Goal: Task Accomplishment & Management: Manage account settings

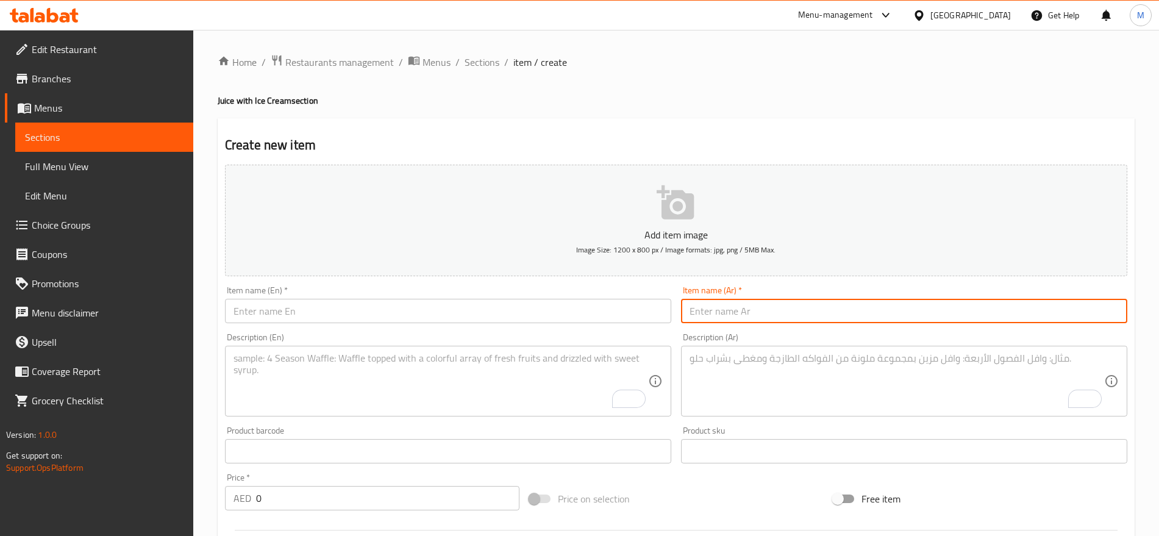
scroll to position [458, 0]
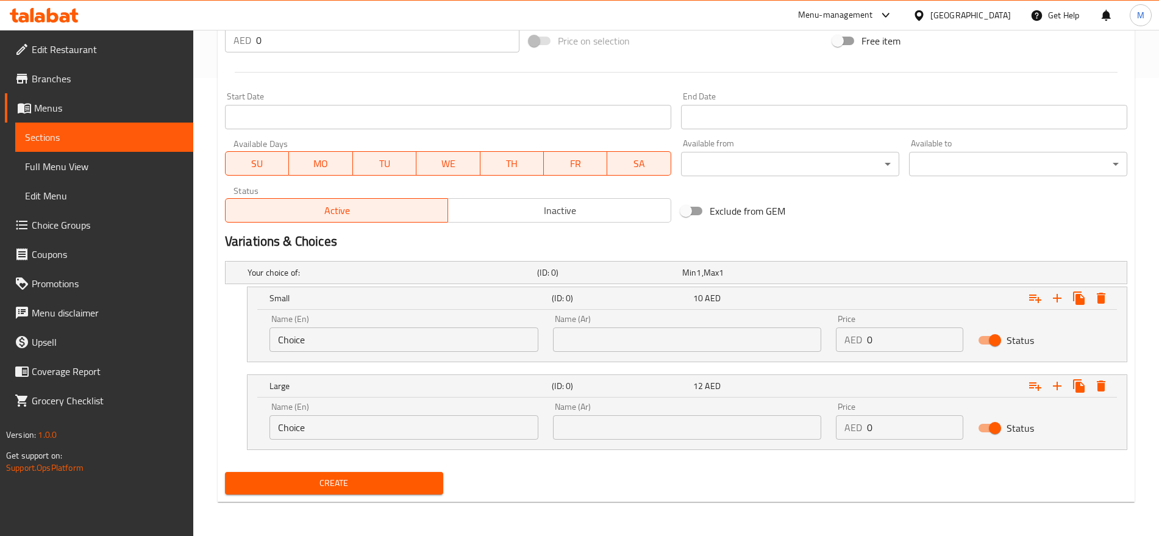
click at [102, 534] on div "Edit Restaurant Branches Menus Sections Full Menu View Edit Menu Choice Groups …" at bounding box center [96, 298] width 193 height 536
click at [1022, 237] on h2 "Variations & Choices" at bounding box center [676, 241] width 903 height 18
click at [812, 243] on h2 "Variations & Choices" at bounding box center [676, 241] width 903 height 18
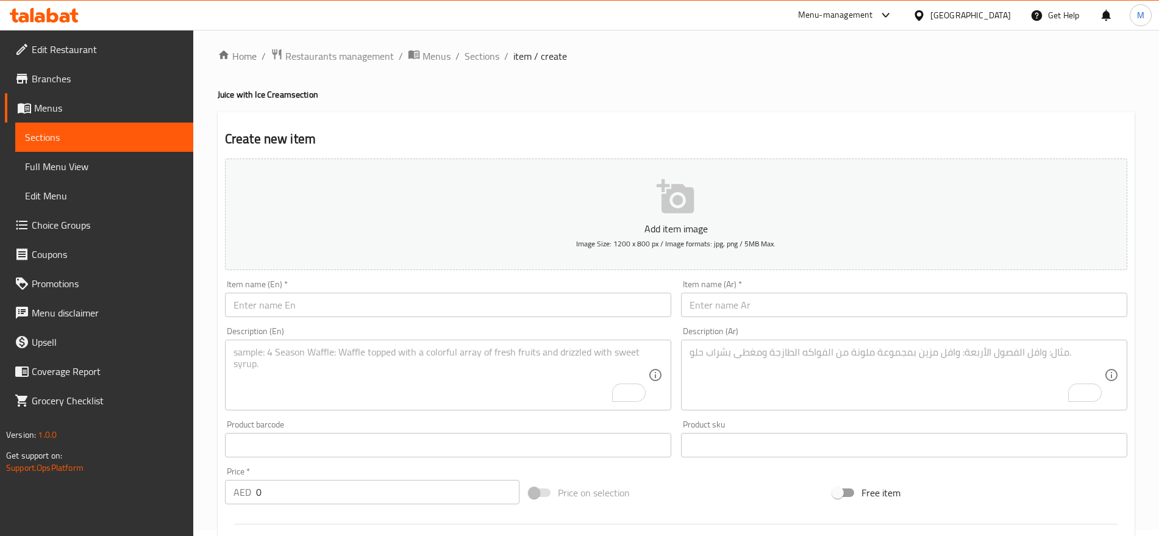
scroll to position [0, 0]
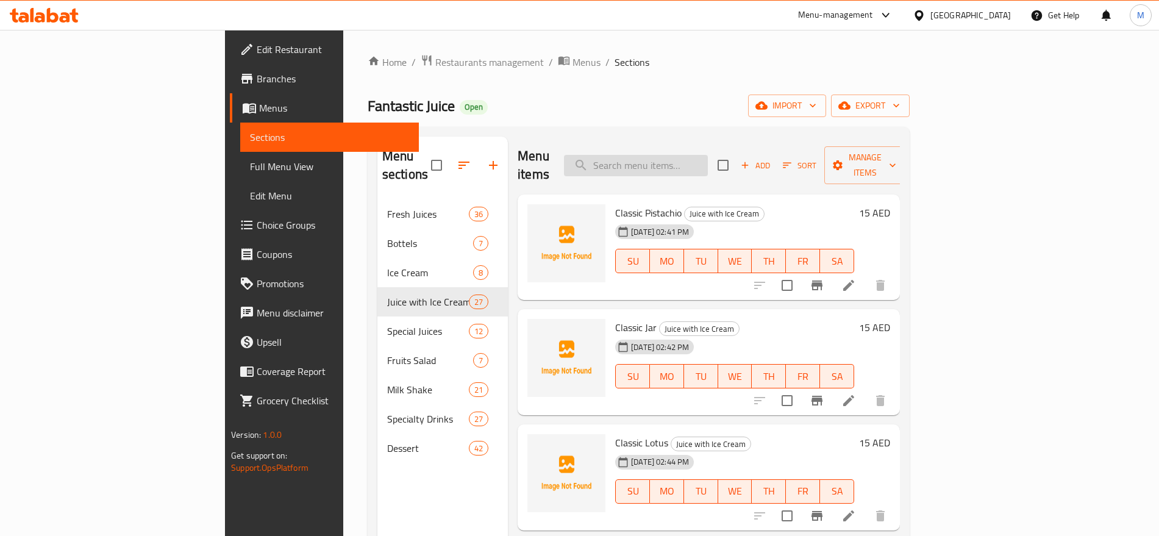
click at [708, 162] on input "search" at bounding box center [636, 165] width 144 height 21
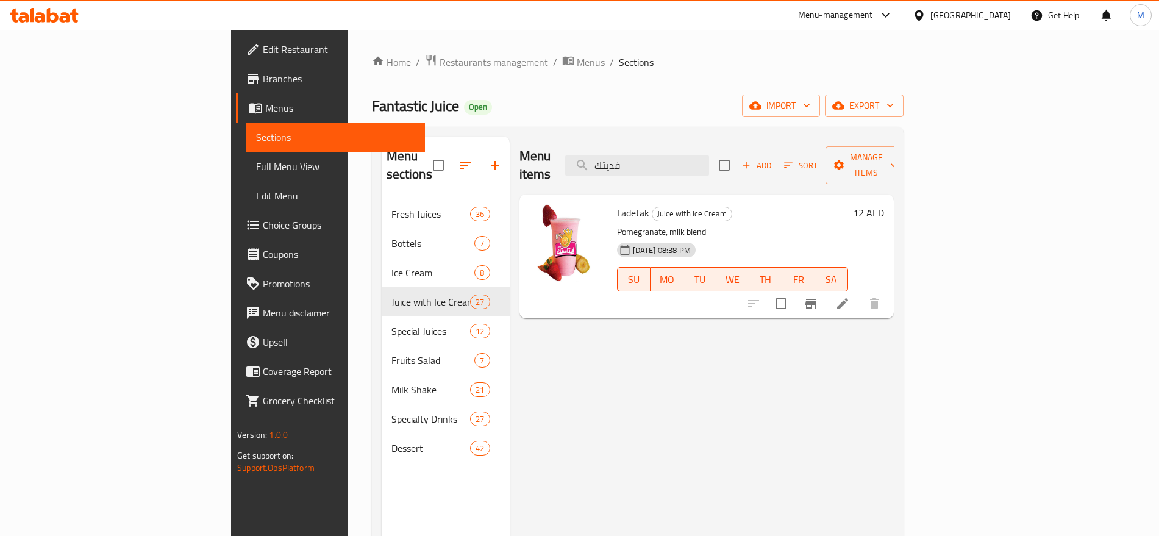
type input "فديتك"
click at [850, 296] on icon at bounding box center [843, 303] width 15 height 15
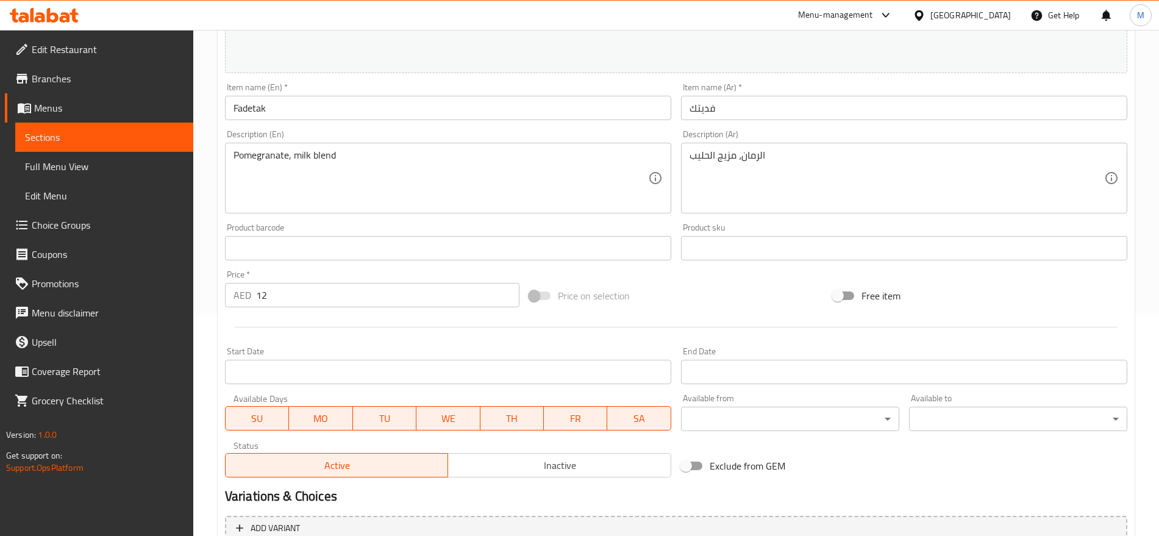
scroll to position [71, 0]
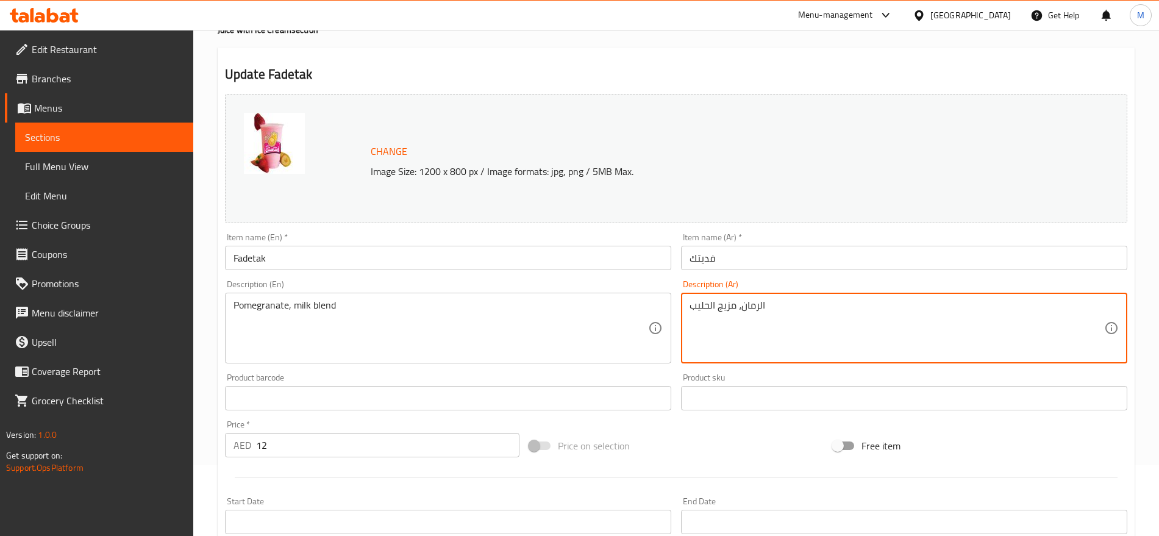
click at [770, 309] on textarea "الرمان، مزيج الحليب" at bounding box center [897, 328] width 415 height 58
paste textarea "فراولة + مانجو + موز + أيس كريم"
type textarea "فراولة + مانجو + موز + أيس كريم حليب"
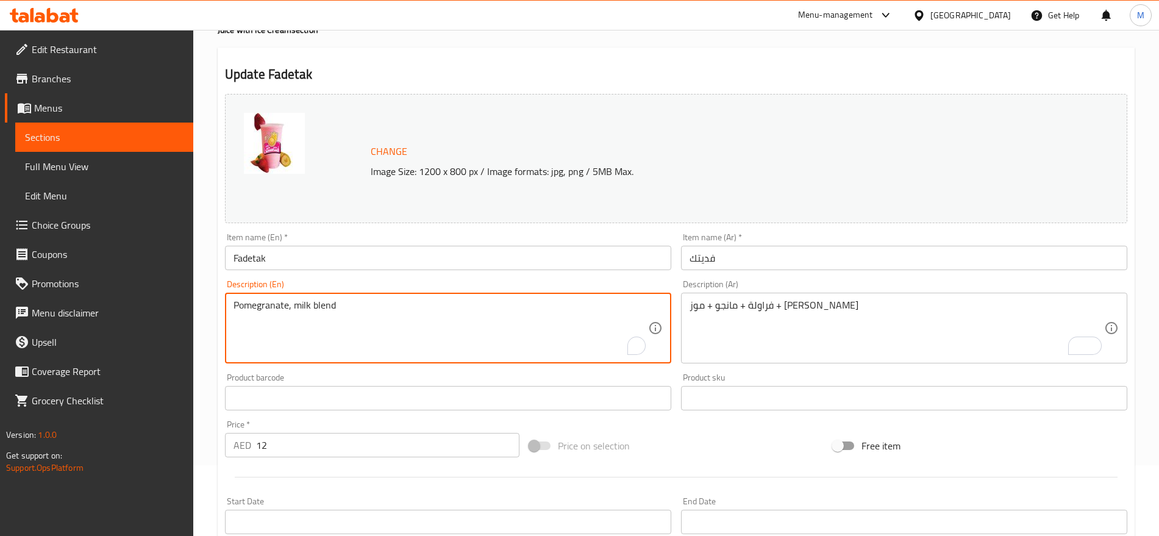
click at [395, 309] on textarea "Pomegranate, milk blend" at bounding box center [441, 328] width 415 height 58
paste textarea "Strawberry + Mango + Banana + Milk Ice Cream"
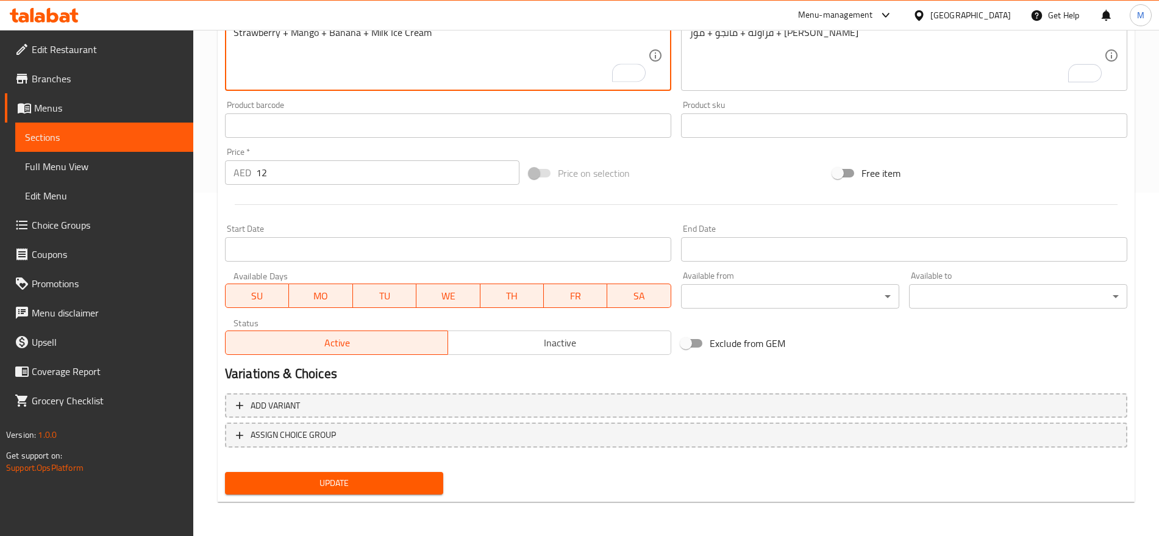
type textarea "Strawberry + Mango + Banana + Milk Ice Cream"
click at [314, 173] on input "12" at bounding box center [387, 172] width 263 height 24
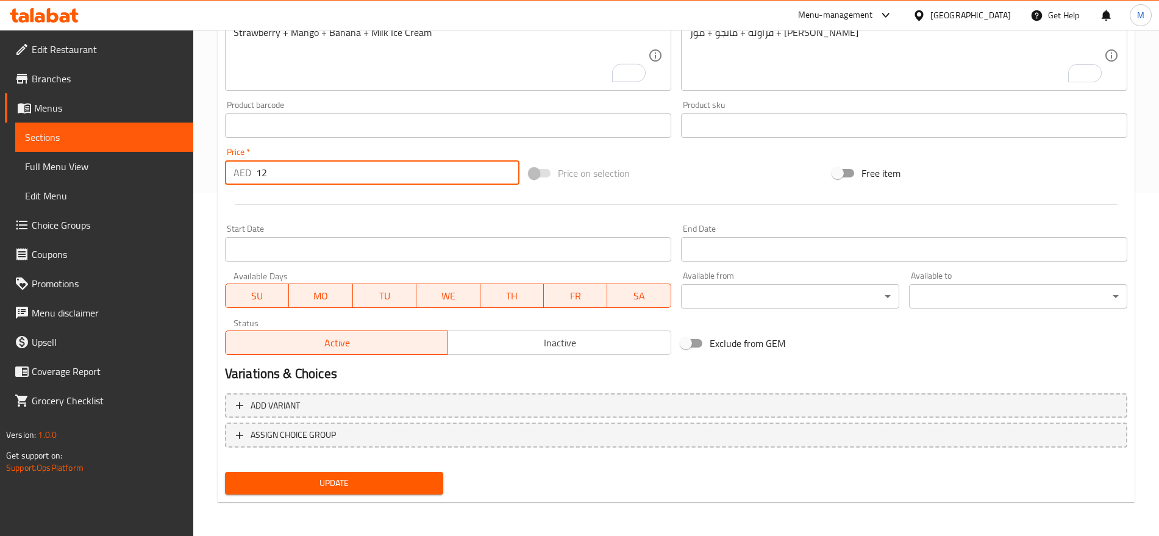
click at [314, 173] on input "12" at bounding box center [387, 172] width 263 height 24
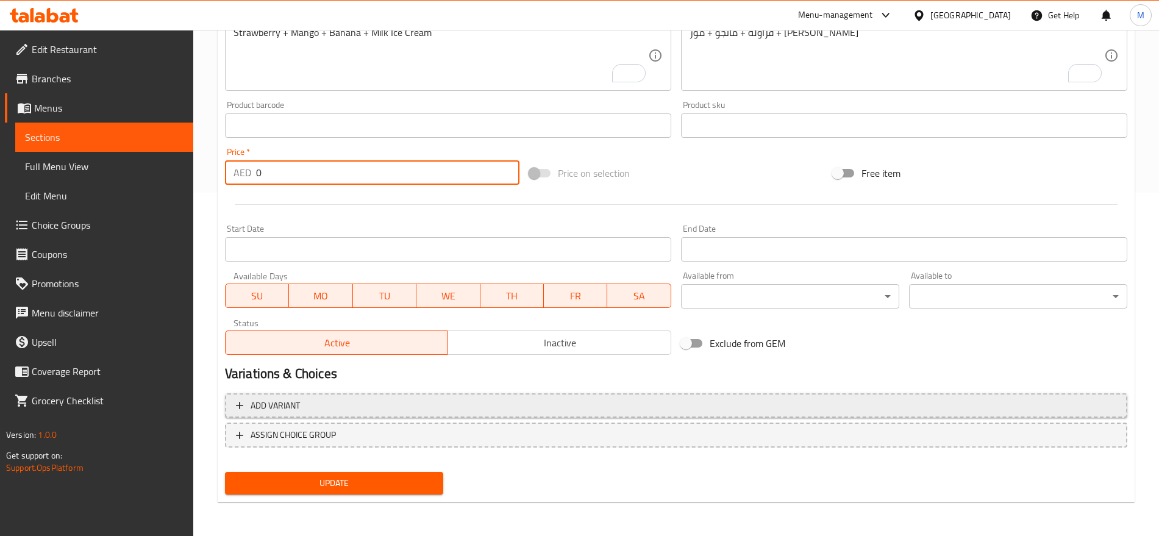
type input "0"
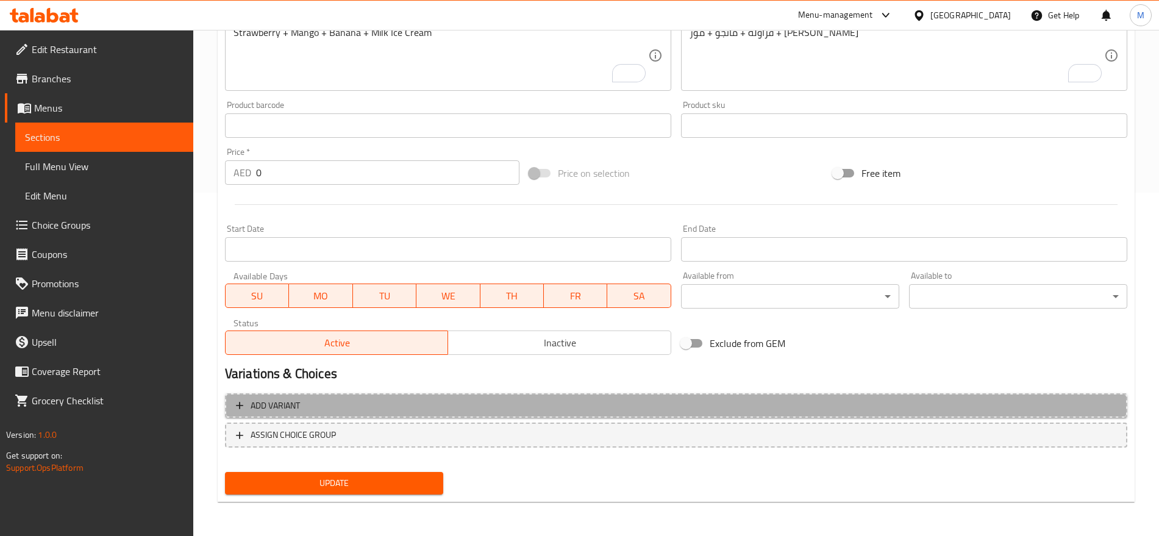
click at [783, 400] on span "Add variant" at bounding box center [676, 405] width 881 height 15
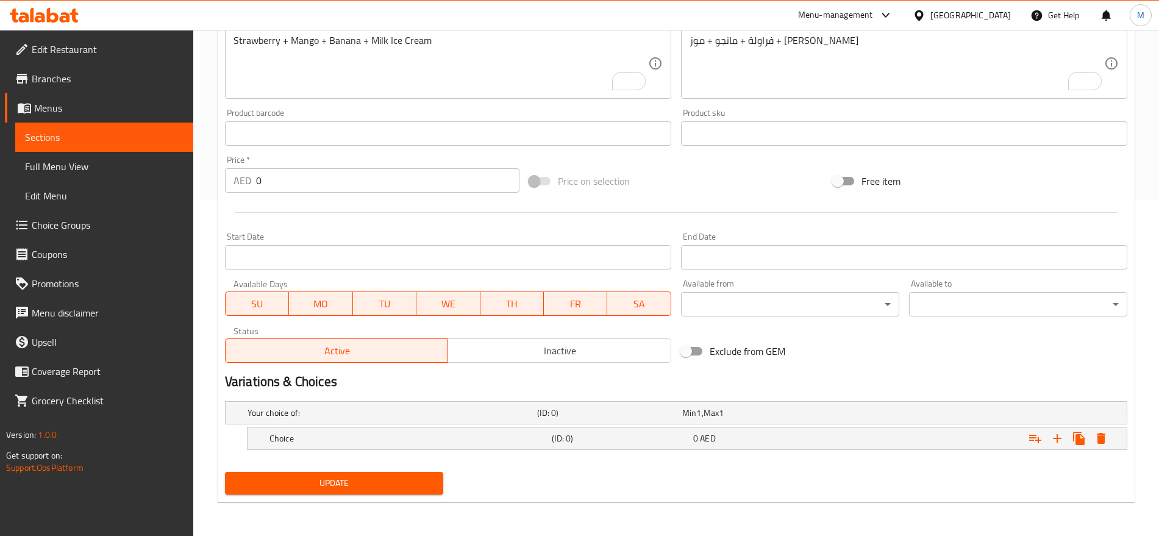
scroll to position [335, 0]
click at [1062, 438] on icon "Expand" at bounding box center [1057, 438] width 15 height 15
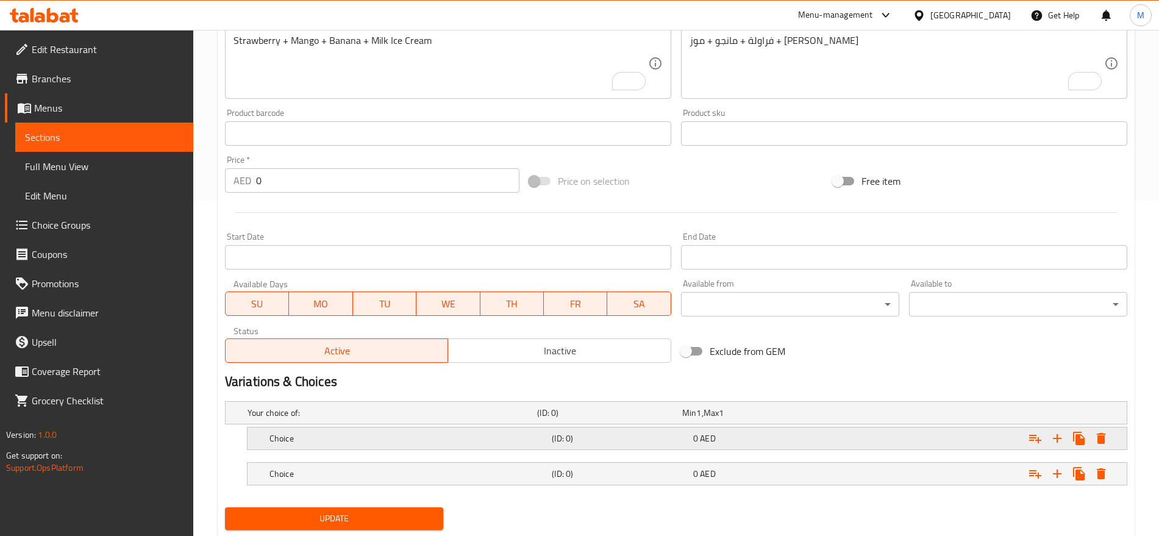
click at [887, 415] on div "Expand" at bounding box center [970, 412] width 290 height 5
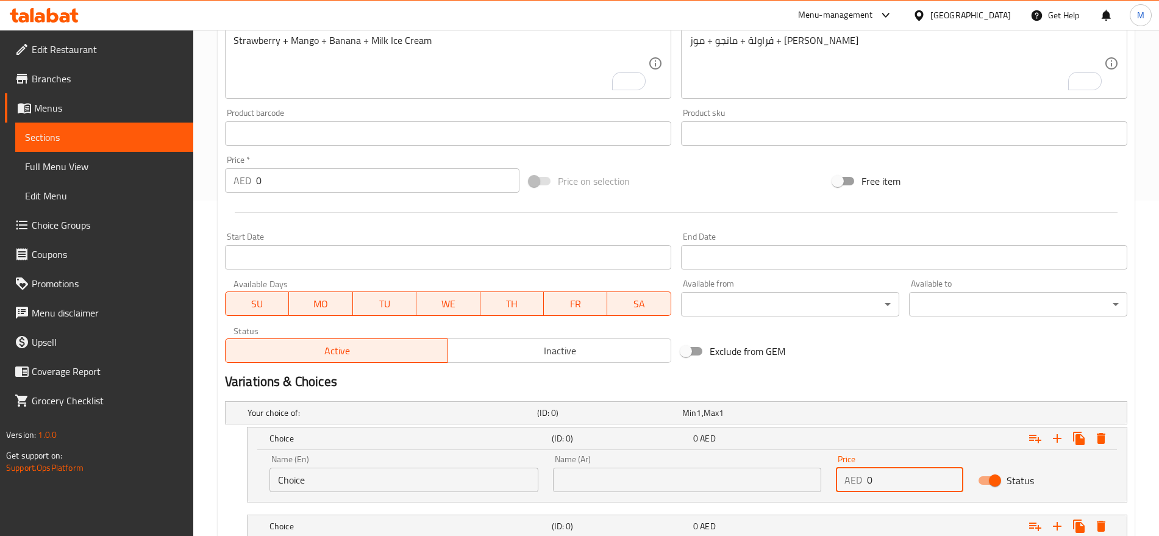
click at [879, 478] on input "0" at bounding box center [915, 480] width 96 height 24
type input "10"
click at [701, 465] on div "Name (Ar) Name (Ar)" at bounding box center [687, 473] width 269 height 37
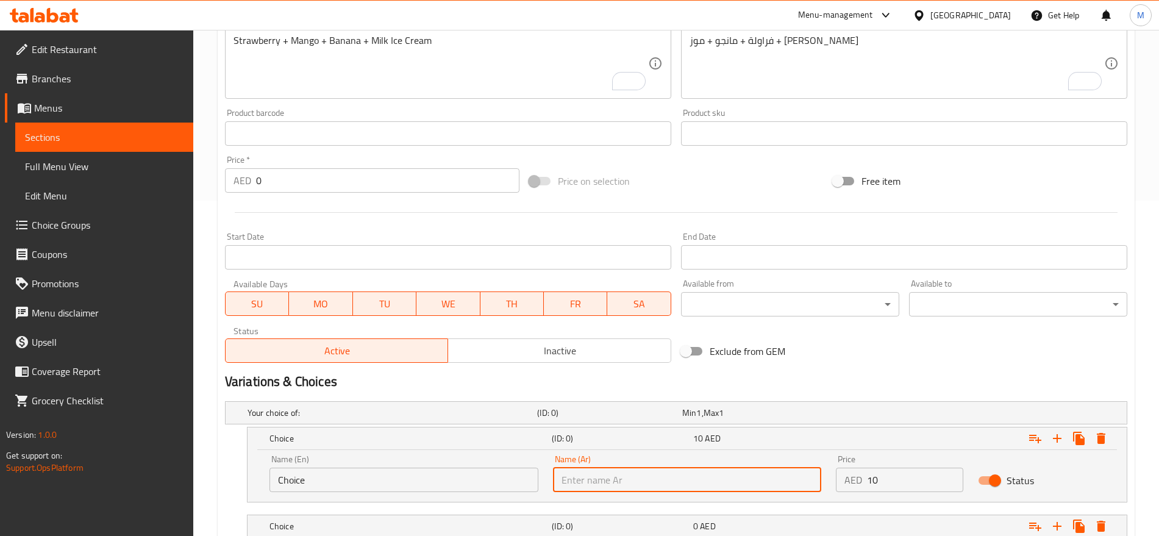
click at [679, 474] on input "text" at bounding box center [687, 480] width 269 height 24
type input "صغير"
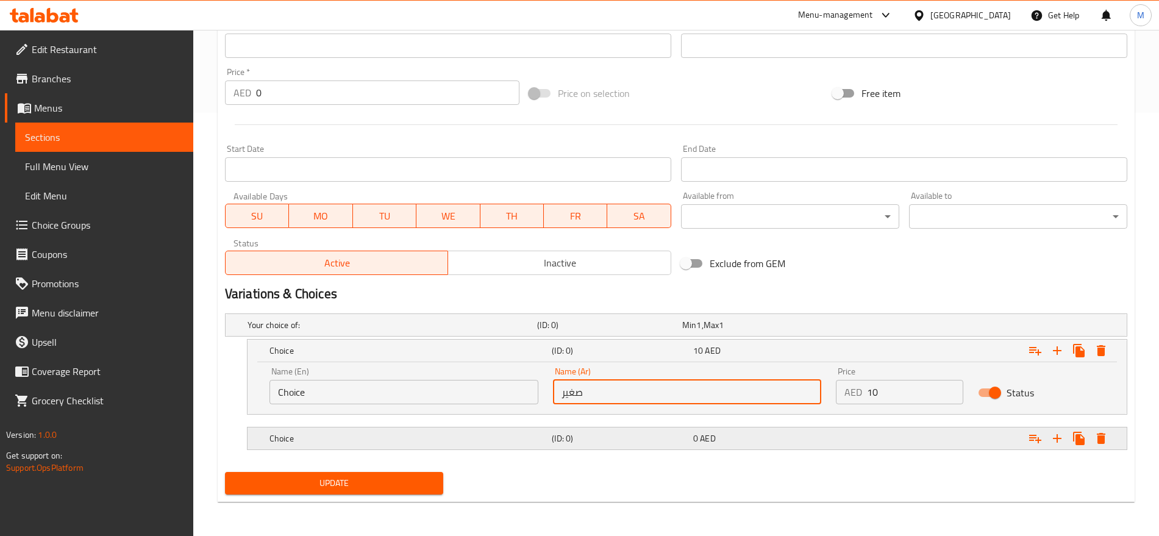
scroll to position [423, 0]
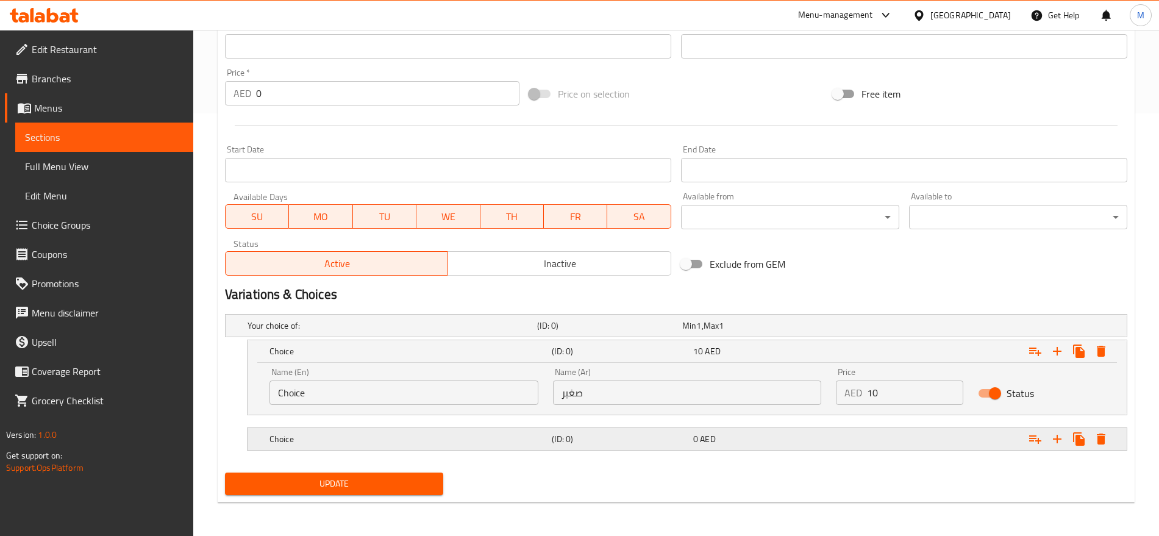
click at [652, 339] on div "Choice (ID: 0) 0 AED" at bounding box center [680, 325] width 870 height 27
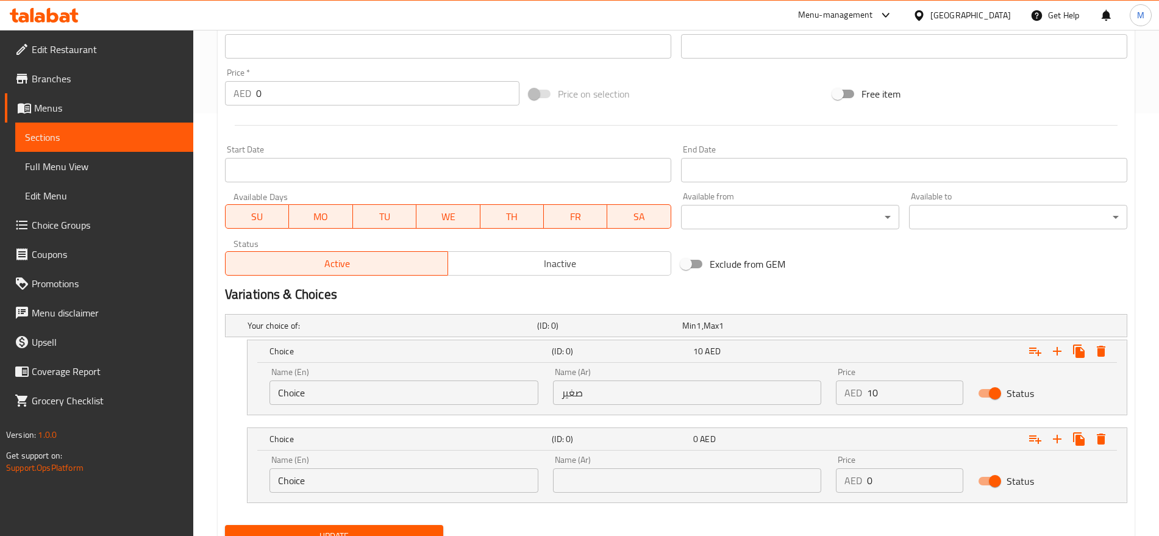
click at [659, 489] on input "text" at bounding box center [687, 480] width 269 height 24
type input "كبير"
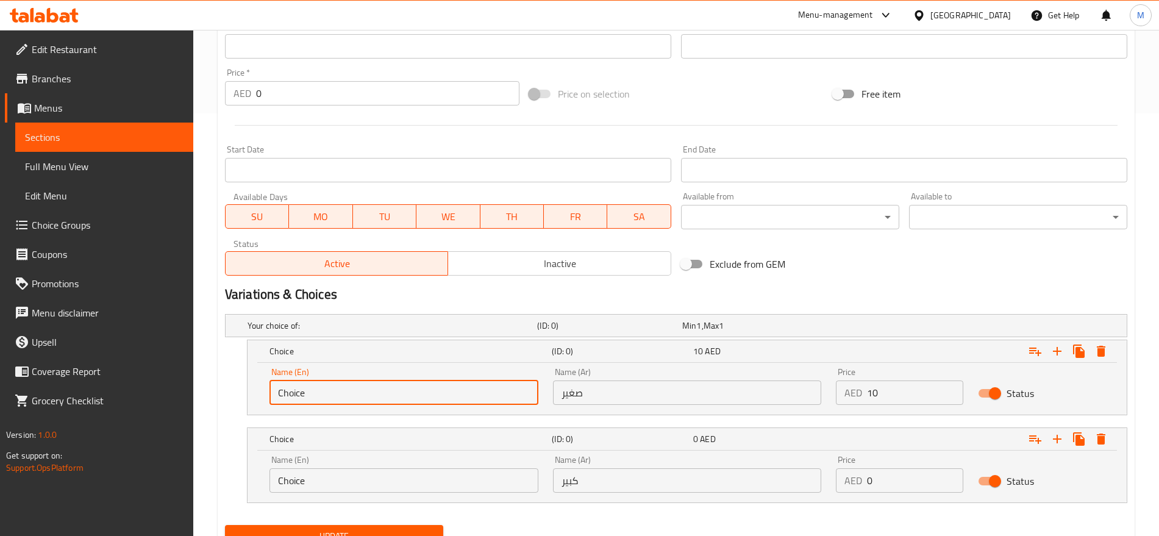
click at [428, 393] on input "Choice" at bounding box center [404, 393] width 269 height 24
type input "Small"
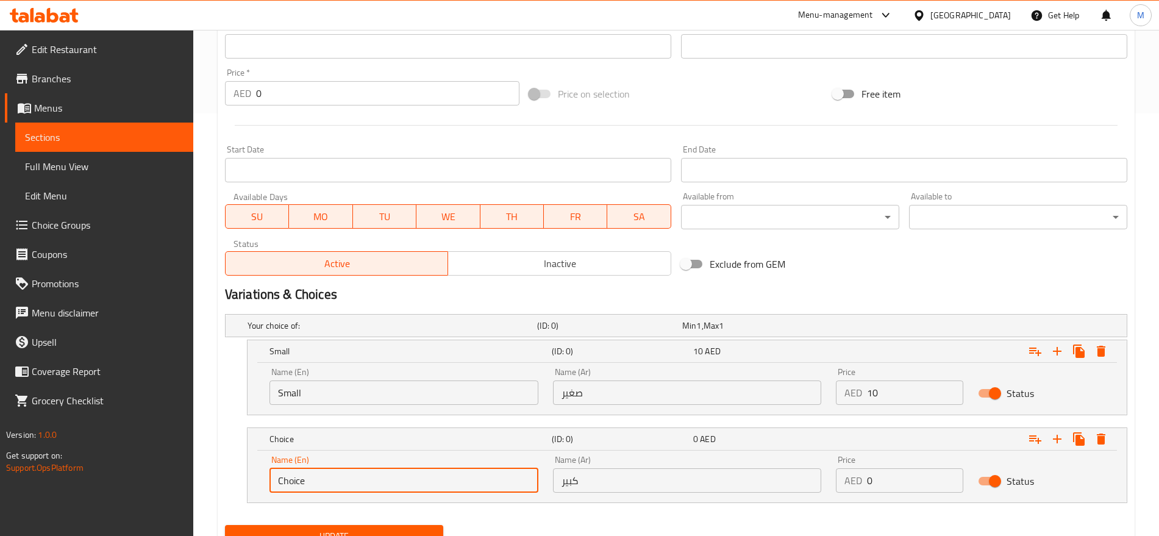
click at [351, 469] on input "Choice" at bounding box center [404, 480] width 269 height 24
type input "Large"
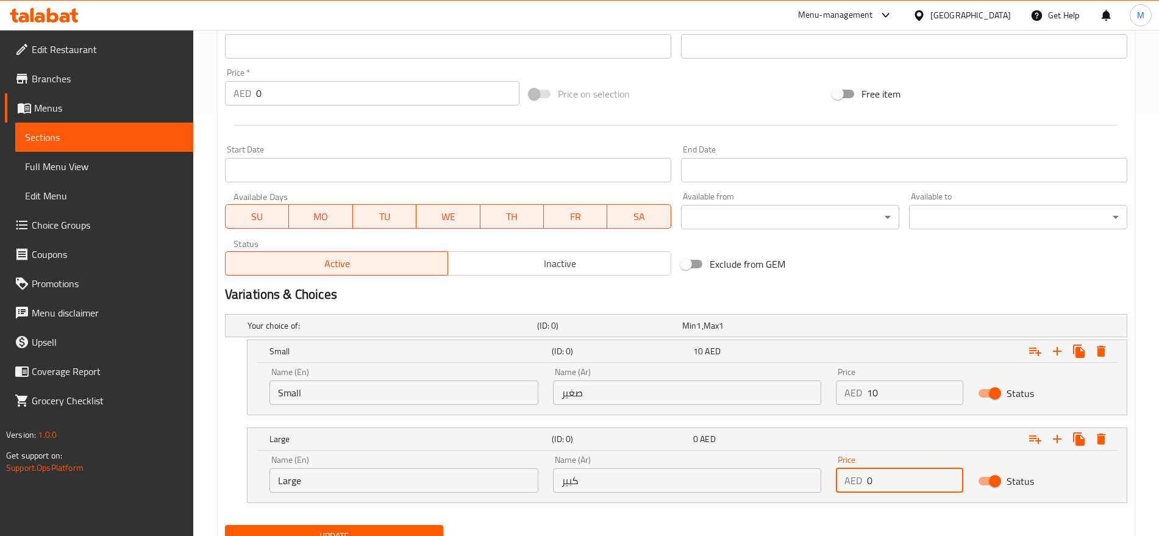
click at [878, 474] on input "0" at bounding box center [915, 480] width 96 height 24
paste input "12"
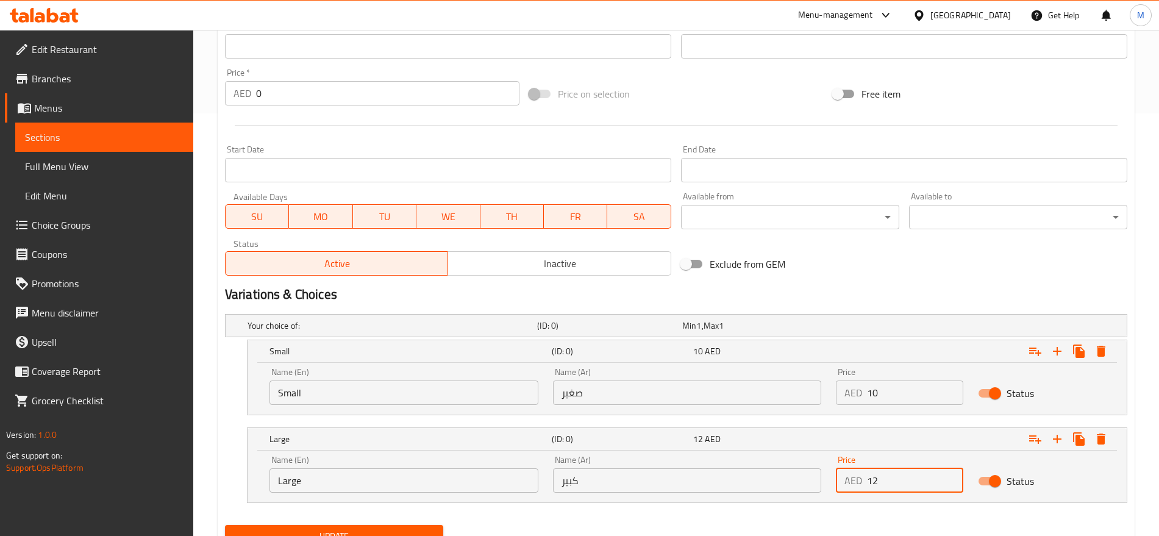
type input "12"
click at [695, 506] on nav at bounding box center [676, 511] width 903 height 10
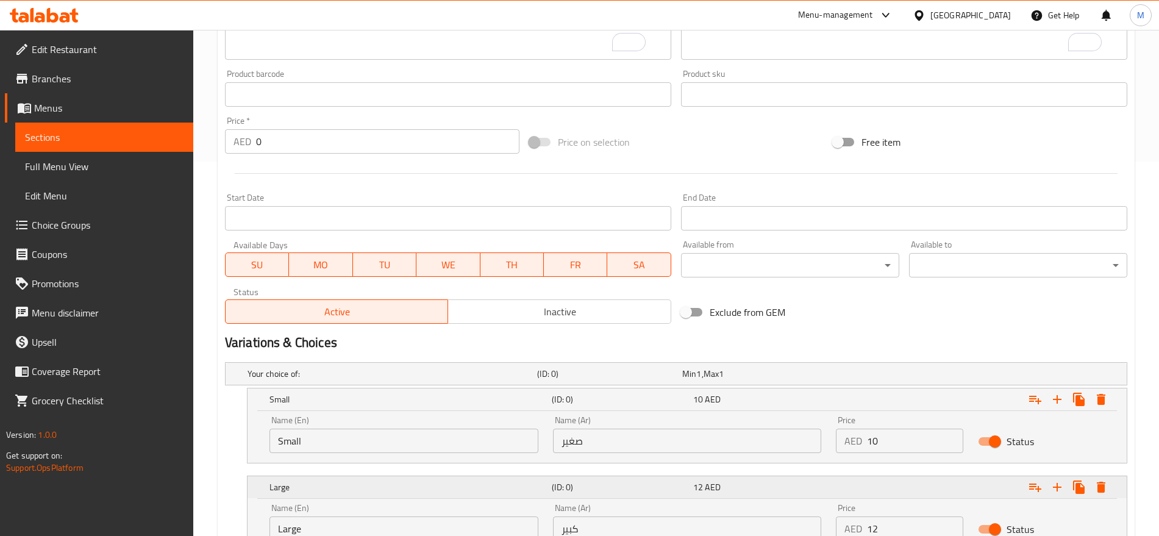
scroll to position [476, 0]
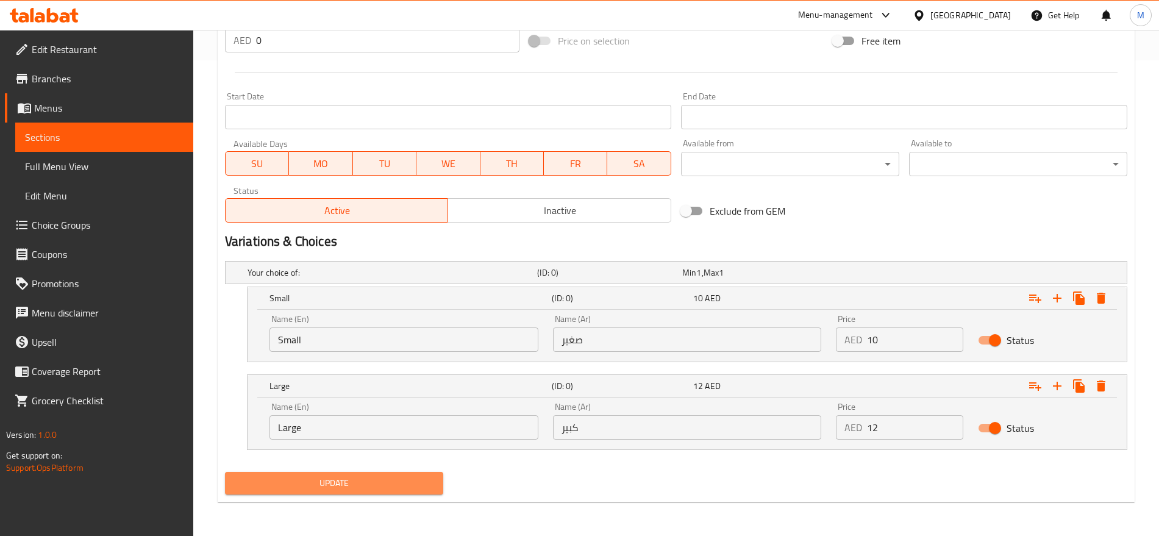
click at [381, 477] on span "Update" at bounding box center [334, 483] width 199 height 15
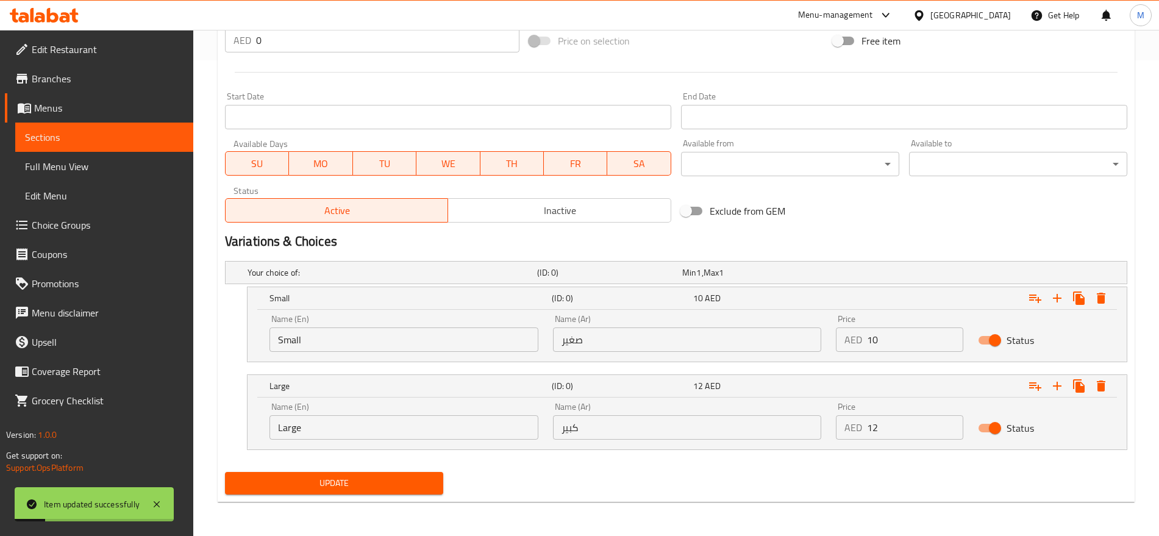
scroll to position [0, 0]
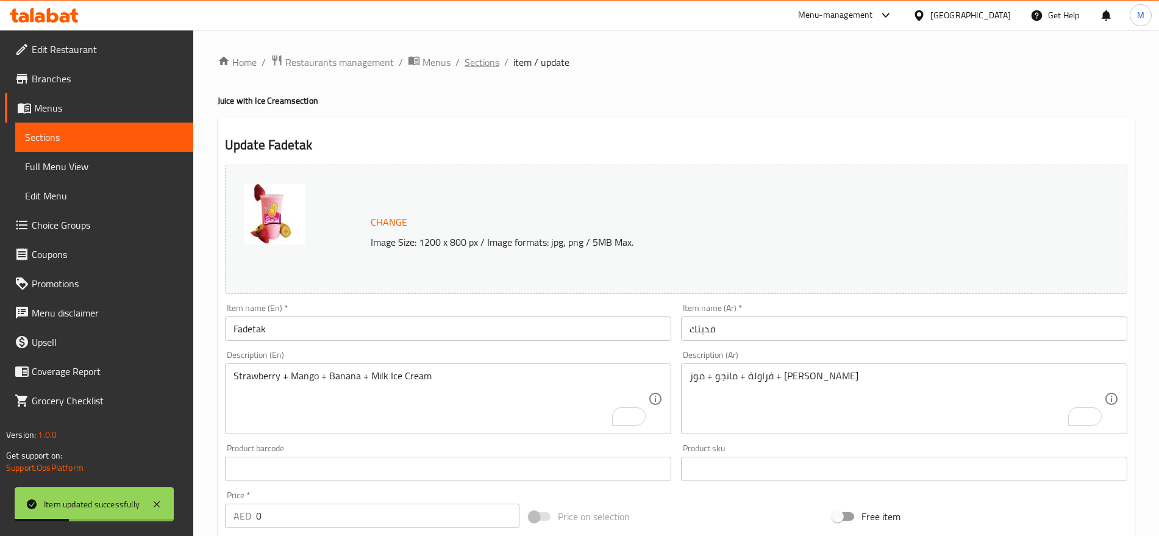
click at [465, 60] on span "Sections" at bounding box center [482, 62] width 35 height 15
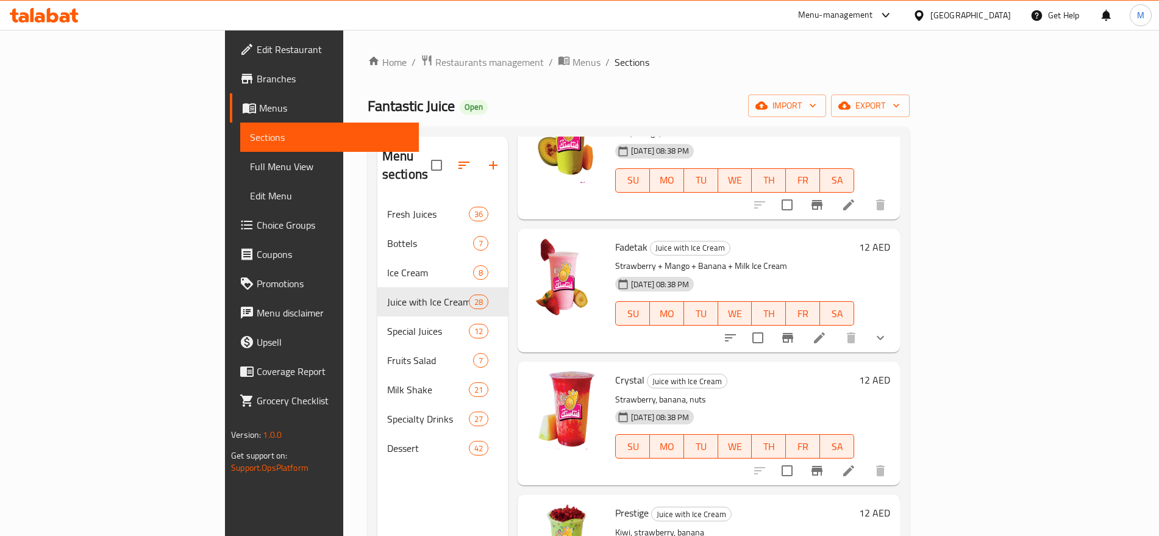
scroll to position [2405, 0]
click at [891, 237] on h6 "12 AED" at bounding box center [874, 245] width 31 height 17
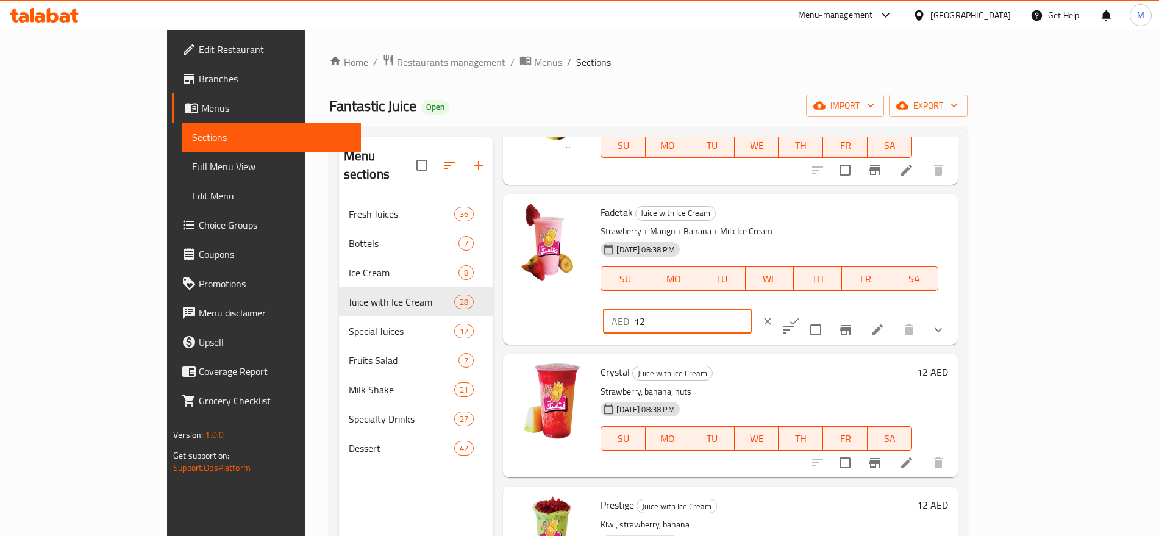
click at [752, 309] on input "12" at bounding box center [693, 321] width 118 height 24
type input "0"
click at [801, 315] on icon "ok" at bounding box center [795, 321] width 12 height 12
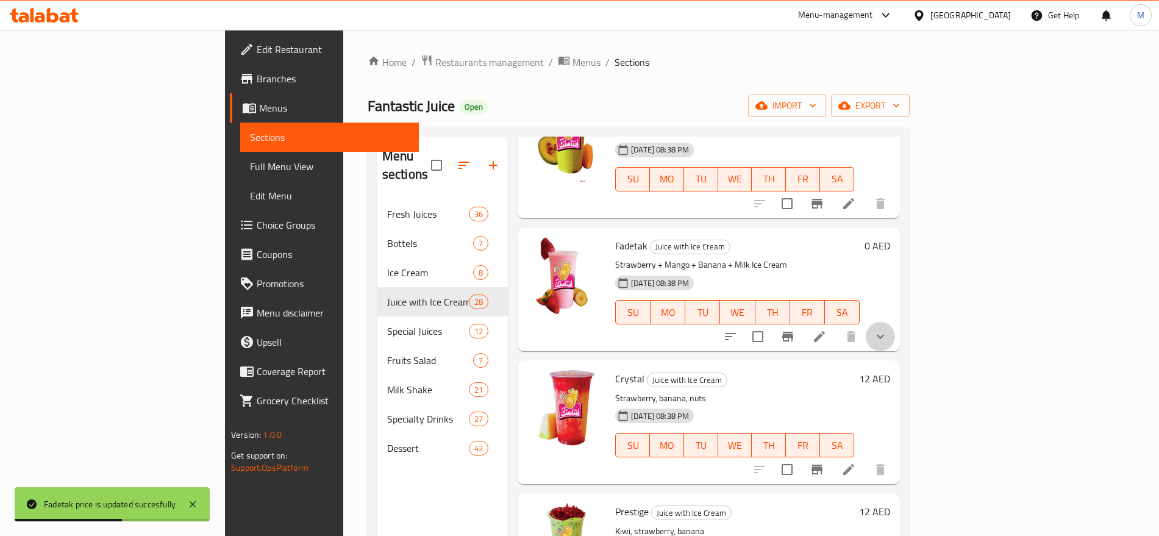
click at [895, 322] on button "show more" at bounding box center [880, 336] width 29 height 29
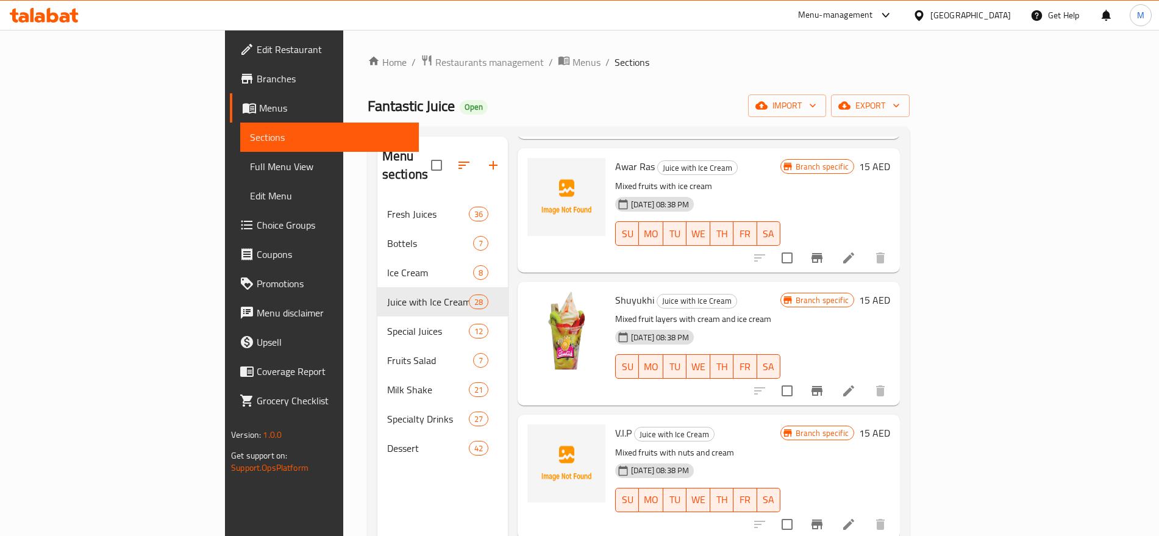
scroll to position [0, 0]
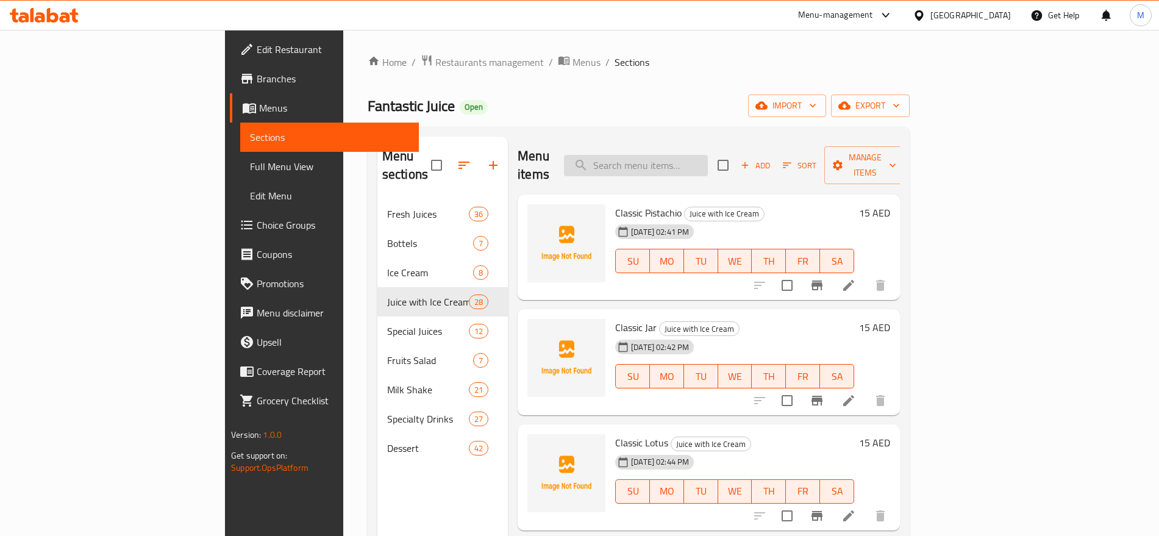
paste input "الزعيم"
click at [708, 162] on input "الزعيم" at bounding box center [636, 165] width 144 height 21
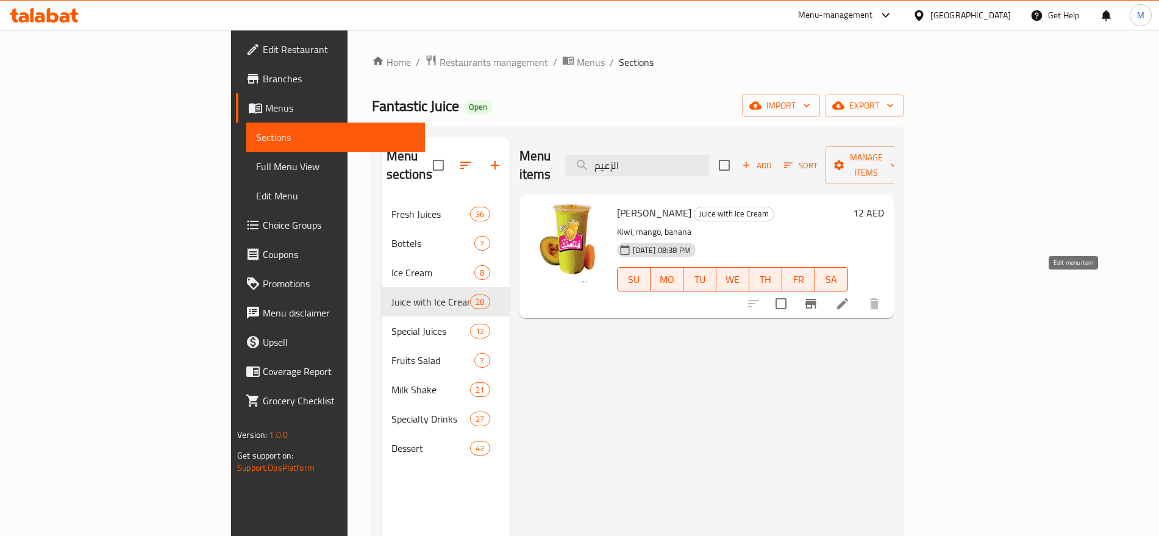
type input "الزعيم"
click at [850, 296] on icon at bounding box center [843, 303] width 15 height 15
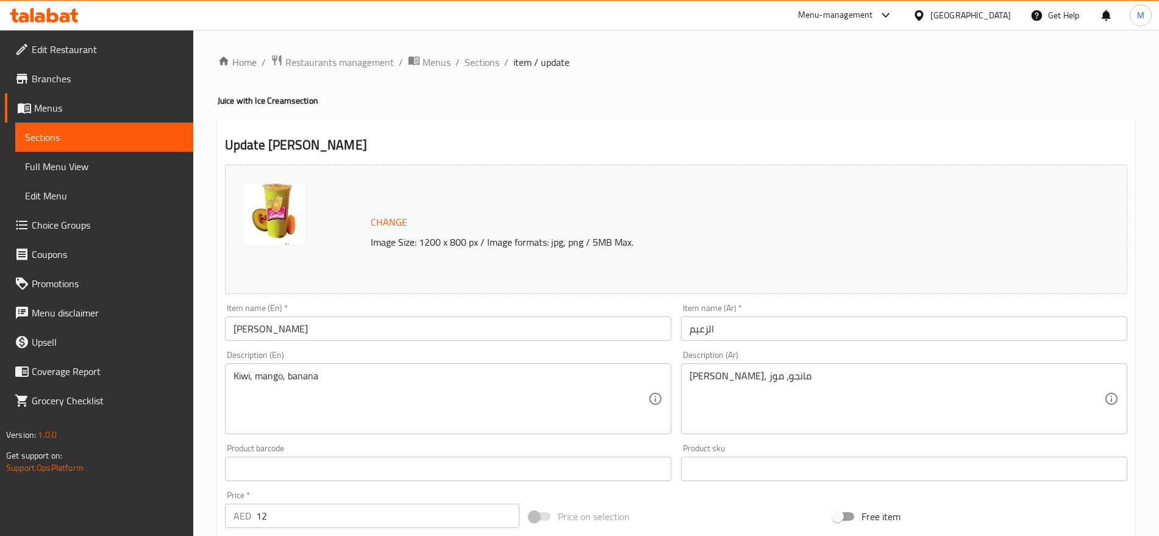
scroll to position [343, 0]
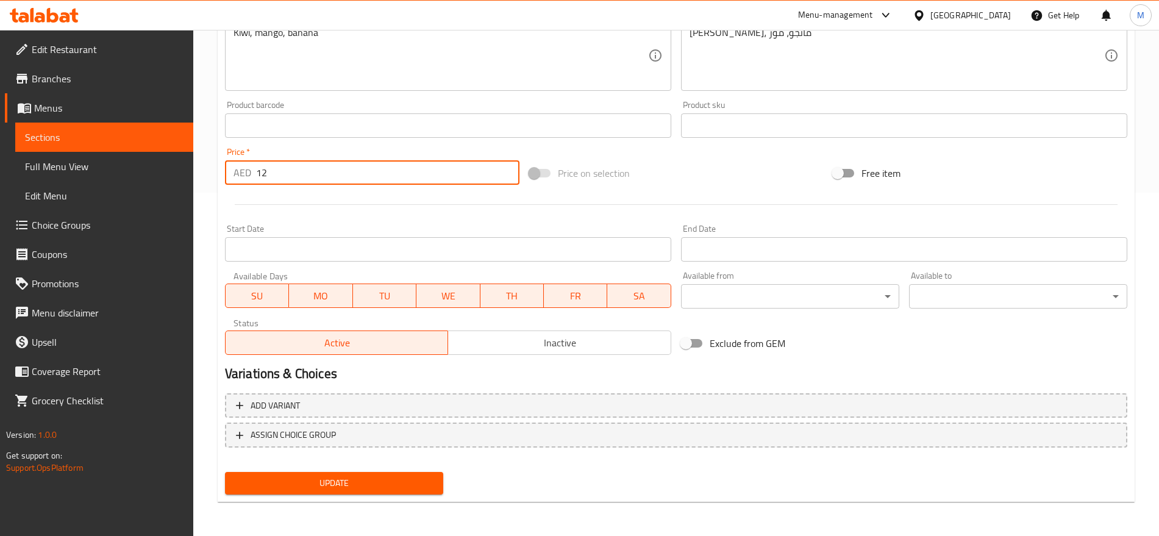
click at [303, 163] on input "12" at bounding box center [387, 172] width 263 height 24
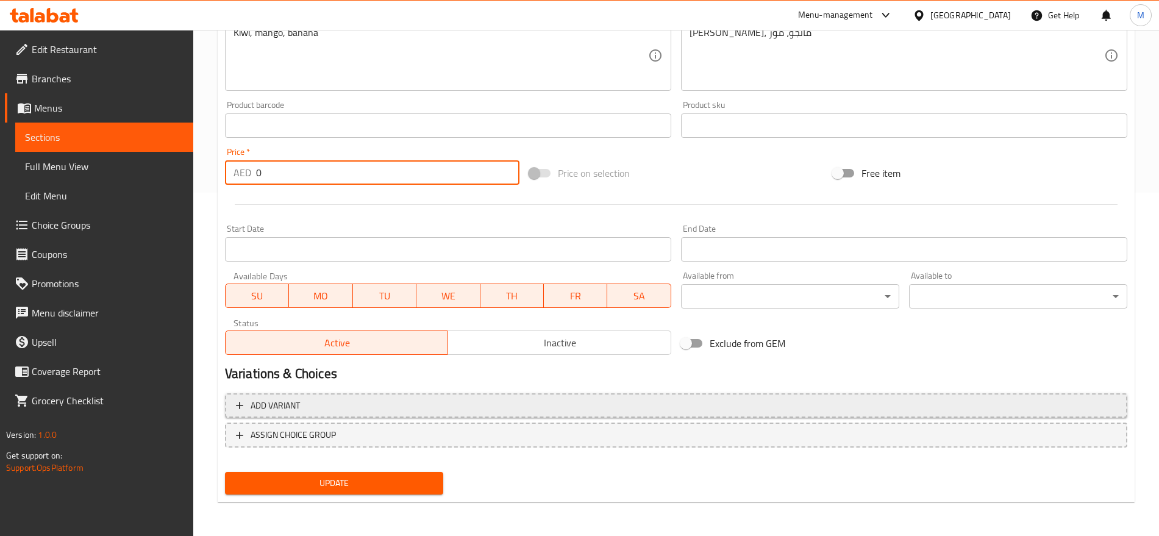
type input "0"
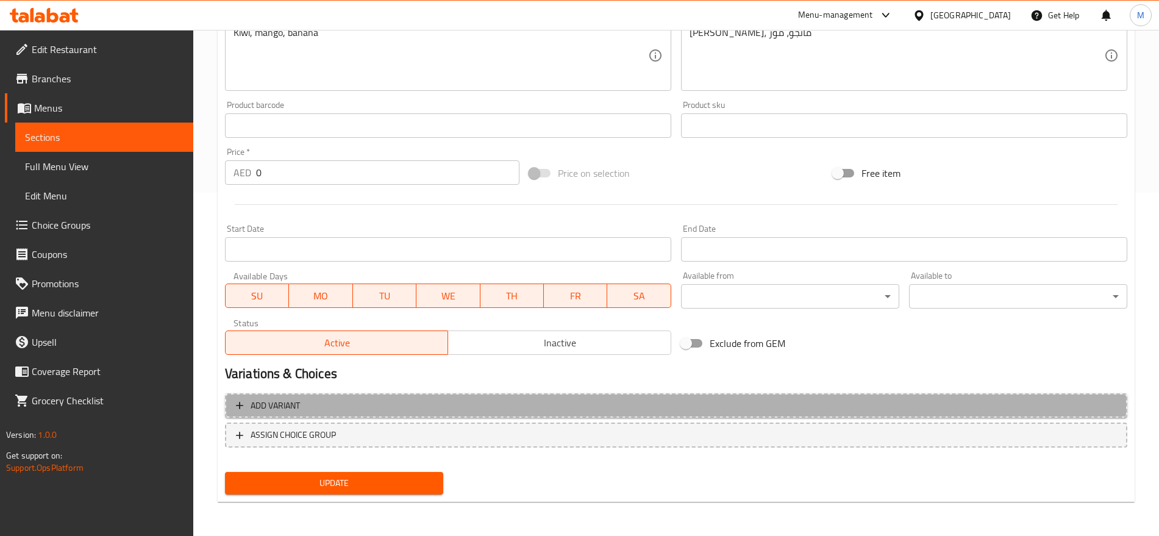
click at [637, 402] on span "Add variant" at bounding box center [676, 405] width 881 height 15
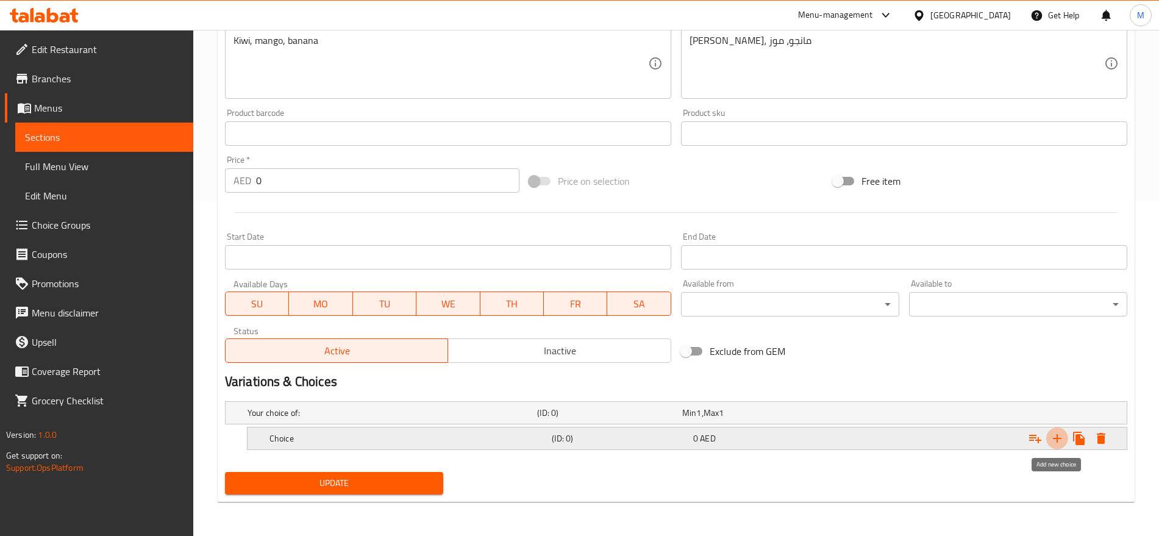
click at [1063, 437] on icon "Expand" at bounding box center [1057, 438] width 15 height 15
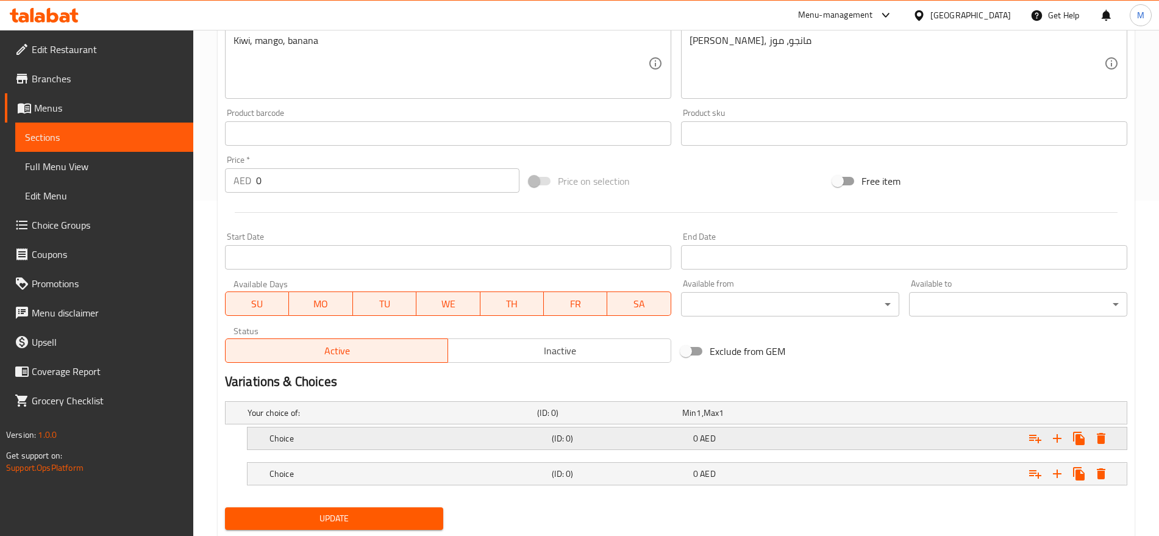
click at [844, 415] on div "Expand" at bounding box center [970, 412] width 290 height 5
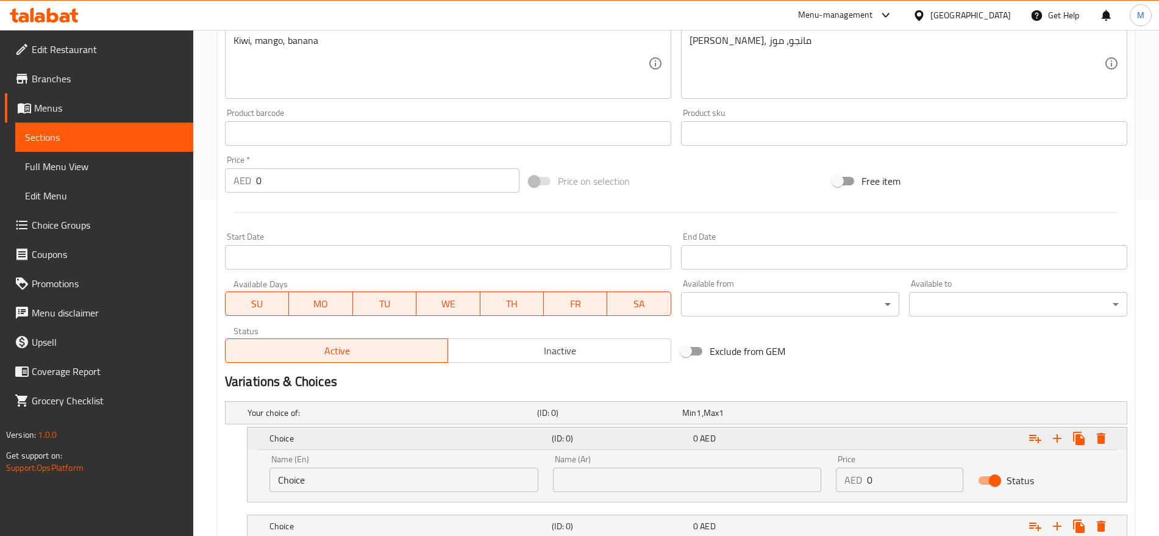
scroll to position [423, 0]
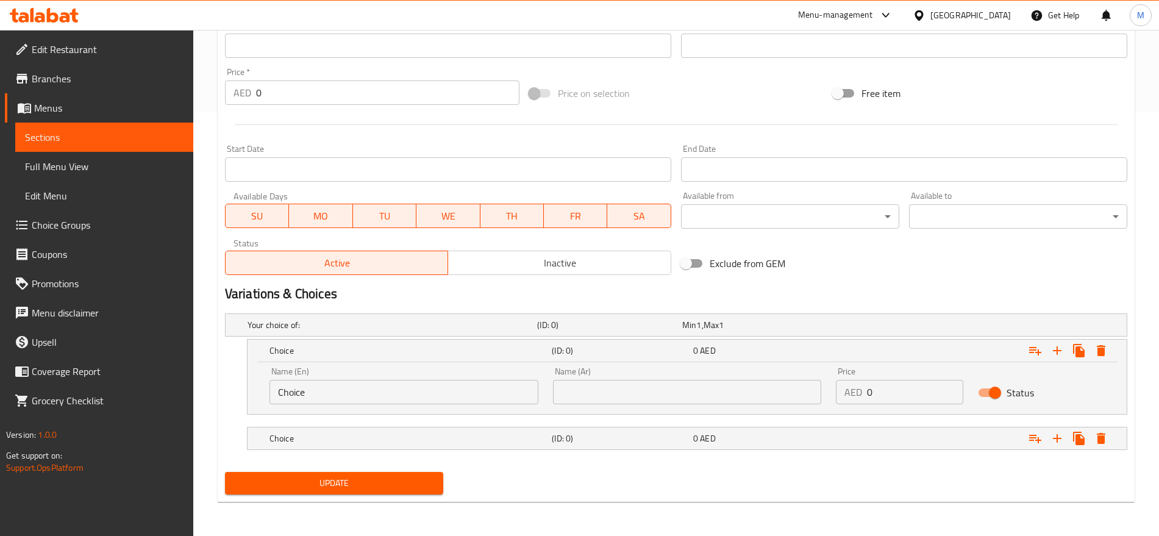
click at [751, 396] on input "text" at bounding box center [687, 392] width 269 height 24
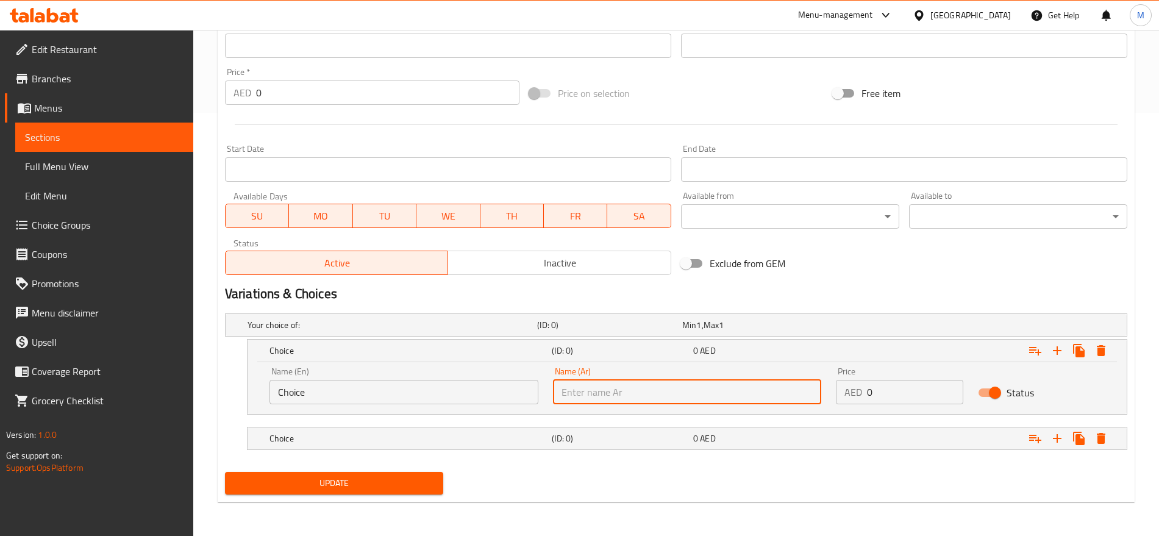
type input "صغير"
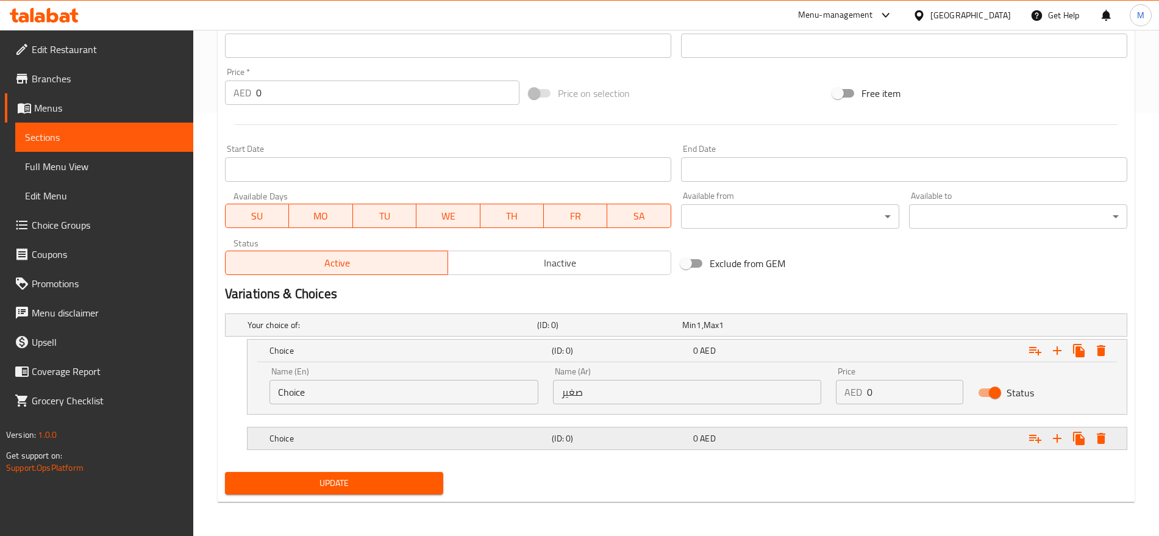
click at [747, 331] on div "0 AED" at bounding box center [753, 325] width 140 height 12
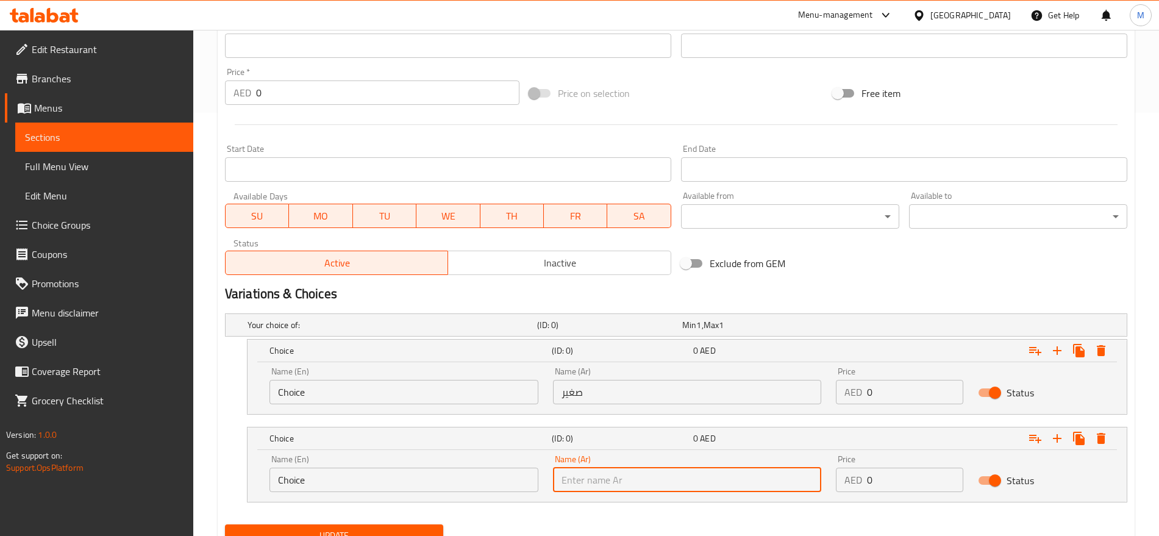
click at [668, 476] on input "text" at bounding box center [687, 480] width 269 height 24
type input "كبير"
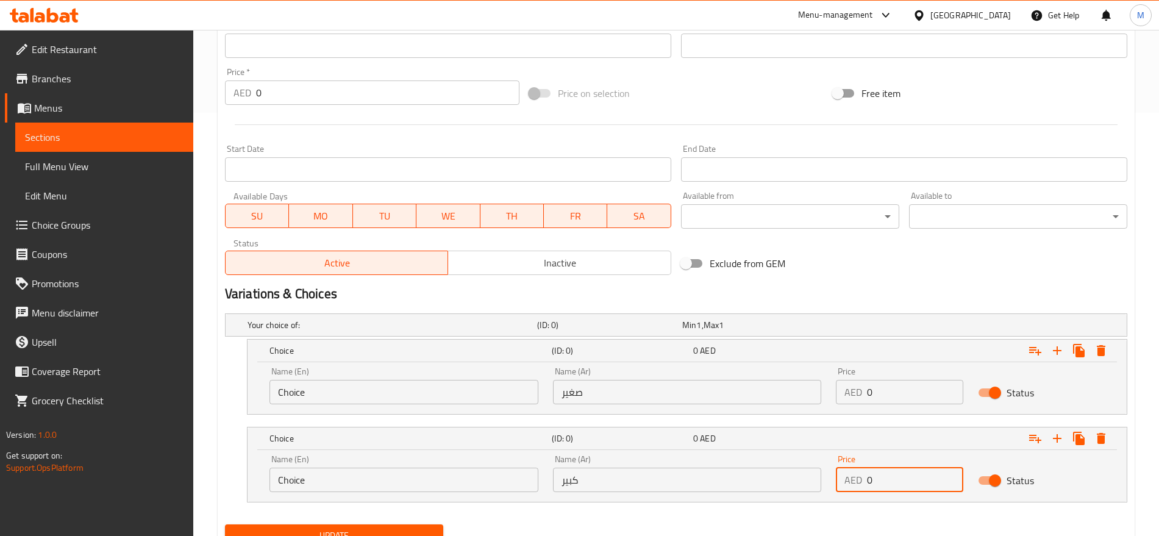
click at [899, 481] on input "0" at bounding box center [915, 480] width 96 height 24
paste input "12"
type input "12"
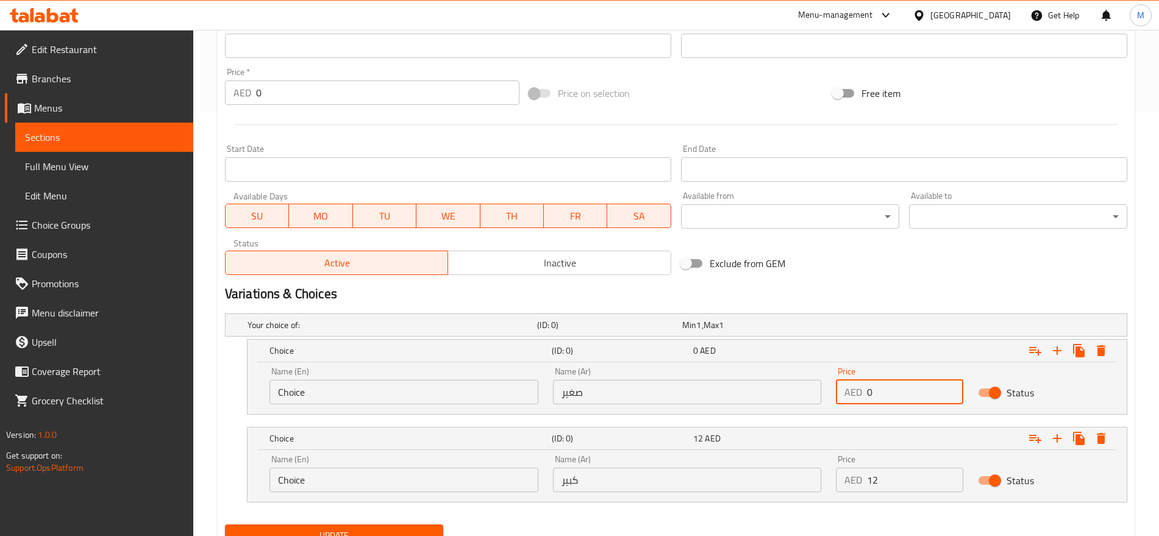
click at [883, 396] on input "0" at bounding box center [915, 392] width 96 height 24
type input "10"
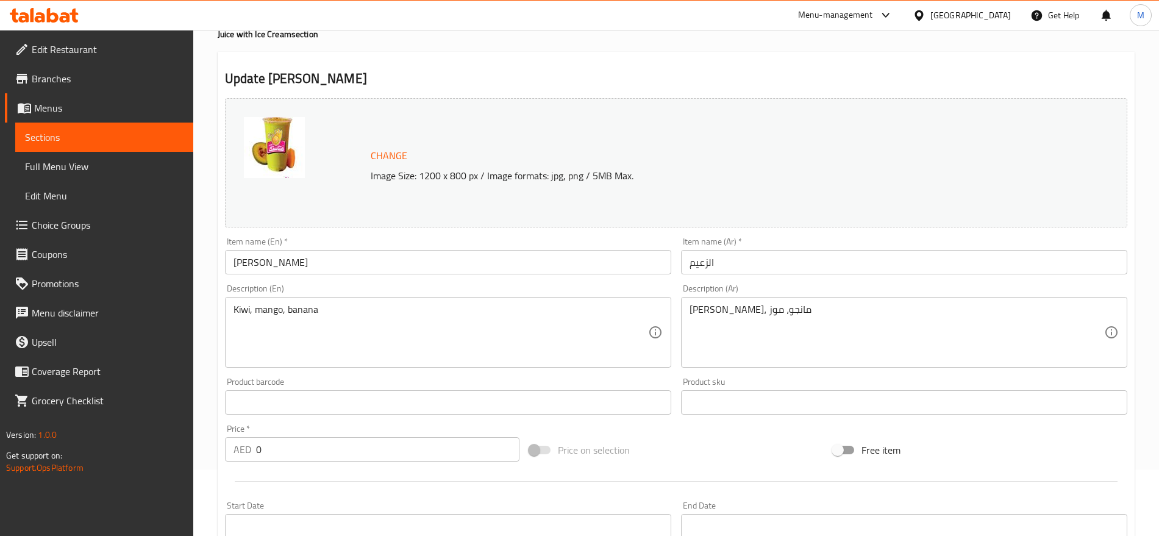
scroll to position [34, 0]
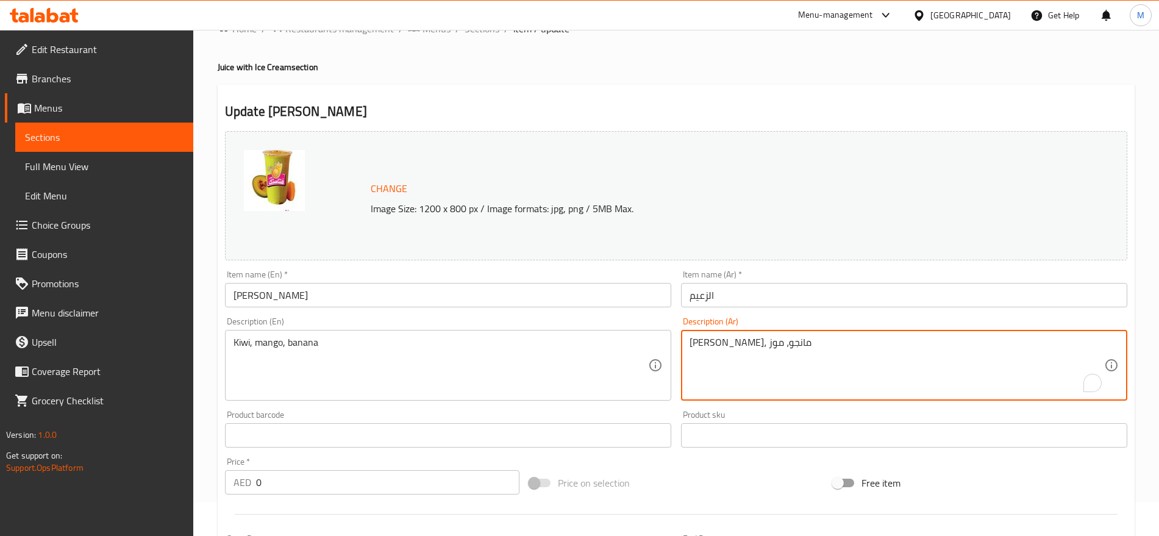
click at [812, 354] on textarea "كيوي، مانجو، موز" at bounding box center [897, 366] width 415 height 58
paste textarea "أفوكادو + مانجو + أيس كريم"
type textarea "أفوكادو + مانجو + أيس كريم"
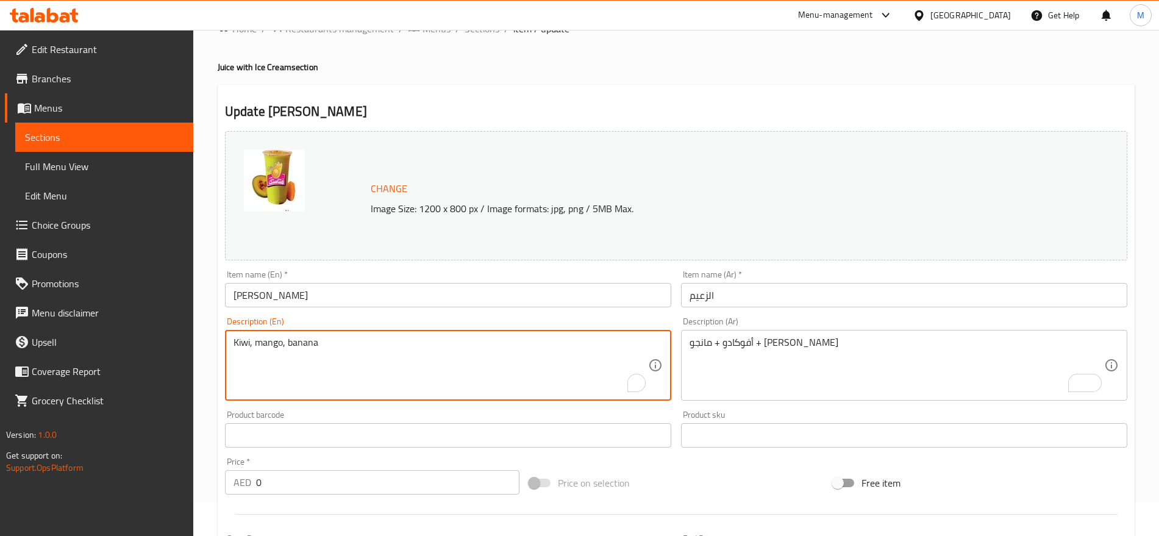
click at [361, 345] on textarea "Kiwi, mango, banana" at bounding box center [441, 366] width 415 height 58
paste textarea "Avocado + Mango + Ice Cream"
type textarea "Avocado + Mango + Ice Cream"
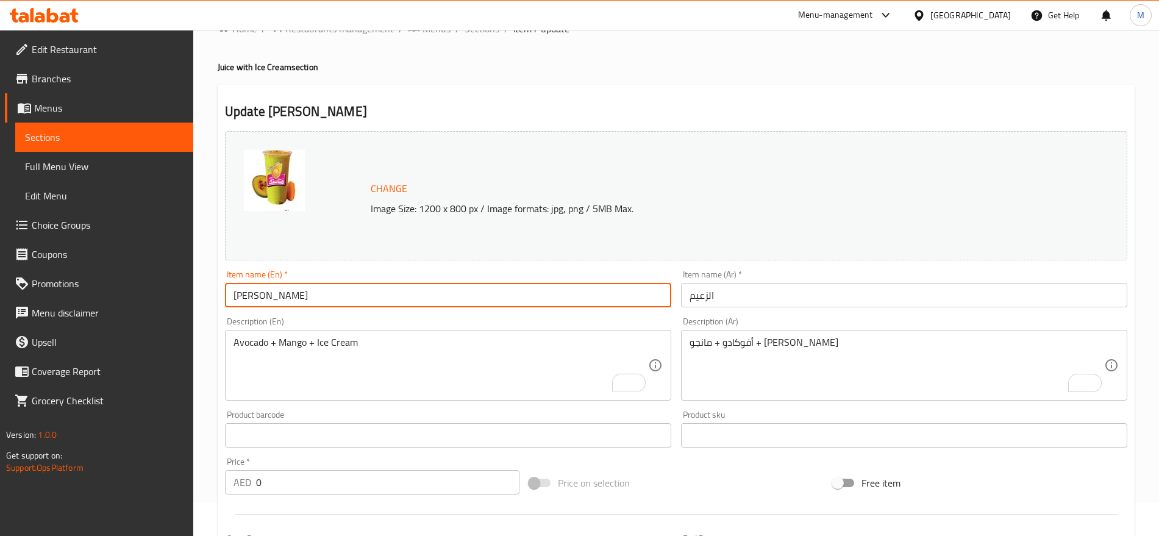
click at [365, 284] on input "[PERSON_NAME]" at bounding box center [448, 295] width 446 height 24
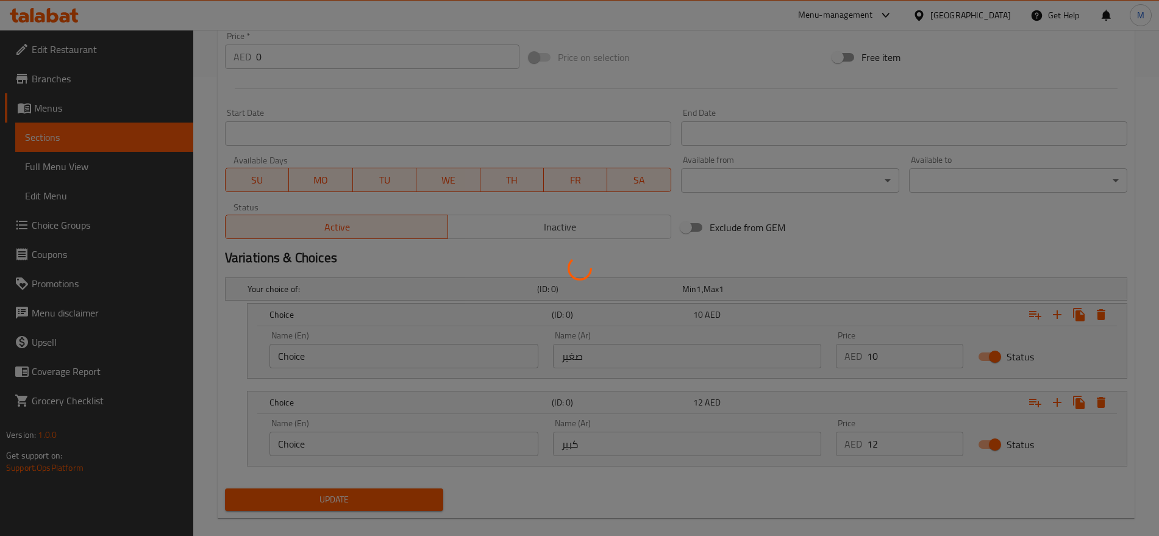
scroll to position [476, 0]
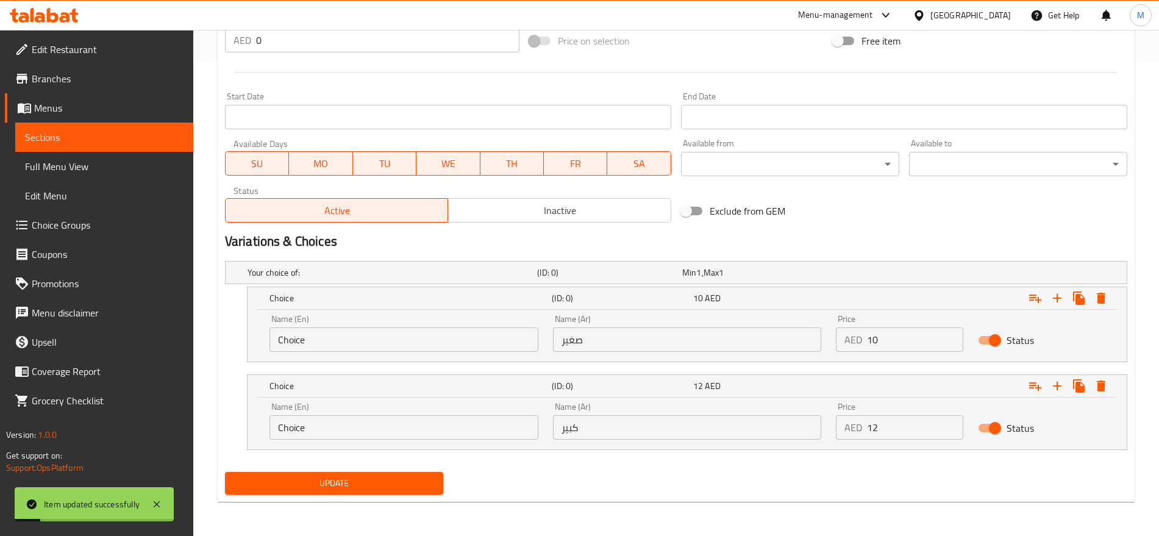
click at [357, 344] on input "Choice" at bounding box center [404, 340] width 269 height 24
type input "Small"
click at [316, 429] on input "Choice" at bounding box center [404, 427] width 269 height 24
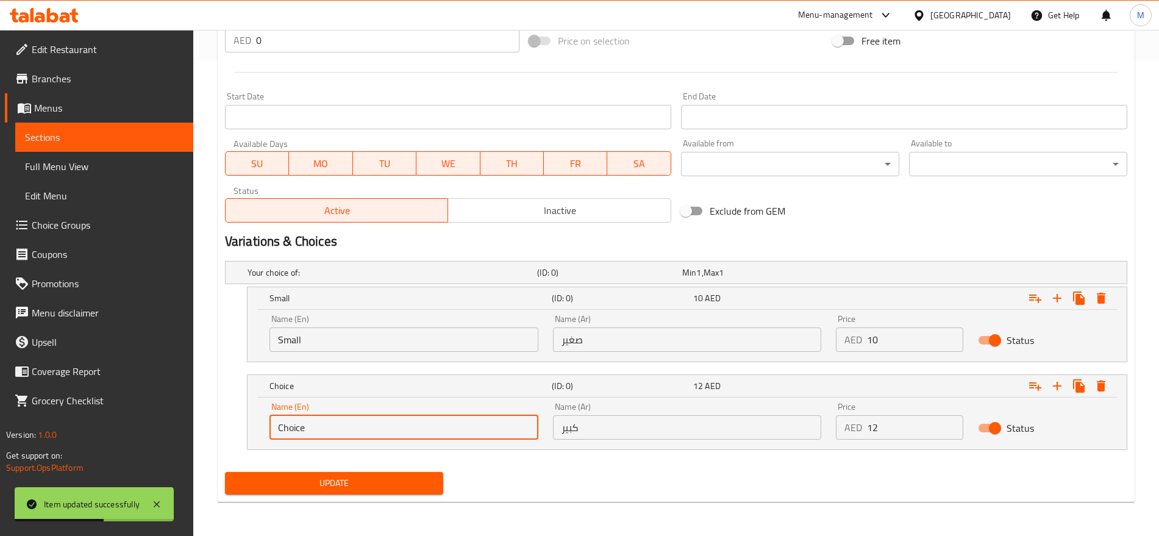
click at [316, 429] on input "Choice" at bounding box center [404, 427] width 269 height 24
type input "Large"
click at [225, 472] on button "Update" at bounding box center [334, 483] width 218 height 23
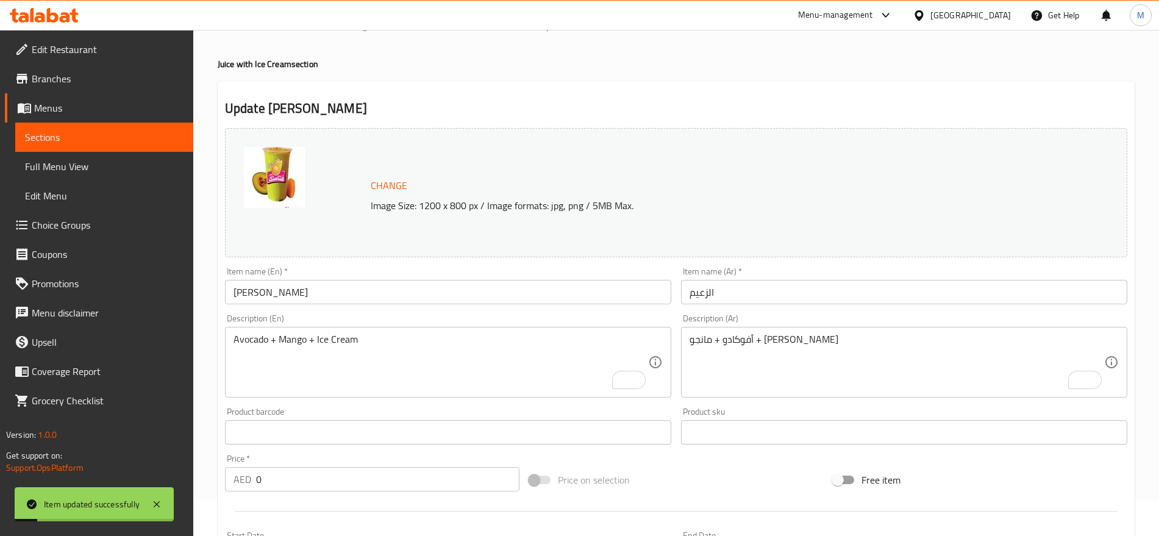
scroll to position [0, 0]
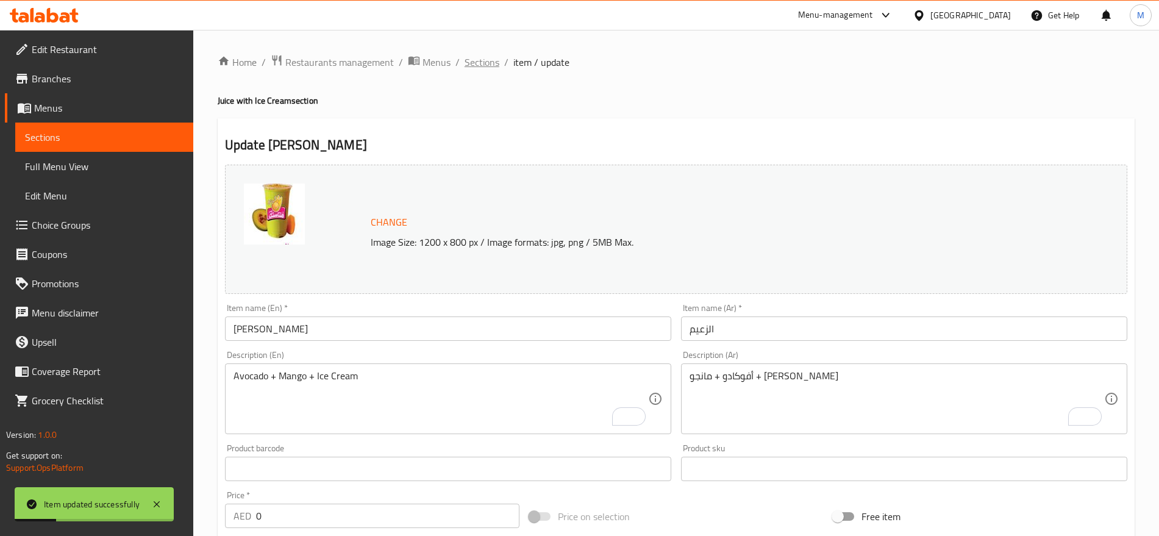
click at [482, 70] on span "Sections" at bounding box center [482, 62] width 35 height 15
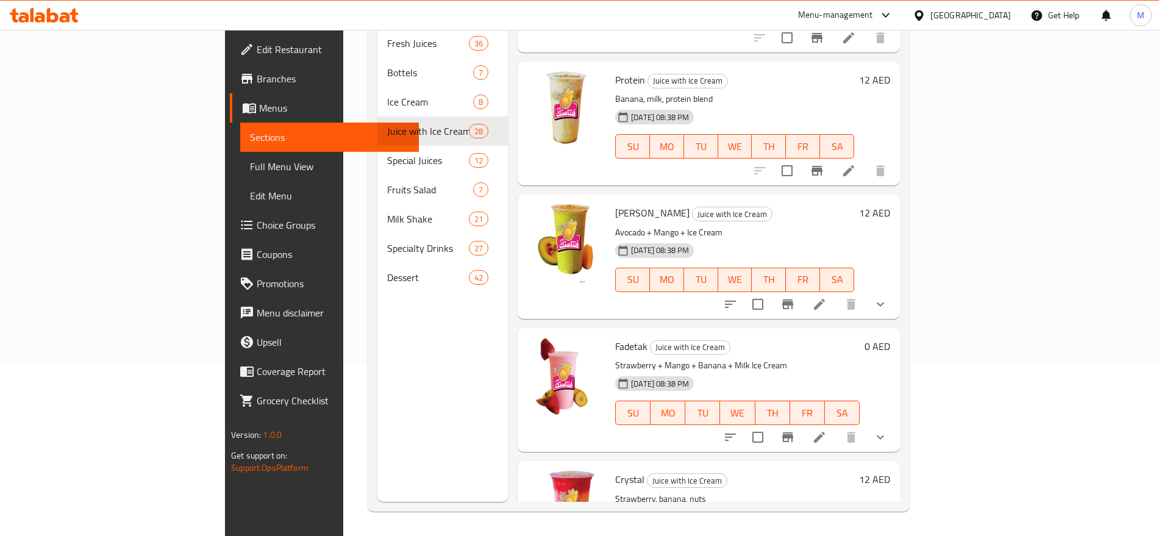
scroll to position [2053, 0]
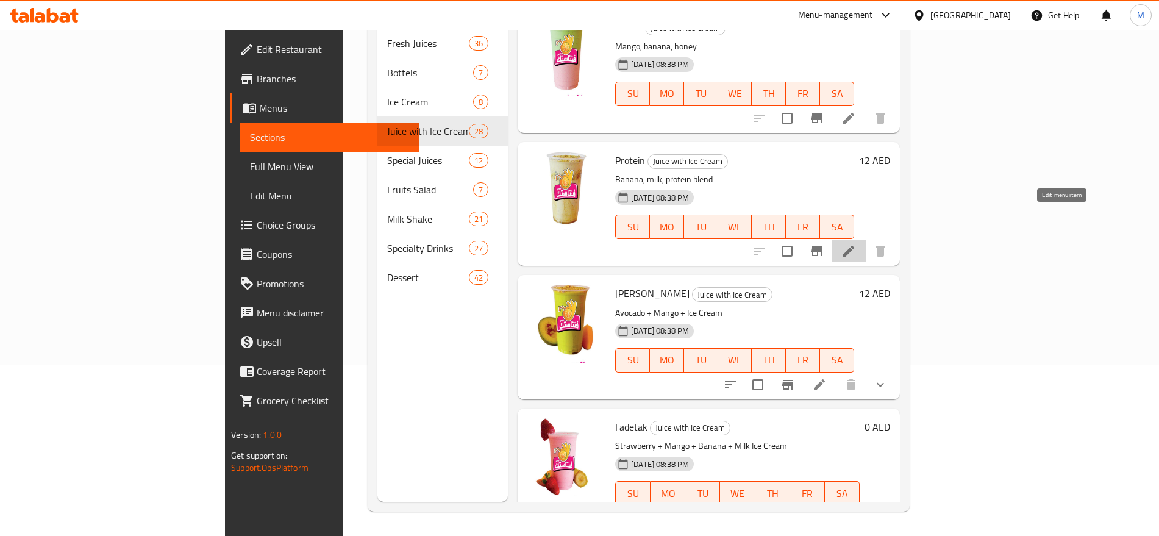
click at [866, 240] on li at bounding box center [849, 251] width 34 height 22
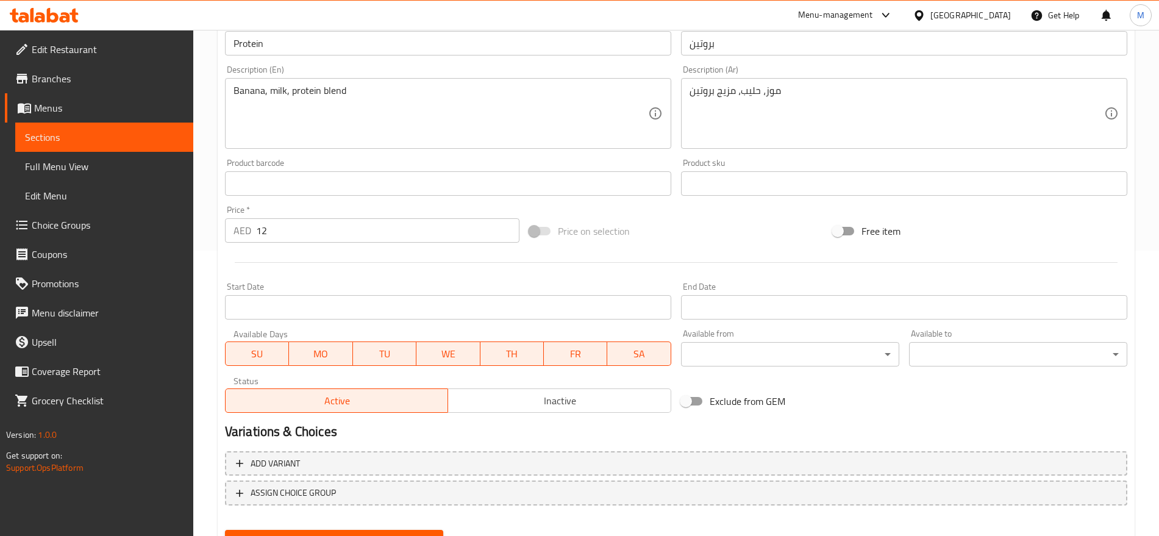
scroll to position [293, 0]
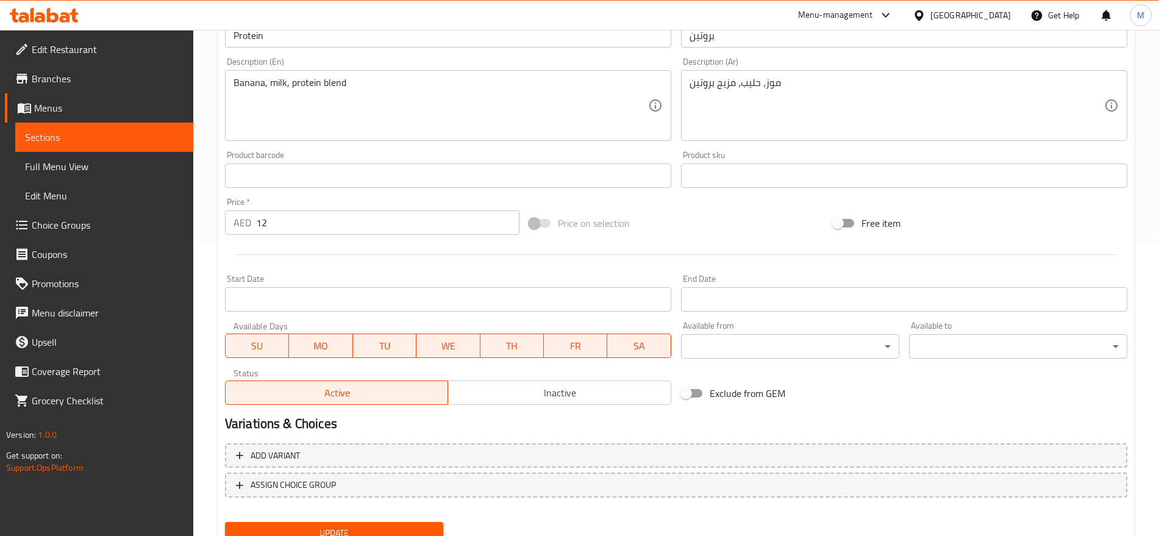
click at [279, 215] on input "12" at bounding box center [387, 222] width 263 height 24
type input "0"
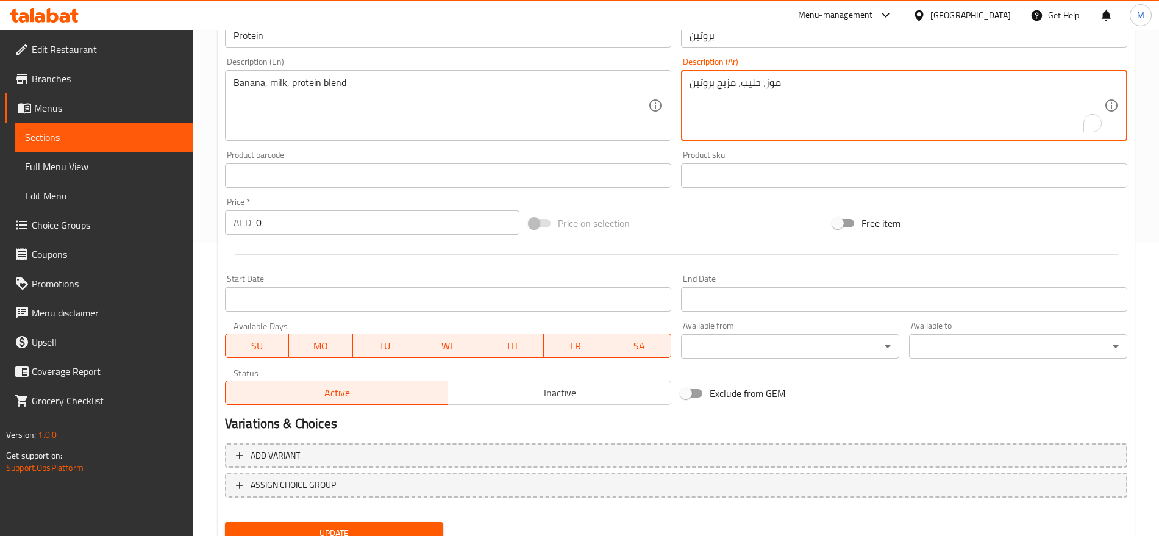
click at [801, 104] on textarea "موز، حليب، مزيج بروتين" at bounding box center [897, 106] width 415 height 58
paste textarea "أفوكادو + تمر + عسل"
type textarea "أفوكادو + تمر + عسل"
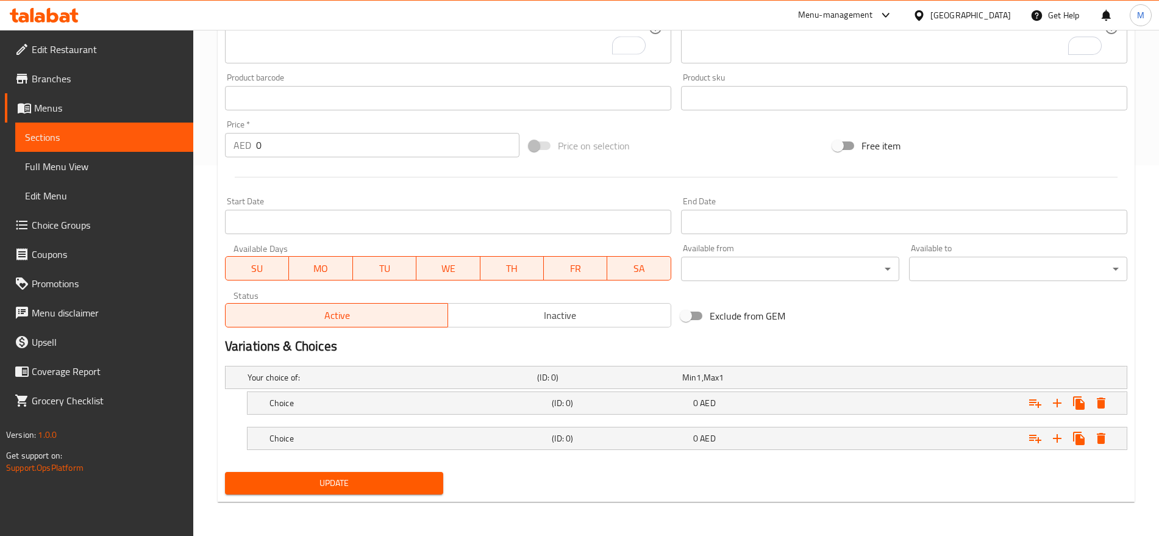
scroll to position [371, 0]
click at [882, 380] on div "Expand" at bounding box center [970, 377] width 290 height 5
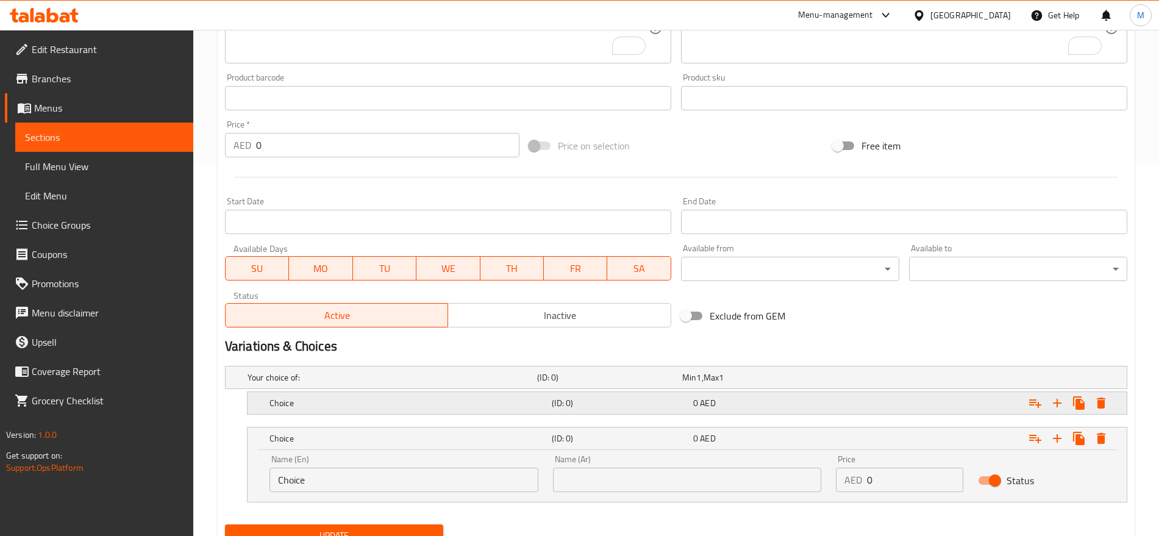
click at [893, 380] on div "Expand" at bounding box center [970, 377] width 290 height 5
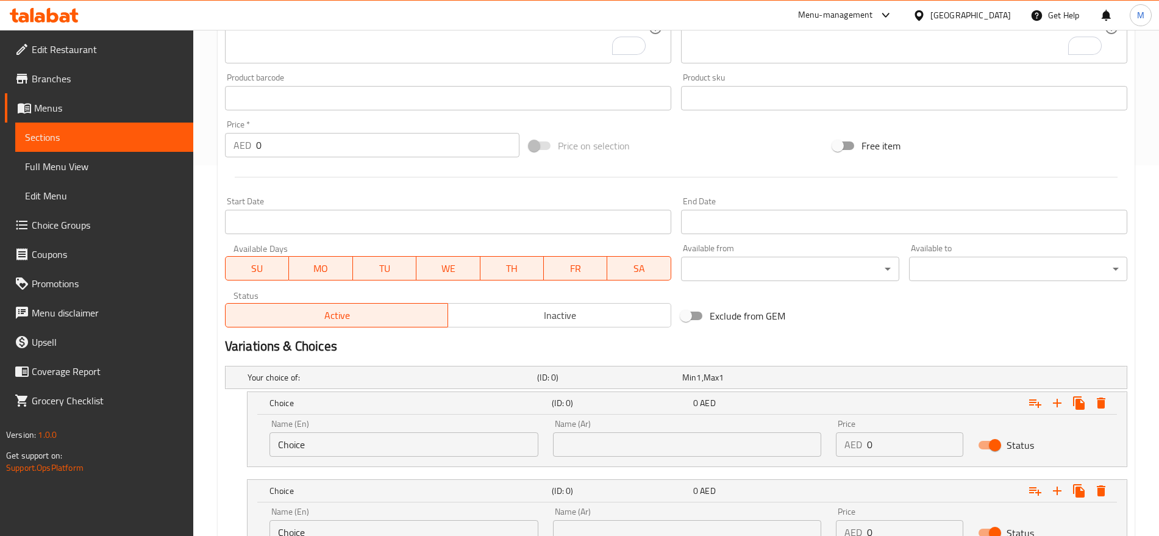
click at [421, 451] on input "Choice" at bounding box center [404, 444] width 269 height 24
type input "Small"
click at [363, 526] on input "Choice" at bounding box center [404, 532] width 269 height 24
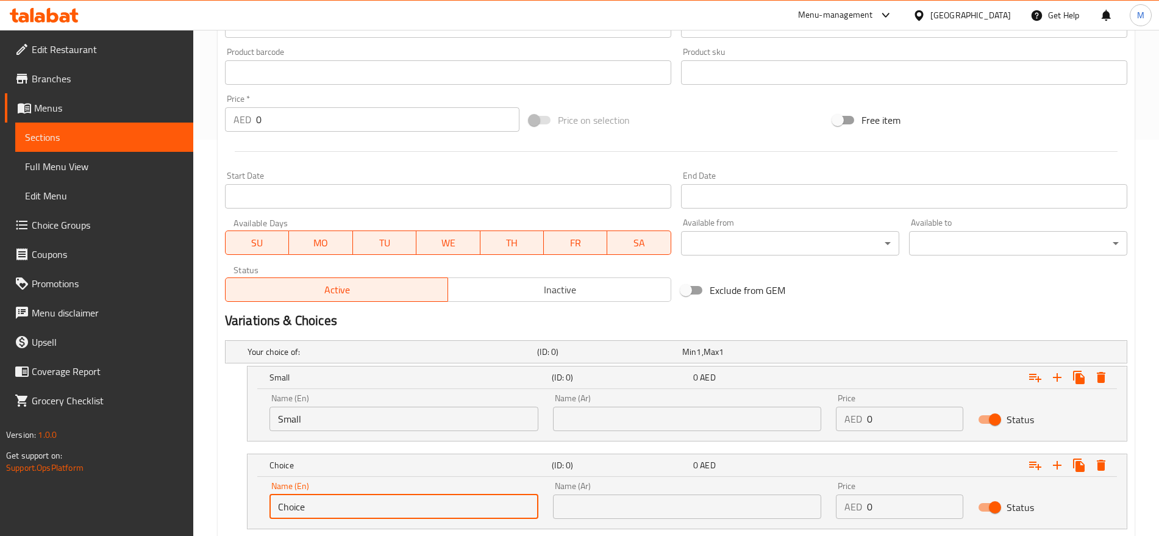
click at [363, 526] on div "Name (En) Choice Name (En) Name (Ar) Name (Ar) Price AED 0 Price Status" at bounding box center [688, 503] width 880 height 52
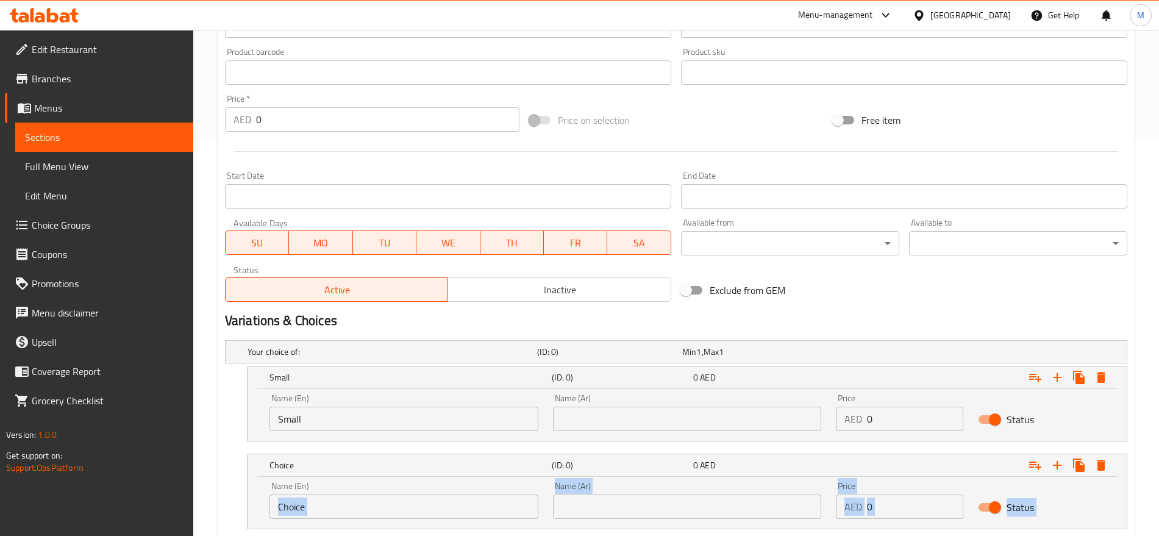
scroll to position [448, 0]
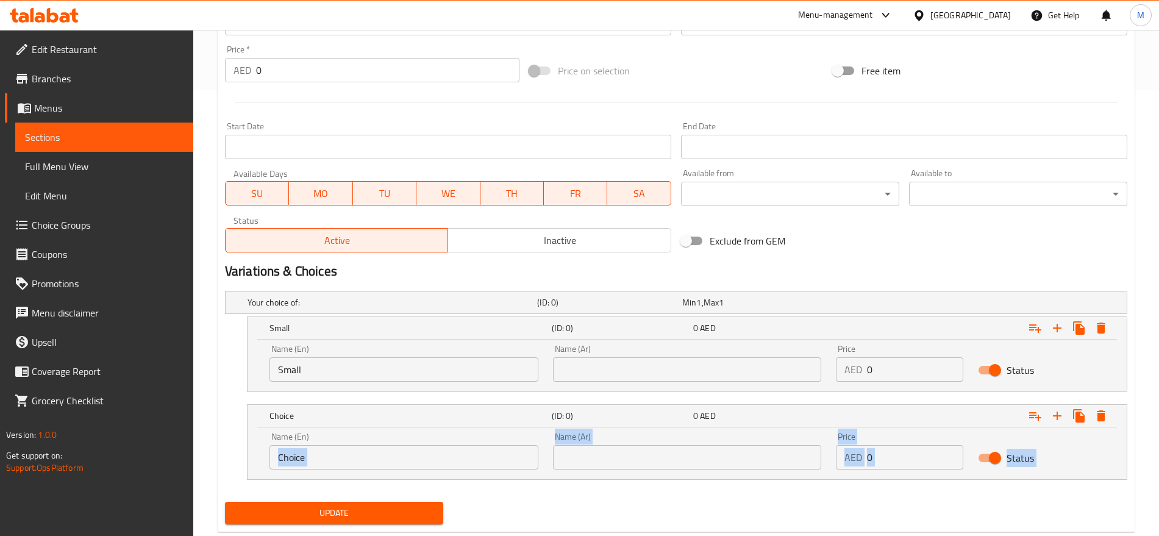
click at [363, 526] on div "Change Image Size: 1200 x 800 px / Image formats: jpg, png / 5MB Max. Item name…" at bounding box center [676, 121] width 912 height 815
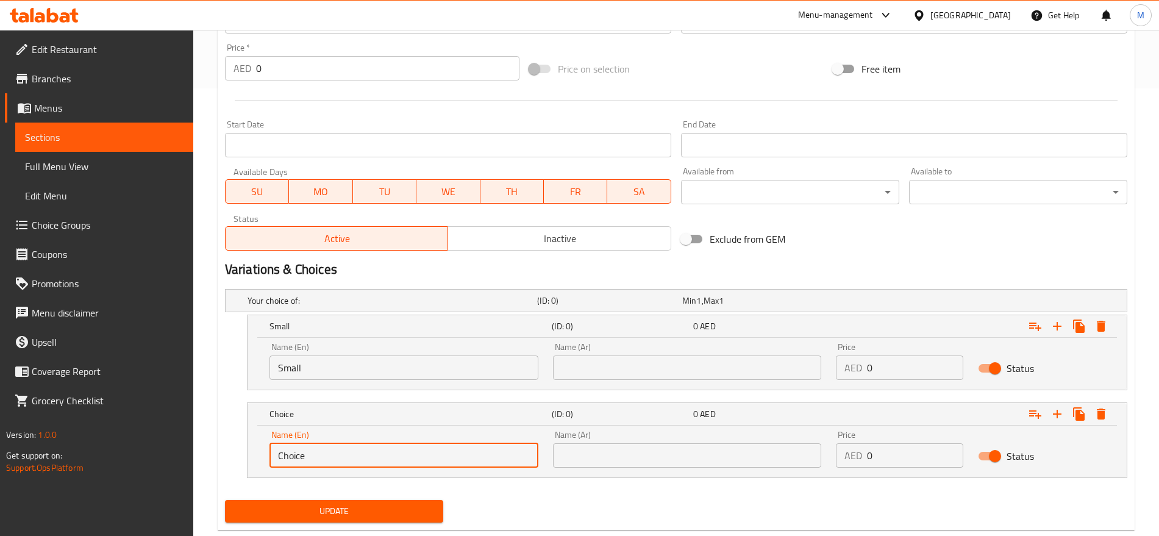
click at [387, 445] on input "Choice" at bounding box center [404, 455] width 269 height 24
type input "Large"
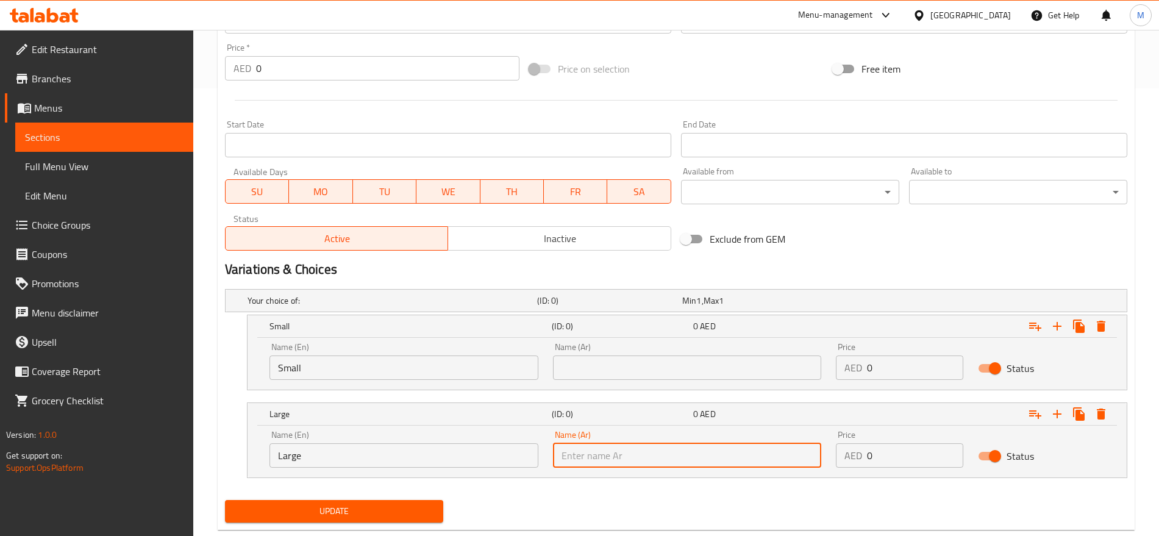
click at [626, 461] on input "text" at bounding box center [687, 455] width 269 height 24
type input "كبير"
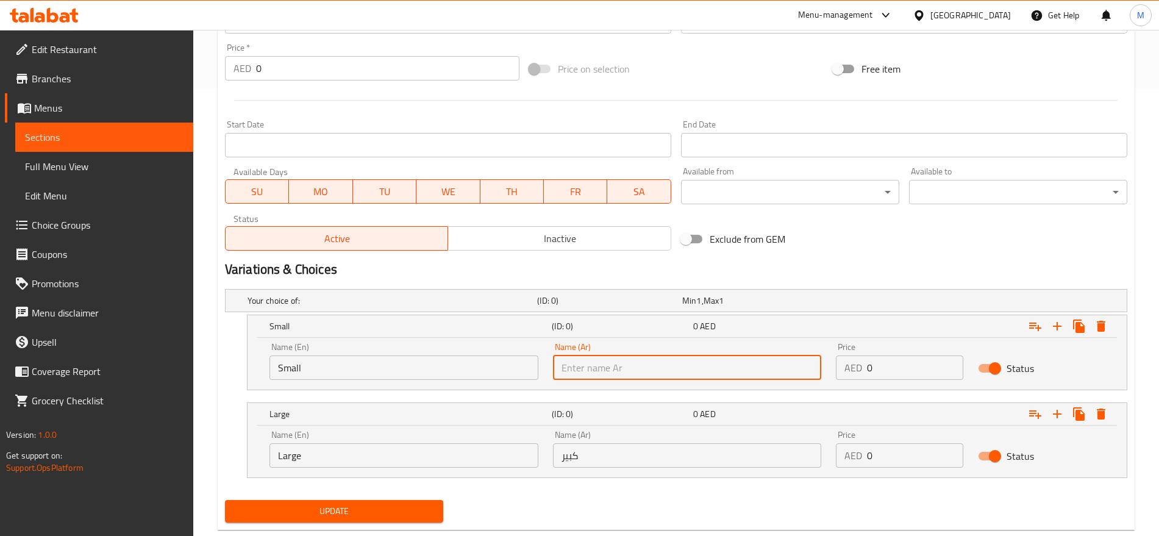
click at [606, 369] on input "text" at bounding box center [687, 368] width 269 height 24
type input "صغير"
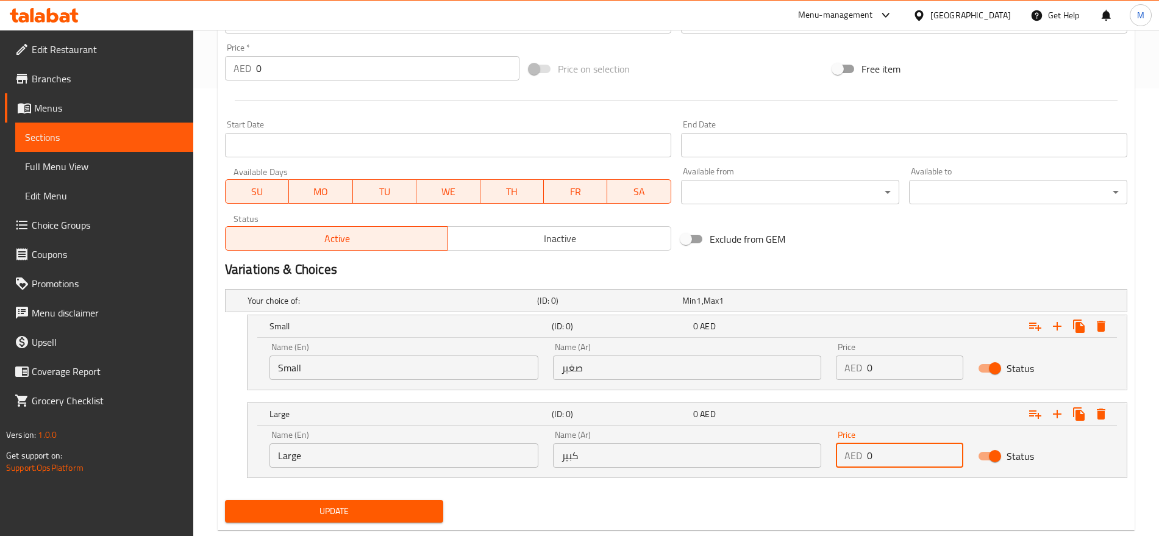
click at [877, 454] on input "0" at bounding box center [915, 455] width 96 height 24
type input "12"
click at [899, 363] on input "0" at bounding box center [915, 368] width 96 height 24
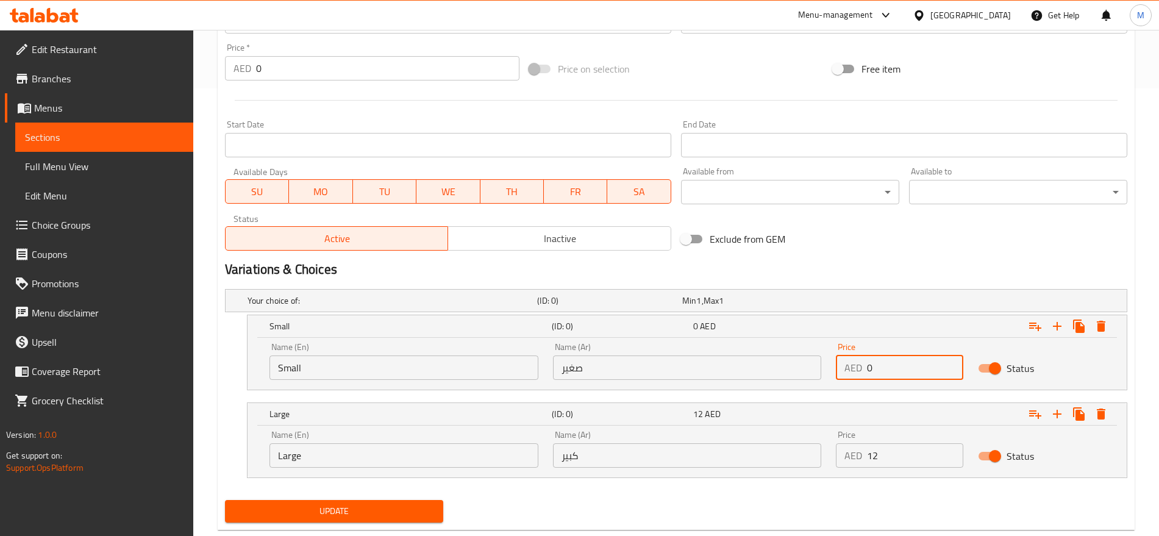
click at [899, 363] on input "0" at bounding box center [915, 368] width 96 height 24
type input "10"
click at [225, 500] on button "Update" at bounding box center [334, 511] width 218 height 23
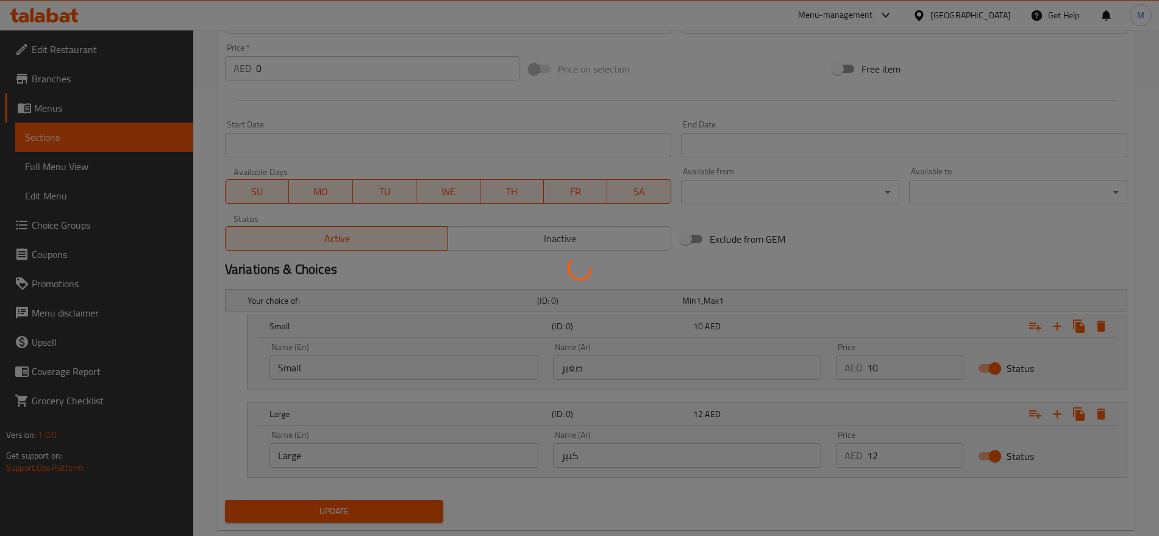
click at [987, 243] on div at bounding box center [579, 268] width 1159 height 536
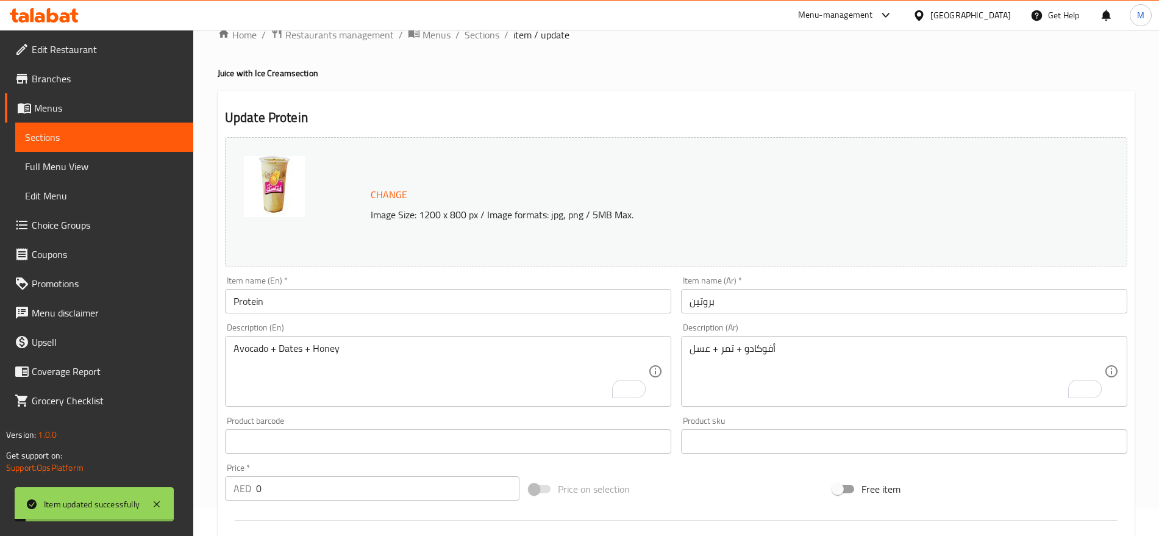
scroll to position [27, 0]
click at [493, 30] on div at bounding box center [579, 30] width 1159 height 1
click at [486, 40] on span "Sections" at bounding box center [482, 35] width 35 height 15
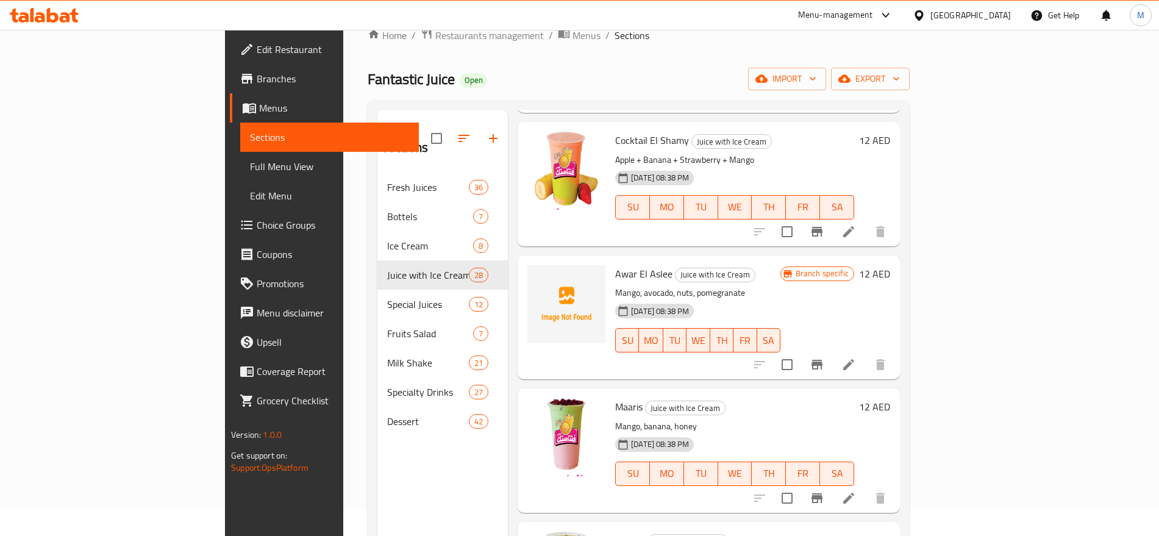
scroll to position [1818, 0]
click at [856, 490] on icon at bounding box center [849, 497] width 15 height 15
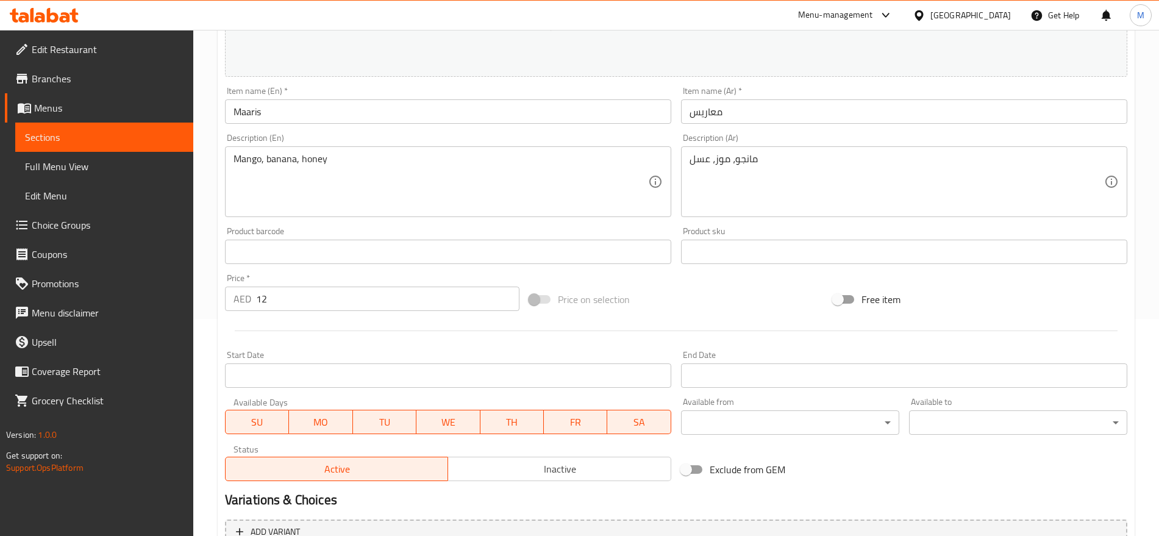
scroll to position [343, 0]
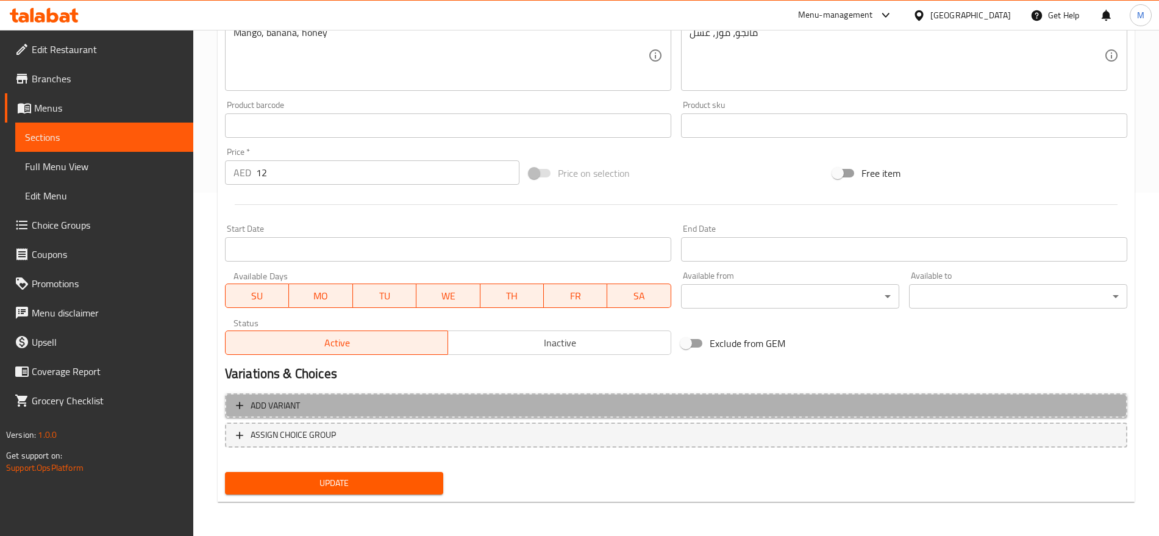
click at [839, 406] on span "Add variant" at bounding box center [676, 405] width 881 height 15
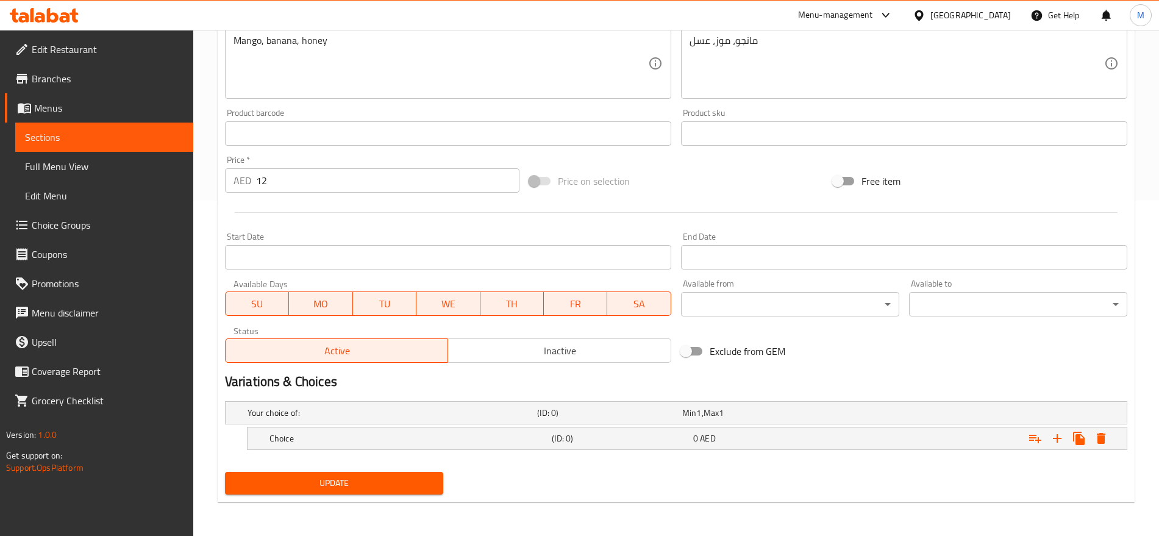
scroll to position [335, 0]
click at [279, 172] on input "12" at bounding box center [387, 180] width 263 height 24
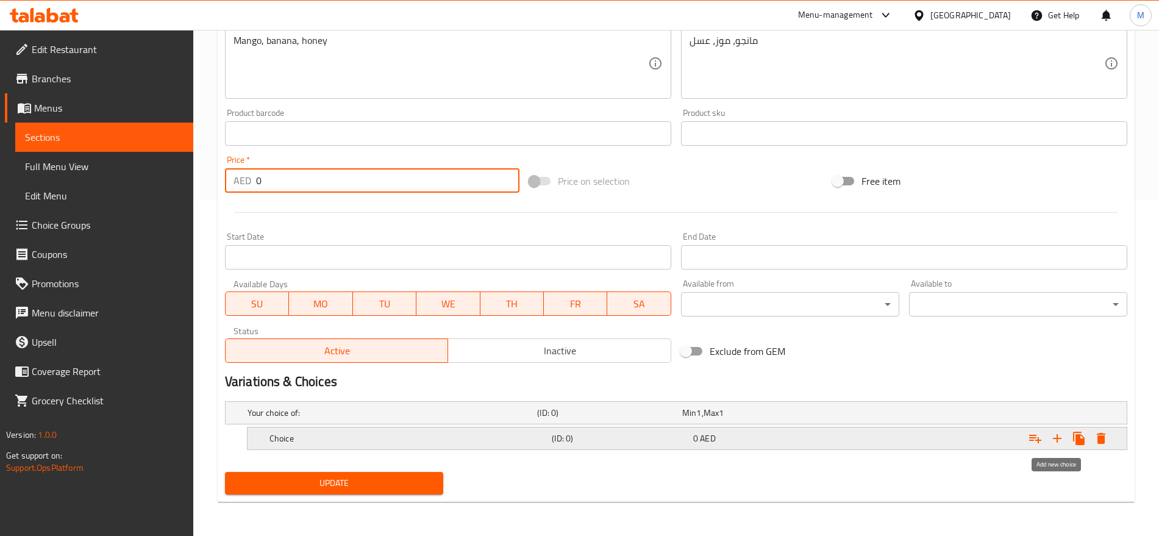
type input "0"
click at [1061, 438] on icon "Expand" at bounding box center [1057, 438] width 9 height 9
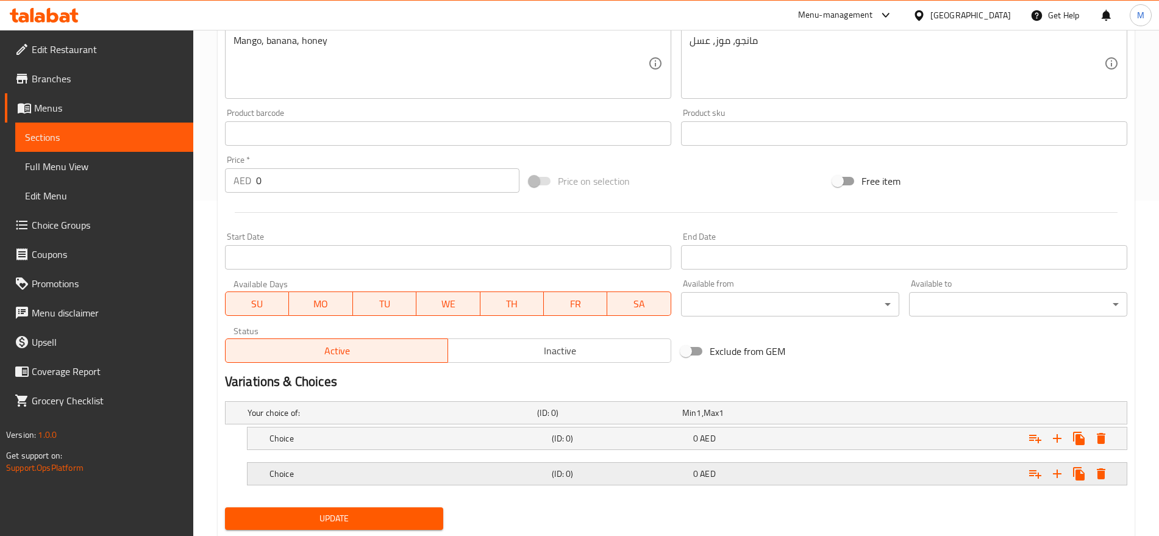
click at [970, 415] on div "Expand" at bounding box center [970, 412] width 290 height 5
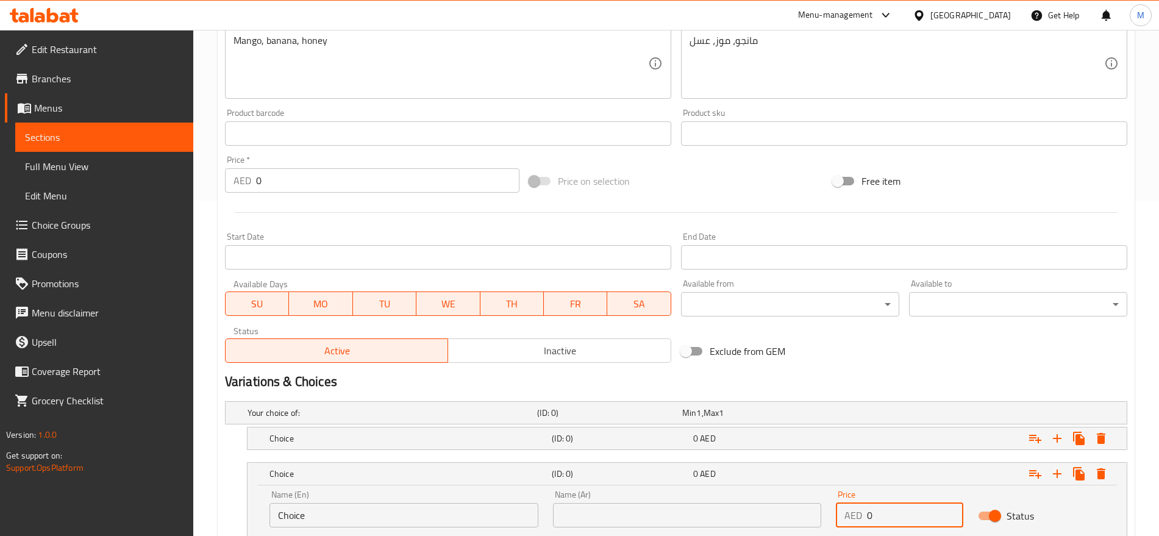
click at [868, 509] on input "0" at bounding box center [915, 515] width 96 height 24
paste input "12"
type input "12"
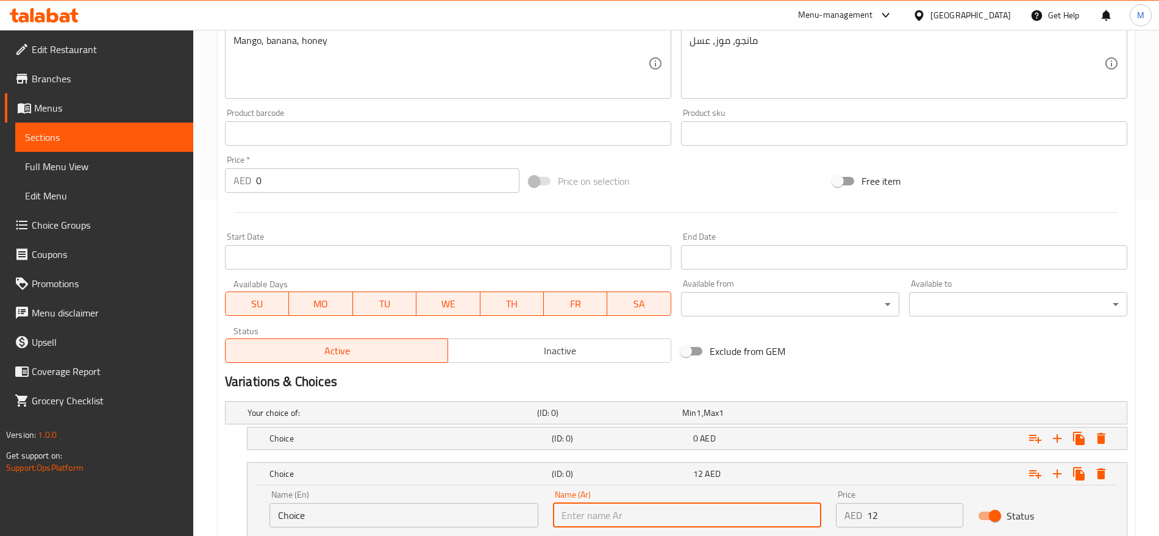
click at [740, 518] on input "text" at bounding box center [687, 515] width 269 height 24
type input "كبير"
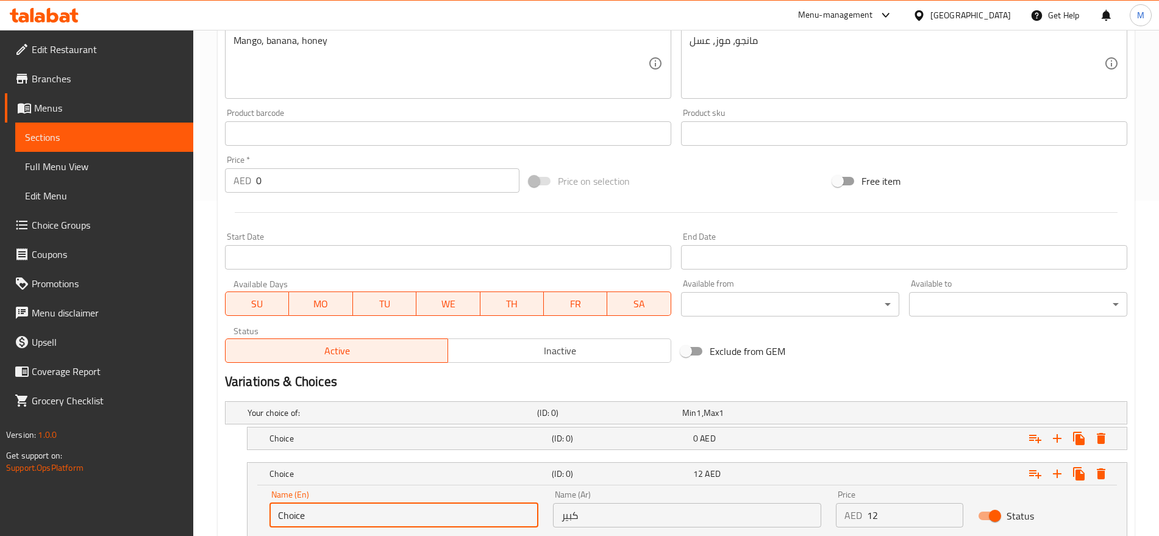
click at [389, 512] on input "Choice" at bounding box center [404, 515] width 269 height 24
type input "Large"
click at [375, 419] on h5 "Choice" at bounding box center [390, 413] width 285 height 12
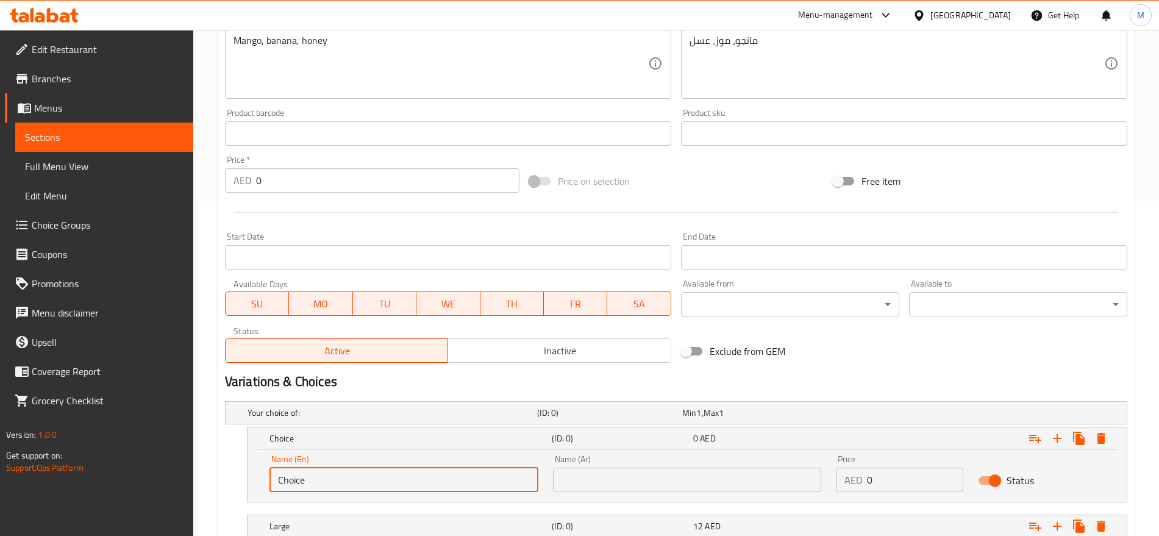
click at [350, 475] on input "Choice" at bounding box center [404, 480] width 269 height 24
type input "Small"
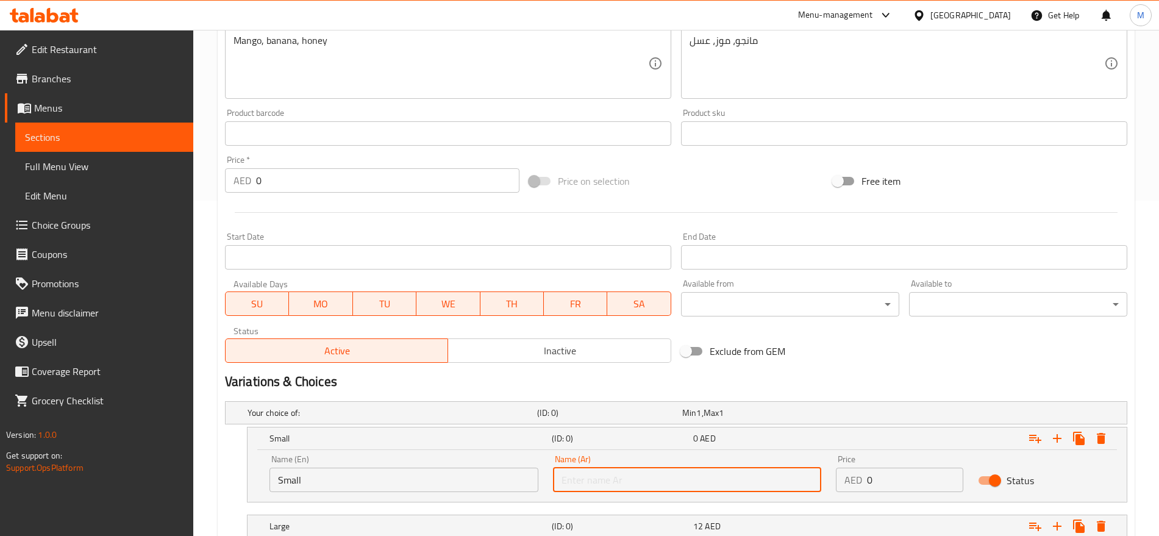
click at [628, 479] on input "text" at bounding box center [687, 480] width 269 height 24
type input "صغير"
click at [894, 475] on input "0" at bounding box center [915, 480] width 96 height 24
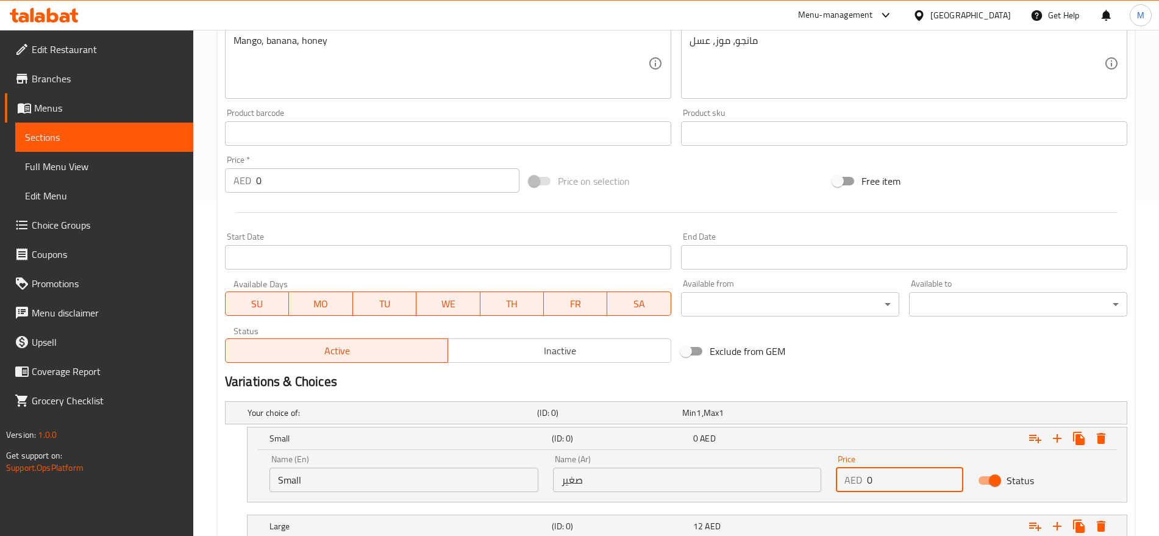
click at [894, 475] on input "0" at bounding box center [915, 480] width 96 height 24
type input "10"
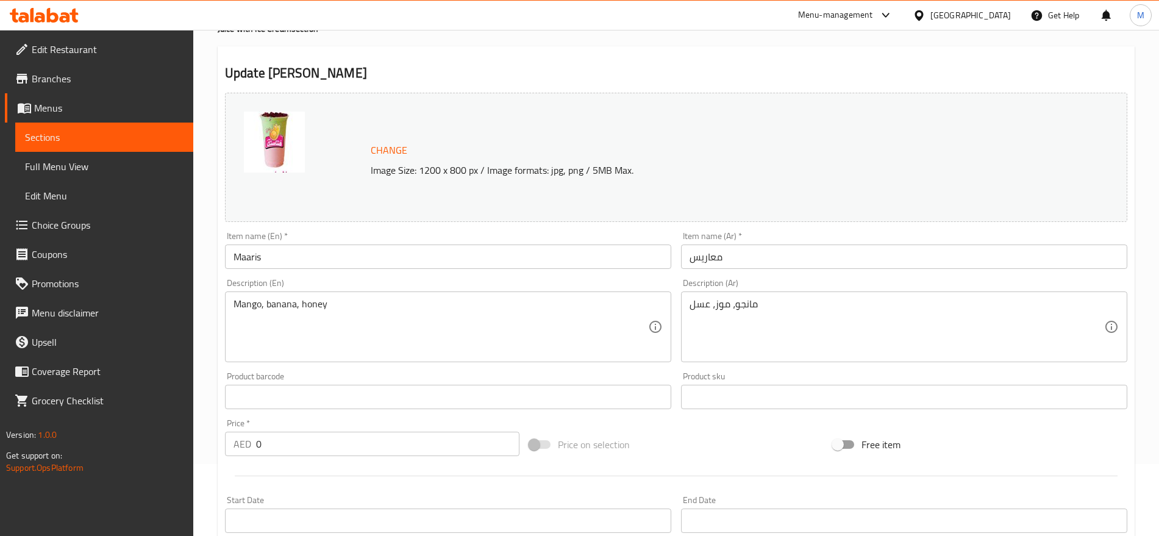
scroll to position [71, 0]
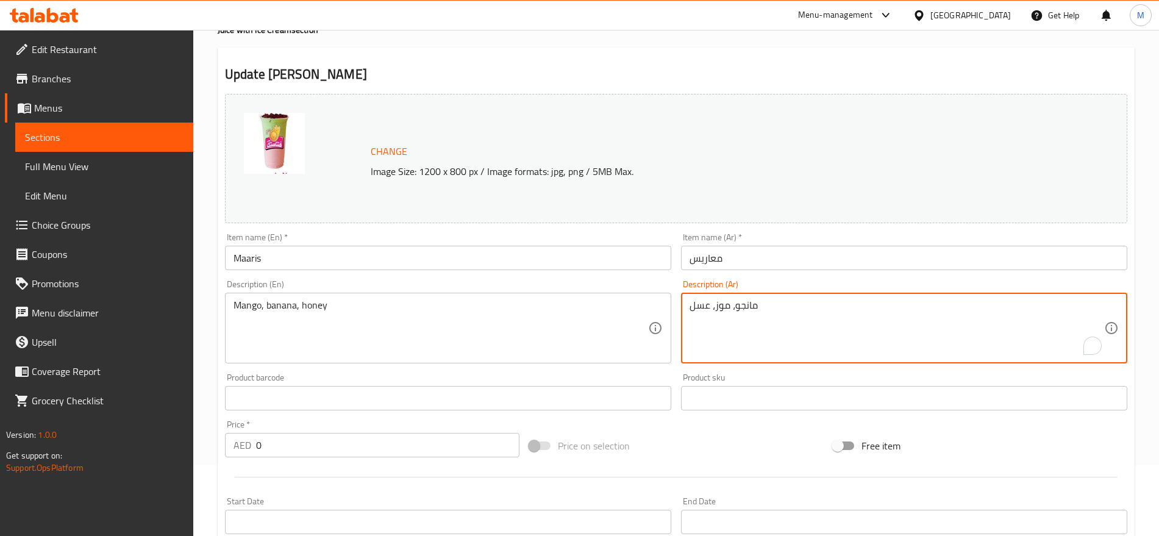
click at [772, 317] on textarea "مانجو، موز، عسل" at bounding box center [897, 328] width 415 height 58
paste textarea "خلطة حصري"
type textarea "خلطة حصري"
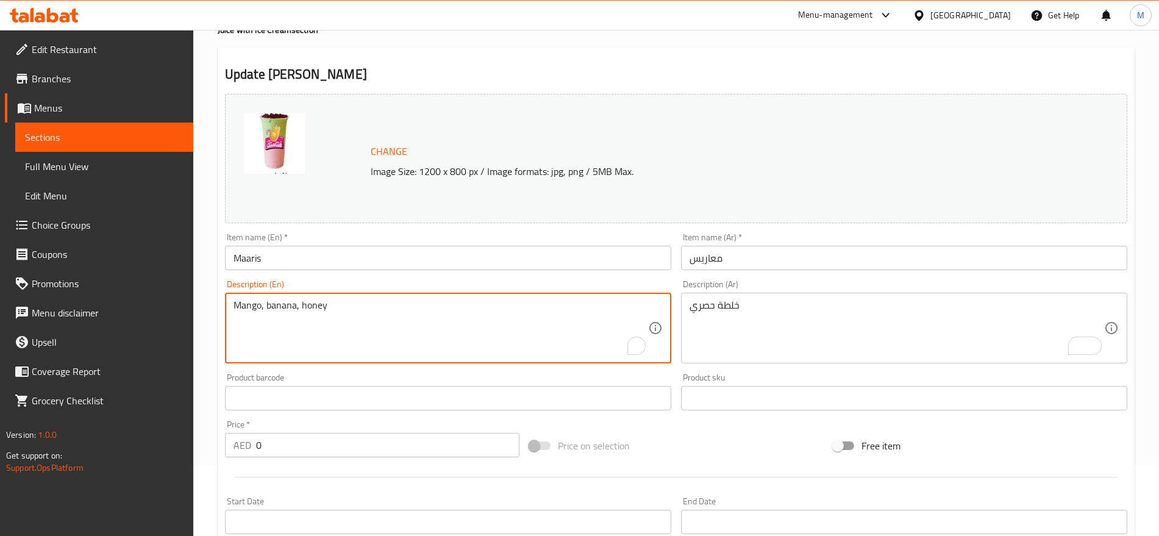
click at [385, 314] on textarea "Mango, banana, honey" at bounding box center [441, 328] width 415 height 58
paste textarea "Exclusive mix"
type textarea "Exclusive mix"
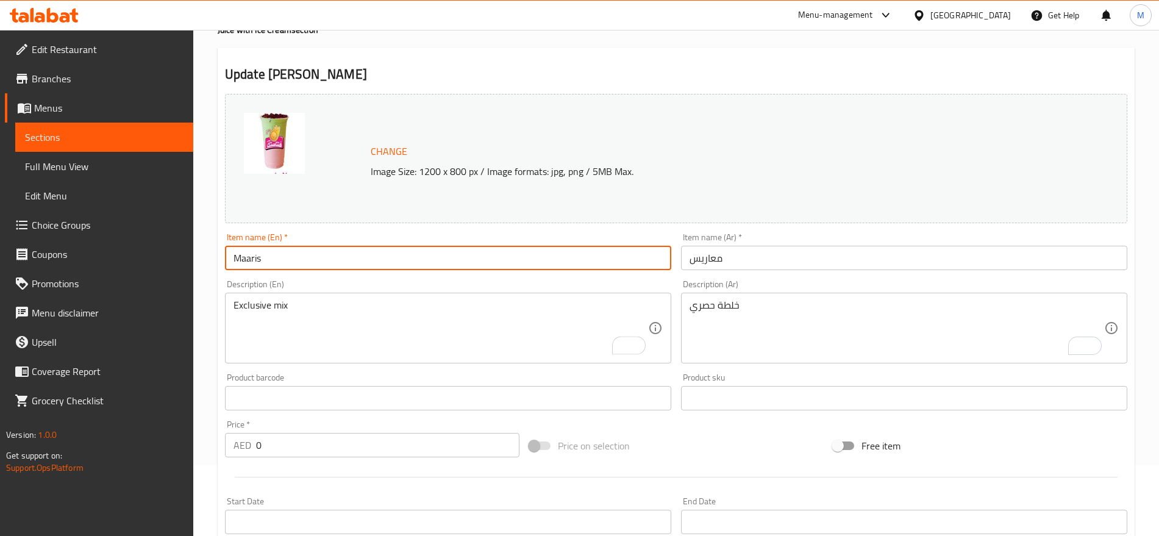
click at [304, 253] on input "Maaris" at bounding box center [448, 258] width 446 height 24
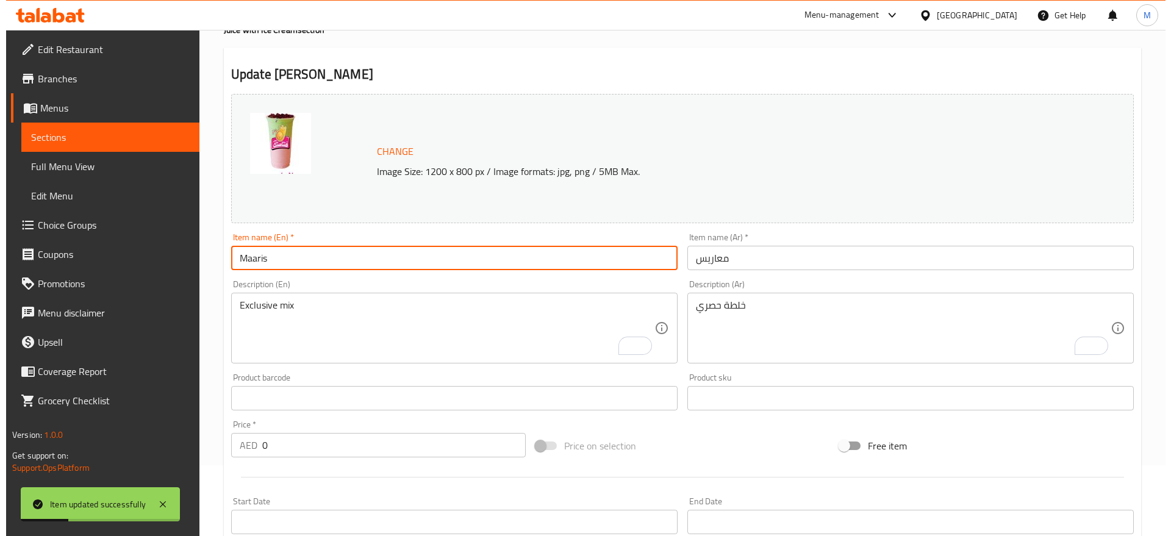
scroll to position [0, 0]
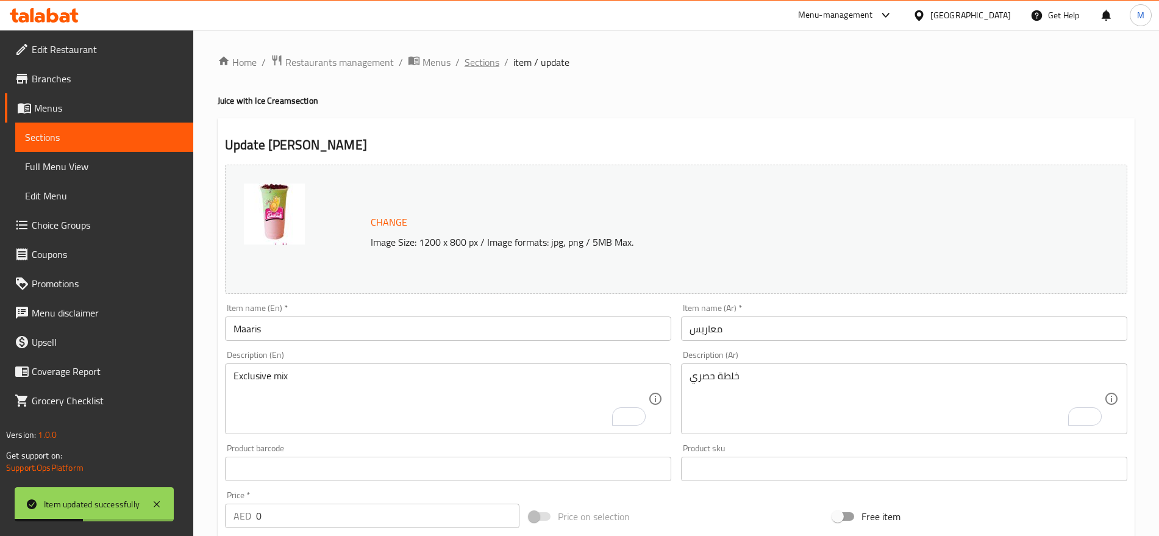
click at [481, 56] on span "Sections" at bounding box center [482, 62] width 35 height 15
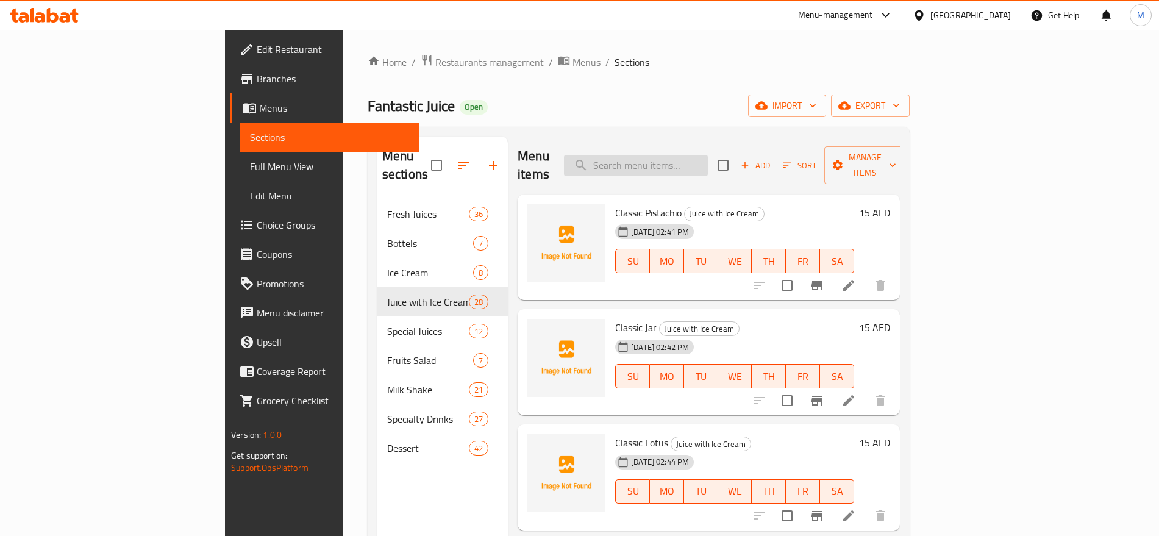
drag, startPoint x: 722, startPoint y: 142, endPoint x: 719, endPoint y: 147, distance: 6.3
click at [719, 147] on div "Menu items Add Sort Manage items" at bounding box center [709, 166] width 382 height 58
click at [708, 155] on input "search" at bounding box center [636, 165] width 144 height 21
type input "h"
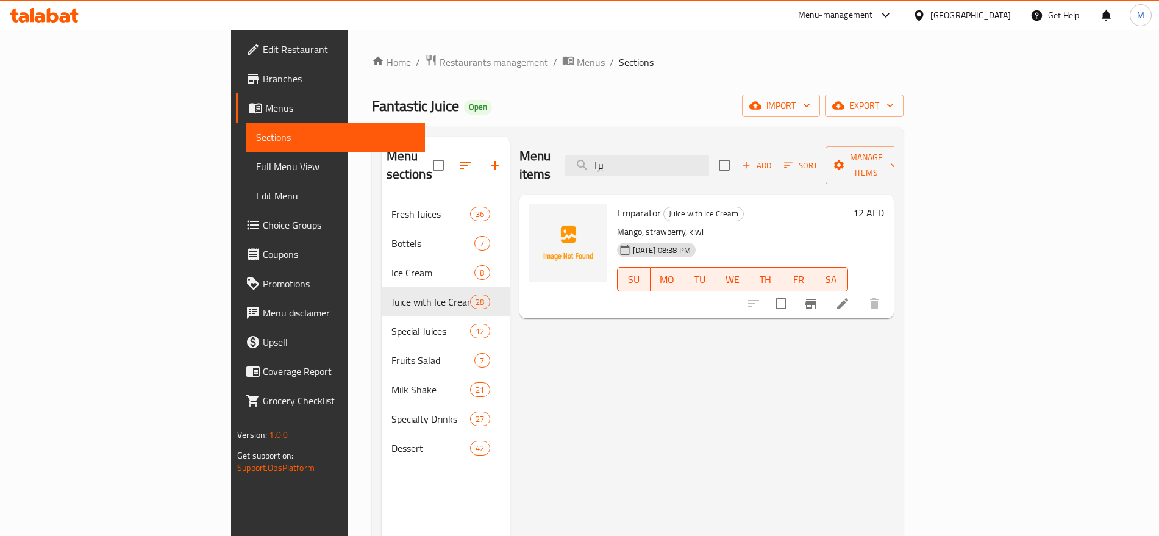
type input "برا"
click at [860, 294] on li at bounding box center [843, 304] width 34 height 22
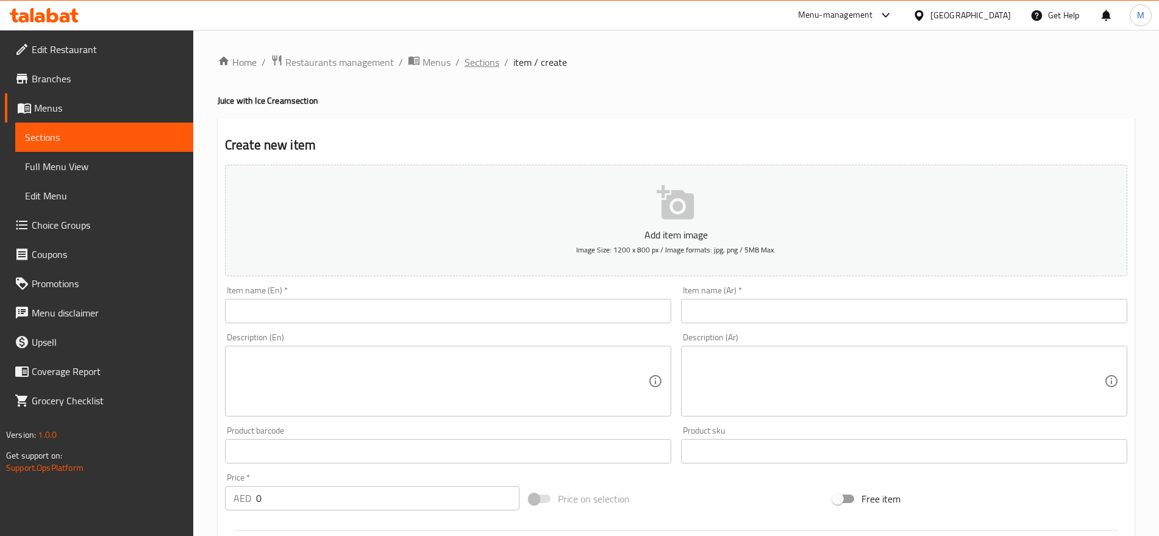
click at [477, 66] on span "Sections" at bounding box center [482, 62] width 35 height 15
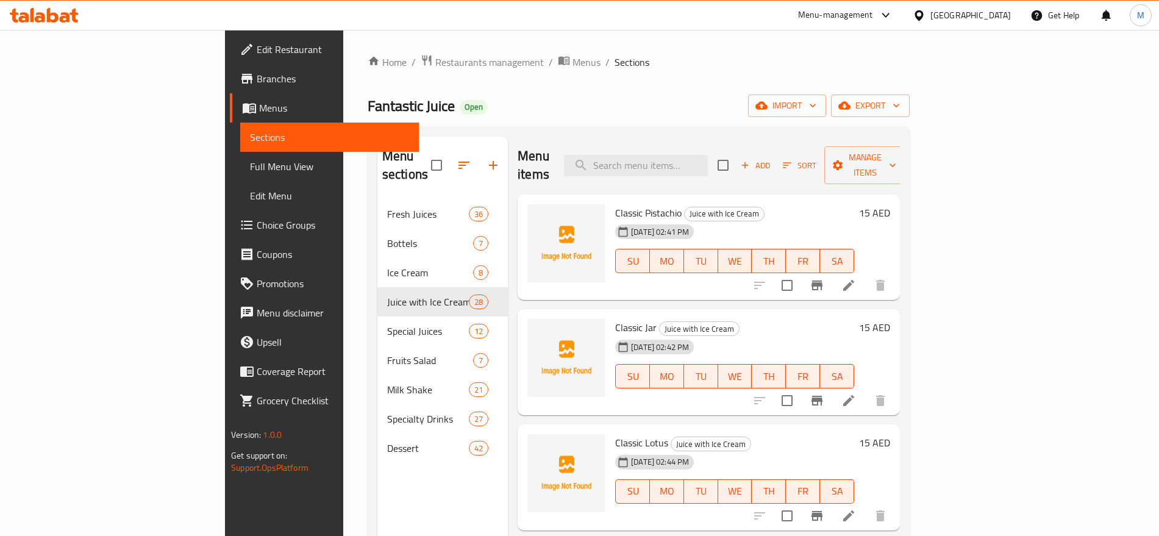
click at [828, 400] on div "Menu items Add Sort Manage items Classic Pistachio Juice with Ice Cream 14-08-2…" at bounding box center [704, 405] width 392 height 536
click at [708, 155] on input "search" at bounding box center [636, 165] width 144 height 21
paste input "Emprator"
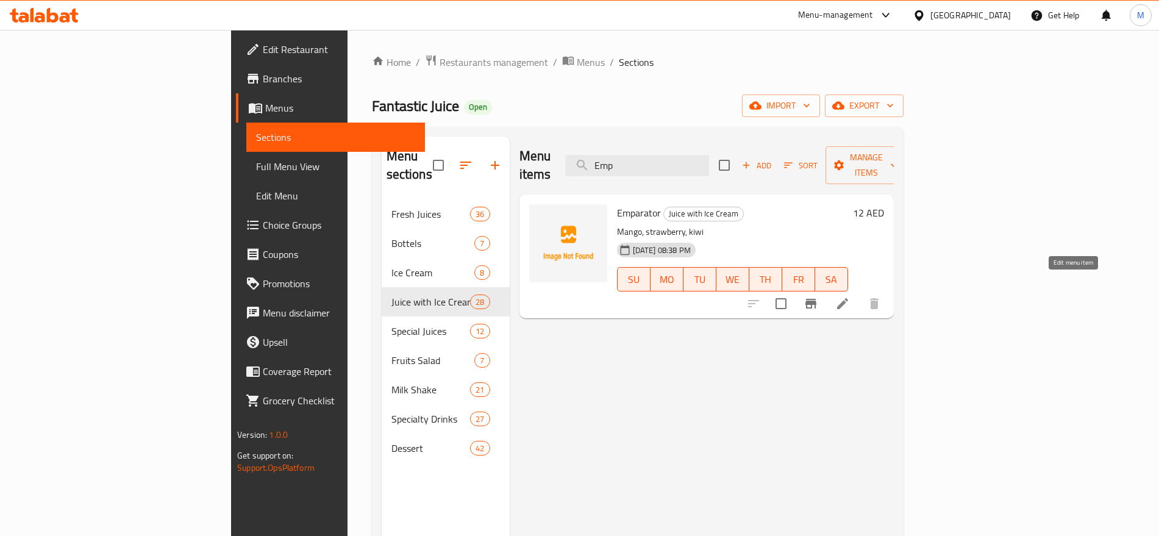
type input "Emp"
click at [850, 296] on icon at bounding box center [843, 303] width 15 height 15
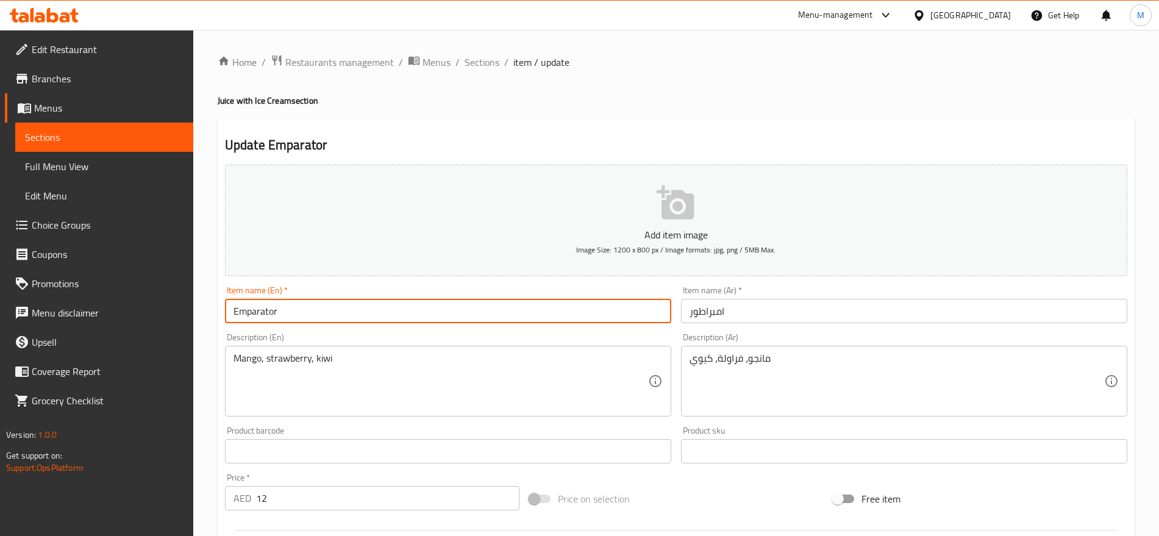
click at [327, 315] on input "Emparator" at bounding box center [448, 311] width 446 height 24
paste input "text"
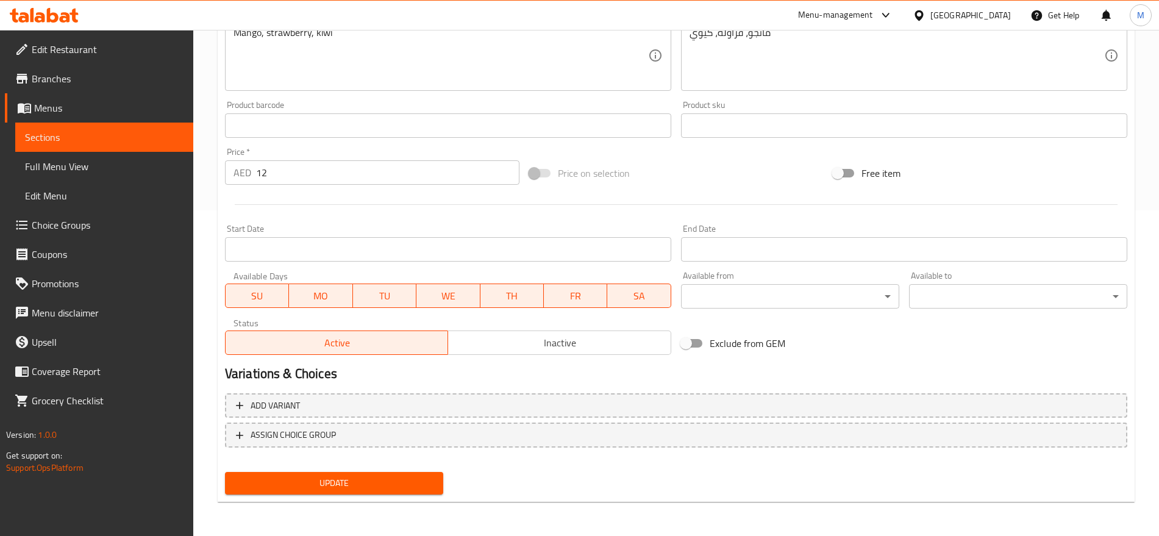
type input "Emprator"
drag, startPoint x: 296, startPoint y: 143, endPoint x: 284, endPoint y: 161, distance: 22.3
click at [284, 161] on div "Price   * AED 12 Price *" at bounding box center [372, 166] width 304 height 47
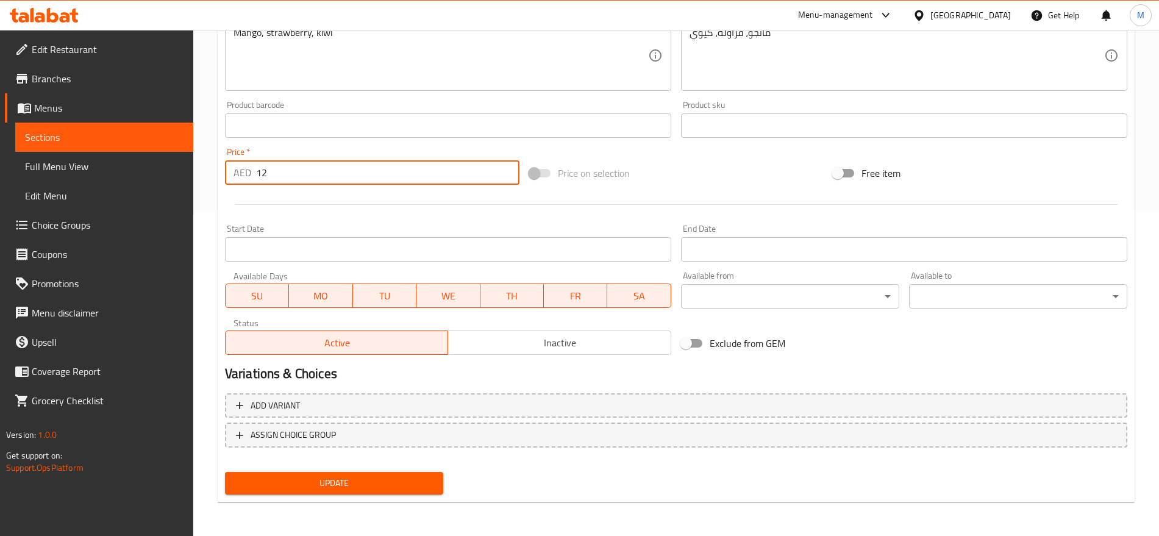
click at [284, 161] on input "12" at bounding box center [387, 172] width 263 height 24
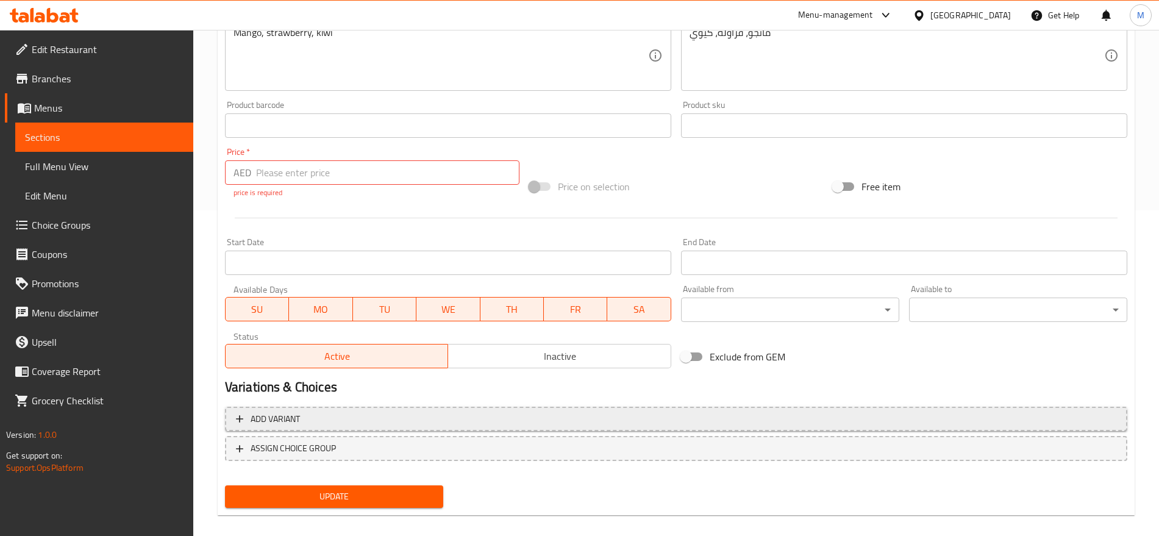
click at [580, 403] on div "Add variant ASSIGN CHOICE GROUP" at bounding box center [676, 441] width 912 height 79
click at [632, 423] on span "Add variant" at bounding box center [676, 419] width 881 height 15
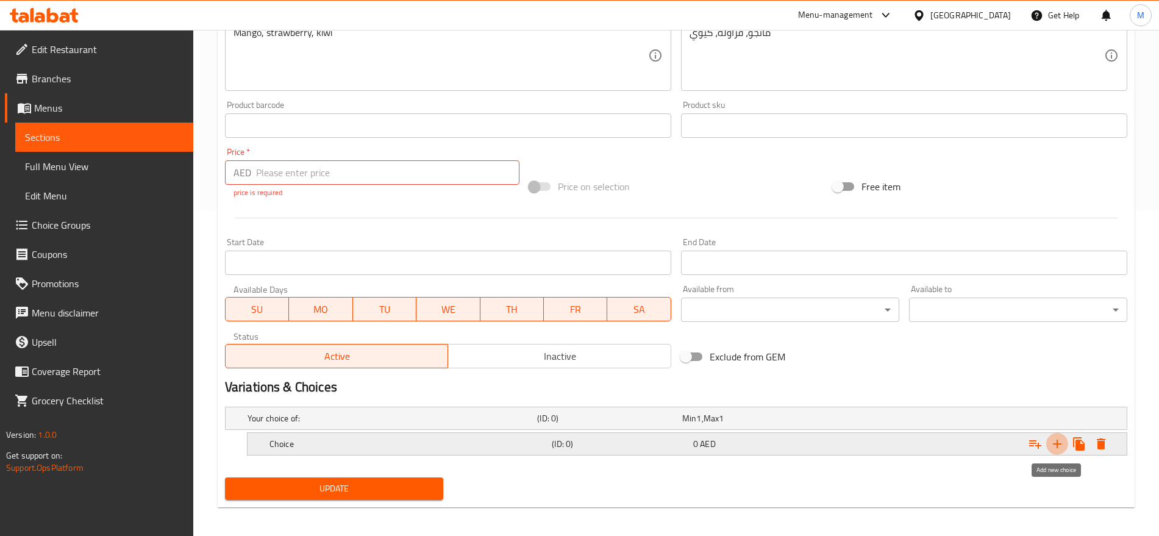
click at [1058, 450] on icon "Expand" at bounding box center [1057, 444] width 15 height 15
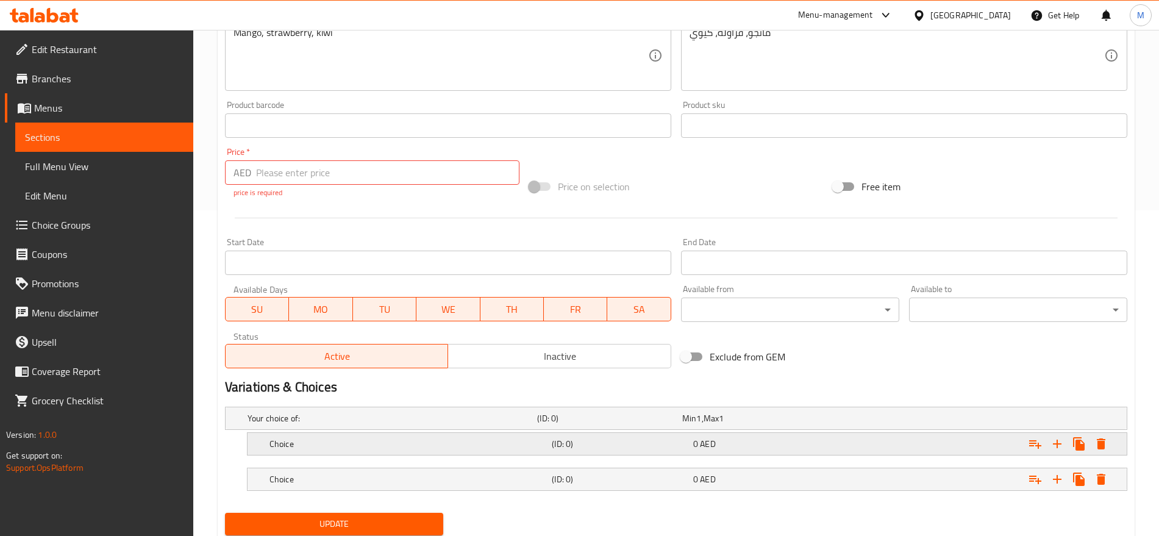
click at [678, 425] on h5 "(ID: 0)" at bounding box center [607, 418] width 140 height 12
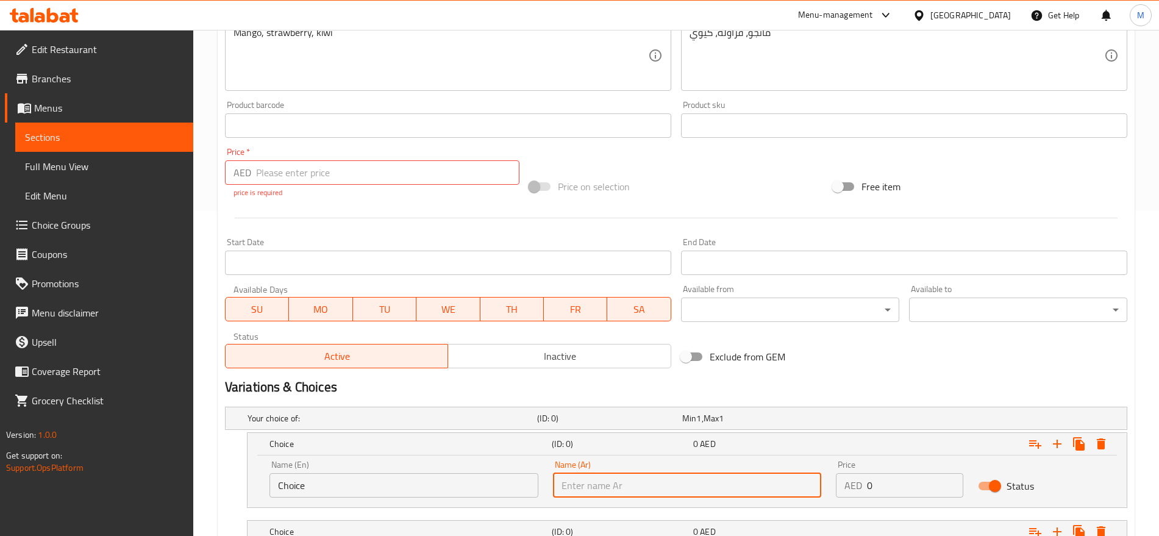
click at [709, 492] on input "text" at bounding box center [687, 485] width 269 height 24
type input "صغير"
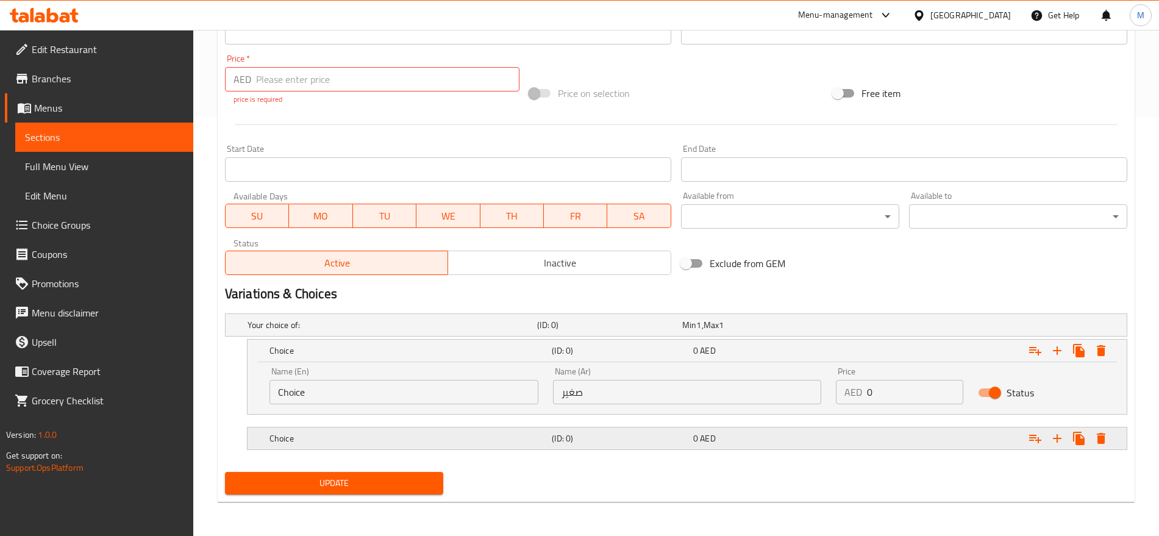
click at [734, 339] on div "Choice (ID: 0) 0 AED" at bounding box center [680, 325] width 870 height 27
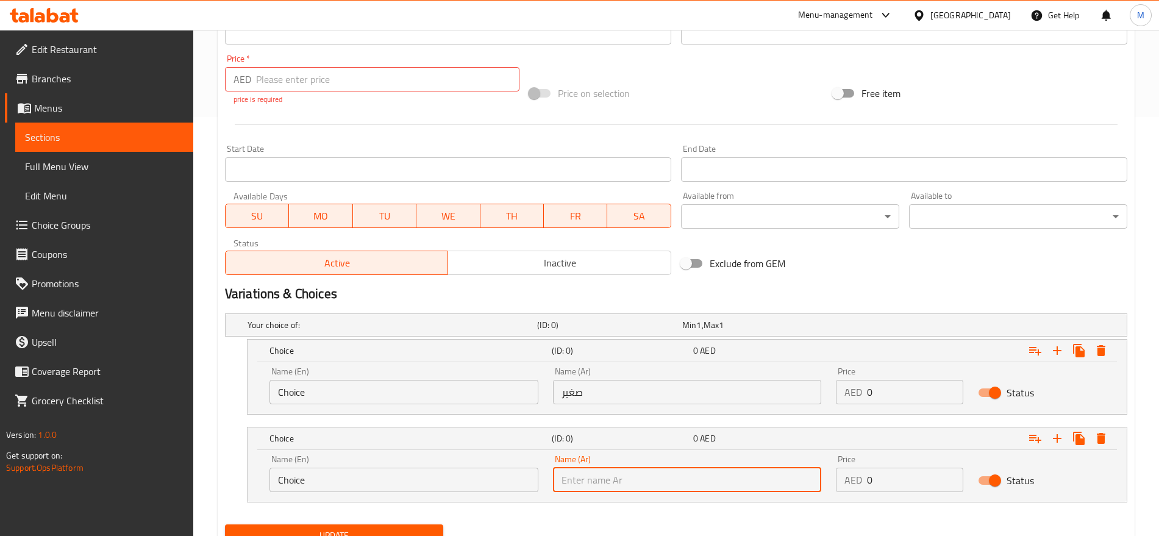
click at [718, 471] on input "text" at bounding box center [687, 480] width 269 height 24
type input "كبير"
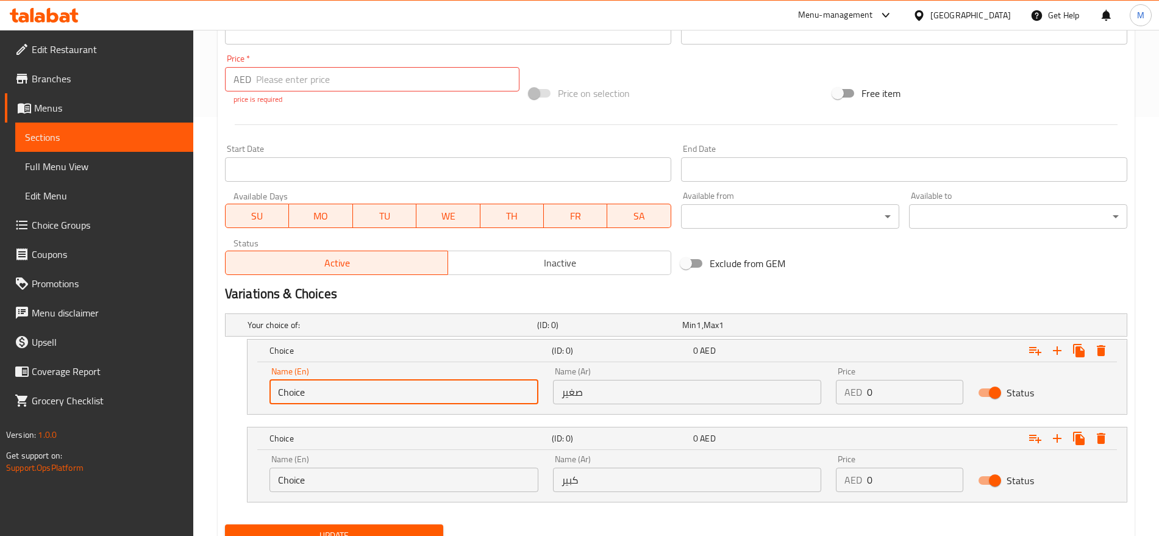
click at [390, 386] on input "Choice" at bounding box center [404, 392] width 269 height 24
type input "Small"
click at [335, 489] on input "Choice" at bounding box center [404, 480] width 269 height 24
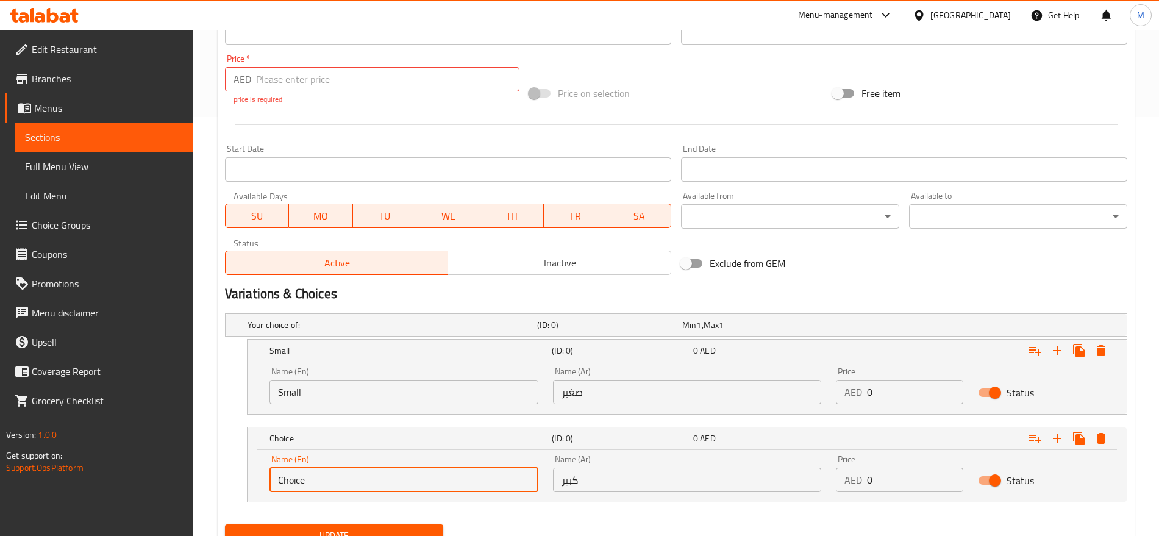
click at [335, 489] on input "Choice" at bounding box center [404, 480] width 269 height 24
type input "Large"
drag, startPoint x: 891, startPoint y: 495, endPoint x: 892, endPoint y: 482, distance: 12.3
click at [892, 482] on div "Price AED 0 Price" at bounding box center [900, 474] width 142 height 52
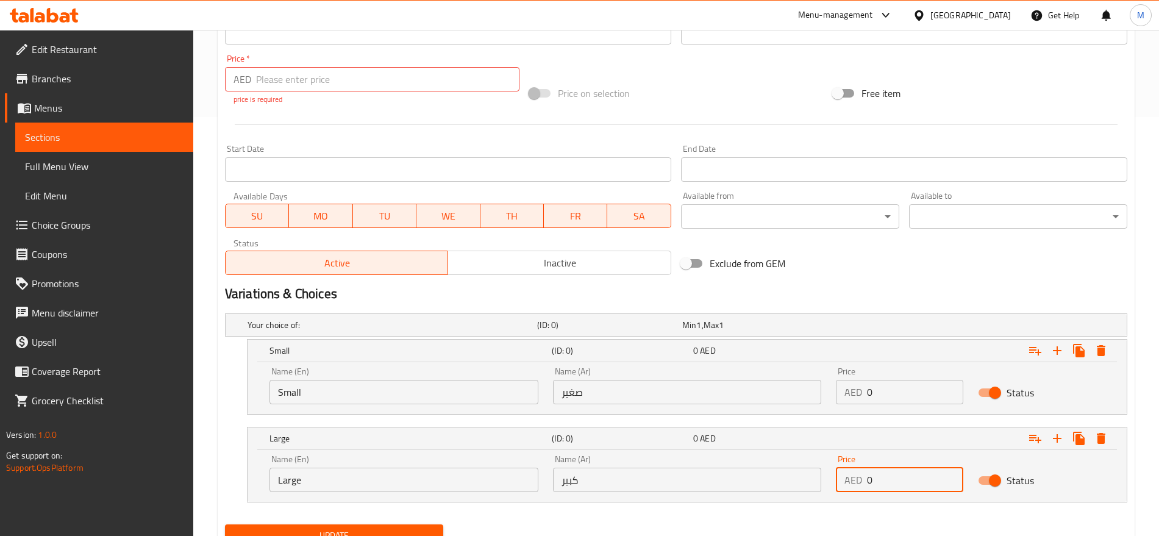
click at [892, 482] on input "0" at bounding box center [915, 480] width 96 height 24
type input "12"
click at [885, 386] on input "0" at bounding box center [915, 392] width 96 height 24
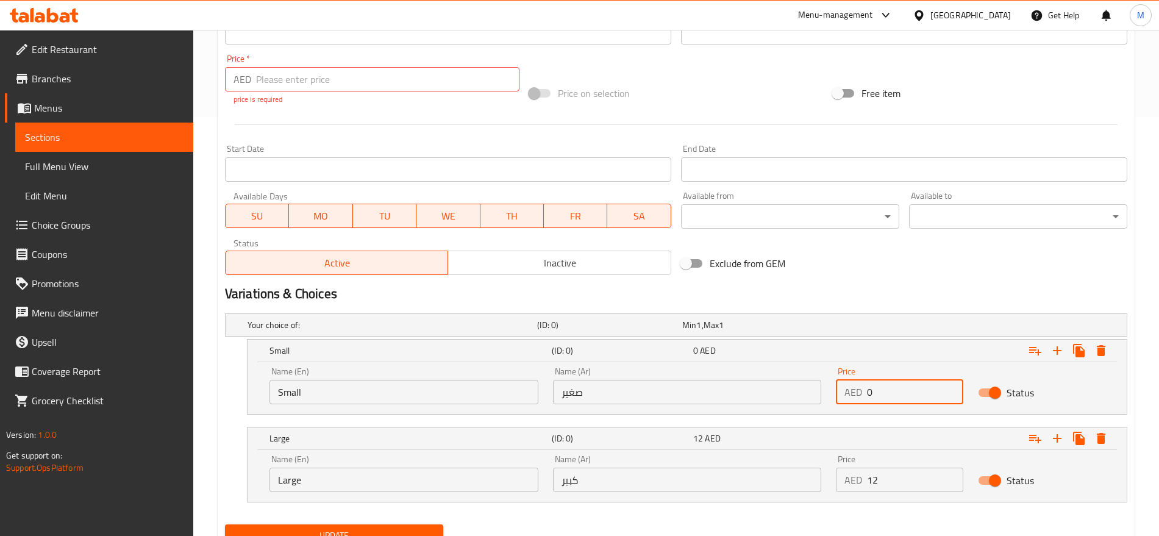
click at [885, 386] on input "0" at bounding box center [915, 392] width 96 height 24
type input "10"
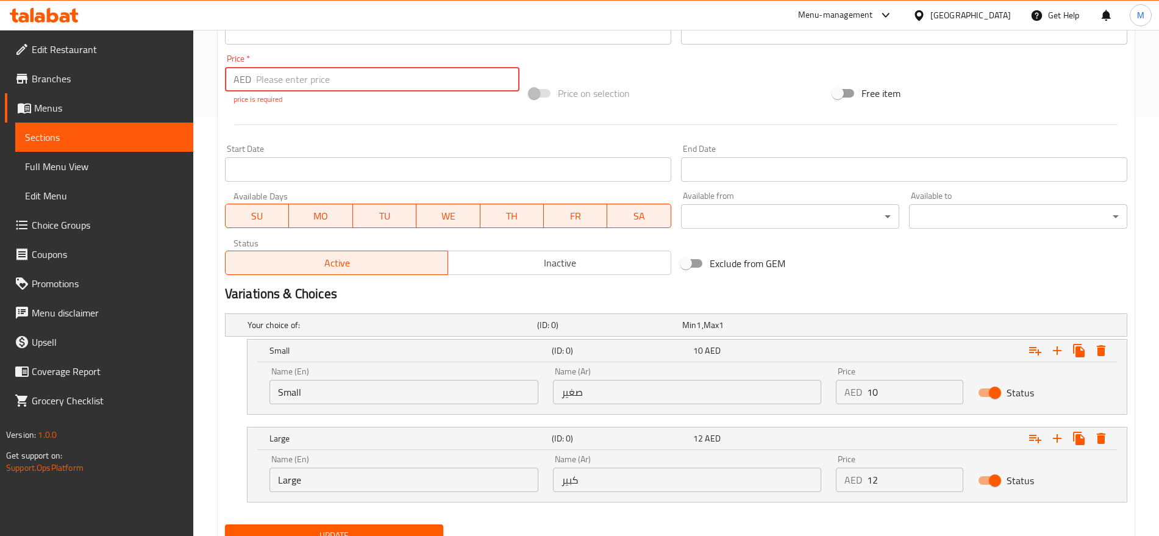
click at [334, 85] on input "number" at bounding box center [387, 79] width 263 height 24
type input "0"
click at [225, 525] on button "Update" at bounding box center [334, 536] width 218 height 23
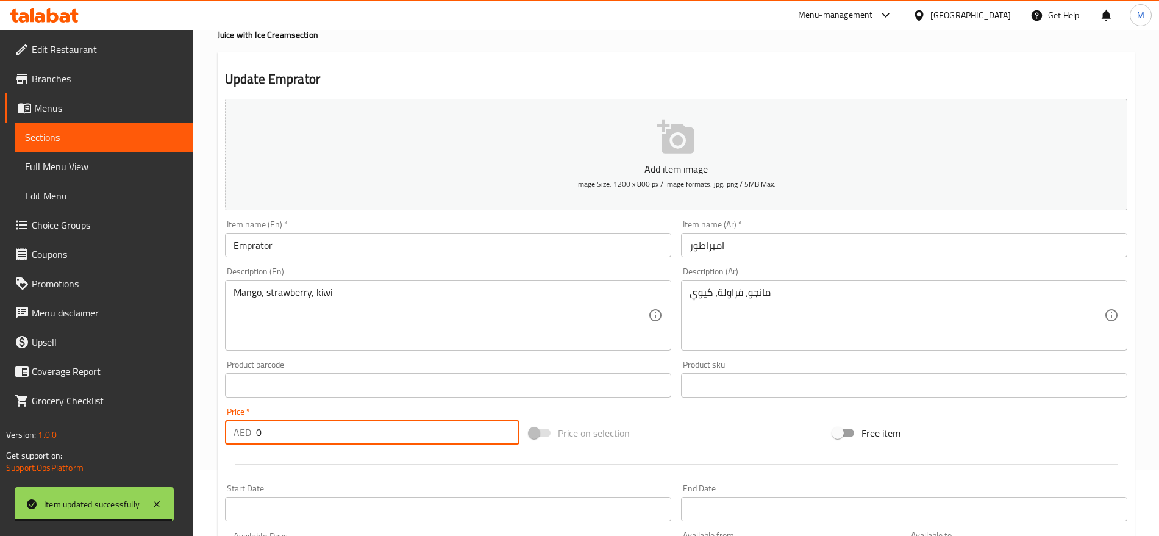
scroll to position [0, 0]
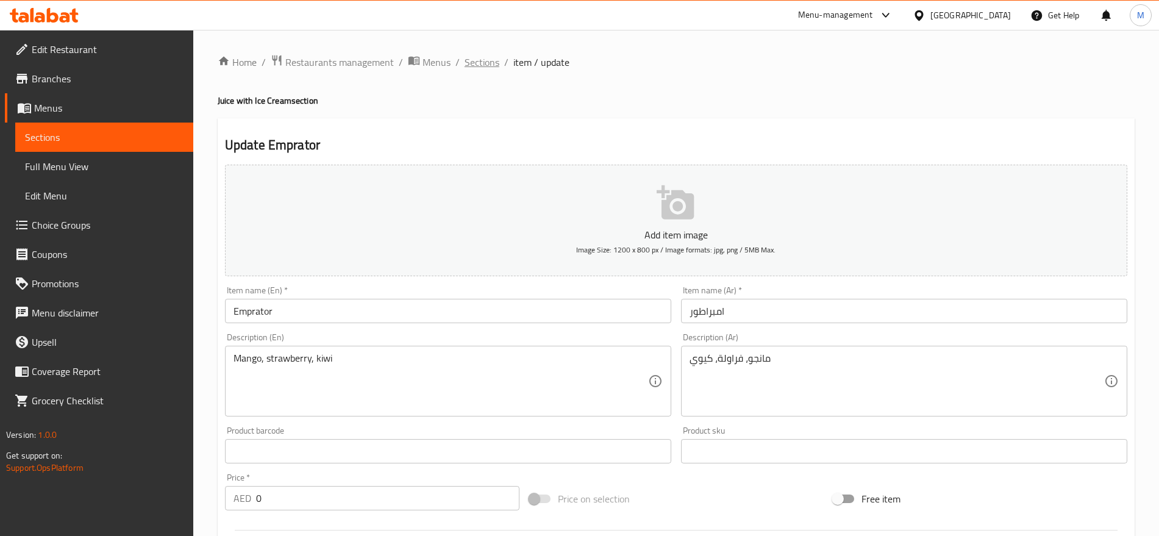
click at [487, 60] on span "Sections" at bounding box center [482, 62] width 35 height 15
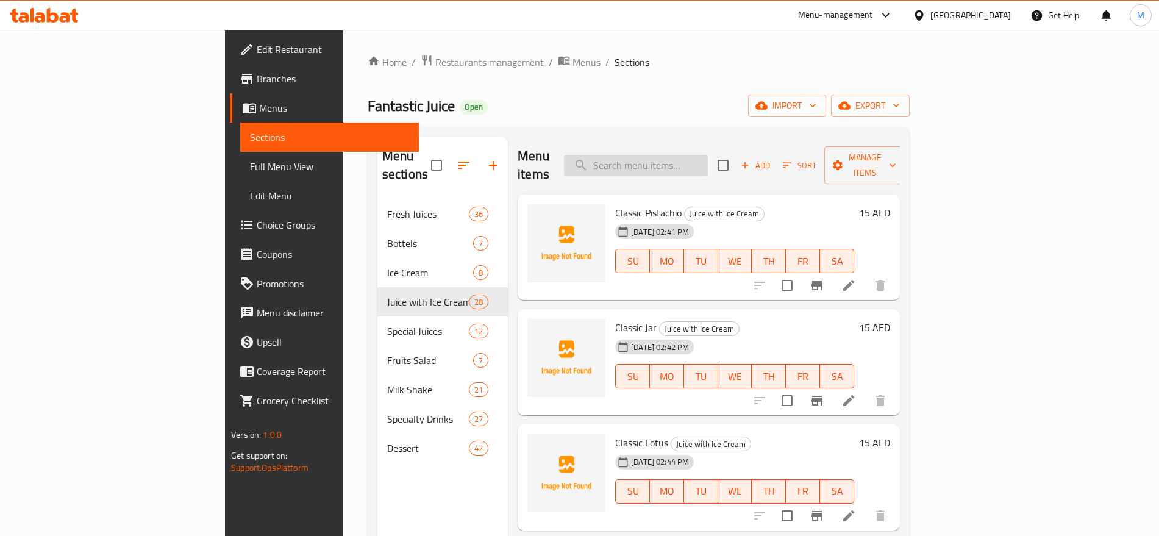
click at [708, 165] on input "search" at bounding box center [636, 165] width 144 height 21
paste input "روب"
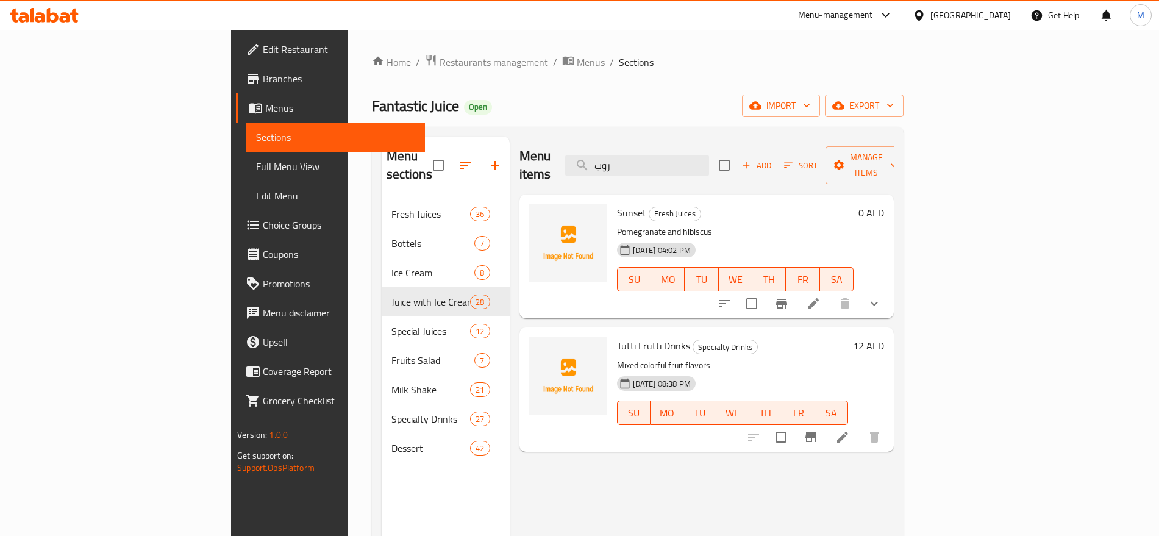
click at [712, 168] on div "Menu items روب Add Sort Manage items" at bounding box center [707, 166] width 375 height 58
drag, startPoint x: 712, startPoint y: 168, endPoint x: 707, endPoint y: 140, distance: 28.6
click at [707, 140] on div "Menu items روب Add Sort Manage items" at bounding box center [707, 166] width 375 height 58
click at [699, 159] on input "روب" at bounding box center [637, 165] width 144 height 21
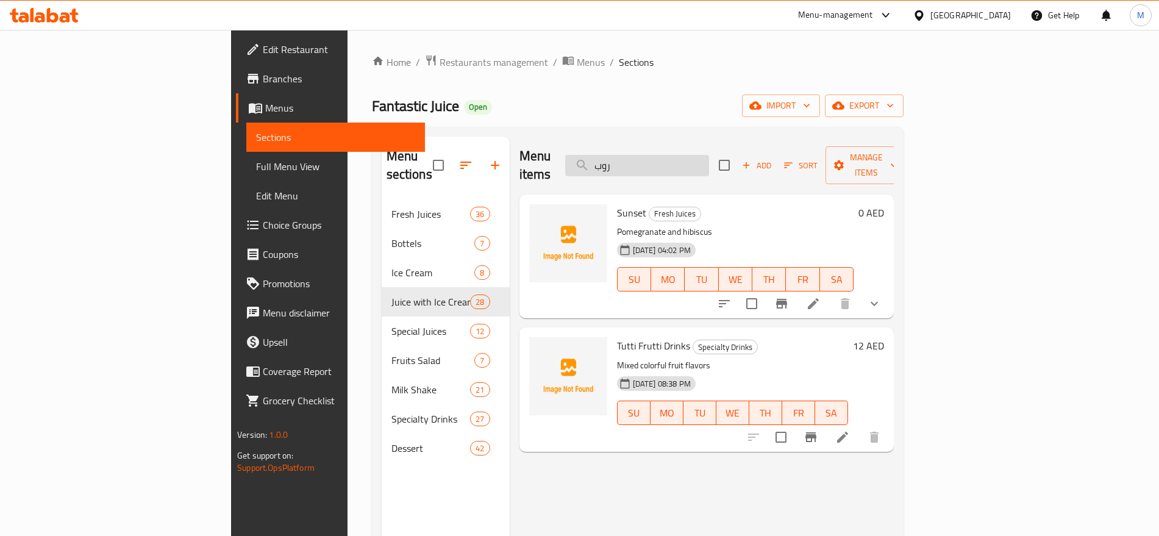
click at [699, 159] on input "روب" at bounding box center [637, 165] width 144 height 21
paste input "مان"
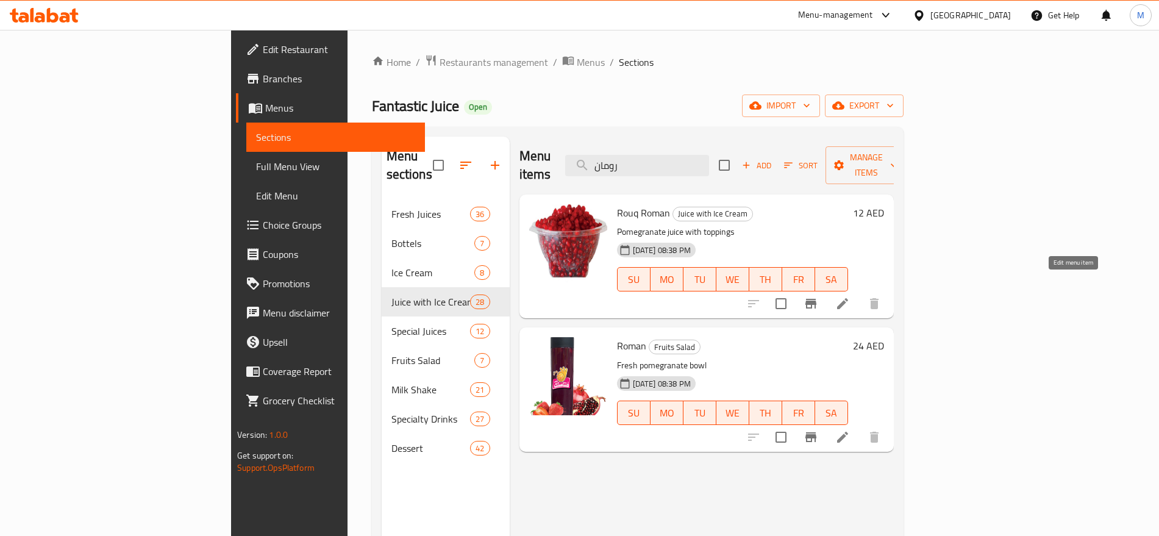
type input "رومان"
click at [848, 298] on icon at bounding box center [842, 303] width 11 height 11
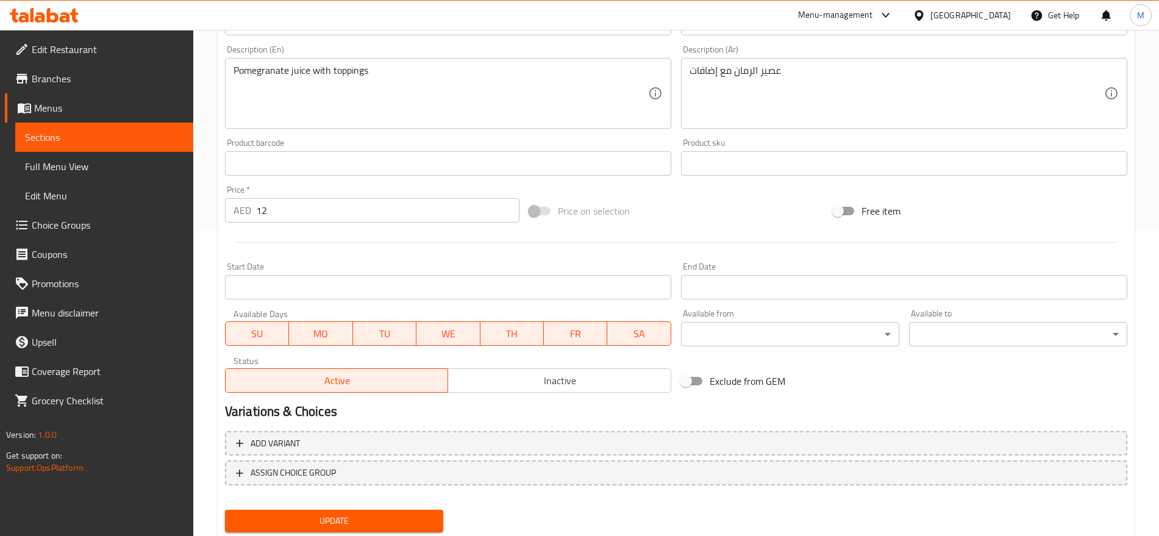
scroll to position [311, 0]
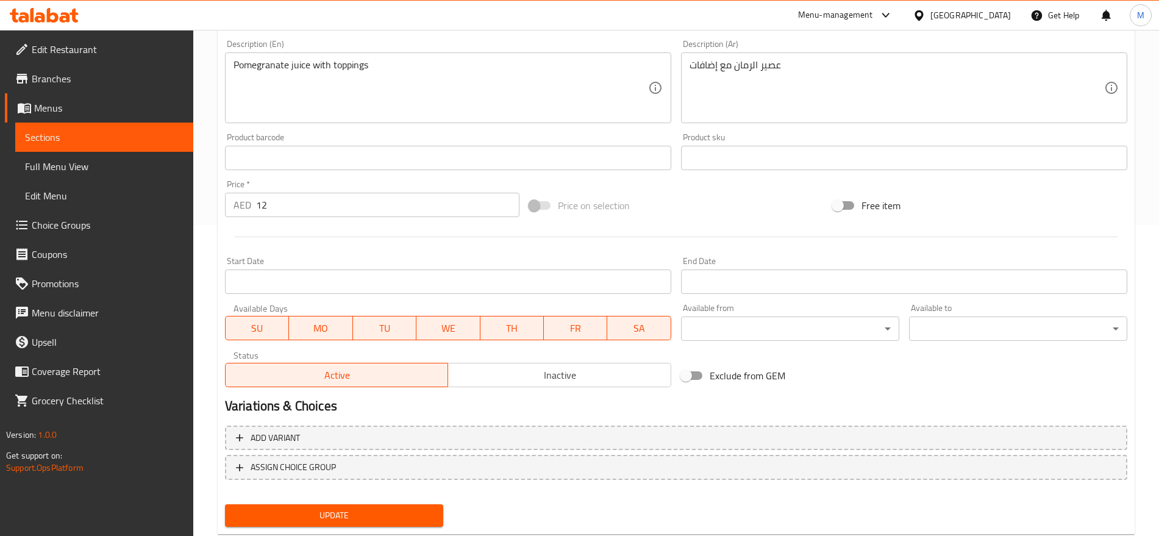
click at [286, 205] on input "12" at bounding box center [387, 205] width 263 height 24
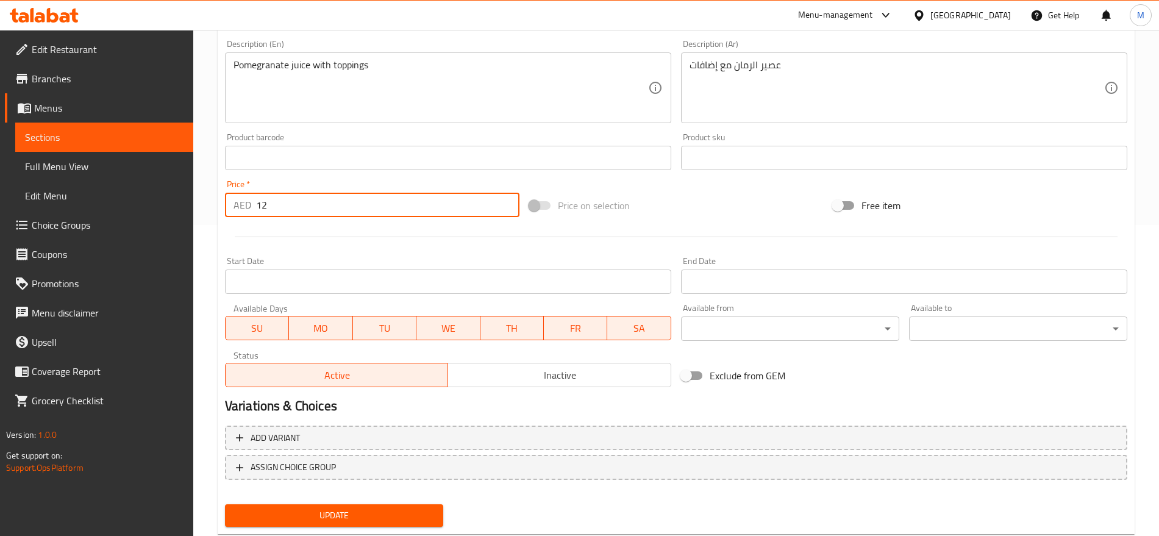
click at [286, 205] on input "12" at bounding box center [387, 205] width 263 height 24
type input "0"
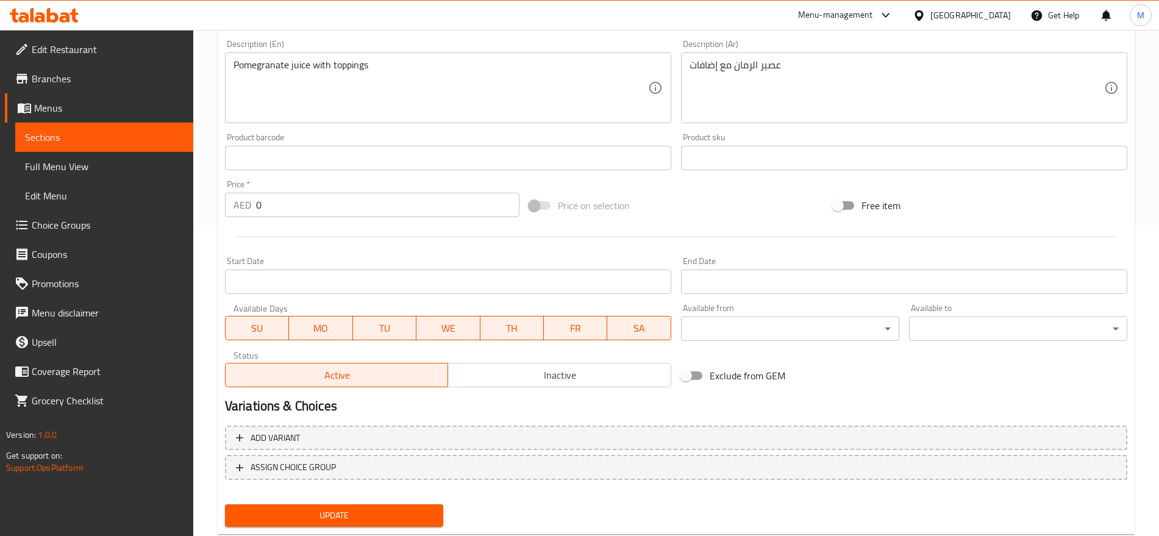
click at [719, 215] on div "Price on selection" at bounding box center [677, 205] width 304 height 33
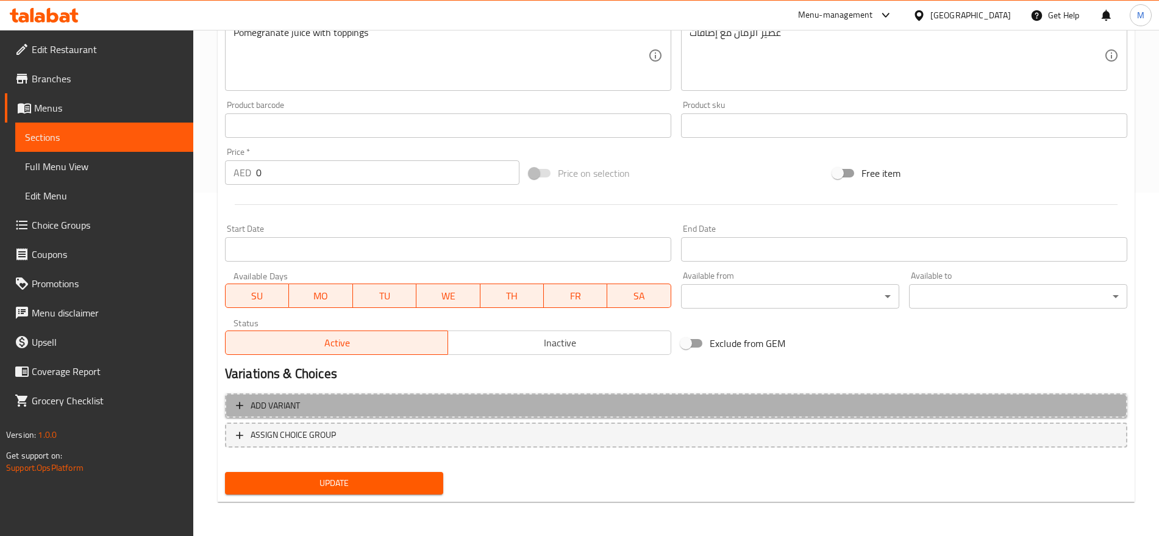
click at [808, 413] on button "Add variant" at bounding box center [676, 405] width 903 height 25
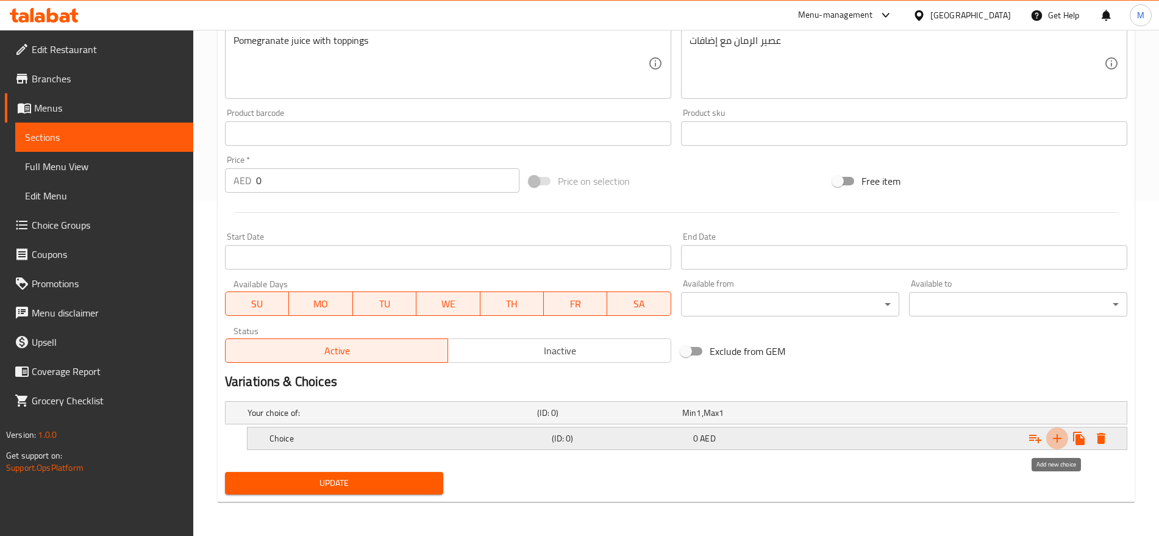
click at [1051, 439] on icon "Expand" at bounding box center [1057, 438] width 15 height 15
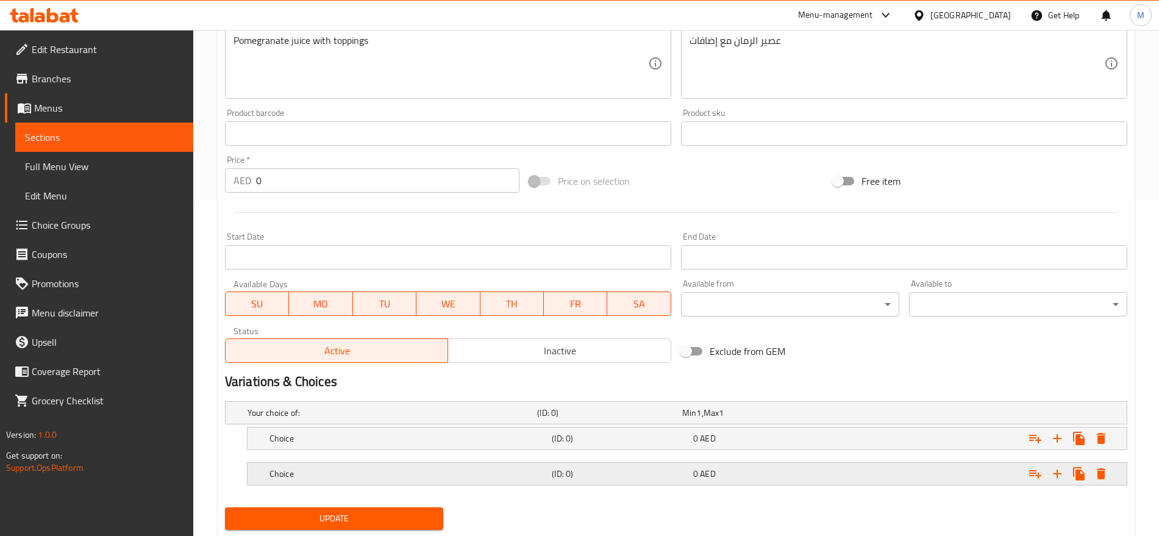
click at [821, 419] on div "0 AED" at bounding box center [753, 413] width 140 height 12
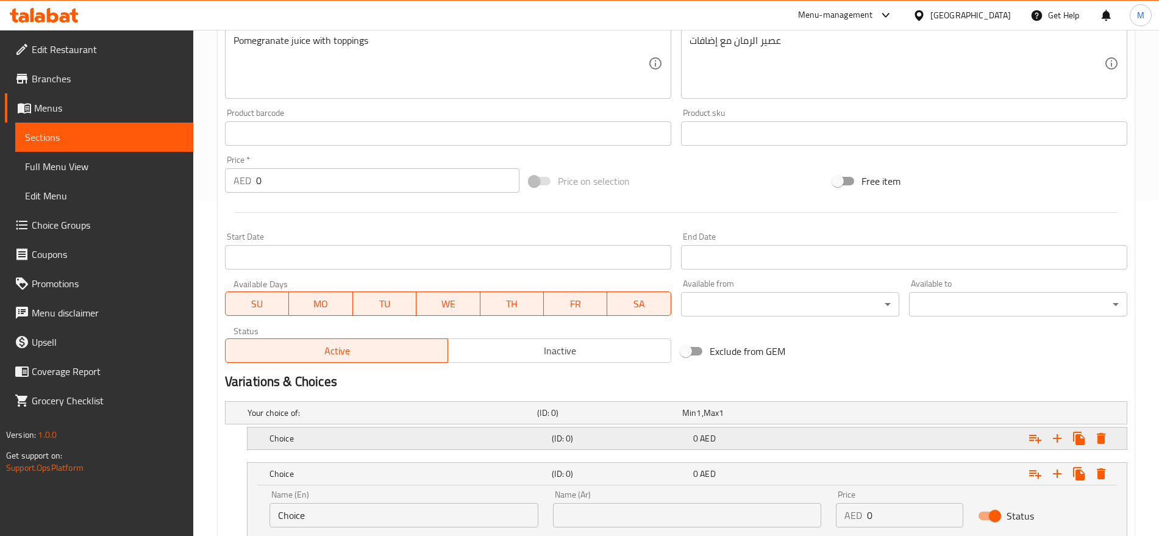
click at [798, 419] on div "0 AED" at bounding box center [753, 413] width 140 height 12
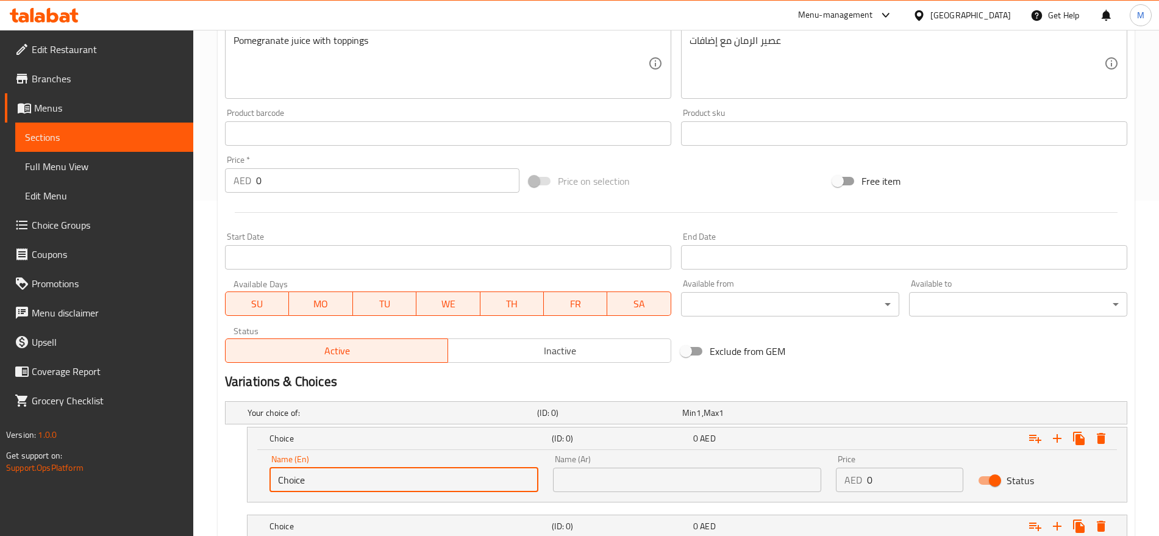
click at [484, 482] on input "Choice" at bounding box center [404, 480] width 269 height 24
type input "Small"
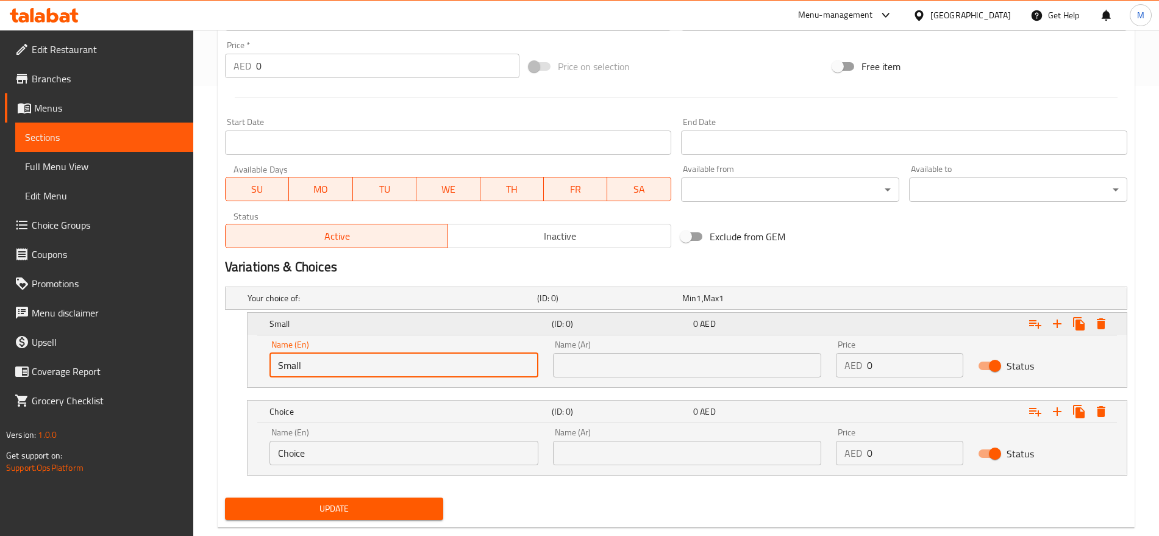
scroll to position [456, 0]
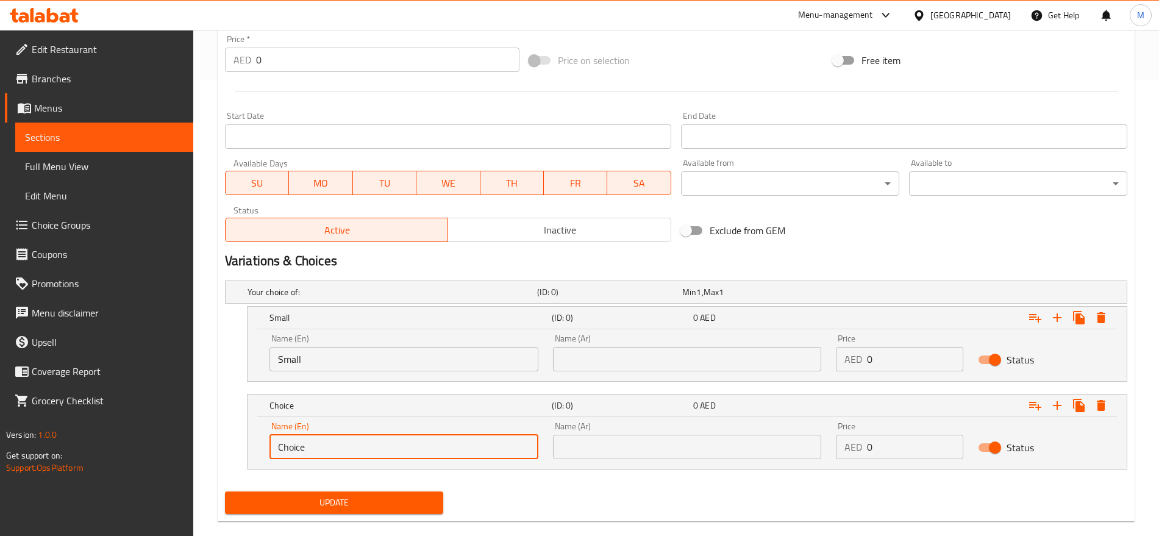
click at [342, 453] on input "Choice" at bounding box center [404, 447] width 269 height 24
type input "Large"
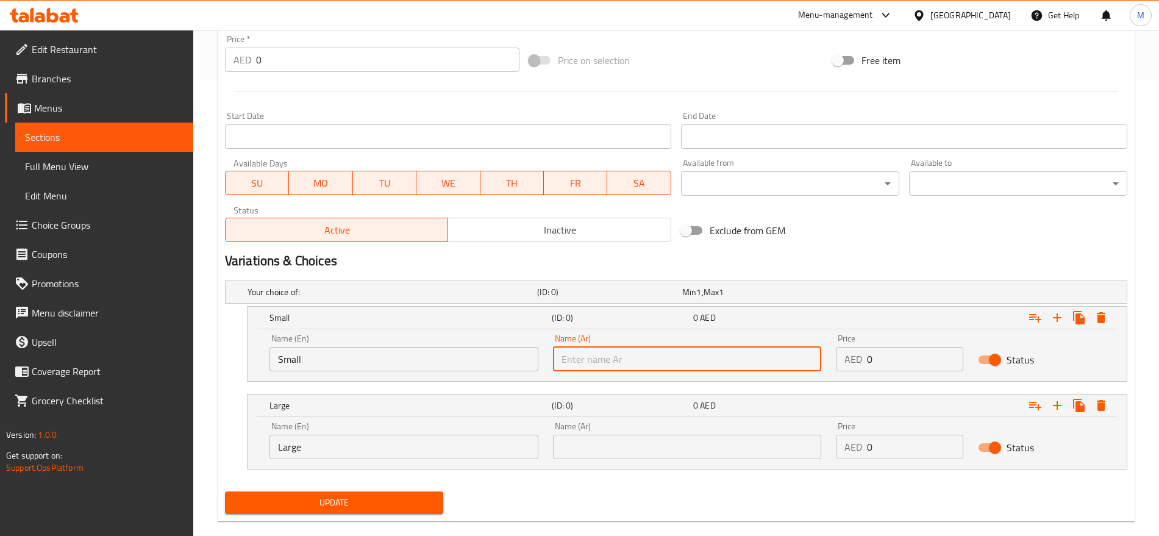
click at [599, 370] on input "text" at bounding box center [687, 359] width 269 height 24
type input "صغير"
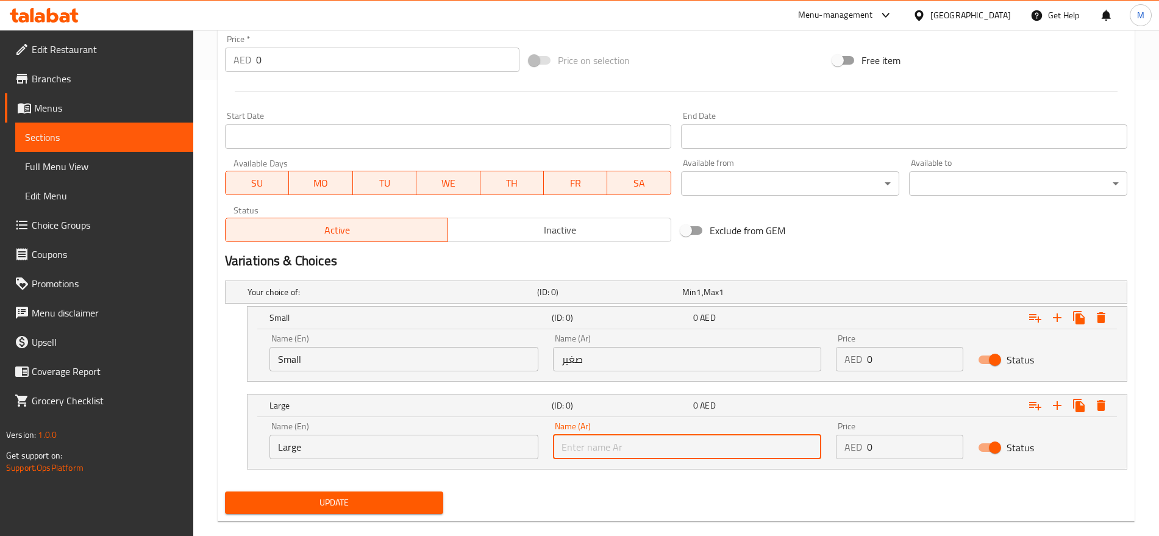
click at [612, 451] on input "text" at bounding box center [687, 447] width 269 height 24
type input "كبير"
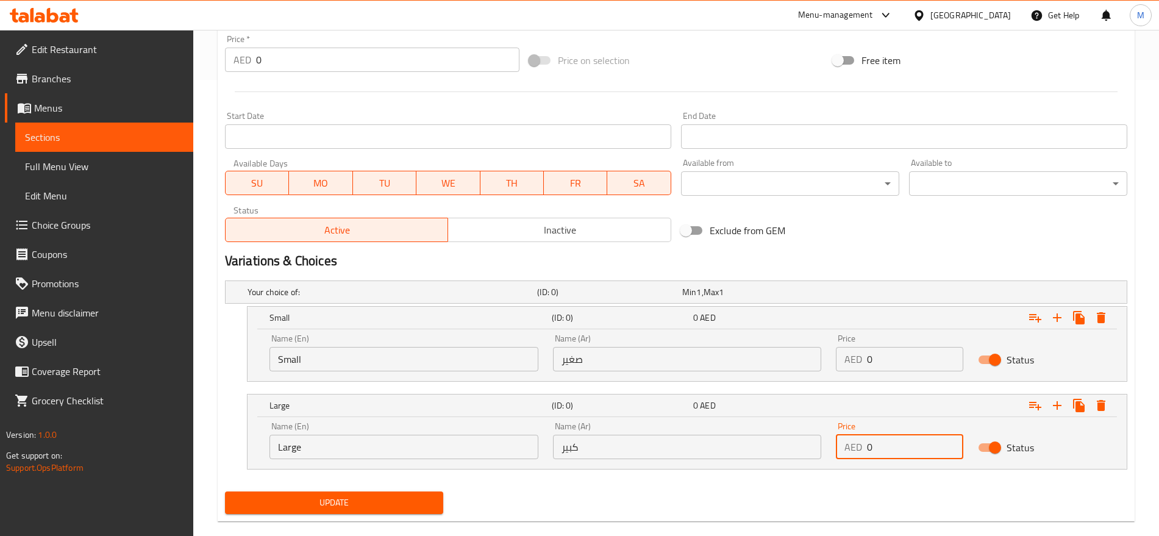
click at [880, 450] on input "0" at bounding box center [915, 447] width 96 height 24
paste input "12"
type input "12"
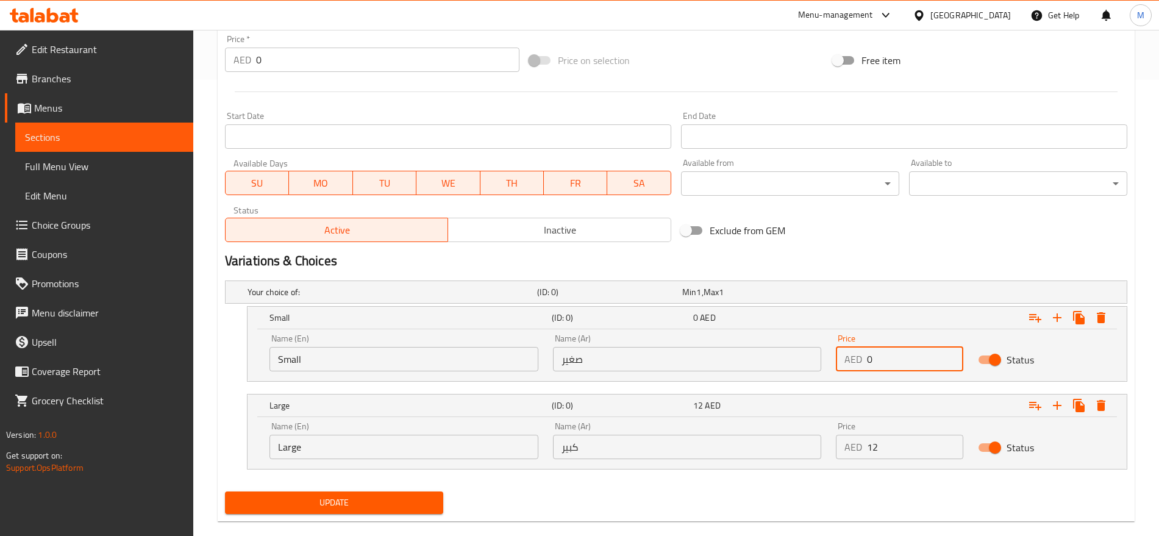
click at [889, 358] on input "0" at bounding box center [915, 359] width 96 height 24
type input "10"
click at [839, 237] on div "Exclude from GEM" at bounding box center [828, 230] width 304 height 33
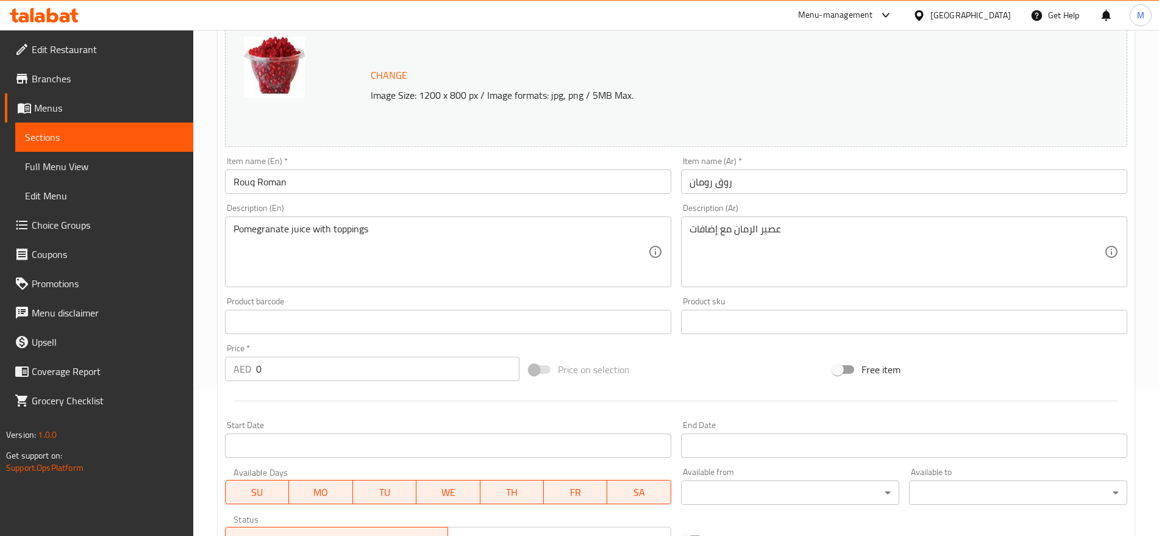
scroll to position [79, 0]
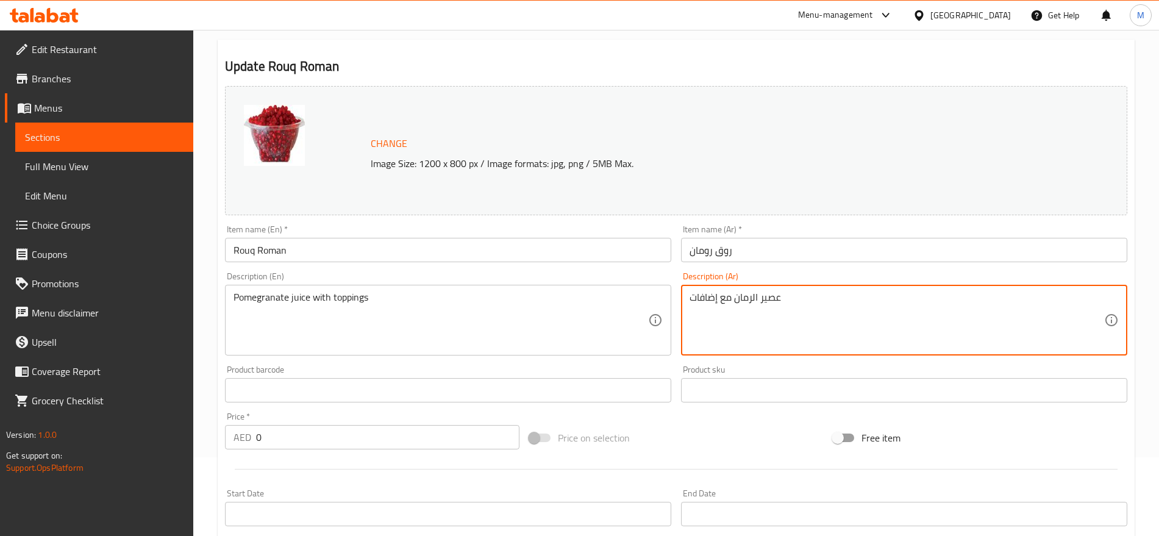
click at [802, 300] on textarea "عصير الرمان مع إضافات" at bounding box center [897, 321] width 415 height 58
paste textarea "وب + رومان"
type textarea "روب + رومان"
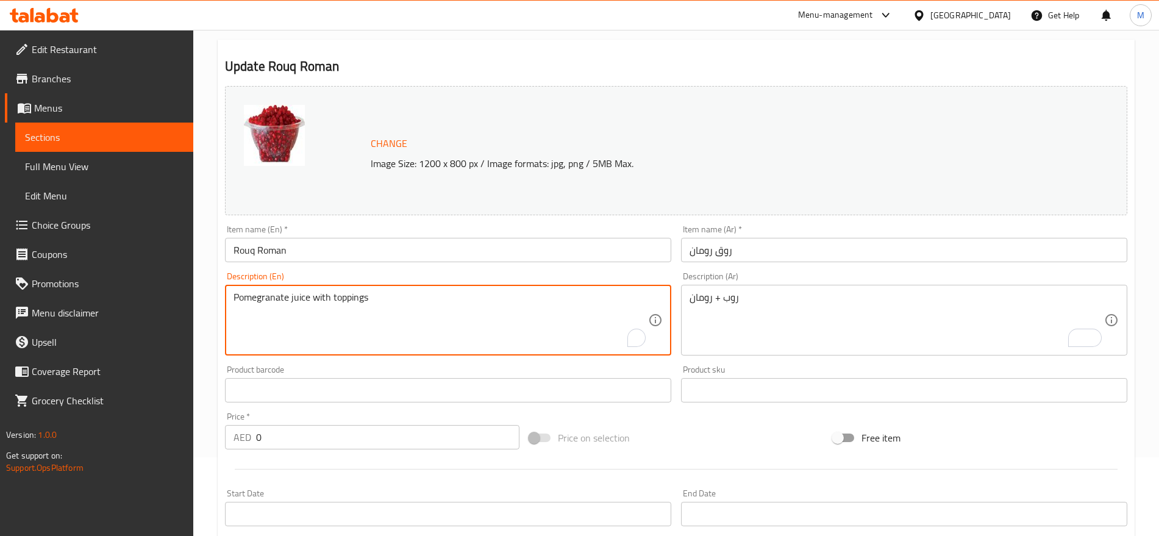
click at [371, 299] on textarea "Pomegranate juice with toppings" at bounding box center [441, 321] width 415 height 58
paste textarea "Rob + Roman"
type textarea "Rob + Roman"
click at [748, 263] on div "Item name (Ar)   * روق رومان Item name (Ar) *" at bounding box center [904, 243] width 456 height 47
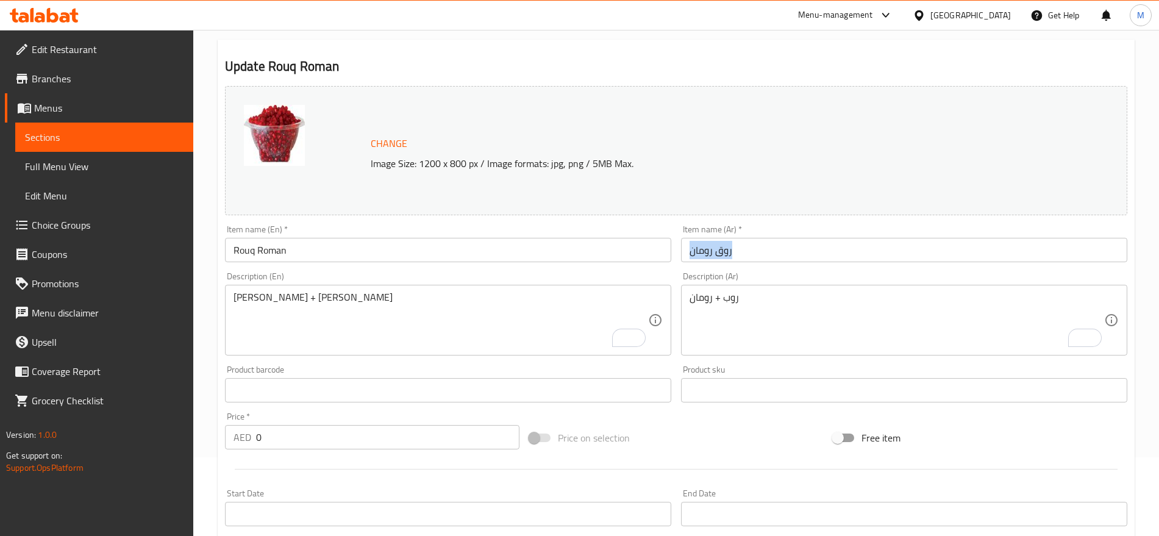
click at [748, 263] on div "Item name (Ar)   * روق رومان Item name (Ar) *" at bounding box center [904, 243] width 456 height 47
click at [749, 251] on input "روق رومان" at bounding box center [904, 250] width 446 height 24
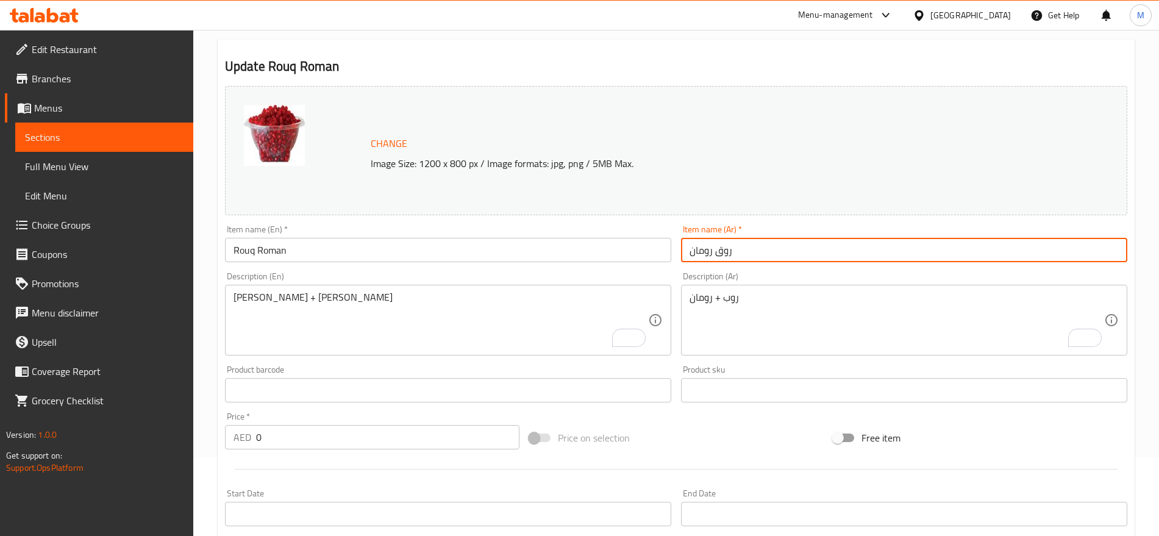
click at [749, 251] on input "روق رومان" at bounding box center [904, 250] width 446 height 24
paste input "ب"
click at [729, 257] on input "روب رومان" at bounding box center [904, 250] width 446 height 24
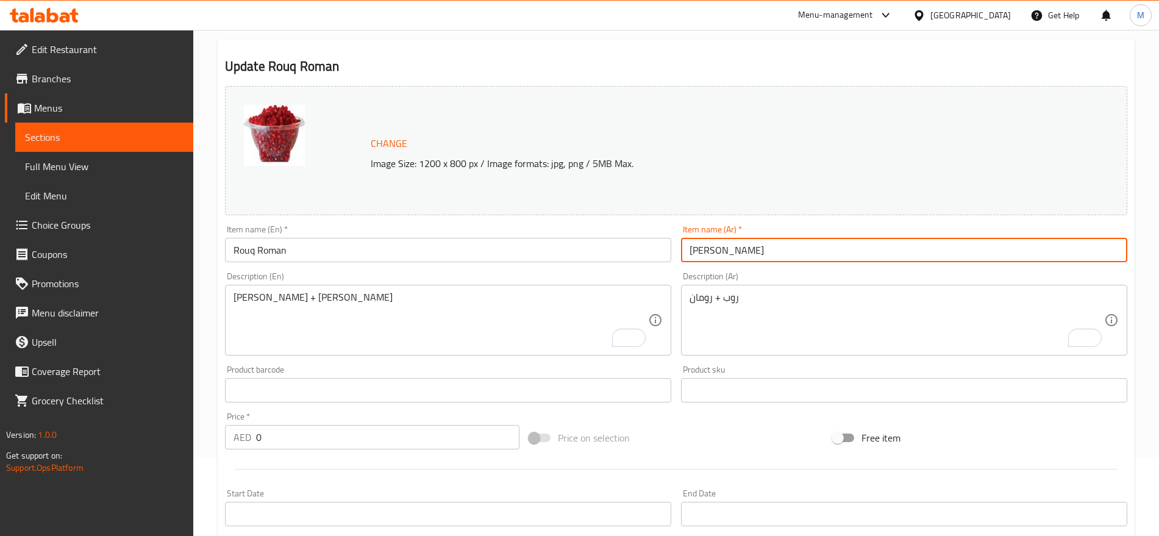
click at [729, 257] on input "روب رومان" at bounding box center [904, 250] width 446 height 24
type input "روب رومان"
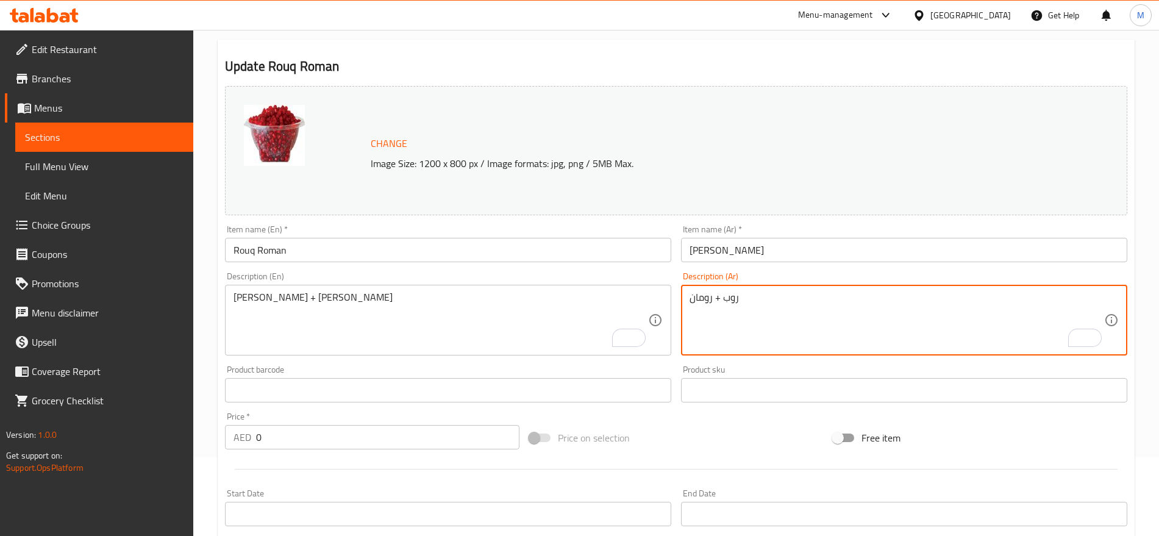
click at [733, 297] on textarea "روب + رومان" at bounding box center [897, 321] width 415 height 58
click at [750, 301] on textarea "روب + رومان" at bounding box center [897, 321] width 415 height 58
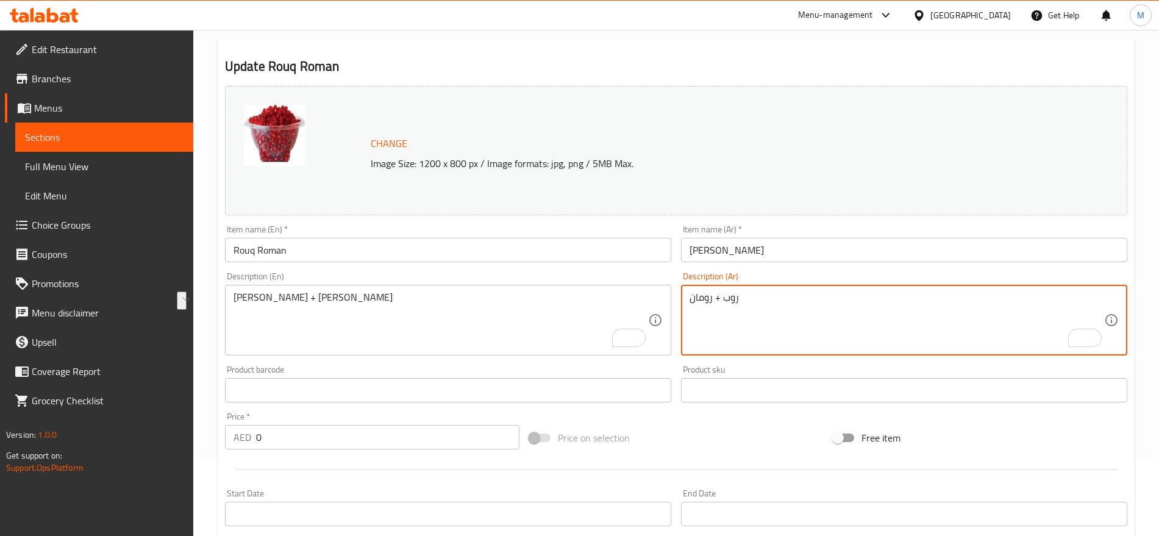
click at [750, 301] on textarea "روب + رومان" at bounding box center [897, 321] width 415 height 58
drag, startPoint x: 750, startPoint y: 301, endPoint x: 725, endPoint y: 299, distance: 25.1
click at [725, 299] on textarea "روب + رومان" at bounding box center [897, 321] width 415 height 58
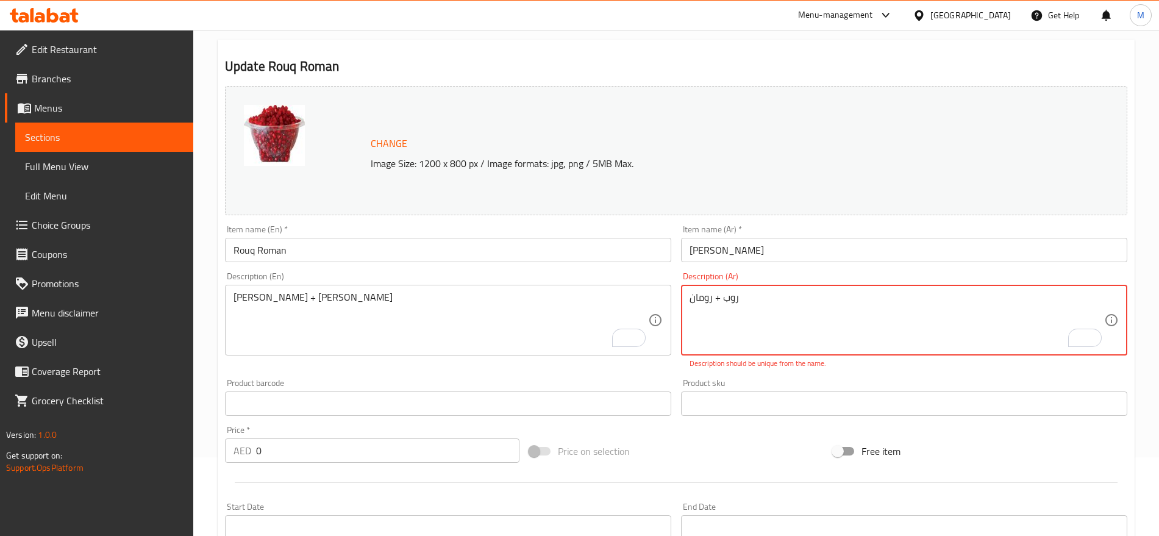
click at [243, 249] on input "Rouq Roman" at bounding box center [448, 250] width 446 height 24
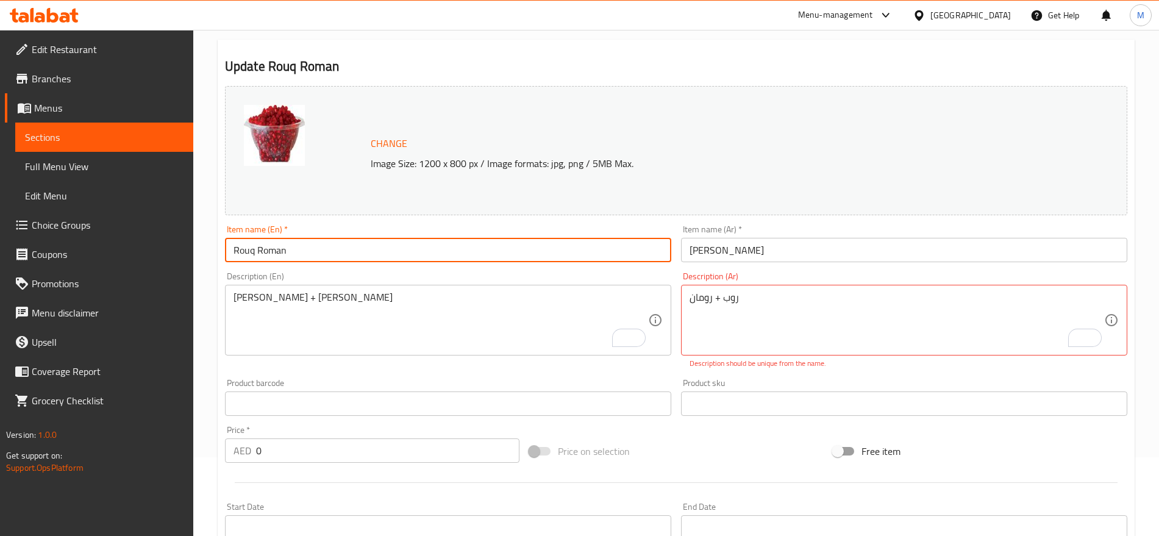
click at [243, 249] on input "Rouq Roman" at bounding box center [448, 250] width 446 height 24
paste input "Yoghurt"
click at [248, 251] on input "Yoghurt Roman" at bounding box center [448, 250] width 446 height 24
paste input "Roup"
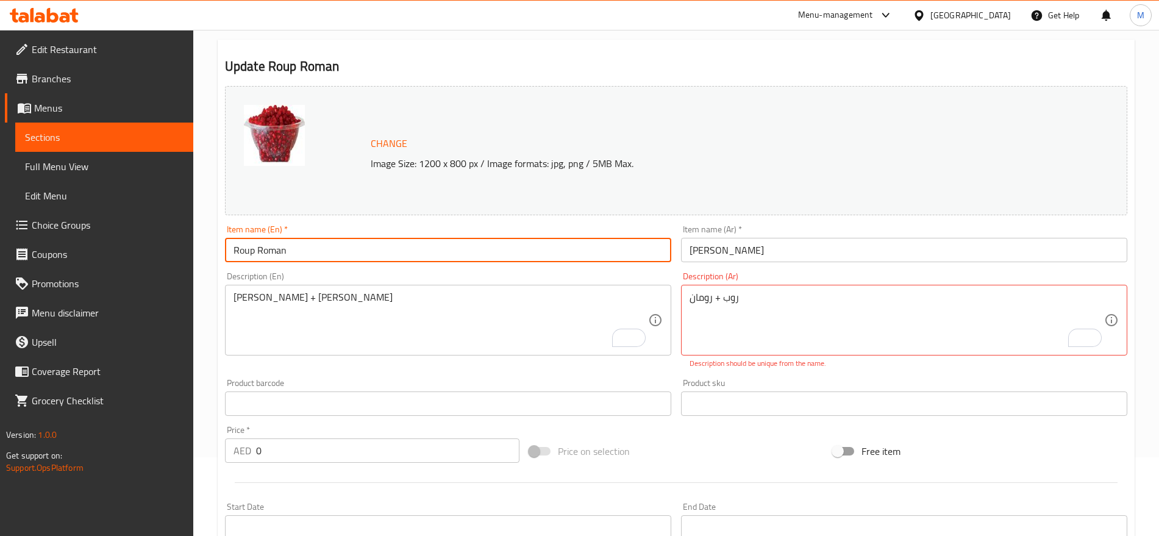
type input "Roup Roman"
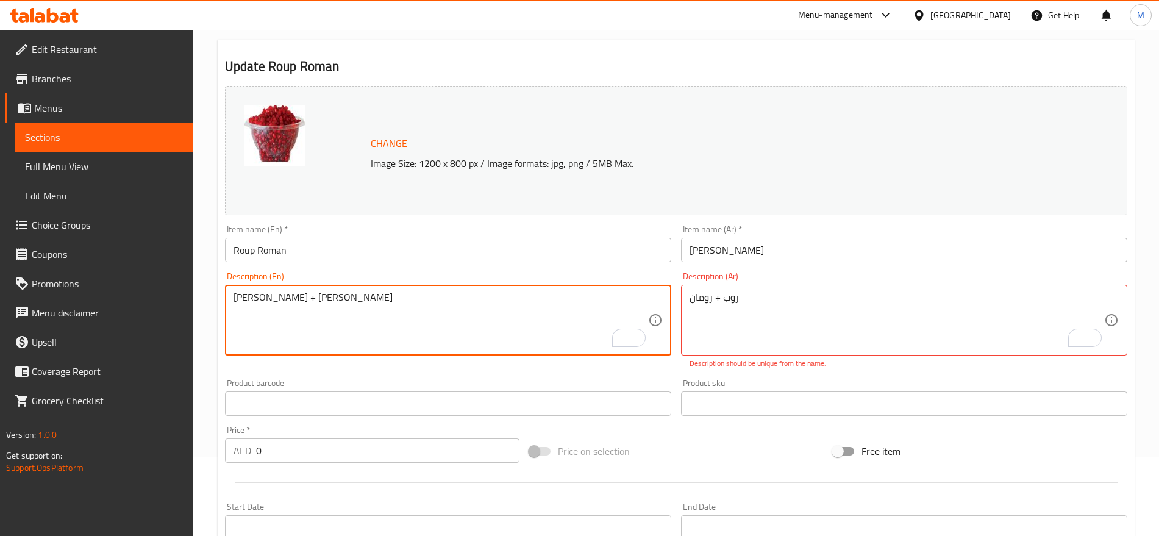
click at [242, 296] on textarea "Rob + Roman" at bounding box center [441, 321] width 415 height 58
paste textarea "Yoghurt"
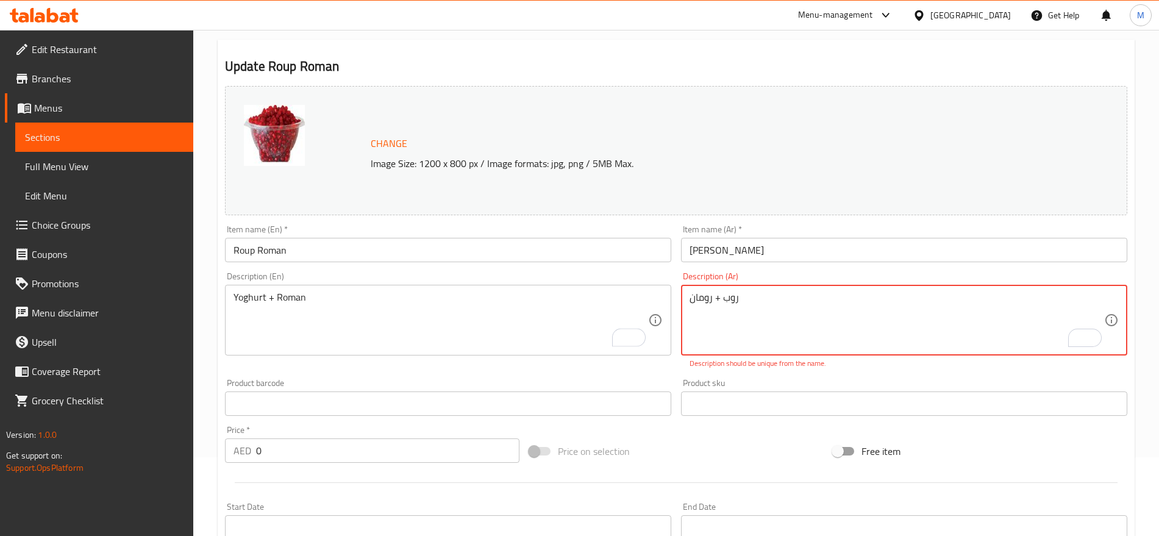
click at [701, 298] on textarea "روب + رومان" at bounding box center [897, 321] width 415 height 58
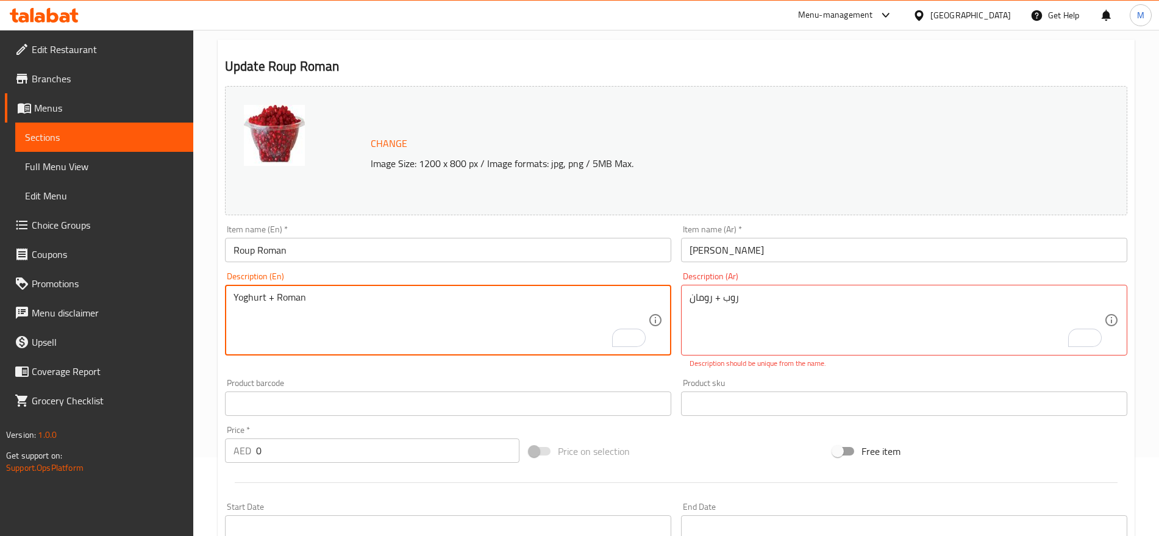
click at [279, 305] on textarea "Yoghurt + Roman" at bounding box center [441, 321] width 415 height 58
paste textarea "Pomegranate"
type textarea "Yoghurt + Pomegranate"
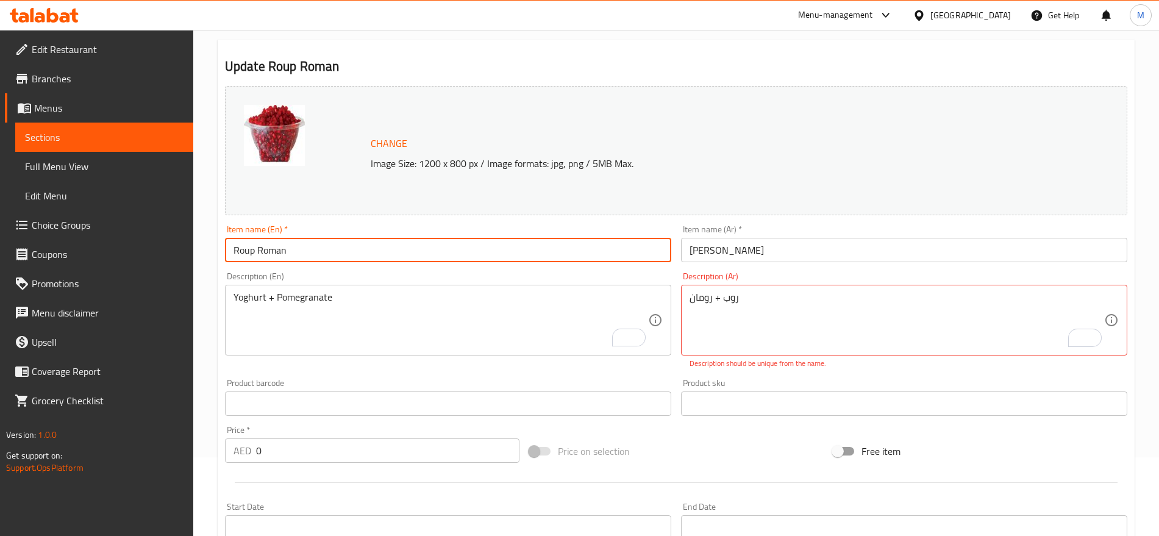
click at [346, 247] on input "Roup Roman" at bounding box center [448, 250] width 446 height 24
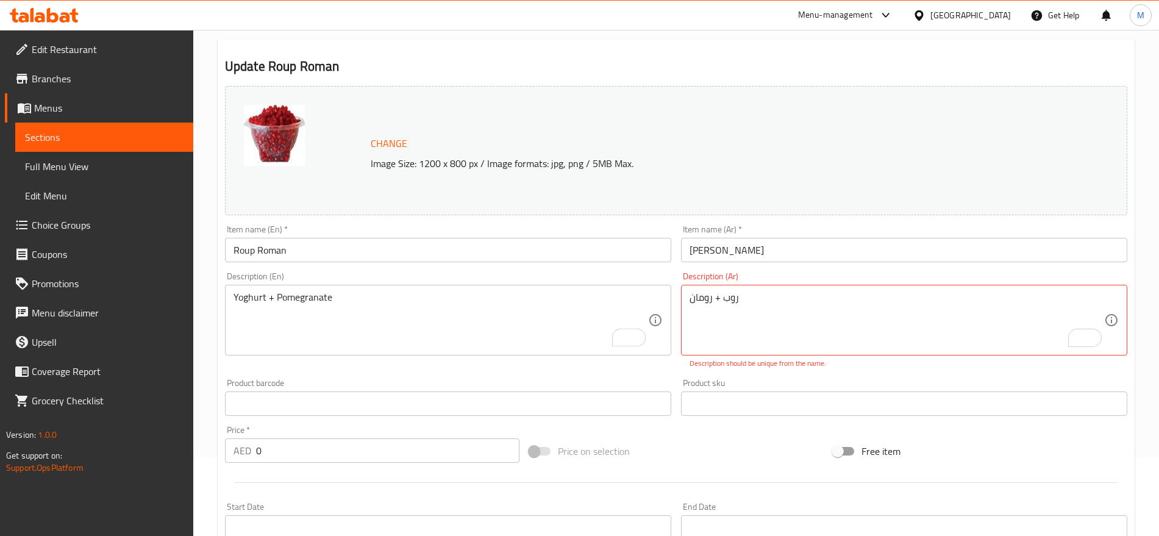
click at [439, 360] on div "Description (En) Yoghurt + Pomegranate Description (En)" at bounding box center [448, 320] width 456 height 107
click at [759, 313] on textarea "روب + رومان" at bounding box center [897, 321] width 415 height 58
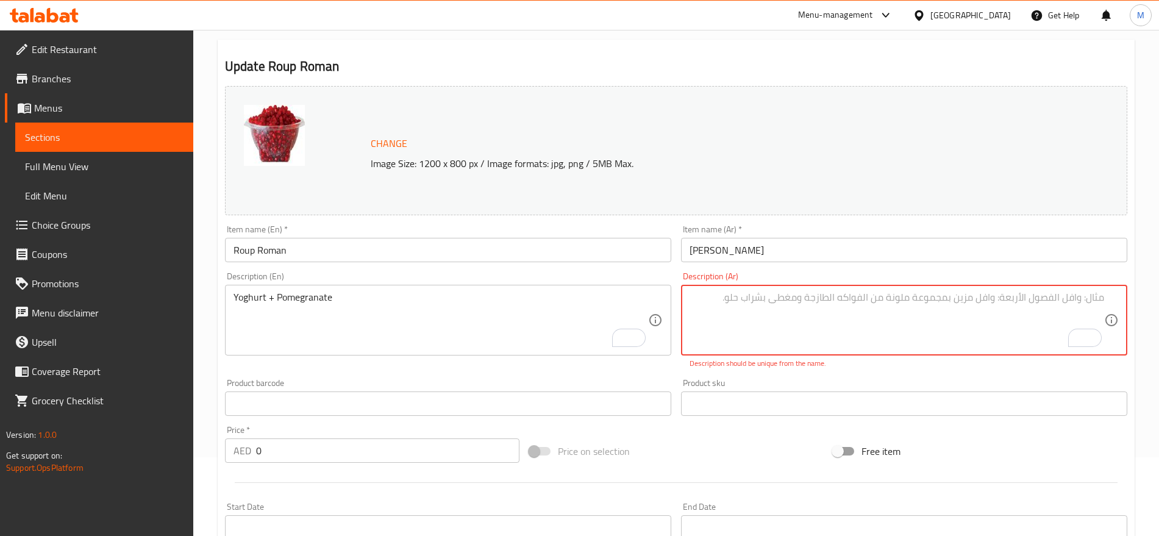
paste textarea "روب + رومان"
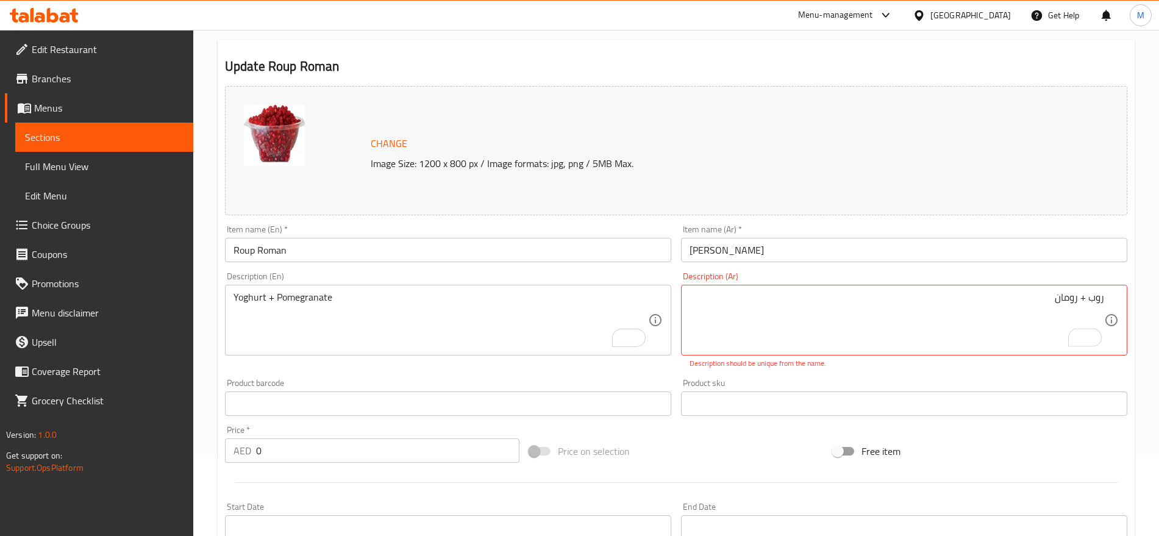
click at [1012, 381] on div "Product sku Product sku" at bounding box center [904, 397] width 446 height 37
drag, startPoint x: 1037, startPoint y: 314, endPoint x: 1044, endPoint y: 303, distance: 12.9
click at [1044, 303] on textarea "روب + رومان" at bounding box center [897, 321] width 415 height 58
type textarea "ر"
type textarea "روب + رومان"
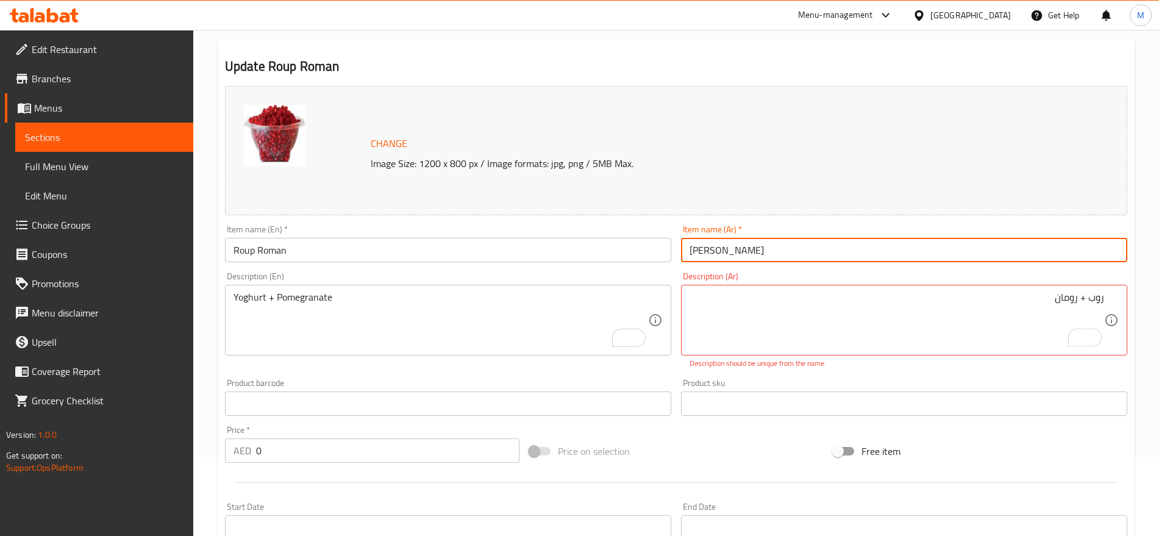
click at [836, 255] on input "روب رومان" at bounding box center [904, 250] width 446 height 24
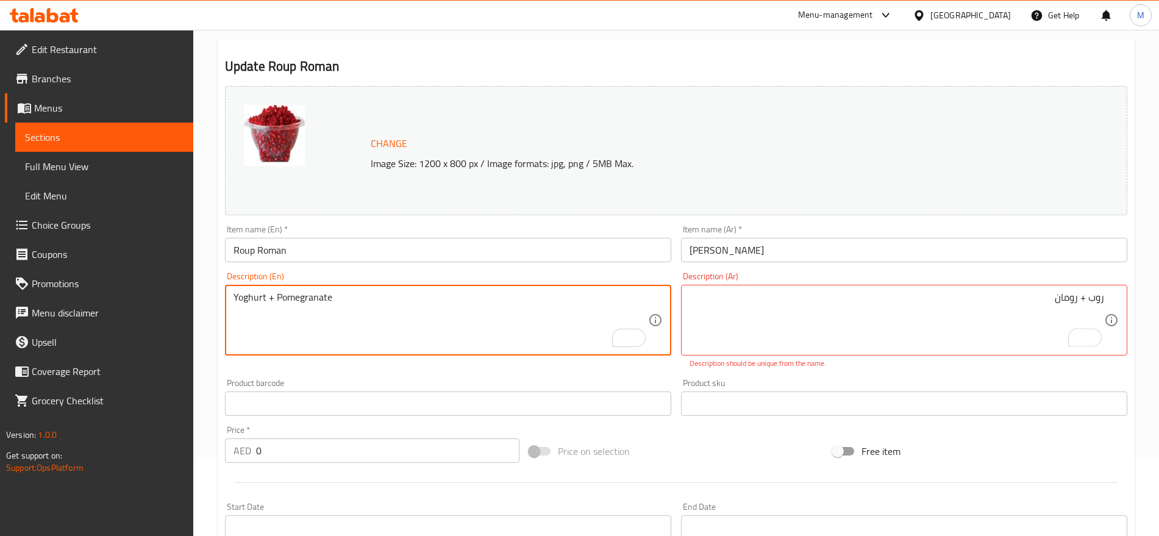
click at [918, 286] on div "روب + رومان Description (Ar)" at bounding box center [904, 320] width 446 height 71
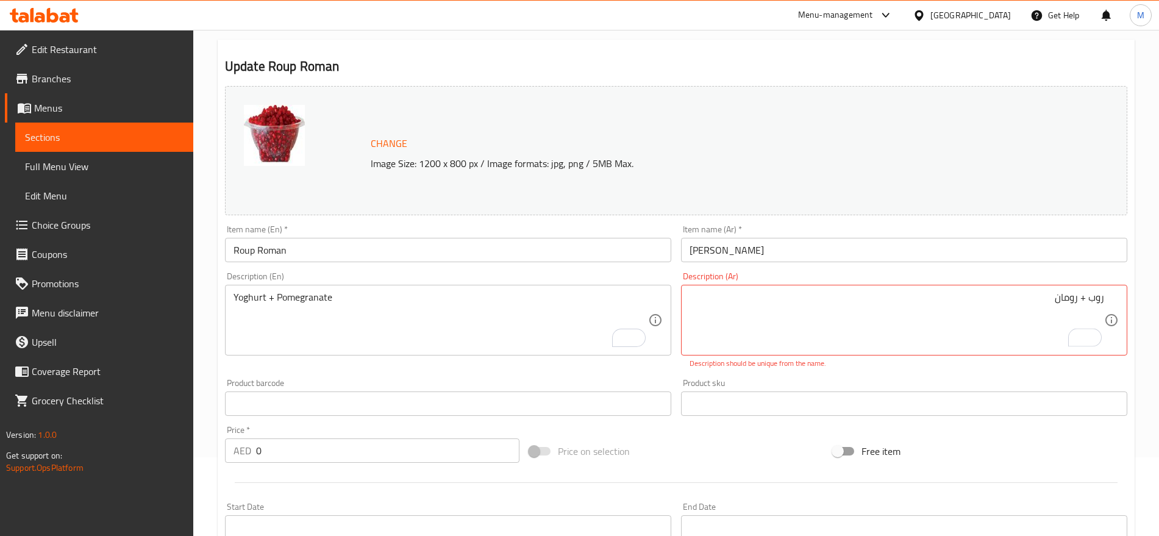
drag, startPoint x: 918, startPoint y: 286, endPoint x: 964, endPoint y: 296, distance: 46.8
click at [964, 296] on div "روب + رومان Description (Ar)" at bounding box center [904, 320] width 446 height 71
click at [964, 296] on textarea "روب + رومان" at bounding box center [897, 321] width 415 height 58
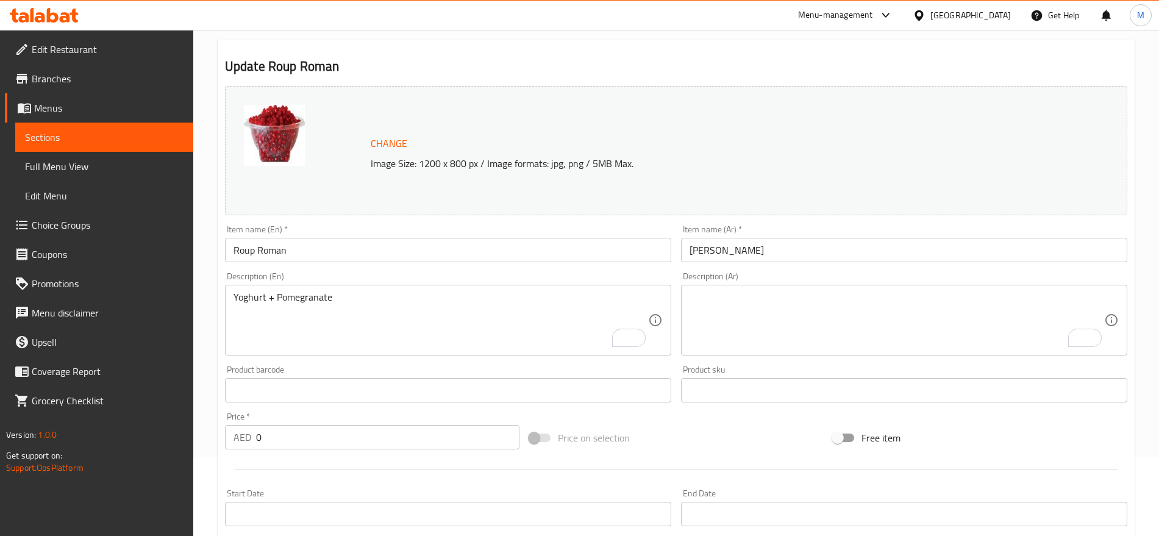
click at [384, 287] on div "Yoghurt + Pomegranate Description (En)" at bounding box center [448, 320] width 446 height 71
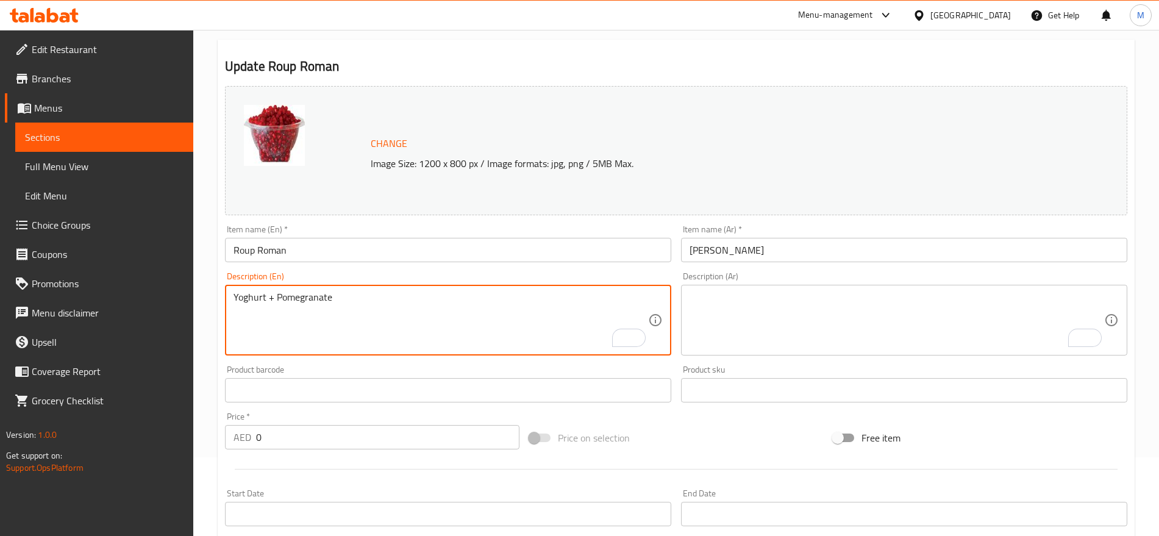
click at [371, 297] on textarea "Yoghurt + Pomegranate" at bounding box center [441, 321] width 415 height 58
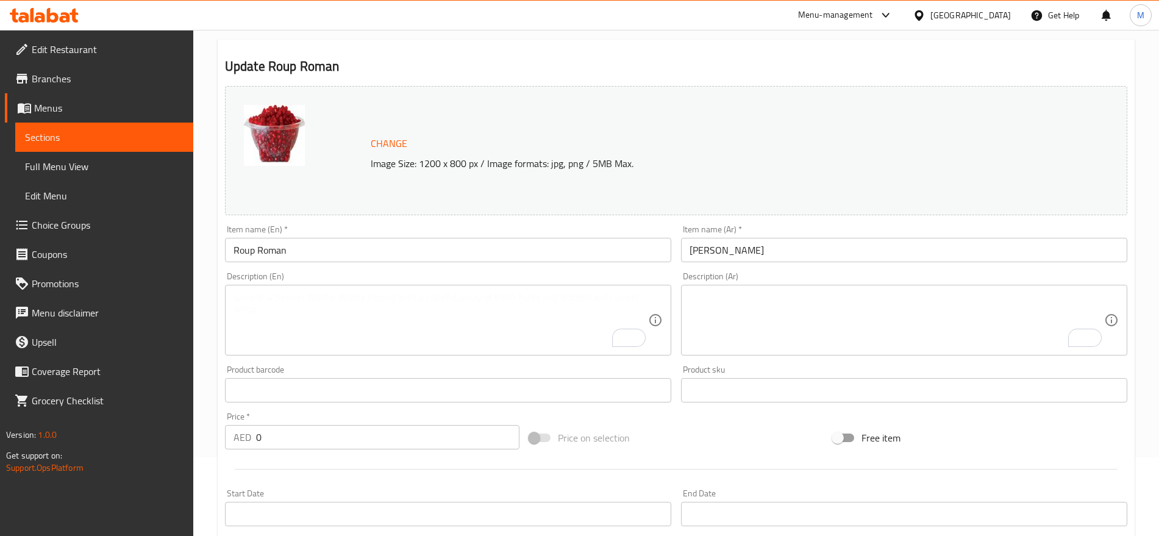
click at [421, 263] on div "Item name (En)   * Roup Roman Item name (En) *" at bounding box center [448, 243] width 456 height 47
click at [429, 257] on input "Roup Roman" at bounding box center [448, 250] width 446 height 24
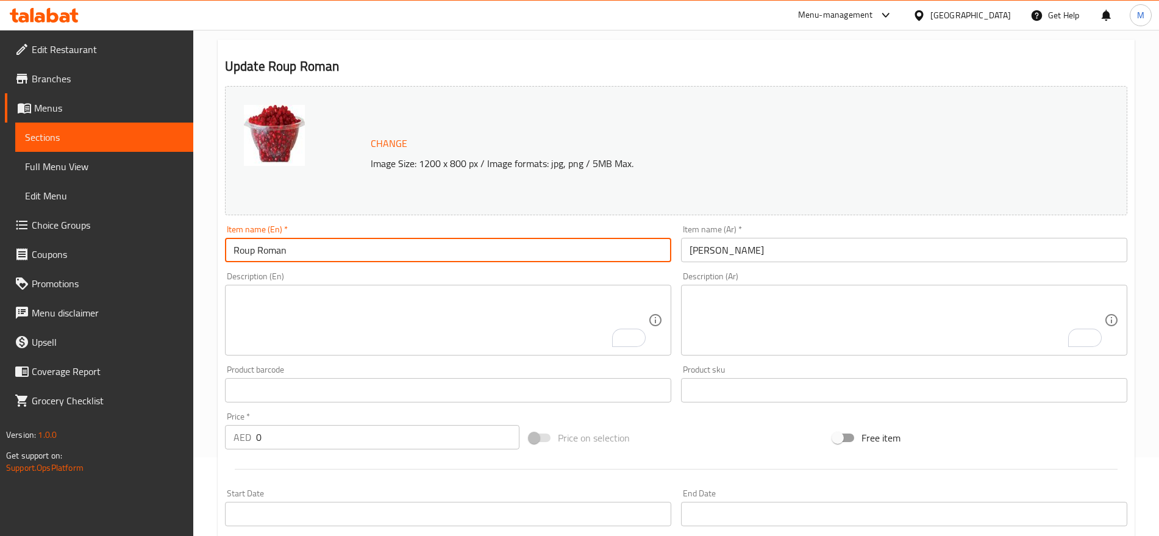
click at [429, 257] on input "Roup Roman" at bounding box center [448, 250] width 446 height 24
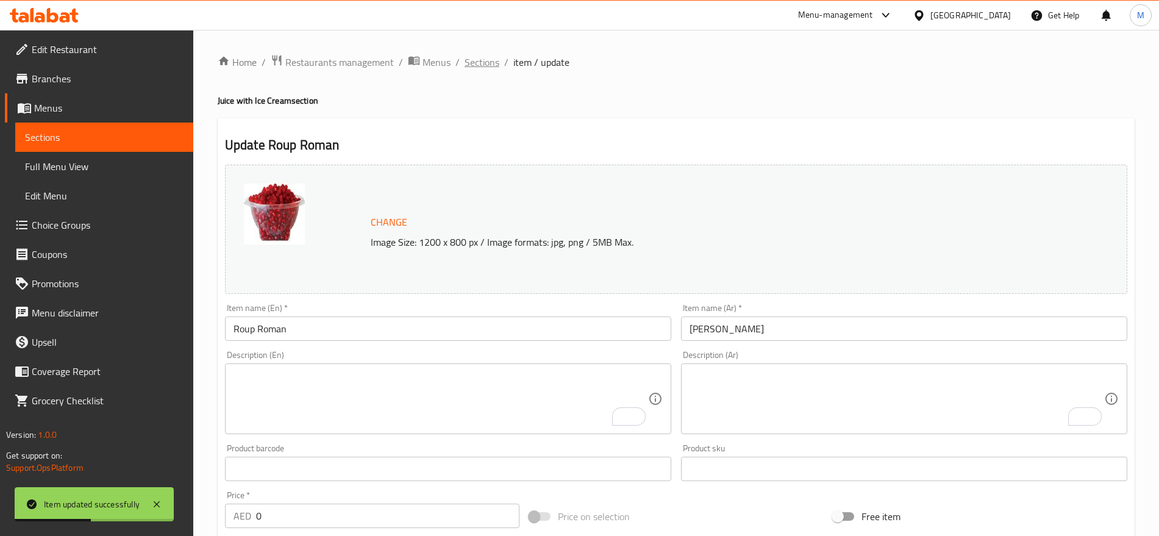
click at [488, 64] on span "Sections" at bounding box center [482, 62] width 35 height 15
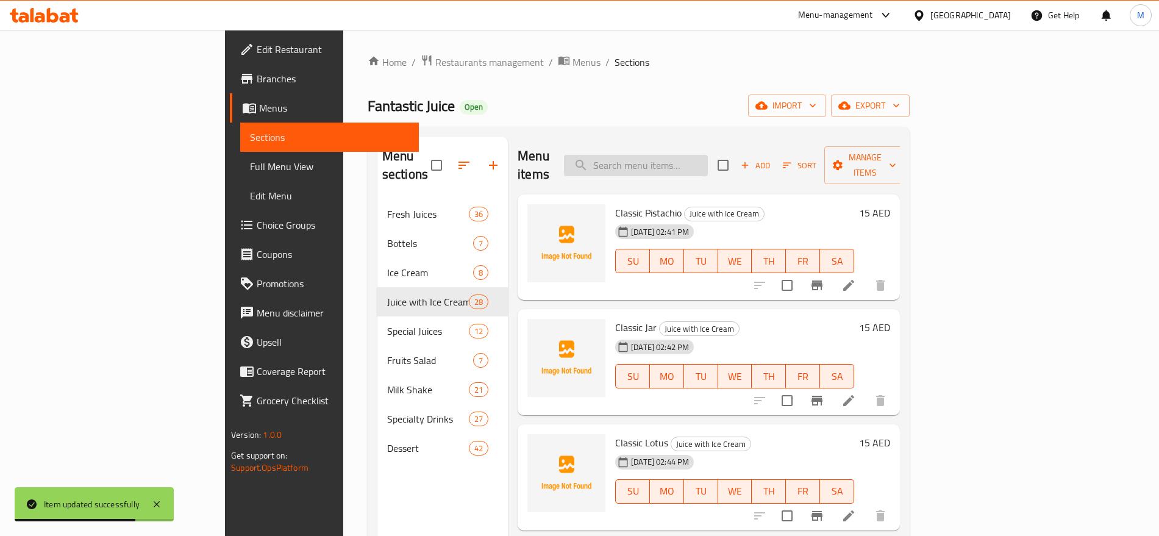
click at [708, 160] on input "search" at bounding box center [636, 165] width 144 height 21
paste input "Prestige"
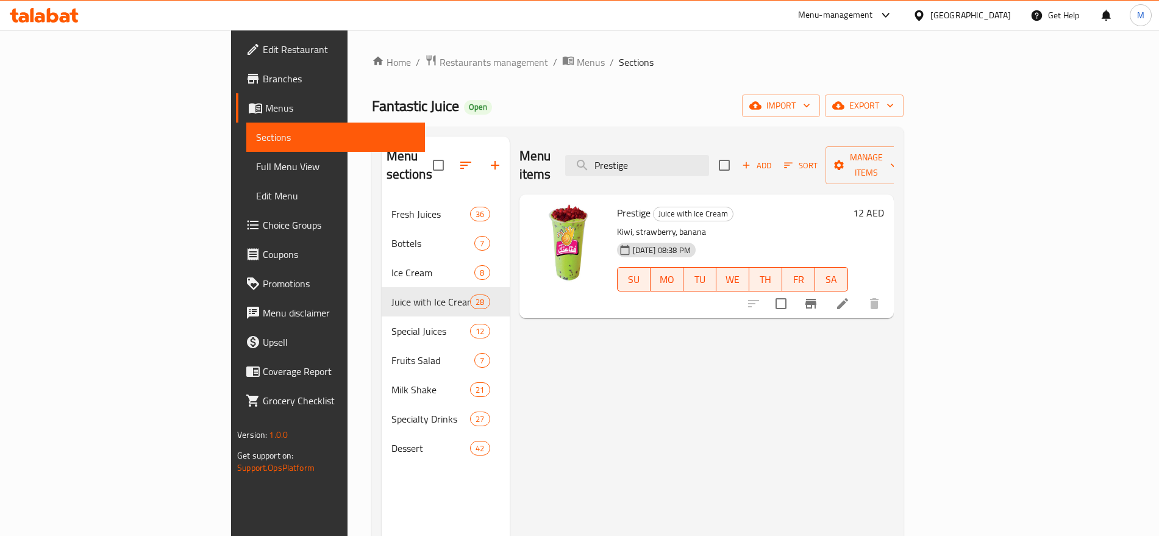
type input "Prestige"
click at [850, 296] on icon at bounding box center [843, 303] width 15 height 15
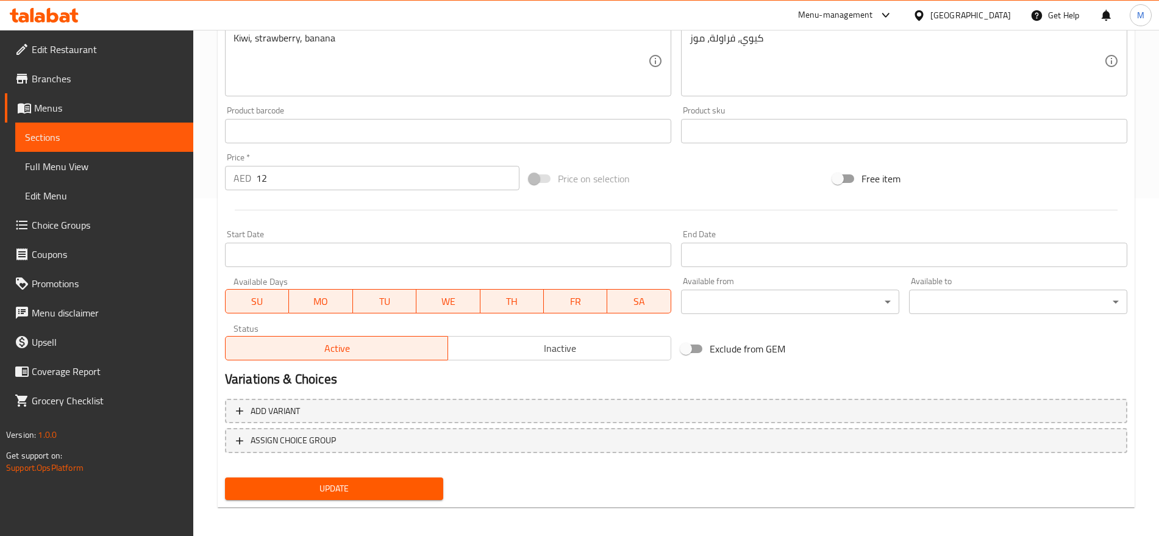
scroll to position [343, 0]
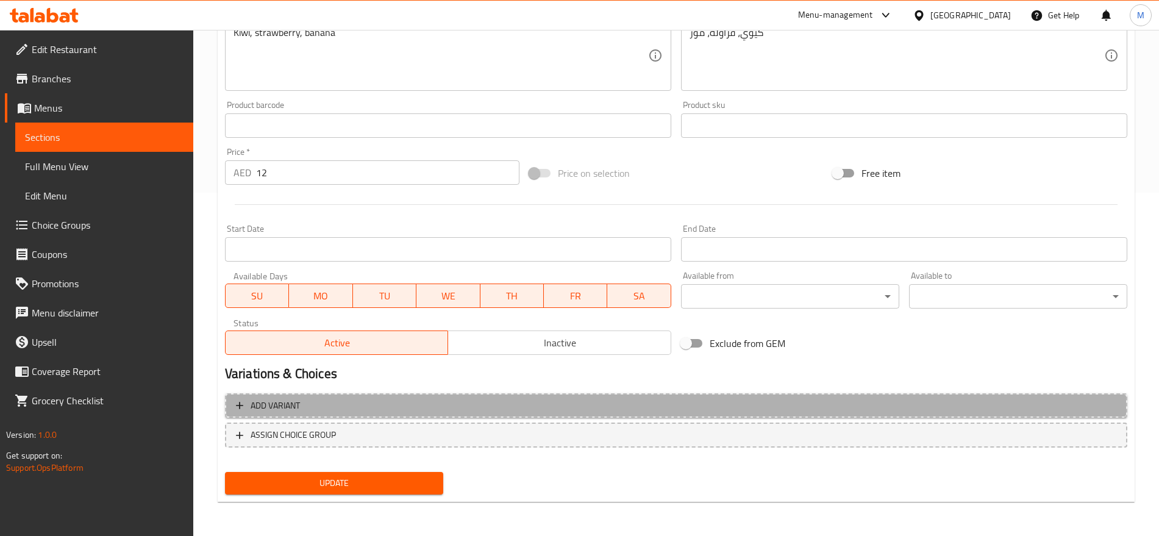
click at [675, 402] on span "Add variant" at bounding box center [676, 405] width 881 height 15
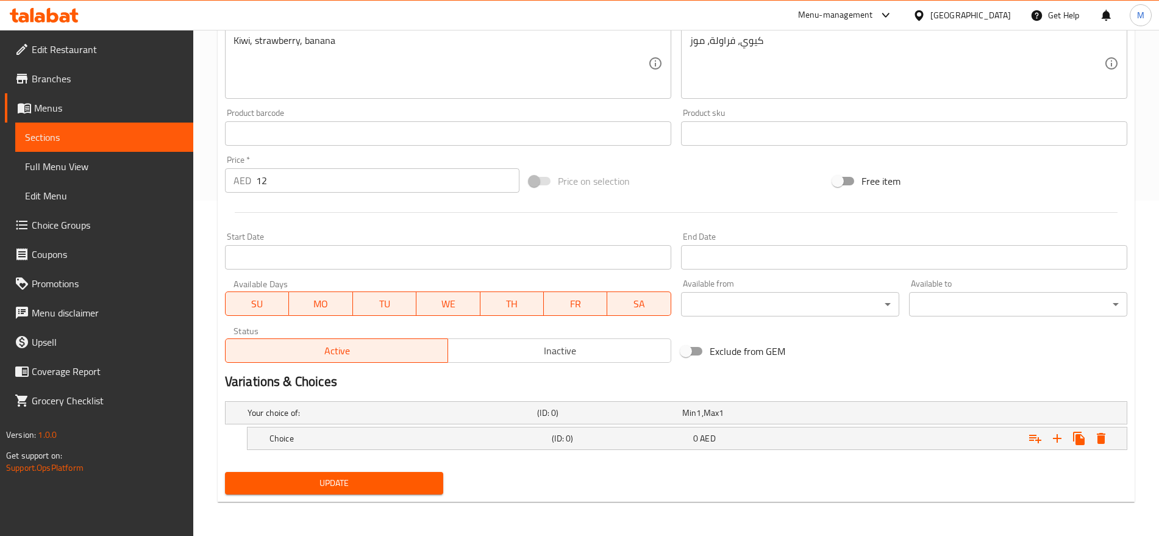
scroll to position [335, 0]
click at [868, 415] on div "Expand" at bounding box center [970, 412] width 290 height 5
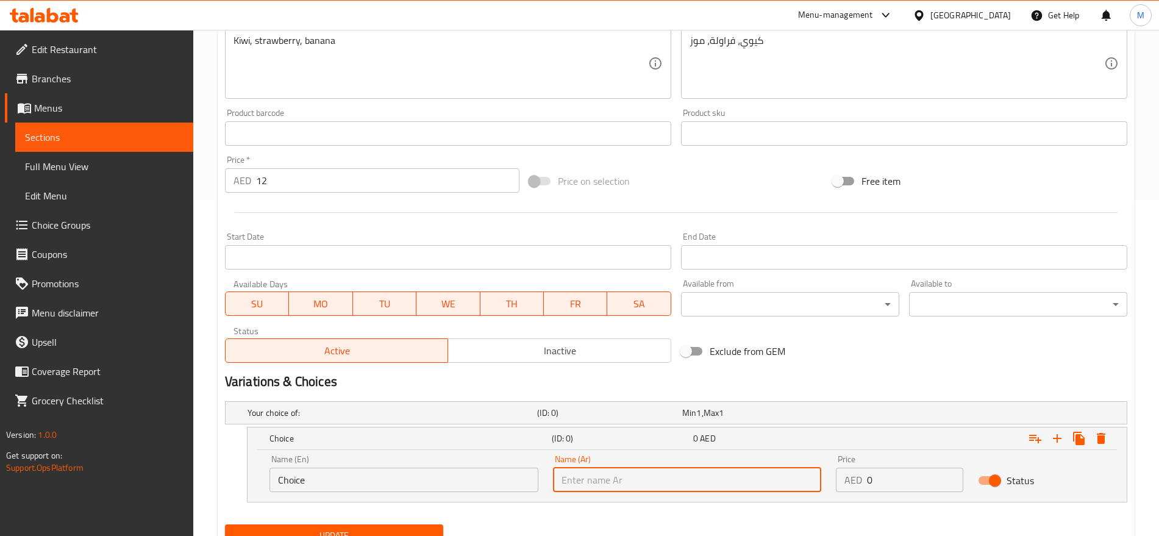
click at [761, 468] on input "text" at bounding box center [687, 480] width 269 height 24
type input "صغير"
click at [380, 480] on input "Choice" at bounding box center [404, 480] width 269 height 24
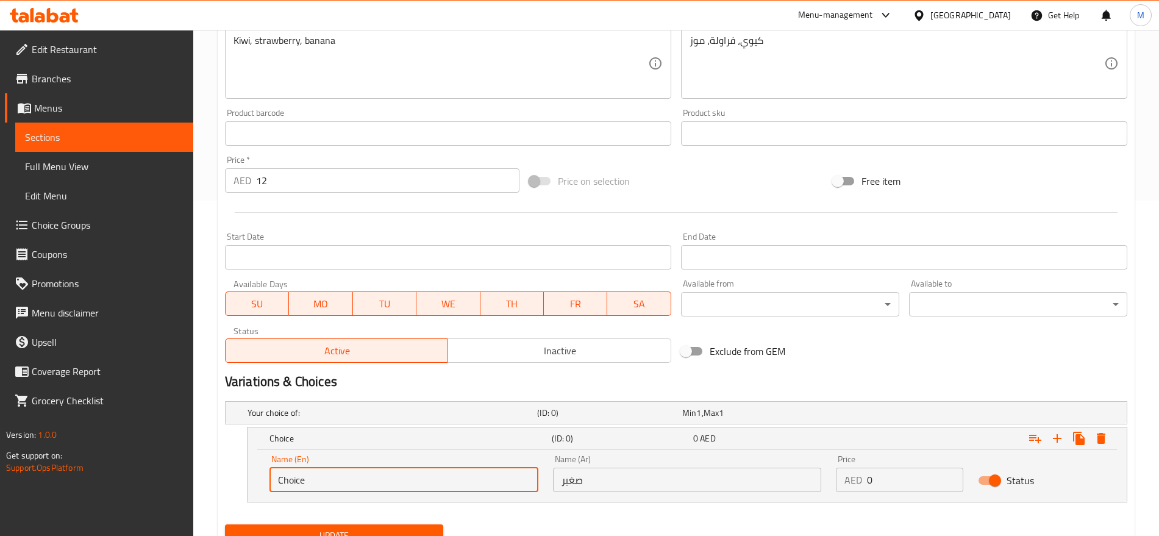
click at [380, 480] on input "Choice" at bounding box center [404, 480] width 269 height 24
type input "Small"
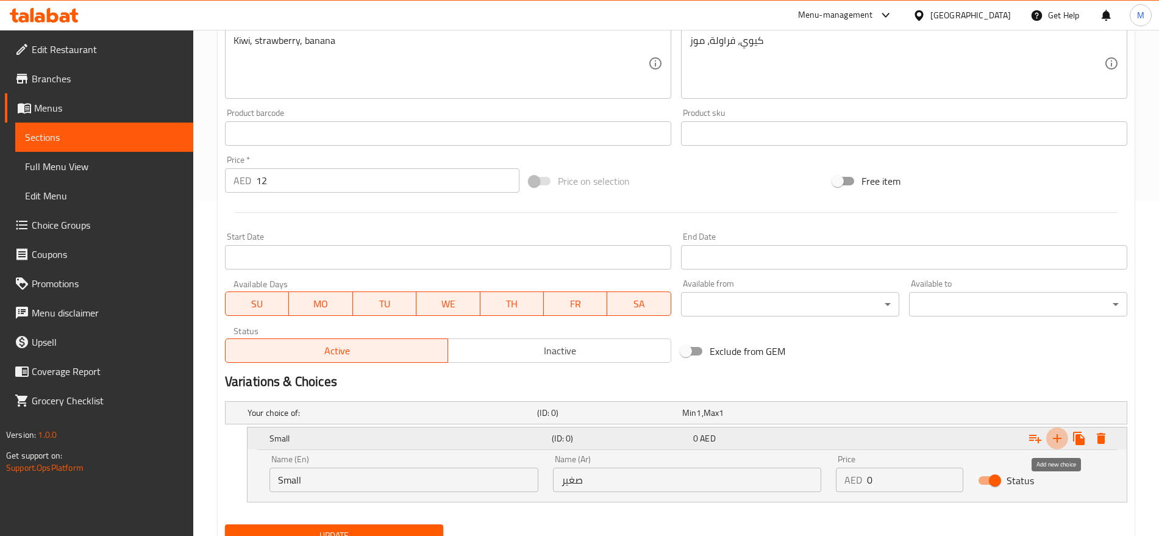
click at [1057, 433] on icon "Expand" at bounding box center [1057, 438] width 15 height 15
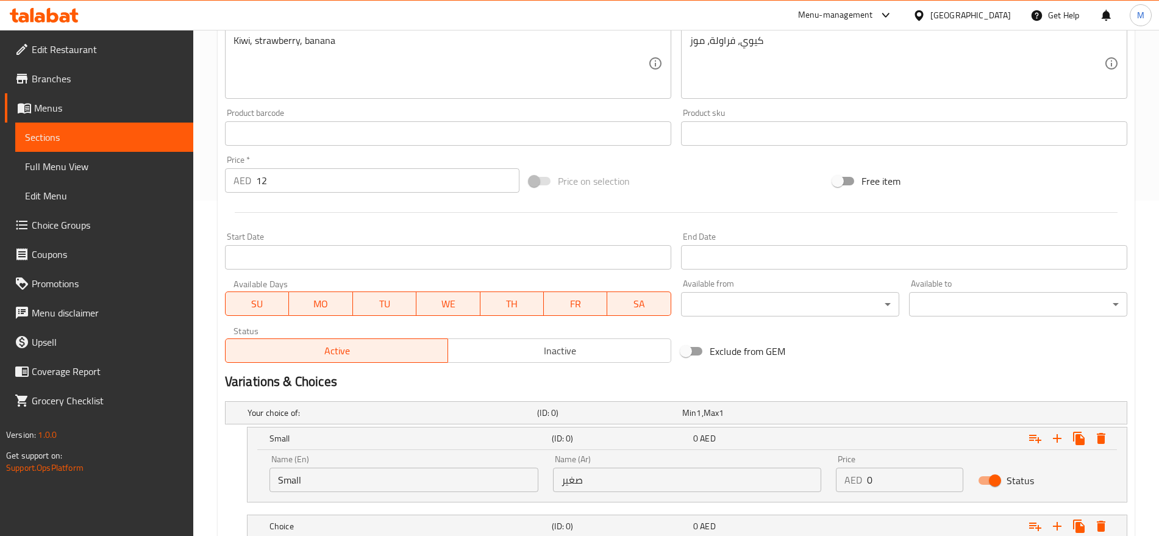
scroll to position [423, 0]
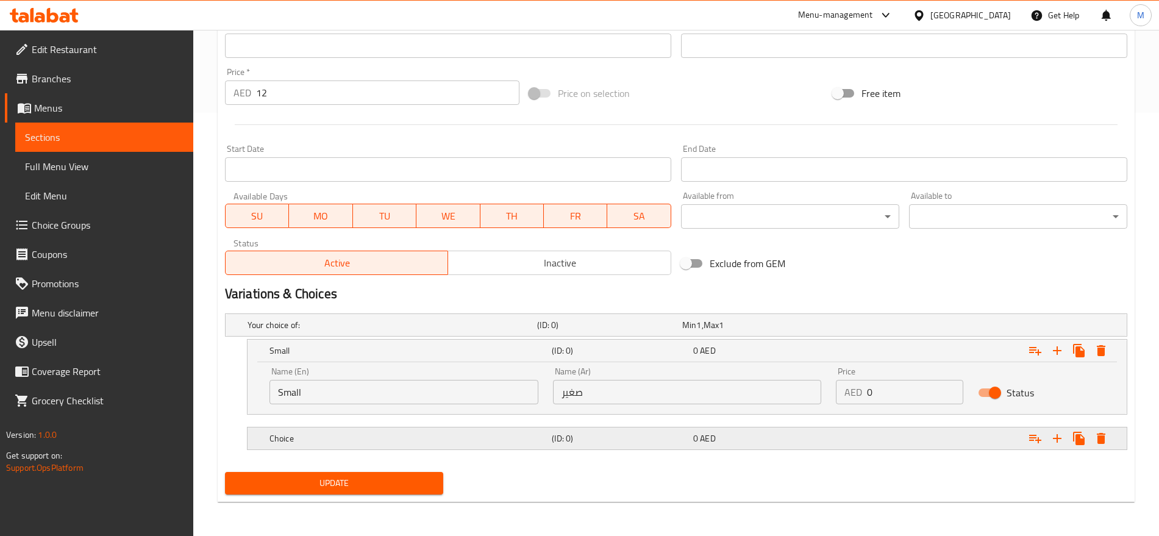
click at [678, 331] on h5 "(ID: 0)" at bounding box center [607, 325] width 140 height 12
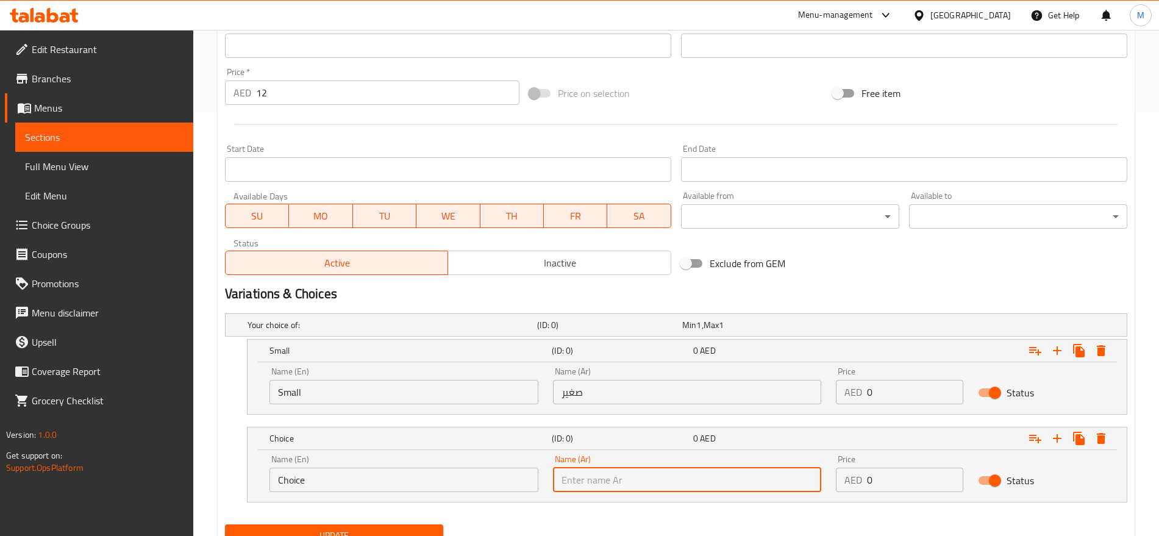
click at [634, 473] on input "text" at bounding box center [687, 480] width 269 height 24
type input "كبير"
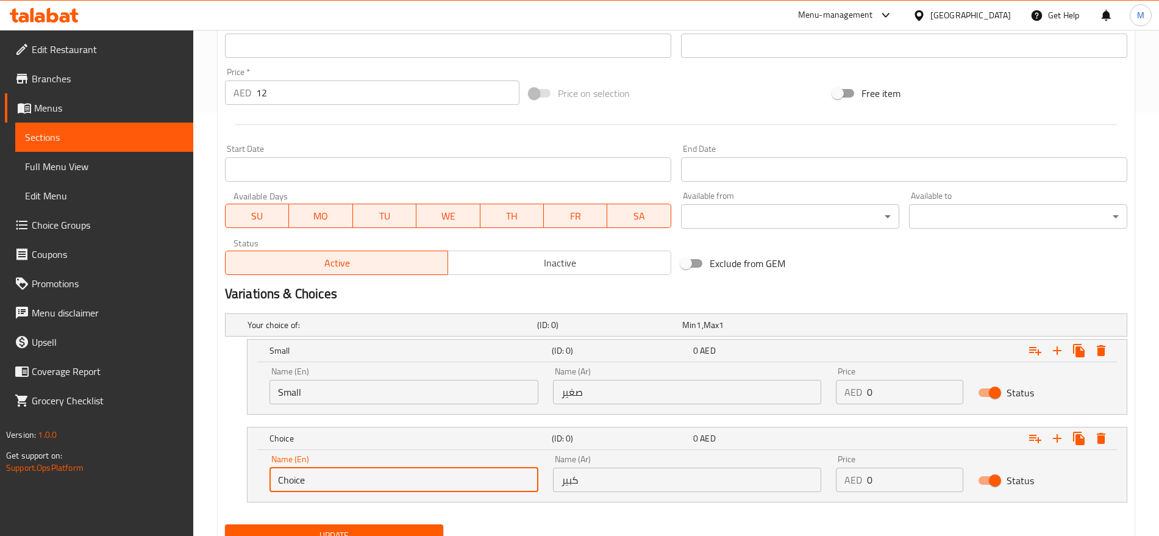
click at [324, 473] on input "Choice" at bounding box center [404, 480] width 269 height 24
type input "Large"
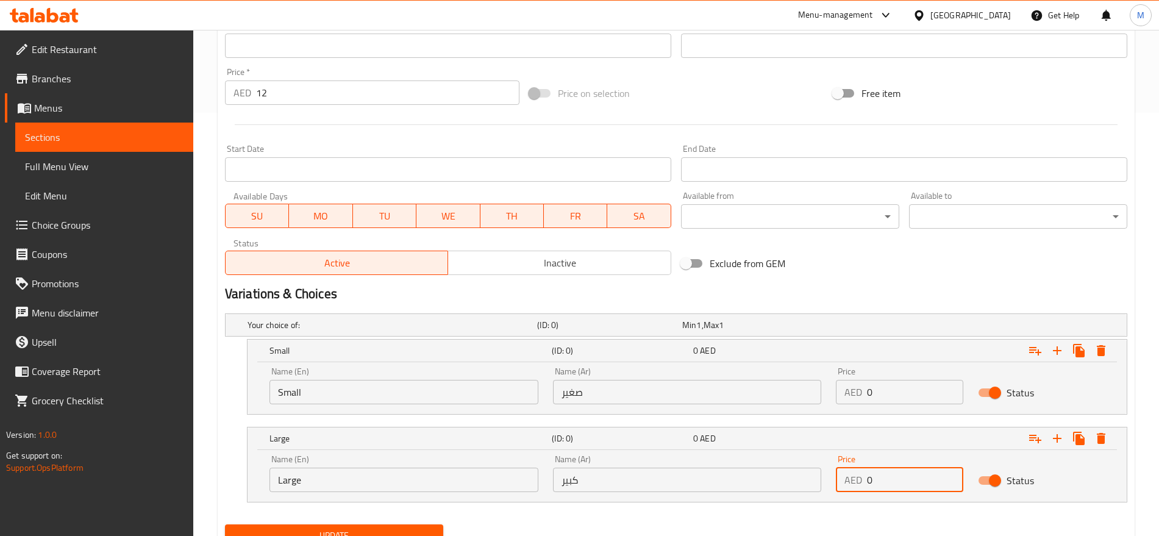
click at [887, 479] on input "0" at bounding box center [915, 480] width 96 height 24
type input "12"
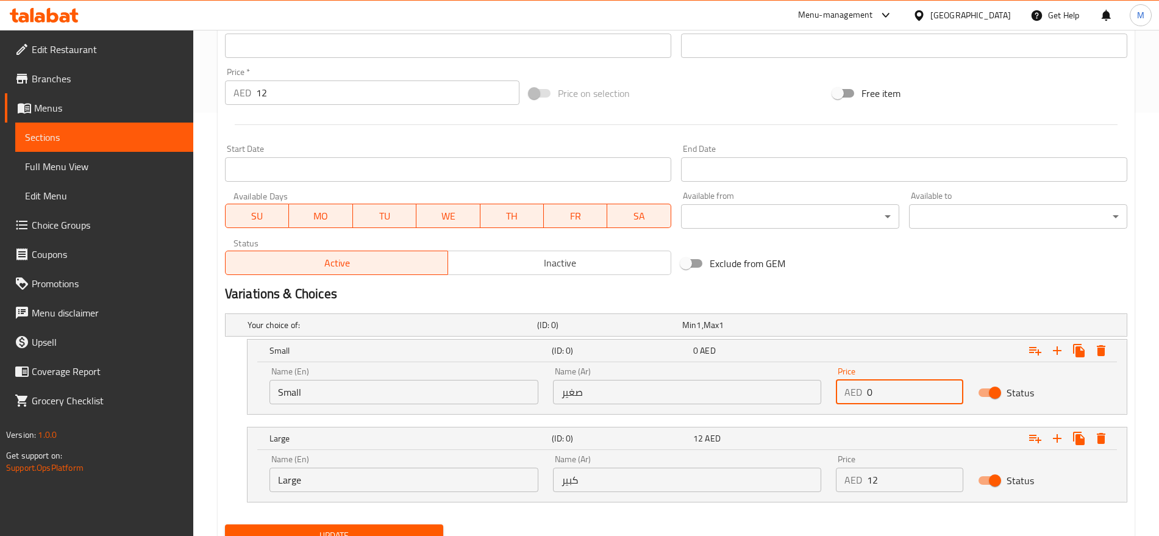
click at [873, 383] on input "0" at bounding box center [915, 392] width 96 height 24
type input "10"
click at [225, 525] on button "Update" at bounding box center [334, 536] width 218 height 23
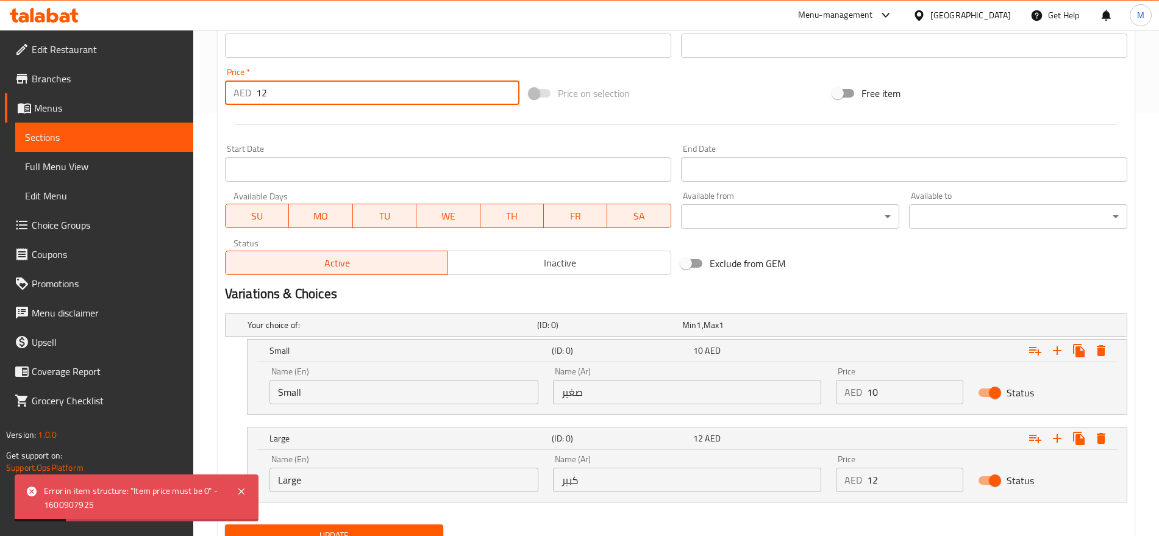
click at [310, 96] on input "12" at bounding box center [387, 93] width 263 height 24
type input "0"
click at [225, 525] on button "Update" at bounding box center [334, 536] width 218 height 23
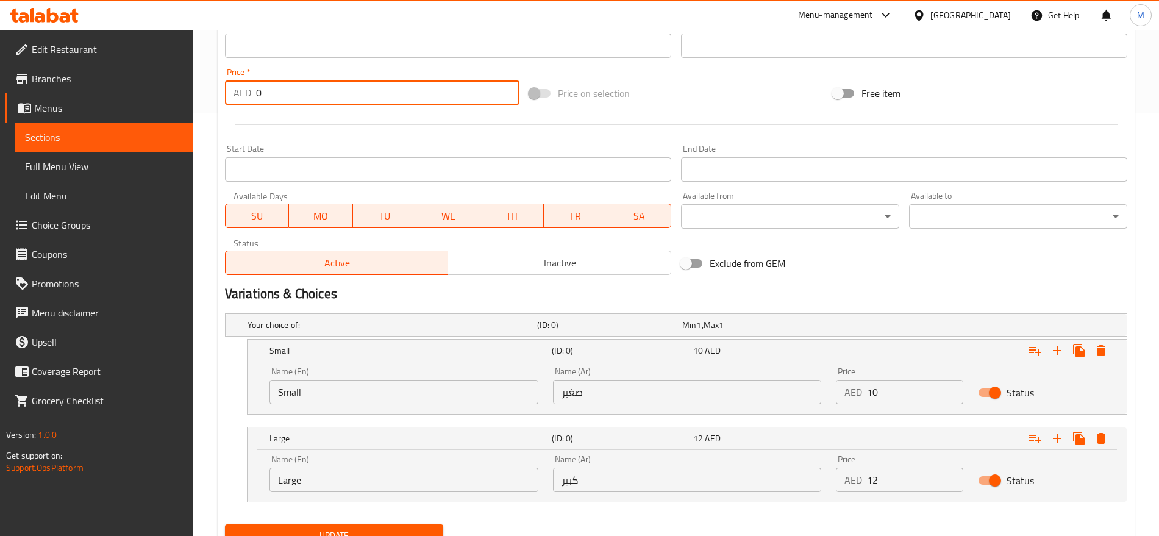
click at [225, 525] on button "Update" at bounding box center [334, 536] width 218 height 23
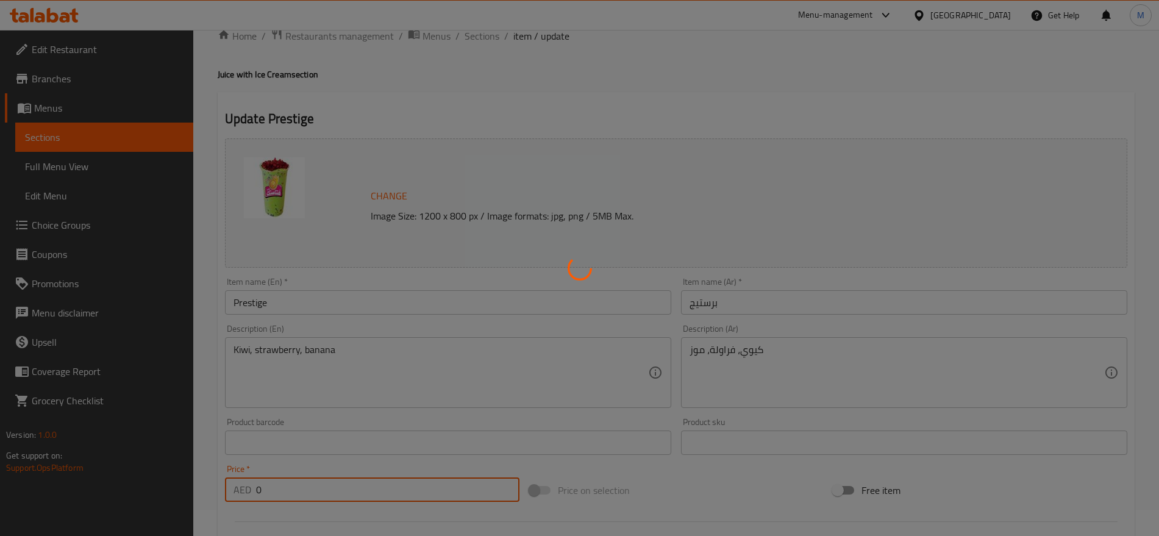
scroll to position [25, 0]
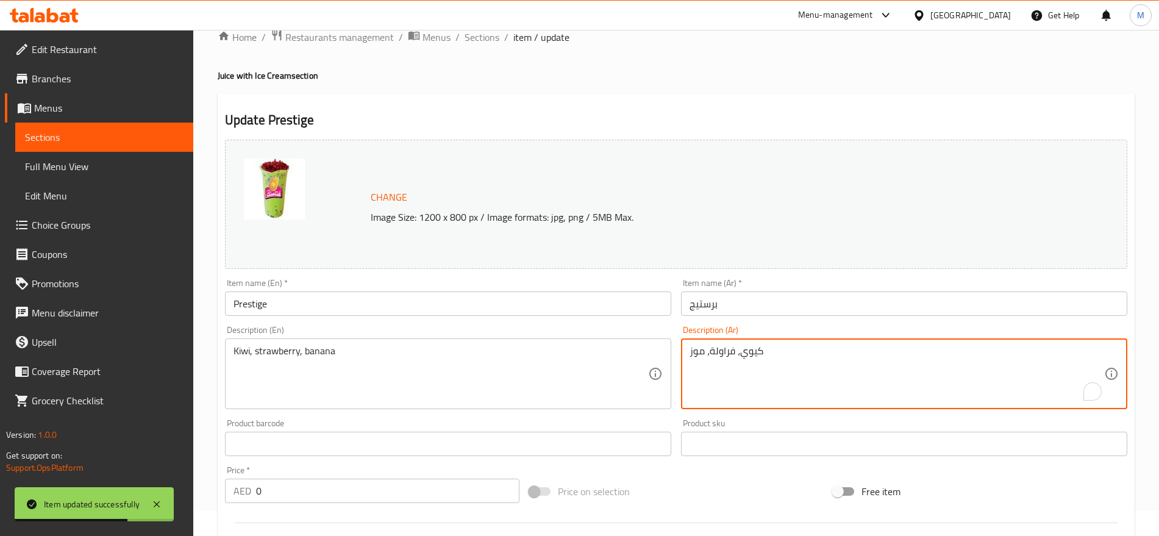
click at [774, 359] on textarea "كيوي، فراولة، موز" at bounding box center [897, 374] width 415 height 58
paste textarea "أفوكادو + حب الرمان"
type textarea "أفوكادو + حب الرمان"
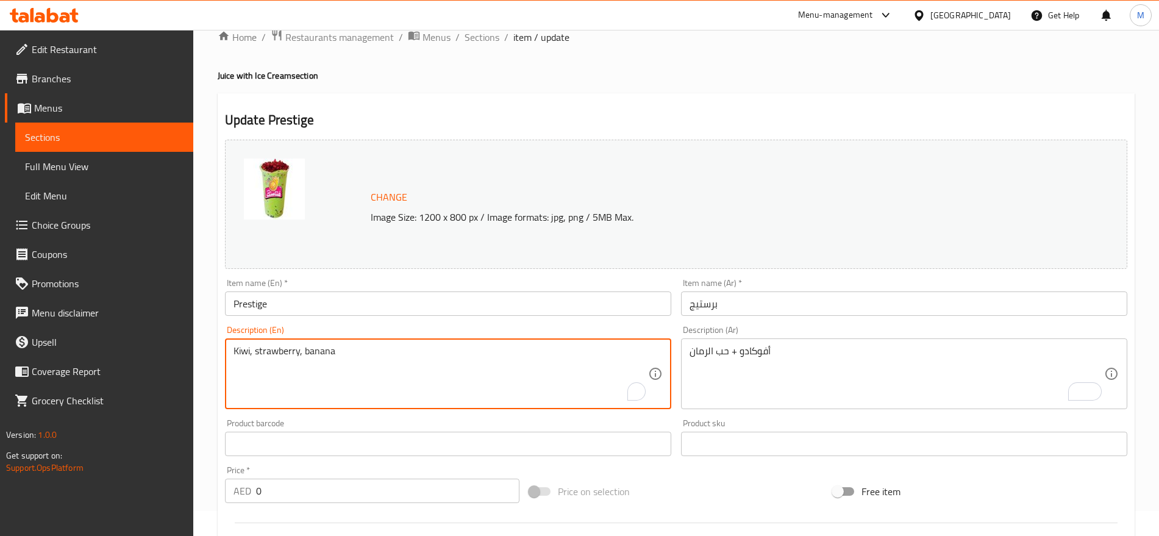
click at [347, 366] on textarea "Kiwi, strawberry, banana" at bounding box center [441, 374] width 415 height 58
paste textarea "Avocado + pomegranate seeds"
type textarea "Avocado + pomegranate seeds"
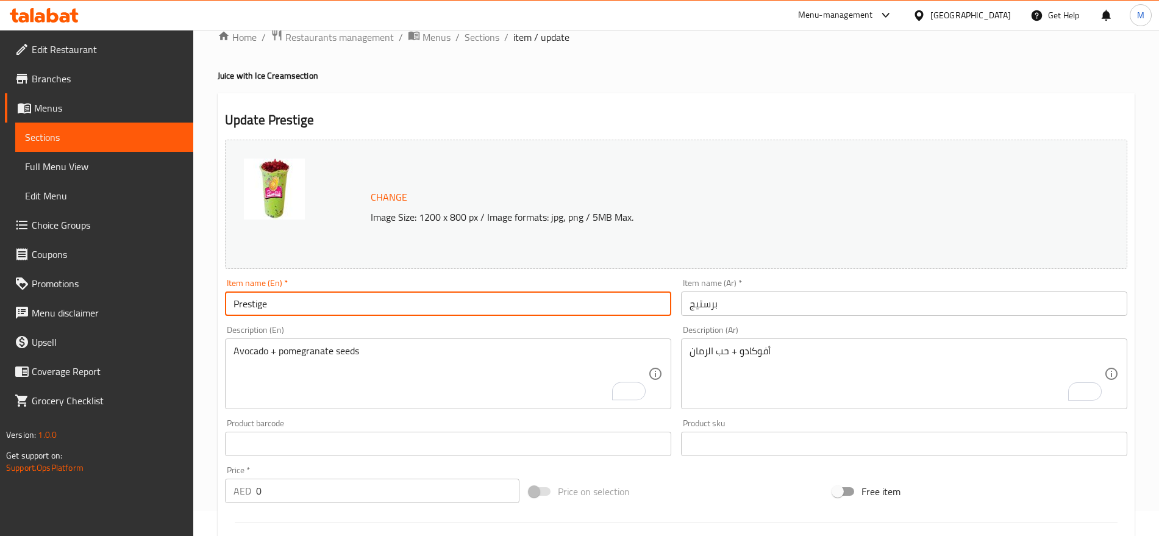
click at [377, 313] on input "Prestige" at bounding box center [448, 304] width 446 height 24
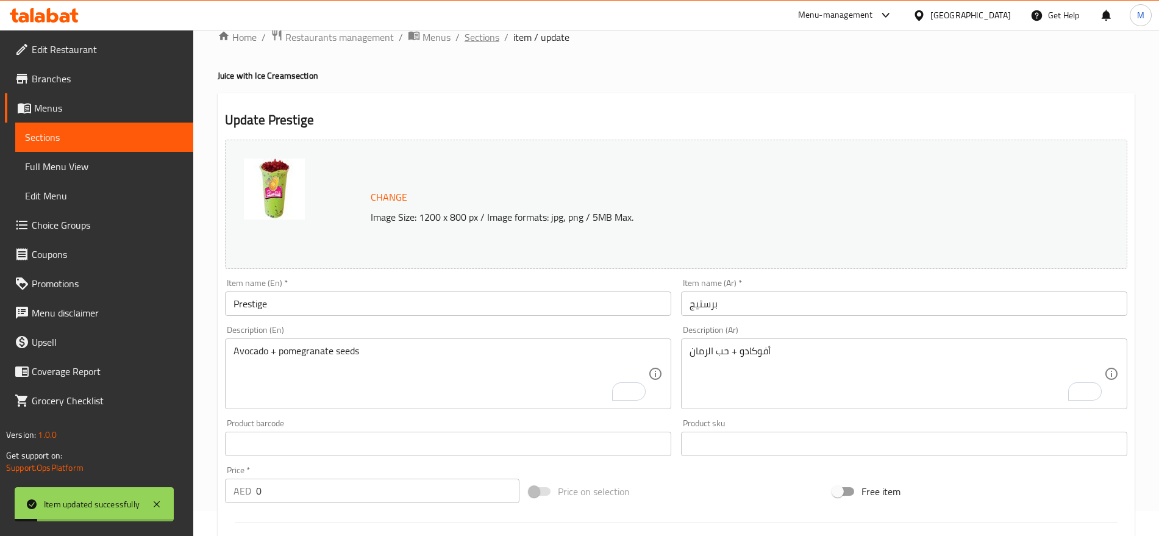
click at [486, 32] on span "Sections" at bounding box center [482, 37] width 35 height 15
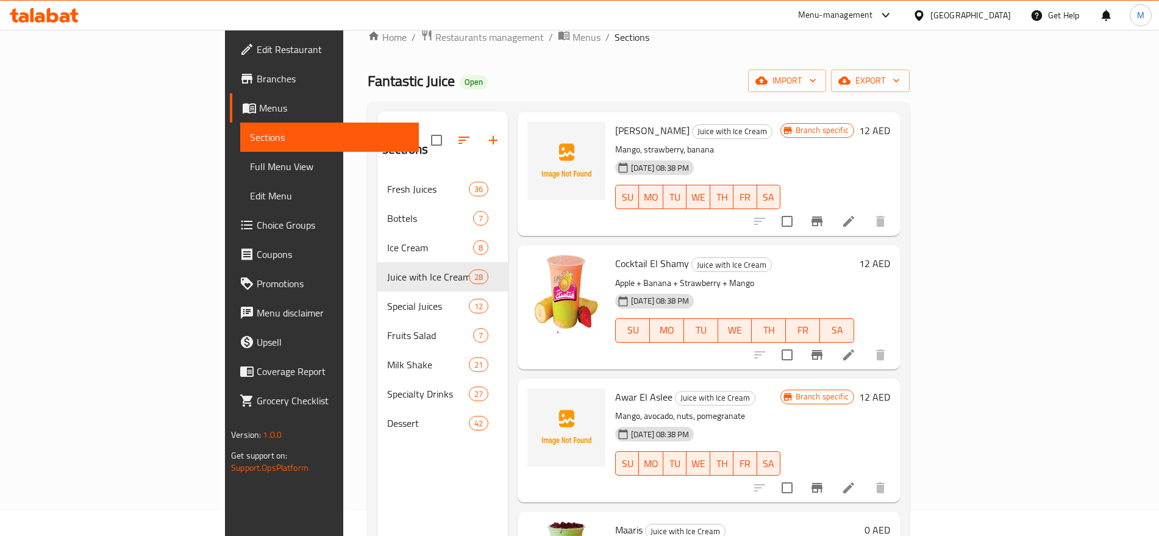
scroll to position [1699, 0]
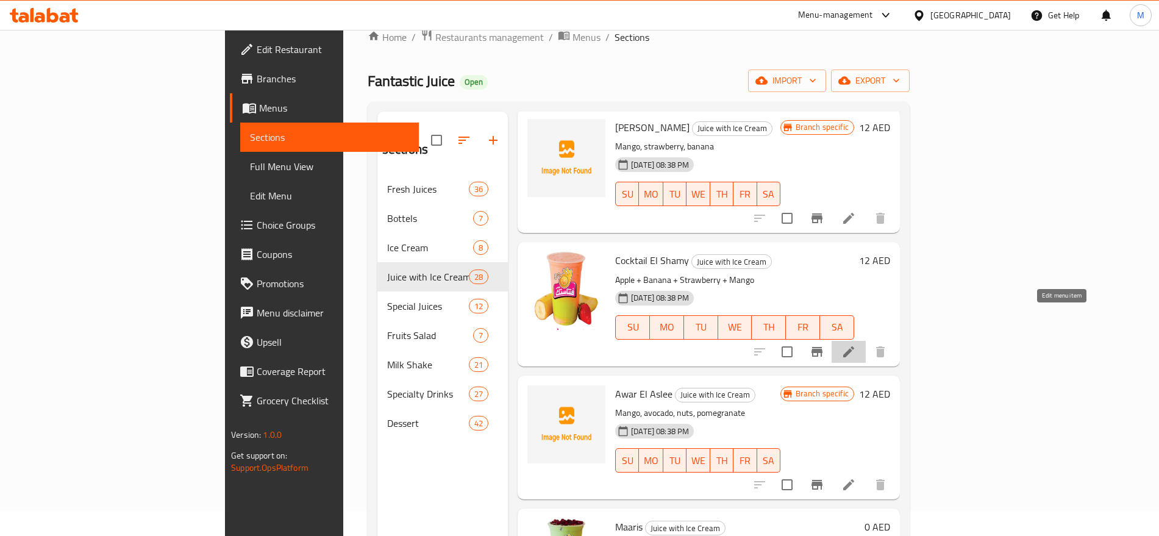
click at [855, 346] on icon at bounding box center [849, 351] width 11 height 11
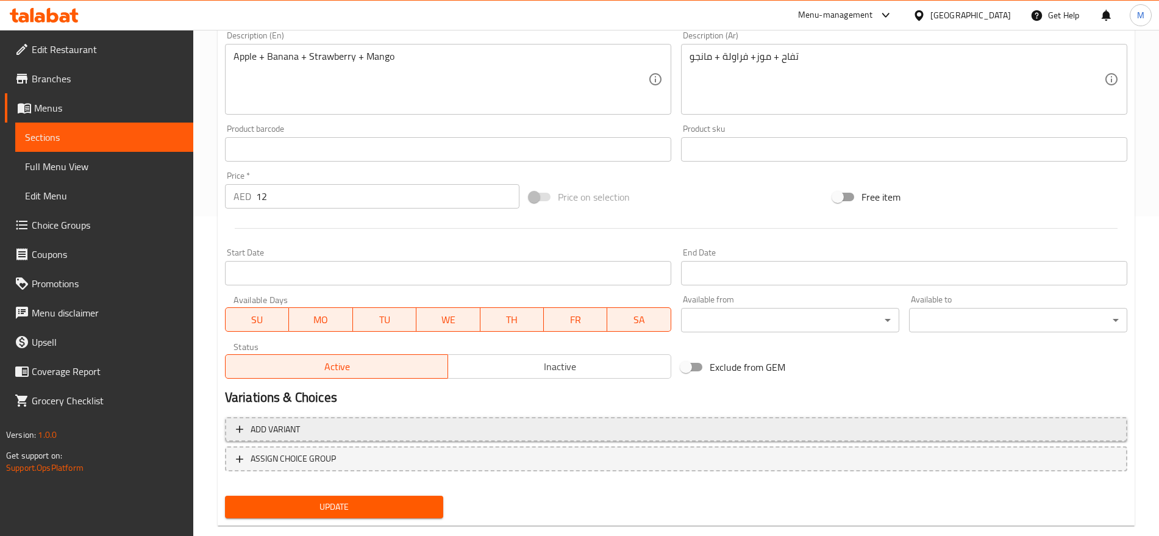
scroll to position [319, 0]
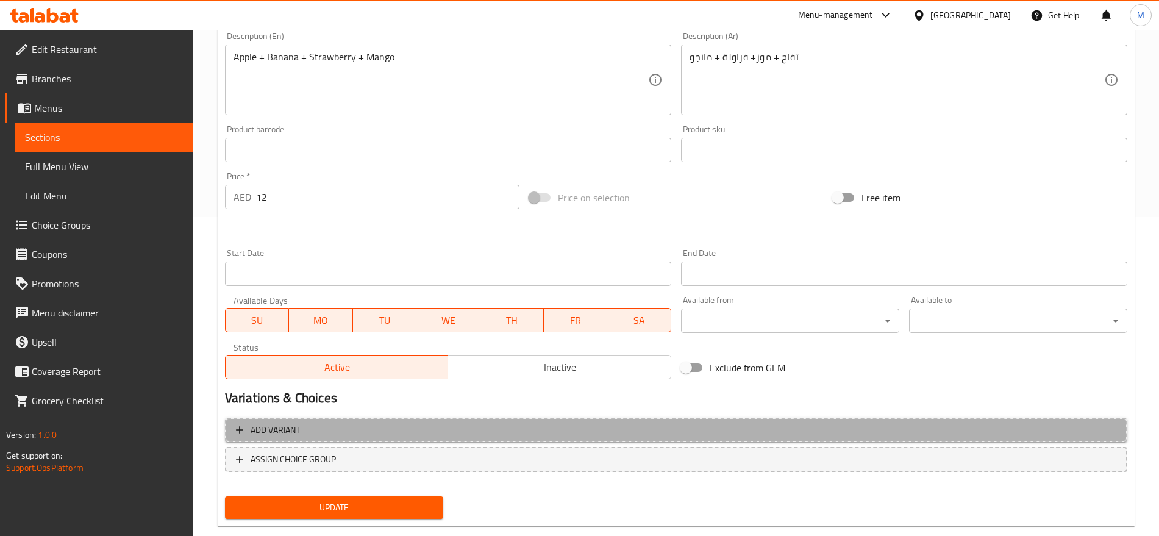
click at [962, 420] on button "Add variant" at bounding box center [676, 430] width 903 height 25
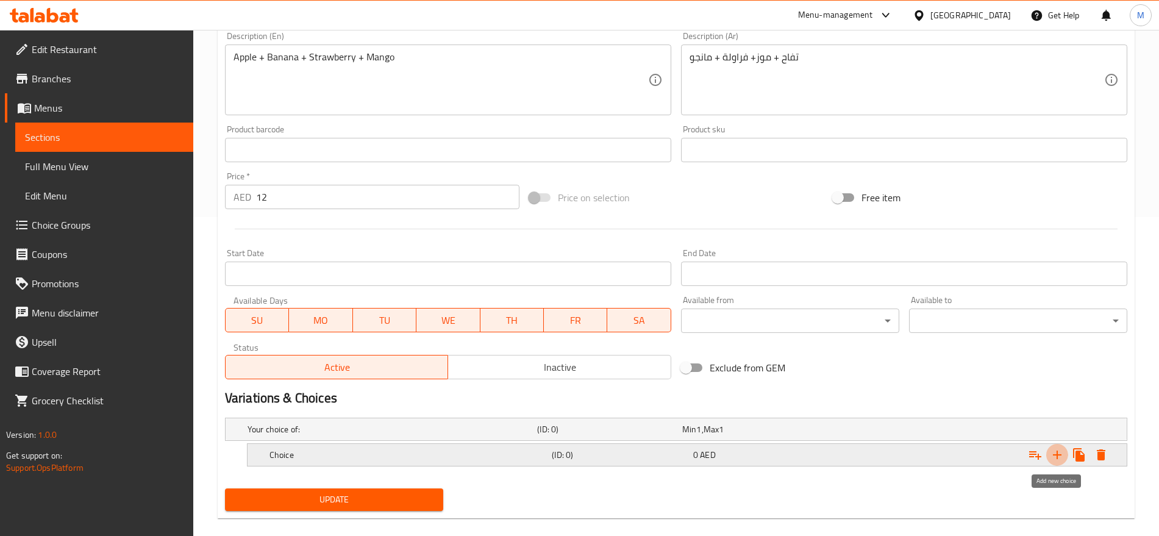
click at [1061, 457] on icon "Expand" at bounding box center [1057, 455] width 15 height 15
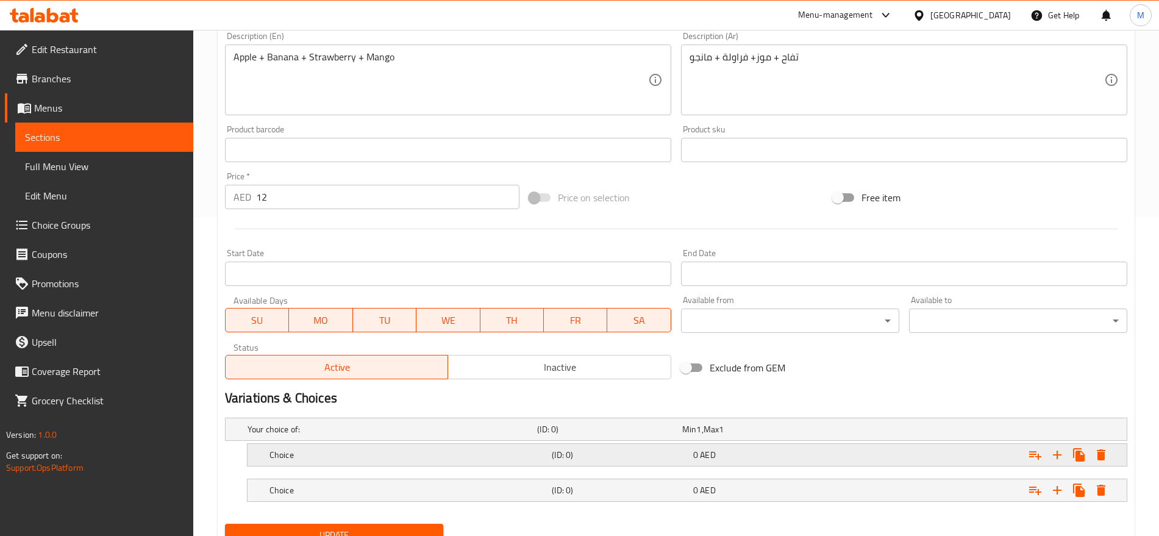
click at [805, 435] on div "0 AED" at bounding box center [753, 429] width 140 height 12
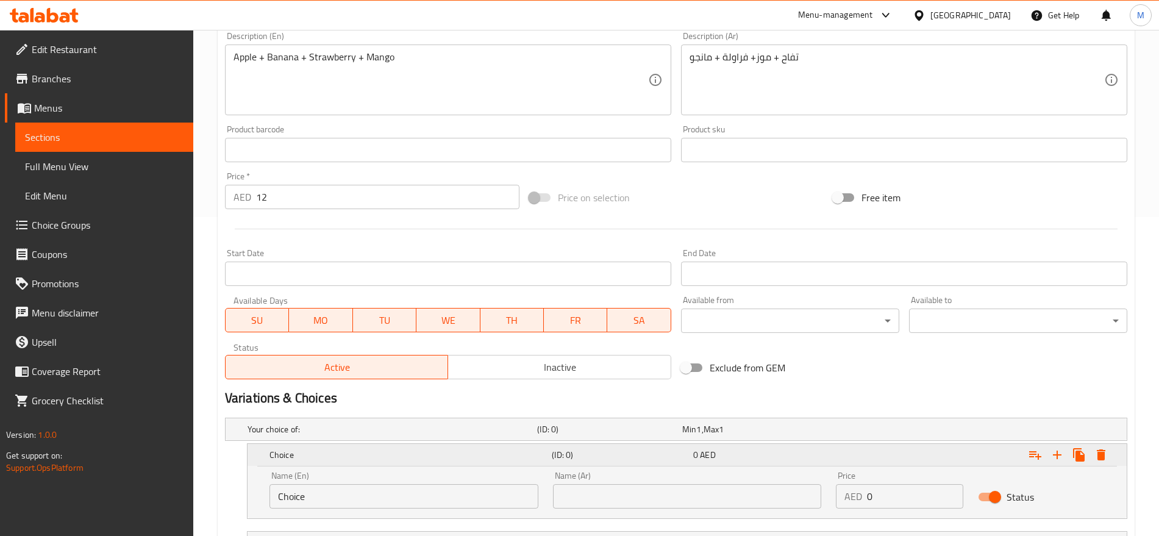
scroll to position [423, 0]
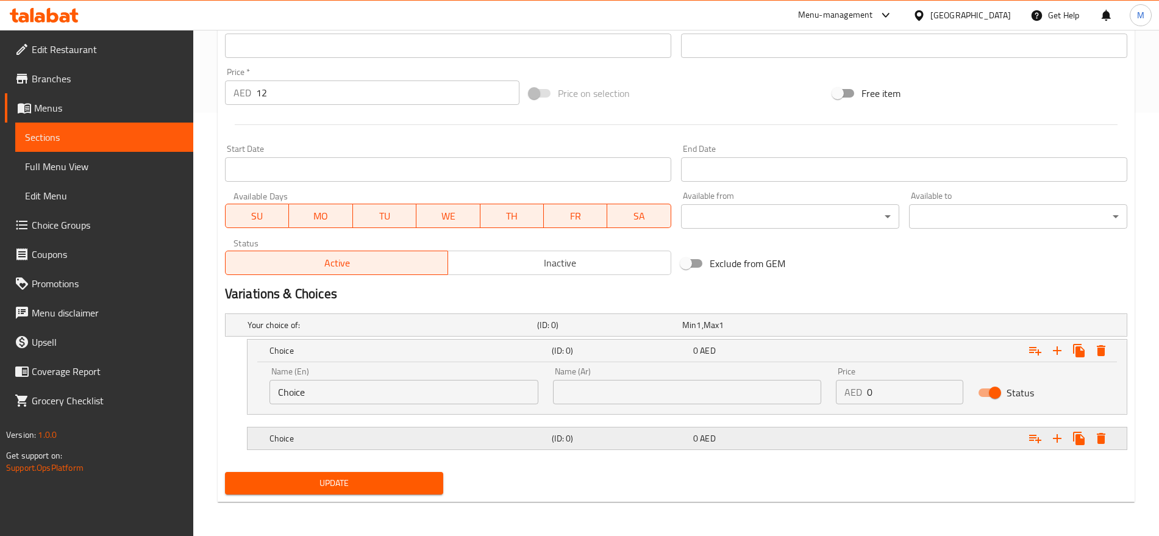
click at [816, 331] on div "0 AED" at bounding box center [753, 325] width 140 height 12
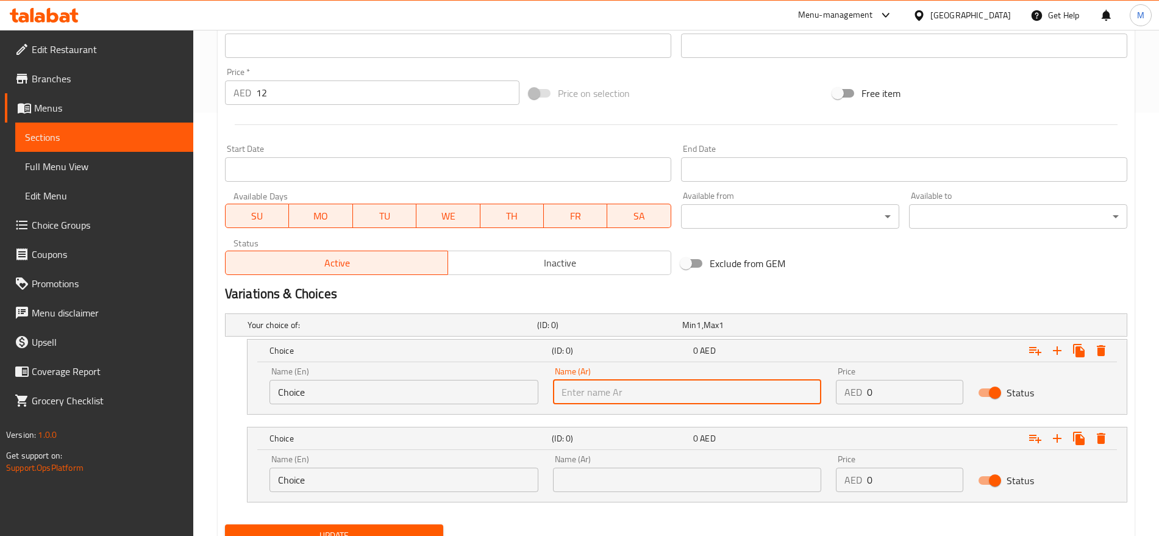
click at [749, 396] on input "text" at bounding box center [687, 392] width 269 height 24
type input "صغير"
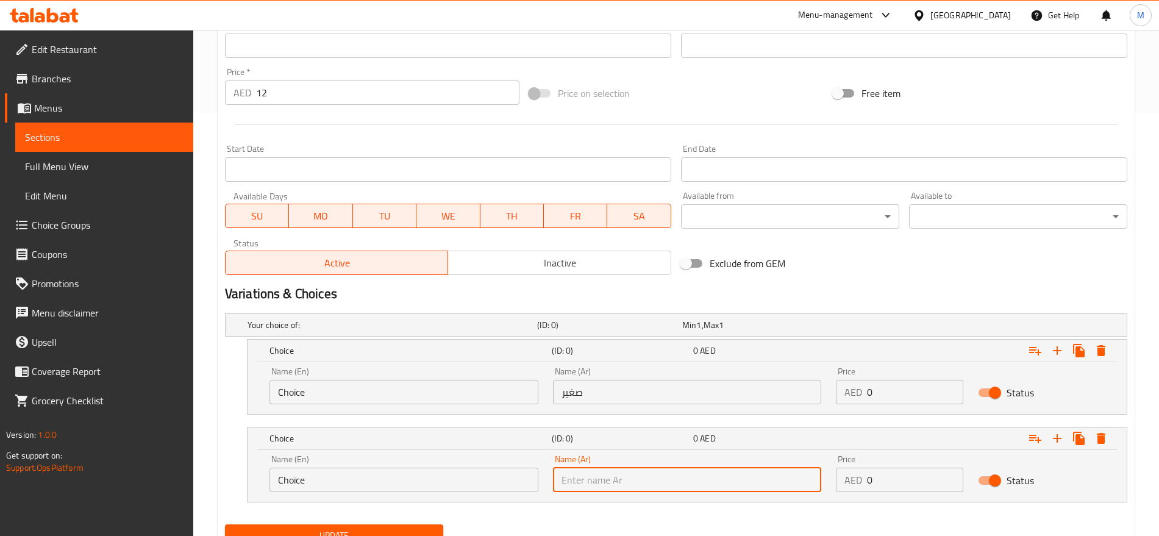
click at [668, 481] on input "text" at bounding box center [687, 480] width 269 height 24
type input "كبير"
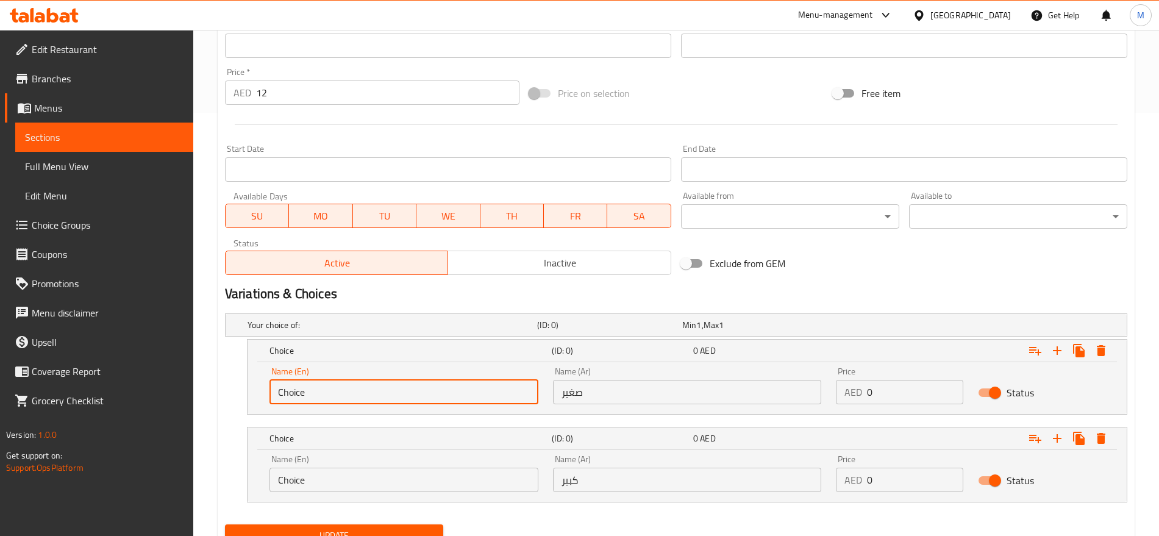
click at [417, 386] on input "Choice" at bounding box center [404, 392] width 269 height 24
type input "Small"
click at [343, 487] on input "Choice" at bounding box center [404, 480] width 269 height 24
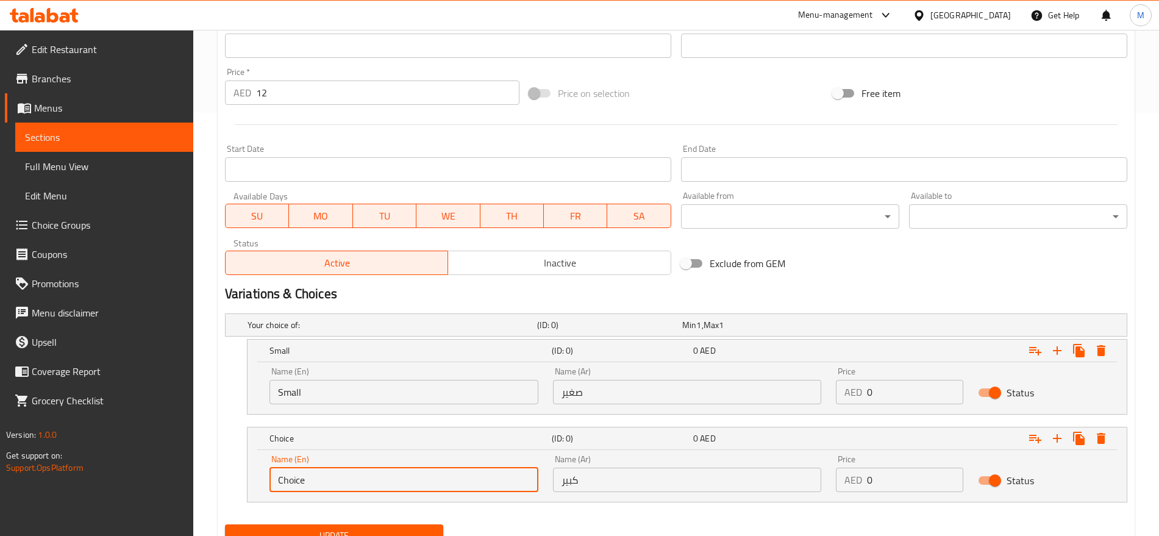
click at [343, 487] on input "Choice" at bounding box center [404, 480] width 269 height 24
type input "Large"
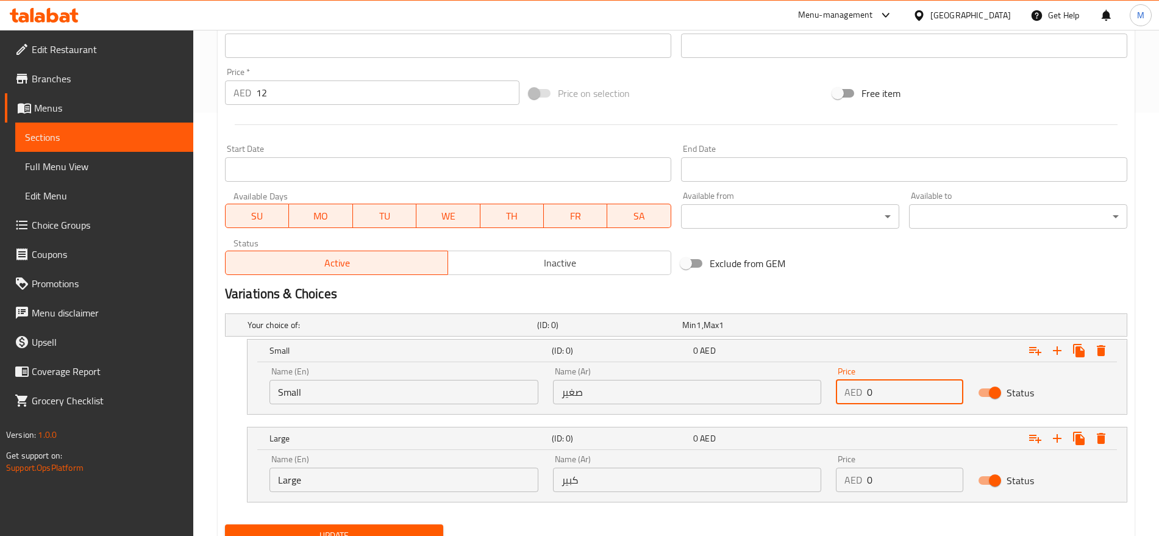
click at [895, 393] on input "0" at bounding box center [915, 392] width 96 height 24
type input "10"
drag, startPoint x: 892, startPoint y: 493, endPoint x: 897, endPoint y: 484, distance: 10.4
click at [897, 484] on div "Price AED 0 Price" at bounding box center [900, 474] width 142 height 52
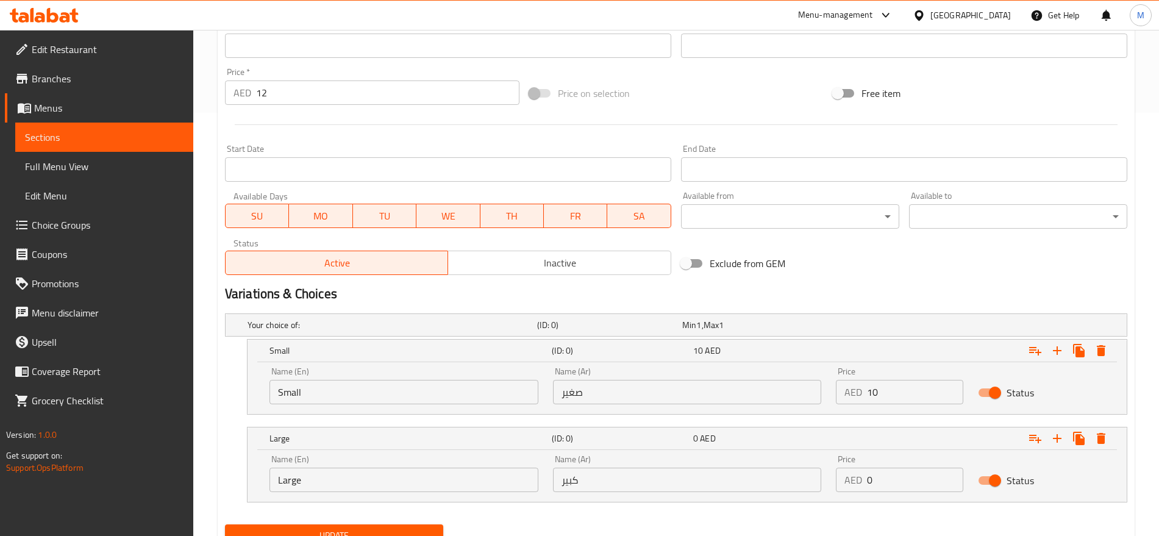
click at [897, 484] on input "0" at bounding box center [915, 480] width 96 height 24
type input "12"
click at [876, 262] on div "Exclude from GEM" at bounding box center [828, 263] width 304 height 33
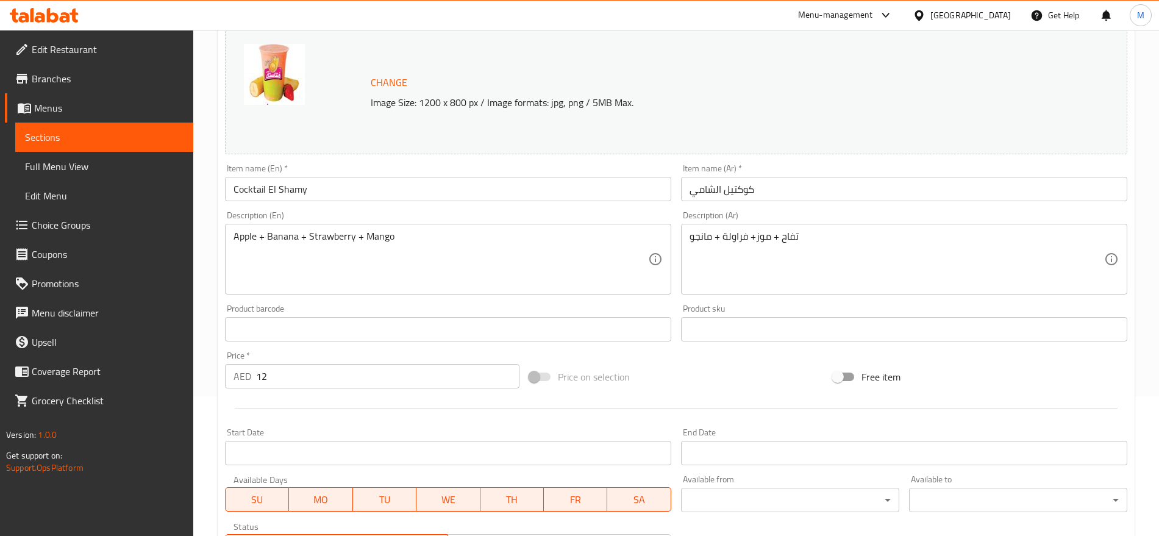
scroll to position [0, 0]
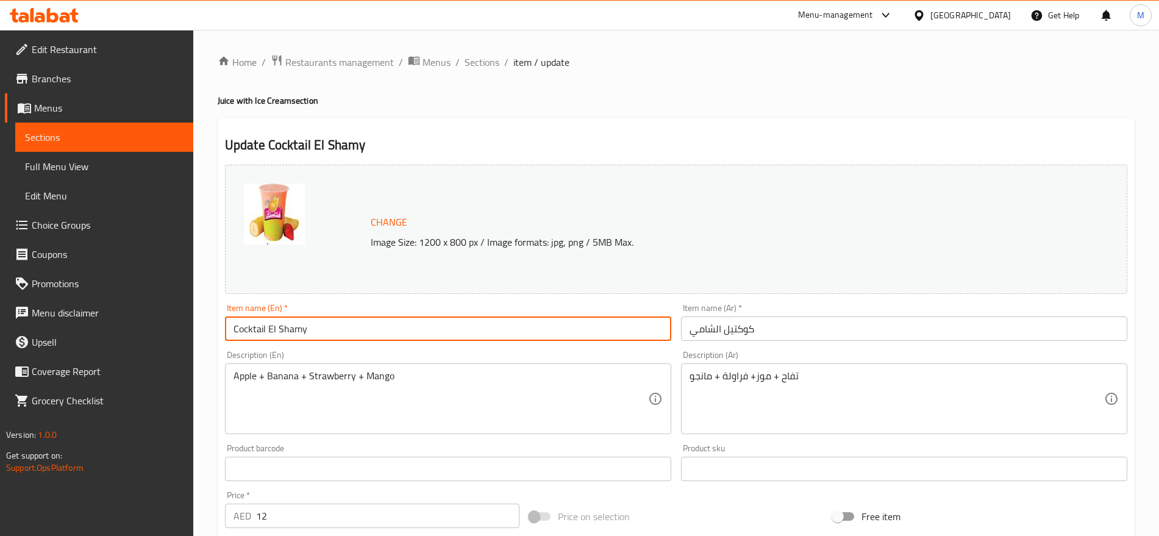
click at [595, 323] on input "Cocktail El Shamy" at bounding box center [448, 329] width 446 height 24
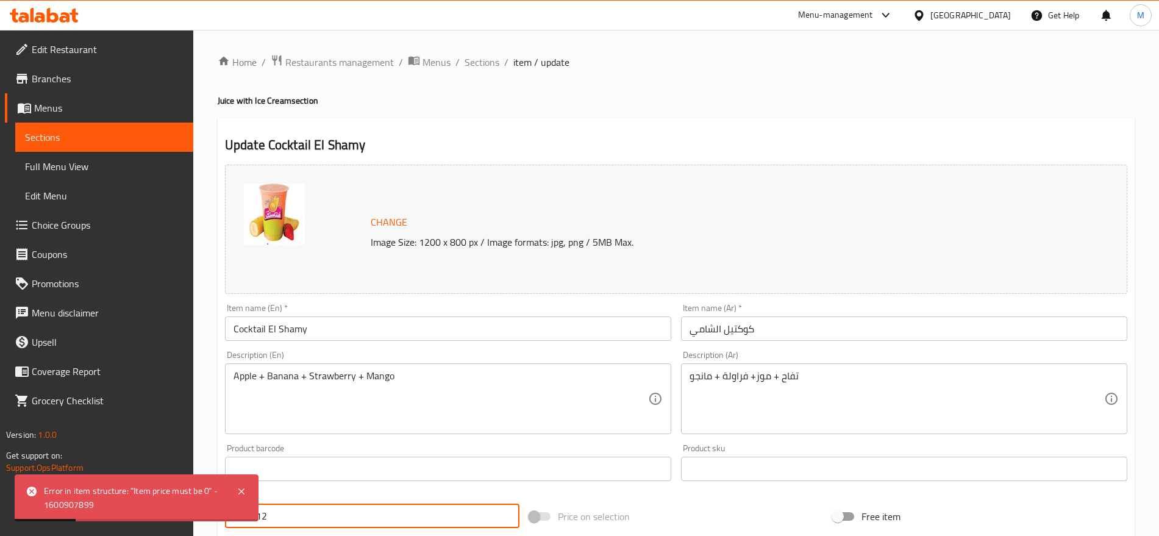
click at [286, 521] on input "12" at bounding box center [387, 516] width 263 height 24
type input "0"
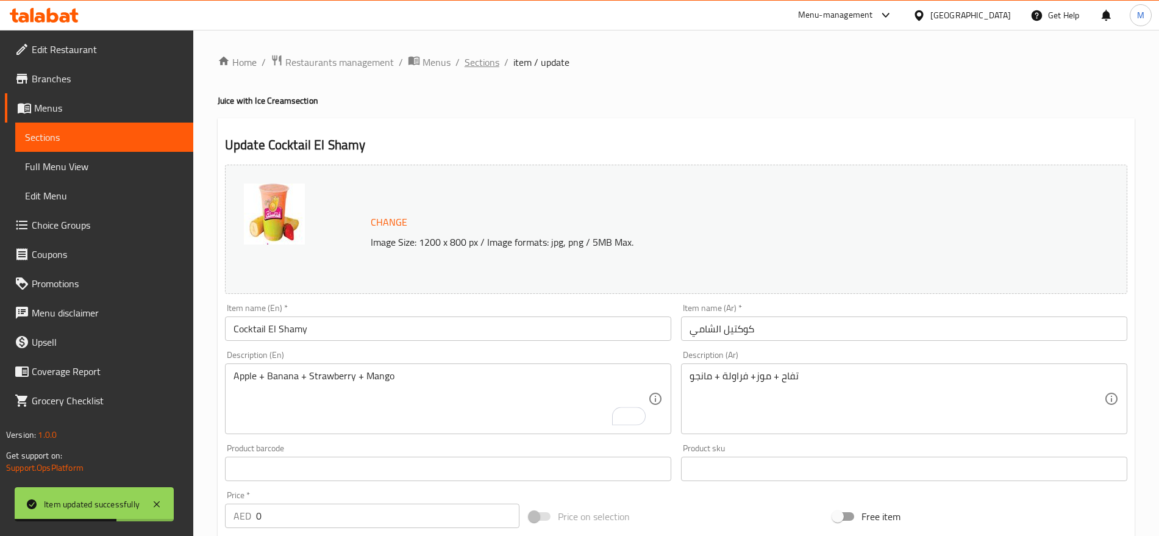
click at [484, 61] on span "Sections" at bounding box center [482, 62] width 35 height 15
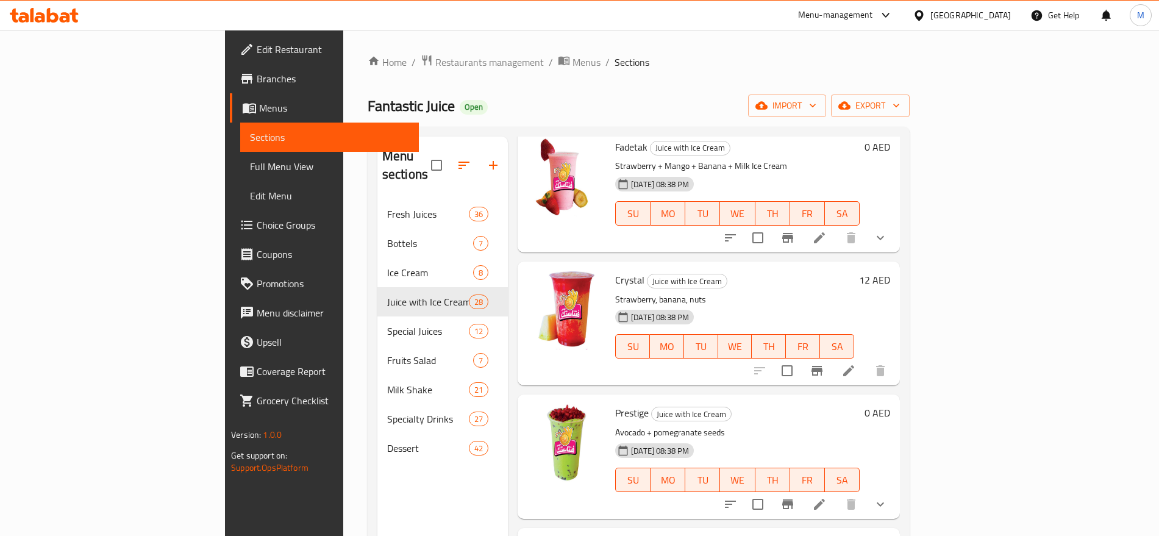
scroll to position [2503, 0]
click at [866, 360] on li at bounding box center [849, 371] width 34 height 22
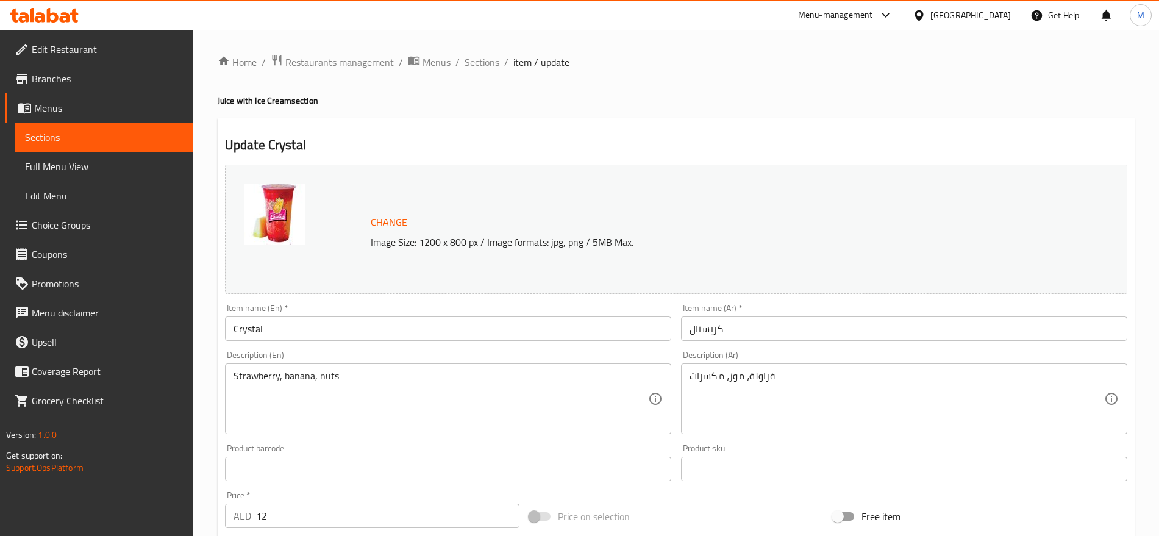
scroll to position [343, 0]
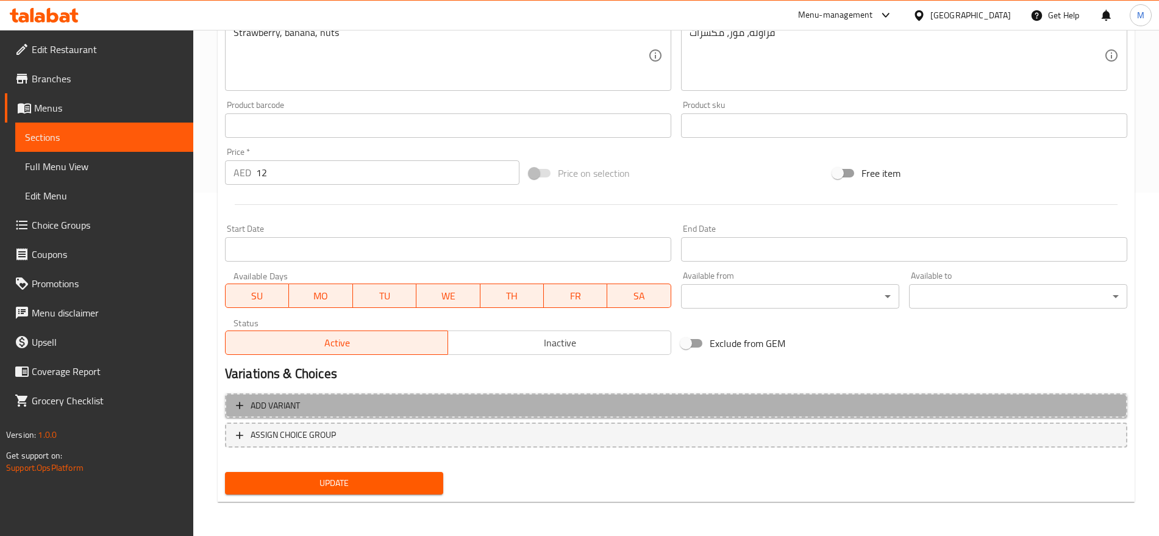
click at [915, 404] on span "Add variant" at bounding box center [676, 405] width 881 height 15
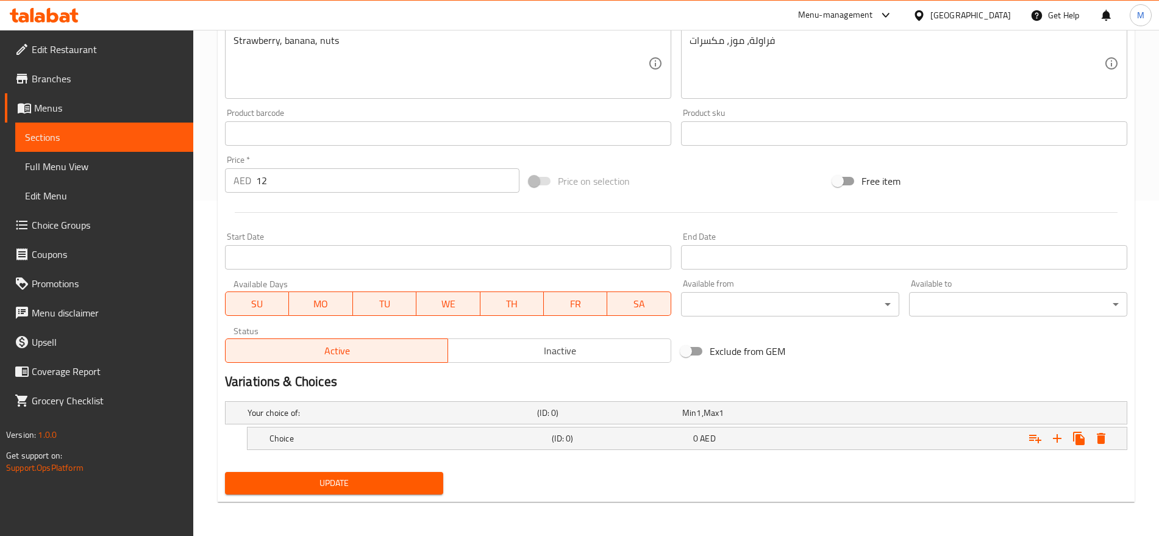
scroll to position [335, 0]
click at [1061, 437] on icon "Expand" at bounding box center [1057, 438] width 9 height 9
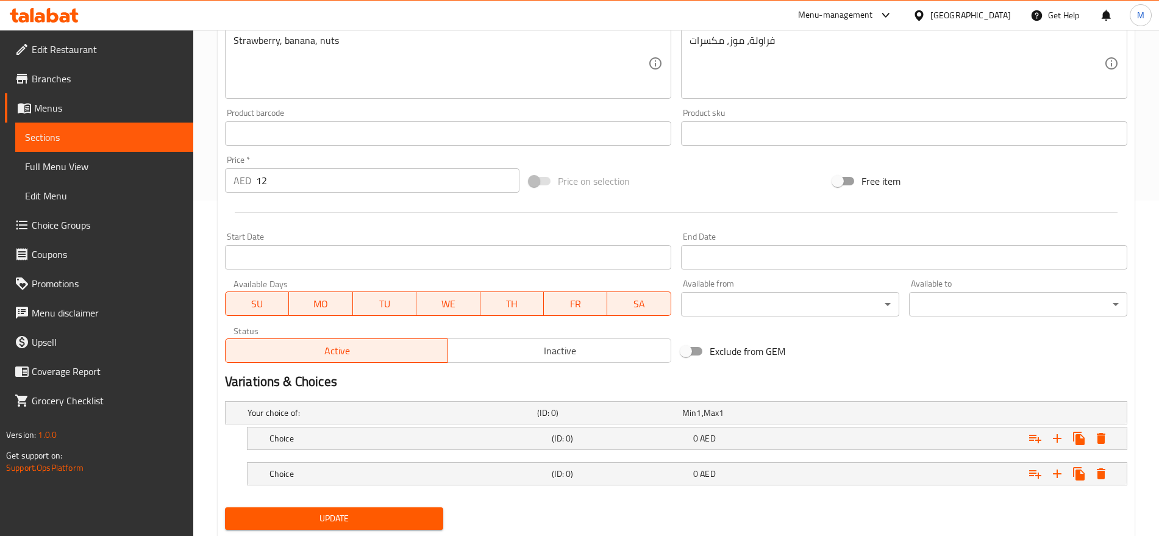
scroll to position [371, 0]
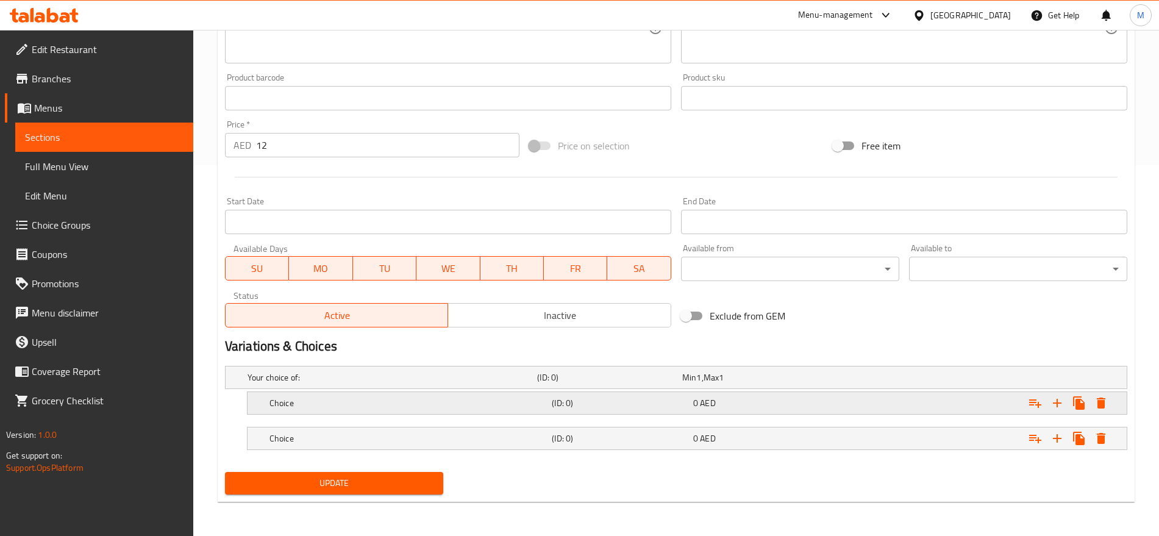
click at [823, 384] on div "0 AED" at bounding box center [753, 377] width 140 height 12
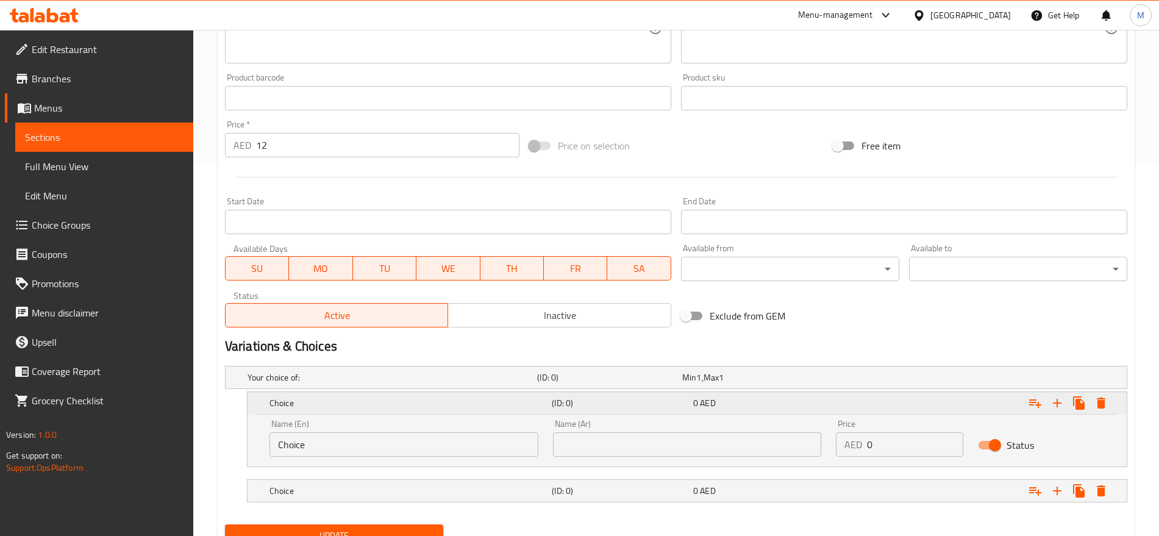
scroll to position [423, 0]
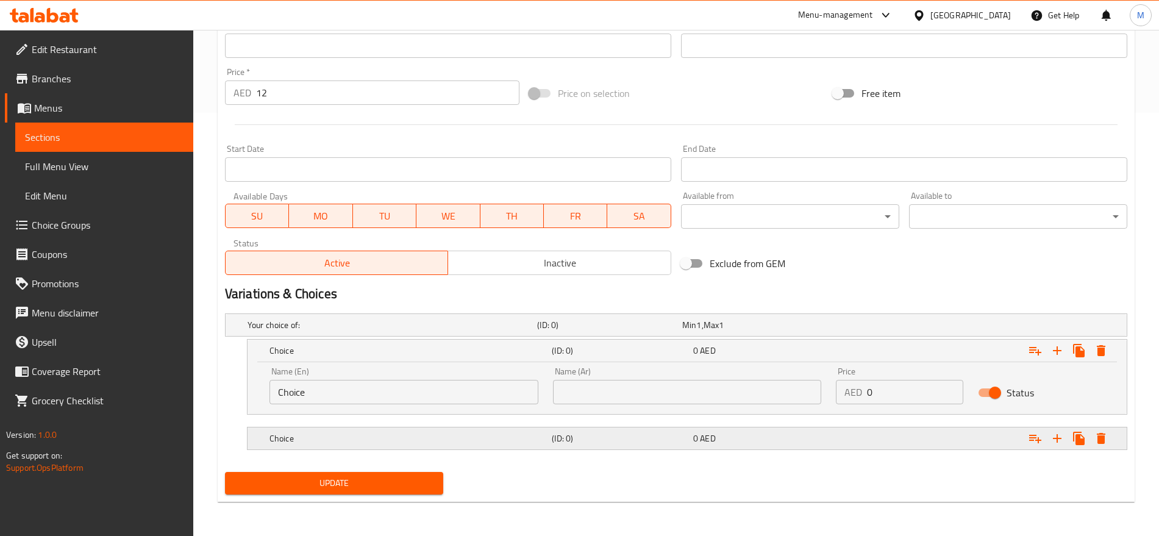
click at [796, 334] on div "0 AED" at bounding box center [752, 325] width 145 height 17
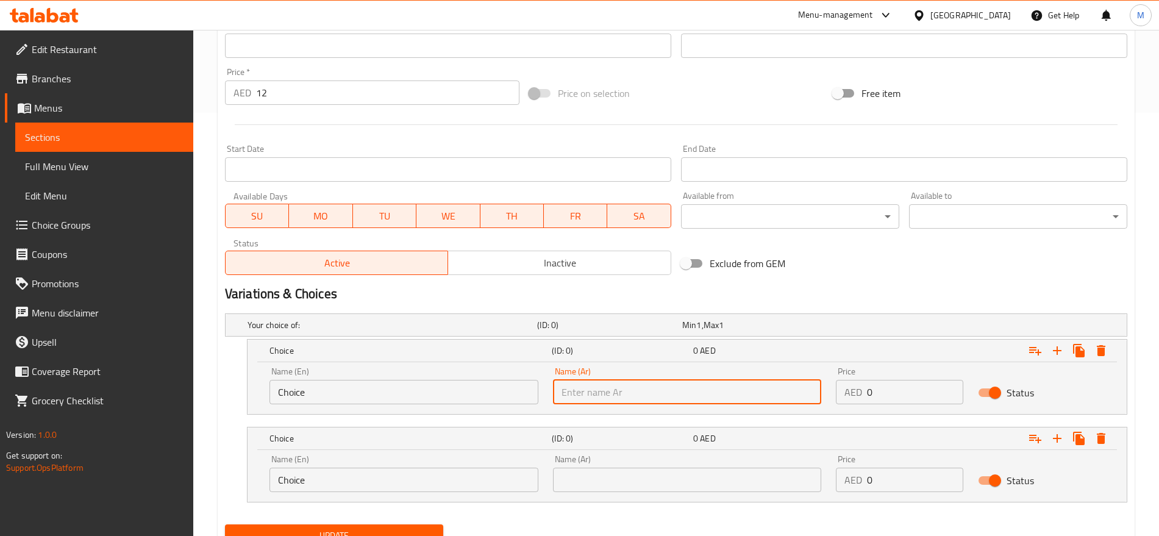
click at [722, 381] on input "text" at bounding box center [687, 392] width 269 height 24
type input "صغير"
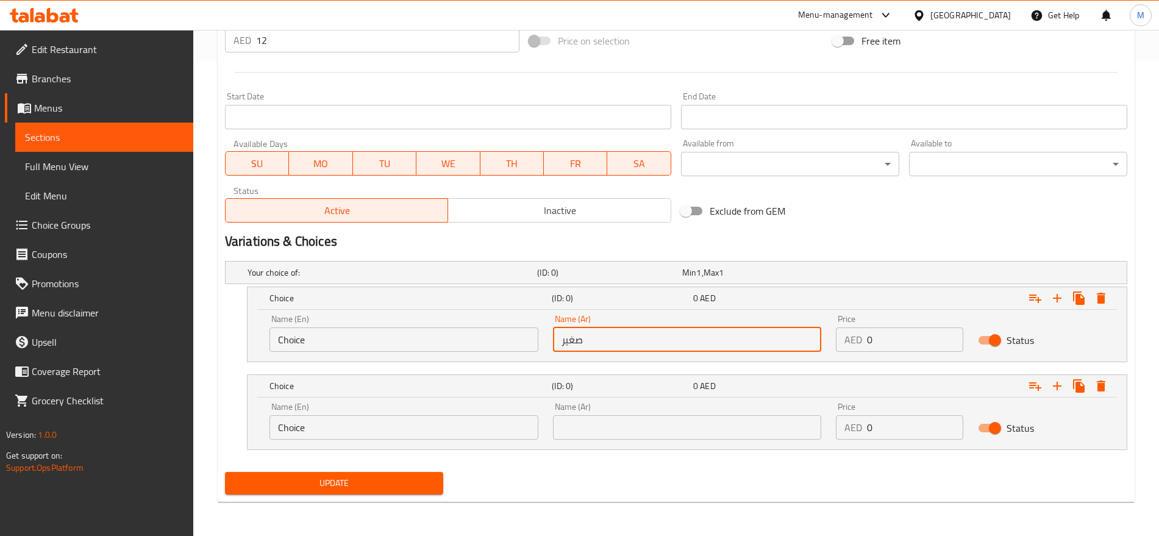
scroll to position [475, 0]
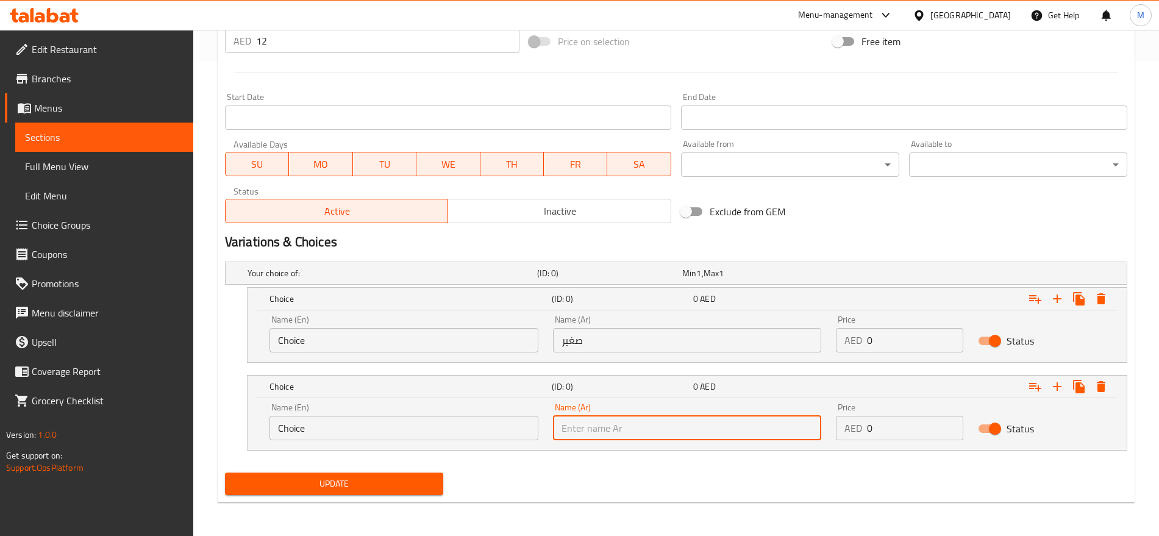
click at [672, 429] on input "text" at bounding box center [687, 428] width 269 height 24
type input "كبير"
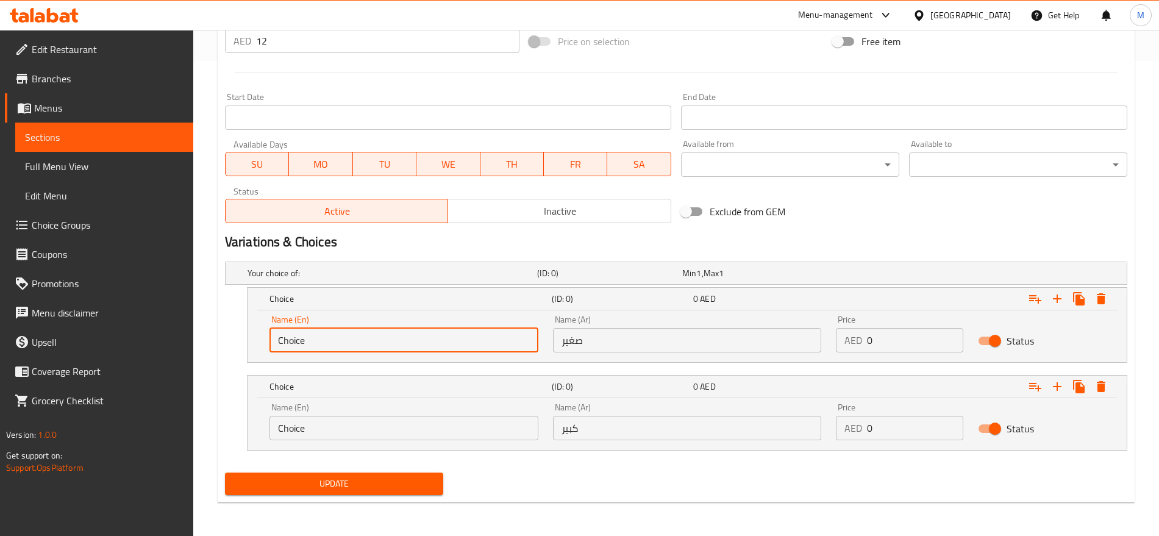
click at [410, 343] on input "Choice" at bounding box center [404, 340] width 269 height 24
type input "Small"
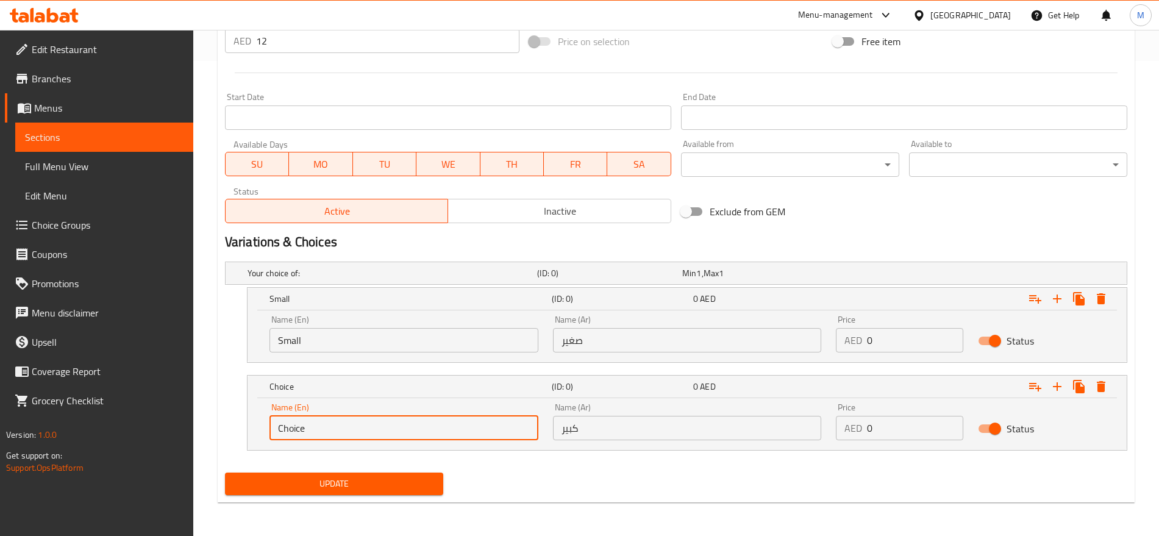
click at [353, 420] on input "Choice" at bounding box center [404, 428] width 269 height 24
type input "Large"
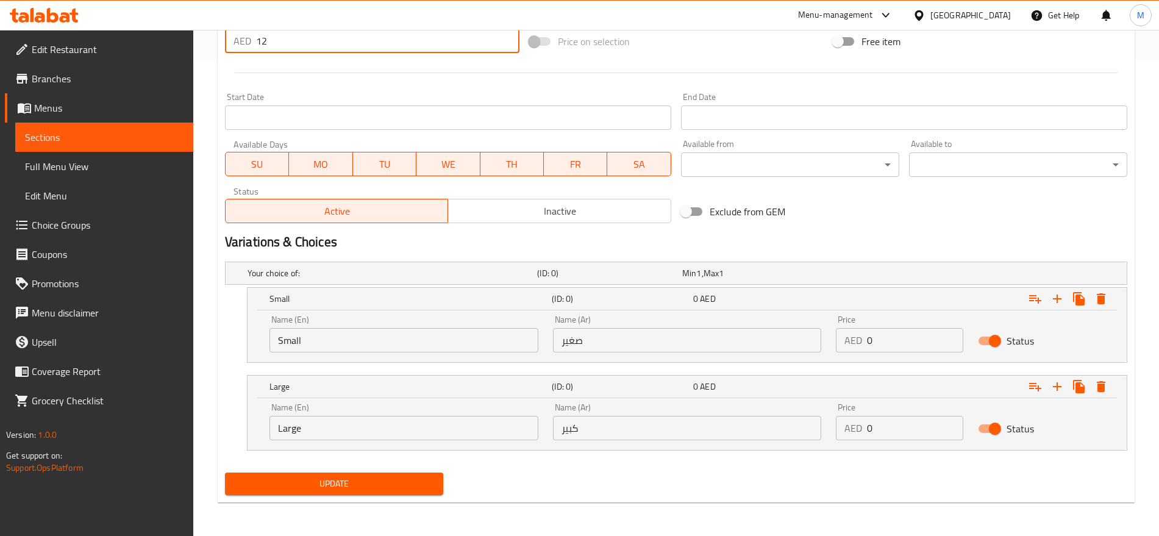
click at [263, 43] on input "12" at bounding box center [387, 41] width 263 height 24
type input "0"
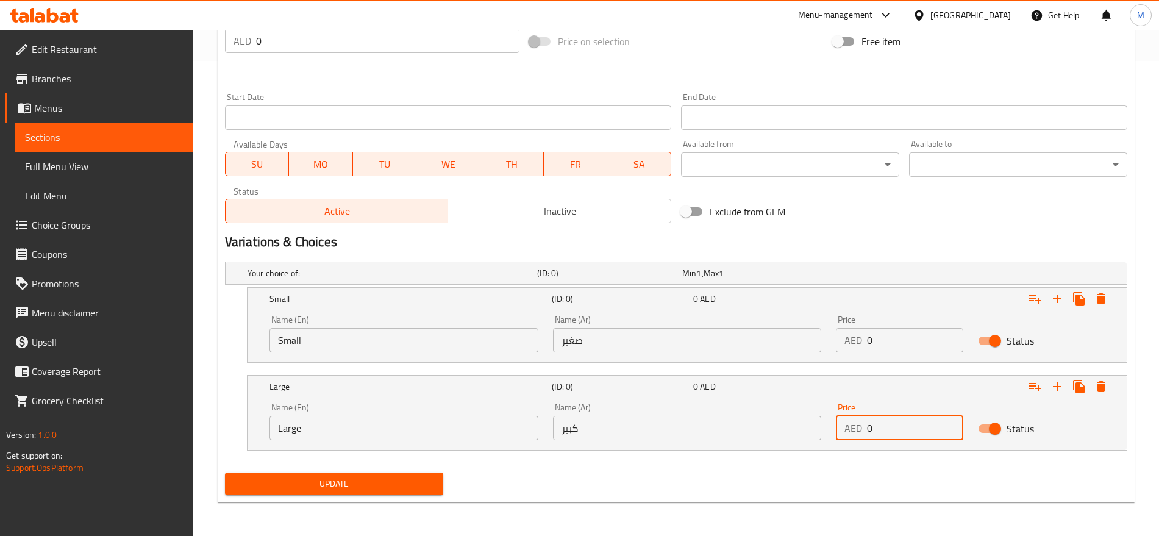
click at [897, 429] on input "0" at bounding box center [915, 428] width 96 height 24
paste input "12"
type input "12"
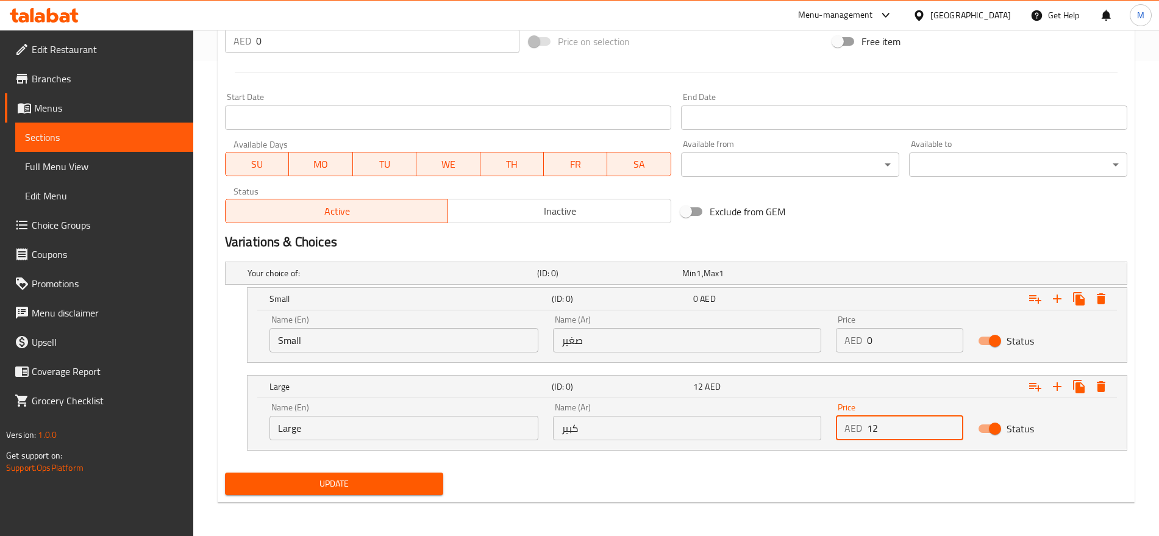
click at [882, 345] on input "0" at bounding box center [915, 340] width 96 height 24
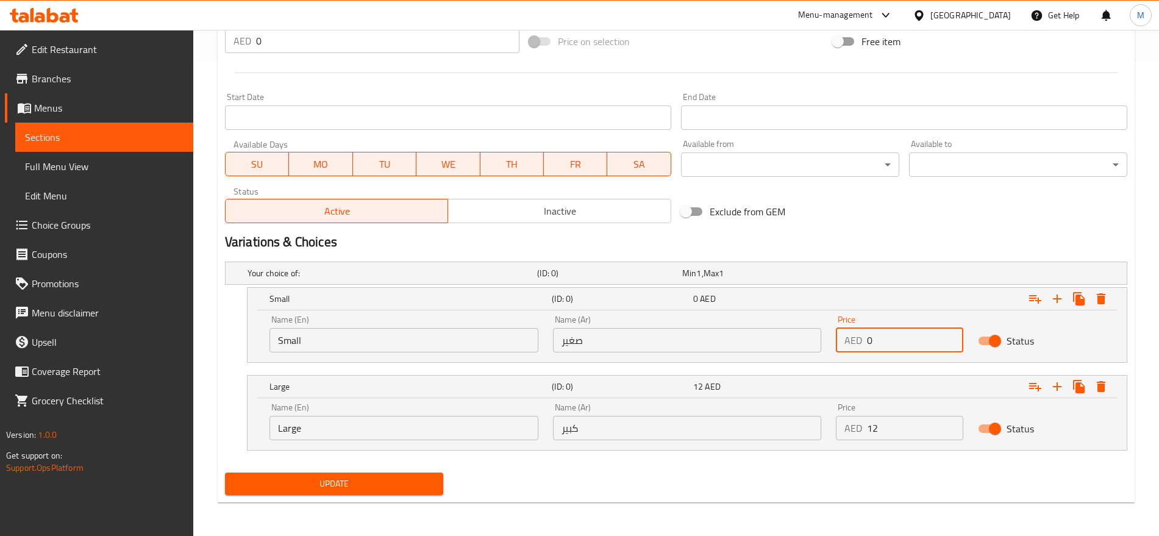
drag, startPoint x: 881, startPoint y: 345, endPoint x: 889, endPoint y: 328, distance: 19.4
click at [889, 328] on input "0" at bounding box center [915, 340] width 96 height 24
click at [882, 333] on input "0" at bounding box center [915, 340] width 96 height 24
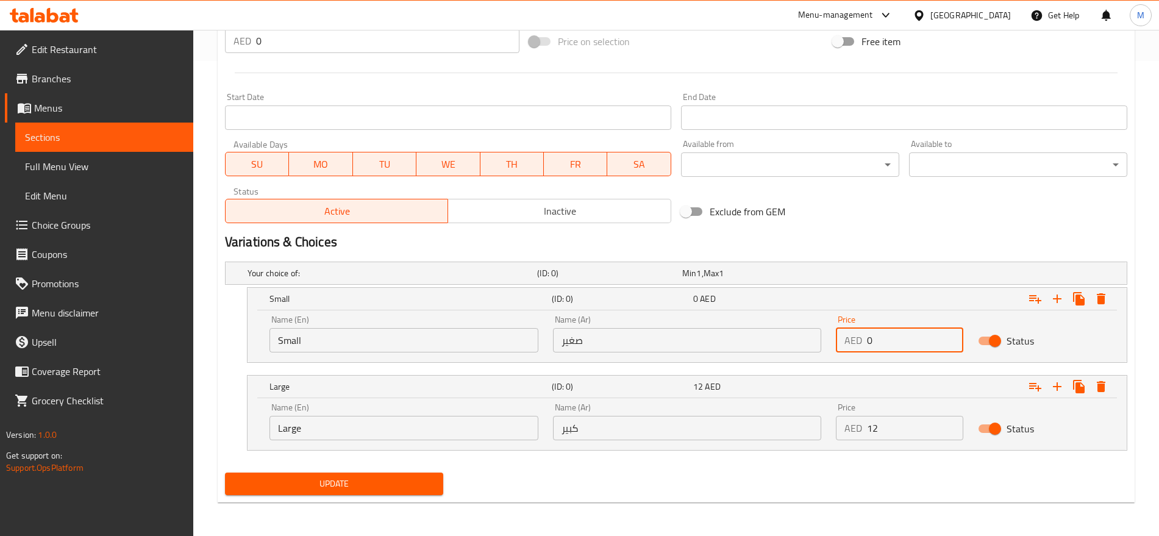
click at [882, 333] on input "0" at bounding box center [915, 340] width 96 height 24
type input "10"
click at [892, 208] on div "Exclude from GEM" at bounding box center [828, 211] width 304 height 33
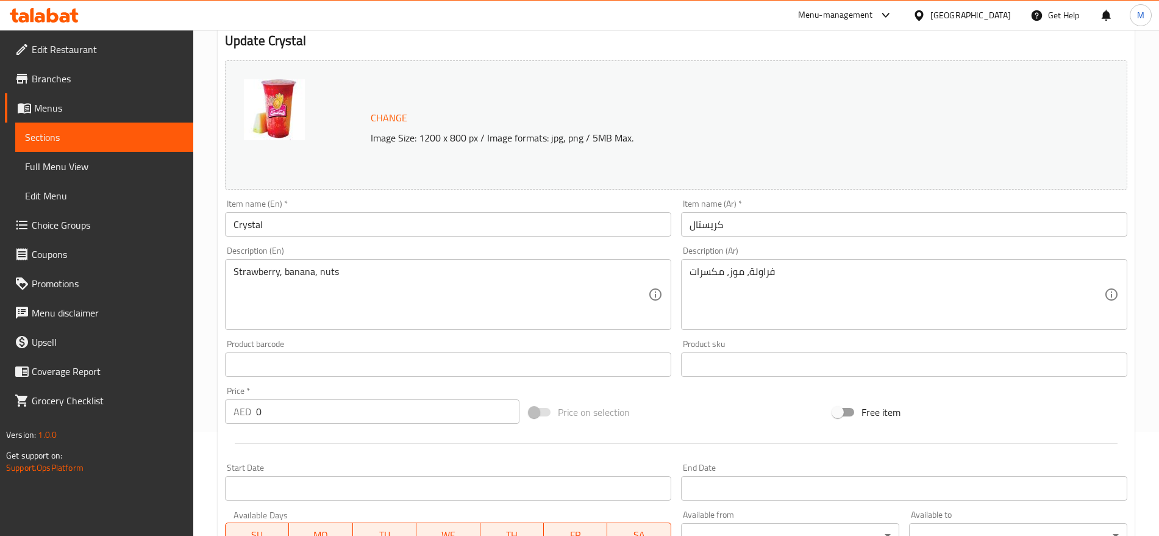
scroll to position [0, 0]
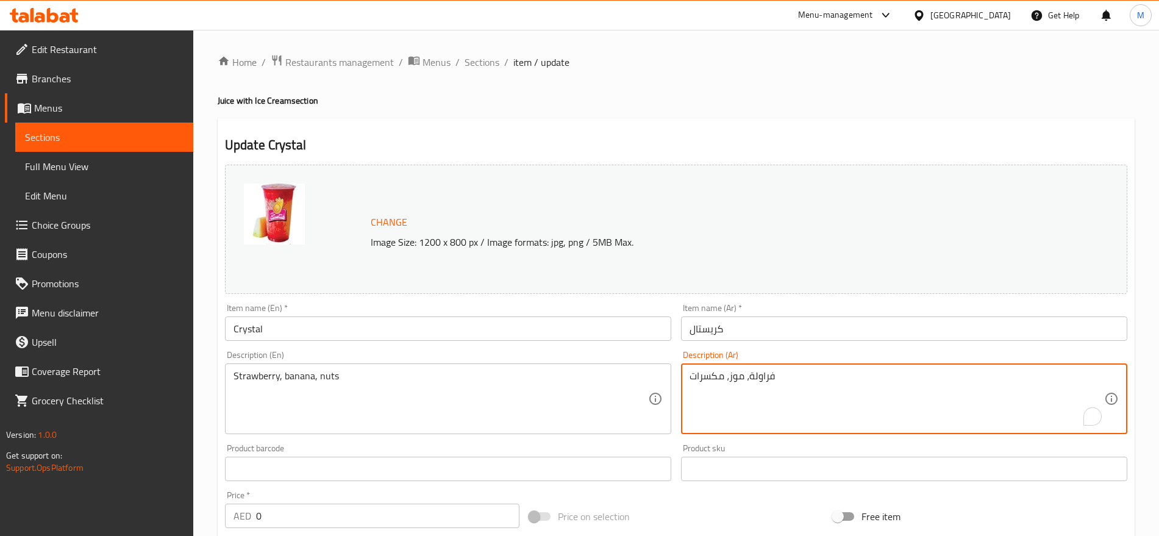
click at [784, 380] on textarea "فراولة، موز، مكسرات" at bounding box center [897, 399] width 415 height 58
paste textarea "شمام"
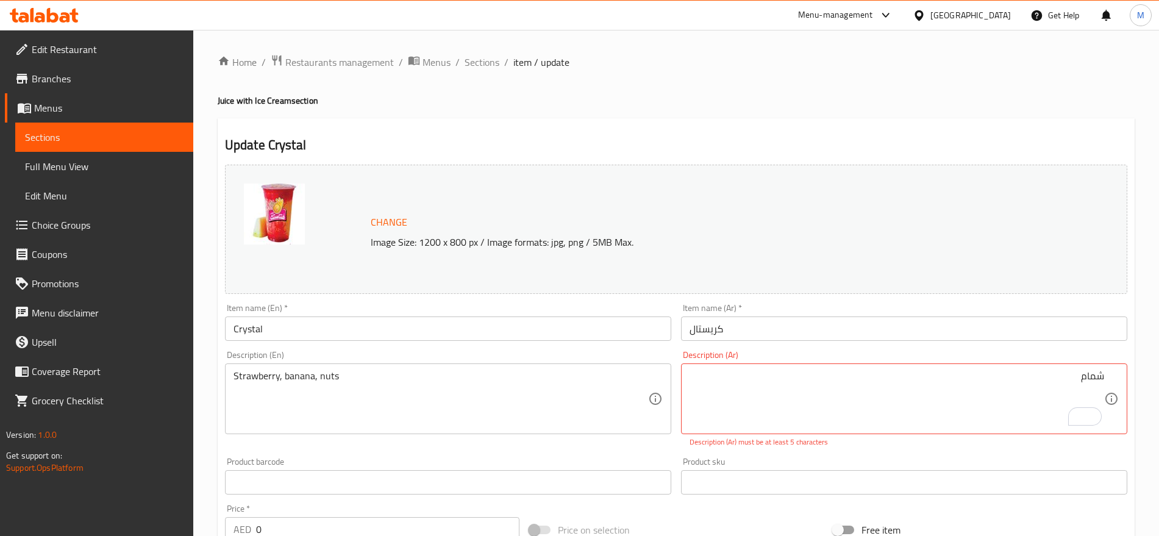
click at [1109, 382] on div "شمام Description (Ar)" at bounding box center [904, 399] width 446 height 71
click at [1097, 380] on textarea "شمام" at bounding box center [897, 399] width 415 height 58
type textarea "مانجو + شمام + أيس كربم"
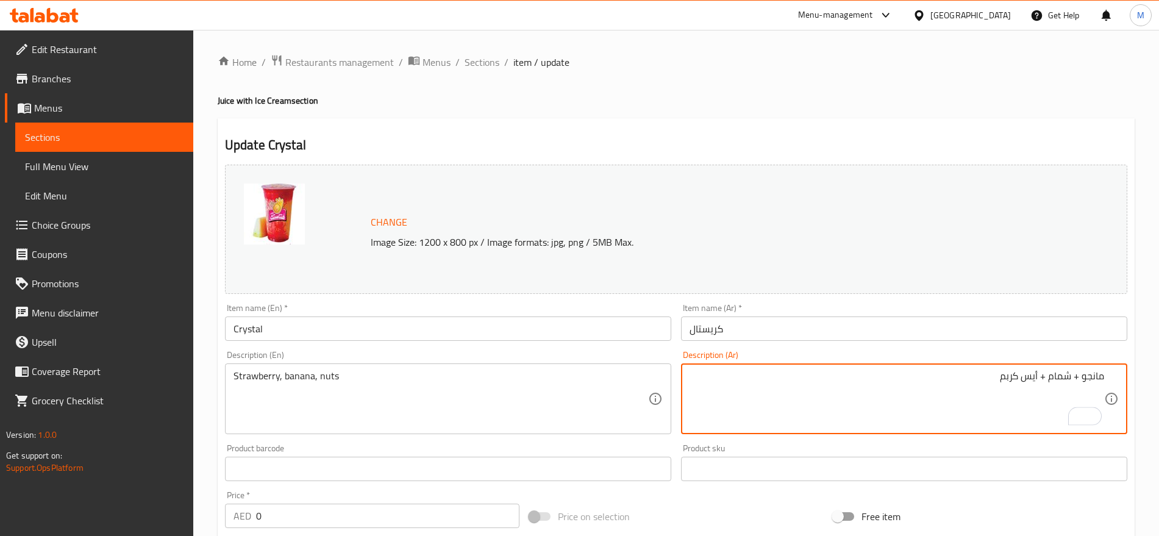
click at [1035, 385] on textarea "مانجو + شمام + أيس كربم" at bounding box center [897, 399] width 415 height 58
click at [365, 366] on div "Strawberry, banana, nuts Description (En)" at bounding box center [448, 399] width 446 height 71
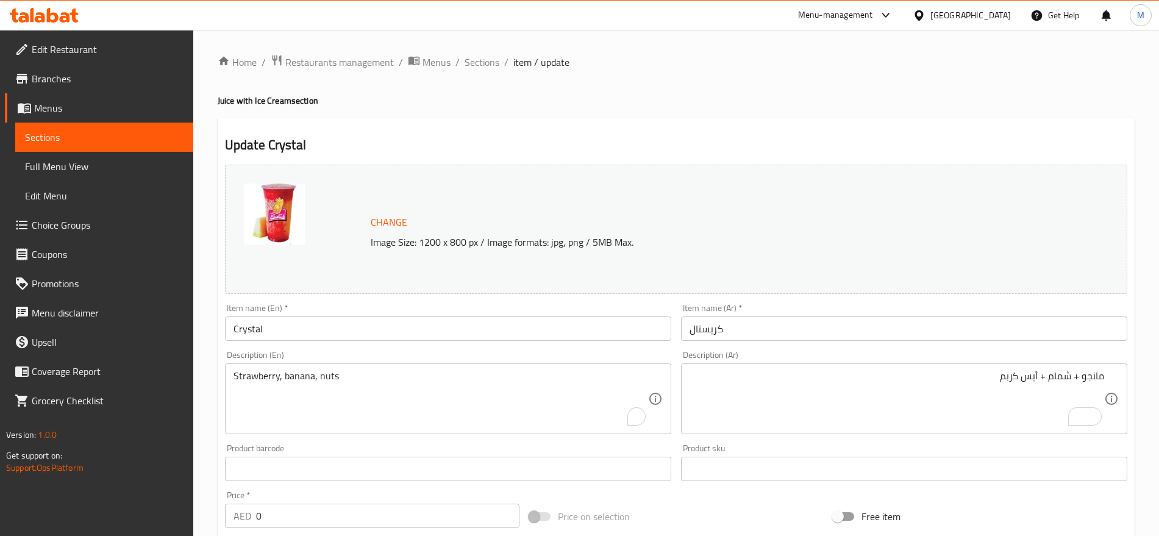
click at [365, 366] on div "Strawberry, banana, nuts Description (En)" at bounding box center [448, 399] width 446 height 71
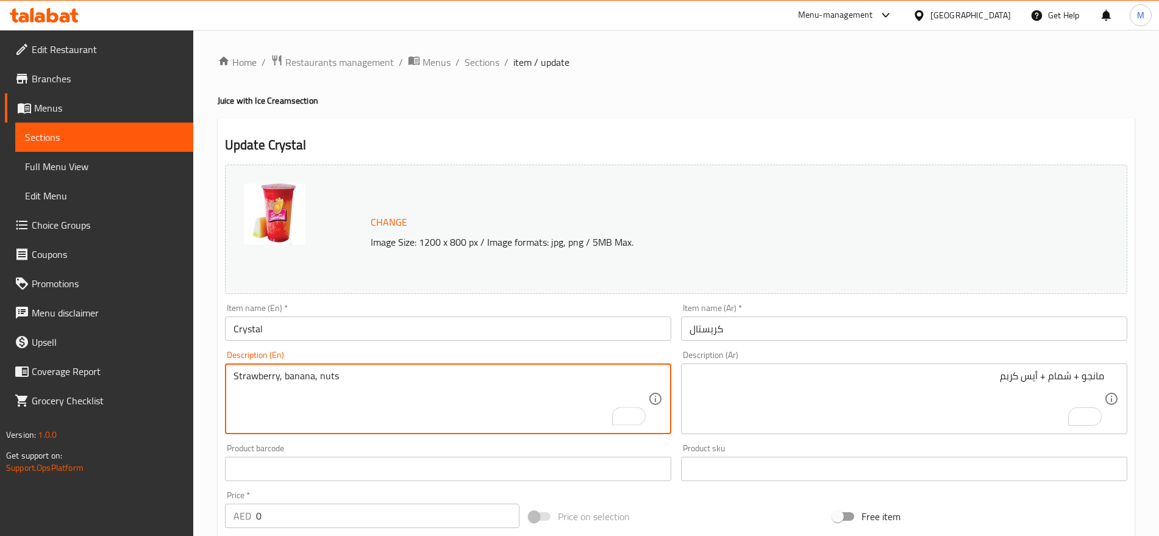
click at [326, 378] on textarea "Strawberry, banana, nuts" at bounding box center [441, 399] width 415 height 58
paste textarea "Mango + Melon + Ice Cream"
type textarea "Mango + Melon + Ice Cream"
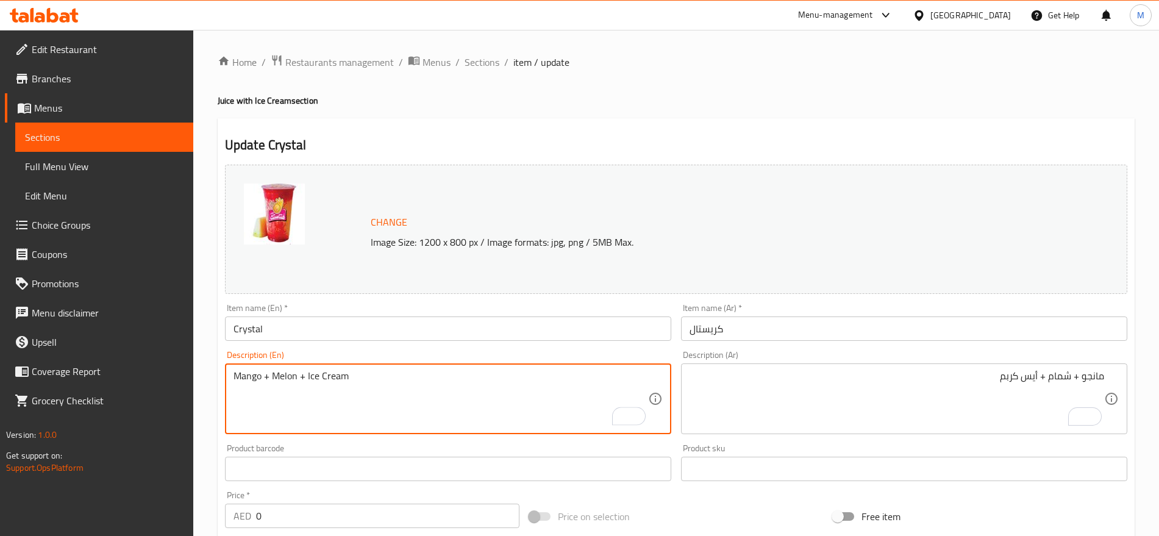
click at [339, 319] on input "Crystal" at bounding box center [448, 329] width 446 height 24
click at [308, 336] on input "Crystal" at bounding box center [448, 329] width 446 height 24
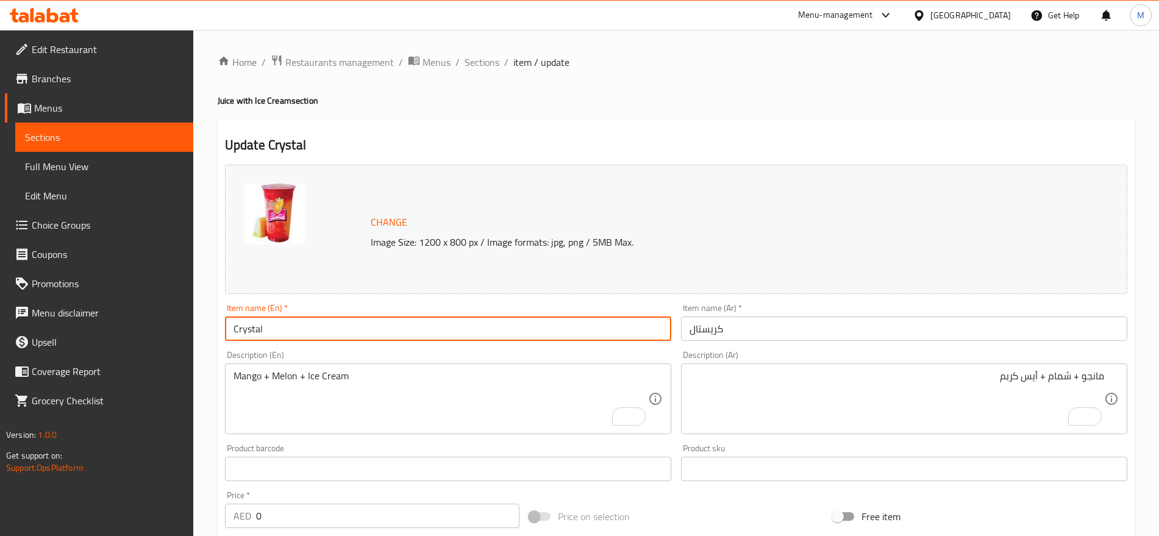
click at [296, 328] on input "Crystal" at bounding box center [448, 329] width 446 height 24
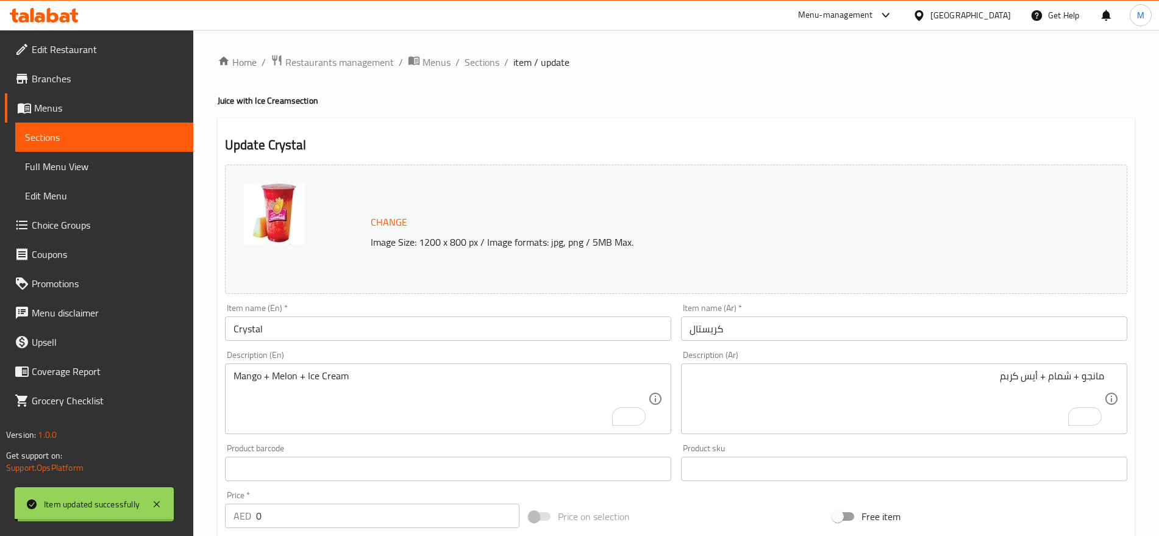
click at [432, 381] on div "Home / Restaurants management / Menus / Sections / item / update Juice with Ice…" at bounding box center [676, 520] width 917 height 933
click at [489, 68] on span "Sections" at bounding box center [482, 62] width 35 height 15
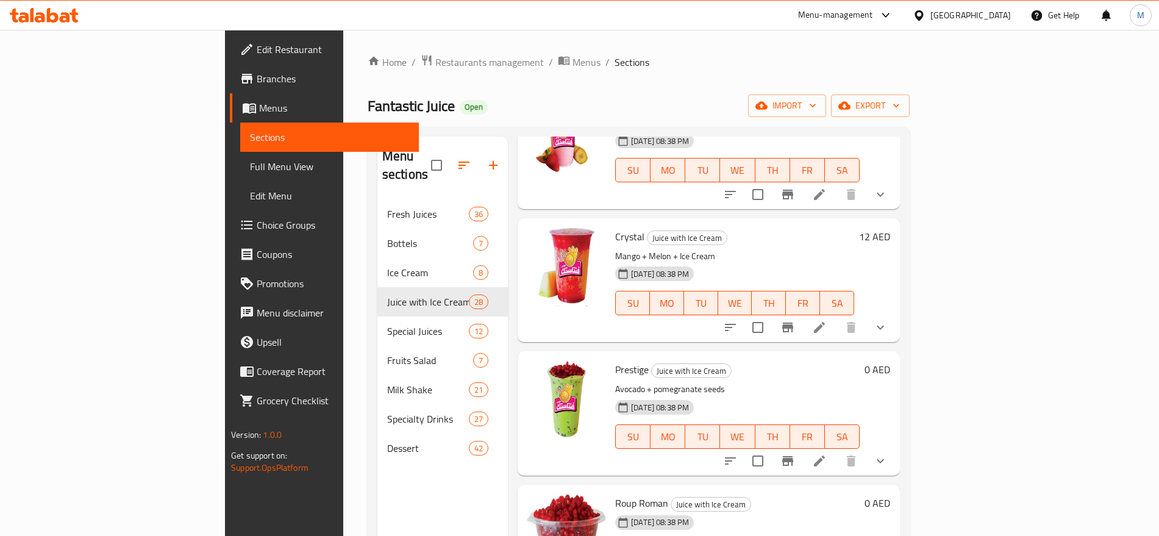
scroll to position [2548, 0]
click at [891, 227] on h6 "12 AED" at bounding box center [874, 235] width 31 height 17
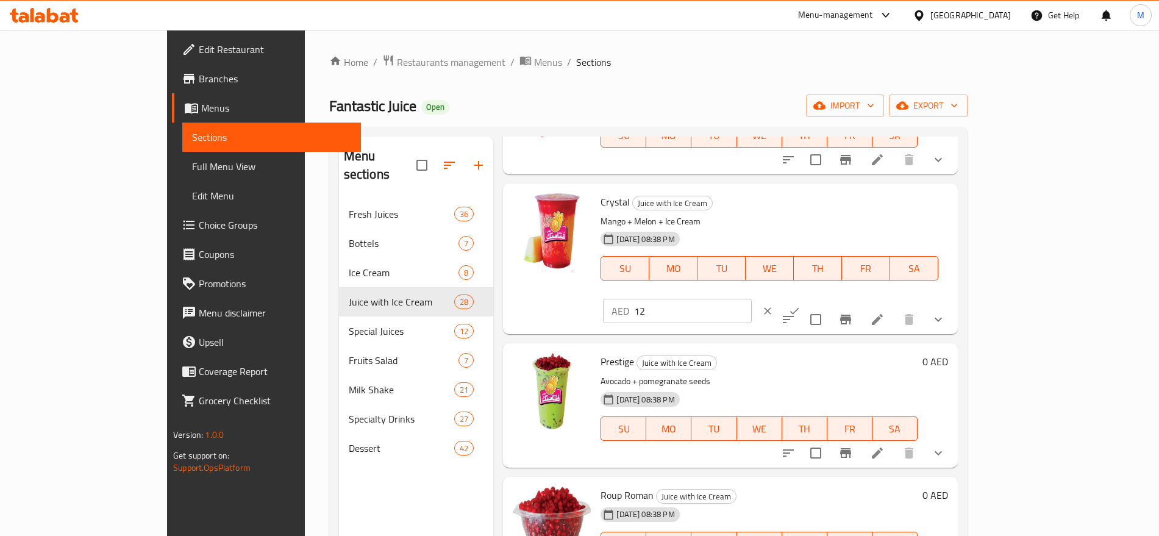
click at [752, 299] on input "12" at bounding box center [693, 311] width 118 height 24
type input "0"
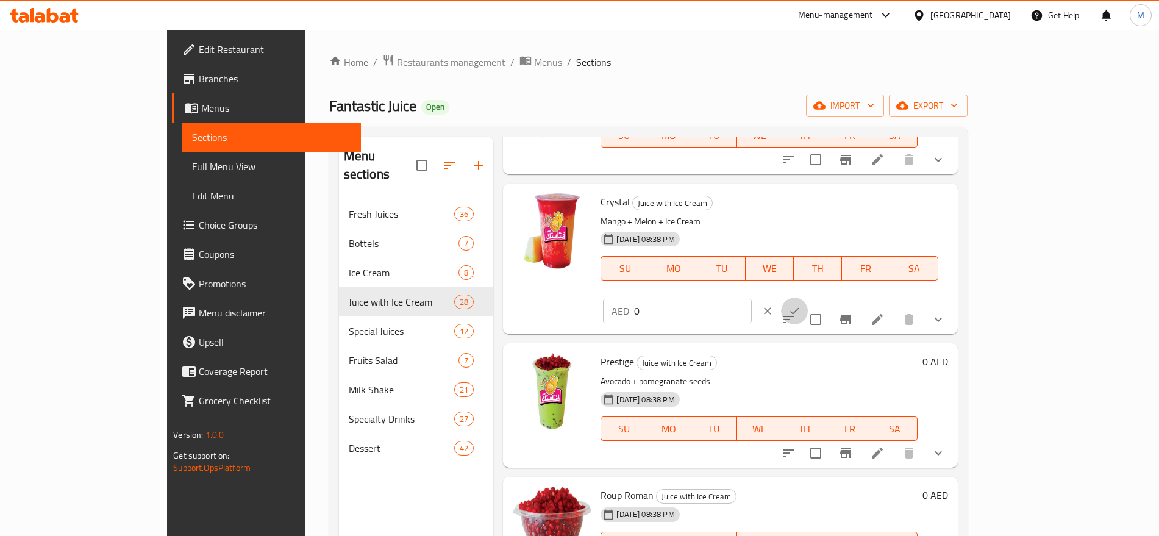
click at [801, 305] on icon "ok" at bounding box center [795, 311] width 12 height 12
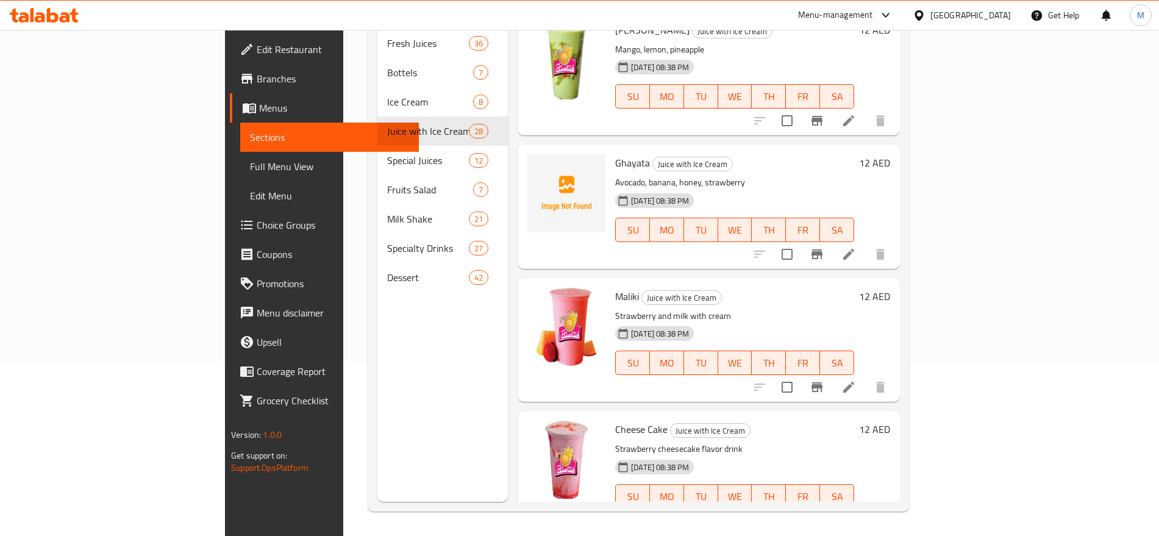
scroll to position [170, 0]
click at [856, 514] on icon at bounding box center [849, 521] width 15 height 15
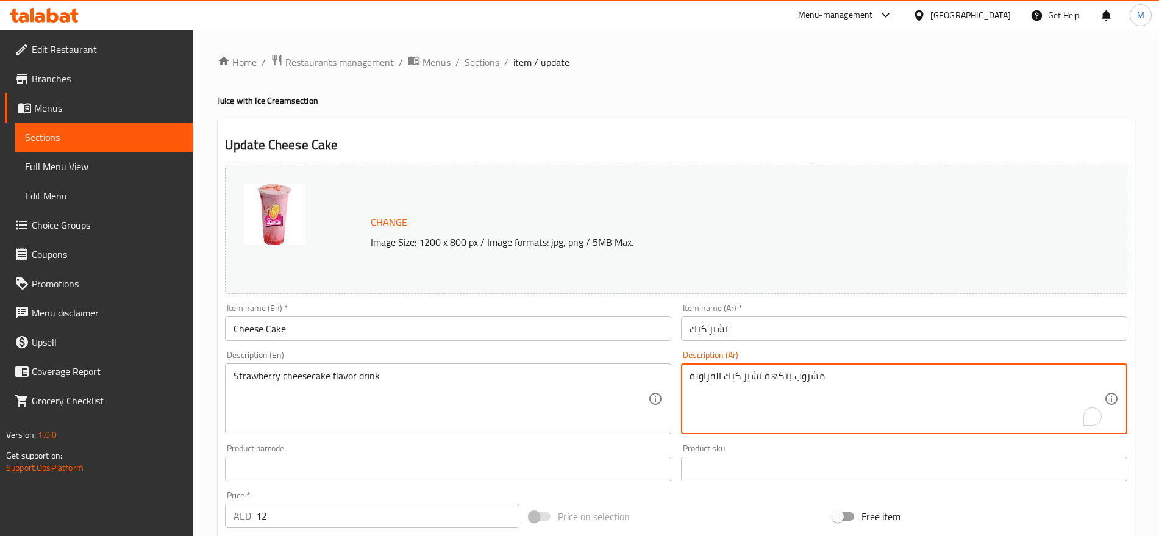
click at [774, 376] on textarea "مشروب بنكهة تشيز كيك الفراولة" at bounding box center [897, 399] width 415 height 58
paste textarea "خلط"
type textarea "خلطة"
paste textarea "خصرية"
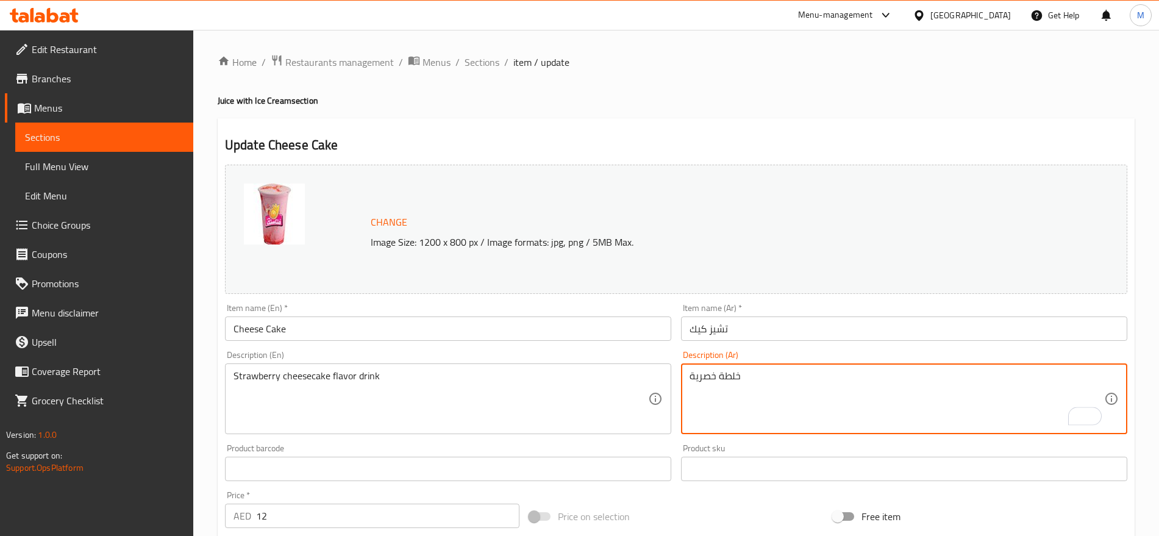
click at [722, 377] on textarea "خلطة خصرية" at bounding box center [897, 399] width 415 height 58
click at [714, 378] on textarea "خلطة خصرية" at bounding box center [897, 399] width 415 height 58
drag, startPoint x: 714, startPoint y: 404, endPoint x: 718, endPoint y: 390, distance: 13.9
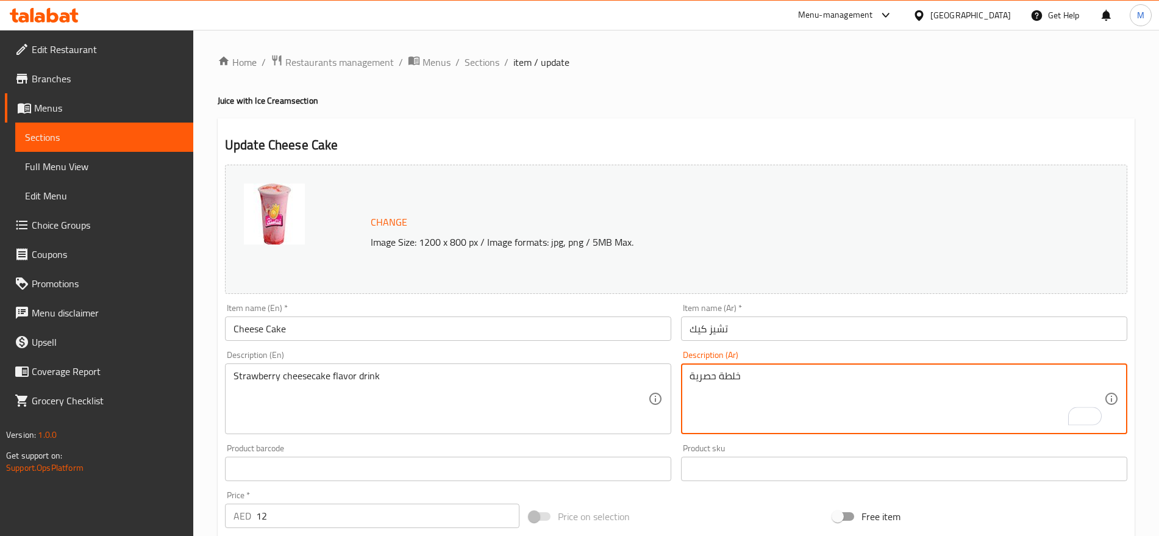
click at [718, 390] on textarea "خلطة حصرية" at bounding box center [897, 399] width 415 height 58
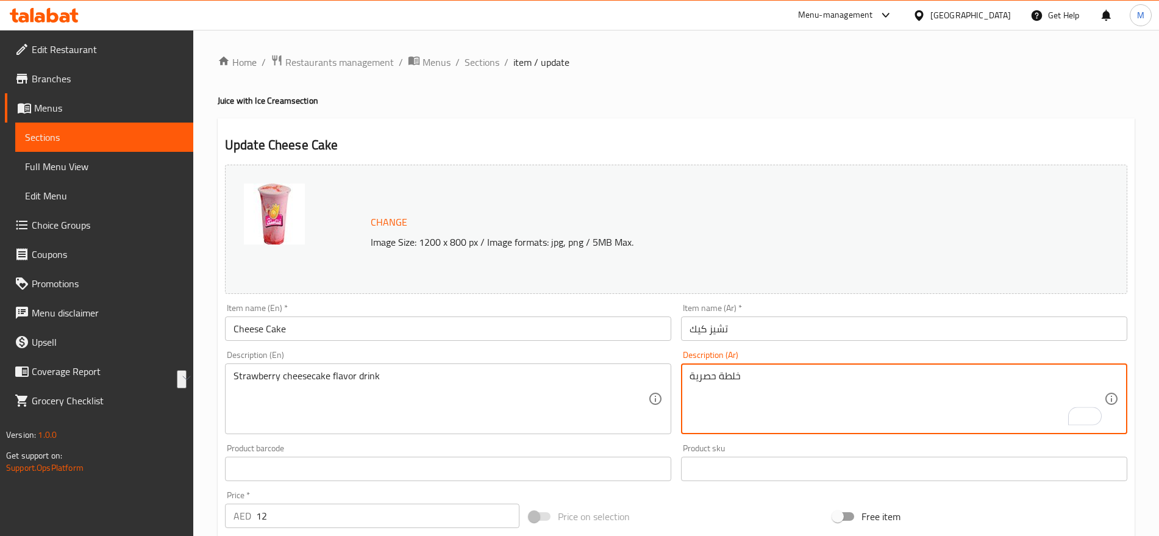
type textarea "خلطة حصرية"
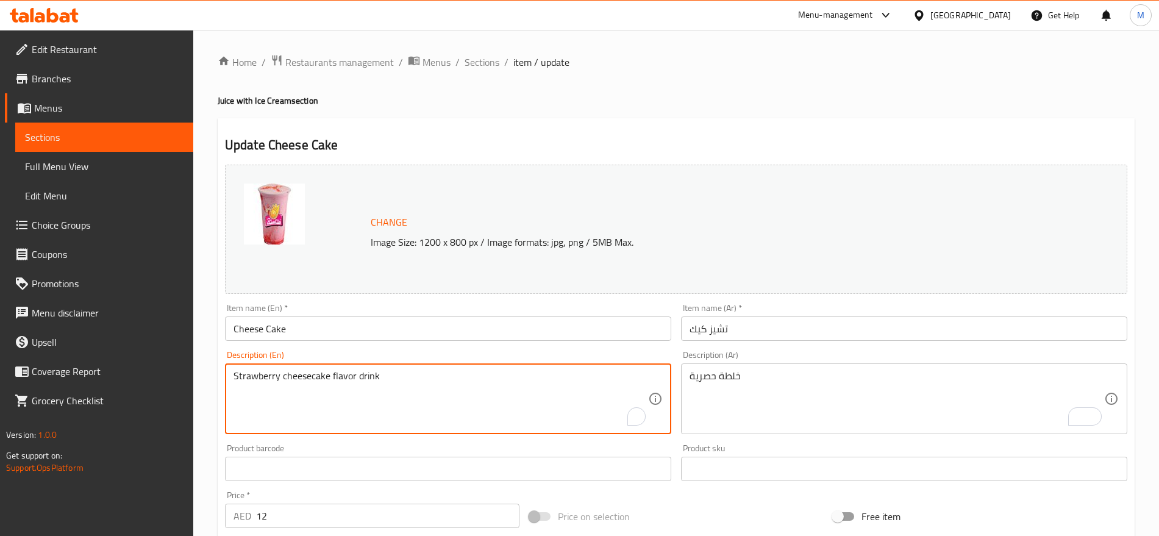
click at [344, 380] on textarea "Strawberry cheesecake flavor drink" at bounding box center [441, 399] width 415 height 58
paste textarea "Exclusive blend"
click at [290, 377] on textarea "Exclusive blend" at bounding box center [441, 399] width 415 height 58
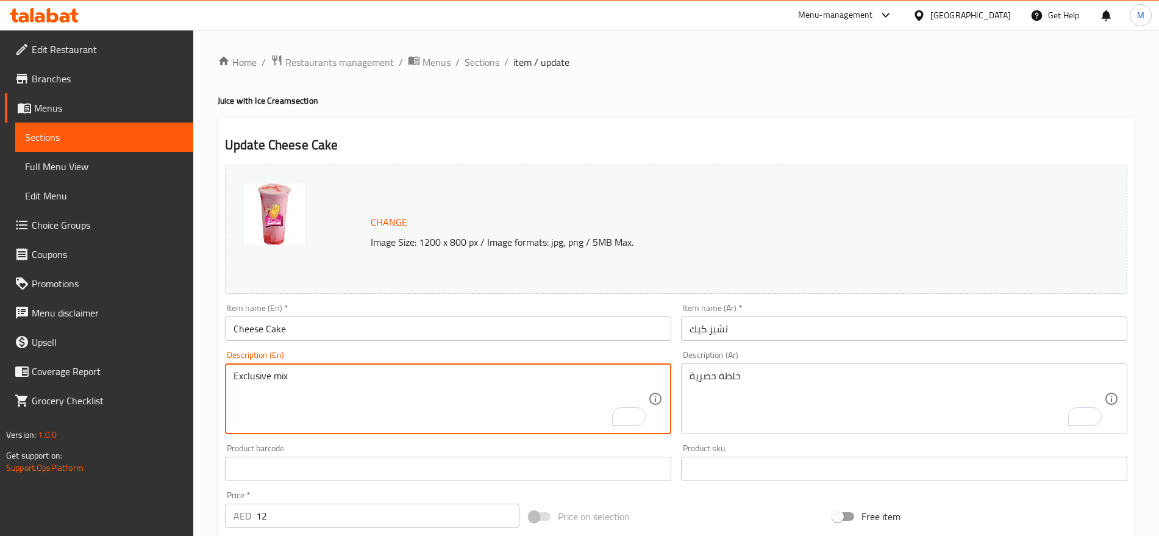
scroll to position [343, 0]
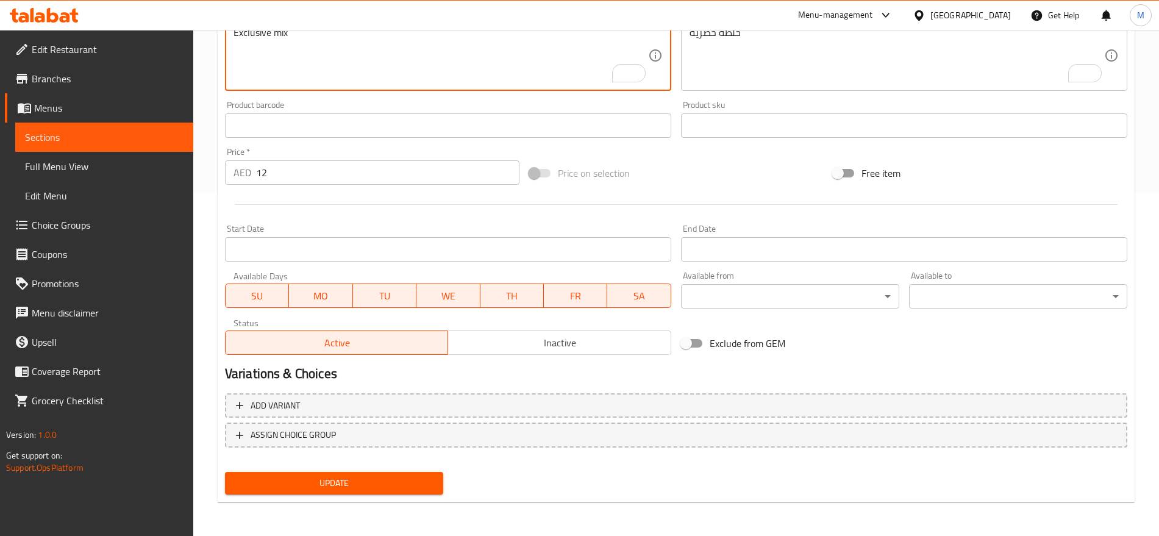
type textarea "Exclusive mix"
click at [290, 170] on input "12" at bounding box center [387, 172] width 263 height 24
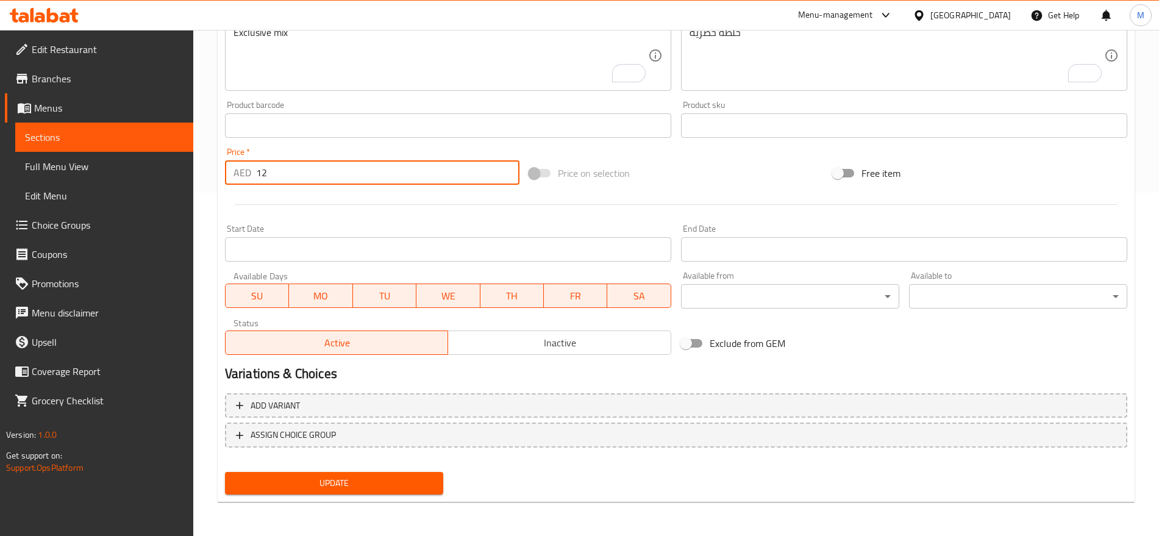
click at [290, 170] on input "12" at bounding box center [387, 172] width 263 height 24
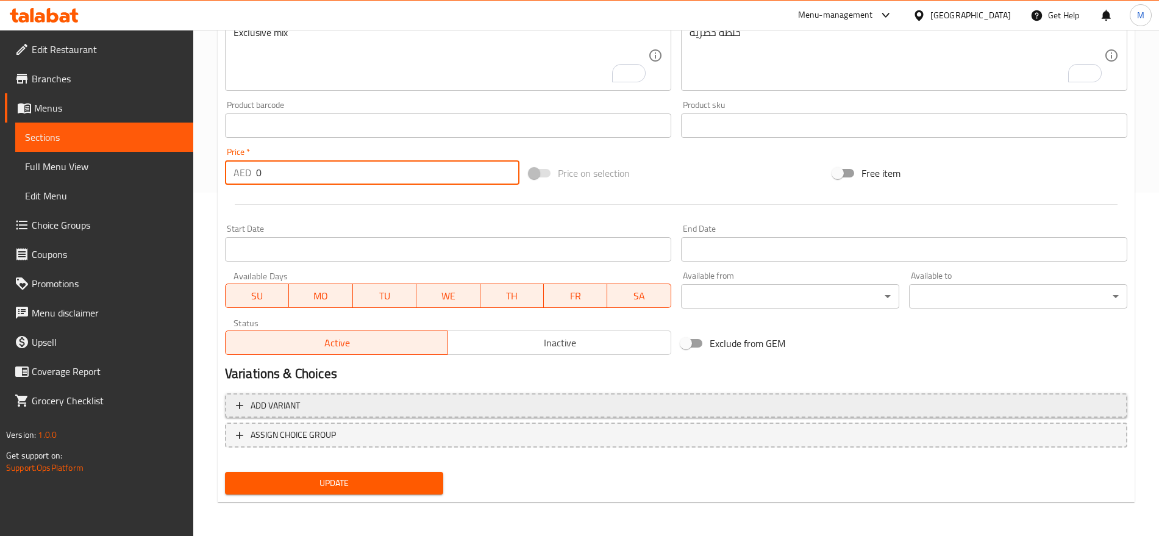
type input "0"
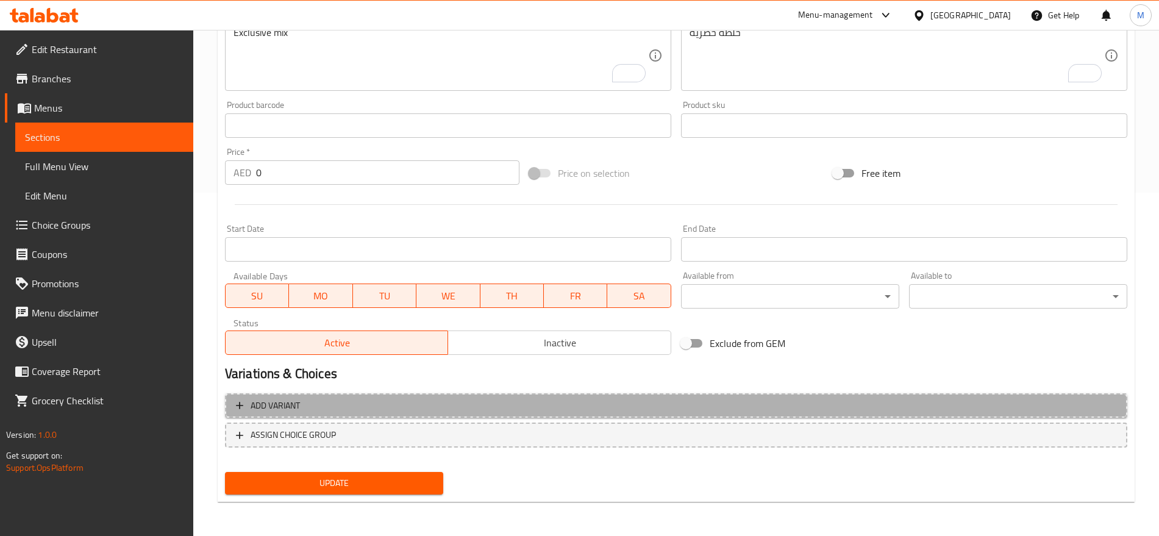
click at [618, 394] on button "Add variant" at bounding box center [676, 405] width 903 height 25
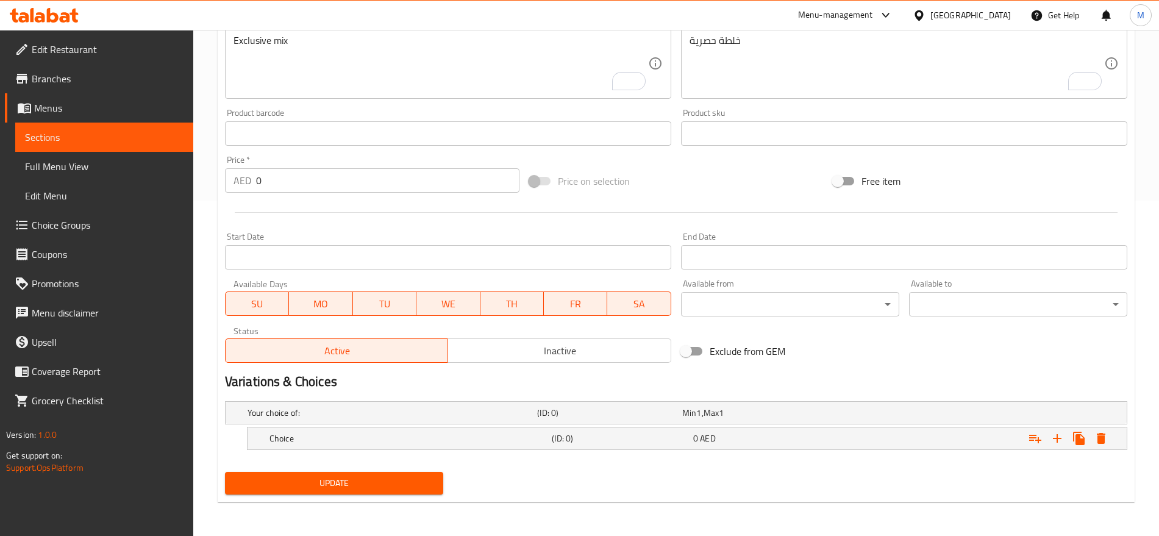
scroll to position [335, 0]
click at [1059, 440] on icon "Expand" at bounding box center [1057, 438] width 15 height 15
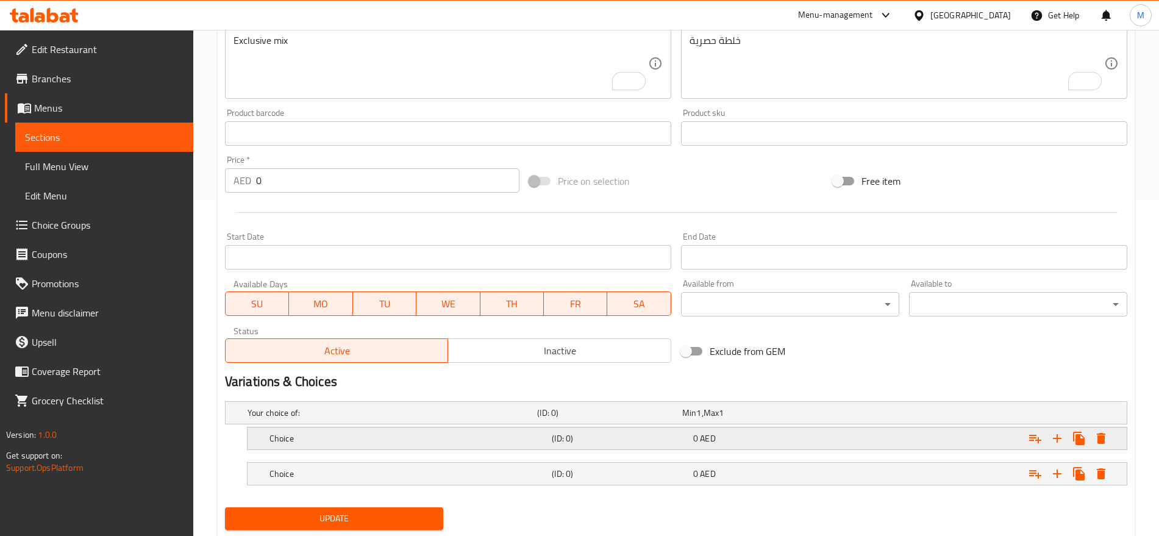
scroll to position [371, 0]
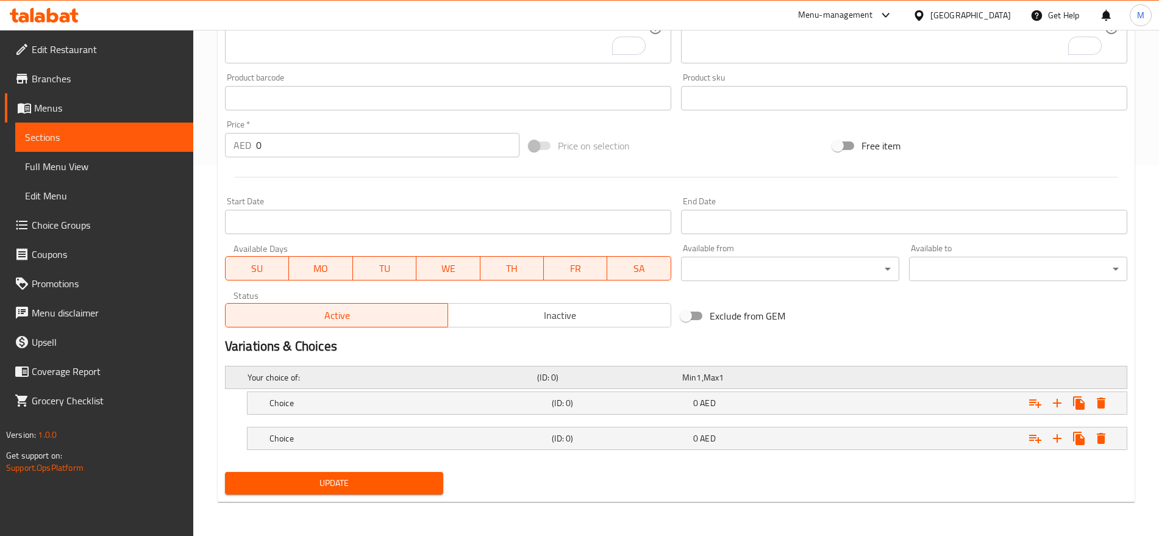
click at [863, 388] on div "Your choice of: (ID: 0) Min 1 , Max 1" at bounding box center [680, 377] width 870 height 27
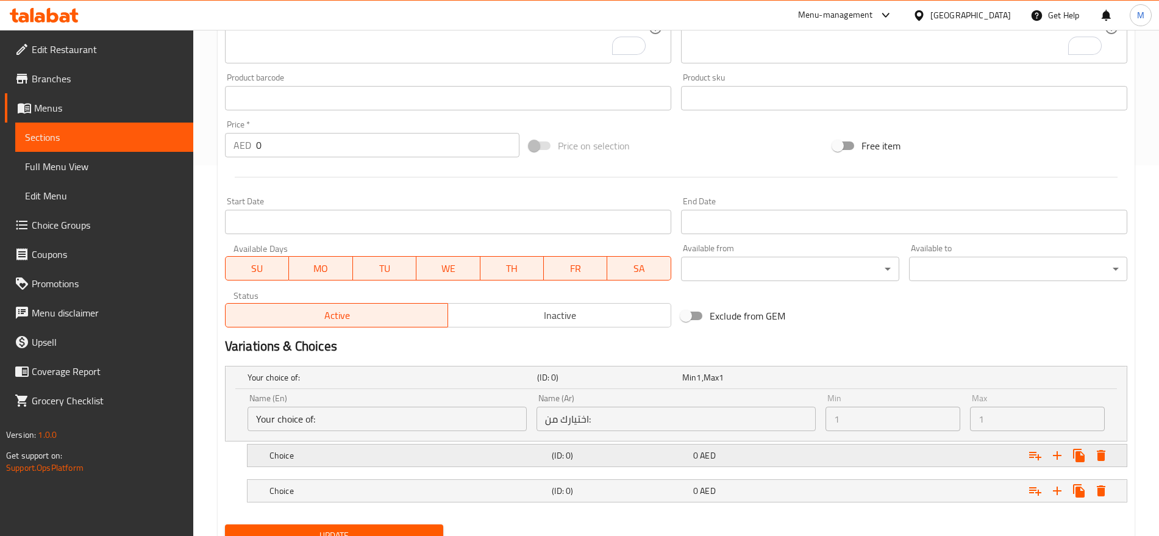
click at [880, 380] on div "Expand" at bounding box center [970, 377] width 290 height 5
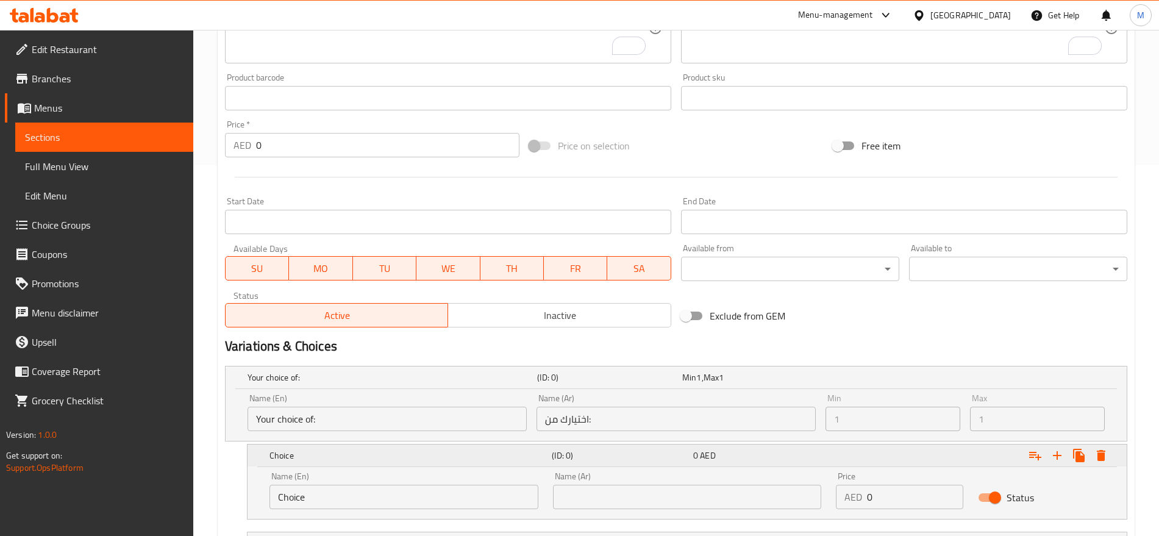
scroll to position [476, 0]
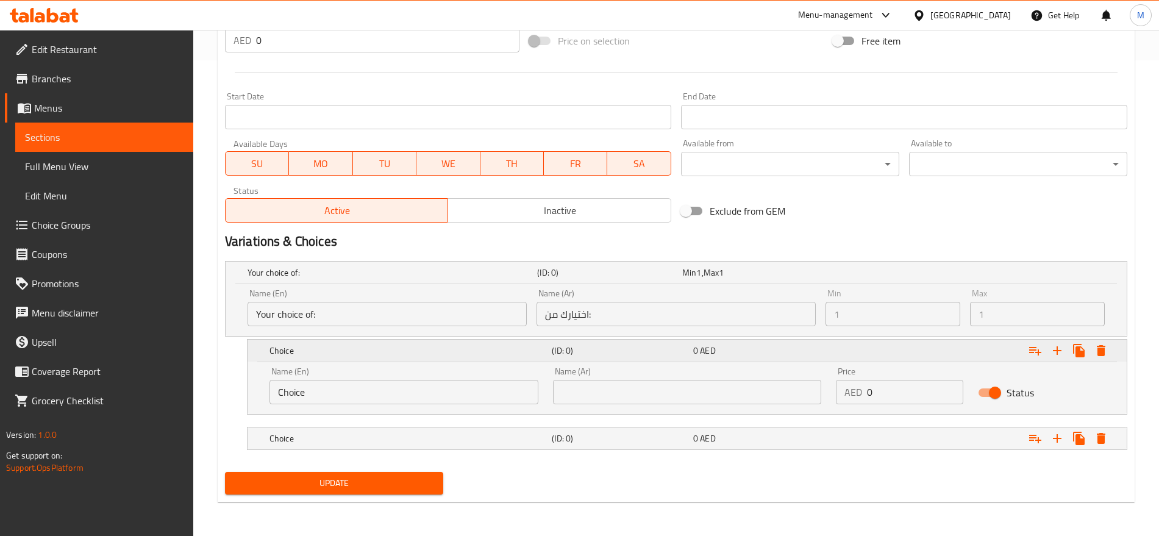
click at [880, 275] on div "Expand" at bounding box center [970, 272] width 290 height 5
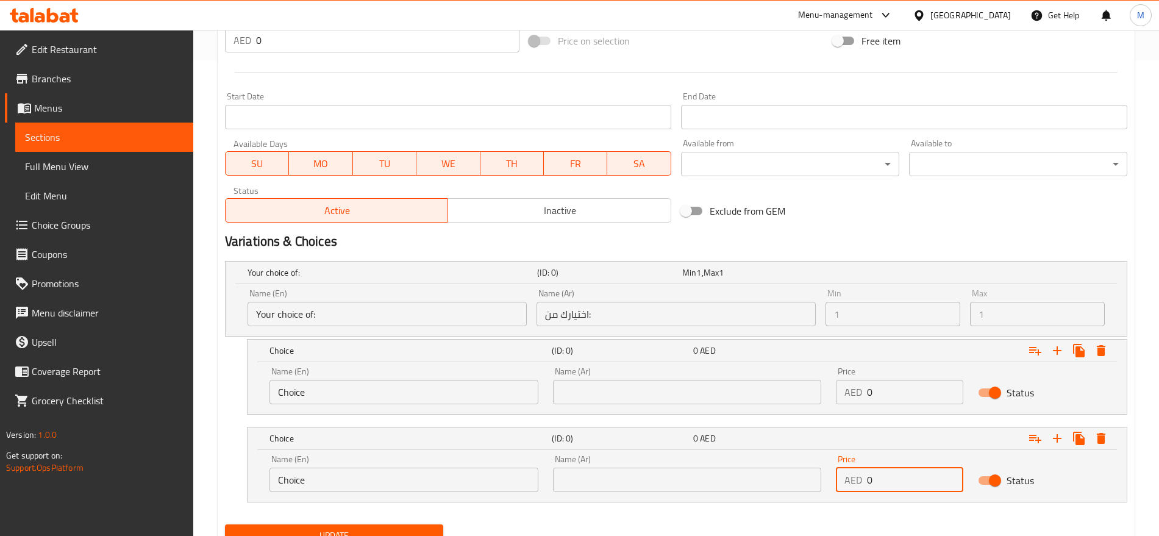
click at [890, 479] on input "0" at bounding box center [915, 480] width 96 height 24
paste input "12"
type input "12"
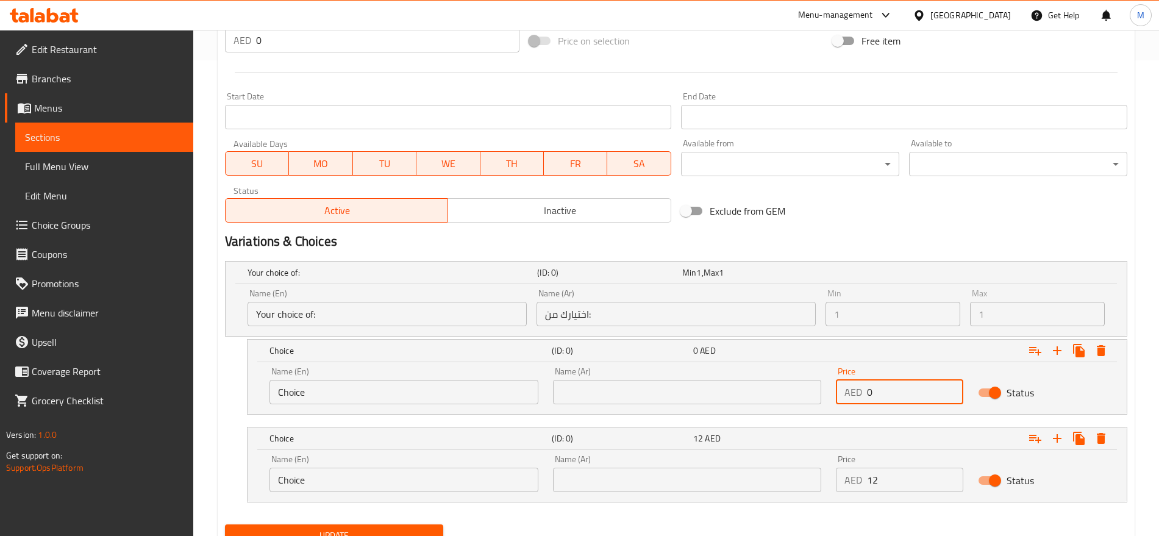
click at [892, 385] on input "0" at bounding box center [915, 392] width 96 height 24
type input "10"
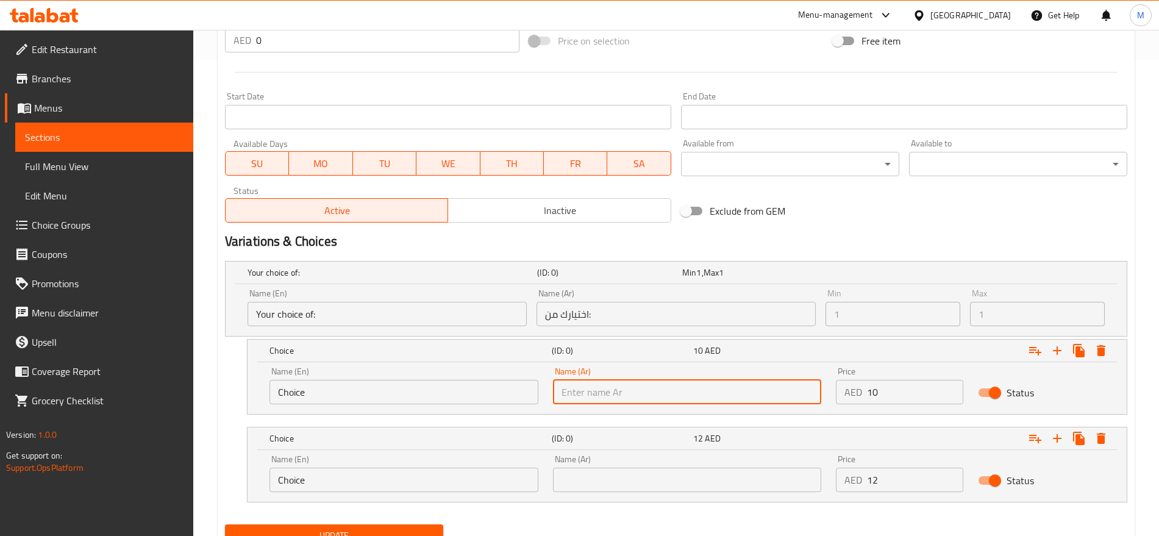
click at [727, 391] on input "text" at bounding box center [687, 392] width 269 height 24
type input "صغير"
click at [673, 480] on input "text" at bounding box center [687, 480] width 269 height 24
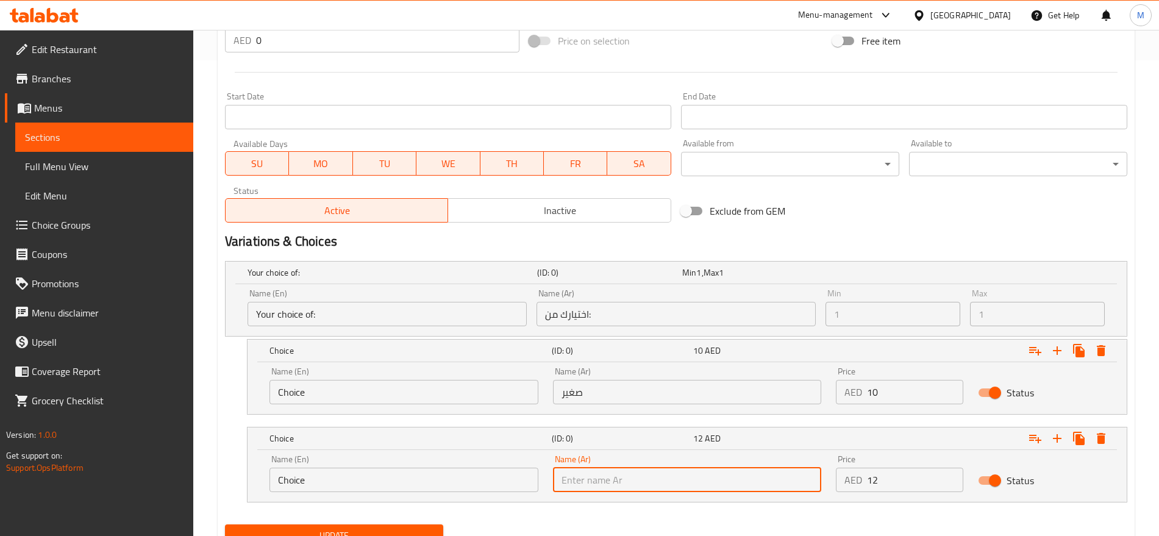
type input "كبير"
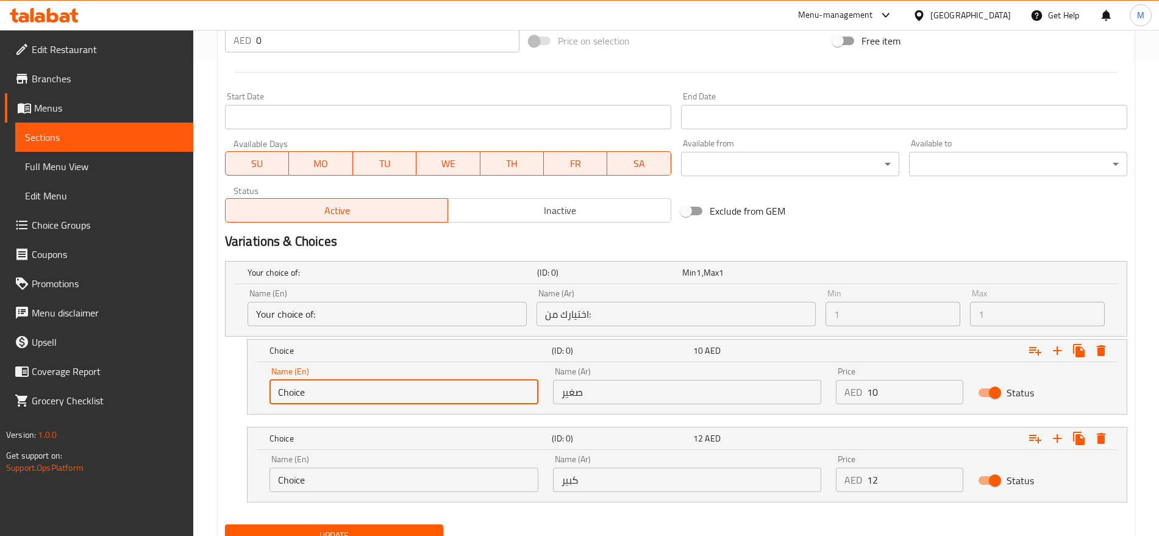
click at [437, 393] on input "Choice" at bounding box center [404, 392] width 269 height 24
type input "Small"
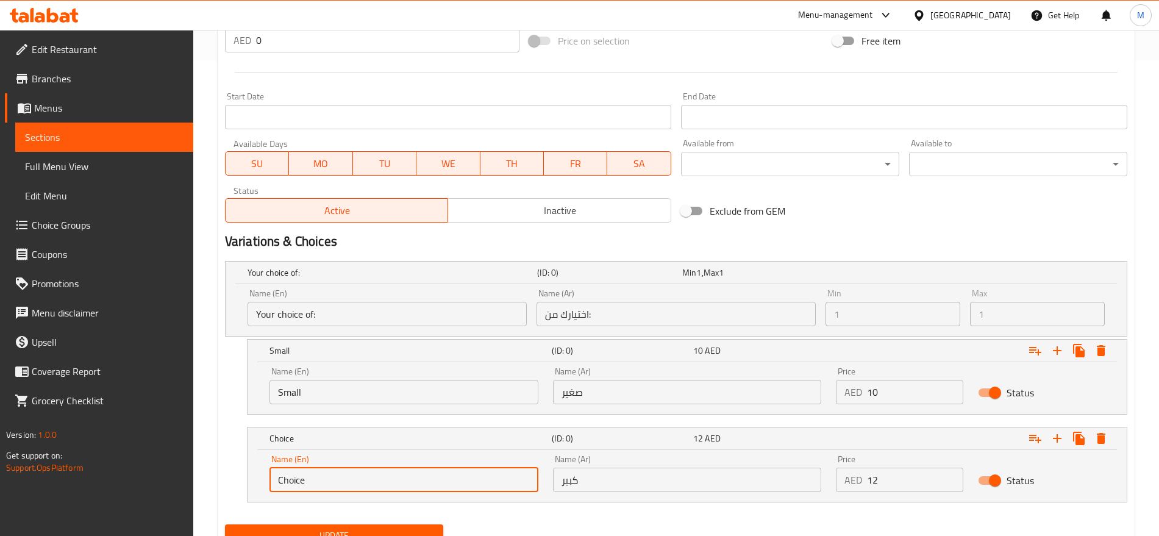
click at [326, 475] on input "Choice" at bounding box center [404, 480] width 269 height 24
type input "Large"
click at [531, 517] on div "Your choice of: (ID: 0) Min 1 , Max 1 Name (En) Your choice of: Name (En) Name …" at bounding box center [676, 387] width 912 height 263
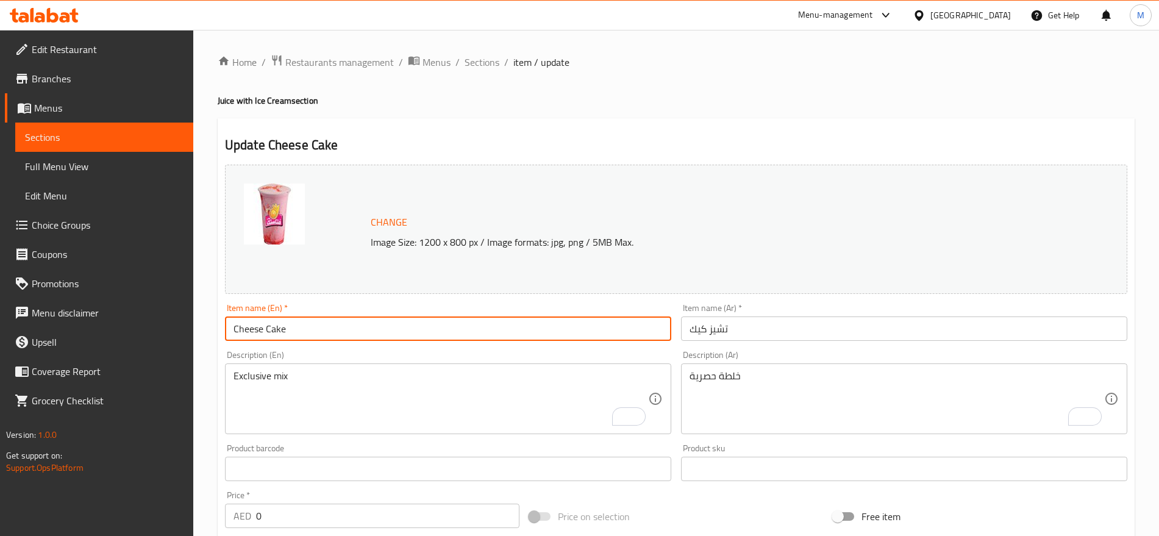
click at [437, 340] on input "Cheese Cake" at bounding box center [448, 329] width 446 height 24
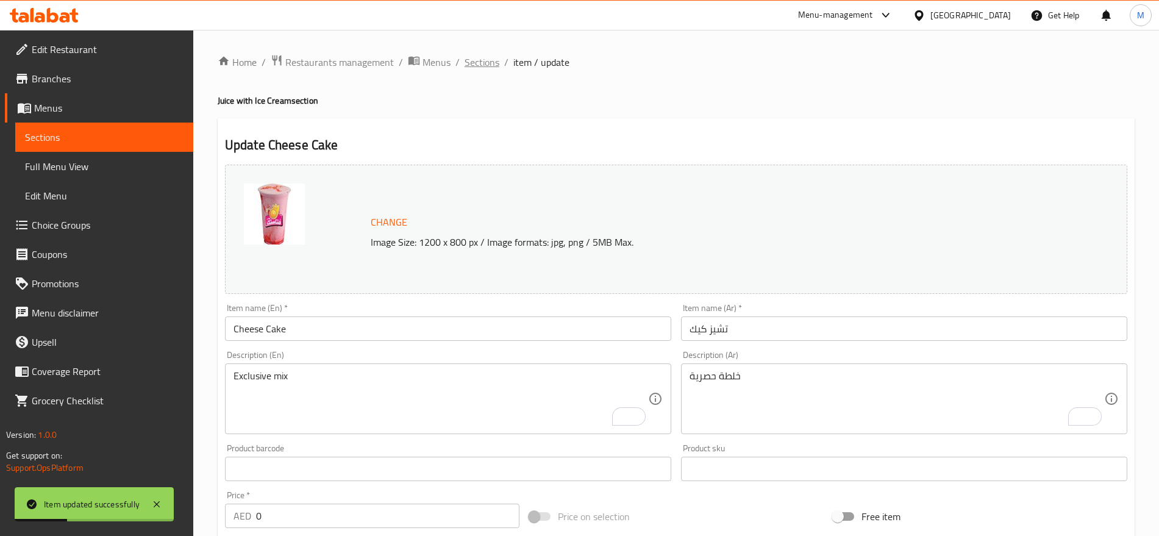
click at [482, 60] on span "Sections" at bounding box center [482, 62] width 35 height 15
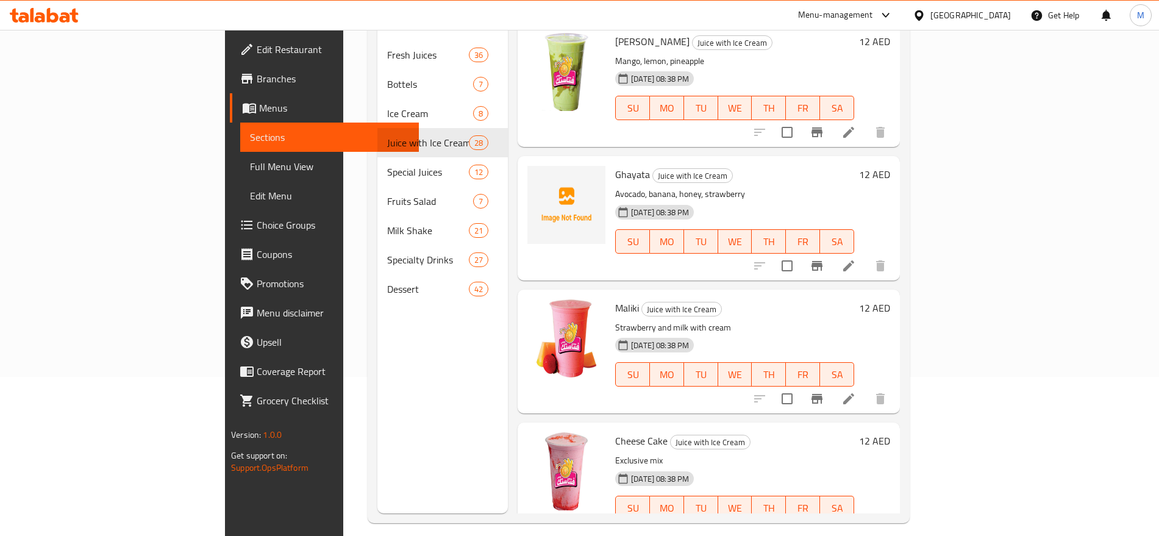
scroll to position [160, 0]
click at [856, 390] on icon at bounding box center [849, 397] width 15 height 15
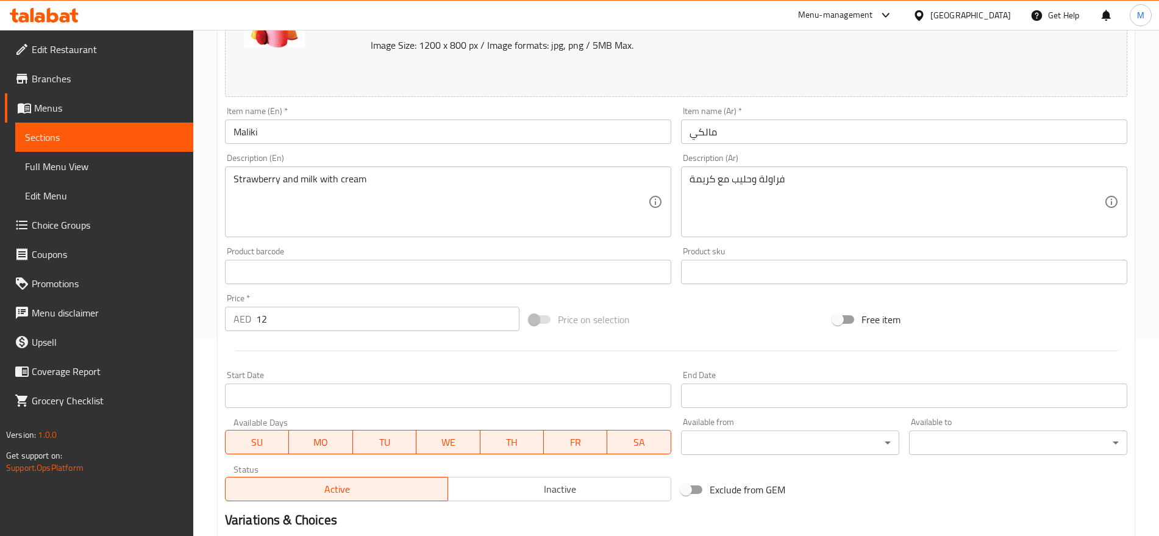
scroll to position [232, 0]
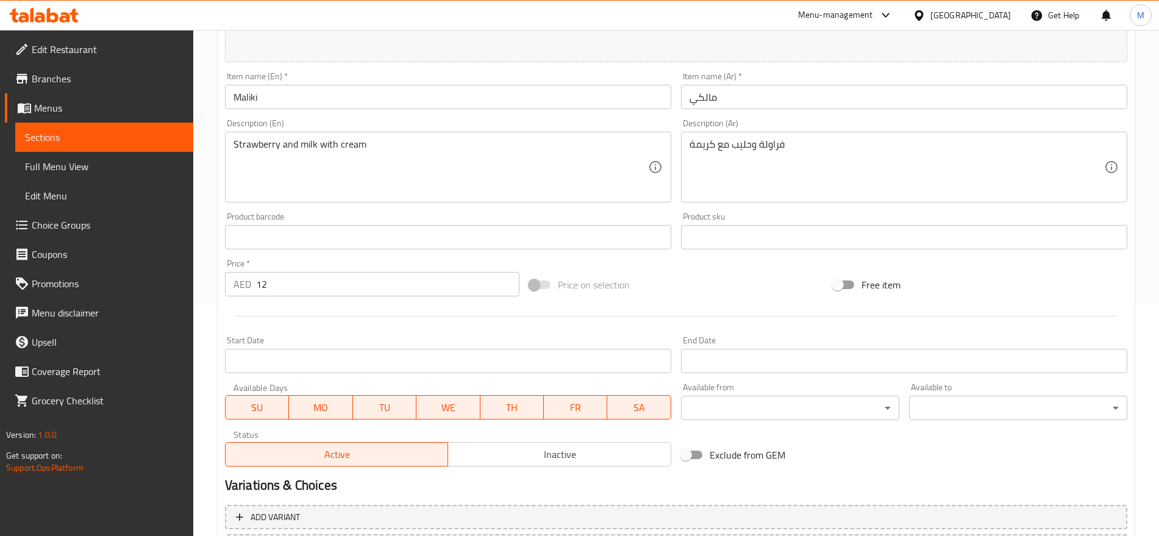
click at [318, 279] on input "12" at bounding box center [387, 284] width 263 height 24
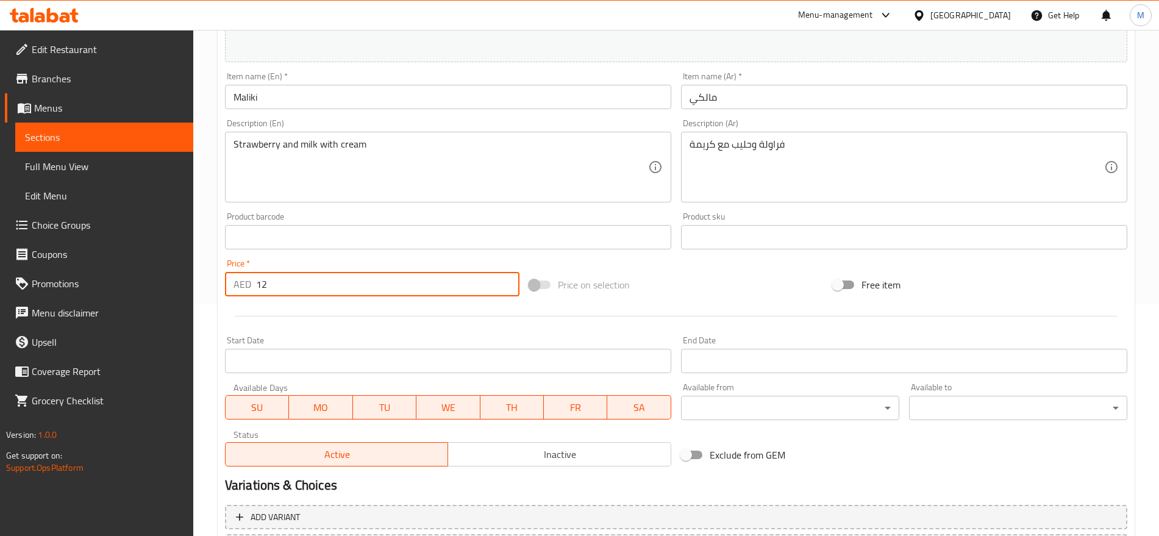
click at [318, 279] on input "12" at bounding box center [387, 284] width 263 height 24
type input "0"
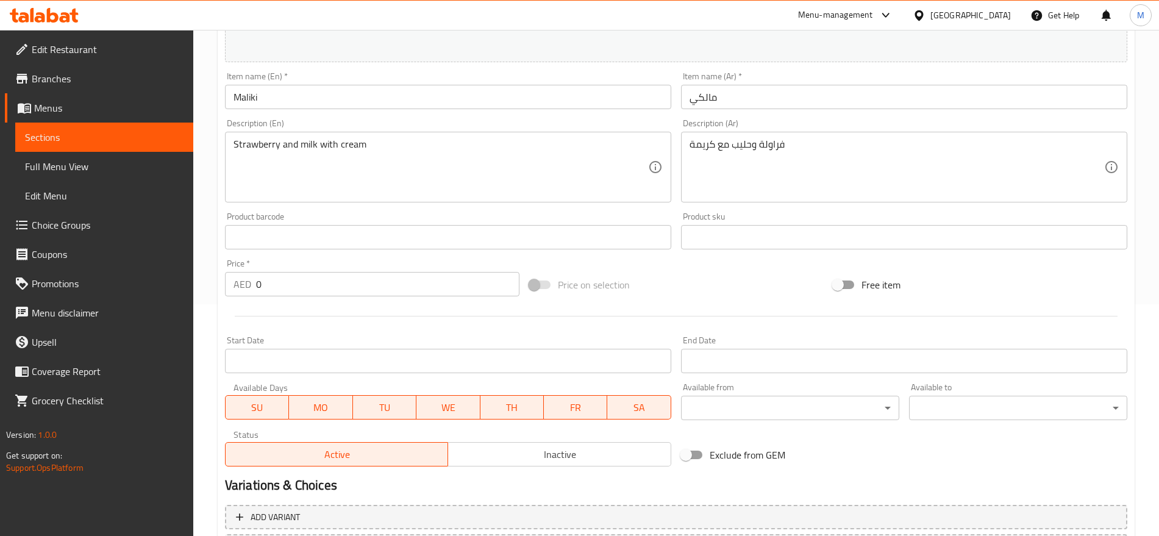
click at [717, 289] on div "Price on selection" at bounding box center [677, 284] width 304 height 33
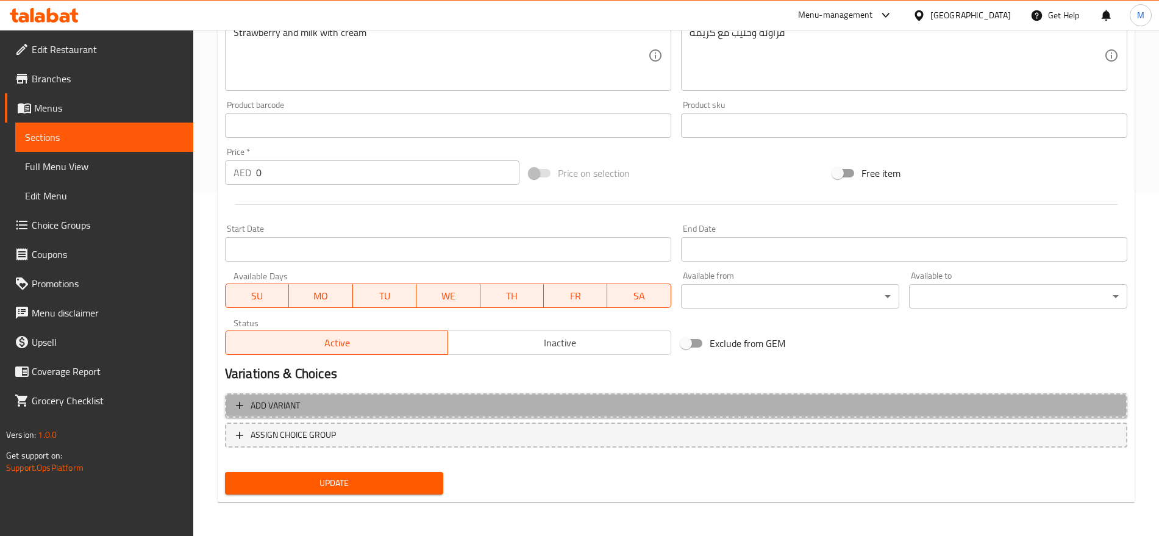
click at [847, 405] on span "Add variant" at bounding box center [676, 405] width 881 height 15
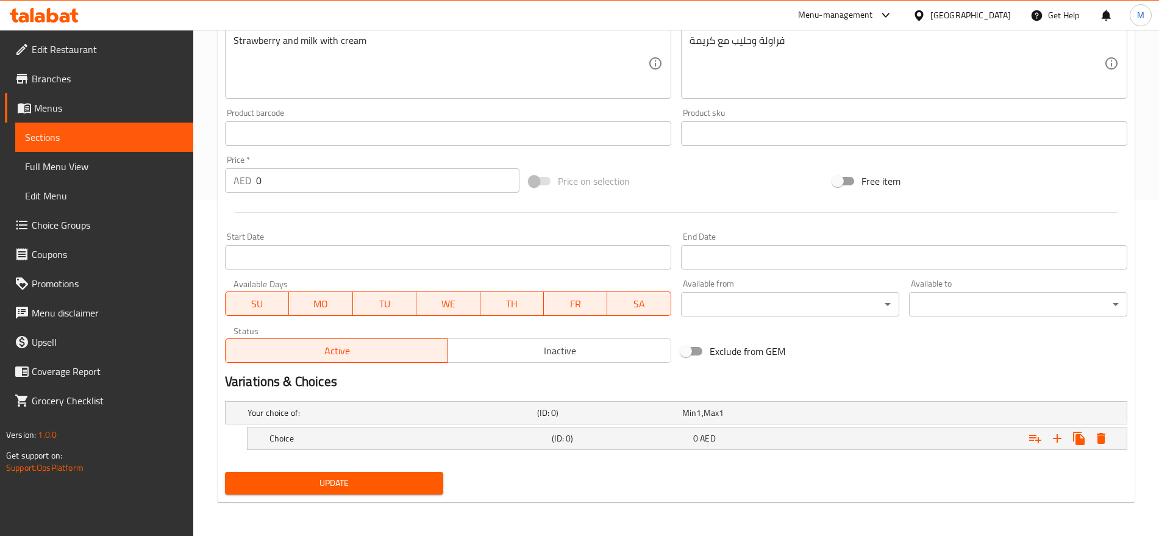
scroll to position [335, 0]
click at [1051, 434] on icon "Expand" at bounding box center [1057, 438] width 15 height 15
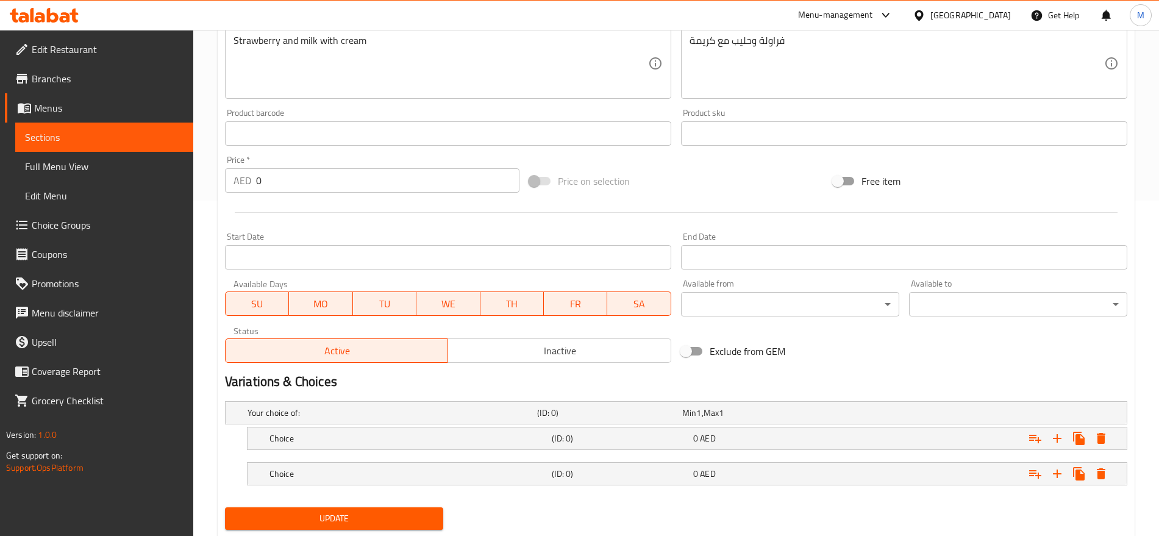
scroll to position [371, 0]
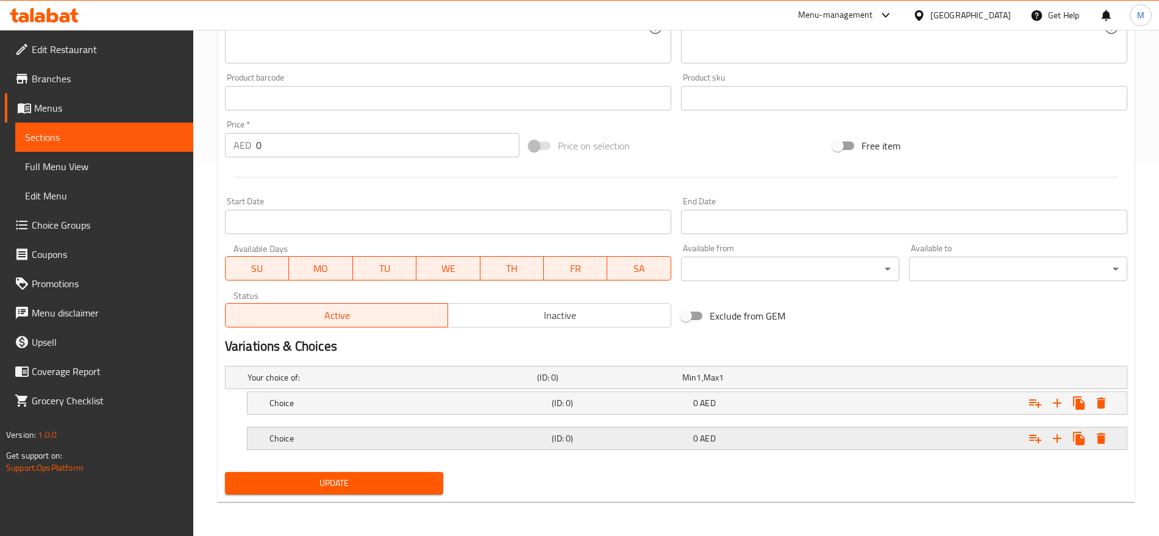
click at [901, 380] on div "Expand" at bounding box center [970, 377] width 290 height 5
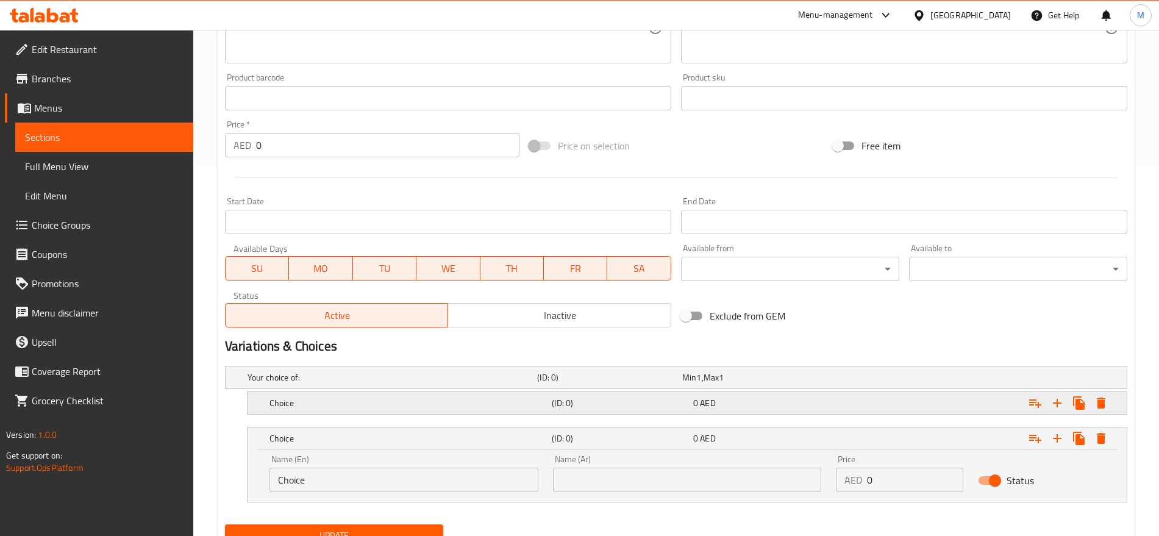
click at [911, 380] on div "Expand" at bounding box center [970, 377] width 290 height 5
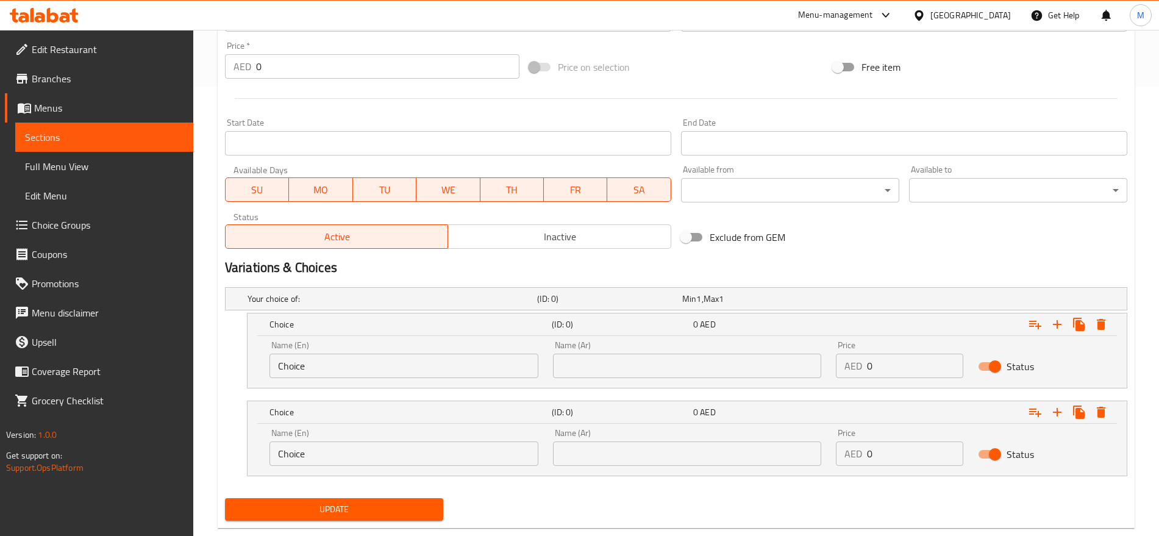
scroll to position [450, 0]
click at [889, 458] on input "0" at bounding box center [915, 453] width 96 height 24
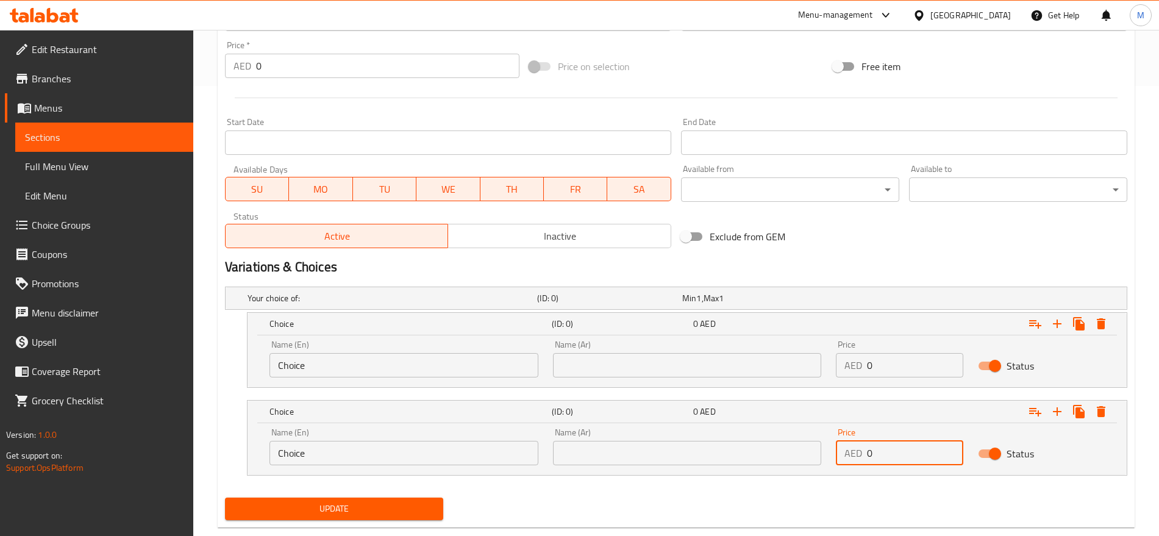
click at [889, 458] on input "0" at bounding box center [915, 453] width 96 height 24
paste input "12"
type input "12"
click at [891, 365] on input "0" at bounding box center [915, 365] width 96 height 24
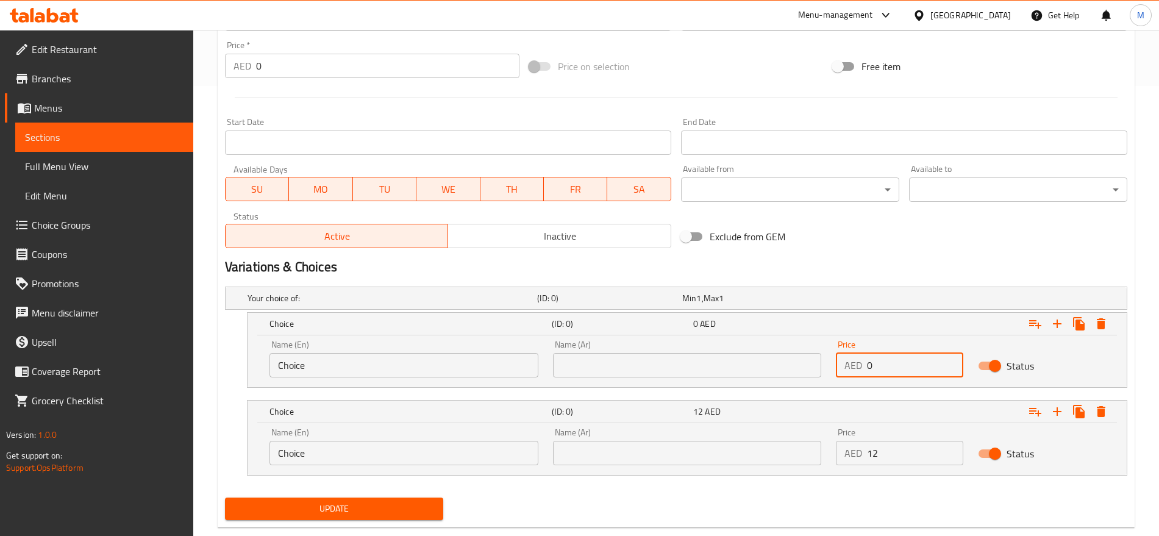
click at [891, 365] on input "0" at bounding box center [915, 365] width 96 height 24
type input "10"
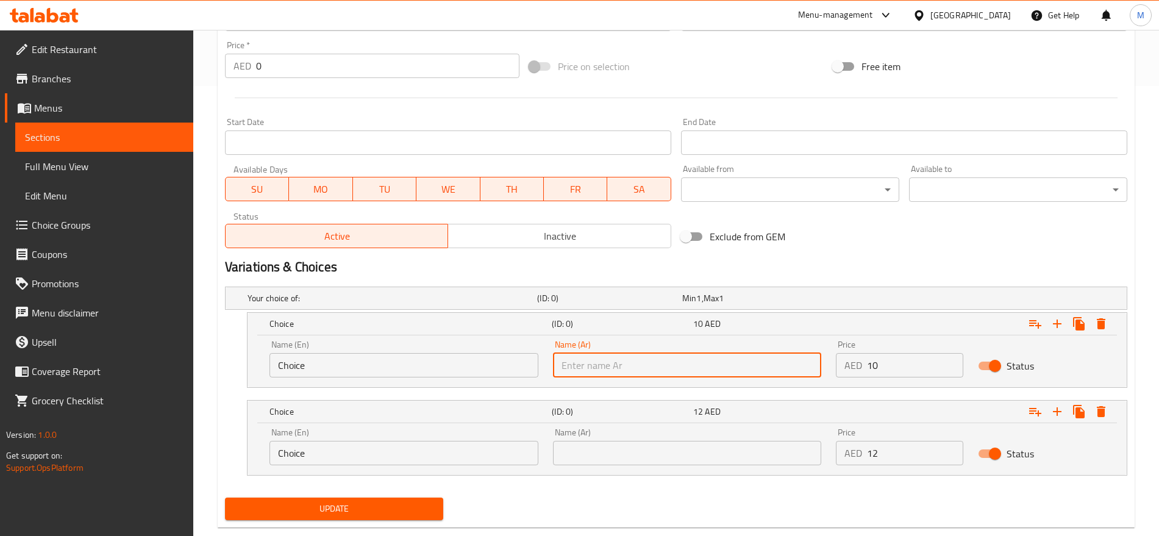
click at [753, 360] on input "text" at bounding box center [687, 365] width 269 height 24
type input "صغير"
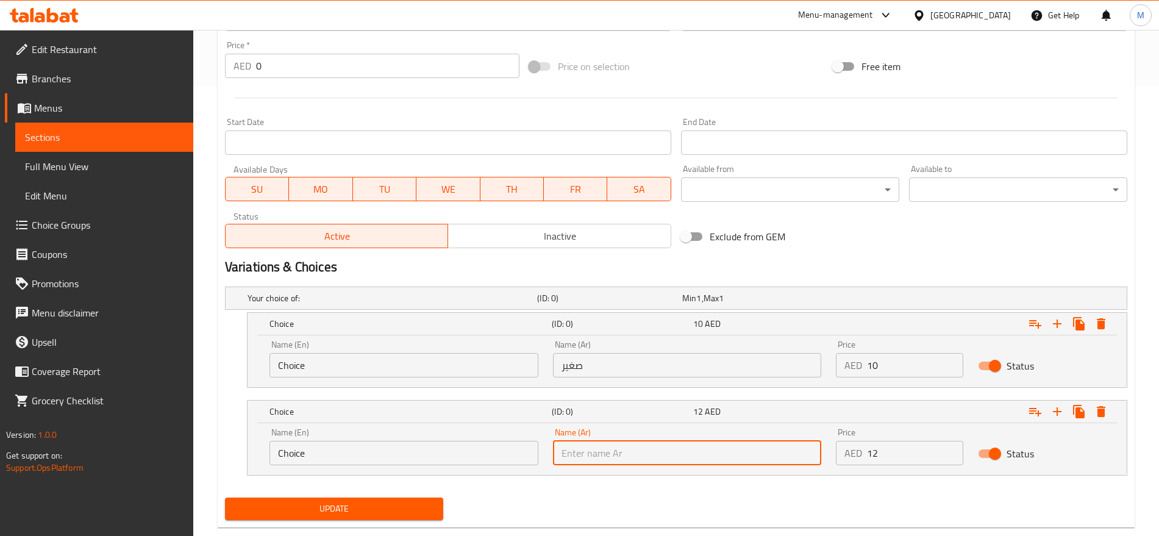
click at [657, 450] on input "text" at bounding box center [687, 453] width 269 height 24
type input "كبير"
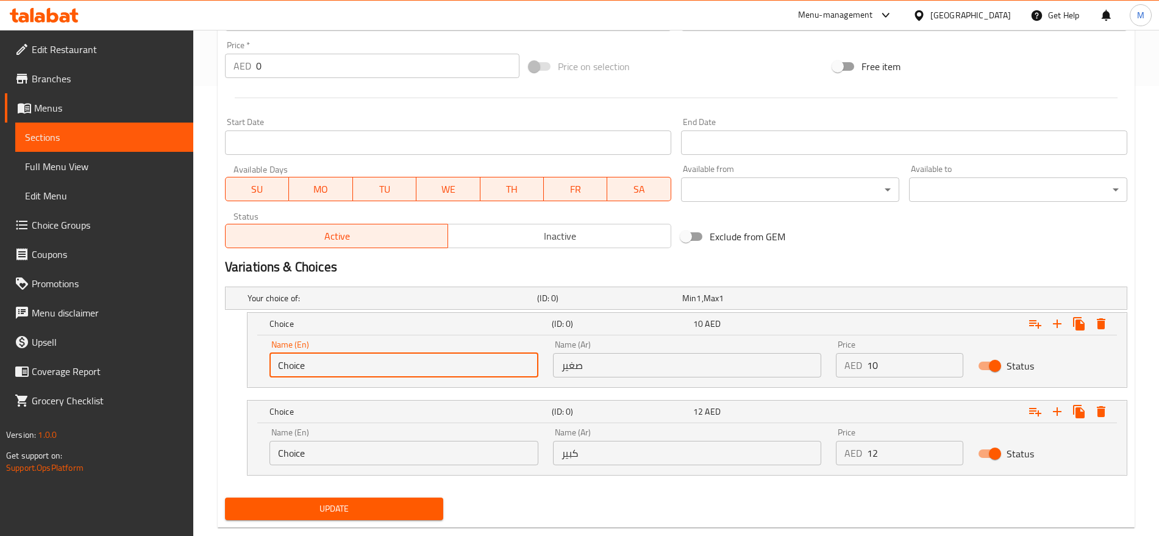
click at [404, 360] on input "Choice" at bounding box center [404, 365] width 269 height 24
type input "Small"
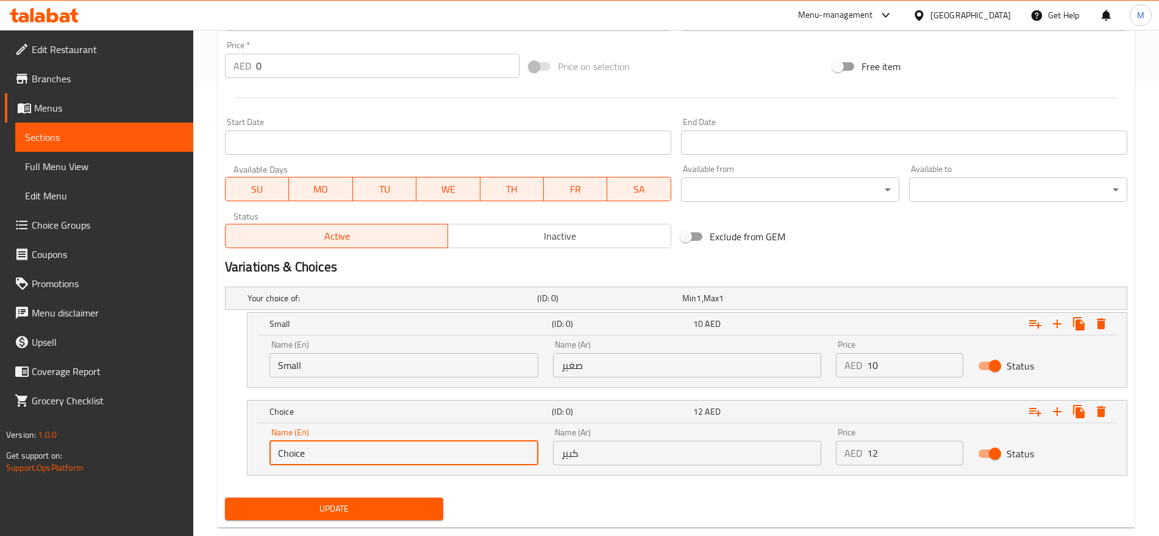
click at [321, 442] on input "Choice" at bounding box center [404, 453] width 269 height 24
type input "Large"
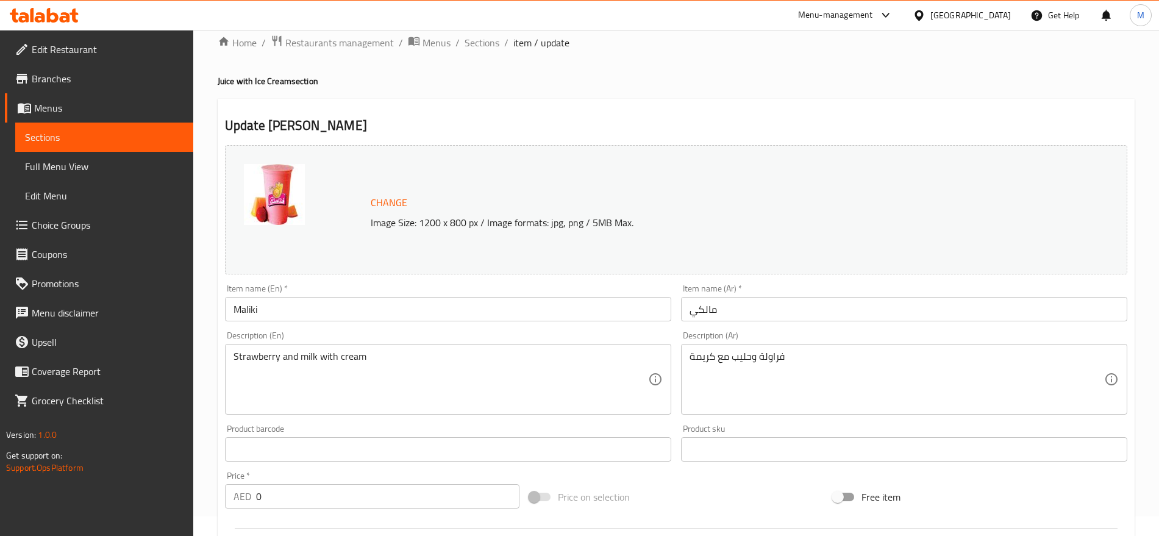
scroll to position [0, 0]
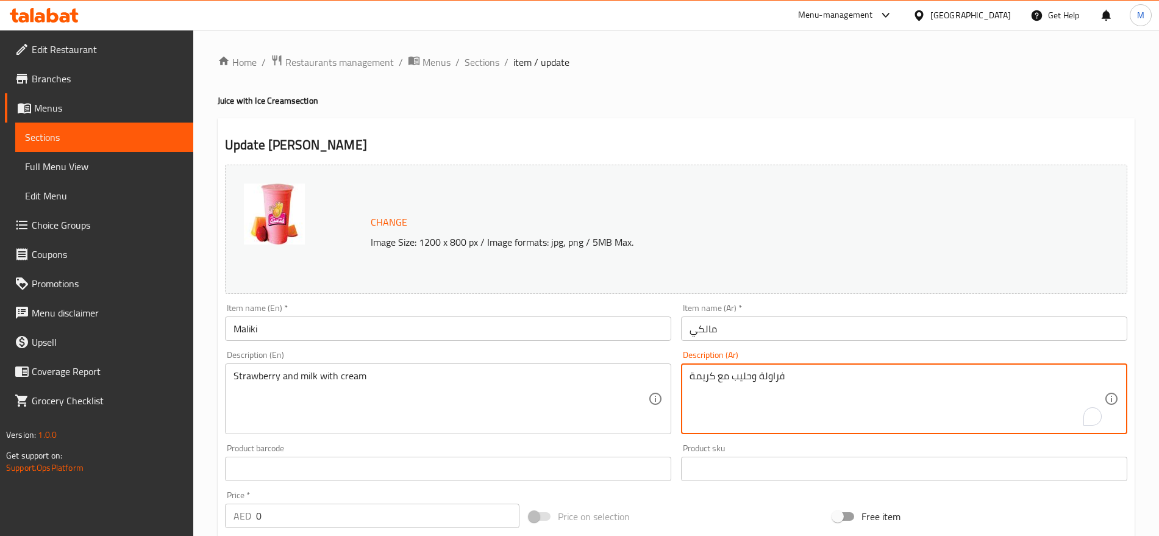
click at [850, 387] on textarea "فراولة وحليب مع كريمة" at bounding box center [897, 399] width 415 height 58
paste textarea "ولة + مانج + شمام + أيس كريم"
type textarea "فرولة + مانج + شمام + أيس كريم"
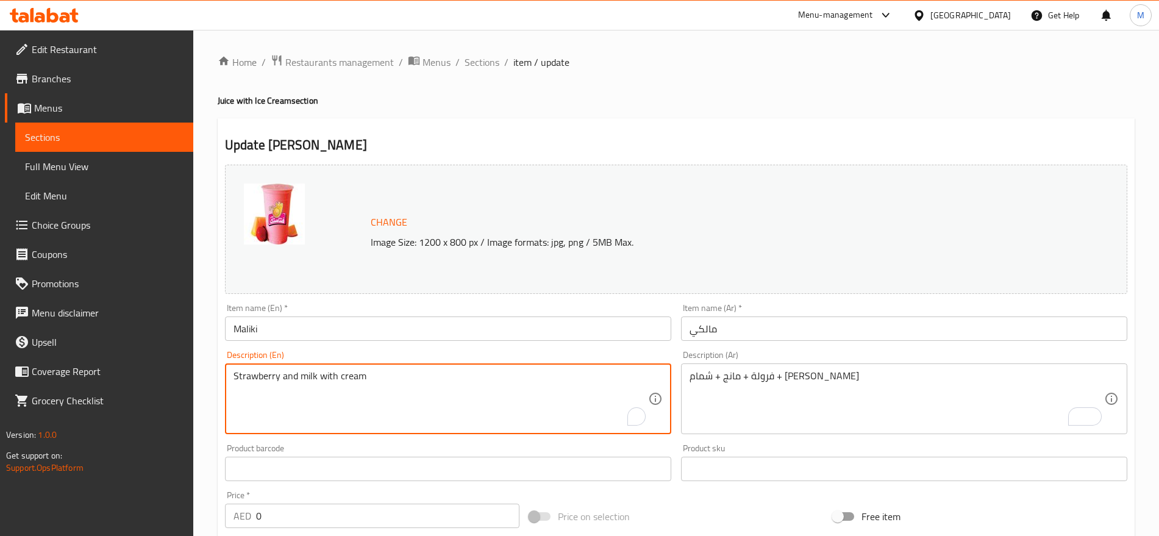
click at [408, 384] on textarea "Strawberry and milk with cream" at bounding box center [441, 399] width 415 height 58
paste textarea "+ Mango + Melon + Ice C"
type textarea "Strawberry + Mango + Melon + Ice Cream"
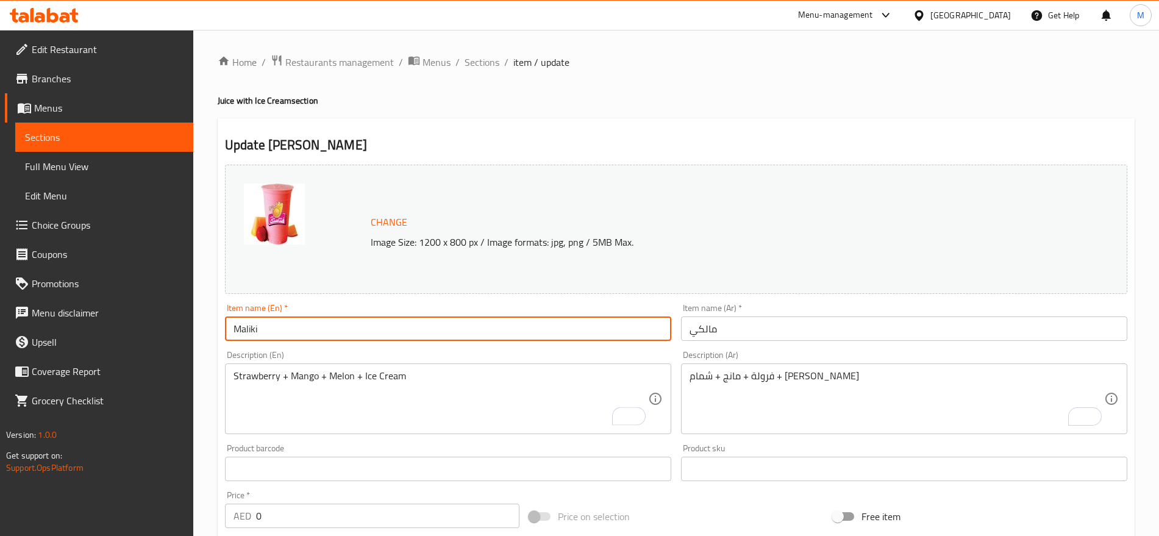
click at [368, 331] on input "Maliki" at bounding box center [448, 329] width 446 height 24
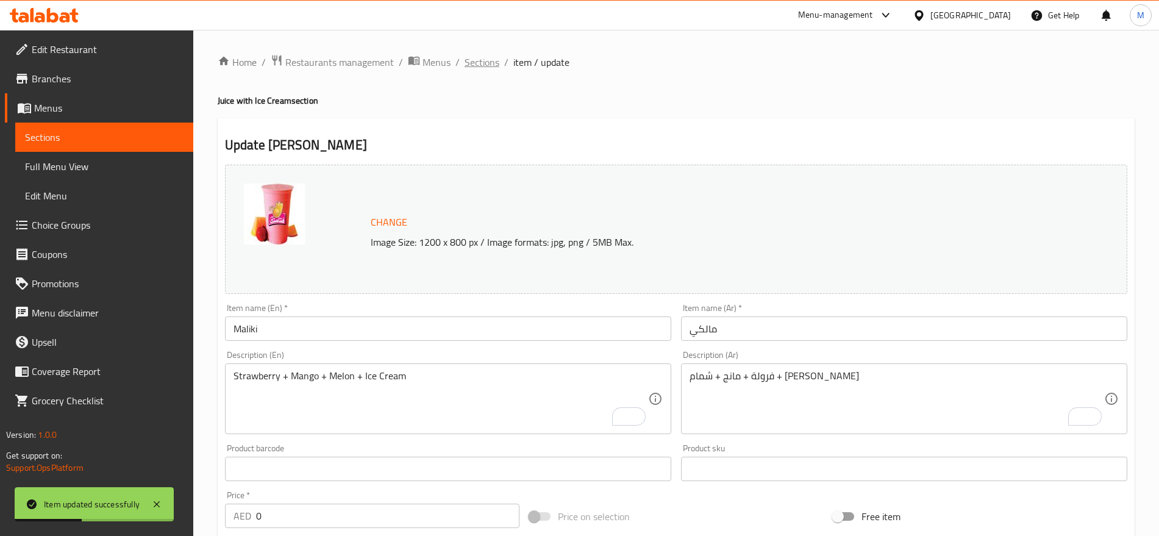
click at [486, 56] on span "Sections" at bounding box center [482, 62] width 35 height 15
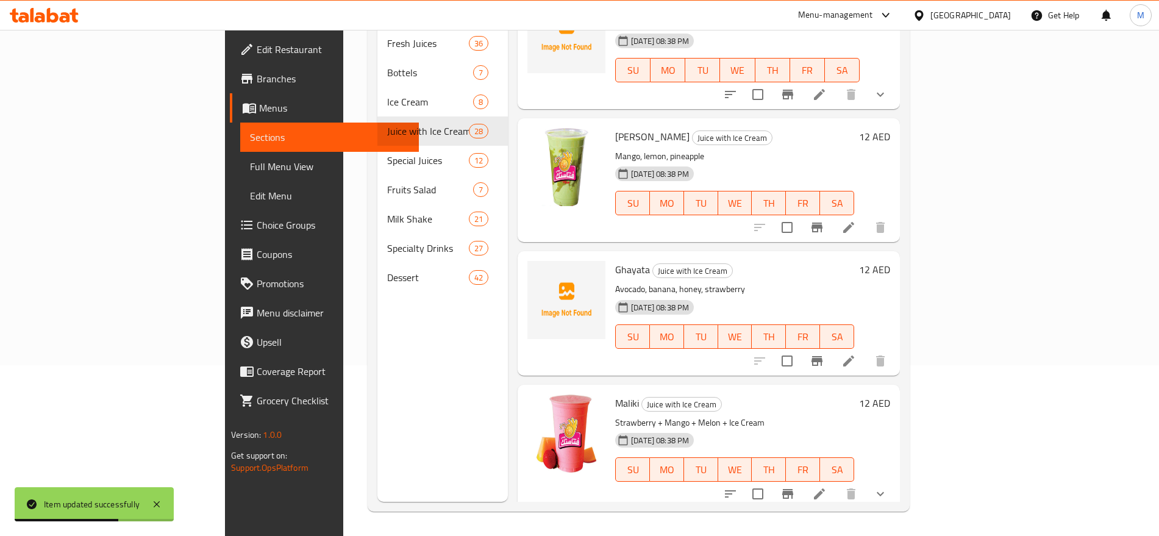
scroll to position [3098, 0]
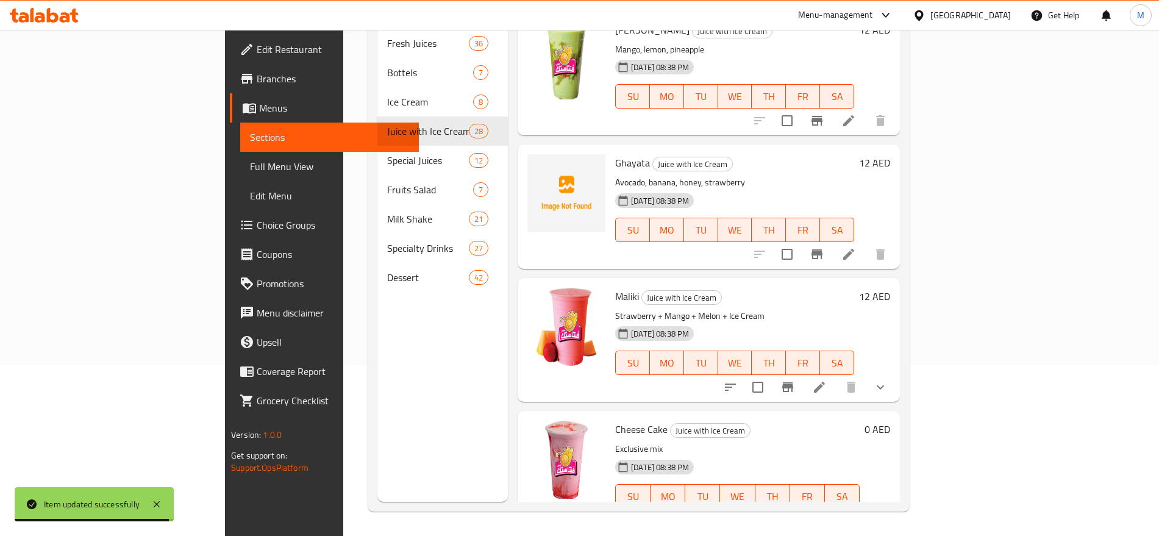
click at [891, 288] on h6 "12 AED" at bounding box center [874, 296] width 31 height 17
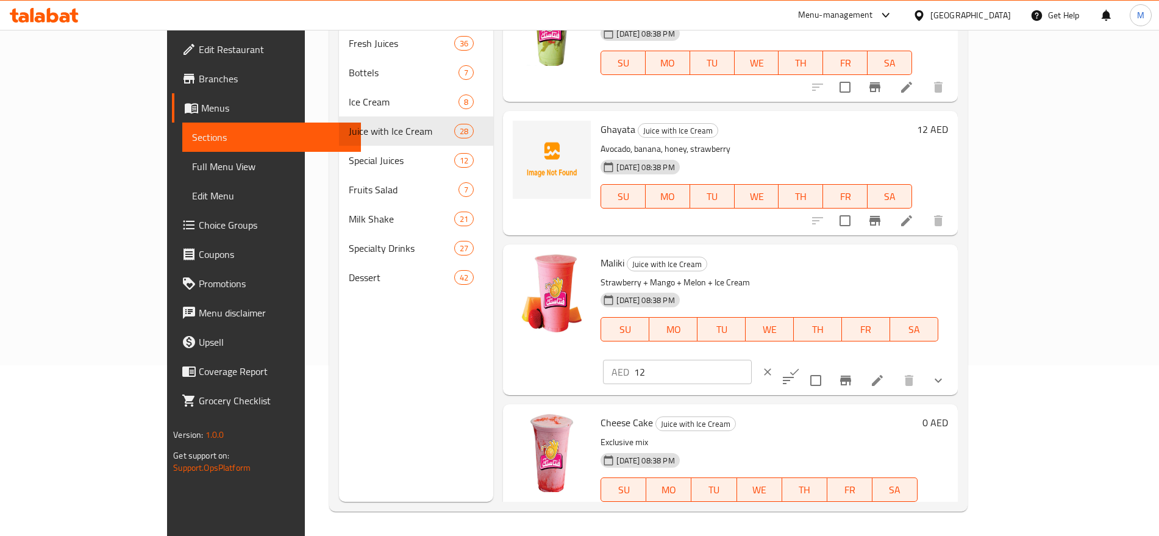
click at [752, 360] on input "12" at bounding box center [693, 372] width 118 height 24
type input "0"
click at [801, 366] on icon "ok" at bounding box center [795, 372] width 12 height 12
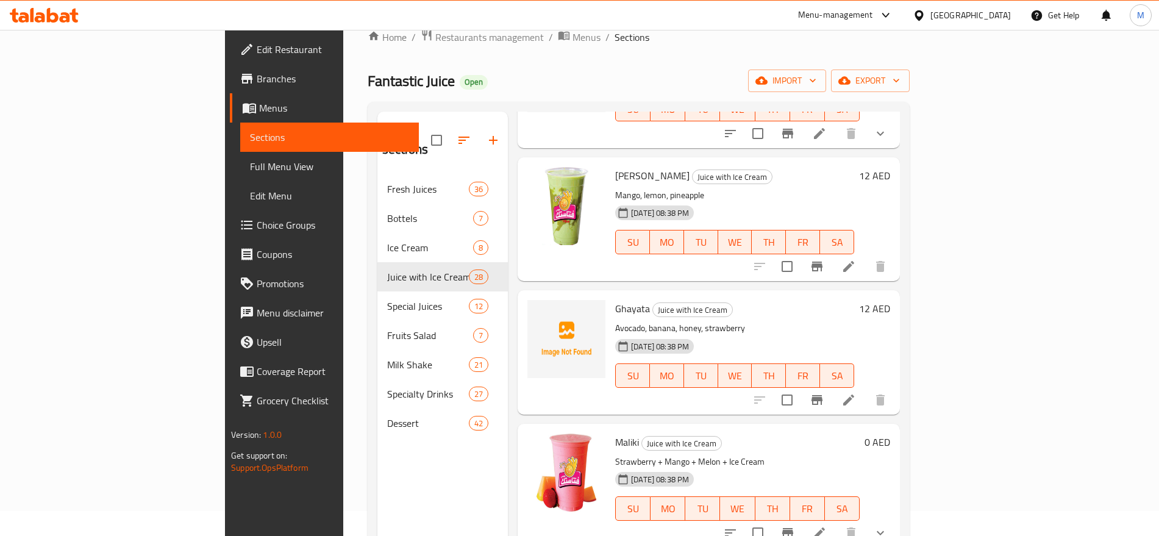
scroll to position [0, 0]
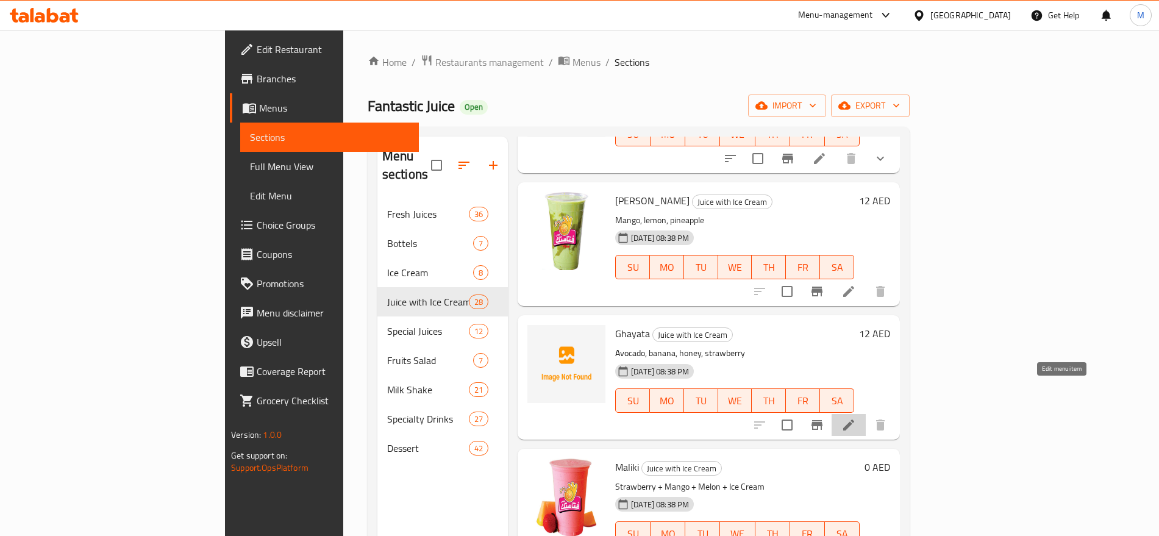
click at [856, 418] on icon at bounding box center [849, 425] width 15 height 15
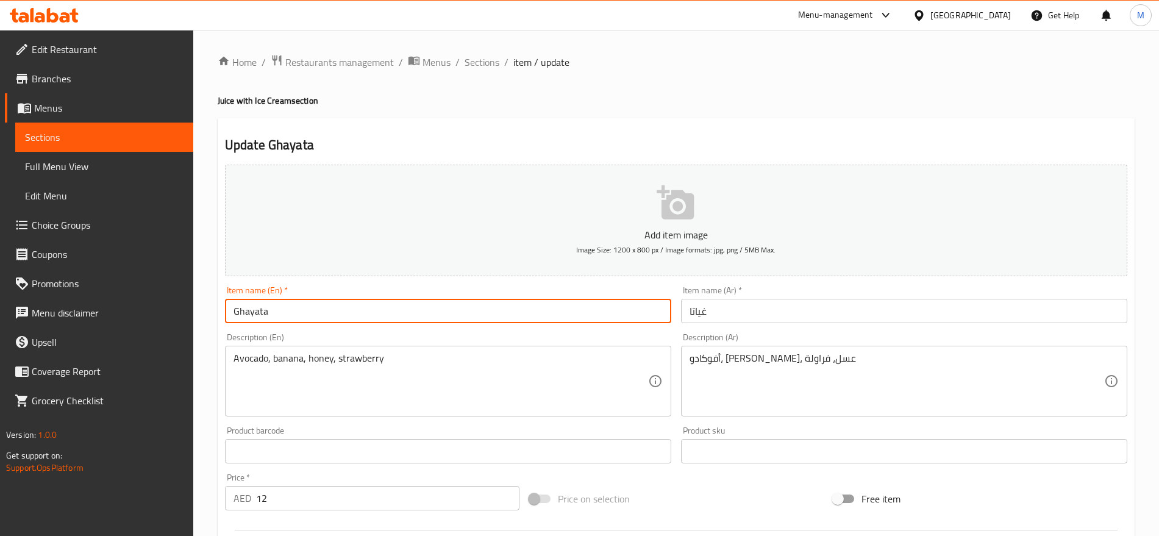
click at [439, 307] on input "Ghayata" at bounding box center [448, 311] width 446 height 24
paste input "غايته Ghayata خلطة حصرية"
click at [439, 307] on input "غايته Ghayata خلطة حصرية" at bounding box center [448, 311] width 446 height 24
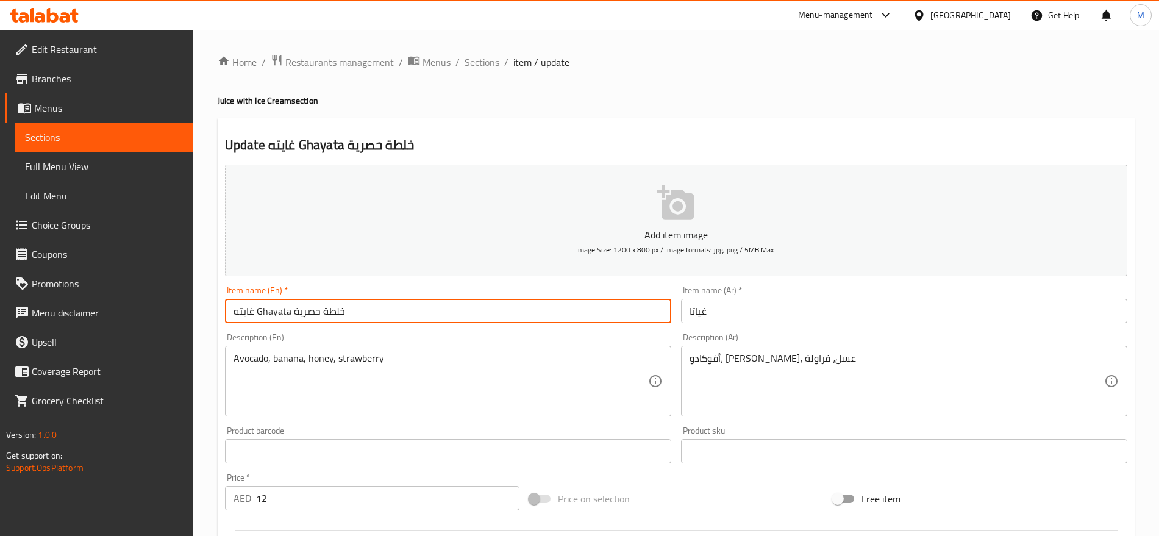
click at [439, 307] on input "غايته Ghayata خلطة حصرية" at bounding box center [448, 311] width 446 height 24
drag, startPoint x: 439, startPoint y: 307, endPoint x: 295, endPoint y: 308, distance: 143.3
click at [295, 308] on input "غايته Ghayata خلطة حصرية" at bounding box center [448, 311] width 446 height 24
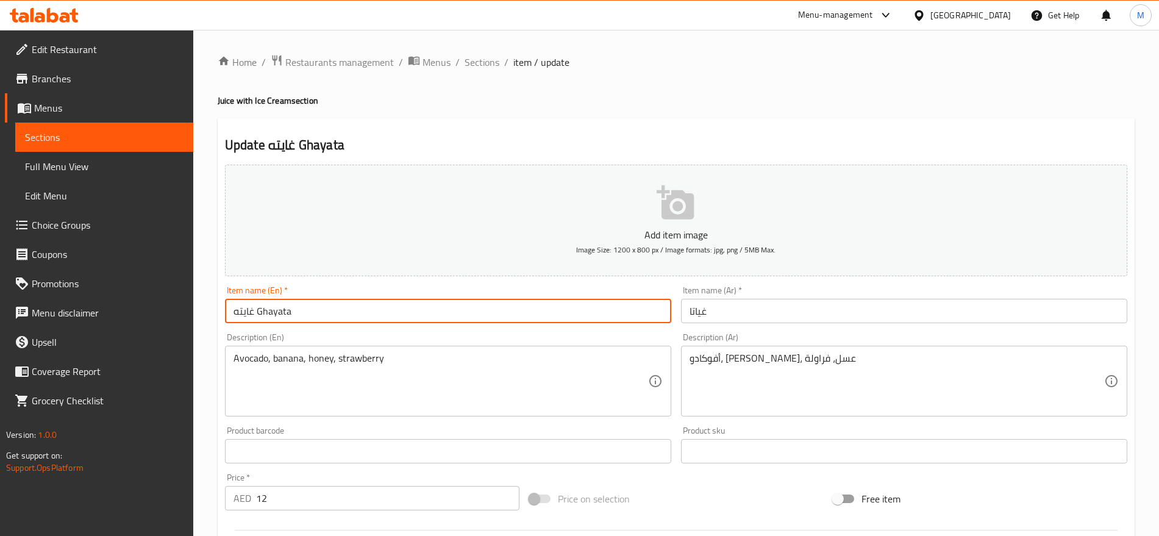
type input "غايته Ghayata"
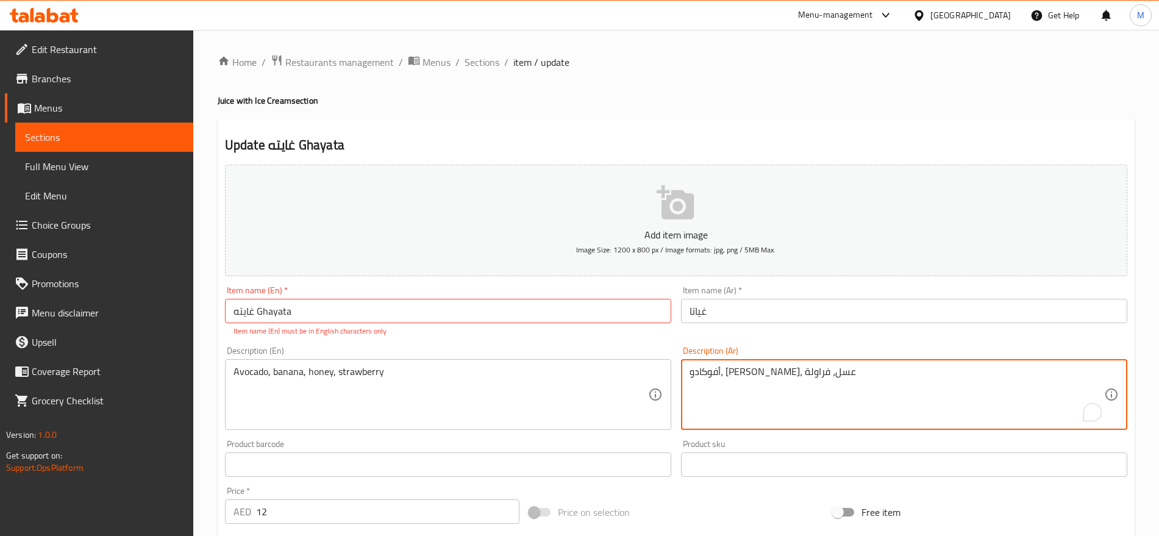
click at [803, 362] on div "أفوكادو، موز، عسل، فراولة Description (Ar)" at bounding box center [904, 394] width 446 height 71
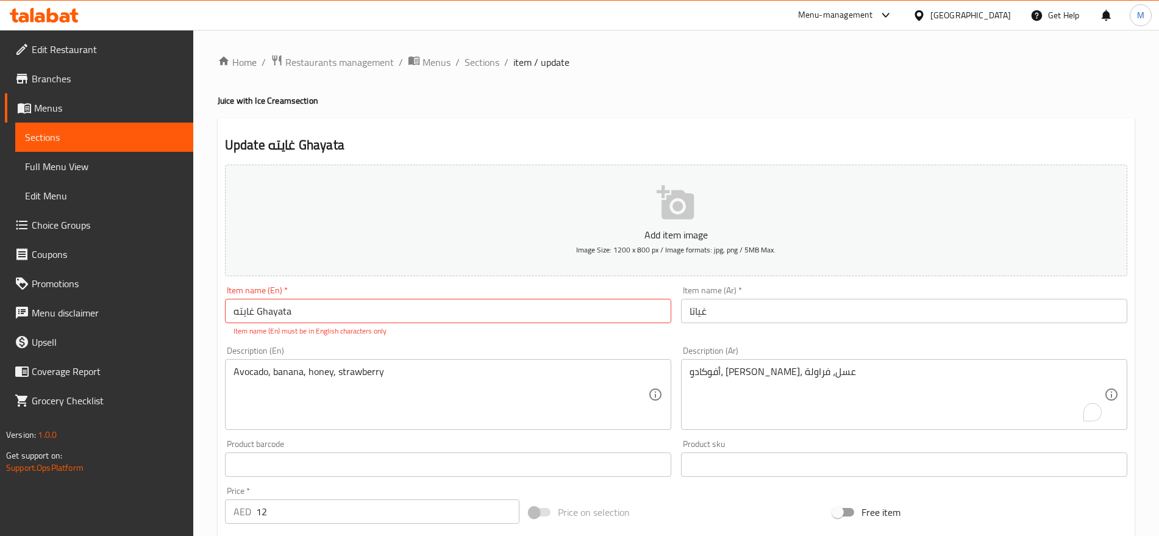
click at [803, 362] on div "أفوكادو، موز، عسل، فراولة Description (Ar)" at bounding box center [904, 394] width 446 height 71
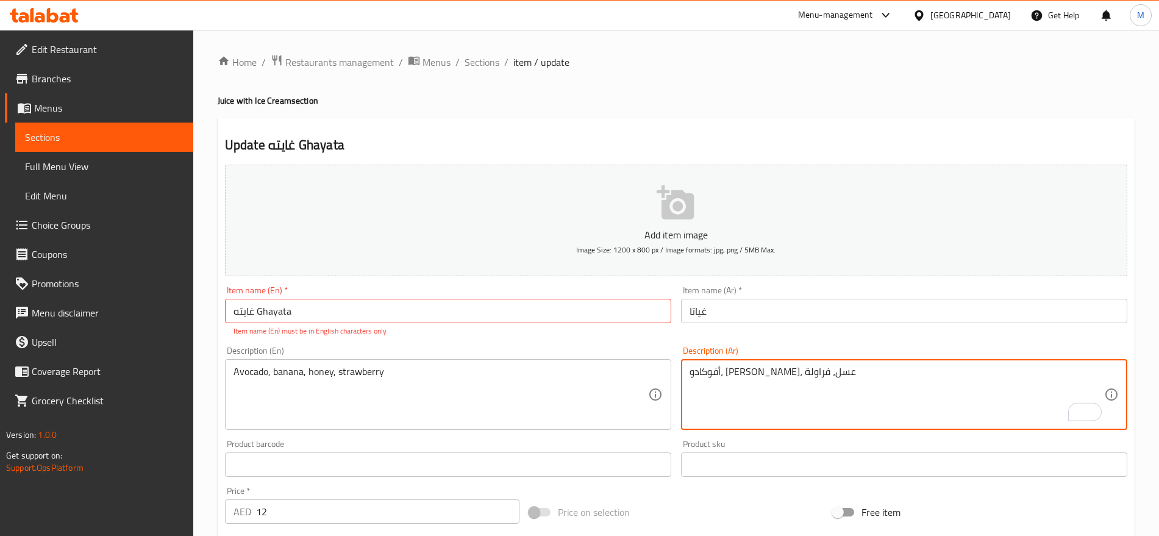
click at [797, 375] on textarea "أفوكادو، موز، عسل، فراولة" at bounding box center [897, 395] width 415 height 58
paste textarea "لطة حصري"
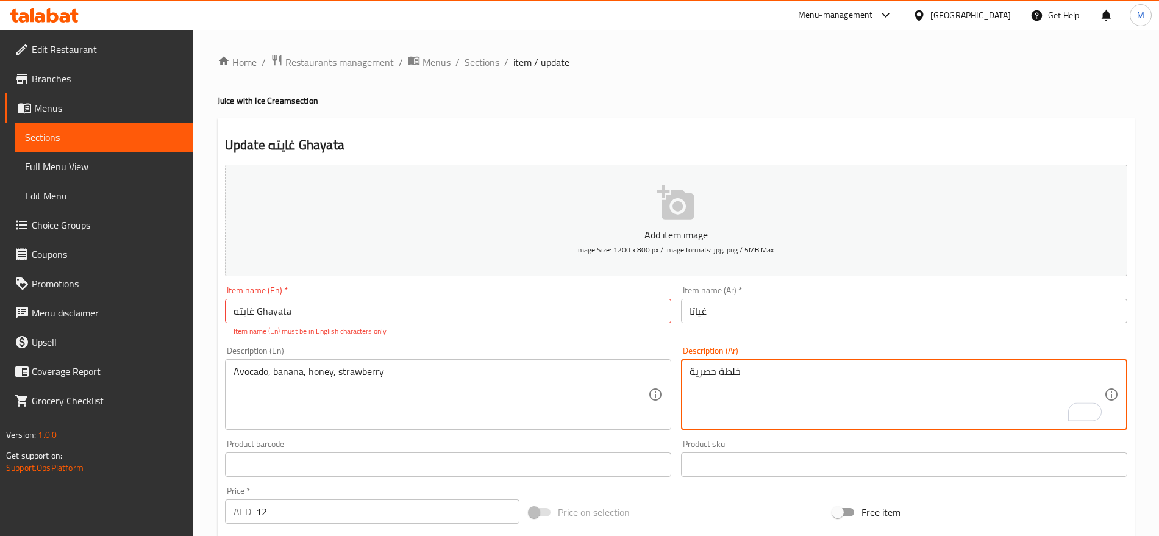
type textarea "خلطة حصرية"
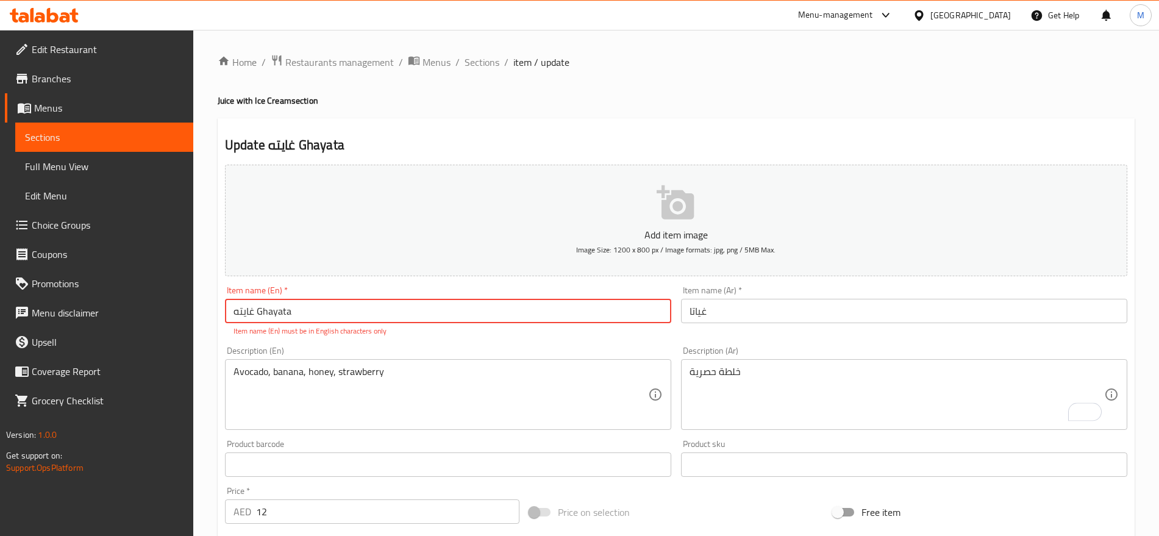
click at [260, 312] on input "غايته Ghayata" at bounding box center [448, 311] width 446 height 24
click at [237, 315] on input "غايته Ghayata" at bounding box center [448, 311] width 446 height 24
type input "Ghayata"
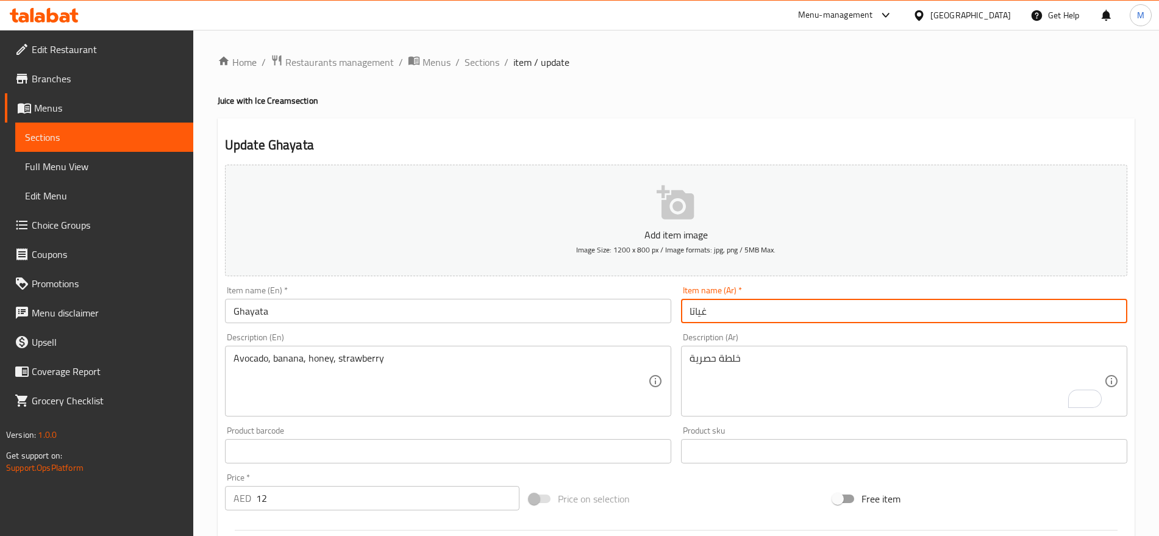
click at [712, 310] on input "غياتا" at bounding box center [904, 311] width 446 height 24
paste input "ايته"
type input "غايته"
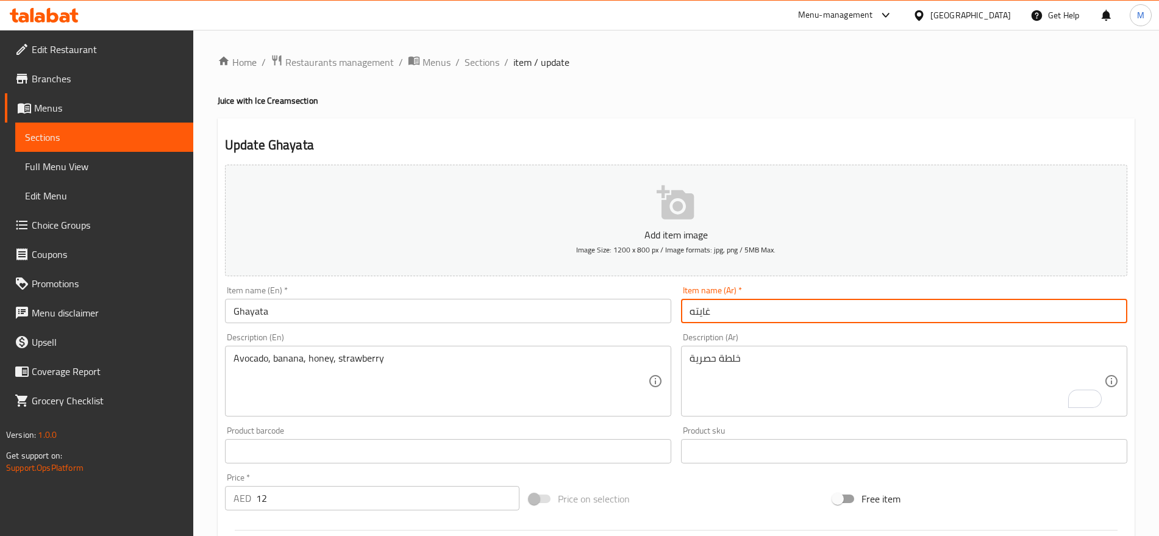
click at [237, 305] on input "Ghayata" at bounding box center [448, 311] width 446 height 24
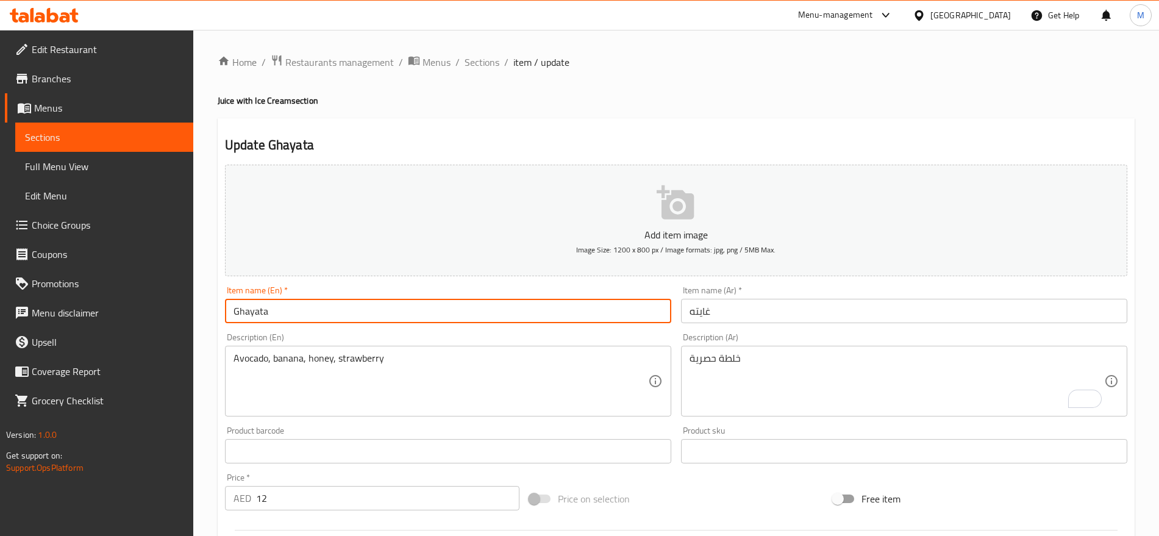
type input "Ghayata"
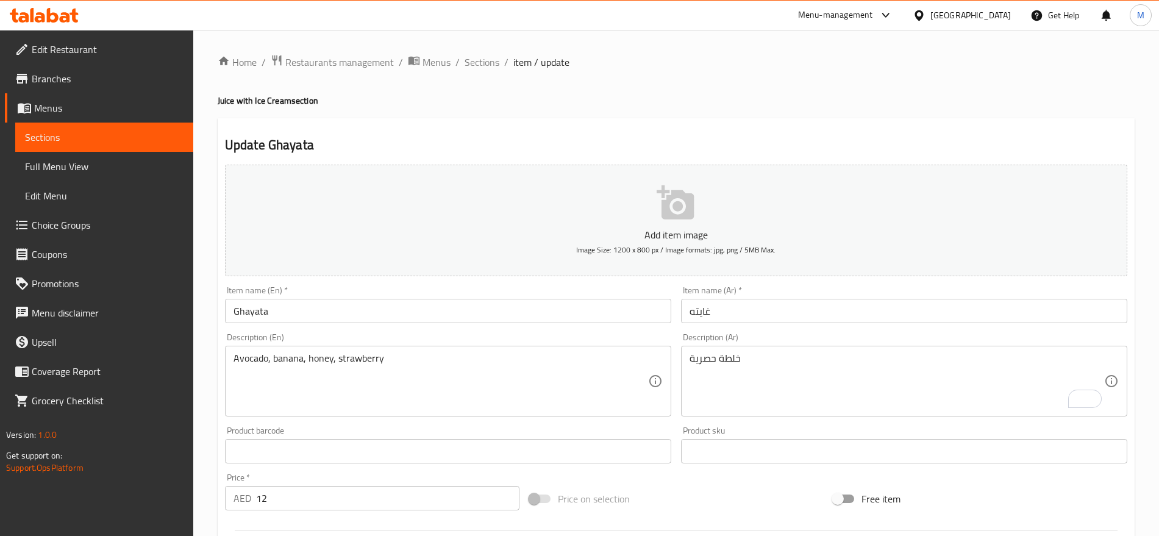
click at [738, 351] on div "خلطة حصرية Description (Ar)" at bounding box center [904, 381] width 446 height 71
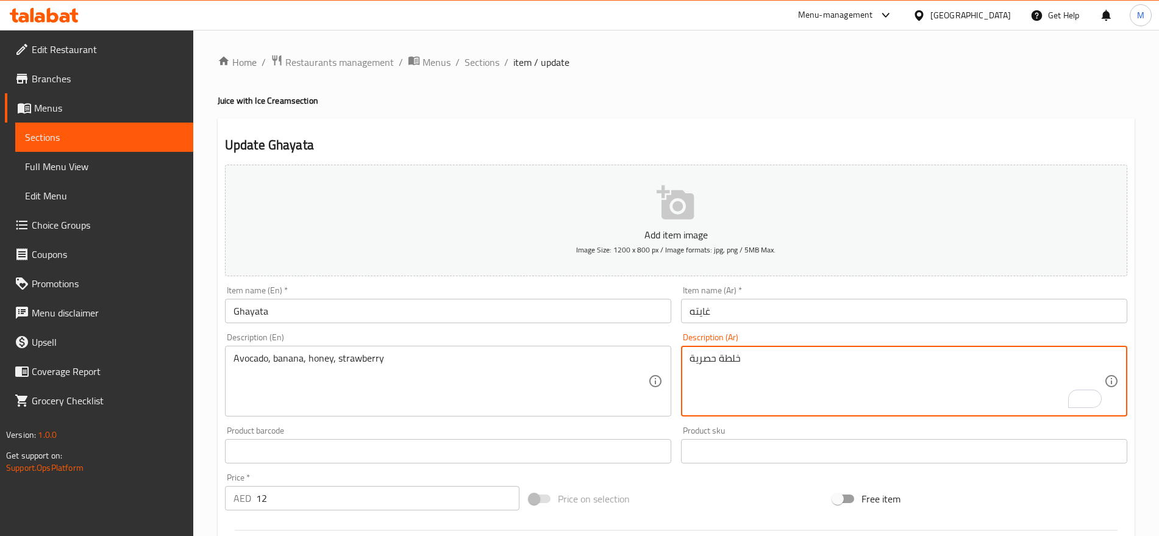
click at [784, 357] on textarea "خلطة حصرية" at bounding box center [897, 382] width 415 height 58
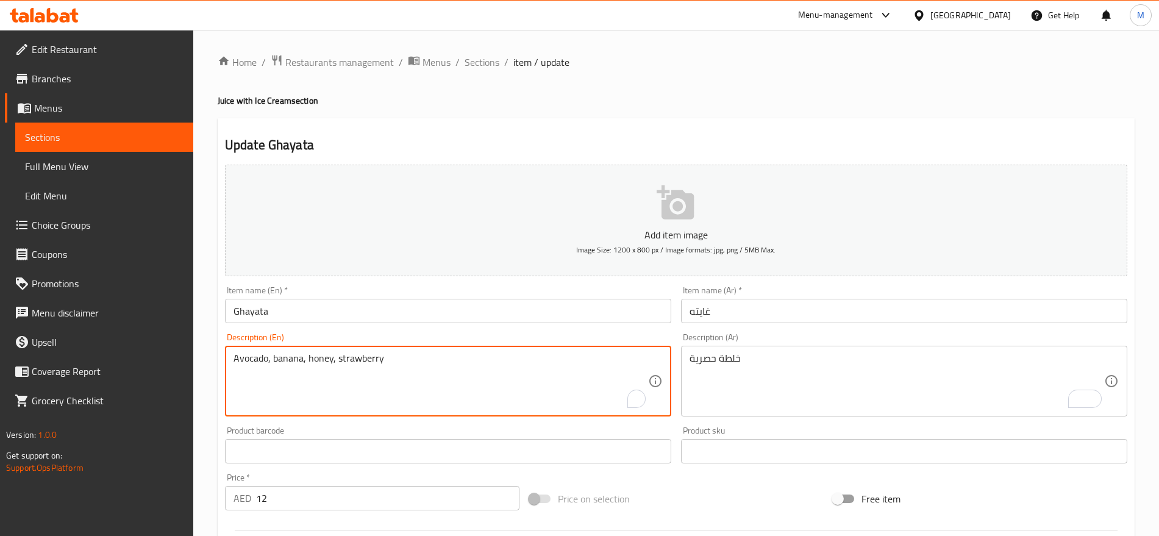
click at [387, 366] on textarea "Avocado, banana, honey, strawberry" at bounding box center [441, 382] width 415 height 58
paste textarea "Exclusive blend"
click at [285, 357] on textarea "Exclusive blend" at bounding box center [441, 382] width 415 height 58
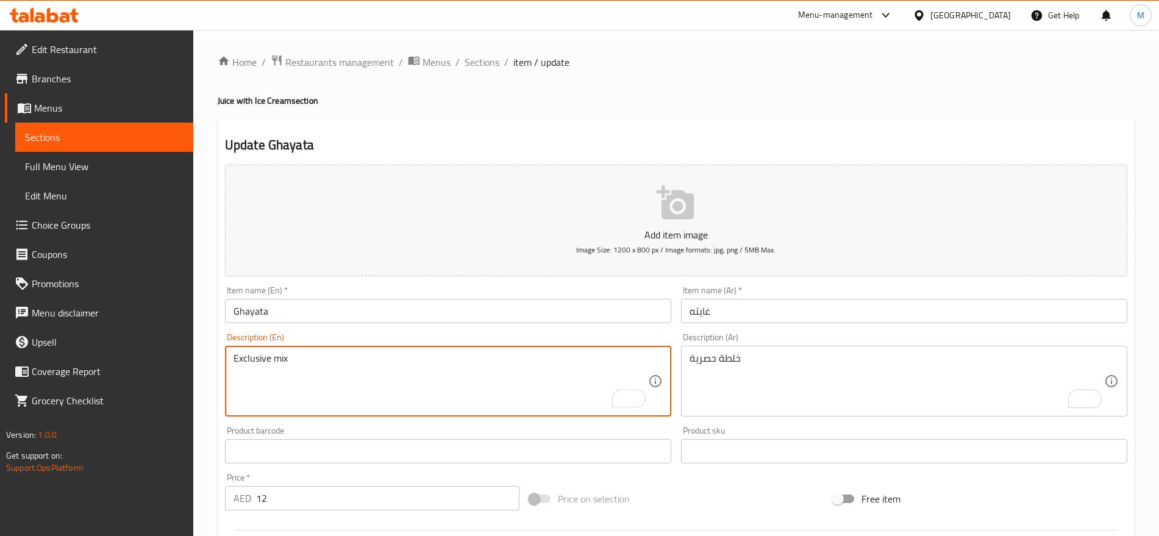
type textarea "Exclusive mix"
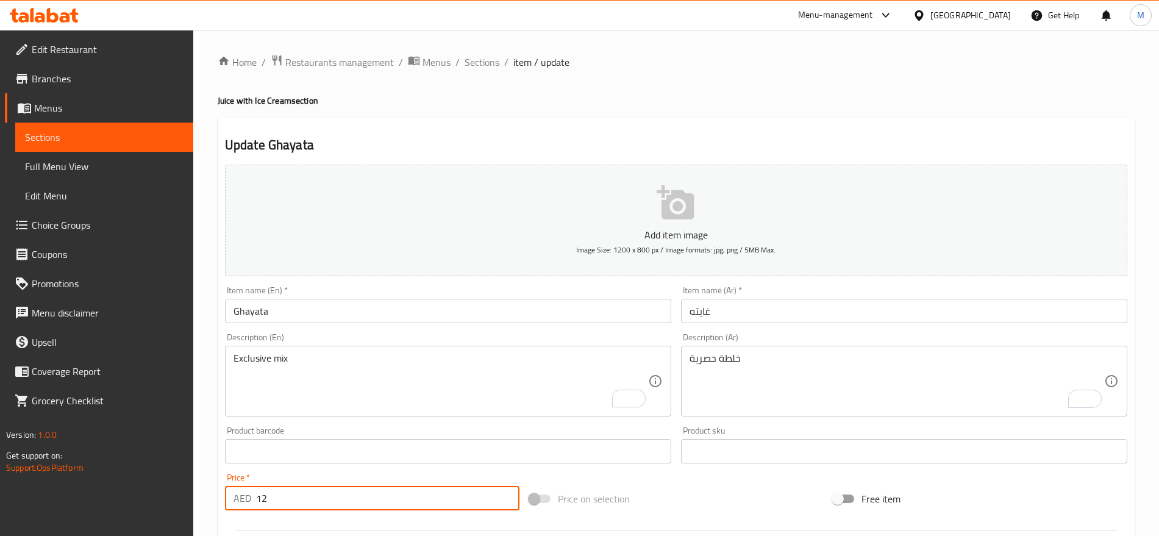
click at [315, 488] on input "12" at bounding box center [387, 498] width 263 height 24
type input "0"
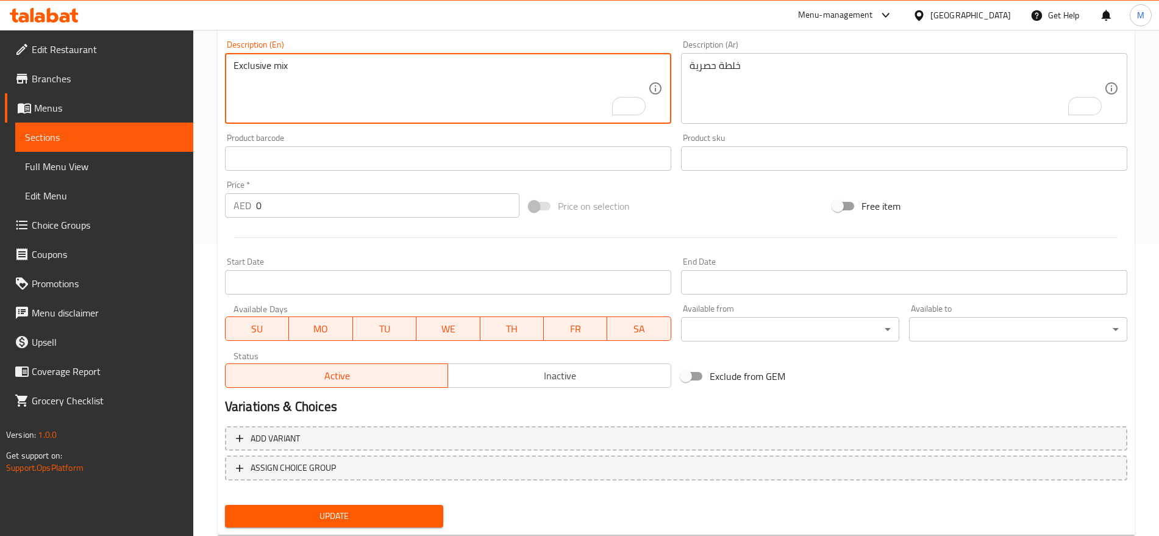
scroll to position [326, 0]
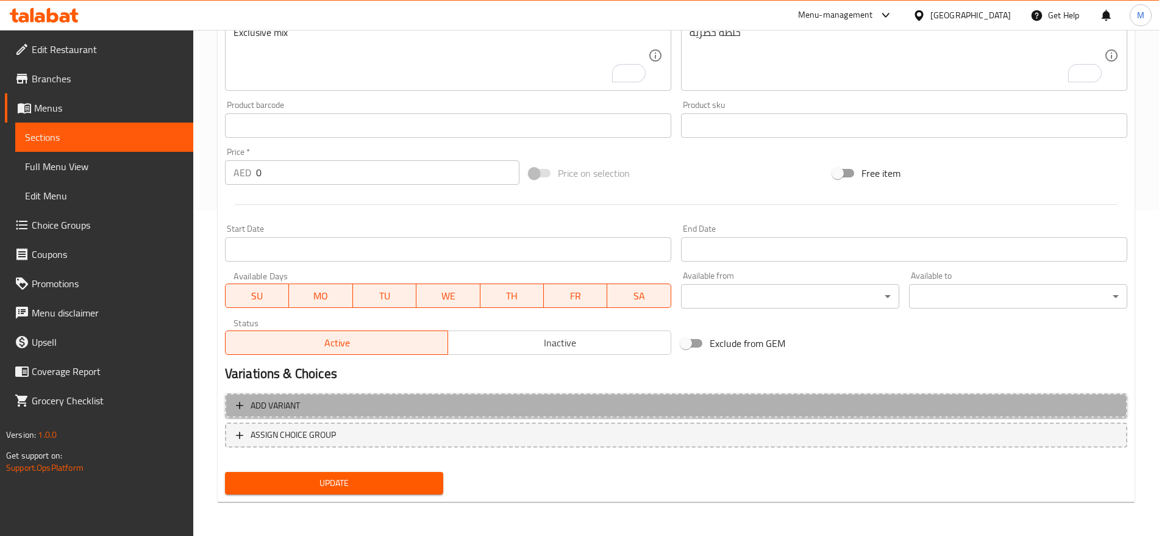
click at [672, 404] on span "Add variant" at bounding box center [676, 405] width 881 height 15
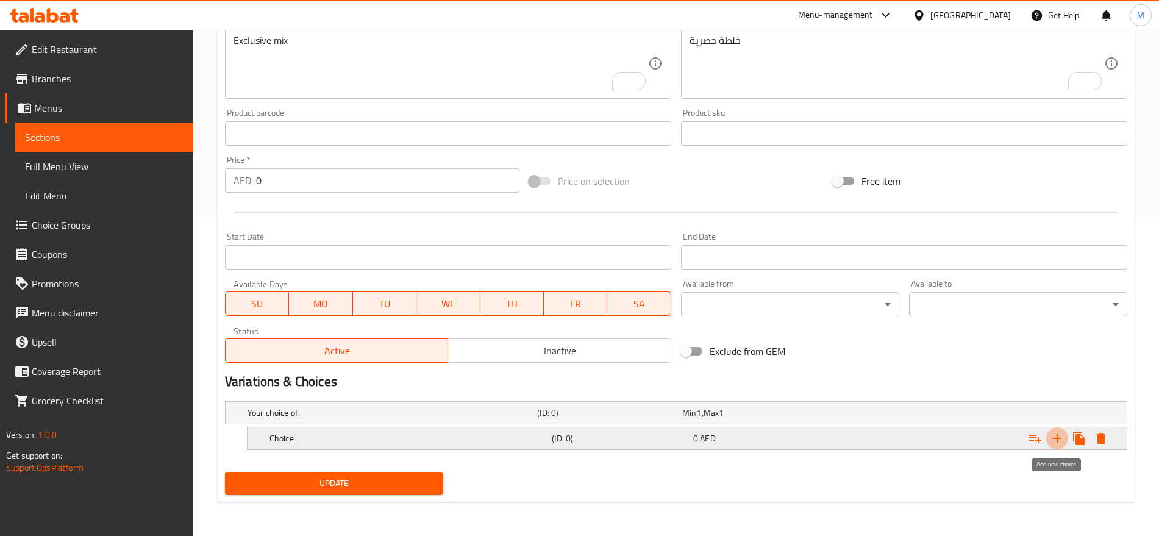
click at [1058, 441] on icon "Expand" at bounding box center [1057, 438] width 15 height 15
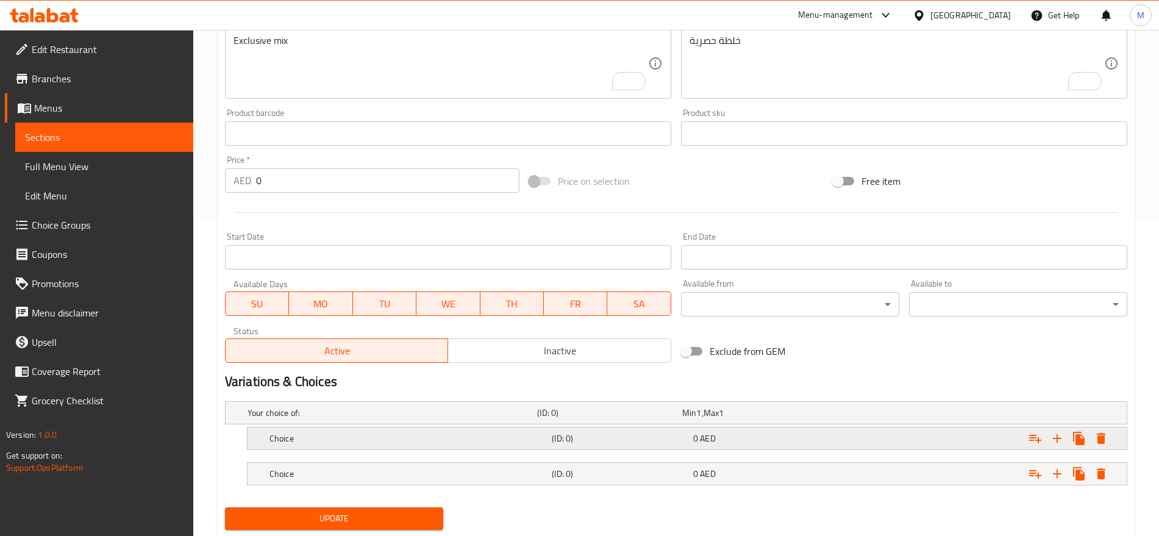
click at [885, 415] on div "Expand" at bounding box center [970, 412] width 290 height 5
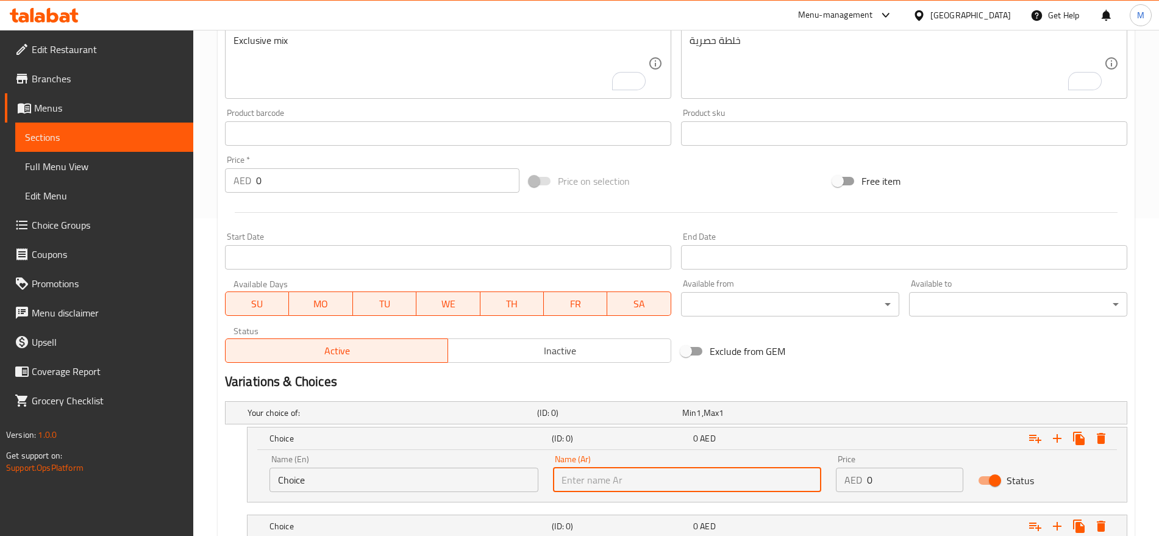
click at [751, 481] on input "text" at bounding box center [687, 480] width 269 height 24
type input "صغير"
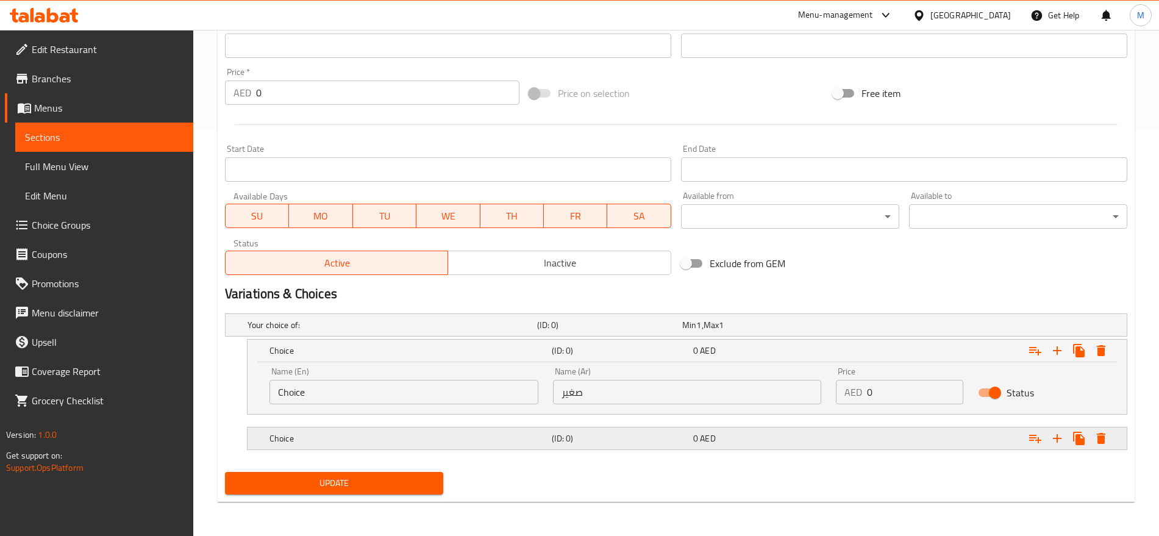
click at [701, 333] on span "AED" at bounding box center [699, 325] width 5 height 16
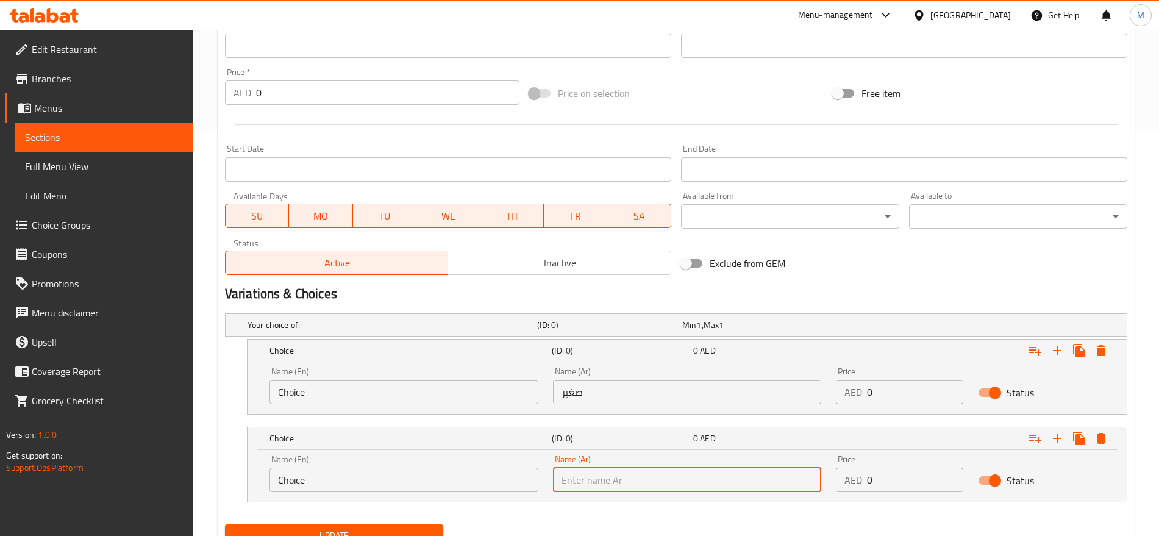
click at [675, 473] on input "text" at bounding box center [687, 480] width 269 height 24
type input "كبير"
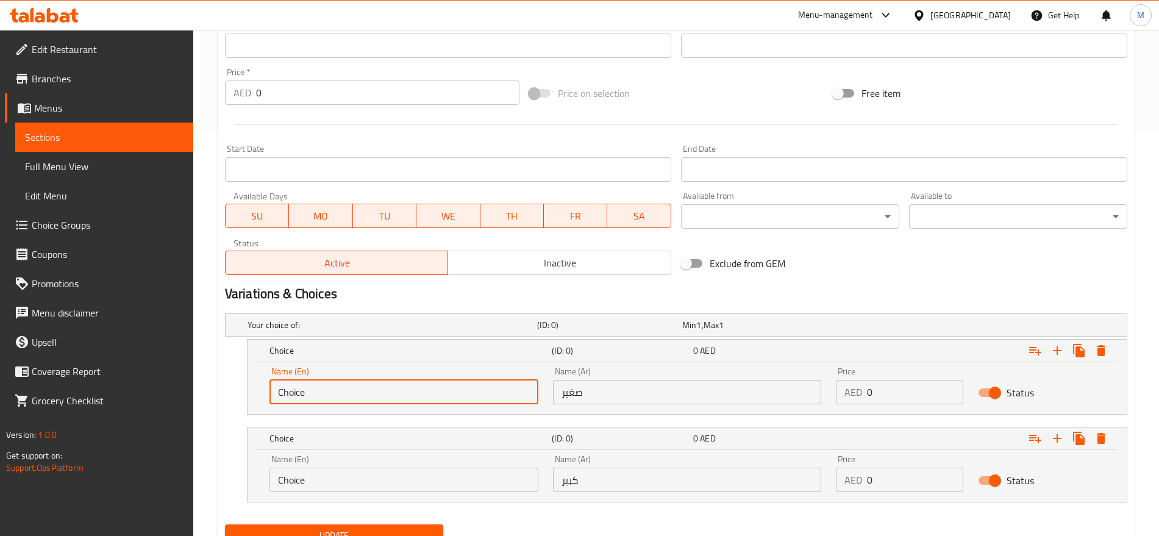
click at [390, 395] on input "Choice" at bounding box center [404, 392] width 269 height 24
type input "Small"
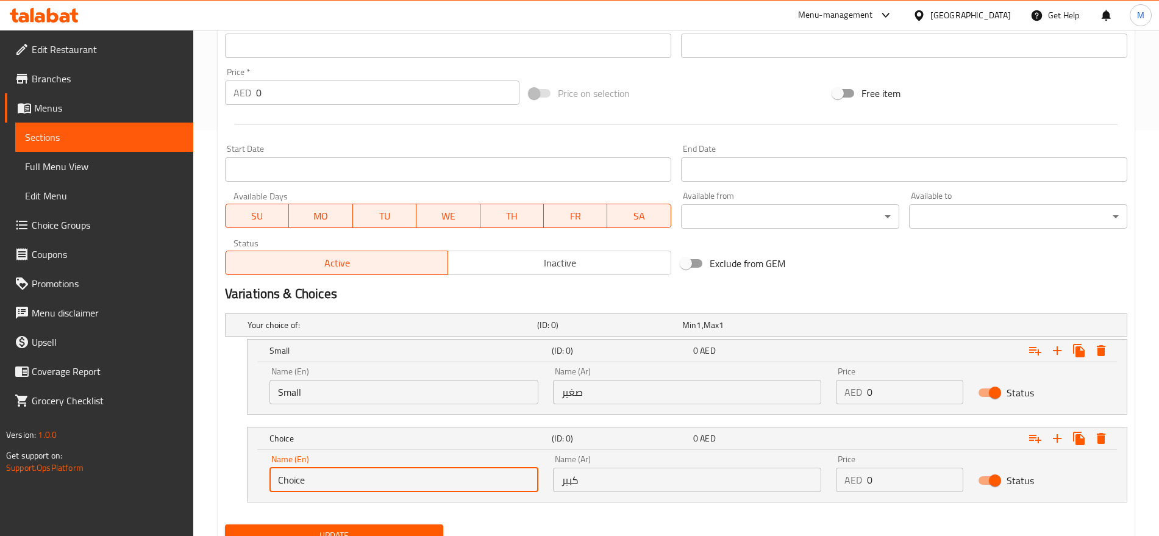
click at [376, 485] on input "Choice" at bounding box center [404, 480] width 269 height 24
type input "Large"
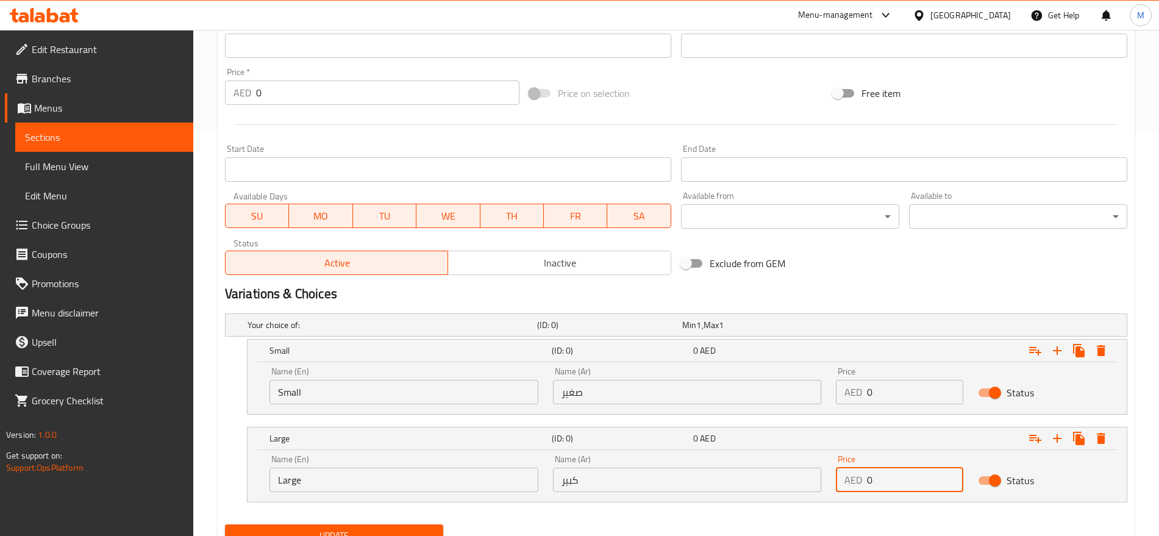
click at [886, 489] on input "0" at bounding box center [915, 480] width 96 height 24
paste input "12"
type input "12"
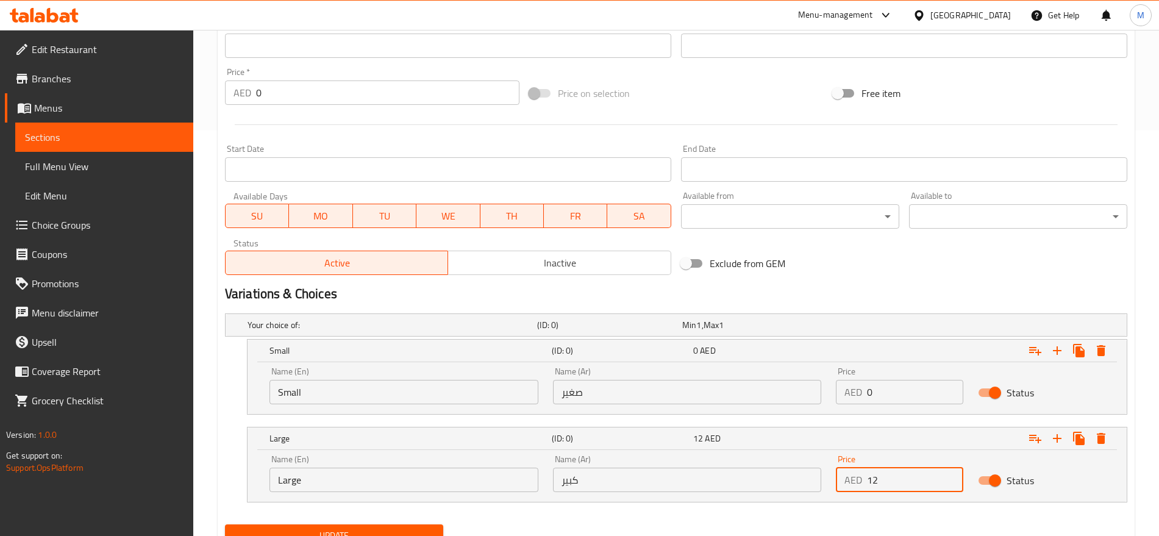
click at [887, 395] on input "0" at bounding box center [915, 392] width 96 height 24
click at [870, 398] on input "0" at bounding box center [915, 392] width 96 height 24
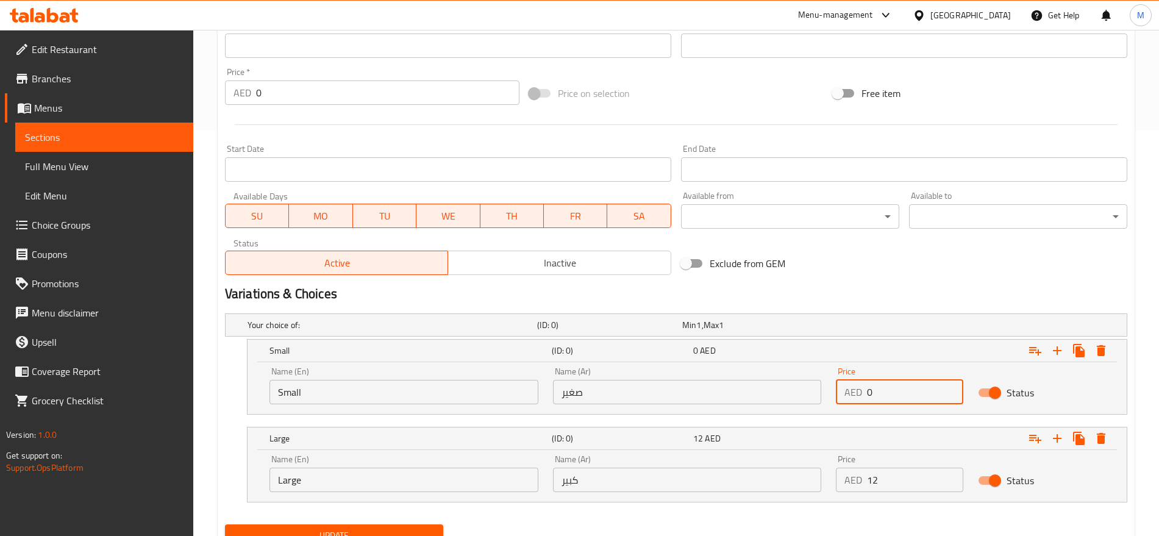
click at [870, 398] on input "0" at bounding box center [915, 392] width 96 height 24
type input "10"
click at [225, 525] on button "Update" at bounding box center [334, 536] width 218 height 23
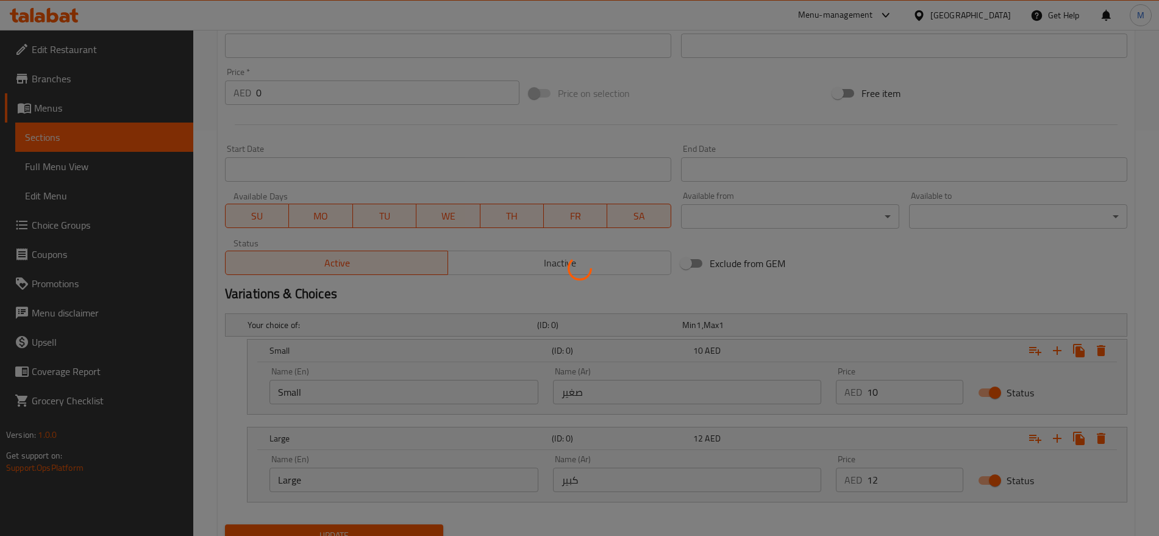
click at [904, 296] on div at bounding box center [579, 268] width 1159 height 536
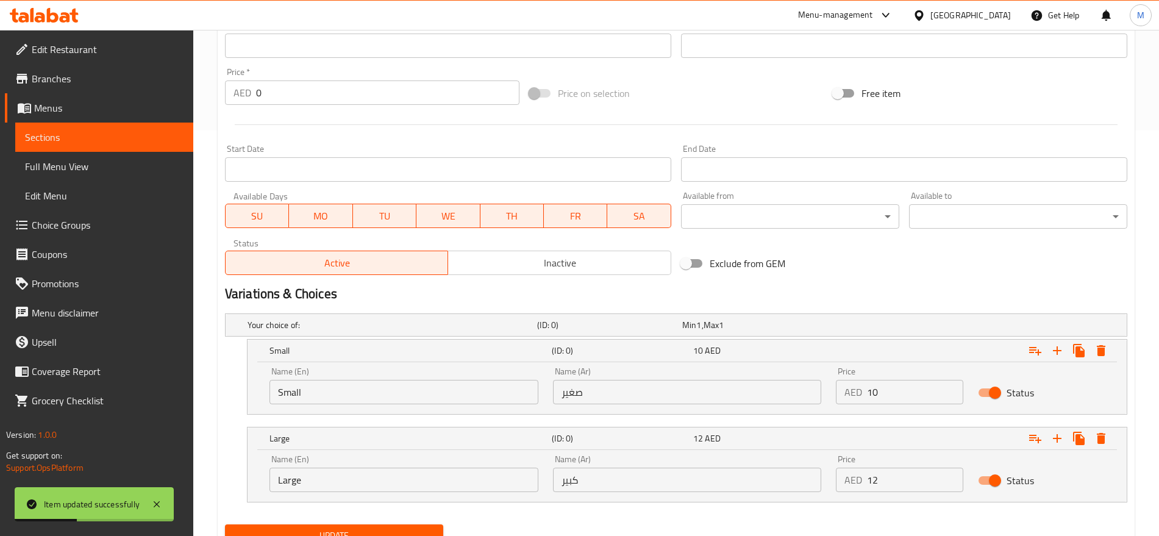
click at [870, 264] on div "Exclude from GEM" at bounding box center [828, 263] width 304 height 33
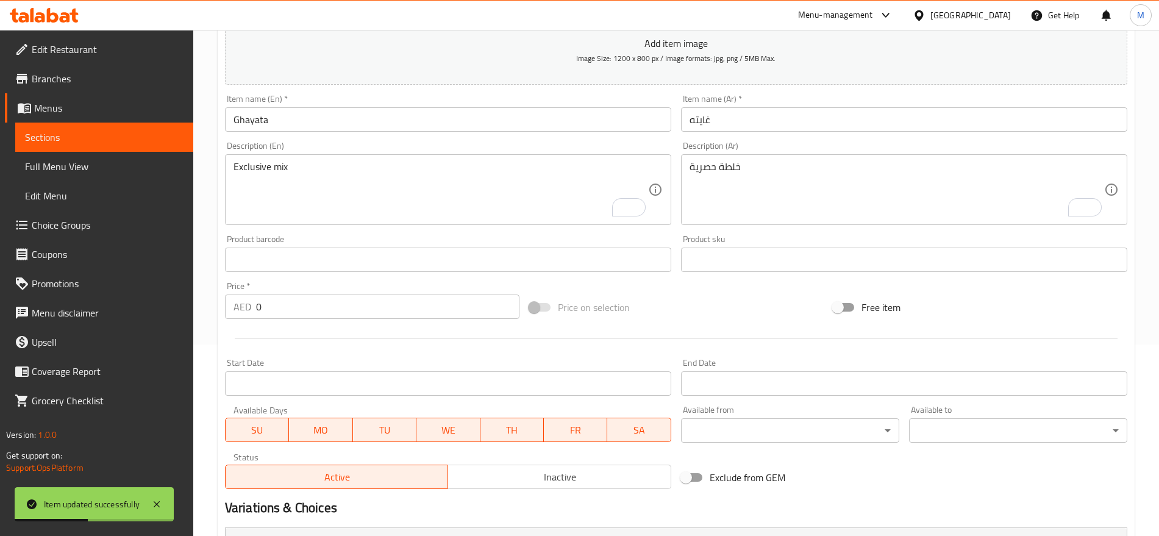
scroll to position [0, 0]
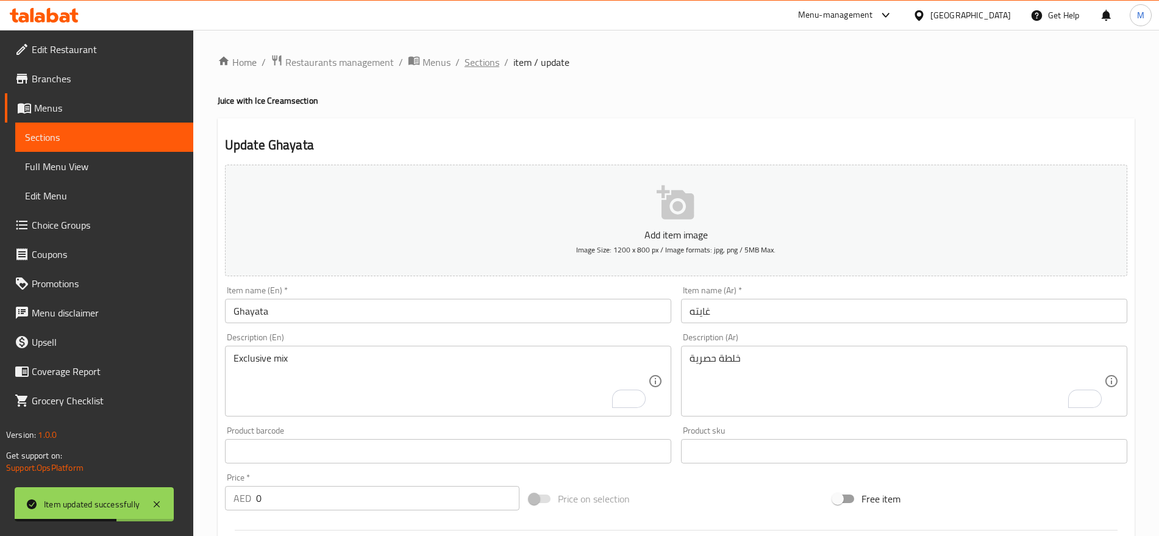
click at [489, 68] on span "Sections" at bounding box center [482, 62] width 35 height 15
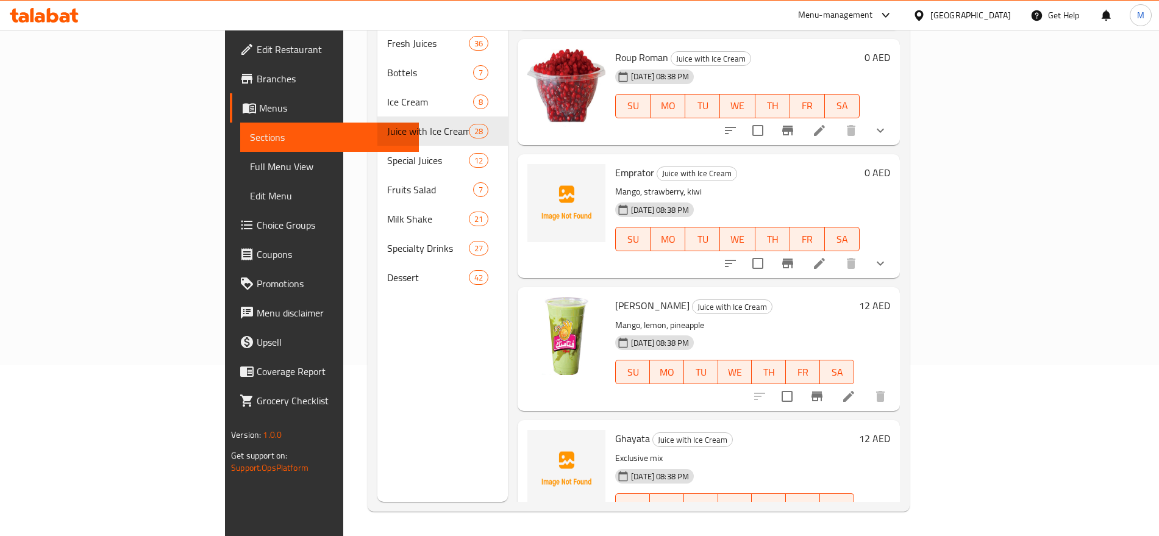
scroll to position [2821, 0]
click at [856, 390] on icon at bounding box center [849, 397] width 15 height 15
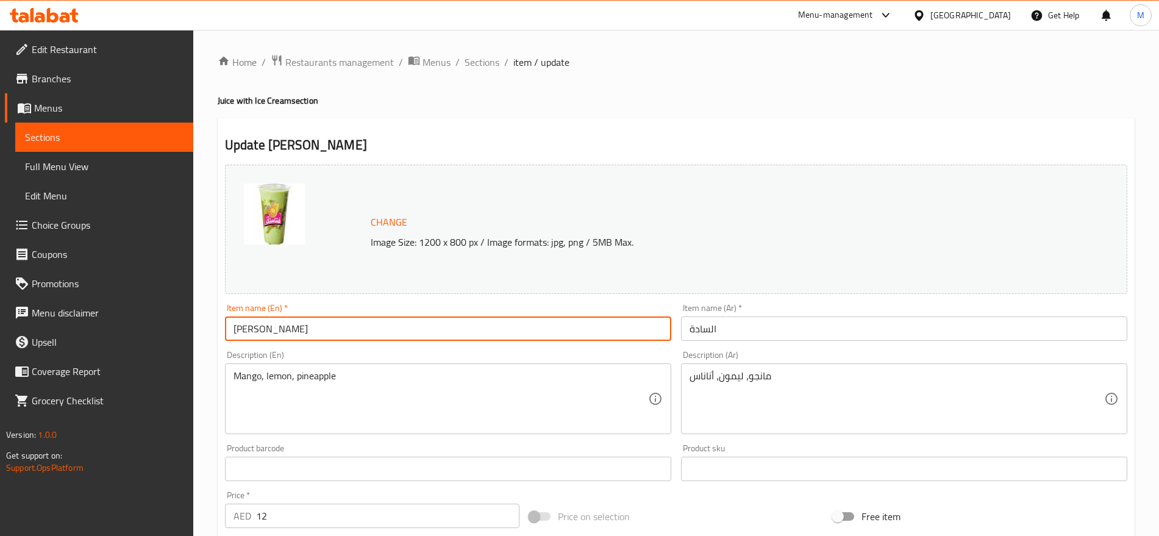
click at [340, 325] on input "Al Sada" at bounding box center [448, 329] width 446 height 24
paste input "جرعة سعادة Jurat Al Sada أفوكادو + يستاشو"
drag, startPoint x: 284, startPoint y: 329, endPoint x: 215, endPoint y: 331, distance: 69.0
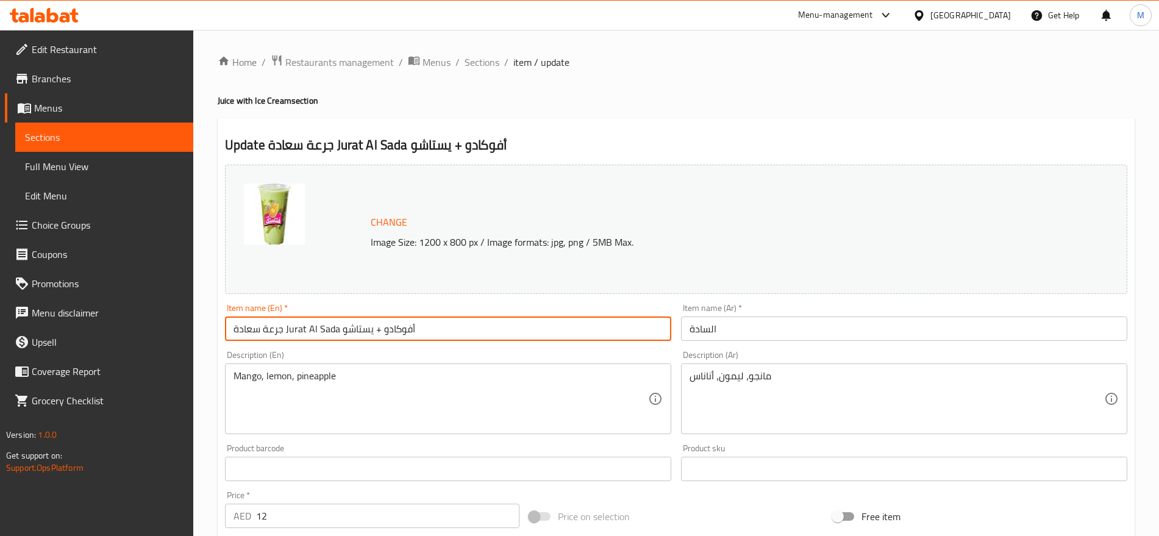
click at [215, 331] on div "Home / Restaurants management / Menus / Sections / item / update Juice with Ice…" at bounding box center [676, 455] width 966 height 850
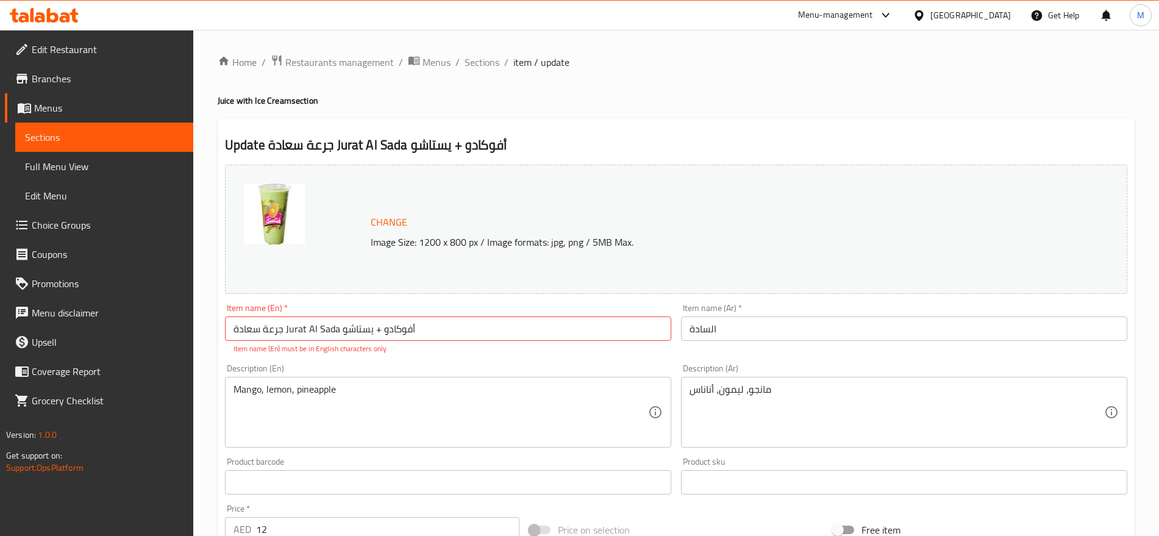
click at [215, 331] on div "Home / Restaurants management / Menus / Sections / item / update Juice with Ice…" at bounding box center [676, 461] width 966 height 863
drag, startPoint x: 283, startPoint y: 329, endPoint x: 213, endPoint y: 331, distance: 70.2
click at [213, 331] on div "Home / Restaurants management / Menus / Sections / item / update Juice with Ice…" at bounding box center [676, 461] width 966 height 863
type input "Jurat Al Sada أفوكادو + يستاشو"
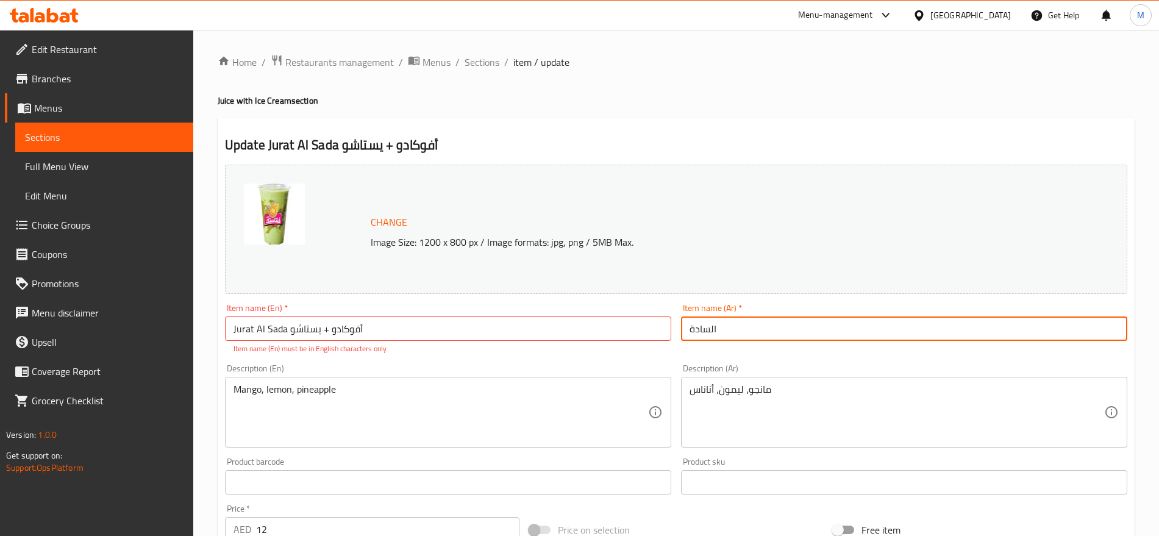
click at [713, 326] on input "السادة" at bounding box center [904, 329] width 446 height 24
paste input "رعة سع"
type input "جرعة سعادة"
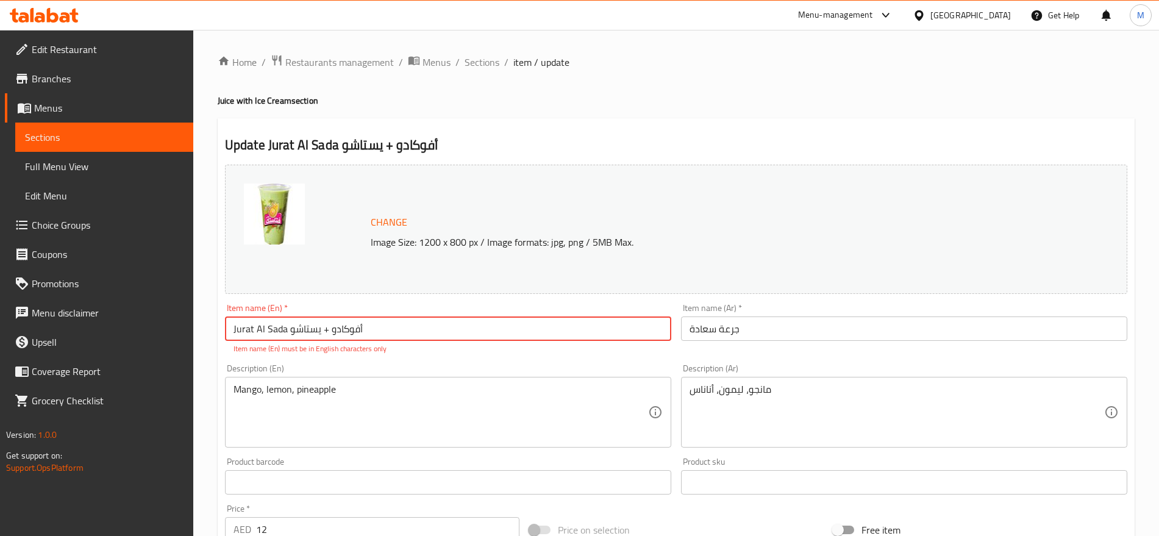
click at [292, 330] on input "Jurat Al Sada أفوكادو + يستاشو" at bounding box center [448, 329] width 446 height 24
drag, startPoint x: 292, startPoint y: 330, endPoint x: 372, endPoint y: 326, distance: 80.0
click at [372, 326] on input "Jurat Al Sada أفوكادو + يستاشو" at bounding box center [448, 329] width 446 height 24
type input "Jurat Al Sada"
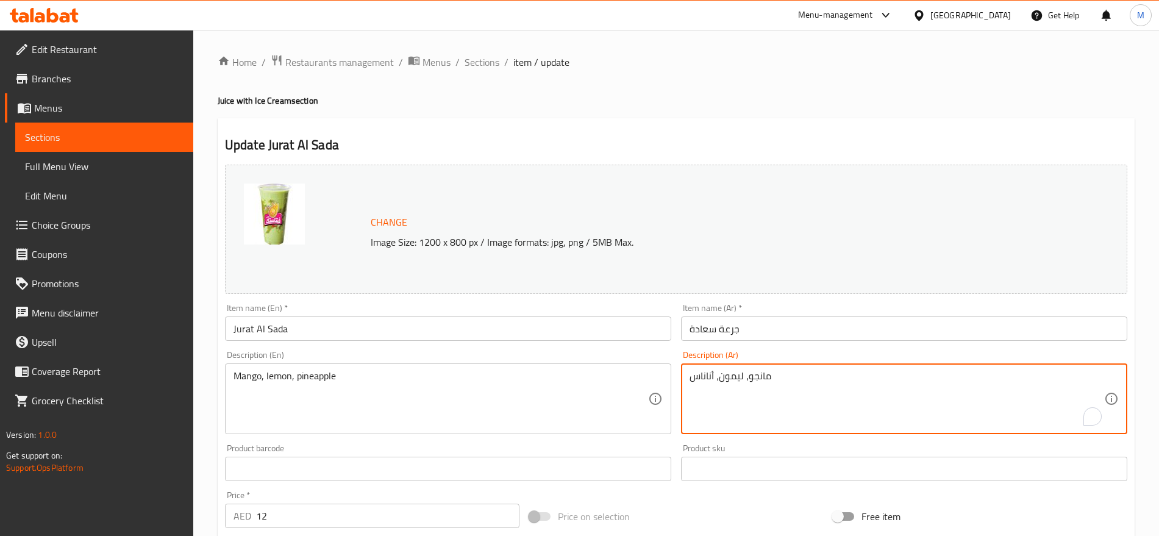
click at [772, 391] on textarea "مانجو، ليمون، أناناس" at bounding box center [897, 399] width 415 height 58
paste textarea "أفوكادو + يستاشو"
type textarea "أفوكادو + يستاشو"
click at [236, 332] on input "Jurat Al Sada" at bounding box center [448, 329] width 446 height 24
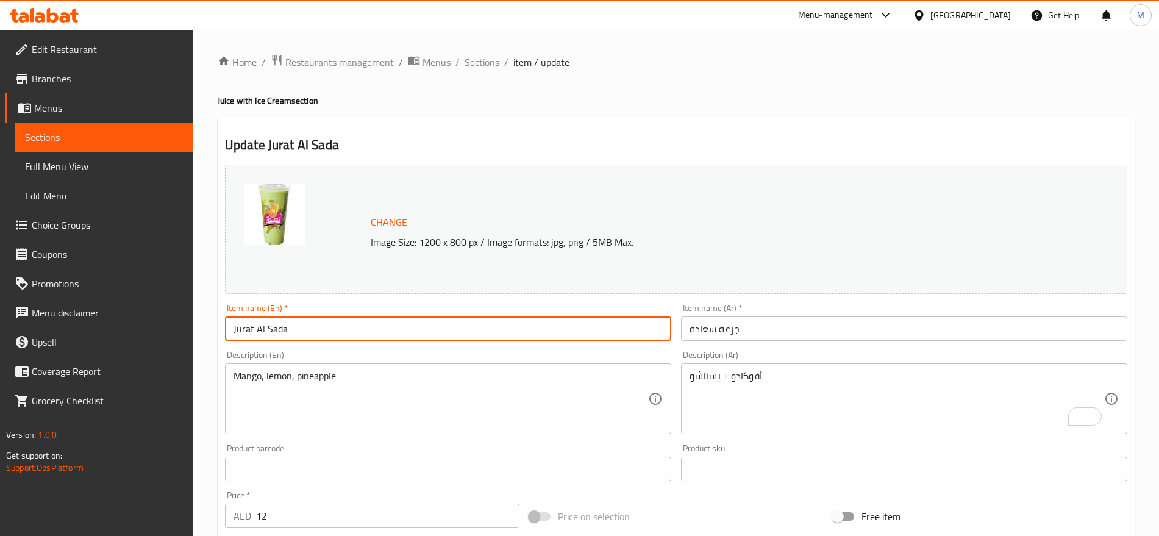
type input "Jurat Al Sada"
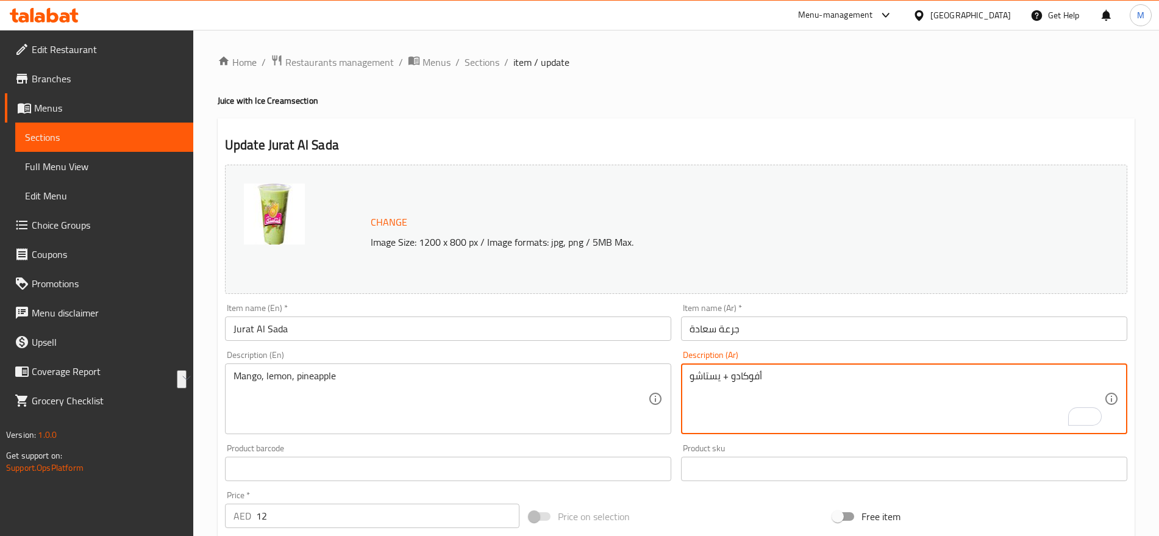
click at [779, 370] on textarea "أفوكادو + يستاشو" at bounding box center [897, 399] width 415 height 58
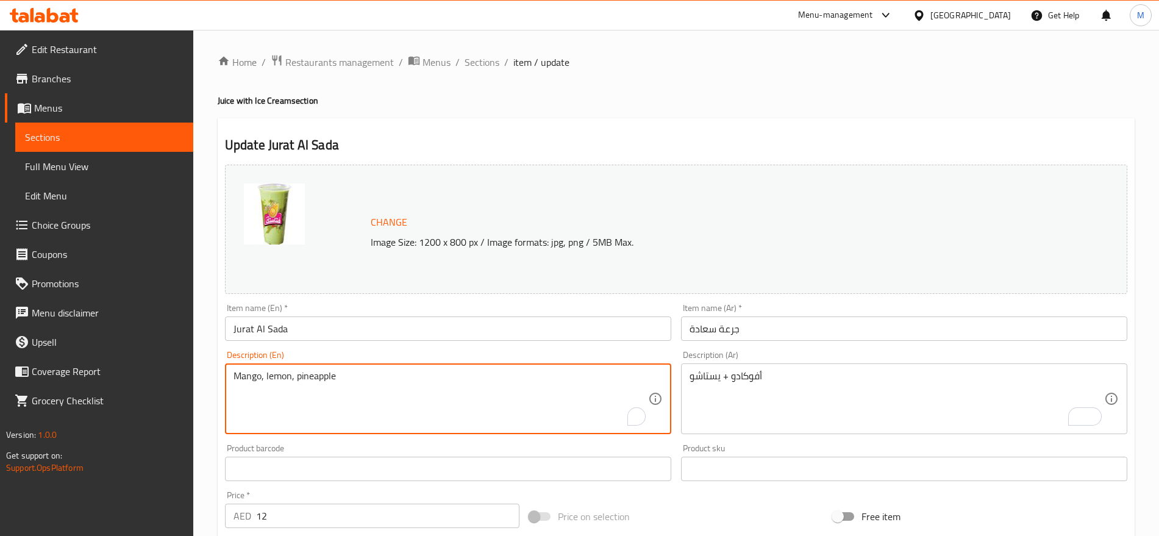
click at [370, 380] on textarea "Mango, lemon, pineapple" at bounding box center [441, 399] width 415 height 58
paste textarea "Avocado + Pistachio"
type textarea "Avocado + Pistachio"
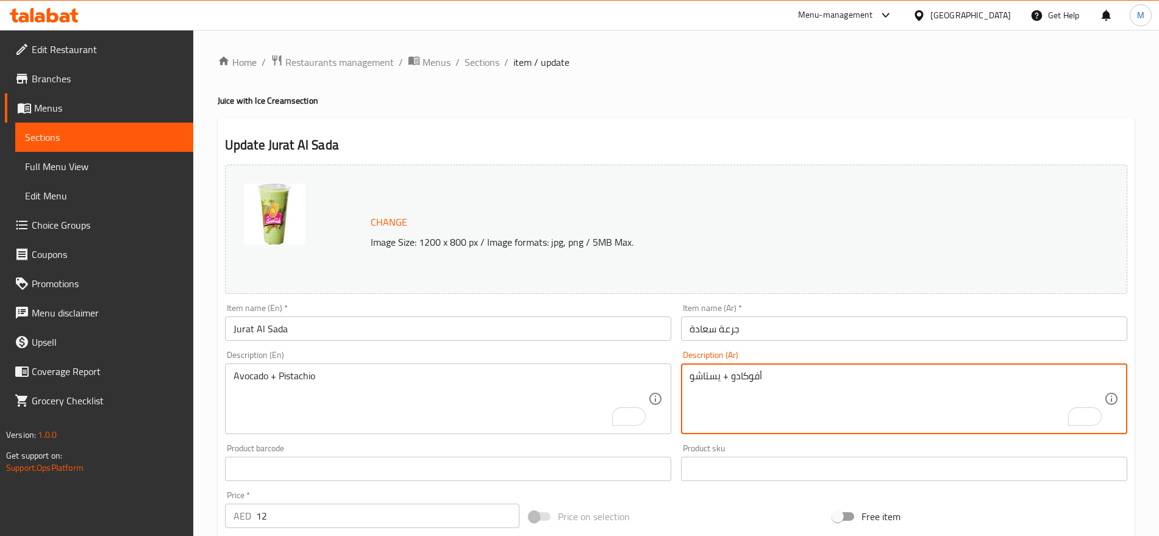
drag, startPoint x: 721, startPoint y: 378, endPoint x: 679, endPoint y: 374, distance: 42.2
paste textarea "بستاشي"
type textarea "أفوكادو + بستاشيو"
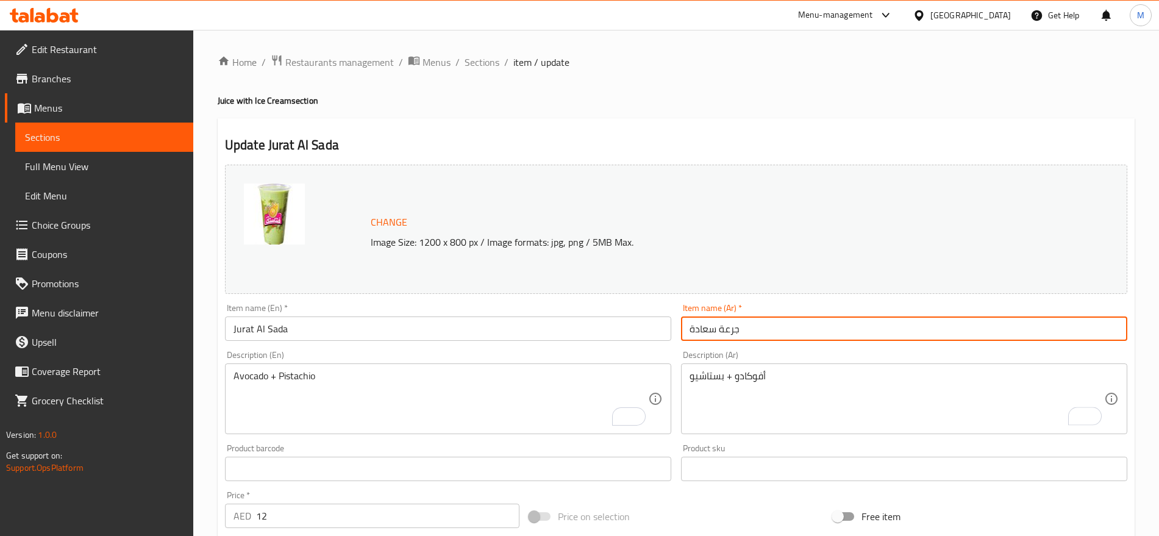
click at [761, 326] on input "جرعة سعادة" at bounding box center [904, 329] width 446 height 24
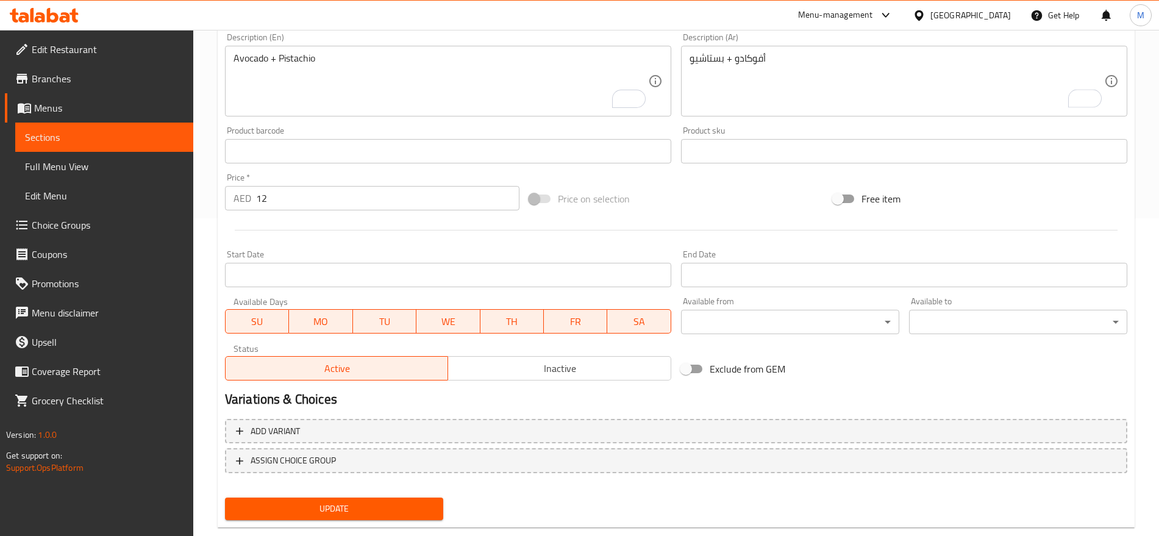
scroll to position [343, 0]
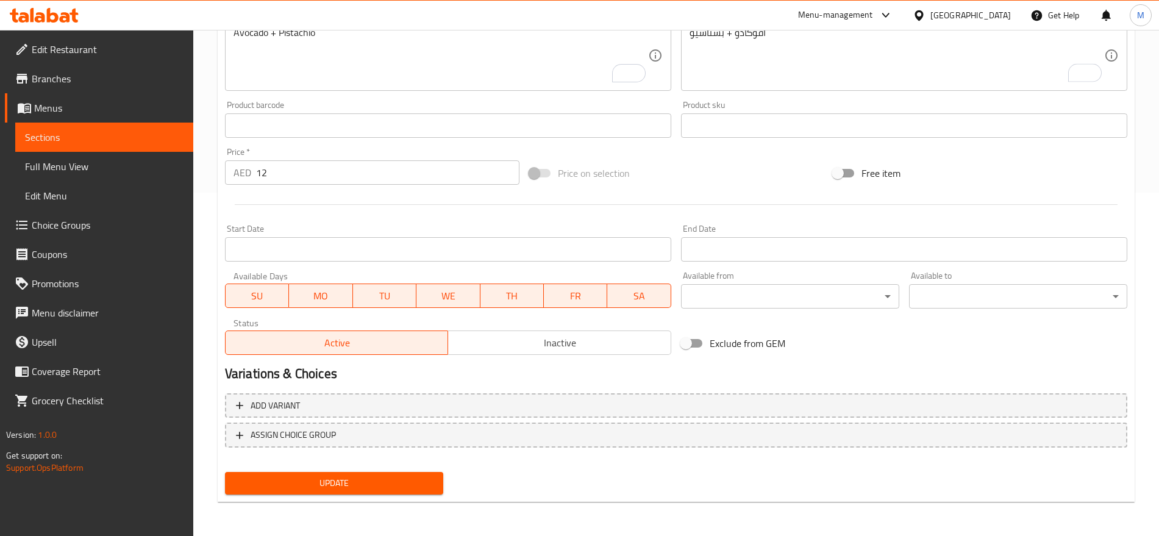
click at [316, 177] on input "12" at bounding box center [387, 172] width 263 height 24
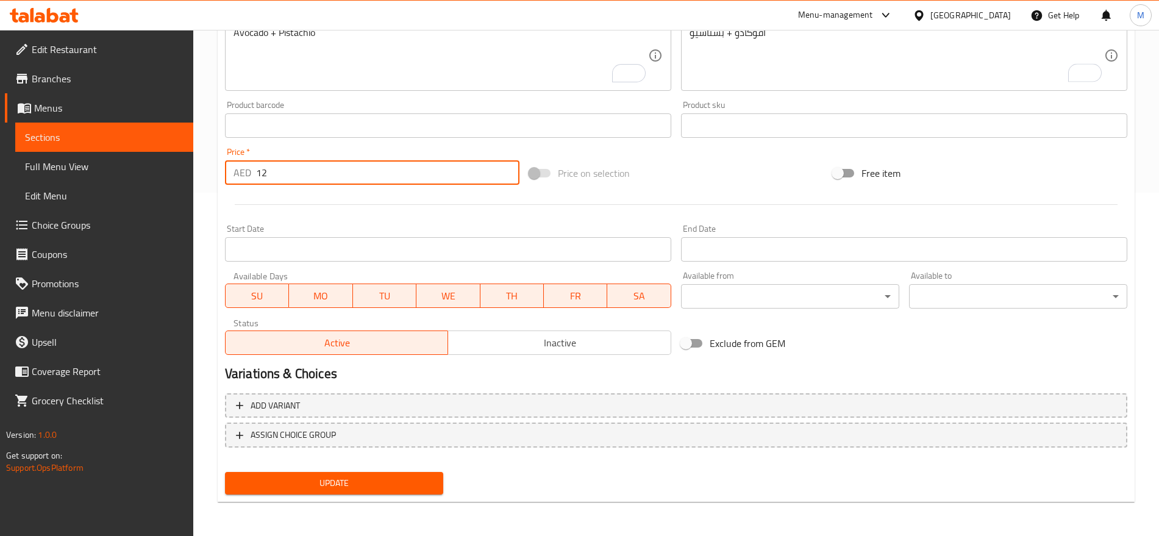
click at [316, 177] on input "12" at bounding box center [387, 172] width 263 height 24
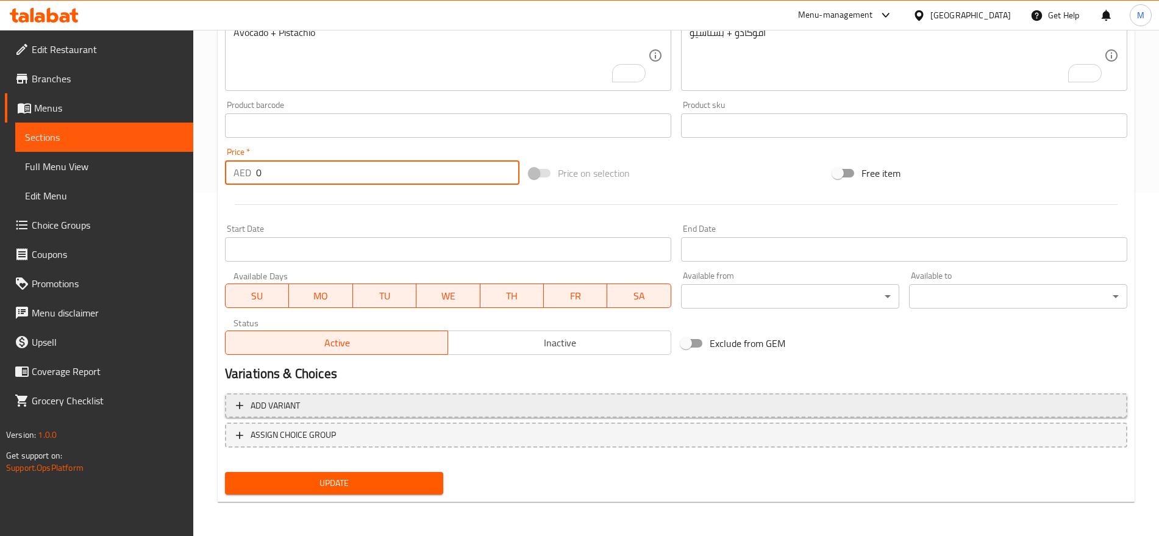
type input "0"
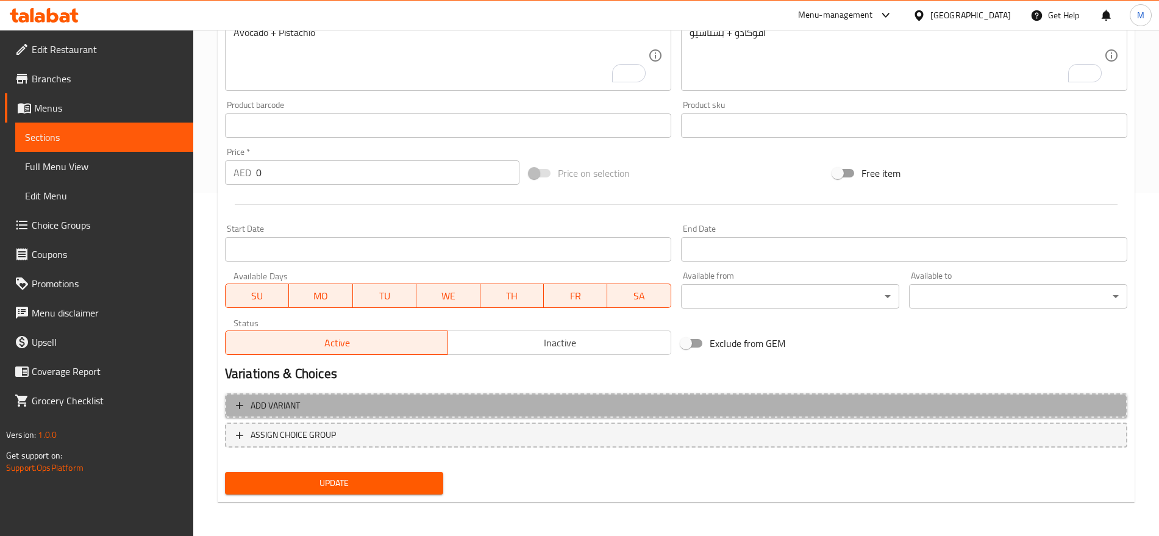
click at [879, 396] on button "Add variant" at bounding box center [676, 405] width 903 height 25
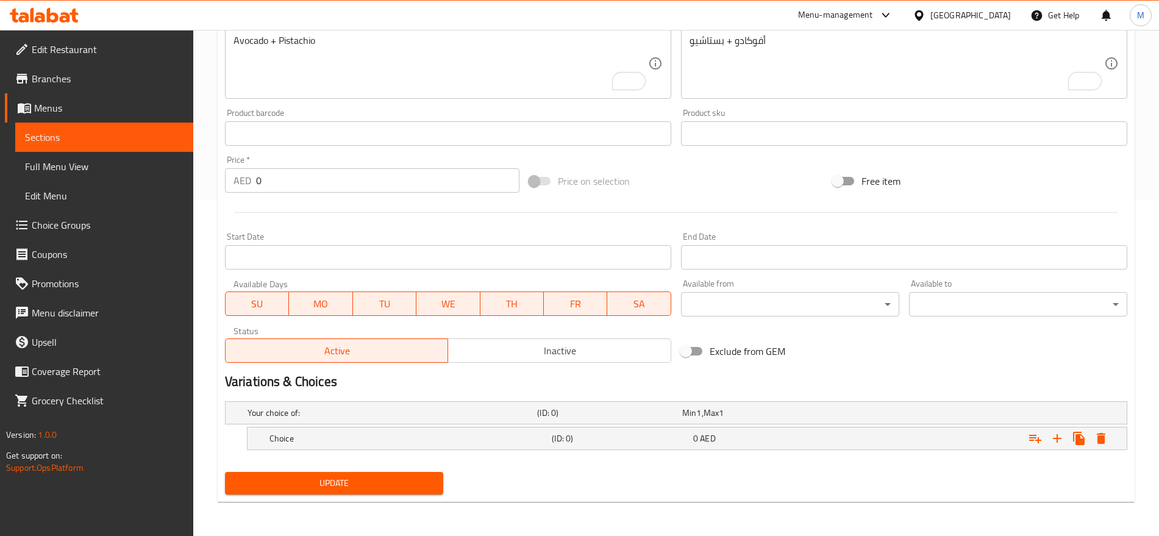
scroll to position [335, 0]
click at [1059, 442] on icon "Expand" at bounding box center [1057, 438] width 15 height 15
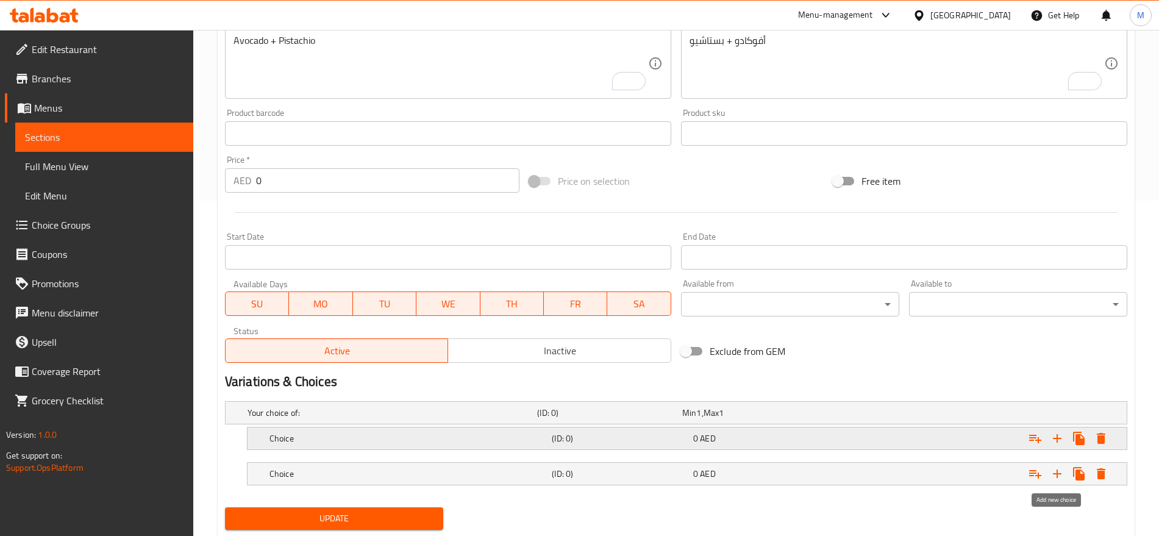
scroll to position [371, 0]
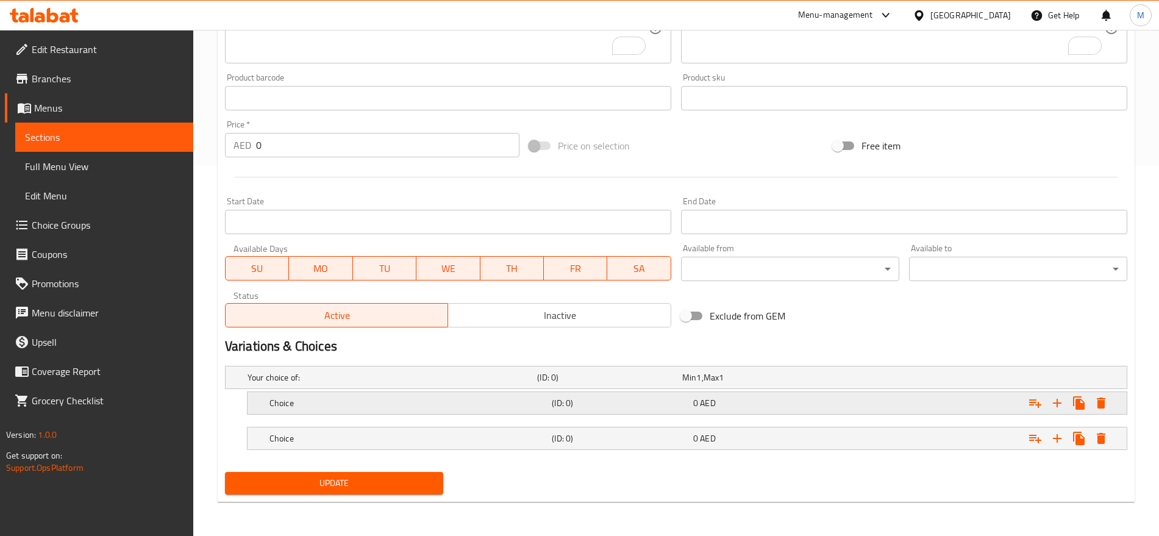
click at [929, 380] on div "Expand" at bounding box center [970, 377] width 290 height 5
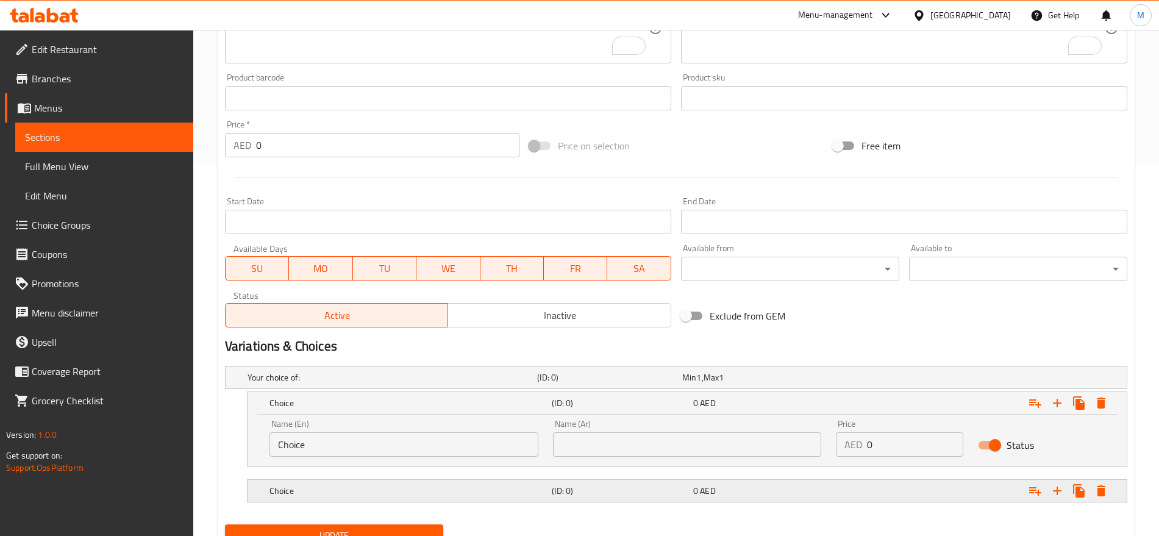
click at [909, 380] on div "Expand" at bounding box center [970, 377] width 290 height 5
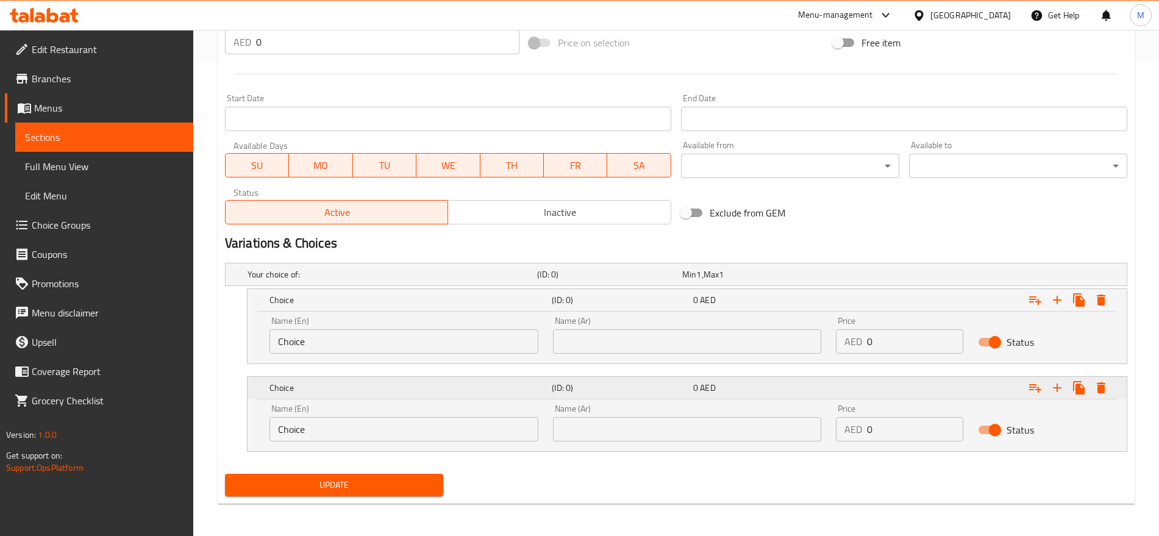
scroll to position [476, 0]
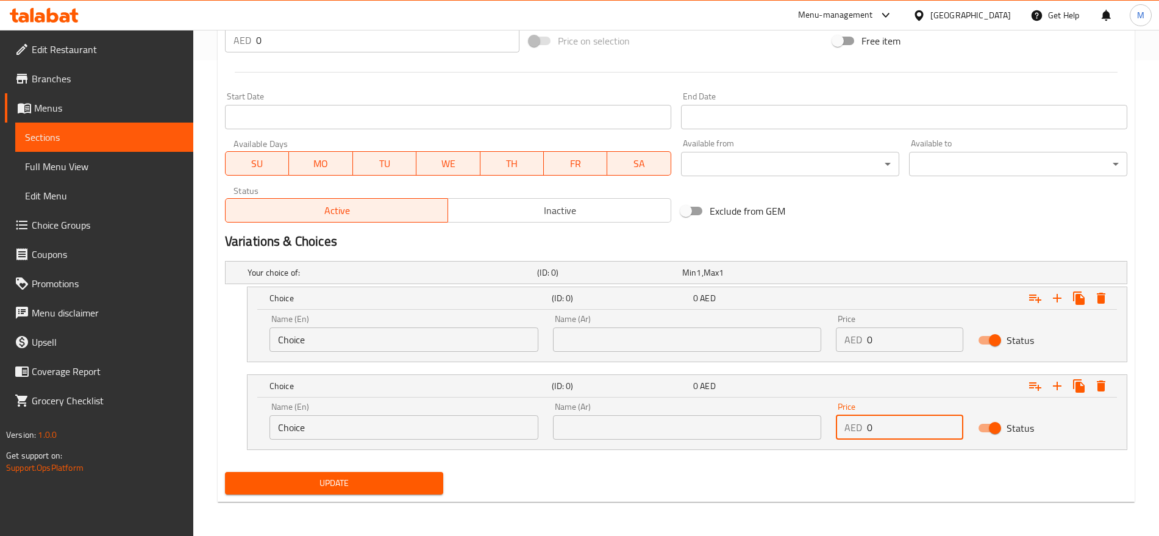
click at [897, 432] on input "0" at bounding box center [915, 427] width 96 height 24
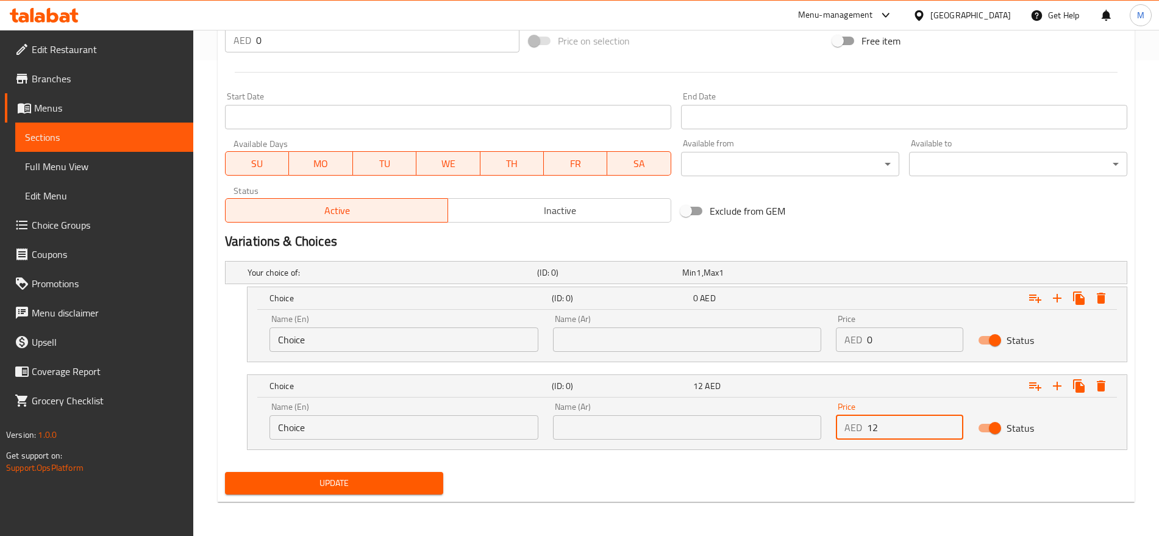
type input "12"
click at [688, 420] on input "text" at bounding box center [687, 427] width 269 height 24
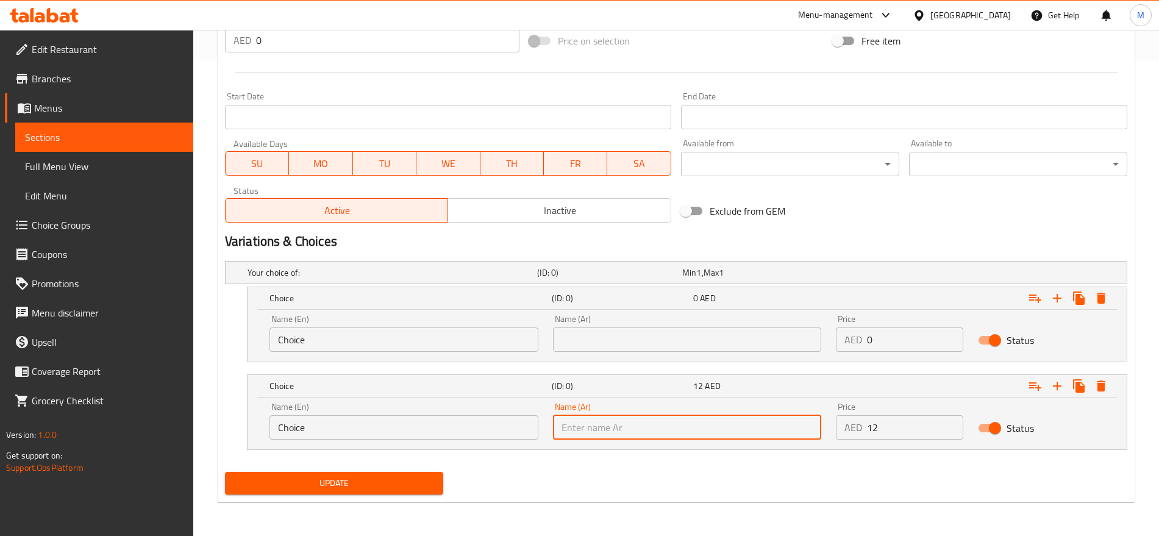
type input "كبير"
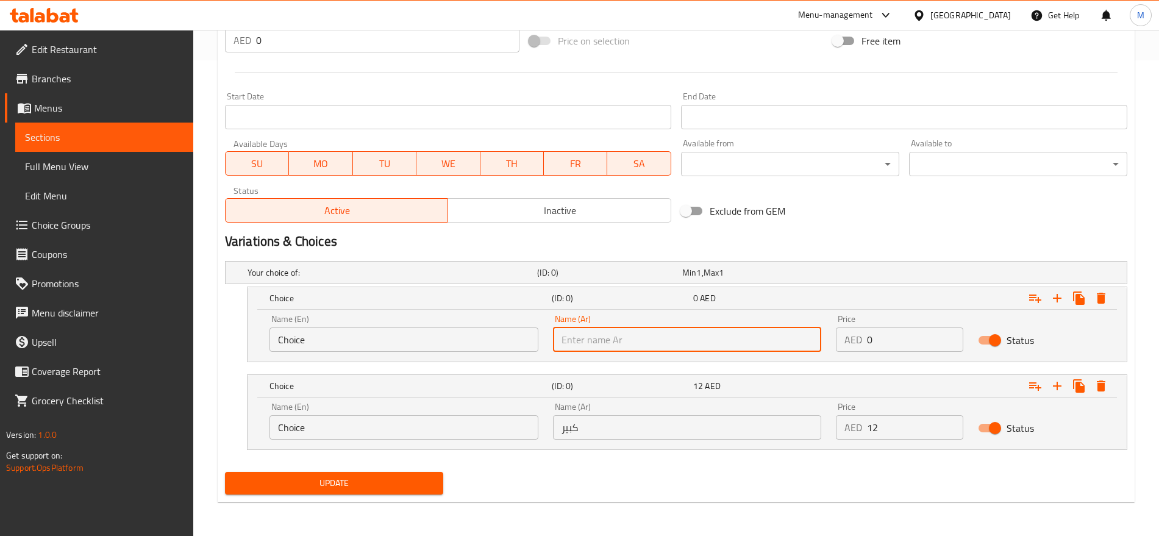
click at [623, 346] on input "text" at bounding box center [687, 340] width 269 height 24
type input "صغير"
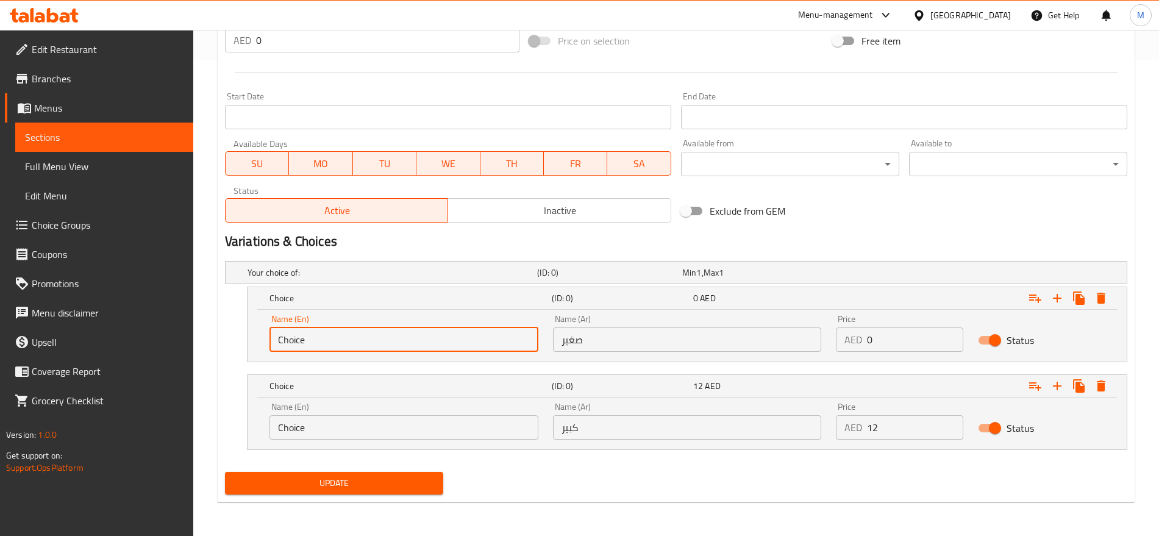
click at [442, 332] on input "Choice" at bounding box center [404, 340] width 269 height 24
type input "Small"
click at [368, 421] on input "Choice" at bounding box center [404, 427] width 269 height 24
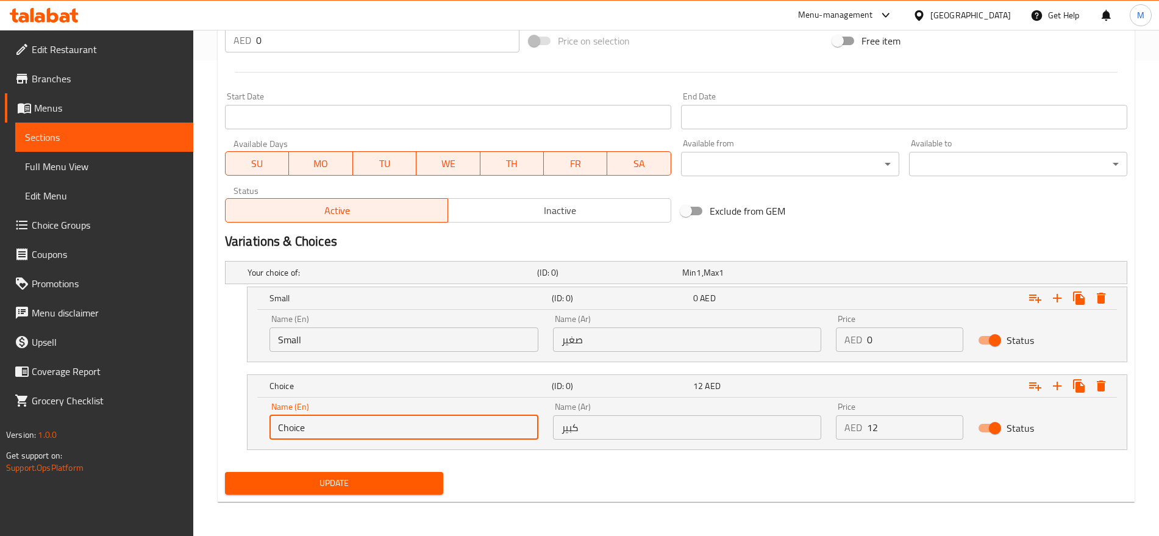
click at [368, 421] on input "Choice" at bounding box center [404, 427] width 269 height 24
type input "Large"
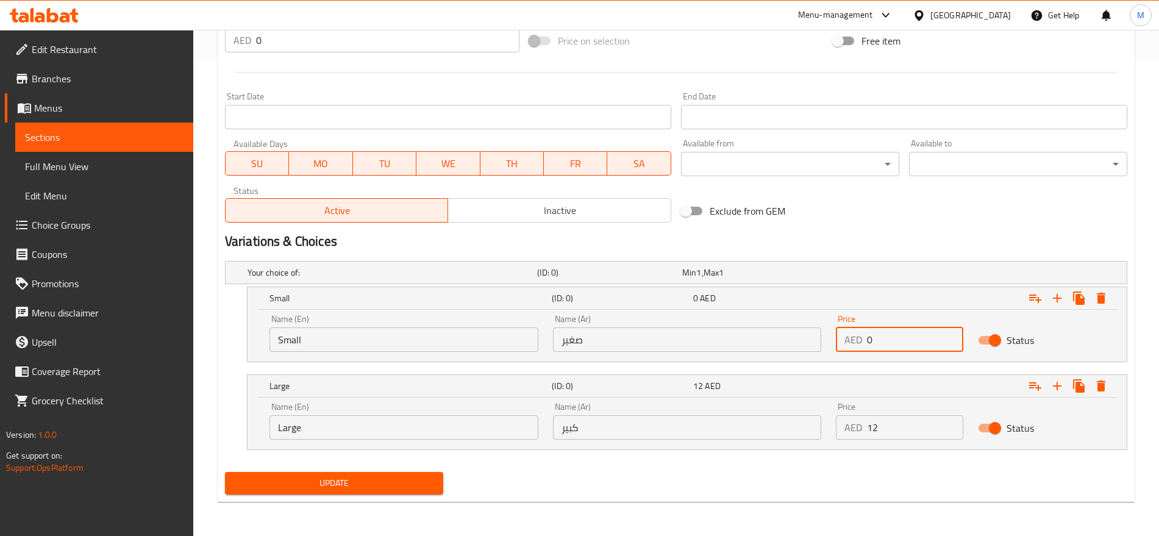
click at [888, 343] on input "0" at bounding box center [915, 340] width 96 height 24
type input "10"
click at [225, 472] on button "Update" at bounding box center [334, 483] width 218 height 23
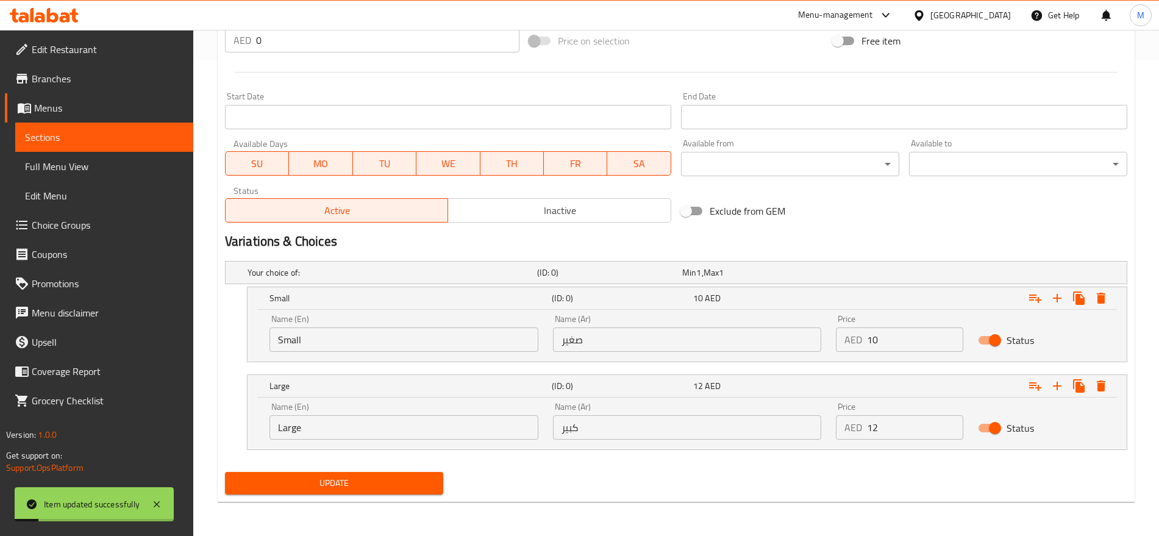
click at [776, 477] on div "Update" at bounding box center [676, 483] width 912 height 32
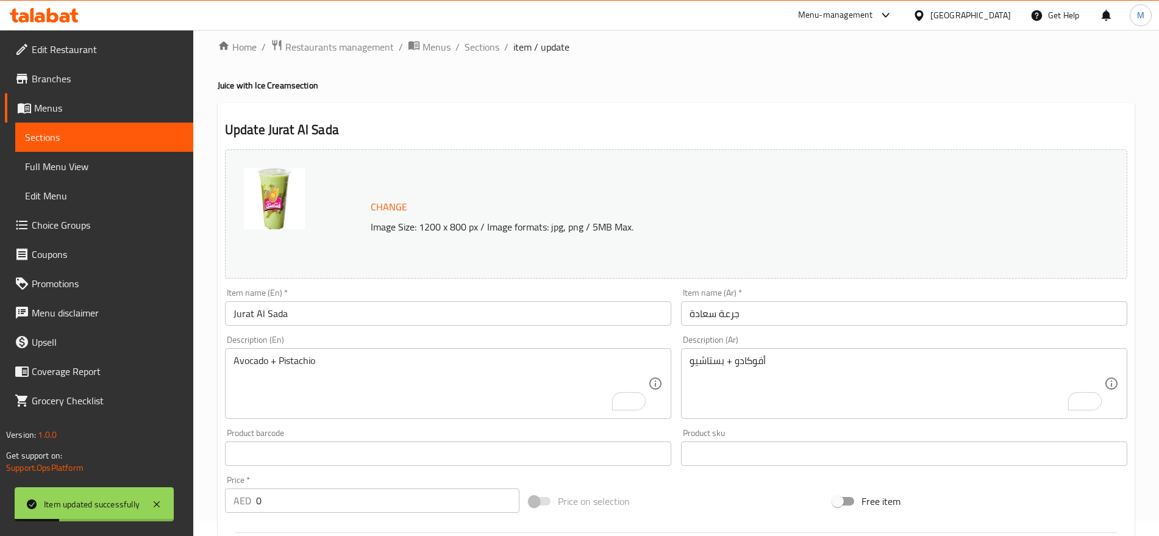
scroll to position [0, 0]
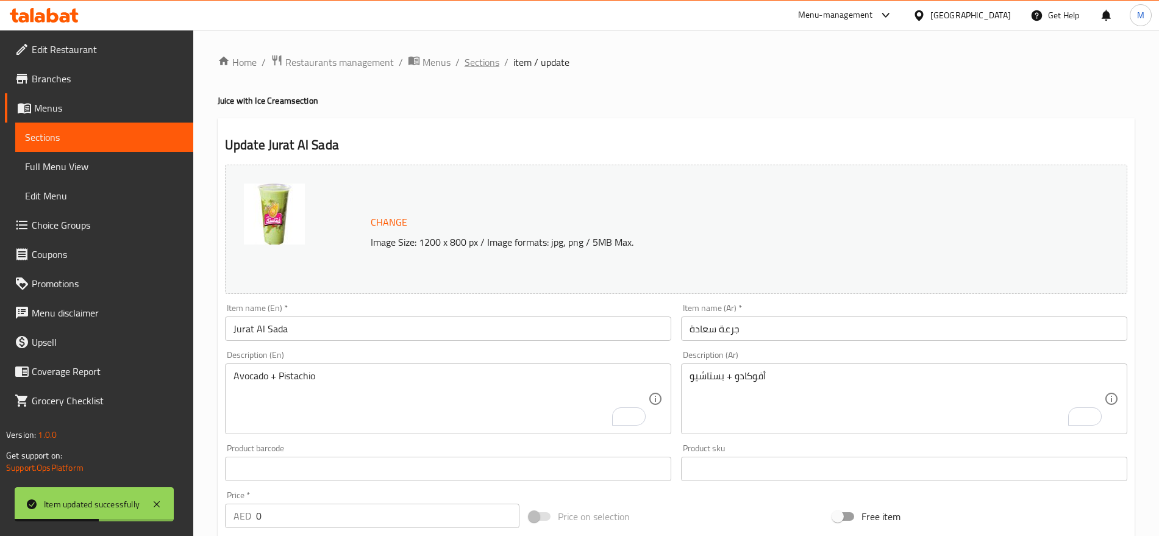
click at [485, 59] on span "Sections" at bounding box center [482, 62] width 35 height 15
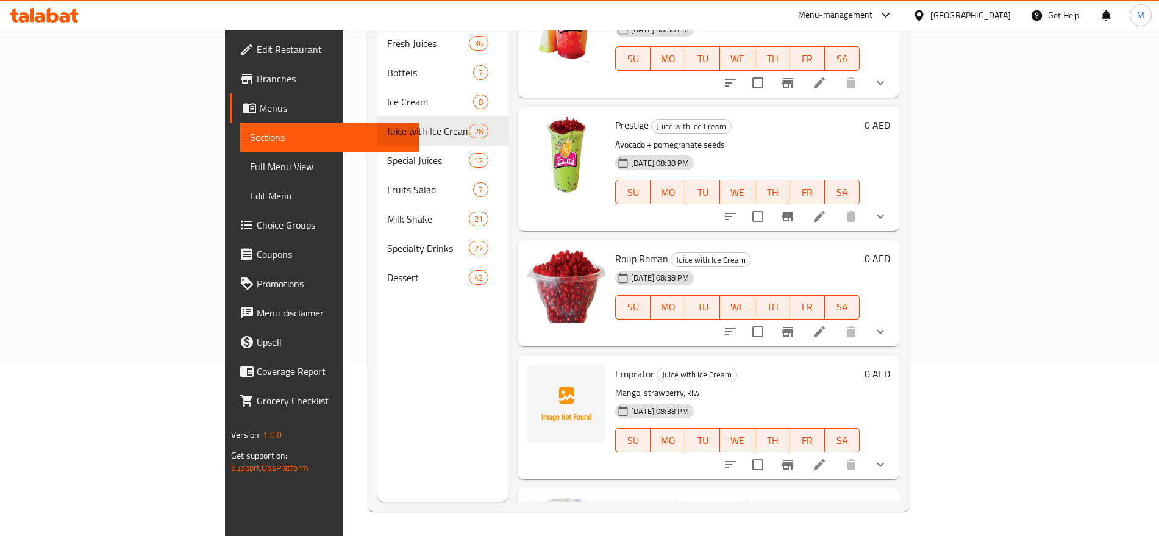
scroll to position [2624, 0]
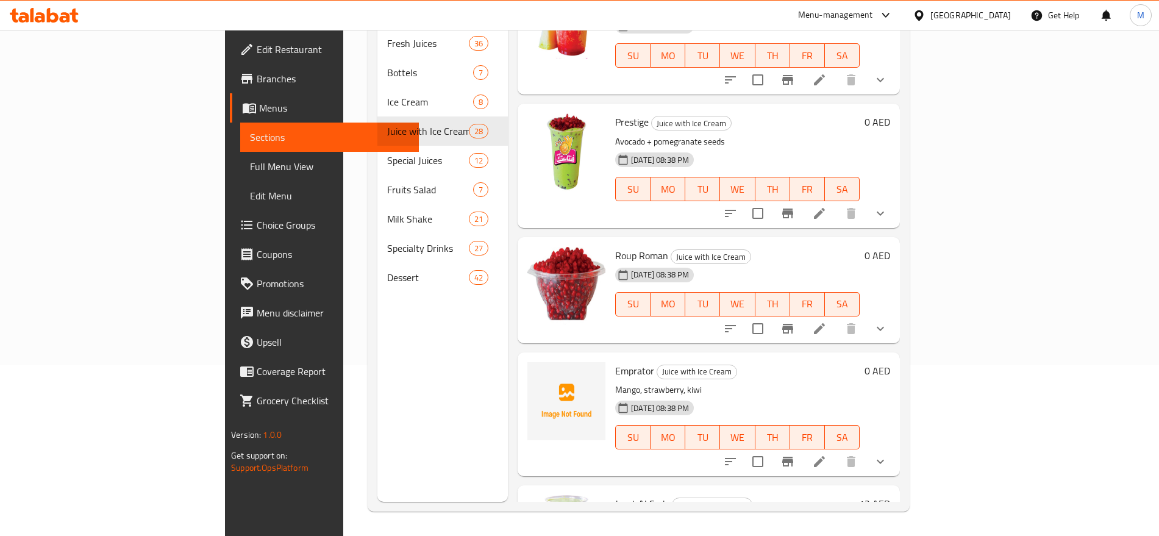
click at [615, 495] on span "Jurat Al Sada" at bounding box center [642, 504] width 54 height 18
copy span "Sada"
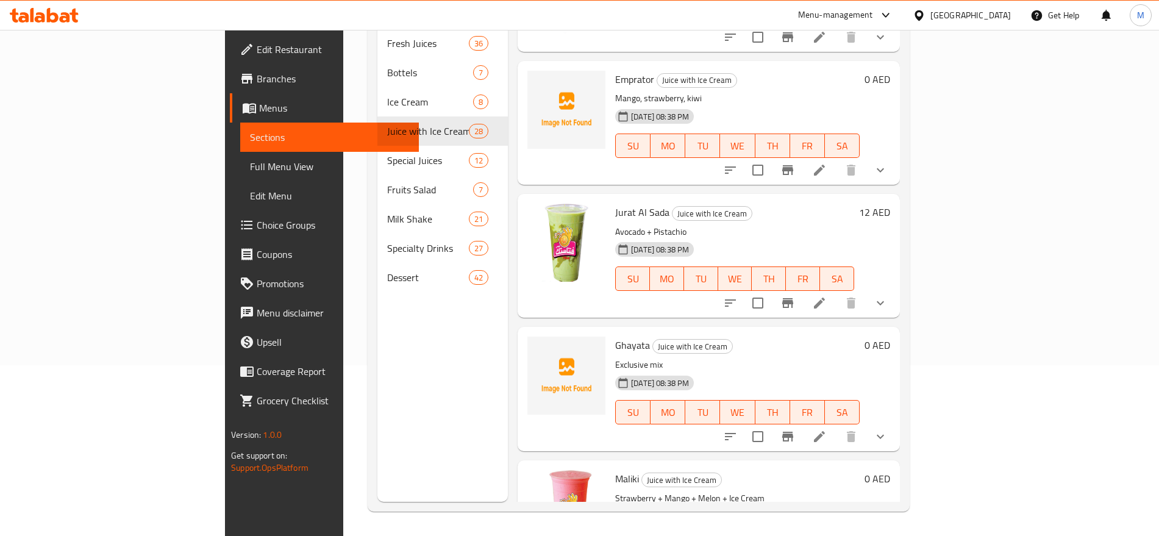
scroll to position [2917, 0]
click at [891, 202] on h6 "12 AED" at bounding box center [874, 210] width 31 height 17
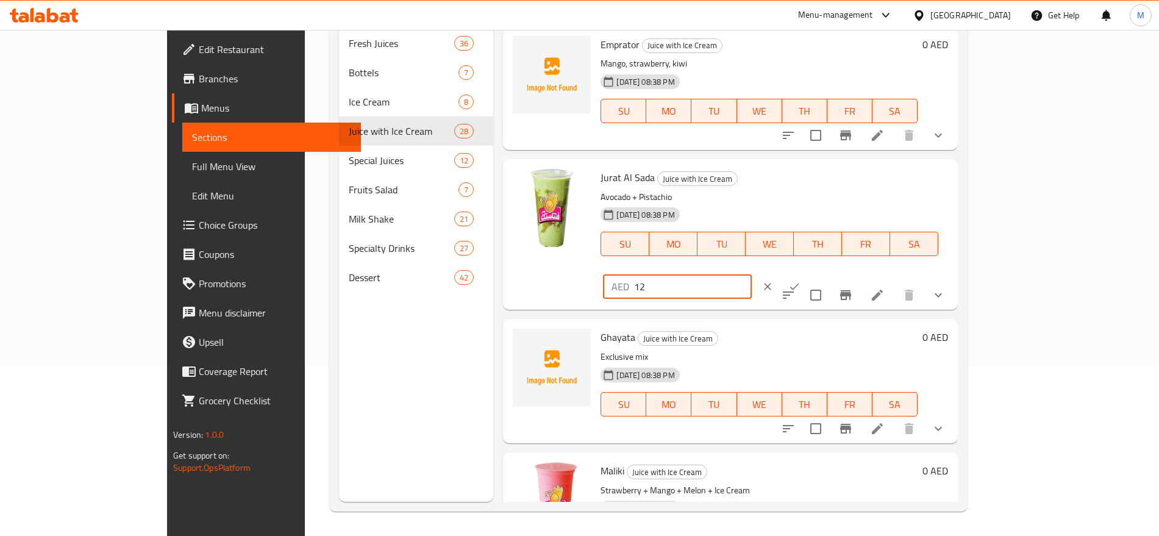
click at [752, 274] on input "12" at bounding box center [693, 286] width 118 height 24
type input "0"
click at [801, 281] on icon "ok" at bounding box center [795, 287] width 12 height 12
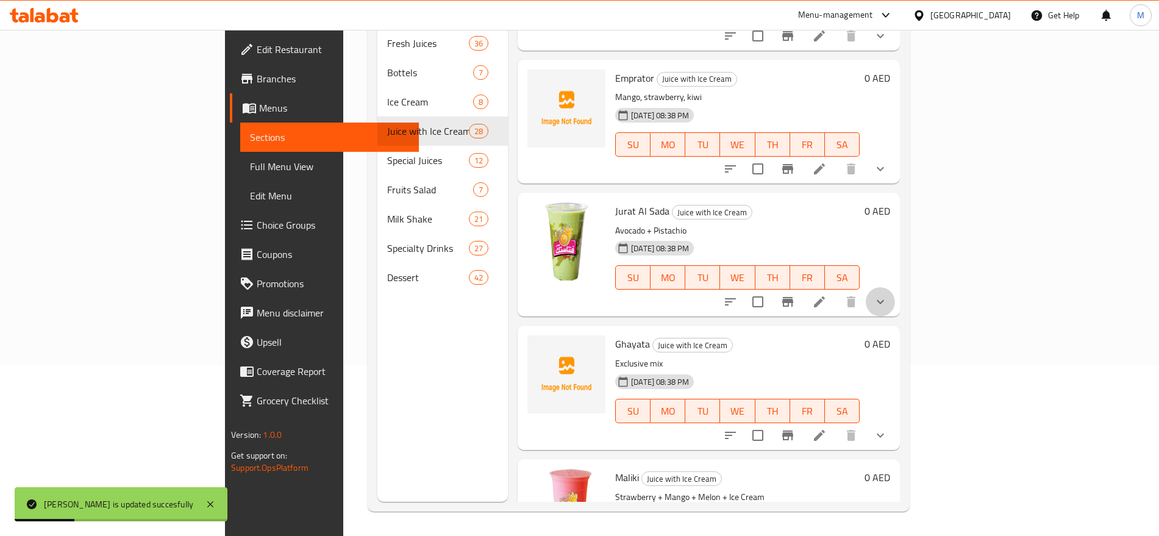
click at [895, 287] on button "show more" at bounding box center [880, 301] width 29 height 29
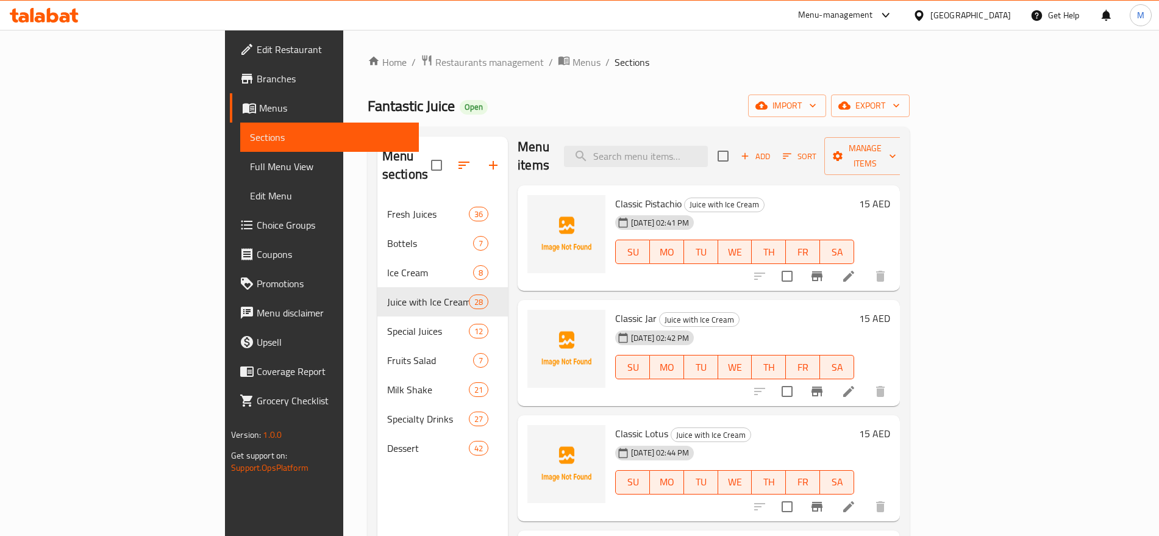
scroll to position [12, 0]
click at [708, 143] on input "search" at bounding box center [636, 153] width 144 height 21
paste input "Khamees"
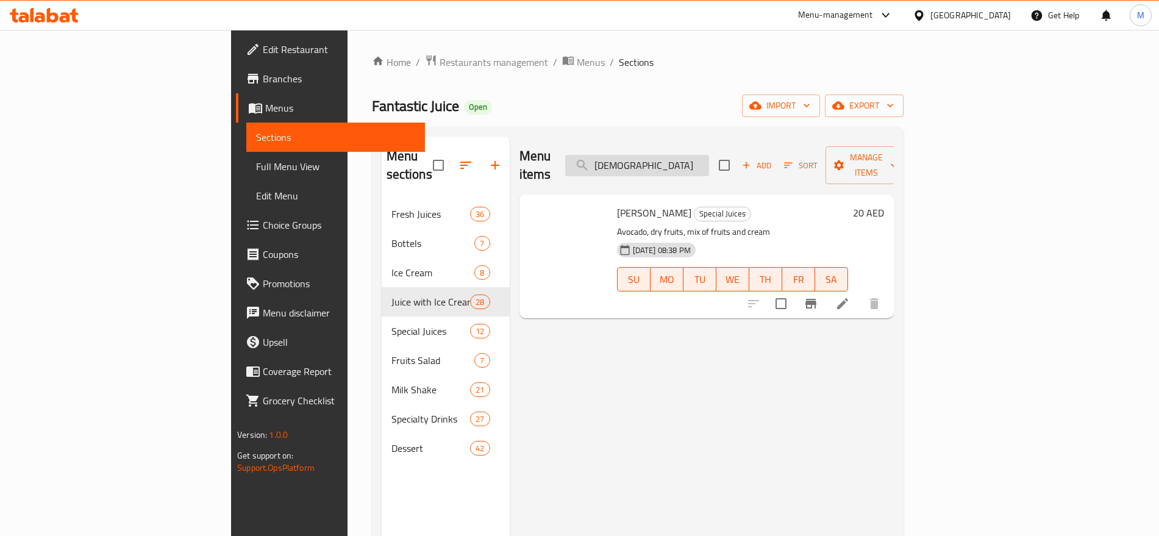
scroll to position [0, 0]
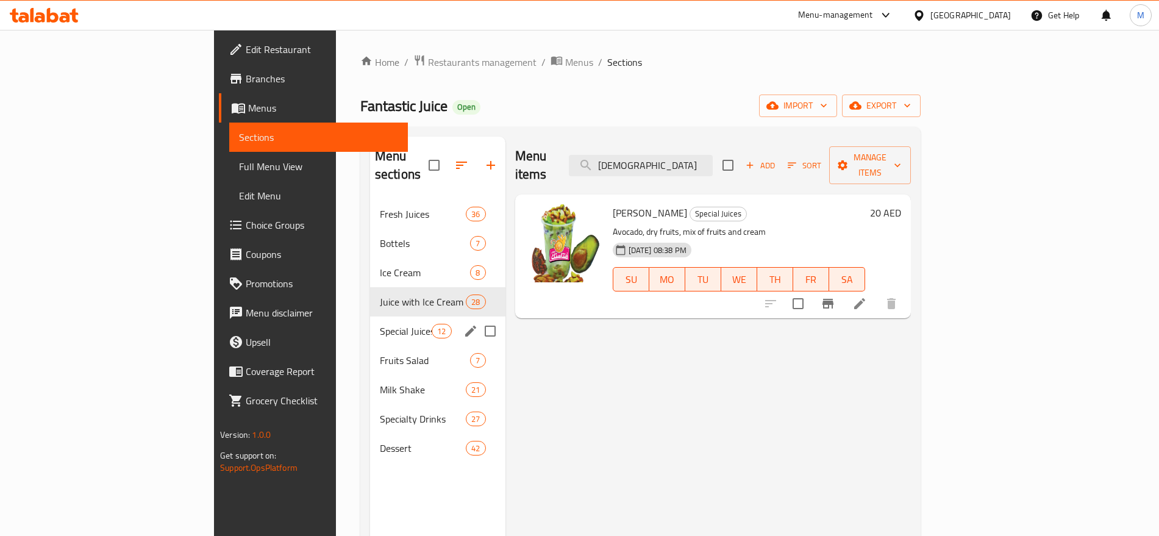
type input "Khamees"
click at [370, 321] on div "Special Juices 12" at bounding box center [437, 331] width 135 height 29
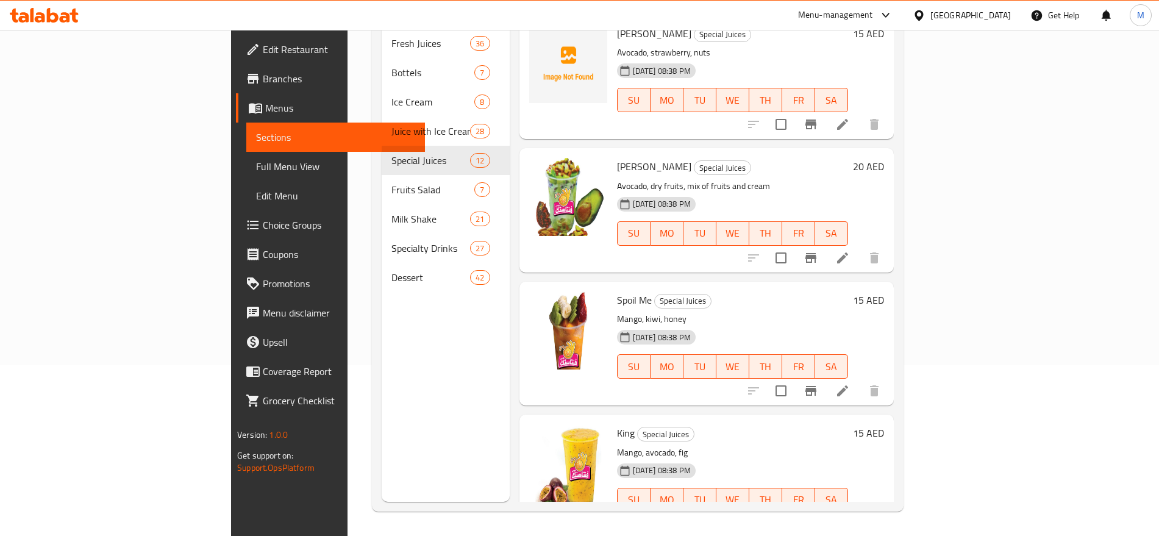
scroll to position [274, 0]
click at [850, 251] on icon at bounding box center [843, 258] width 15 height 15
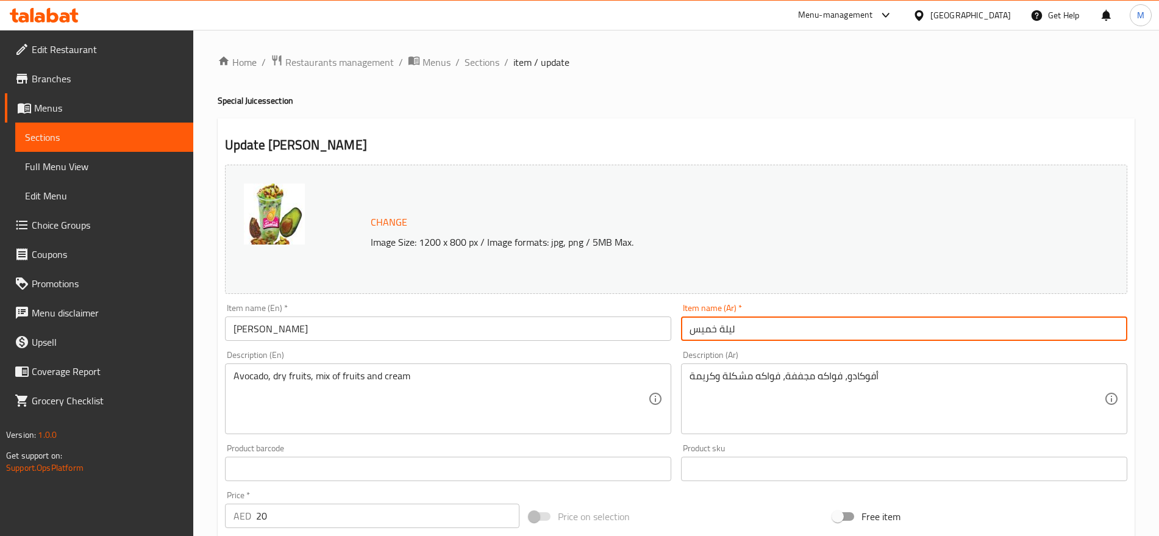
click at [718, 331] on input "ليلة خميس" at bounding box center [904, 329] width 446 height 24
type input "ليلة الخميس"
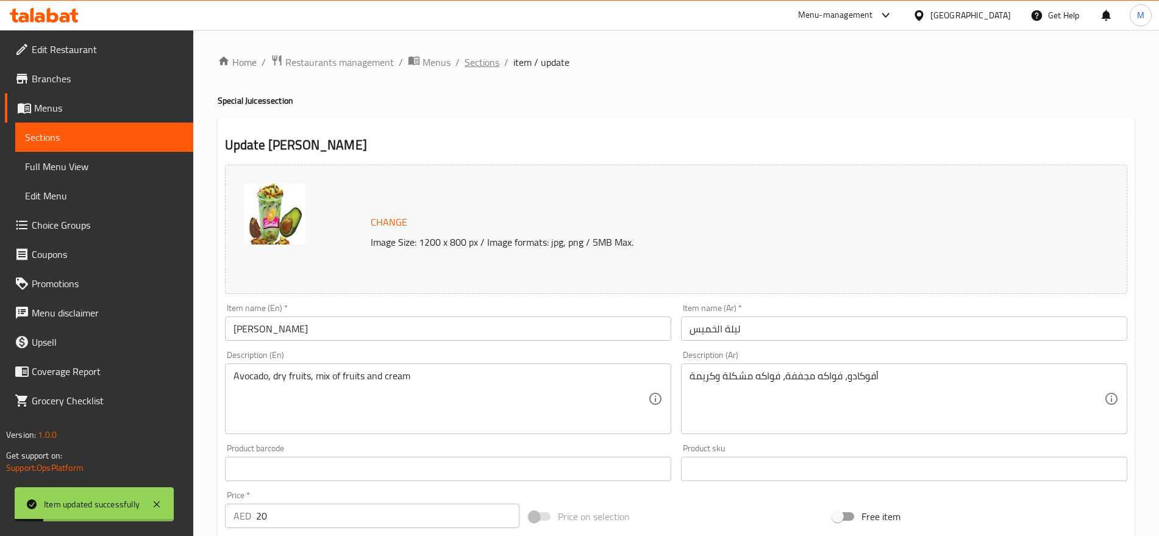
click at [468, 55] on span "Sections" at bounding box center [482, 62] width 35 height 15
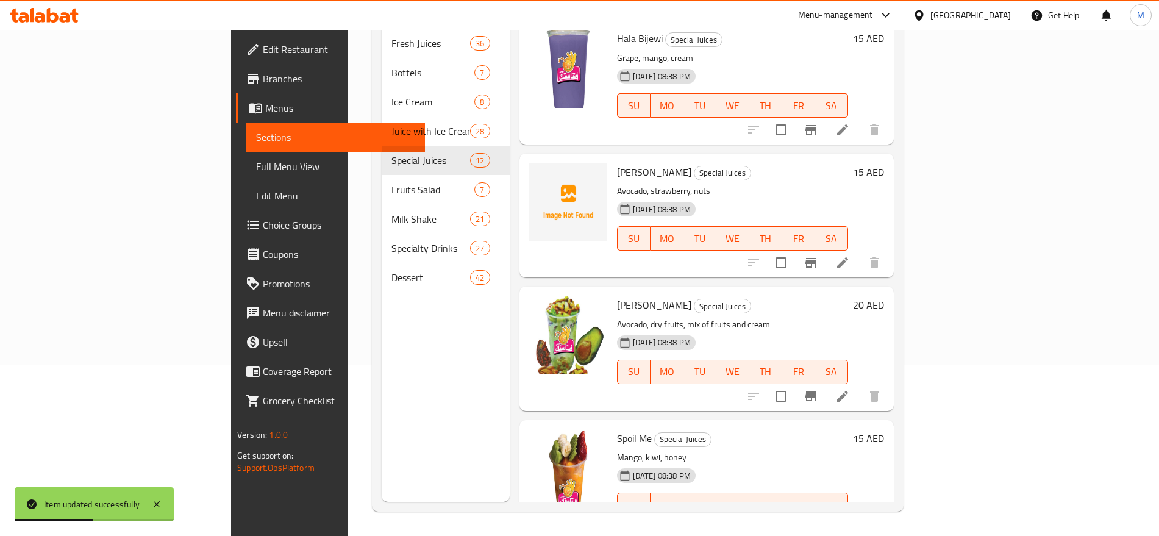
scroll to position [137, 0]
click at [826, 381] on button "Branch-specific-item" at bounding box center [811, 395] width 29 height 29
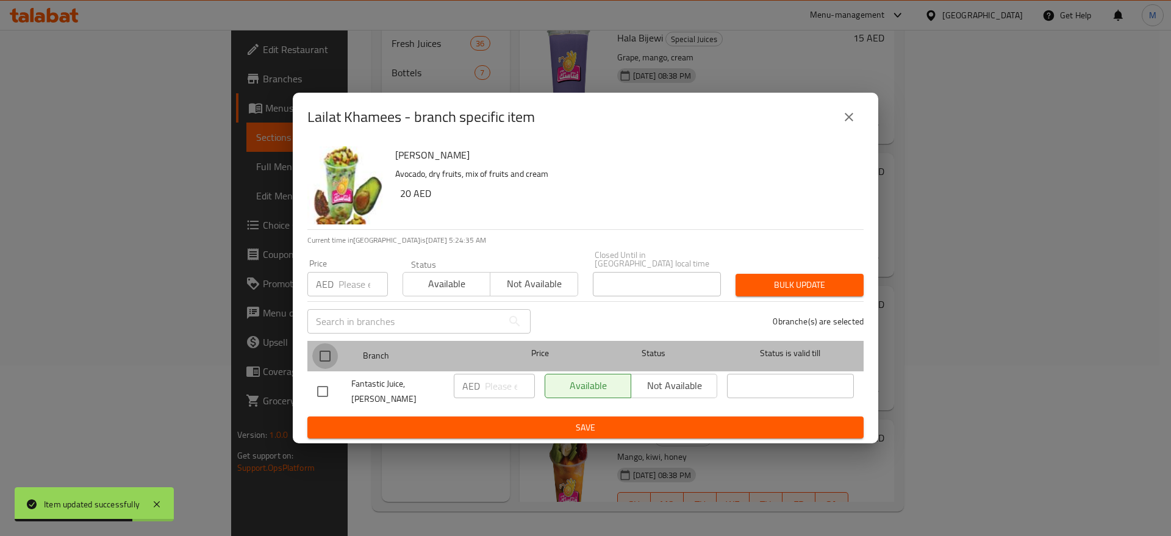
click at [330, 362] on input "checkbox" at bounding box center [325, 356] width 26 height 26
checkbox input "true"
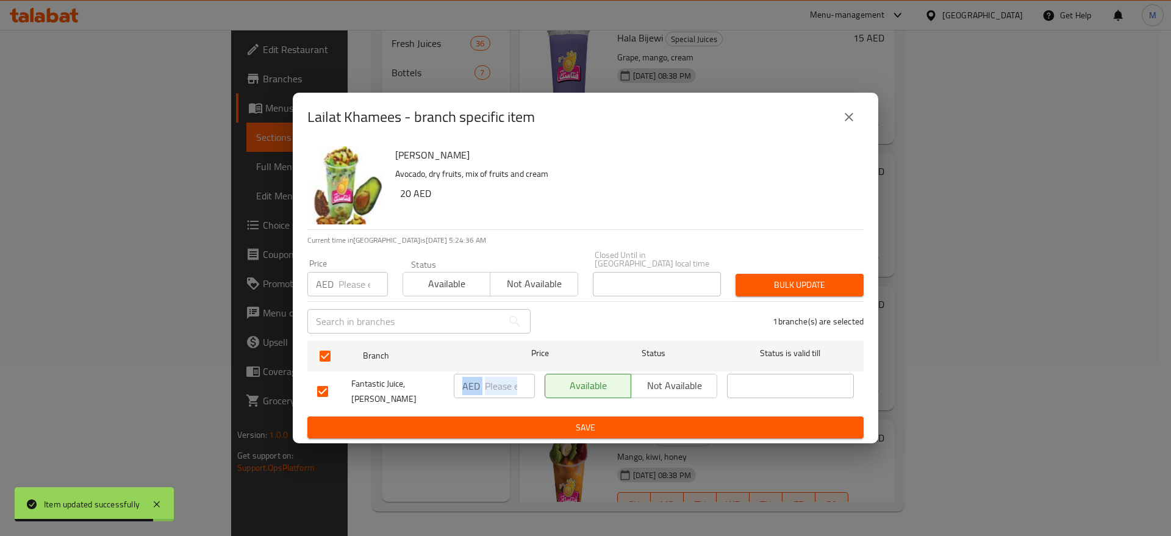
drag, startPoint x: 511, startPoint y: 403, endPoint x: 506, endPoint y: 389, distance: 15.4
click at [506, 389] on div "AED ​" at bounding box center [494, 391] width 91 height 45
click at [506, 389] on input "number" at bounding box center [510, 386] width 50 height 24
paste input "20"
type input "20"
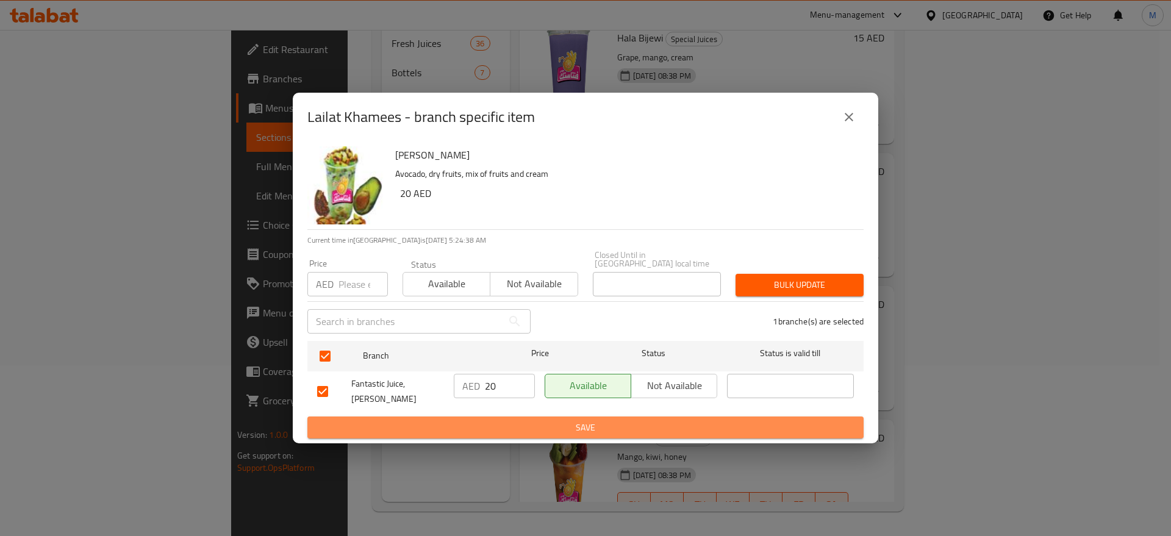
click at [525, 429] on span "Save" at bounding box center [585, 427] width 537 height 15
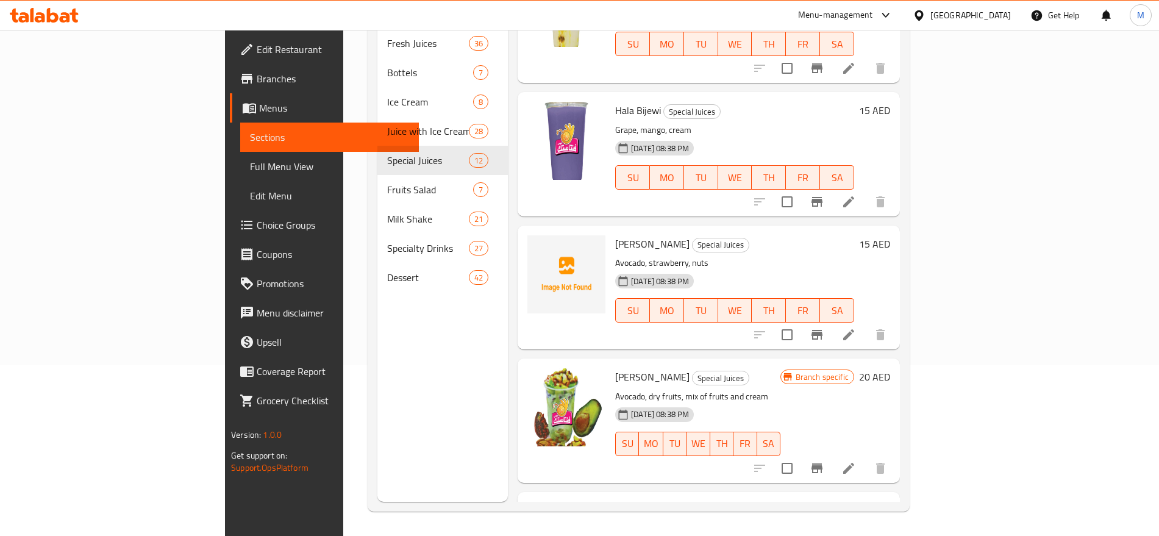
scroll to position [63, 0]
click at [823, 331] on icon "Branch-specific-item" at bounding box center [817, 336] width 11 height 10
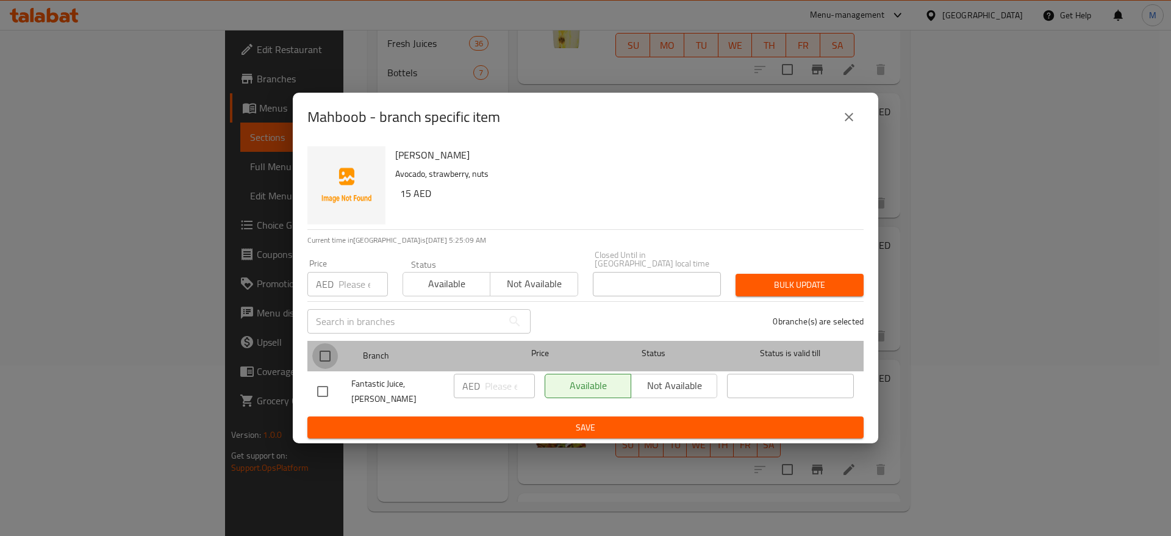
click at [328, 367] on input "checkbox" at bounding box center [325, 356] width 26 height 26
checkbox input "true"
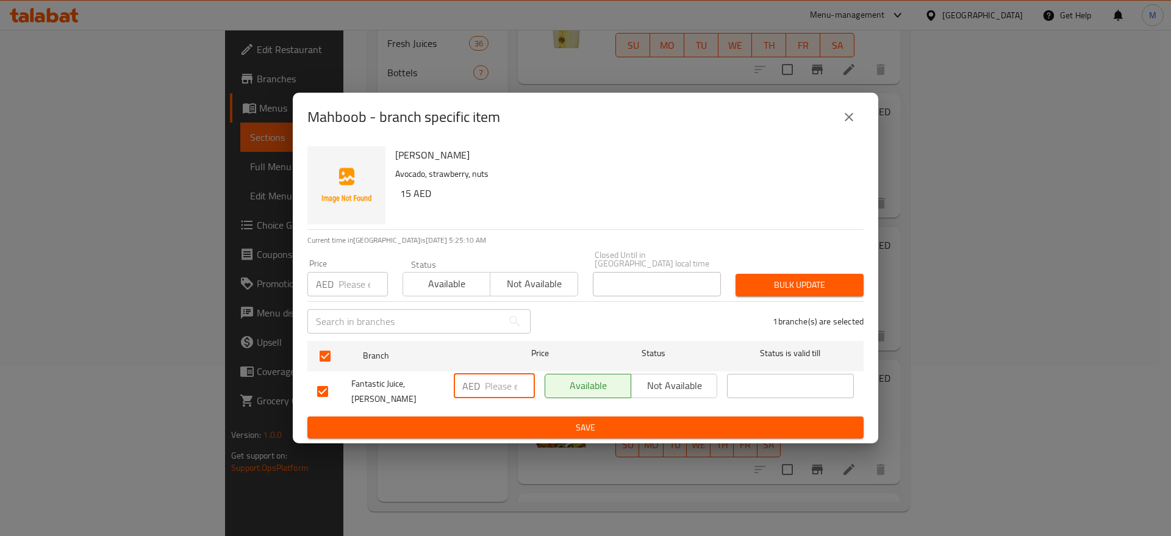
click at [494, 387] on input "number" at bounding box center [510, 386] width 50 height 24
paste input "15"
type input "15"
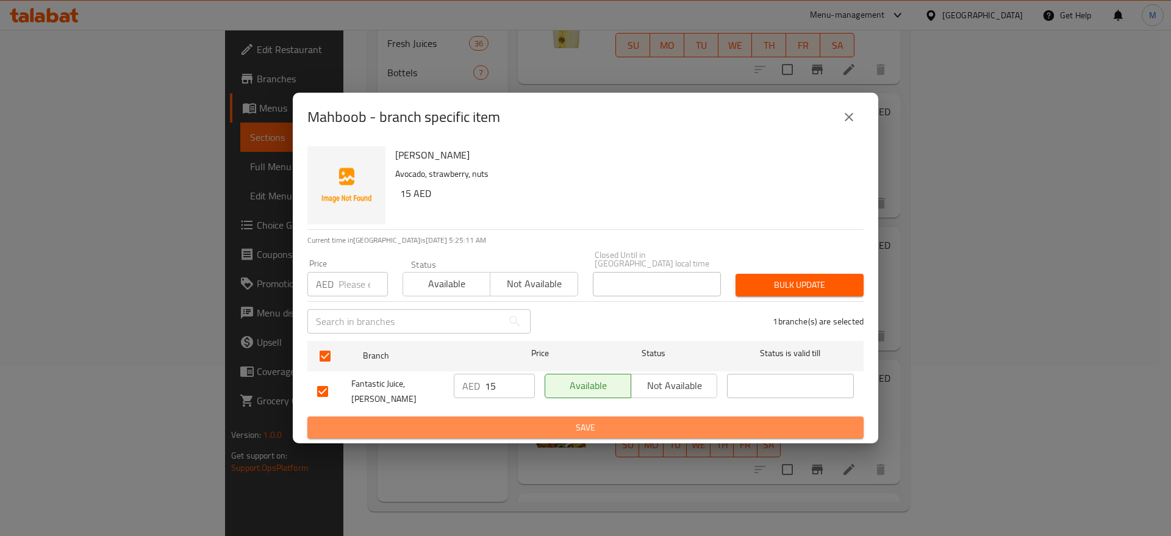
click at [507, 420] on span "Save" at bounding box center [585, 427] width 537 height 15
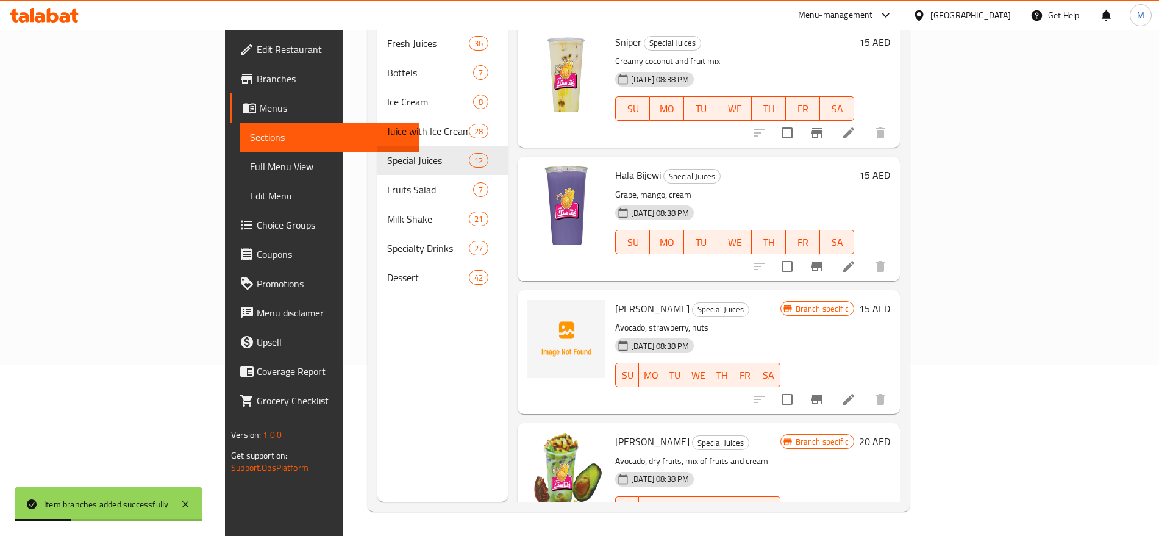
scroll to position [0, 0]
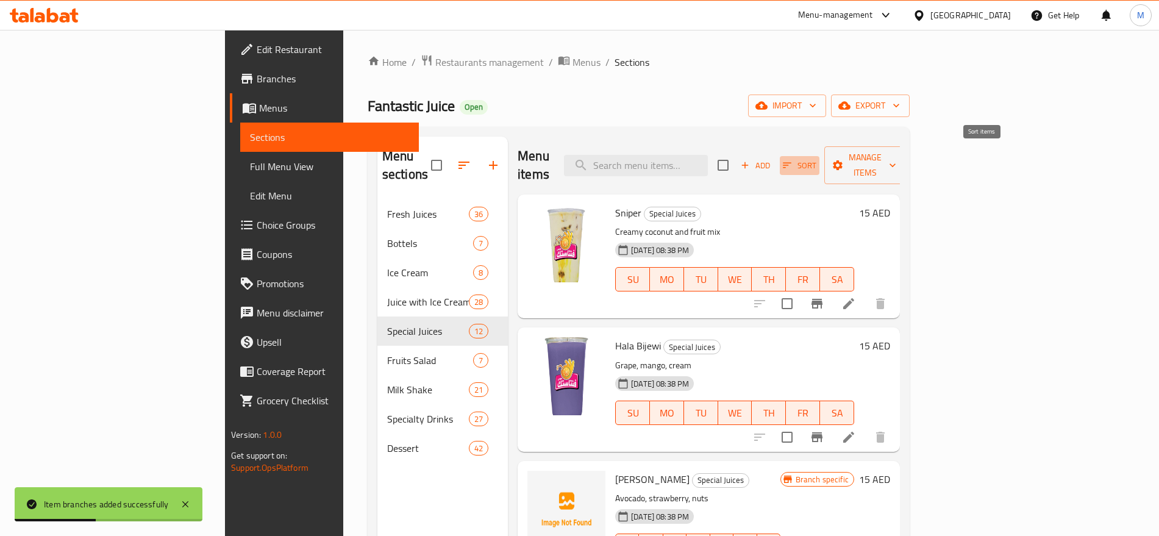
click at [793, 160] on icon "button" at bounding box center [787, 165] width 11 height 11
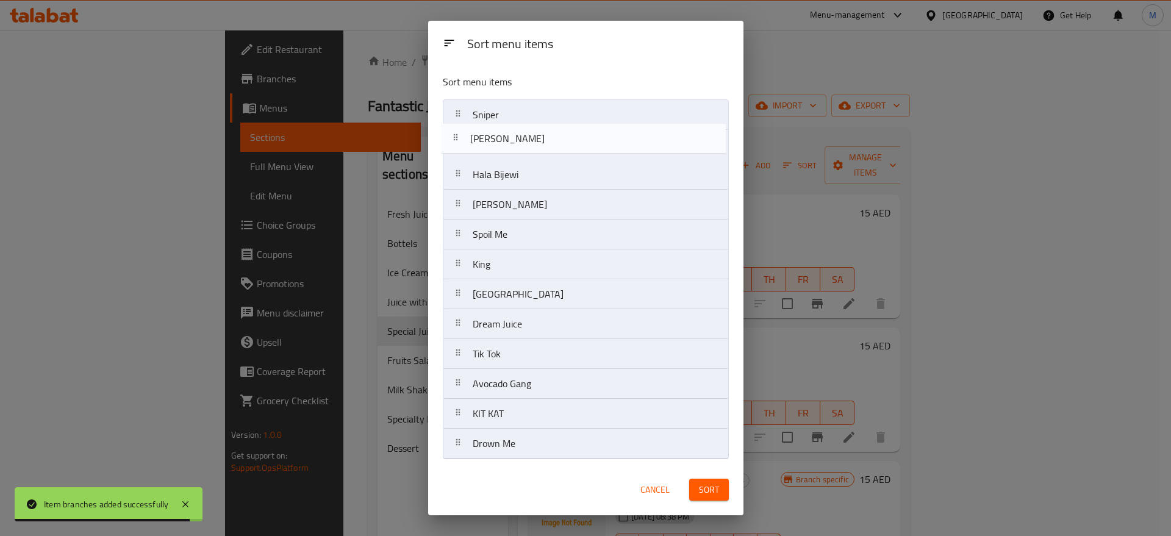
drag, startPoint x: 575, startPoint y: 208, endPoint x: 563, endPoint y: 88, distance: 120.1
click at [563, 88] on div "Sort menu items Sniper Hala Bijewi Mahboob Lailat Khamees Spoil Me King Maldive…" at bounding box center [585, 265] width 315 height 400
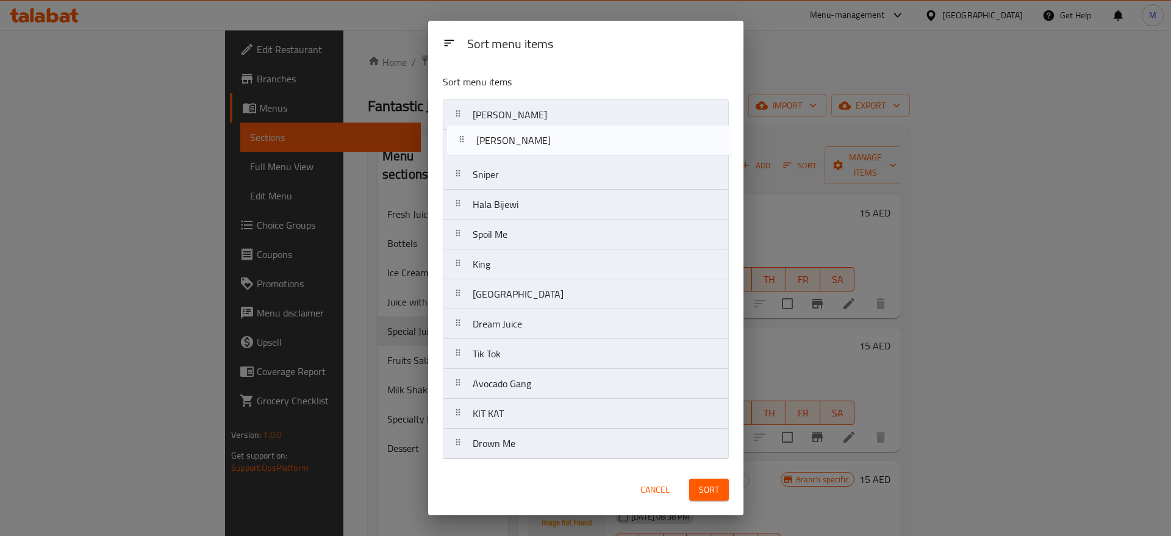
drag, startPoint x: 530, startPoint y: 206, endPoint x: 533, endPoint y: 136, distance: 70.2
click at [533, 136] on nav "Lailat Khamees Sniper Hala Bijewi Mahboob Spoil Me King Maldives Dream Juice Ti…" at bounding box center [586, 279] width 286 height 360
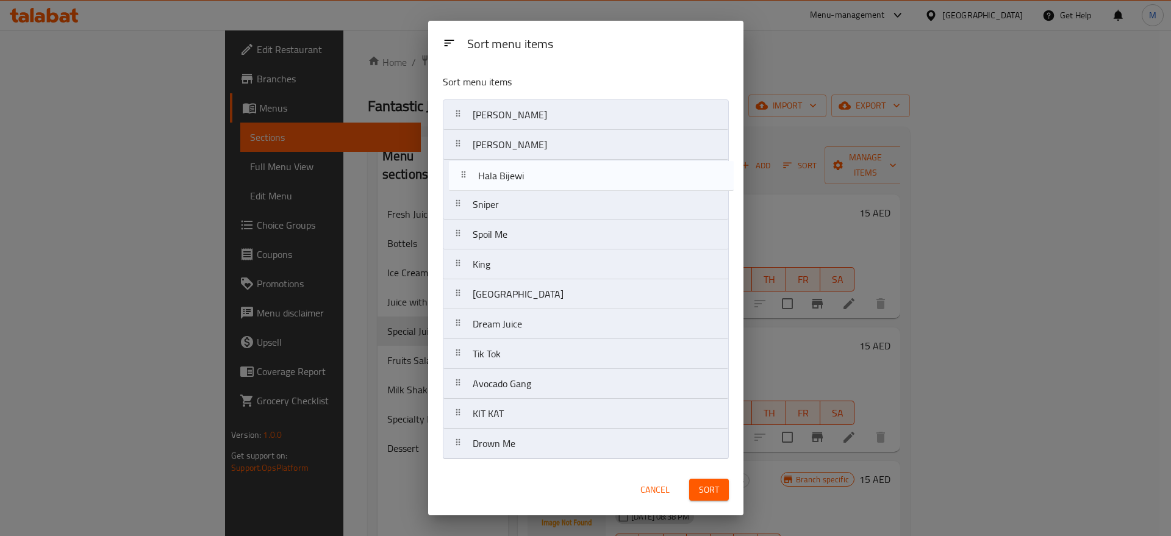
drag, startPoint x: 517, startPoint y: 203, endPoint x: 522, endPoint y: 167, distance: 36.4
click at [522, 167] on nav "Lailat Khamees Mahboob Sniper Hala Bijewi Spoil Me King Maldives Dream Juice Ti…" at bounding box center [586, 279] width 286 height 360
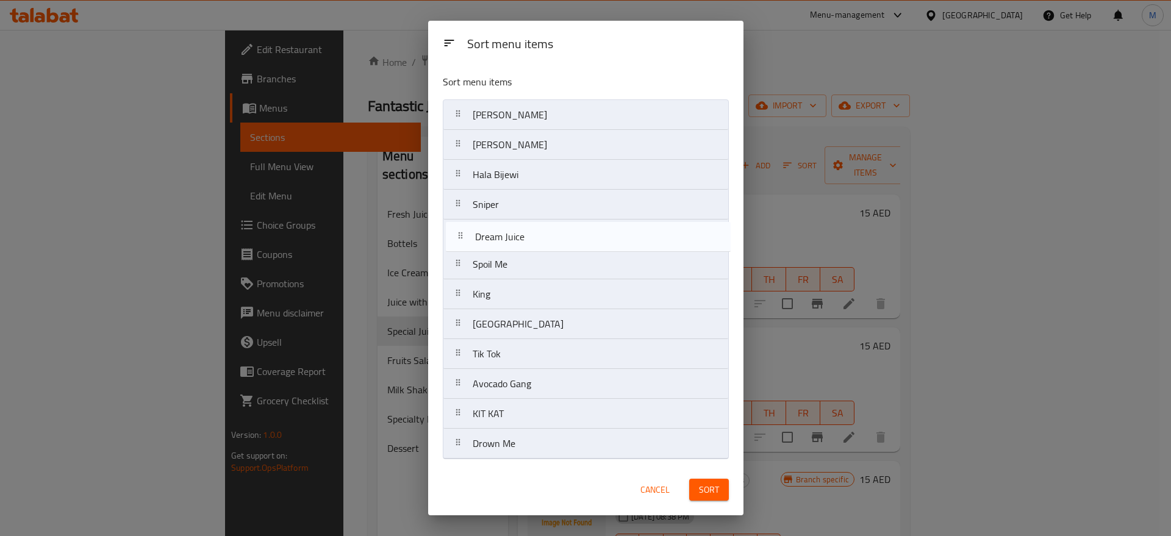
drag, startPoint x: 534, startPoint y: 326, endPoint x: 536, endPoint y: 234, distance: 92.7
click at [536, 234] on nav "Lailat Khamees Mahboob Hala Bijewi Sniper Spoil Me King Maldives Dream Juice Ti…" at bounding box center [586, 279] width 286 height 360
drag, startPoint x: 501, startPoint y: 322, endPoint x: 500, endPoint y: 253, distance: 68.9
click at [500, 253] on nav "Lailat Khamees Mahboob Hala Bijewi Sniper Dream Juice Spoil Me King Maldives Ti…" at bounding box center [586, 279] width 286 height 360
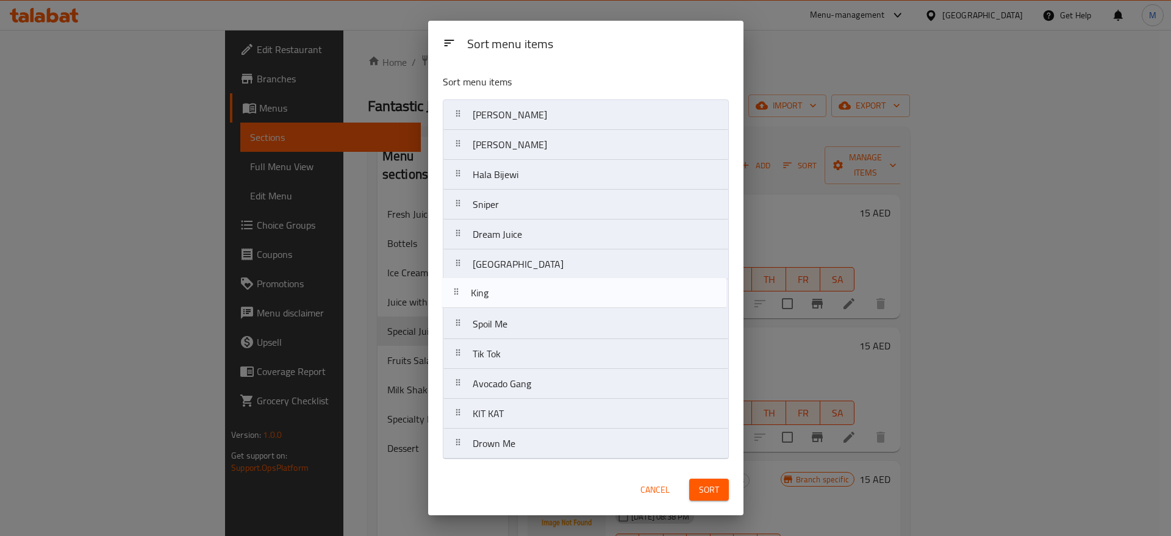
drag, startPoint x: 502, startPoint y: 328, endPoint x: 500, endPoint y: 288, distance: 40.3
click at [500, 288] on nav "Lailat Khamees Mahboob Hala Bijewi Sniper Dream Juice Maldives Spoil Me King Ti…" at bounding box center [586, 279] width 286 height 360
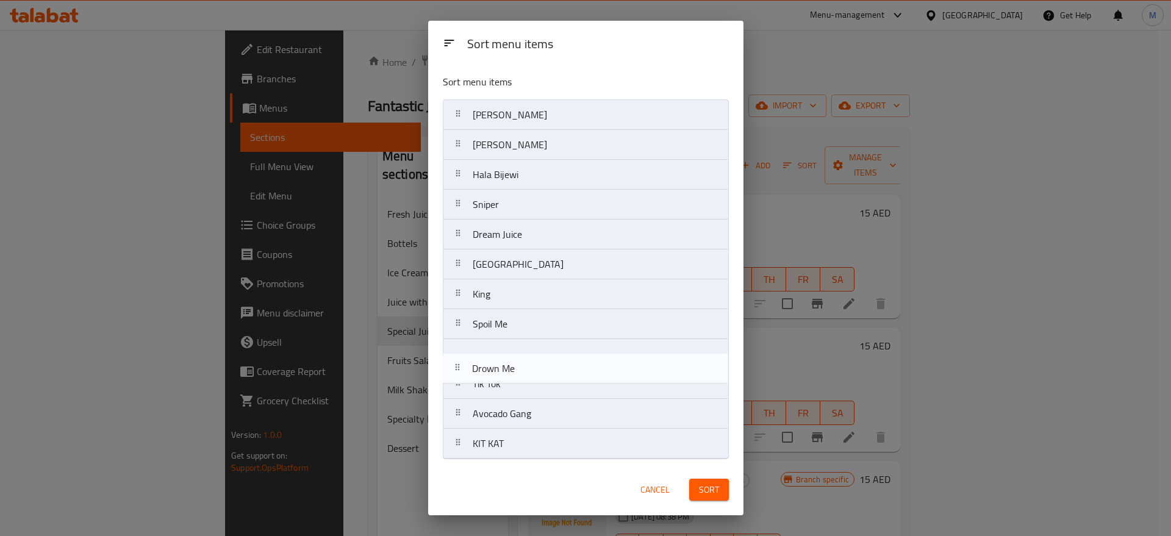
drag, startPoint x: 511, startPoint y: 448, endPoint x: 508, endPoint y: 356, distance: 92.8
click at [508, 356] on nav "Lailat Khamees Mahboob Hala Bijewi Sniper Dream Juice Maldives King Spoil Me Ti…" at bounding box center [586, 279] width 286 height 360
drag, startPoint x: 517, startPoint y: 443, endPoint x: 512, endPoint y: 379, distance: 63.6
click at [512, 379] on nav "Lailat Khamees Mahboob Hala Bijewi Sniper Dream Juice Maldives King Spoil Me Dr…" at bounding box center [586, 279] width 286 height 360
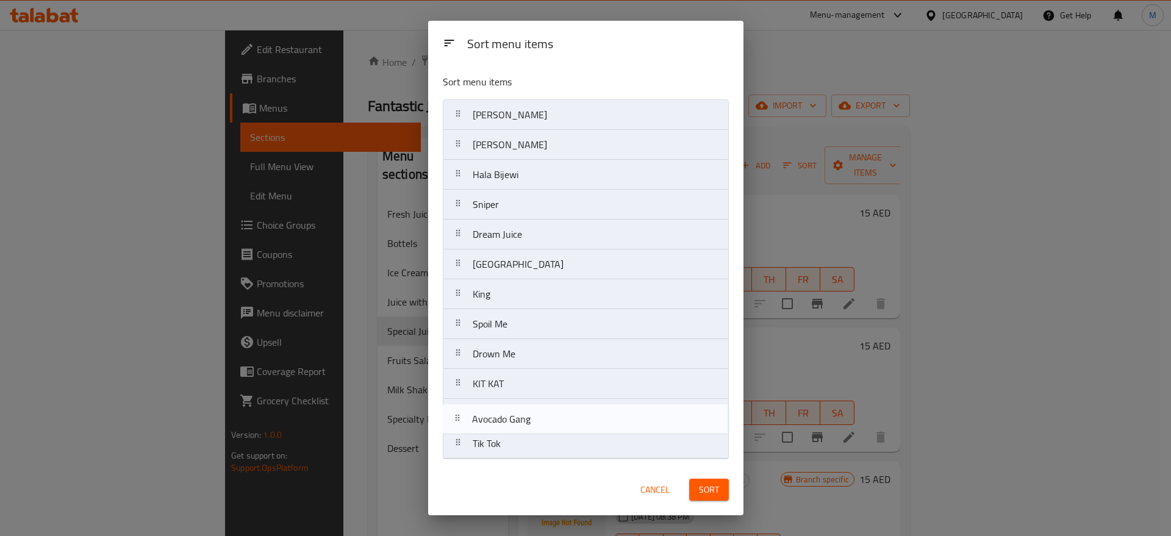
drag, startPoint x: 523, startPoint y: 442, endPoint x: 522, endPoint y: 409, distance: 33.6
click at [522, 409] on nav "Lailat Khamees Mahboob Hala Bijewi Sniper Dream Juice Maldives King Spoil Me Dr…" at bounding box center [586, 279] width 286 height 360
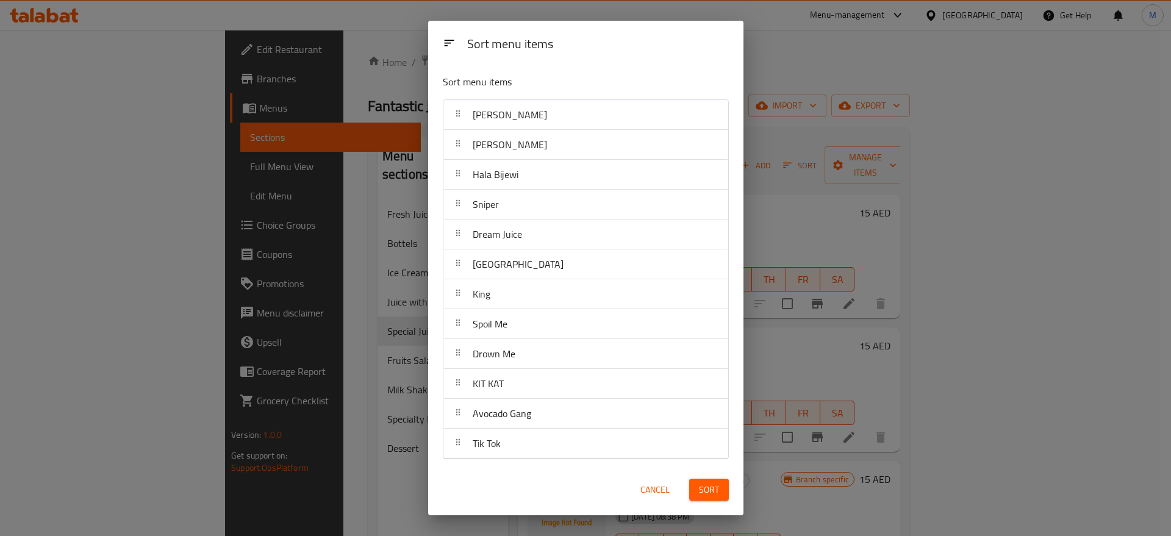
click at [701, 490] on span "Sort" at bounding box center [709, 489] width 20 height 15
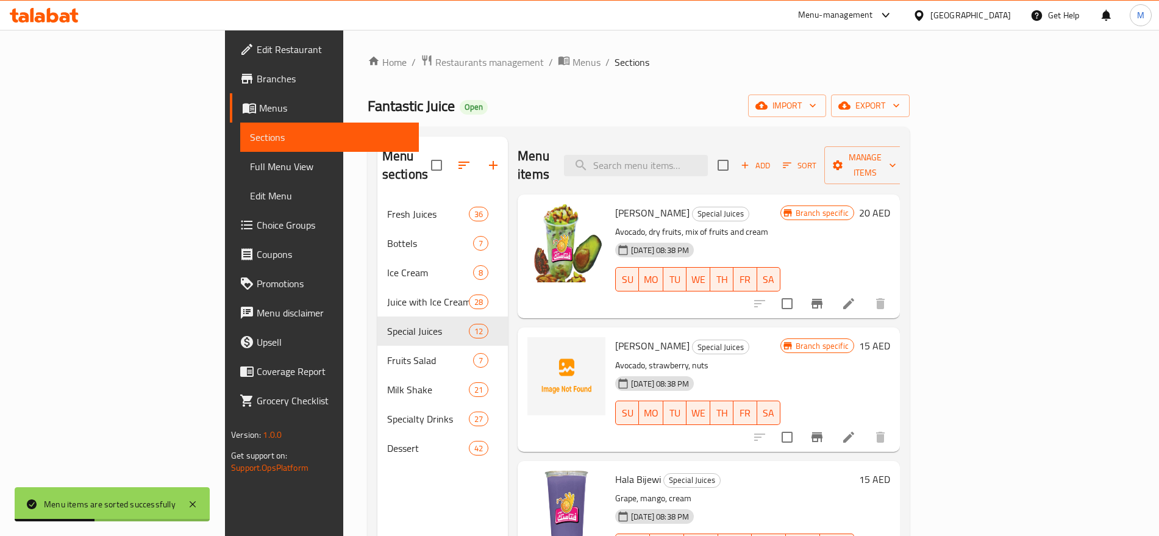
click at [781, 337] on h6 "Mahboob Special Juices" at bounding box center [697, 345] width 165 height 17
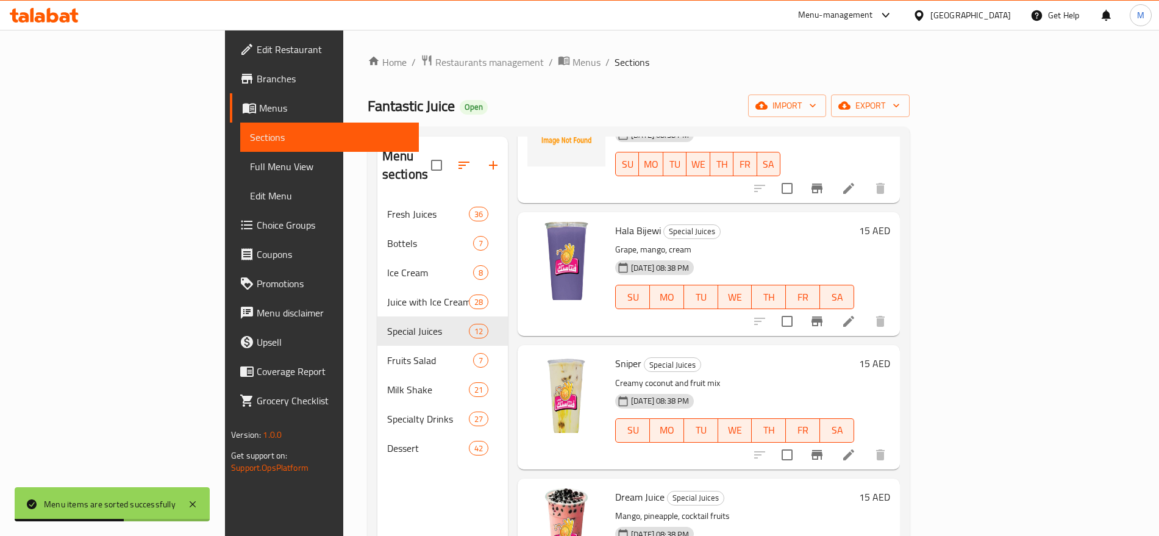
scroll to position [250, 0]
click at [825, 313] on icon "Branch-specific-item" at bounding box center [817, 320] width 15 height 15
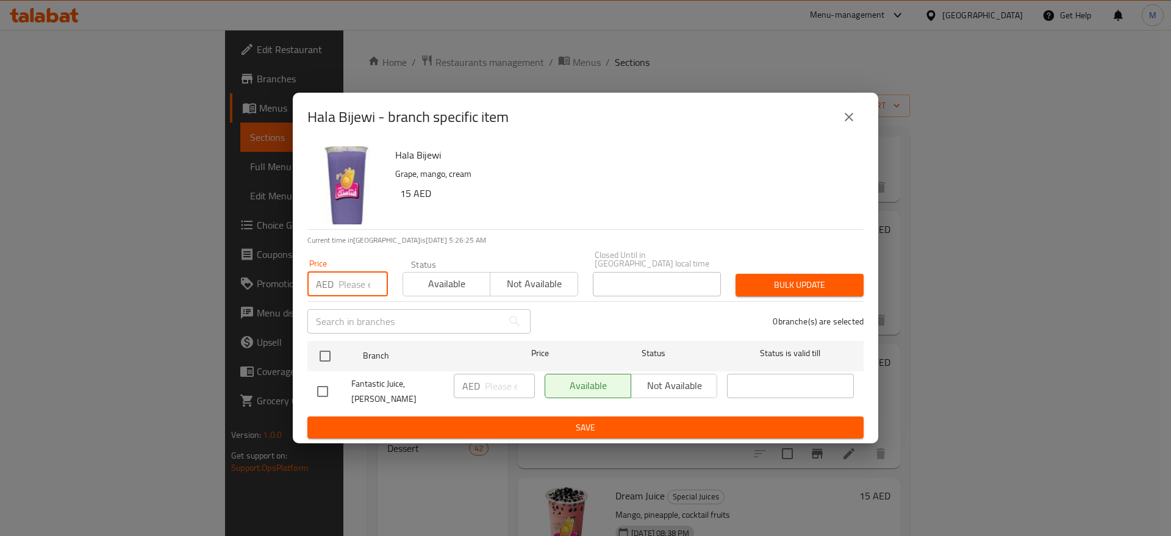
click at [354, 292] on input "number" at bounding box center [363, 284] width 49 height 24
paste input "15"
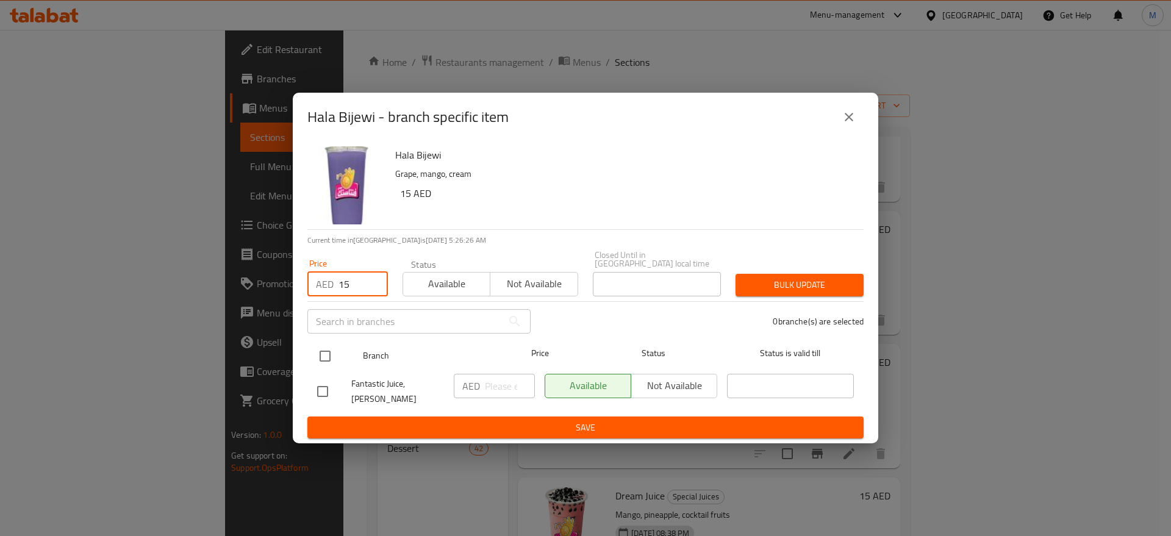
type input "15"
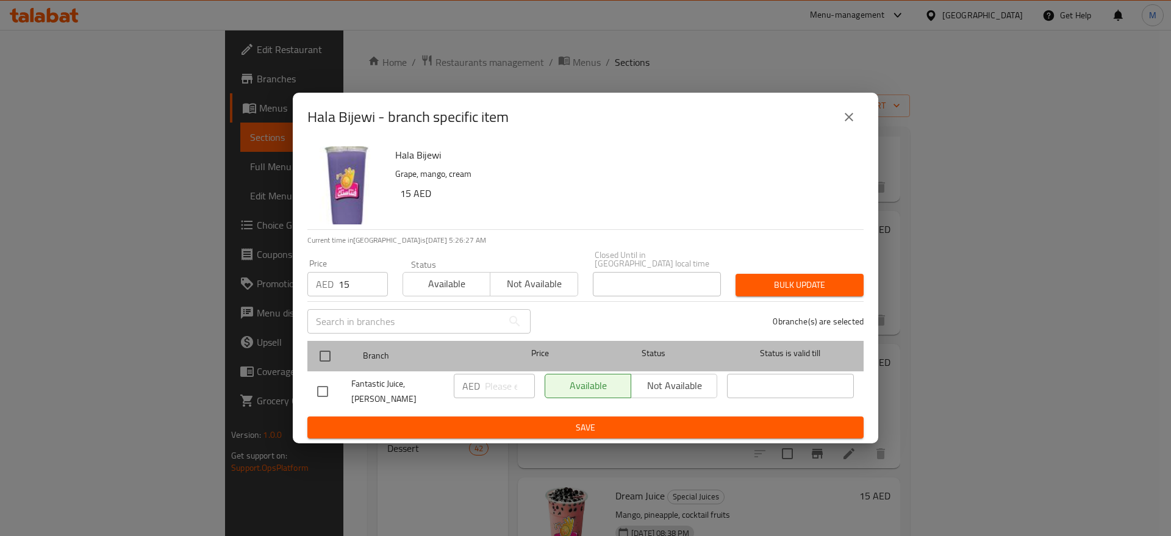
click at [338, 359] on div at bounding box center [335, 356] width 46 height 35
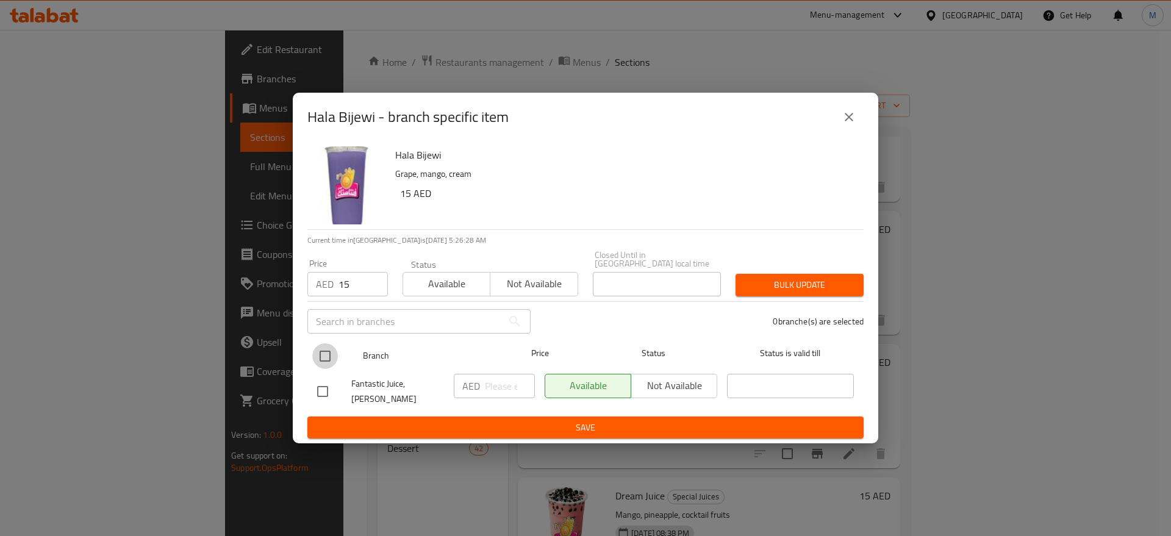
click at [315, 369] on input "checkbox" at bounding box center [325, 356] width 26 height 26
checkbox input "true"
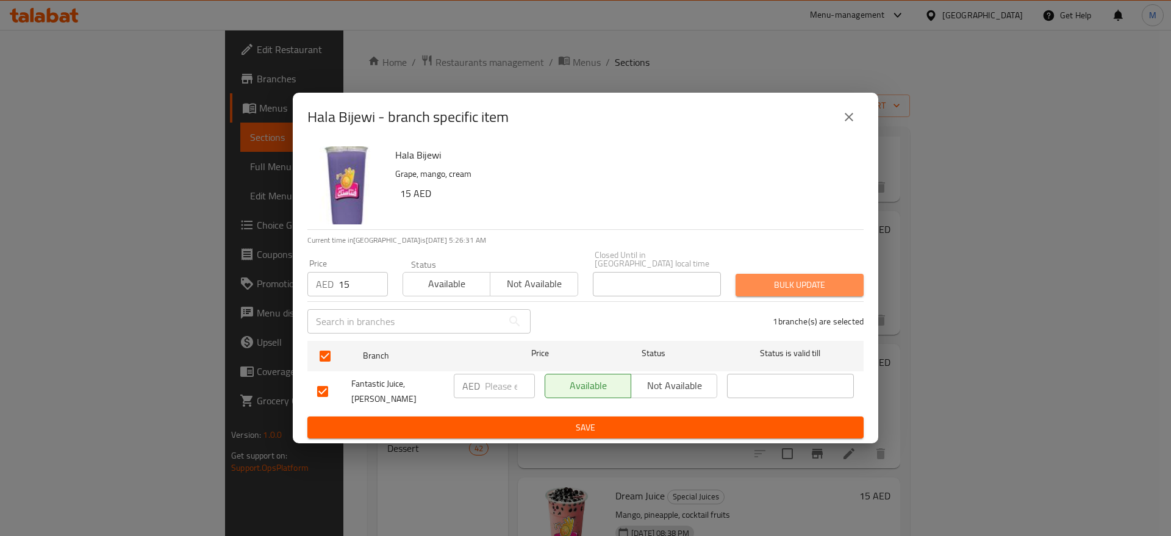
click at [783, 288] on span "Bulk update" at bounding box center [799, 285] width 109 height 15
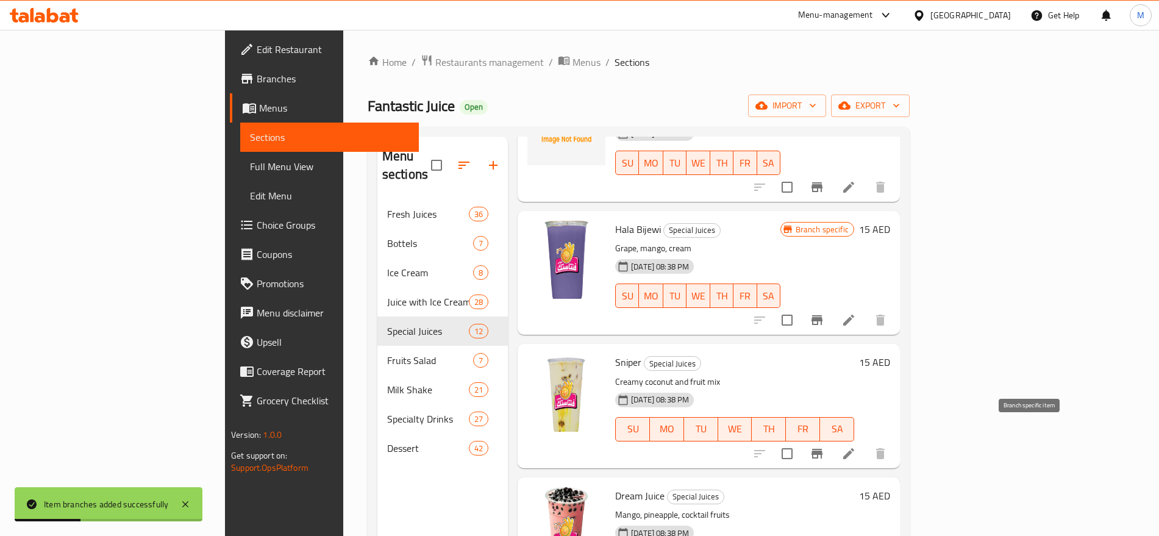
click at [823, 449] on icon "Branch-specific-item" at bounding box center [817, 454] width 11 height 10
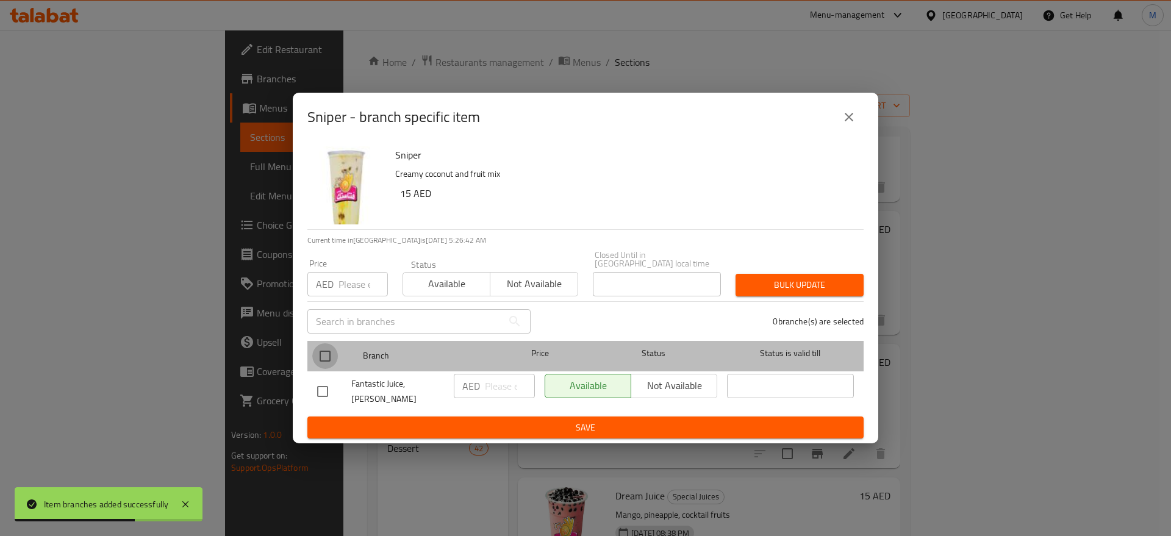
click at [326, 360] on input "checkbox" at bounding box center [325, 356] width 26 height 26
checkbox input "true"
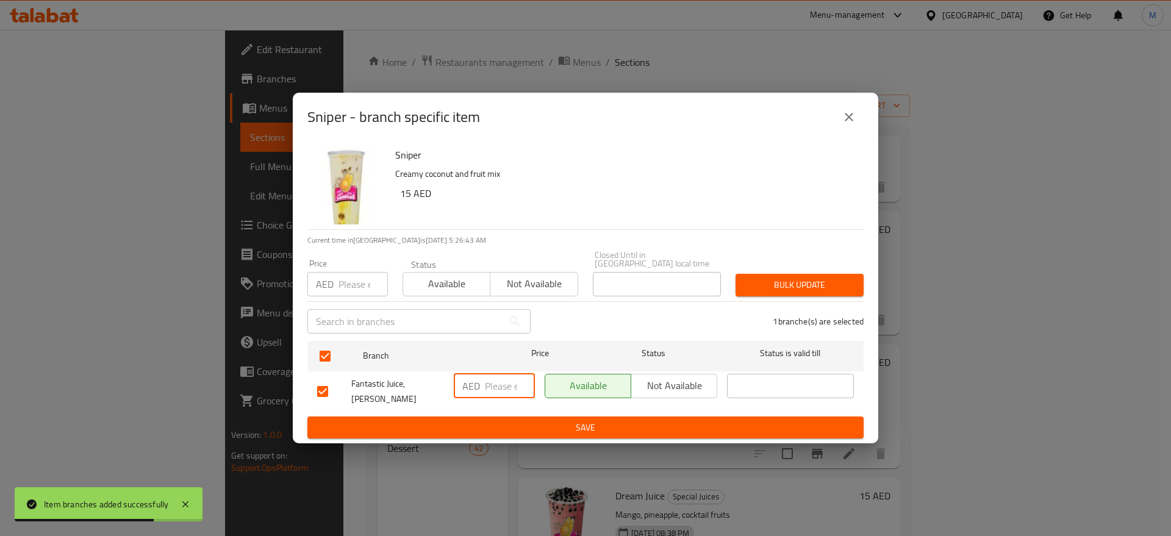
click at [507, 389] on input "number" at bounding box center [510, 386] width 50 height 24
paste input "15"
type input "15"
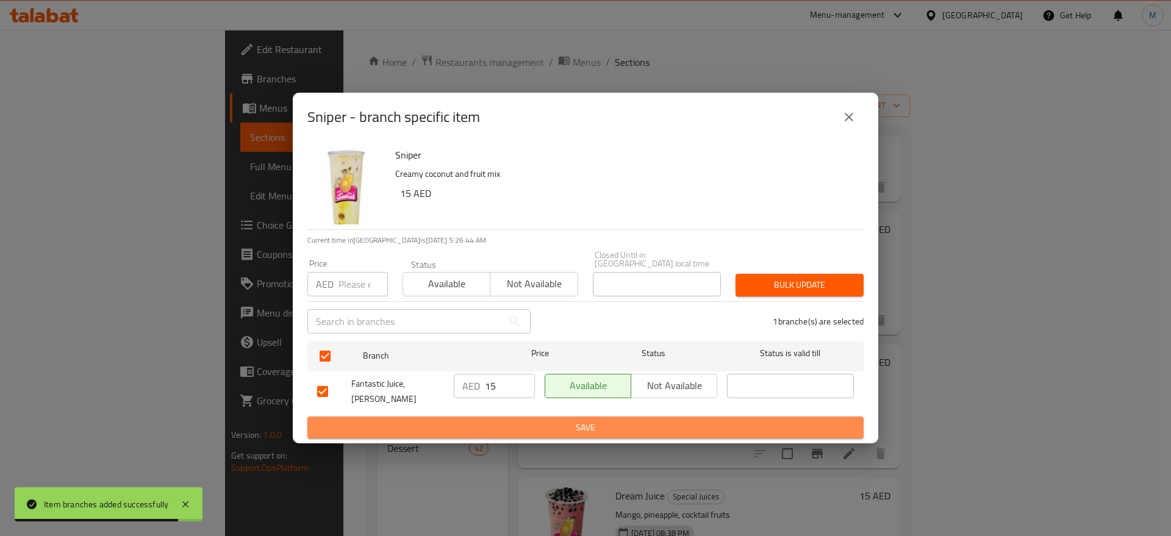
click at [513, 420] on span "Save" at bounding box center [585, 427] width 537 height 15
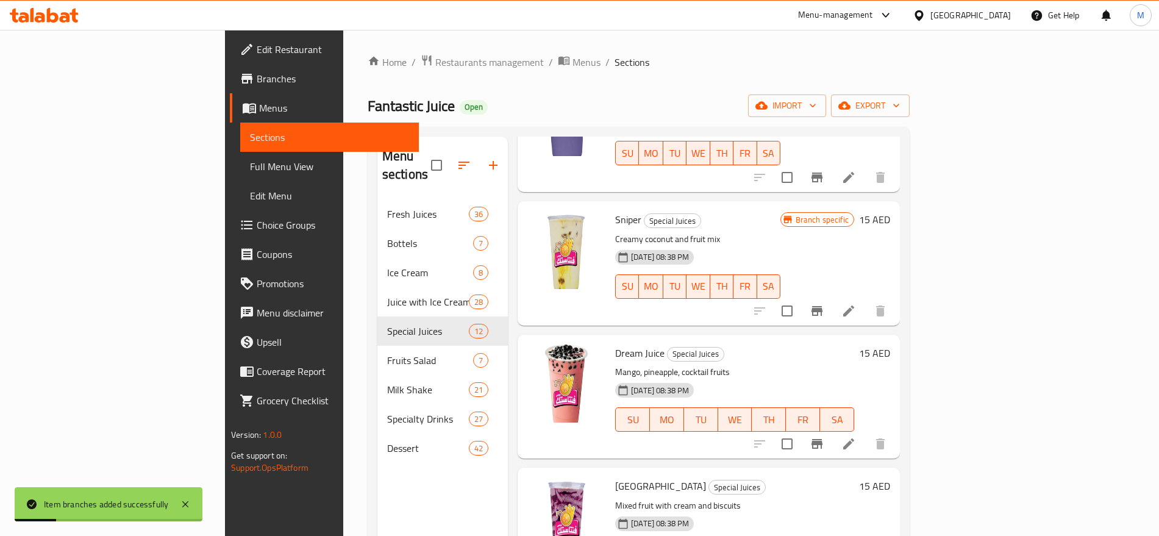
scroll to position [396, 0]
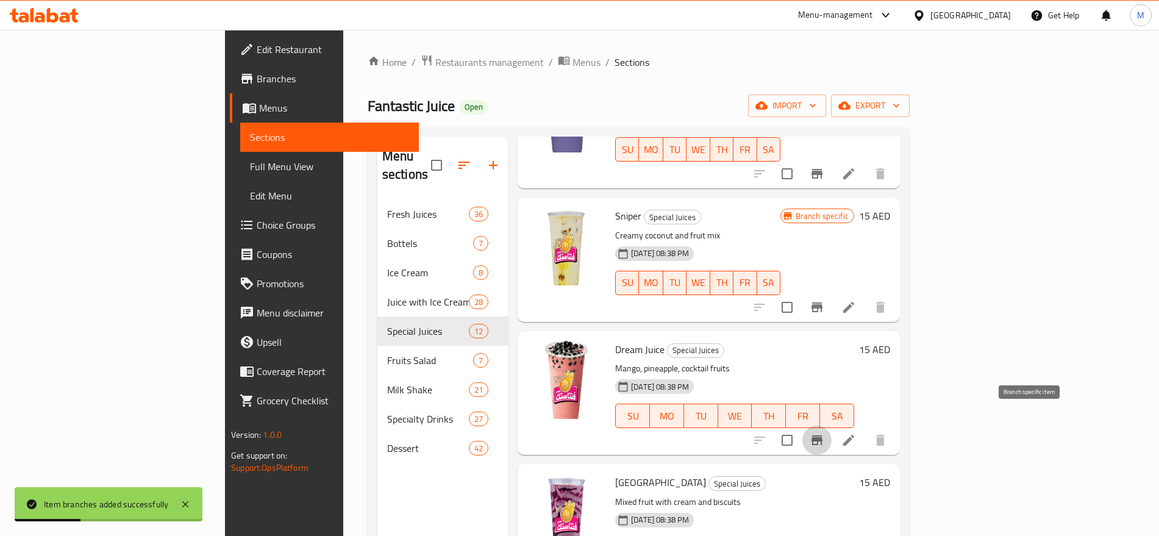
click at [825, 433] on icon "Branch-specific-item" at bounding box center [817, 440] width 15 height 15
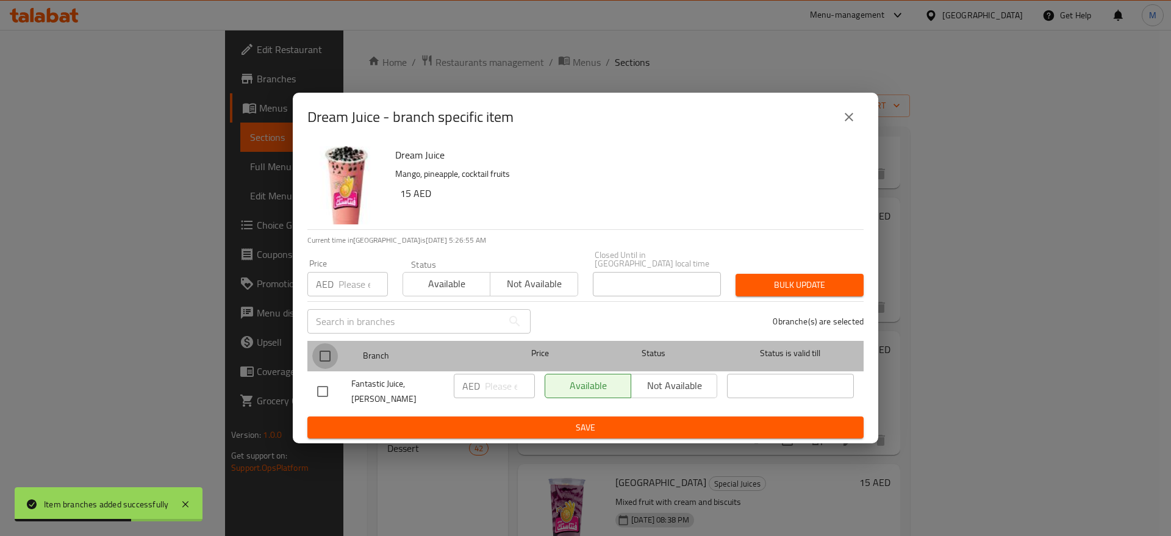
click at [337, 361] on input "checkbox" at bounding box center [325, 356] width 26 height 26
checkbox input "true"
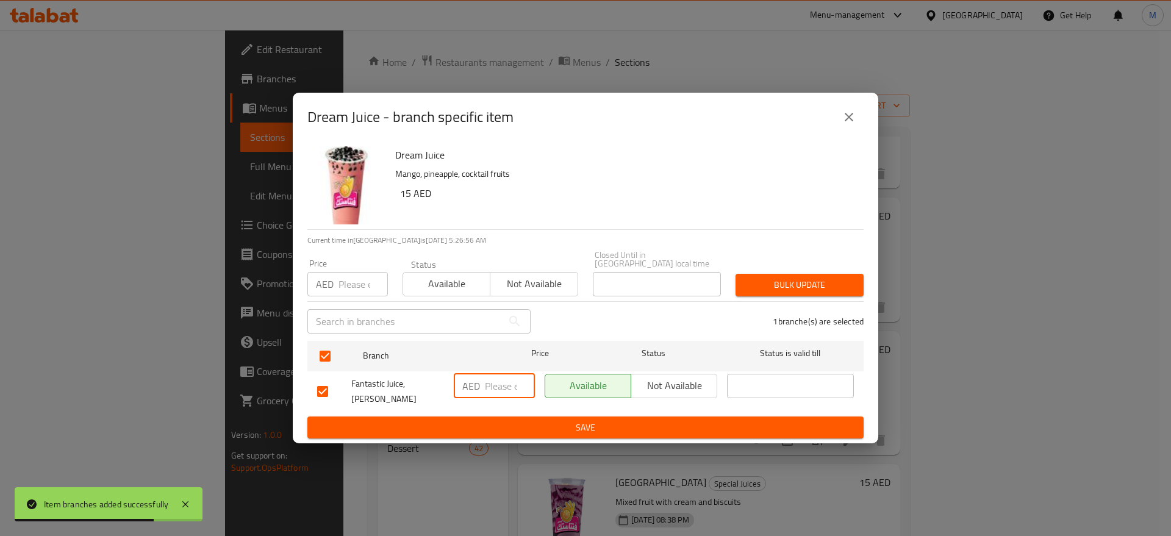
click at [495, 395] on input "number" at bounding box center [510, 386] width 50 height 24
paste input "15"
type input "15"
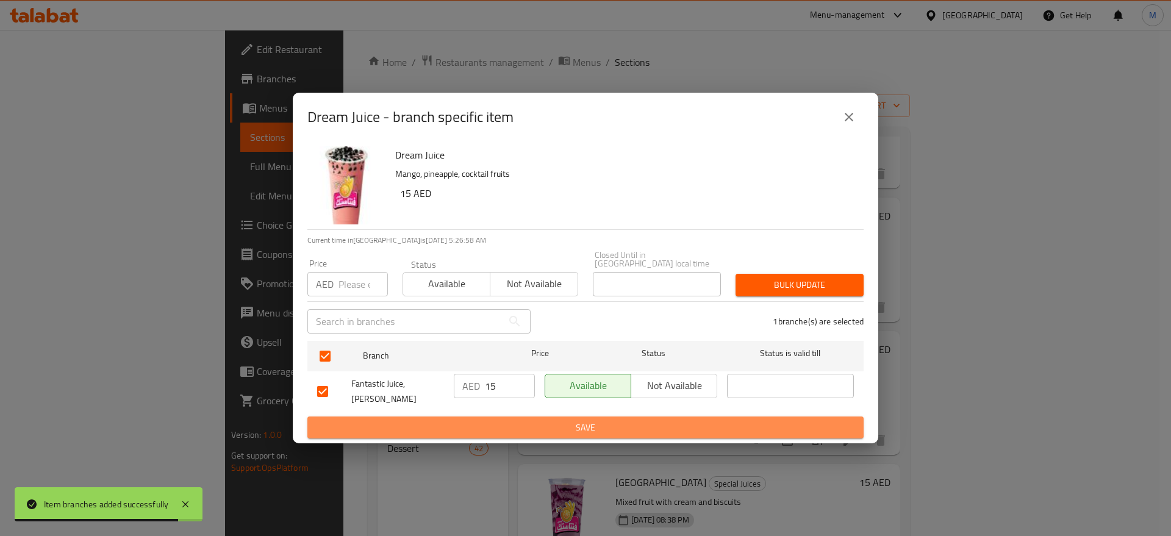
click at [500, 426] on span "Save" at bounding box center [585, 427] width 537 height 15
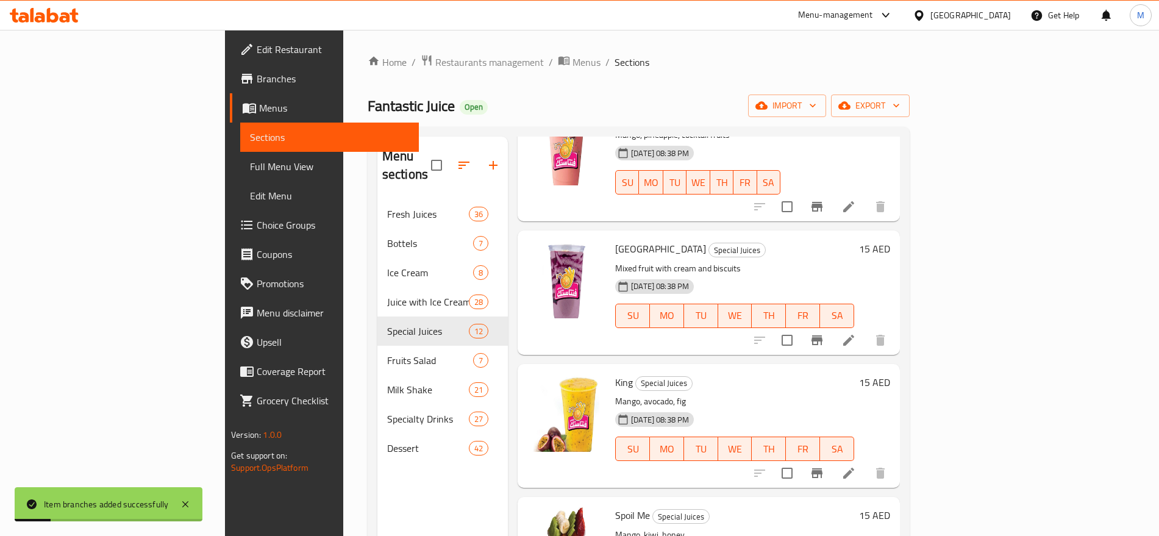
scroll to position [631, 0]
click at [823, 335] on icon "Branch-specific-item" at bounding box center [817, 340] width 11 height 10
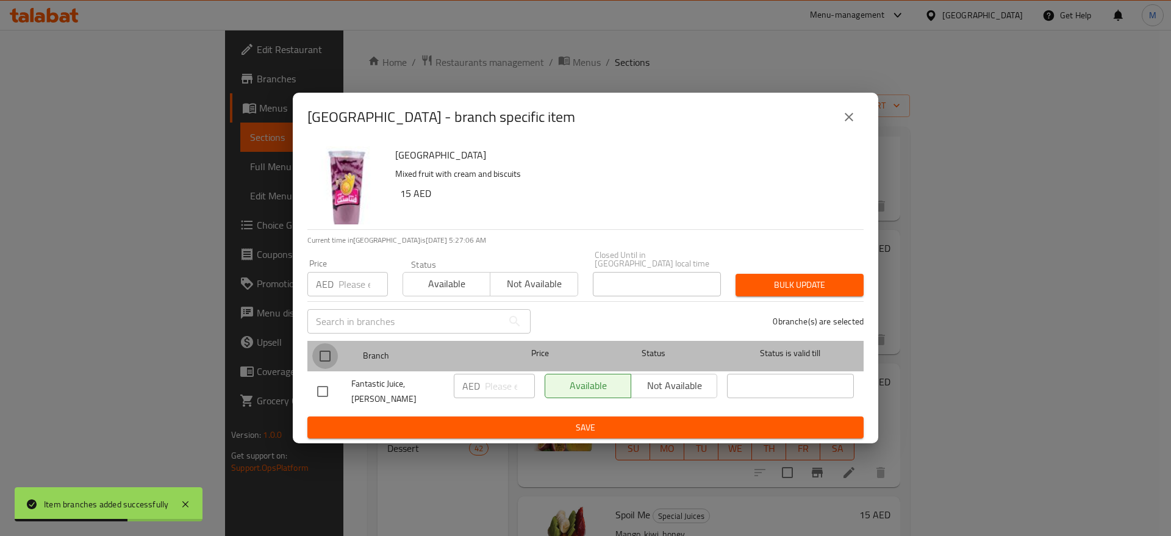
click at [327, 364] on input "checkbox" at bounding box center [325, 356] width 26 height 26
checkbox input "true"
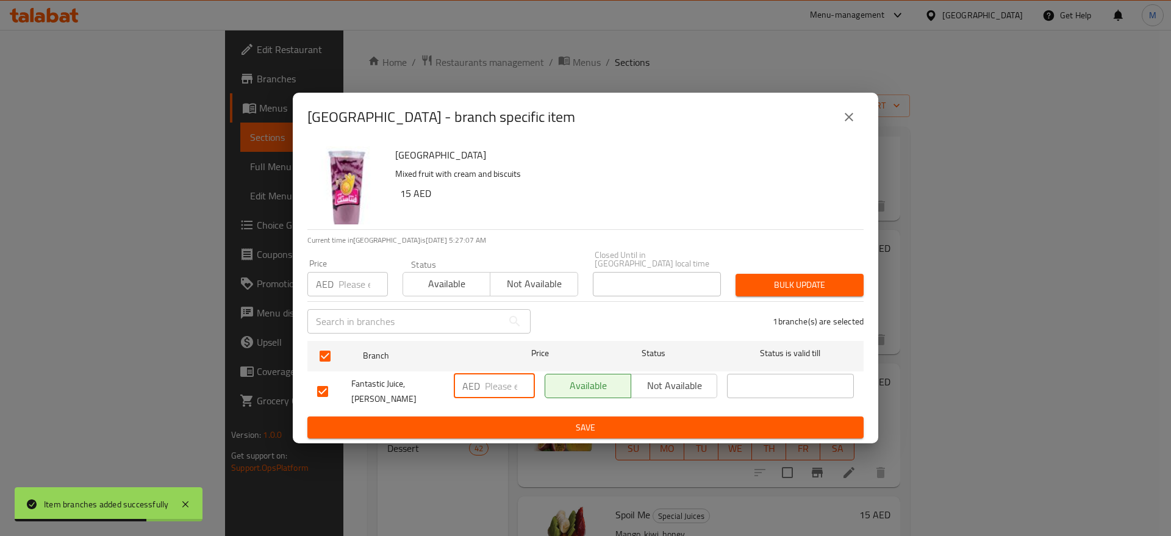
click at [496, 387] on input "number" at bounding box center [510, 386] width 50 height 24
paste input "15"
type input "15"
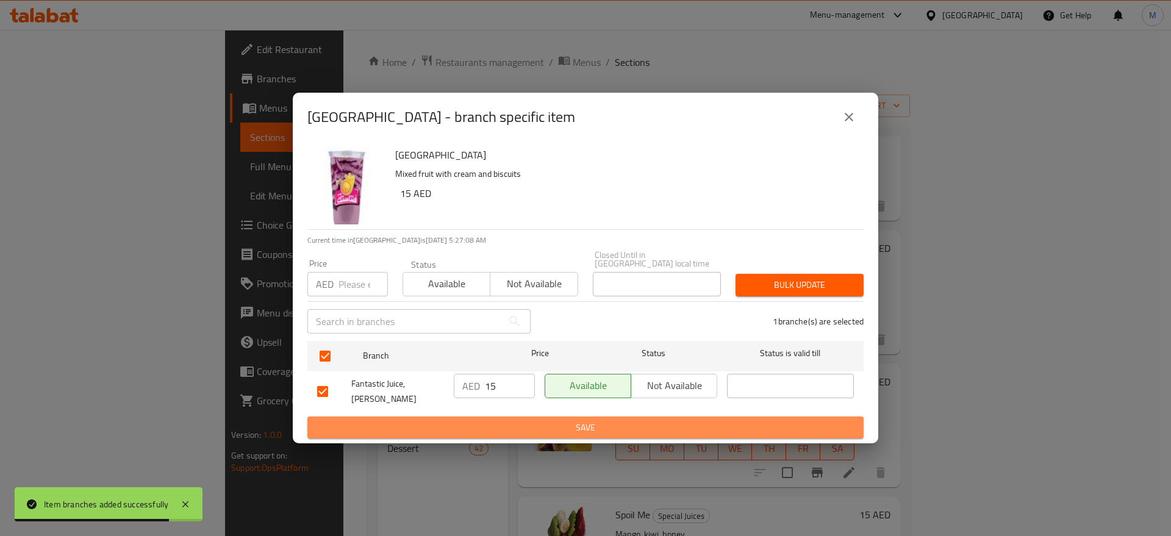
click at [520, 420] on span "Save" at bounding box center [585, 427] width 537 height 15
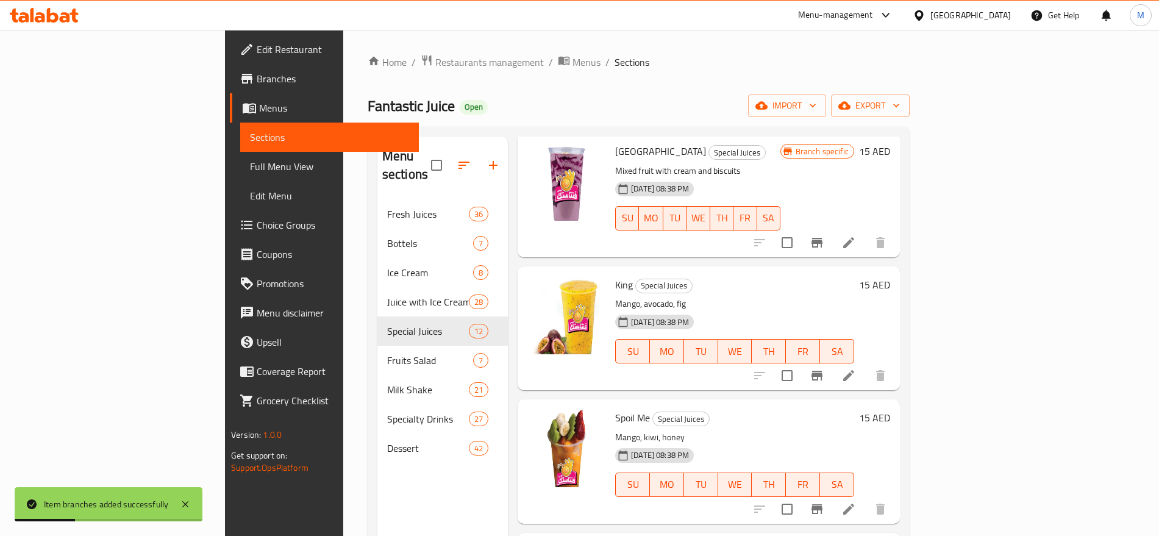
scroll to position [728, 0]
click at [825, 368] on icon "Branch-specific-item" at bounding box center [817, 375] width 15 height 15
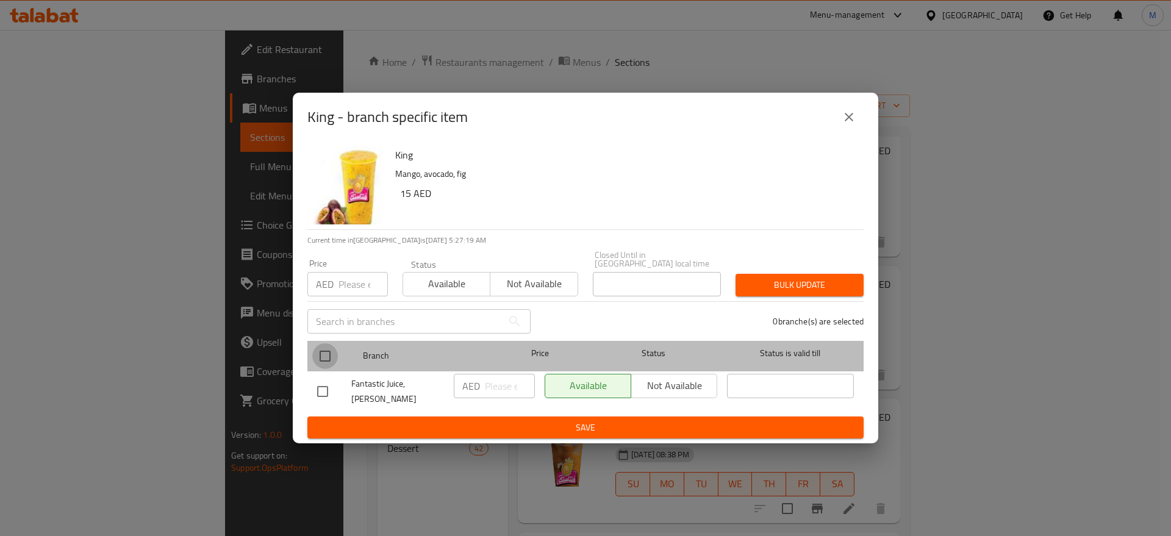
click at [321, 363] on input "checkbox" at bounding box center [325, 356] width 26 height 26
checkbox input "true"
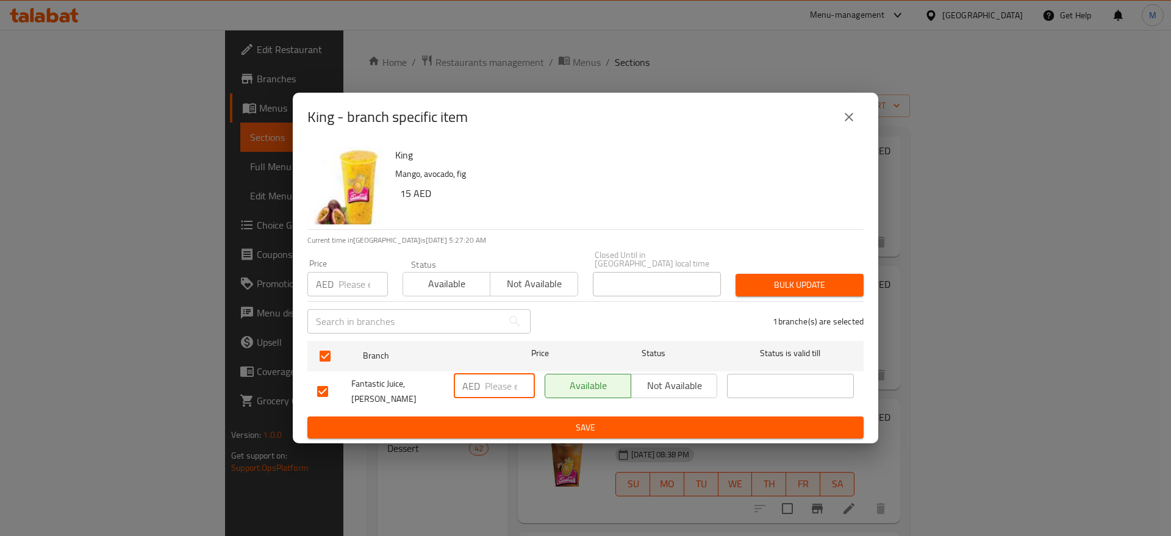
click at [496, 390] on input "number" at bounding box center [510, 386] width 50 height 24
paste input "15"
type input "15"
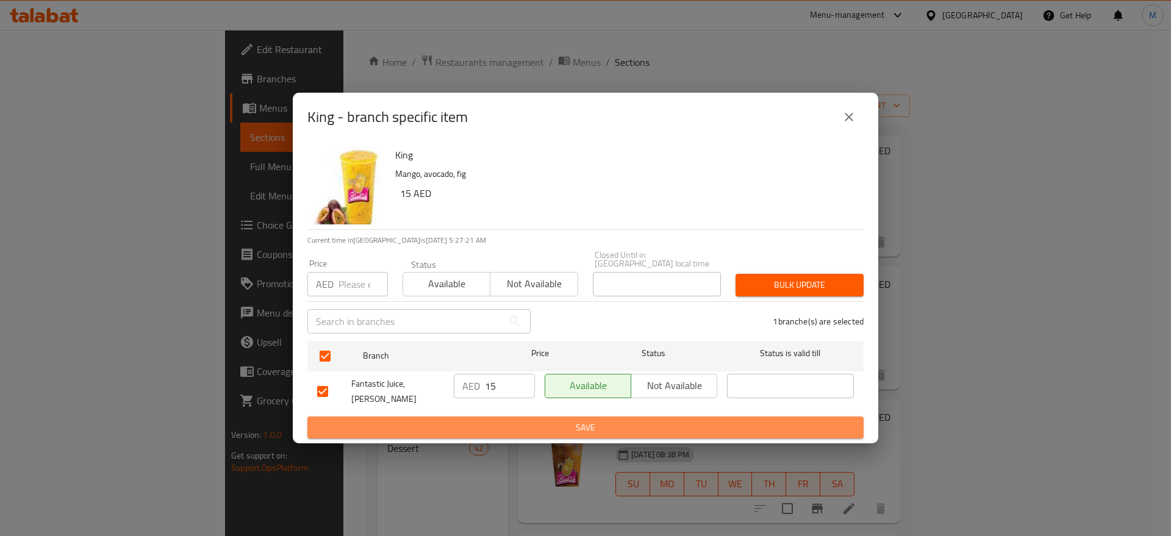
click at [526, 427] on span "Save" at bounding box center [585, 427] width 537 height 15
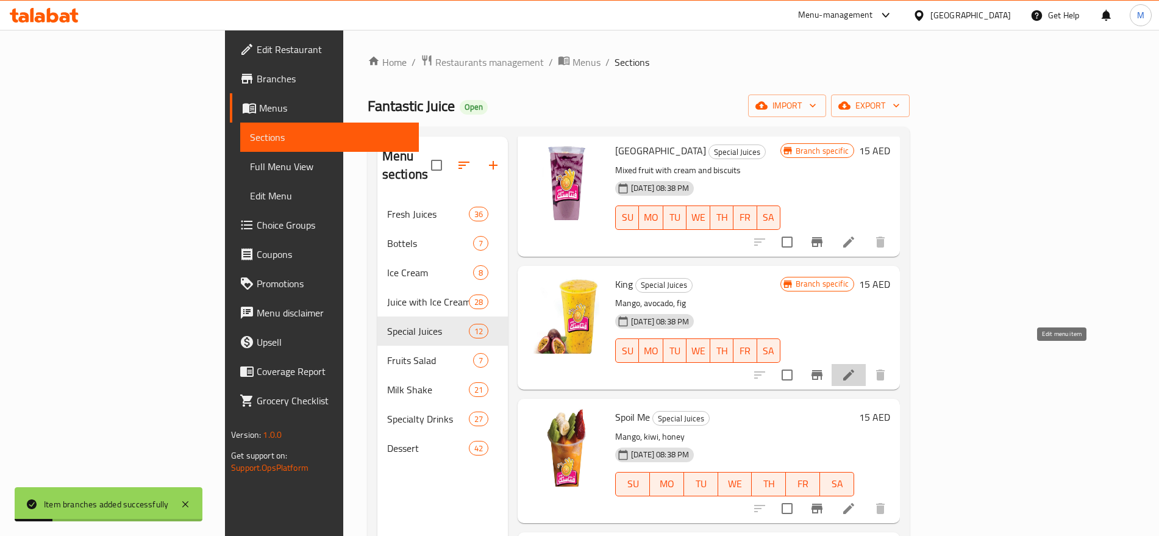
click at [856, 368] on icon at bounding box center [849, 375] width 15 height 15
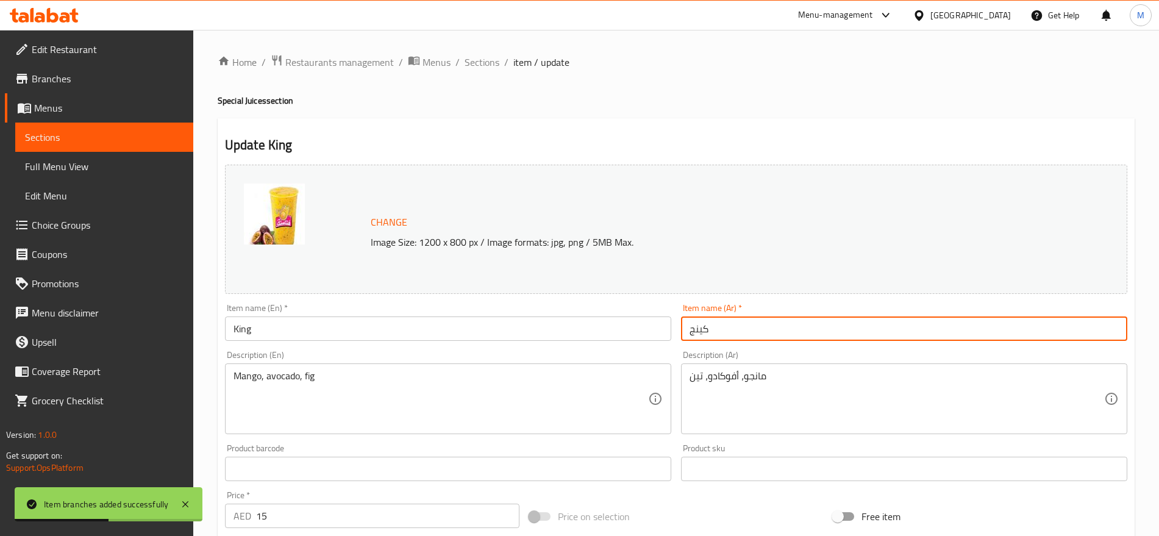
click at [697, 338] on input "كينج" at bounding box center [904, 329] width 446 height 24
click at [700, 332] on input "كينج" at bounding box center [904, 329] width 446 height 24
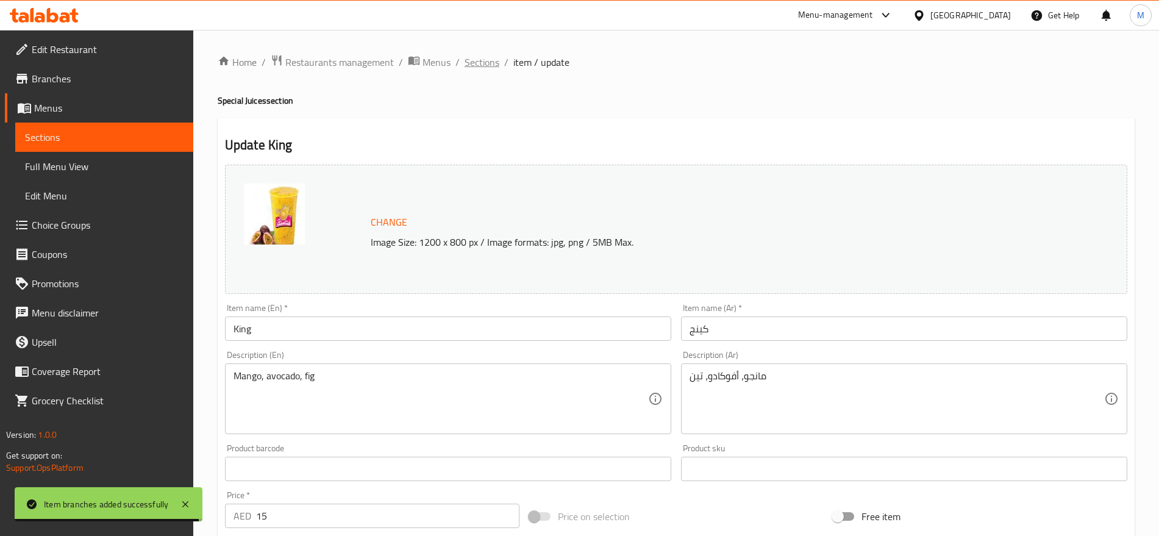
click at [467, 65] on span "Sections" at bounding box center [482, 62] width 35 height 15
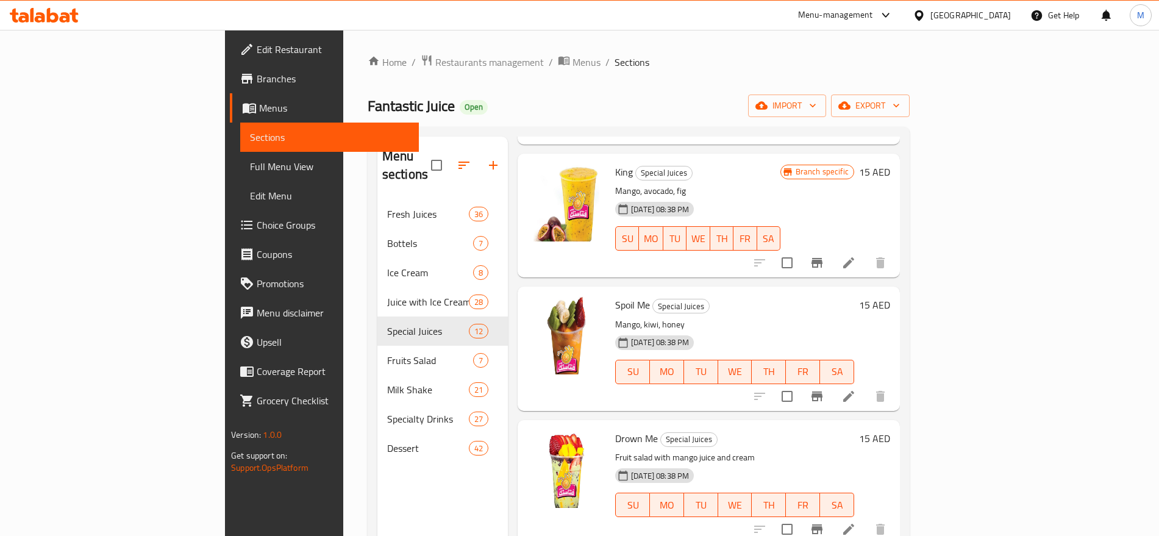
scroll to position [842, 0]
click at [823, 390] on icon "Branch-specific-item" at bounding box center [817, 395] width 11 height 10
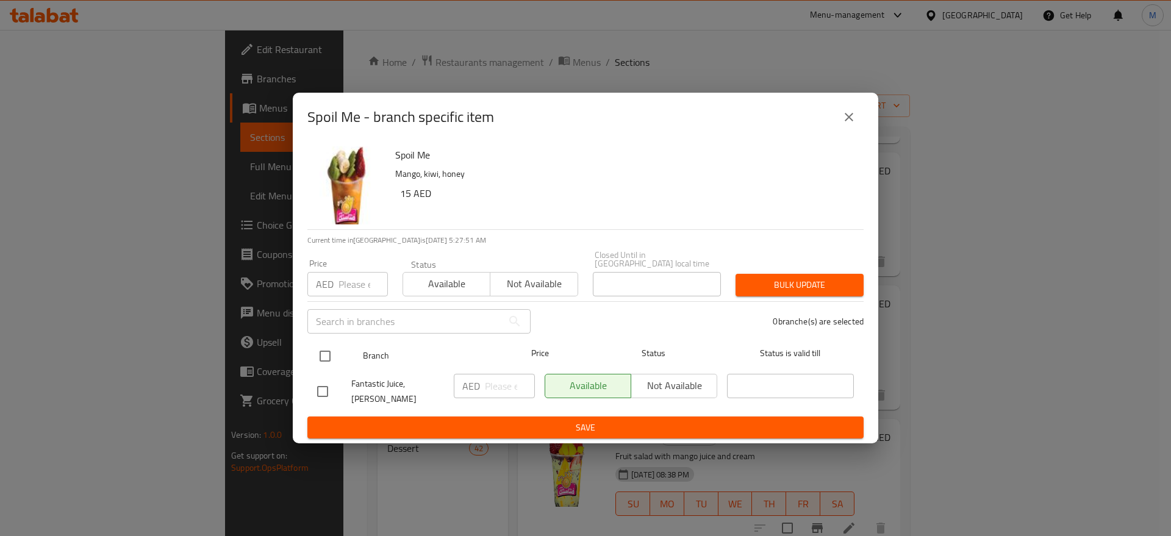
click at [340, 370] on div at bounding box center [335, 356] width 46 height 35
click at [329, 367] on input "checkbox" at bounding box center [325, 356] width 26 height 26
checkbox input "true"
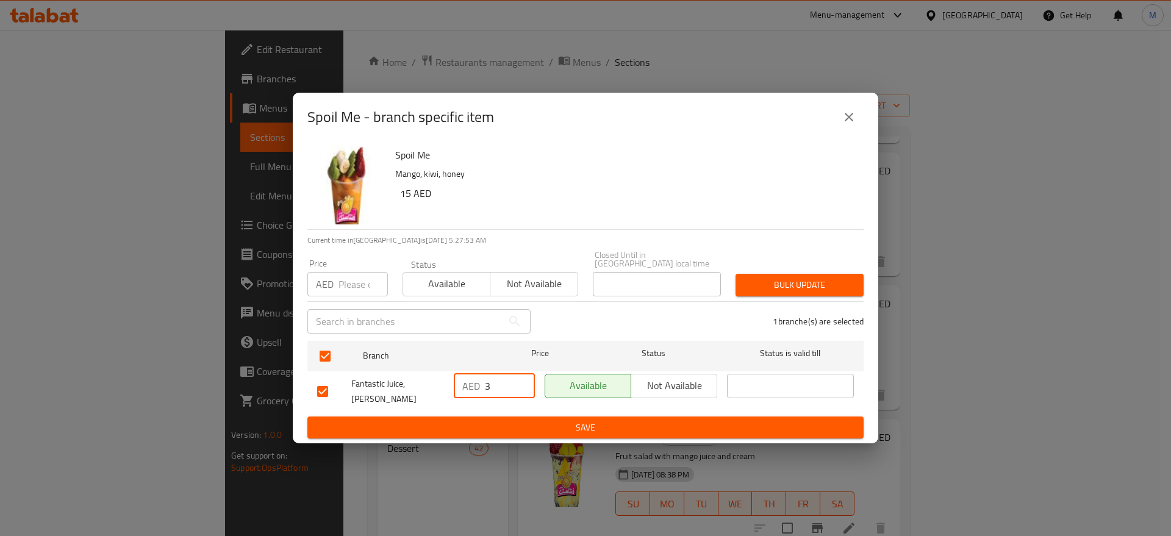
drag, startPoint x: 521, startPoint y: 390, endPoint x: 509, endPoint y: 389, distance: 11.7
click at [509, 389] on input "3" at bounding box center [510, 386] width 50 height 24
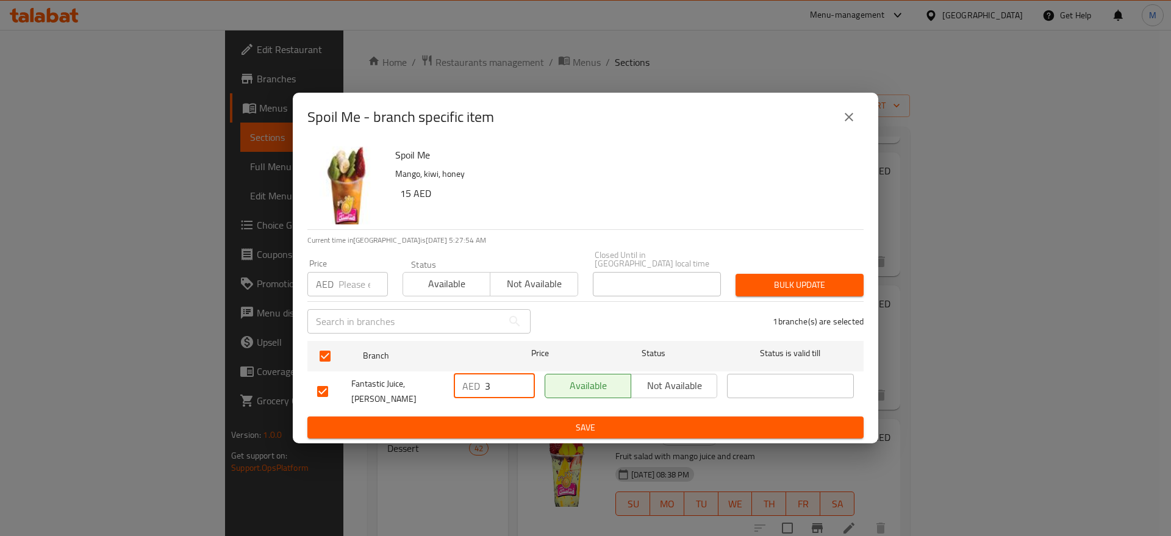
click at [509, 389] on input "3" at bounding box center [510, 386] width 50 height 24
paste input "15"
type input "15"
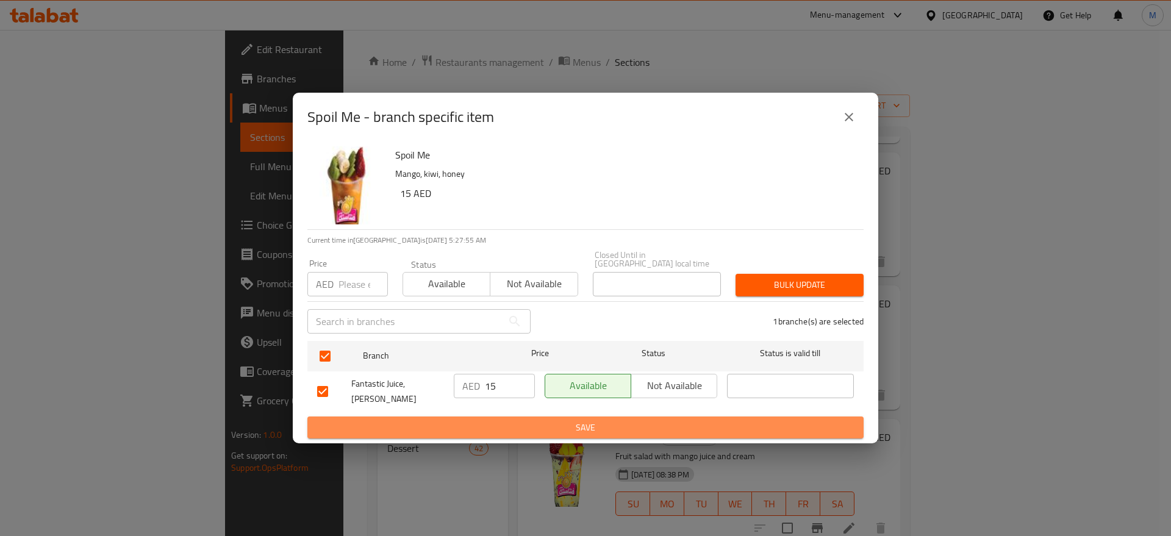
click at [512, 420] on span "Save" at bounding box center [585, 427] width 537 height 15
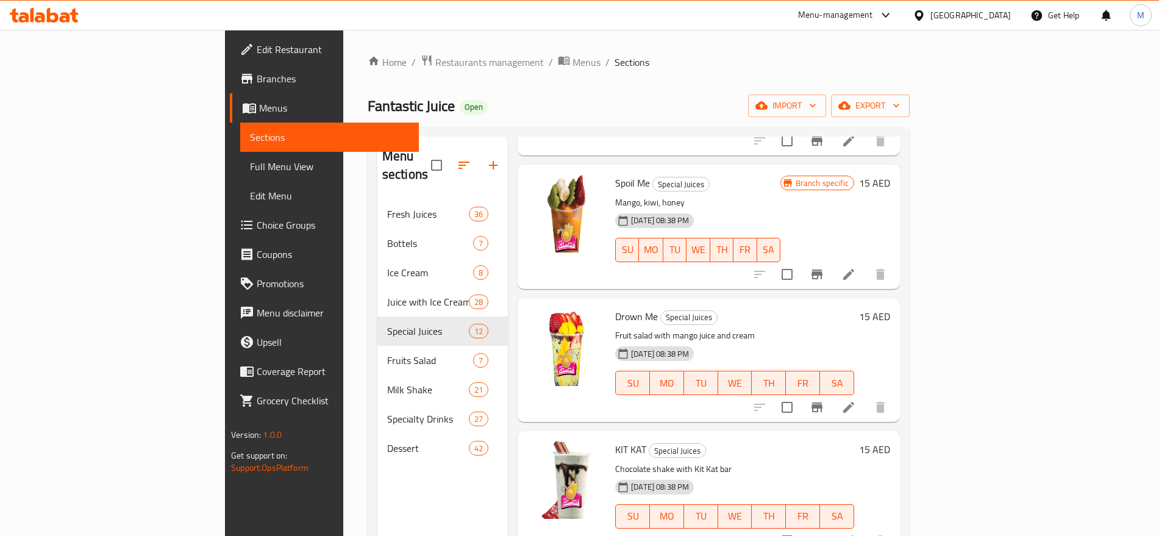
scroll to position [968, 0]
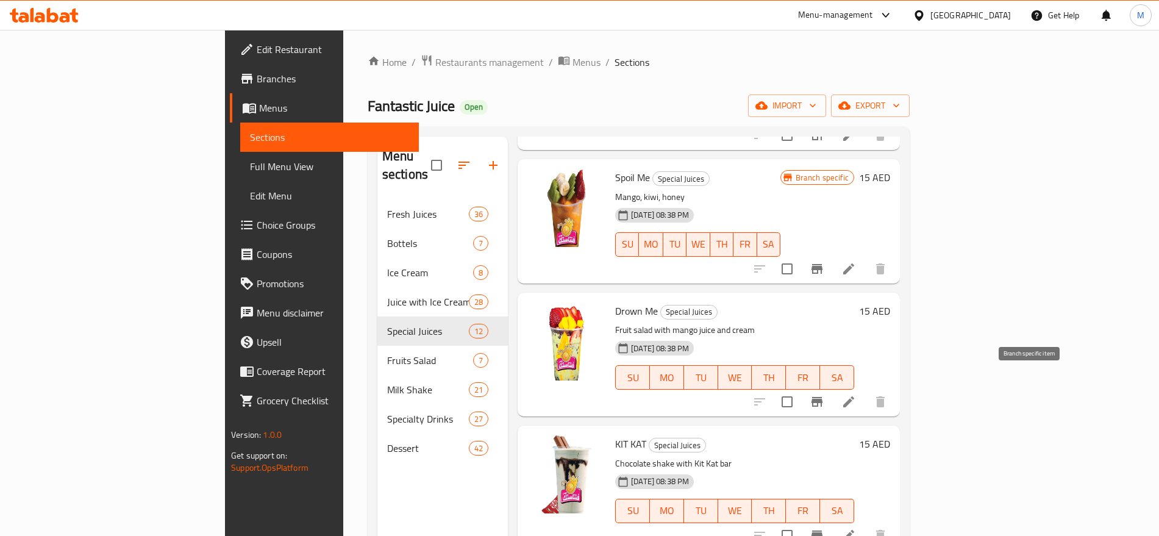
click at [823, 397] on icon "Branch-specific-item" at bounding box center [817, 402] width 11 height 10
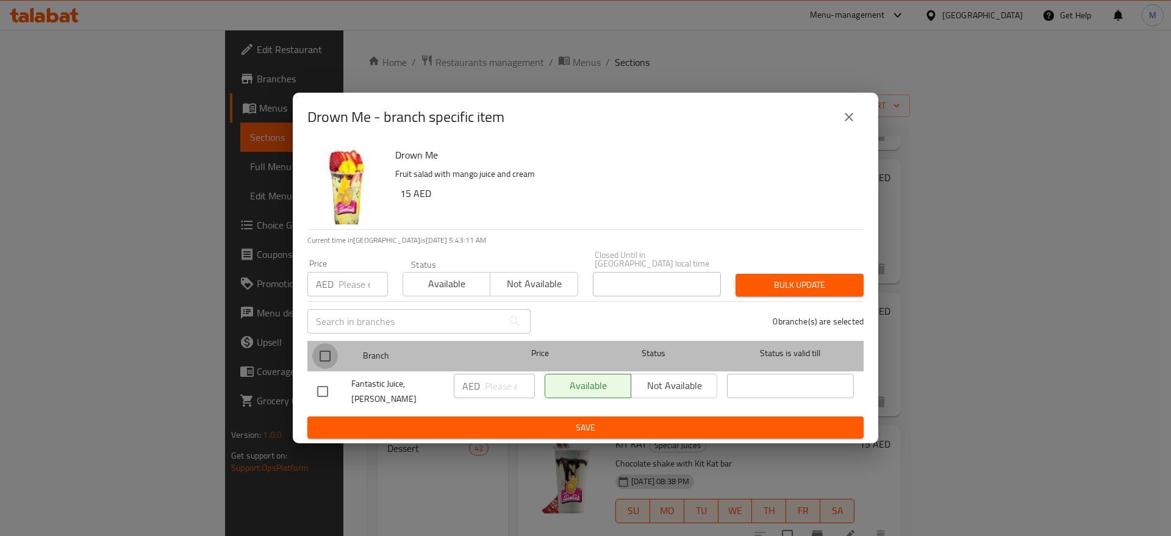
click at [330, 360] on input "checkbox" at bounding box center [325, 356] width 26 height 26
checkbox input "true"
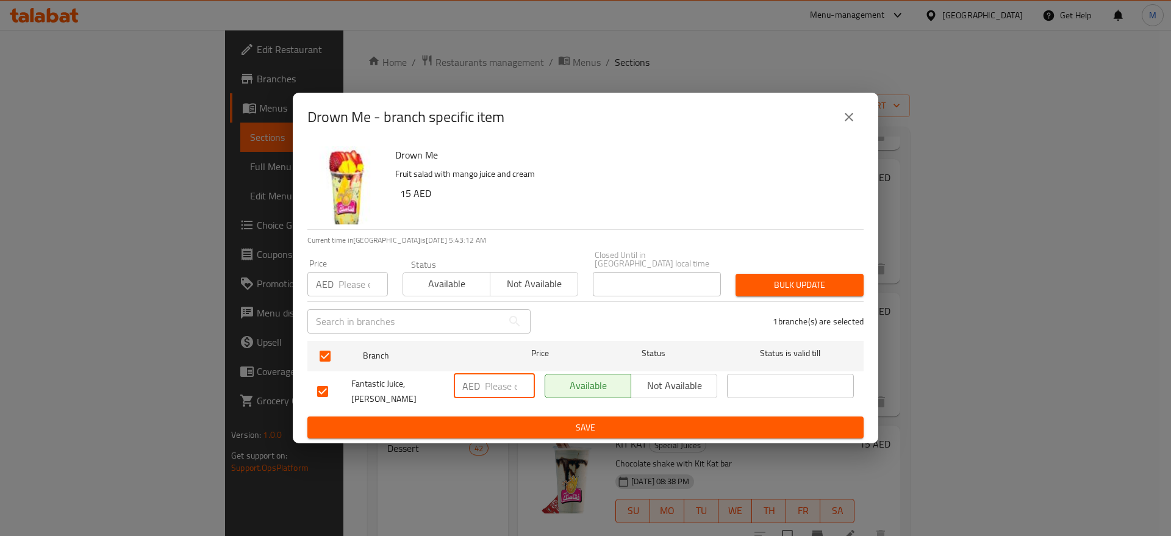
click at [496, 378] on input "number" at bounding box center [510, 386] width 50 height 24
paste input "15"
type input "15"
click at [547, 427] on span "Save" at bounding box center [585, 427] width 537 height 15
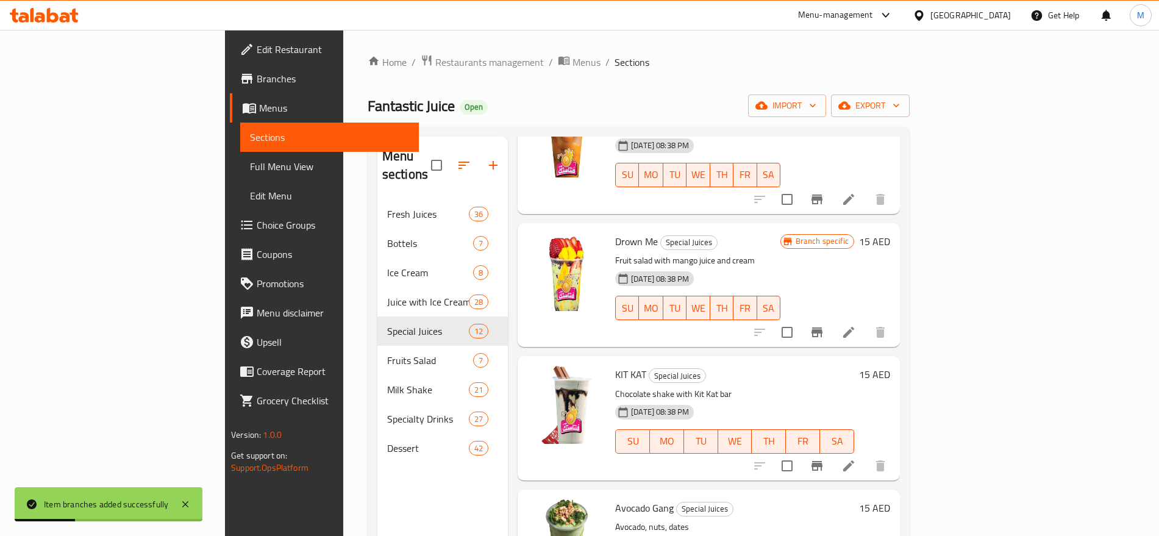
scroll to position [1038, 0]
click at [825, 458] on icon "Branch-specific-item" at bounding box center [817, 465] width 15 height 15
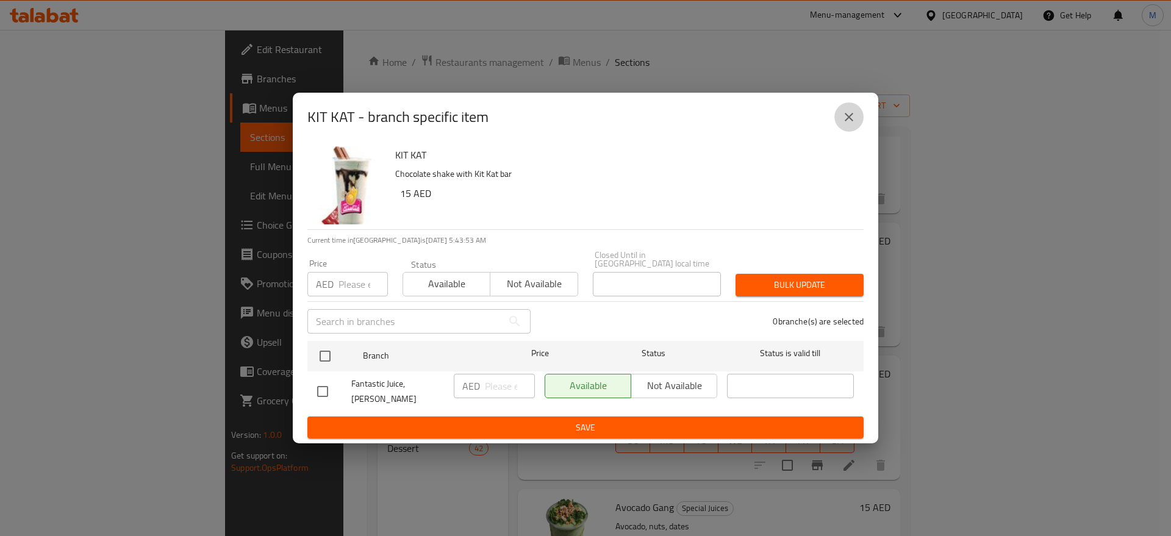
click at [845, 123] on icon "close" at bounding box center [849, 117] width 15 height 15
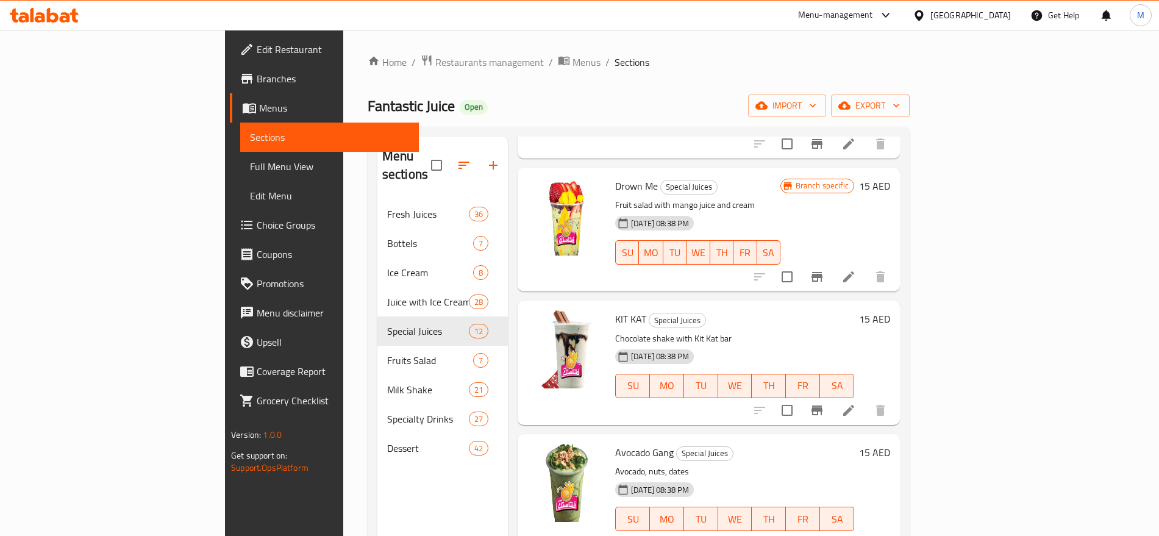
scroll to position [115, 0]
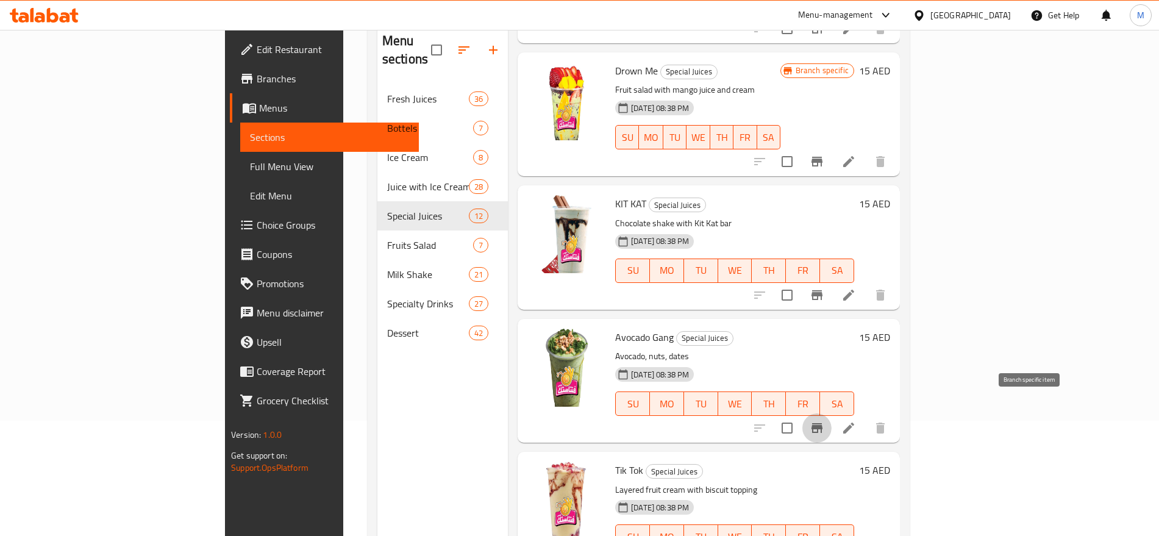
click at [832, 414] on button "Branch-specific-item" at bounding box center [817, 428] width 29 height 29
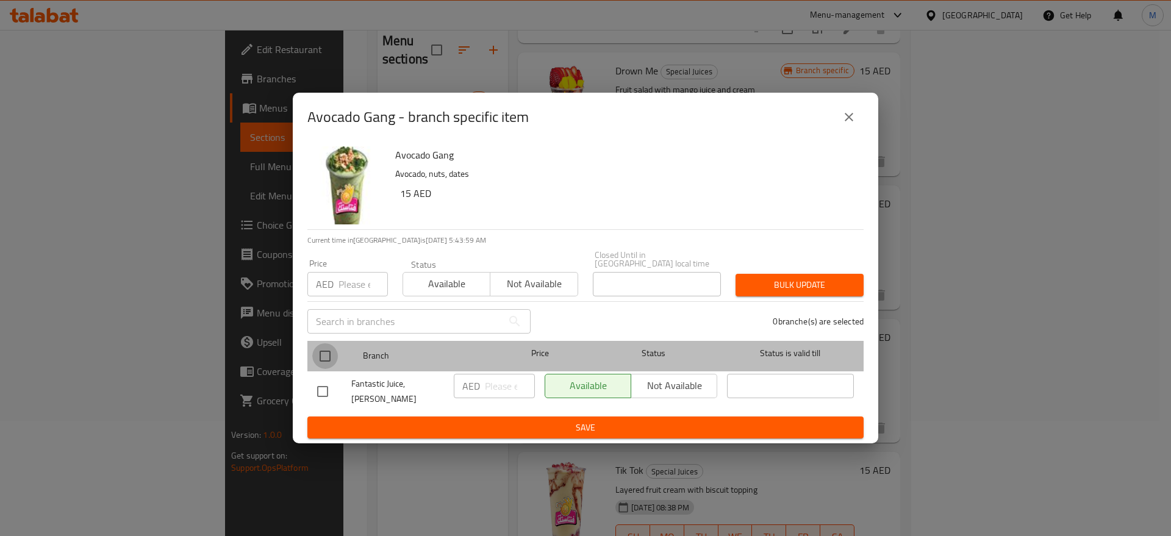
click at [317, 363] on input "checkbox" at bounding box center [325, 356] width 26 height 26
checkbox input "true"
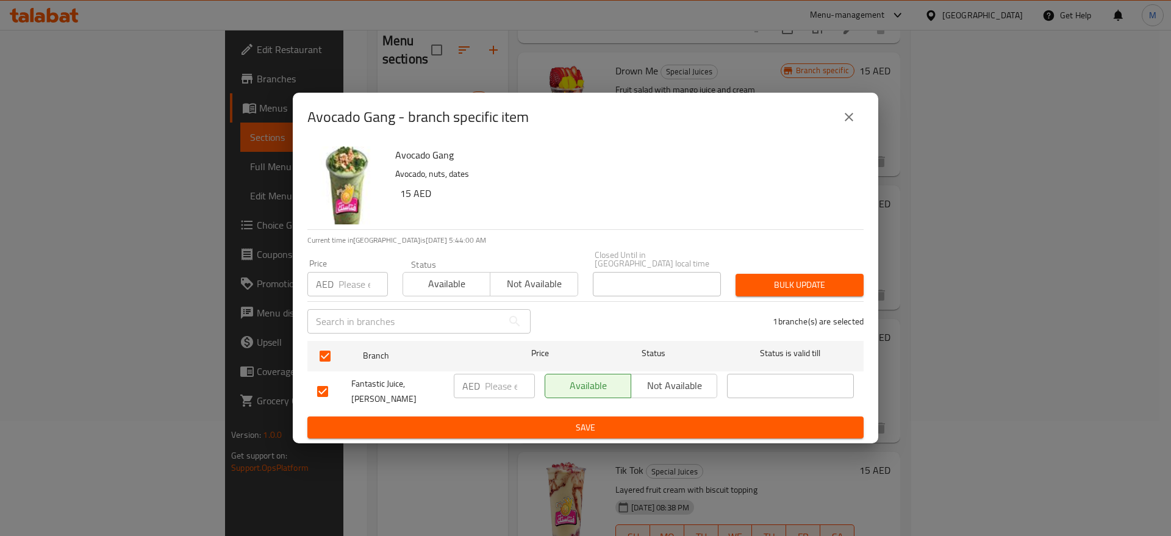
click at [507, 386] on input "number" at bounding box center [510, 386] width 50 height 24
paste input "15"
type input "15"
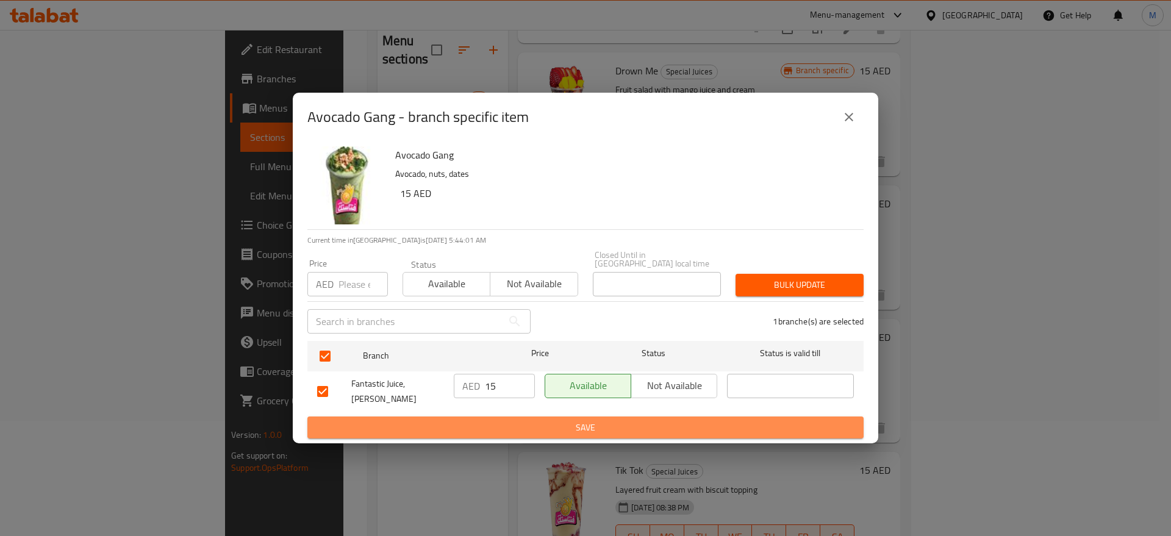
click at [510, 424] on span "Save" at bounding box center [585, 427] width 537 height 15
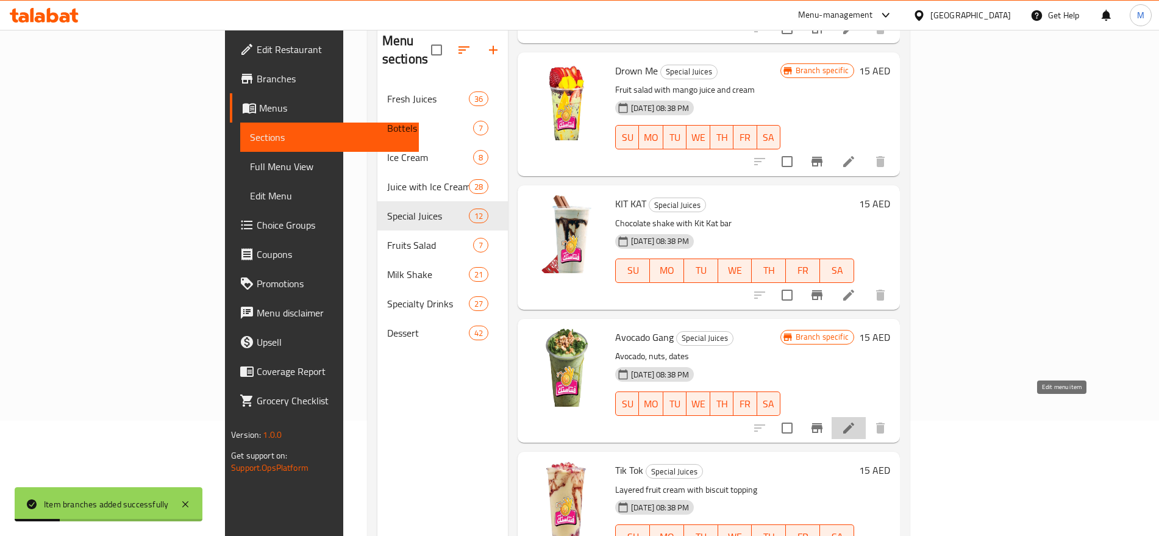
click at [856, 421] on icon at bounding box center [849, 428] width 15 height 15
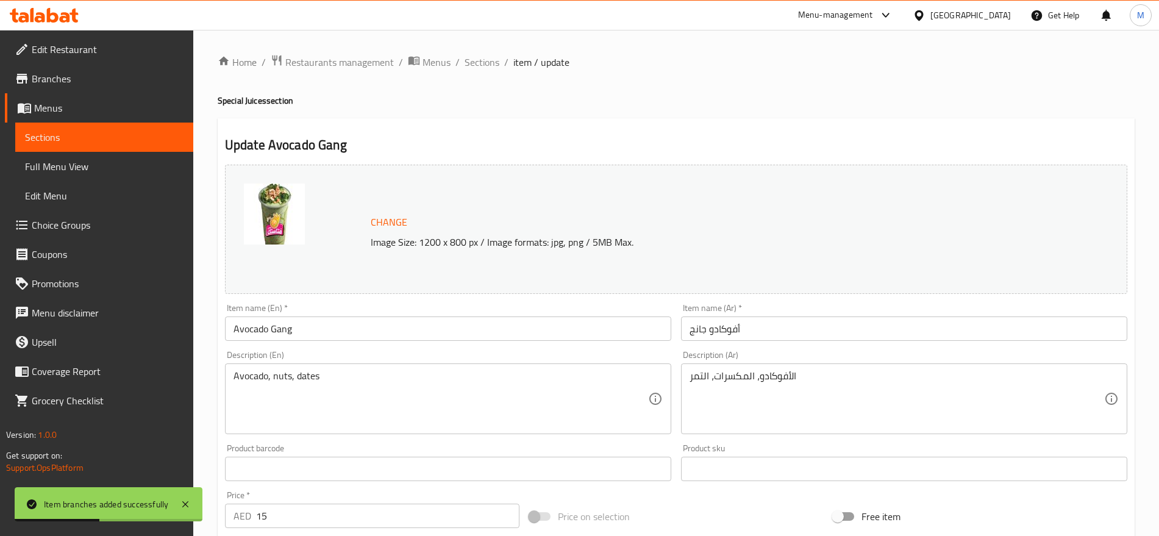
click at [276, 342] on div "Item name (En)   * Avocado Gang Item name (En) *" at bounding box center [448, 322] width 456 height 47
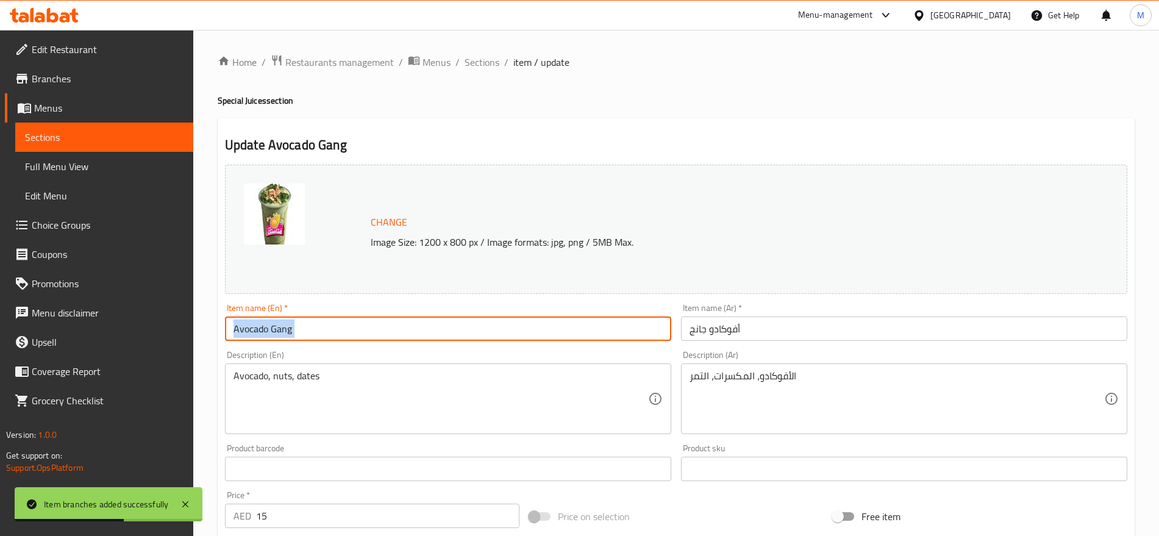
click at [278, 324] on input "Avocado Gang" at bounding box center [448, 329] width 446 height 24
paste input "rgir"
type input "Avocado Gargir"
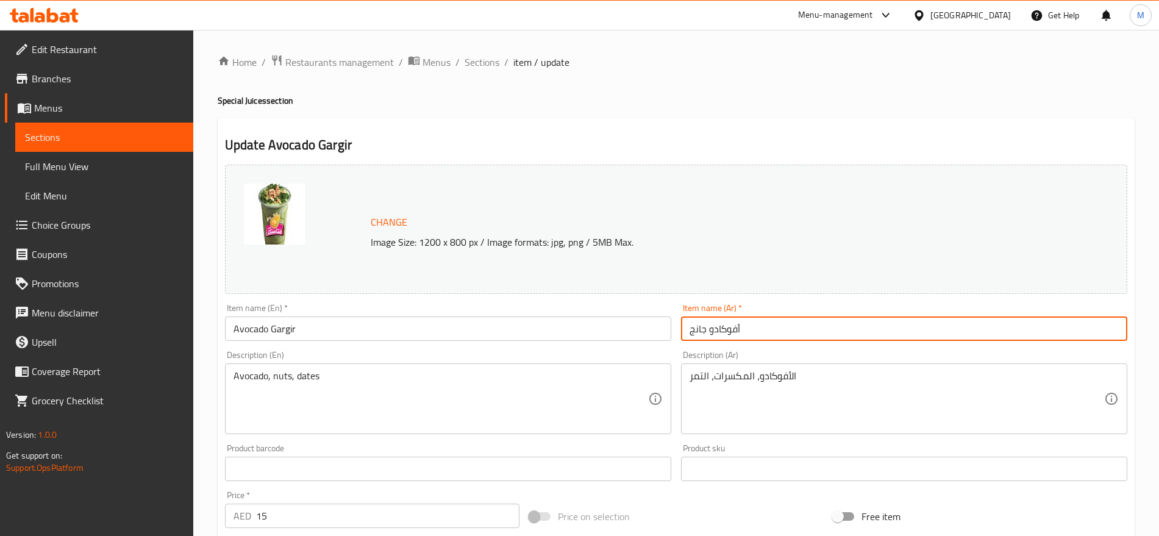
click at [695, 327] on input "أفوكادو جانج" at bounding box center [904, 329] width 446 height 24
click at [1080, 330] on input "أفوكادو جانج" at bounding box center [904, 329] width 446 height 24
paste input "جير"
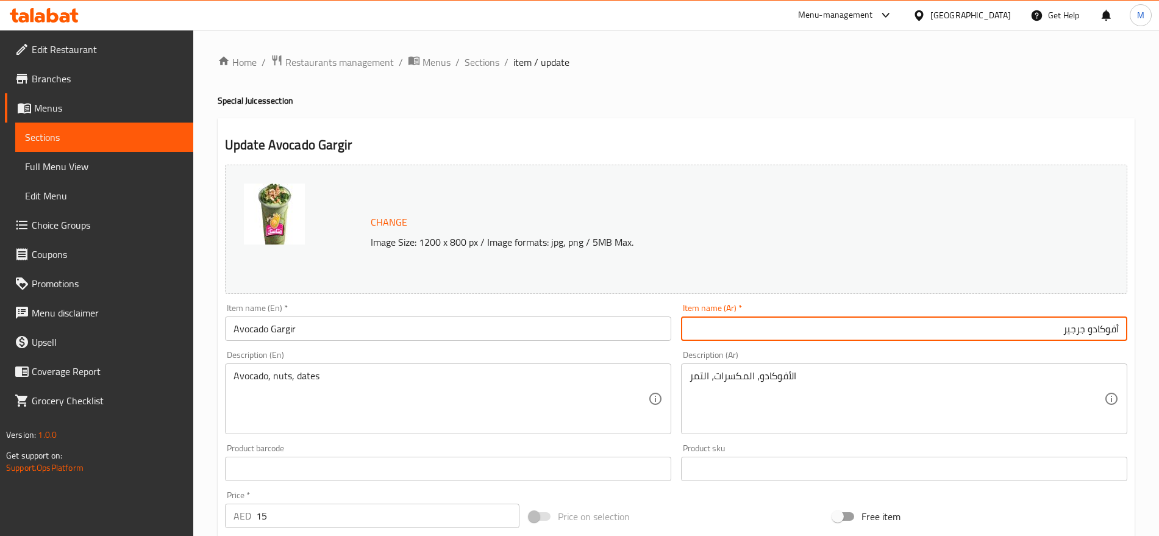
type input "أفوكادو جرجير"
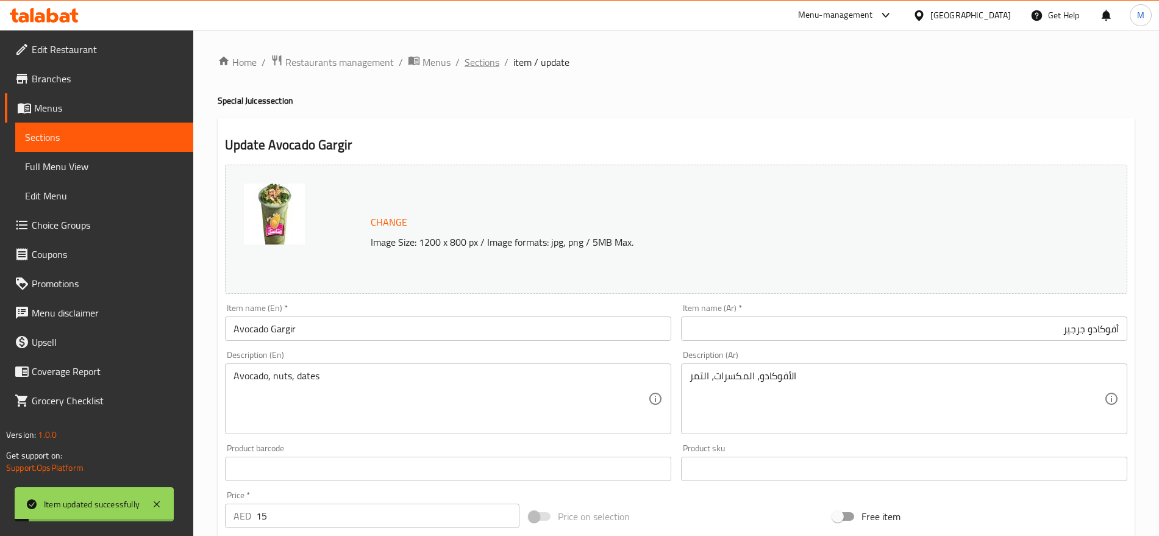
click at [485, 60] on span "Sections" at bounding box center [482, 62] width 35 height 15
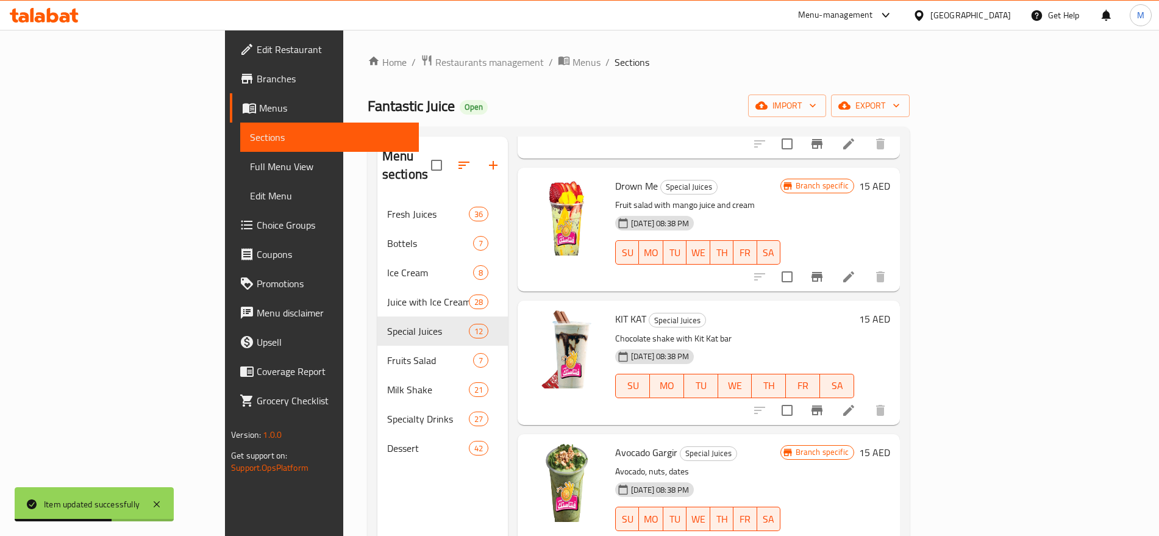
scroll to position [171, 0]
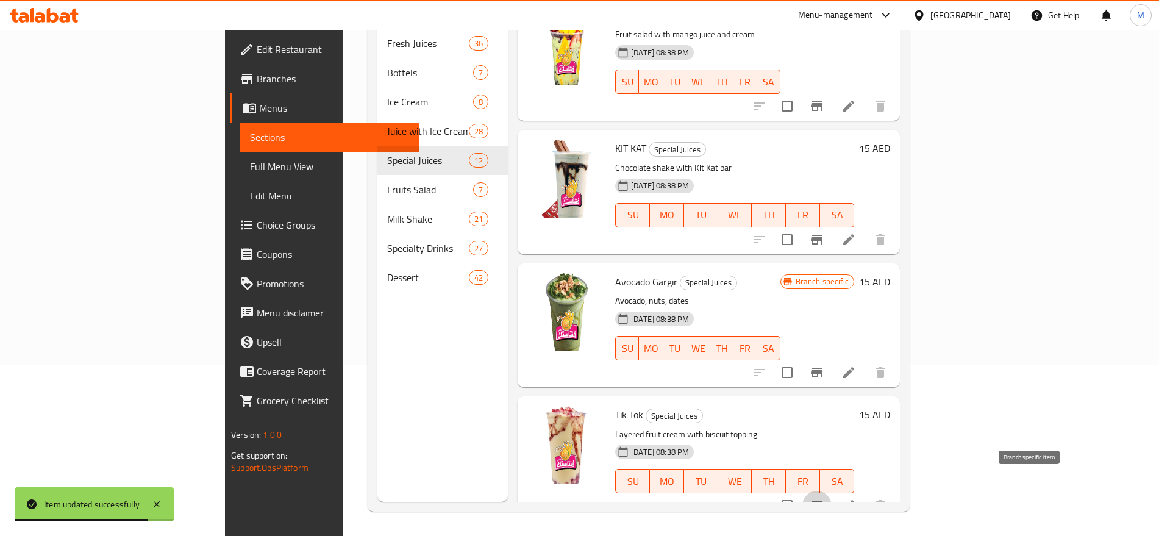
click at [823, 501] on icon "Branch-specific-item" at bounding box center [817, 506] width 11 height 10
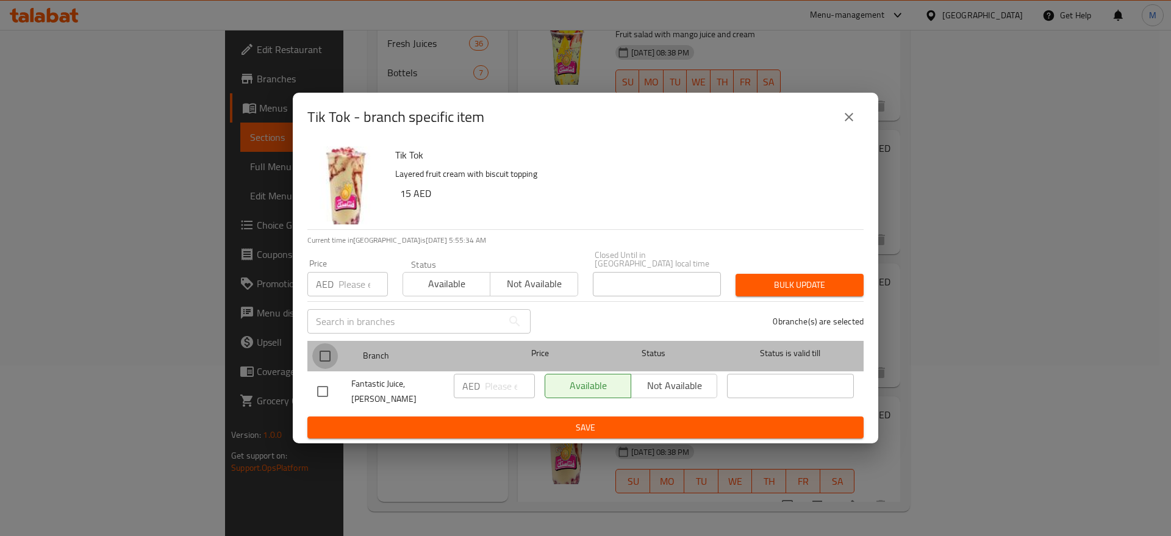
click at [326, 366] on input "checkbox" at bounding box center [325, 356] width 26 height 26
checkbox input "true"
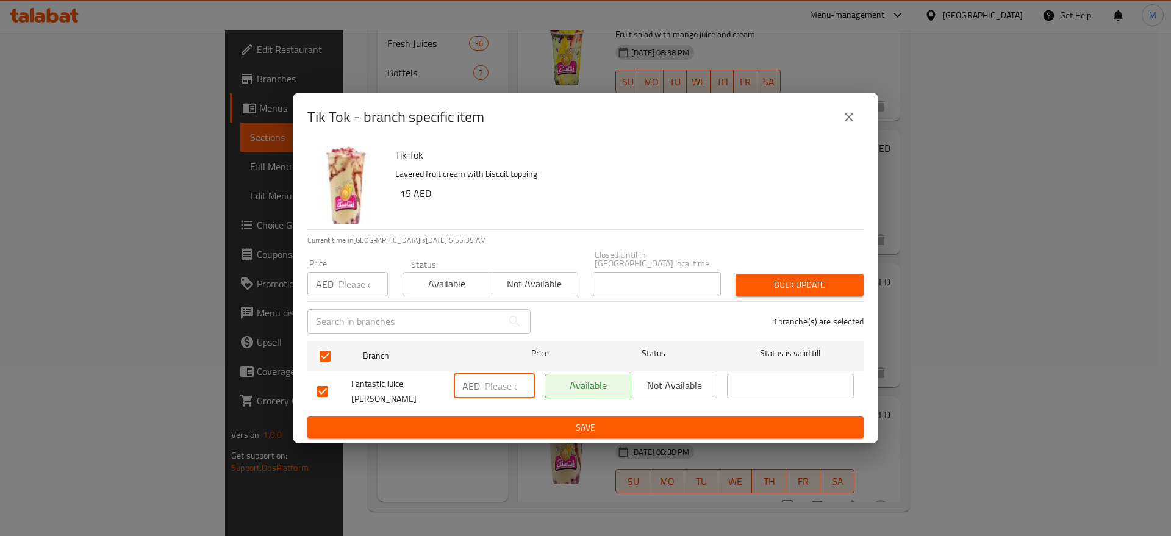
paste input "15"
click at [489, 391] on input "15" at bounding box center [510, 386] width 50 height 24
type input "15"
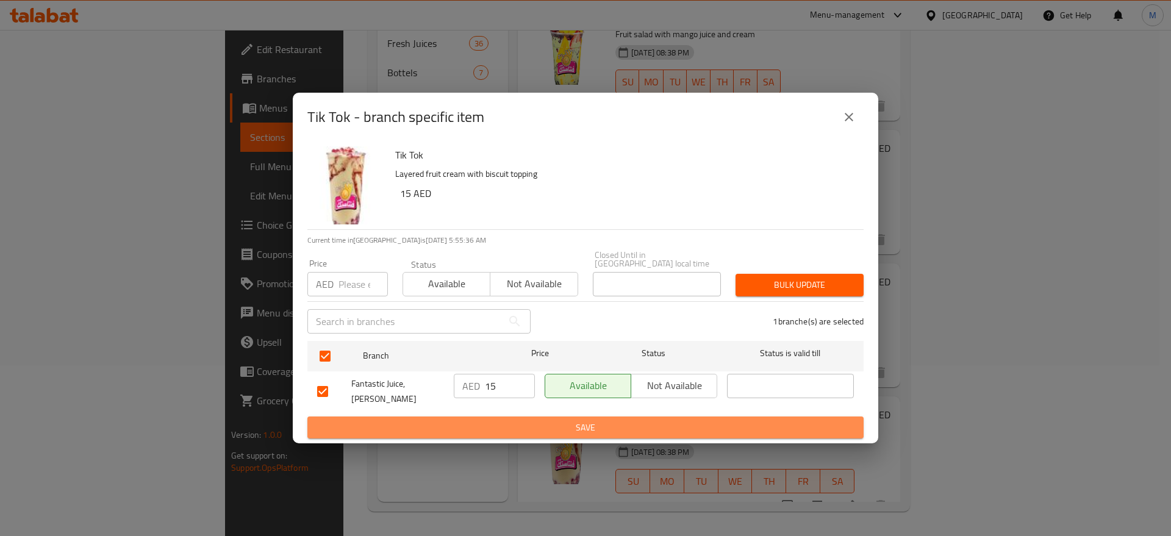
click at [517, 431] on button "Save" at bounding box center [585, 428] width 556 height 23
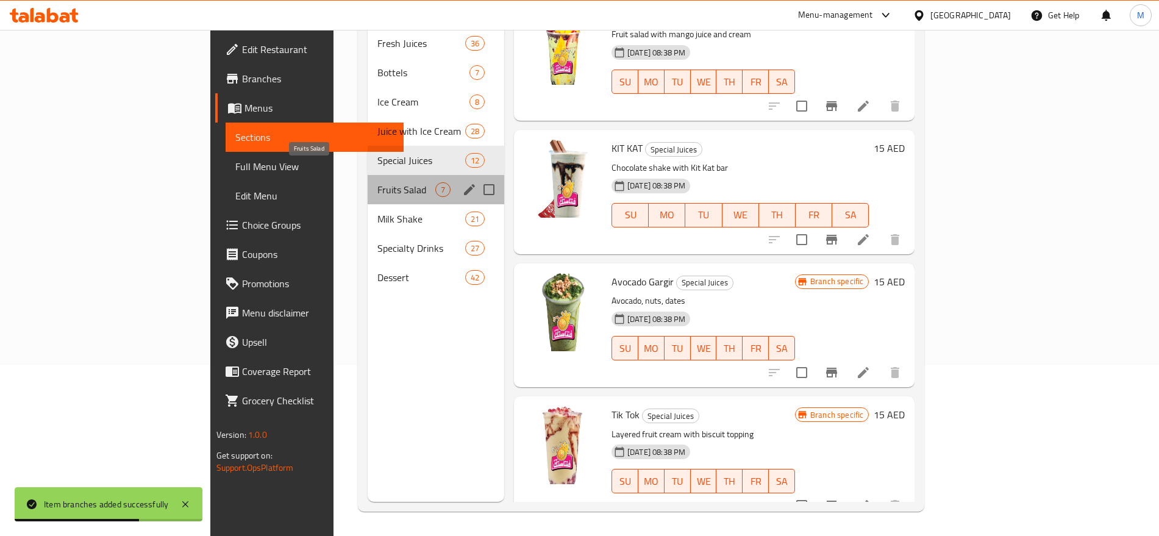
click at [378, 182] on span "Fruits Salad" at bounding box center [407, 189] width 58 height 15
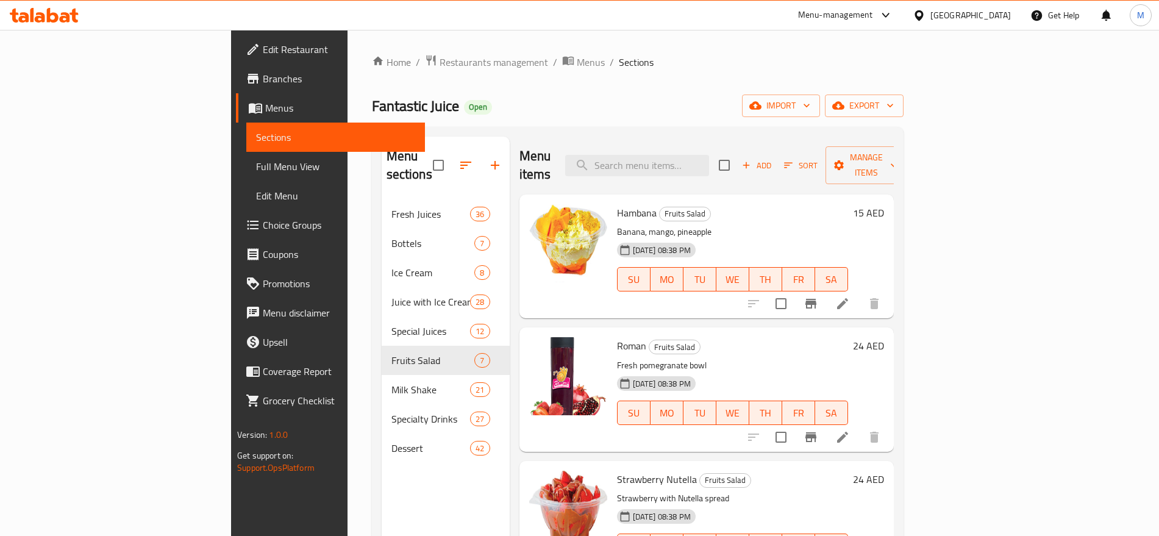
click at [853, 282] on div "10-06-2025 08:38 PM SU MO TU WE TH FR SA" at bounding box center [732, 271] width 241 height 66
click at [821, 156] on button "Sort" at bounding box center [801, 165] width 40 height 19
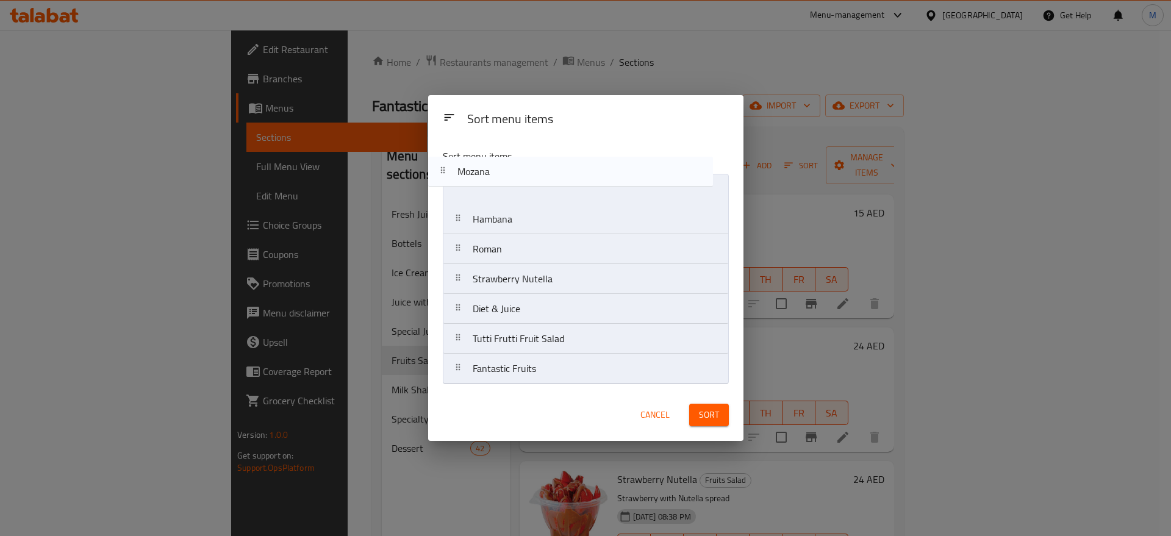
drag, startPoint x: 554, startPoint y: 286, endPoint x: 539, endPoint y: 177, distance: 110.2
click at [539, 177] on nav "Hambana Roman Strawberry Nutella Mozana Diet & Juice Tutti Frutti Fruit Salad F…" at bounding box center [586, 279] width 286 height 210
drag, startPoint x: 545, startPoint y: 273, endPoint x: 537, endPoint y: 202, distance: 71.8
click at [537, 202] on nav "Mozana Hambana Roman Strawberry Nutella Diet & Juice Tutti Frutti Fruit Salad F…" at bounding box center [586, 279] width 286 height 210
drag, startPoint x: 536, startPoint y: 276, endPoint x: 534, endPoint y: 232, distance: 43.4
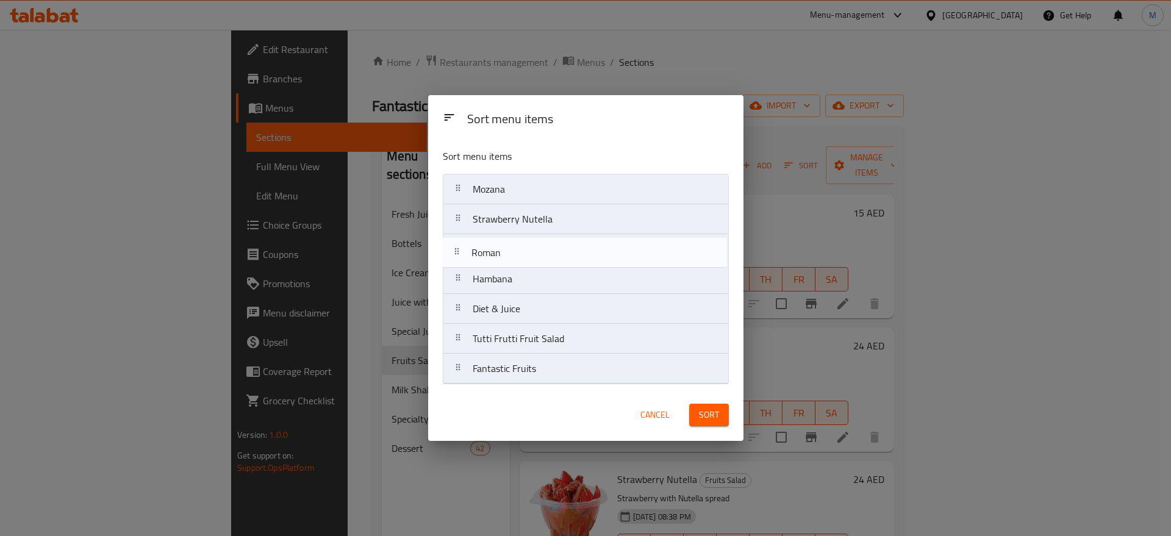
click at [534, 232] on nav "Mozana Strawberry Nutella Hambana Roman Diet & Juice Tutti Frutti Fruit Salad F…" at bounding box center [586, 279] width 286 height 210
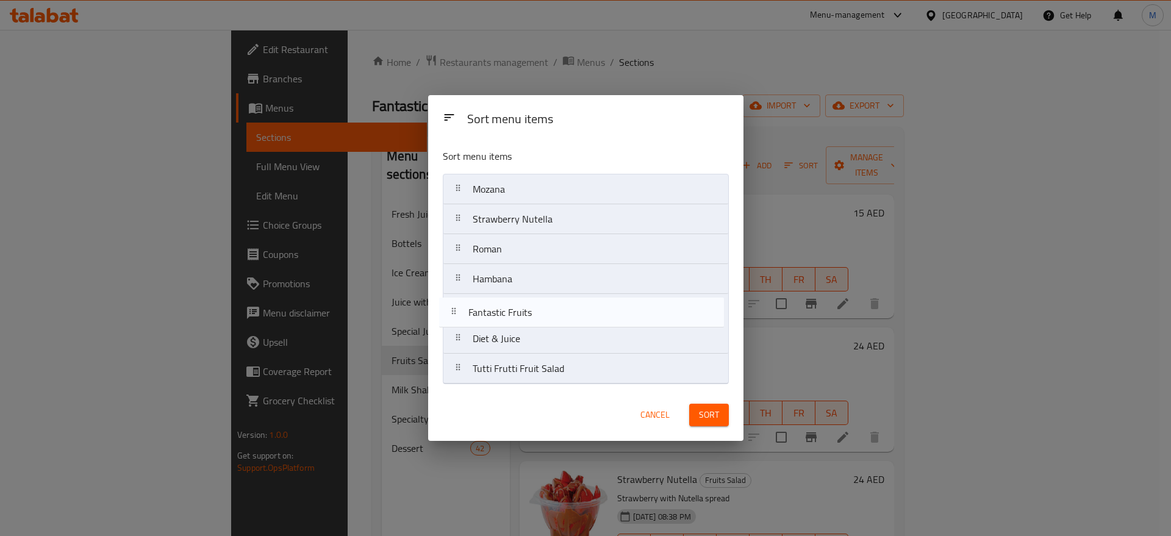
drag, startPoint x: 544, startPoint y: 367, endPoint x: 539, endPoint y: 299, distance: 67.9
click at [539, 299] on nav "Mozana Strawberry Nutella Roman Hambana Diet & Juice Tutti Frutti Fruit Salad F…" at bounding box center [586, 279] width 286 height 210
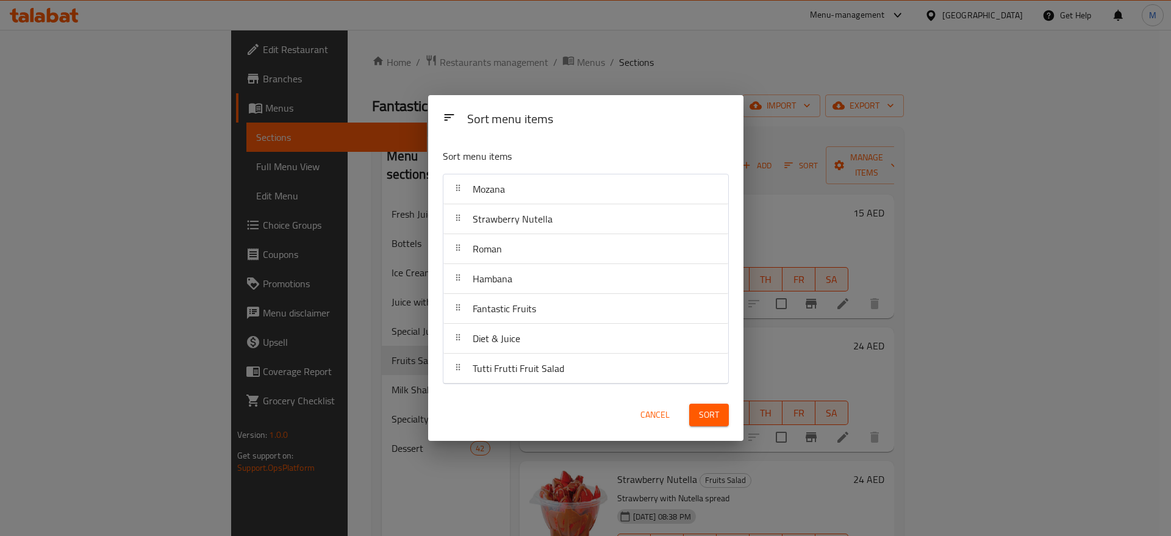
click at [700, 421] on span "Sort" at bounding box center [709, 414] width 20 height 15
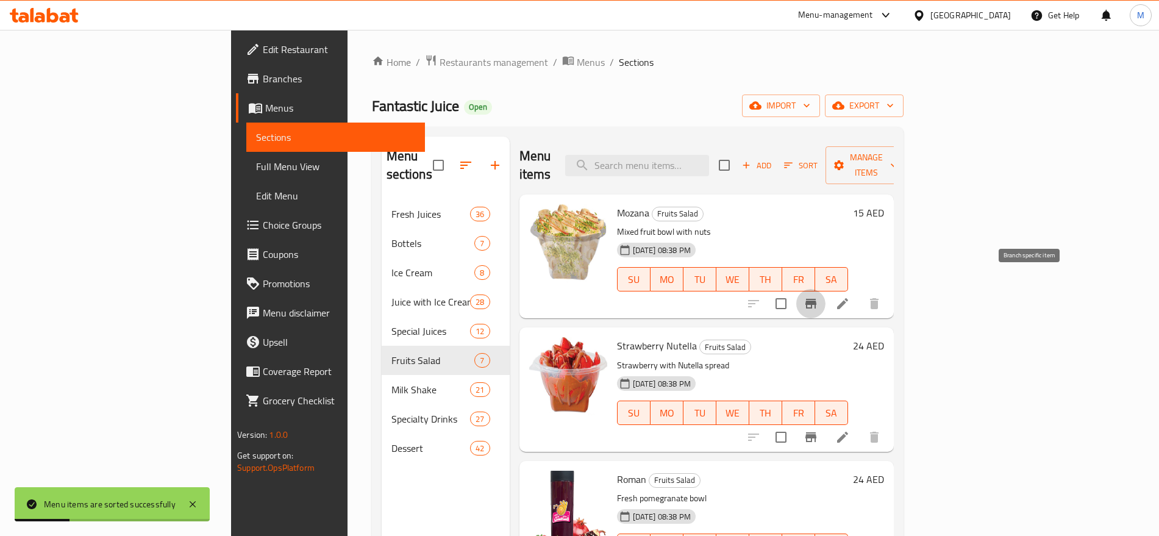
click at [819, 296] on icon "Branch-specific-item" at bounding box center [811, 303] width 15 height 15
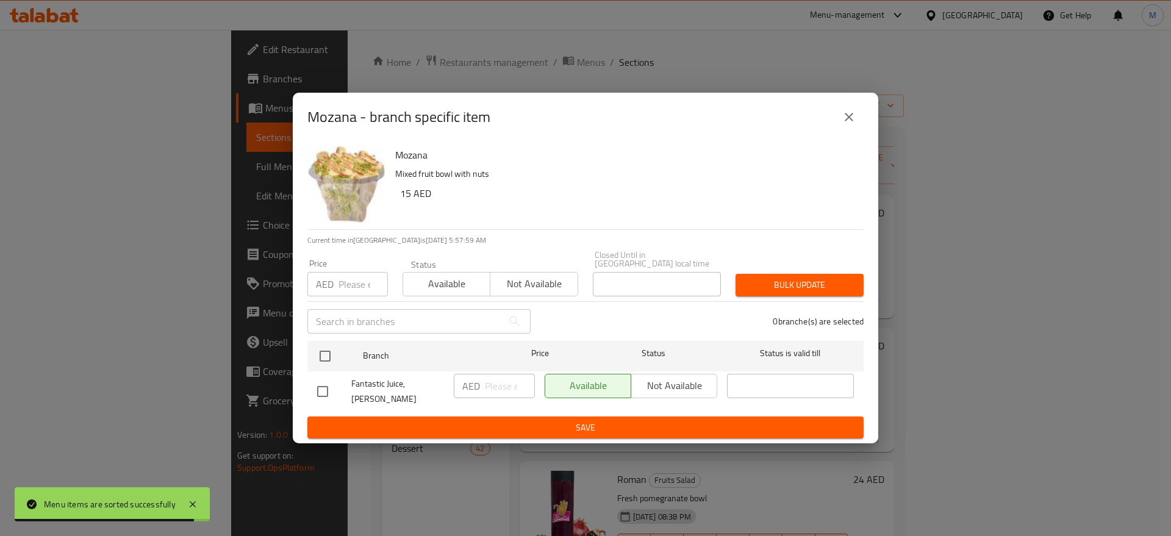
click at [405, 202] on h6 "15 AED" at bounding box center [627, 193] width 454 height 17
copy h6 "15"
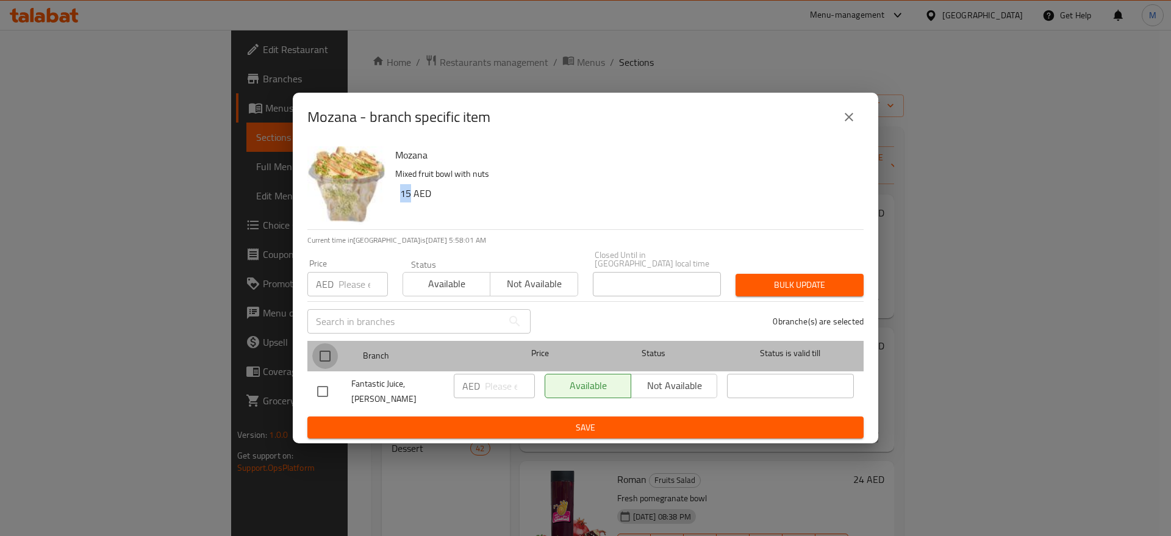
click at [336, 354] on input "checkbox" at bounding box center [325, 356] width 26 height 26
checkbox input "true"
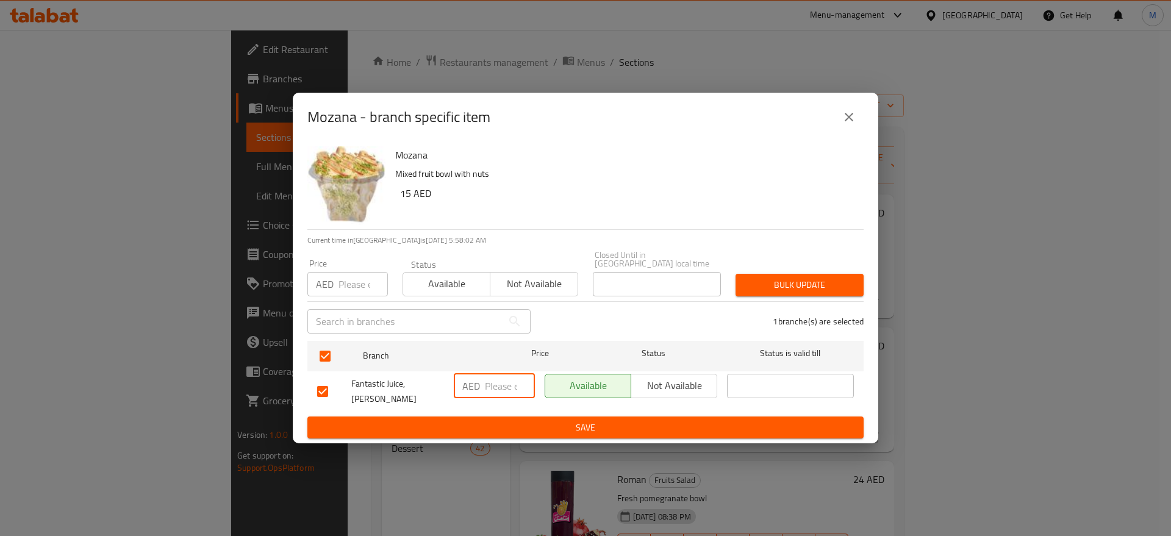
click at [493, 384] on input "number" at bounding box center [510, 386] width 50 height 24
paste input "15"
type input "15"
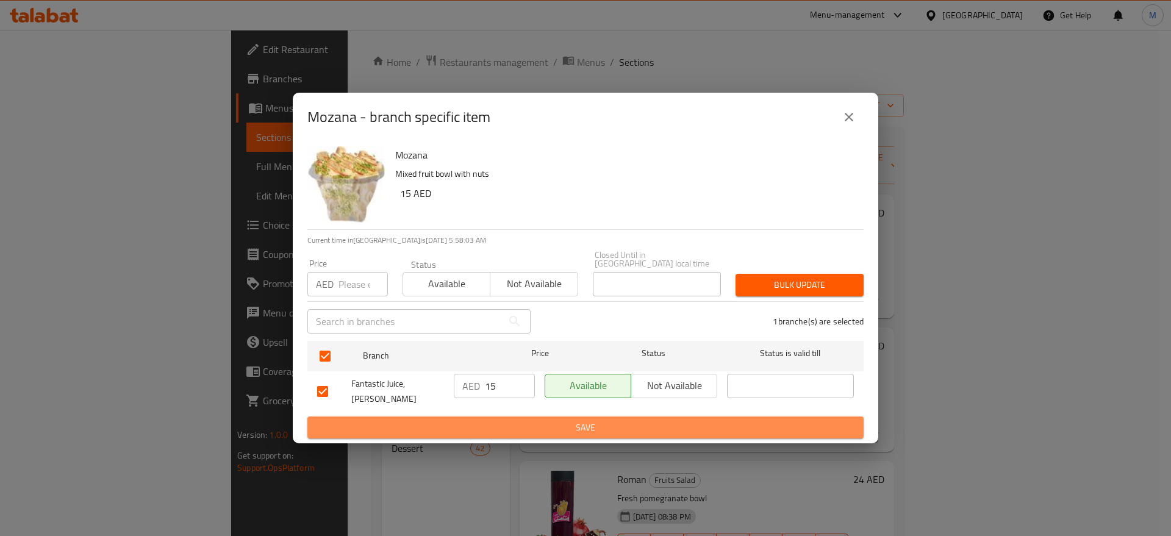
click at [518, 420] on span "Save" at bounding box center [585, 427] width 537 height 15
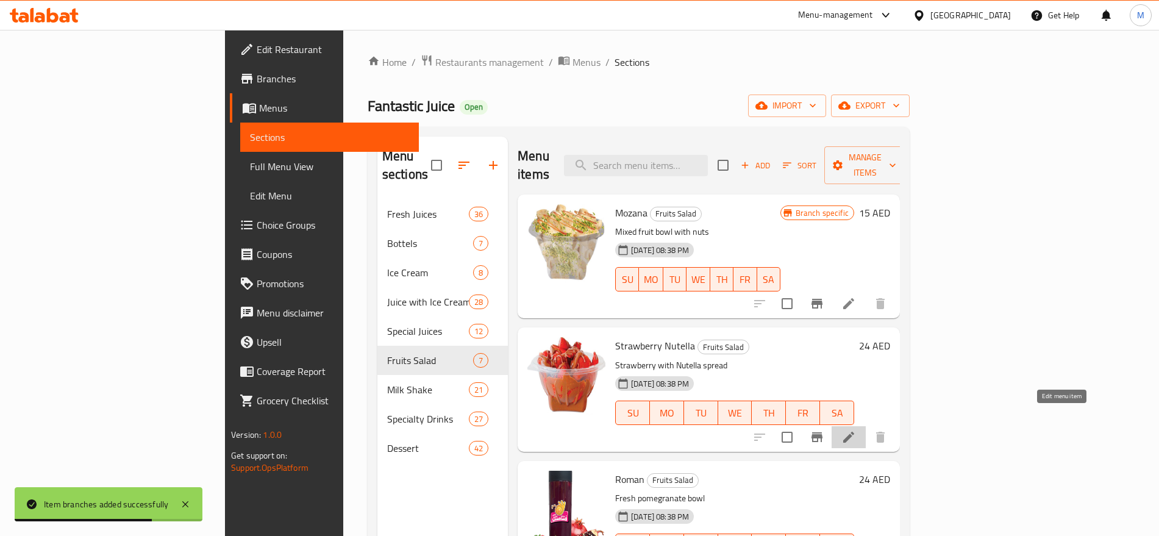
click at [856, 430] on icon at bounding box center [849, 437] width 15 height 15
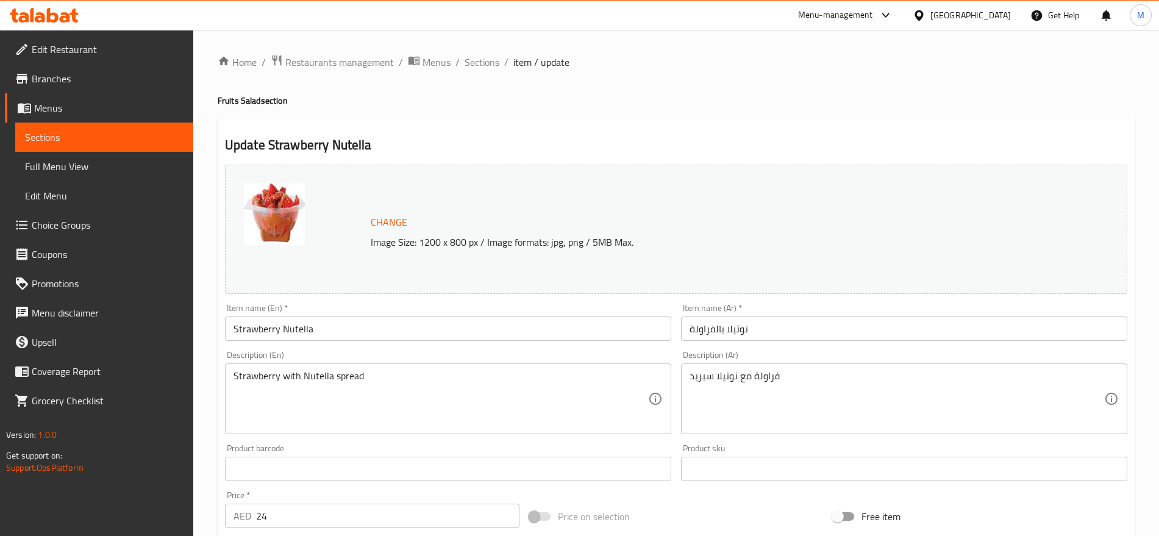
scroll to position [343, 0]
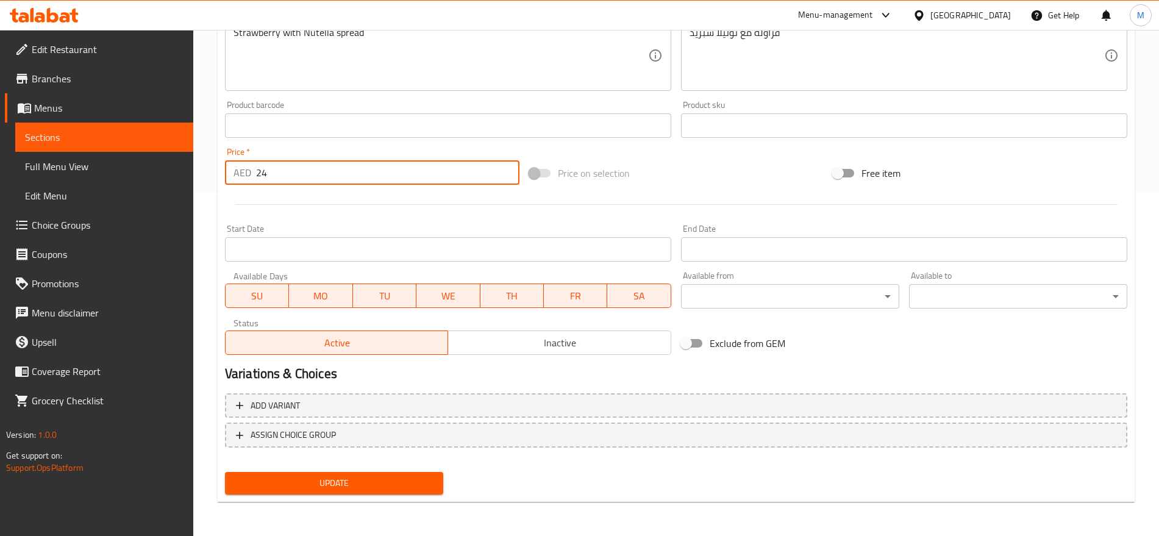
click at [334, 170] on input "24" at bounding box center [387, 172] width 263 height 24
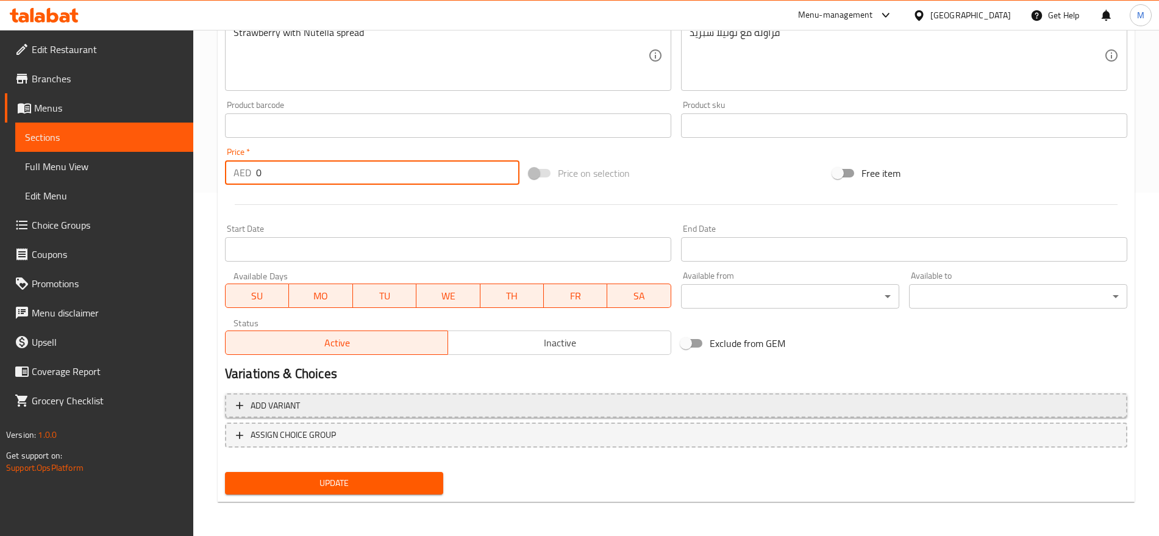
type input "0"
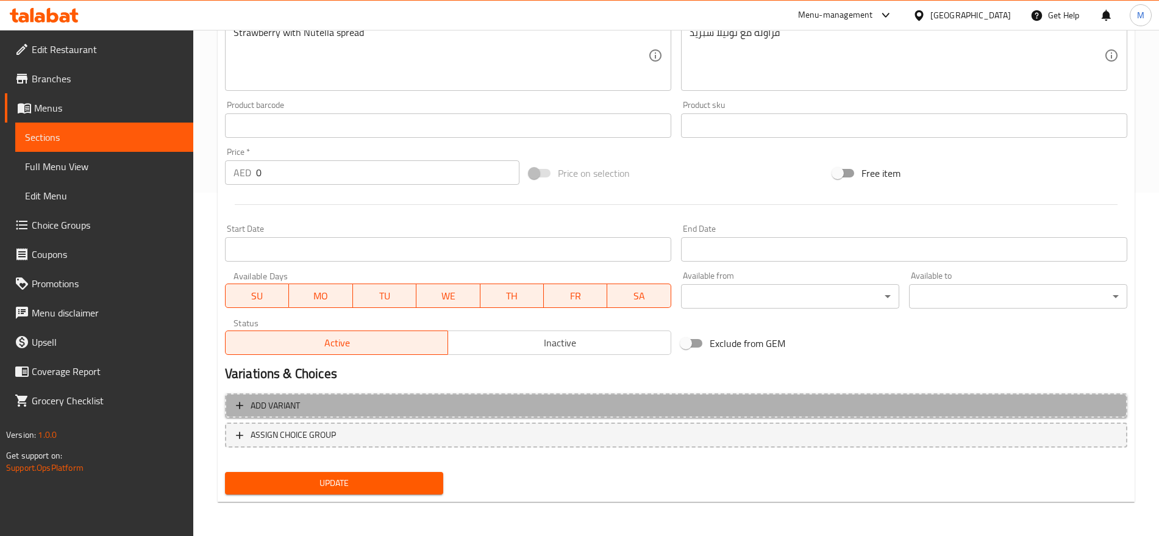
click at [578, 404] on span "Add variant" at bounding box center [676, 405] width 881 height 15
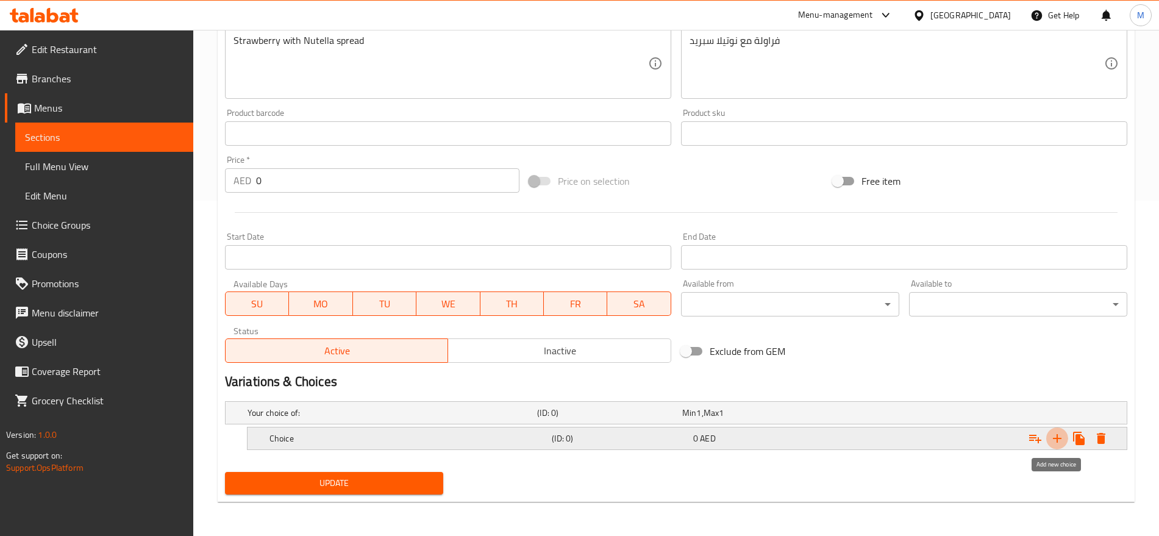
click at [1054, 432] on icon "Expand" at bounding box center [1057, 438] width 15 height 15
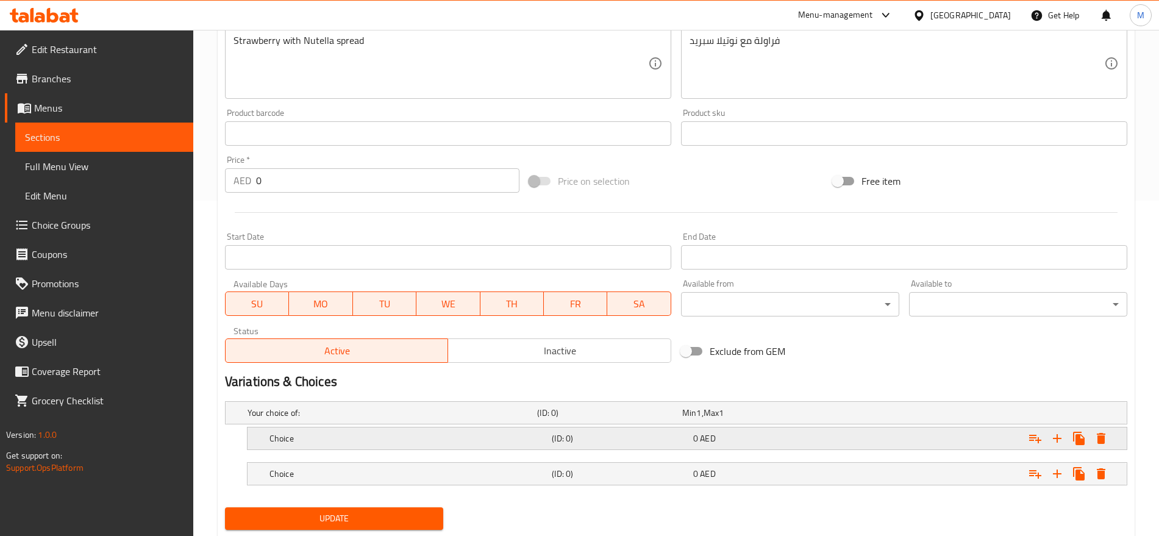
click at [825, 421] on div "0 AED" at bounding box center [752, 412] width 145 height 17
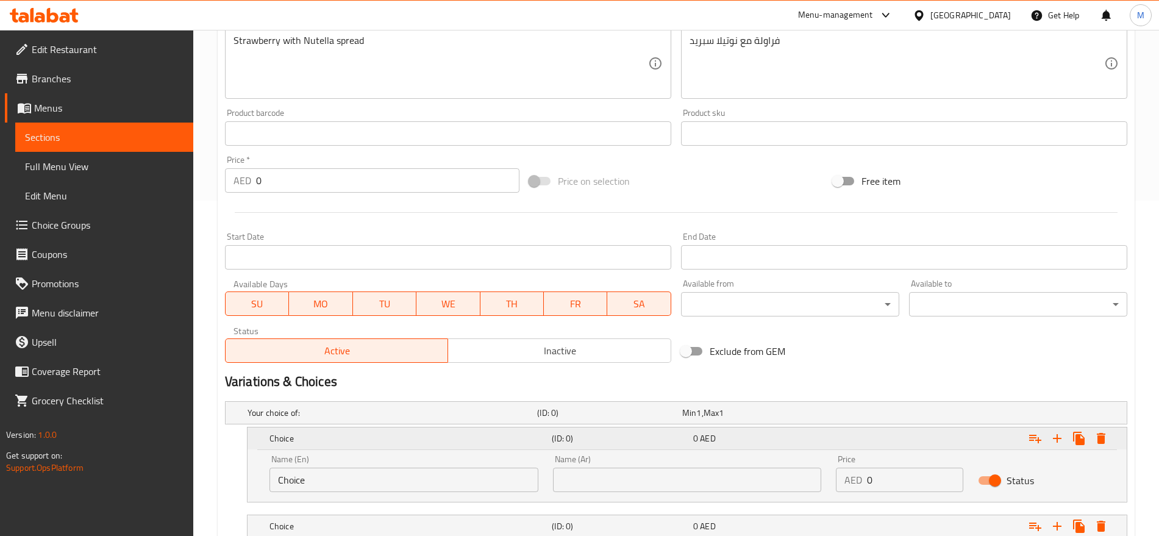
scroll to position [423, 0]
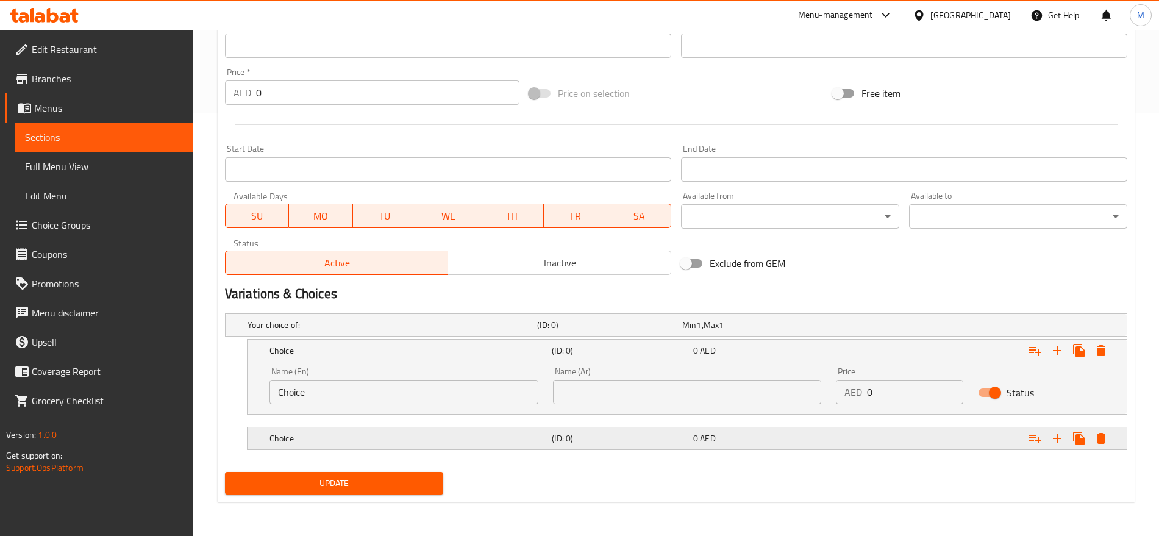
click at [809, 334] on div "0 AED" at bounding box center [752, 325] width 145 height 17
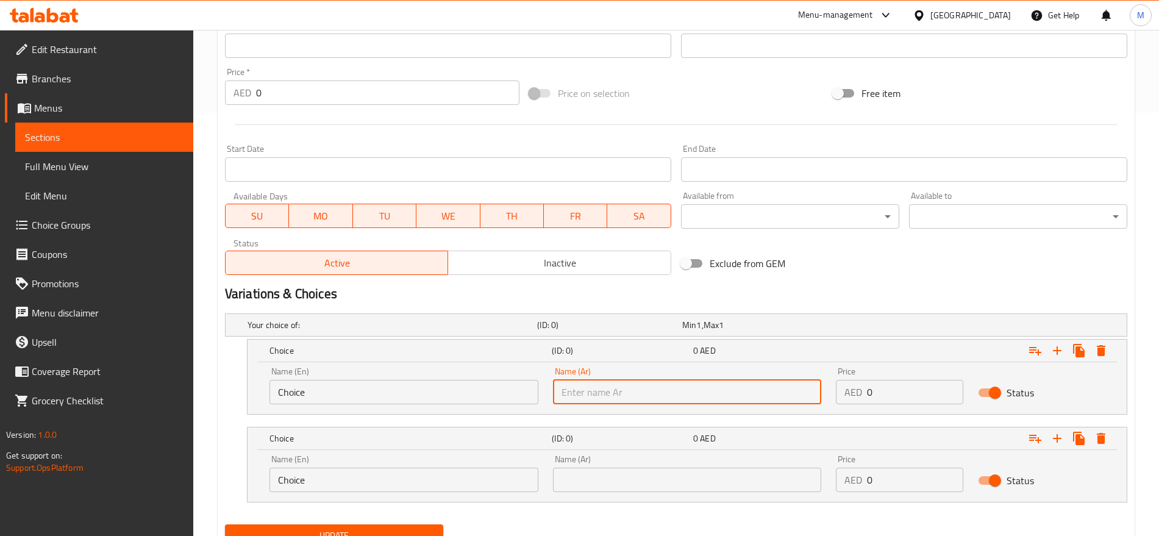
click at [735, 389] on input "text" at bounding box center [687, 392] width 269 height 24
type input "صغير"
click at [640, 471] on input "text" at bounding box center [687, 480] width 269 height 24
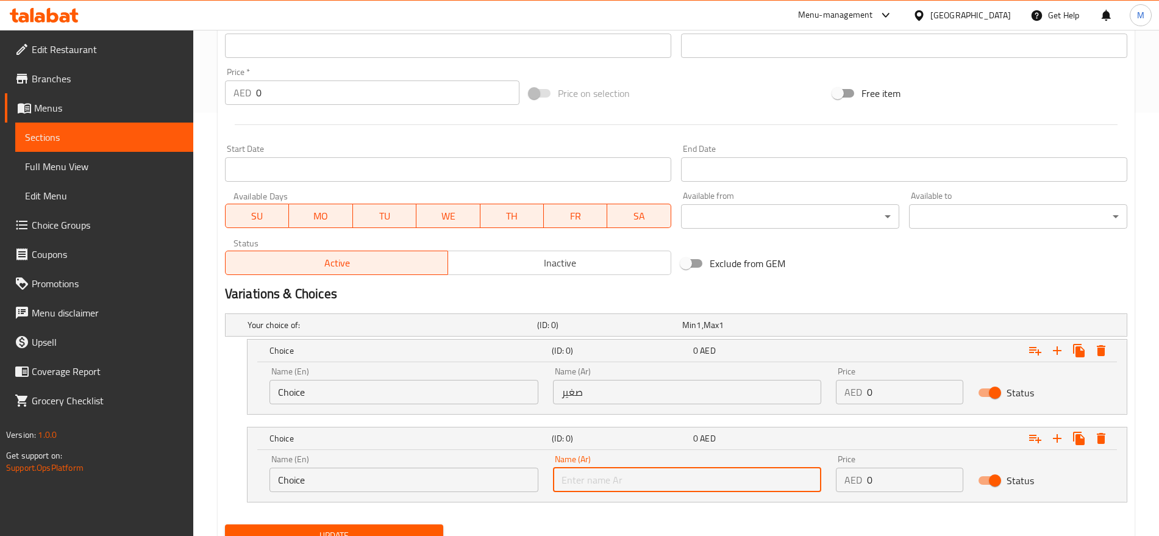
type input "كبير"
click at [402, 390] on input "Choice" at bounding box center [404, 392] width 269 height 24
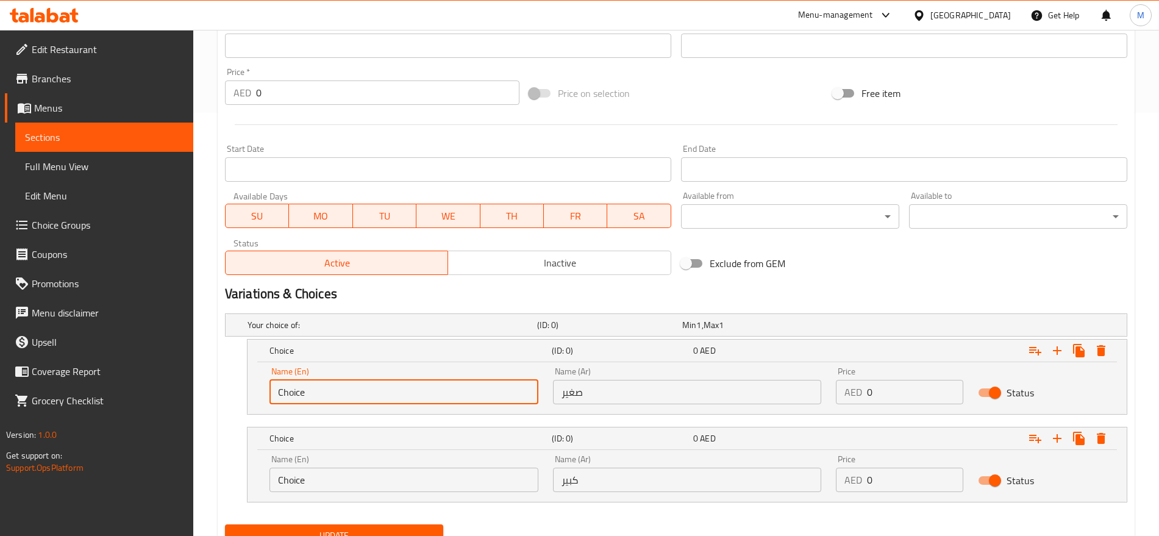
click at [402, 390] on input "Choice" at bounding box center [404, 392] width 269 height 24
type input "Small"
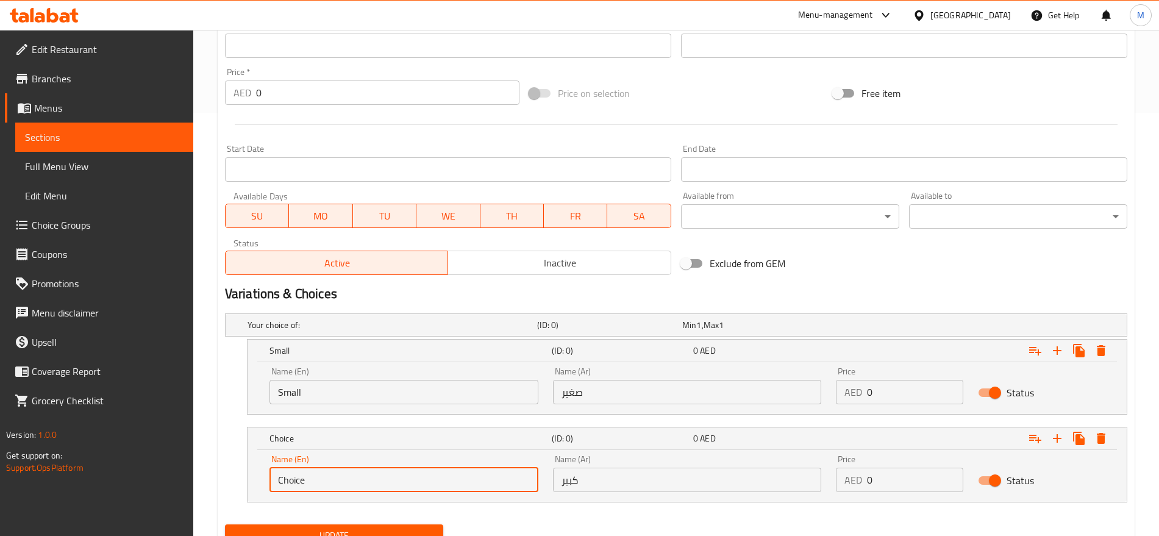
click at [406, 489] on input "Choice" at bounding box center [404, 480] width 269 height 24
type input "Large"
click at [880, 398] on input "0" at bounding box center [915, 392] width 96 height 24
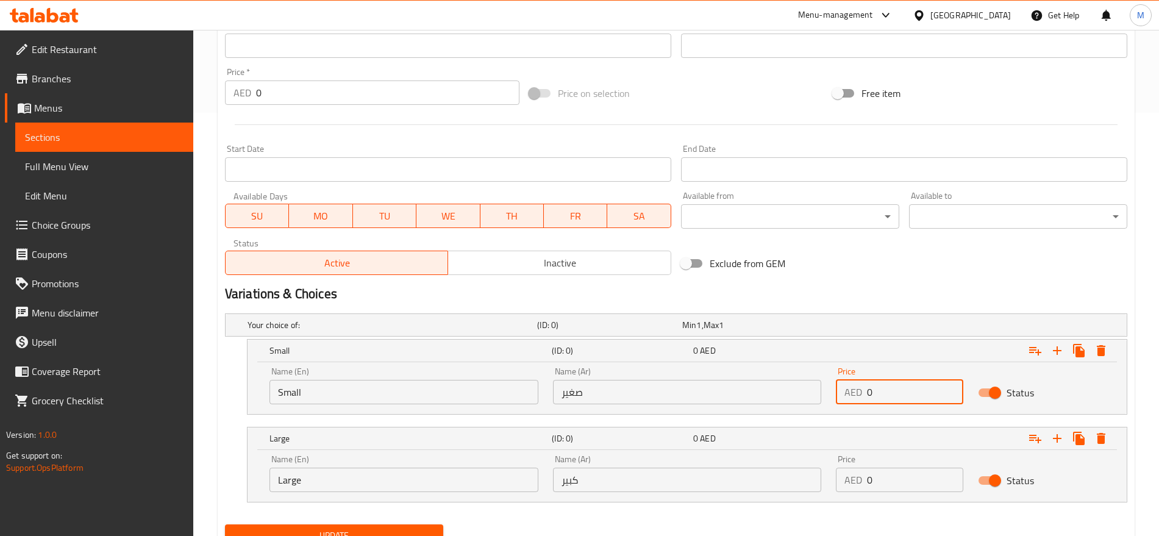
click at [880, 398] on input "0" at bounding box center [915, 392] width 96 height 24
type input "15"
click at [891, 479] on input "0" at bounding box center [915, 480] width 96 height 24
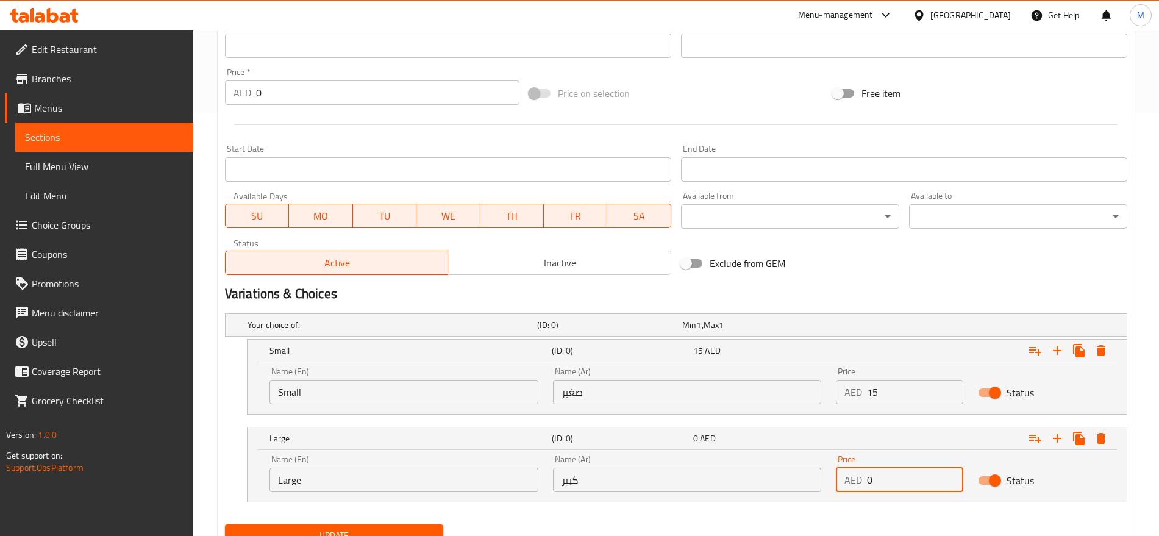
click at [891, 479] on input "0" at bounding box center [915, 480] width 96 height 24
type input "25"
click at [225, 525] on button "Update" at bounding box center [334, 536] width 218 height 23
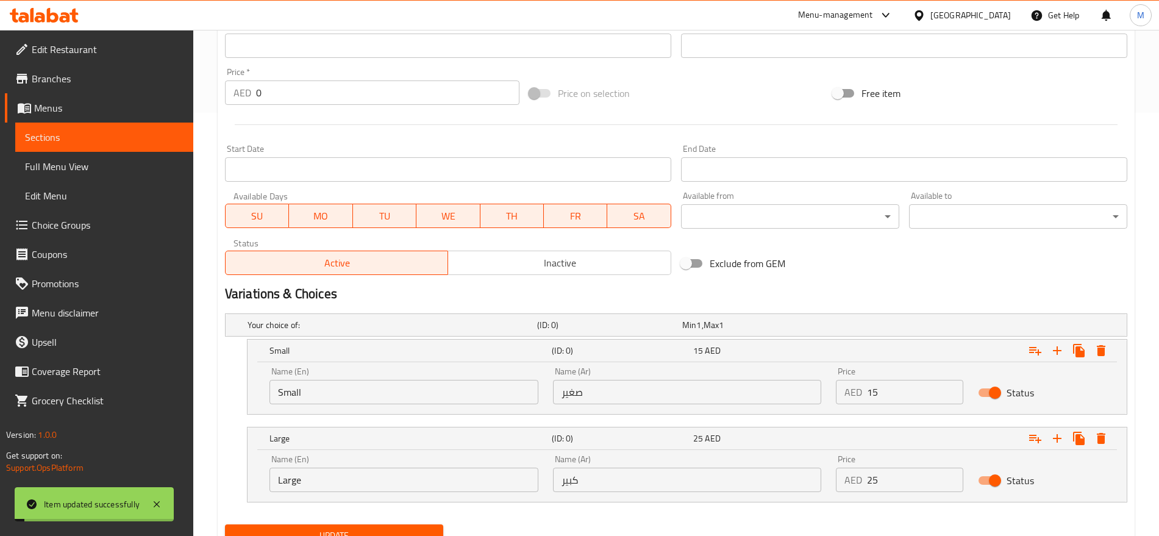
click at [918, 289] on h2 "Variations & Choices" at bounding box center [676, 294] width 903 height 18
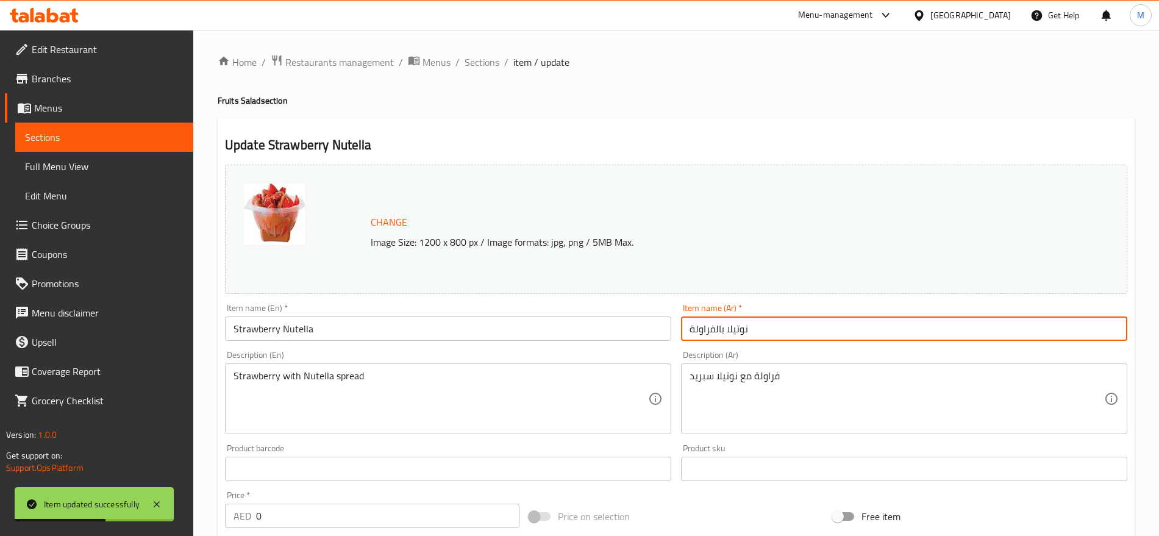
drag, startPoint x: 753, startPoint y: 327, endPoint x: 662, endPoint y: 315, distance: 91.6
click at [662, 315] on div "Change Image Size: 1200 x 800 px / Image formats: jpg, png / 5MB Max. Item name…" at bounding box center [676, 431] width 912 height 543
paste input "text"
paste input "نوتيلا"
type input "فراولة نوتيلا"
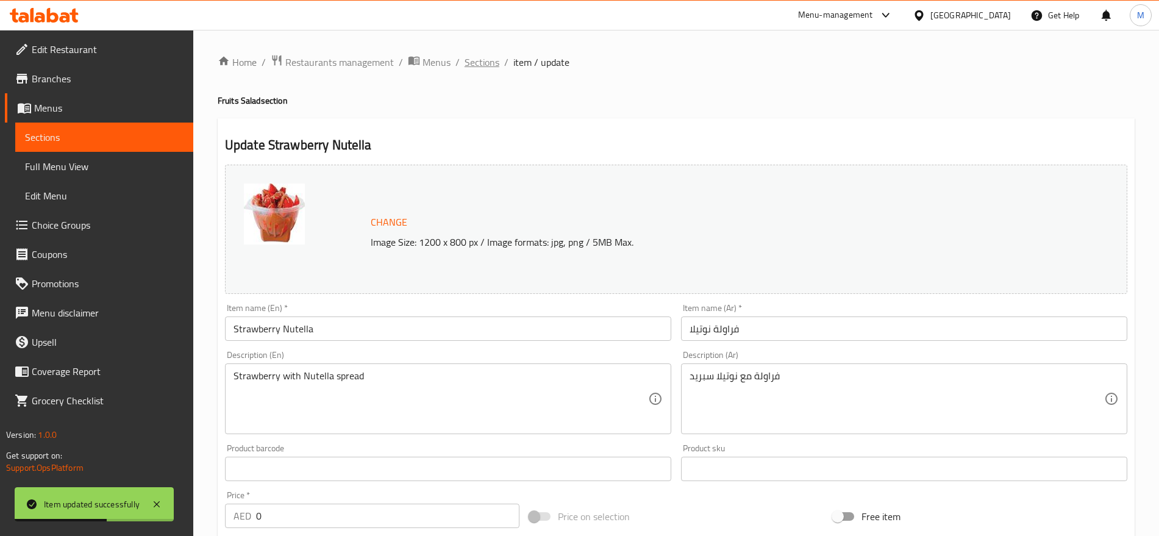
click at [487, 66] on span "Sections" at bounding box center [482, 62] width 35 height 15
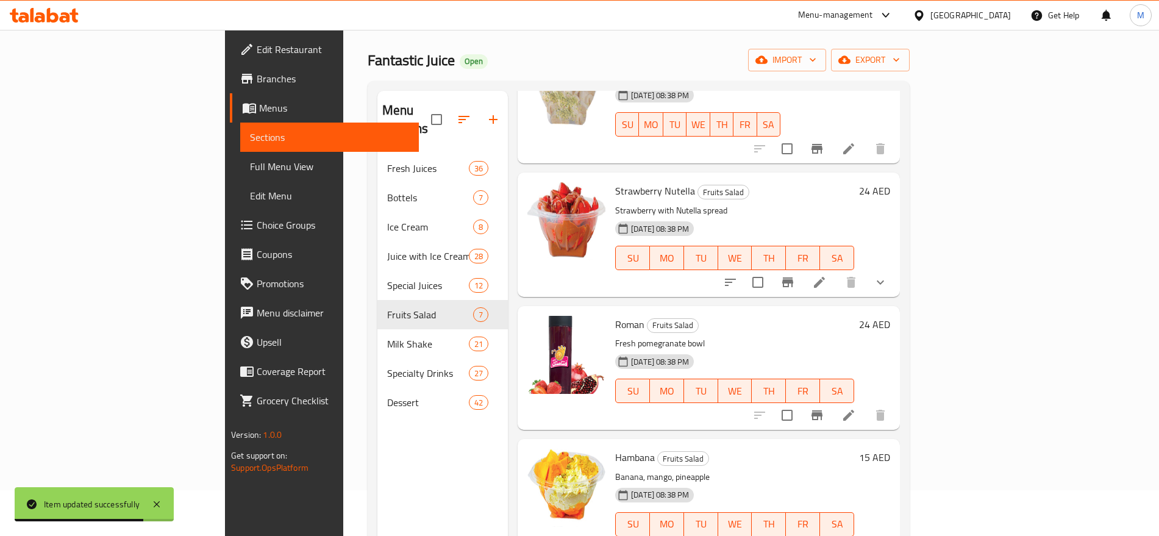
scroll to position [131, 0]
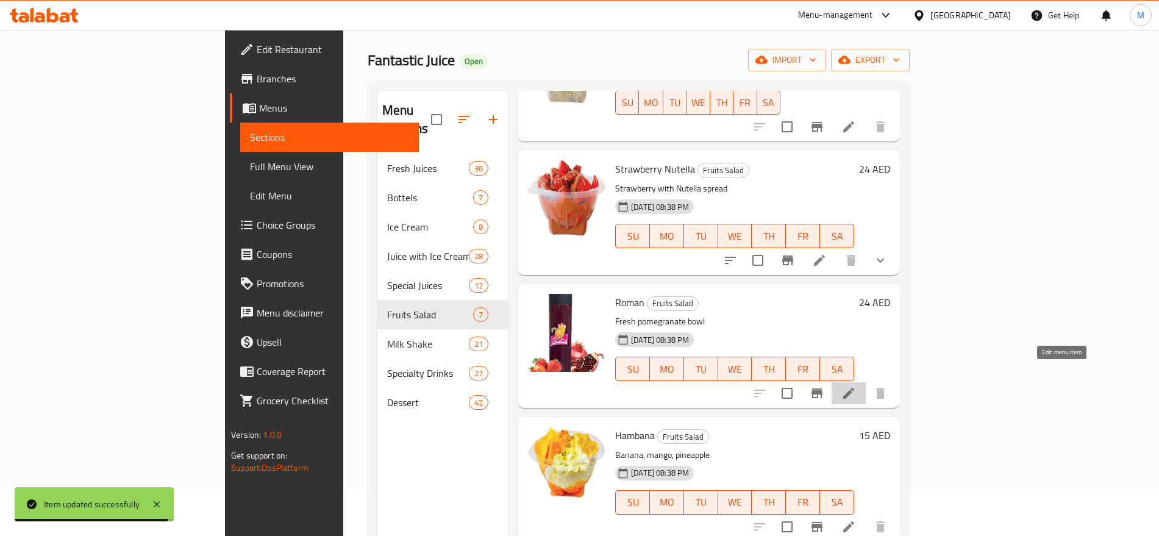
click at [856, 386] on icon at bounding box center [849, 393] width 15 height 15
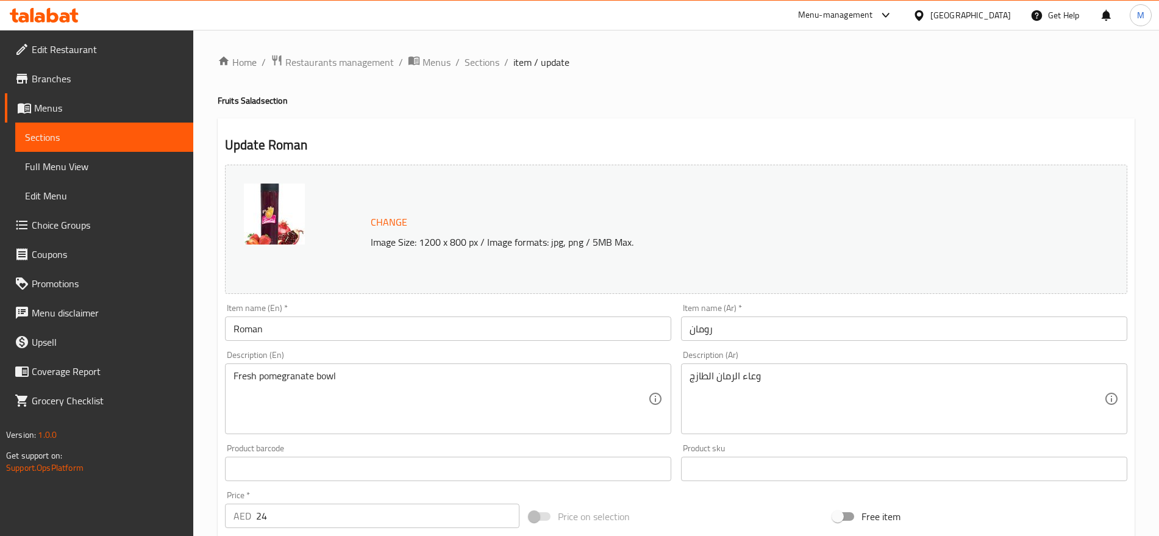
scroll to position [343, 0]
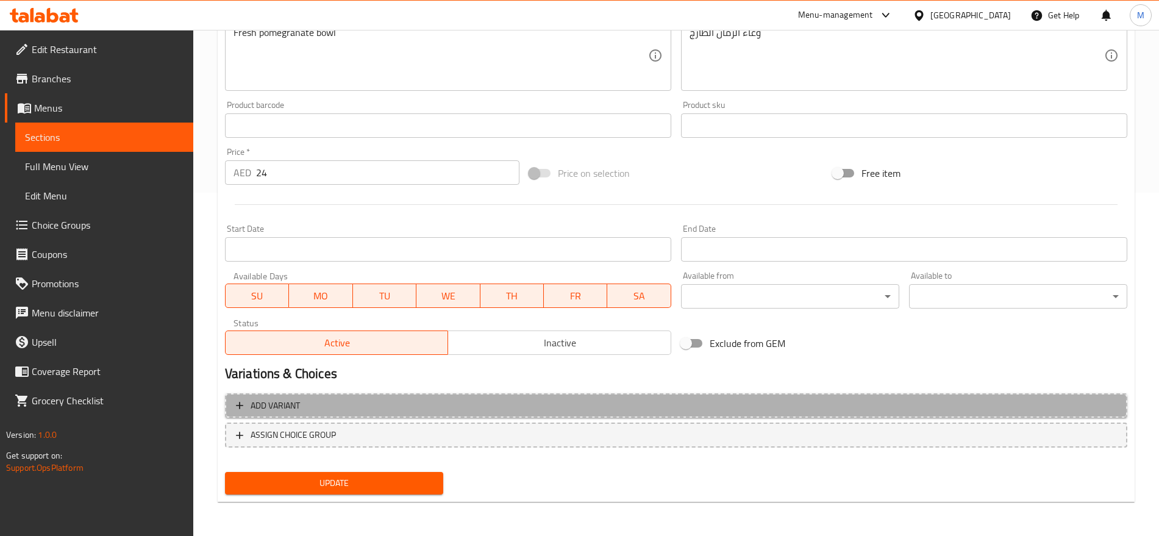
click at [811, 402] on span "Add variant" at bounding box center [676, 405] width 881 height 15
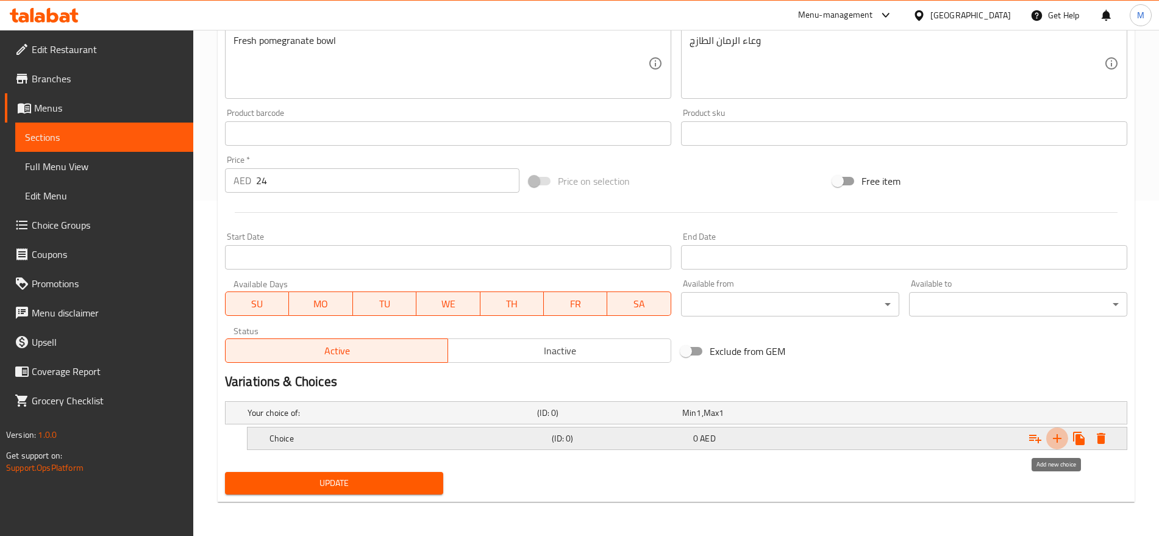
click at [1054, 439] on icon "Expand" at bounding box center [1057, 438] width 15 height 15
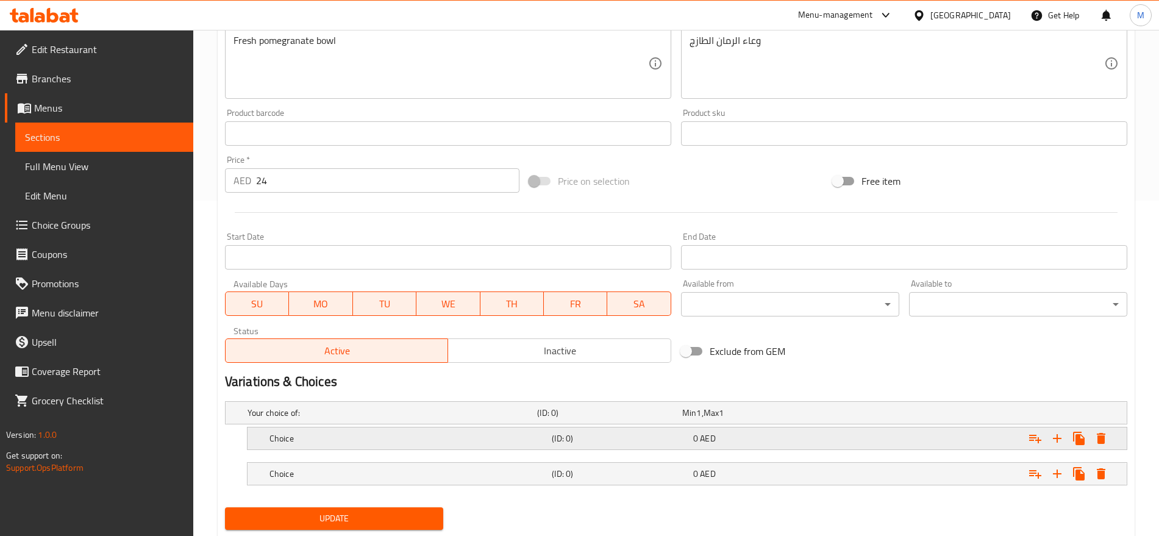
click at [861, 415] on div "Expand" at bounding box center [970, 412] width 290 height 5
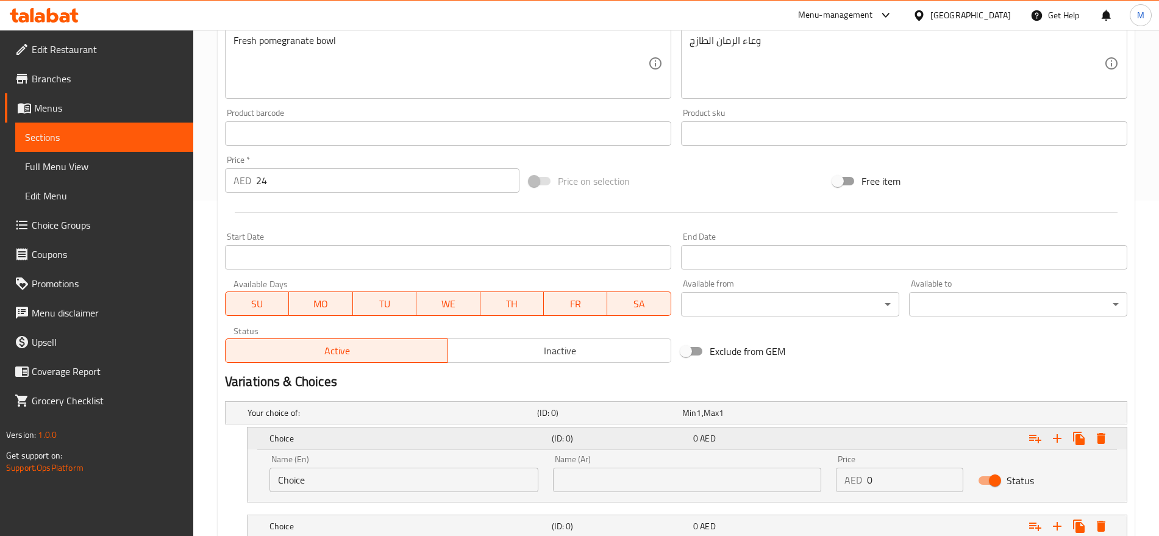
scroll to position [423, 0]
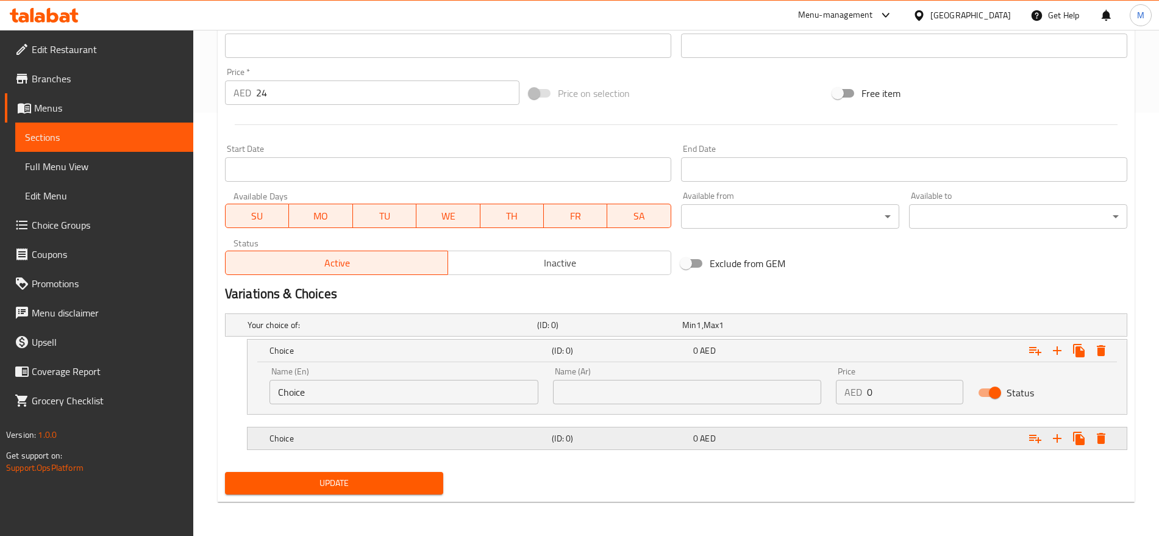
click at [847, 328] on div "Expand" at bounding box center [970, 325] width 290 height 5
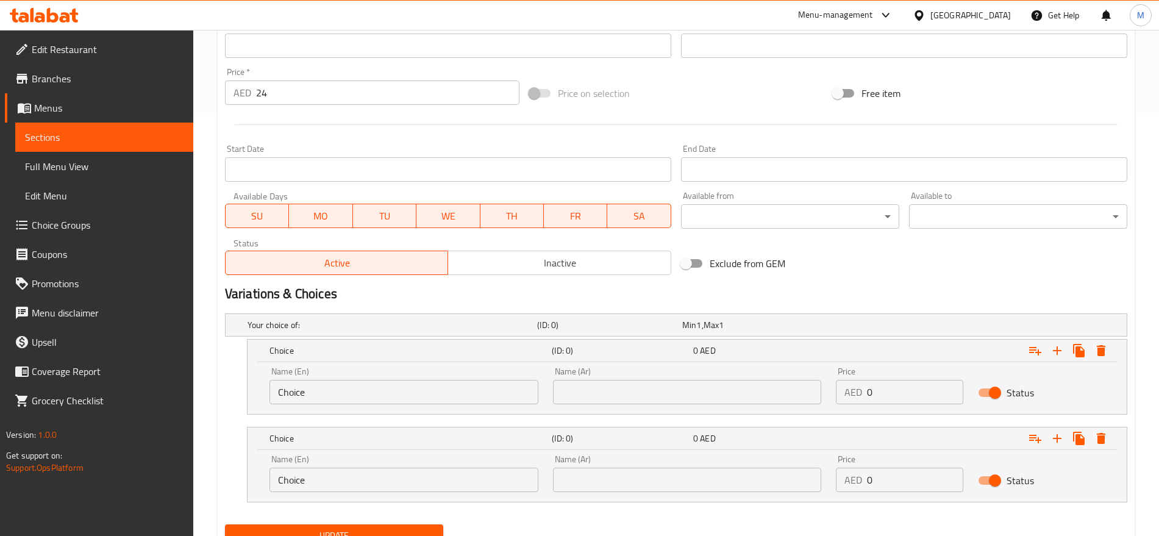
click at [359, 490] on input "Choice" at bounding box center [404, 480] width 269 height 24
type input "Large"
click at [347, 395] on input "Choice" at bounding box center [404, 392] width 269 height 24
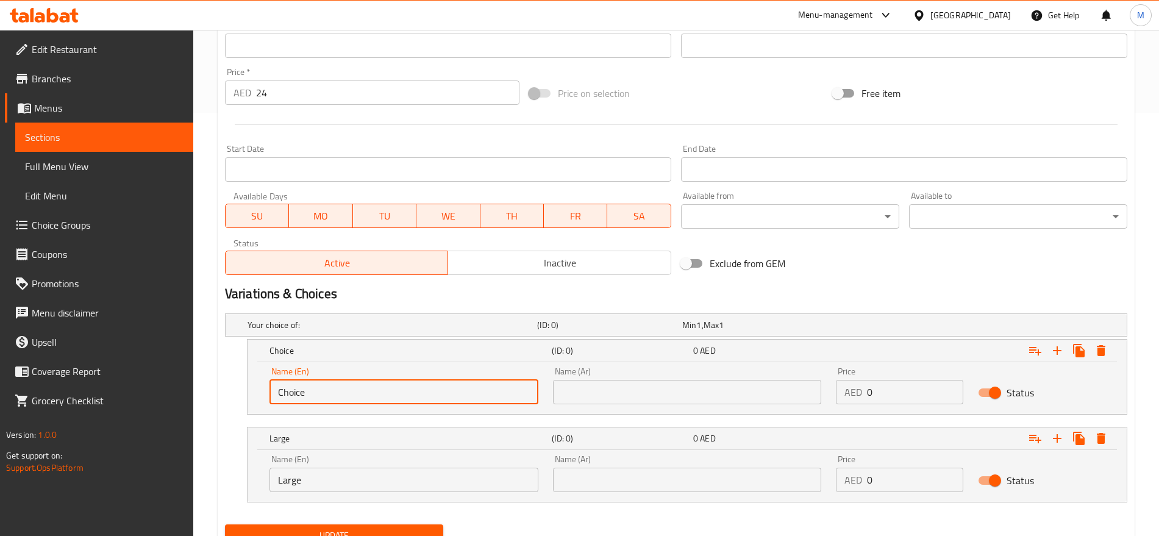
click at [347, 395] on input "Choice" at bounding box center [404, 392] width 269 height 24
type input "Small"
click at [621, 391] on input "text" at bounding box center [687, 392] width 269 height 24
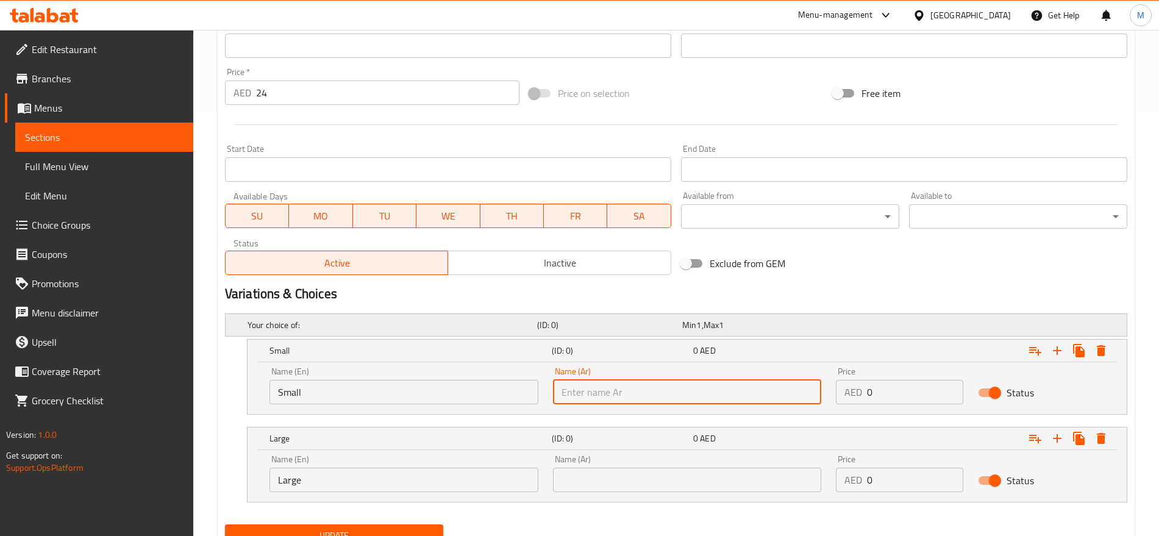
type input "صغير"
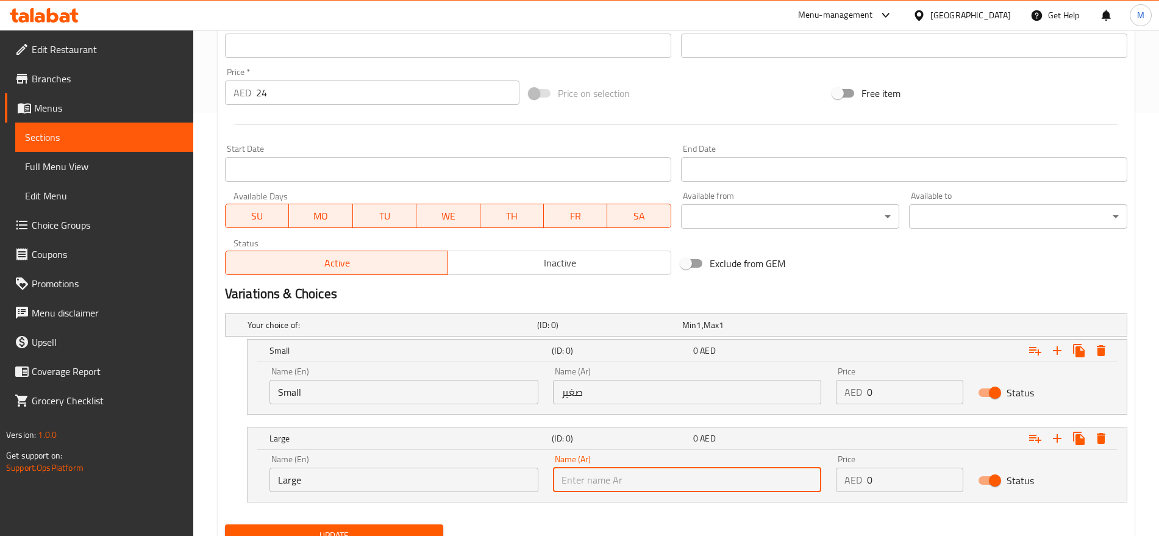
click at [607, 483] on input "text" at bounding box center [687, 480] width 269 height 24
type input "كبير"
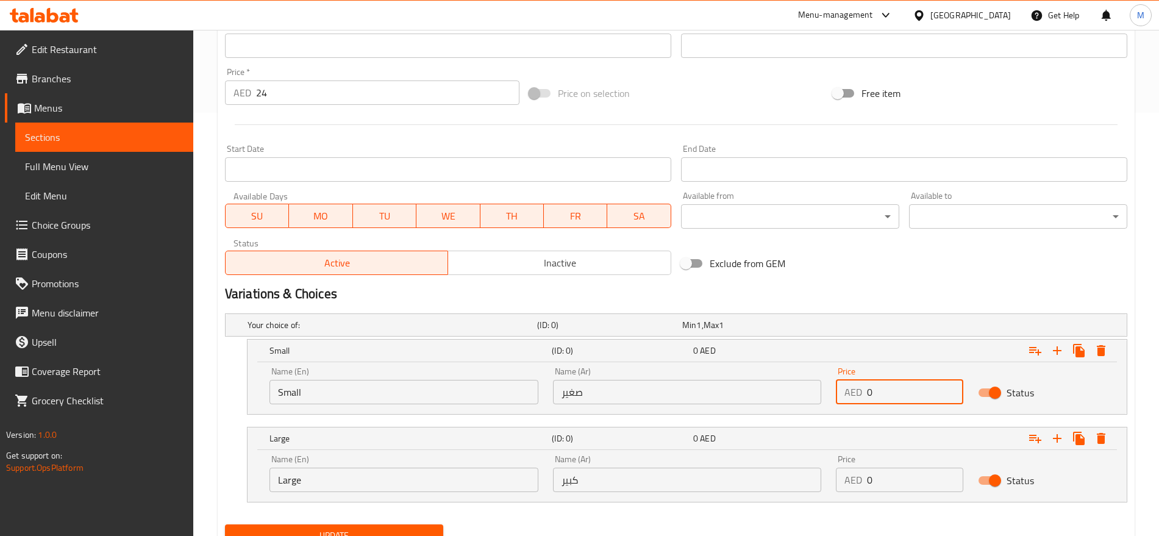
click at [883, 389] on input "0" at bounding box center [915, 392] width 96 height 24
paste input "15"
type input "15"
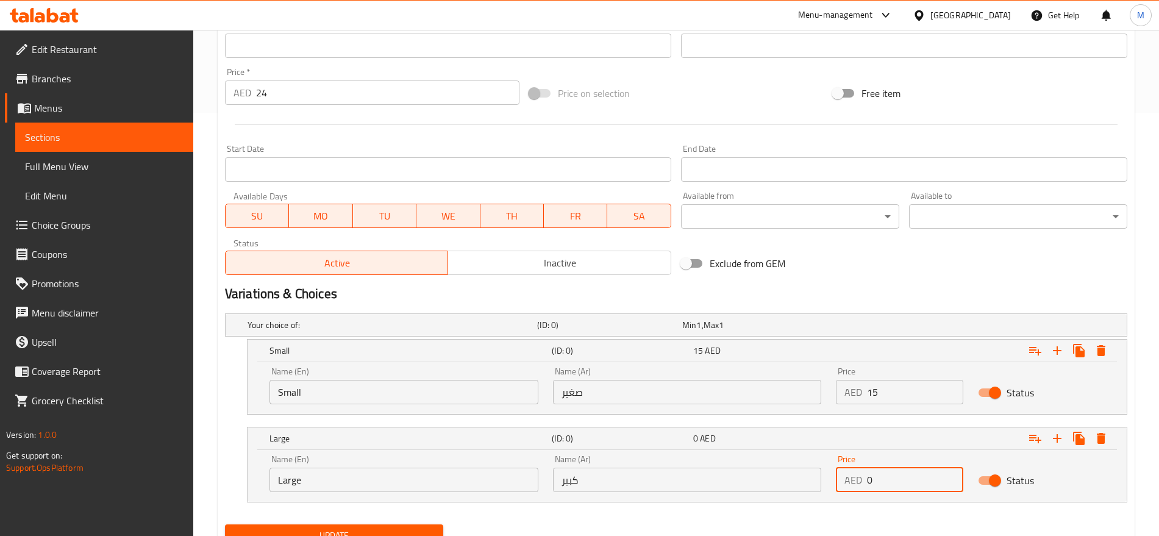
click at [905, 475] on input "0" at bounding box center [915, 480] width 96 height 24
type input "25"
click at [225, 525] on button "Update" at bounding box center [334, 536] width 218 height 23
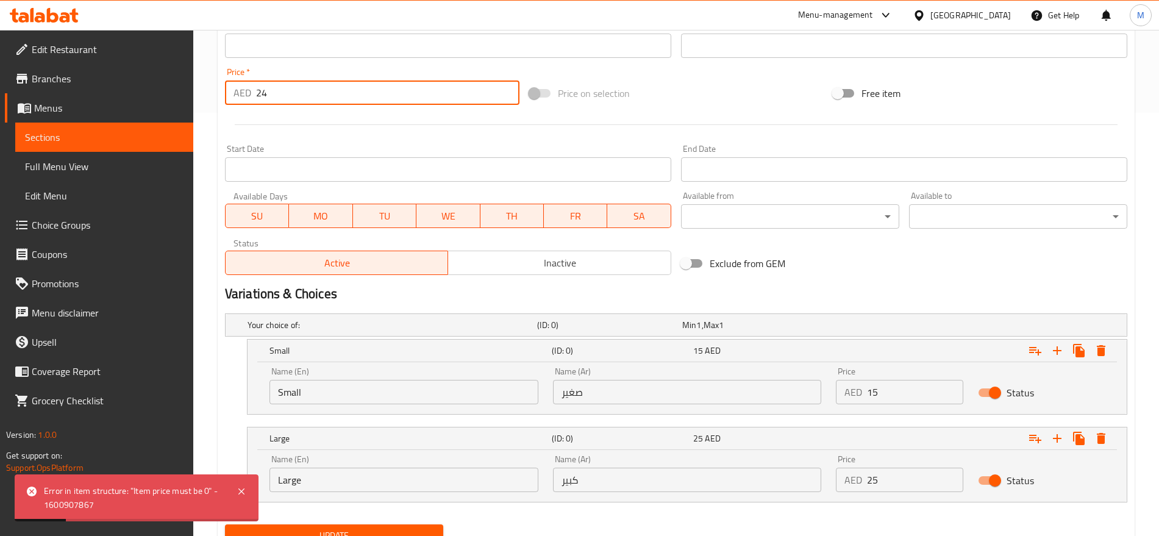
click at [298, 82] on input "24" at bounding box center [387, 93] width 263 height 24
type input "0"
click at [225, 525] on button "Update" at bounding box center [334, 536] width 218 height 23
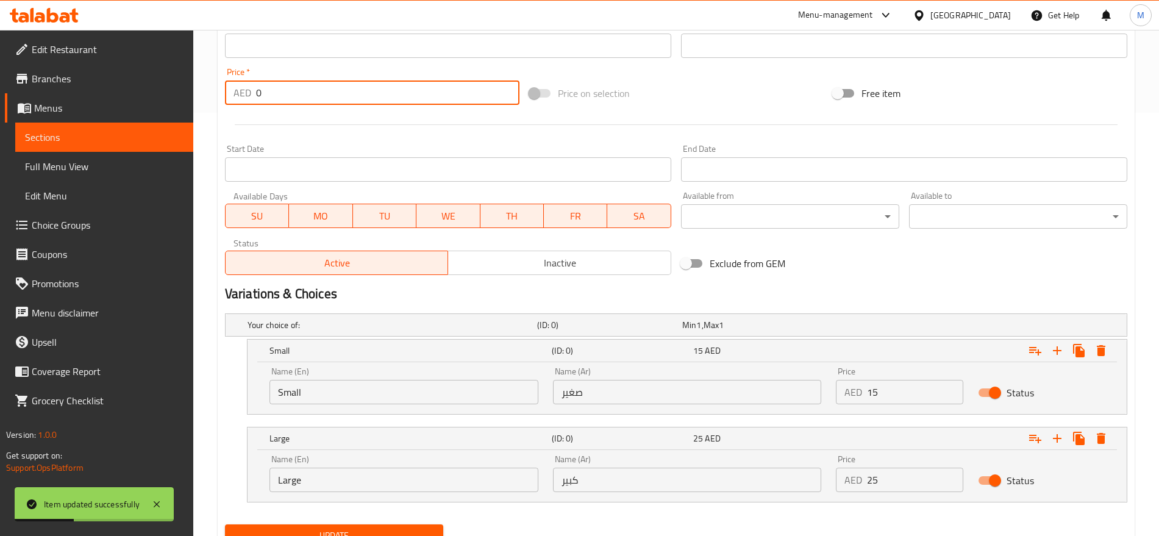
click at [714, 82] on div "Price on selection" at bounding box center [677, 93] width 304 height 33
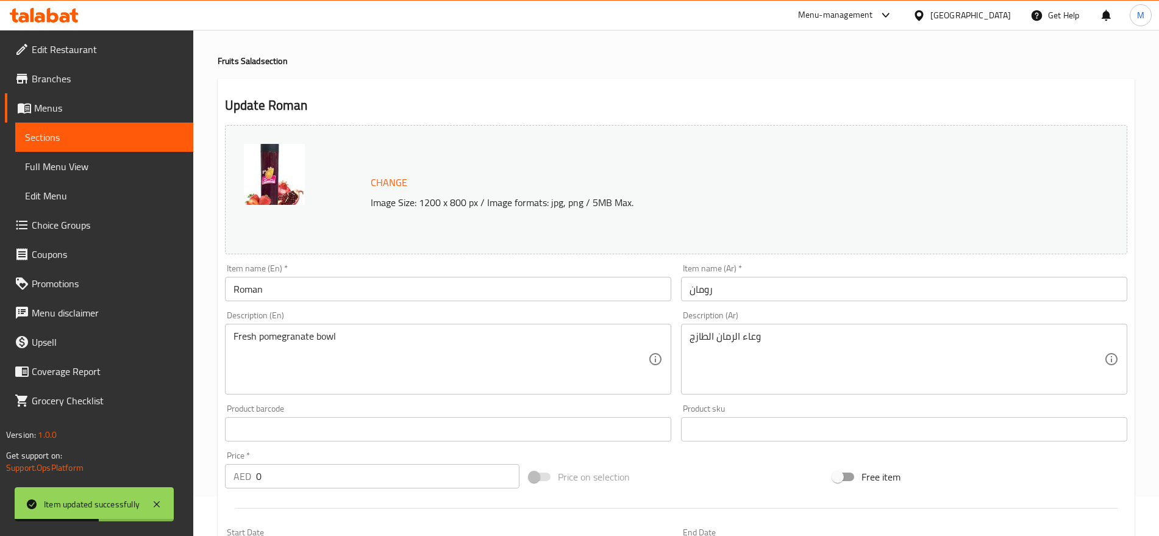
scroll to position [27, 0]
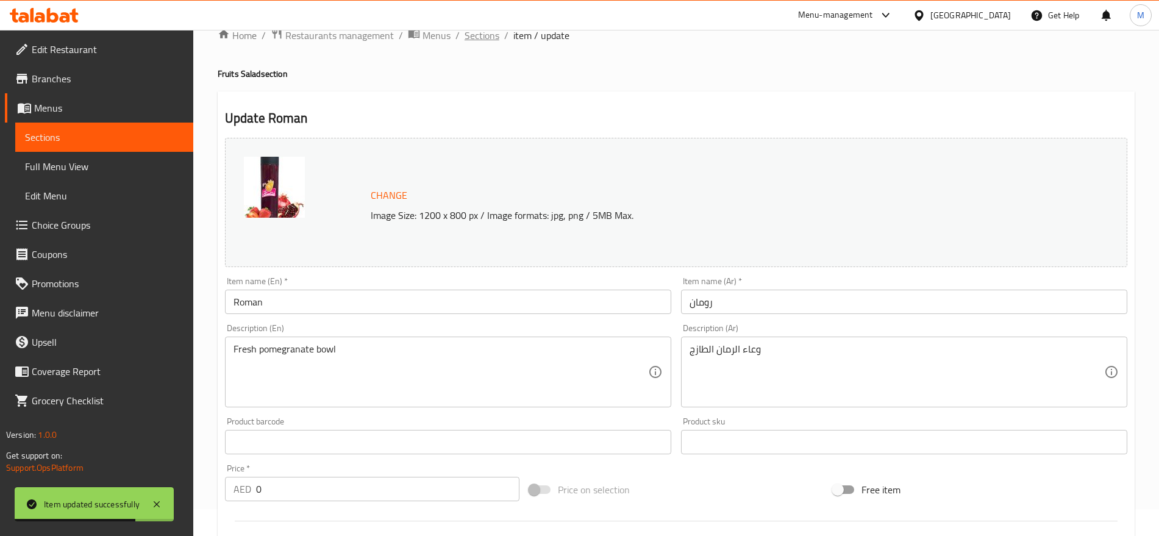
click at [483, 38] on span "Sections" at bounding box center [482, 35] width 35 height 15
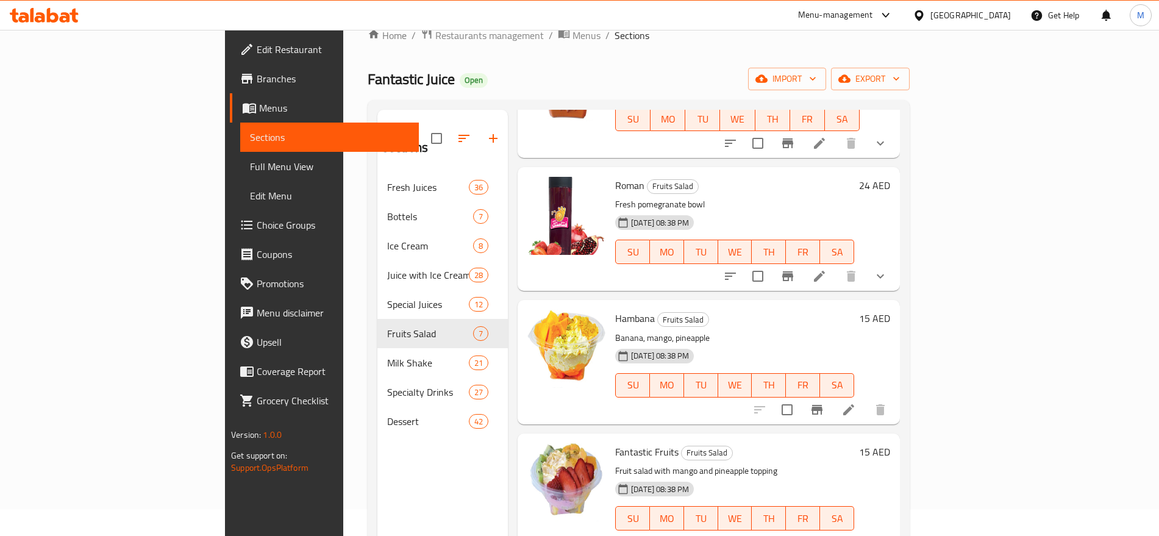
scroll to position [268, 0]
click at [823, 404] on icon "Branch-specific-item" at bounding box center [817, 409] width 11 height 10
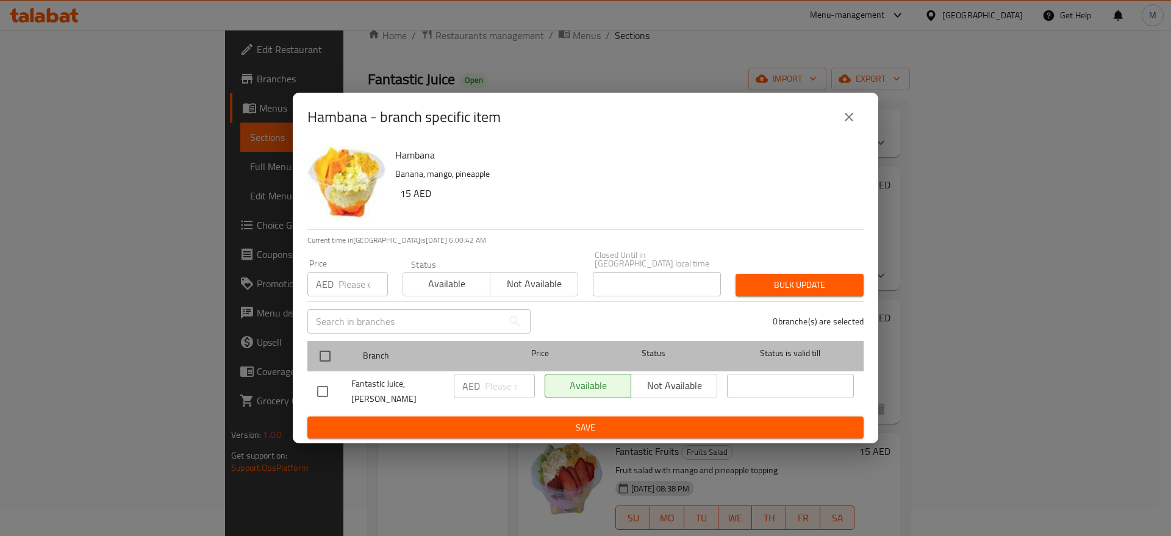
click at [339, 358] on div at bounding box center [335, 356] width 46 height 35
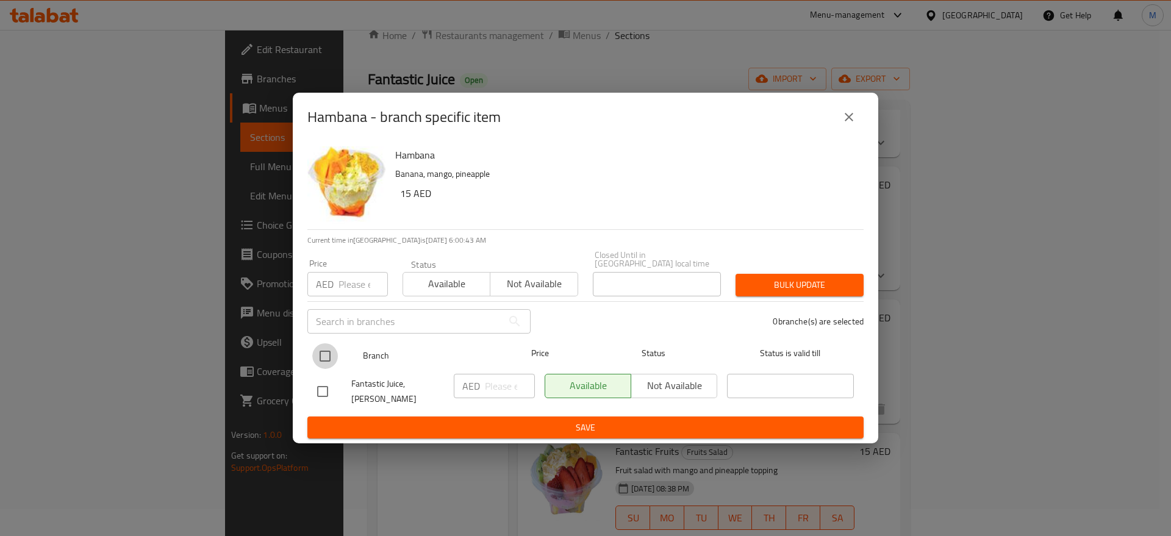
click at [326, 357] on input "checkbox" at bounding box center [325, 356] width 26 height 26
checkbox input "true"
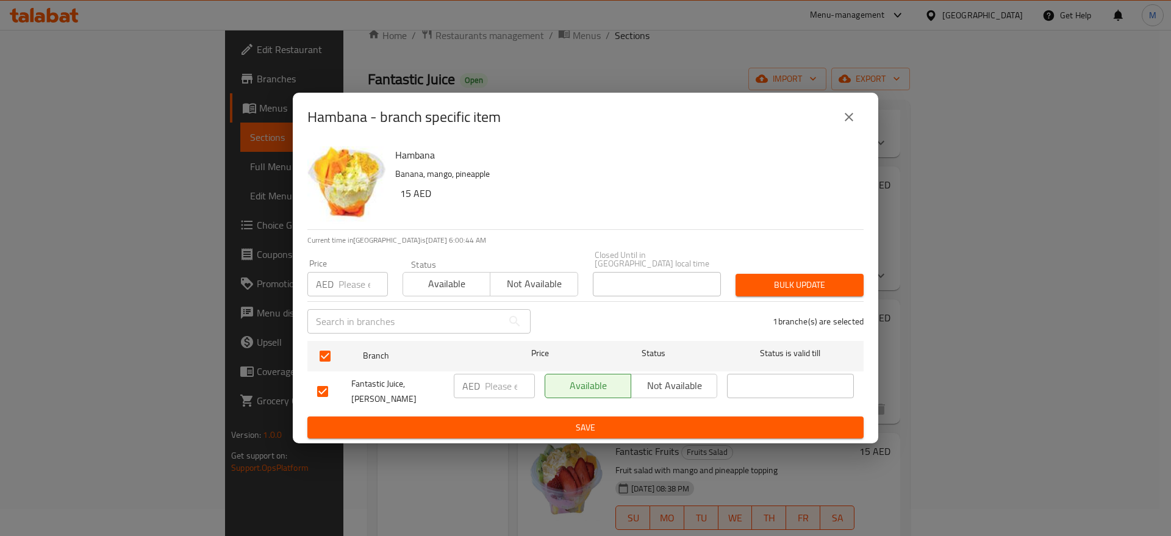
click at [499, 393] on input "number" at bounding box center [510, 386] width 50 height 24
paste input "15"
type input "15"
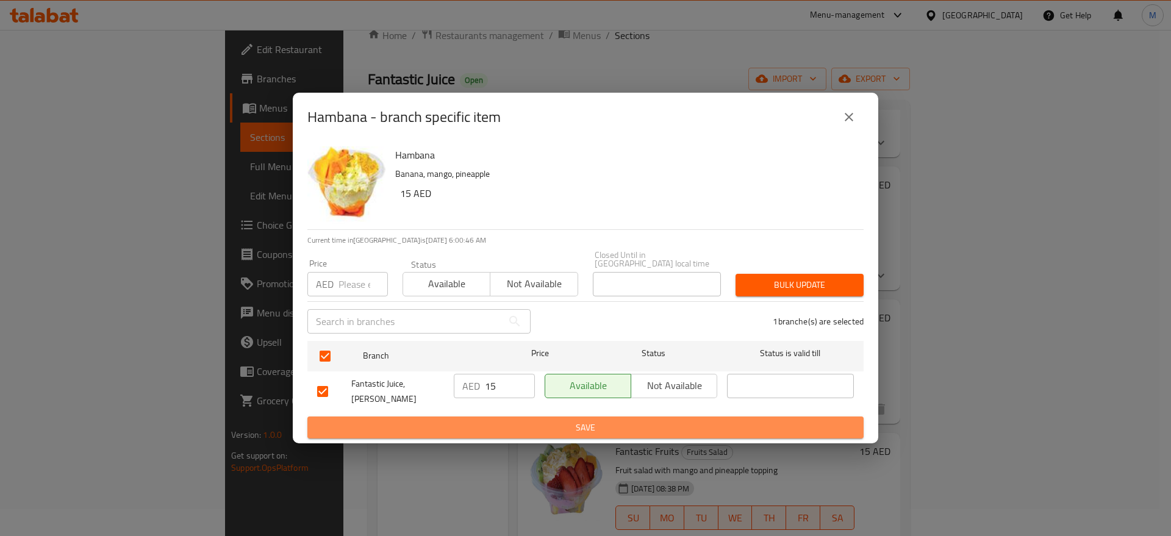
click at [500, 420] on span "Save" at bounding box center [585, 427] width 537 height 15
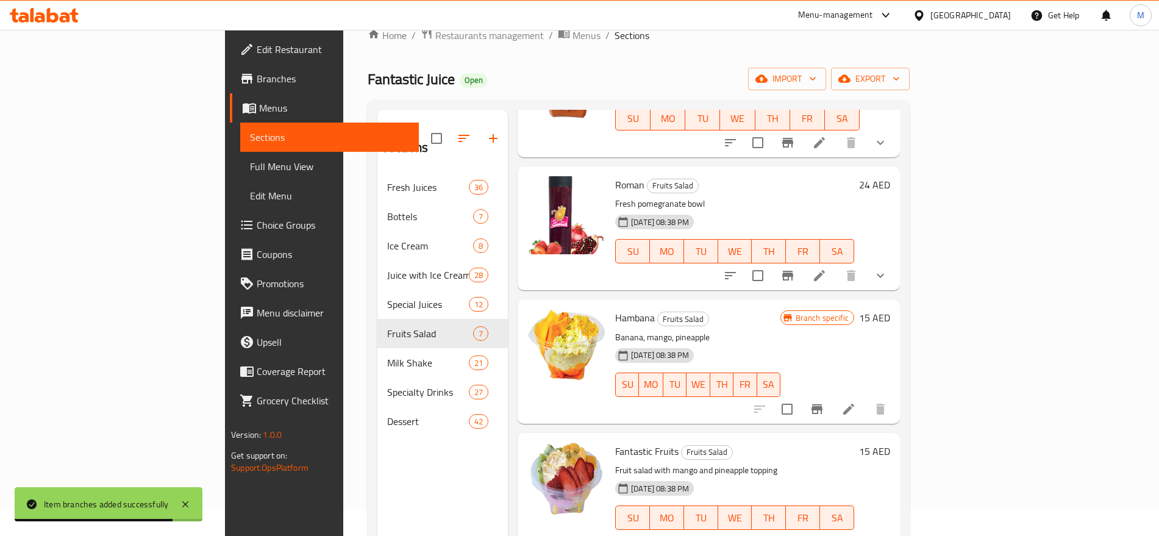
scroll to position [336, 0]
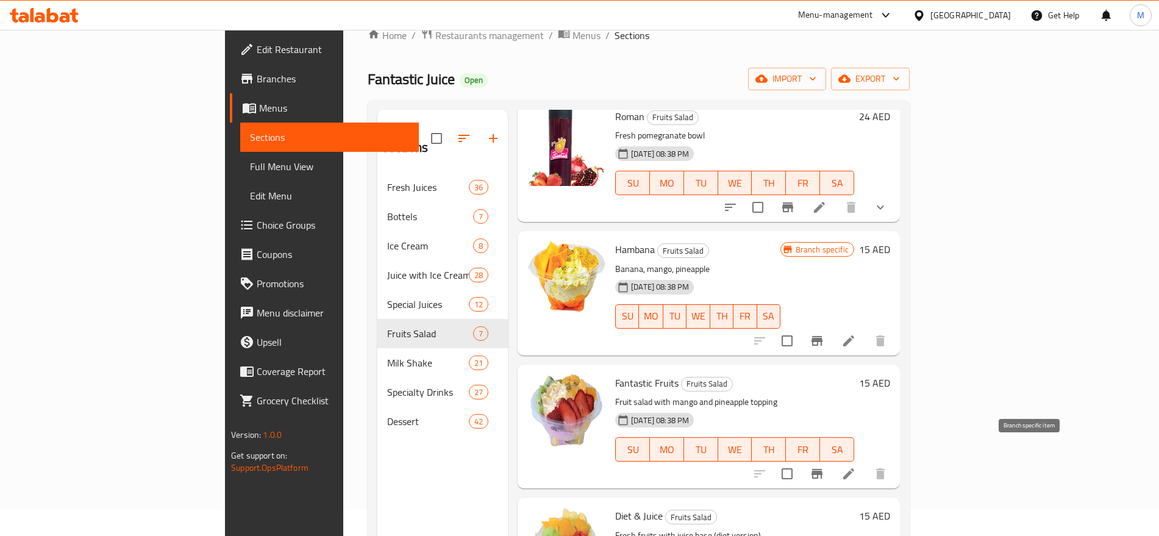
click at [825, 467] on icon "Branch-specific-item" at bounding box center [817, 474] width 15 height 15
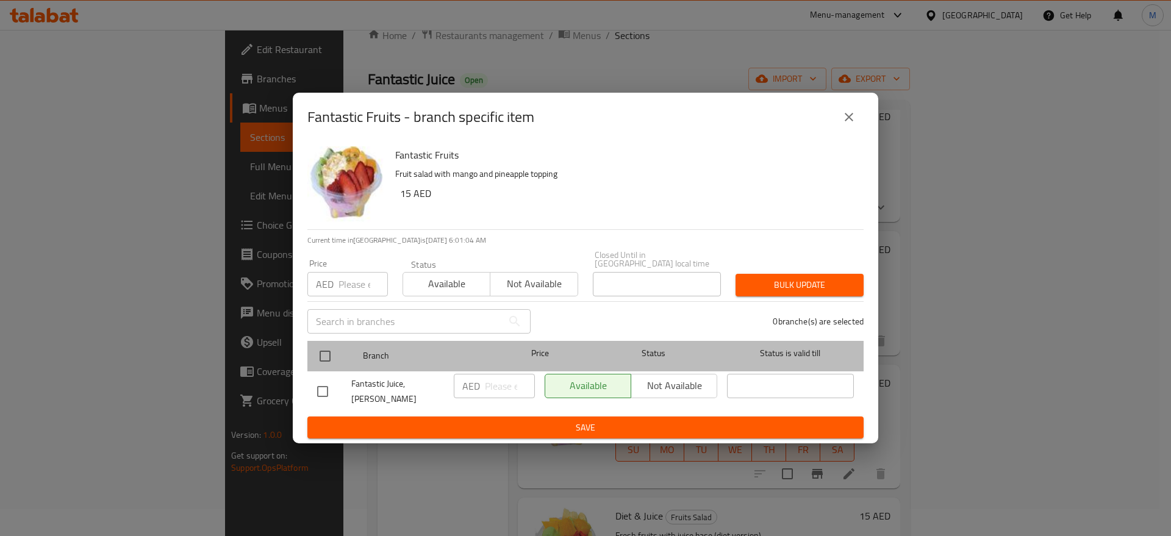
click at [338, 359] on div at bounding box center [335, 356] width 46 height 35
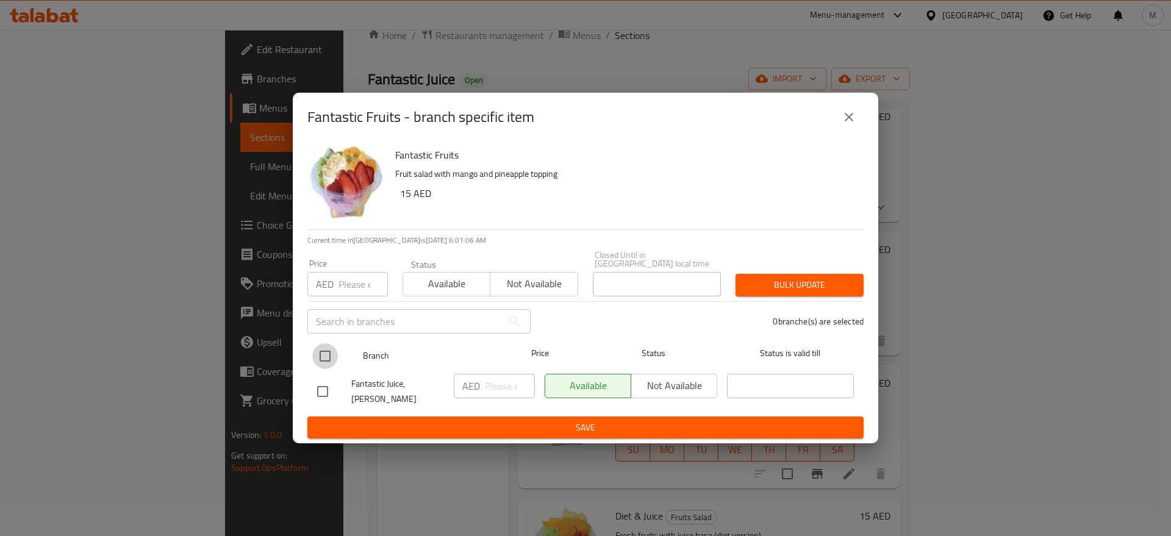
click at [333, 360] on input "checkbox" at bounding box center [325, 356] width 26 height 26
checkbox input "true"
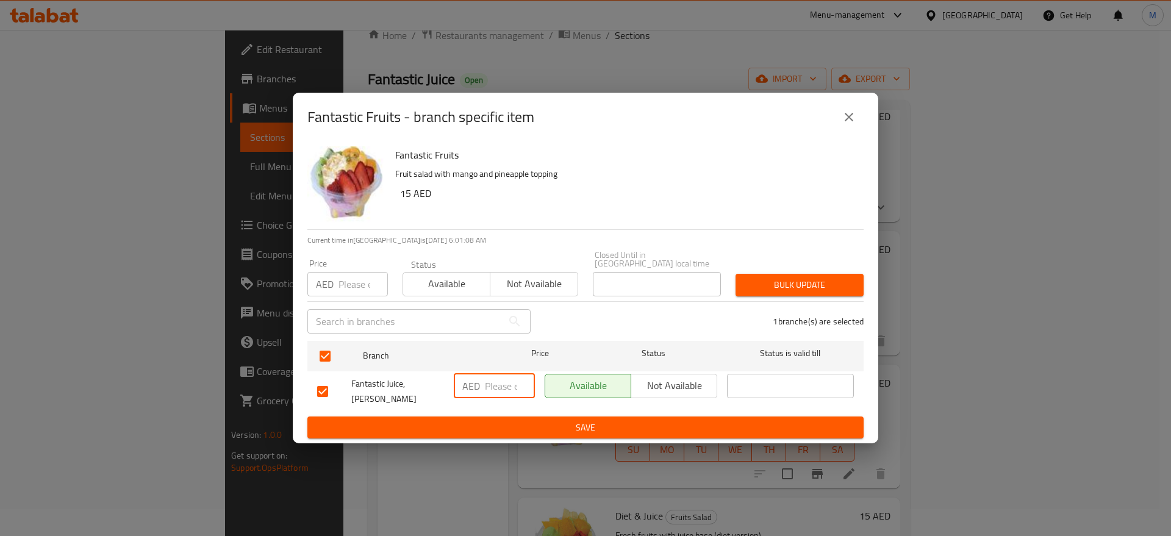
click at [489, 389] on input "number" at bounding box center [510, 386] width 50 height 24
paste input "15"
type input "15"
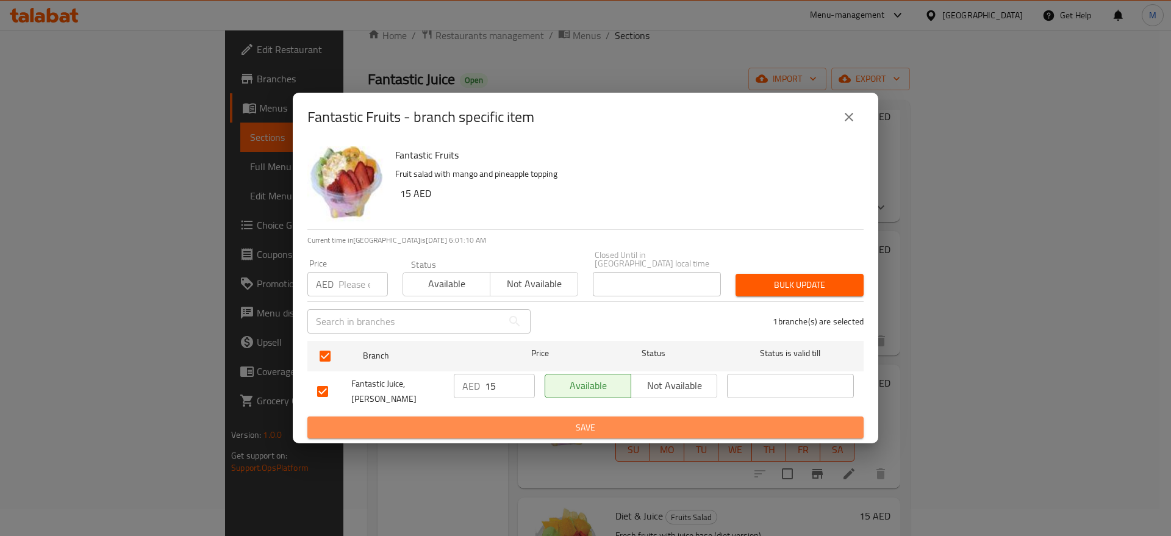
click at [493, 432] on button "Save" at bounding box center [585, 428] width 556 height 23
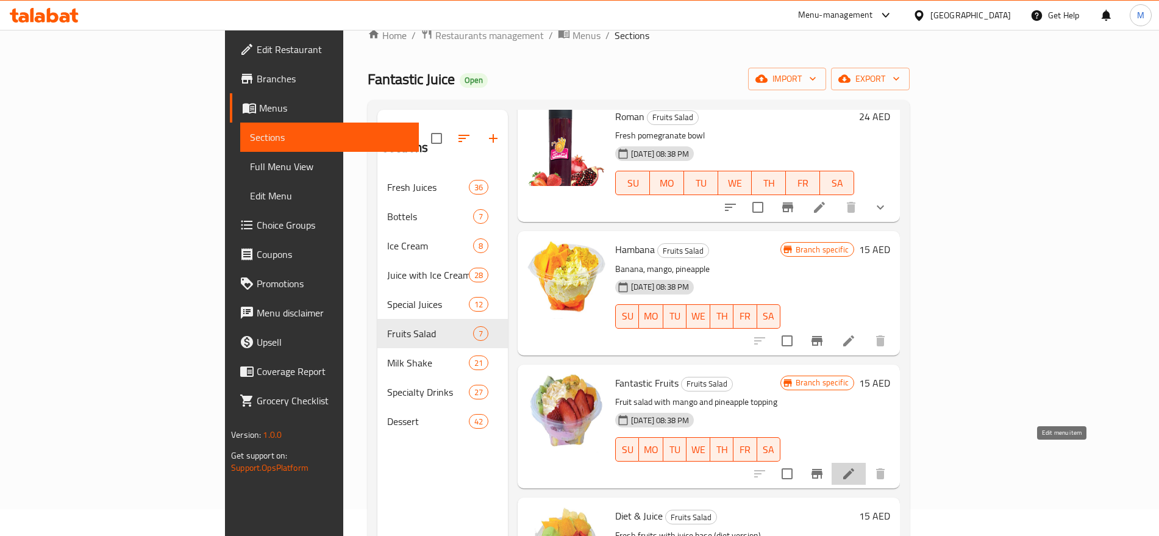
click at [855, 468] on icon at bounding box center [849, 473] width 11 height 11
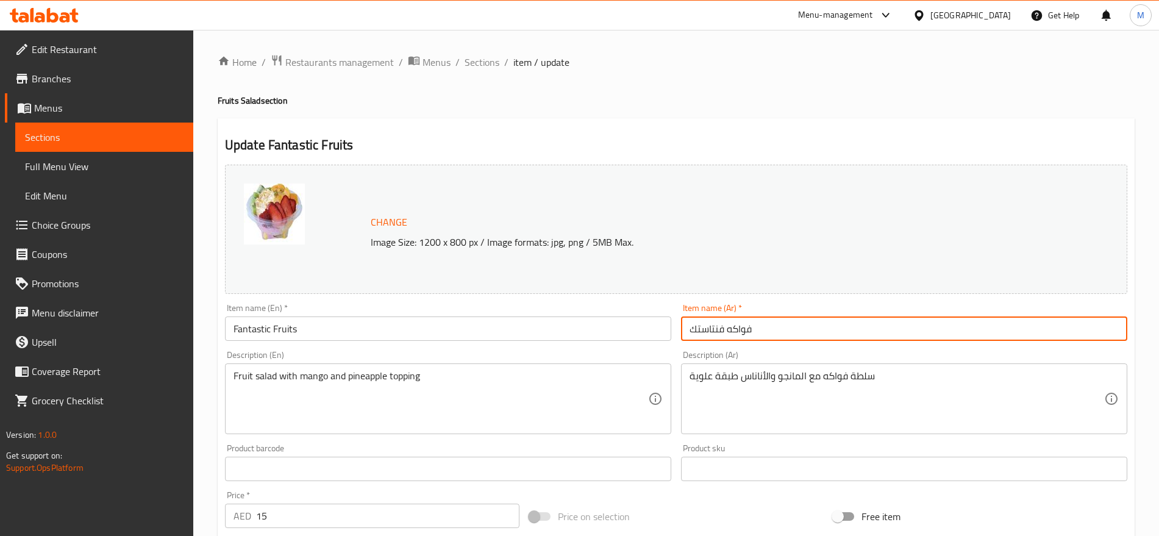
click at [774, 321] on input "فواكه فنتاستك" at bounding box center [904, 329] width 446 height 24
paste input "text"
paste input "فروت"
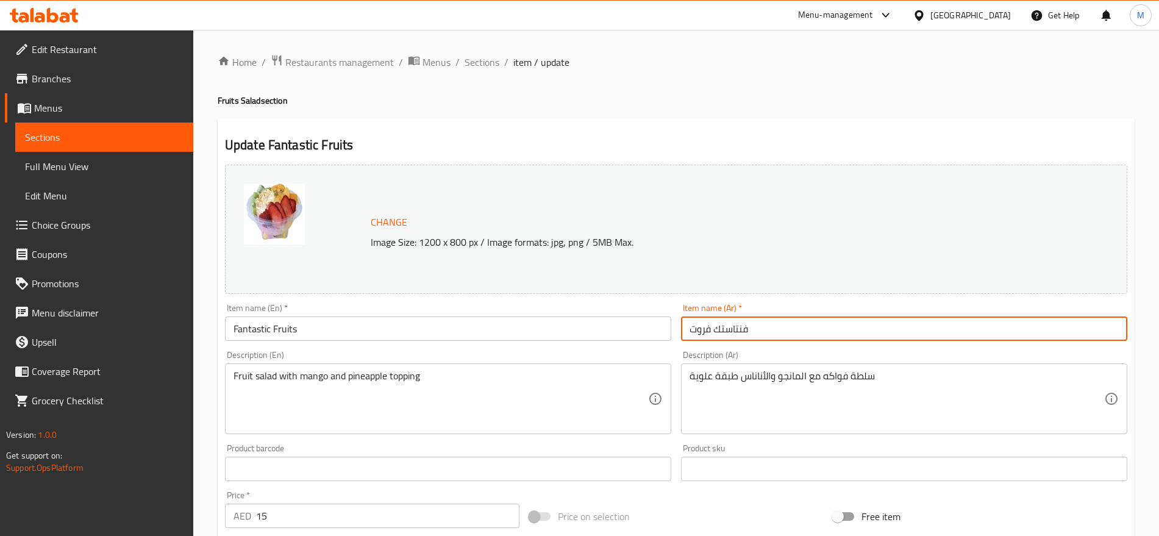
type input "فنتاستك فروت"
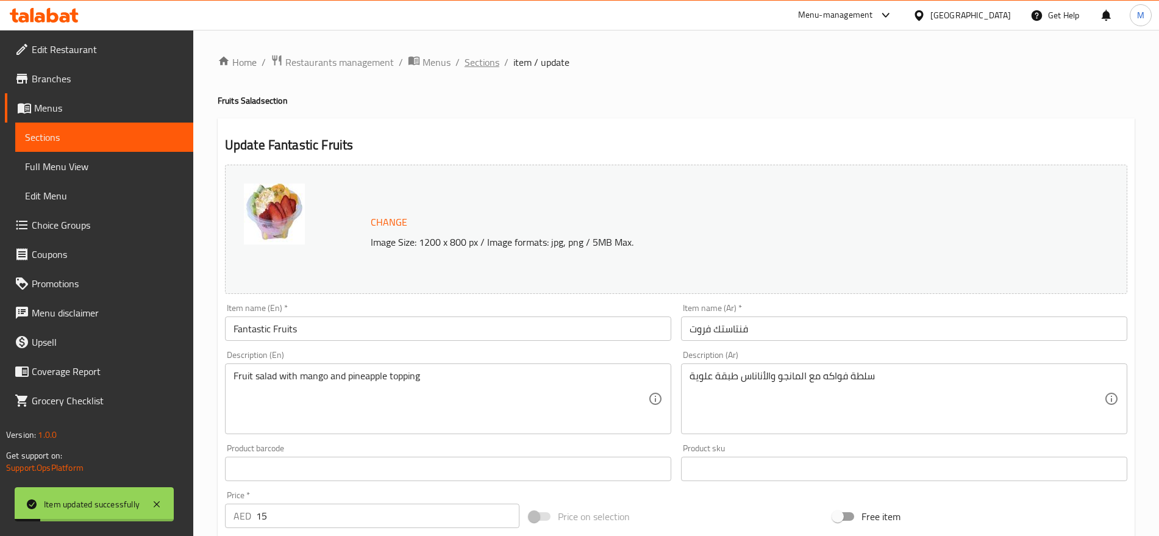
click at [478, 65] on span "Sections" at bounding box center [482, 62] width 35 height 15
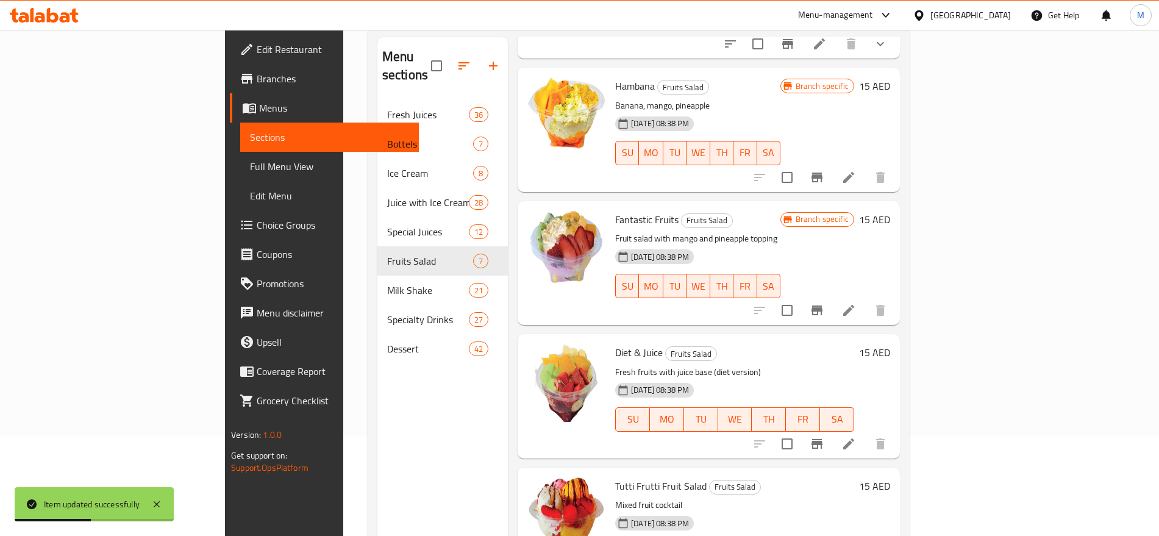
scroll to position [110, 0]
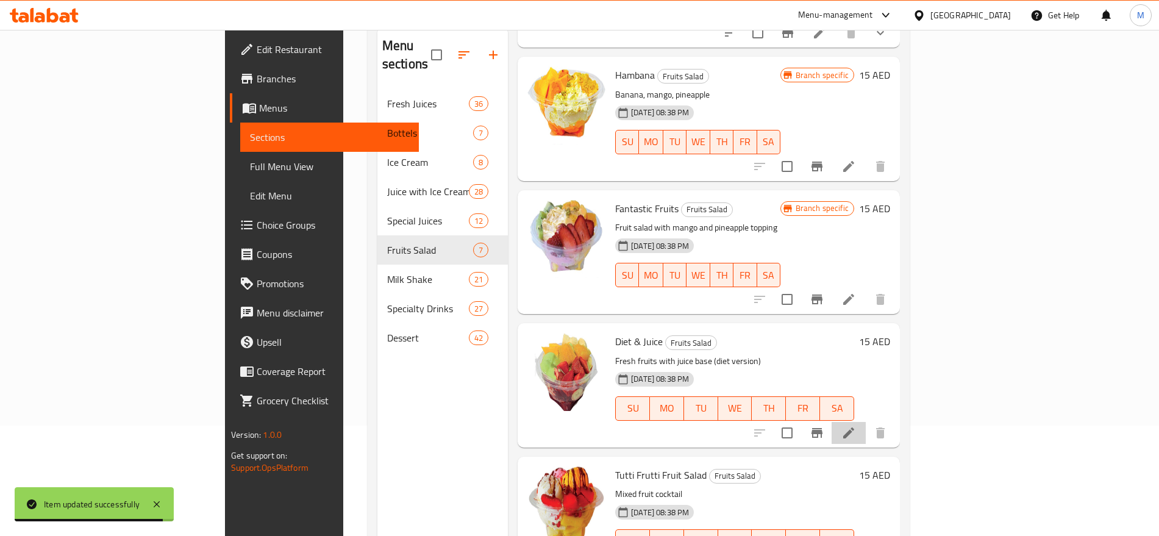
click at [866, 422] on li at bounding box center [849, 433] width 34 height 22
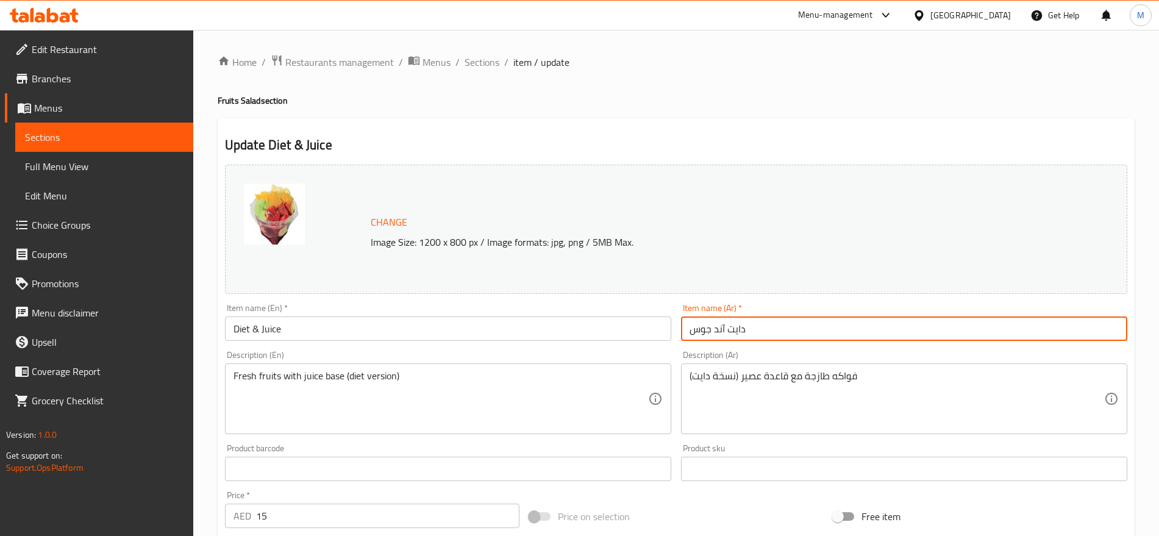
click at [788, 327] on input "دايت آند جوس" at bounding box center [904, 329] width 446 height 24
paste input "مع عصير Diet & Juice"
drag, startPoint x: 804, startPoint y: 329, endPoint x: 745, endPoint y: 327, distance: 59.2
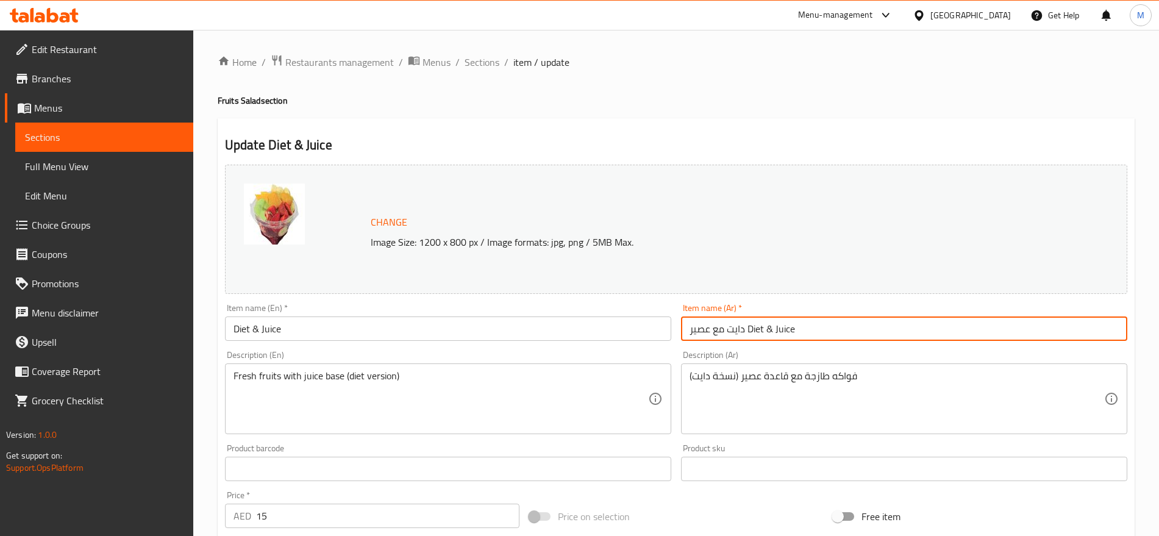
click at [745, 327] on input "دايت مع عصير Diet & Juice" at bounding box center [904, 329] width 446 height 24
type input "دايت مع عصير"
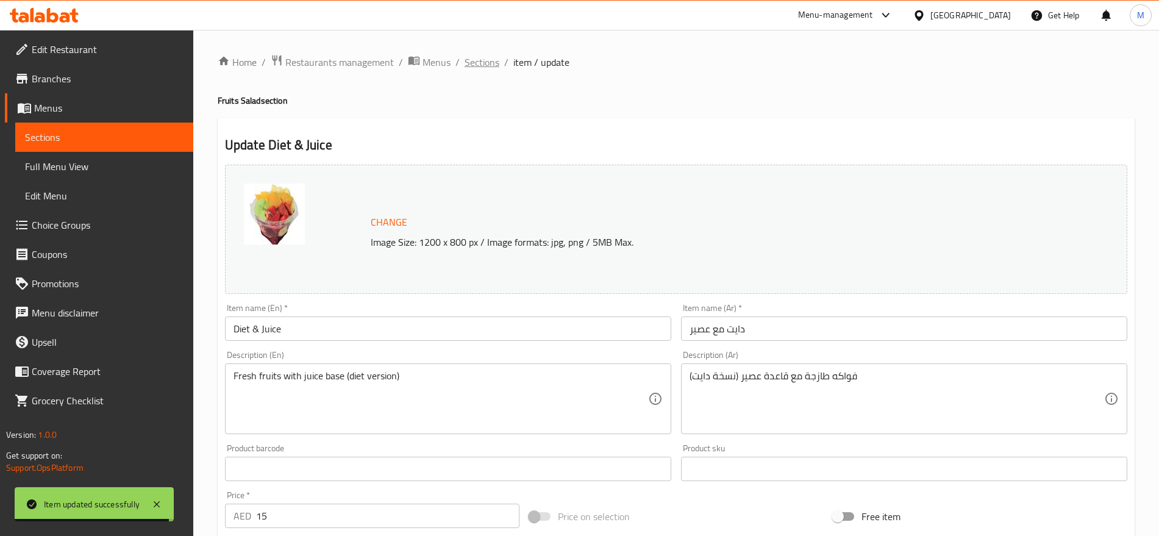
click at [489, 70] on span "Sections" at bounding box center [482, 62] width 35 height 15
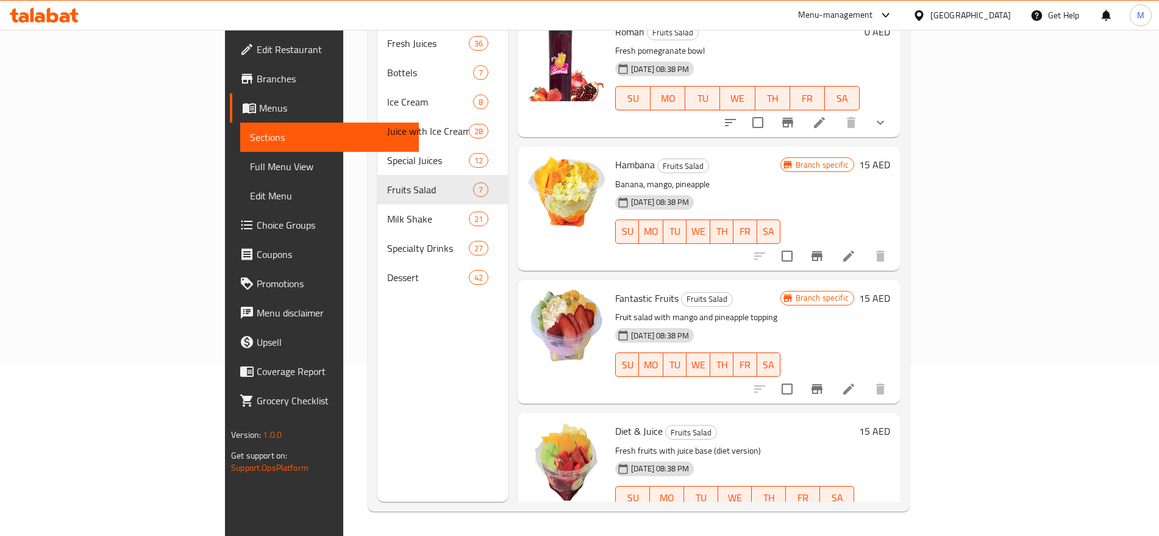
scroll to position [427, 0]
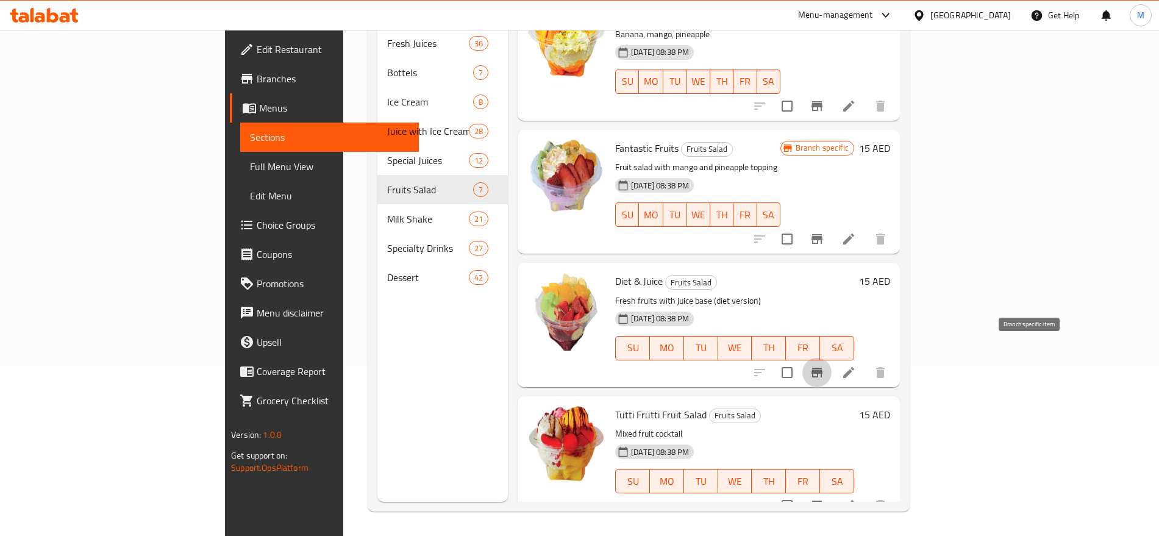
click at [825, 365] on icon "Branch-specific-item" at bounding box center [817, 372] width 15 height 15
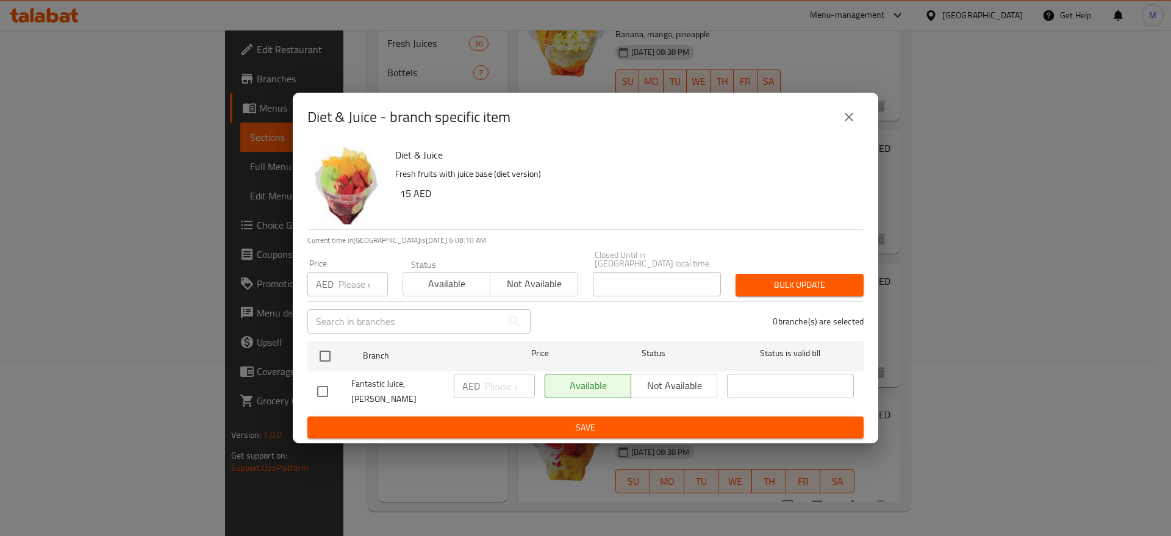
click at [410, 200] on h6 "15 AED" at bounding box center [627, 193] width 454 height 17
click at [407, 198] on h6 "15 AED" at bounding box center [627, 193] width 454 height 17
copy h6 "15"
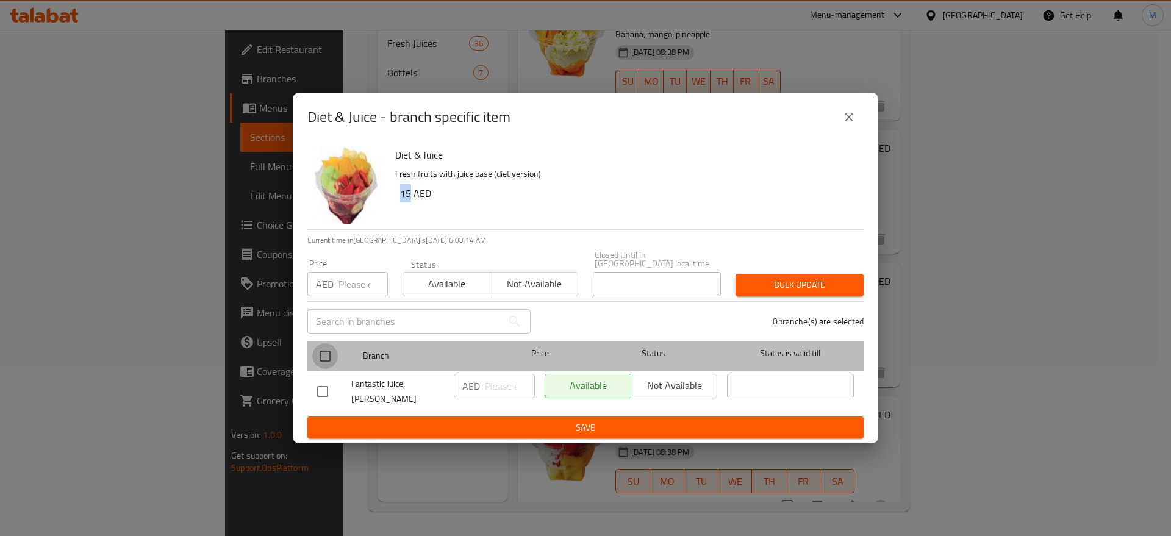
click at [327, 353] on input "checkbox" at bounding box center [325, 356] width 26 height 26
checkbox input "true"
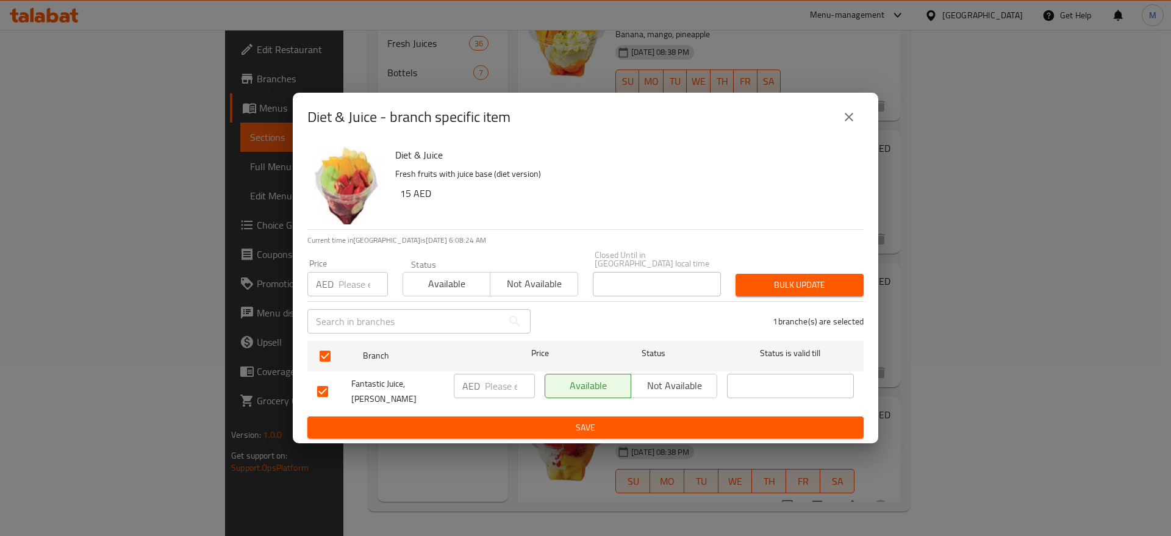
click at [478, 390] on p "AED" at bounding box center [471, 386] width 18 height 15
click at [495, 388] on input "number" at bounding box center [510, 386] width 50 height 24
paste input "15"
type input "15"
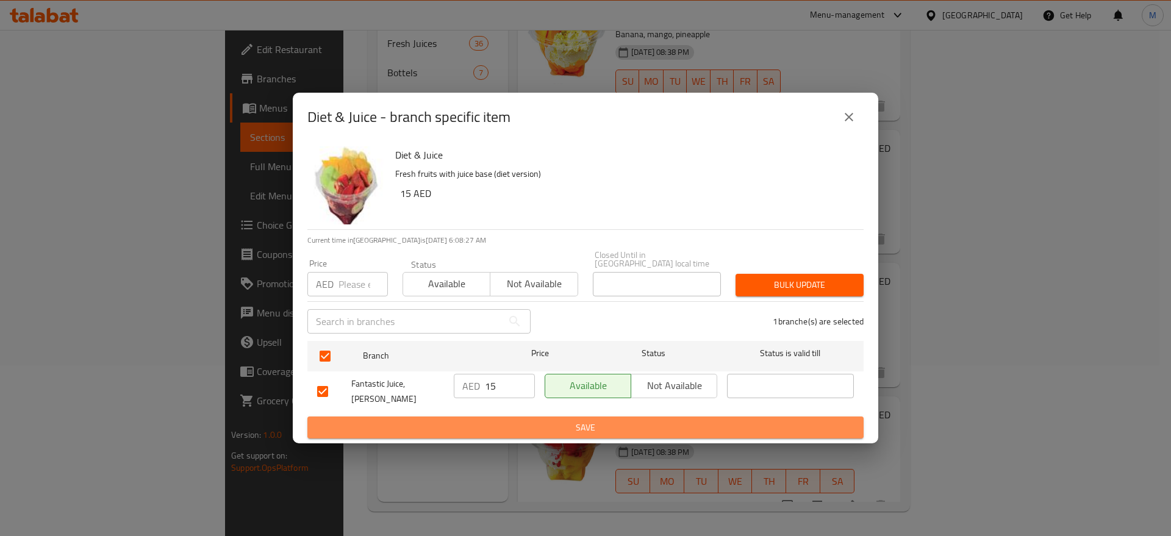
click at [507, 426] on span "Save" at bounding box center [585, 427] width 537 height 15
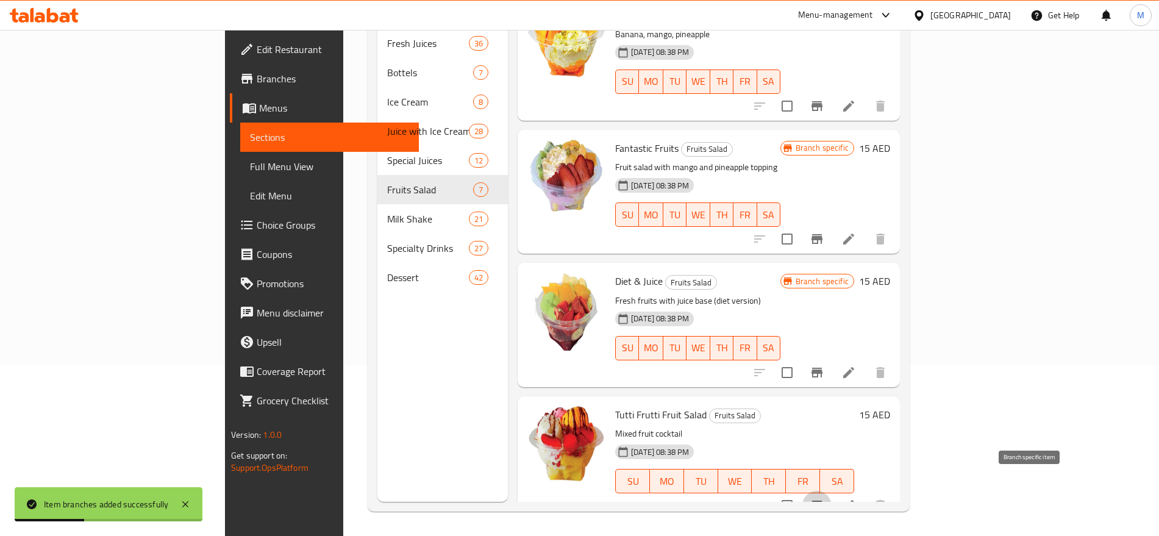
click at [823, 501] on icon "Branch-specific-item" at bounding box center [817, 506] width 11 height 10
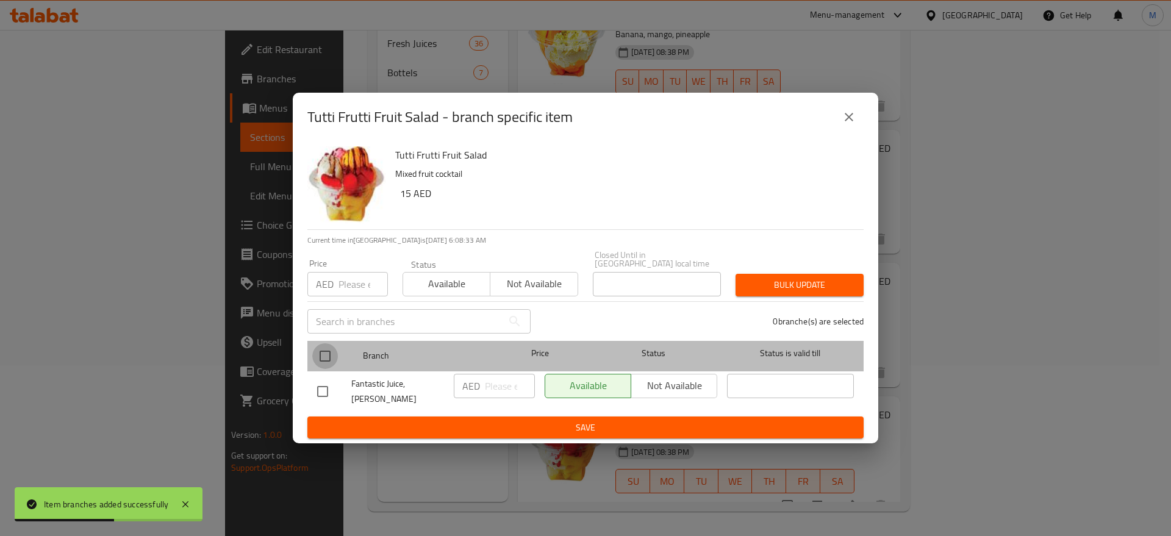
click at [332, 359] on input "checkbox" at bounding box center [325, 356] width 26 height 26
checkbox input "true"
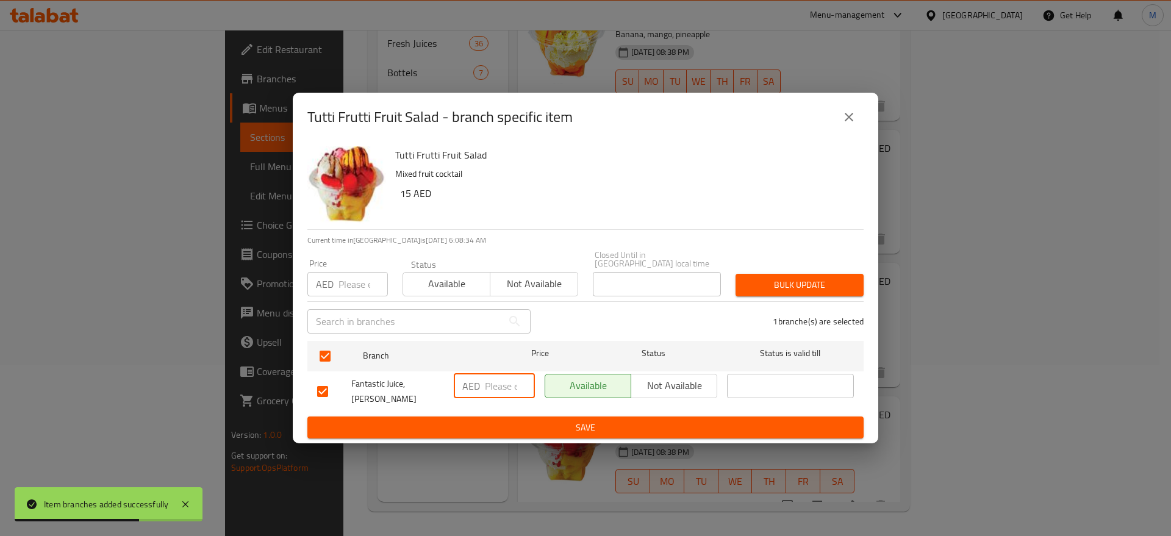
click at [489, 385] on input "number" at bounding box center [510, 386] width 50 height 24
paste input "15"
type input "15"
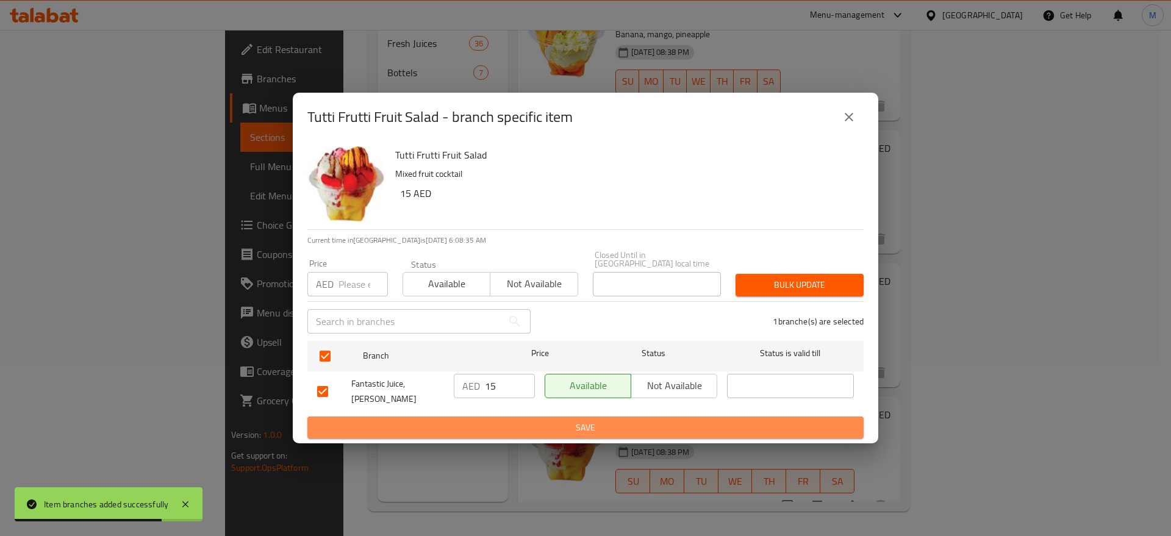
click at [497, 420] on span "Save" at bounding box center [585, 427] width 537 height 15
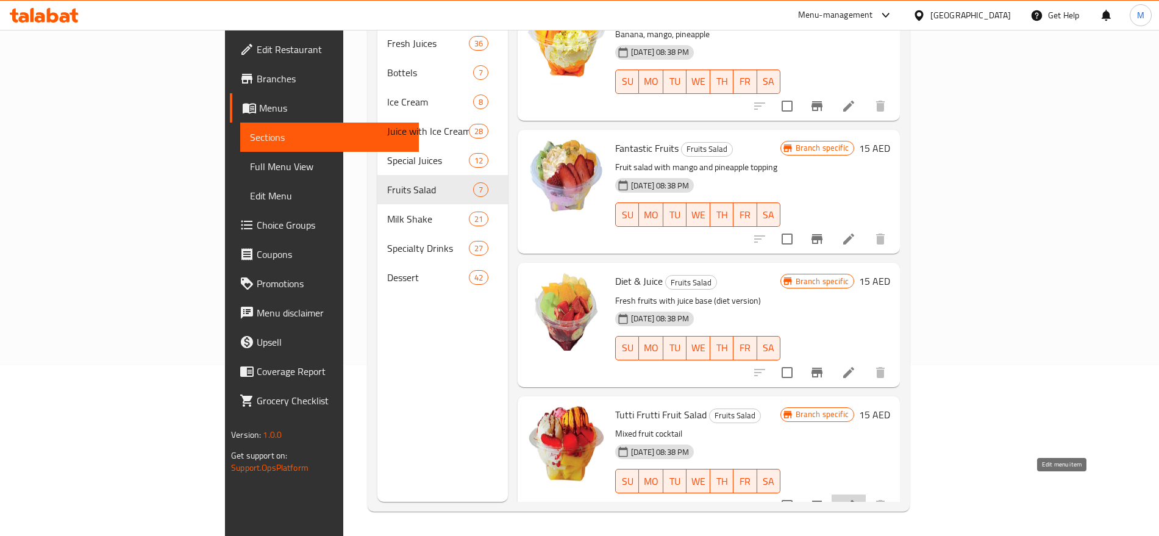
click at [856, 498] on icon at bounding box center [849, 505] width 15 height 15
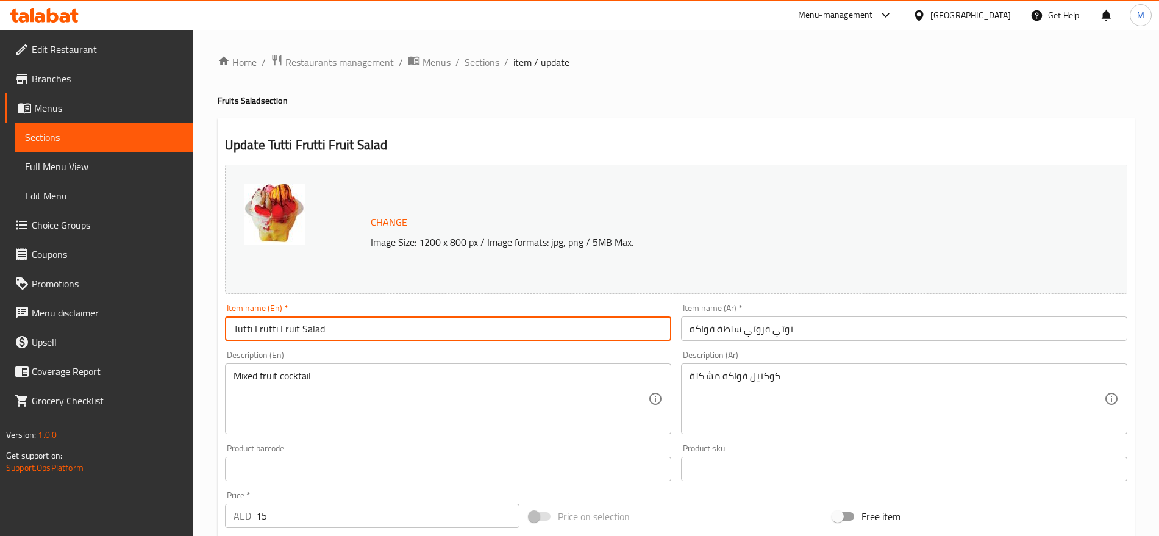
click at [303, 331] on input "Tutti Frutti Fruit Salad" at bounding box center [448, 329] width 446 height 24
type input "Tutti Frutti Fruit"
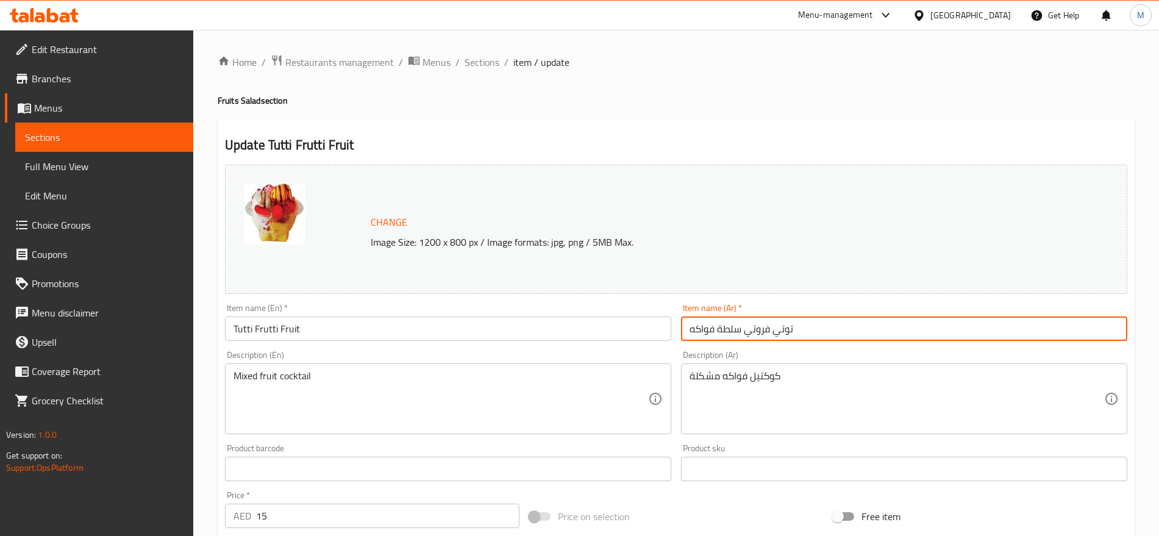
drag, startPoint x: 747, startPoint y: 331, endPoint x: 676, endPoint y: 328, distance: 70.8
drag, startPoint x: 745, startPoint y: 330, endPoint x: 649, endPoint y: 342, distance: 97.1
click at [649, 342] on div "Change Image Size: 1200 x 800 px / Image formats: jpg, png / 5MB Max. Item name…" at bounding box center [676, 431] width 912 height 543
type input "توتي فروتي"
click at [291, 329] on input "Tutti Frutti Fruit" at bounding box center [448, 329] width 446 height 24
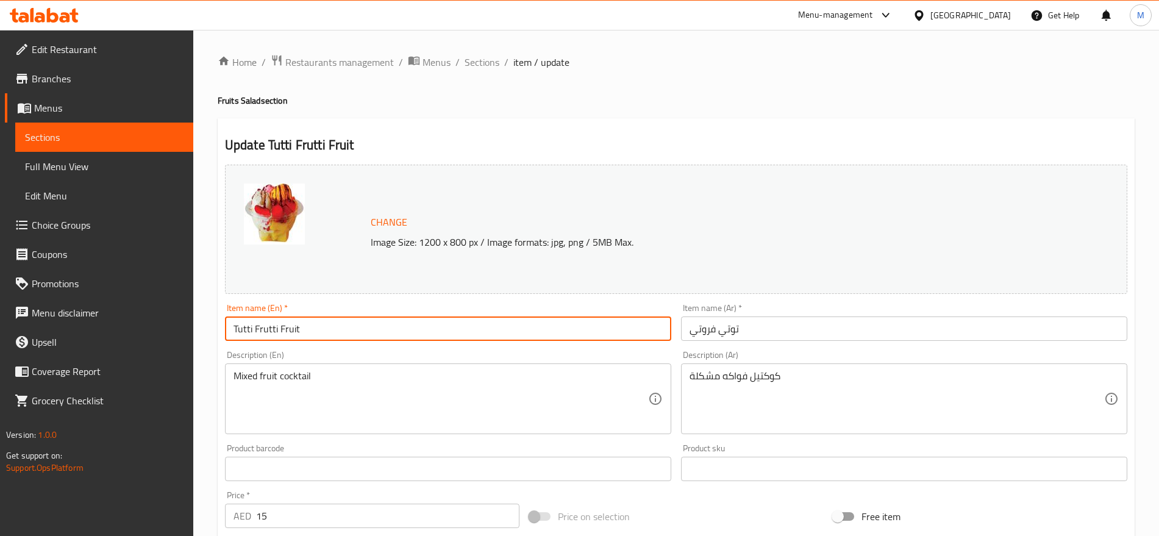
click at [291, 329] on input "Tutti Frutti Fruit" at bounding box center [448, 329] width 446 height 24
type input "Tutti Frutti"
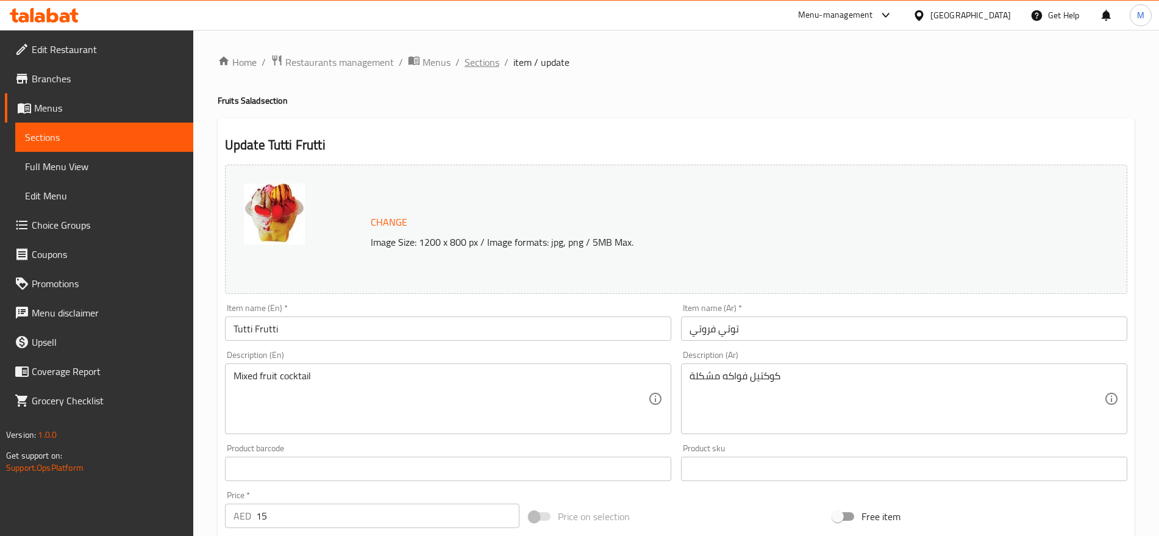
click at [478, 68] on span "Sections" at bounding box center [482, 62] width 35 height 15
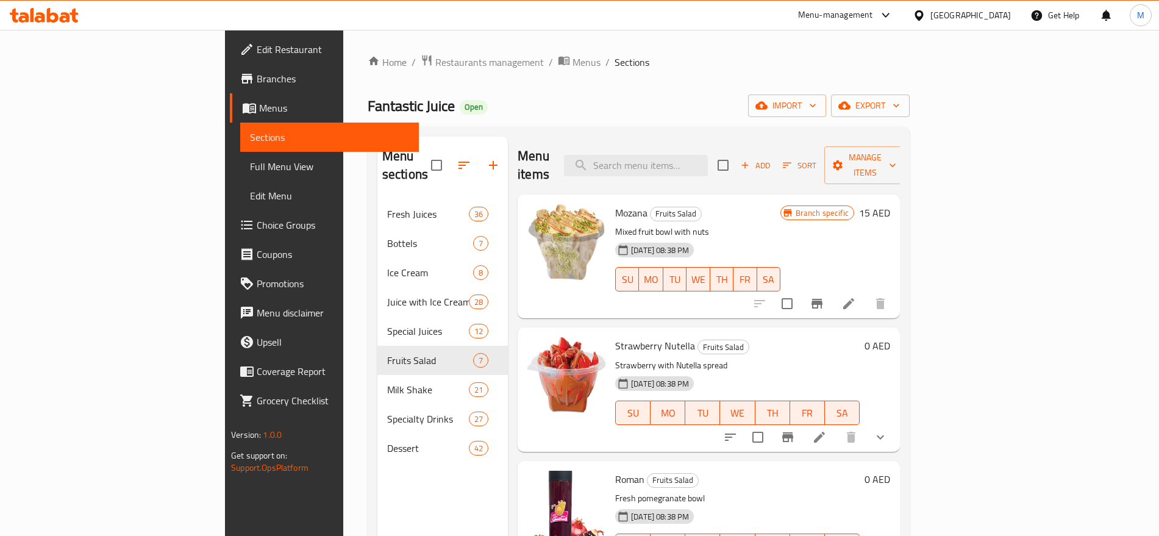
click at [615, 68] on span "Sections" at bounding box center [632, 62] width 35 height 15
click at [772, 159] on span "Add" at bounding box center [755, 166] width 33 height 14
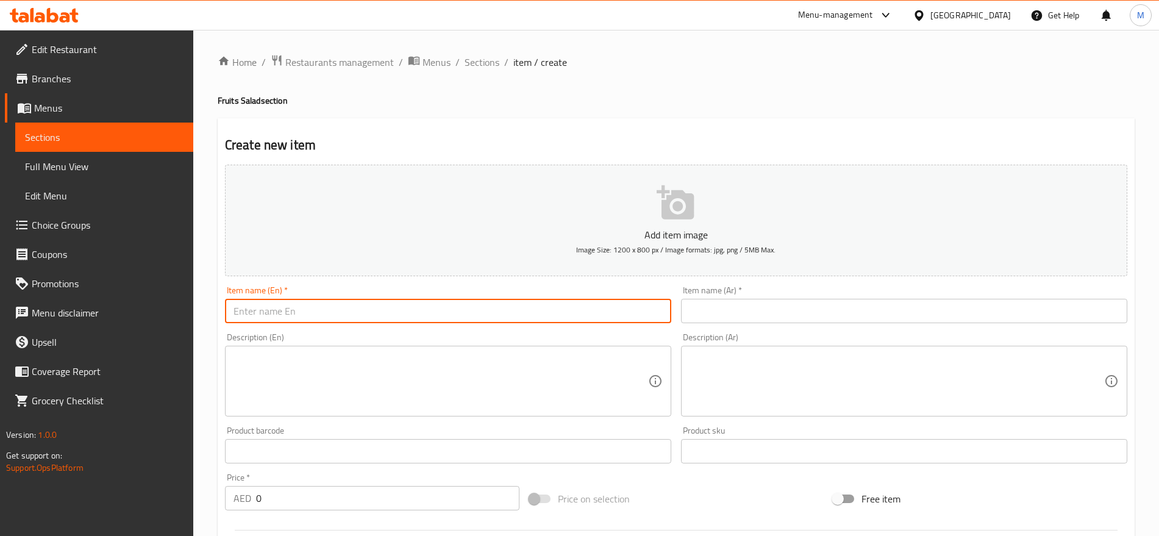
click at [512, 309] on input "text" at bounding box center [448, 311] width 446 height 24
paste input "دایت فروت Diet Fruits"
drag, startPoint x: 276, startPoint y: 312, endPoint x: 209, endPoint y: 310, distance: 67.1
click at [209, 310] on div "Home / Restaurants management / Menus / Sections / item / create Fruits Salad s…" at bounding box center [676, 446] width 966 height 832
type input "Diet Fruits"
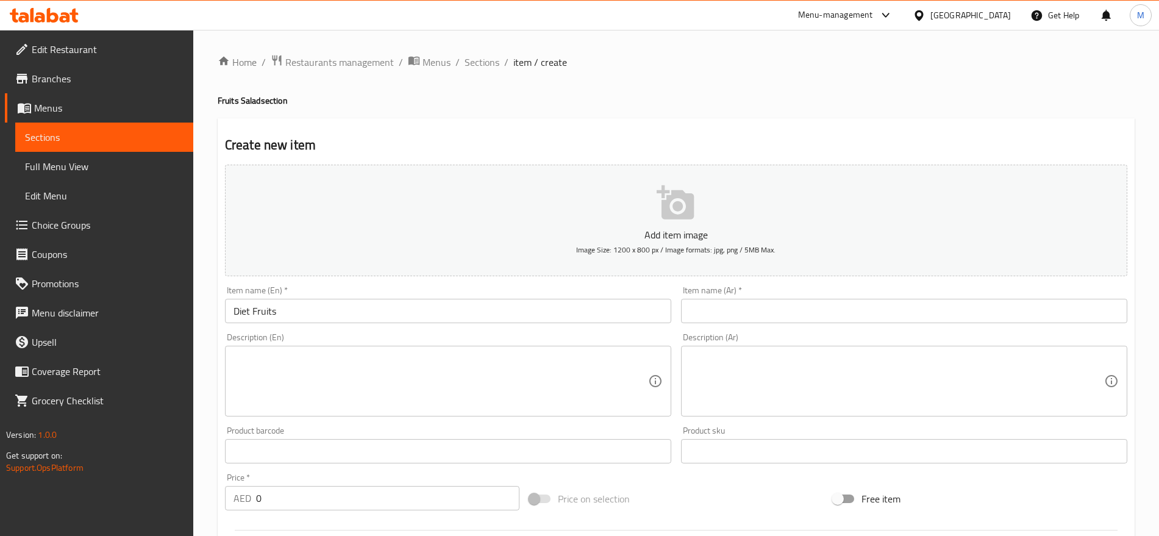
click at [720, 328] on div "Description (Ar) Description (Ar)" at bounding box center [904, 374] width 456 height 93
drag, startPoint x: 737, startPoint y: 292, endPoint x: 723, endPoint y: 299, distance: 15.3
click at [723, 299] on div "Item name (Ar)   * Item name (Ar) *" at bounding box center [904, 304] width 446 height 37
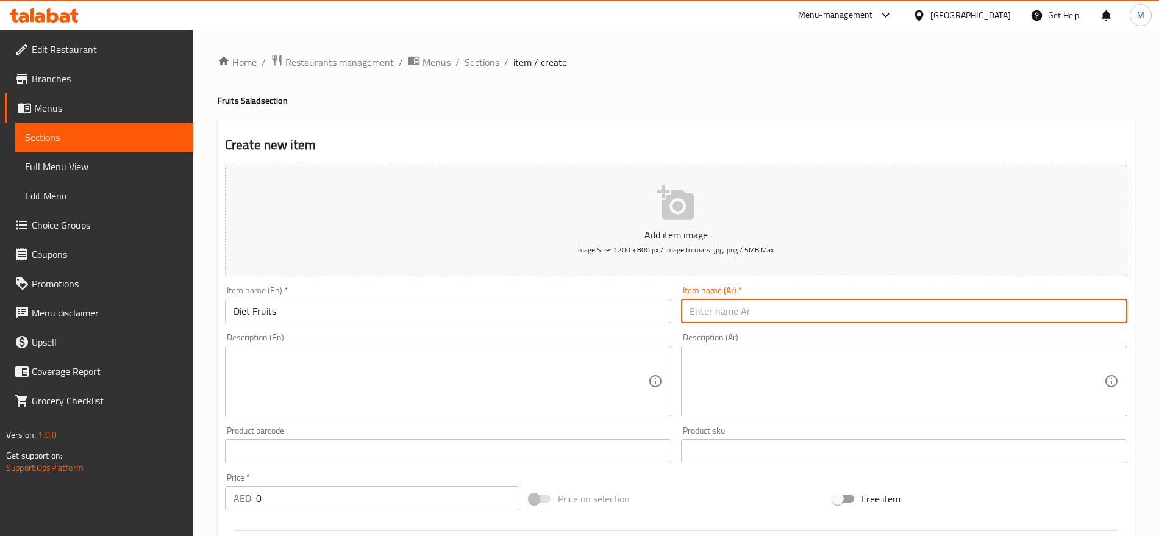
click at [723, 299] on input "text" at bounding box center [904, 311] width 446 height 24
paste input "دایت فروت"
type input "دایت فروت"
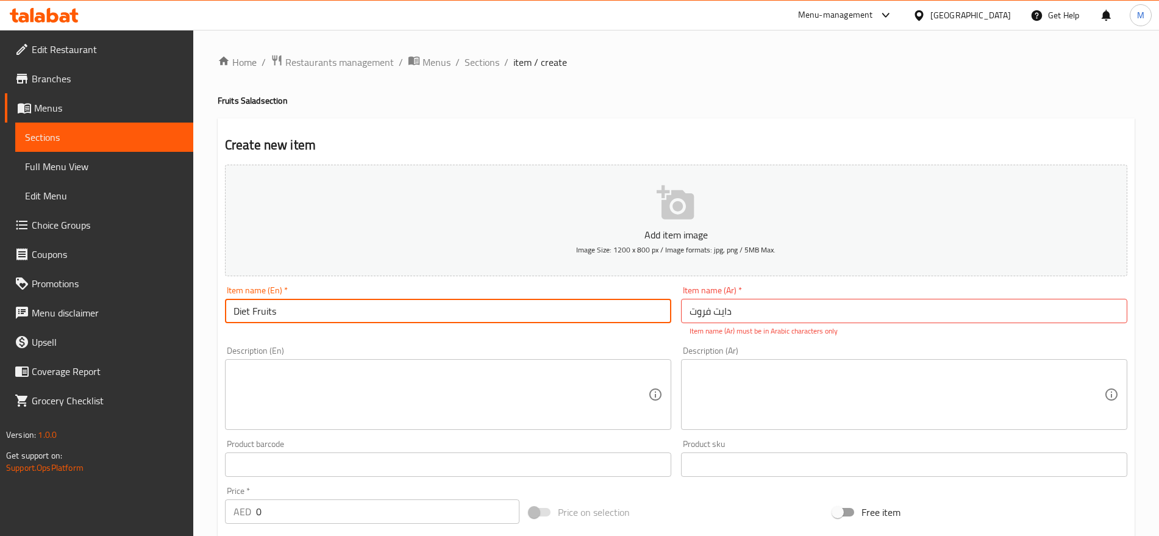
click at [235, 310] on input "Diet Fruits" at bounding box center [448, 311] width 446 height 24
type input "Diet Fruits"
click at [523, 411] on textarea at bounding box center [441, 395] width 415 height 58
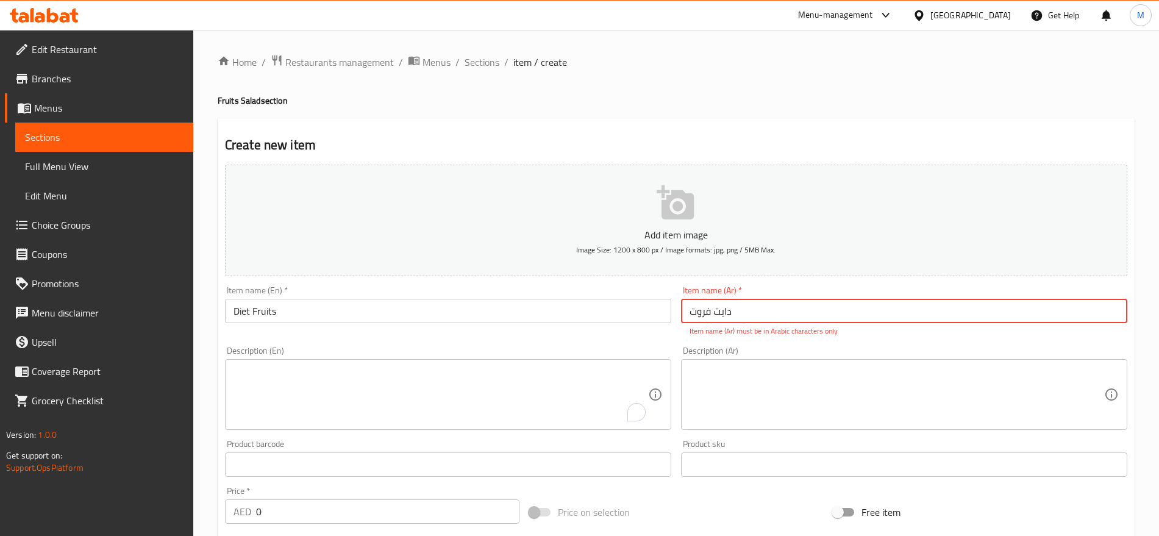
click at [748, 315] on input "دایت فروت" at bounding box center [904, 311] width 446 height 24
type input "دايت فروت"
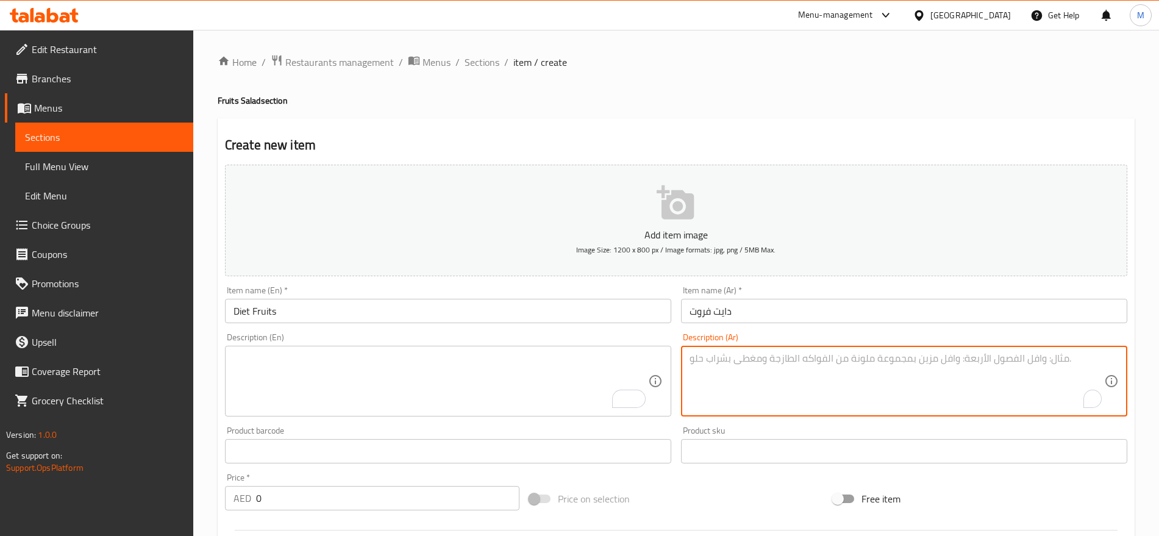
click at [722, 377] on textarea "To enrich screen reader interactions, please activate Accessibility in Grammarl…" at bounding box center [897, 382] width 415 height 58
click at [280, 491] on input "0" at bounding box center [387, 498] width 263 height 24
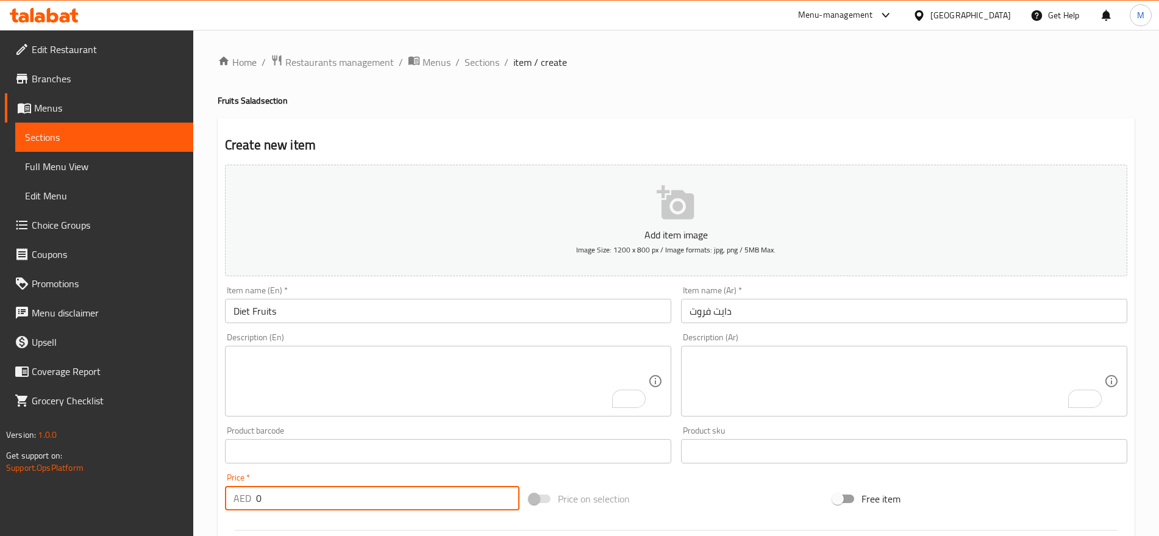
click at [280, 491] on input "0" at bounding box center [387, 498] width 263 height 24
type input "15"
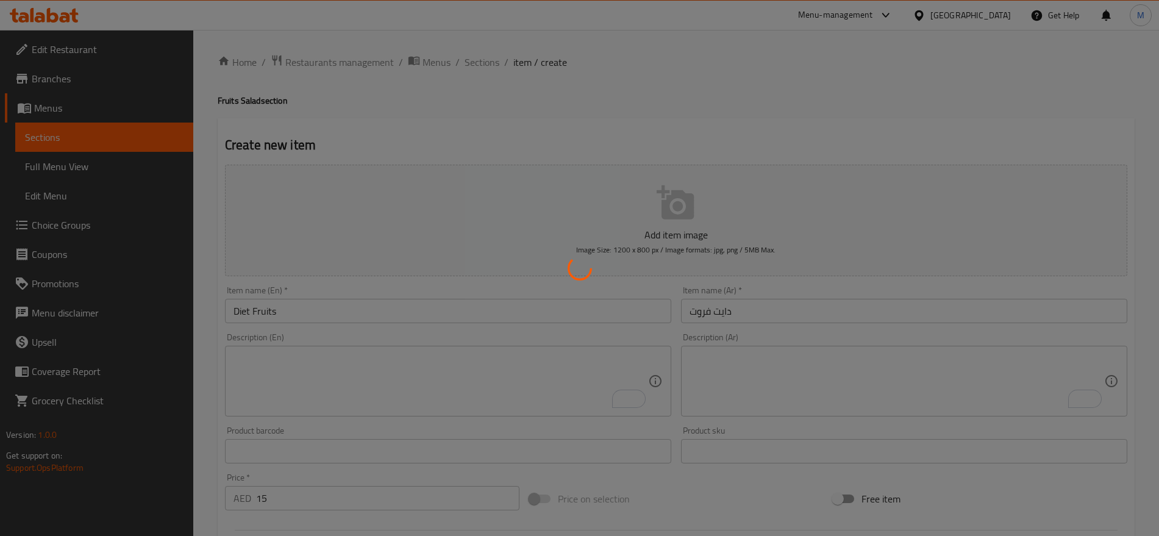
type input "0"
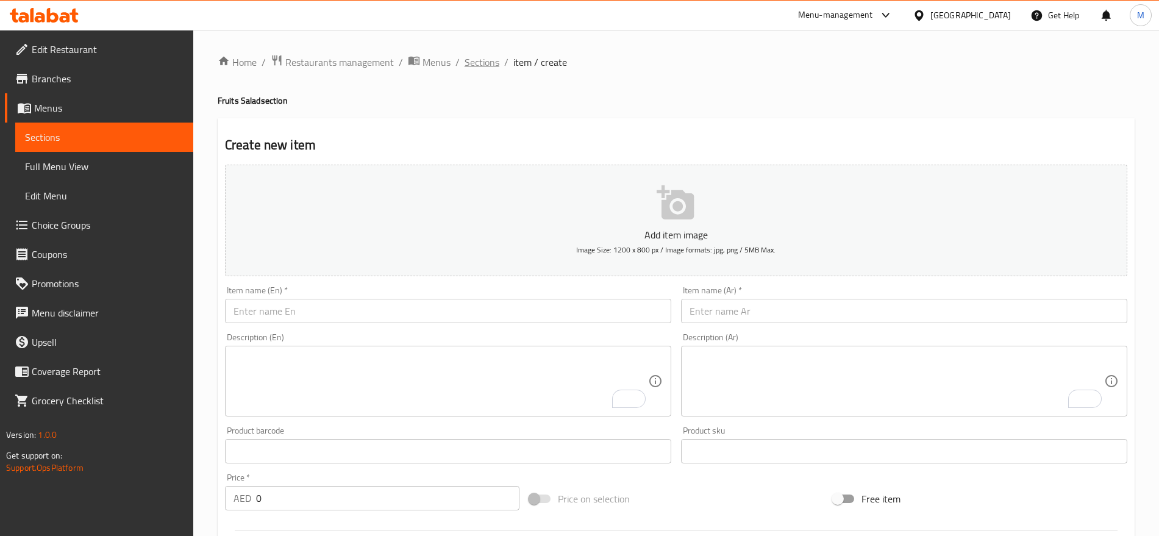
click at [484, 63] on span "Sections" at bounding box center [482, 62] width 35 height 15
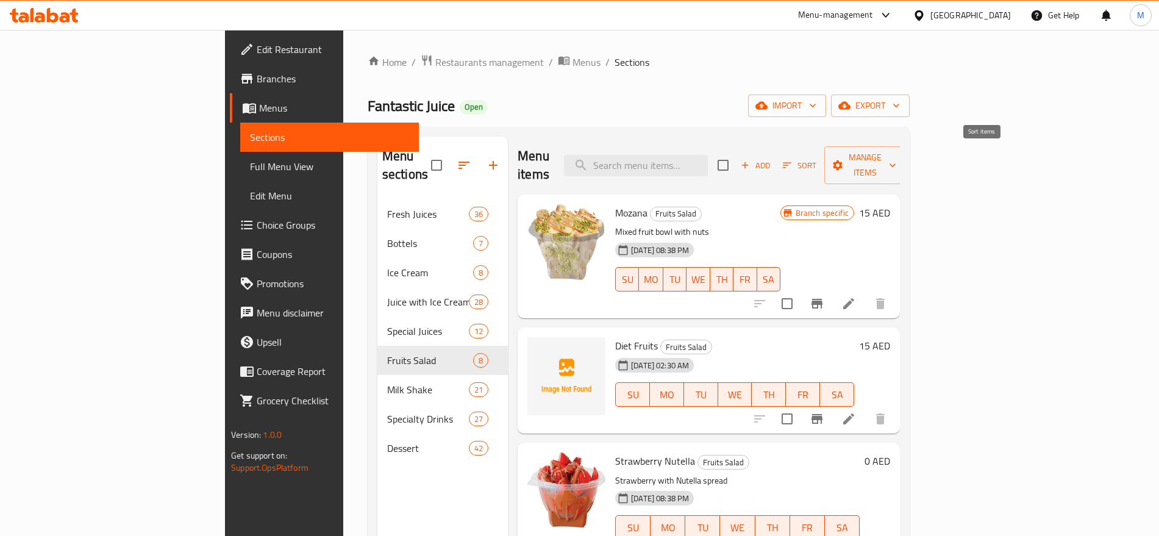
click at [817, 159] on span "Sort" at bounding box center [800, 166] width 34 height 14
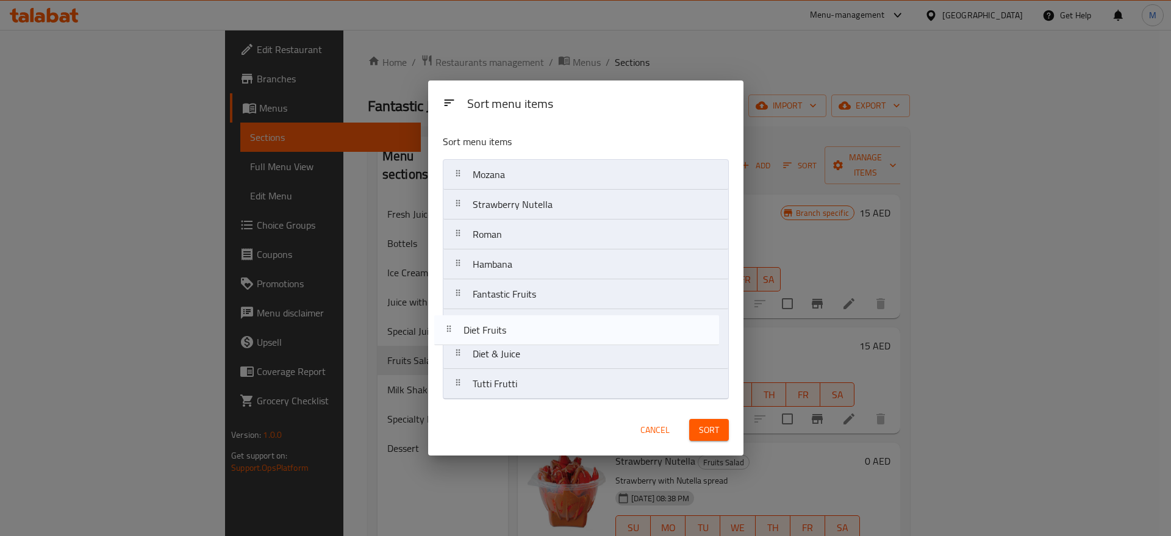
drag, startPoint x: 547, startPoint y: 210, endPoint x: 533, endPoint y: 345, distance: 134.9
click at [533, 345] on nav "Mozana Diet Fruits Strawberry Nutella Roman Hambana Fantastic Fruits Diet & Jui…" at bounding box center [586, 279] width 286 height 240
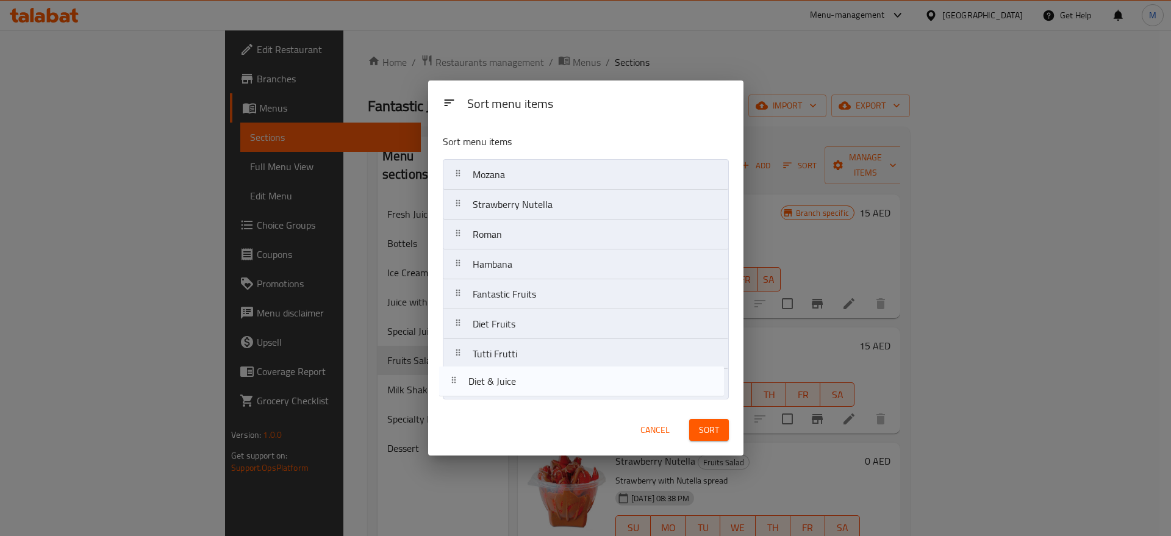
drag, startPoint x: 521, startPoint y: 357, endPoint x: 510, endPoint y: 383, distance: 28.7
click at [510, 383] on nav "Mozana Strawberry Nutella Roman Hambana Fantastic Fruits Diet Fruits Diet & Jui…" at bounding box center [586, 279] width 286 height 240
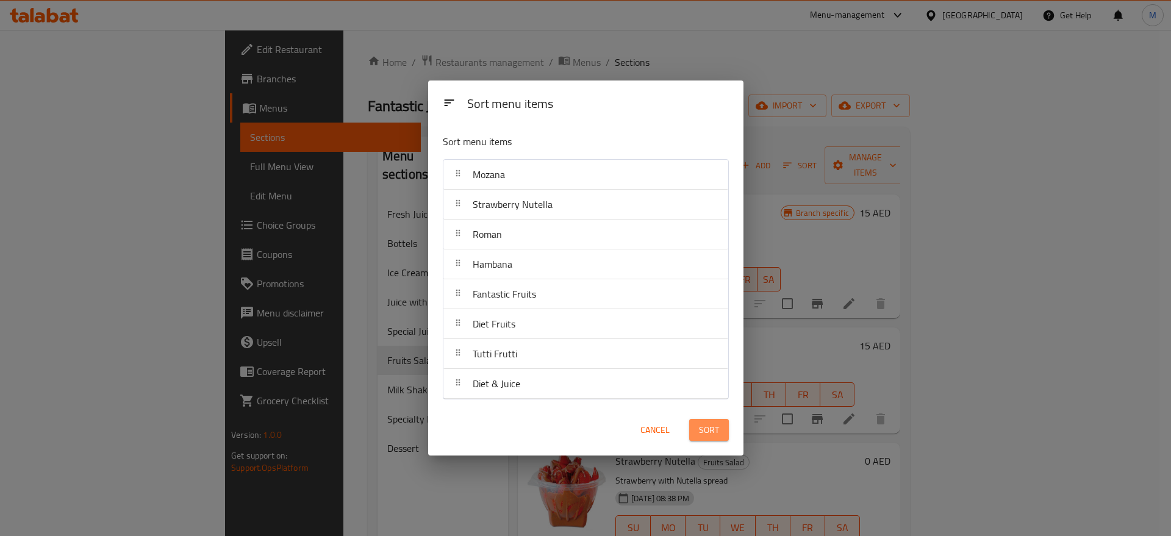
click at [716, 420] on button "Sort" at bounding box center [709, 430] width 40 height 23
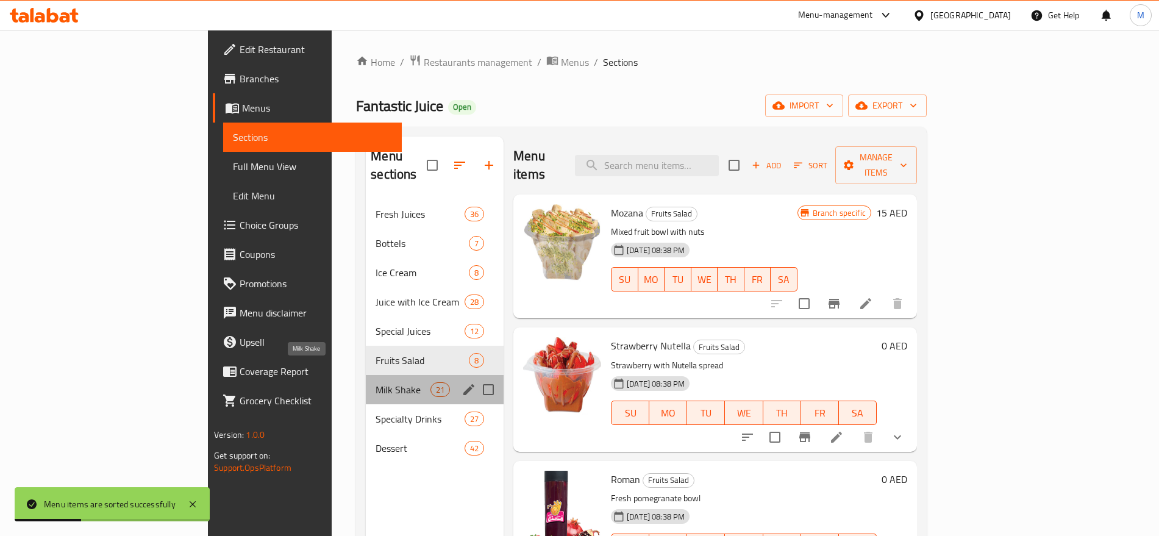
click at [376, 382] on span "Milk Shake" at bounding box center [403, 389] width 55 height 15
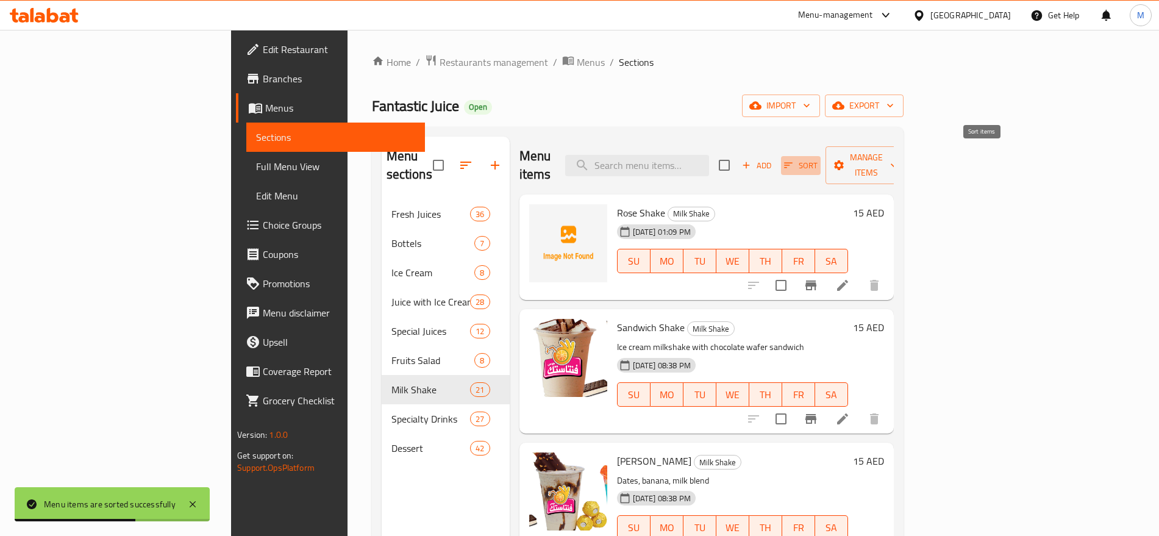
click at [794, 160] on icon "button" at bounding box center [788, 165] width 11 height 11
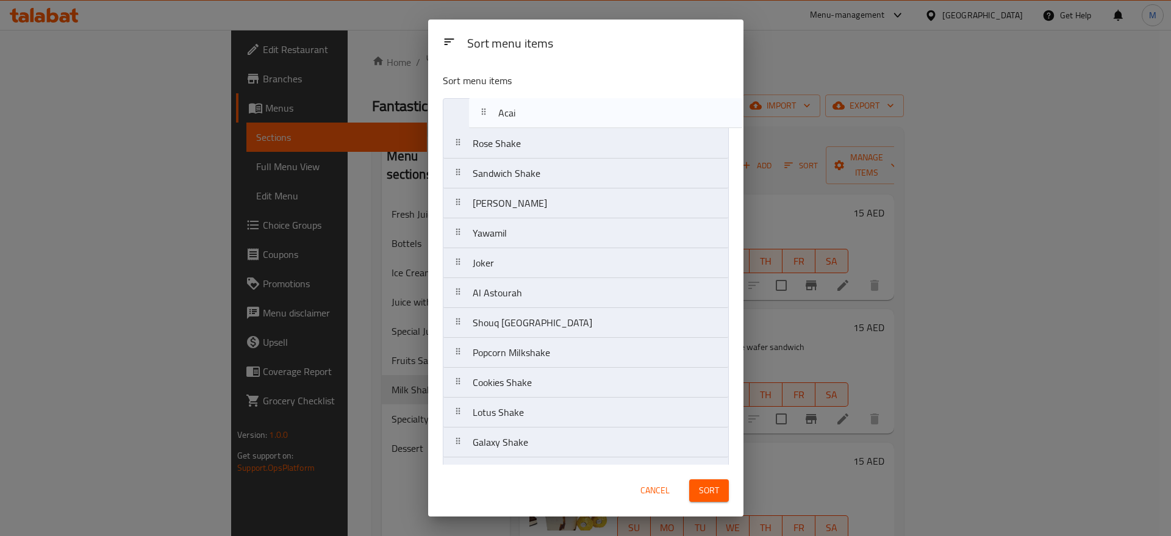
drag, startPoint x: 556, startPoint y: 207, endPoint x: 582, endPoint y: 108, distance: 102.2
click at [582, 108] on nav "Rose Shake Sandwich Shake Haroom Al Sada Yawamil Acai Joker Al Astourah Shouq L…" at bounding box center [586, 412] width 286 height 629
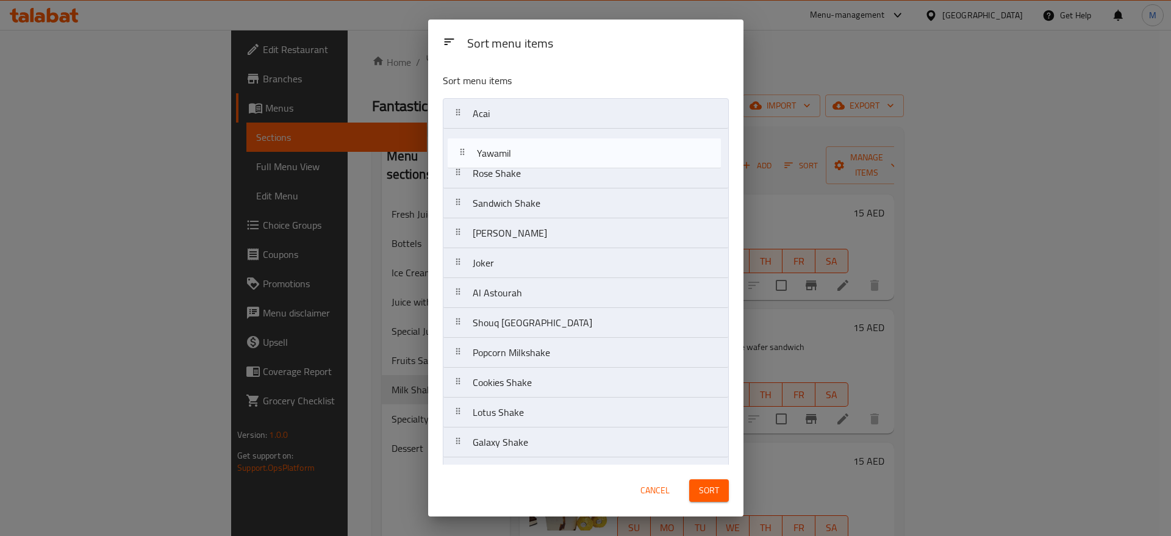
drag, startPoint x: 534, startPoint y: 231, endPoint x: 539, endPoint y: 140, distance: 91.0
click at [539, 140] on nav "Acai Rose Shake Sandwich Shake Haroom Al Sada Yawamil Joker Al Astourah Shouq L…" at bounding box center [586, 412] width 286 height 629
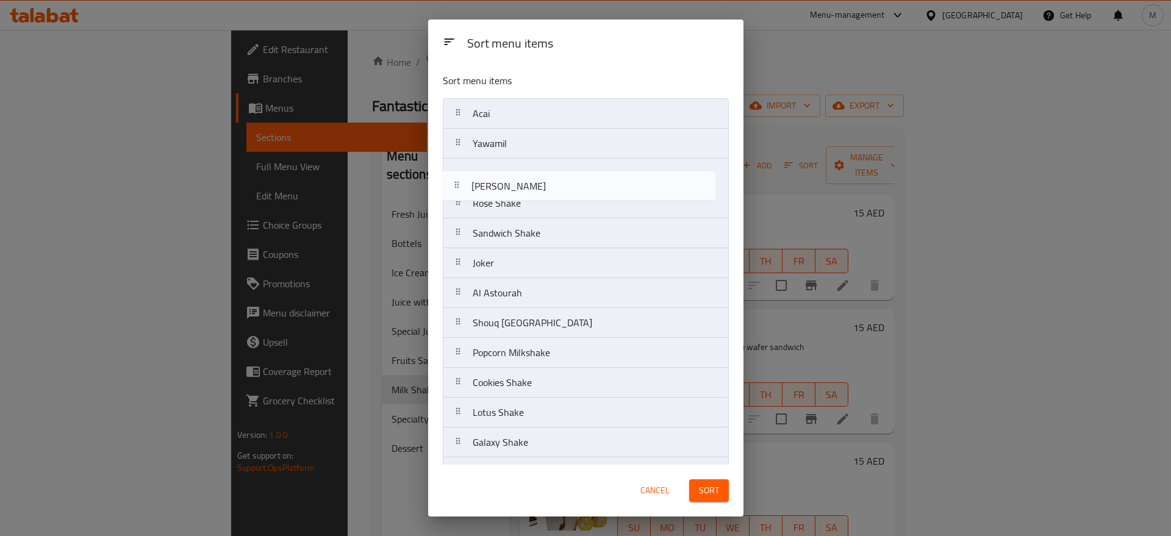
drag, startPoint x: 573, startPoint y: 229, endPoint x: 571, endPoint y: 175, distance: 54.3
click at [571, 175] on nav "Acai Yawamil Rose Shake Sandwich Shake Haroom Al Sada Joker Al Astourah Shouq L…" at bounding box center [586, 412] width 286 height 629
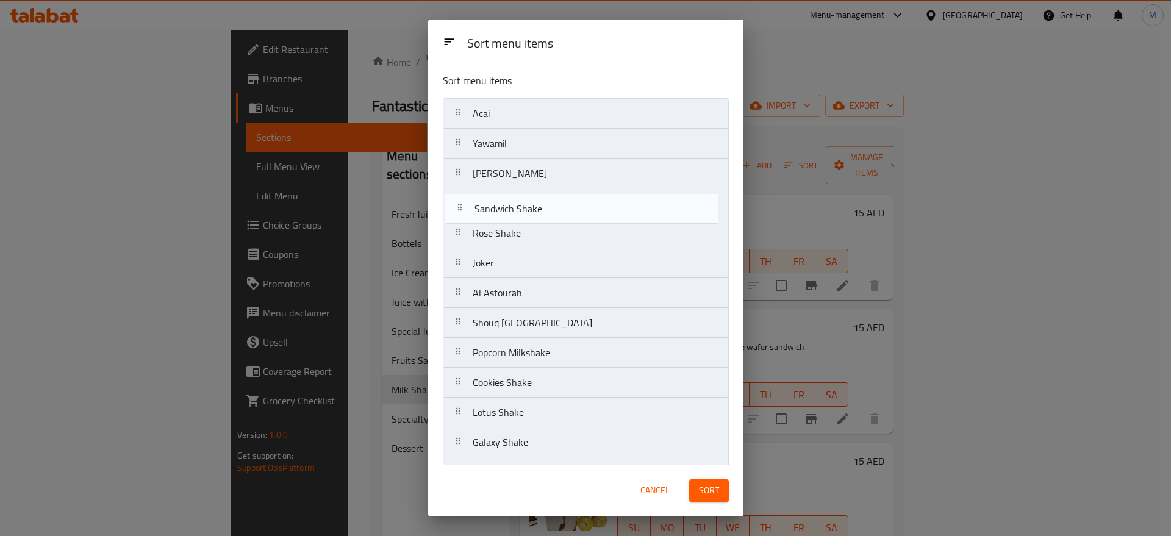
drag, startPoint x: 547, startPoint y: 235, endPoint x: 547, endPoint y: 204, distance: 31.1
click at [547, 204] on nav "Acai Yawamil Haroom Al Sada Rose Shake Sandwich Shake Joker Al Astourah Shouq L…" at bounding box center [586, 412] width 286 height 629
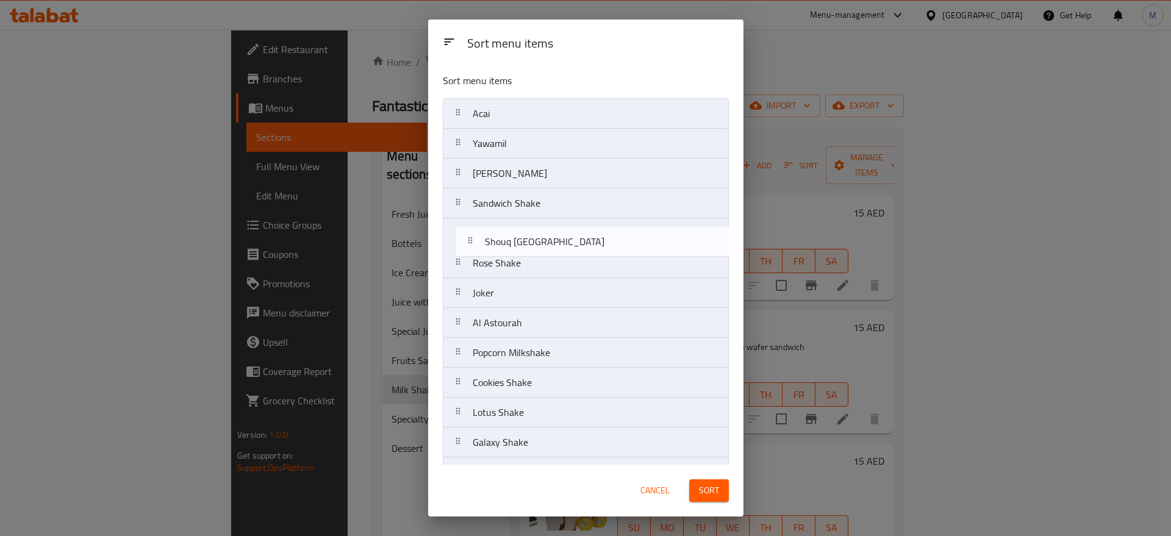
drag, startPoint x: 573, startPoint y: 320, endPoint x: 585, endPoint y: 235, distance: 85.1
click at [585, 235] on nav "Acai Yawamil [PERSON_NAME] Sandwich Shake Rose Shake Joker Al Astourah Shouq Lo…" at bounding box center [586, 412] width 286 height 629
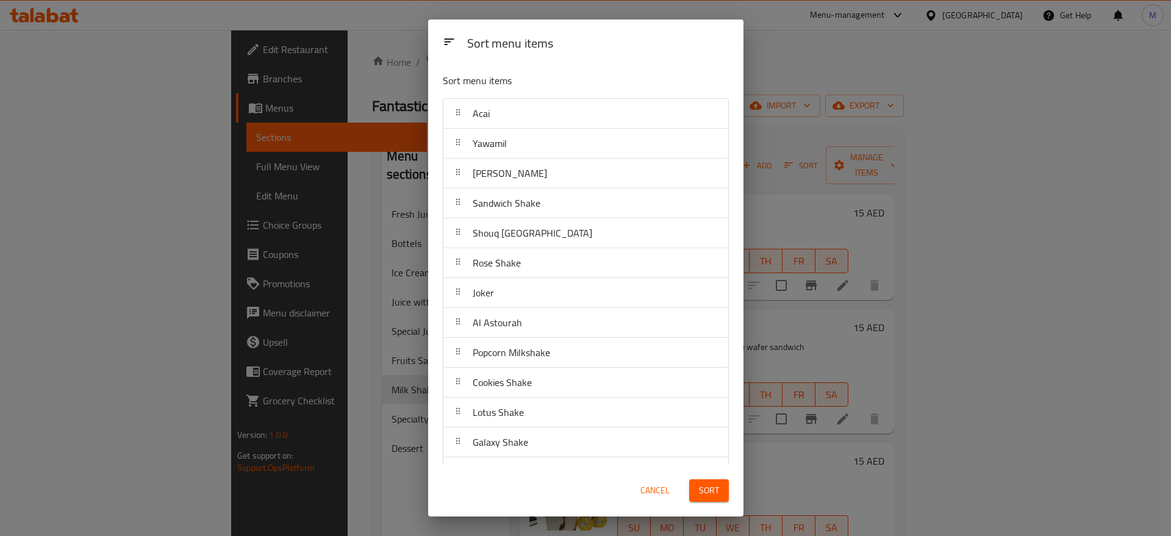
scroll to position [5, 0]
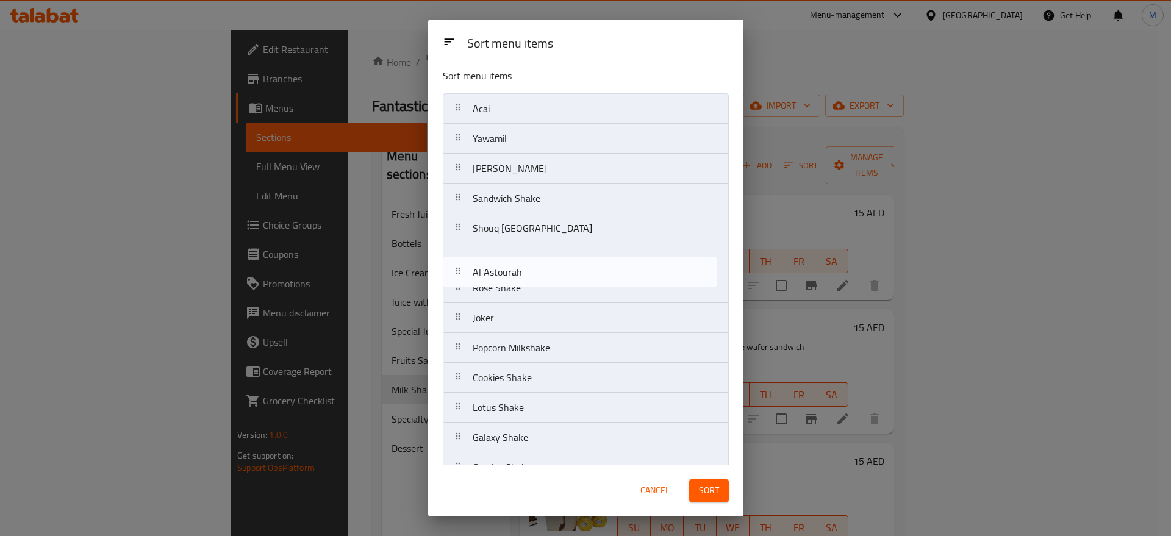
drag, startPoint x: 578, startPoint y: 323, endPoint x: 578, endPoint y: 274, distance: 49.4
click at [578, 274] on nav "Acai Yawamil [PERSON_NAME] Sandwich Shake Shouq London Rose Shake Joker Al Asto…" at bounding box center [586, 407] width 286 height 629
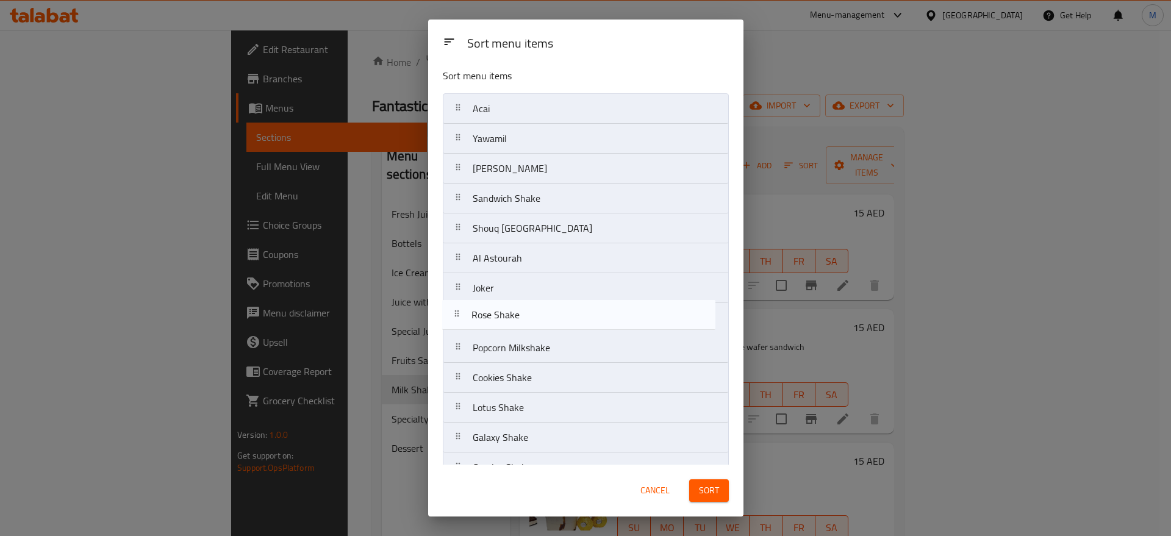
drag, startPoint x: 539, startPoint y: 281, endPoint x: 536, endPoint y: 315, distance: 34.2
click at [536, 315] on nav "Acai Yawamil [PERSON_NAME] Sandwich Shake Shouq London Al Astourah Rose Shake J…" at bounding box center [586, 407] width 286 height 629
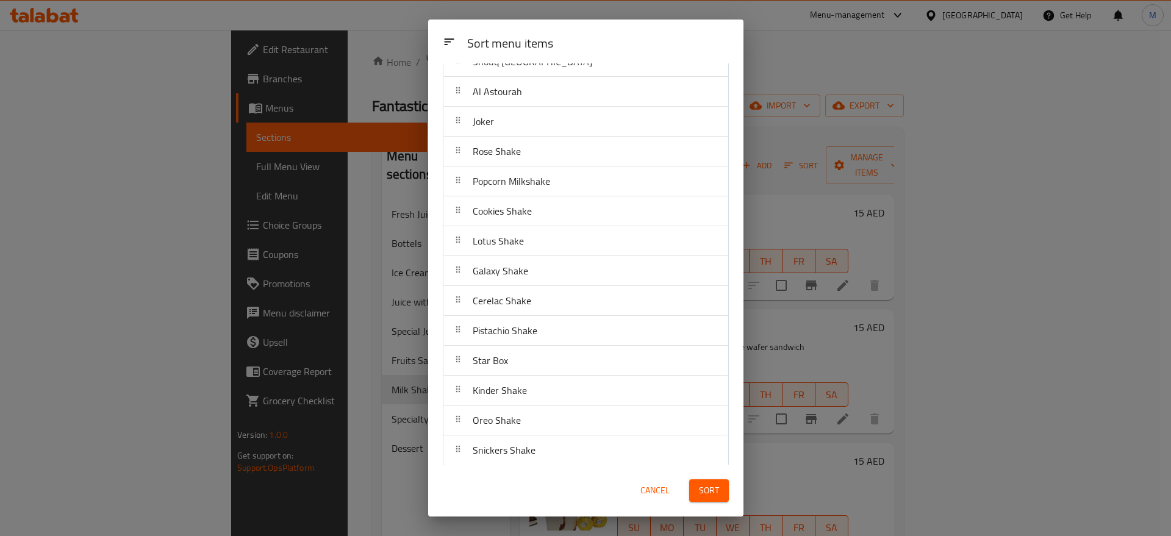
scroll to position [160, 0]
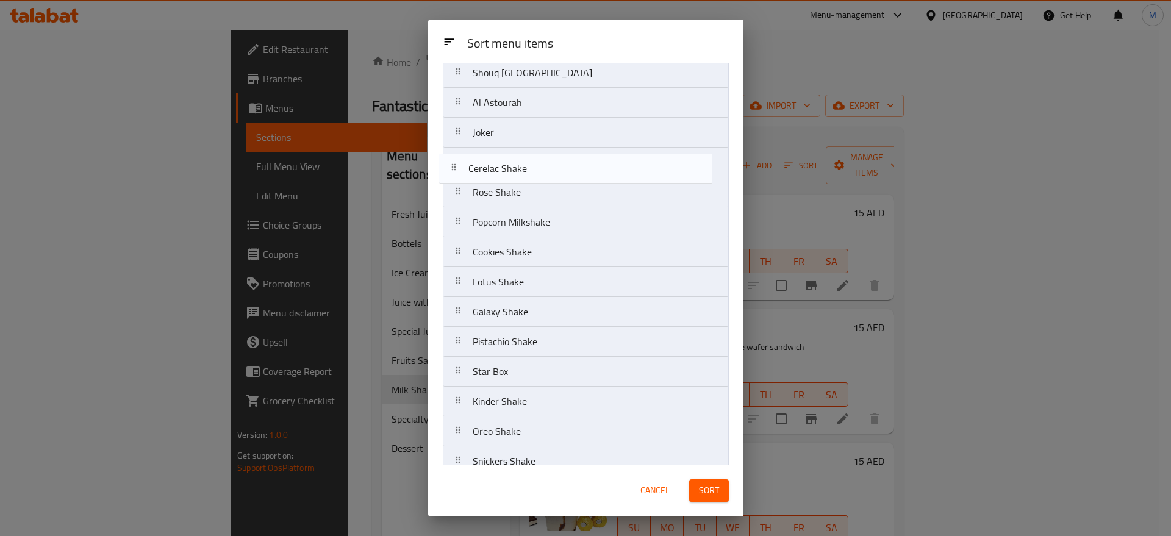
drag, startPoint x: 575, startPoint y: 307, endPoint x: 571, endPoint y: 160, distance: 147.1
click at [571, 160] on nav "Acai Yawamil [PERSON_NAME] Sandwich Shake Shouq London Al Astourah Joker Rose S…" at bounding box center [586, 252] width 286 height 629
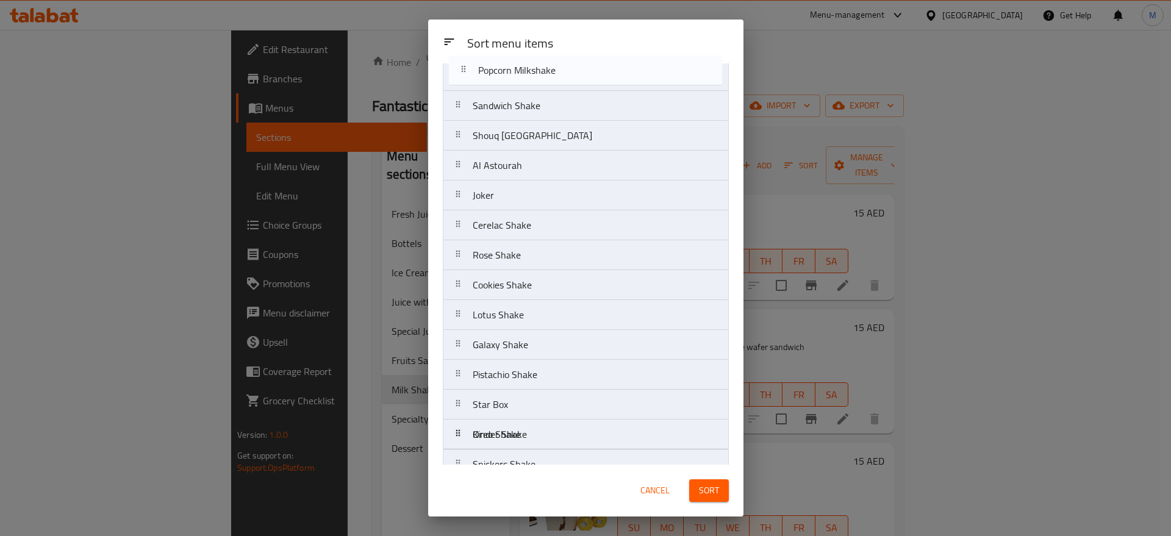
scroll to position [0, 0]
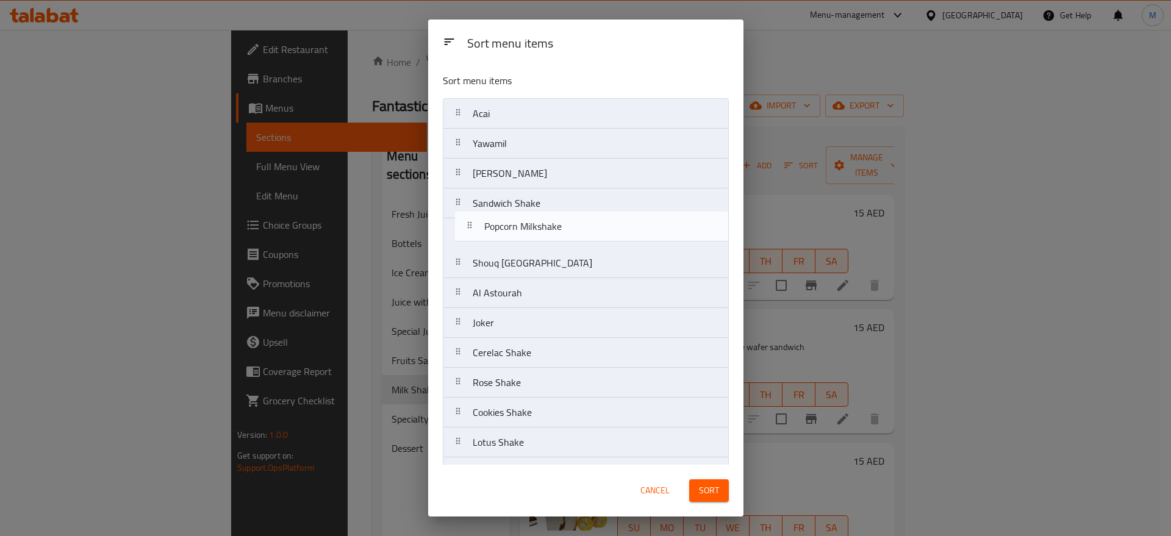
drag, startPoint x: 554, startPoint y: 217, endPoint x: 566, endPoint y: 218, distance: 11.7
click at [566, 218] on nav "Acai Yawamil [PERSON_NAME] Sandwich Shake Shouq London Al Astourah Joker Cerela…" at bounding box center [586, 412] width 286 height 629
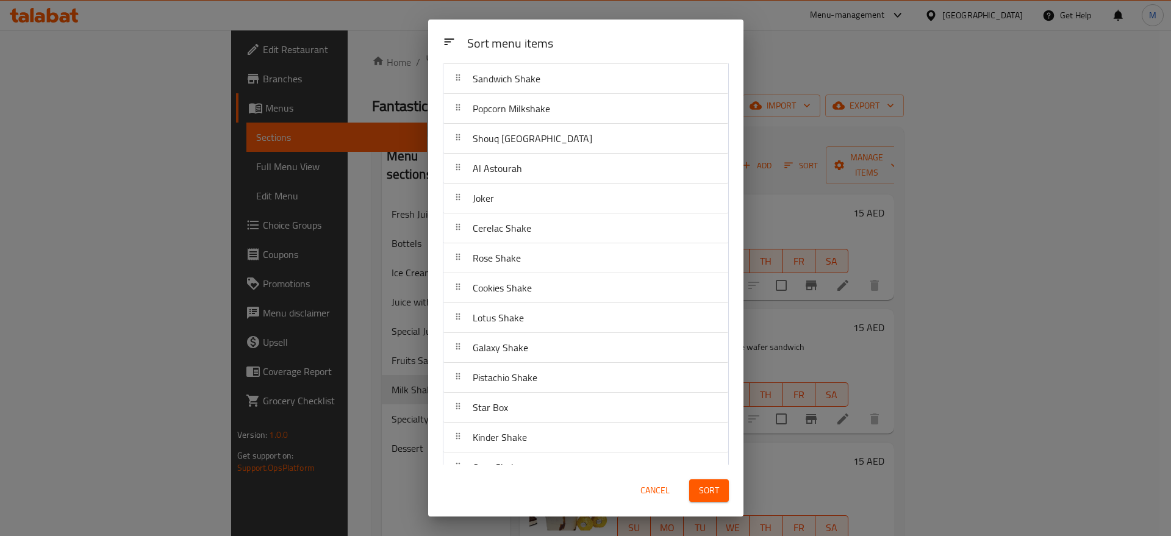
scroll to position [125, 0]
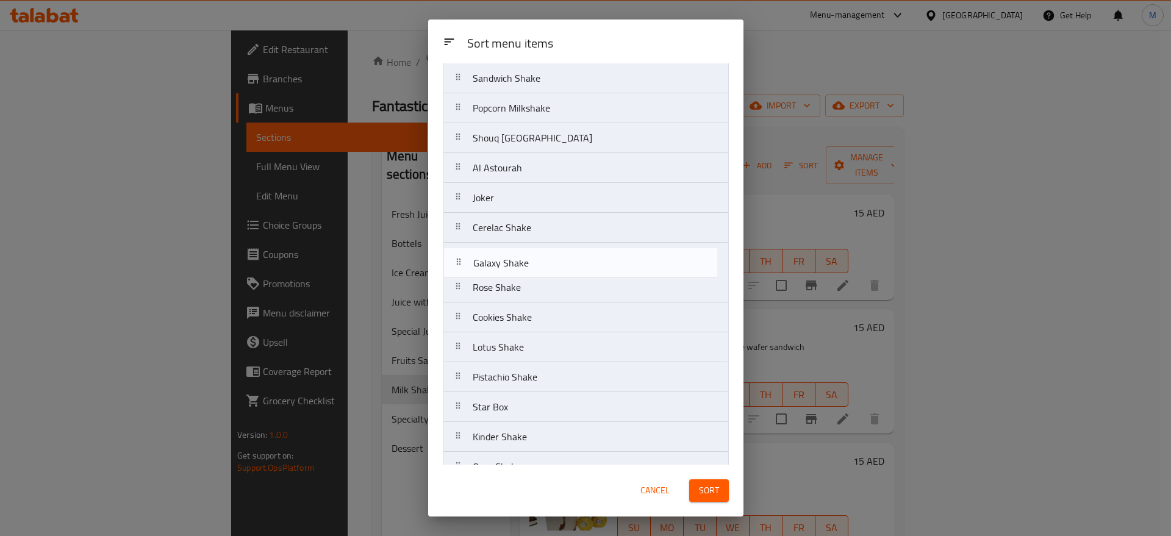
drag, startPoint x: 542, startPoint y: 355, endPoint x: 542, endPoint y: 268, distance: 87.2
click at [542, 268] on nav "Acai Yawamil [PERSON_NAME] Sandwich Shake Popcorn Milkshake Shouq London Al Ast…" at bounding box center [586, 287] width 286 height 629
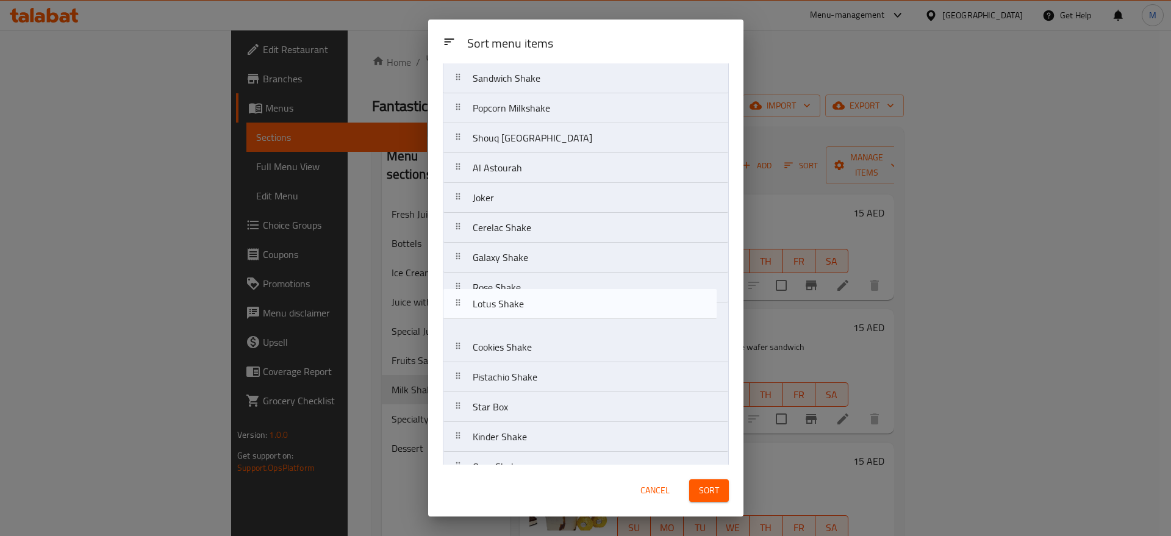
drag, startPoint x: 522, startPoint y: 349, endPoint x: 521, endPoint y: 299, distance: 50.0
click at [521, 299] on nav "Acai Yawamil [PERSON_NAME] Sandwich Shake Popcorn Milkshake Shouq London Al Ast…" at bounding box center [586, 287] width 286 height 629
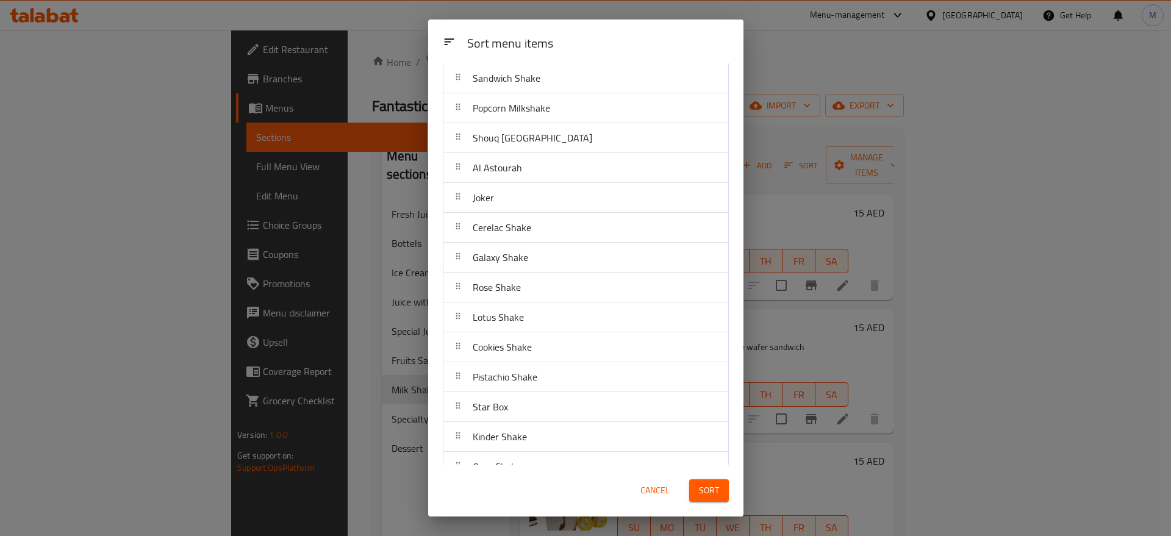
click at [521, 299] on div "Rose Shake" at bounding box center [497, 287] width 58 height 29
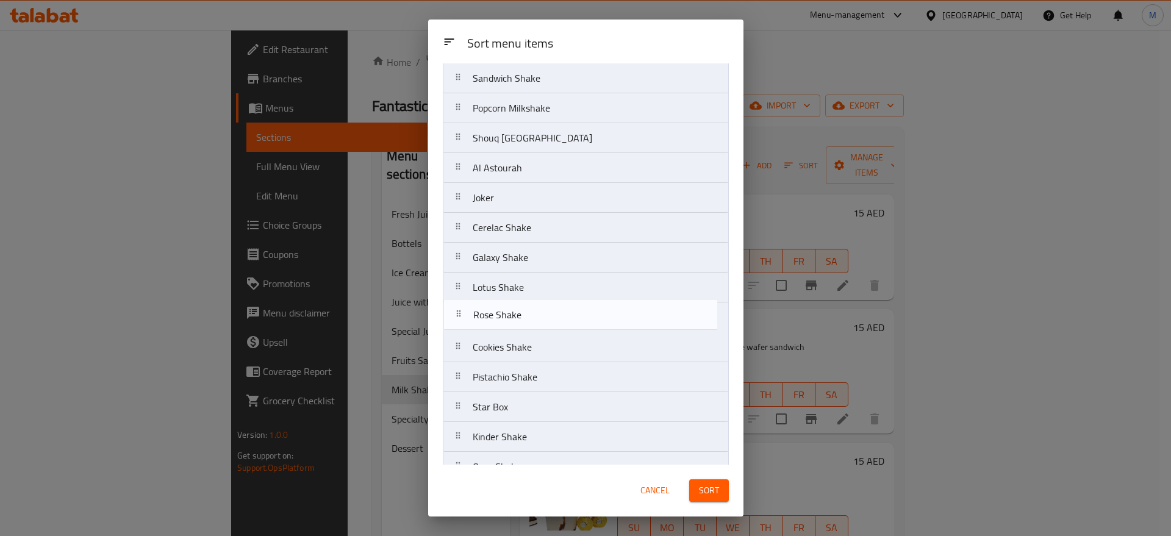
drag, startPoint x: 521, startPoint y: 296, endPoint x: 521, endPoint y: 326, distance: 30.5
click at [521, 326] on nav "Acai Yawamil [PERSON_NAME] Sandwich Shake Popcorn Milkshake Shouq London Al Ast…" at bounding box center [586, 287] width 286 height 629
drag, startPoint x: 521, startPoint y: 323, endPoint x: 521, endPoint y: 346, distance: 23.2
click at [521, 346] on nav "Acai Yawamil [PERSON_NAME] Sandwich Shake Popcorn Milkshake Shouq London Al Ast…" at bounding box center [586, 287] width 286 height 629
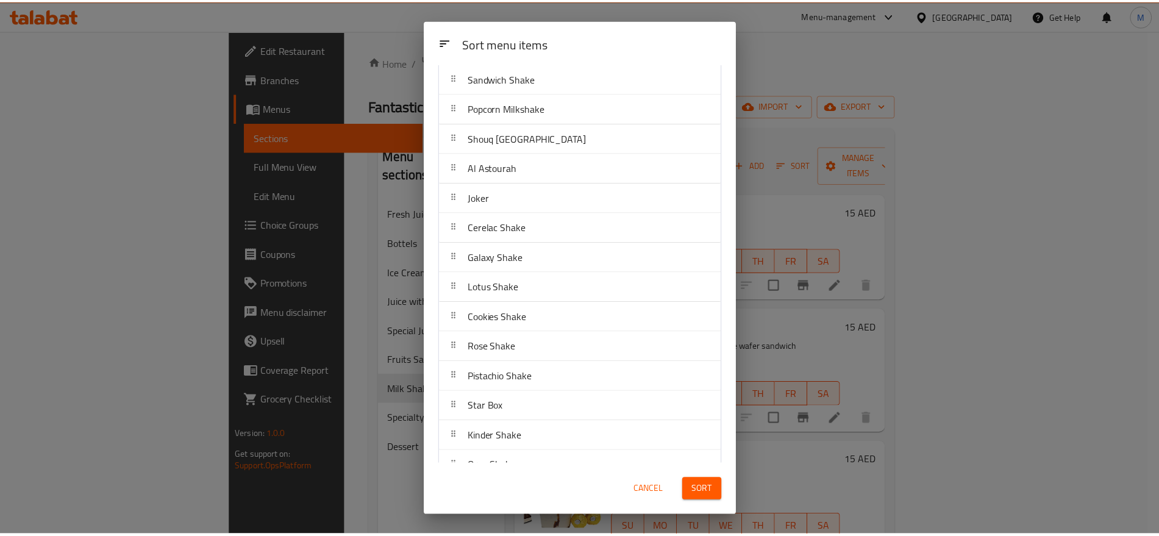
scroll to position [267, 0]
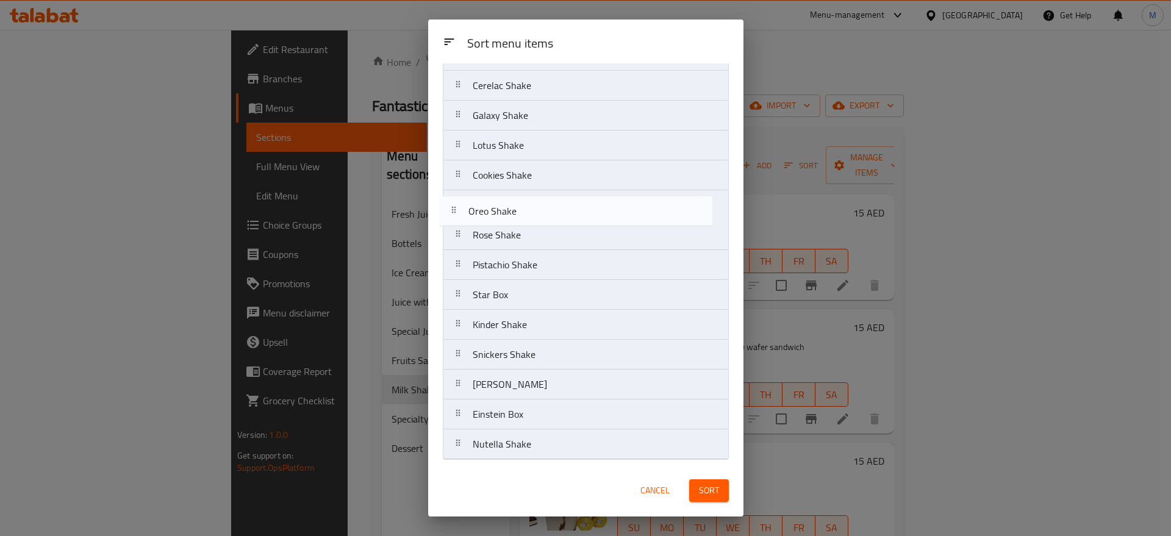
drag, startPoint x: 533, startPoint y: 333, endPoint x: 528, endPoint y: 212, distance: 121.5
click at [528, 212] on nav "Acai Yawamil [PERSON_NAME] Sandwich Shake Popcorn Milkshake Shouq London Al Ast…" at bounding box center [586, 145] width 286 height 629
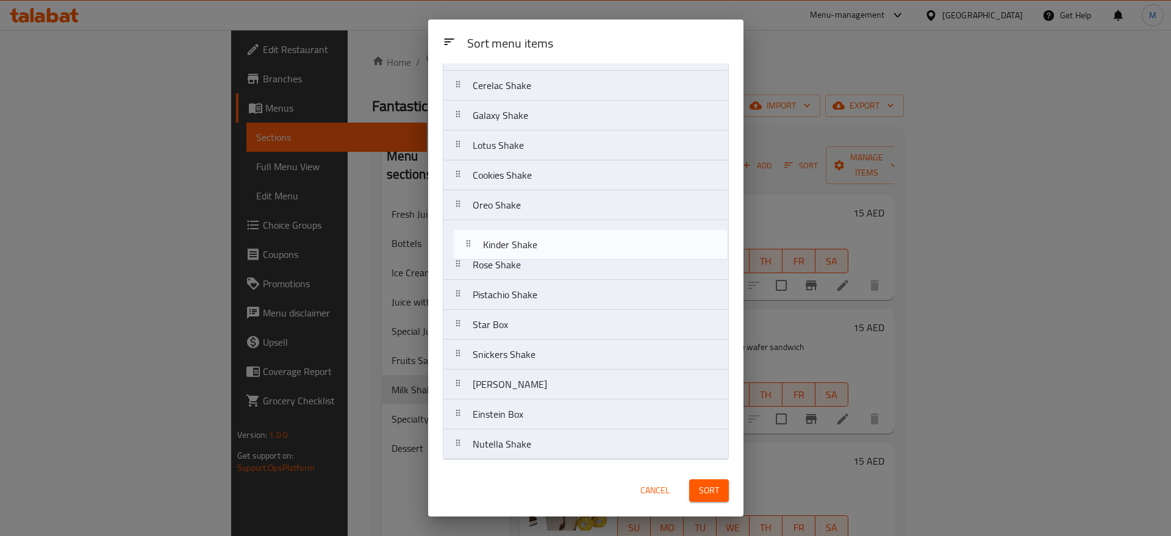
drag, startPoint x: 520, startPoint y: 321, endPoint x: 531, endPoint y: 235, distance: 86.2
click at [531, 235] on nav "Acai Yawamil [PERSON_NAME] Sandwich Shake Popcorn Milkshake Shouq London Al Ast…" at bounding box center [586, 145] width 286 height 629
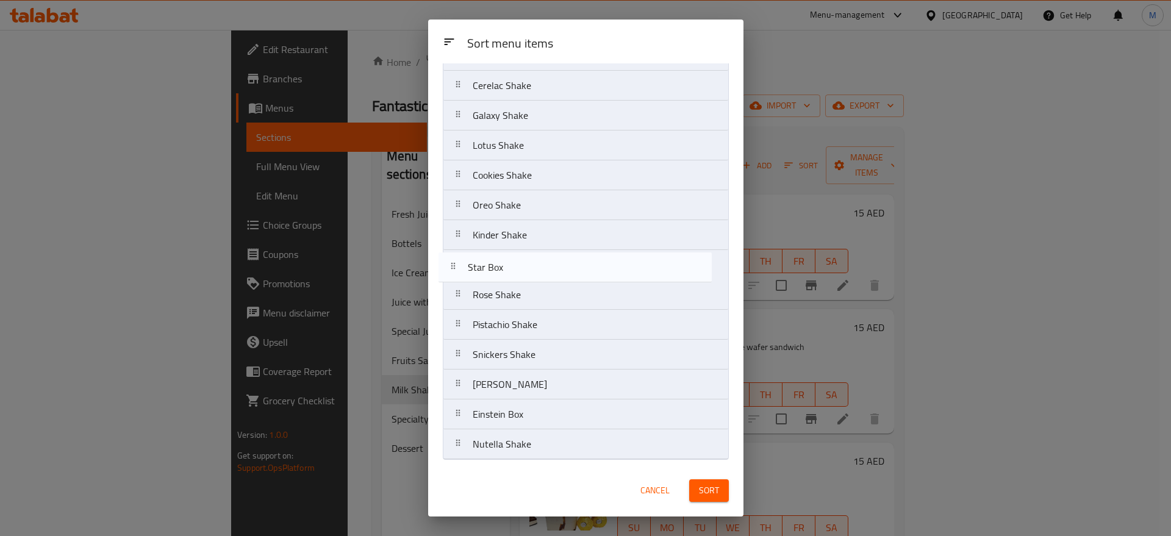
drag, startPoint x: 523, startPoint y: 324, endPoint x: 518, endPoint y: 263, distance: 61.8
click at [518, 263] on nav "Acai Yawamil [PERSON_NAME] Sandwich Shake Popcorn Milkshake Shouq London Al Ast…" at bounding box center [586, 145] width 286 height 629
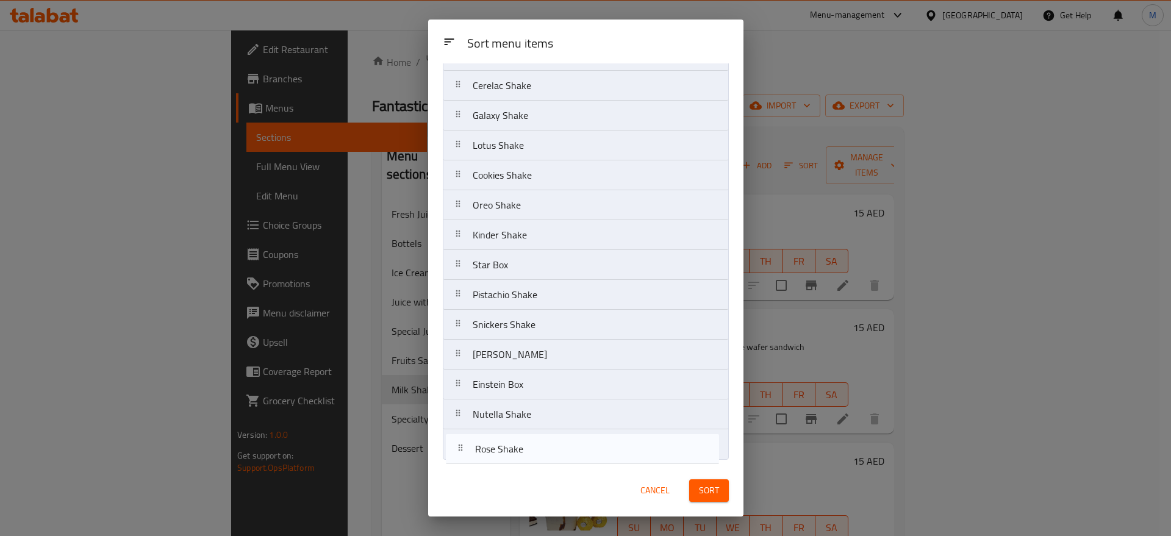
drag, startPoint x: 514, startPoint y: 296, endPoint x: 515, endPoint y: 456, distance: 160.4
click at [515, 456] on nav "Acai Yawamil [PERSON_NAME] Sandwich Shake Popcorn Milkshake Shouq London Al Ast…" at bounding box center [586, 145] width 286 height 629
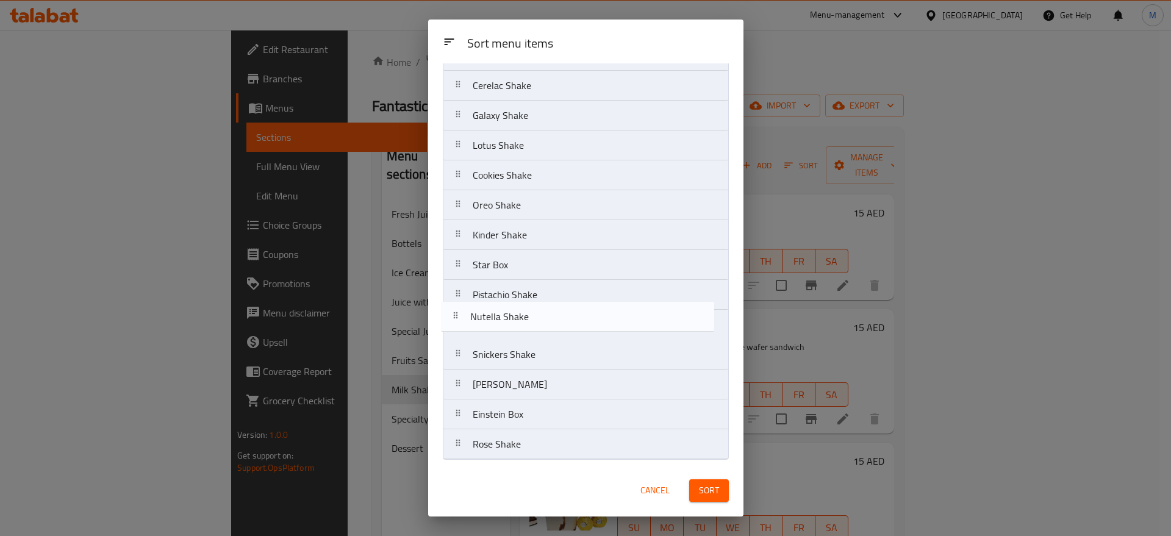
drag, startPoint x: 543, startPoint y: 417, endPoint x: 540, endPoint y: 318, distance: 98.3
click at [540, 318] on nav "Acai Yawamil [PERSON_NAME] Sandwich Shake Popcorn Milkshake Shouq London Al Ast…" at bounding box center [586, 145] width 286 height 629
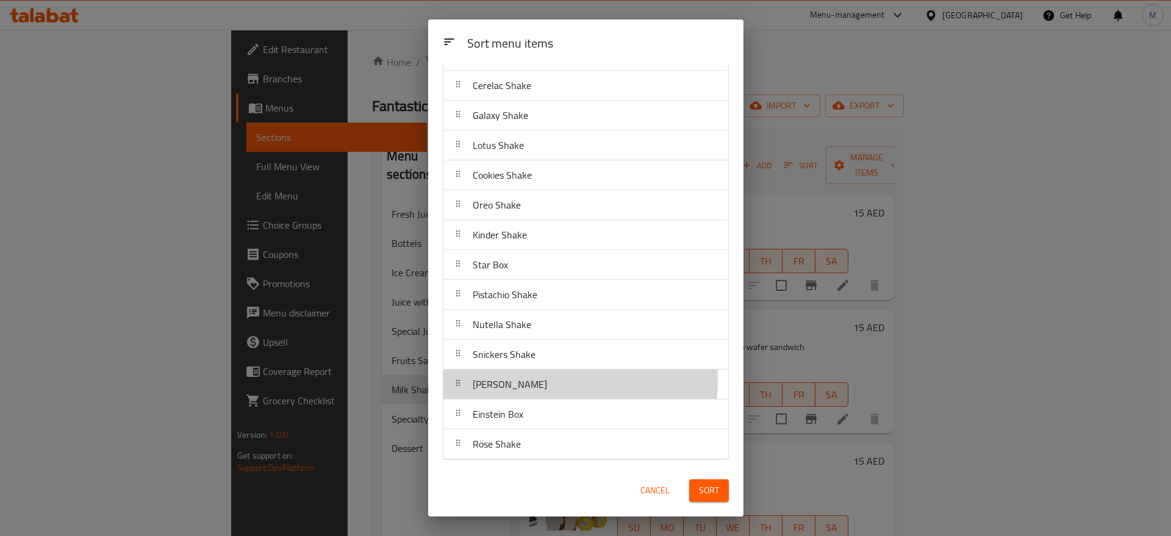
click at [524, 379] on div "[PERSON_NAME]" at bounding box center [585, 384] width 275 height 29
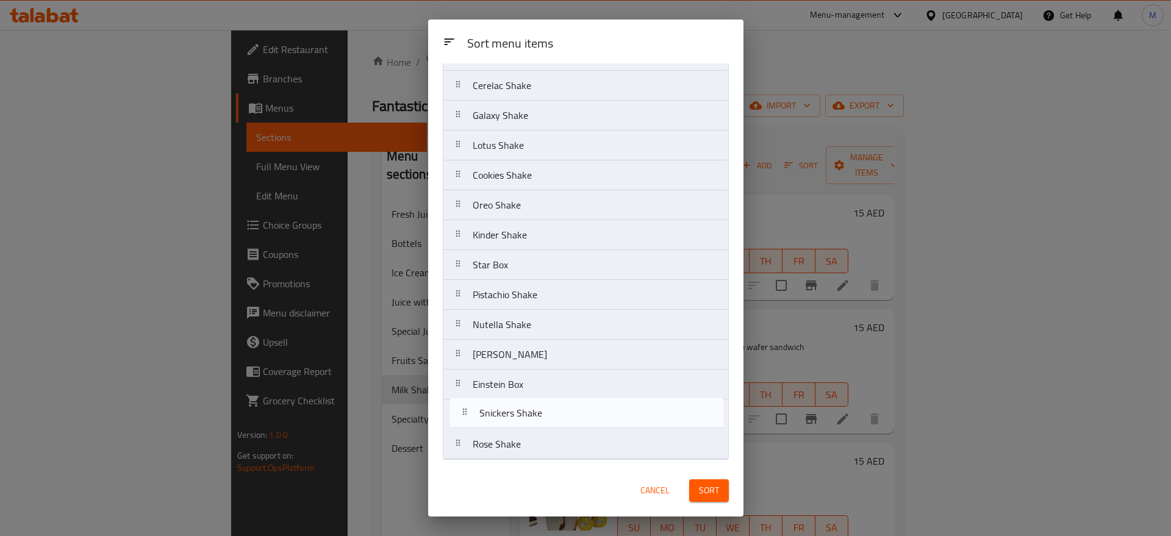
drag, startPoint x: 526, startPoint y: 357, endPoint x: 533, endPoint y: 419, distance: 62.6
click at [533, 419] on nav "Acai Yawamil [PERSON_NAME] Sandwich Shake Popcorn Milkshake Shouq London Al Ast…" at bounding box center [586, 145] width 286 height 629
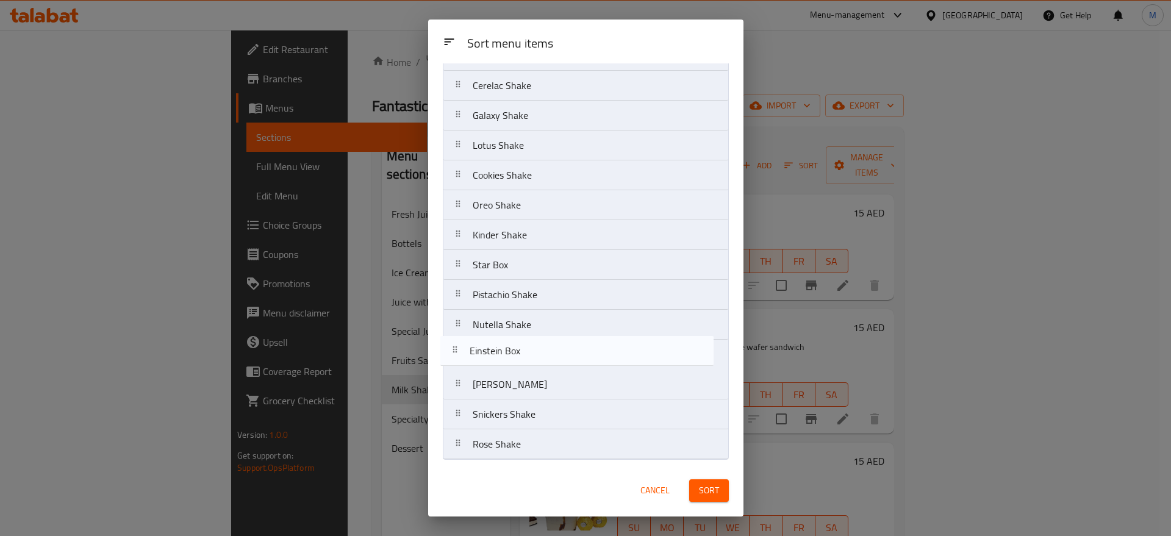
drag, startPoint x: 531, startPoint y: 390, endPoint x: 527, endPoint y: 349, distance: 41.1
click at [527, 349] on nav "Acai Yawamil [PERSON_NAME] Sandwich Shake Popcorn Milkshake Shouq London Al Ast…" at bounding box center [586, 145] width 286 height 629
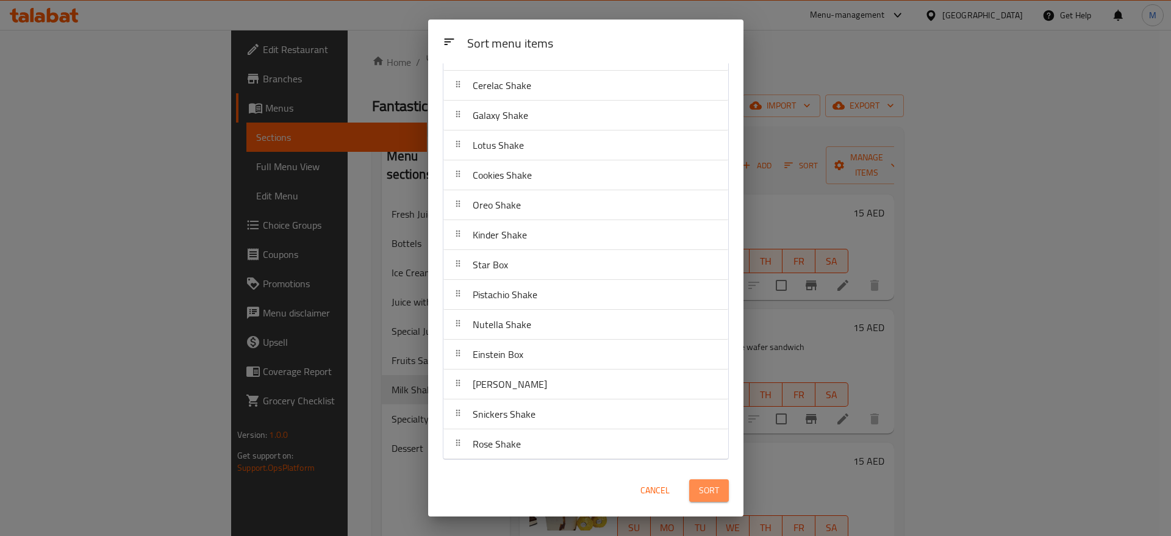
click at [706, 488] on span "Sort" at bounding box center [709, 490] width 20 height 15
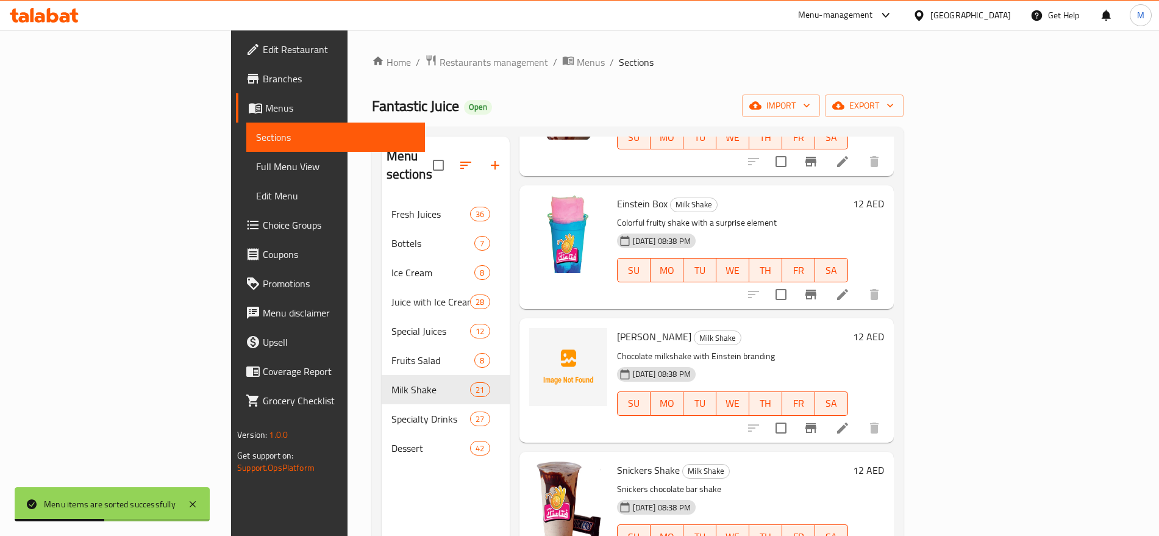
scroll to position [171, 0]
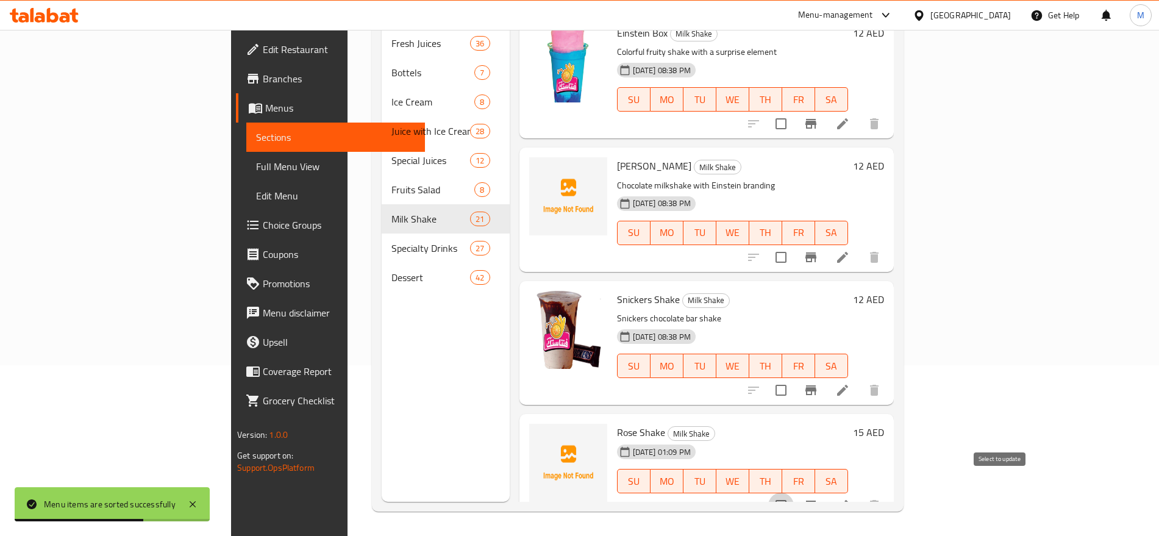
click at [794, 493] on input "checkbox" at bounding box center [782, 506] width 26 height 26
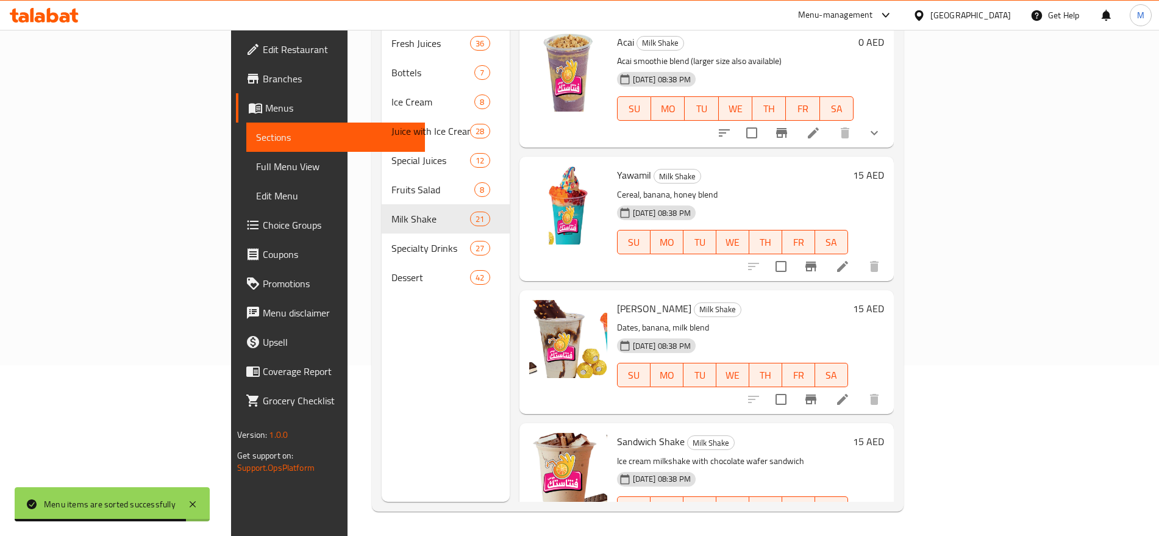
scroll to position [0, 0]
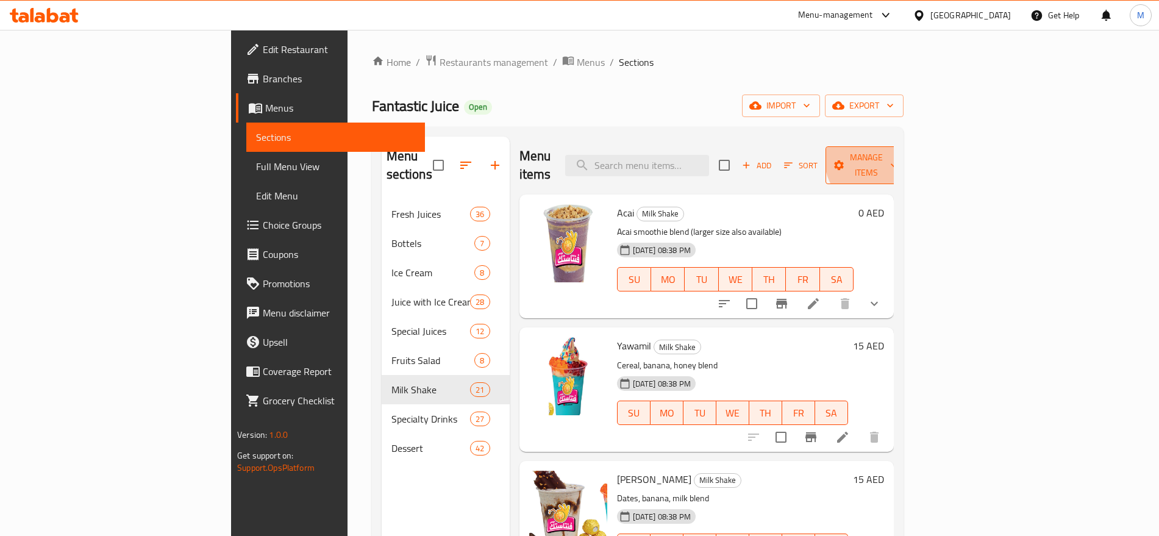
click at [898, 156] on span "Manage items" at bounding box center [867, 165] width 62 height 30
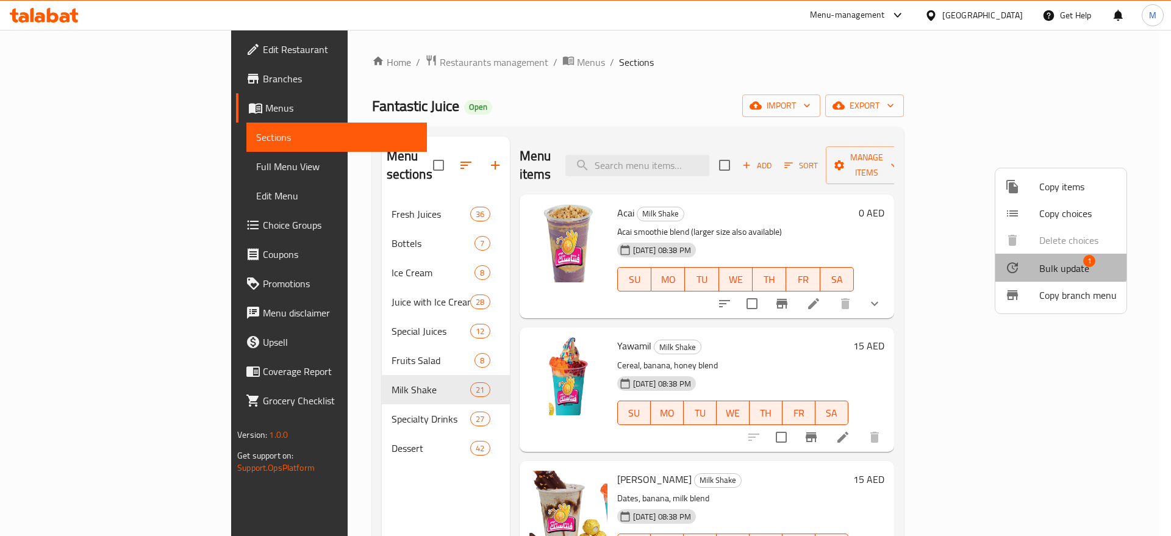
click at [1056, 261] on span "Bulk update" at bounding box center [1064, 268] width 50 height 15
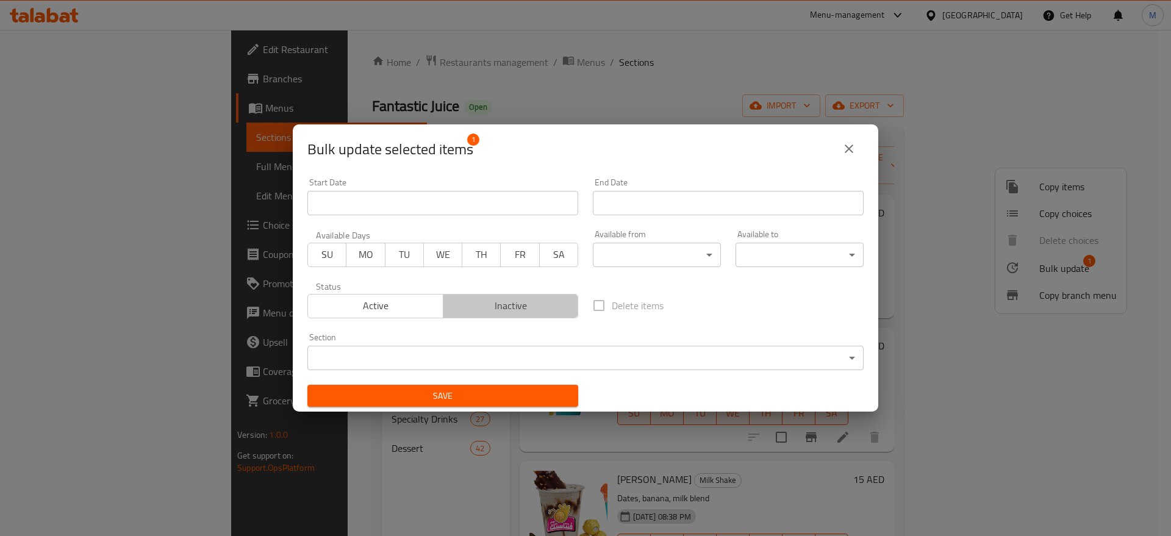
click at [540, 310] on span "Inactive" at bounding box center [511, 306] width 126 height 18
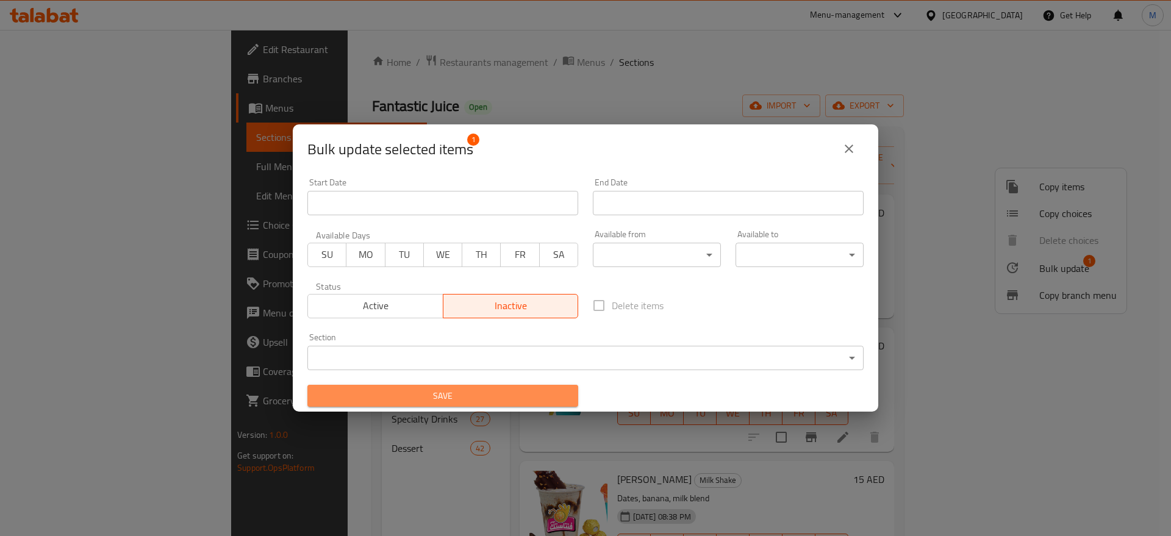
click at [531, 403] on span "Save" at bounding box center [442, 396] width 251 height 15
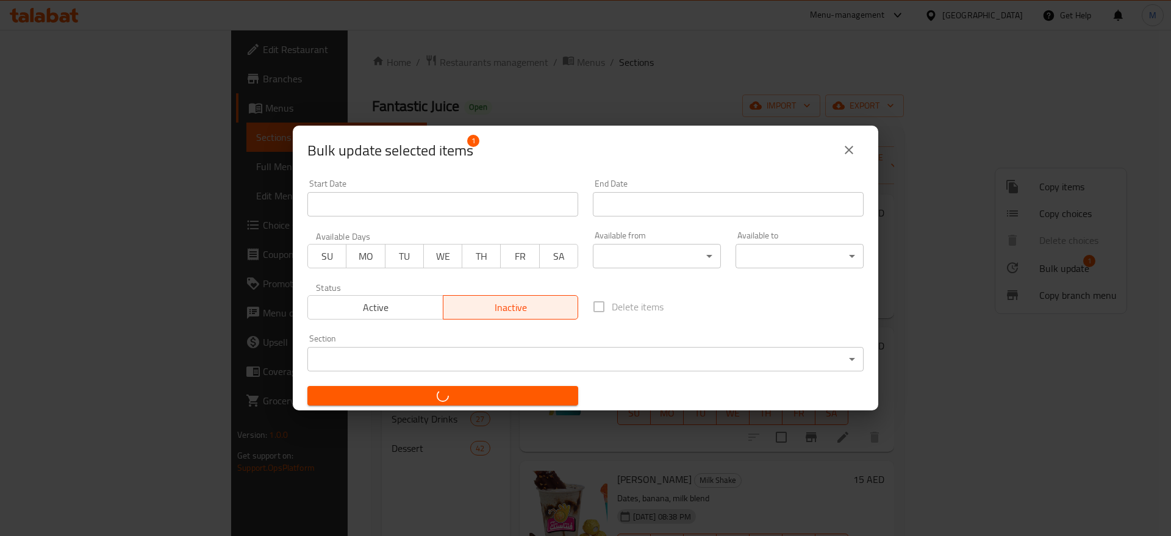
checkbox input "false"
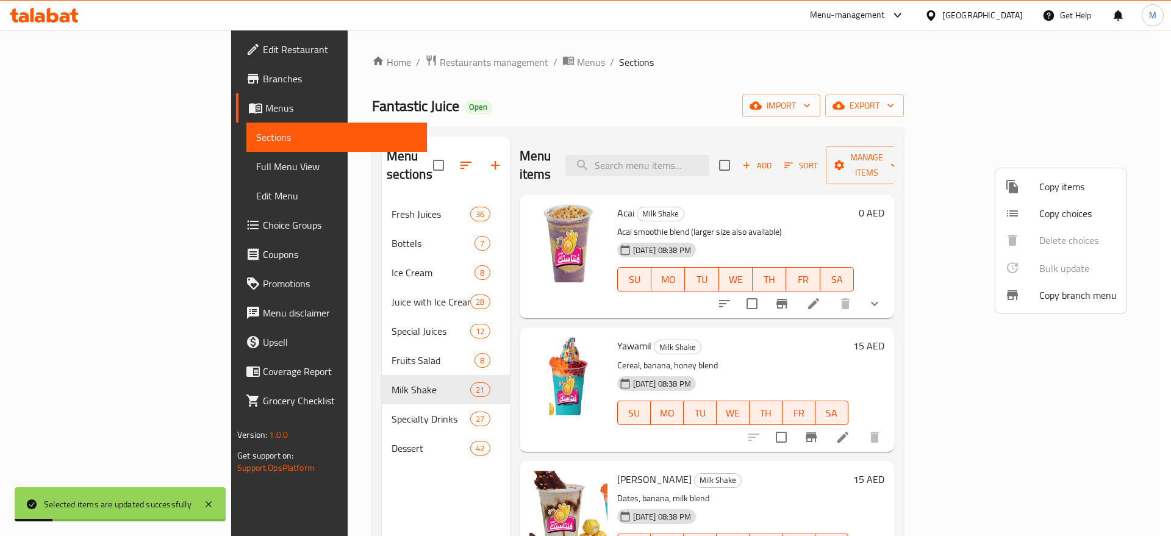
click at [725, 321] on div at bounding box center [585, 268] width 1171 height 536
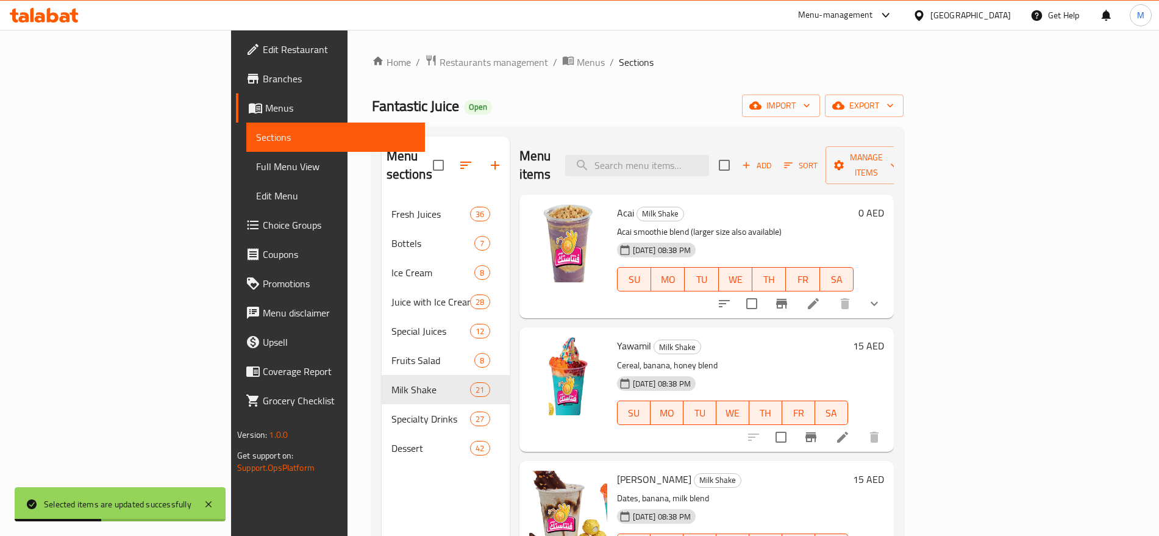
click at [814, 358] on p "Cereal, banana, honey blend" at bounding box center [732, 365] width 231 height 15
click at [882, 296] on icon "show more" at bounding box center [874, 303] width 15 height 15
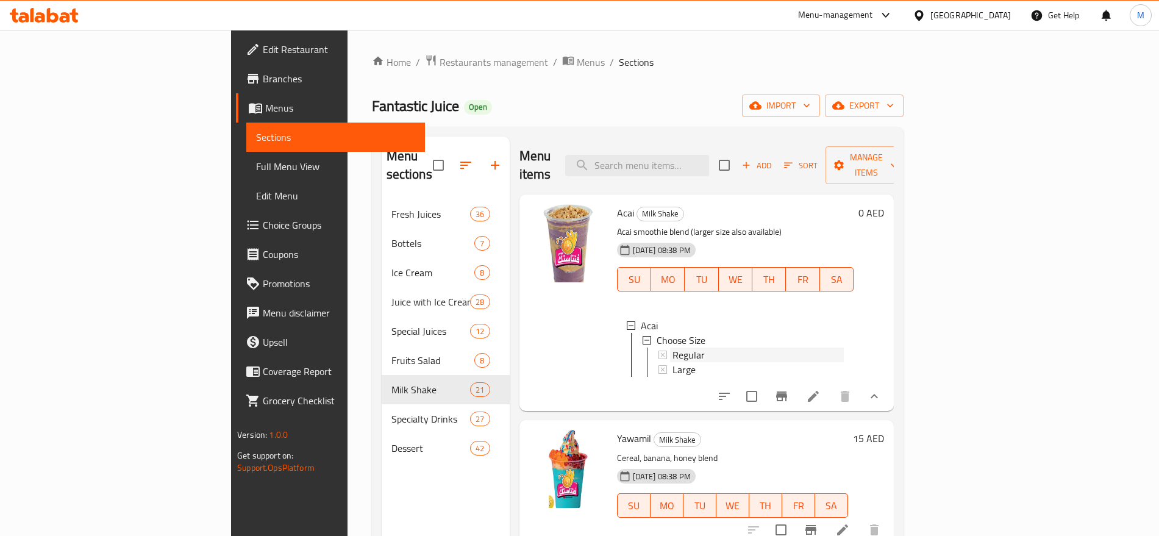
click at [673, 348] on div "Regular" at bounding box center [758, 355] width 171 height 15
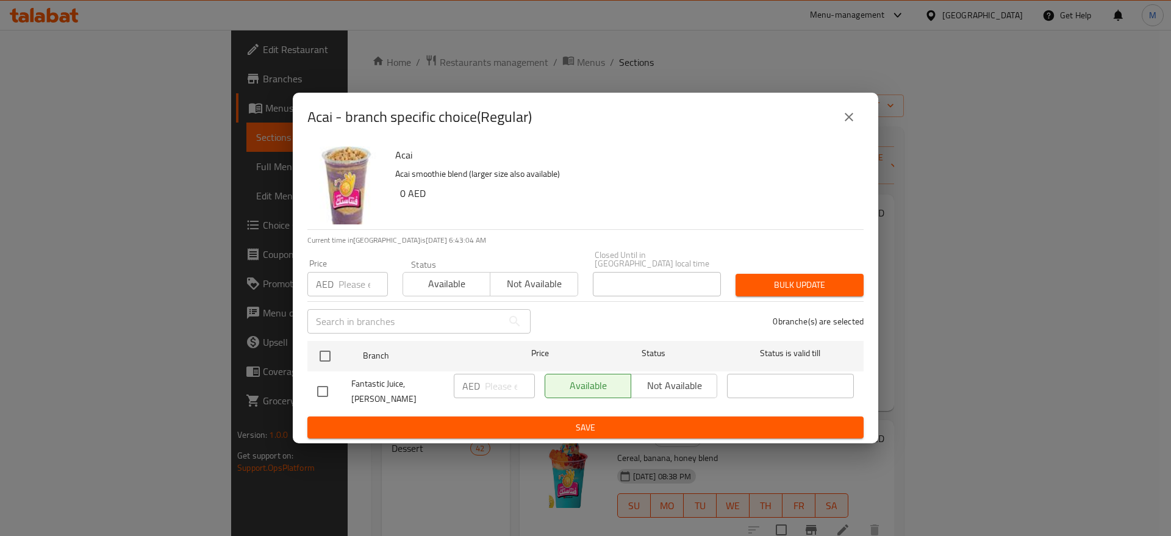
click at [315, 377] on div "Fantastic Juice, [PERSON_NAME]" at bounding box center [380, 391] width 137 height 45
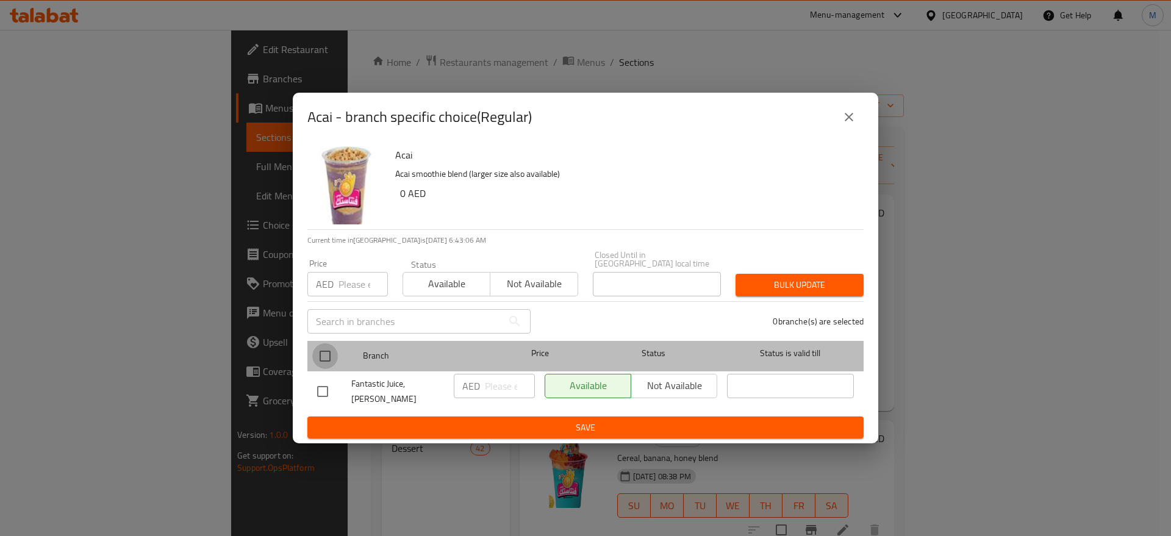
click at [321, 364] on input "checkbox" at bounding box center [325, 356] width 26 height 26
checkbox input "true"
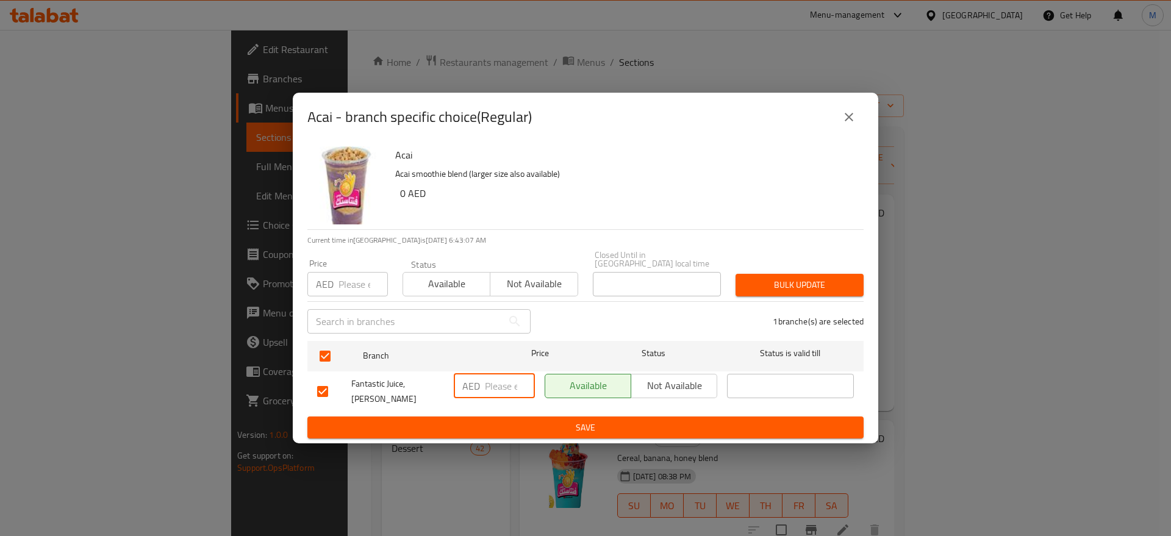
click at [499, 390] on input "number" at bounding box center [510, 386] width 50 height 24
type input "2"
type input "15"
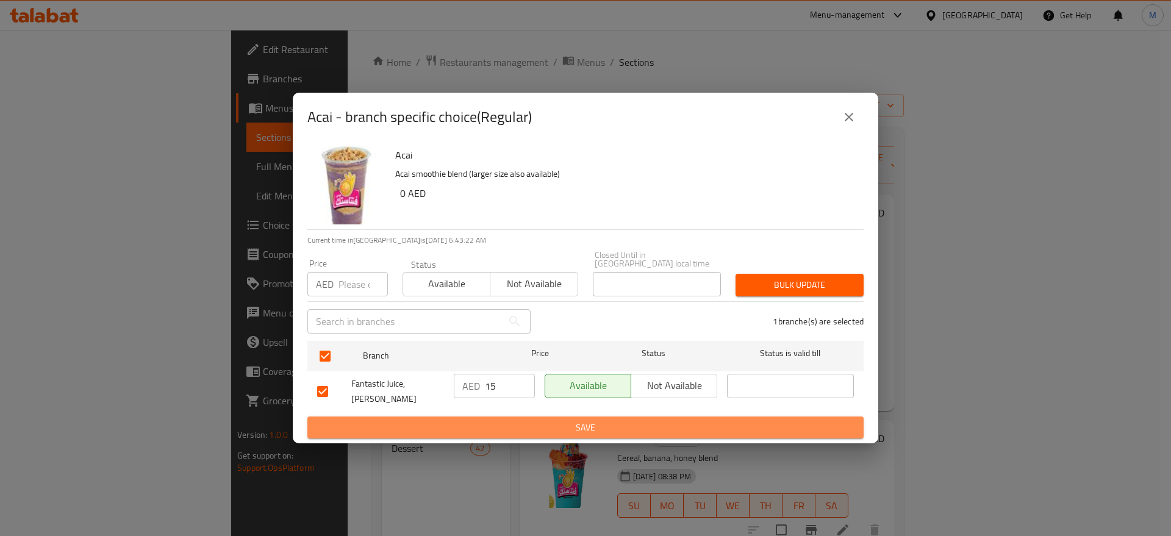
click at [528, 423] on span "Save" at bounding box center [585, 427] width 537 height 15
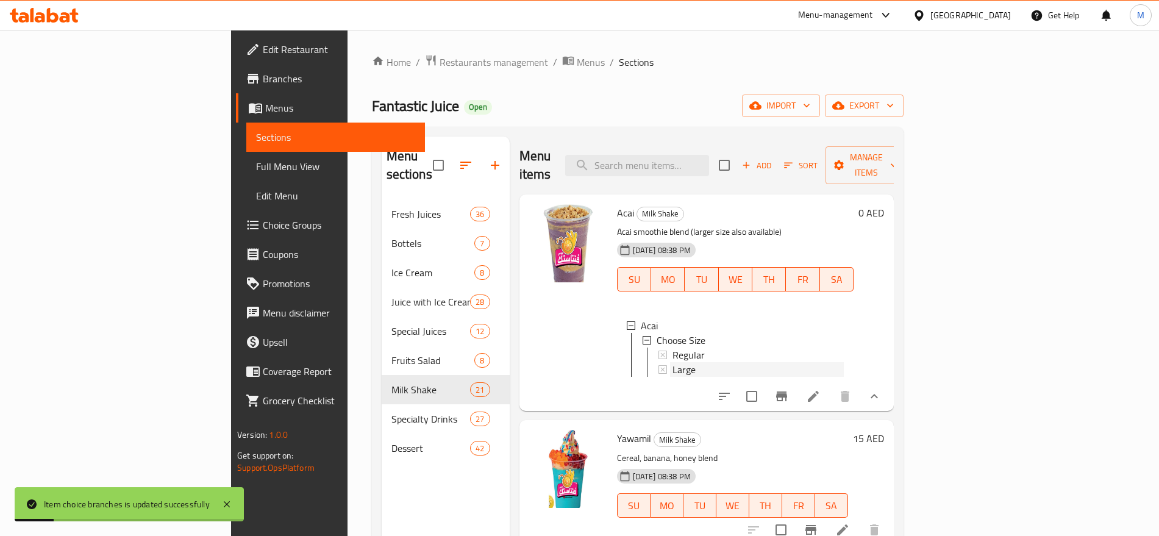
click at [673, 362] on span "Large" at bounding box center [684, 369] width 23 height 15
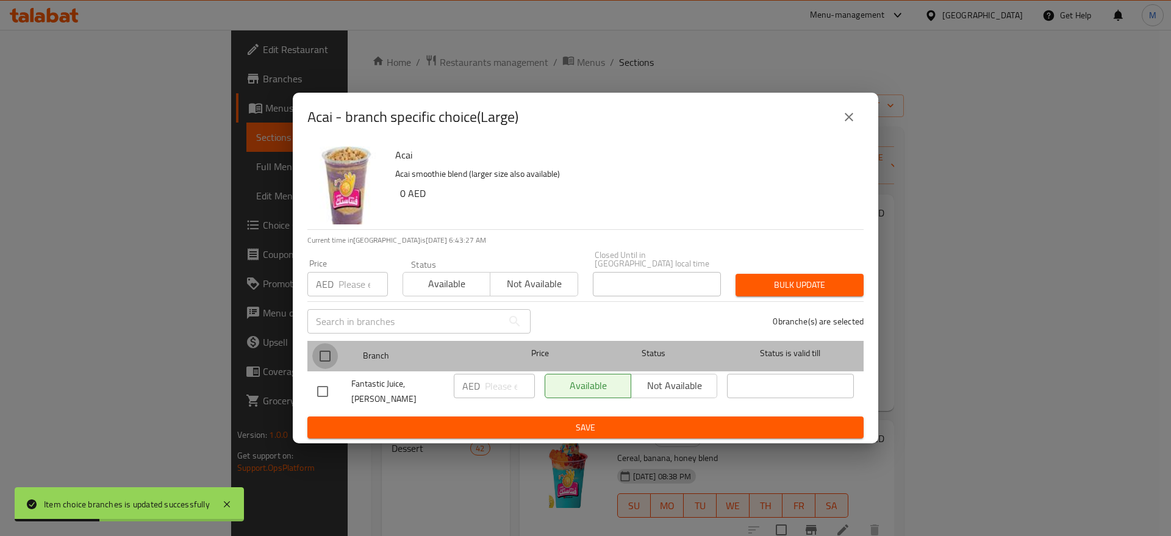
click at [329, 365] on input "checkbox" at bounding box center [325, 356] width 26 height 26
checkbox input "true"
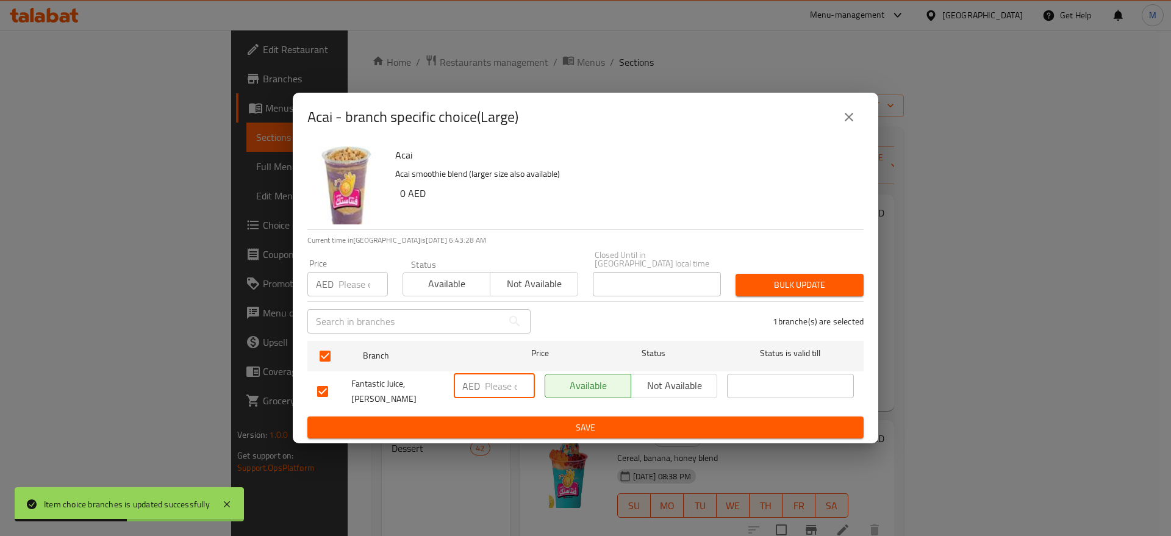
click at [505, 391] on input "number" at bounding box center [510, 386] width 50 height 24
type input "20"
click at [603, 420] on span "Save" at bounding box center [585, 427] width 537 height 15
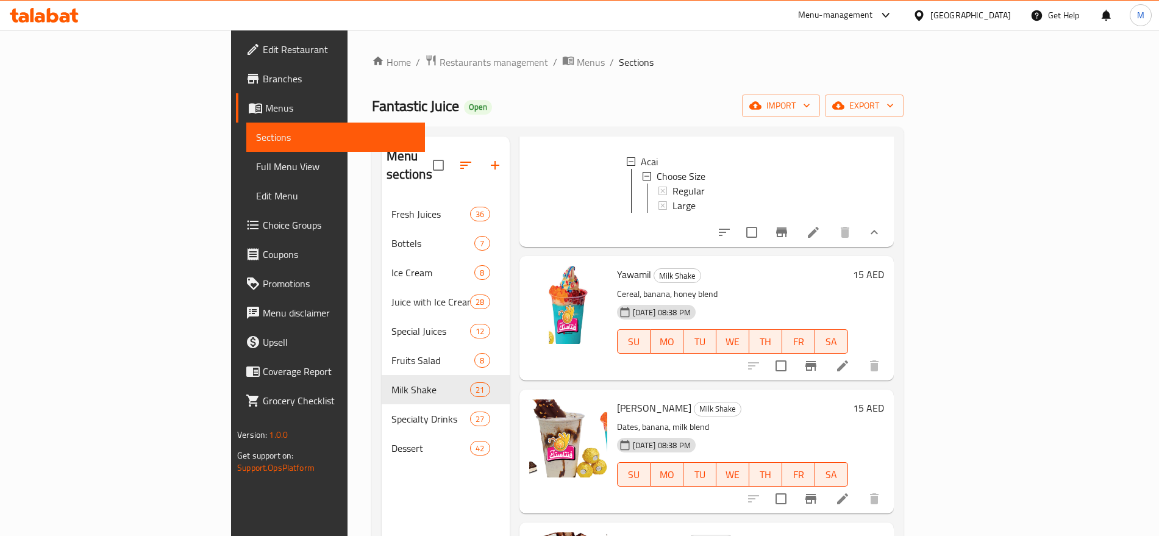
scroll to position [199, 0]
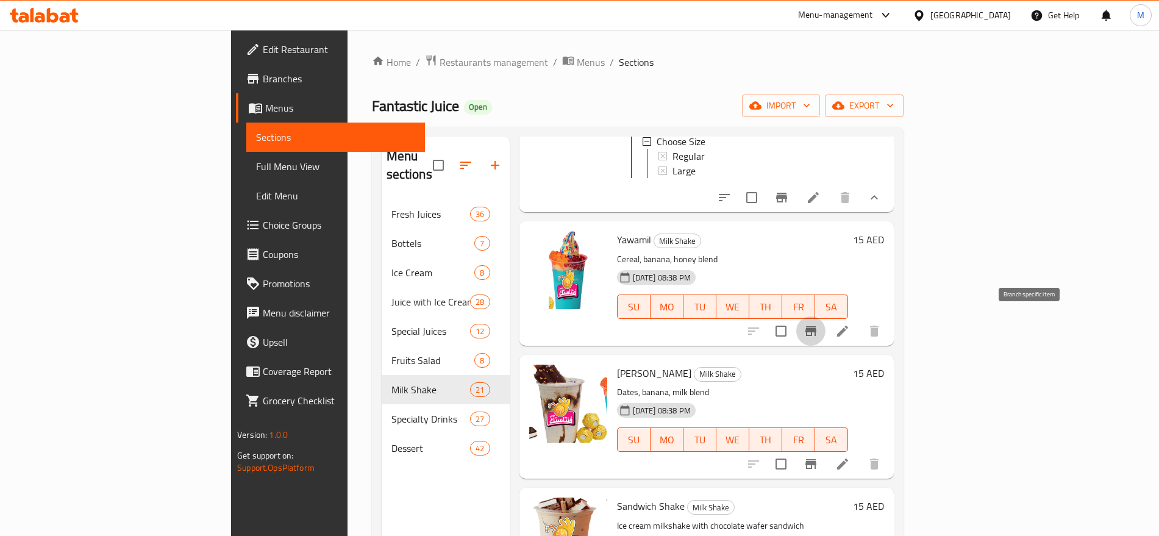
click at [819, 327] on icon "Branch-specific-item" at bounding box center [811, 331] width 15 height 15
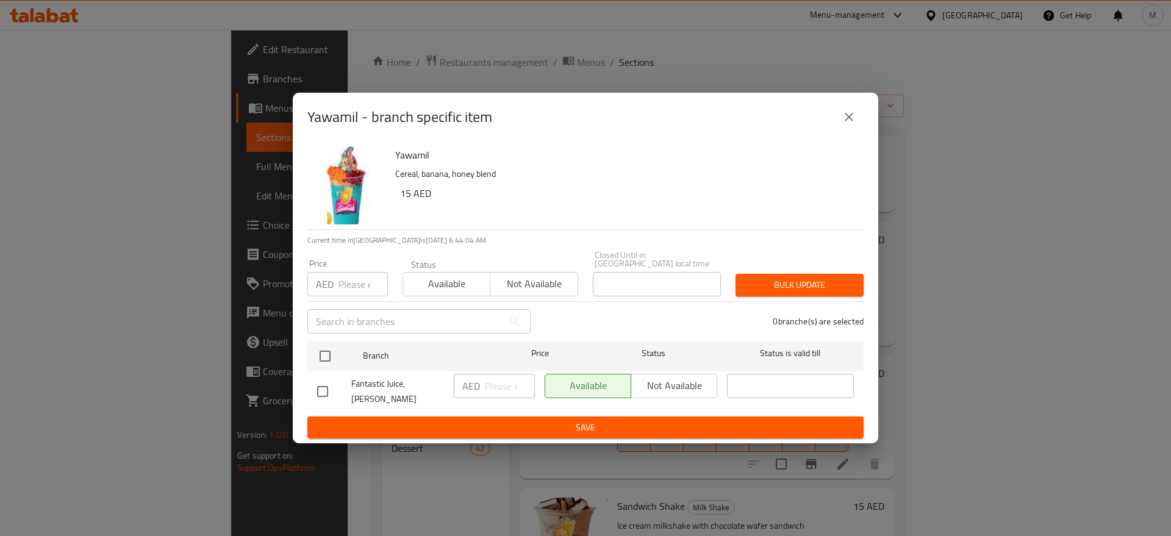
click at [401, 202] on h6 "15 AED" at bounding box center [627, 193] width 454 height 17
copy h6 "15"
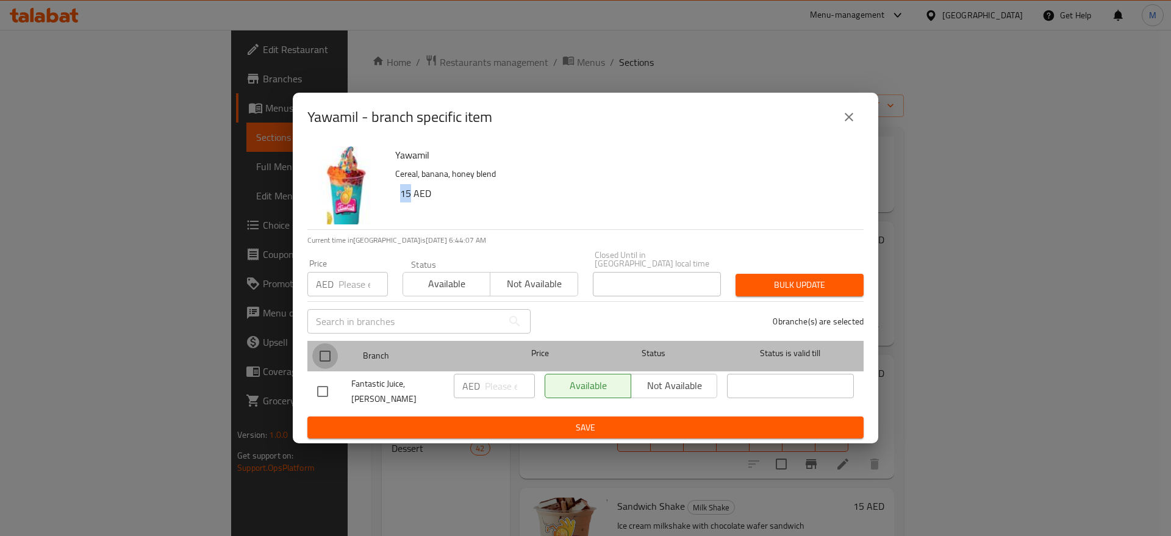
click at [330, 369] on input "checkbox" at bounding box center [325, 356] width 26 height 26
checkbox input "true"
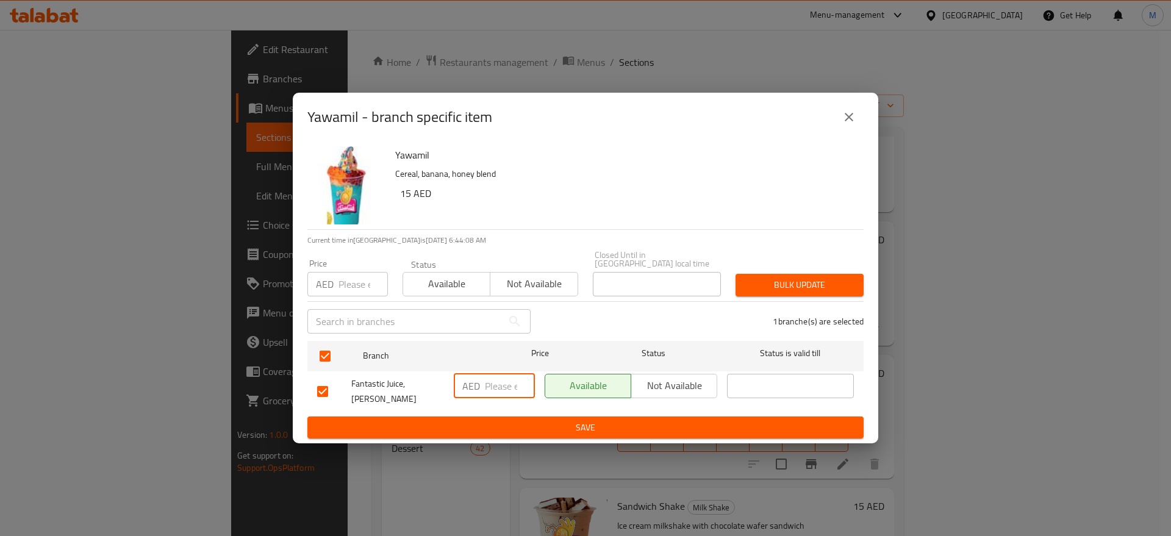
click at [489, 393] on input "number" at bounding box center [510, 386] width 50 height 24
paste input "15"
type input "15"
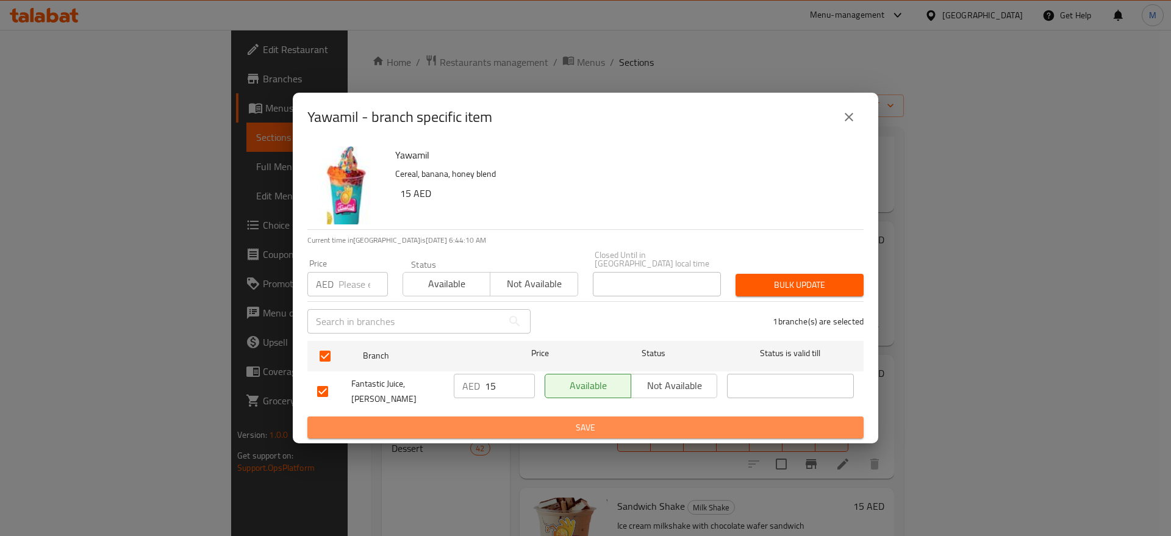
click at [504, 420] on span "Save" at bounding box center [585, 427] width 537 height 15
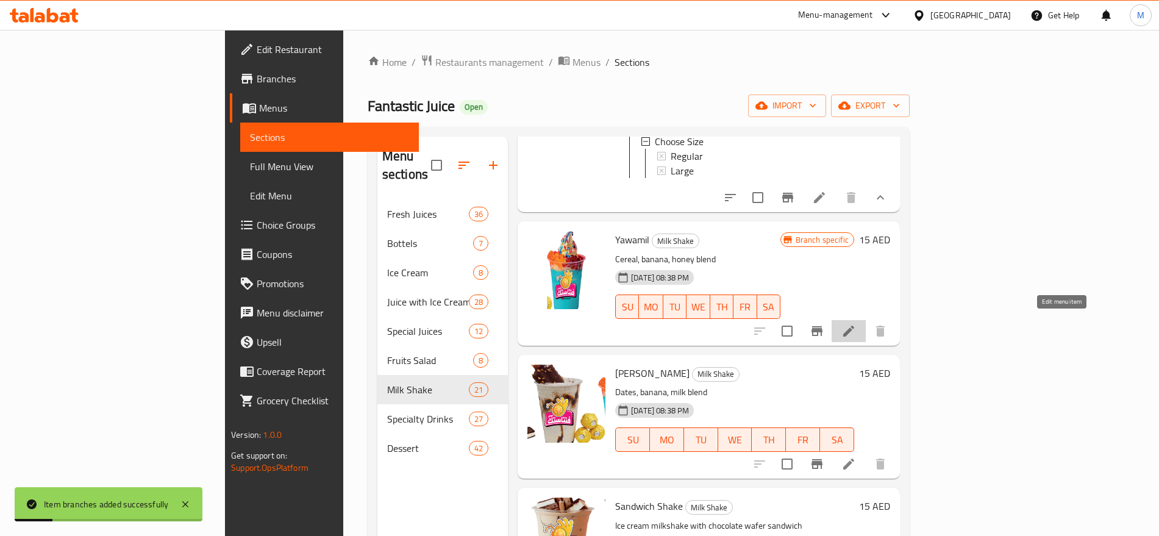
click at [855, 326] on icon at bounding box center [849, 331] width 11 height 11
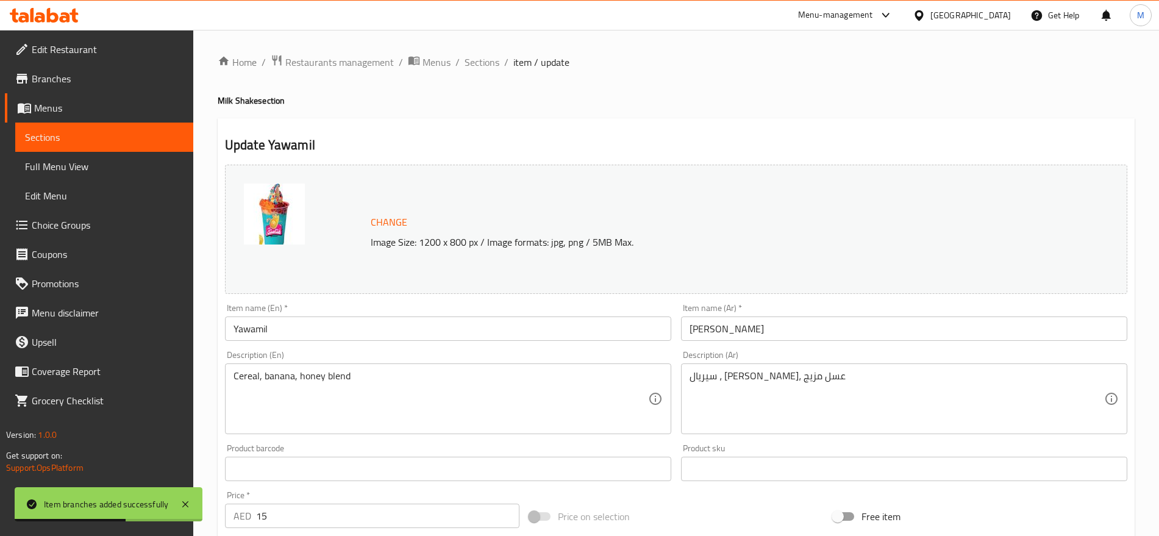
click at [756, 329] on input "[PERSON_NAME]" at bounding box center [904, 329] width 446 height 24
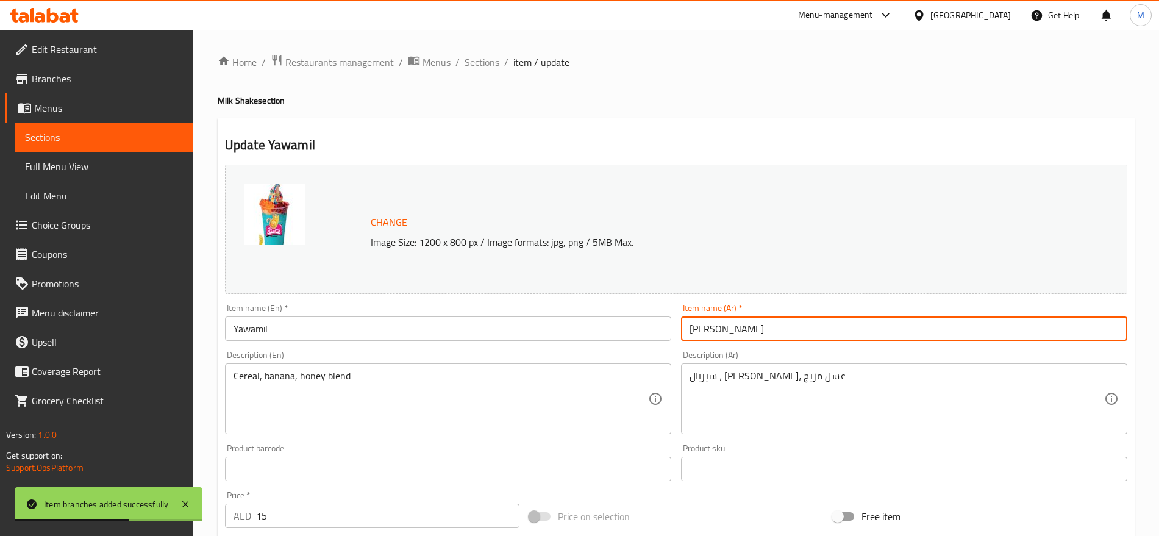
click at [756, 329] on input "[PERSON_NAME]" at bounding box center [904, 329] width 446 height 24
paste input "يلي"
type input "[PERSON_NAME]"
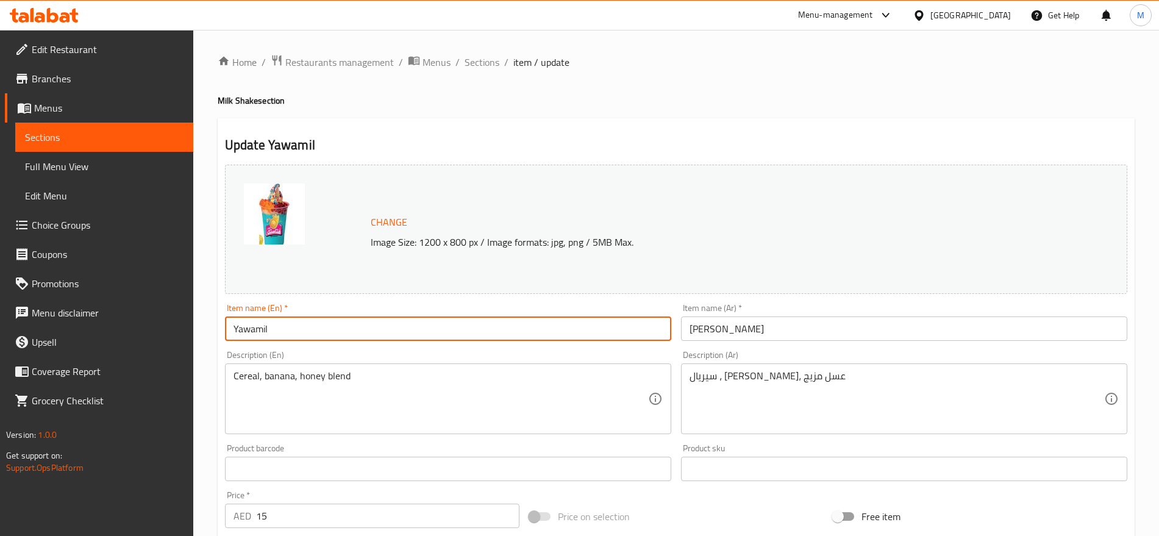
click at [314, 324] on input "Yawamil" at bounding box center [448, 329] width 446 height 24
paste input "lili"
type input "Yawalili"
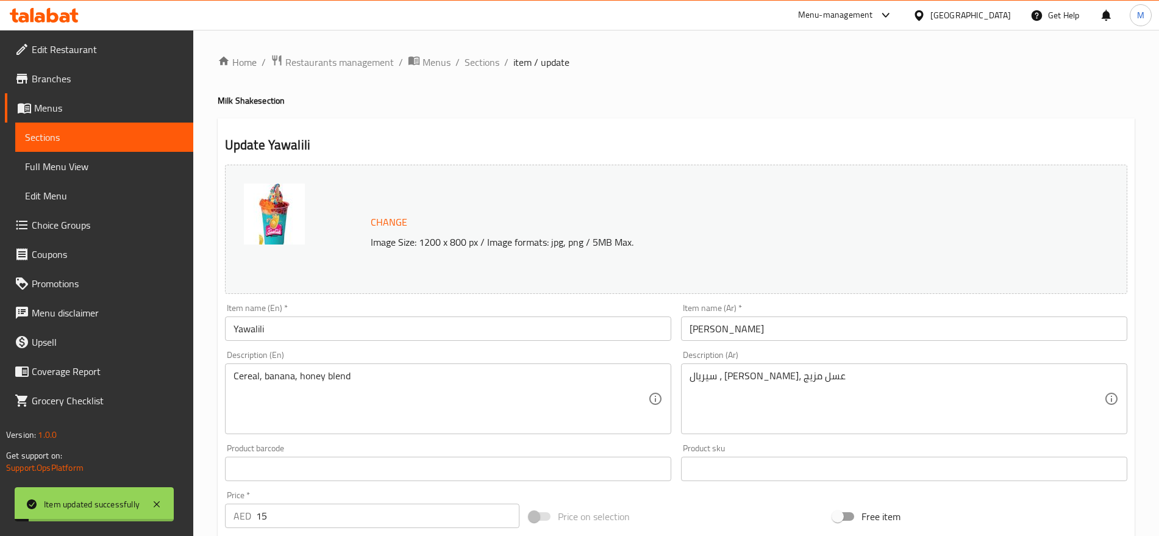
click at [480, 58] on span "Sections" at bounding box center [482, 62] width 35 height 15
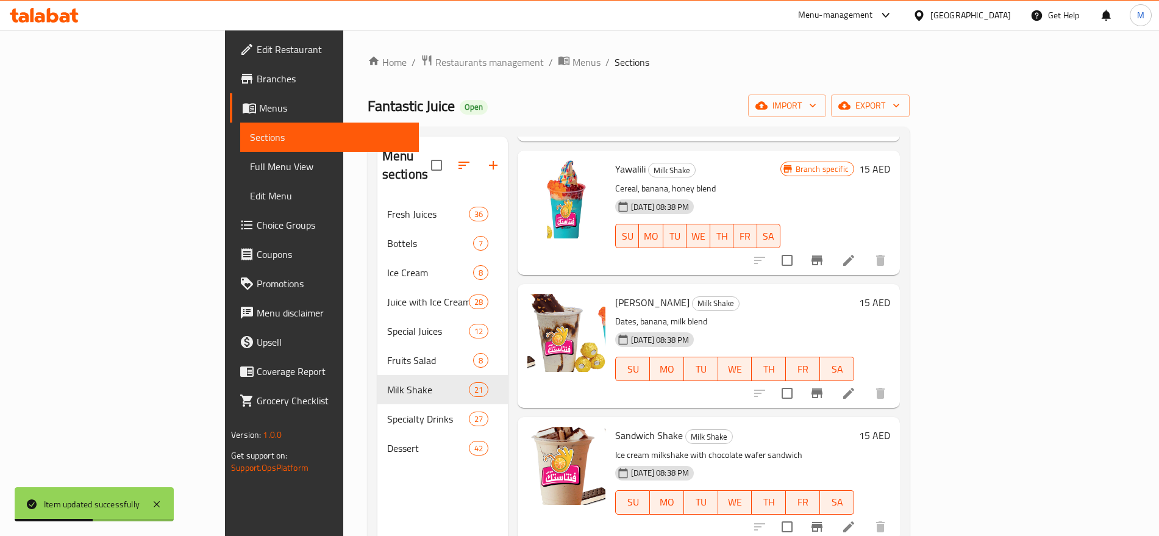
scroll to position [241, 0]
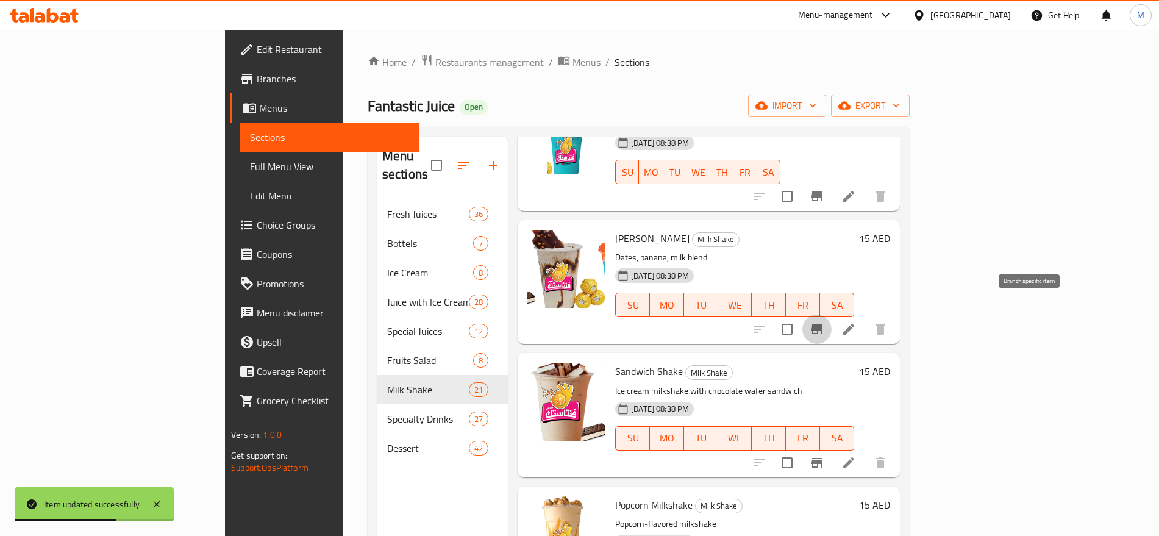
click at [823, 324] on icon "Branch-specific-item" at bounding box center [817, 329] width 11 height 10
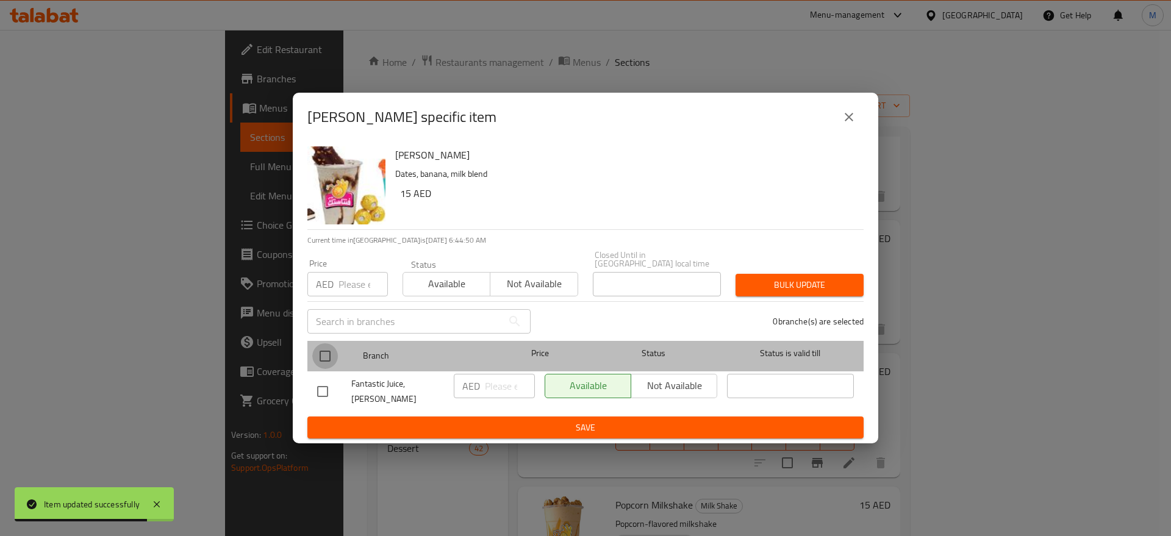
click at [326, 350] on input "checkbox" at bounding box center [325, 356] width 26 height 26
checkbox input "true"
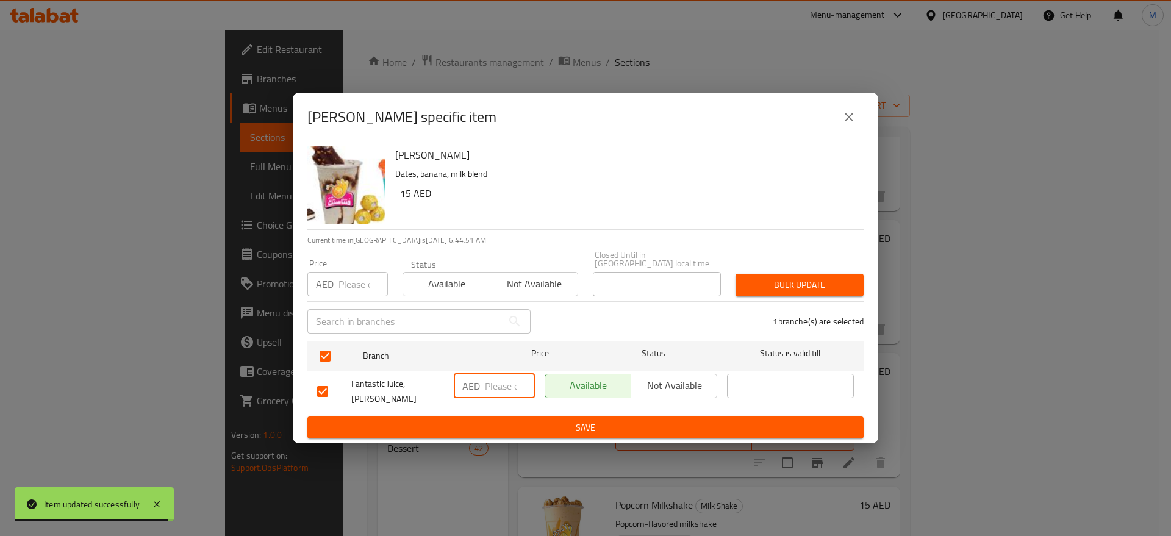
click at [498, 387] on input "number" at bounding box center [510, 386] width 50 height 24
paste input "15"
type input "15"
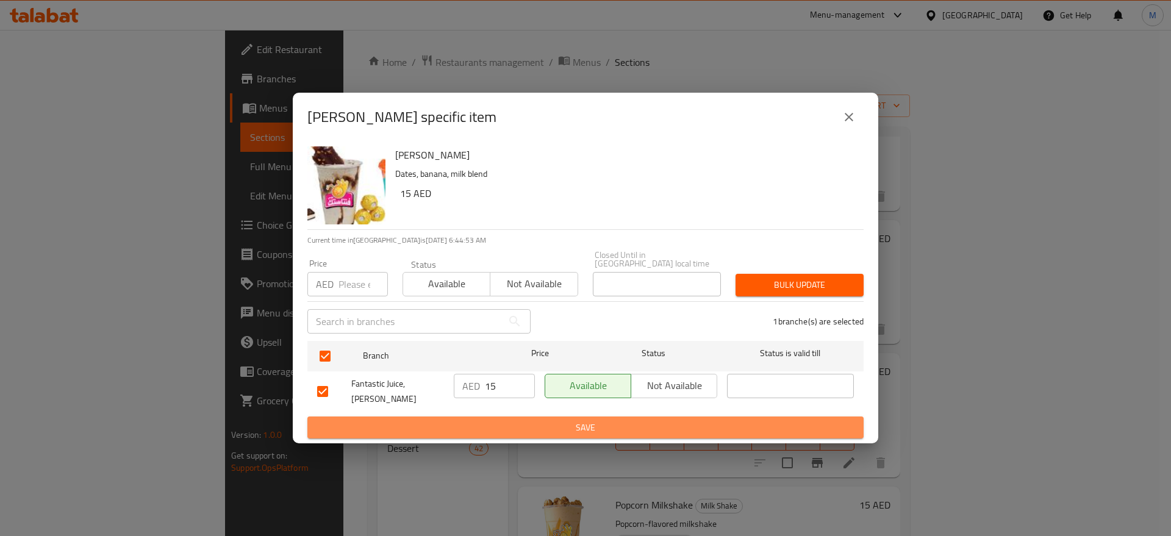
click at [501, 421] on span "Save" at bounding box center [585, 427] width 537 height 15
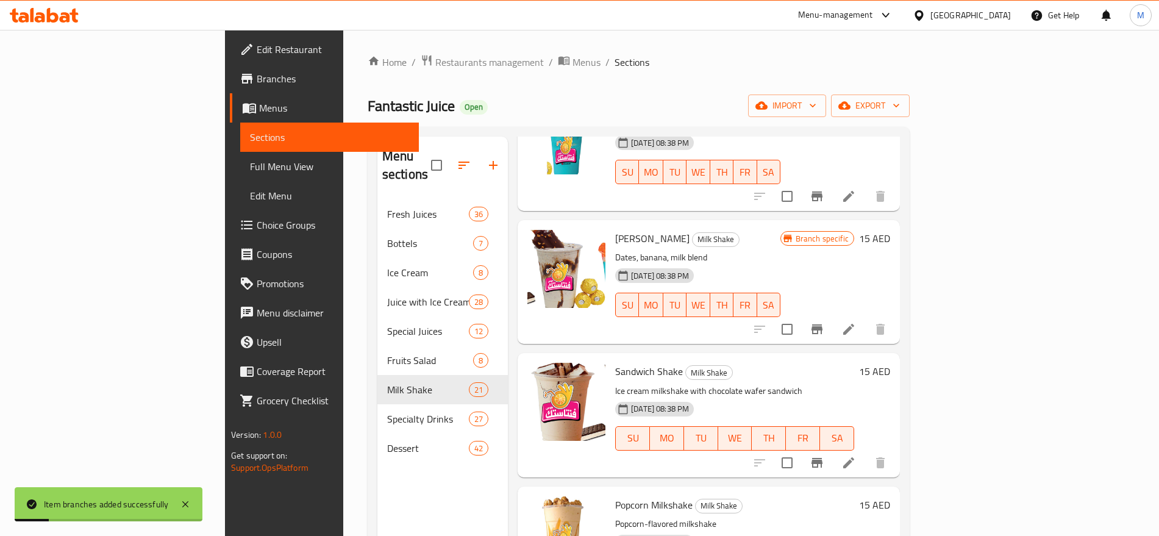
scroll to position [307, 0]
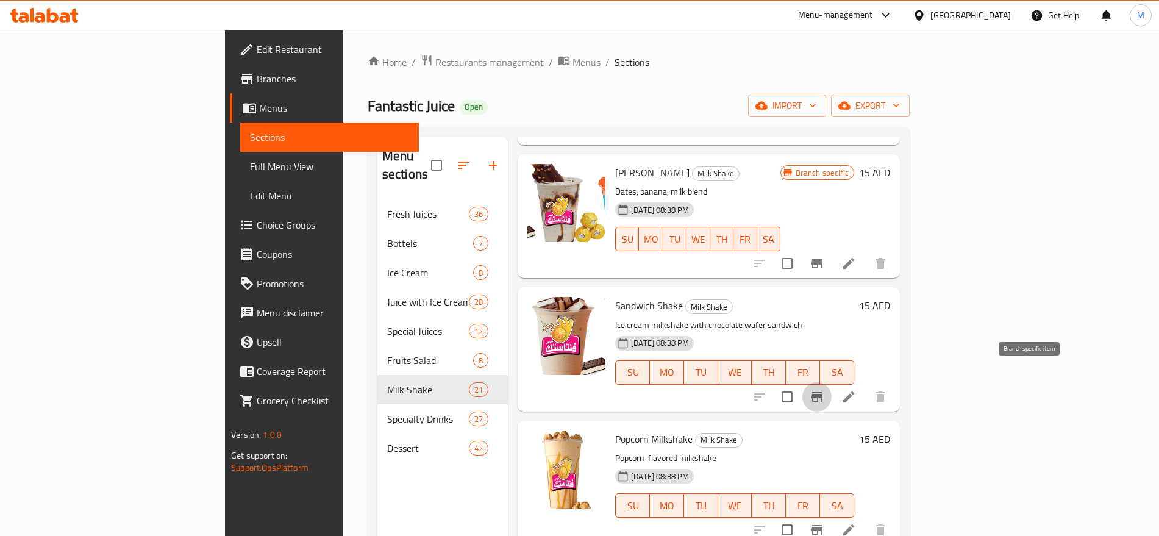
click at [823, 392] on icon "Branch-specific-item" at bounding box center [817, 397] width 11 height 10
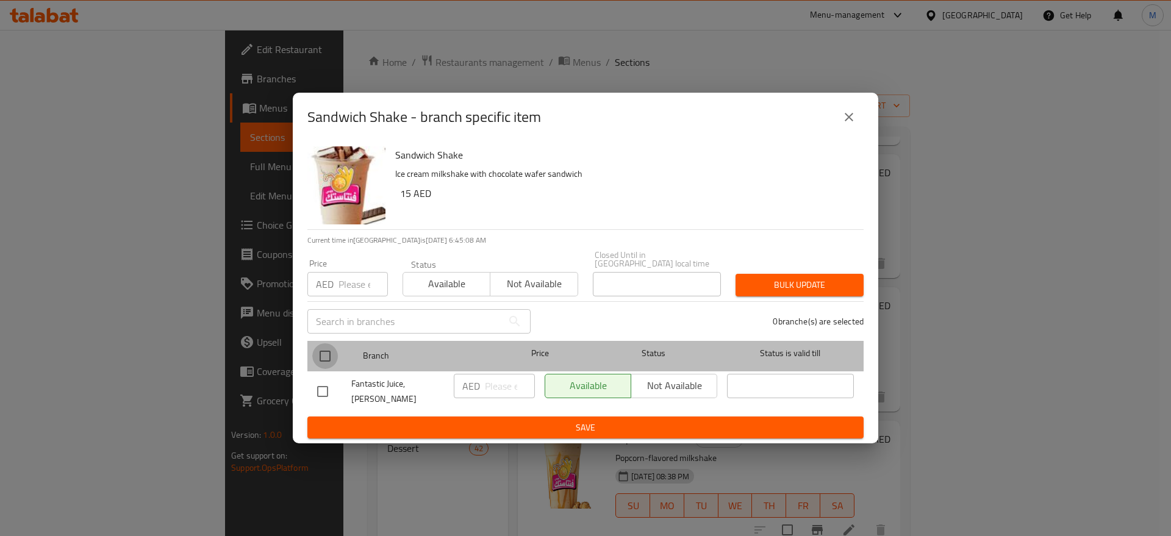
click at [320, 358] on input "checkbox" at bounding box center [325, 356] width 26 height 26
checkbox input "true"
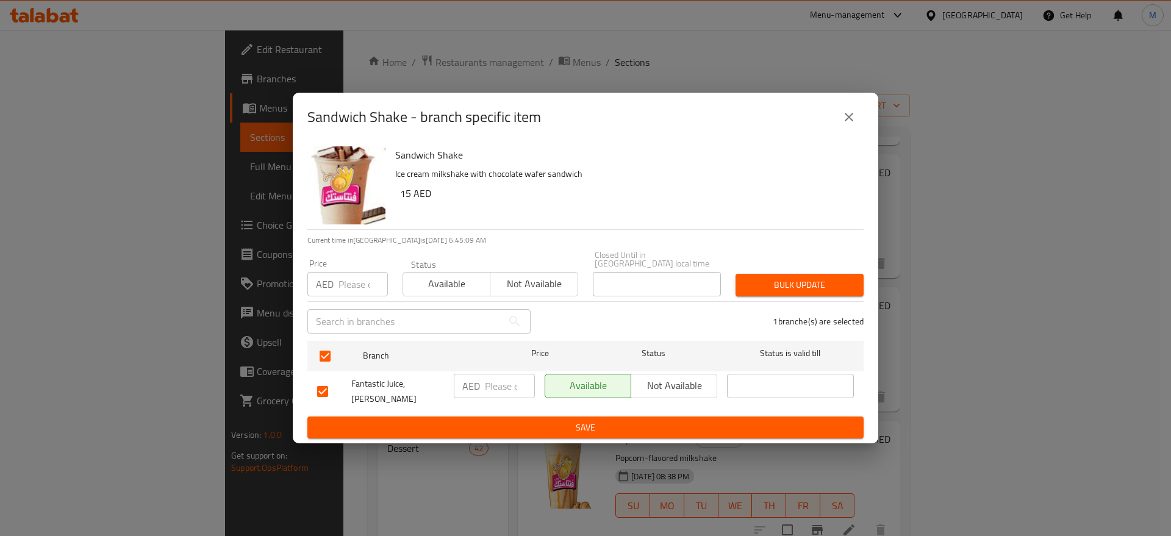
click at [493, 388] on input "number" at bounding box center [510, 386] width 50 height 24
paste input "15"
type input "15"
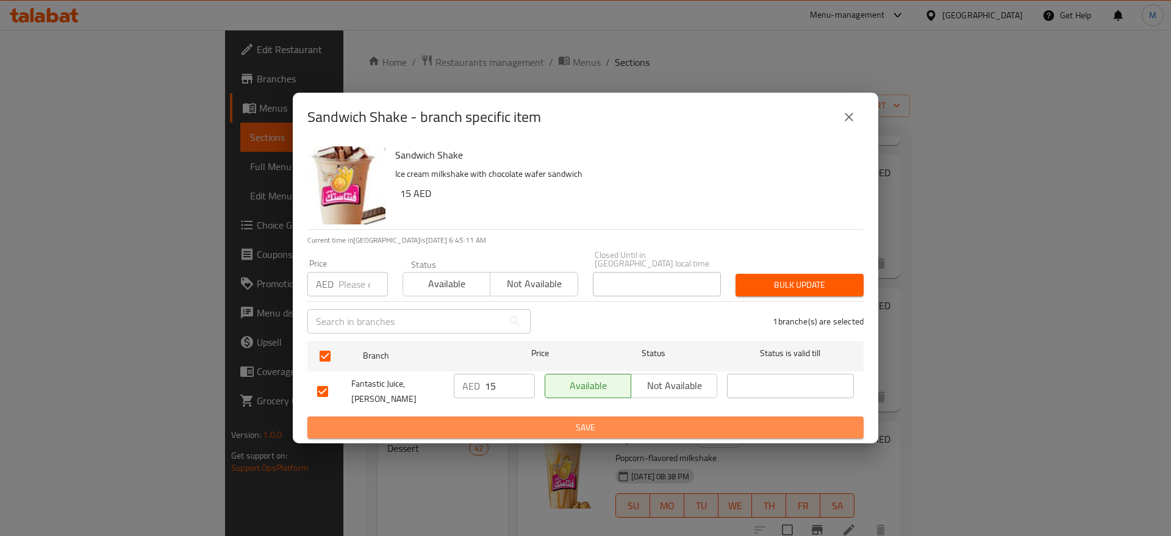
click at [503, 425] on span "Save" at bounding box center [585, 427] width 537 height 15
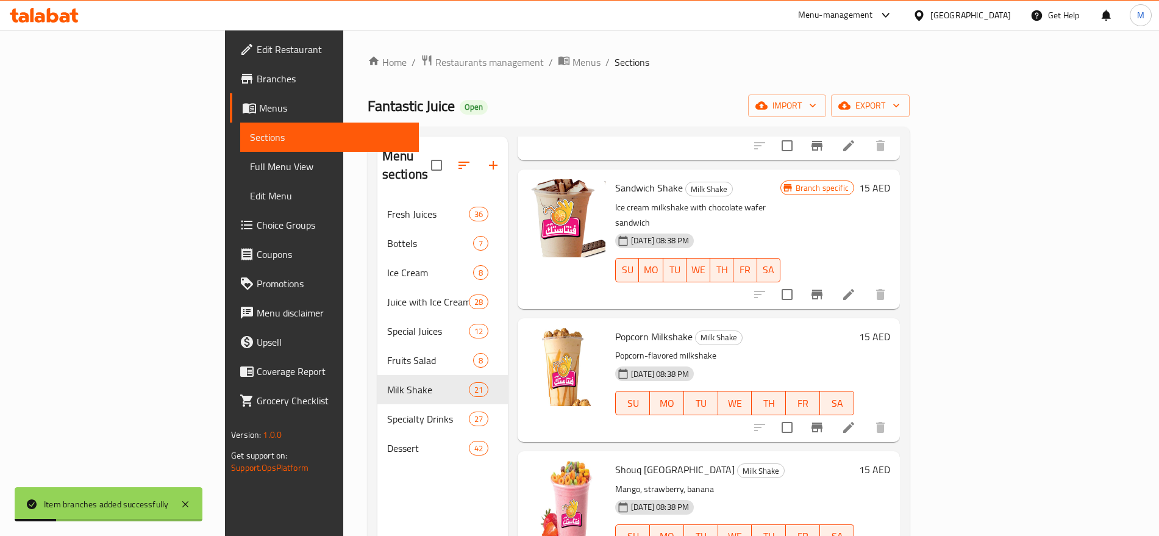
scroll to position [451, 0]
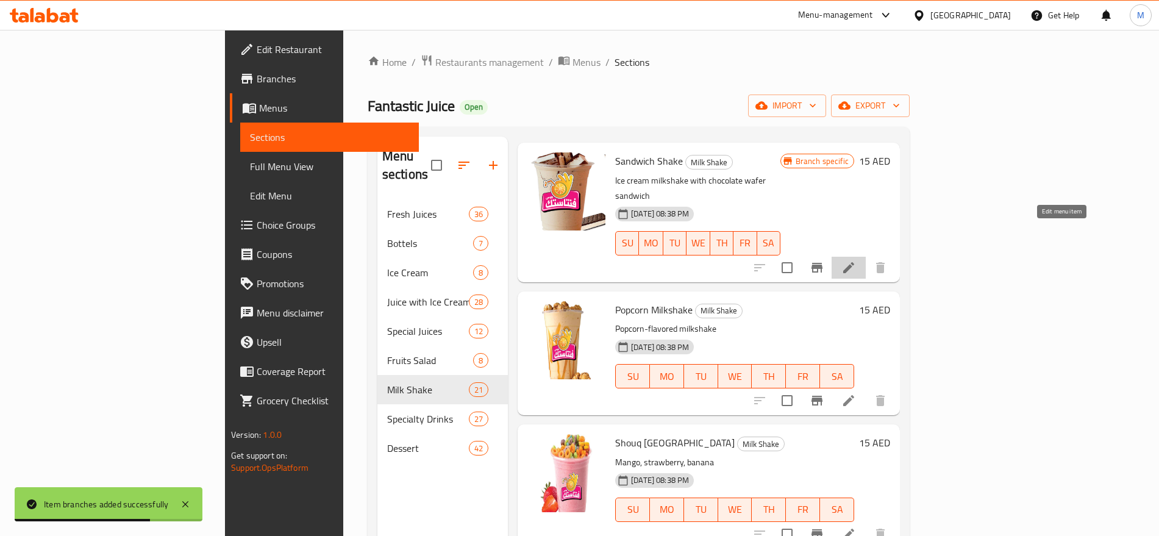
click at [855, 262] on icon at bounding box center [849, 267] width 11 height 11
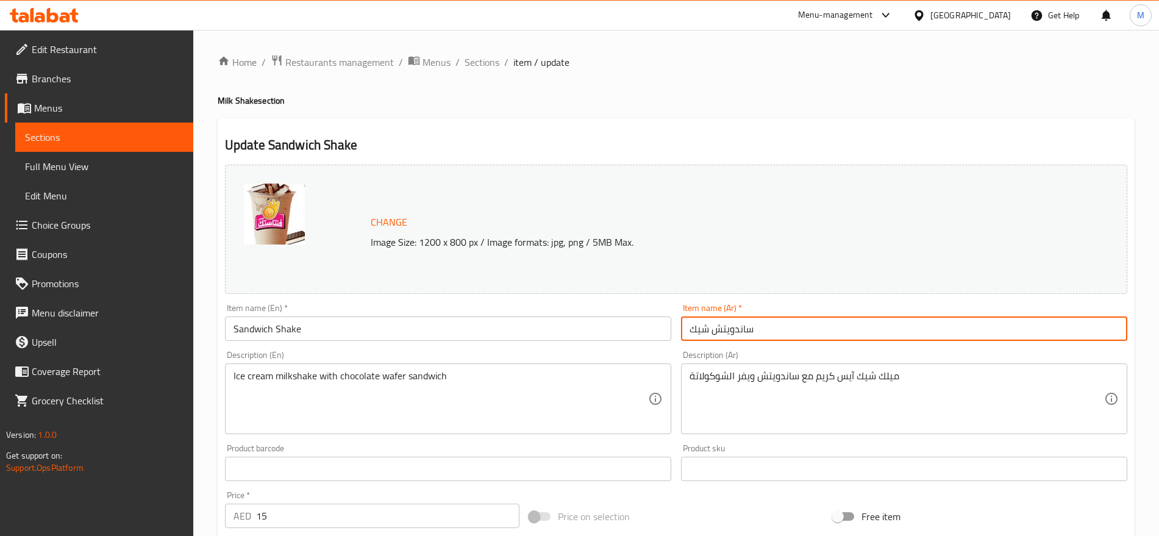
click at [744, 331] on input "ساندويتش شيك" at bounding box center [904, 329] width 446 height 24
type input "سندويتش شيك"
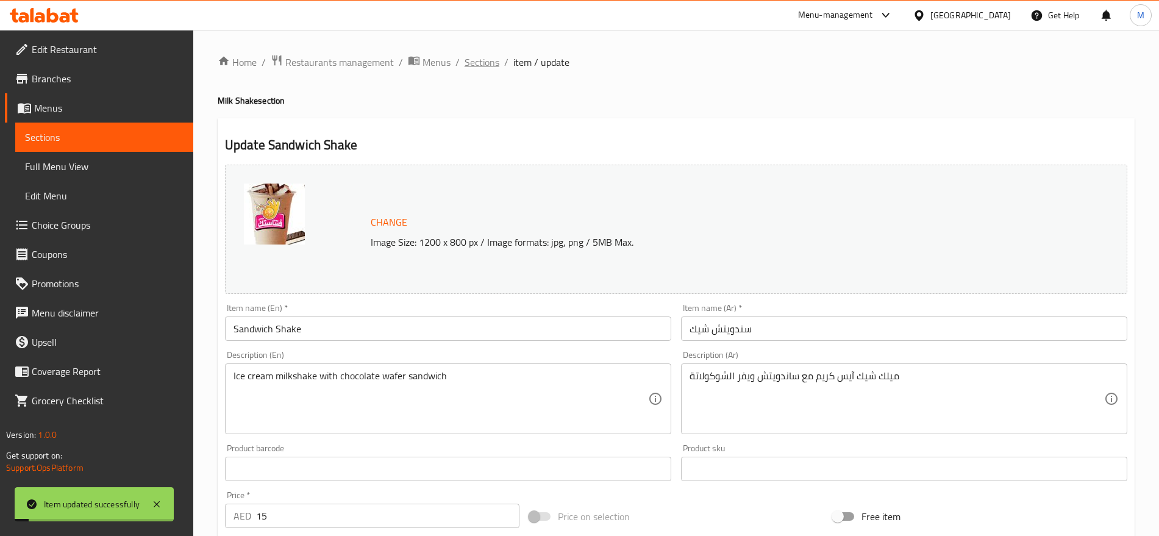
click at [474, 63] on span "Sections" at bounding box center [482, 62] width 35 height 15
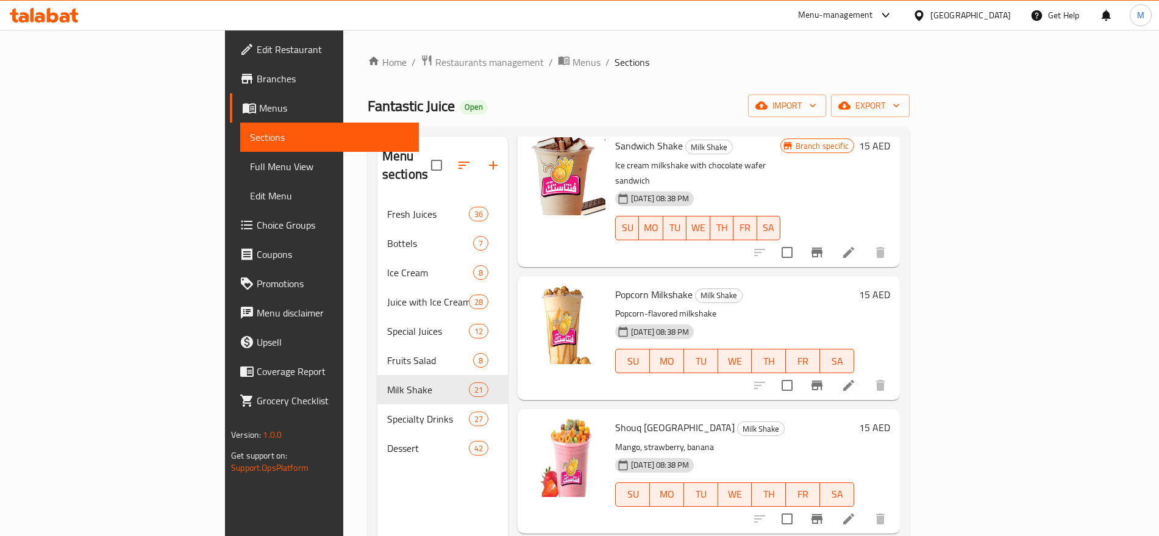
scroll to position [469, 0]
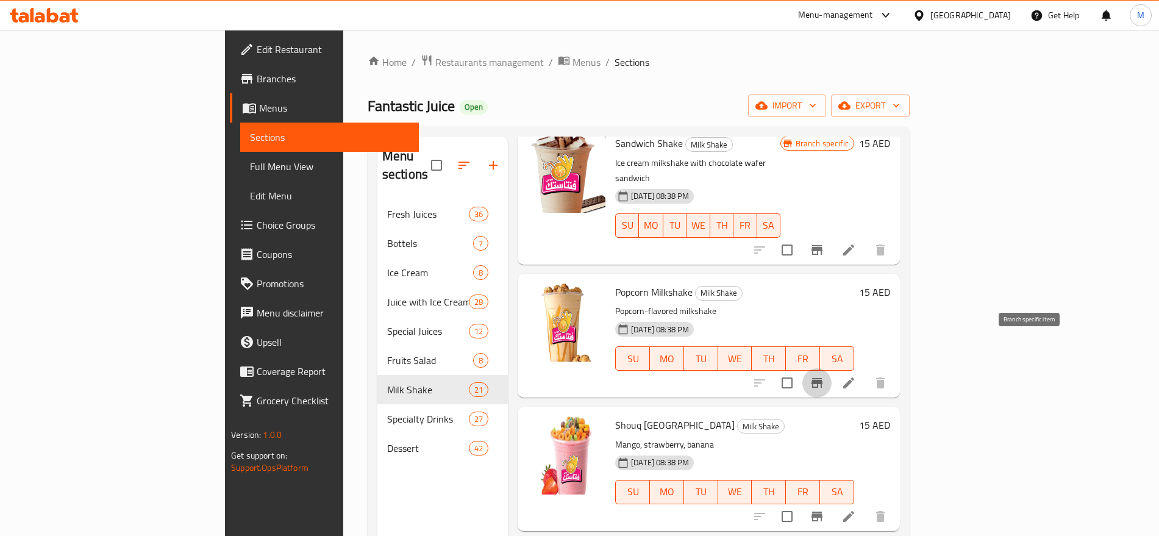
click at [825, 376] on icon "Branch-specific-item" at bounding box center [817, 383] width 15 height 15
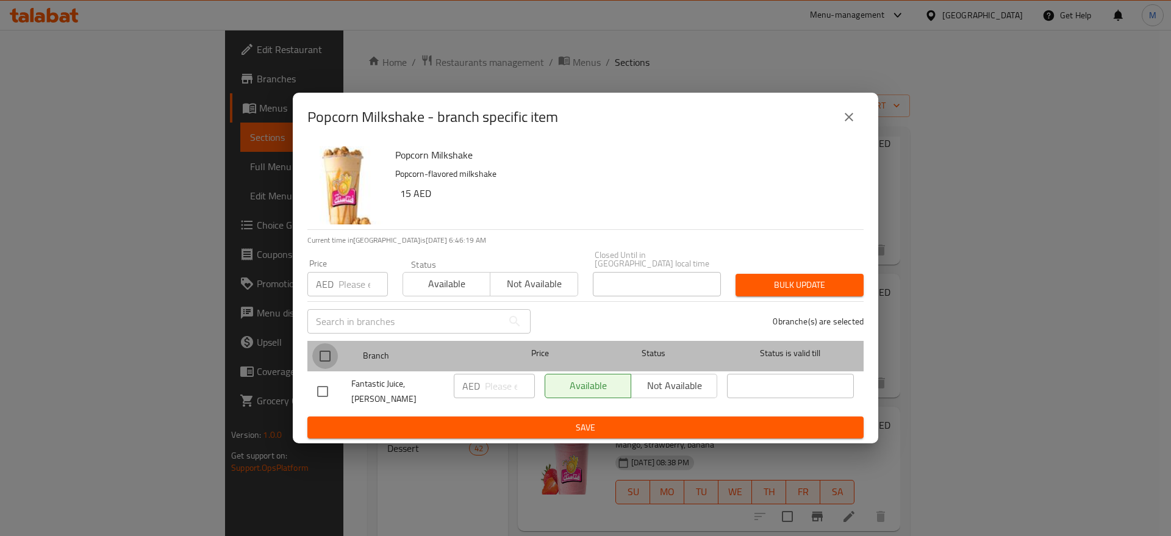
click at [329, 362] on input "checkbox" at bounding box center [325, 356] width 26 height 26
checkbox input "true"
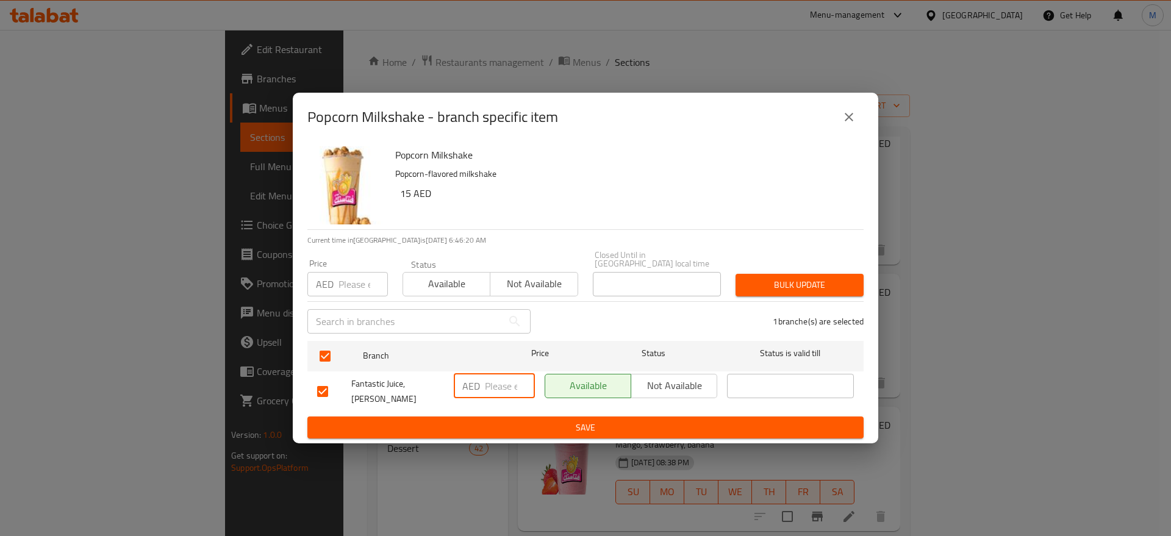
click at [495, 393] on input "number" at bounding box center [510, 386] width 50 height 24
paste input "15"
type input "15"
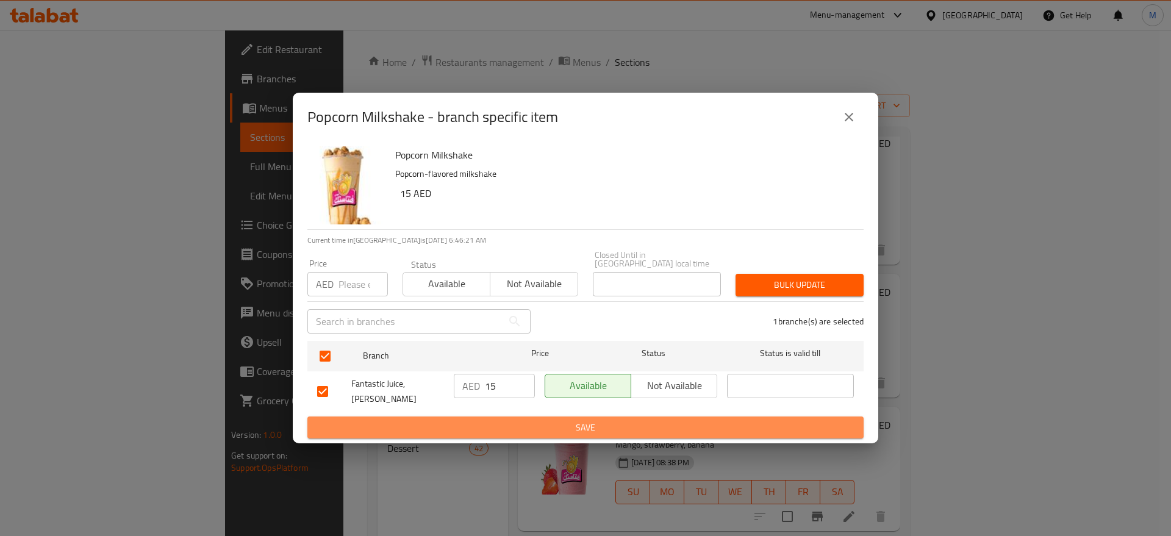
click at [504, 417] on button "Save" at bounding box center [585, 428] width 556 height 23
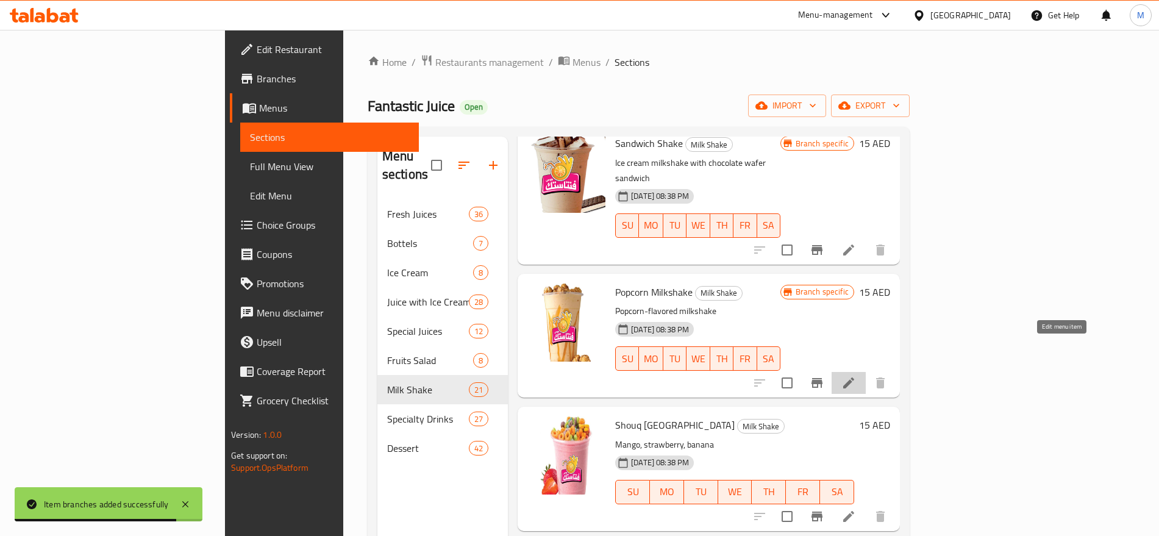
click at [856, 376] on icon at bounding box center [849, 383] width 15 height 15
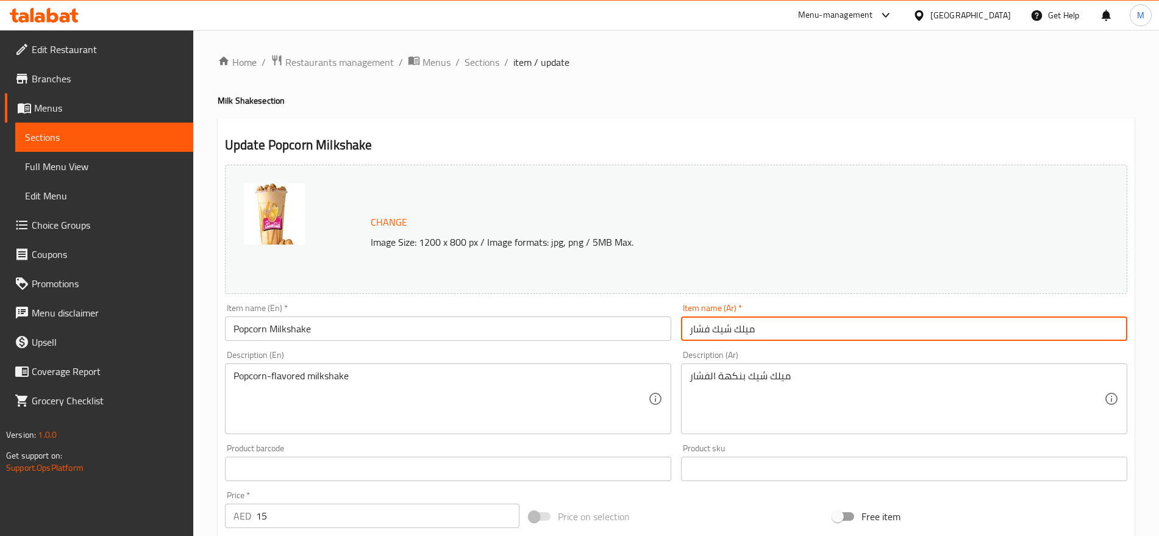
click at [777, 326] on input "ميلك شيك فشار" at bounding box center [904, 329] width 446 height 24
paste input "[PERSON_NAME] ملك شيك Popcorn Milkshake"
click at [769, 329] on input "[PERSON_NAME] ملك شيك Popcorn Milkshake" at bounding box center [904, 329] width 446 height 24
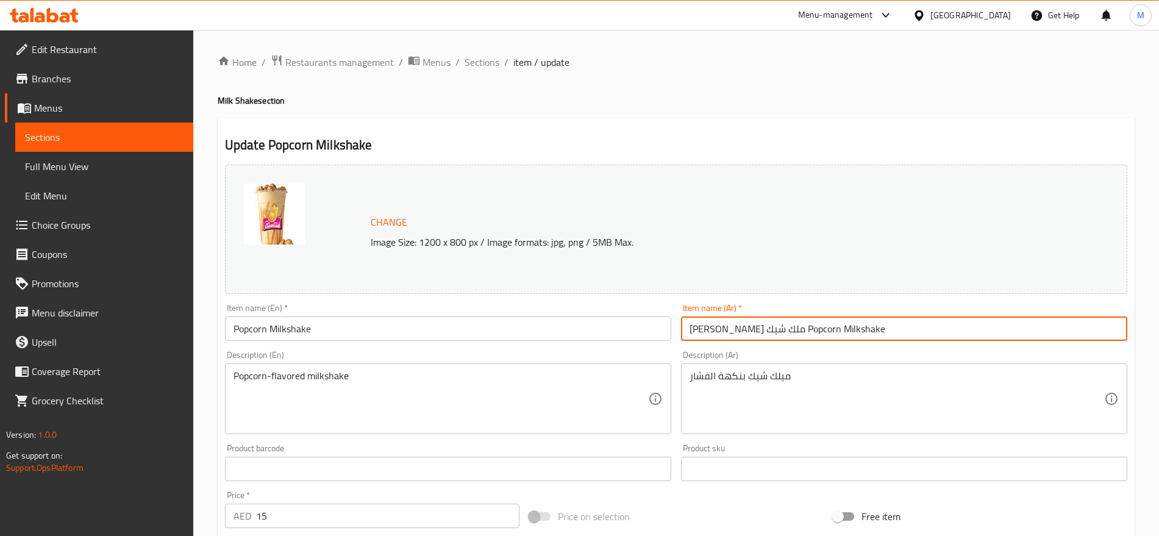
click at [771, 329] on input "[PERSON_NAME] ملك شيك Popcorn Milkshake" at bounding box center [904, 329] width 446 height 24
drag, startPoint x: 771, startPoint y: 329, endPoint x: 880, endPoint y: 324, distance: 108.7
click at [880, 324] on input "[PERSON_NAME] ملك شيك Popcorn Milkshake" at bounding box center [904, 329] width 446 height 24
type input "[PERSON_NAME] ملك شيك"
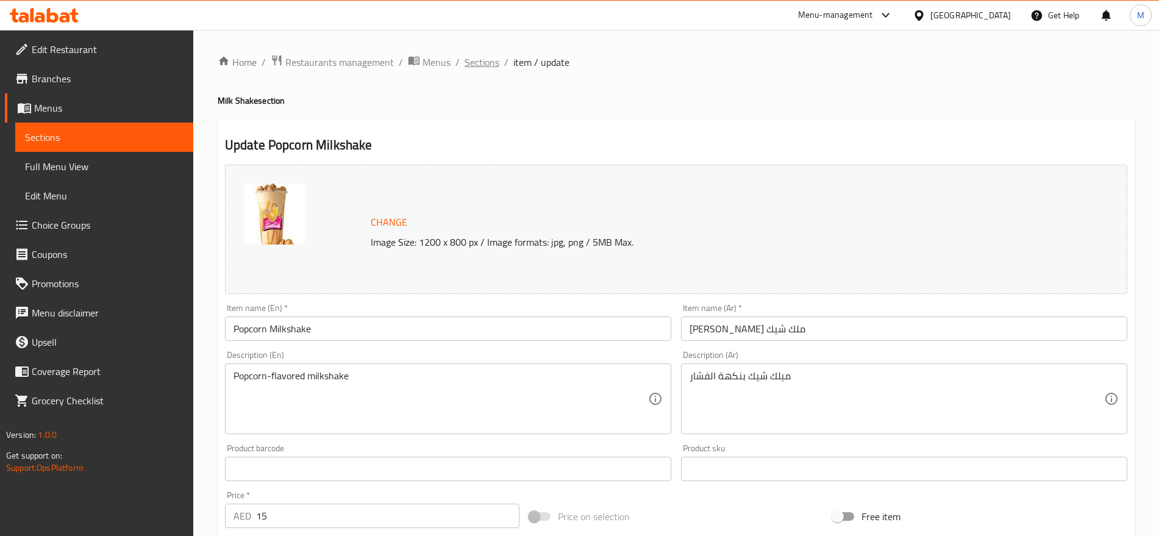
click at [489, 57] on span "Sections" at bounding box center [482, 62] width 35 height 15
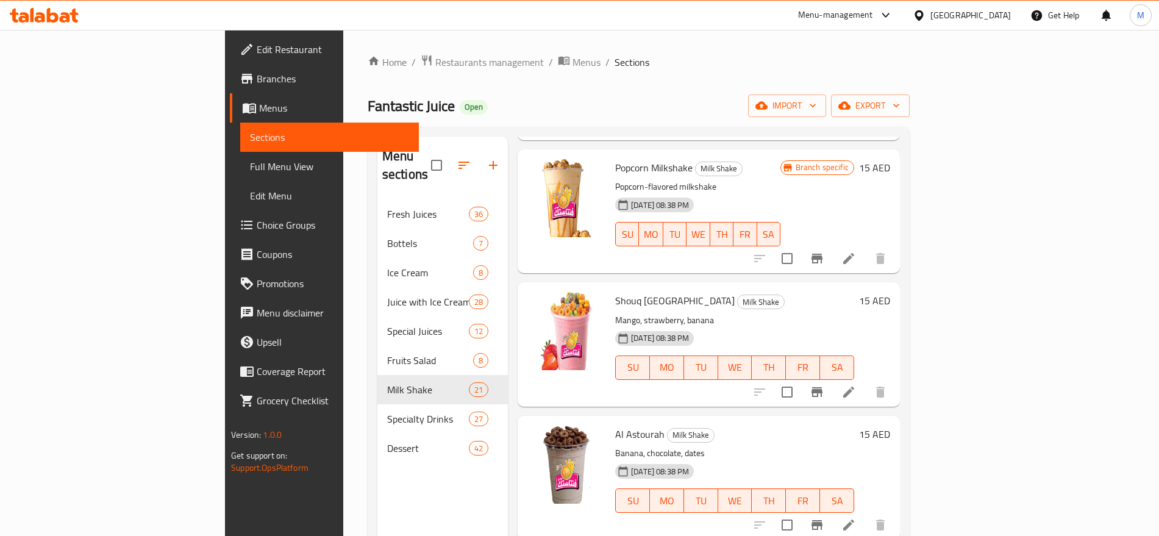
scroll to position [670, 0]
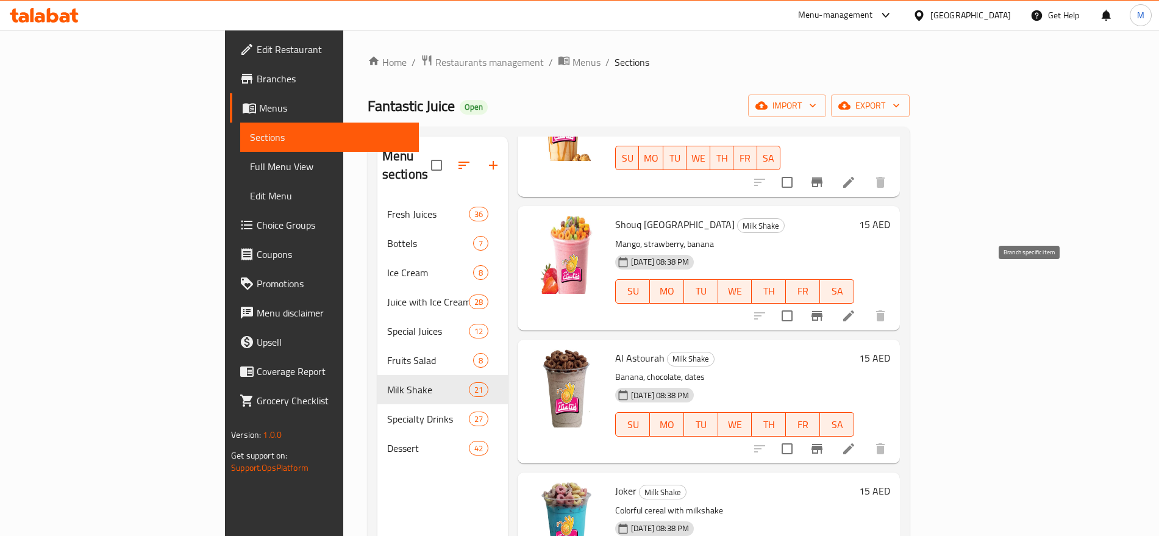
click at [823, 311] on icon "Branch-specific-item" at bounding box center [817, 316] width 11 height 10
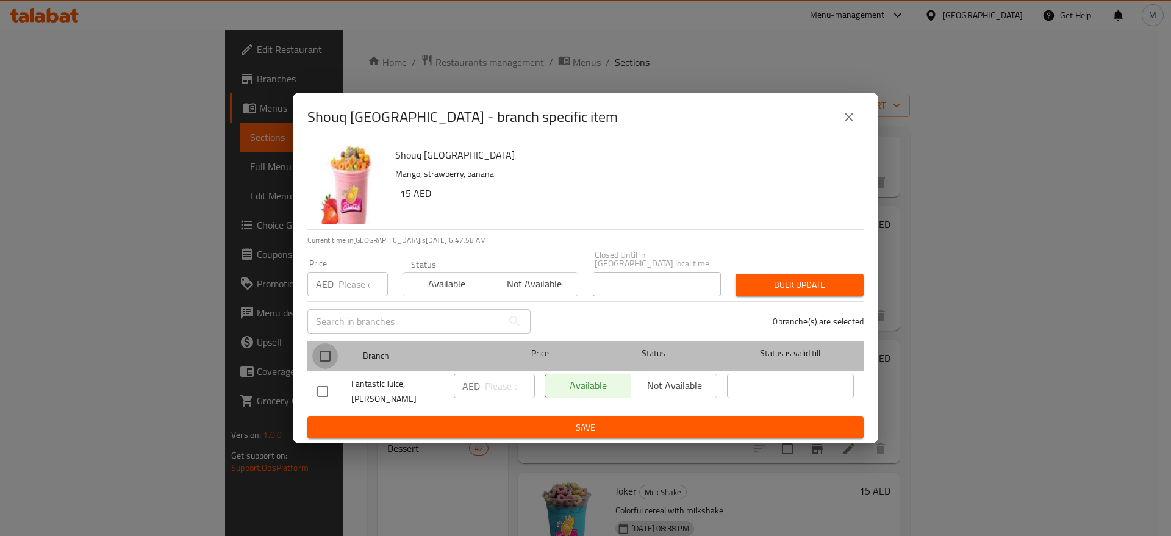
click at [318, 365] on input "checkbox" at bounding box center [325, 356] width 26 height 26
checkbox input "true"
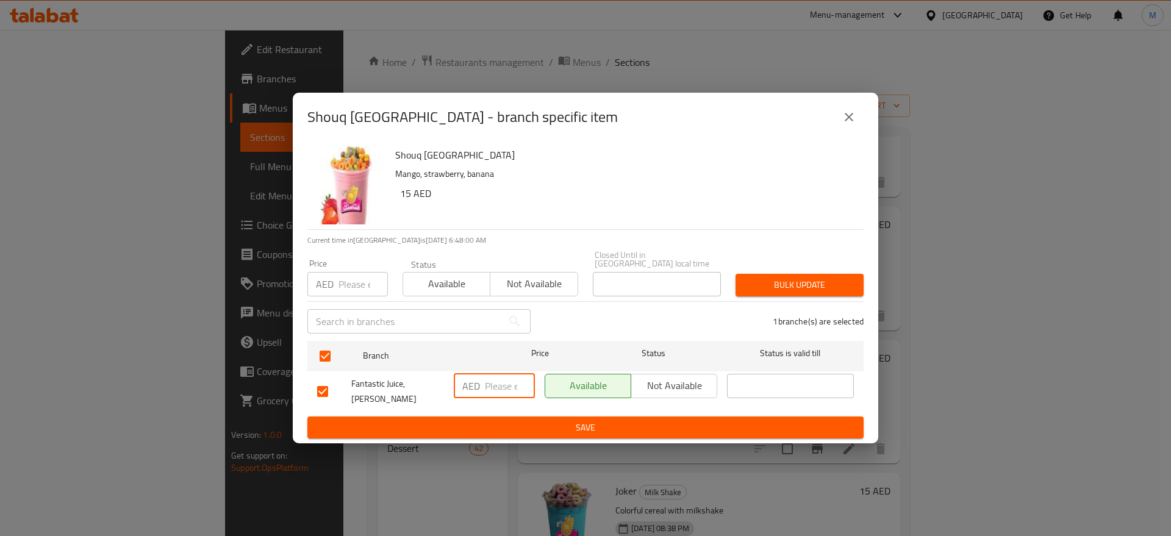
click at [496, 394] on input "number" at bounding box center [510, 386] width 50 height 24
paste input "15"
type input "15"
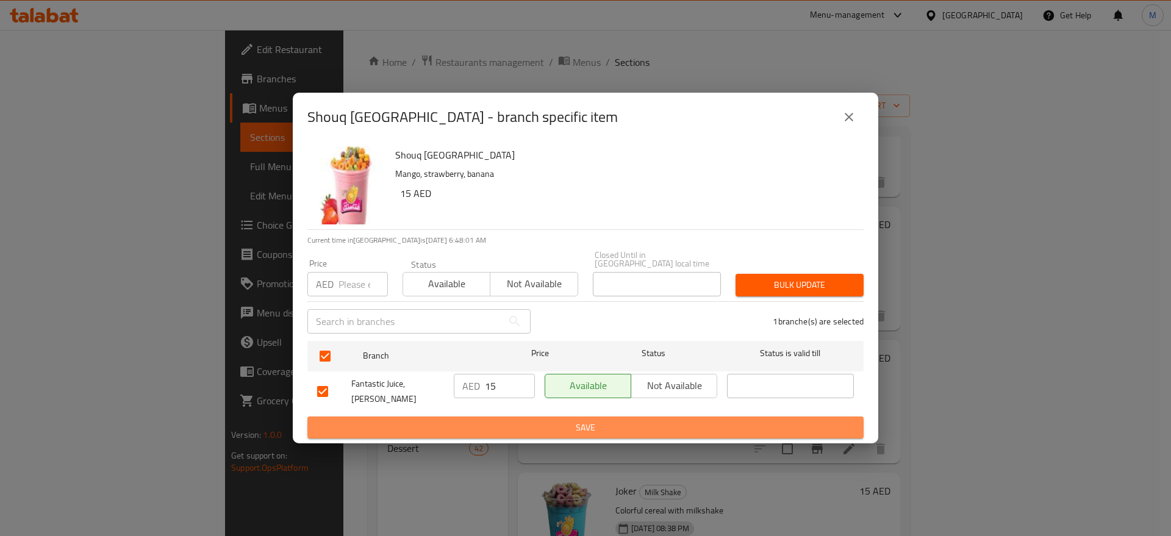
click at [487, 423] on span "Save" at bounding box center [585, 427] width 537 height 15
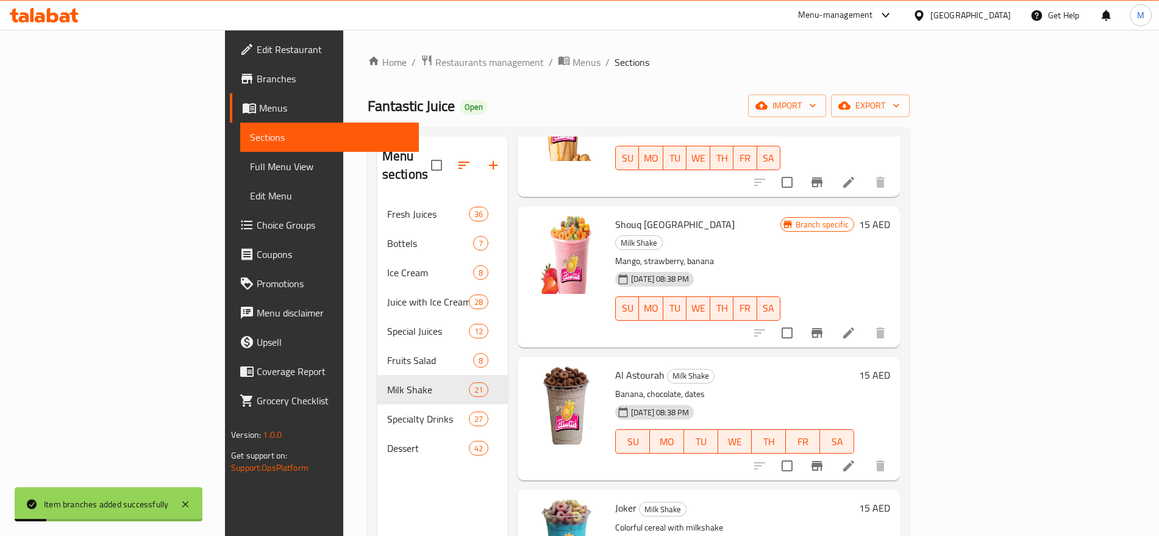
scroll to position [738, 0]
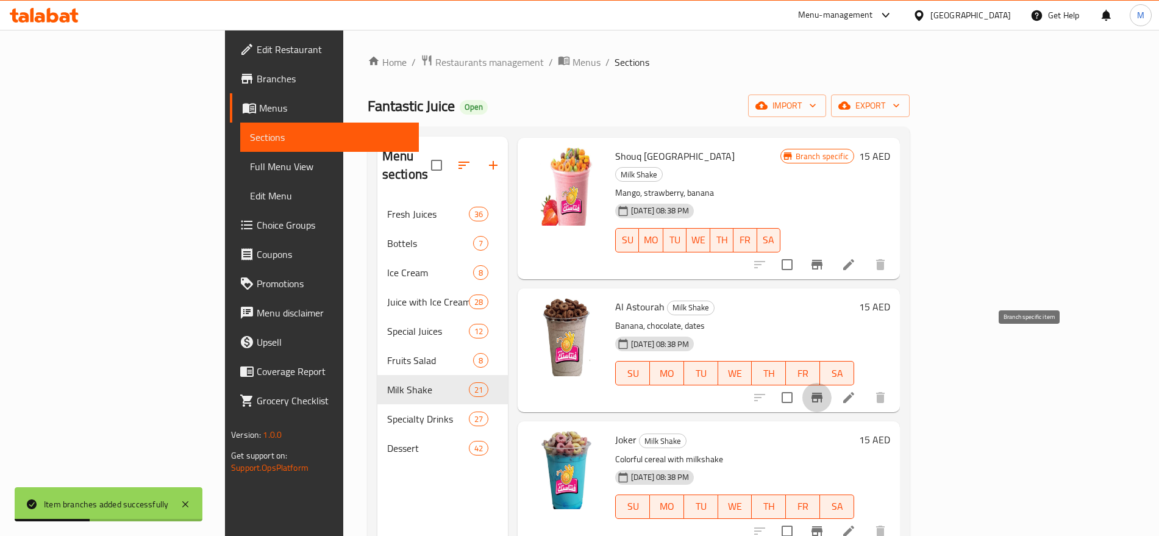
click at [832, 383] on button "Branch-specific-item" at bounding box center [817, 397] width 29 height 29
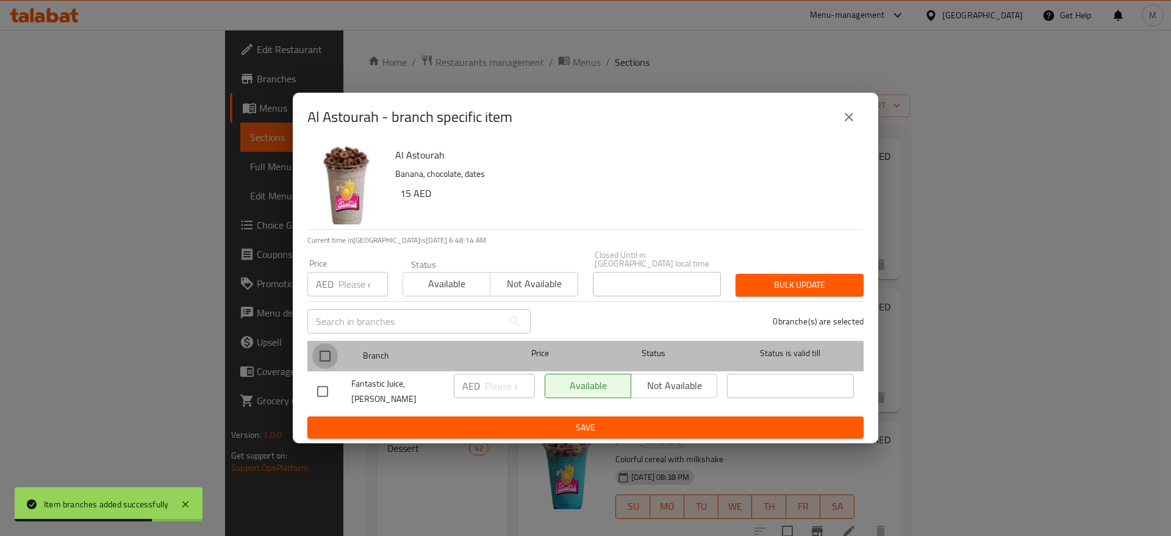
click at [331, 363] on input "checkbox" at bounding box center [325, 356] width 26 height 26
checkbox input "true"
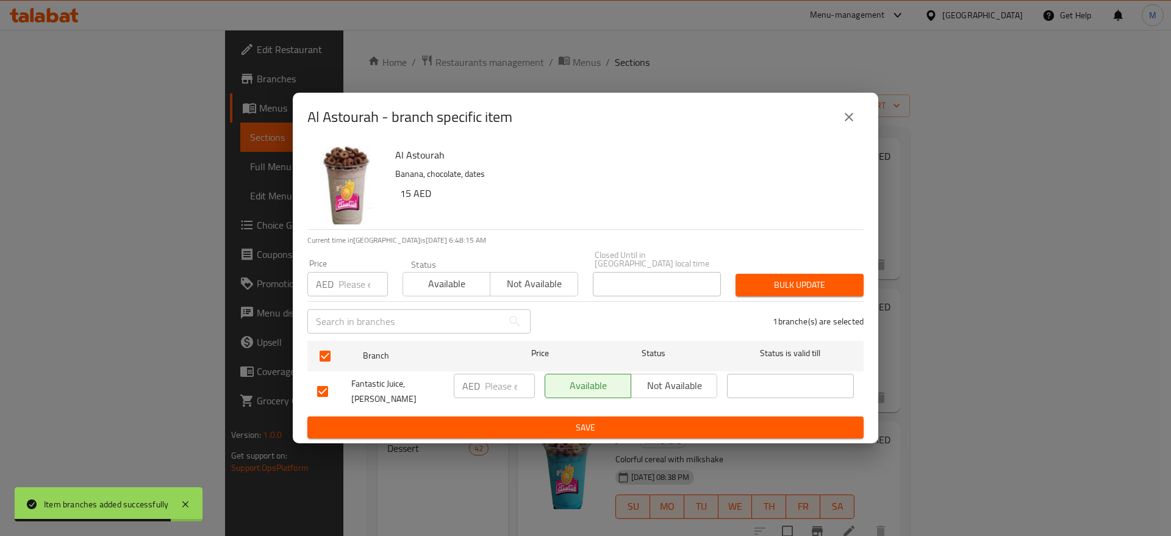
click at [503, 398] on input "number" at bounding box center [510, 386] width 50 height 24
paste input "15"
type input "15"
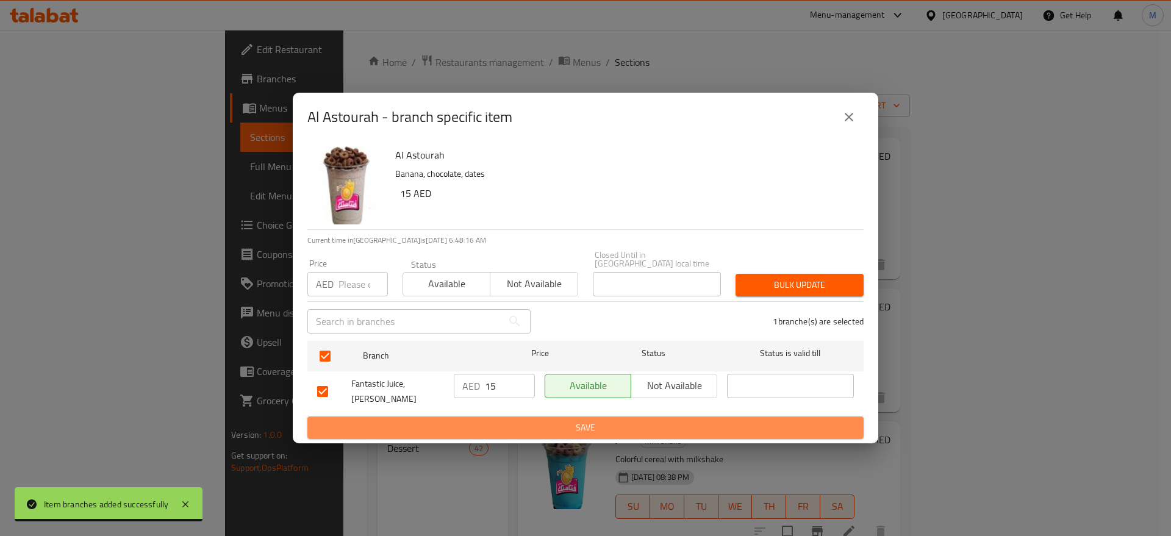
click at [517, 421] on span "Save" at bounding box center [585, 427] width 537 height 15
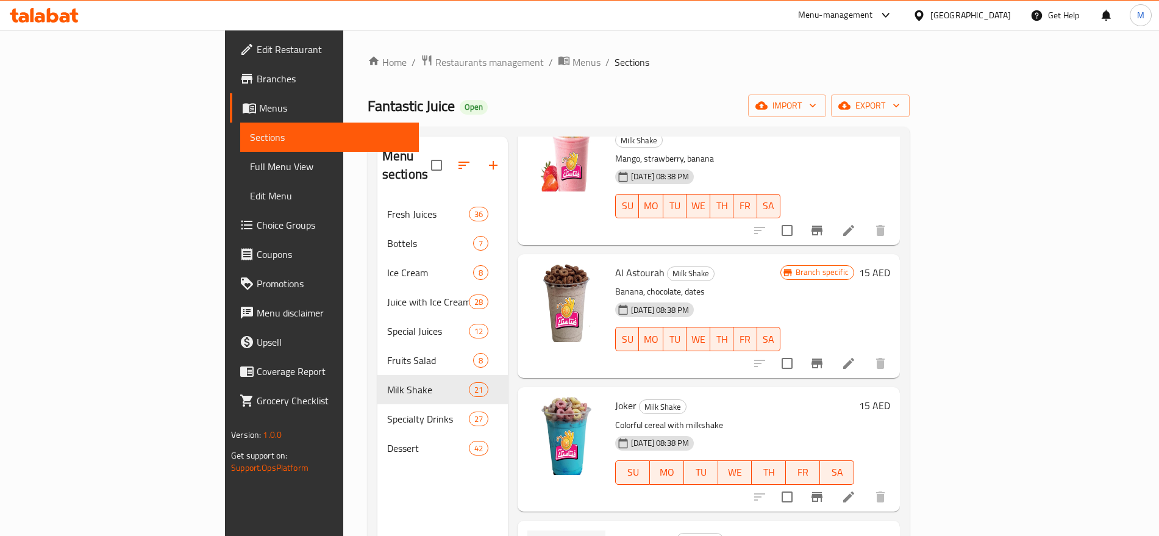
scroll to position [809, 0]
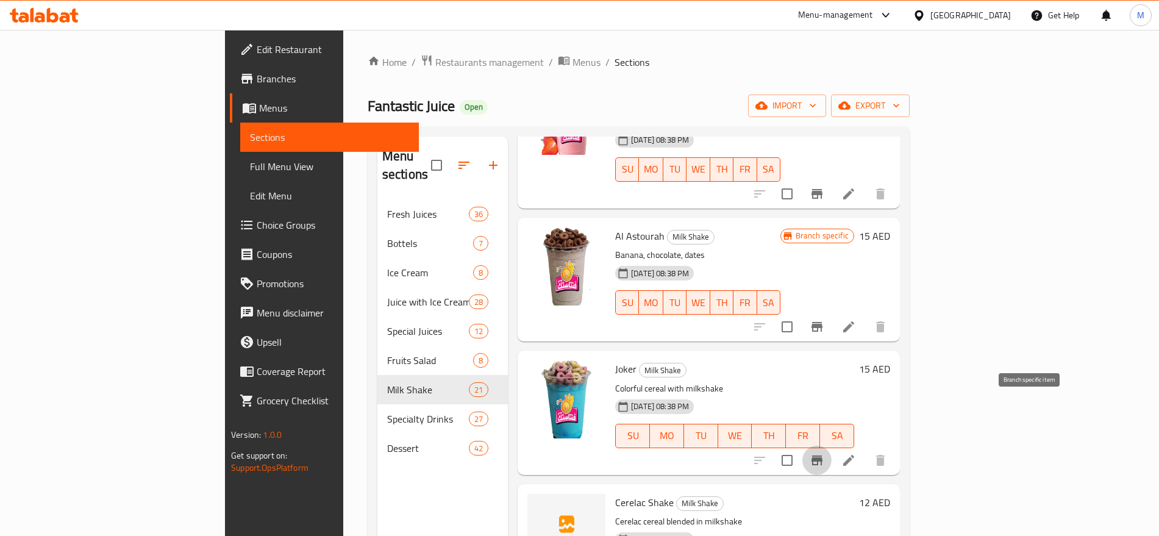
click at [825, 453] on icon "Branch-specific-item" at bounding box center [817, 460] width 15 height 15
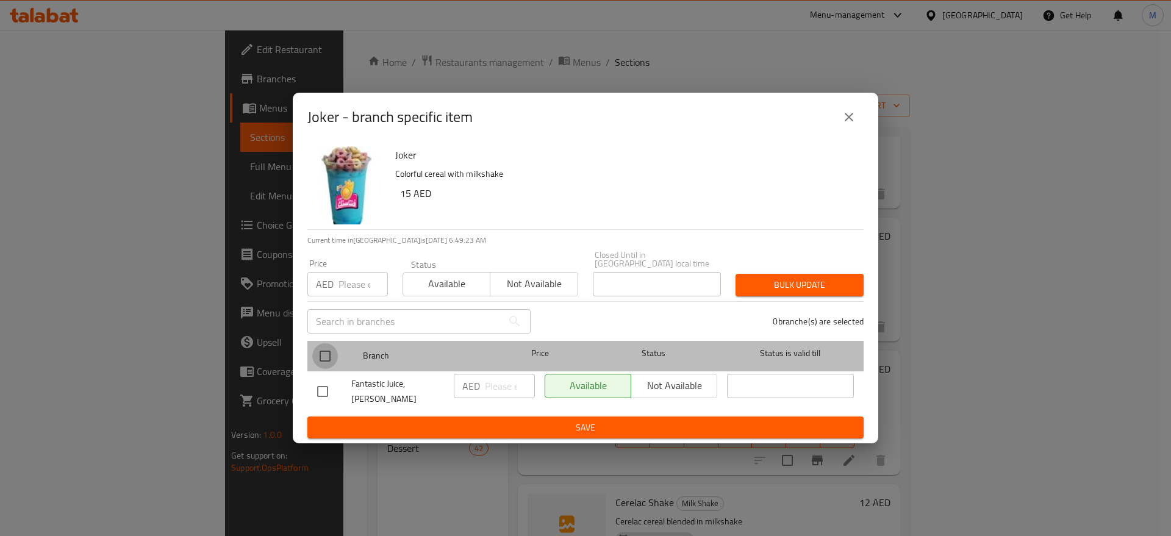
click at [320, 354] on input "checkbox" at bounding box center [325, 356] width 26 height 26
checkbox input "true"
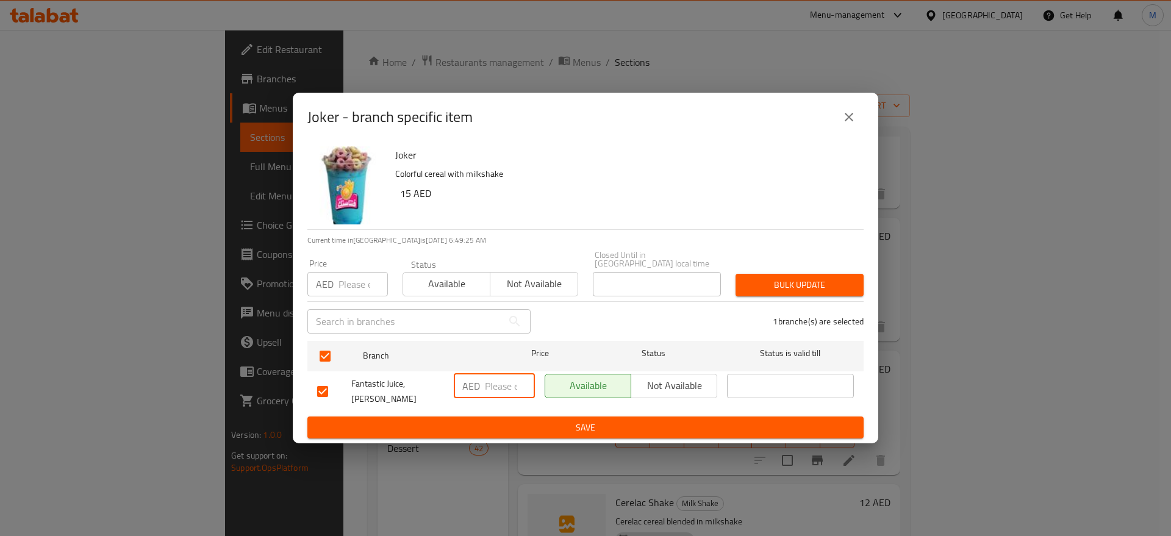
click at [504, 390] on input "number" at bounding box center [510, 386] width 50 height 24
paste input "15"
type input "15"
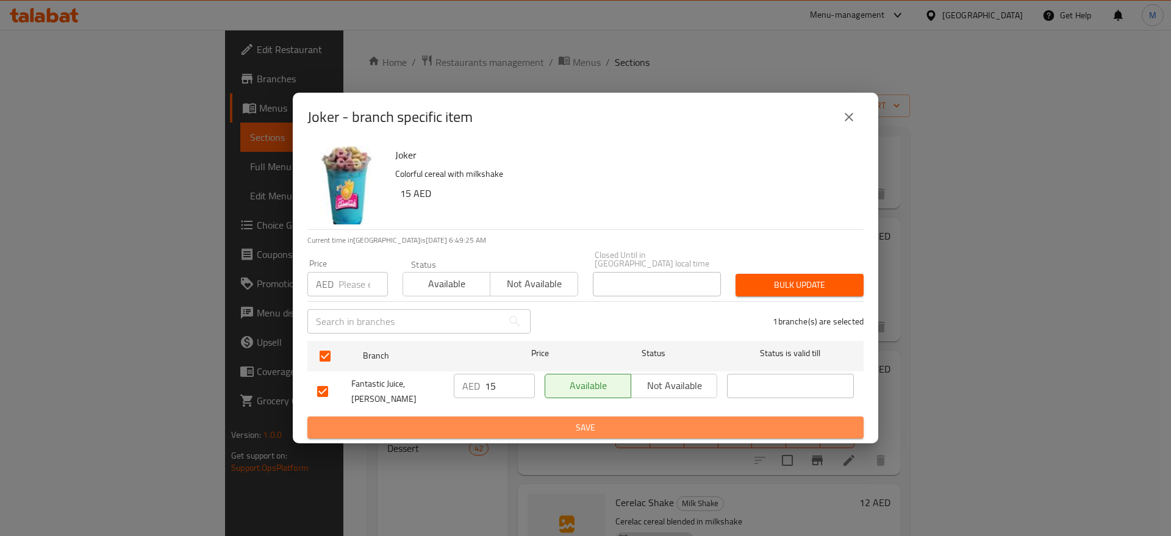
click at [498, 420] on span "Save" at bounding box center [585, 427] width 537 height 15
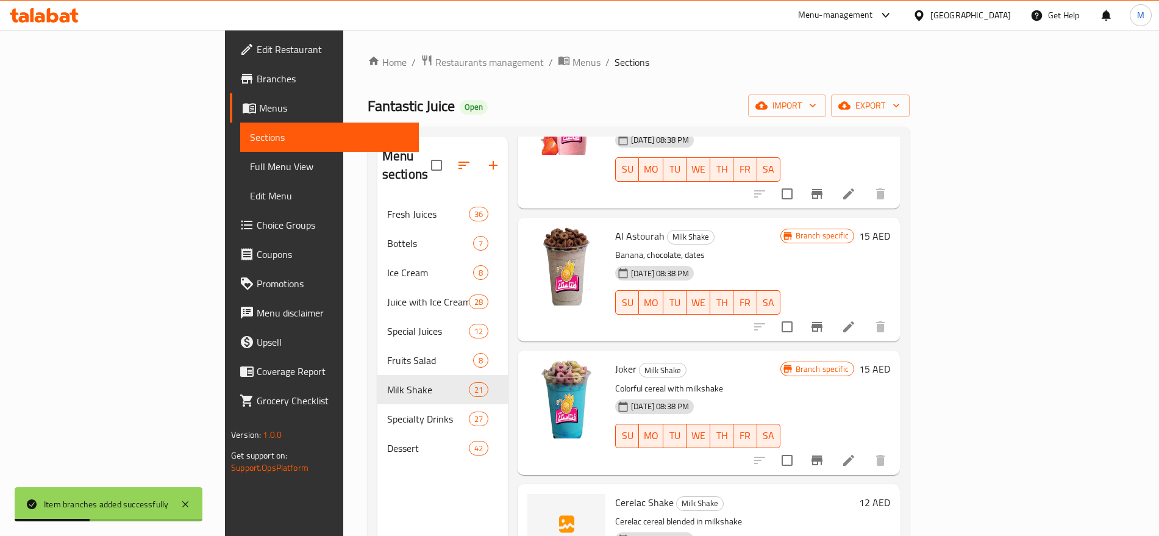
scroll to position [928, 0]
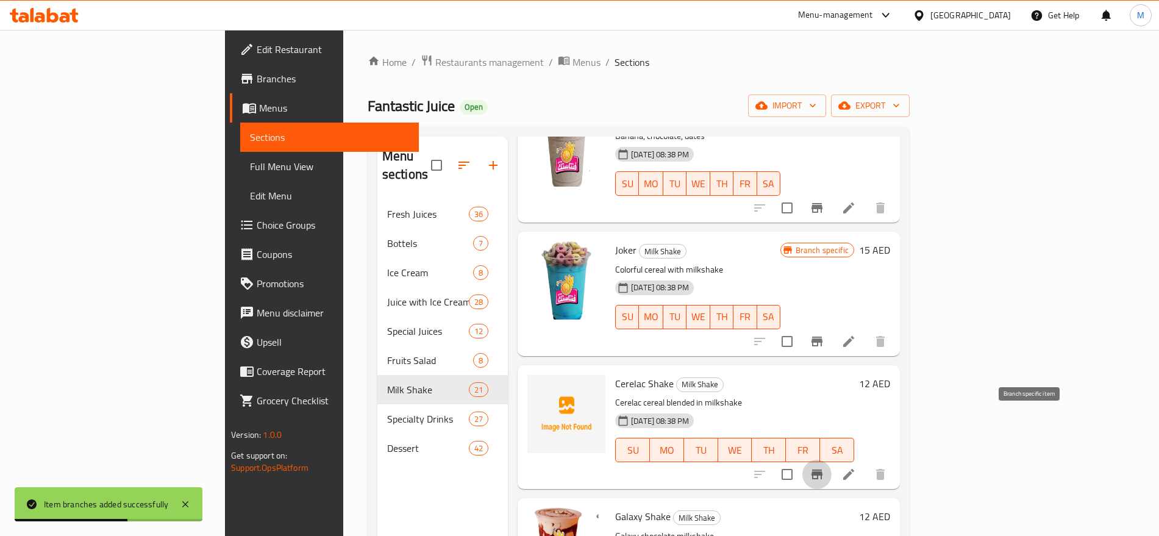
click at [832, 460] on button "Branch-specific-item" at bounding box center [817, 474] width 29 height 29
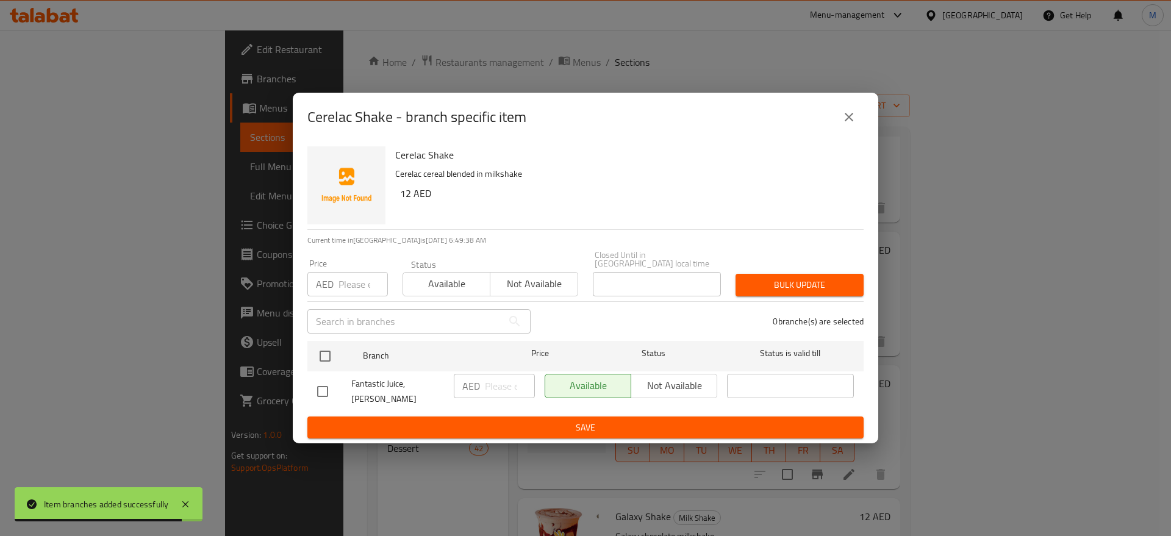
click at [850, 107] on button "close" at bounding box center [848, 116] width 29 height 29
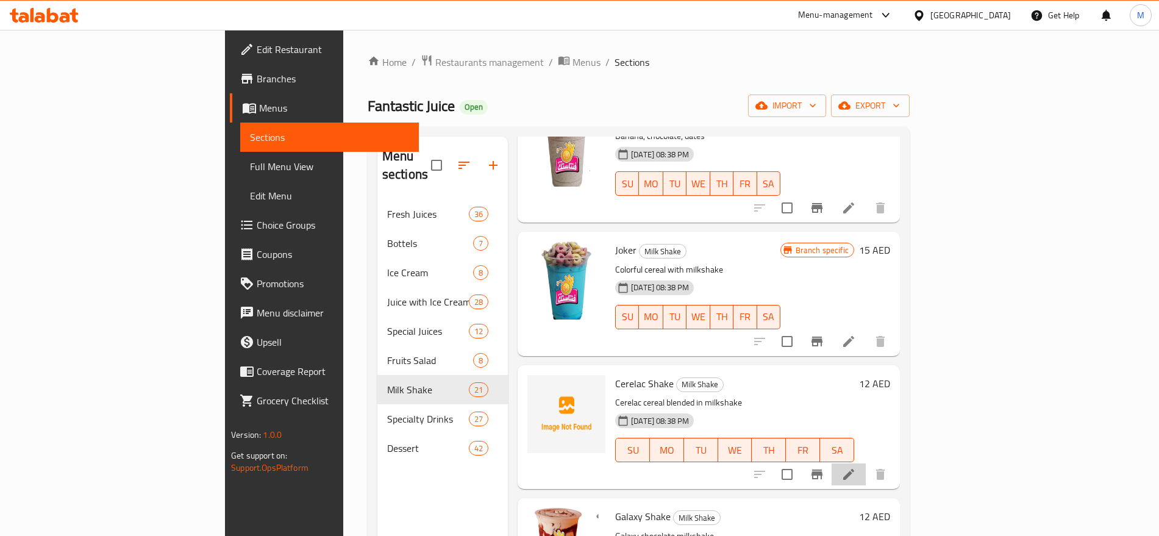
click at [866, 464] on li at bounding box center [849, 475] width 34 height 22
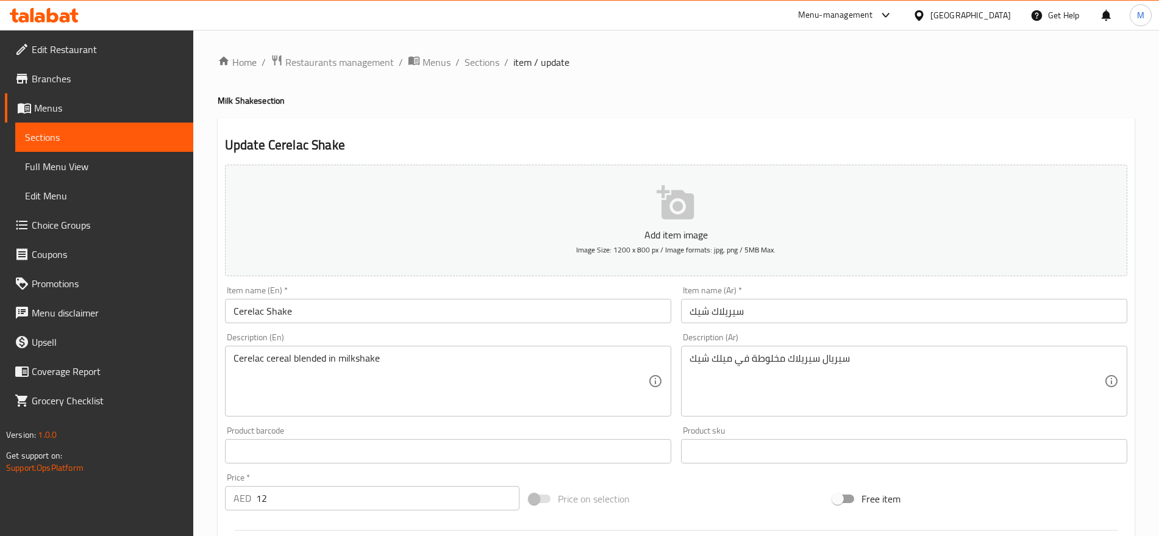
scroll to position [326, 0]
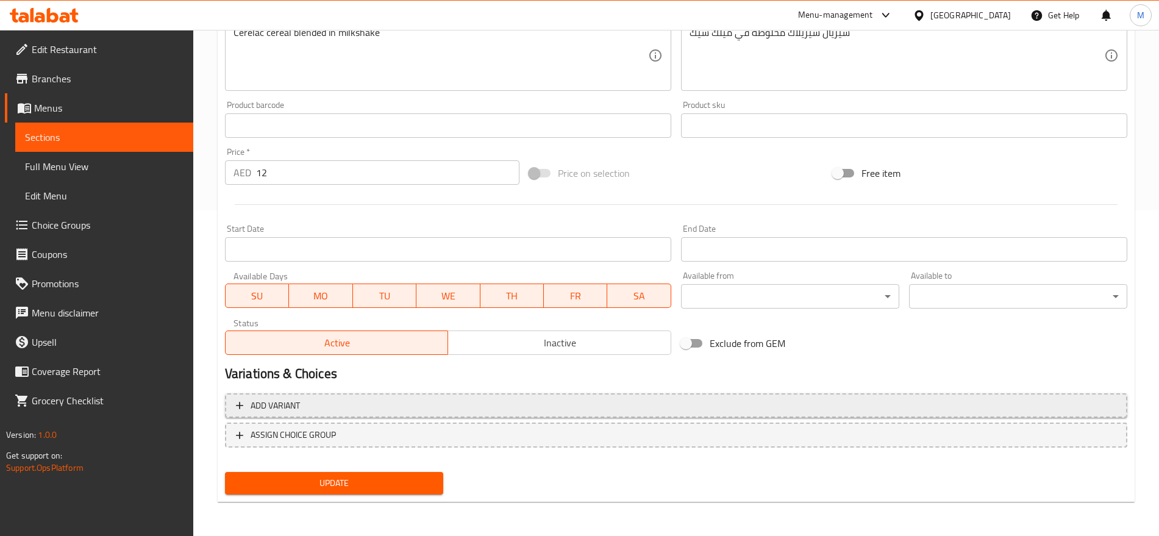
click at [971, 398] on span "Add variant" at bounding box center [676, 405] width 881 height 15
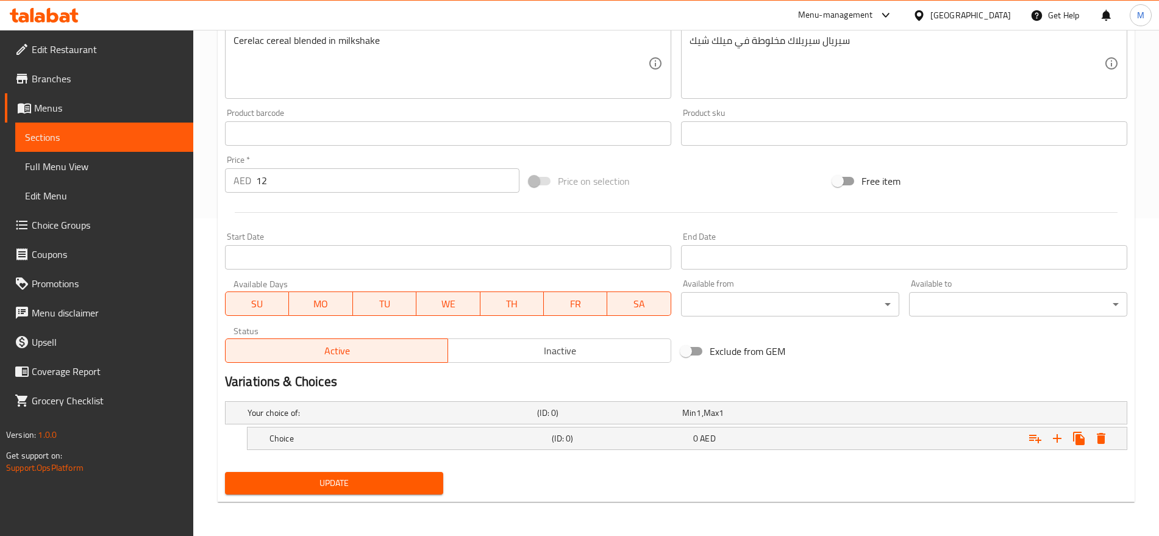
scroll to position [318, 0]
click at [1060, 439] on icon "Expand" at bounding box center [1057, 438] width 15 height 15
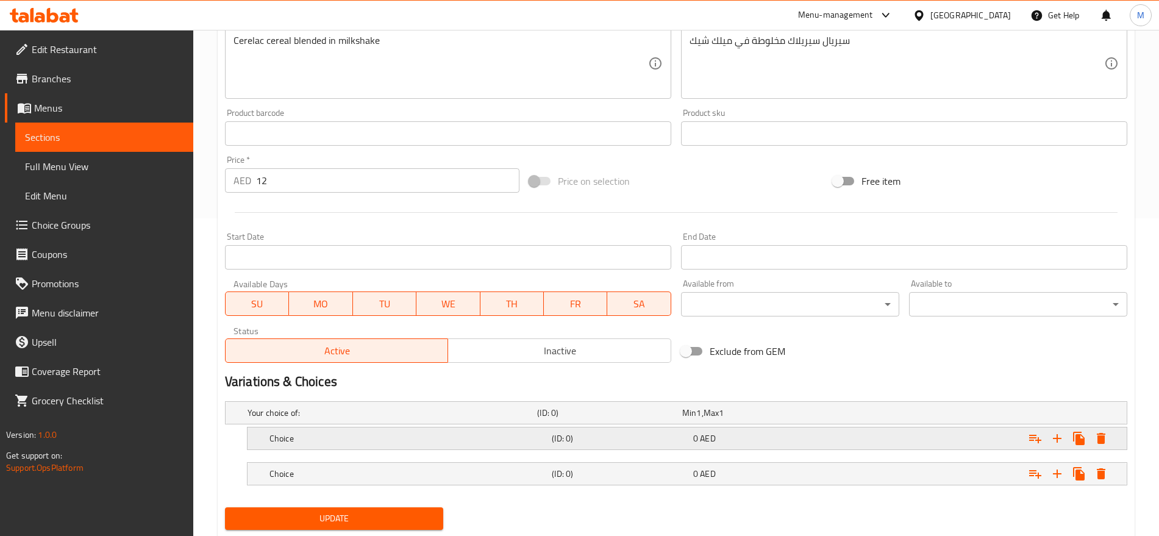
scroll to position [353, 0]
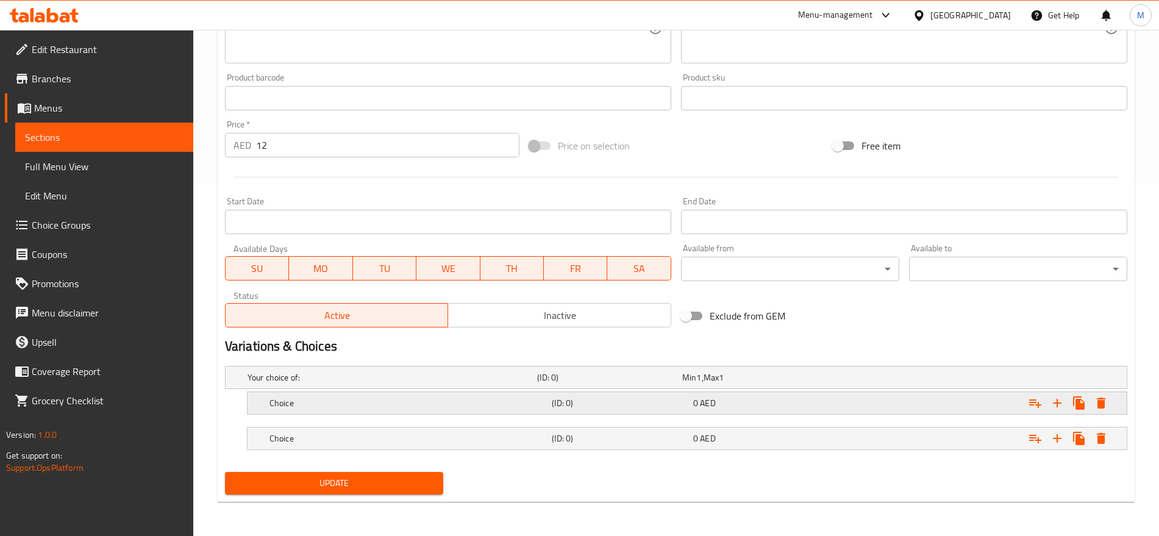
click at [806, 384] on div "0 AED" at bounding box center [753, 377] width 140 height 12
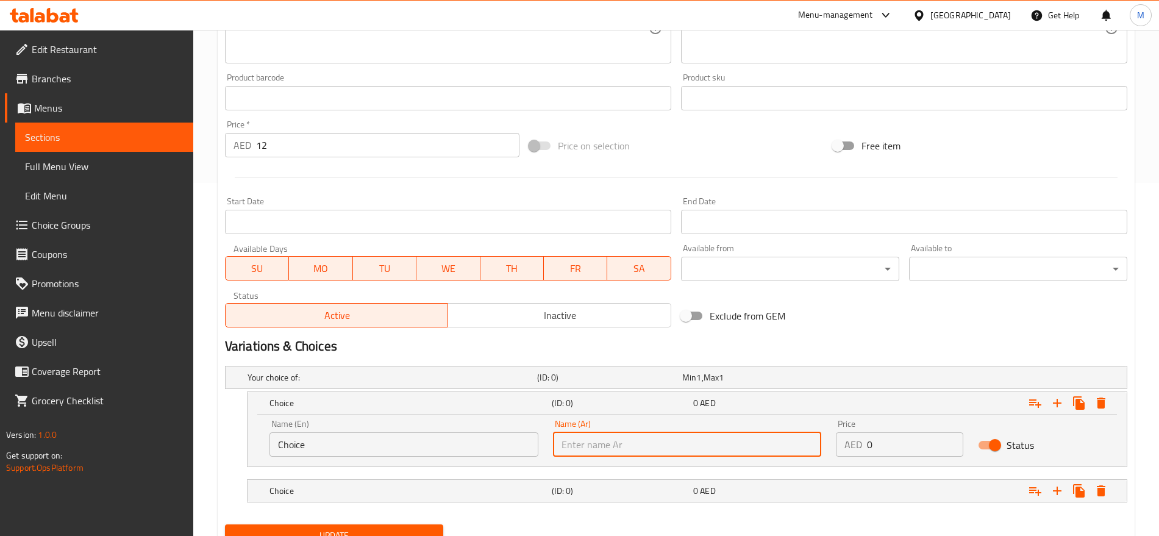
click at [719, 447] on input "text" at bounding box center [687, 444] width 269 height 24
type input "صغير"
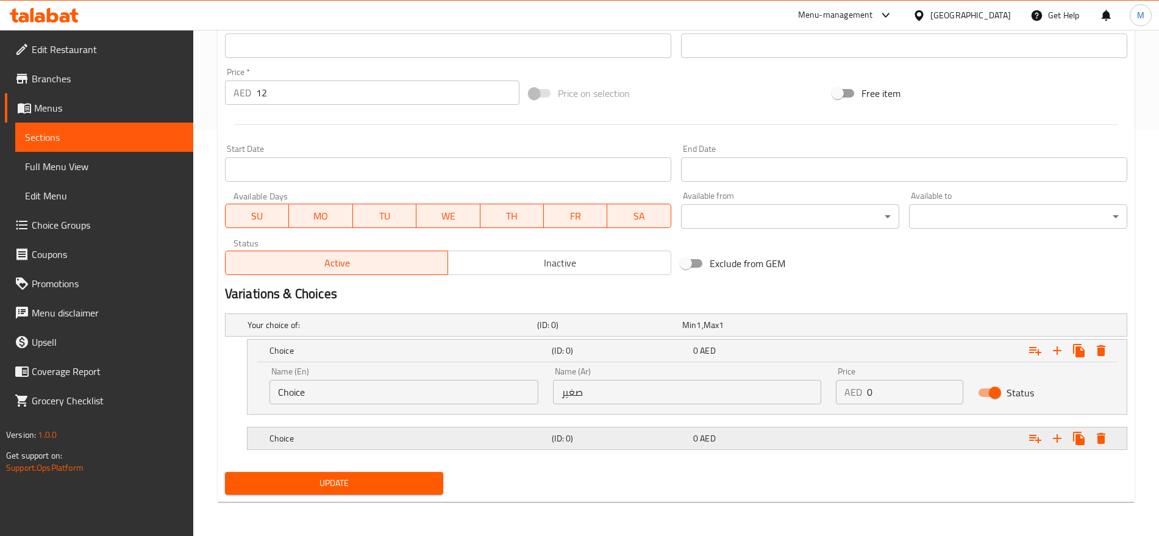
click at [693, 333] on span "0" at bounding box center [690, 325] width 14 height 16
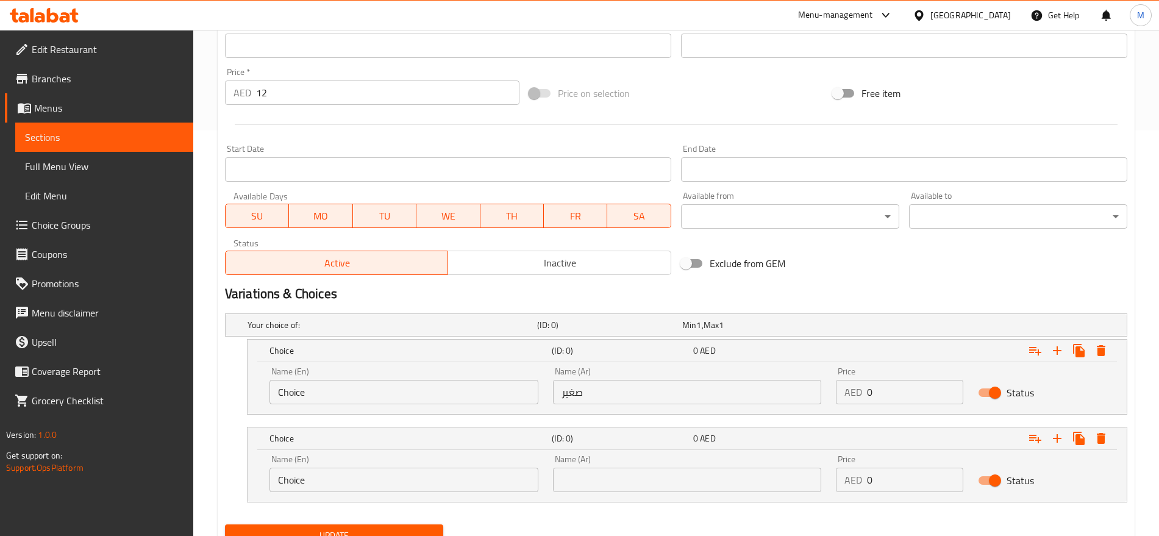
click at [653, 477] on input "text" at bounding box center [687, 480] width 269 height 24
type input "كبير"
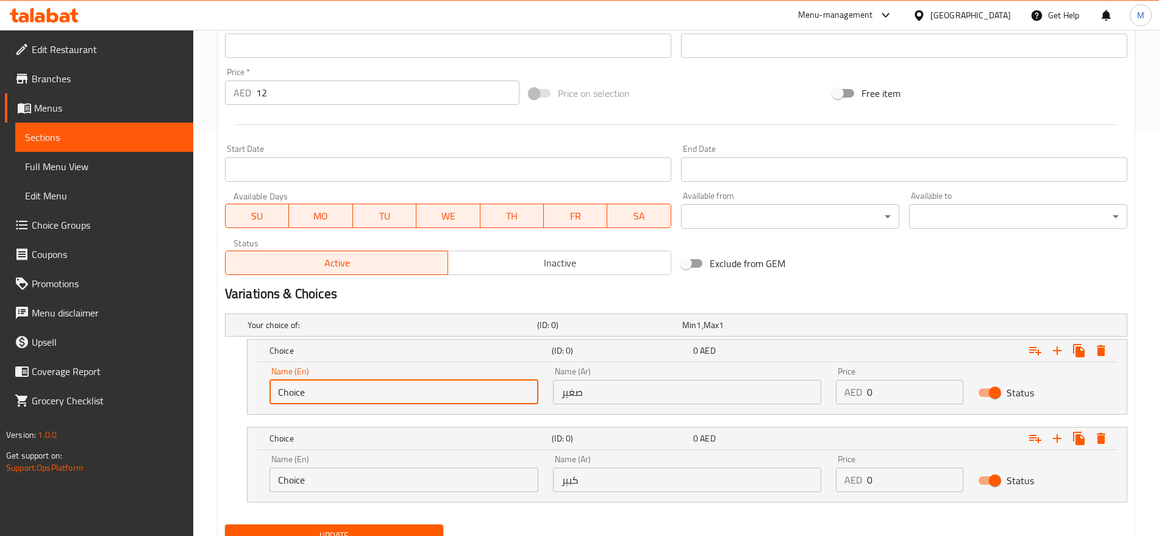
click at [404, 395] on input "Choice" at bounding box center [404, 392] width 269 height 24
type input "Small"
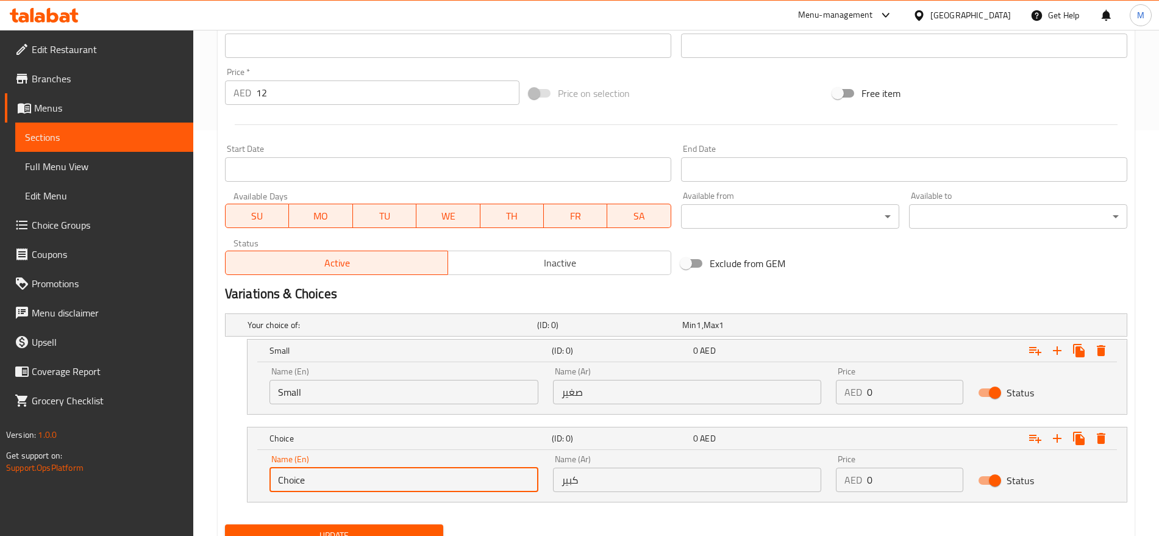
click at [319, 486] on input "Choice" at bounding box center [404, 480] width 269 height 24
type input "Large"
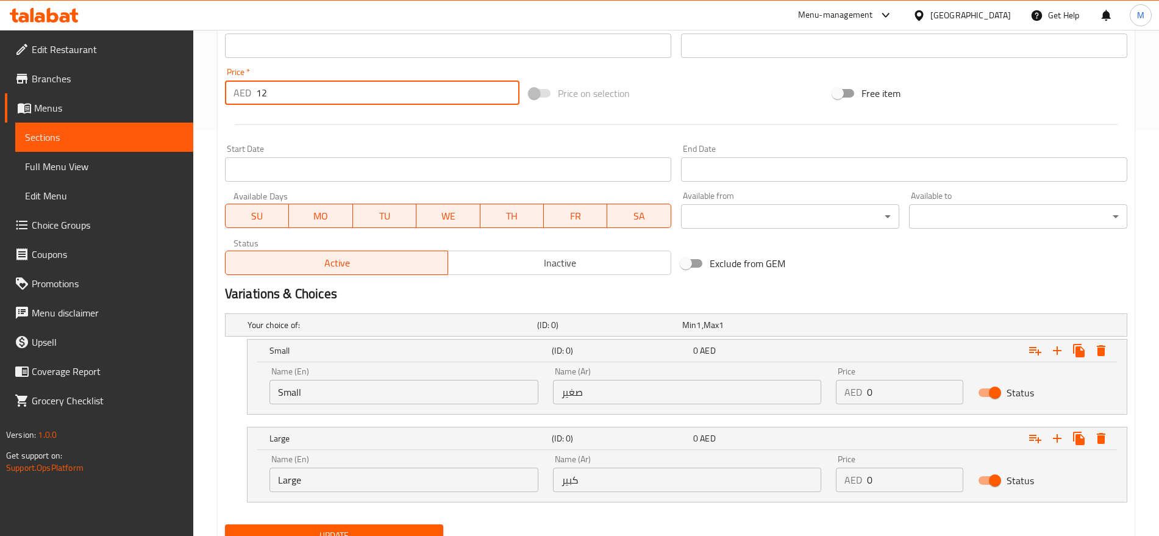
click at [284, 98] on input "12" at bounding box center [387, 93] width 263 height 24
type input "0"
click at [878, 484] on input "0" at bounding box center [915, 480] width 96 height 24
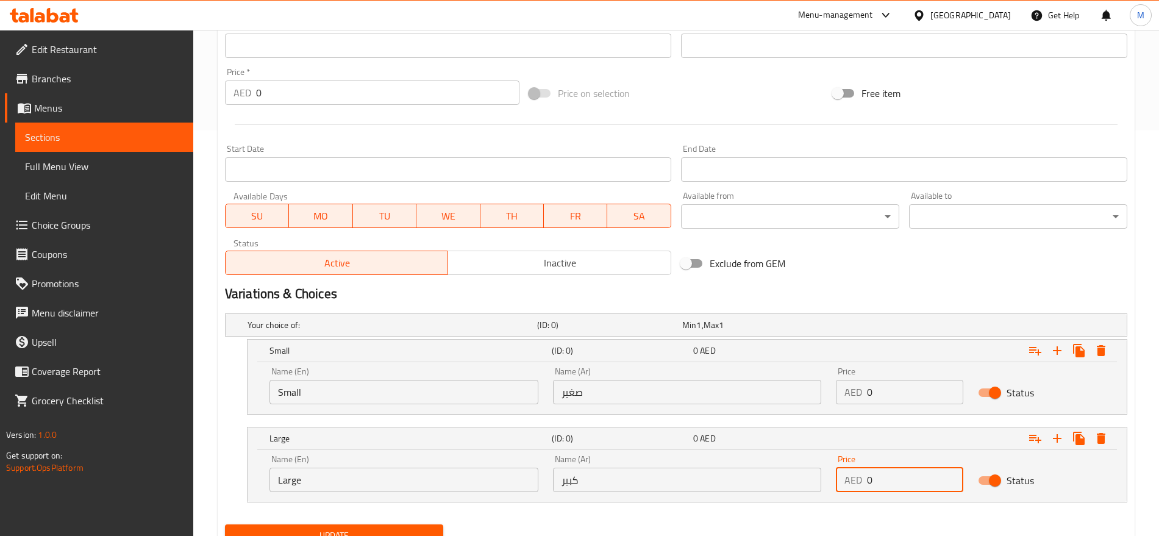
click at [878, 484] on input "0" at bounding box center [915, 480] width 96 height 24
paste input "12"
type input "12"
click at [896, 398] on input "0" at bounding box center [915, 392] width 96 height 24
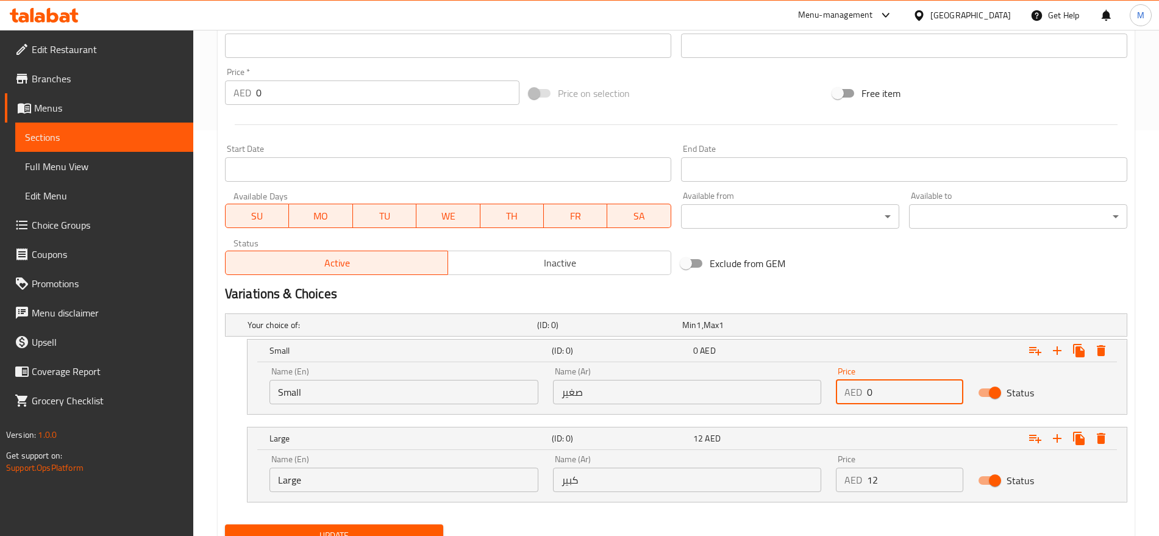
click at [896, 398] on input "0" at bounding box center [915, 392] width 96 height 24
type input "10"
click at [225, 525] on button "Update" at bounding box center [334, 536] width 218 height 23
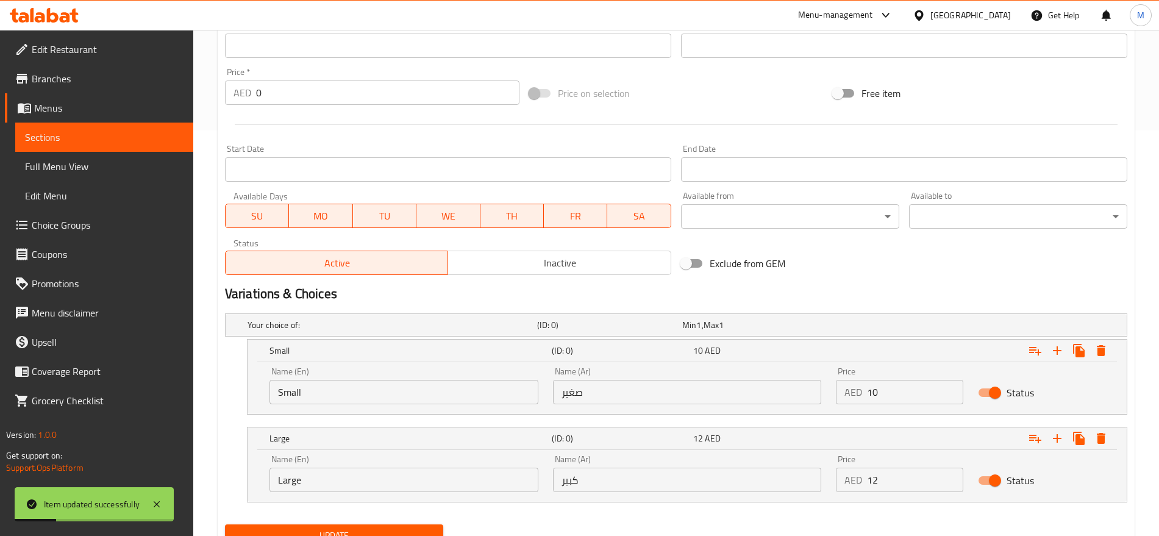
click at [896, 269] on div "Exclude from GEM" at bounding box center [828, 263] width 304 height 33
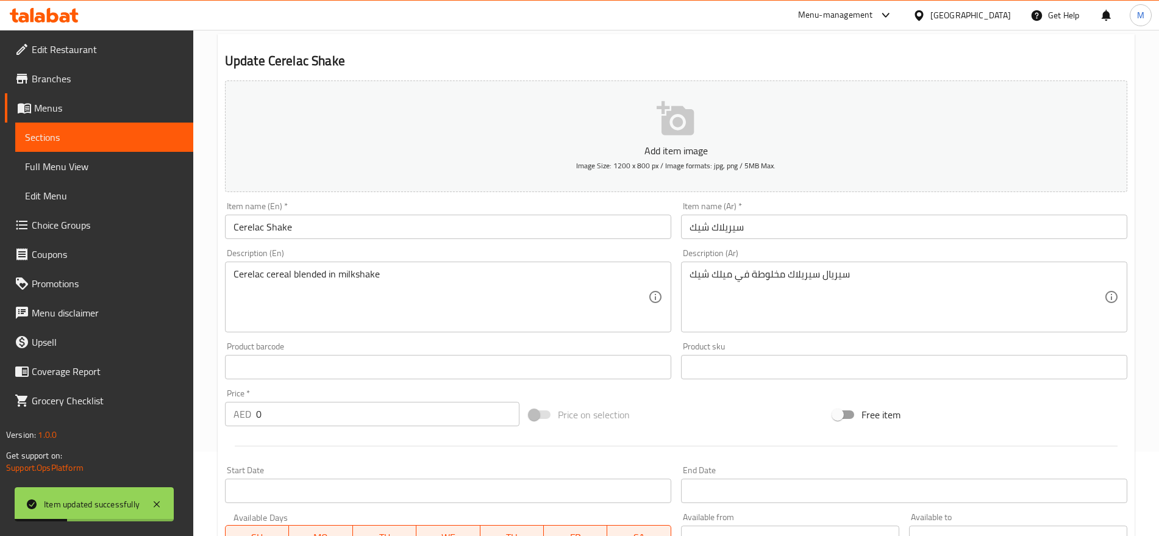
scroll to position [0, 0]
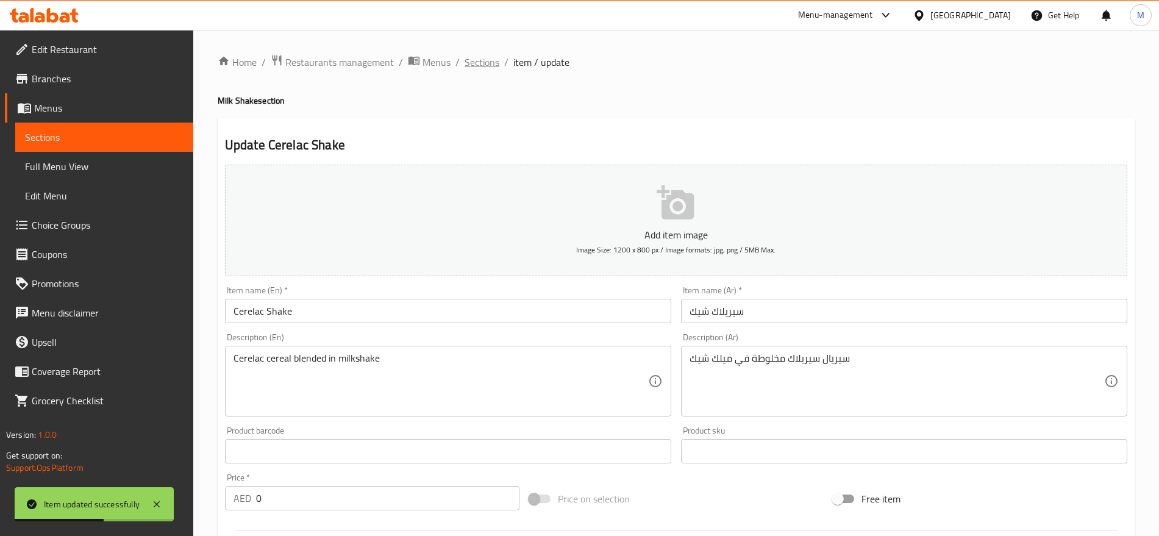
click at [489, 62] on span "Sections" at bounding box center [482, 62] width 35 height 15
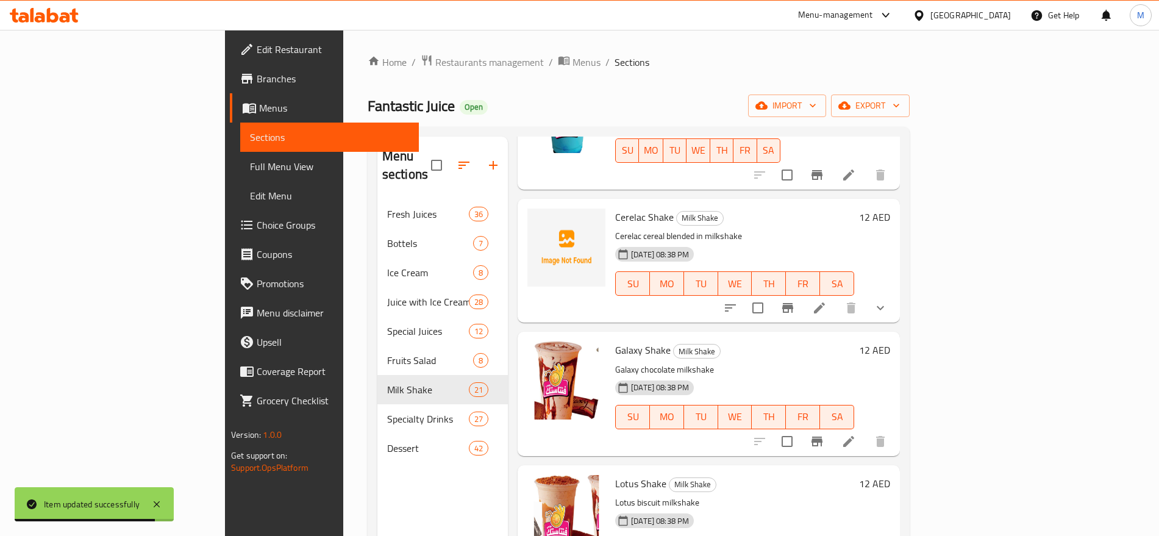
scroll to position [1107, 0]
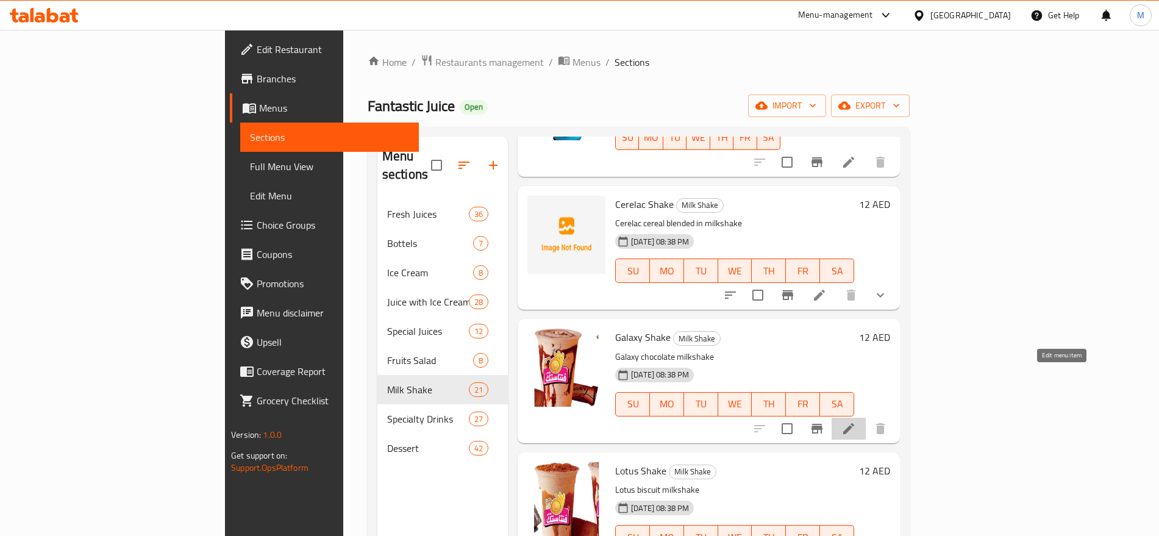
click at [856, 421] on icon at bounding box center [849, 428] width 15 height 15
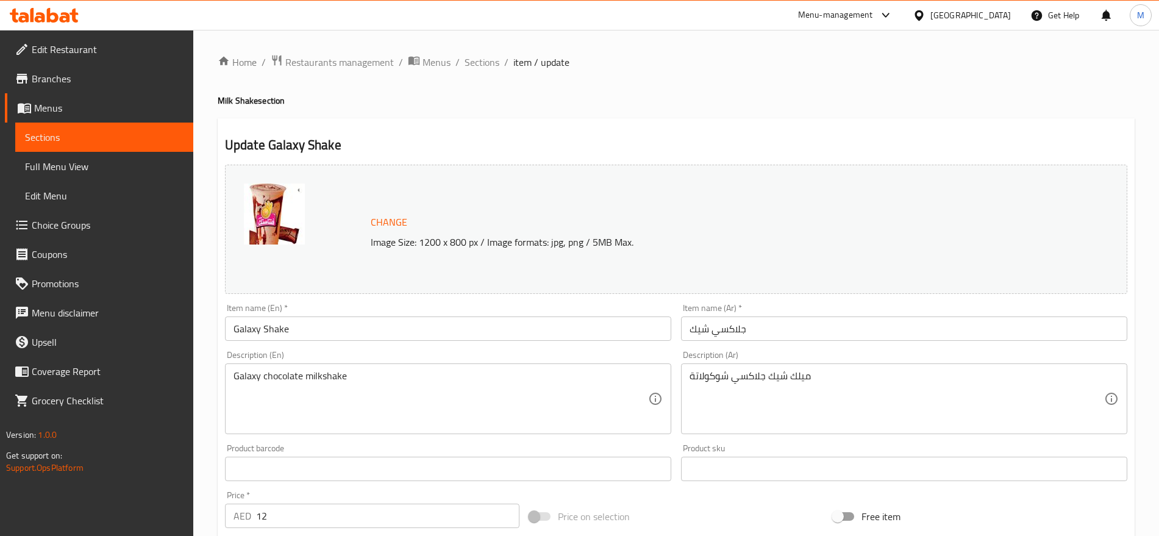
scroll to position [343, 0]
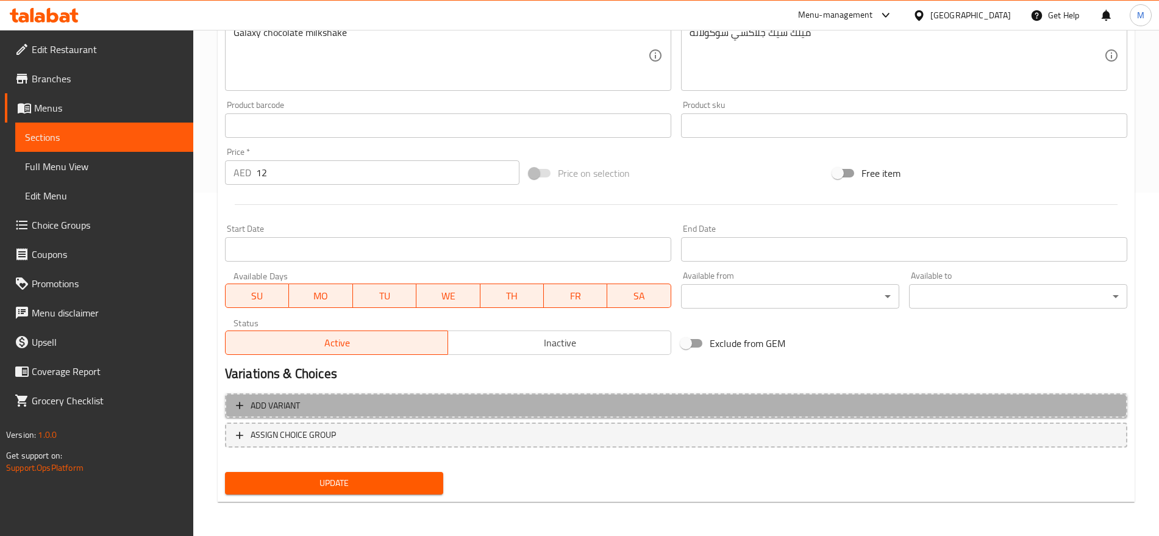
click at [851, 404] on span "Add variant" at bounding box center [676, 405] width 881 height 15
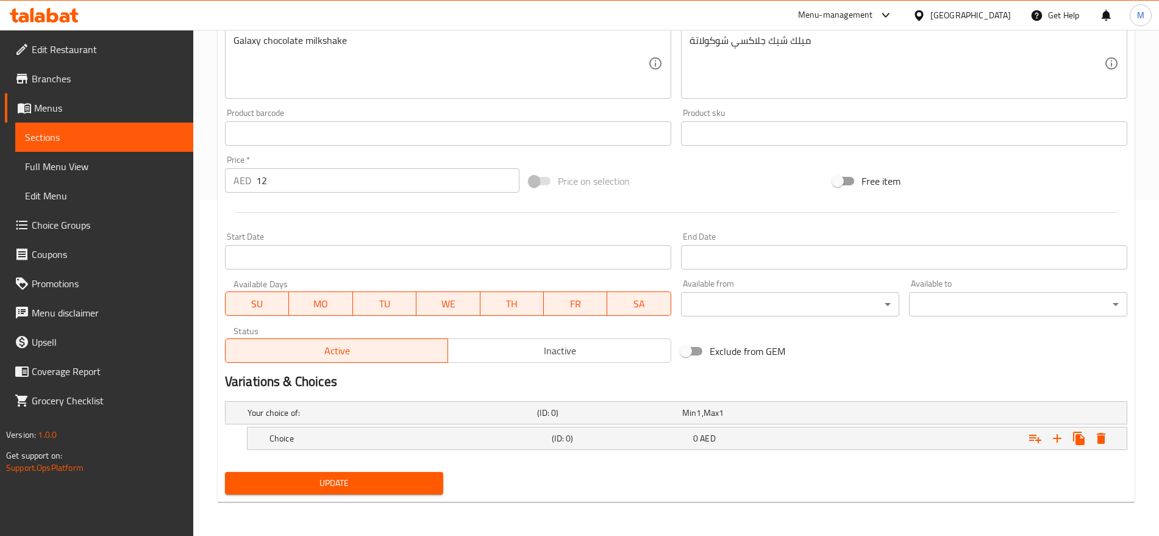
scroll to position [335, 0]
click at [1063, 434] on icon "Expand" at bounding box center [1057, 438] width 15 height 15
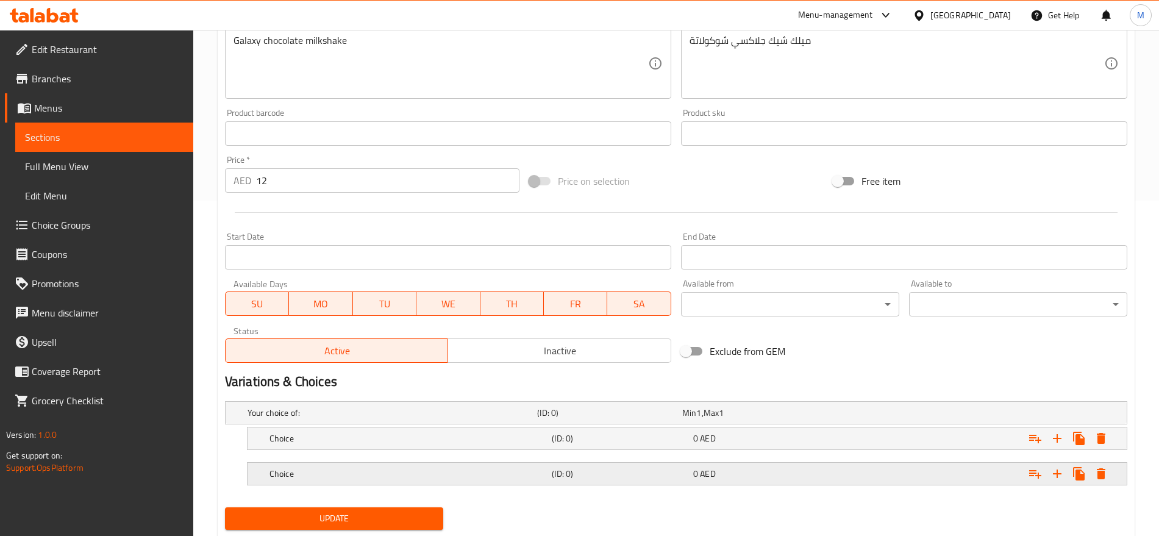
click at [872, 415] on div "Expand" at bounding box center [970, 412] width 290 height 5
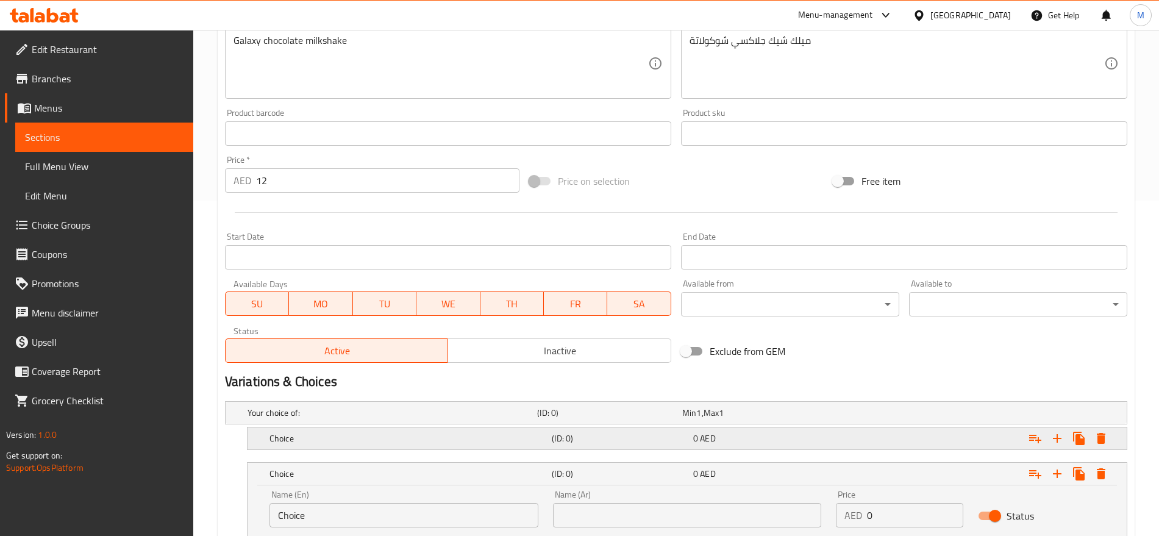
click at [865, 415] on div "Expand" at bounding box center [970, 412] width 290 height 5
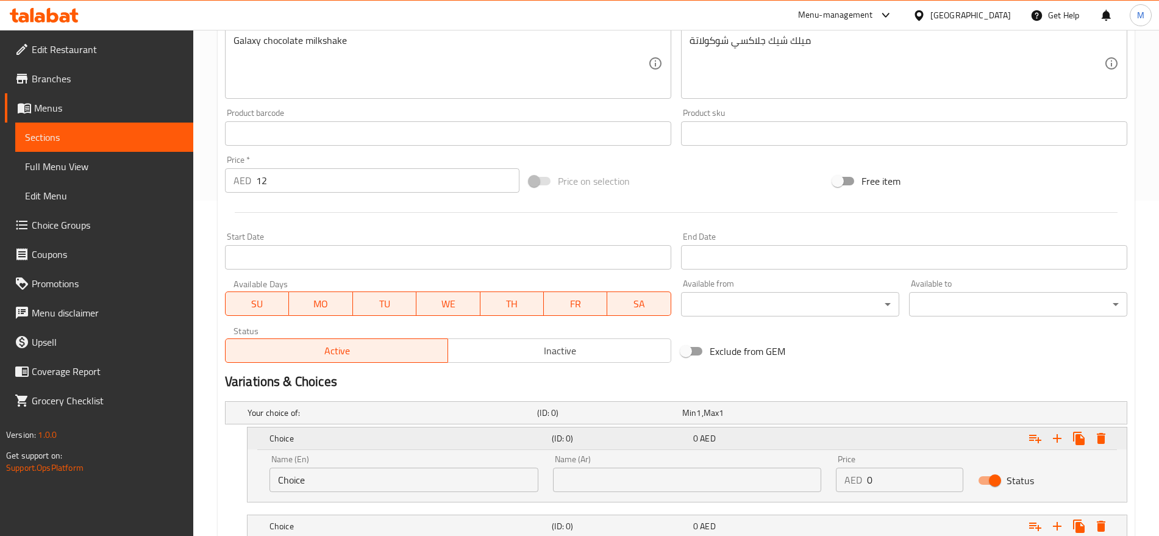
scroll to position [476, 0]
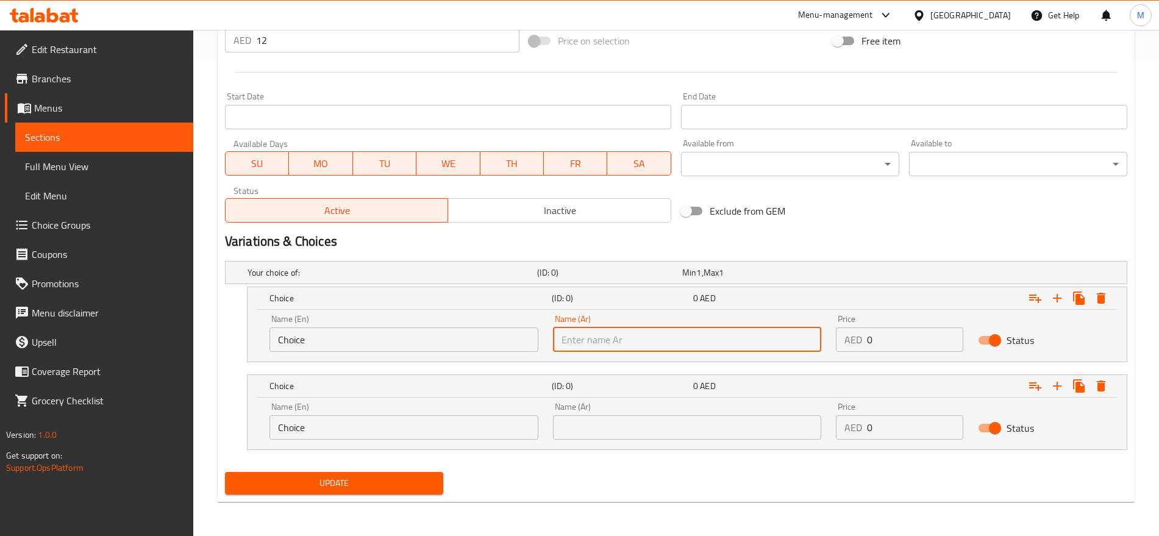
click at [767, 345] on input "text" at bounding box center [687, 340] width 269 height 24
type input "صغير"
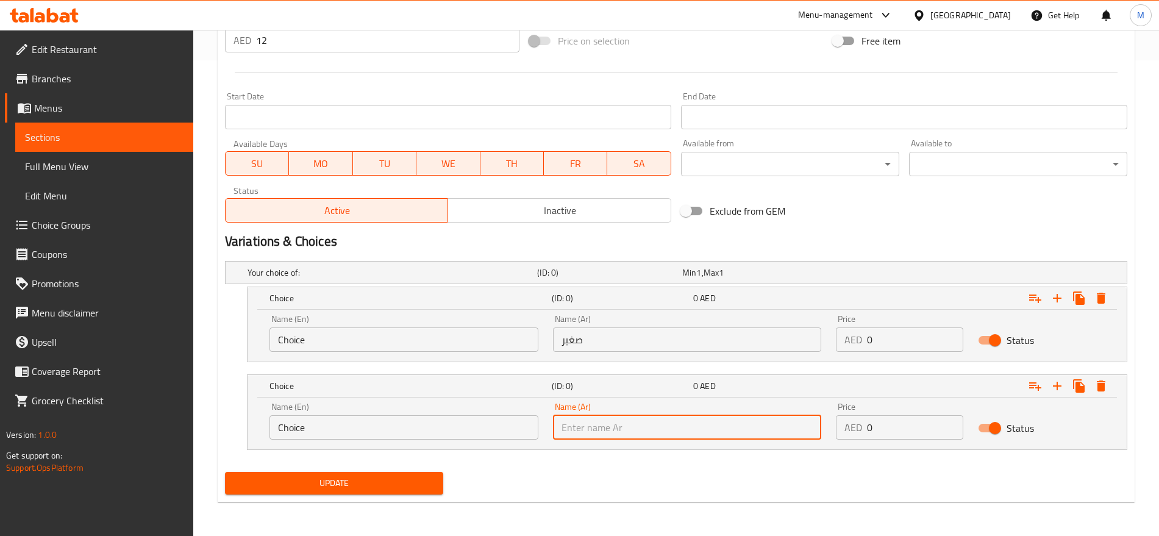
click at [641, 418] on input "text" at bounding box center [687, 427] width 269 height 24
type input "كبير"
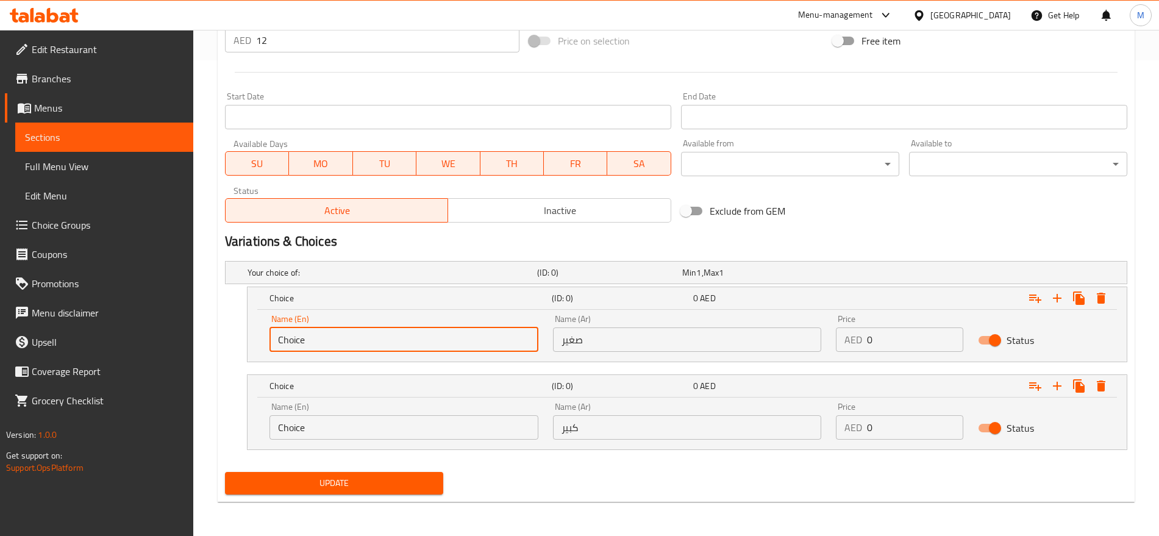
click at [395, 331] on input "Choice" at bounding box center [404, 340] width 269 height 24
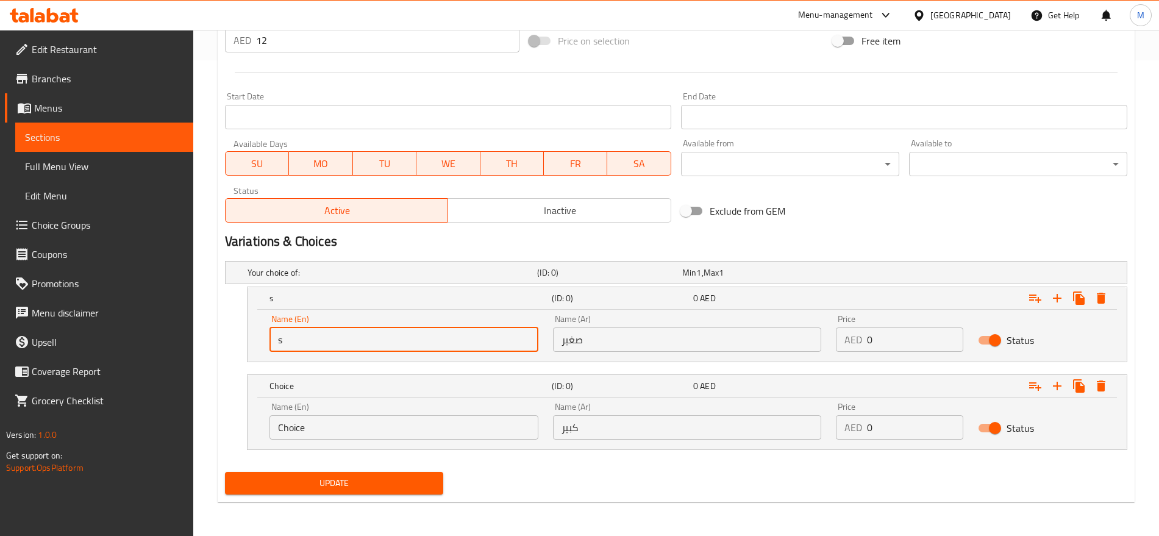
type input "Small"
click at [312, 420] on input "Choice" at bounding box center [404, 427] width 269 height 24
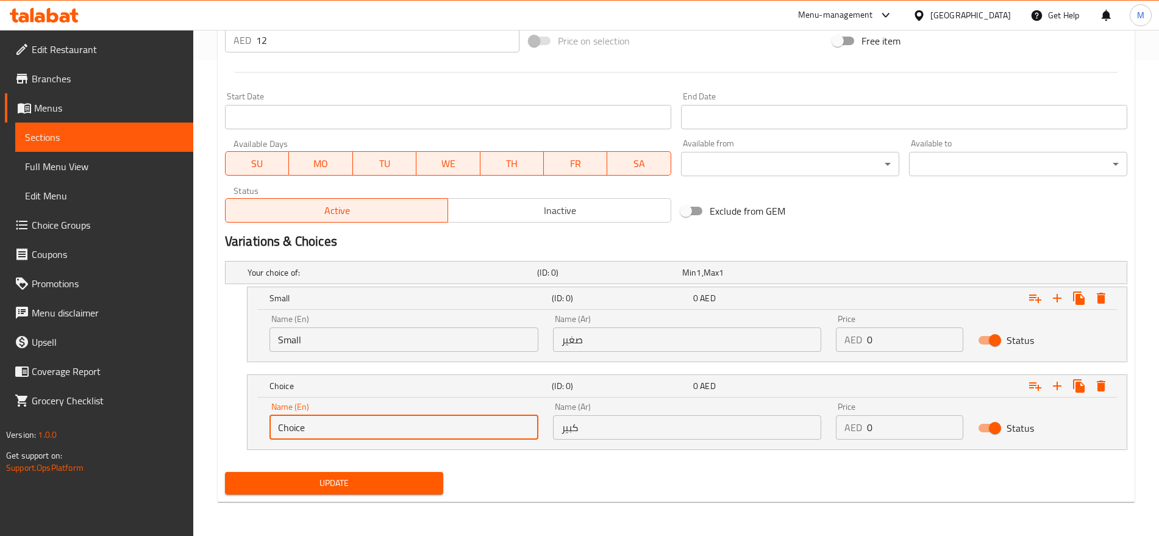
click at [312, 420] on input "Choice" at bounding box center [404, 427] width 269 height 24
type input "Large"
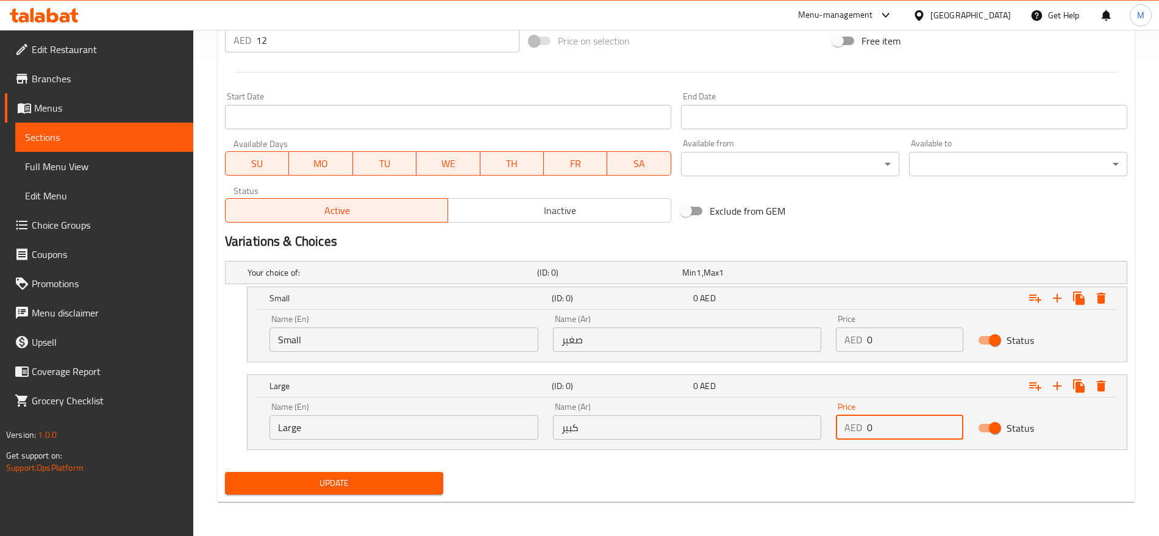
click at [887, 423] on input "0" at bounding box center [915, 427] width 96 height 24
type input "12"
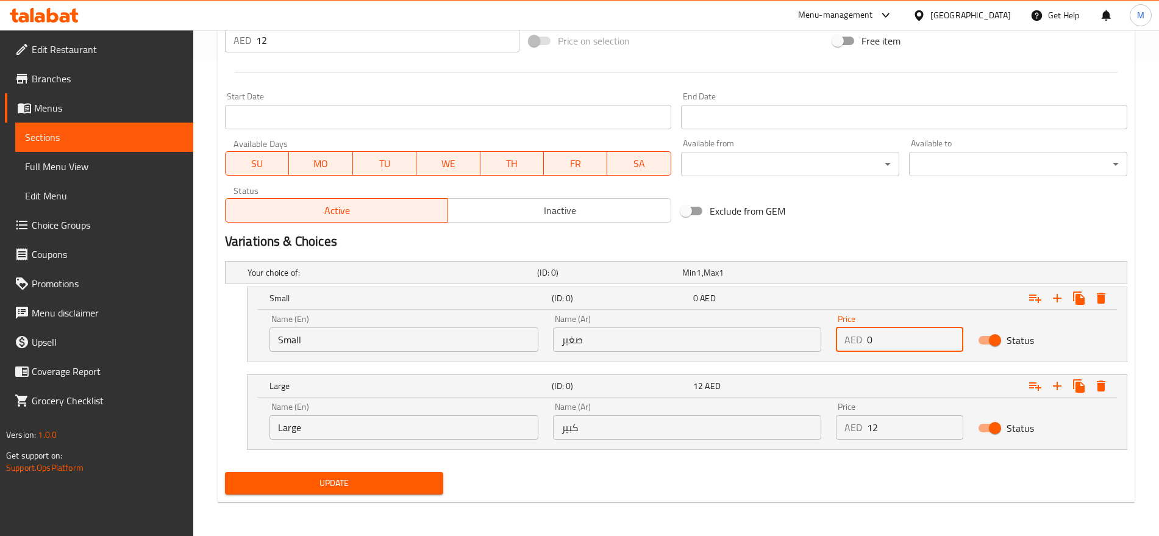
click at [895, 343] on input "0" at bounding box center [915, 340] width 96 height 24
type input "10"
click at [225, 472] on button "Update" at bounding box center [334, 483] width 218 height 23
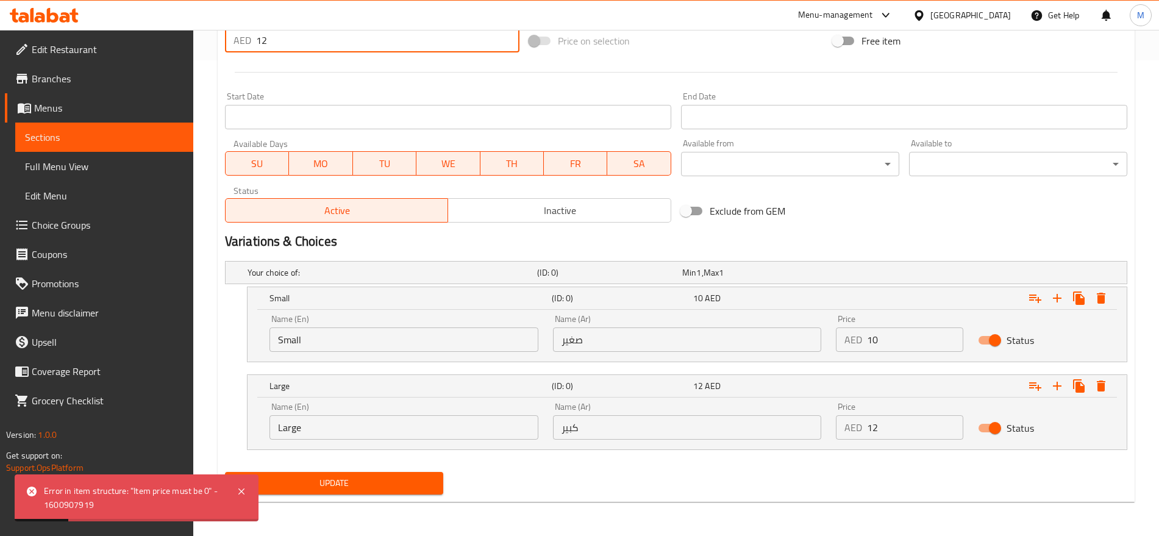
click at [279, 40] on input "12" at bounding box center [387, 40] width 263 height 24
type input "0"
click at [225, 472] on button "Update" at bounding box center [334, 483] width 218 height 23
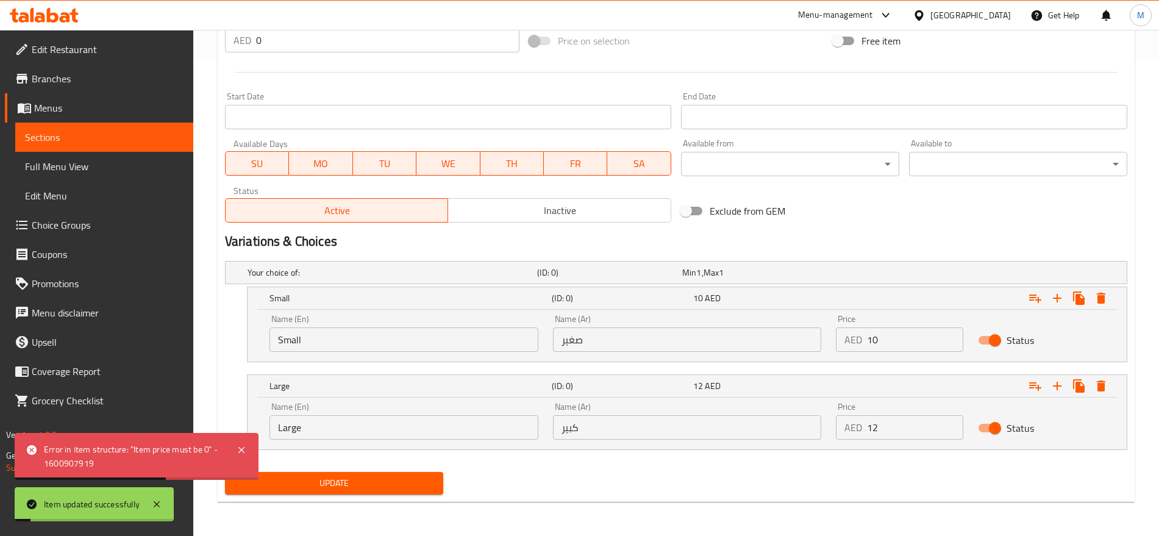
click at [828, 196] on div "Exclude from GEM" at bounding box center [828, 211] width 304 height 33
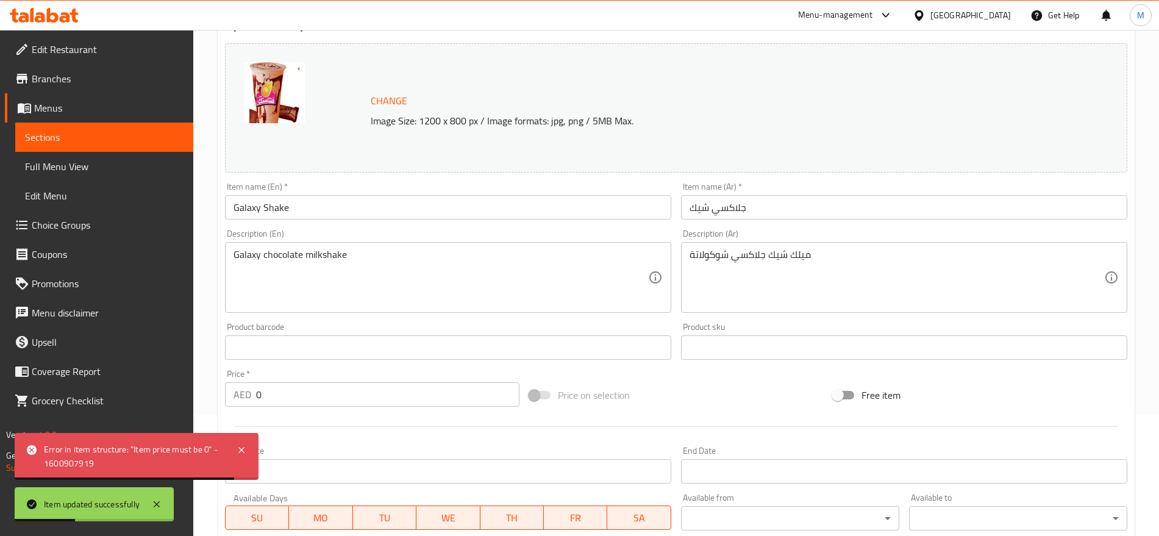
scroll to position [0, 0]
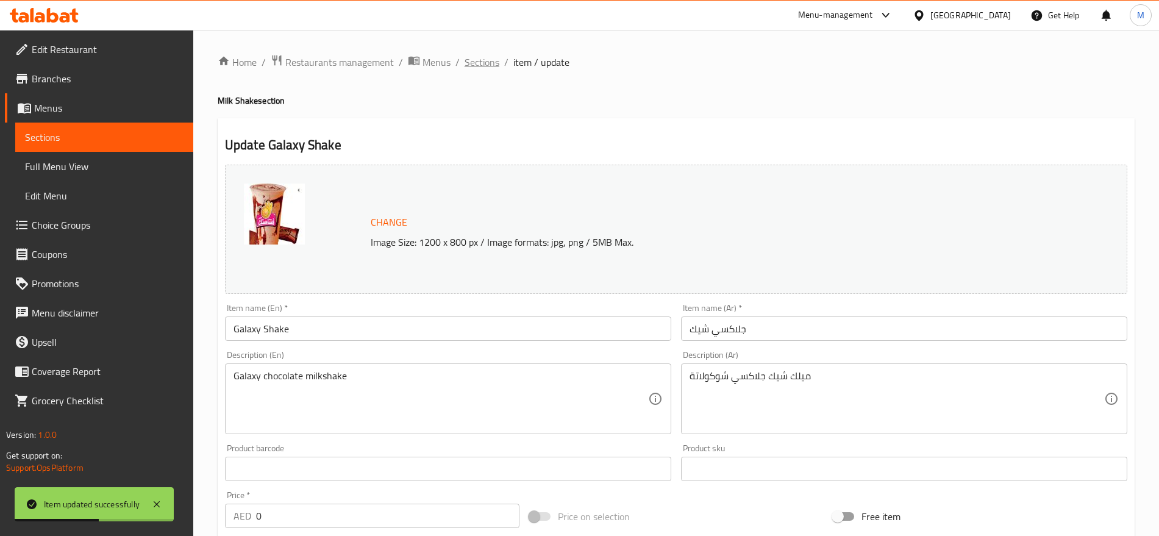
click at [478, 61] on span "Sections" at bounding box center [482, 62] width 35 height 15
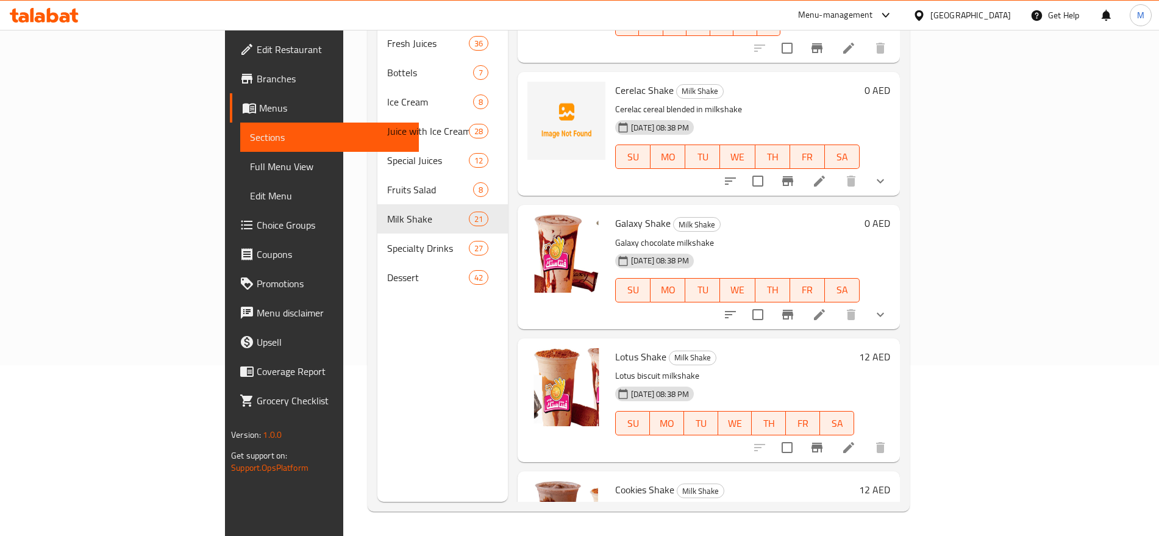
scroll to position [1050, 0]
click at [856, 440] on icon at bounding box center [849, 447] width 15 height 15
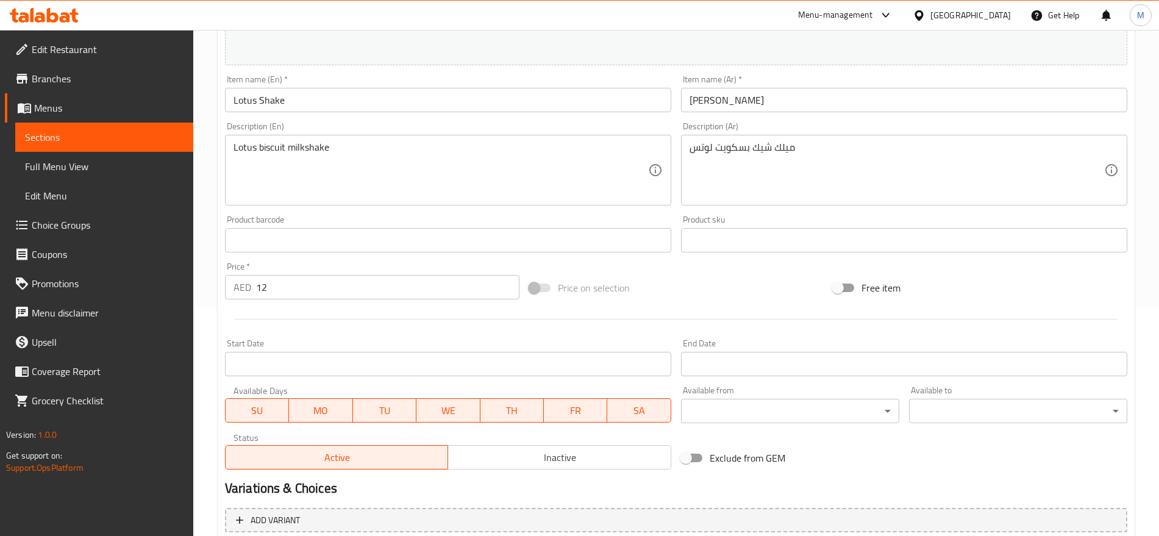
scroll to position [343, 0]
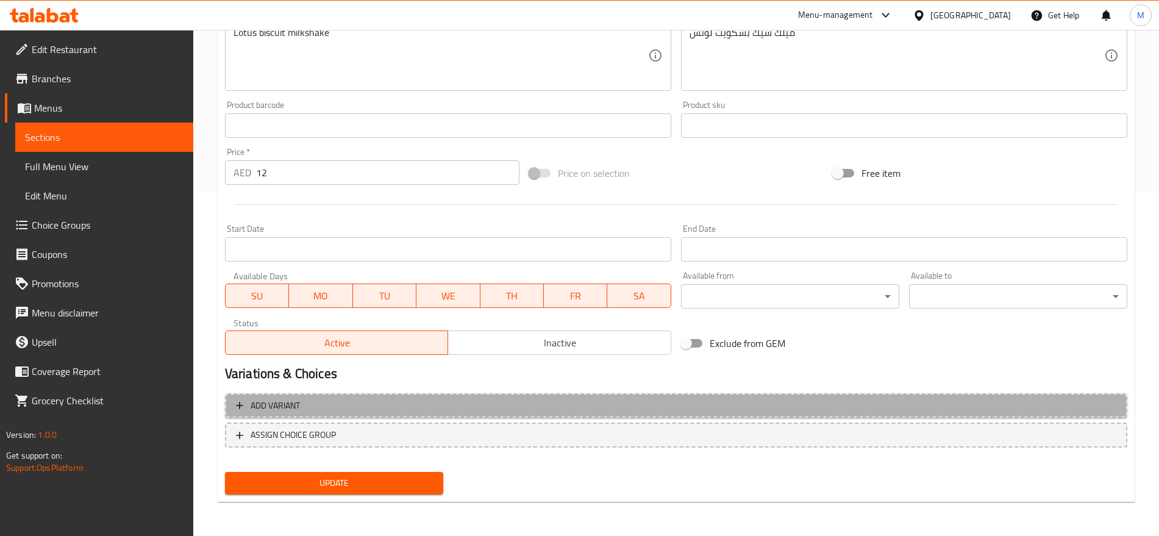
click at [812, 398] on span "Add variant" at bounding box center [676, 405] width 881 height 15
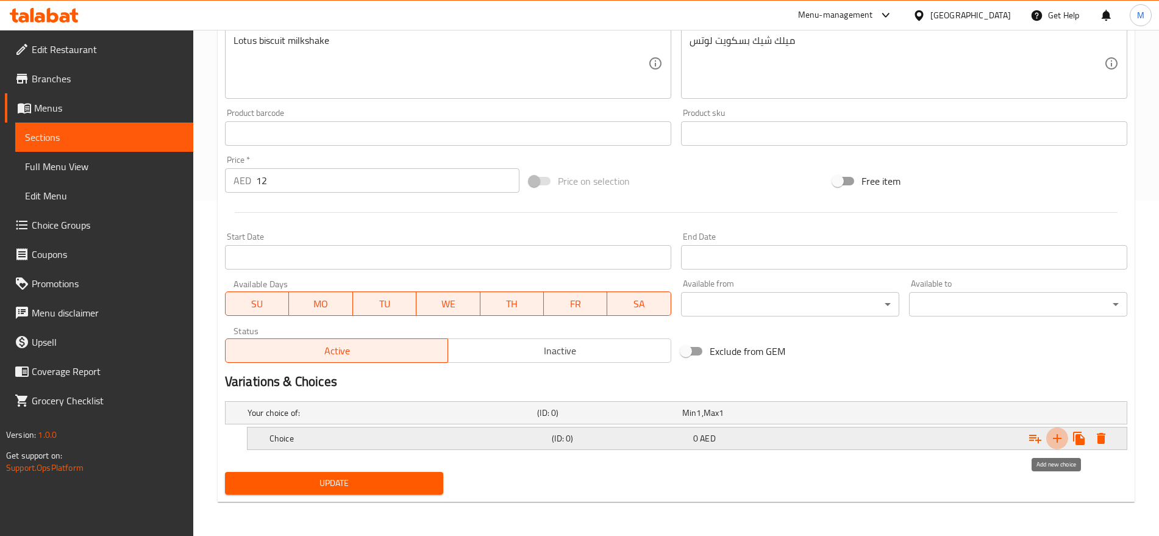
click at [1053, 434] on icon "Expand" at bounding box center [1057, 438] width 15 height 15
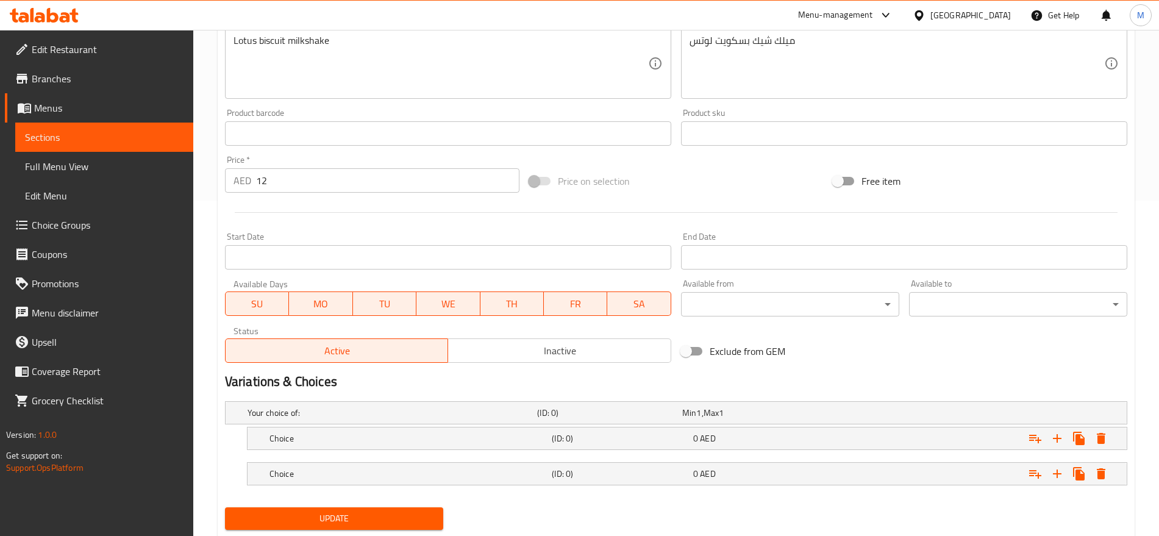
scroll to position [371, 0]
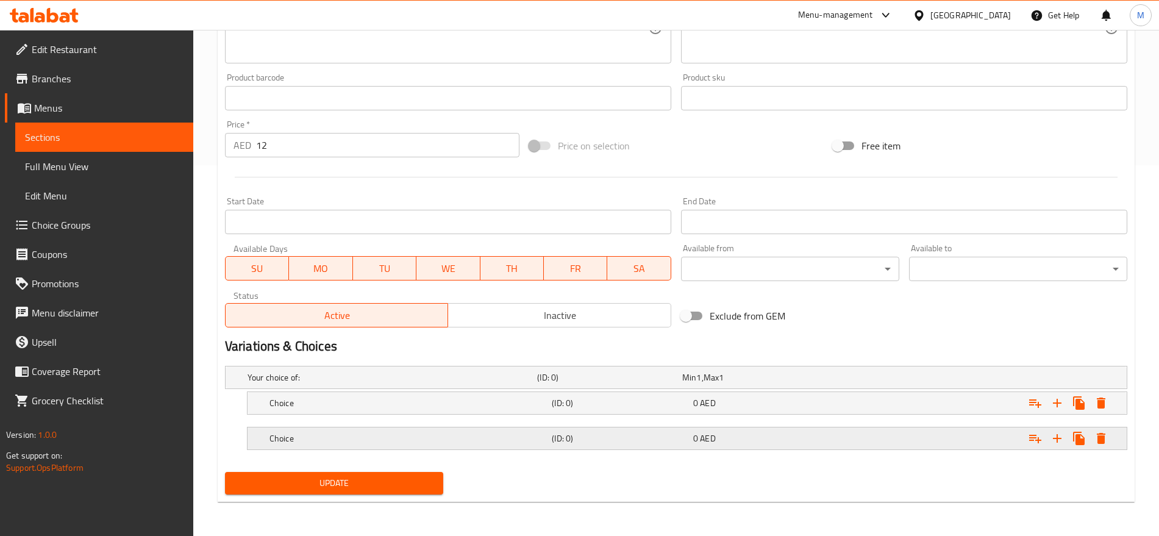
click at [904, 380] on div "Expand" at bounding box center [970, 377] width 290 height 5
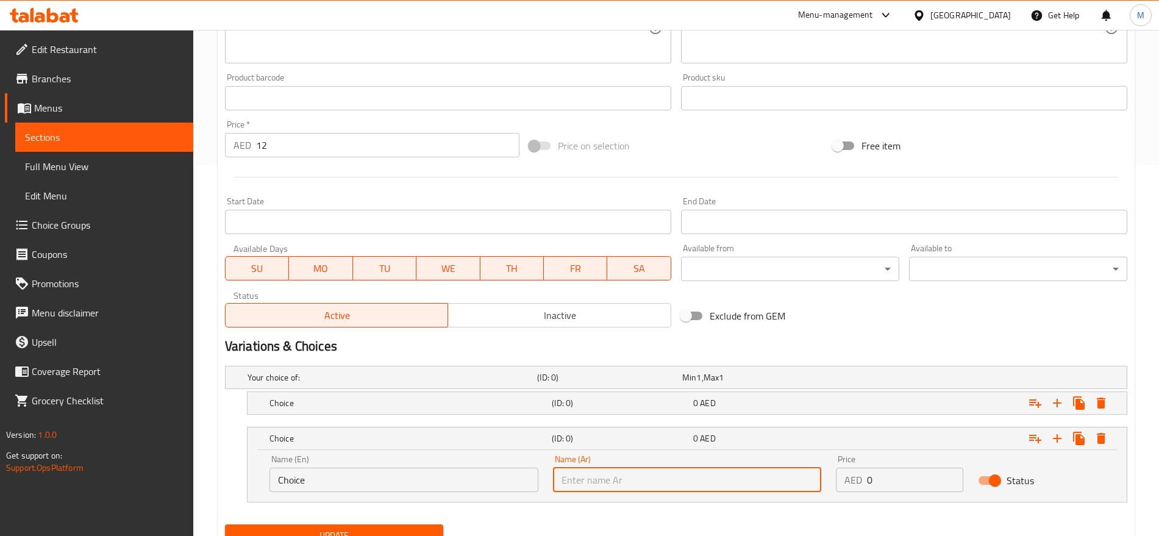
click at [774, 486] on input "text" at bounding box center [687, 480] width 269 height 24
type input "كبير"
click at [651, 384] on h5 "(ID: 0)" at bounding box center [607, 377] width 140 height 12
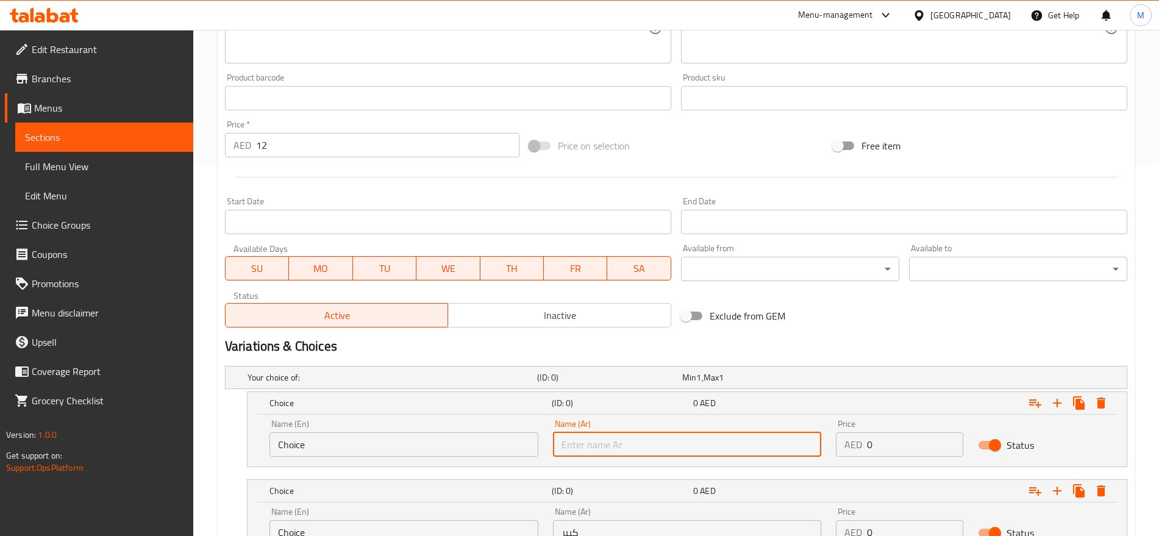
click at [687, 449] on input "text" at bounding box center [687, 444] width 269 height 24
type input "صغير"
click at [359, 443] on input "Choice" at bounding box center [404, 444] width 269 height 24
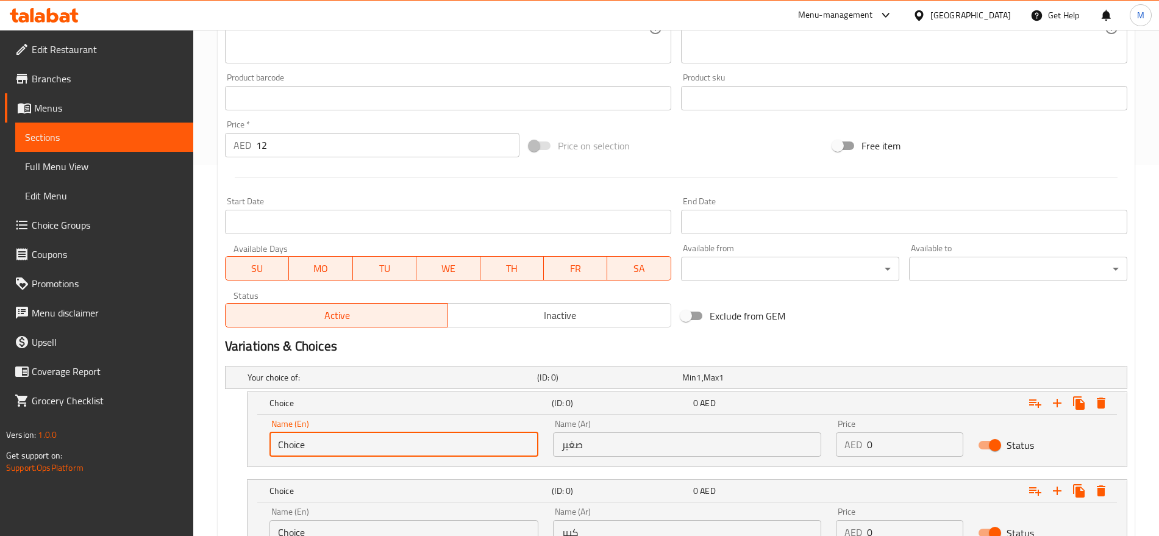
click at [359, 443] on input "Choice" at bounding box center [404, 444] width 269 height 24
type input "Small"
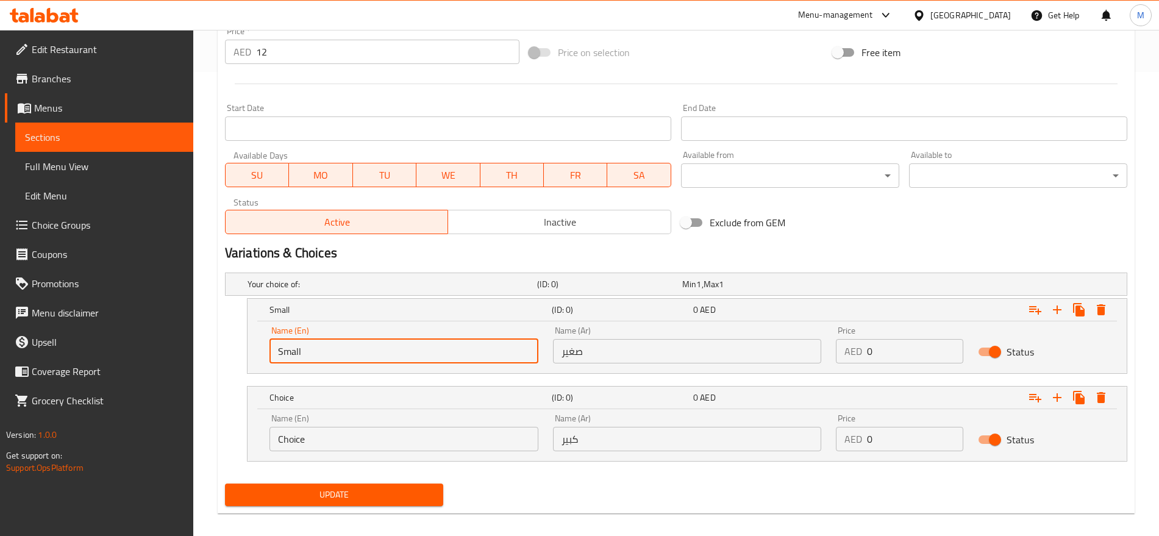
scroll to position [476, 0]
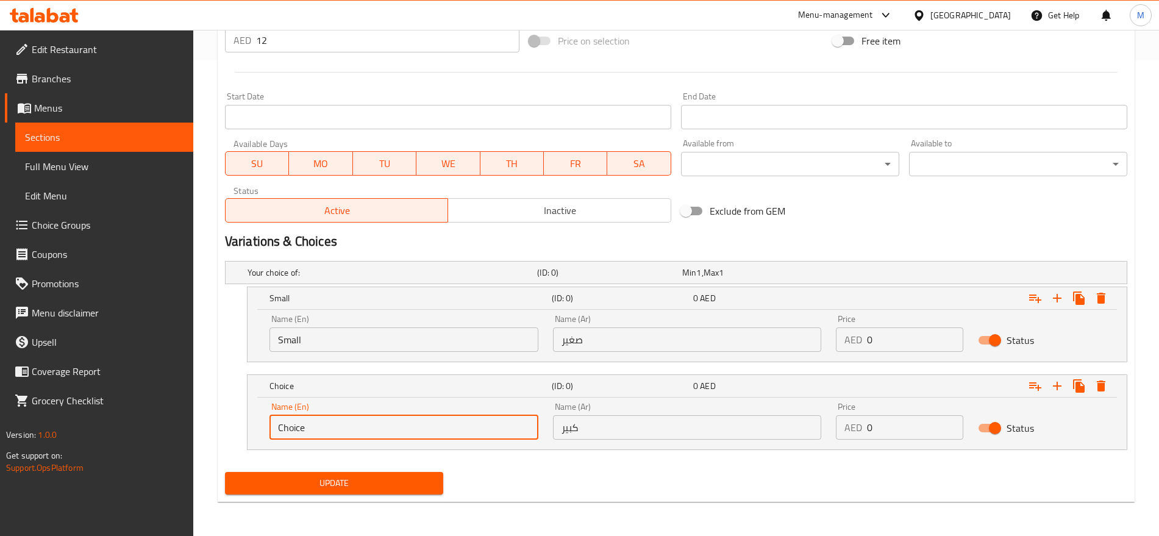
click at [329, 418] on input "Choice" at bounding box center [404, 427] width 269 height 24
type input "Large"
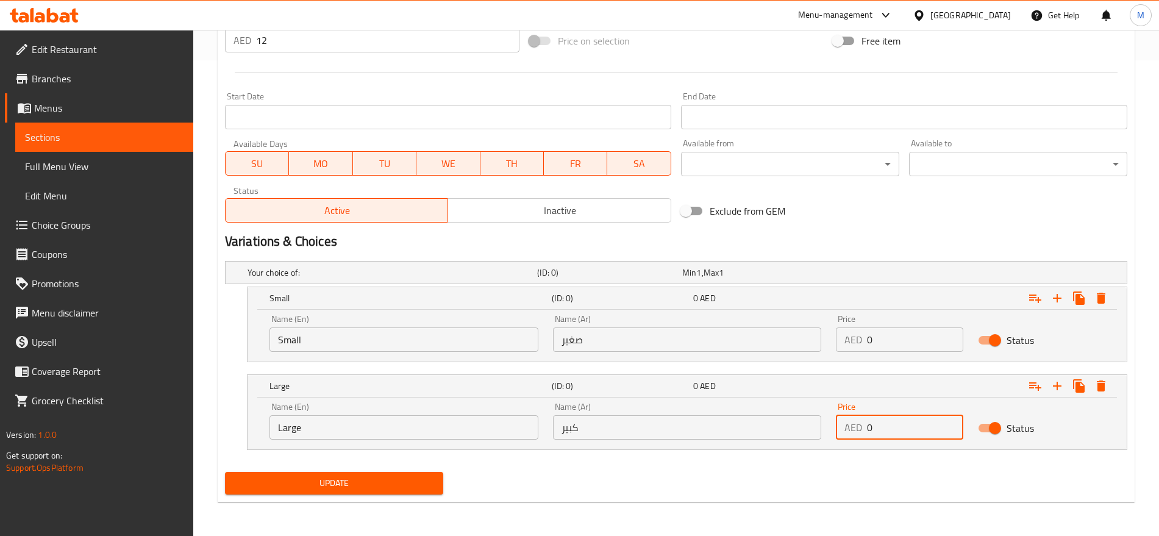
click at [897, 426] on input "0" at bounding box center [915, 427] width 96 height 24
type input "12"
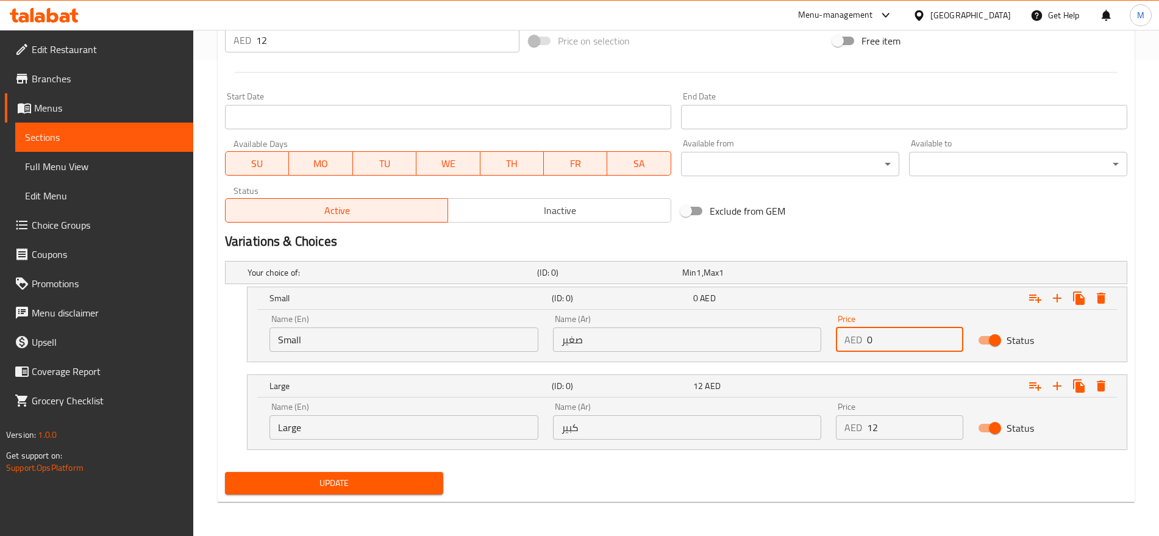
click at [885, 339] on input "0" at bounding box center [915, 340] width 96 height 24
type input "10"
click at [225, 472] on button "Update" at bounding box center [334, 483] width 218 height 23
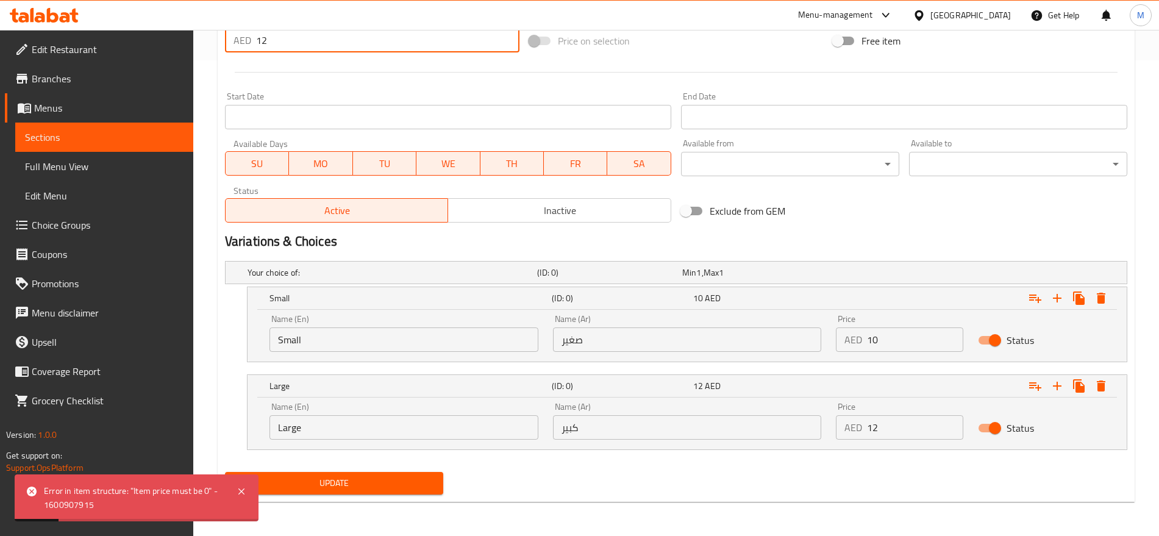
click at [354, 47] on input "12" at bounding box center [387, 40] width 263 height 24
type input "0"
click at [225, 472] on button "Update" at bounding box center [334, 483] width 218 height 23
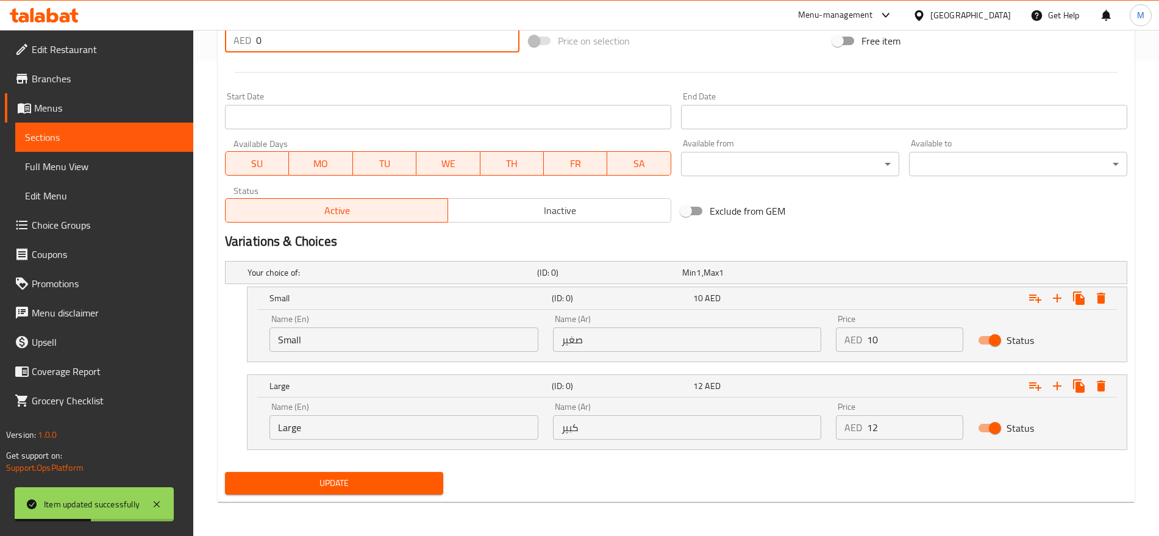
click at [225, 472] on button "Update" at bounding box center [334, 483] width 218 height 23
click at [887, 209] on div "Exclude from GEM" at bounding box center [828, 211] width 304 height 33
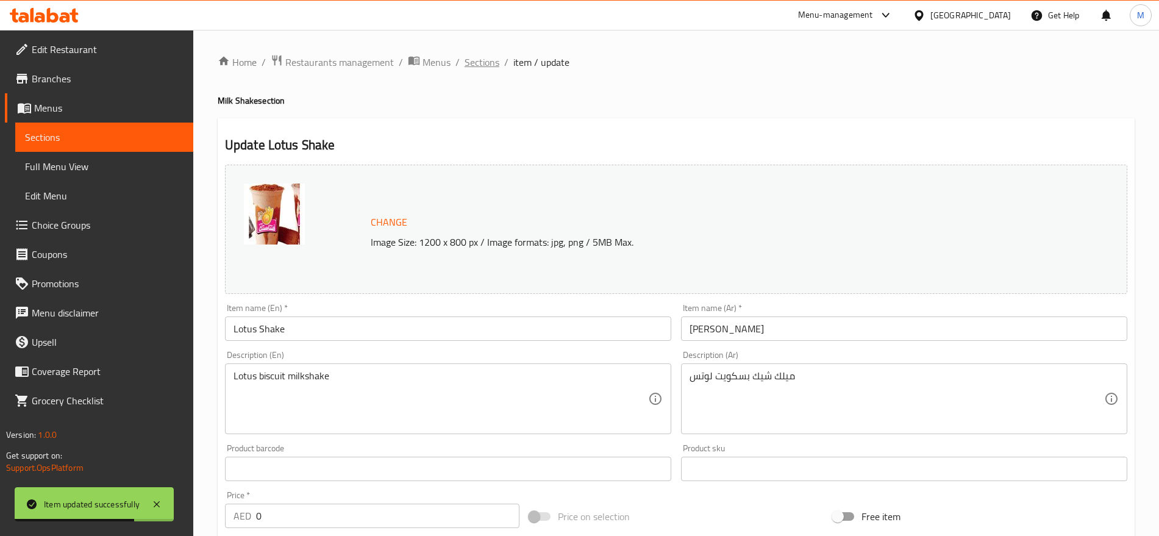
click at [482, 62] on span "Sections" at bounding box center [482, 62] width 35 height 15
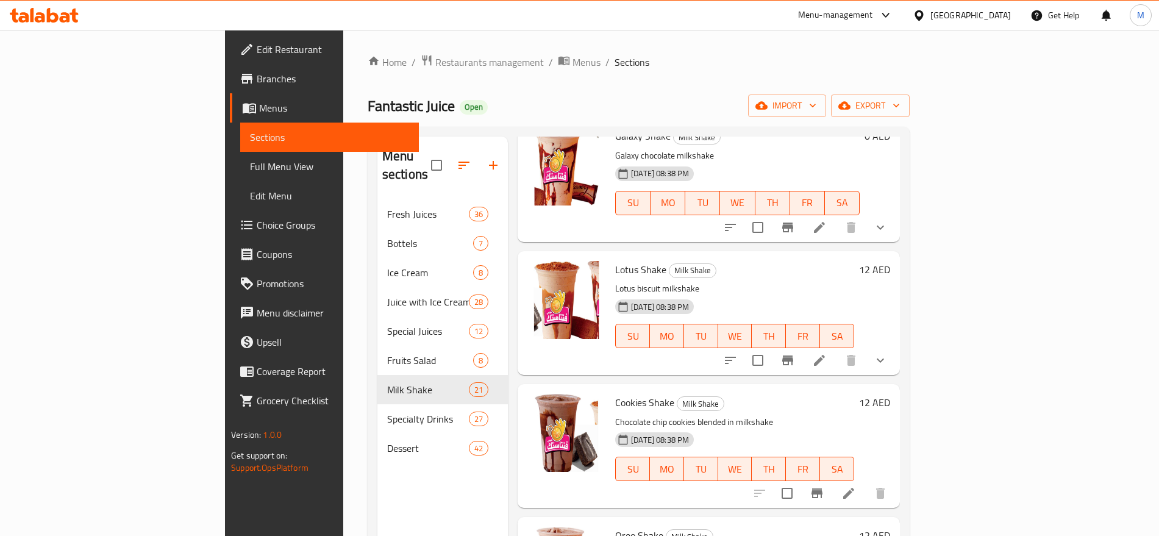
scroll to position [1355, 0]
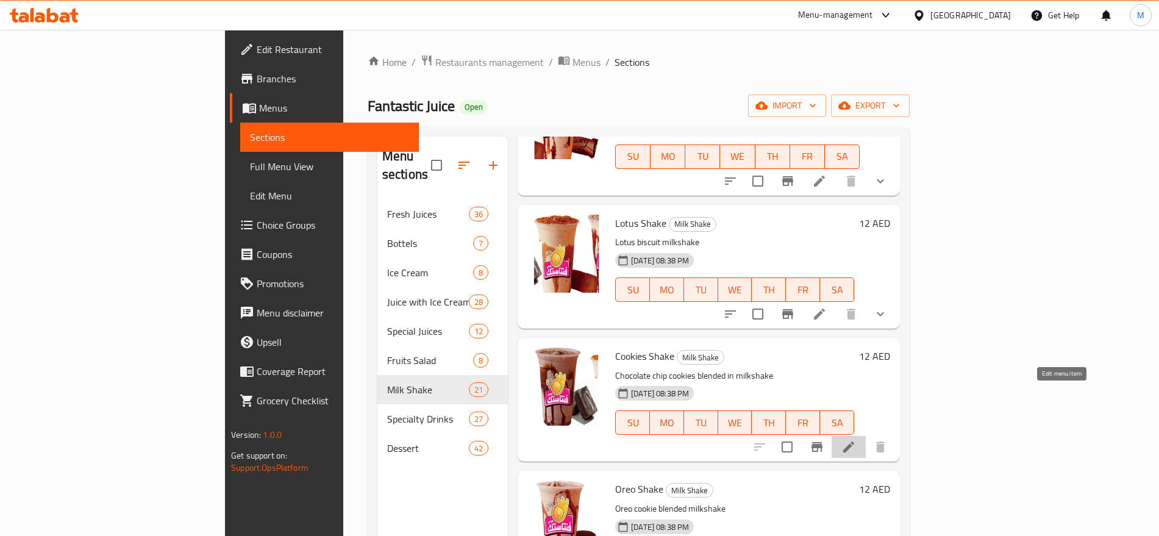
click at [856, 440] on icon at bounding box center [849, 447] width 15 height 15
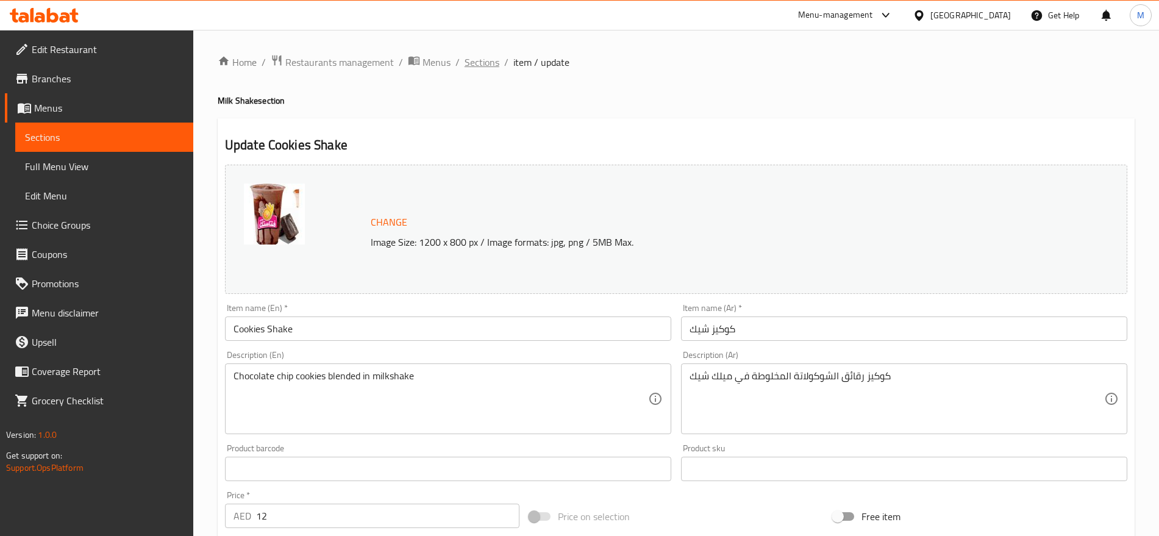
click at [491, 66] on span "Sections" at bounding box center [482, 62] width 35 height 15
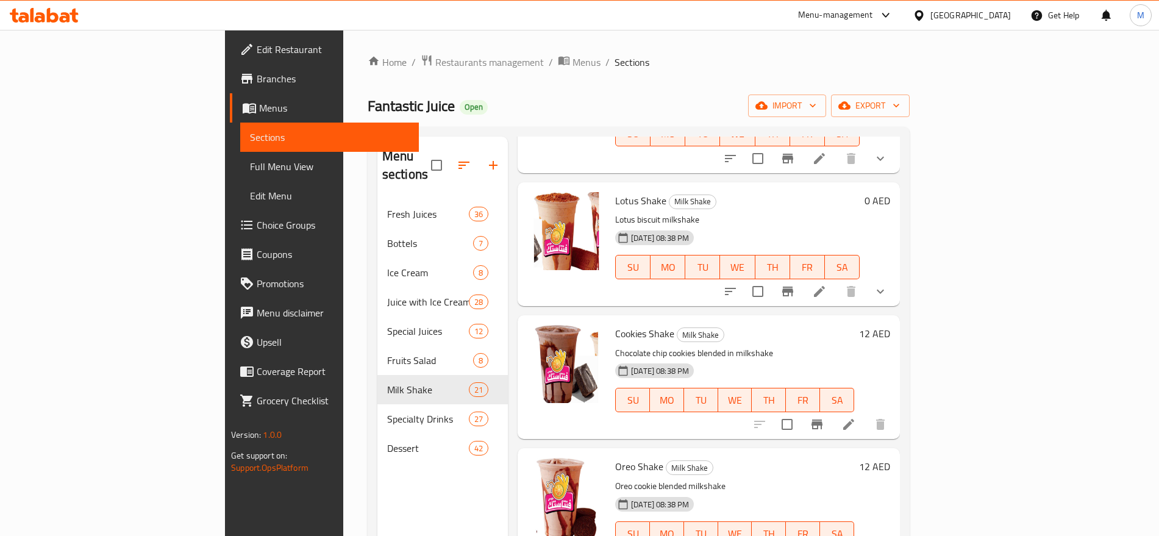
scroll to position [1377, 0]
click at [832, 410] on button "Branch-specific-item" at bounding box center [817, 424] width 29 height 29
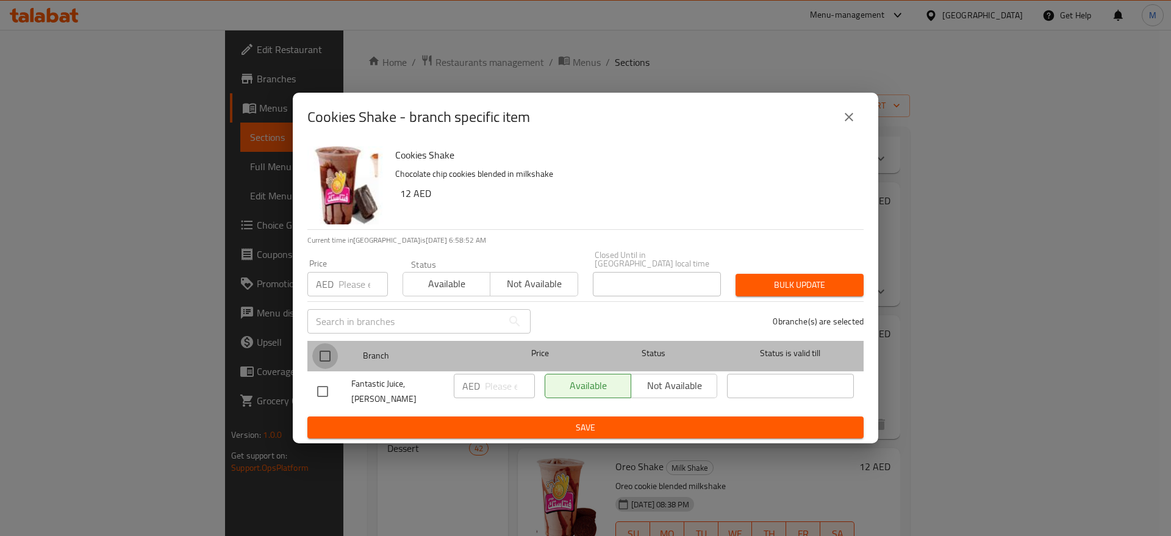
click at [320, 365] on input "checkbox" at bounding box center [325, 356] width 26 height 26
checkbox input "true"
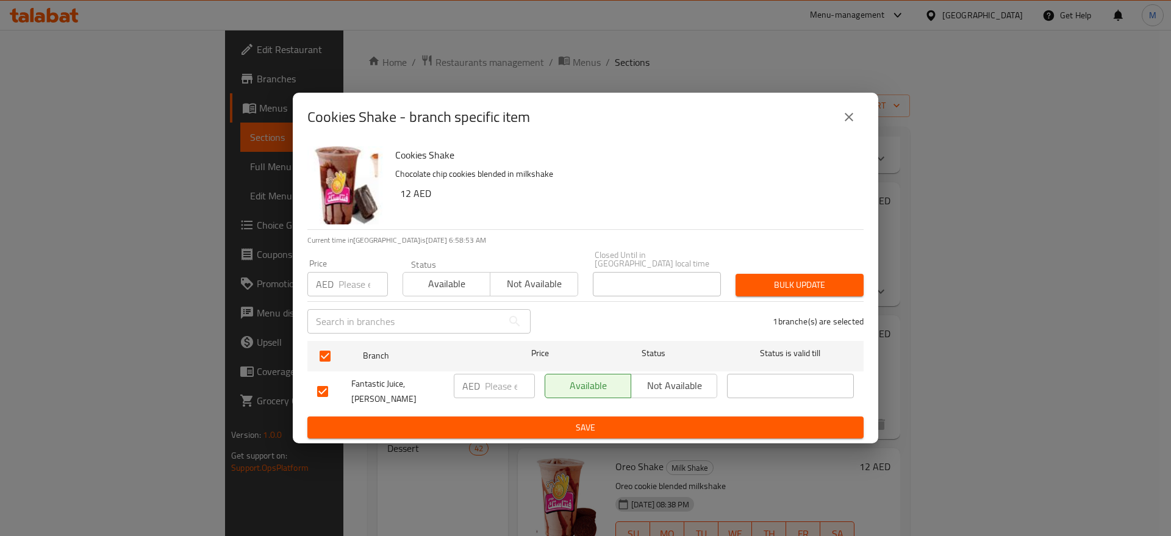
click at [509, 398] on input "number" at bounding box center [510, 386] width 50 height 24
paste input "15"
type input "15"
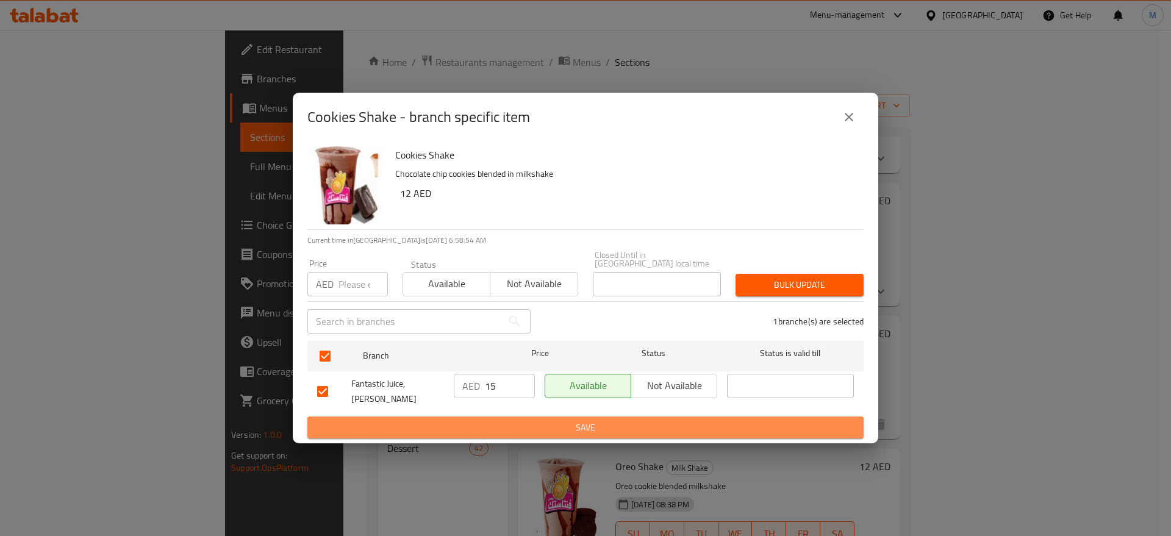
click at [501, 424] on span "Save" at bounding box center [585, 427] width 537 height 15
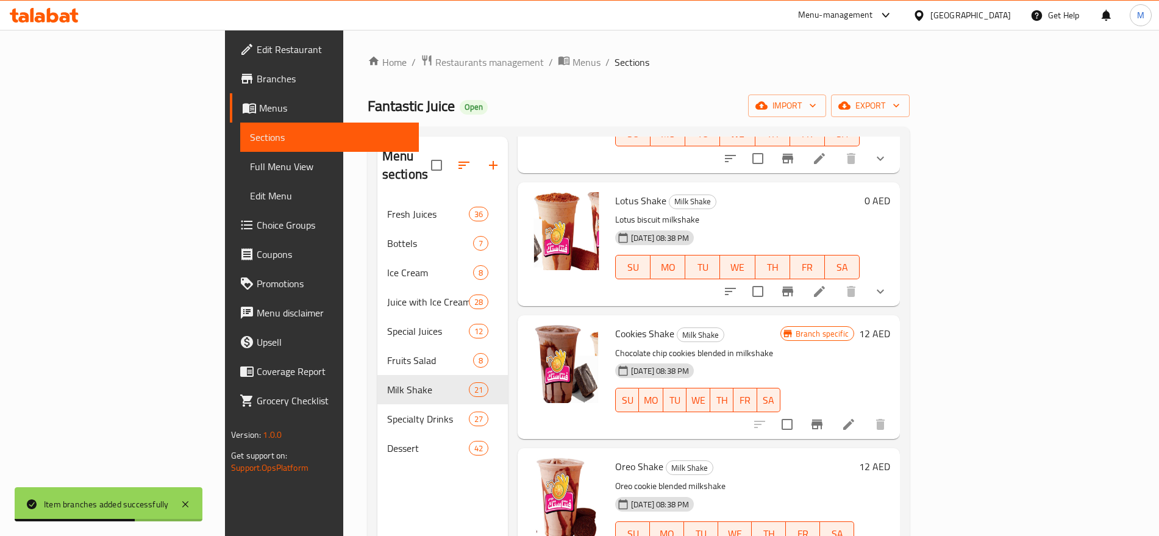
scroll to position [1543, 0]
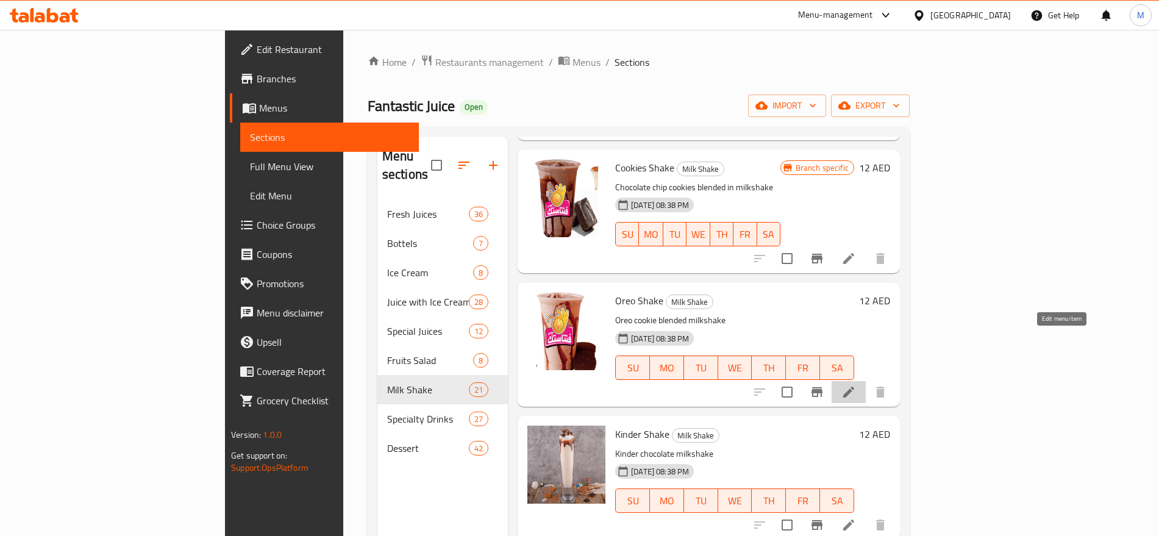
click at [856, 385] on icon at bounding box center [849, 392] width 15 height 15
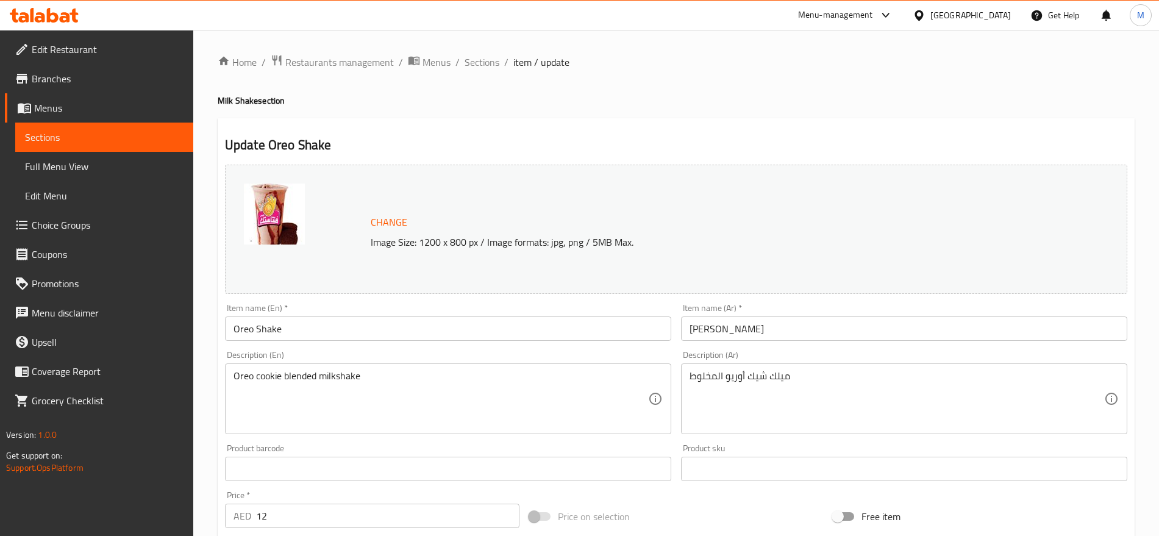
scroll to position [343, 0]
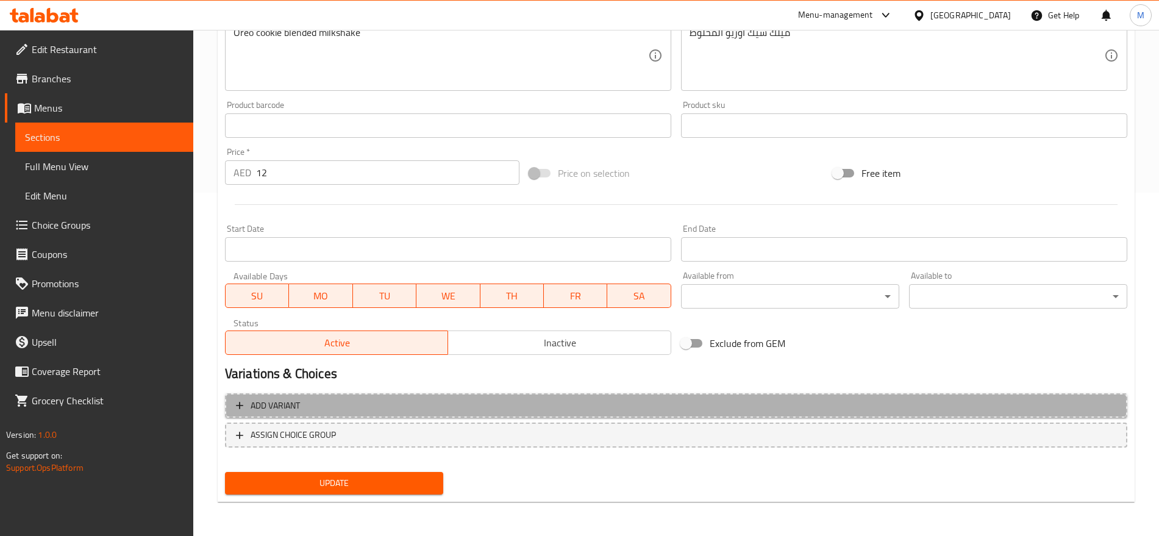
click at [1023, 398] on span "Add variant" at bounding box center [676, 405] width 881 height 15
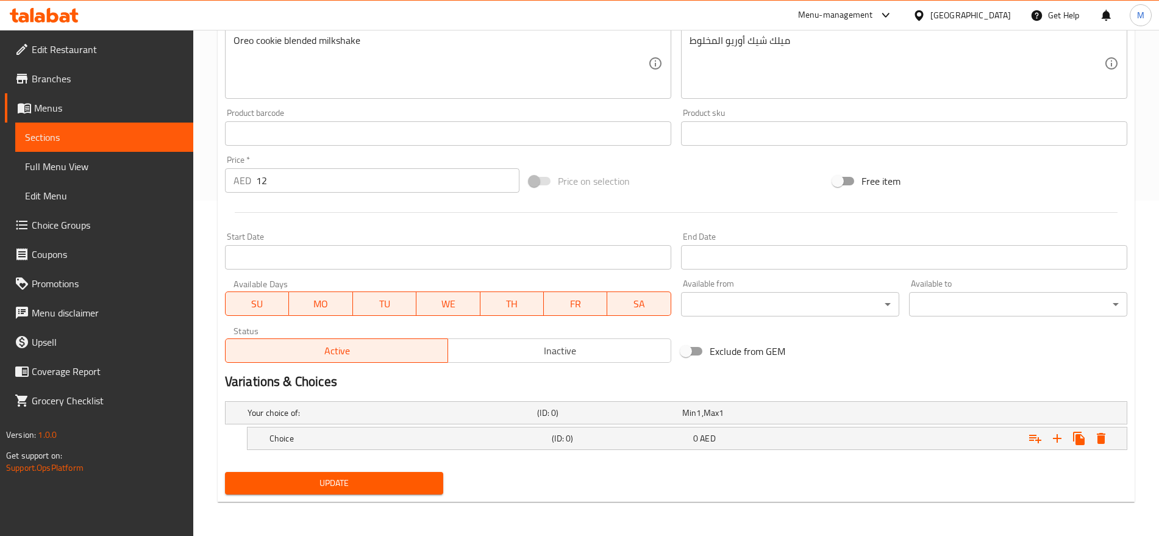
scroll to position [335, 0]
click at [1056, 442] on icon "Expand" at bounding box center [1057, 438] width 15 height 15
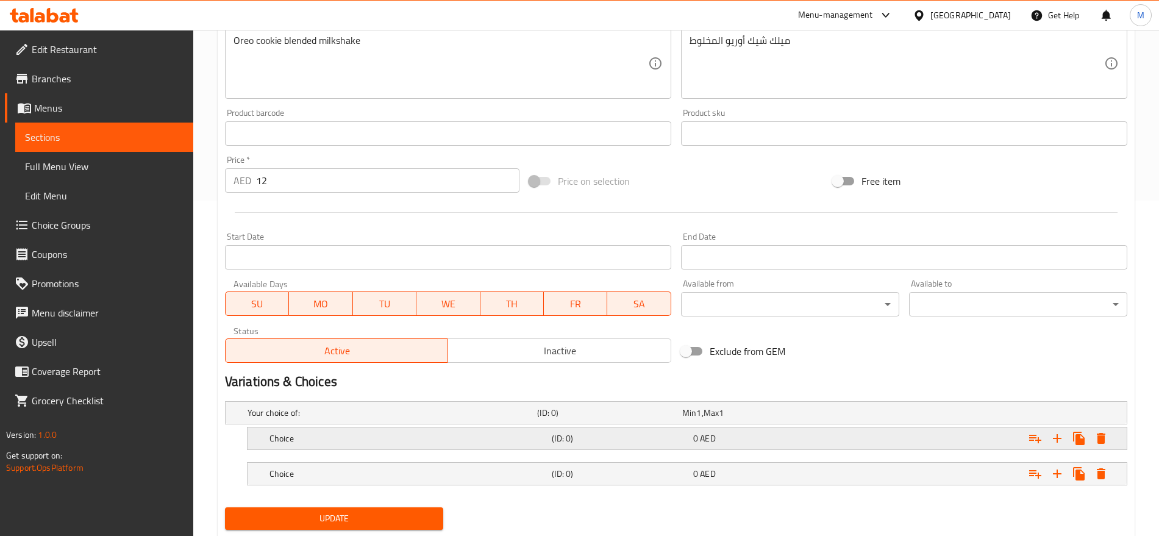
click at [852, 415] on div "Expand" at bounding box center [970, 412] width 290 height 5
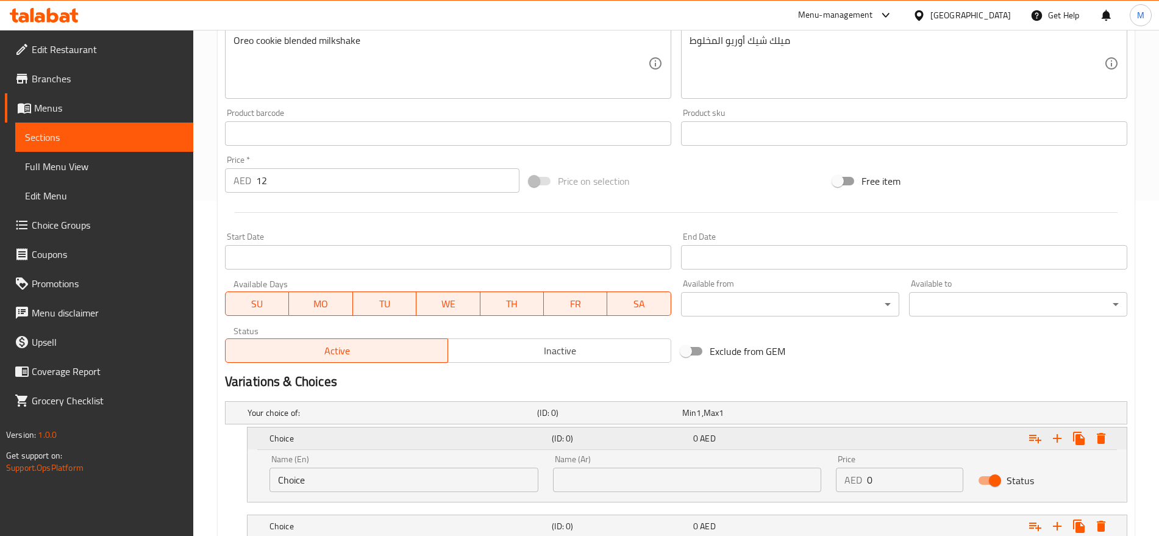
scroll to position [423, 0]
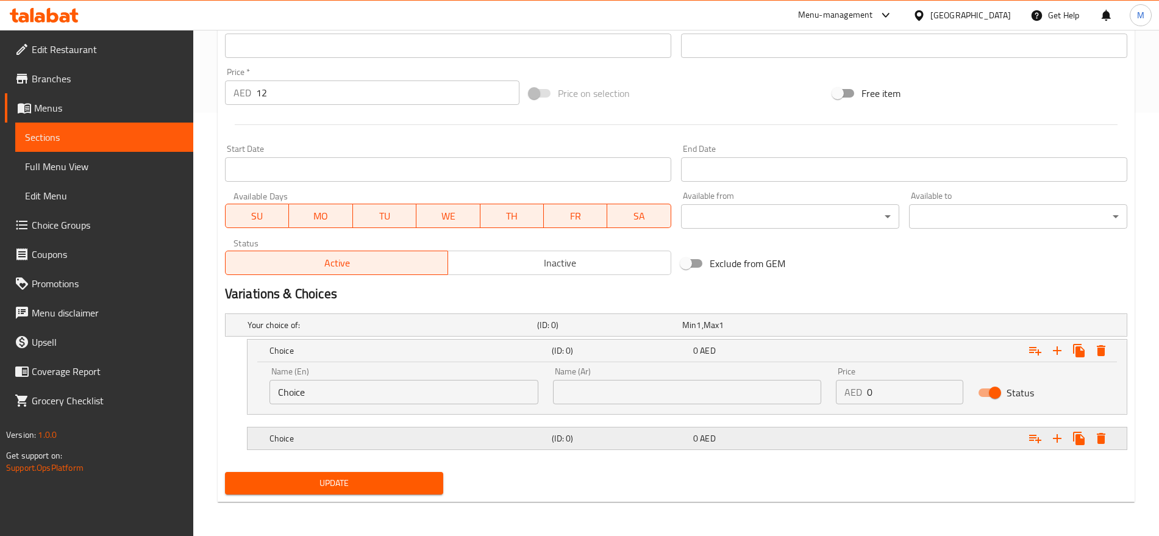
click at [793, 339] on div "Choice (ID: 0) 0 AED" at bounding box center [680, 325] width 870 height 27
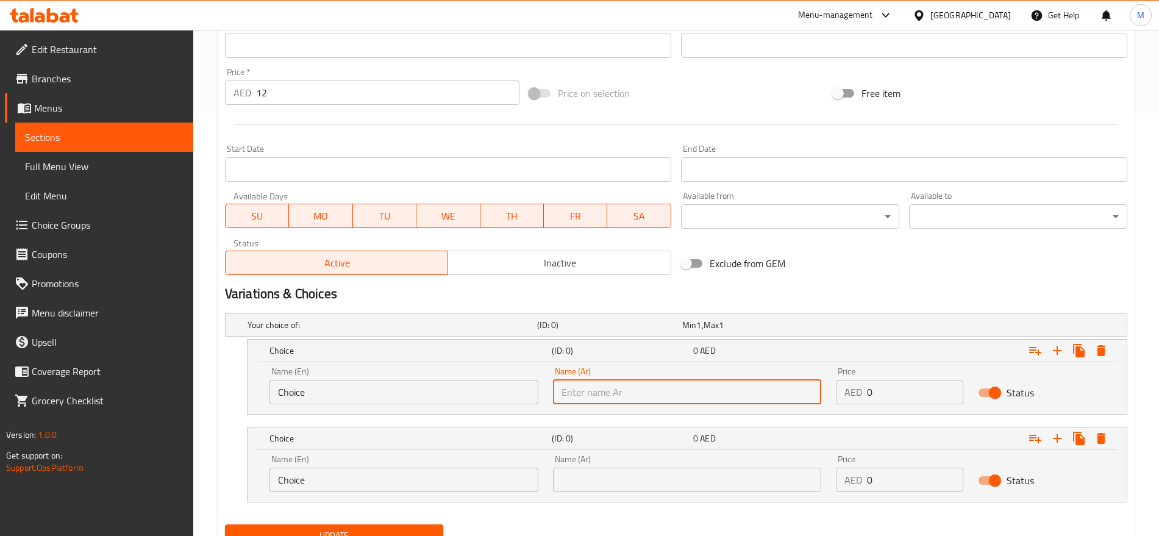
click at [737, 395] on input "text" at bounding box center [687, 392] width 269 height 24
type input "صغير"
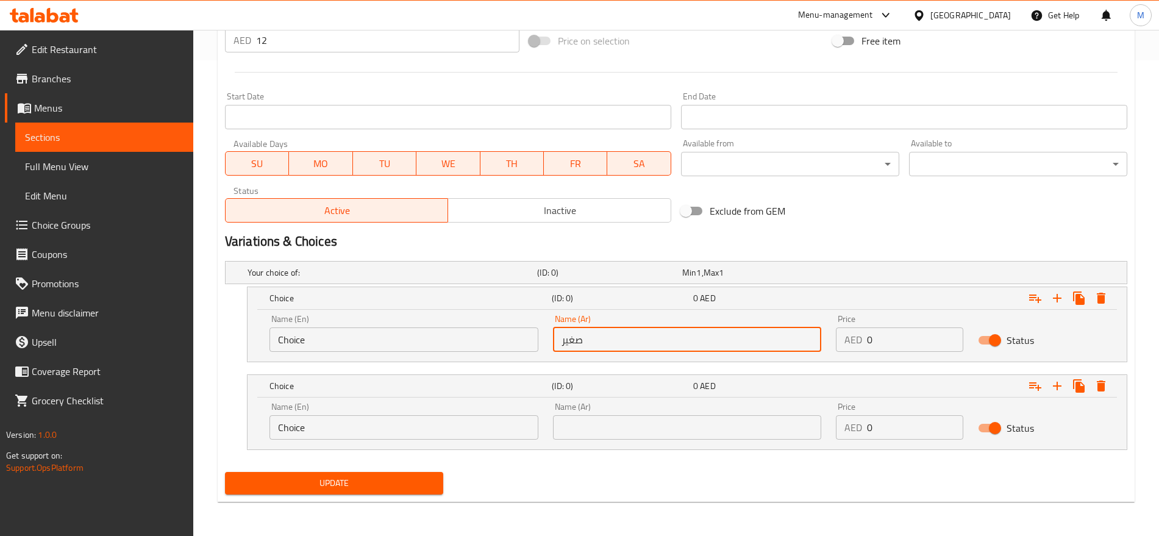
click at [682, 411] on div "Name (Ar) Name (Ar)" at bounding box center [687, 421] width 269 height 37
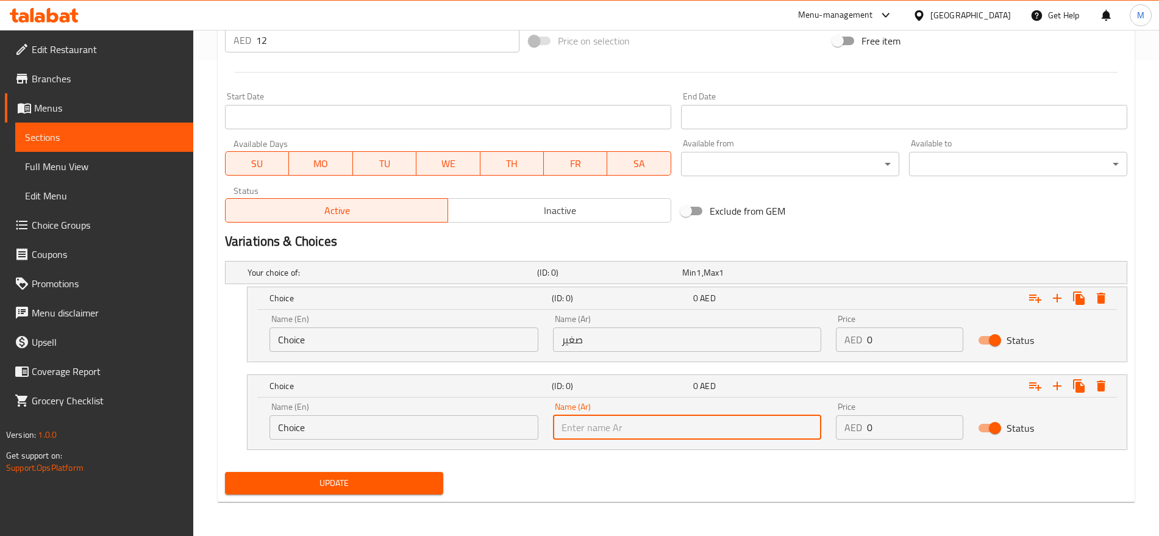
click at [668, 435] on input "text" at bounding box center [687, 427] width 269 height 24
type input "كبير"
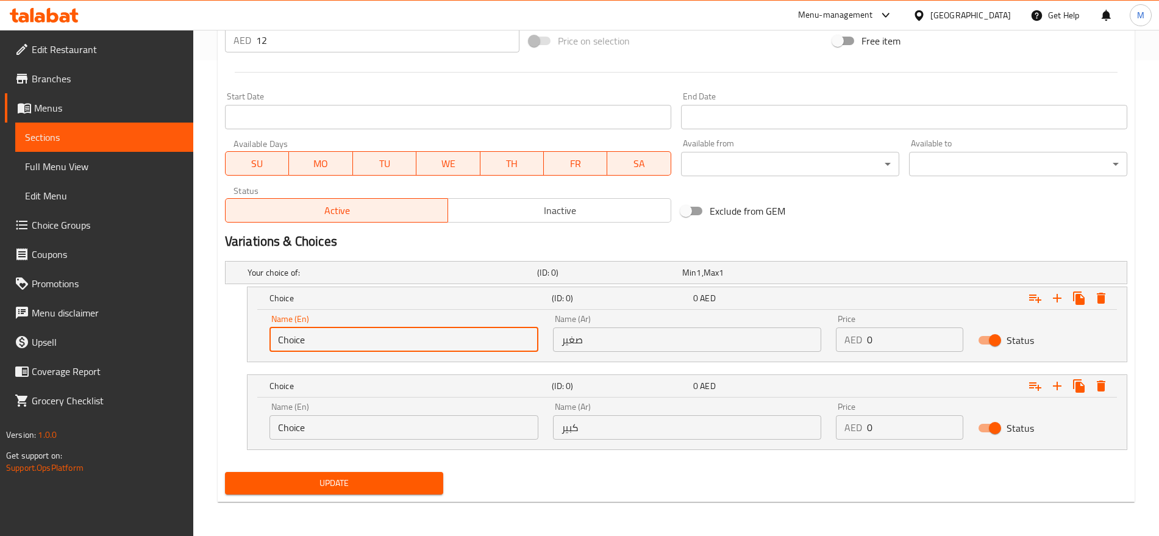
click at [384, 337] on input "Choice" at bounding box center [404, 340] width 269 height 24
type input "Small"
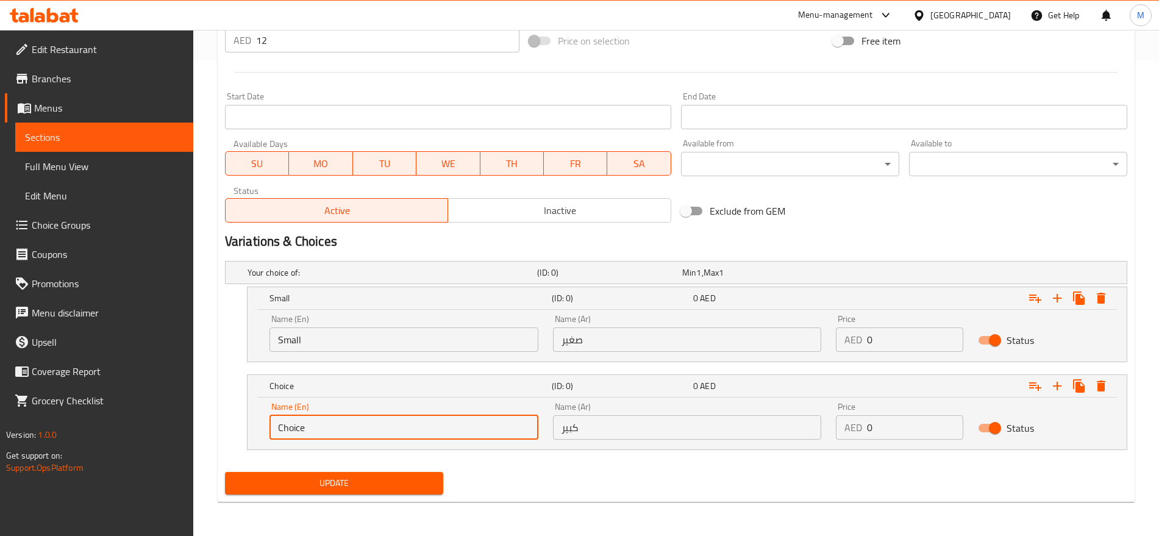
click at [361, 426] on input "Choice" at bounding box center [404, 427] width 269 height 24
type input "Large"
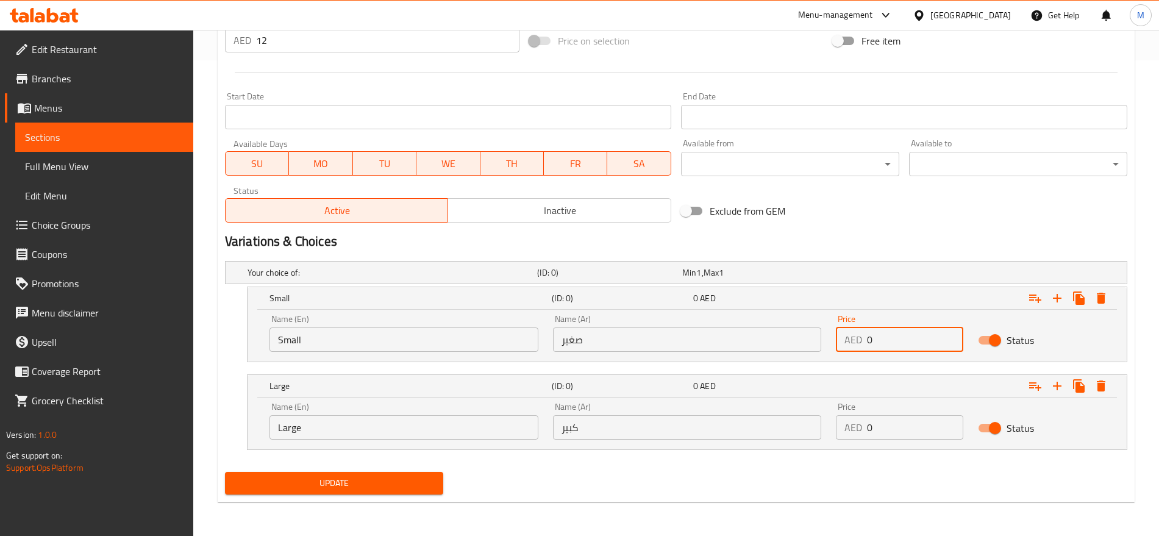
click at [894, 340] on input "0" at bounding box center [915, 340] width 96 height 24
type input "10"
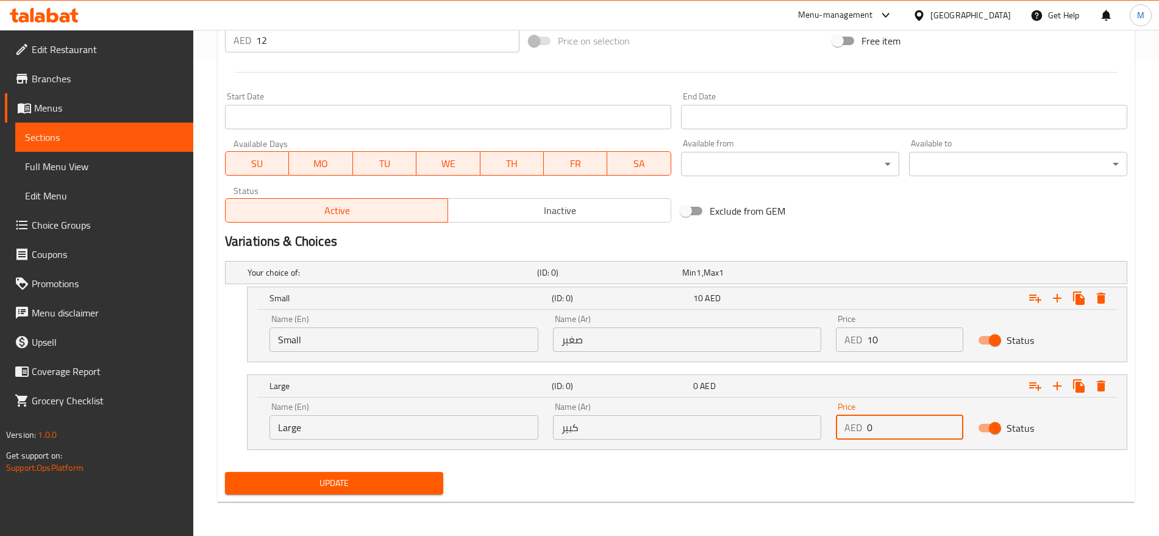
click at [883, 423] on input "0" at bounding box center [915, 427] width 96 height 24
type input "12"
click at [225, 472] on button "Update" at bounding box center [334, 483] width 218 height 23
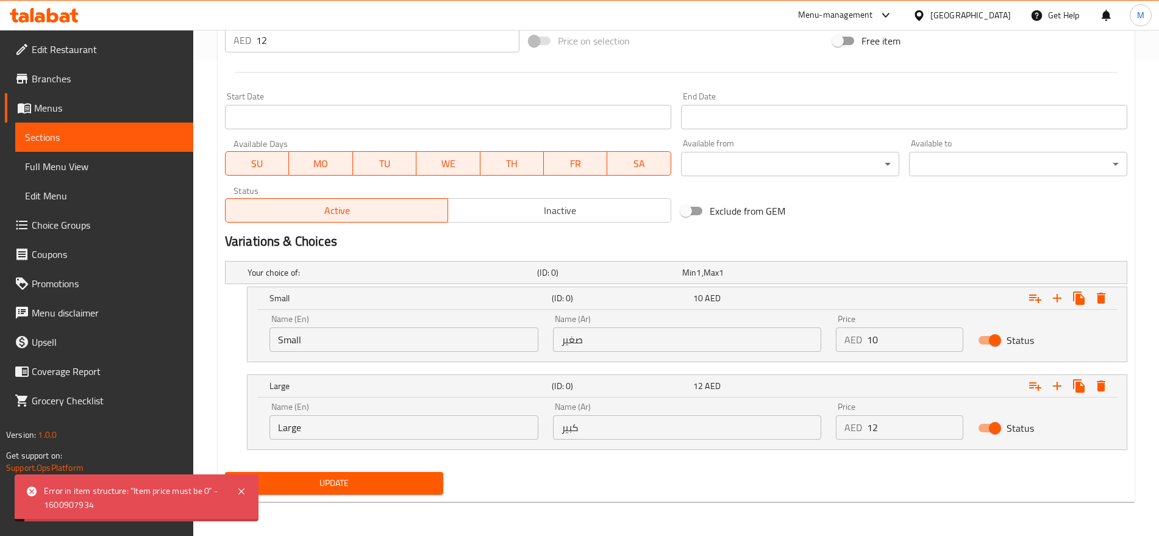
click at [942, 213] on div "Exclude from GEM" at bounding box center [828, 211] width 304 height 33
click at [315, 42] on input "12" at bounding box center [387, 40] width 263 height 24
type input "0"
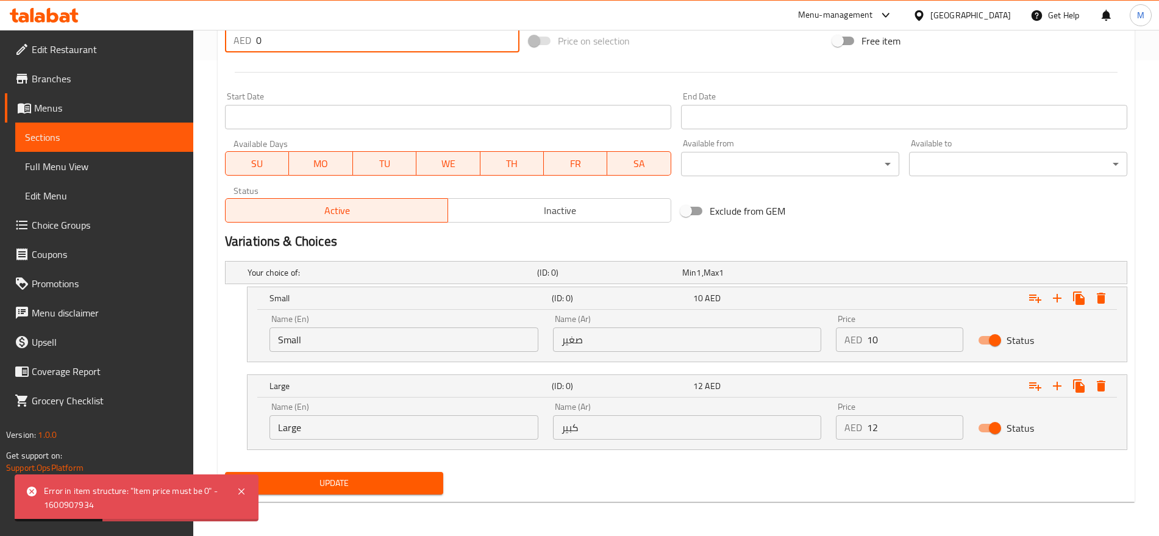
click at [225, 472] on button "Update" at bounding box center [334, 483] width 218 height 23
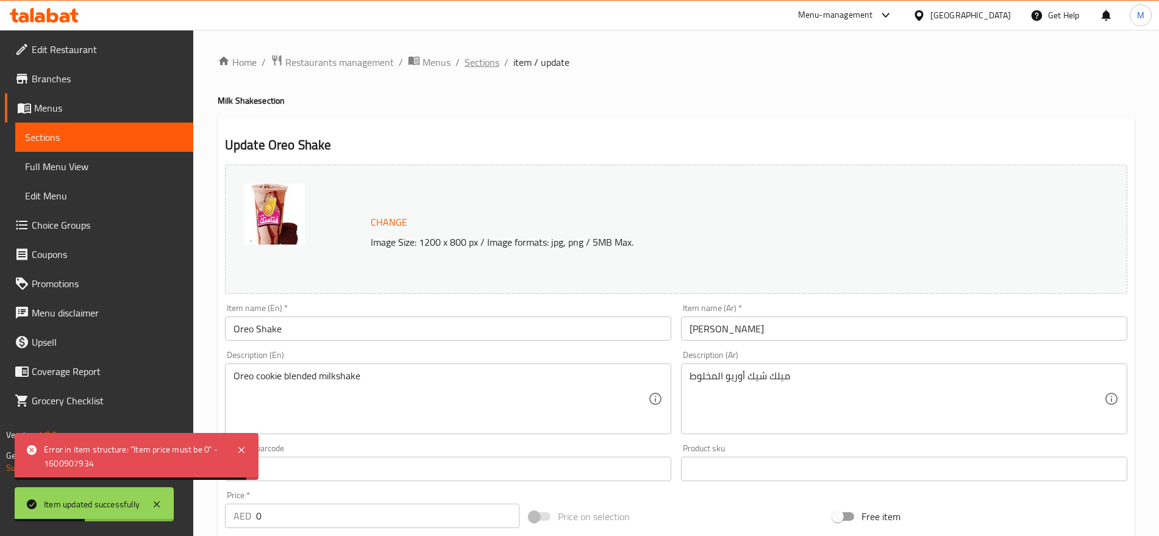
click at [497, 60] on span "Sections" at bounding box center [482, 62] width 35 height 15
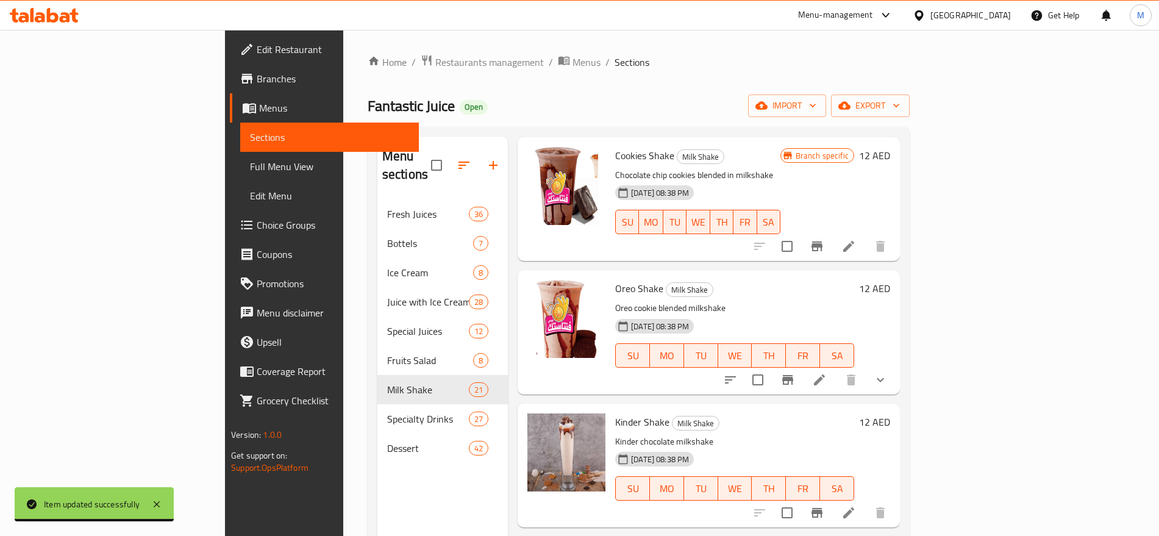
scroll to position [1556, 0]
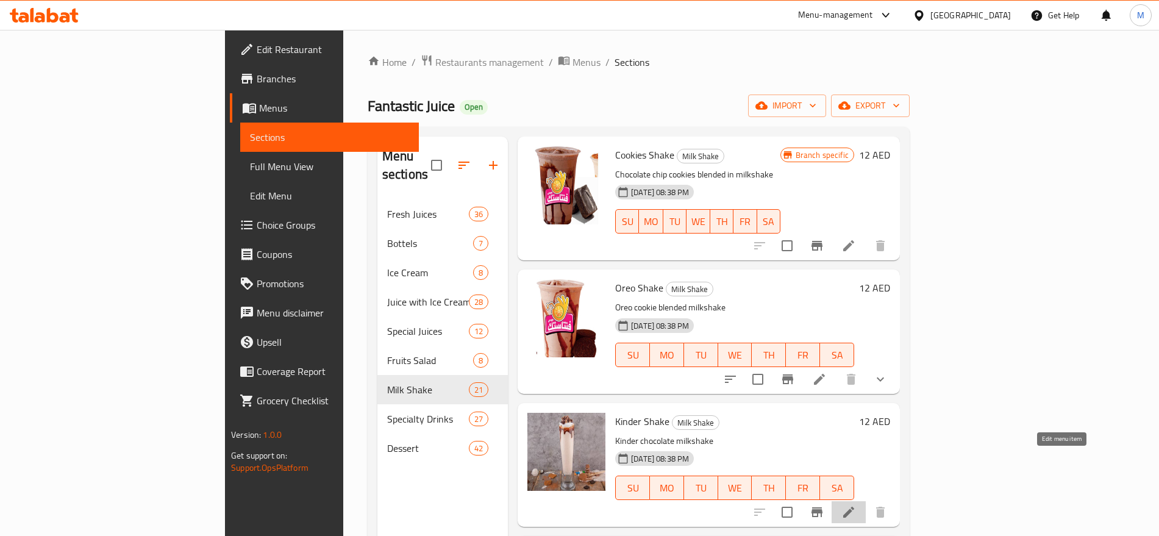
click at [856, 505] on icon at bounding box center [849, 512] width 15 height 15
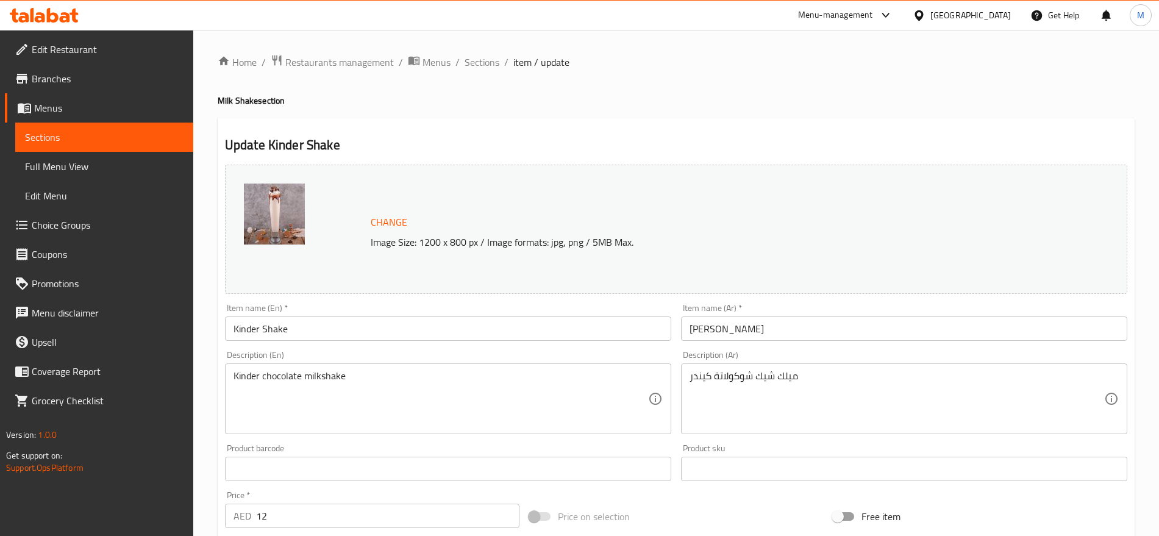
scroll to position [343, 0]
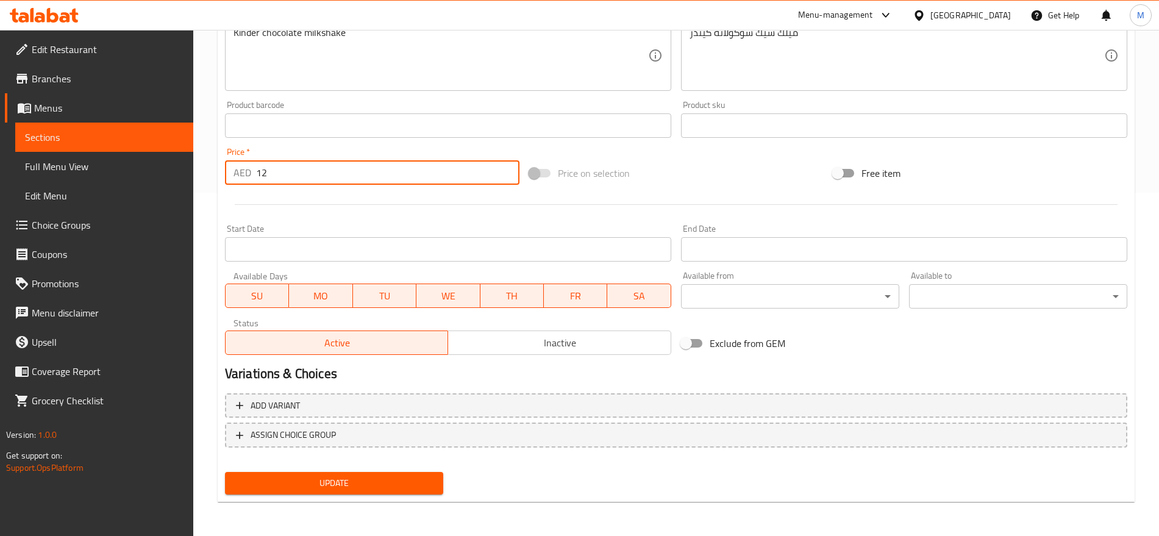
click at [301, 171] on input "12" at bounding box center [387, 172] width 263 height 24
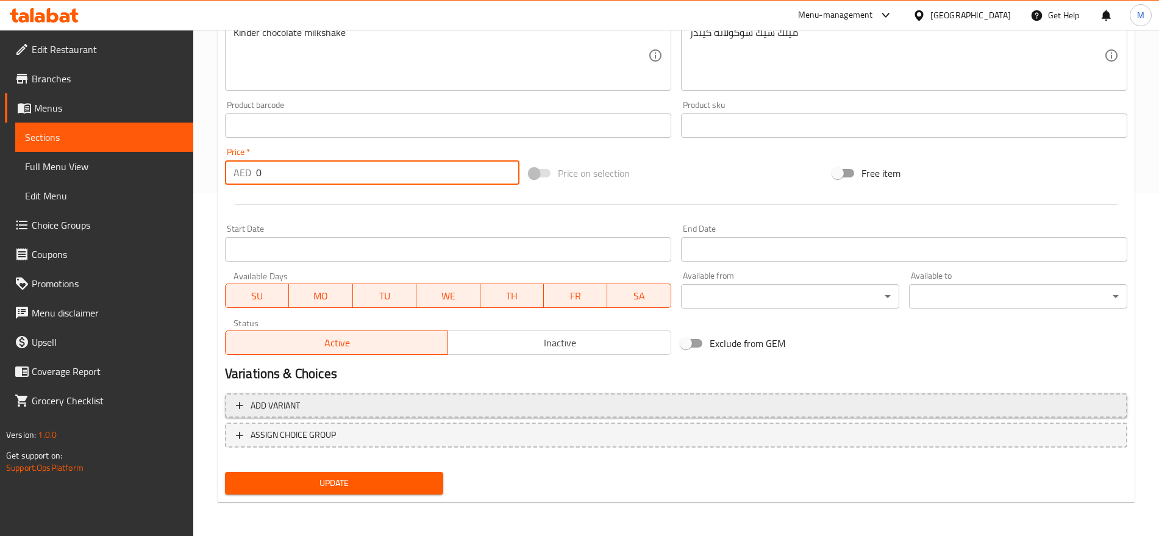
type input "0"
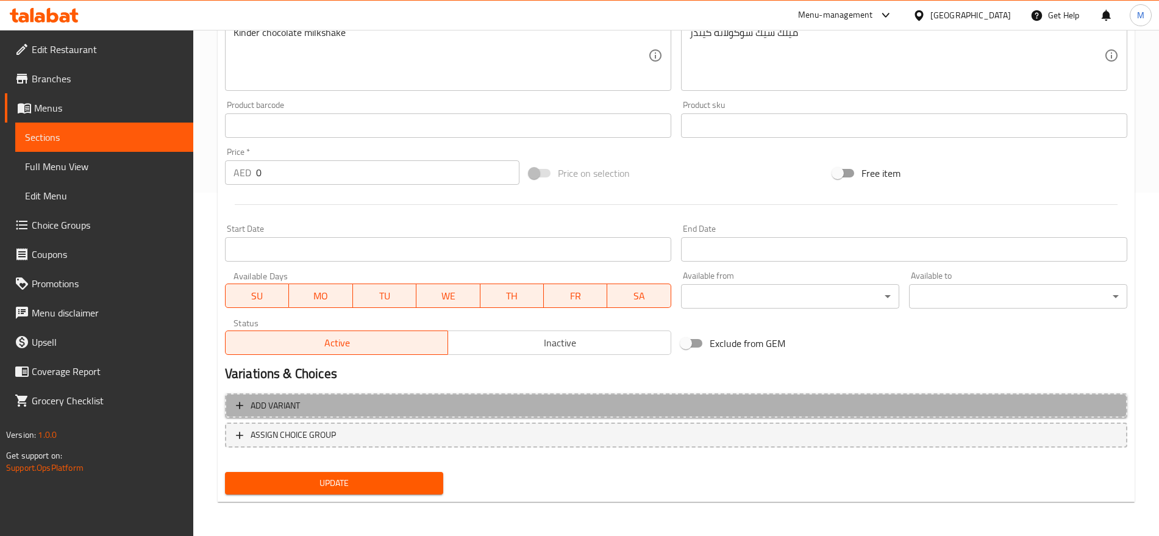
click at [770, 407] on span "Add variant" at bounding box center [676, 405] width 881 height 15
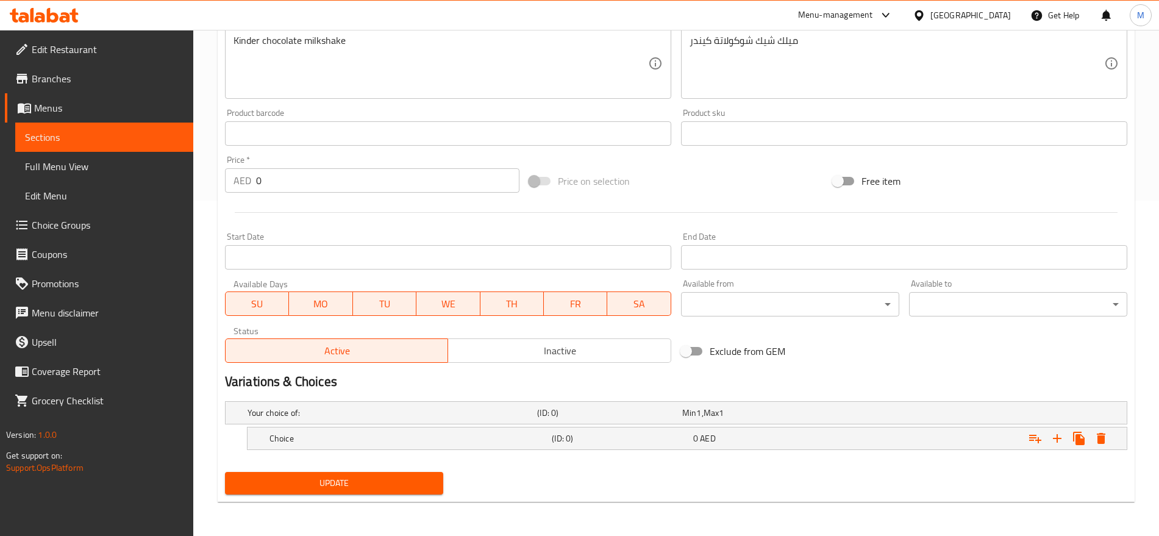
scroll to position [335, 0]
click at [1059, 440] on icon "Expand" at bounding box center [1057, 438] width 15 height 15
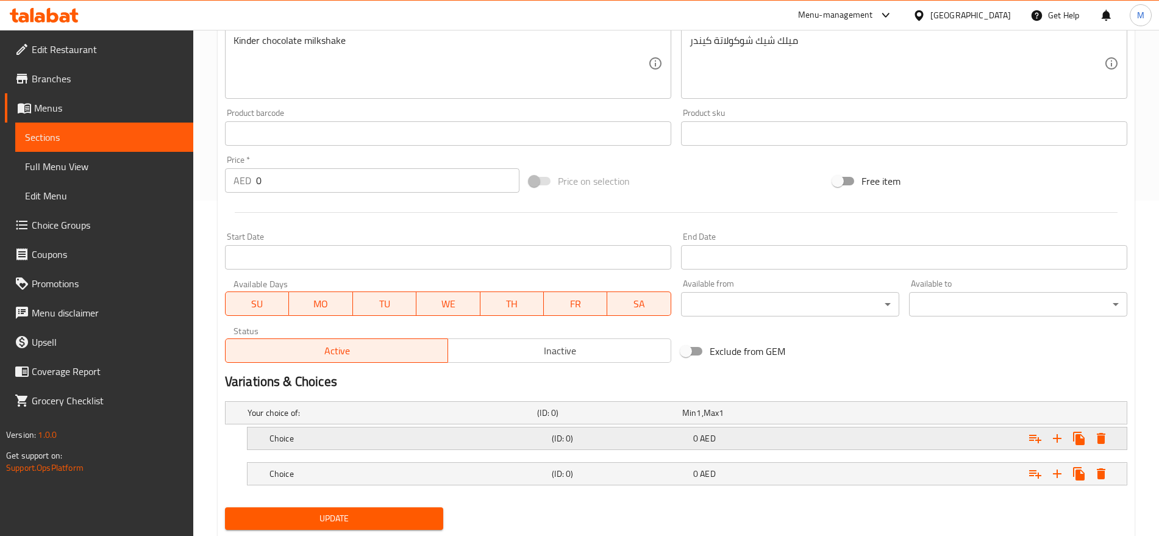
click at [806, 419] on div "0 AED" at bounding box center [753, 413] width 140 height 12
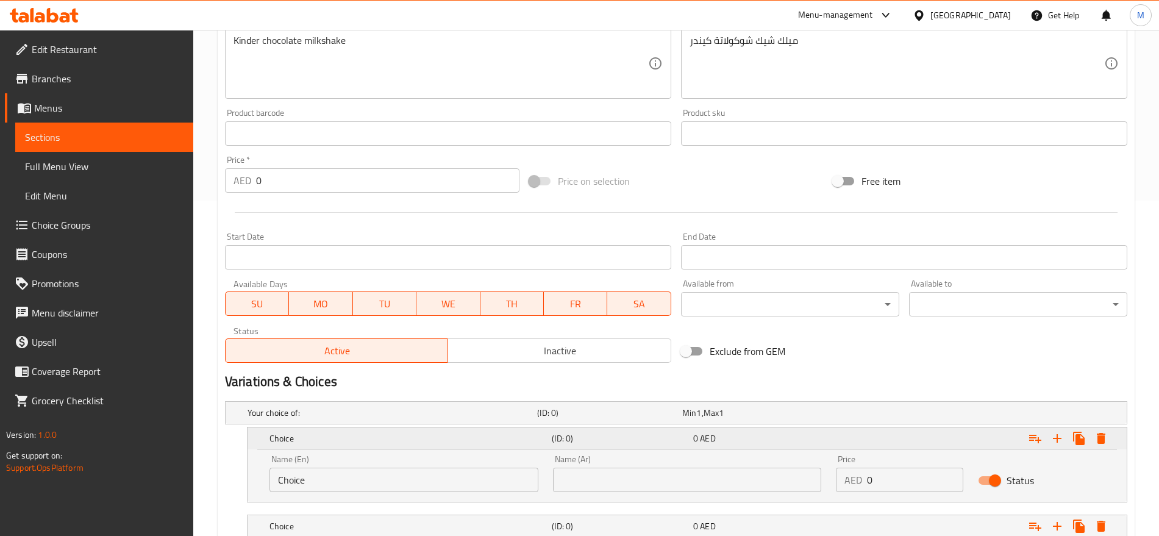
scroll to position [423, 0]
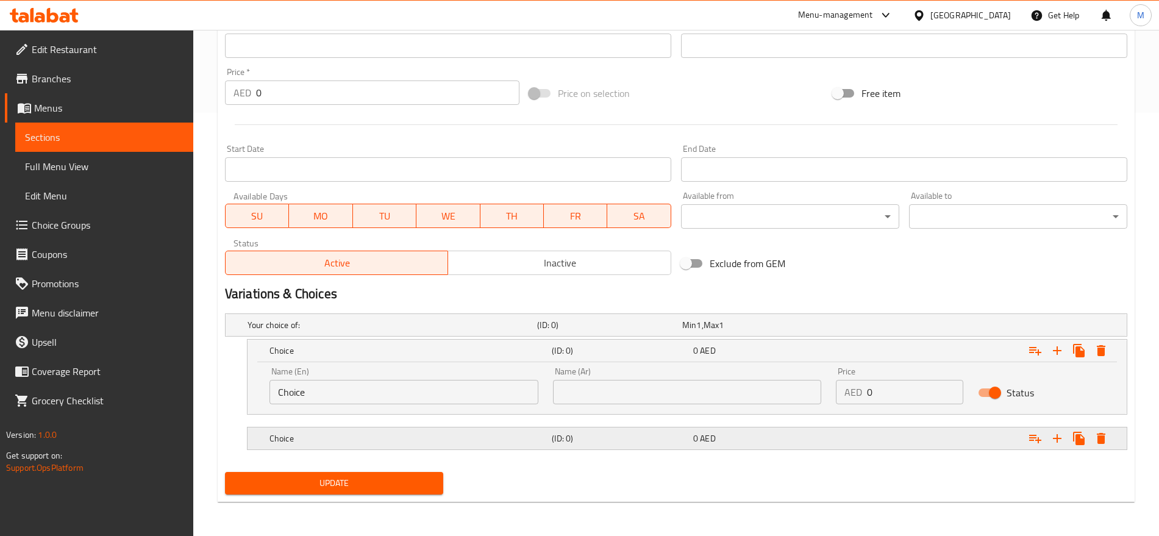
click at [776, 331] on div "0 AED" at bounding box center [753, 325] width 140 height 12
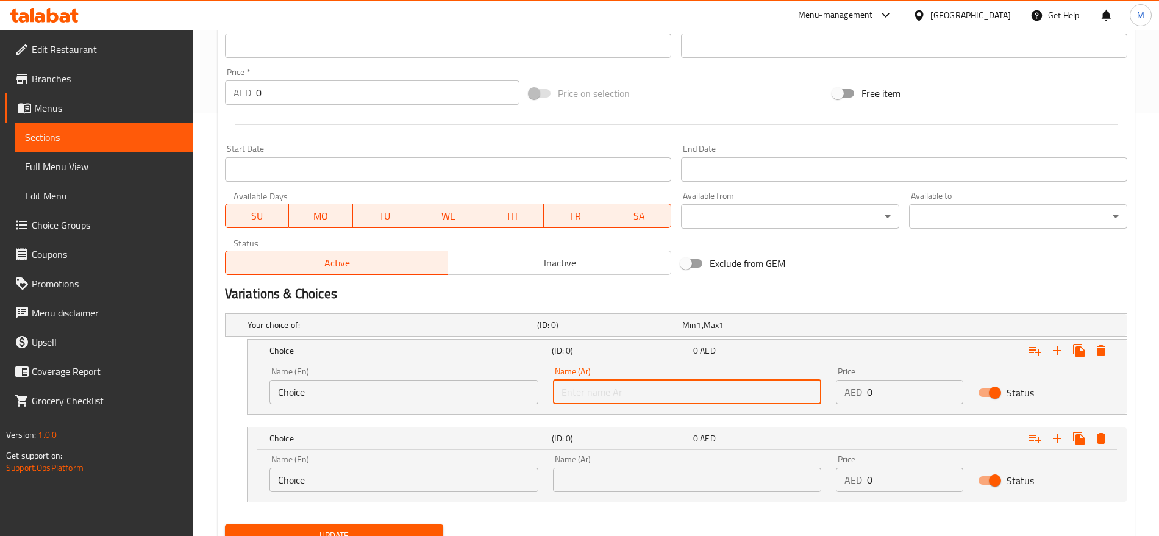
click at [711, 393] on input "text" at bounding box center [687, 392] width 269 height 24
type input "صغير"
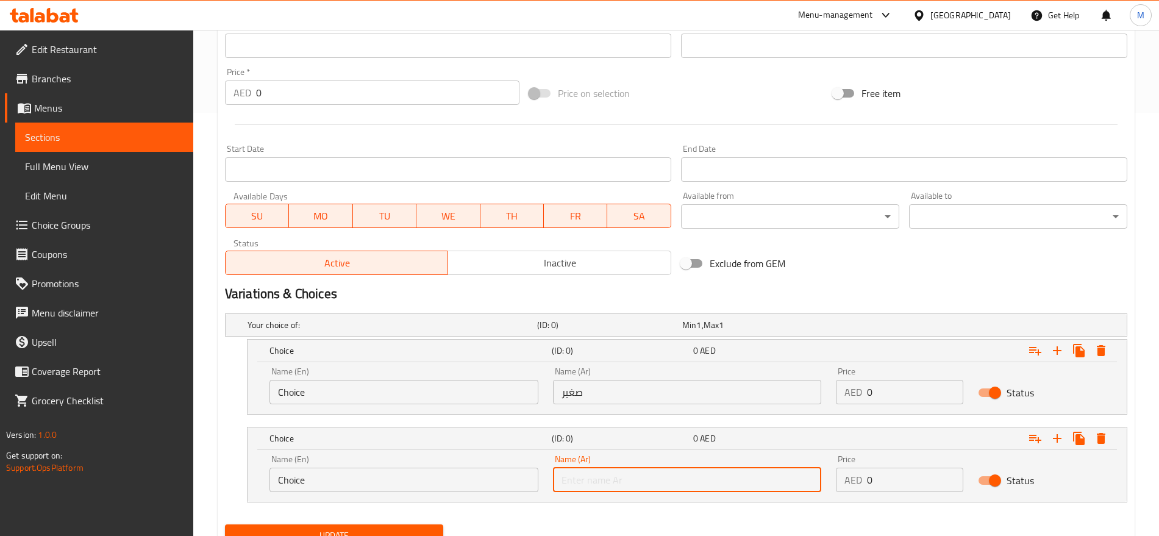
click at [680, 477] on input "text" at bounding box center [687, 480] width 269 height 24
type input "كبير"
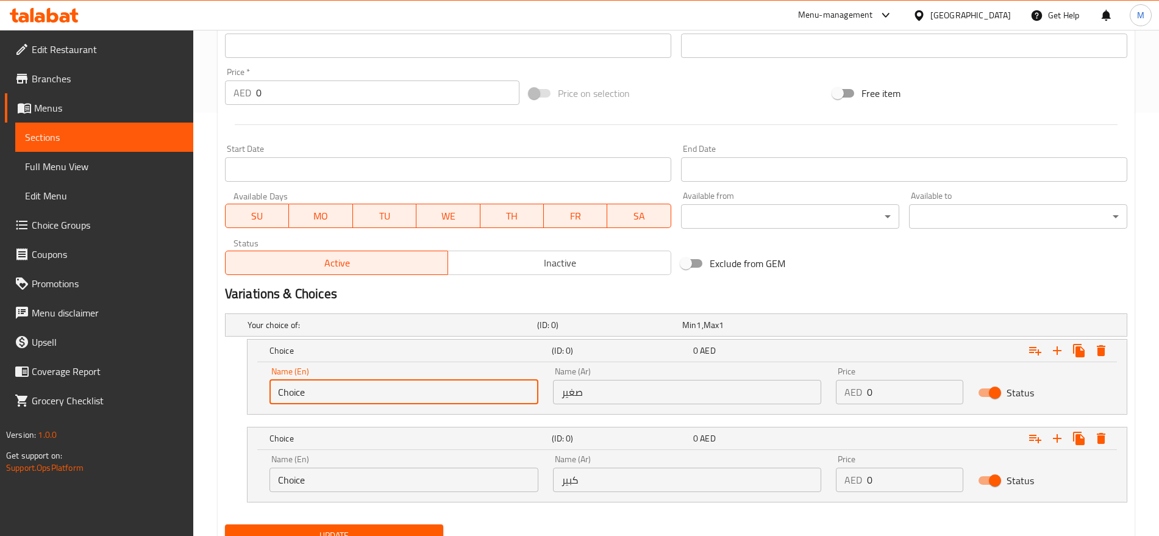
click at [434, 390] on input "Choice" at bounding box center [404, 392] width 269 height 24
type input "Small"
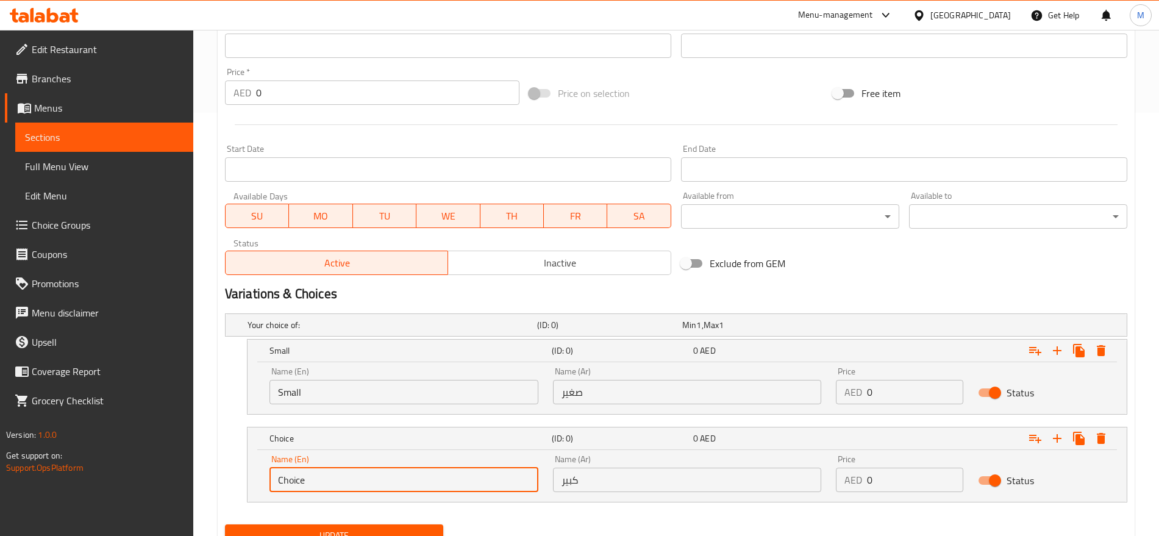
click at [351, 470] on input "Choice" at bounding box center [404, 480] width 269 height 24
type input "Large"
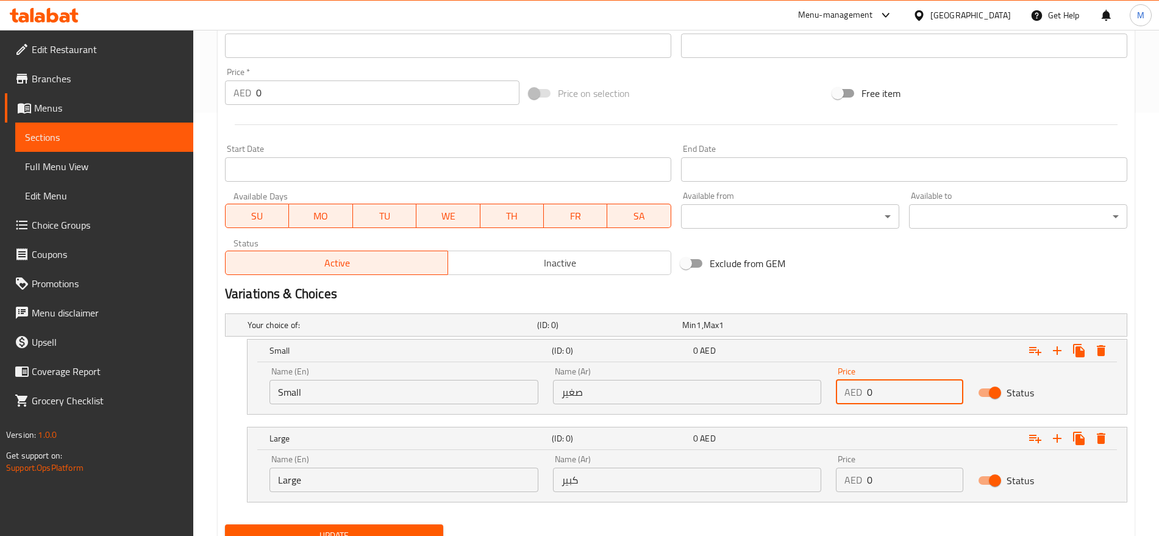
click at [887, 394] on input "0" at bounding box center [915, 392] width 96 height 24
type input "10"
click at [884, 472] on input "0" at bounding box center [915, 480] width 96 height 24
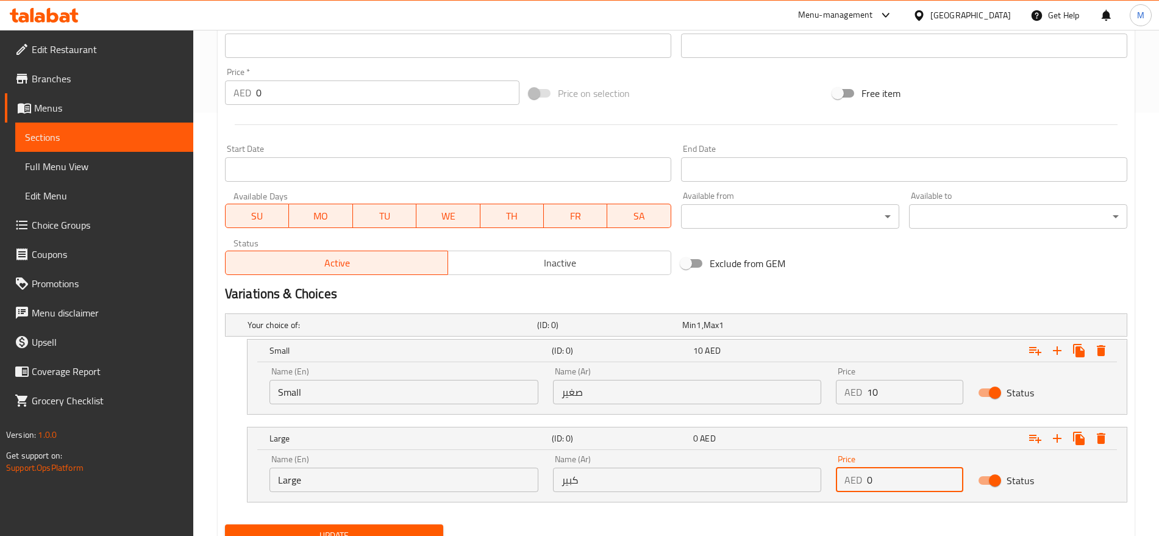
click at [884, 472] on input "0" at bounding box center [915, 480] width 96 height 24
type input "12"
click at [225, 525] on button "Update" at bounding box center [334, 536] width 218 height 23
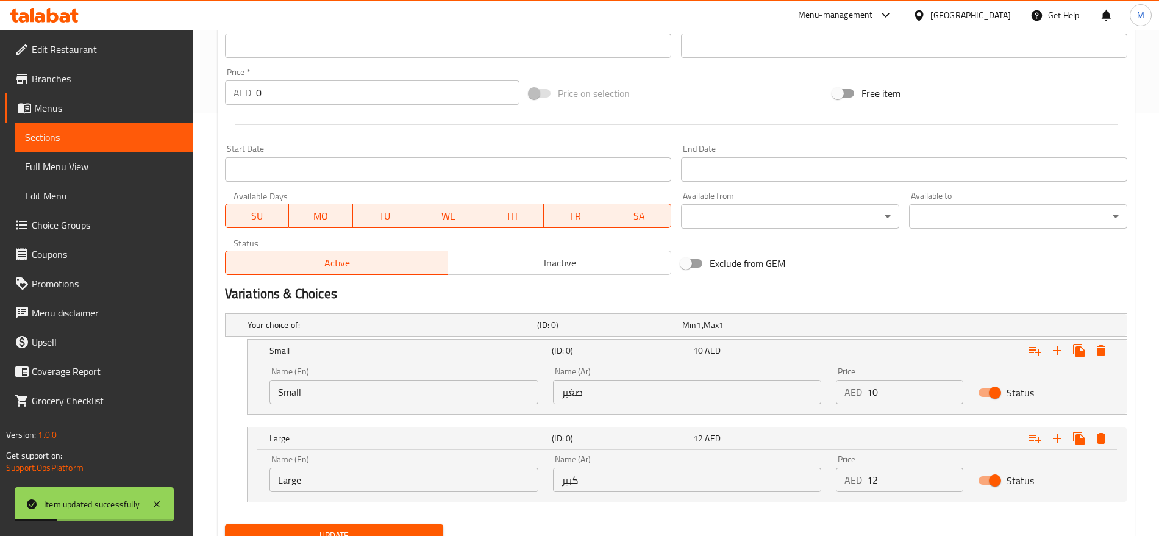
click at [786, 520] on div "Update" at bounding box center [676, 536] width 912 height 32
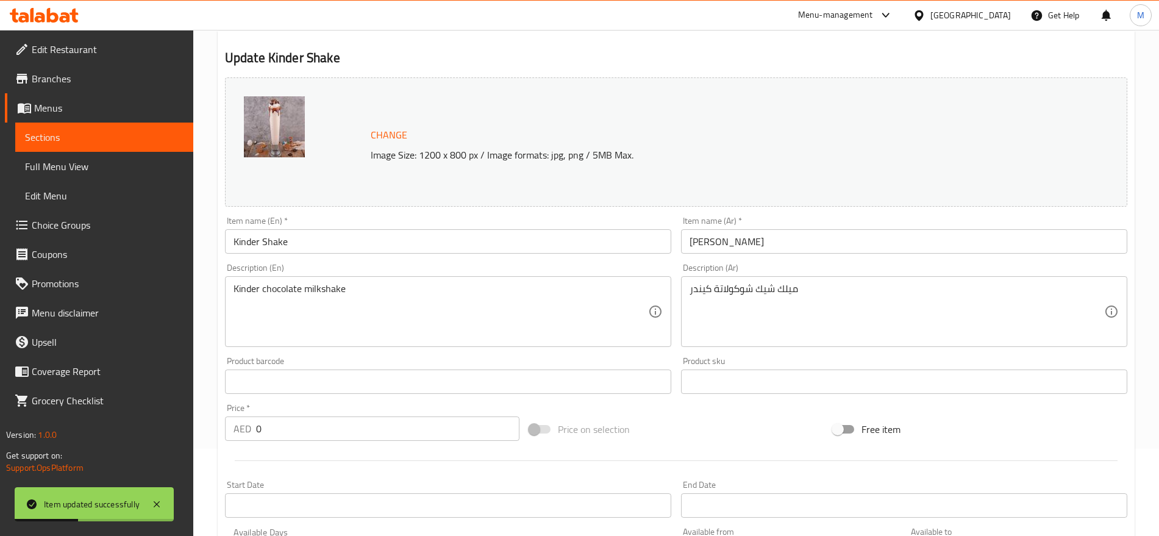
scroll to position [0, 0]
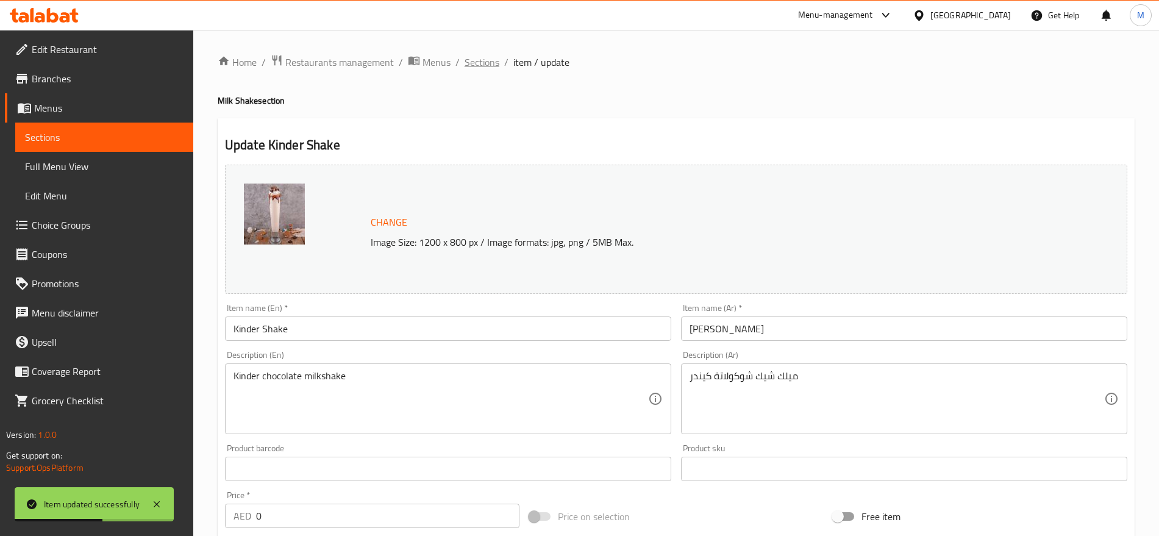
click at [481, 69] on span "Sections" at bounding box center [482, 62] width 35 height 15
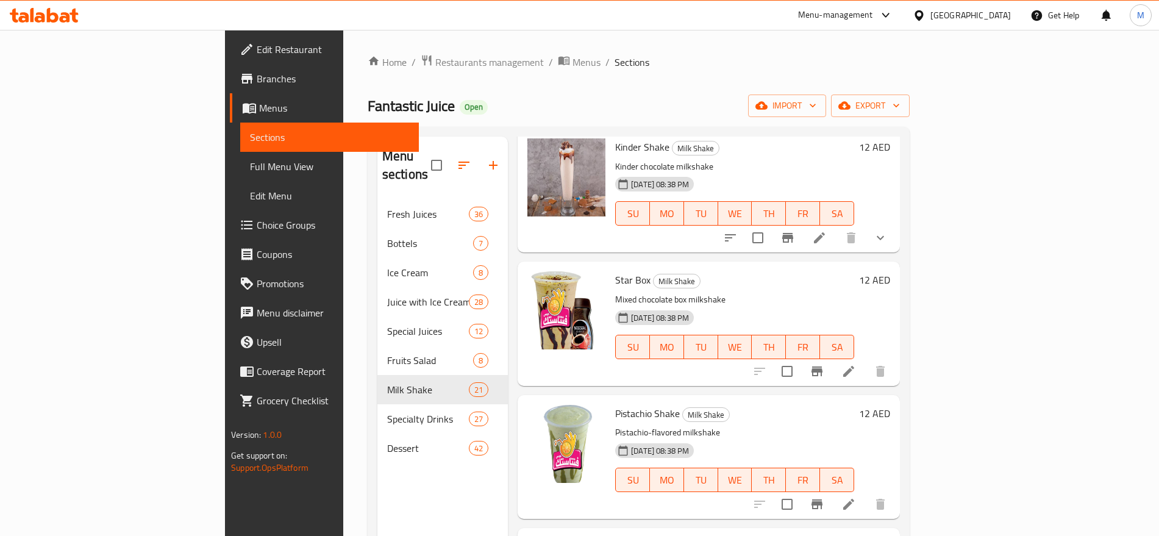
scroll to position [1832, 0]
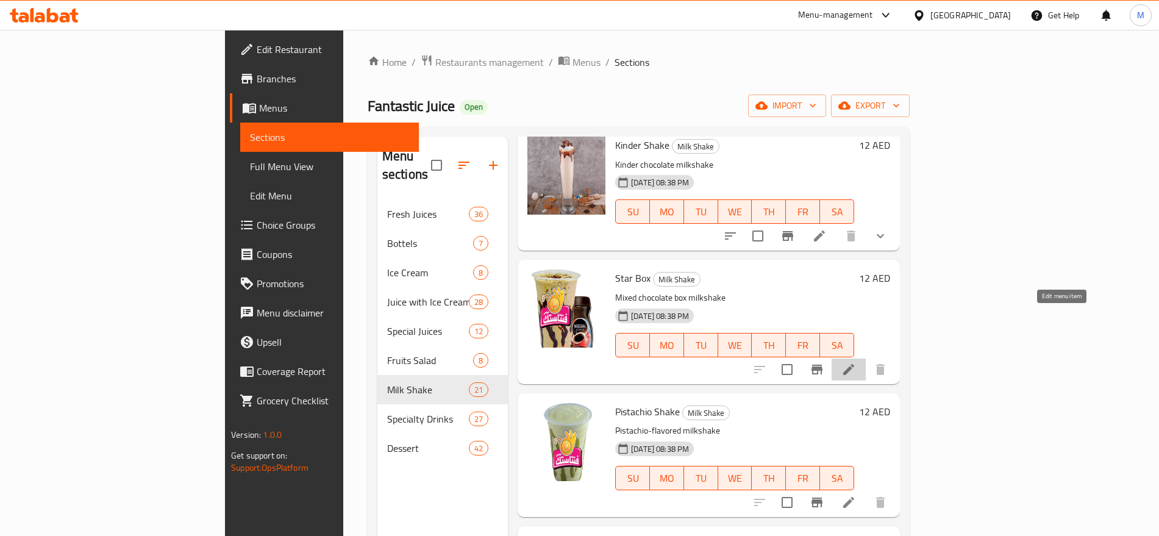
click at [856, 362] on icon at bounding box center [849, 369] width 15 height 15
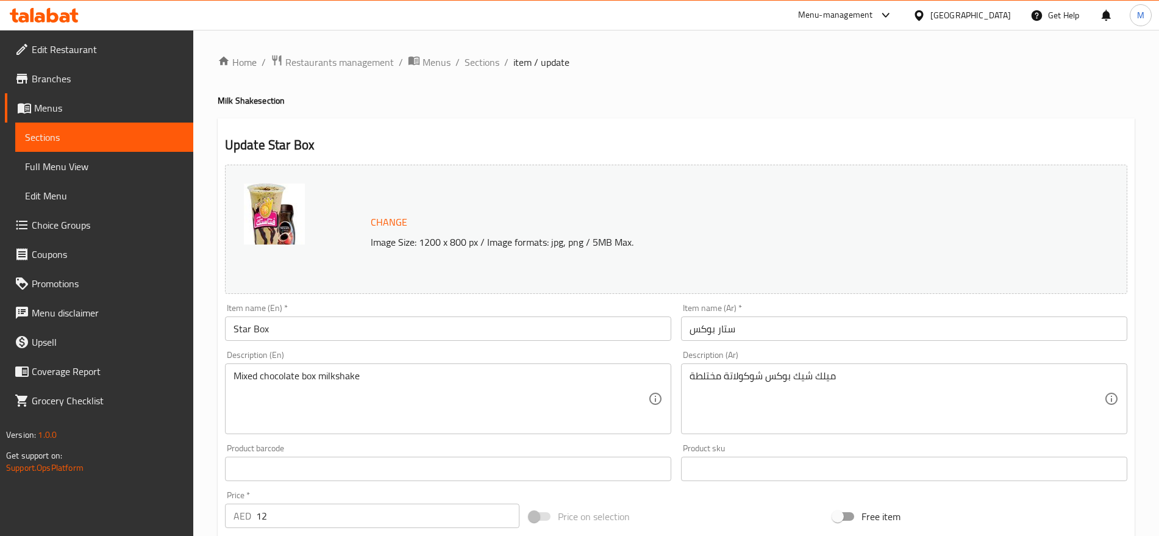
scroll to position [343, 0]
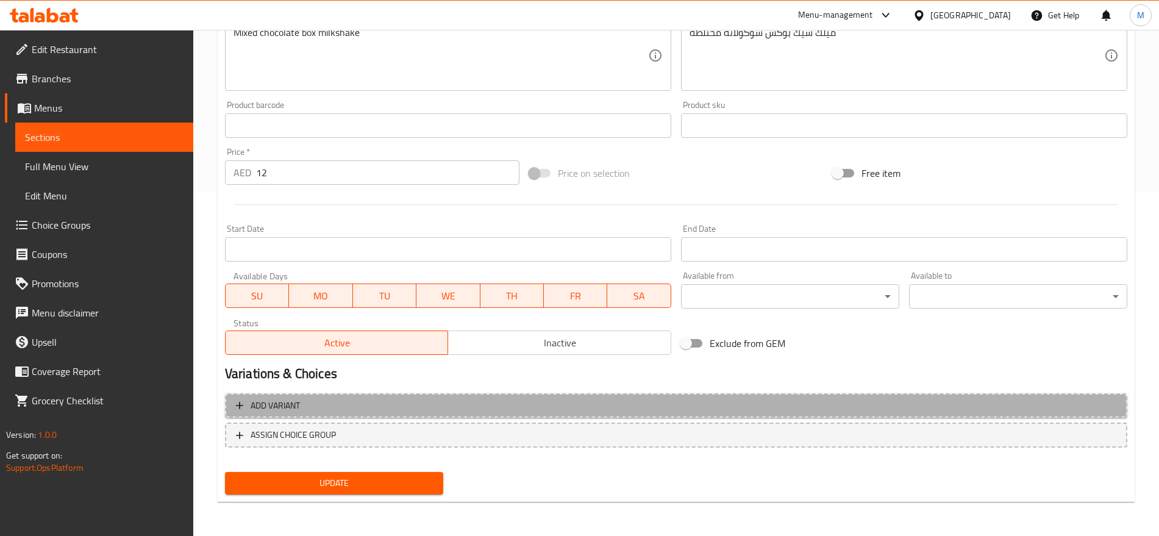
click at [898, 407] on span "Add variant" at bounding box center [676, 405] width 881 height 15
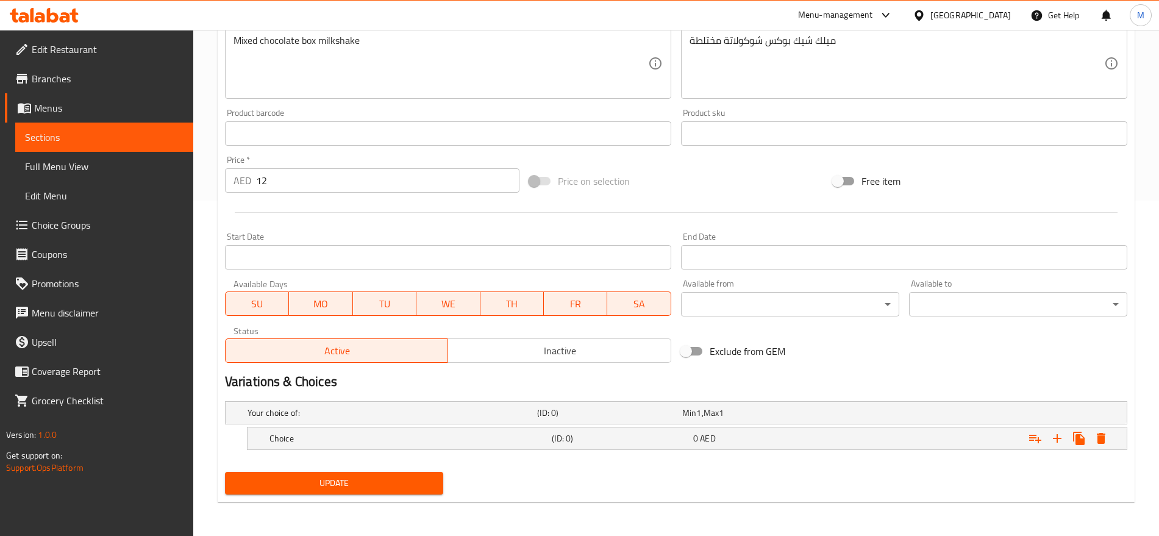
scroll to position [335, 0]
click at [1055, 432] on icon "Expand" at bounding box center [1057, 438] width 15 height 15
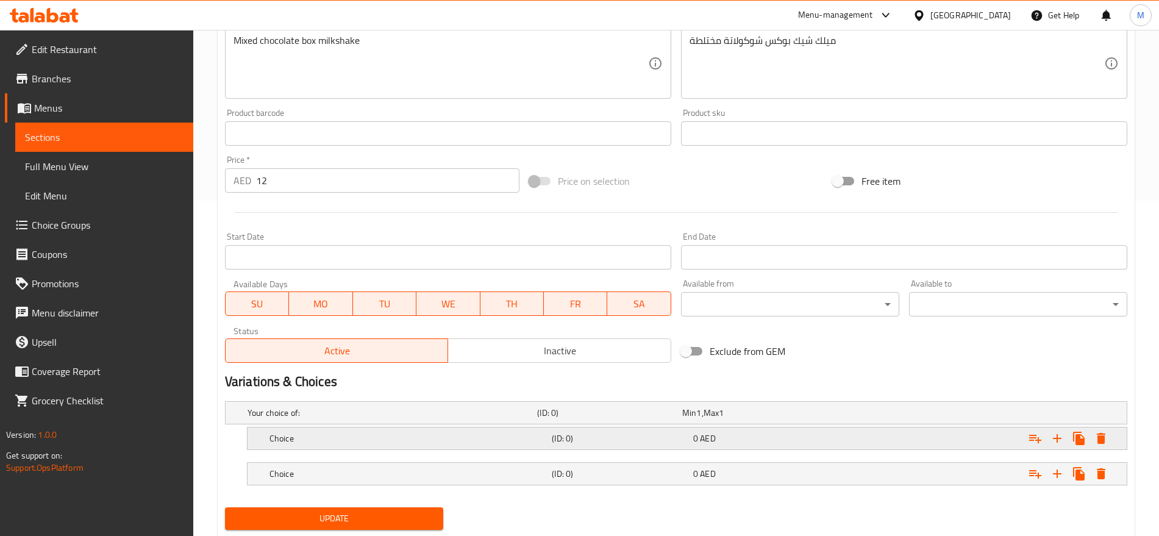
click at [864, 415] on div "Expand" at bounding box center [970, 412] width 290 height 5
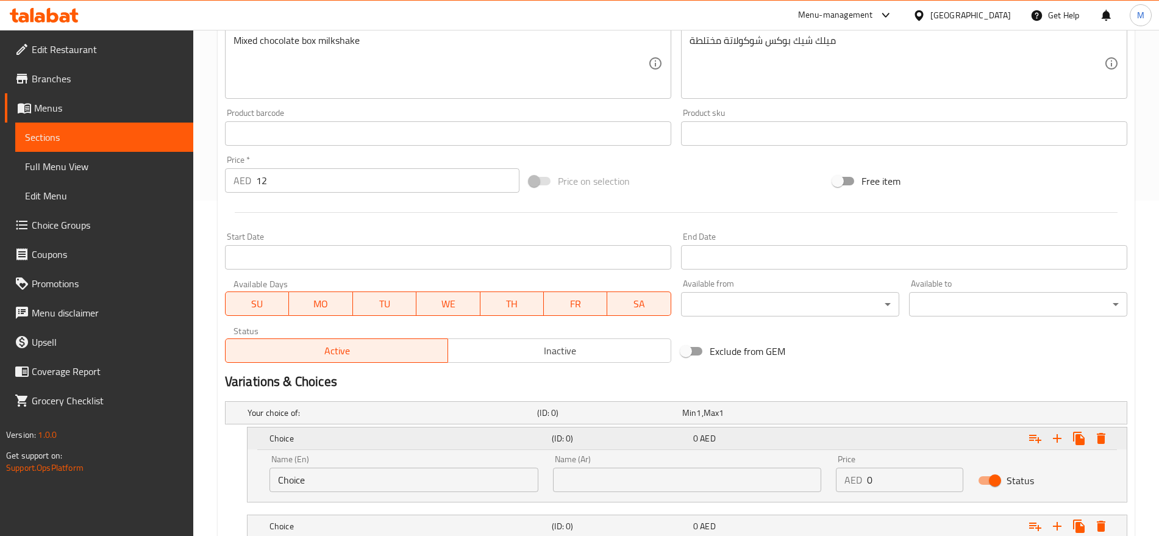
scroll to position [423, 0]
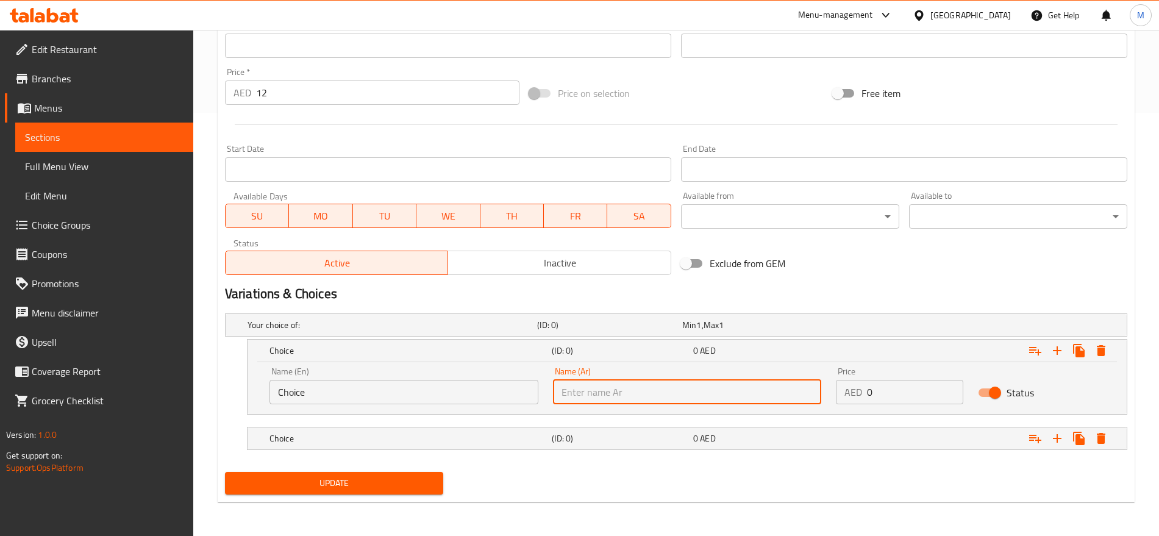
click at [766, 400] on input "text" at bounding box center [687, 392] width 269 height 24
type input "صغير"
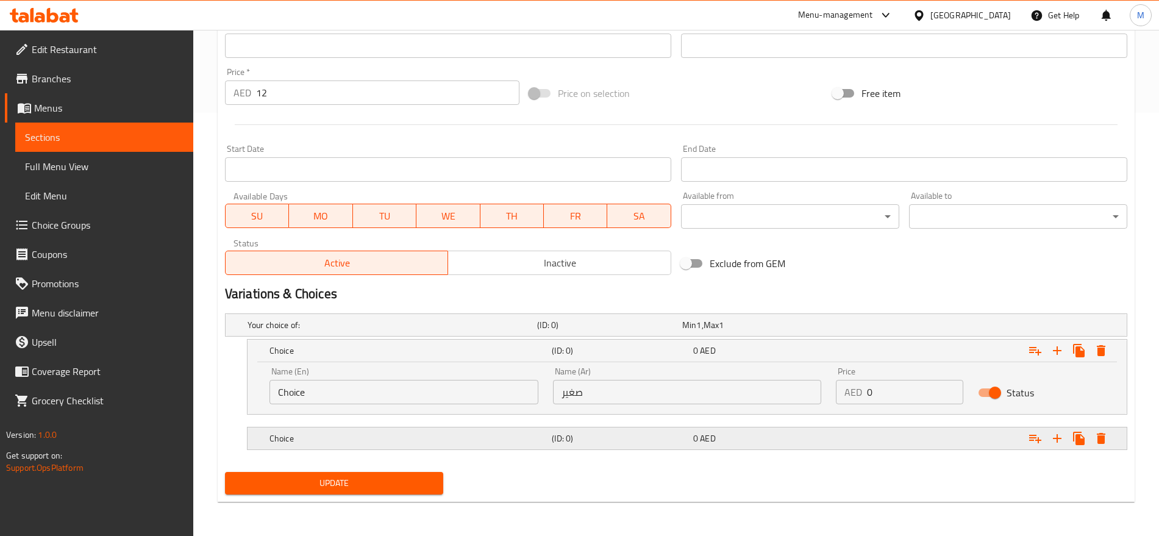
click at [735, 334] on div "0 AED" at bounding box center [752, 325] width 145 height 17
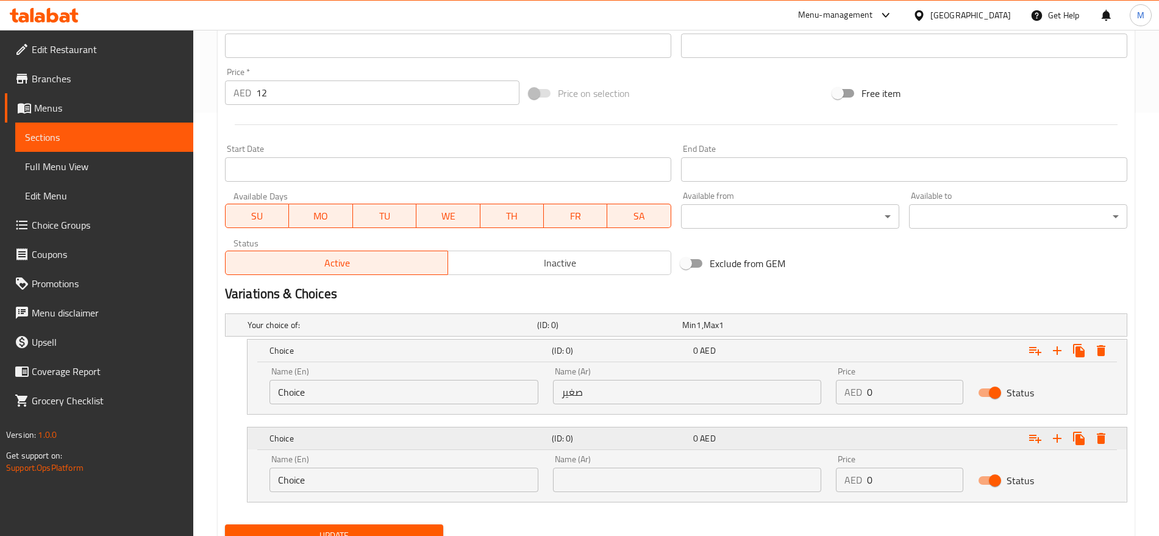
scroll to position [476, 0]
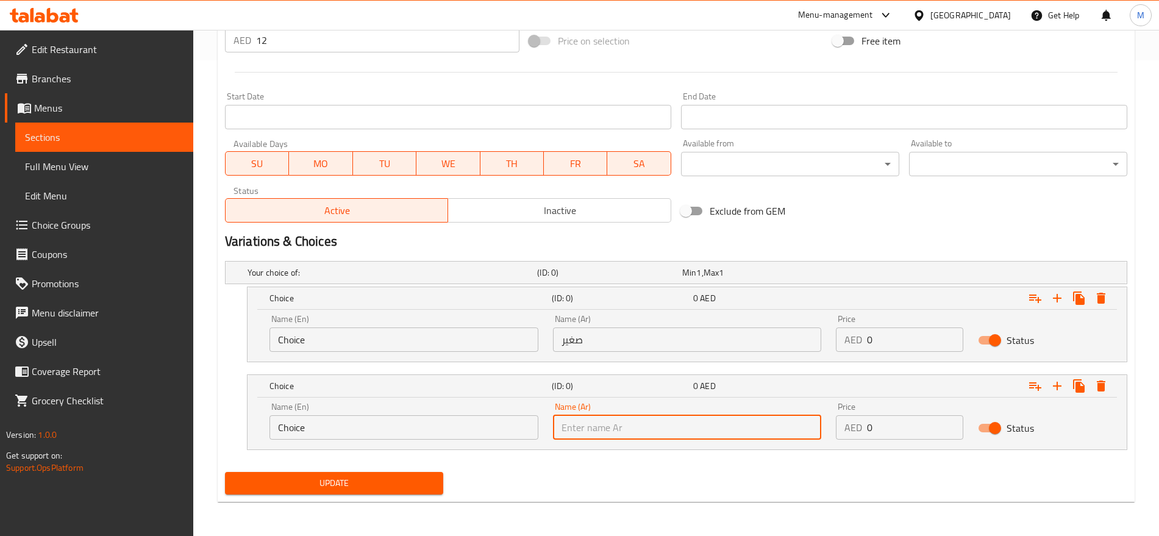
click at [719, 430] on input "text" at bounding box center [687, 427] width 269 height 24
type input "كبير"
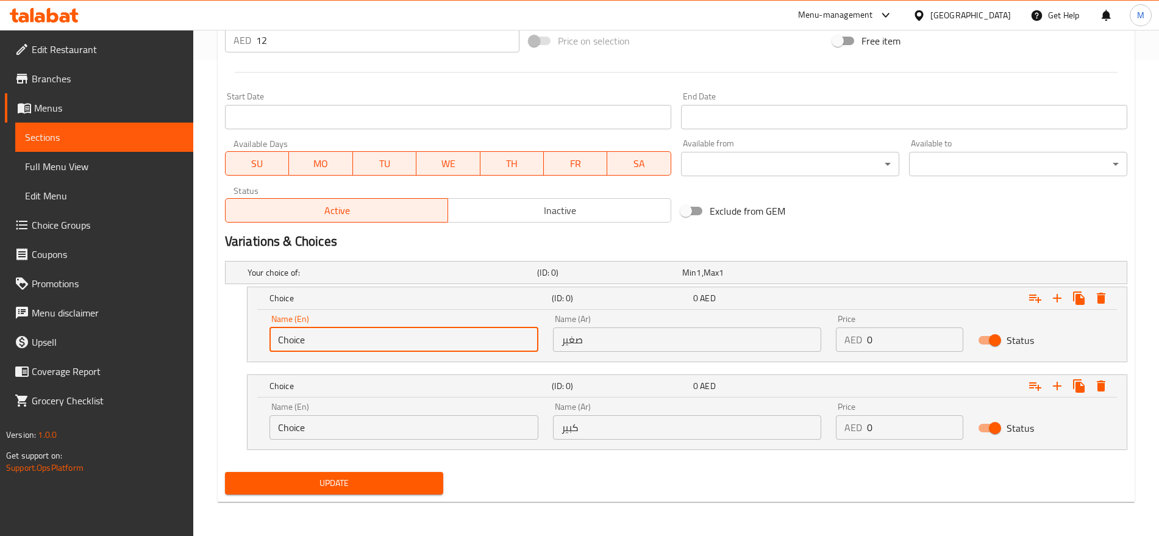
click at [317, 343] on input "Choice" at bounding box center [404, 340] width 269 height 24
type input "Small"
click at [328, 429] on input "Choice" at bounding box center [404, 427] width 269 height 24
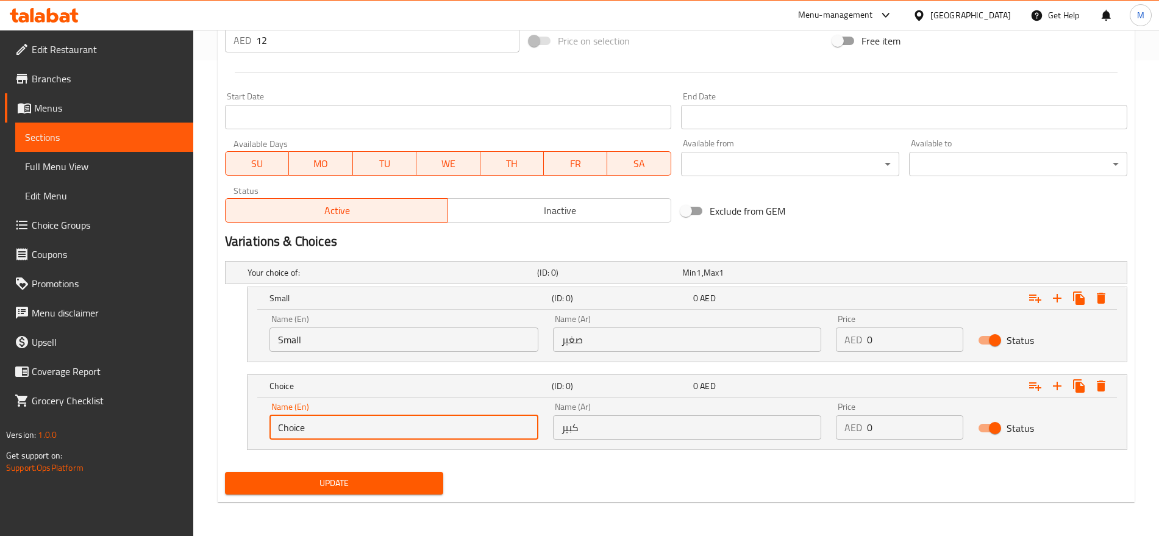
click at [328, 429] on input "Choice" at bounding box center [404, 427] width 269 height 24
type input "Large"
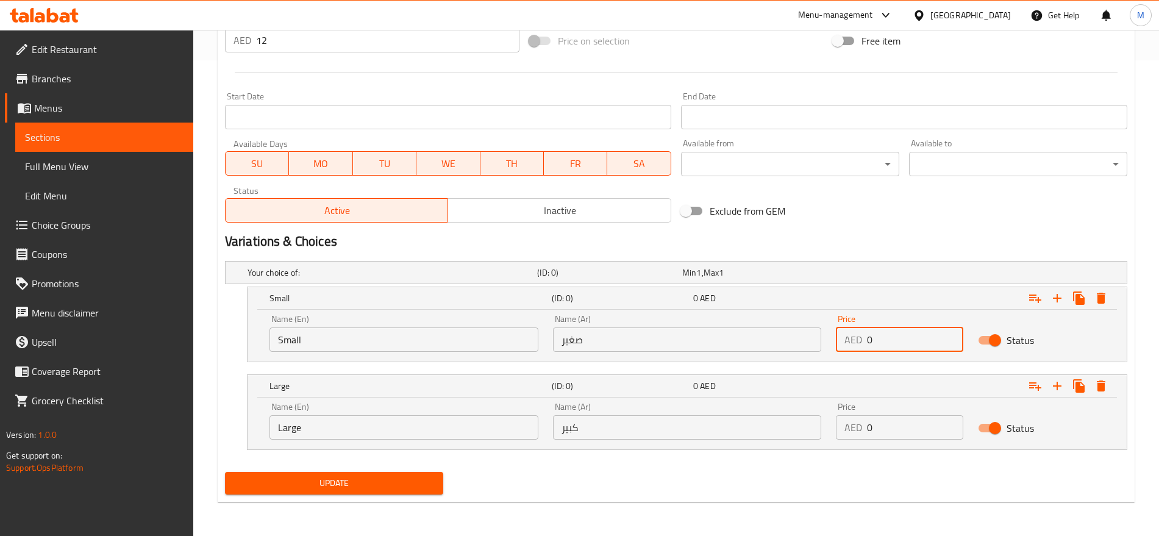
click at [890, 341] on input "0" at bounding box center [915, 340] width 96 height 24
type input "10"
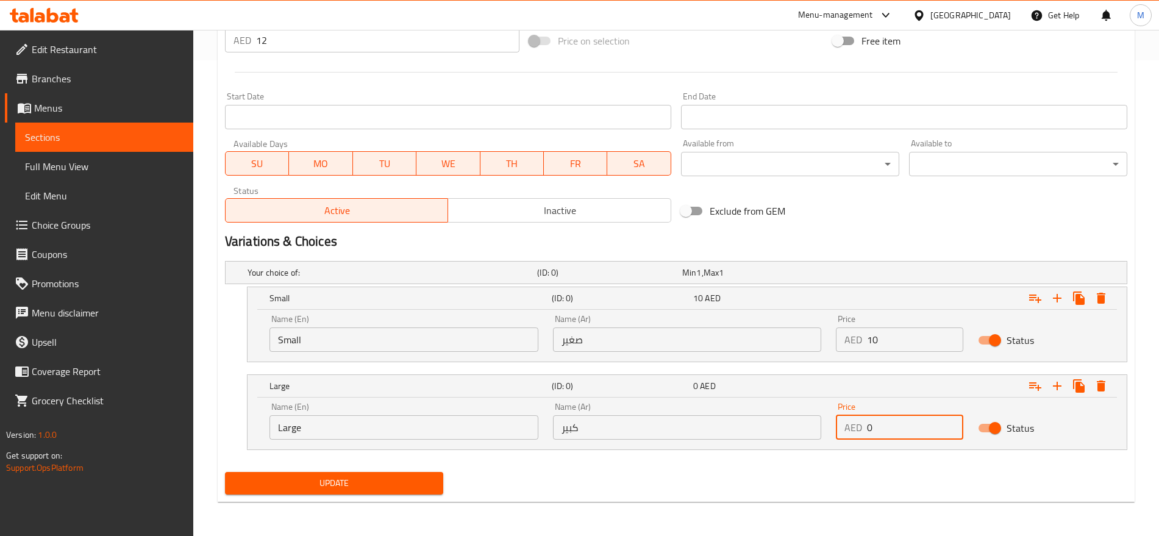
click at [887, 434] on input "0" at bounding box center [915, 427] width 96 height 24
type input "12"
click at [312, 30] on div at bounding box center [579, 30] width 1159 height 1
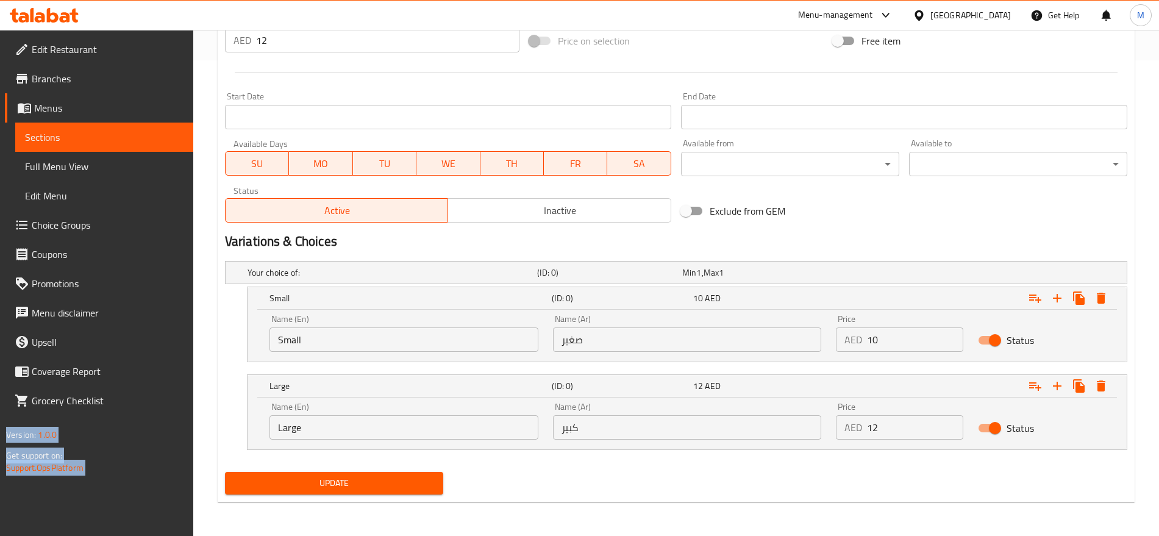
drag, startPoint x: 312, startPoint y: 29, endPoint x: 302, endPoint y: 38, distance: 13.4
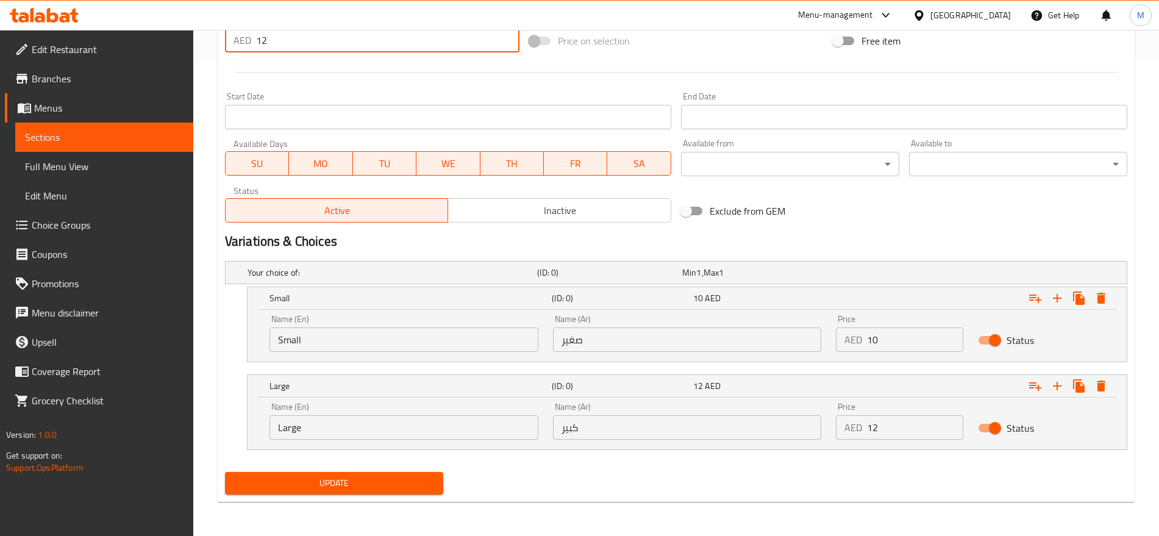
click at [302, 38] on input "12" at bounding box center [387, 40] width 263 height 24
type input "0"
click at [225, 472] on button "Update" at bounding box center [334, 483] width 218 height 23
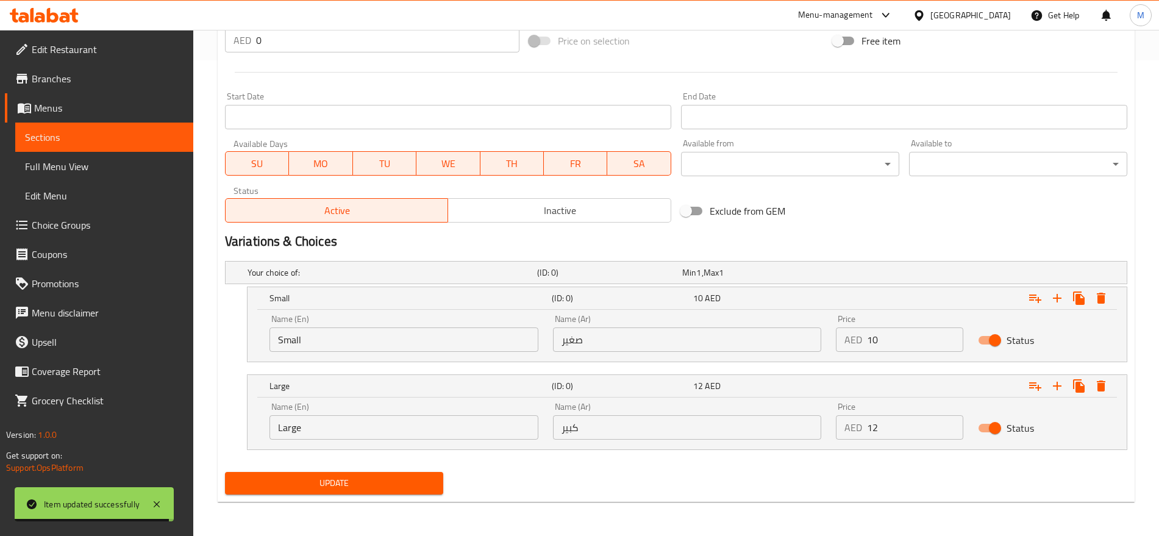
click at [698, 79] on div at bounding box center [676, 72] width 912 height 30
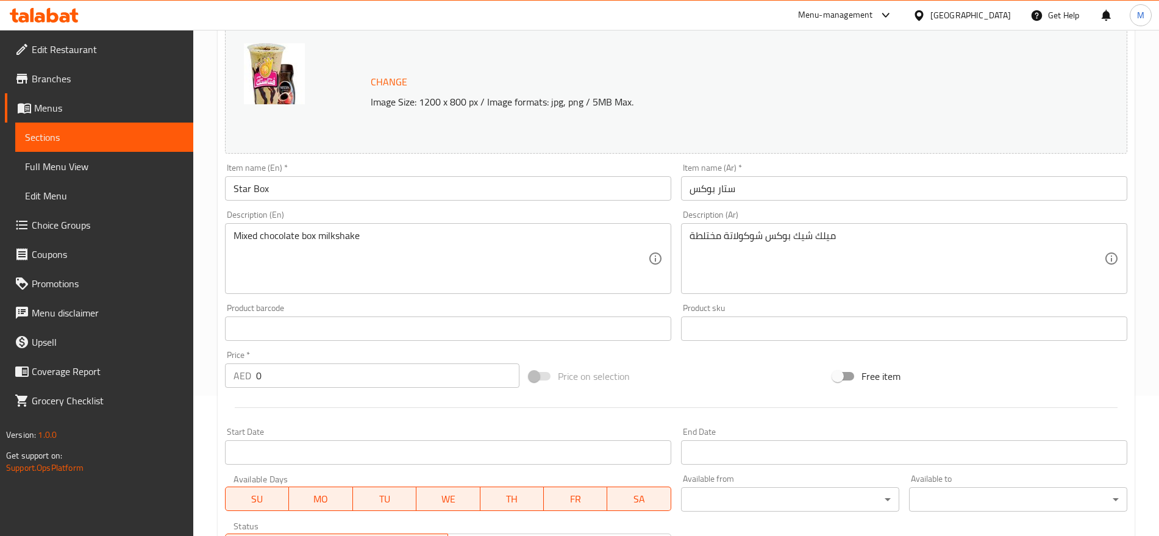
scroll to position [0, 0]
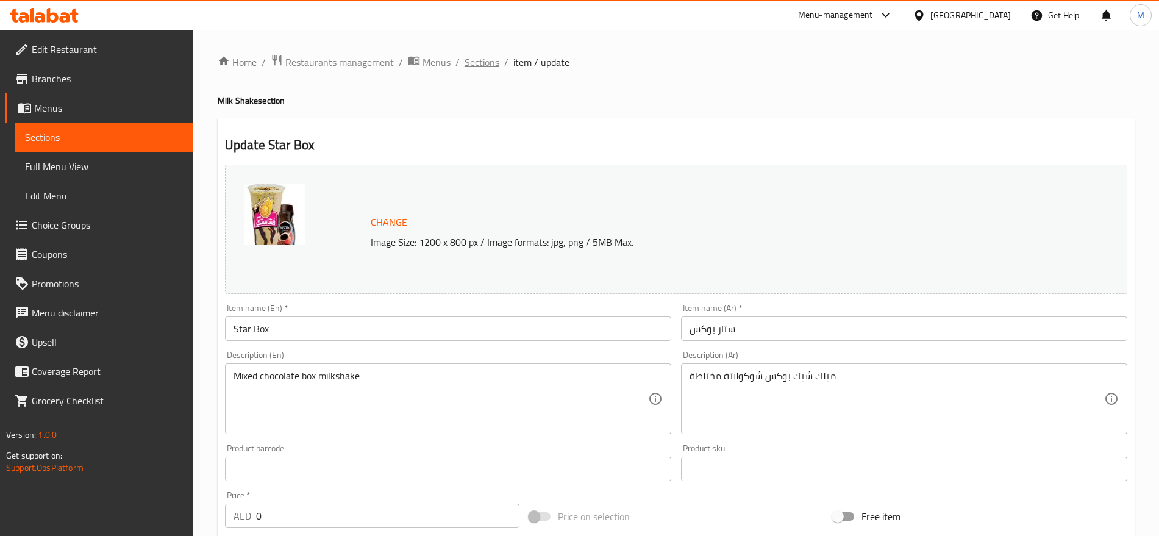
click at [492, 57] on span "Sections" at bounding box center [482, 62] width 35 height 15
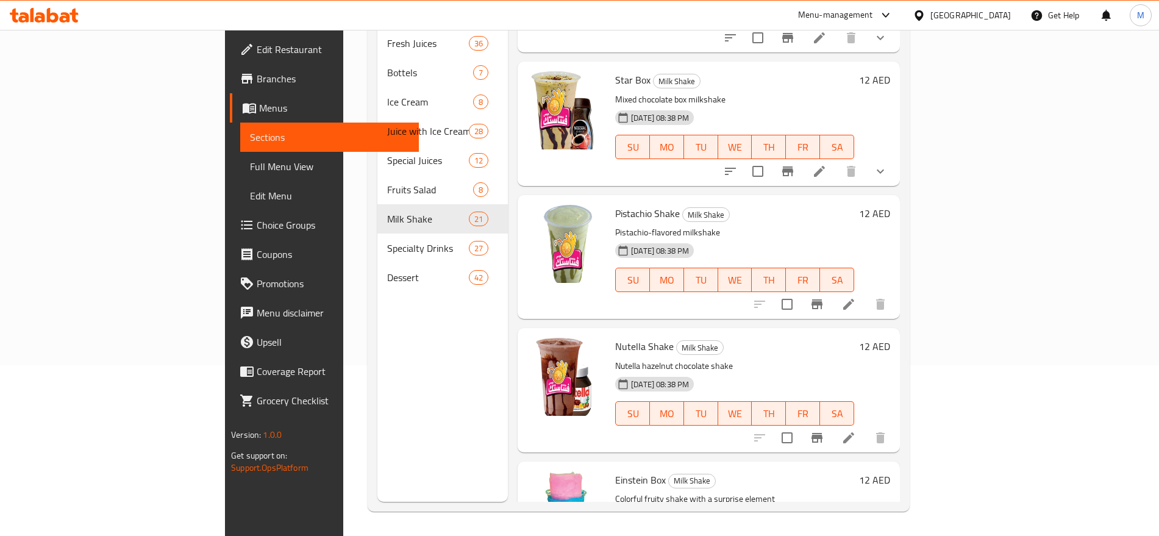
scroll to position [1782, 0]
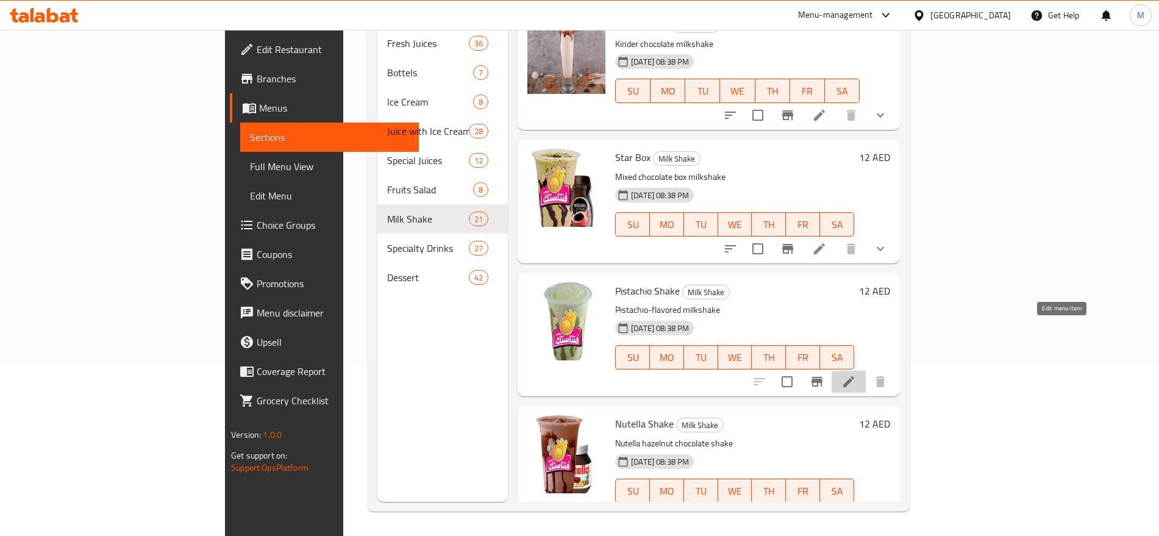
click at [856, 375] on icon at bounding box center [849, 382] width 15 height 15
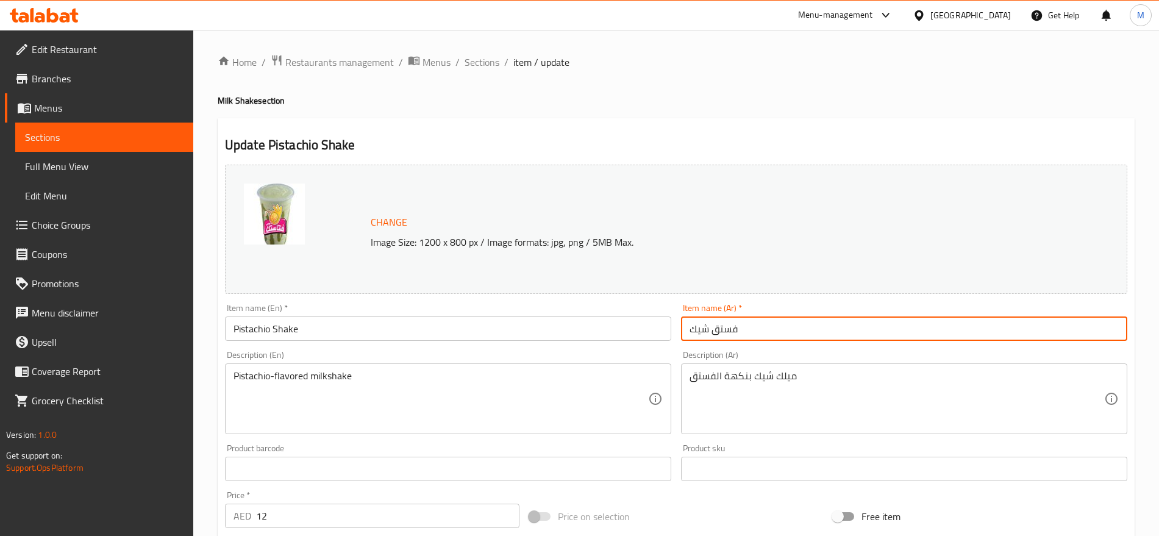
drag, startPoint x: 740, startPoint y: 329, endPoint x: 715, endPoint y: 334, distance: 25.5
click at [715, 334] on input "فستق شيك" at bounding box center [904, 329] width 446 height 24
paste input "بستاشيو"
type input "بستاشيو شيك"
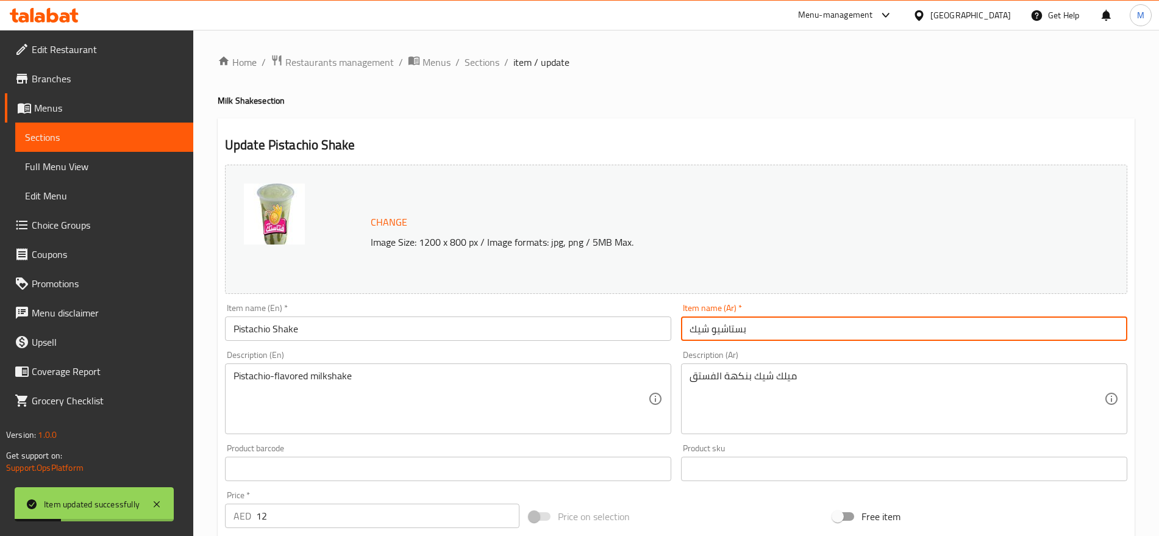
scroll to position [343, 0]
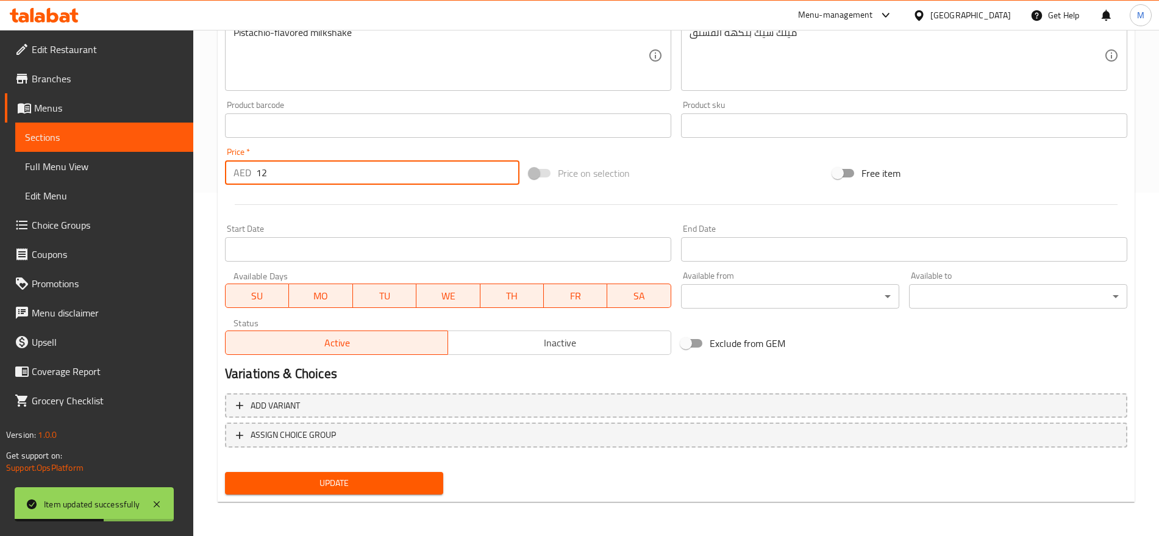
click at [317, 176] on input "12" at bounding box center [387, 172] width 263 height 24
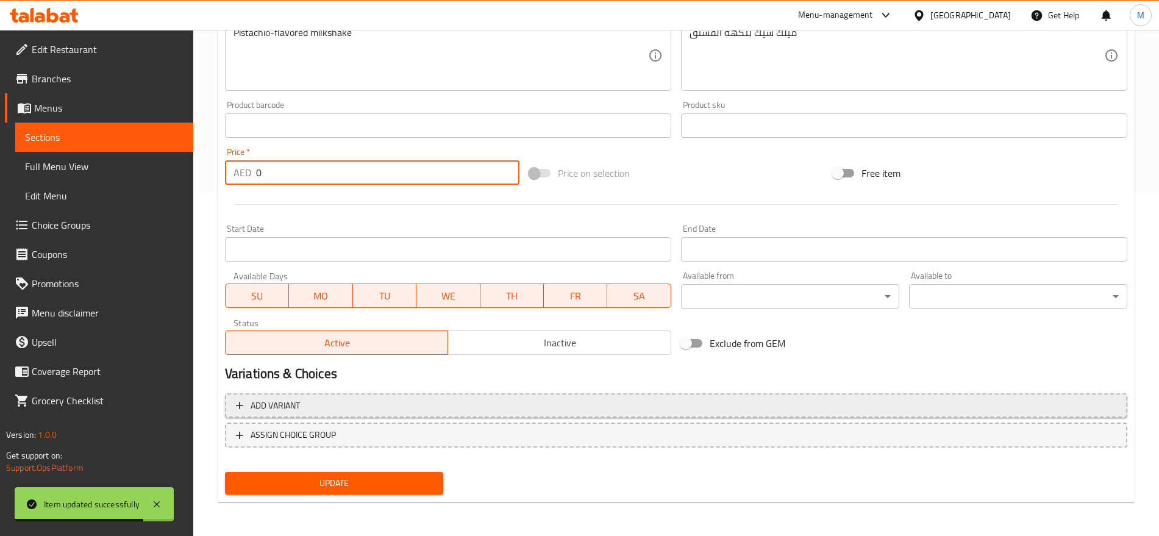
type input "0"
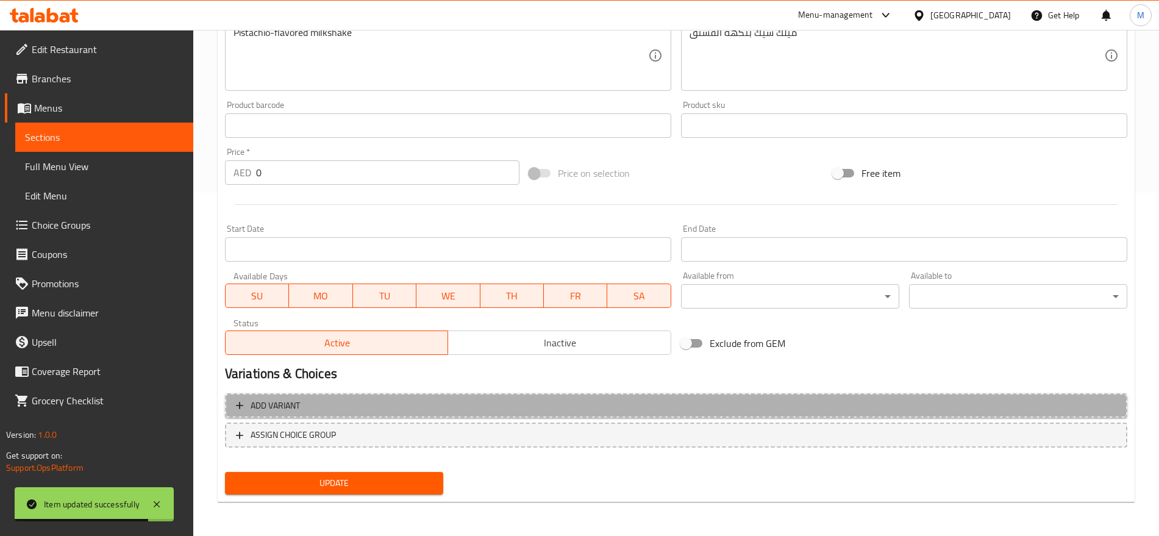
click at [528, 401] on span "Add variant" at bounding box center [676, 405] width 881 height 15
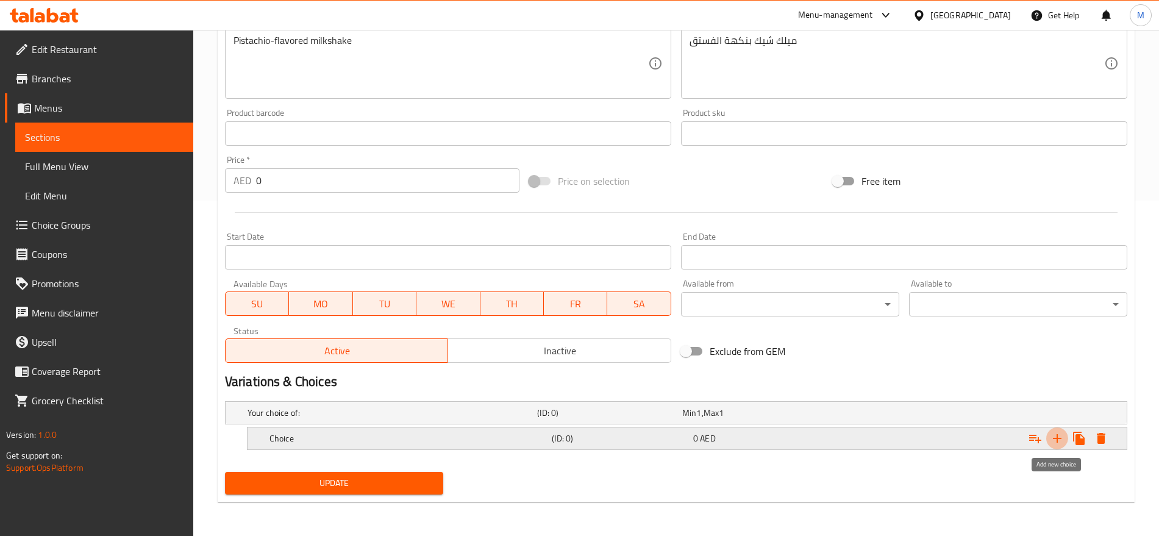
click at [1057, 434] on icon "Expand" at bounding box center [1057, 438] width 9 height 9
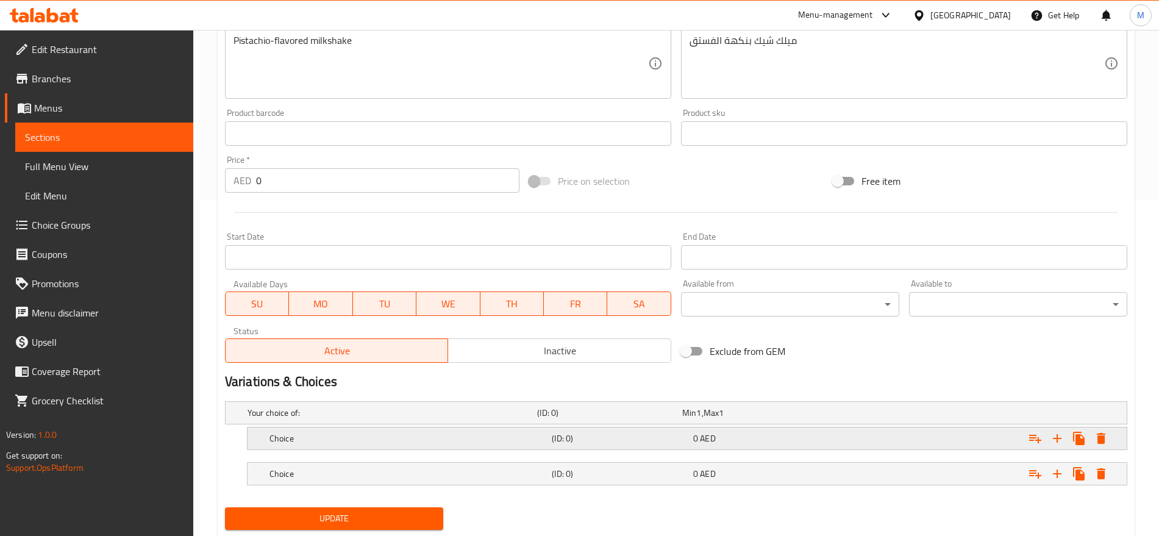
click at [805, 426] on div "Choice (ID: 0) 0 AED" at bounding box center [680, 413] width 870 height 27
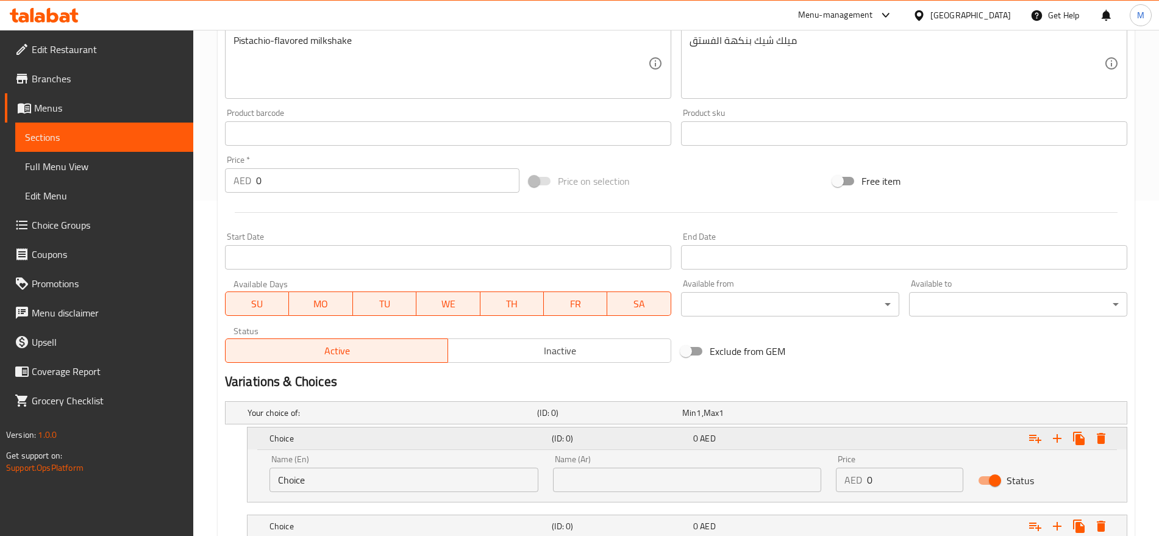
scroll to position [423, 0]
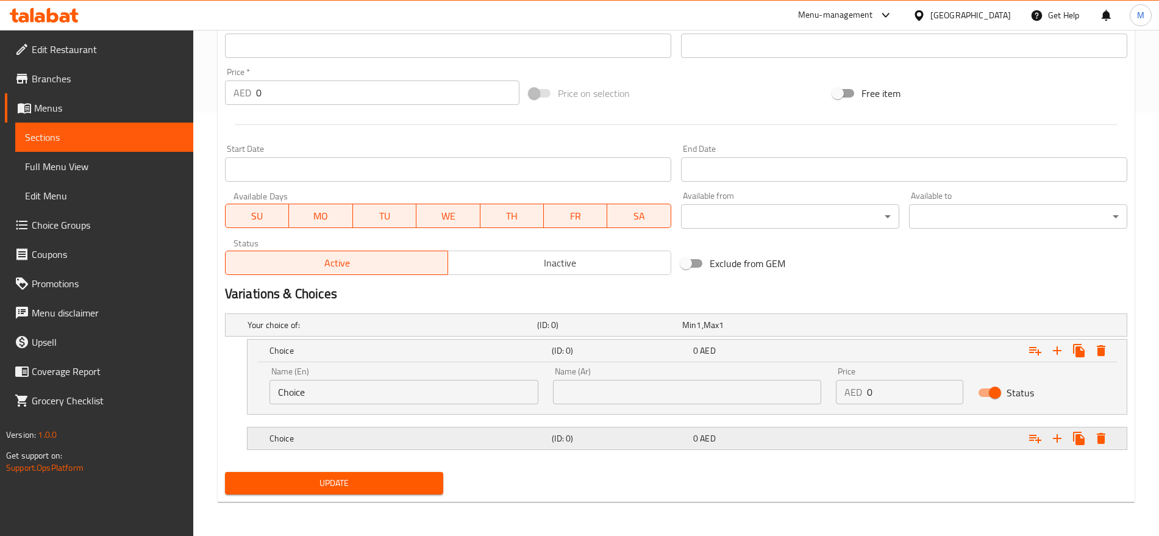
click at [836, 328] on div "Expand" at bounding box center [970, 325] width 290 height 5
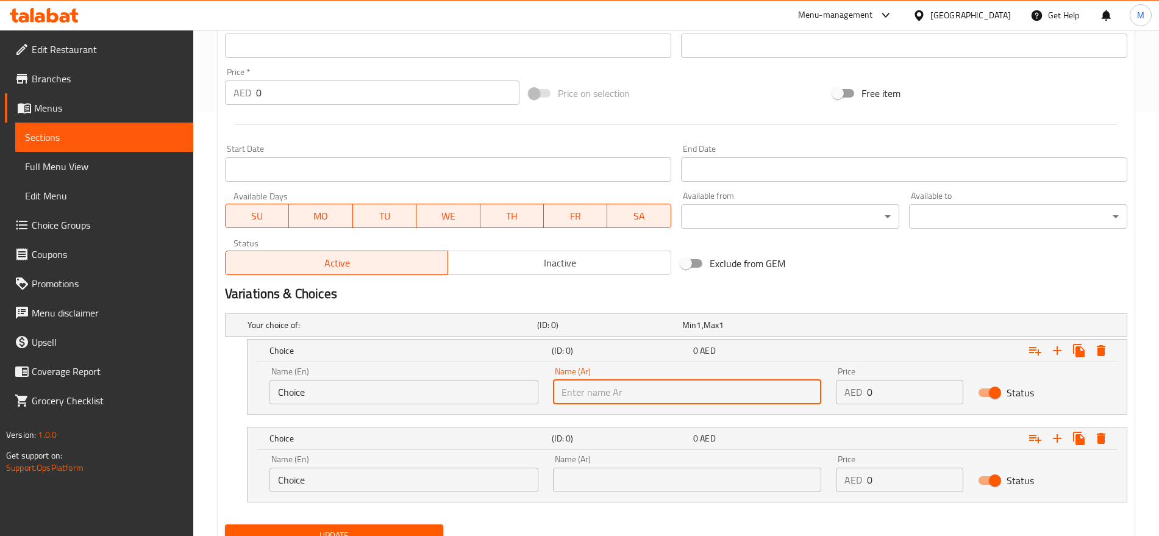
click at [728, 388] on input "text" at bounding box center [687, 392] width 269 height 24
type input "صغير"
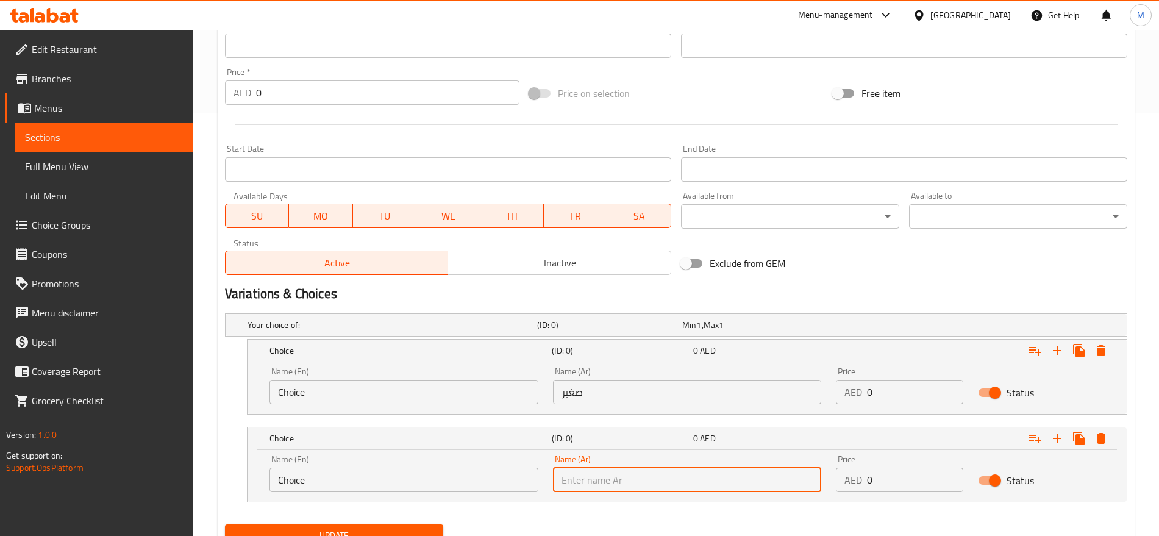
click at [629, 481] on input "text" at bounding box center [687, 480] width 269 height 24
type input "كبير"
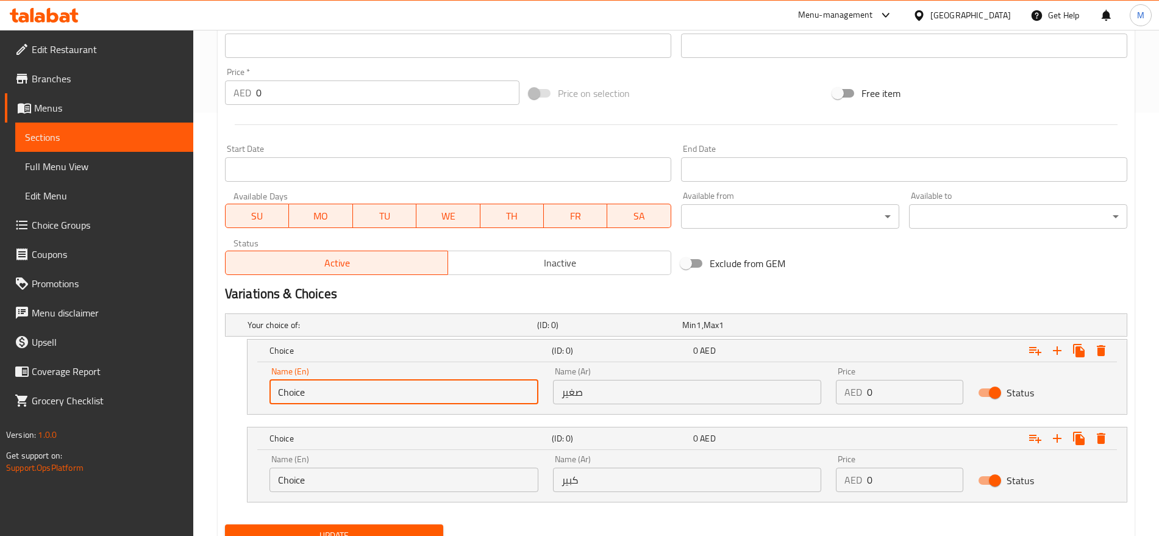
click at [415, 395] on input "Choice" at bounding box center [404, 392] width 269 height 24
type input "Small"
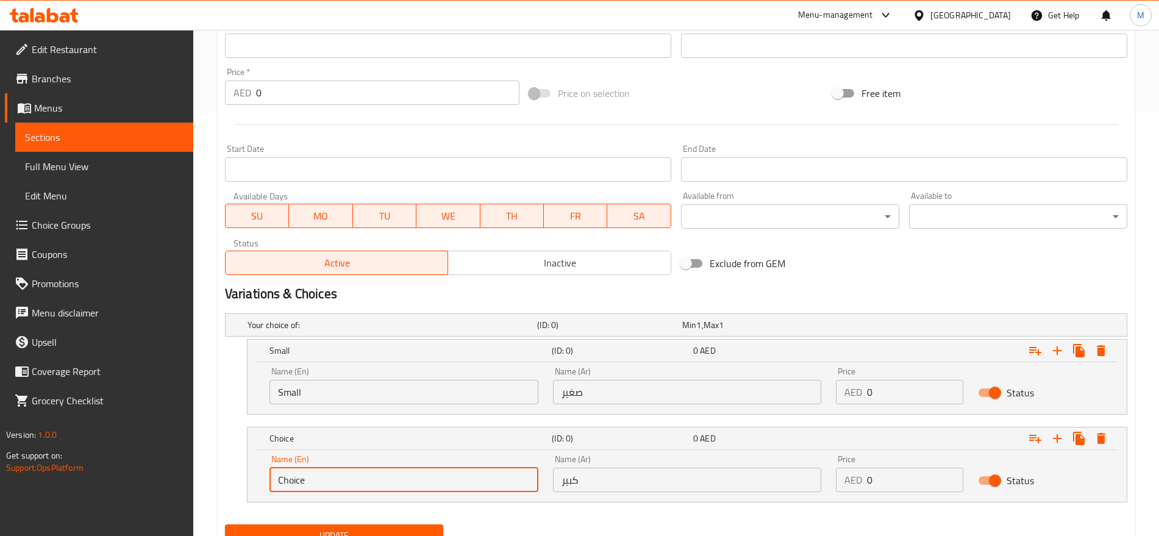
click at [395, 480] on input "Choice" at bounding box center [404, 480] width 269 height 24
type input "Large"
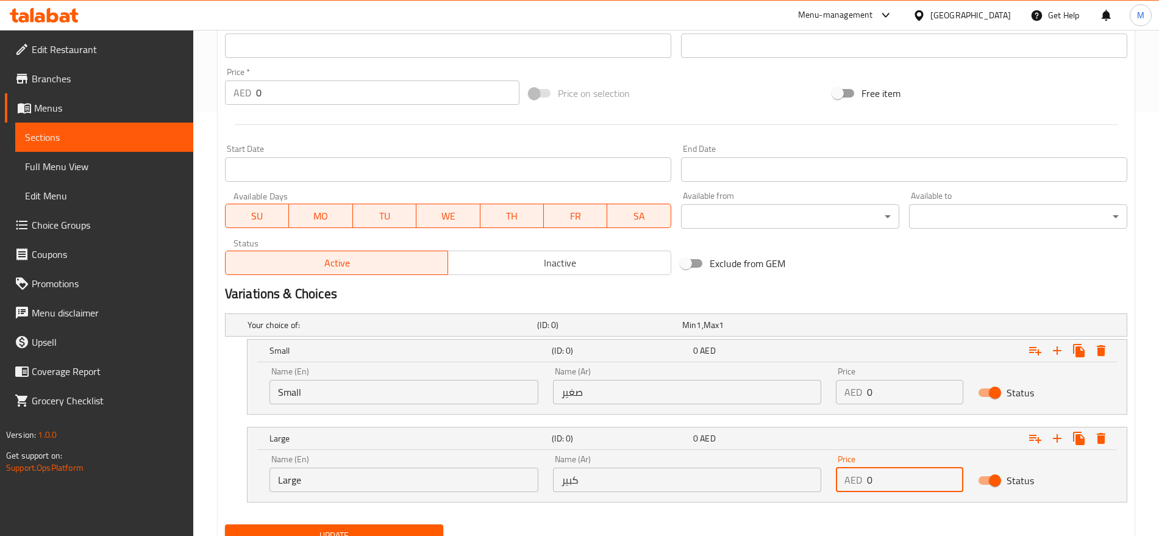
click at [906, 487] on input "0" at bounding box center [915, 480] width 96 height 24
type input "12"
click at [897, 392] on input "0" at bounding box center [915, 392] width 96 height 24
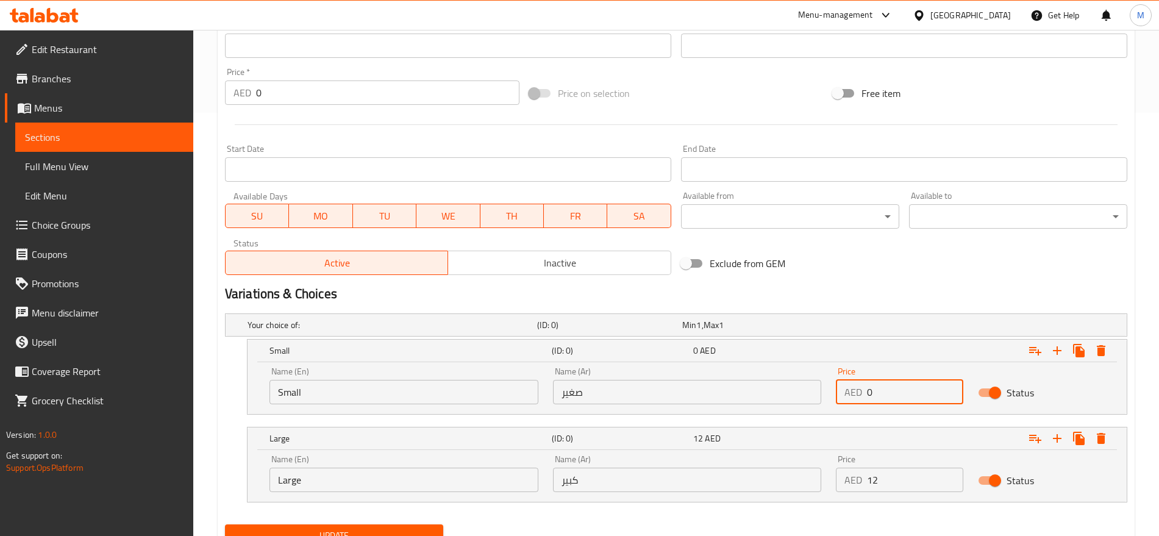
click at [897, 392] on input "0" at bounding box center [915, 392] width 96 height 24
type input "10"
click at [225, 525] on button "Update" at bounding box center [334, 536] width 218 height 23
click at [861, 271] on div "Exclude from GEM" at bounding box center [828, 263] width 304 height 33
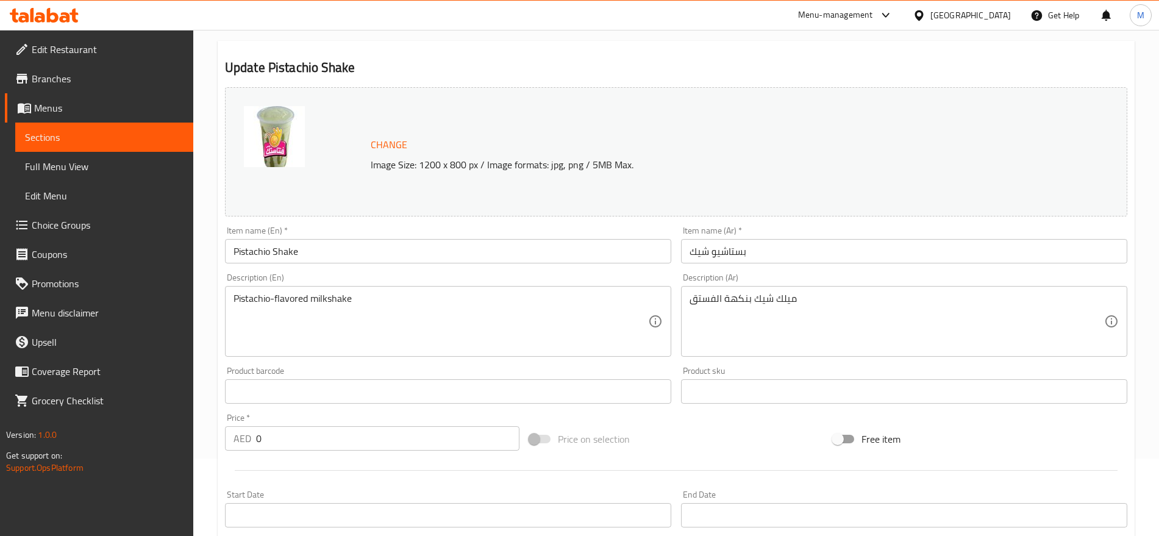
scroll to position [0, 0]
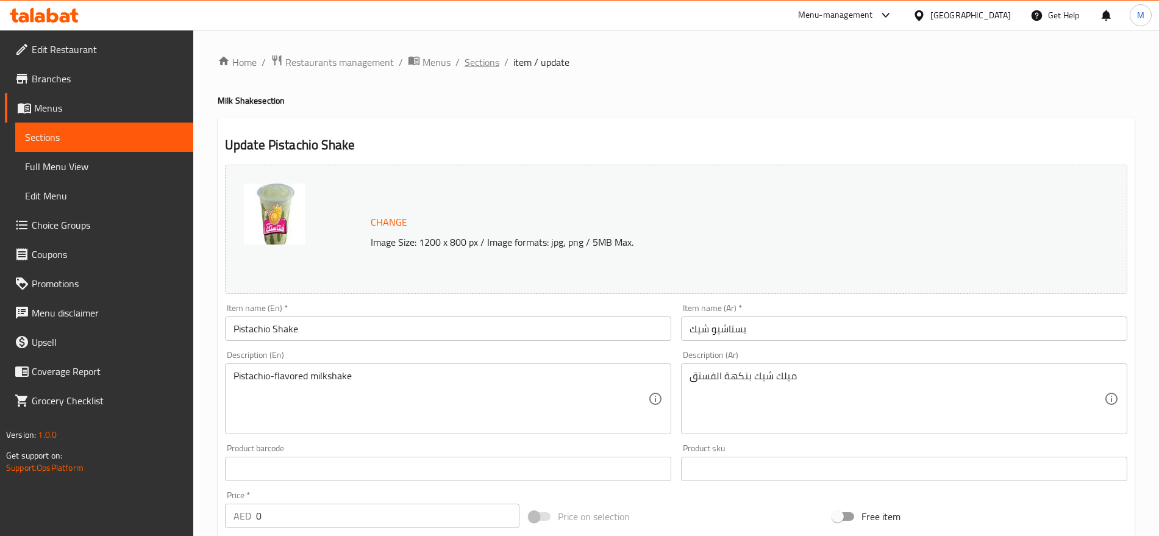
click at [473, 56] on span "Sections" at bounding box center [482, 62] width 35 height 15
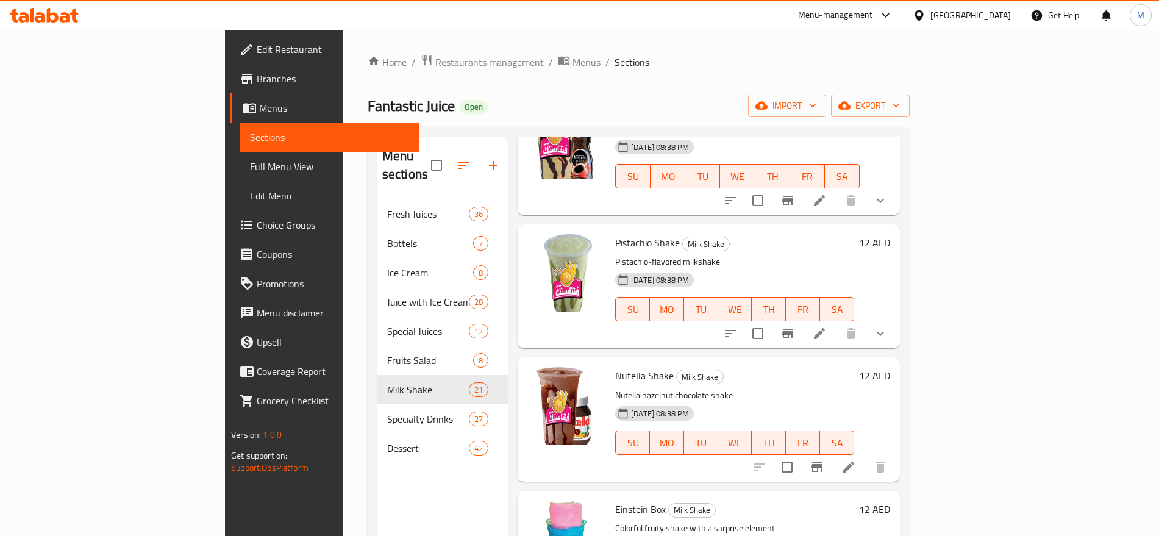
scroll to position [1976, 0]
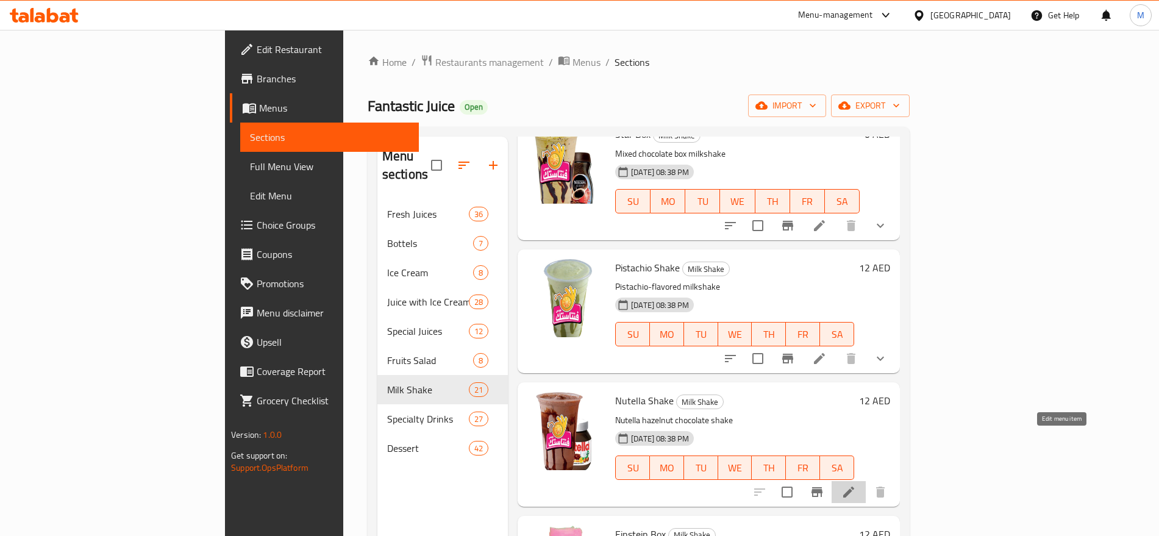
click at [856, 485] on icon at bounding box center [849, 492] width 15 height 15
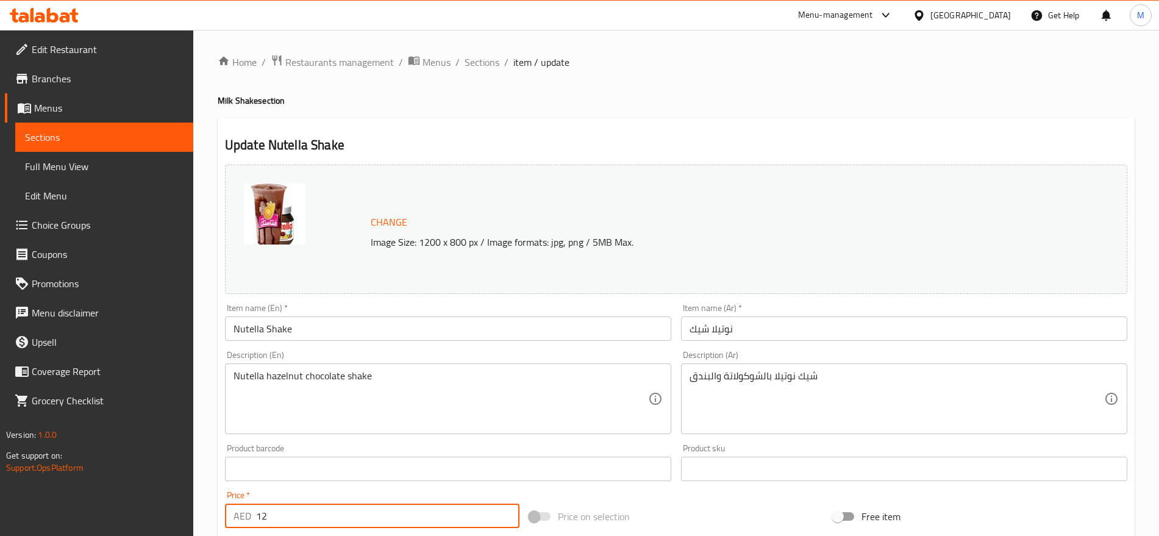
click at [303, 515] on input "12" at bounding box center [387, 516] width 263 height 24
type input "0"
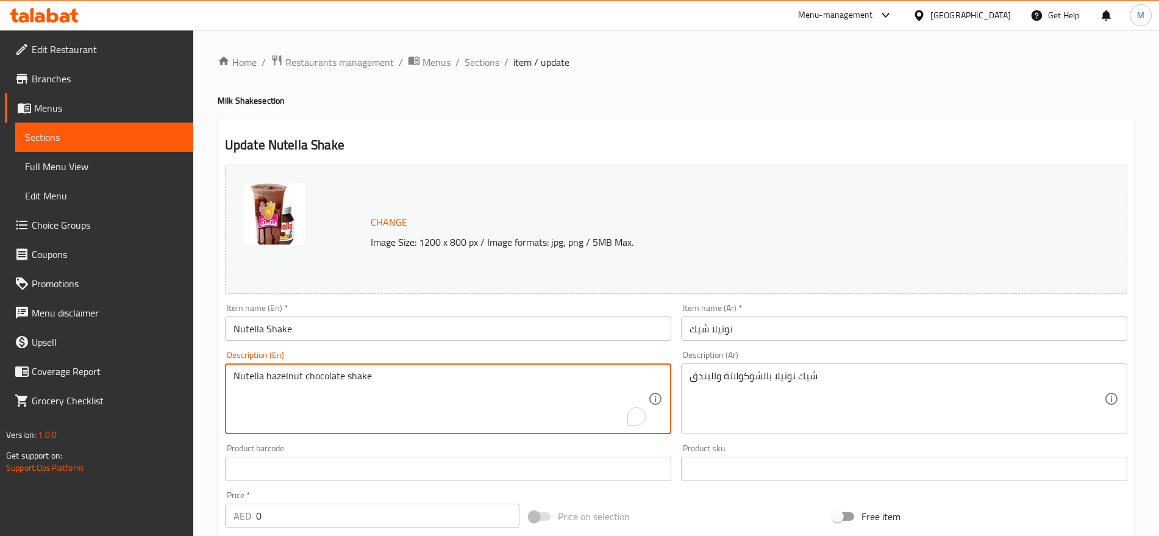
scroll to position [343, 0]
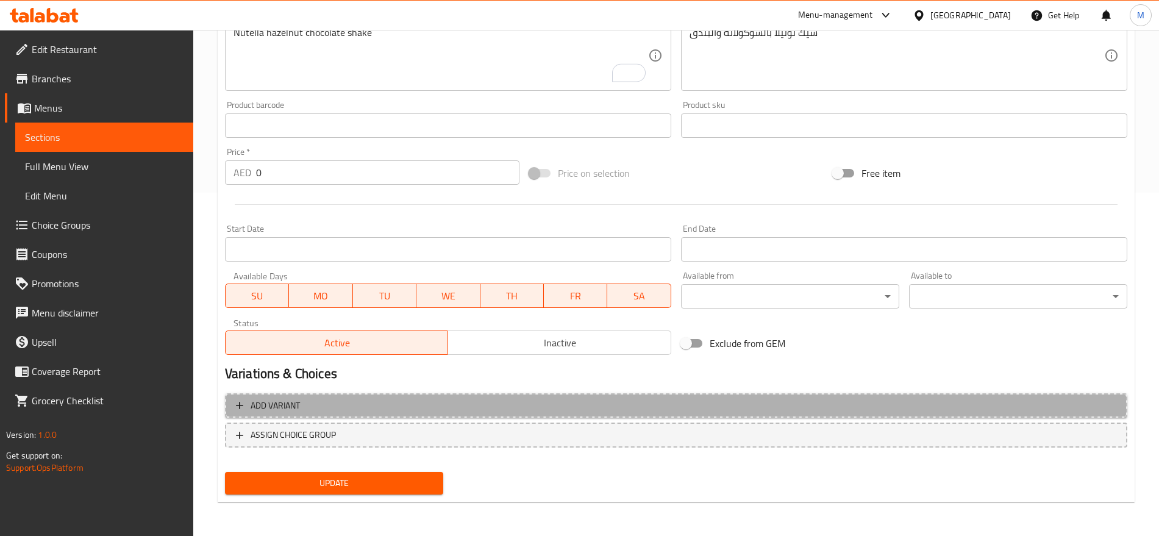
click at [858, 401] on span "Add variant" at bounding box center [676, 405] width 881 height 15
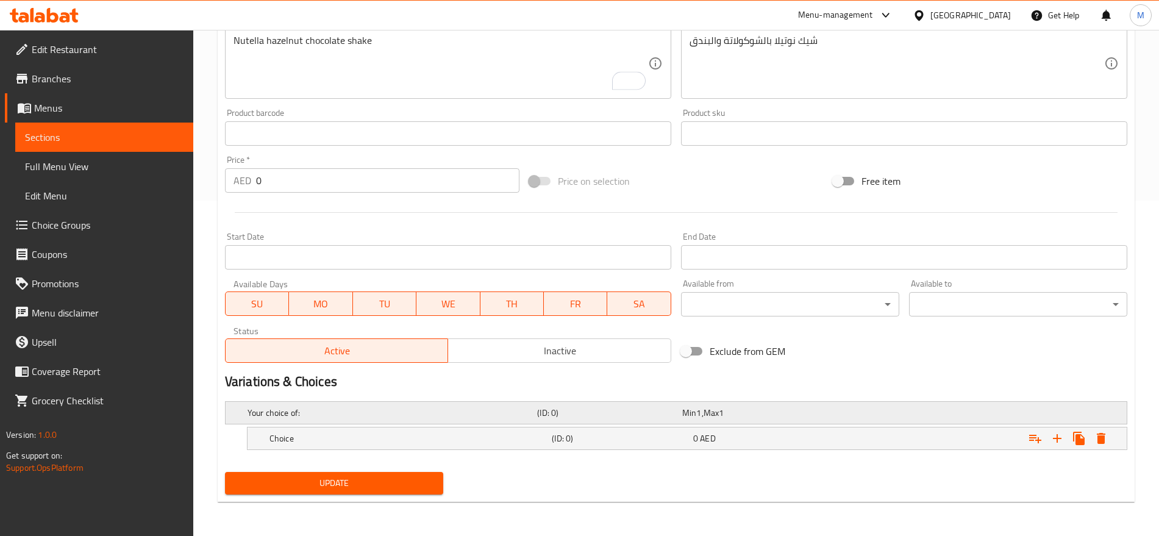
click at [930, 411] on div "Expand" at bounding box center [970, 412] width 290 height 5
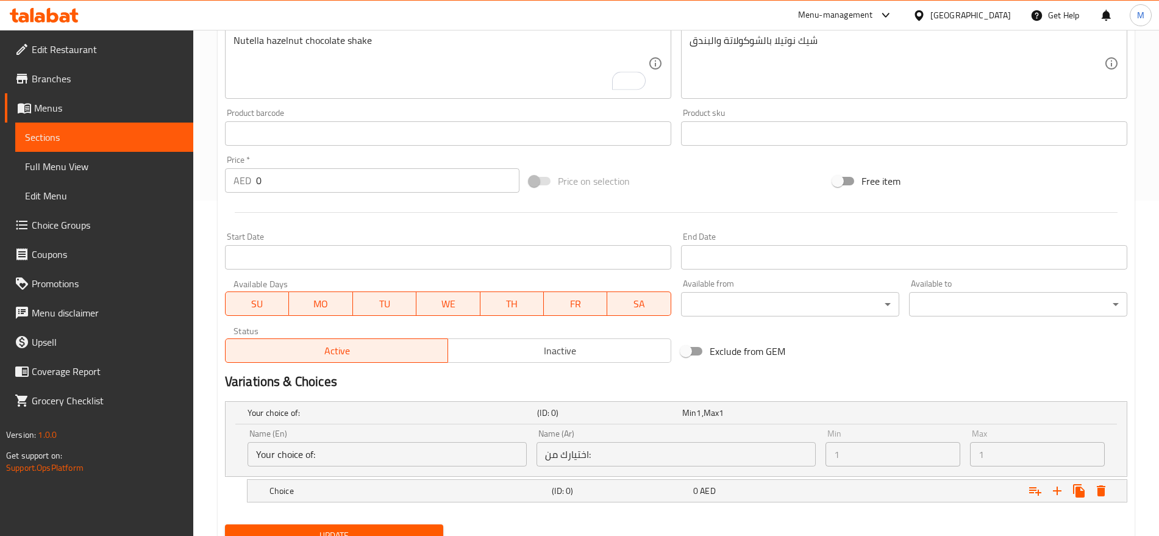
scroll to position [388, 0]
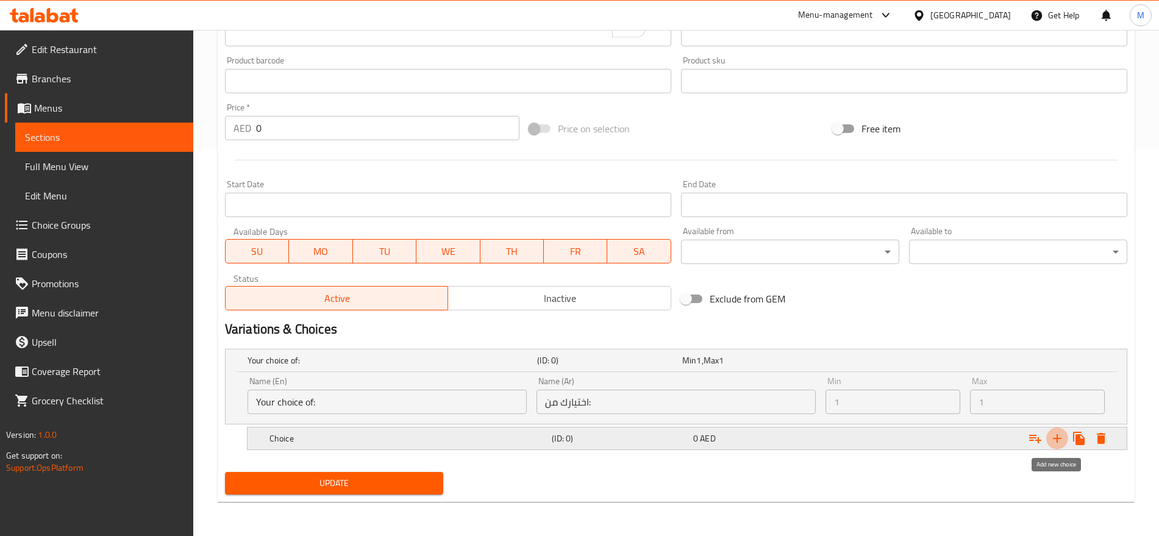
click at [1050, 440] on icon "Expand" at bounding box center [1057, 438] width 15 height 15
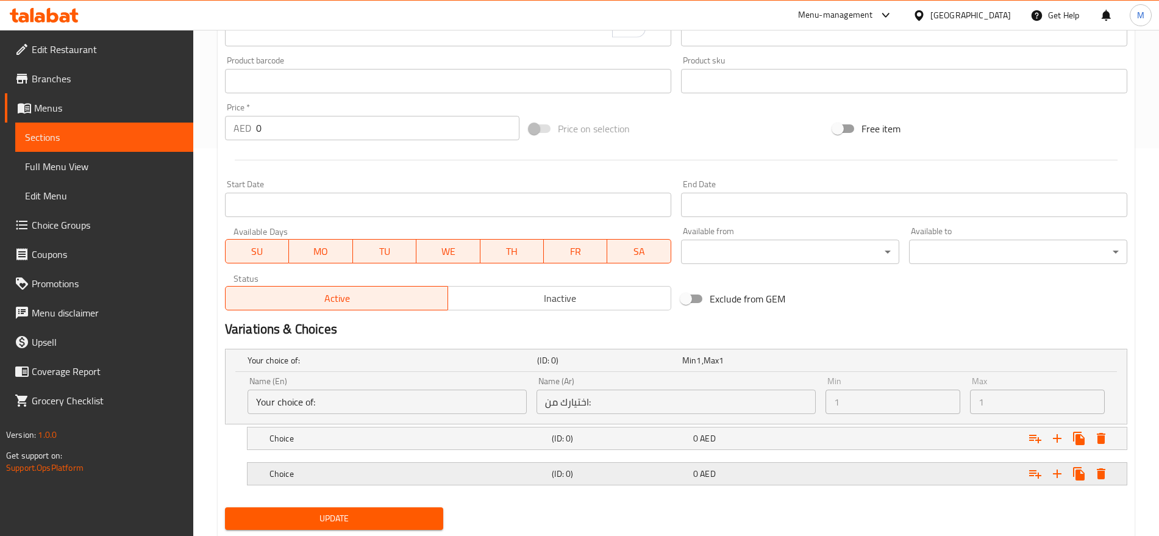
click at [886, 363] on div "Expand" at bounding box center [970, 360] width 290 height 5
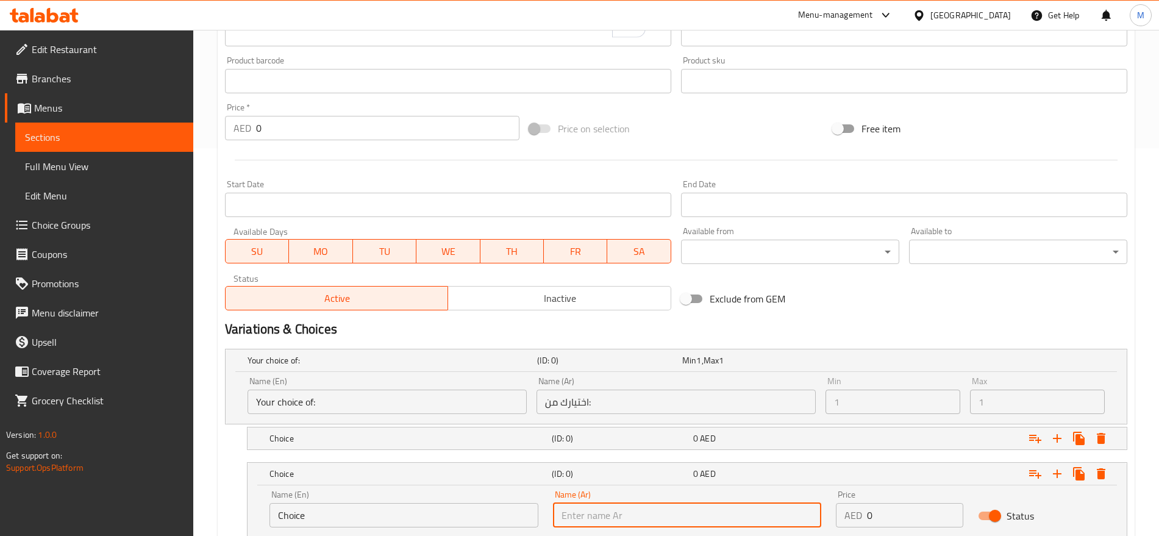
click at [736, 512] on input "text" at bounding box center [687, 515] width 269 height 24
type input "كبير"
click at [674, 369] on div "(ID: 0)" at bounding box center [607, 360] width 145 height 17
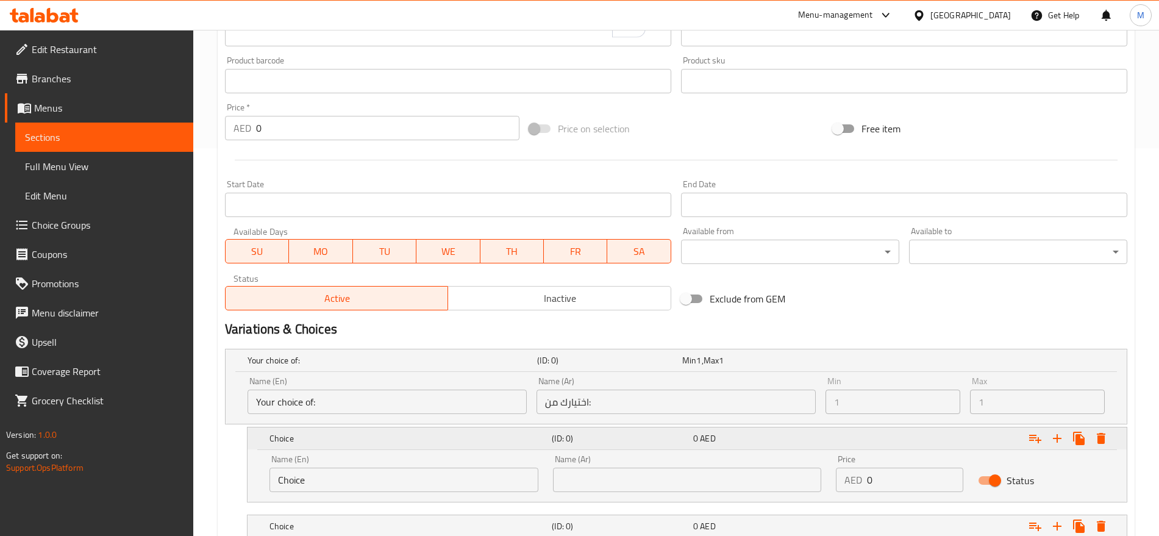
scroll to position [528, 0]
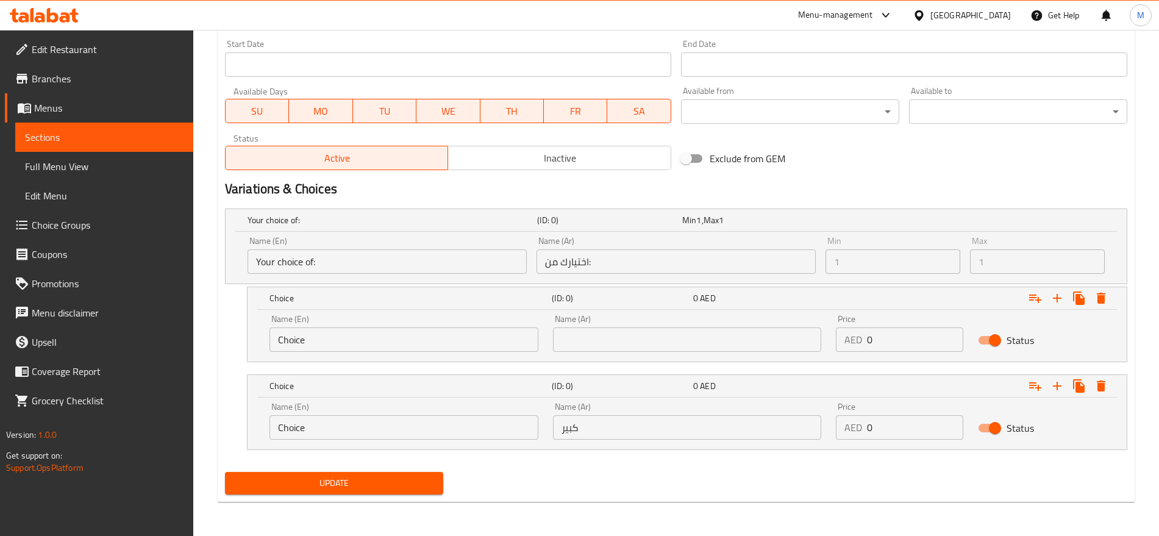
click at [701, 353] on div "Name (Ar) Name (Ar)" at bounding box center [688, 333] width 284 height 52
click at [675, 344] on input "text" at bounding box center [687, 340] width 269 height 24
type input "صغير"
click at [448, 346] on input "Choice" at bounding box center [404, 340] width 269 height 24
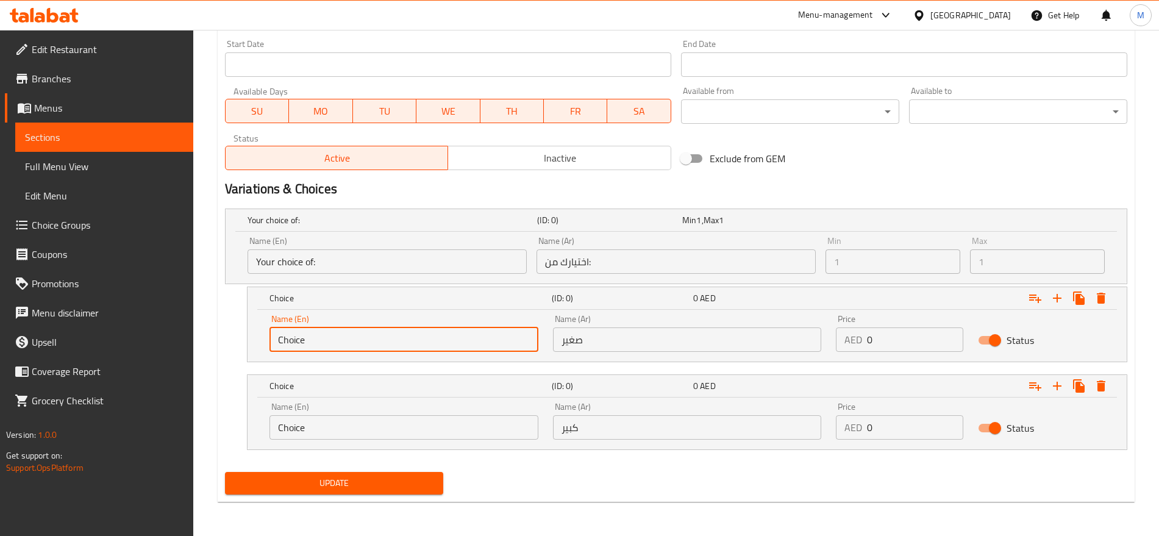
click at [448, 346] on input "Choice" at bounding box center [404, 340] width 269 height 24
type input "Small"
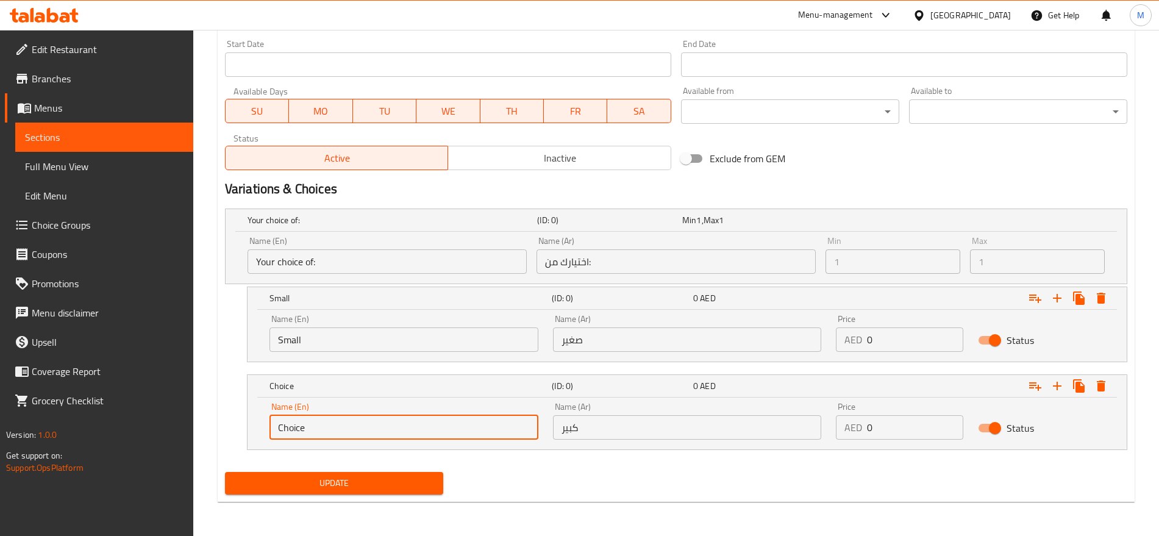
click at [358, 423] on input "Choice" at bounding box center [404, 427] width 269 height 24
type input "Large"
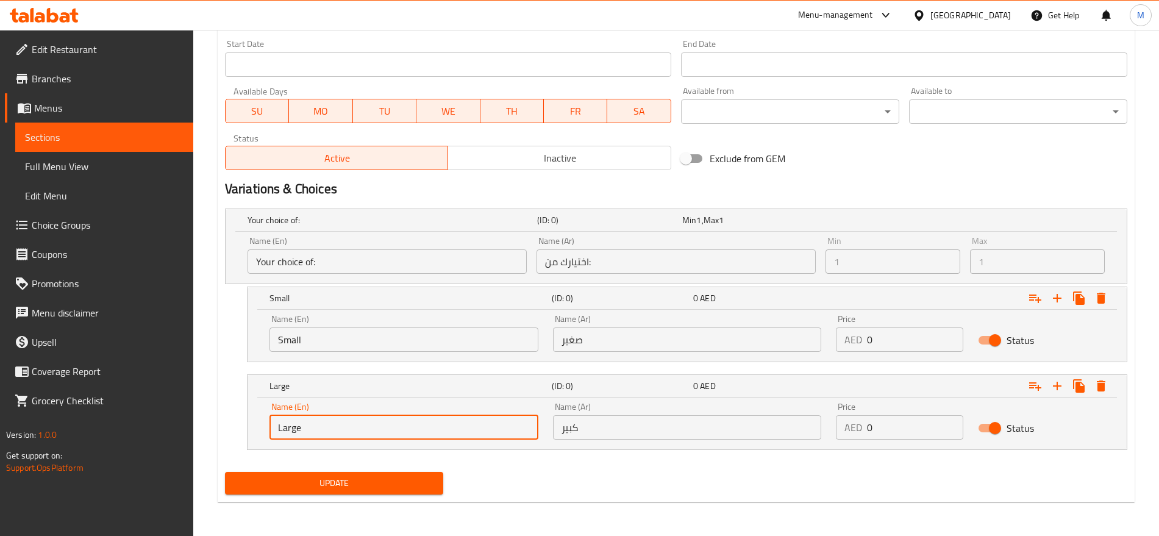
click at [897, 423] on input "0" at bounding box center [915, 427] width 96 height 24
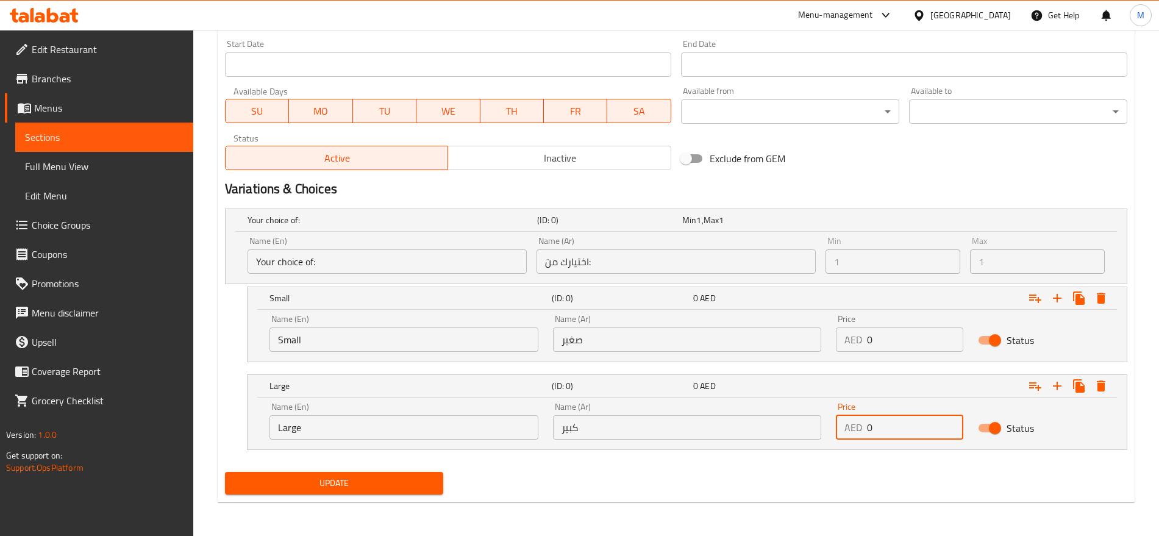
click at [897, 423] on input "0" at bounding box center [915, 427] width 96 height 24
type input "12"
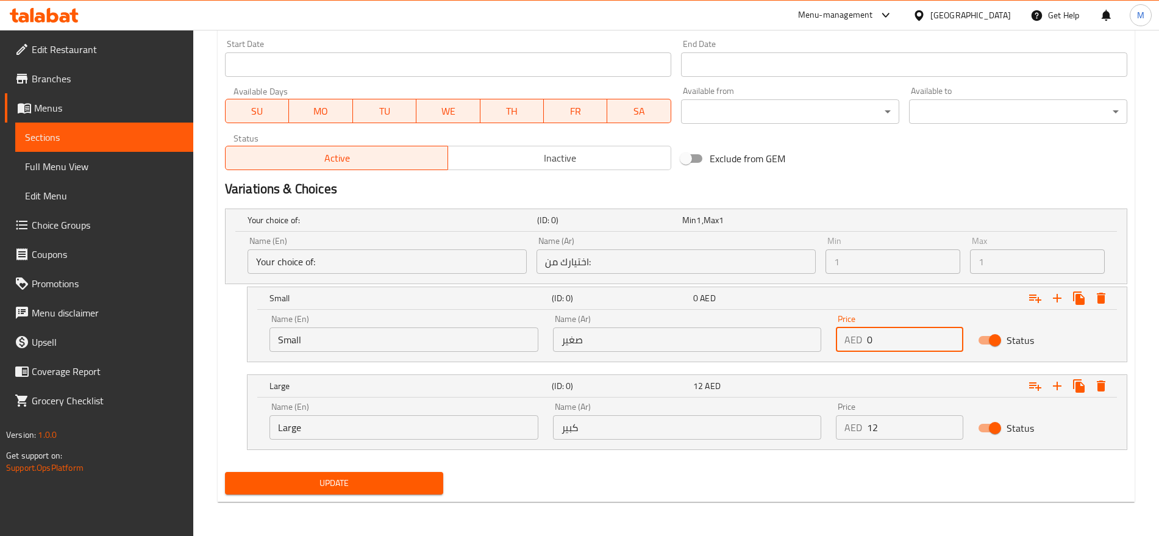
click at [923, 331] on input "0" at bounding box center [915, 340] width 96 height 24
type input "10"
click at [225, 472] on button "Update" at bounding box center [334, 483] width 218 height 23
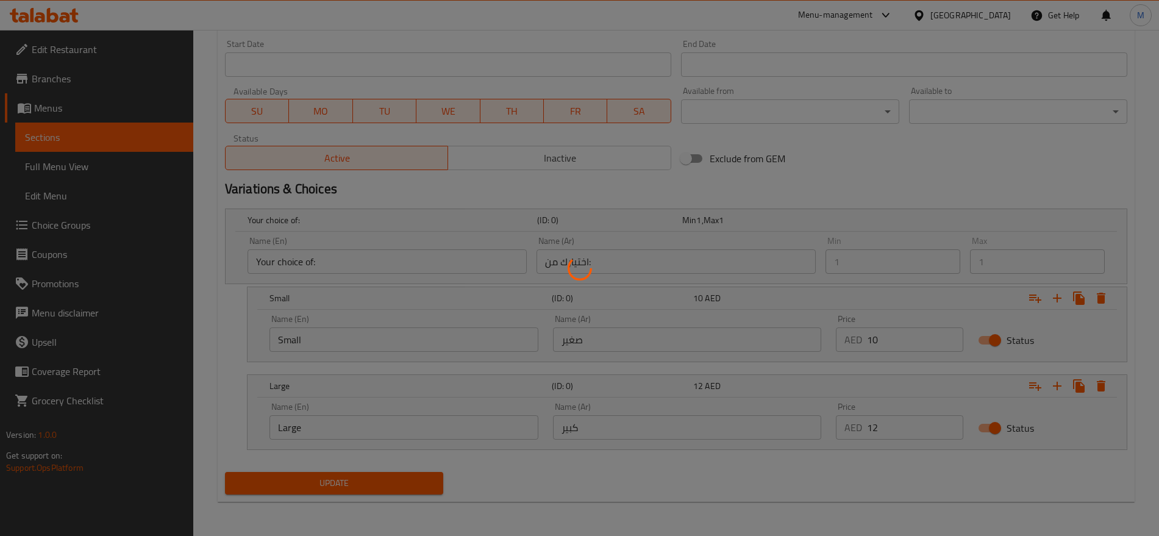
click at [927, 184] on div at bounding box center [579, 268] width 1159 height 536
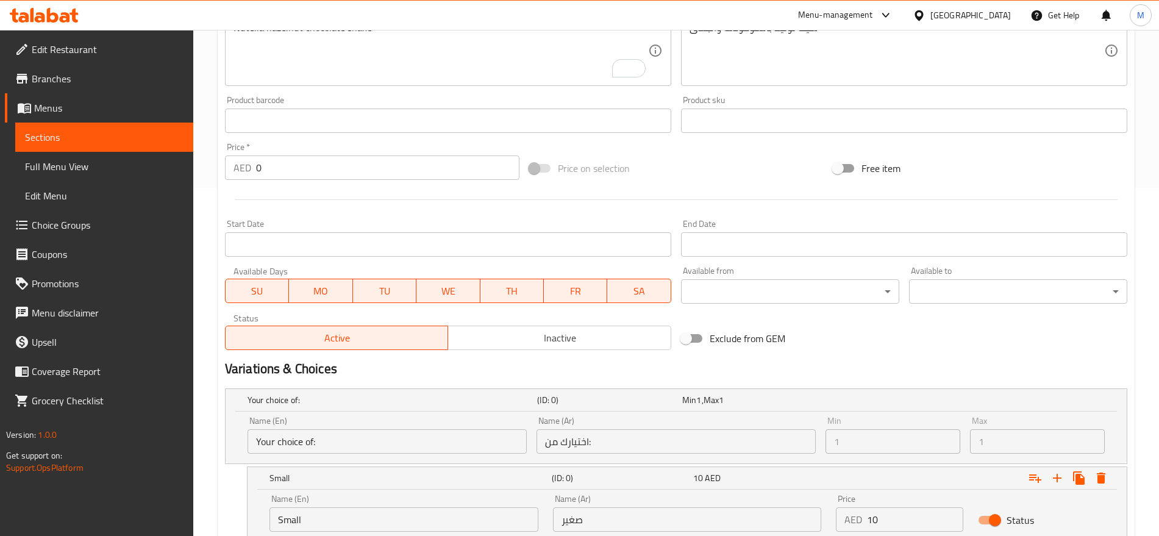
click at [857, 347] on div "Exclude from GEM" at bounding box center [828, 338] width 304 height 33
click at [340, 159] on input "0" at bounding box center [387, 168] width 263 height 24
click at [701, 170] on div "Price on selection" at bounding box center [677, 168] width 304 height 33
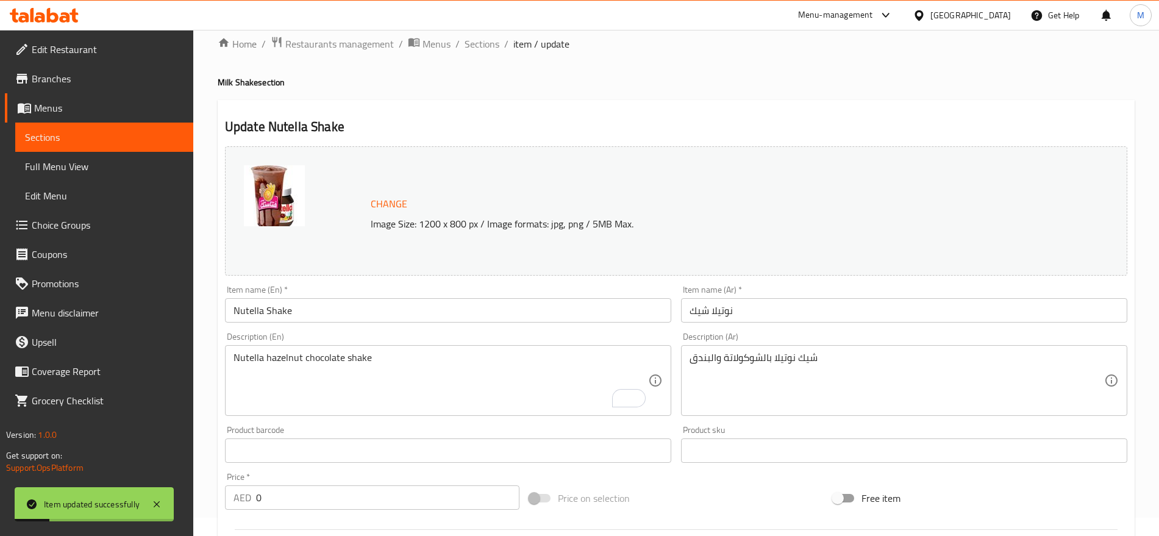
scroll to position [0, 0]
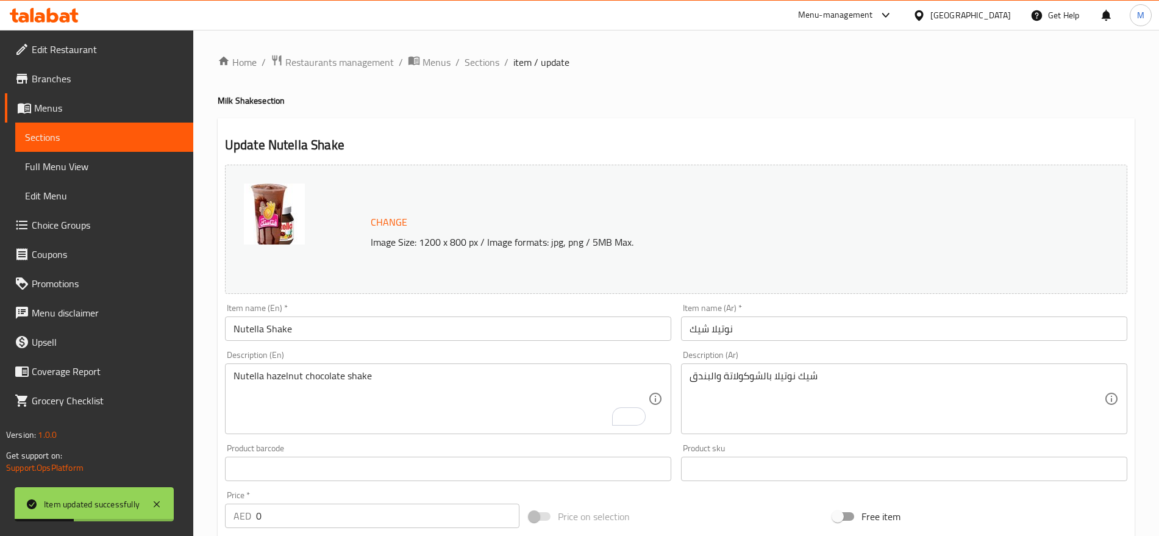
click at [484, 63] on span "Sections" at bounding box center [482, 62] width 35 height 15
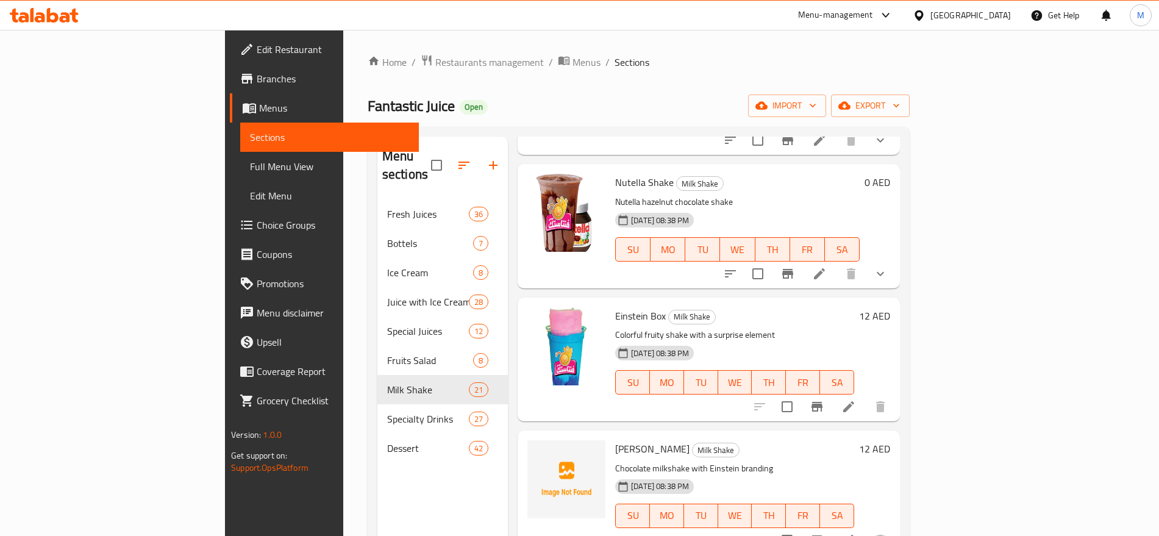
scroll to position [2225, 0]
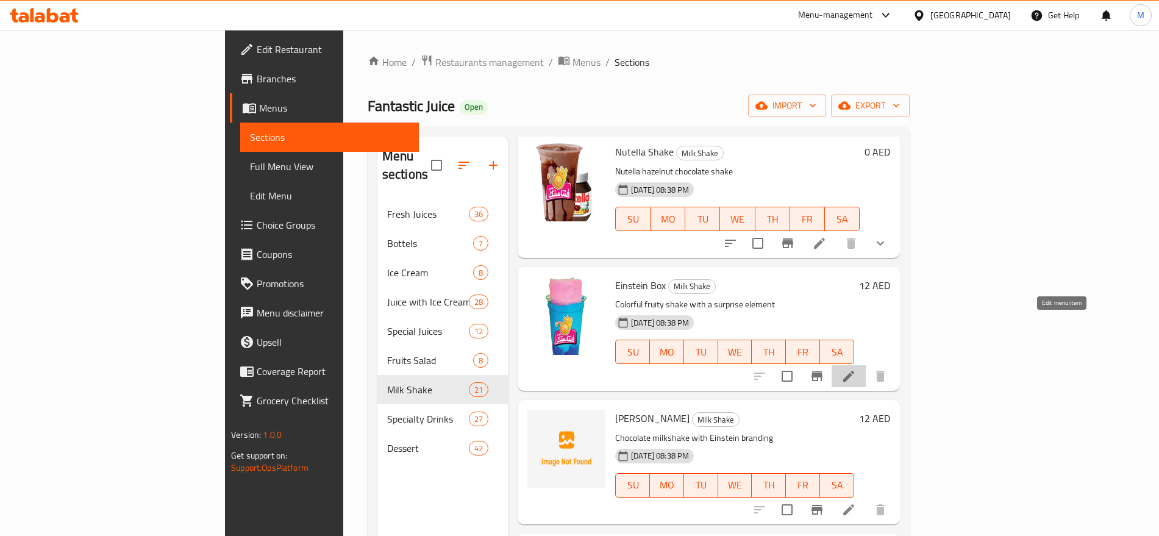
click at [856, 369] on icon at bounding box center [849, 376] width 15 height 15
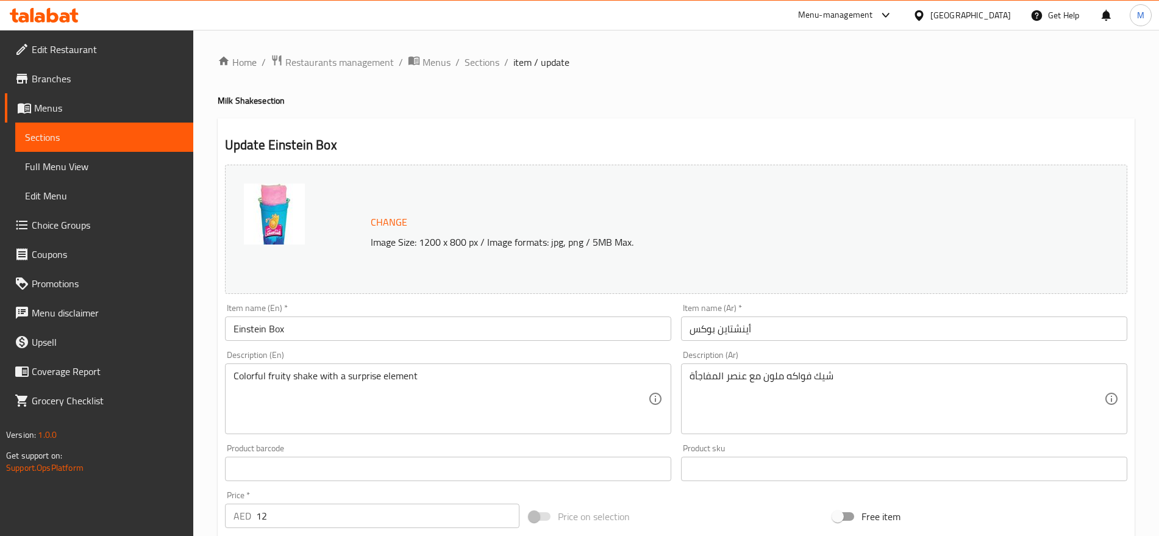
scroll to position [343, 0]
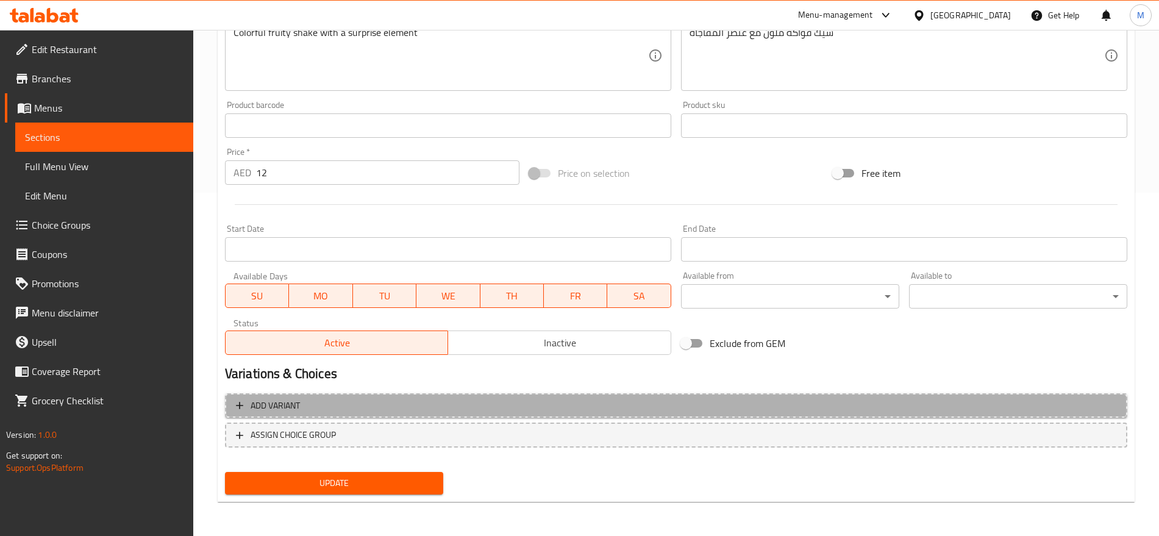
click at [925, 402] on span "Add variant" at bounding box center [676, 405] width 881 height 15
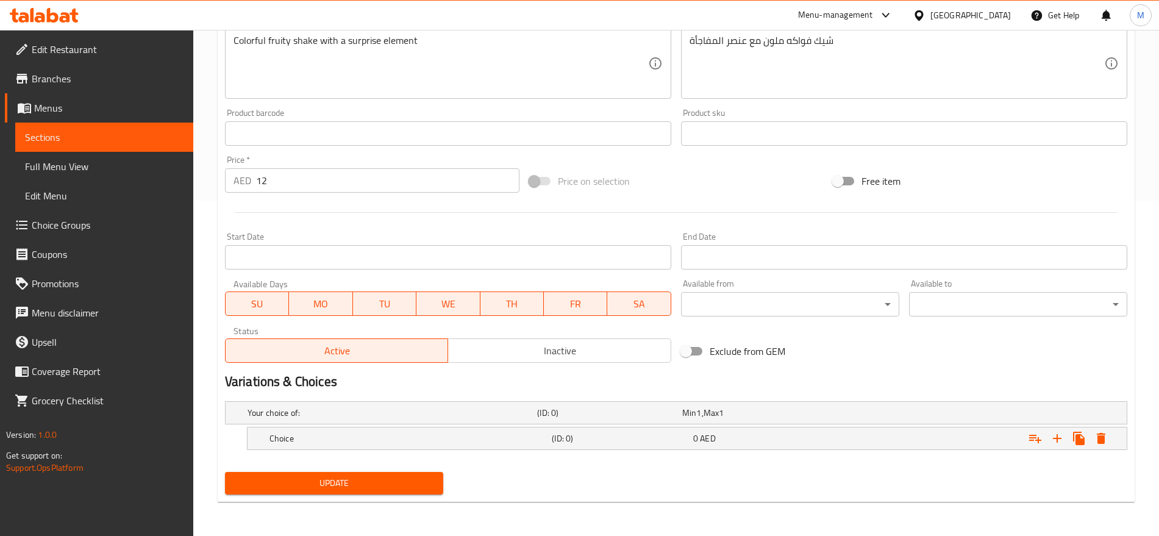
scroll to position [335, 0]
click at [1054, 437] on icon "Expand" at bounding box center [1057, 438] width 9 height 9
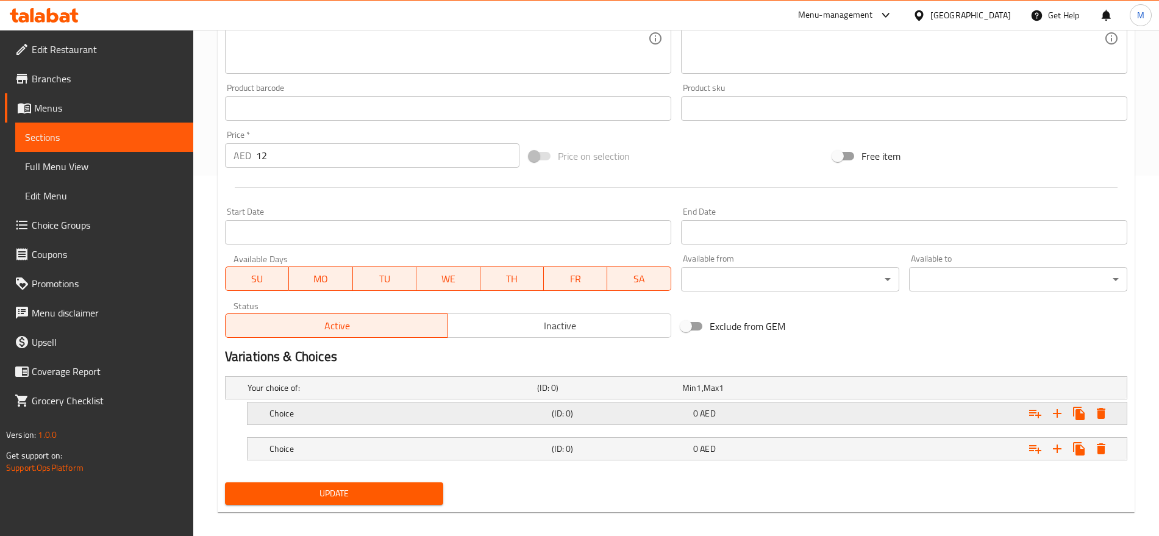
scroll to position [359, 0]
click at [809, 395] on div "0 AED" at bounding box center [753, 389] width 140 height 12
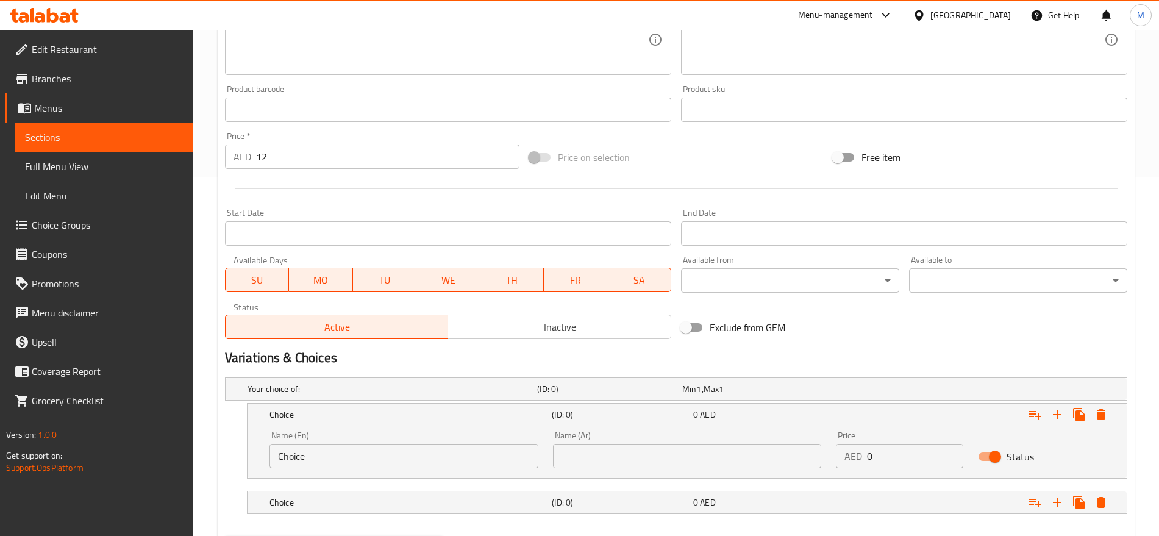
scroll to position [423, 0]
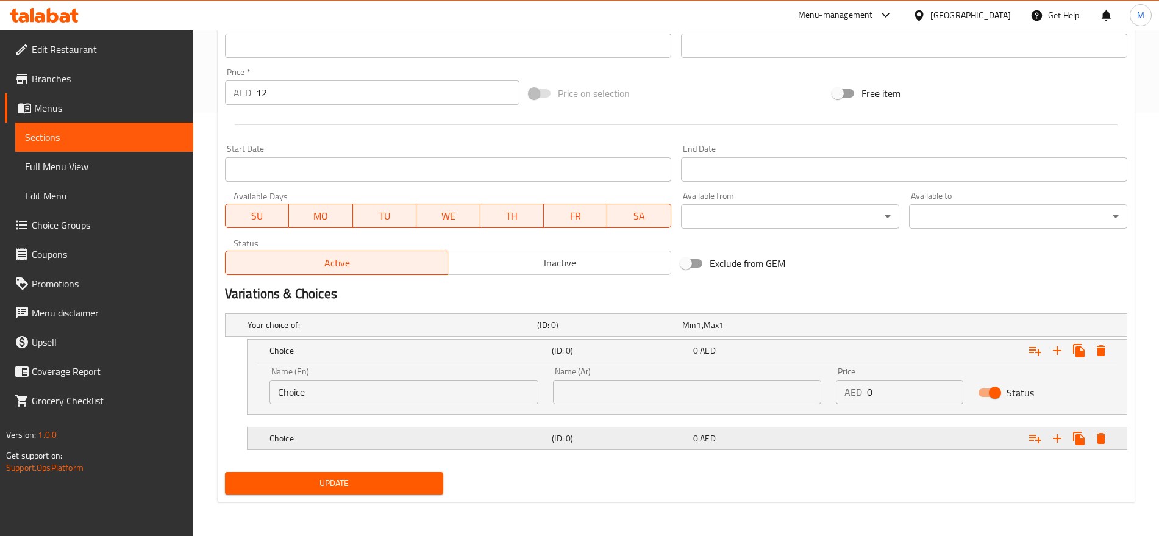
click at [817, 334] on div "0 AED" at bounding box center [752, 325] width 145 height 17
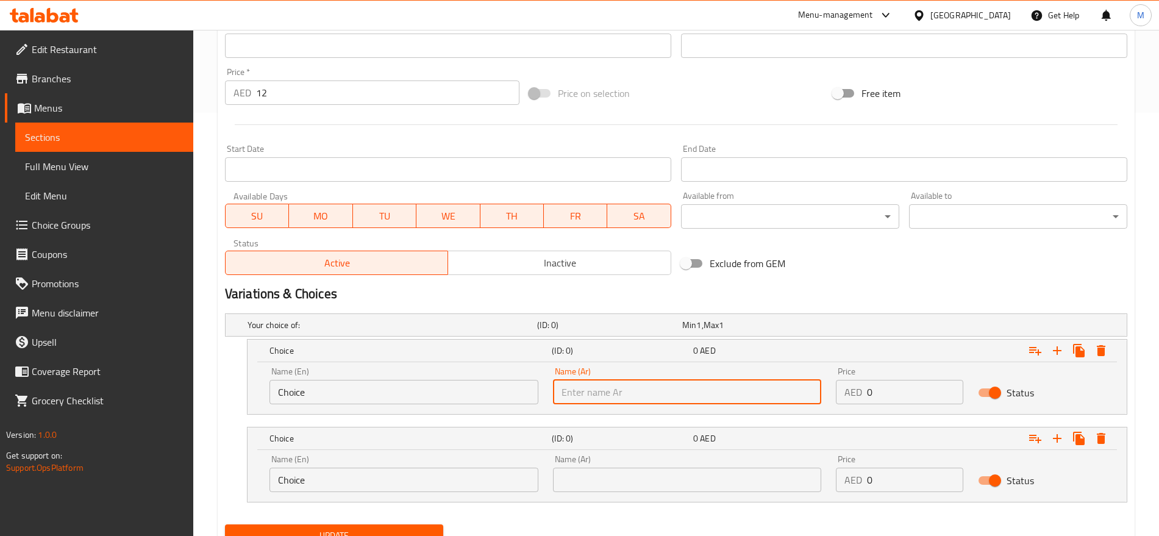
click at [681, 393] on input "text" at bounding box center [687, 392] width 269 height 24
type input "صغير"
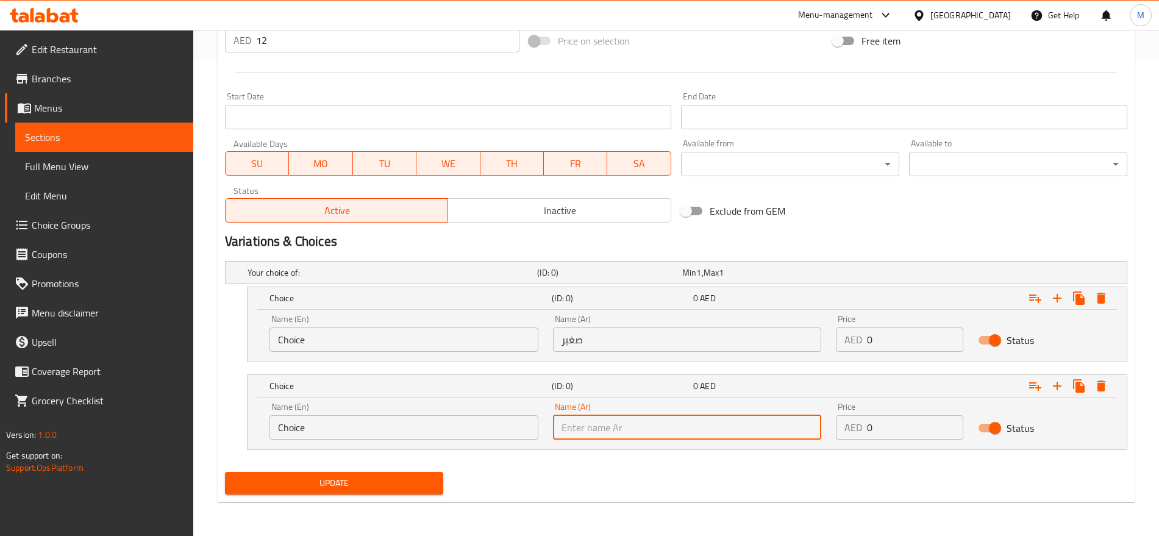
click at [642, 427] on input "text" at bounding box center [687, 427] width 269 height 24
type input "كبير"
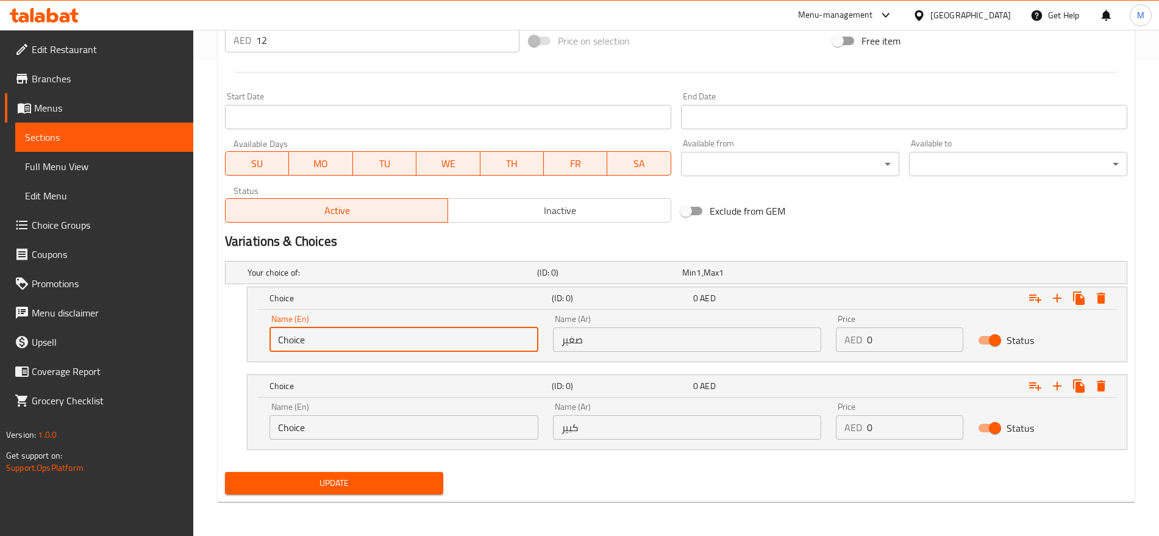
click at [349, 337] on input "Choice" at bounding box center [404, 340] width 269 height 24
type input "Small"
click at [334, 426] on input "Choice" at bounding box center [404, 427] width 269 height 24
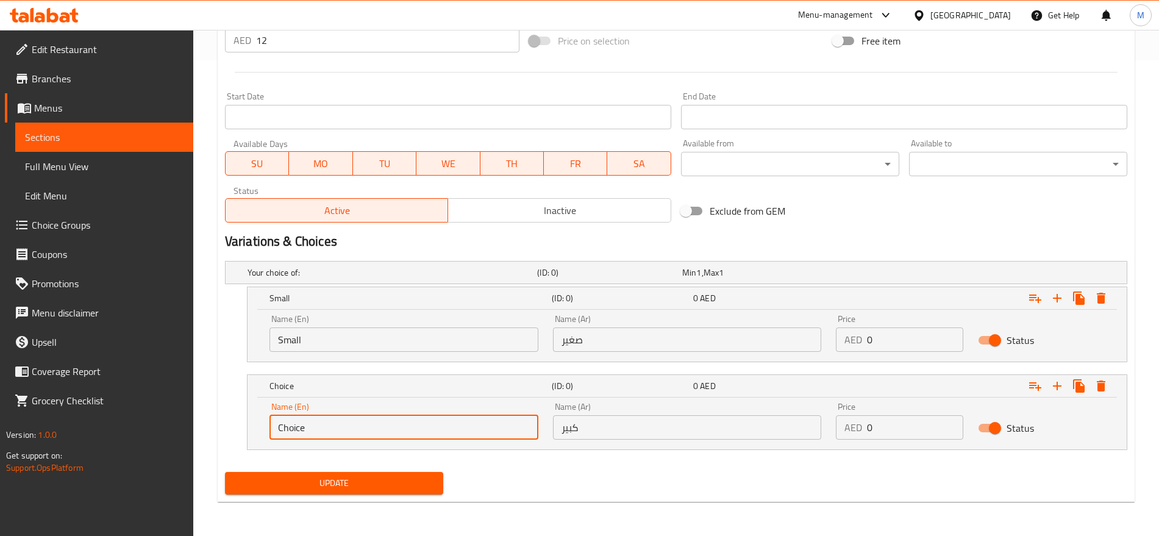
click at [334, 426] on input "Choice" at bounding box center [404, 427] width 269 height 24
type input "Large"
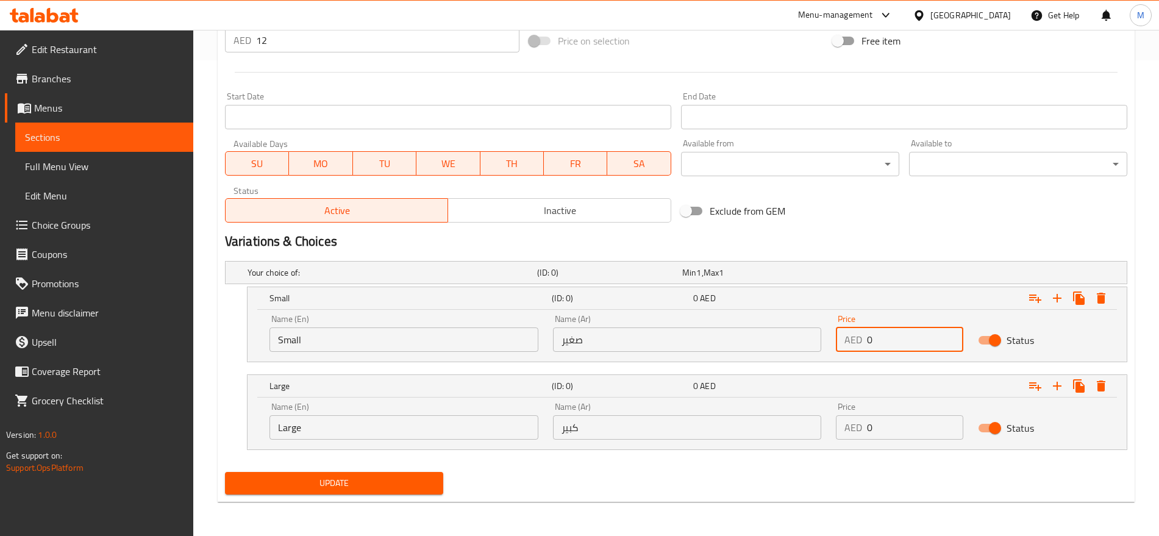
click at [886, 349] on input "0" at bounding box center [915, 340] width 96 height 24
click at [291, 38] on input "12" at bounding box center [387, 40] width 263 height 24
type input "0"
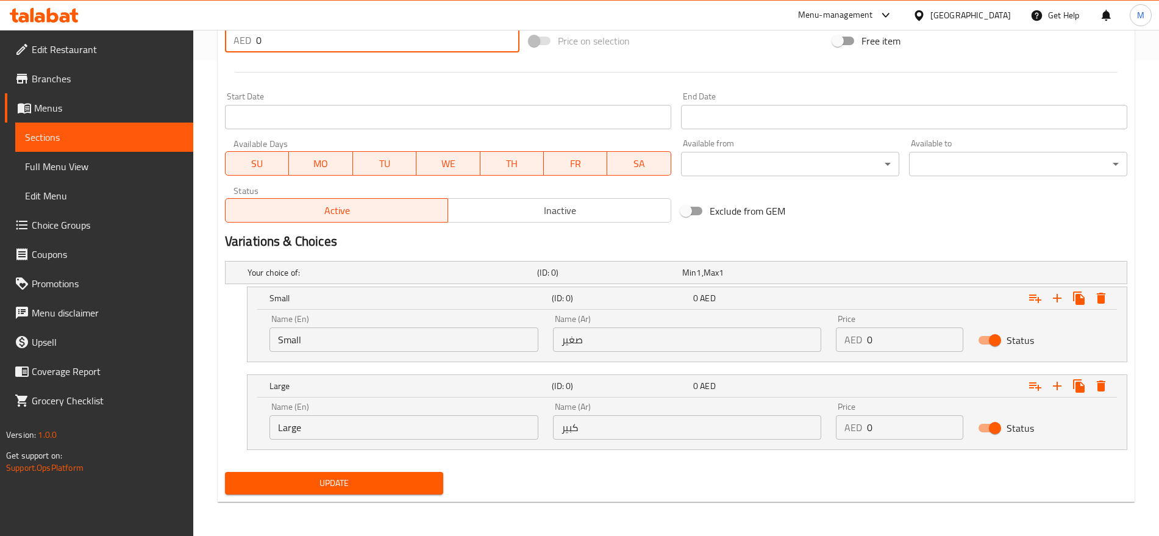
click at [878, 432] on input "0" at bounding box center [915, 427] width 96 height 24
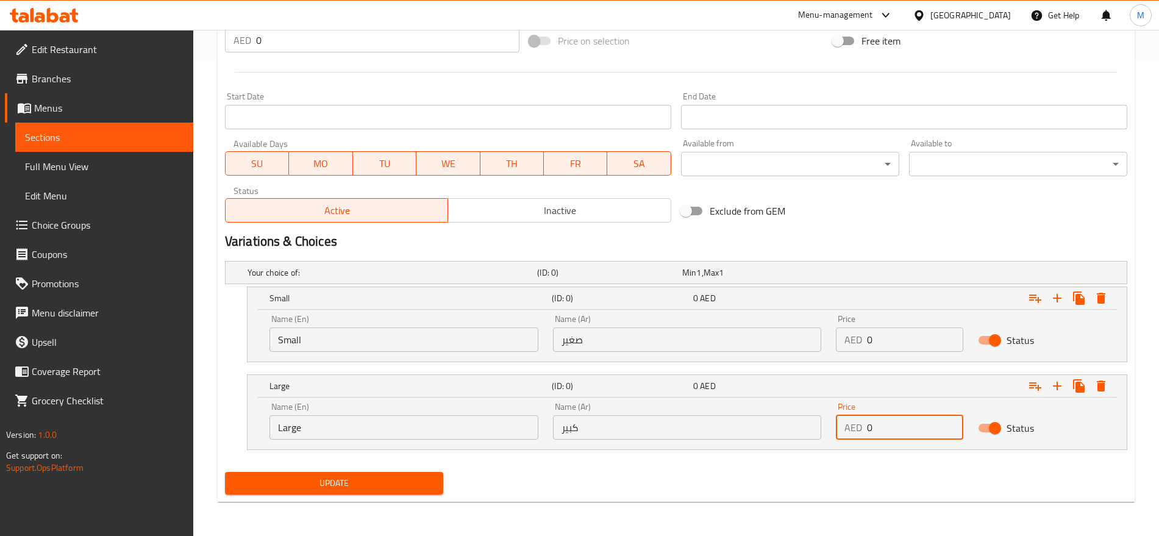
click at [878, 432] on input "0" at bounding box center [915, 427] width 96 height 24
paste input "12"
type input "12"
click at [898, 345] on input "0" at bounding box center [915, 340] width 96 height 24
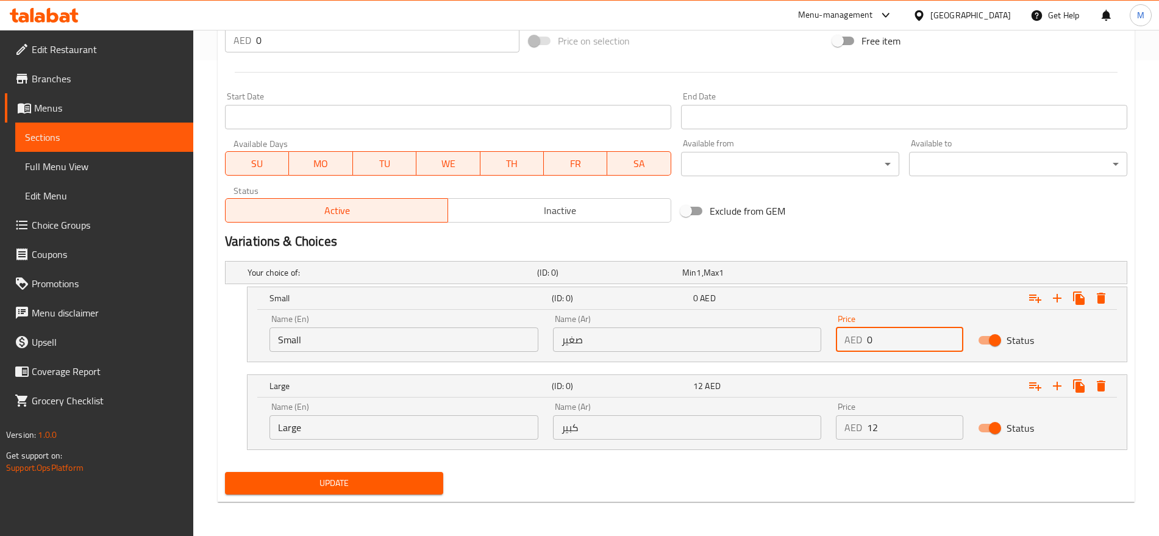
click at [898, 345] on input "0" at bounding box center [915, 340] width 96 height 24
type input "10"
click at [225, 472] on button "Update" at bounding box center [334, 483] width 218 height 23
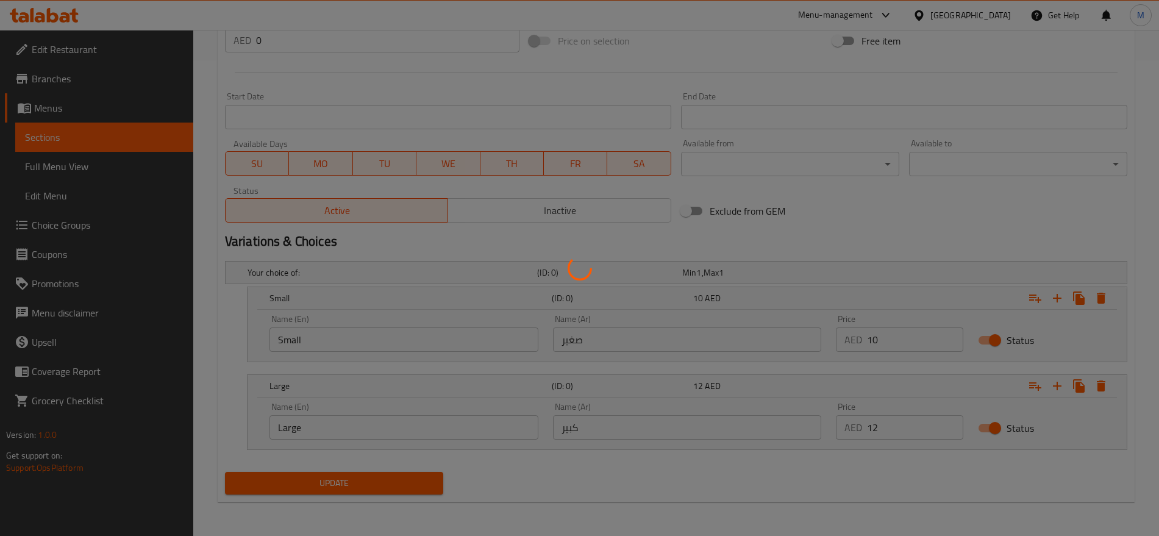
click at [771, 493] on div at bounding box center [579, 268] width 1159 height 536
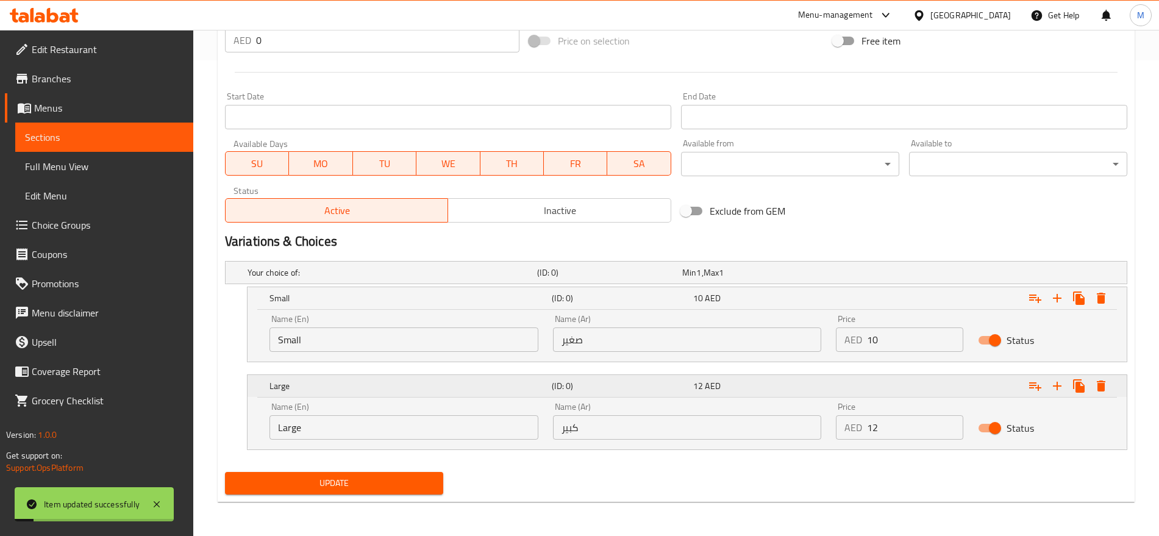
scroll to position [0, 0]
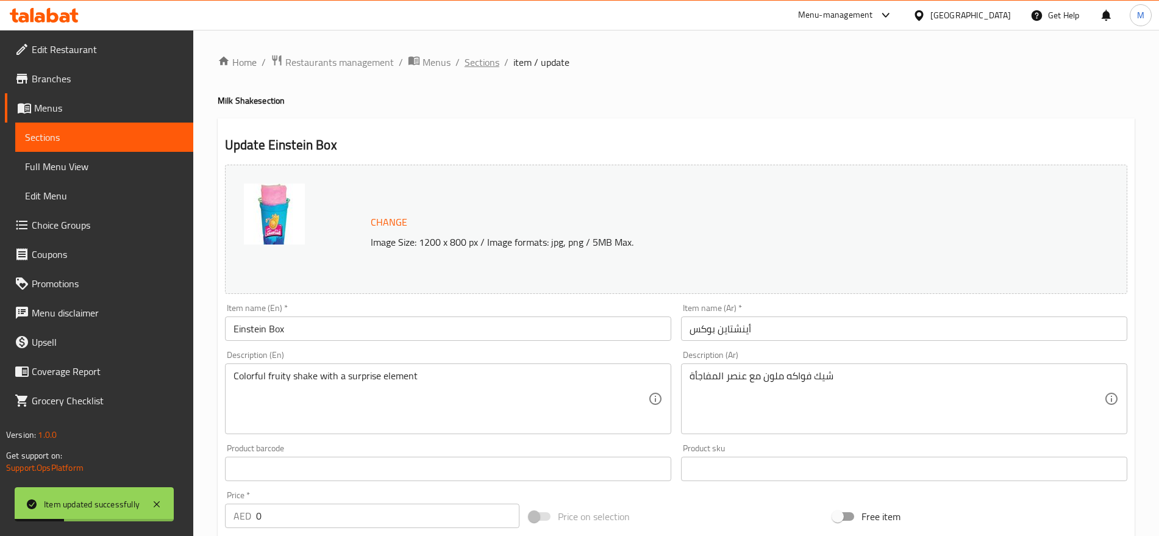
click at [482, 65] on span "Sections" at bounding box center [482, 62] width 35 height 15
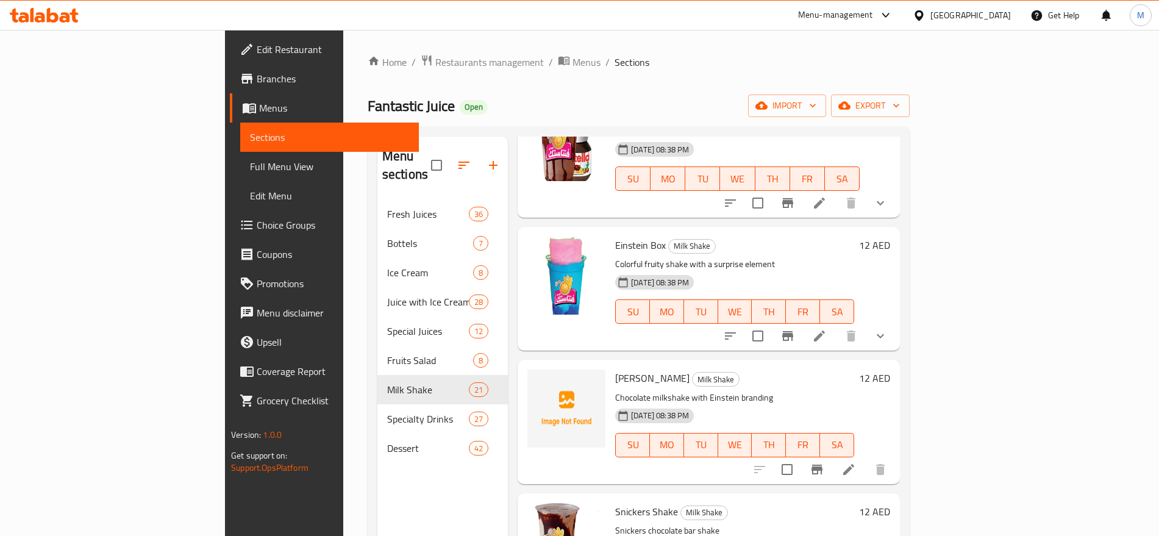
scroll to position [2274, 0]
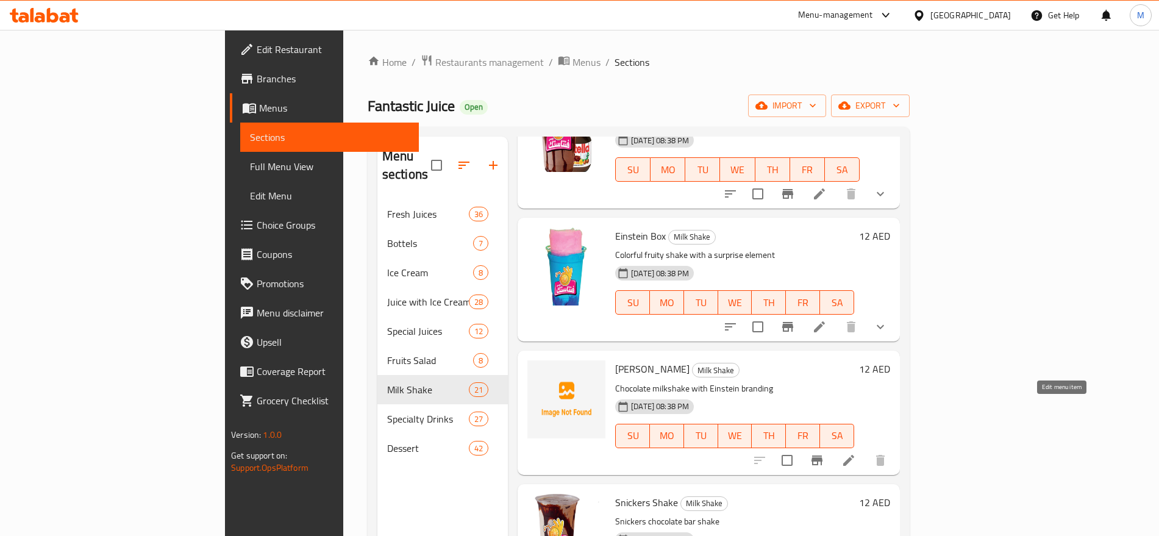
click at [856, 453] on icon at bounding box center [849, 460] width 15 height 15
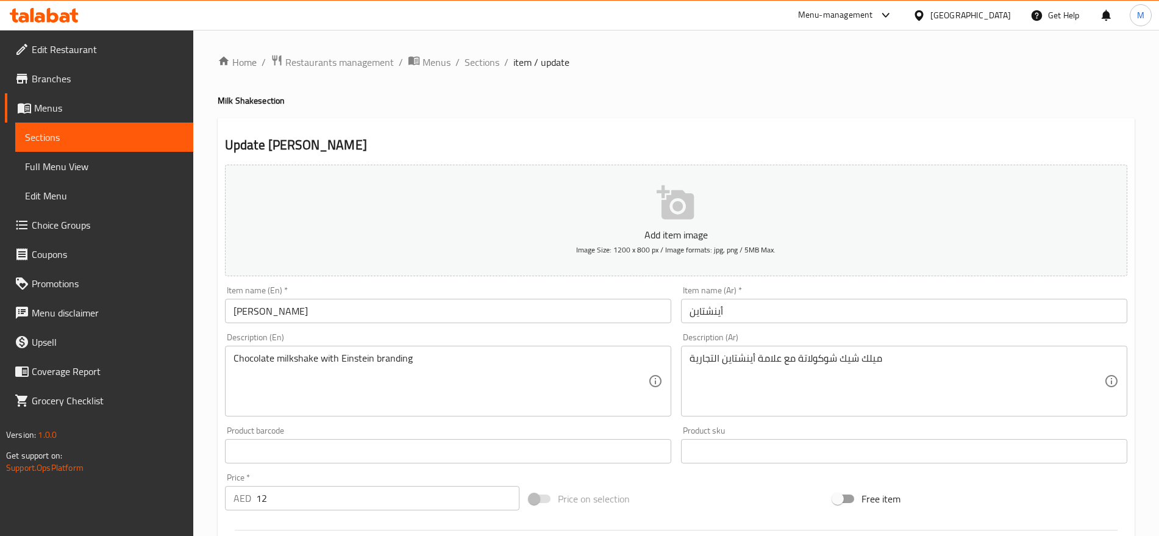
scroll to position [326, 0]
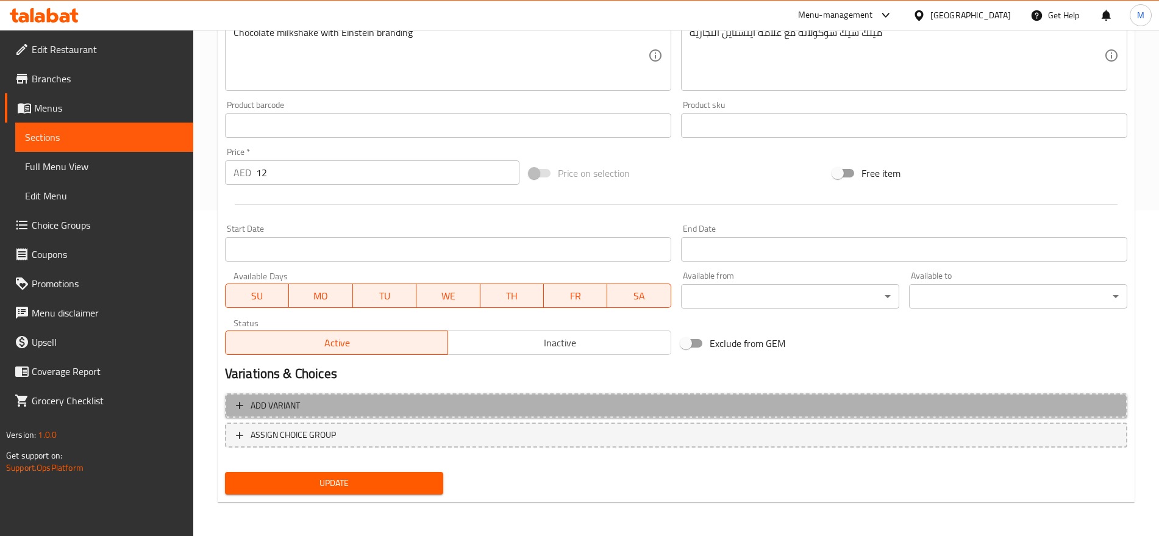
click at [942, 407] on span "Add variant" at bounding box center [676, 405] width 881 height 15
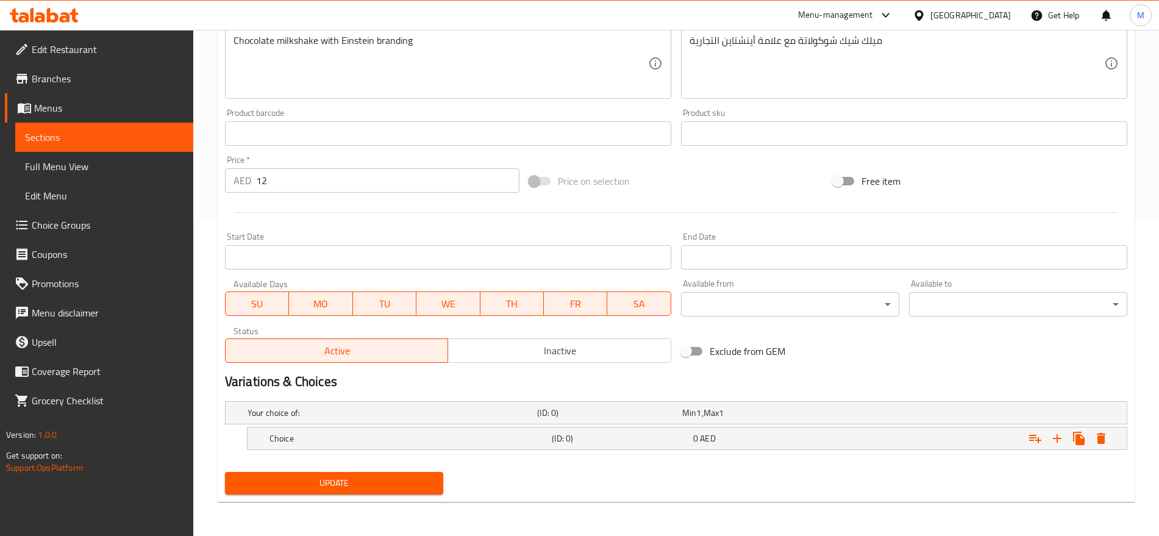
scroll to position [318, 0]
click at [1061, 433] on icon "Expand" at bounding box center [1057, 438] width 15 height 15
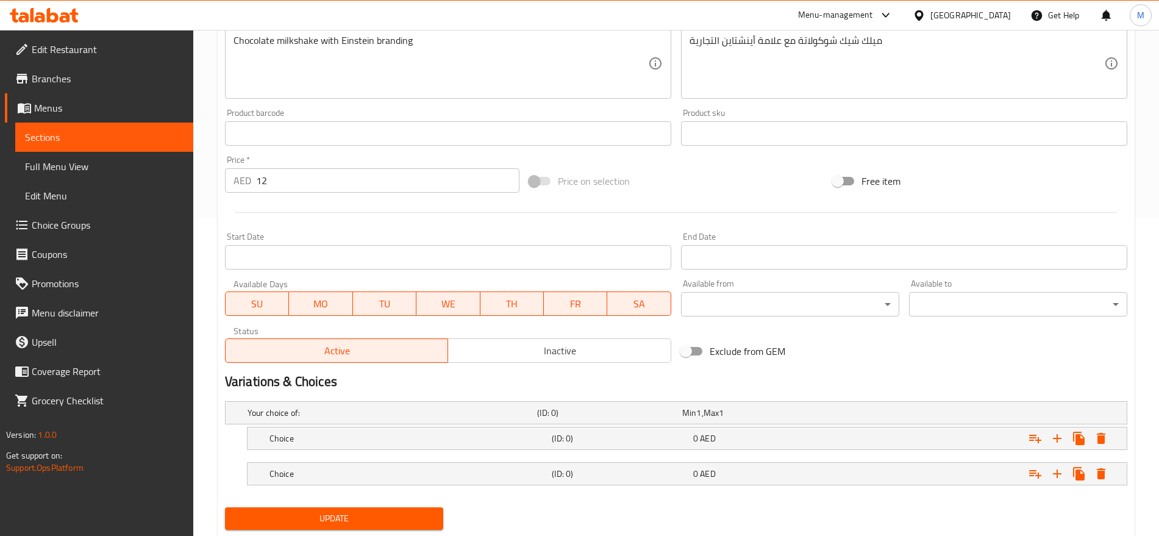
scroll to position [353, 0]
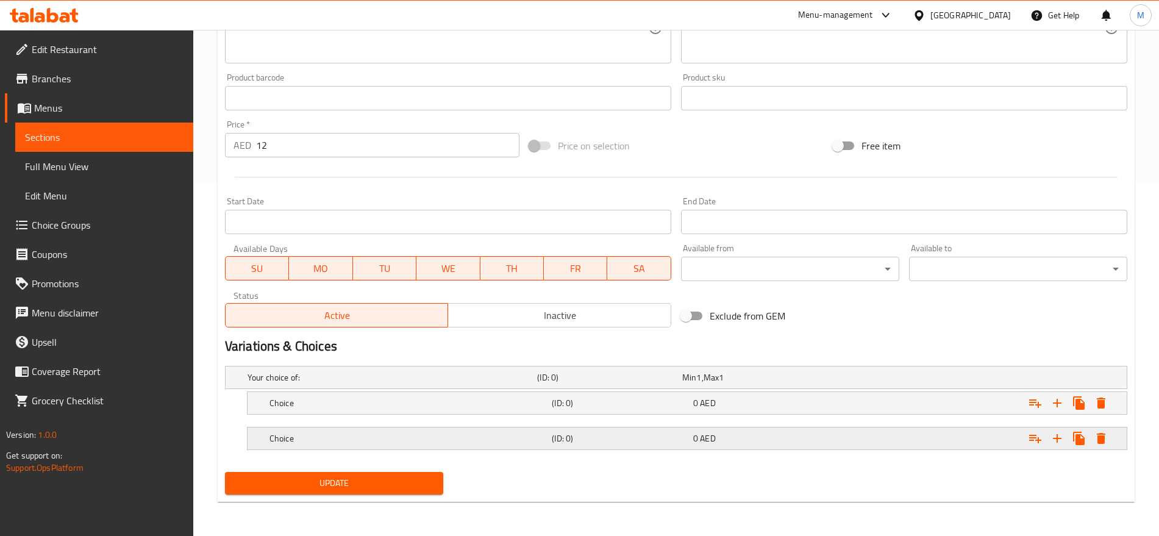
click at [891, 380] on div "Expand" at bounding box center [970, 377] width 290 height 5
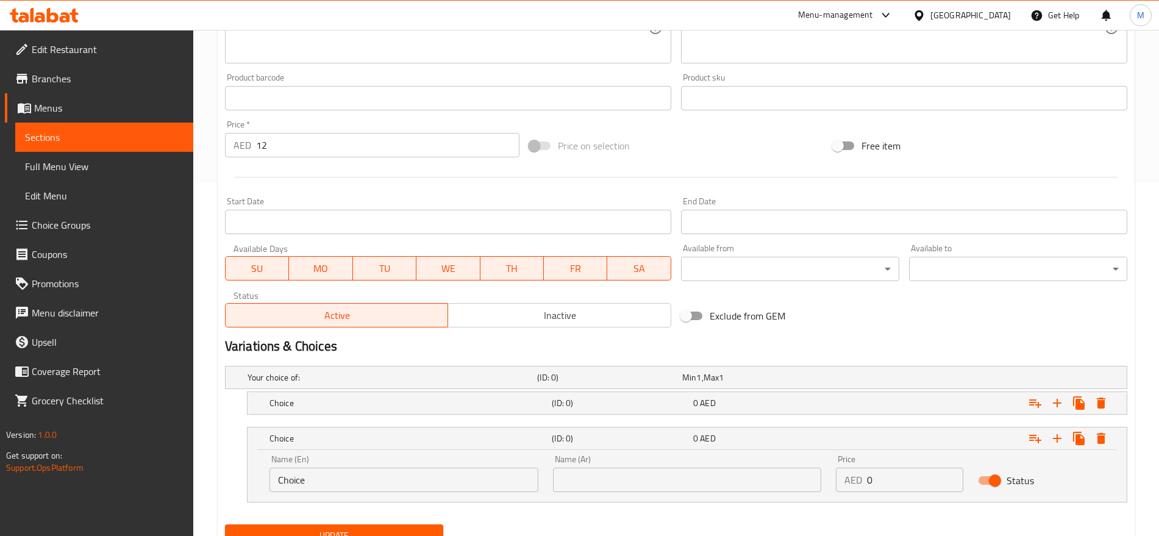
click at [901, 493] on div "Price AED 0 Price" at bounding box center [900, 474] width 142 height 52
click at [901, 492] on div "Price AED 0 Price" at bounding box center [900, 474] width 142 height 52
click at [897, 473] on input "0" at bounding box center [915, 480] width 96 height 24
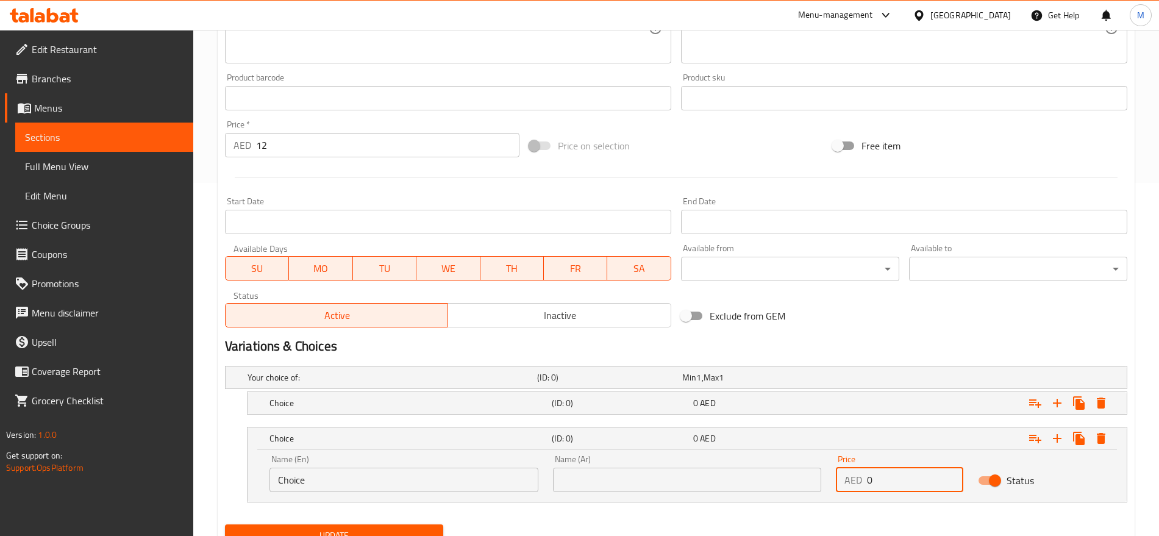
click at [897, 473] on input "0" at bounding box center [915, 480] width 96 height 24
paste input "12"
type input "12"
click at [885, 380] on div "Expand" at bounding box center [970, 377] width 290 height 5
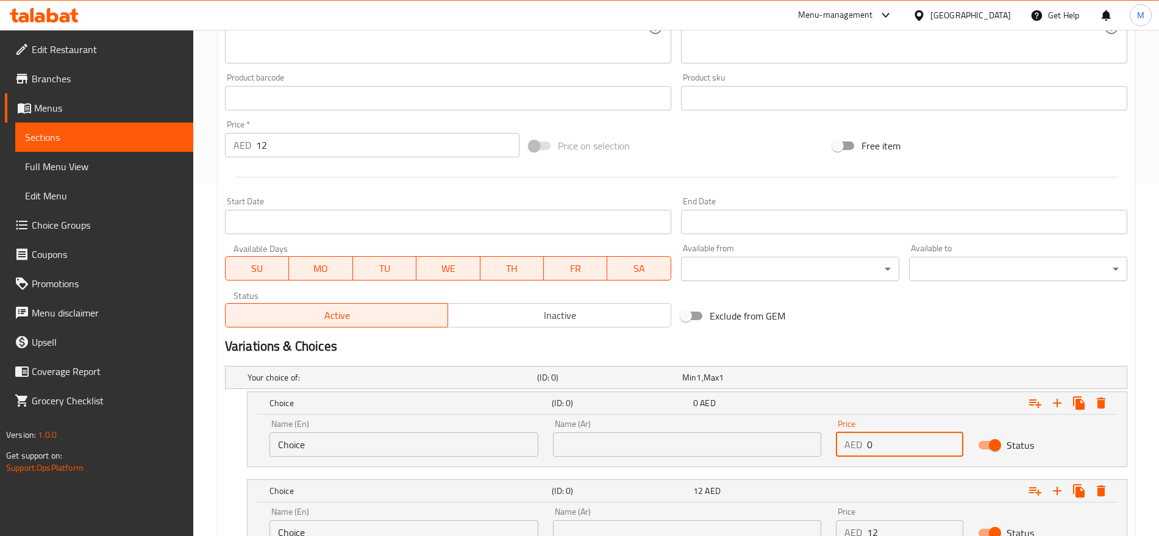
click at [883, 440] on input "0" at bounding box center [915, 444] width 96 height 24
type input "10"
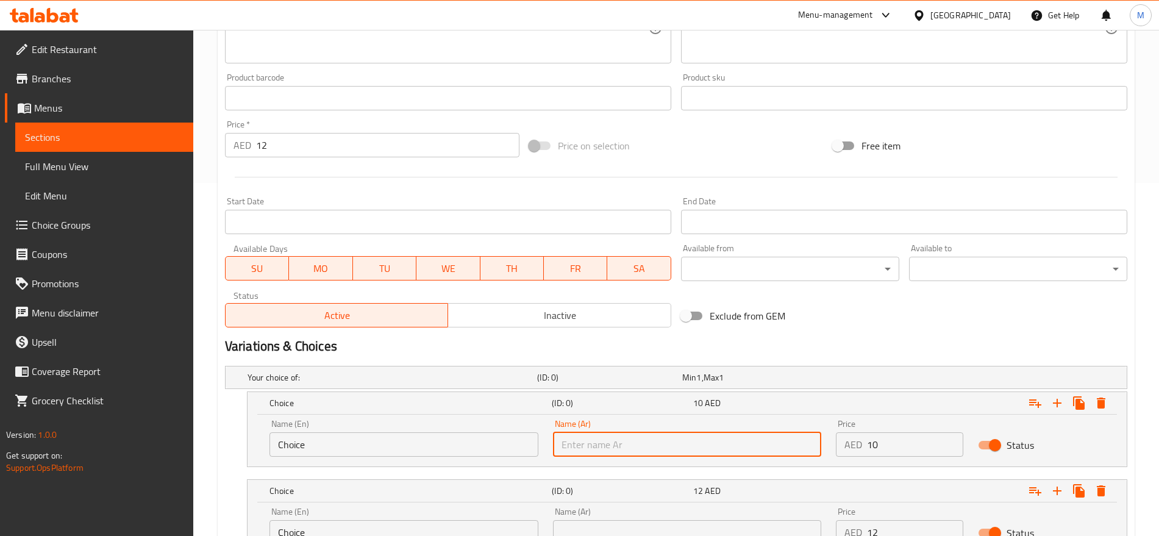
click at [755, 440] on input "text" at bounding box center [687, 444] width 269 height 24
type input "صغير"
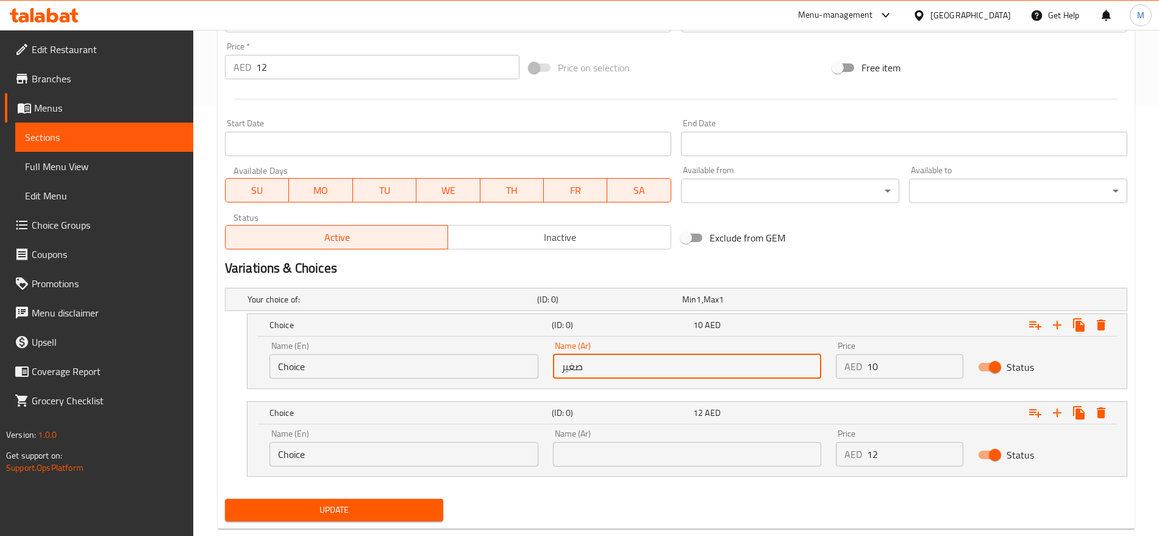
scroll to position [442, 0]
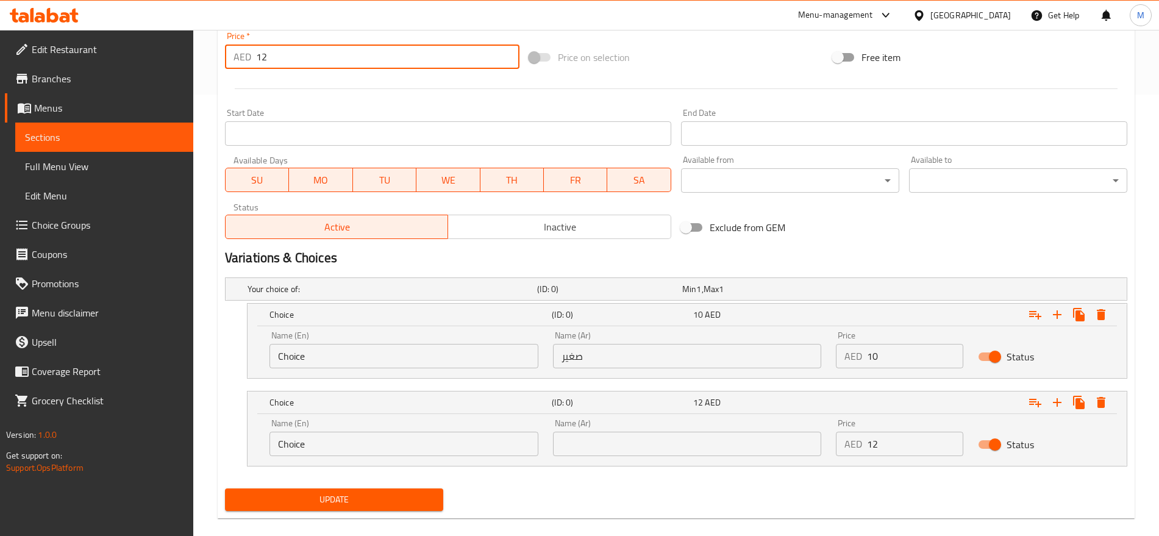
click at [270, 65] on input "12" at bounding box center [387, 57] width 263 height 24
type input "0"
click at [657, 434] on input "text" at bounding box center [687, 444] width 269 height 24
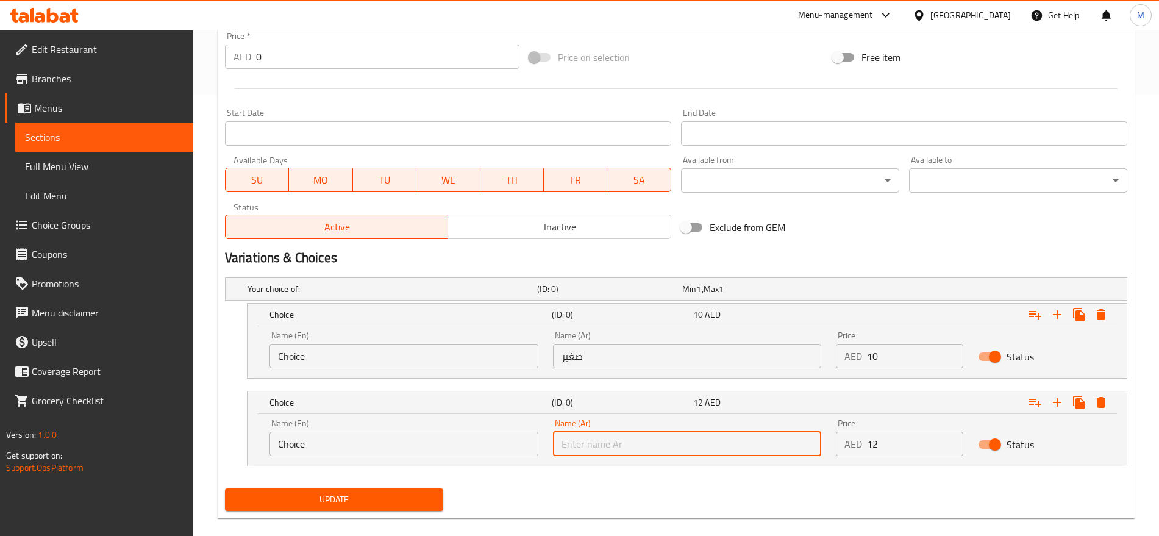
type input "كبير"
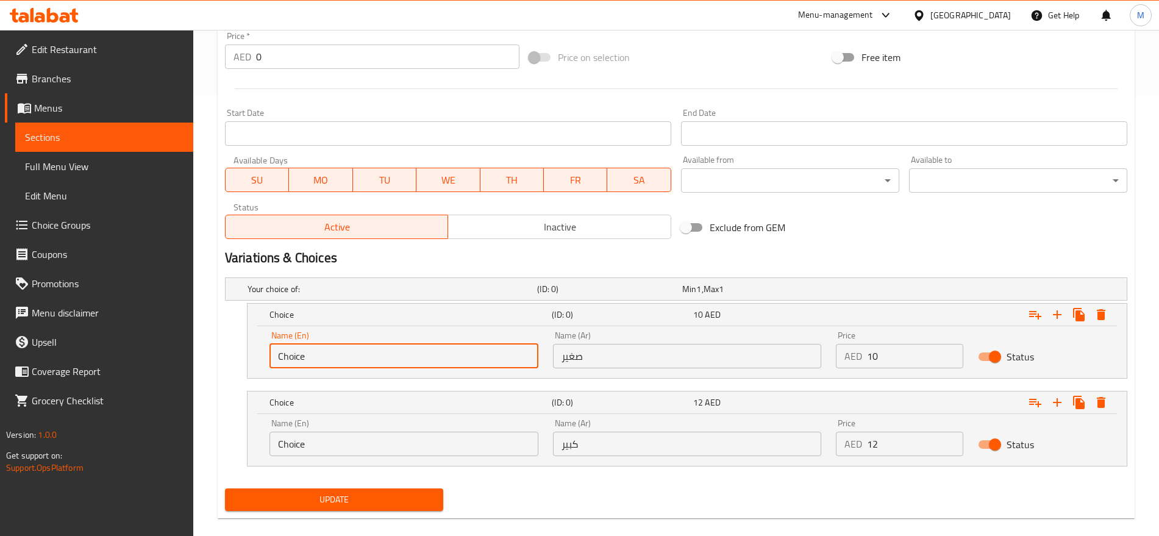
click at [410, 351] on input "Choice" at bounding box center [404, 356] width 269 height 24
click at [410, 351] on input "s" at bounding box center [404, 356] width 269 height 24
type input "Small"
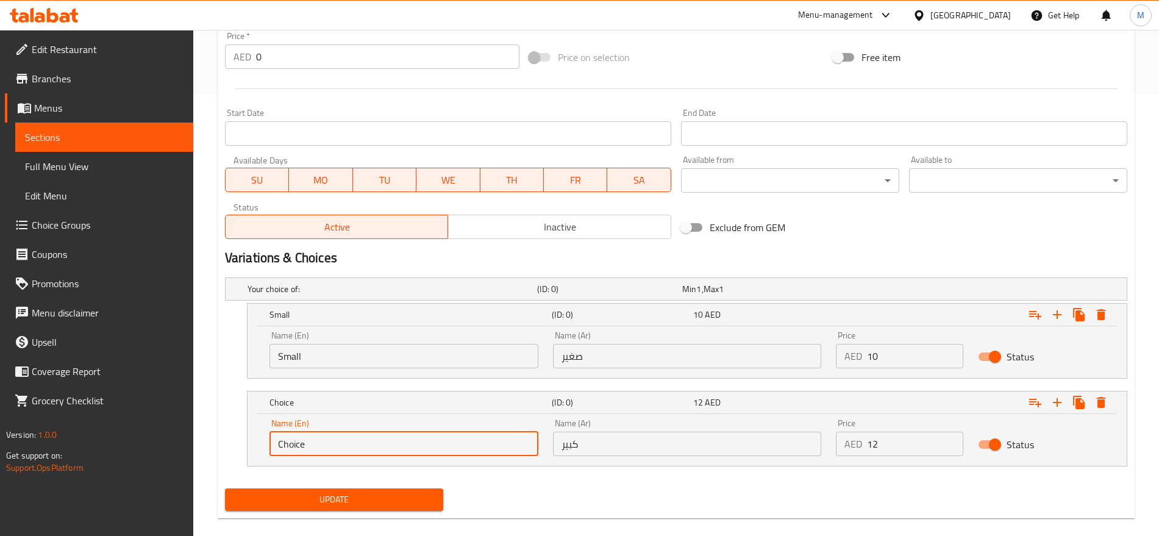
click at [312, 435] on input "Choice" at bounding box center [404, 444] width 269 height 24
type input "Large"
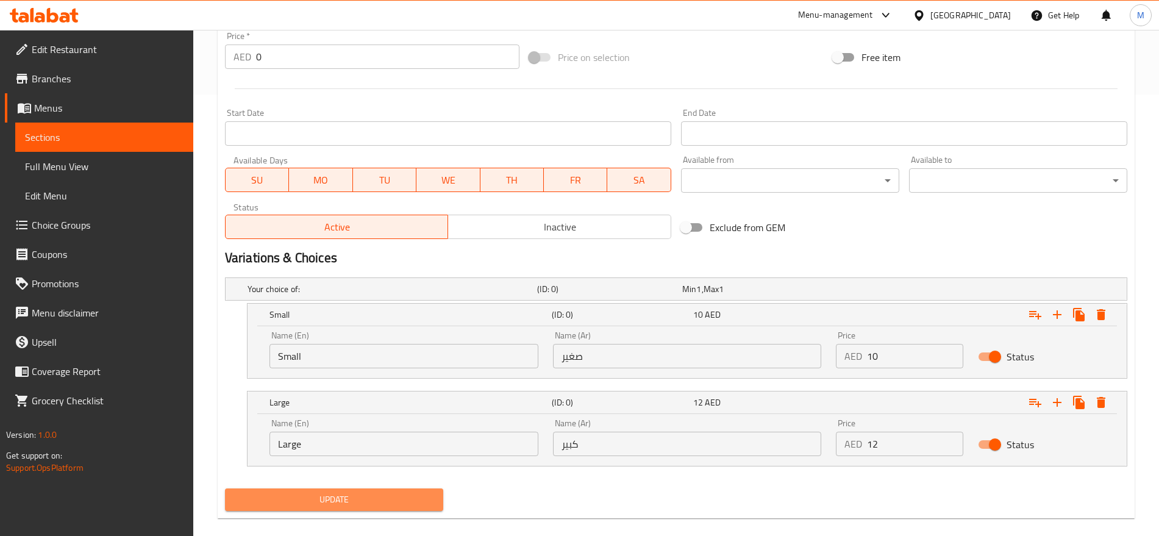
click at [421, 493] on span "Update" at bounding box center [334, 499] width 199 height 15
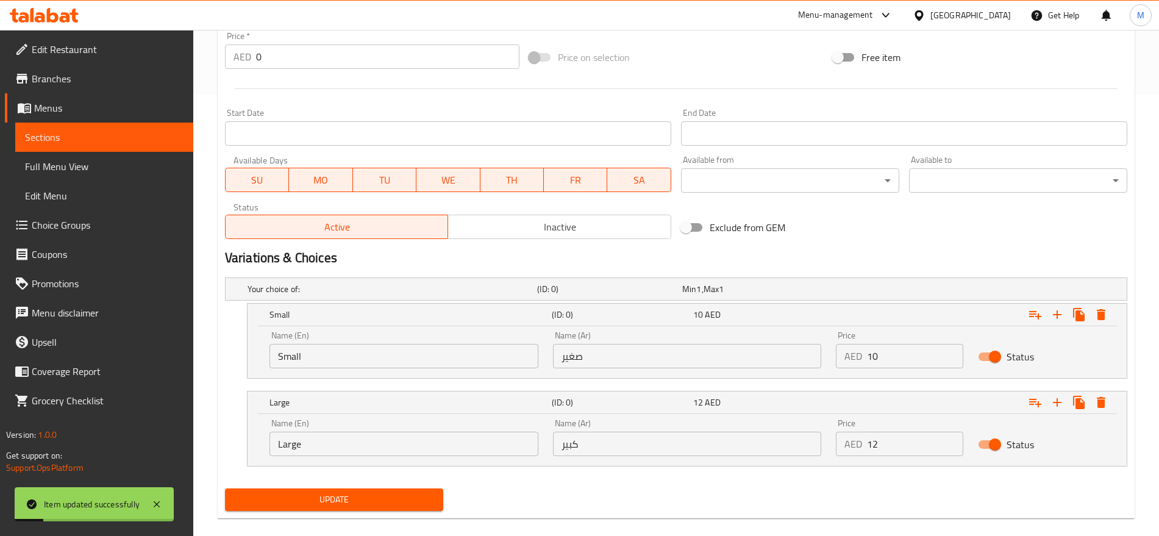
click at [571, 490] on div "Update" at bounding box center [676, 500] width 912 height 32
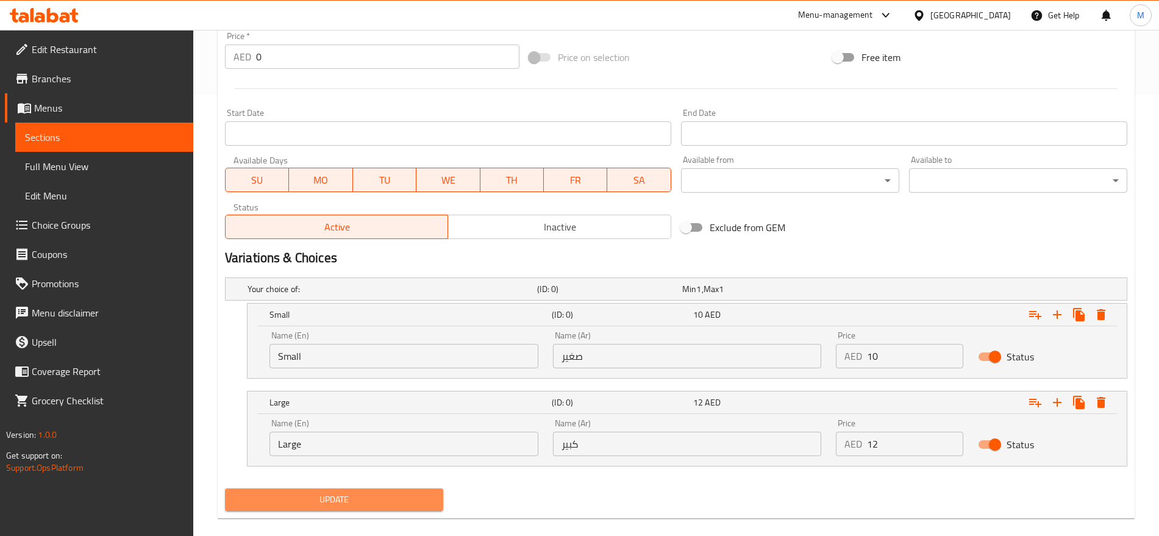
click at [395, 507] on button "Update" at bounding box center [334, 500] width 218 height 23
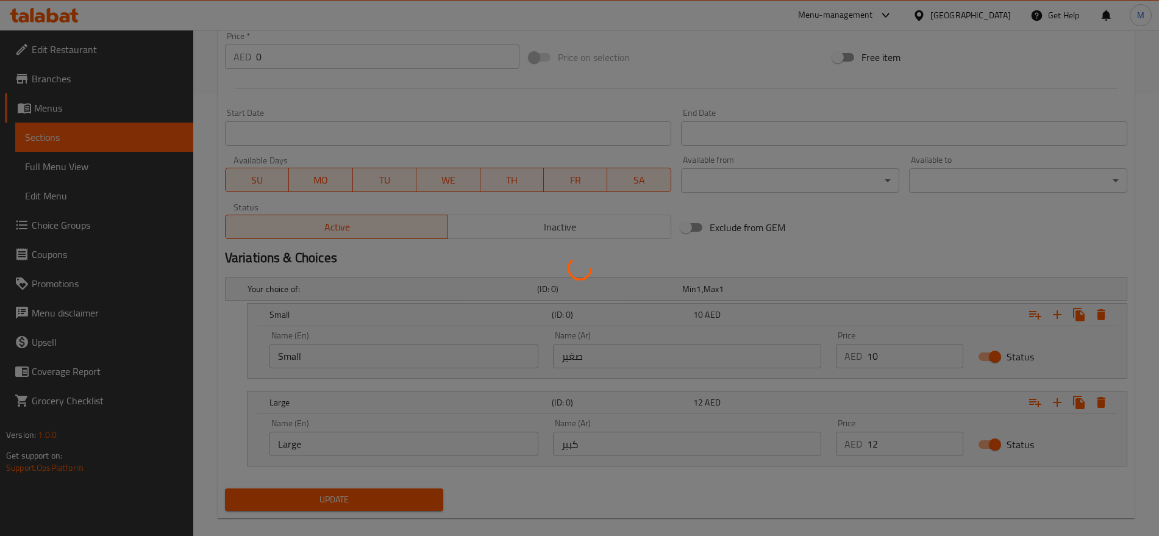
click at [542, 465] on div at bounding box center [579, 268] width 1159 height 536
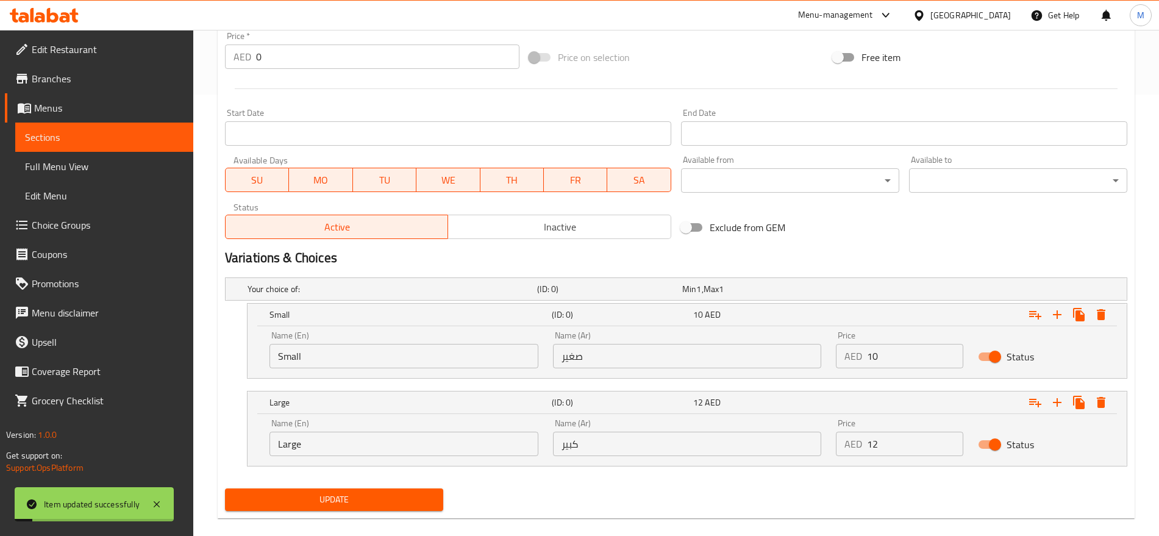
click at [542, 465] on div "Name (En) Large Name (En) Name (Ar) كبير Name (Ar) Price AED 12 Price Status" at bounding box center [688, 440] width 880 height 52
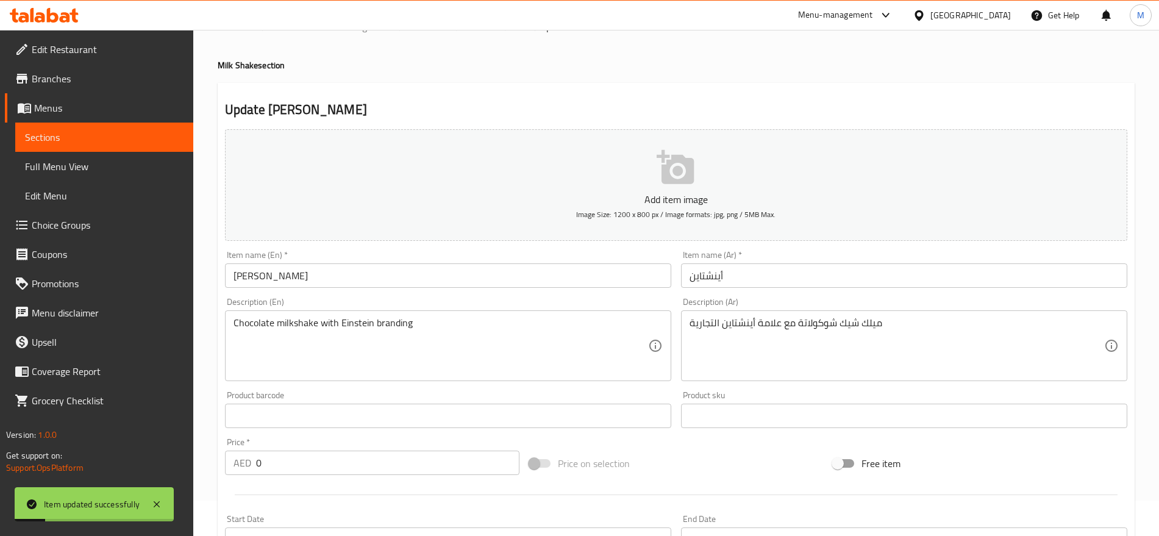
scroll to position [0, 0]
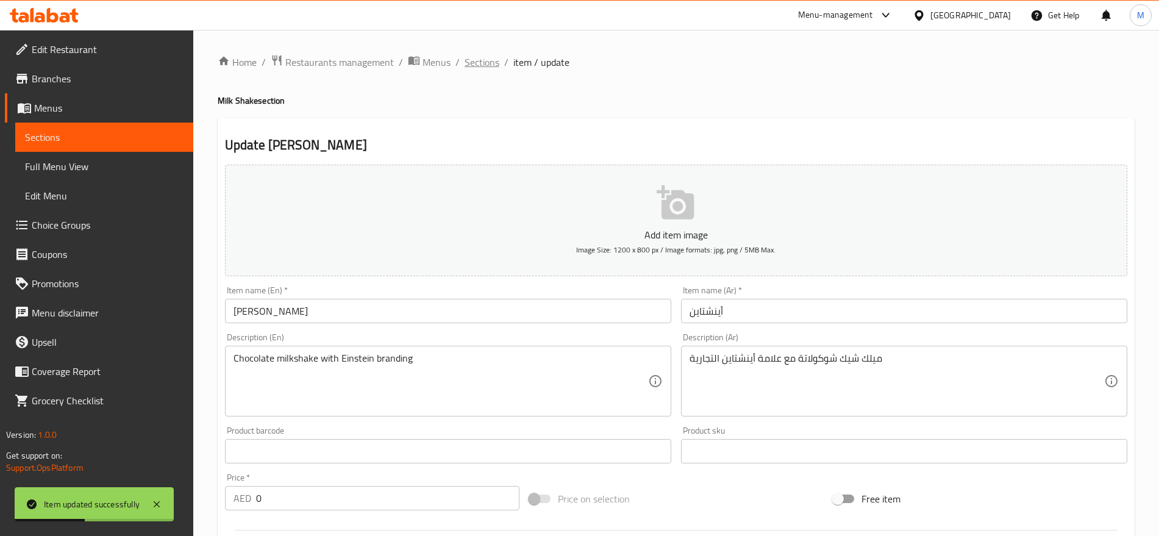
click at [479, 66] on span "Sections" at bounding box center [482, 62] width 35 height 15
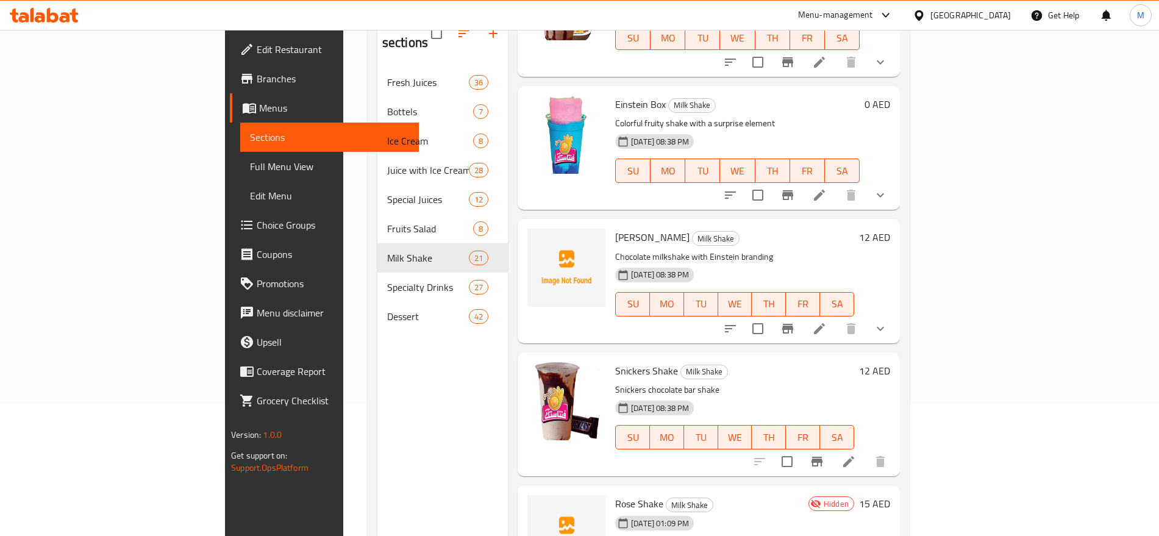
scroll to position [171, 0]
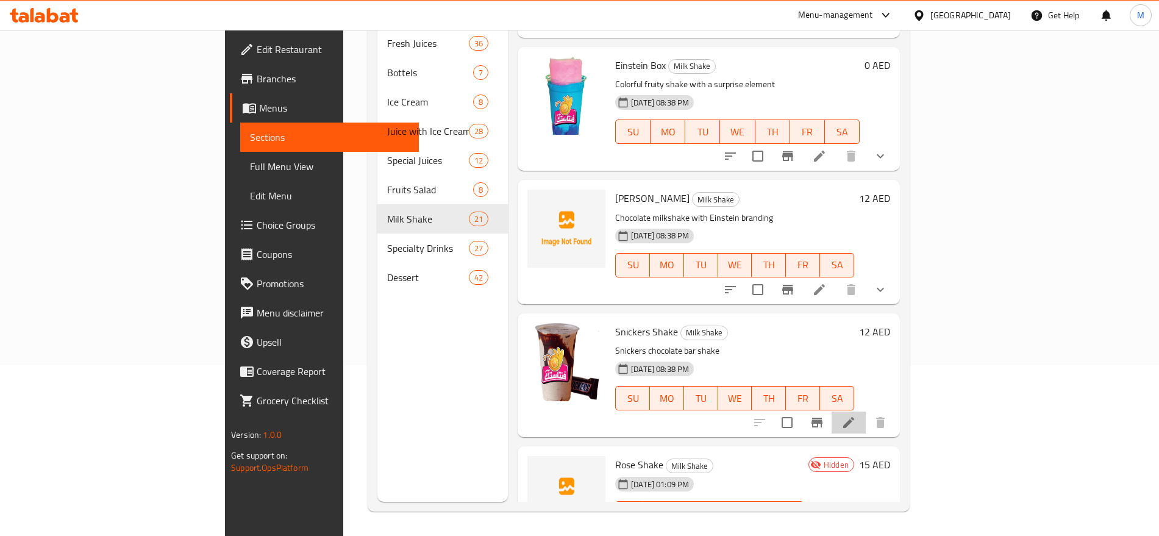
click at [866, 412] on li at bounding box center [849, 423] width 34 height 22
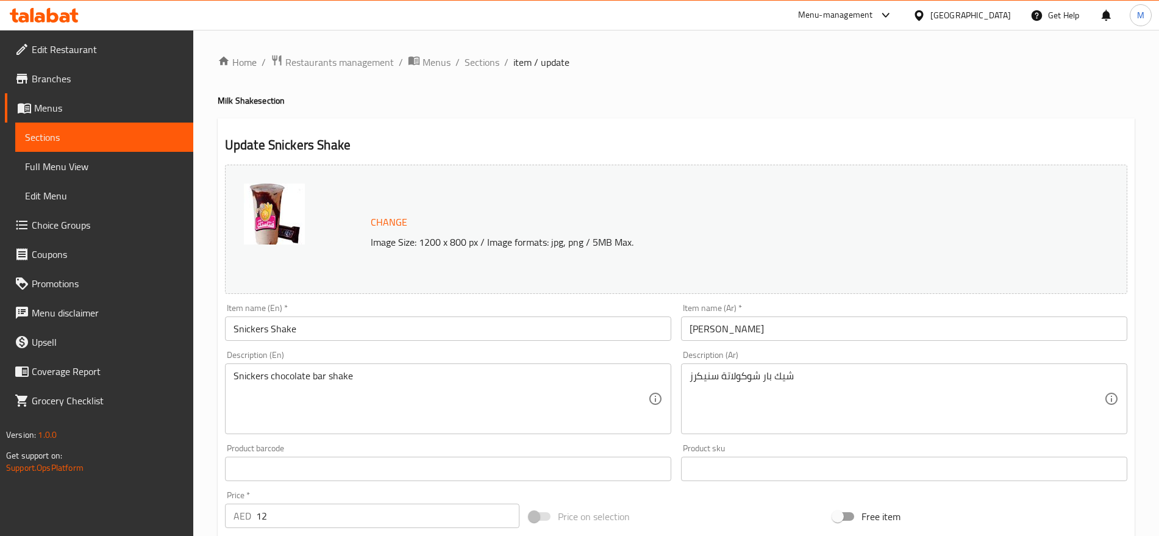
scroll to position [343, 0]
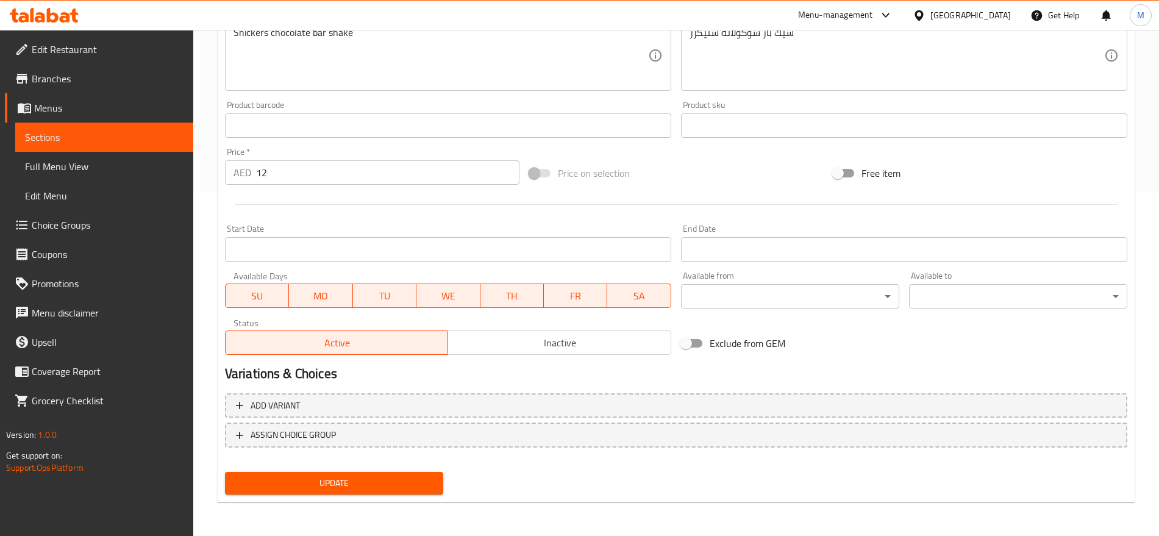
click at [429, 179] on input "12" at bounding box center [387, 172] width 263 height 24
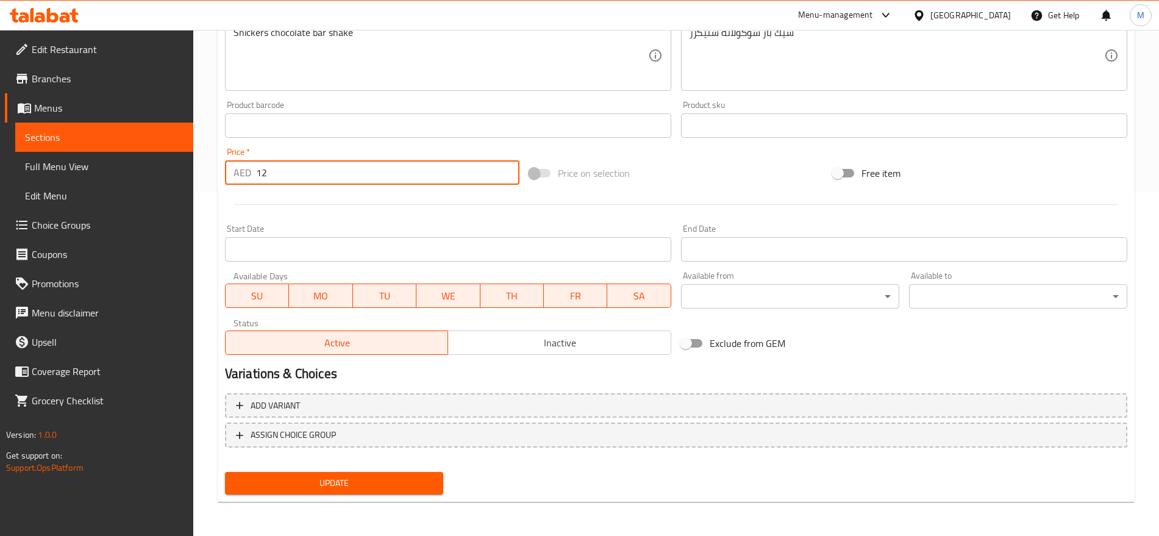
click at [429, 179] on input "12" at bounding box center [387, 172] width 263 height 24
click at [429, 179] on input "120" at bounding box center [387, 172] width 263 height 24
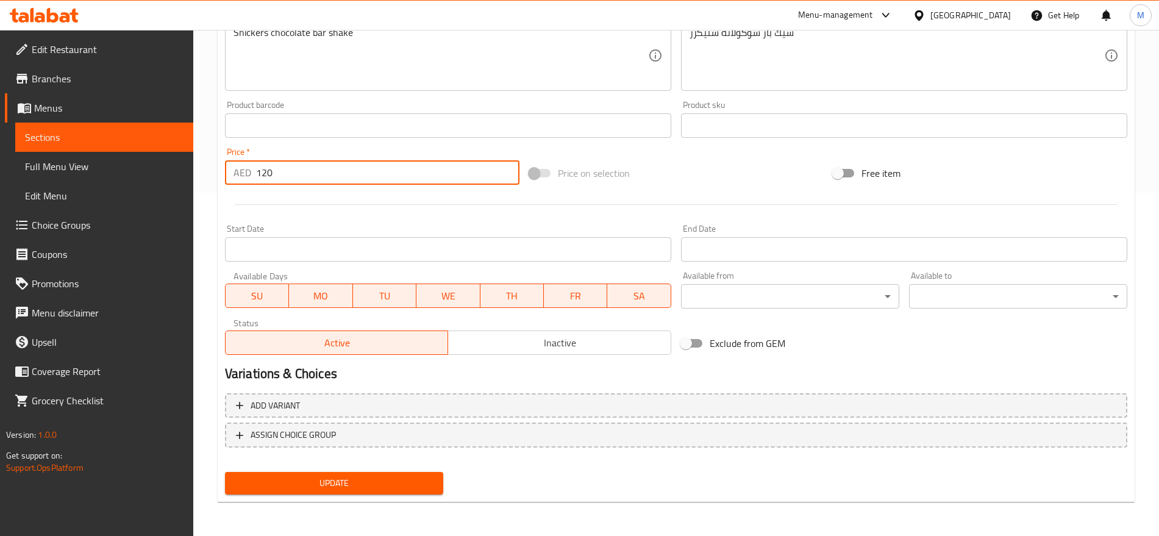
click at [429, 179] on input "120" at bounding box center [387, 172] width 263 height 24
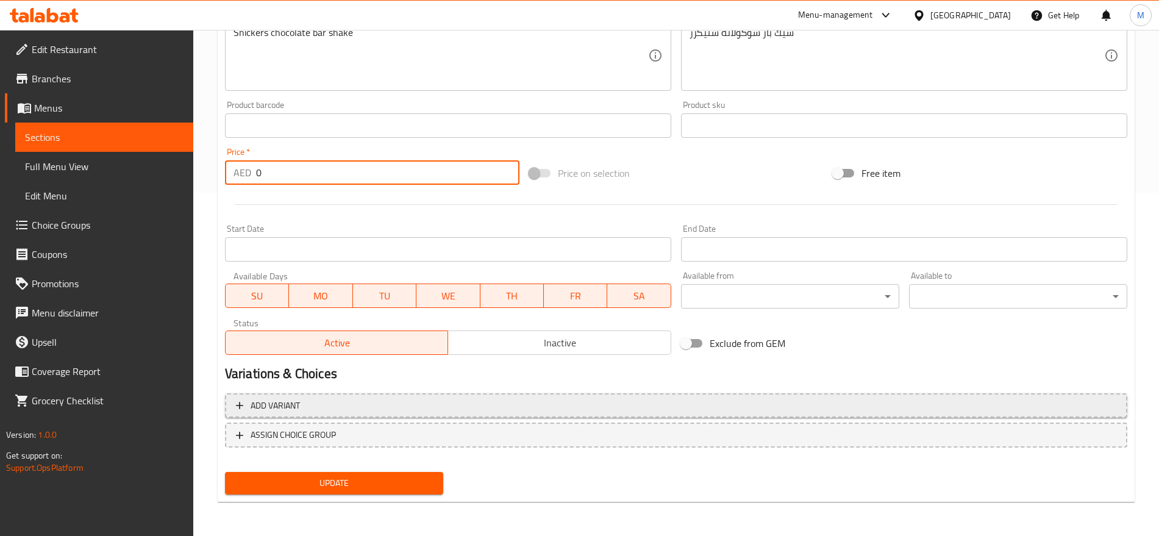
type input "0"
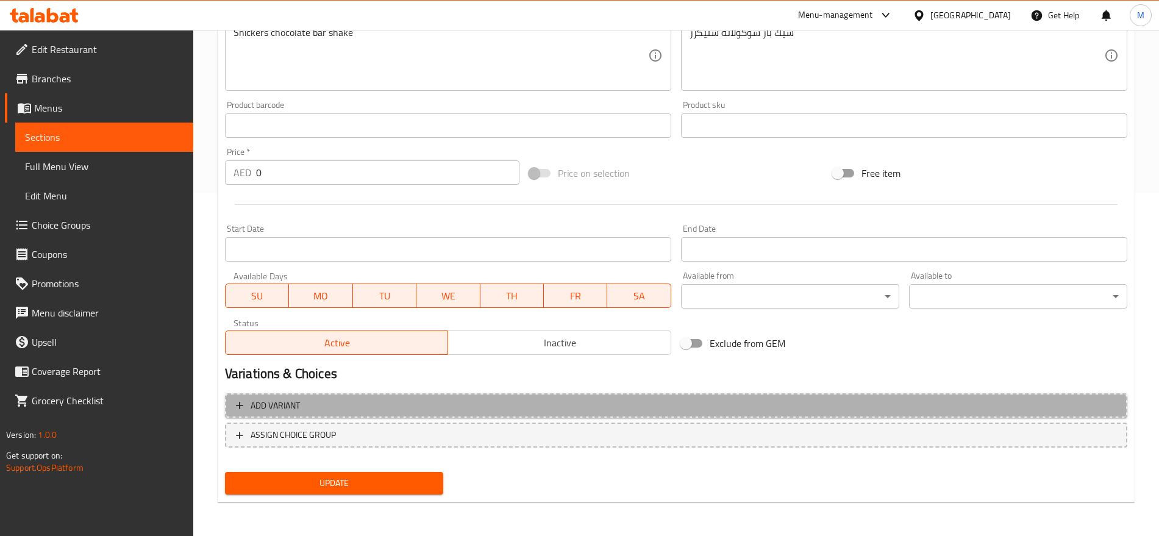
click at [729, 403] on span "Add variant" at bounding box center [676, 405] width 881 height 15
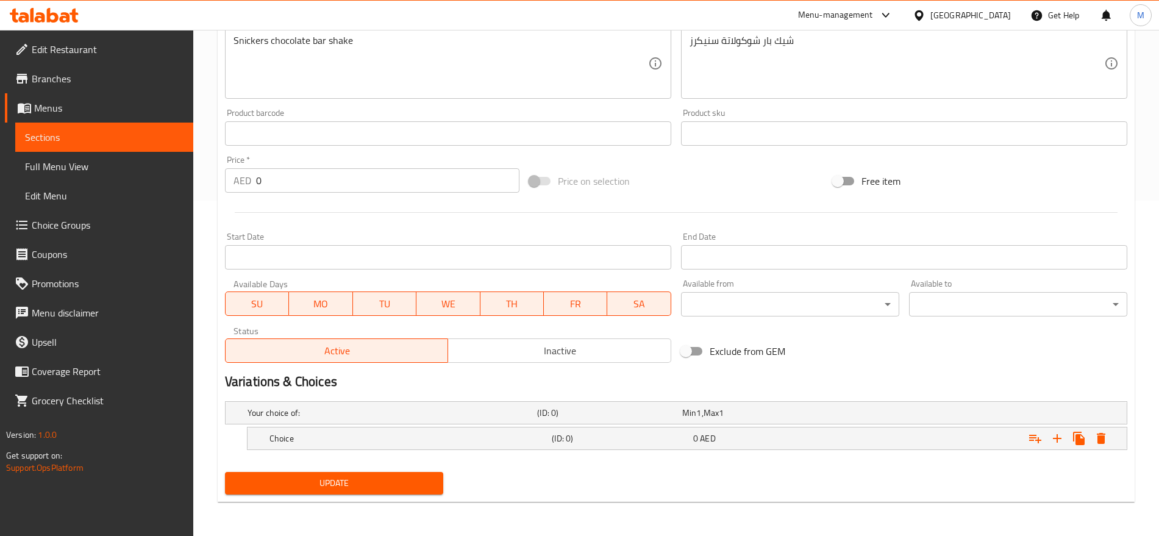
scroll to position [335, 0]
click at [1058, 439] on icon "Expand" at bounding box center [1057, 438] width 9 height 9
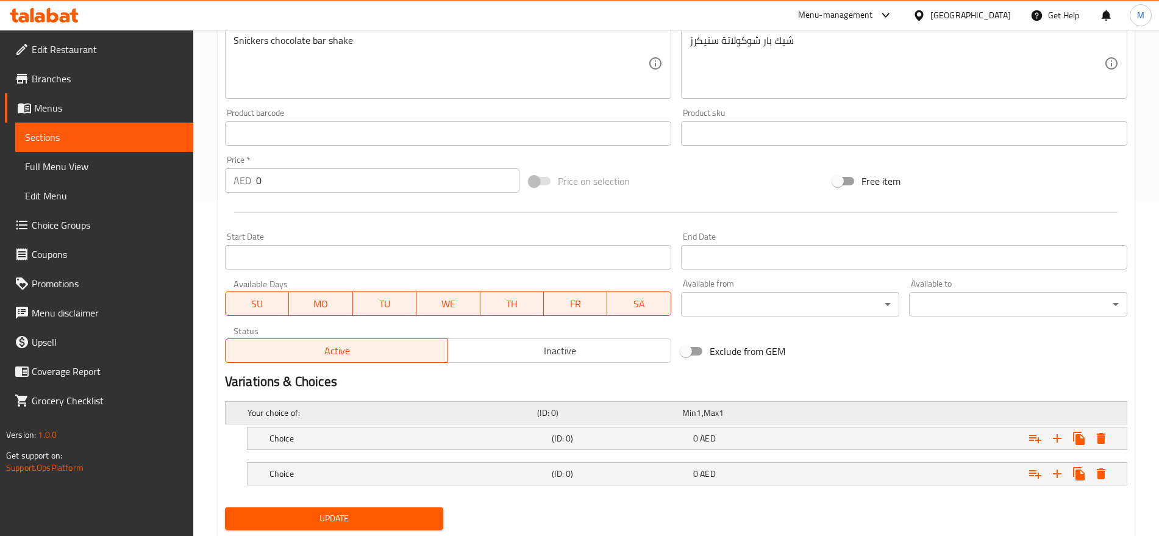
scroll to position [371, 0]
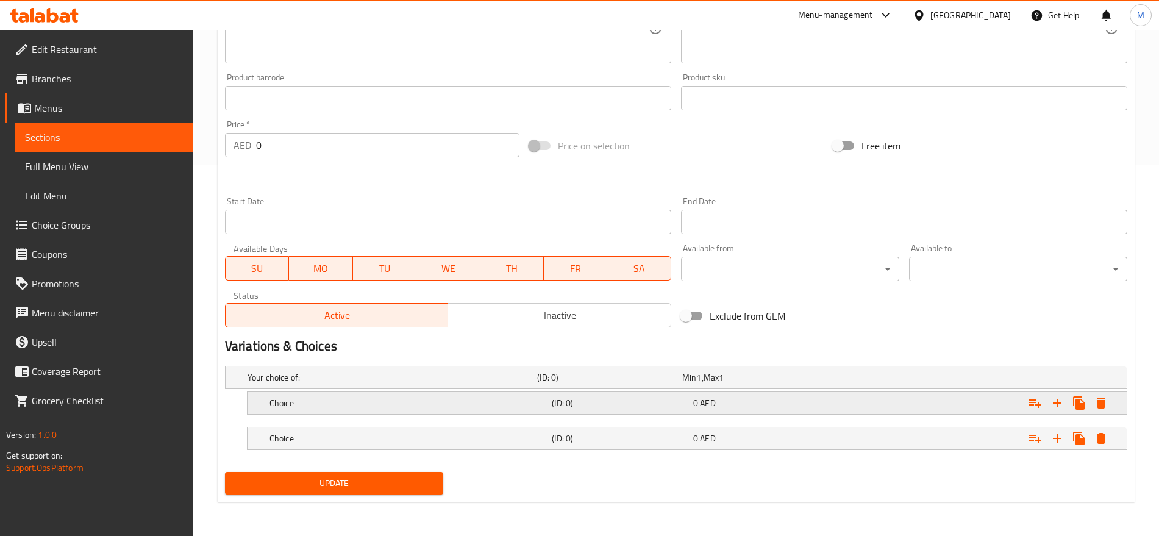
click at [842, 380] on div "Expand" at bounding box center [970, 377] width 290 height 5
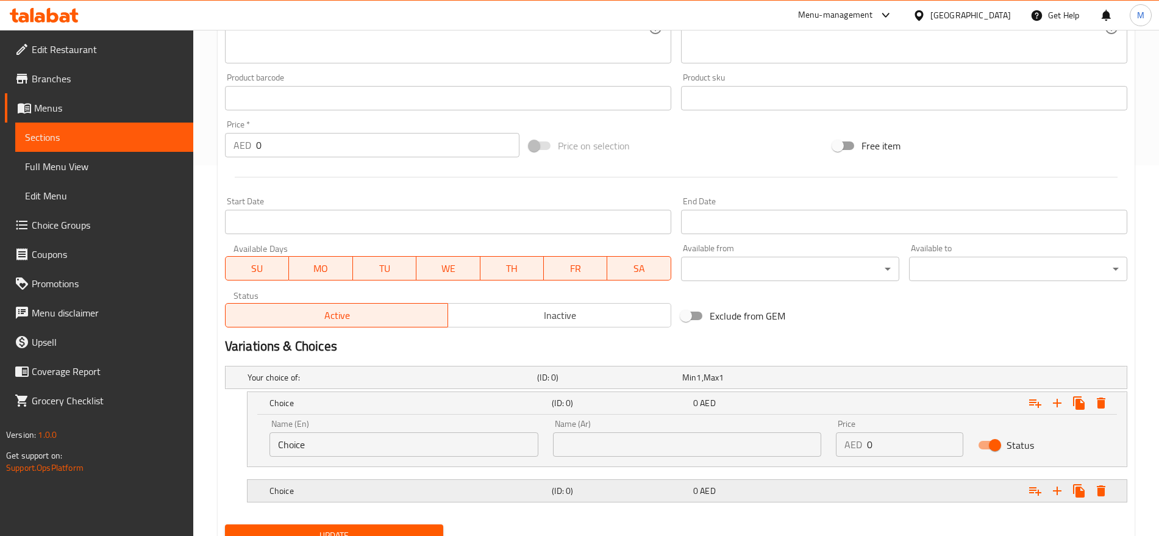
click at [825, 386] on div "0 AED" at bounding box center [752, 377] width 145 height 17
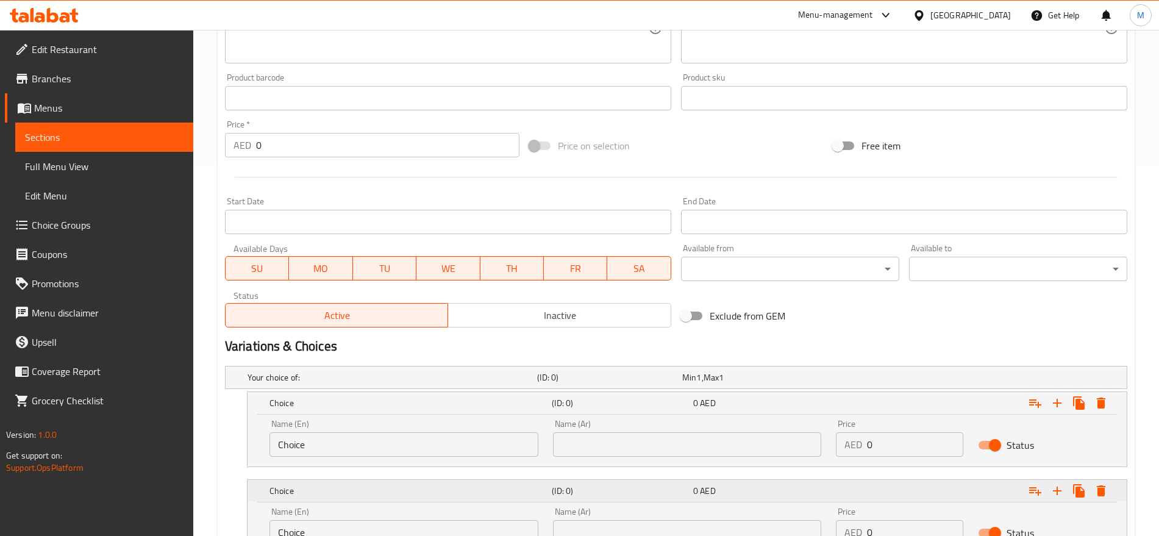
scroll to position [476, 0]
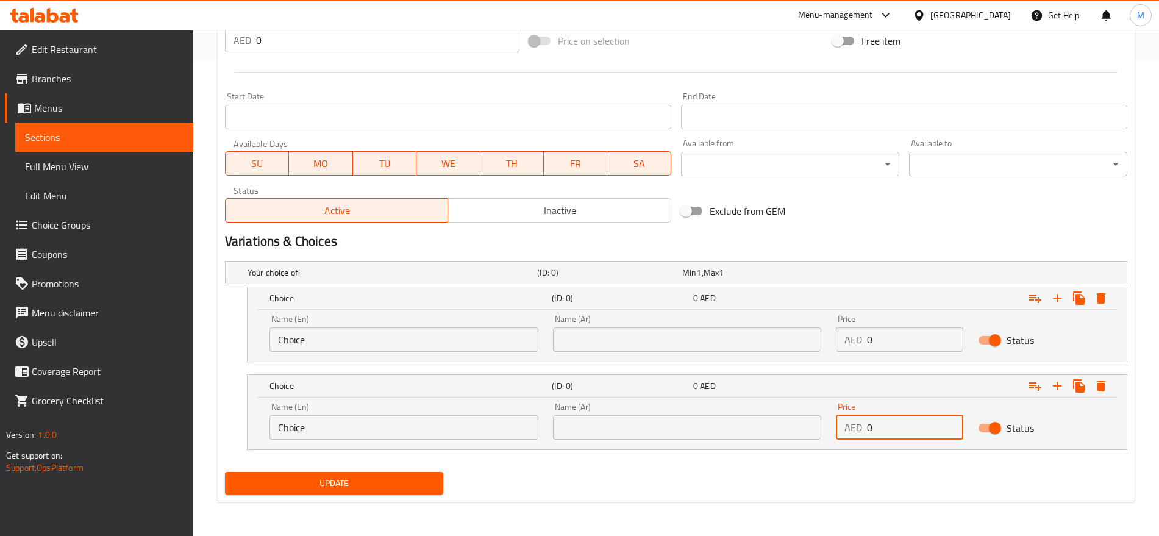
click at [887, 434] on input "0" at bounding box center [915, 427] width 96 height 24
paste input "12"
type input "12"
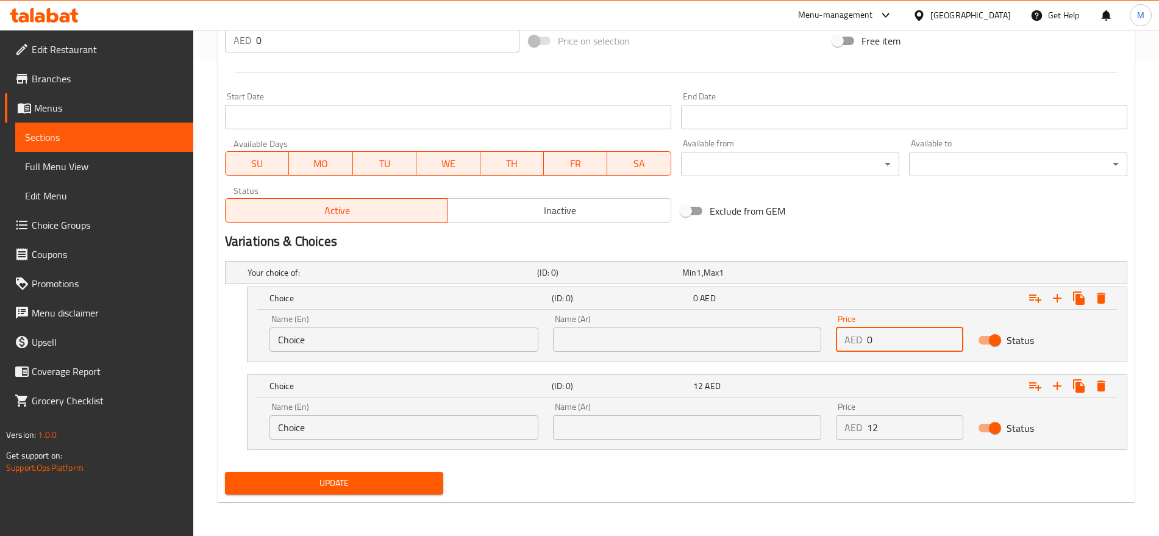
click at [884, 340] on input "0" at bounding box center [915, 340] width 96 height 24
type input "10"
click at [772, 343] on input "text" at bounding box center [687, 340] width 269 height 24
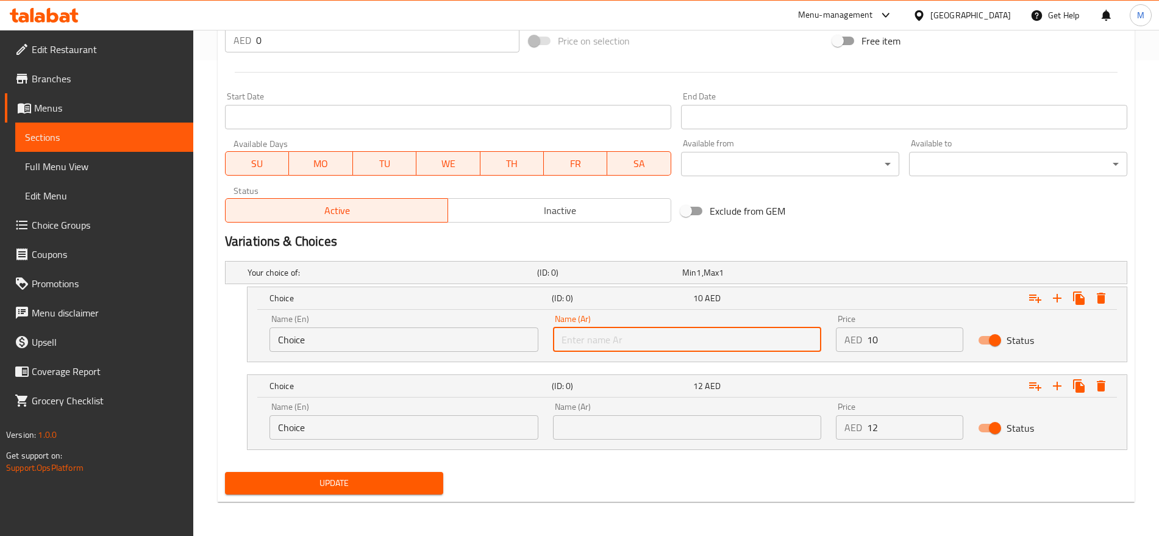
type input "صغير"
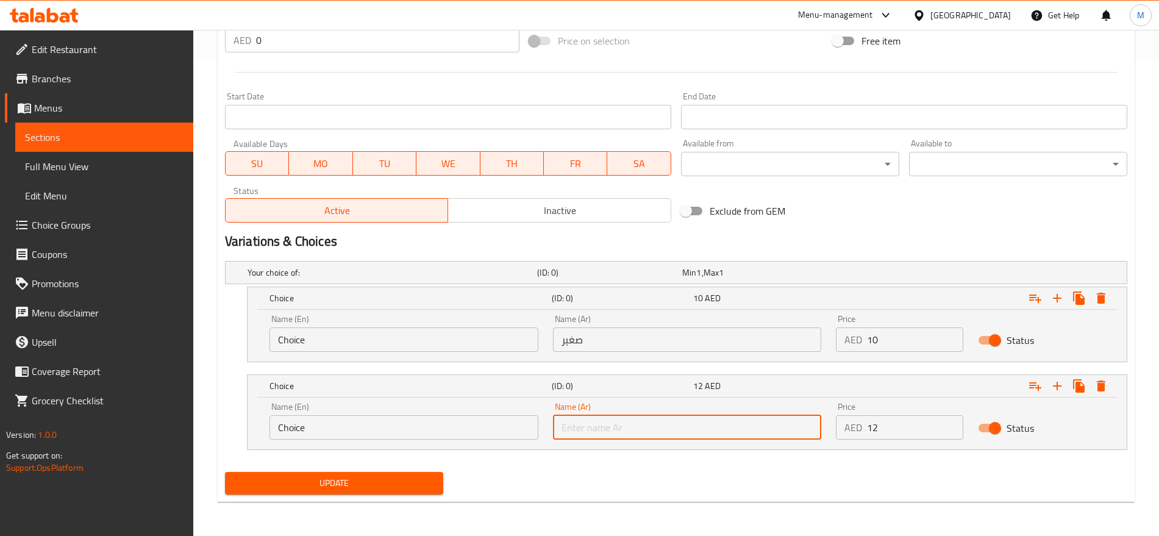
click at [679, 416] on input "text" at bounding box center [687, 427] width 269 height 24
type input "كبير"
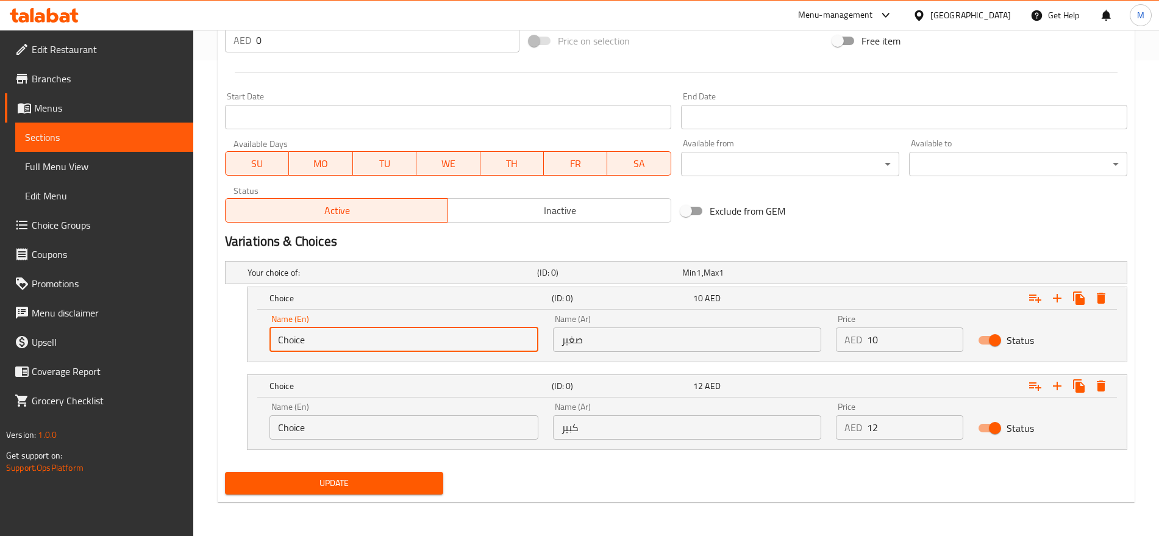
click at [402, 334] on input "Choice" at bounding box center [404, 340] width 269 height 24
type input "Small"
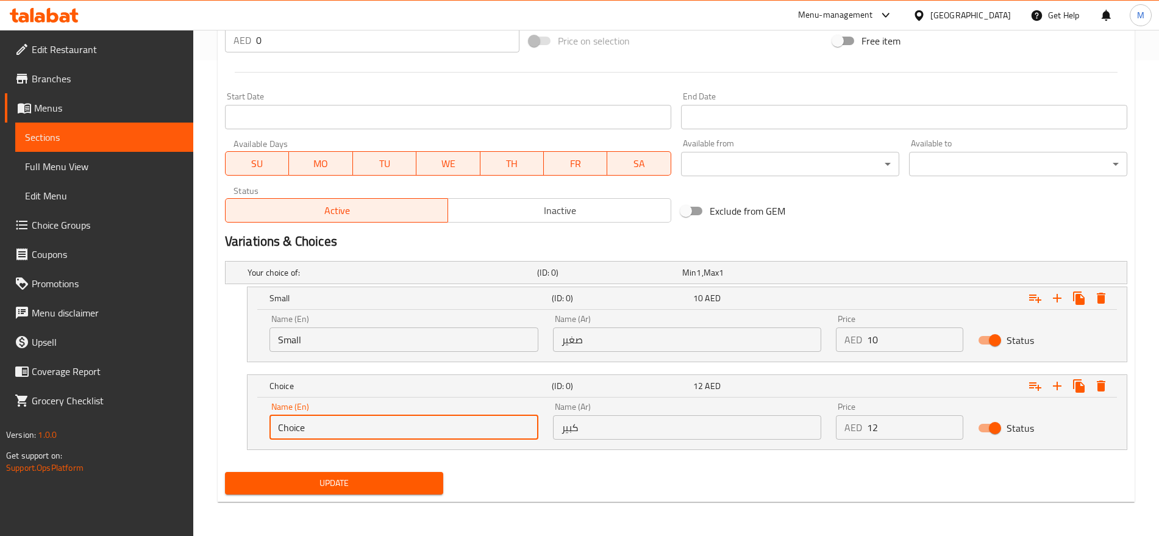
click at [340, 434] on input "Choice" at bounding box center [404, 427] width 269 height 24
type input "Large"
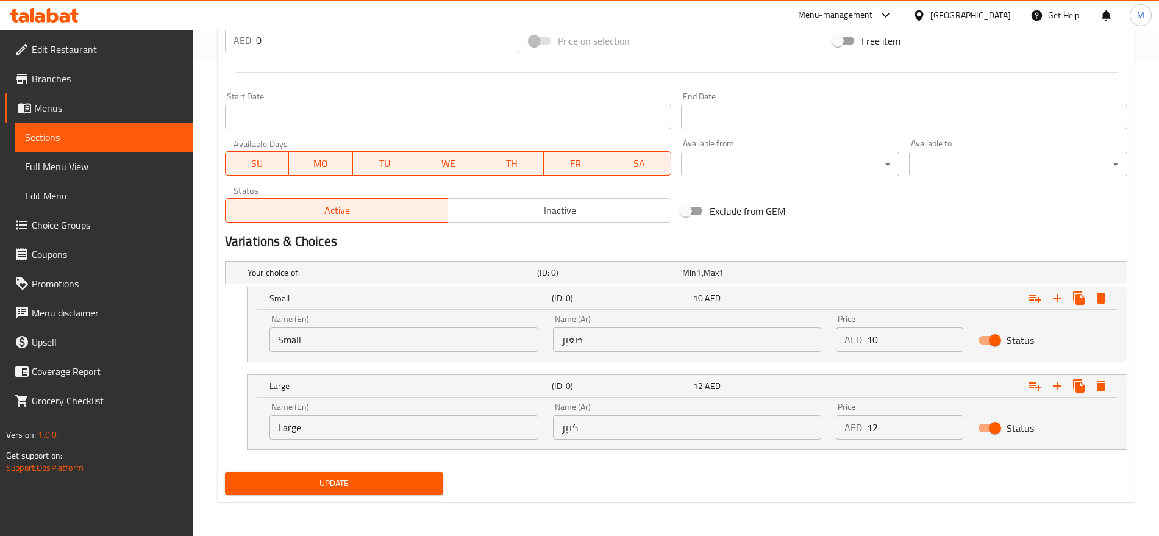
click at [598, 496] on div "Update" at bounding box center [676, 483] width 912 height 32
click at [396, 481] on span "Update" at bounding box center [334, 483] width 199 height 15
click at [638, 467] on div "Update" at bounding box center [676, 483] width 912 height 32
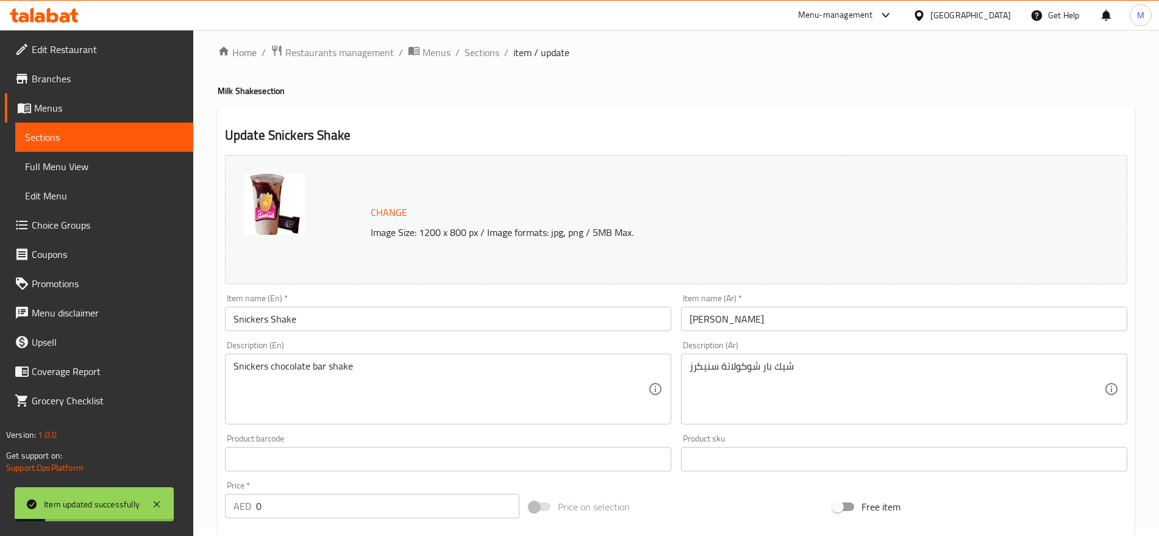
scroll to position [0, 0]
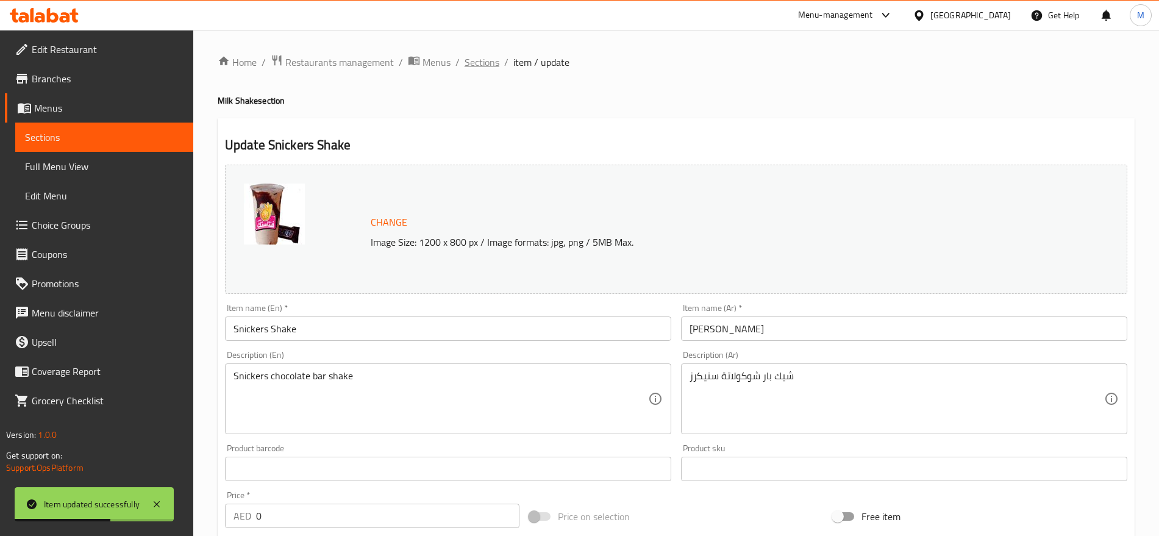
click at [478, 60] on span "Sections" at bounding box center [482, 62] width 35 height 15
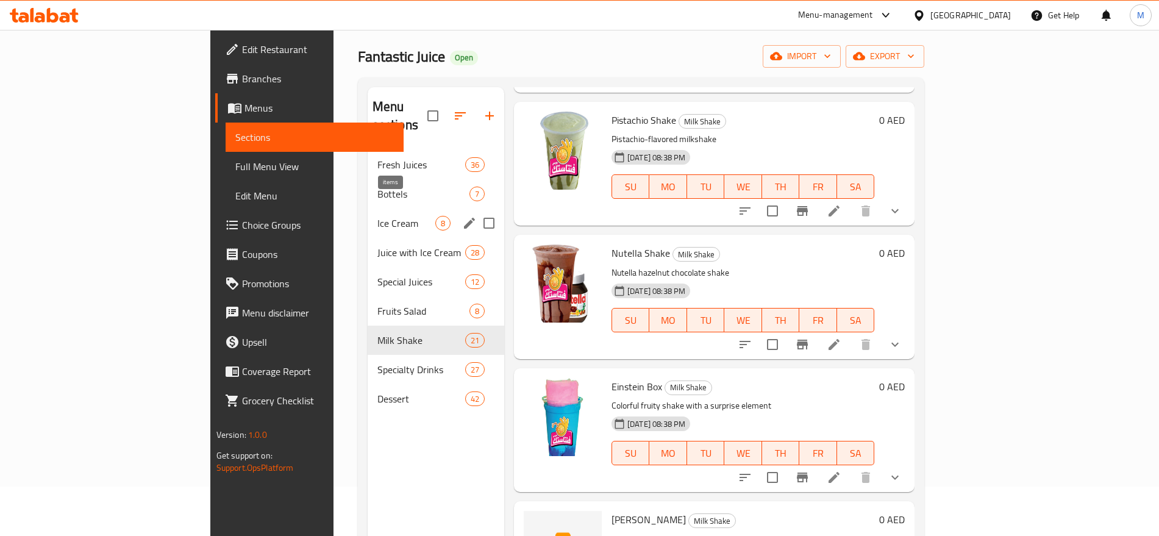
scroll to position [49, 0]
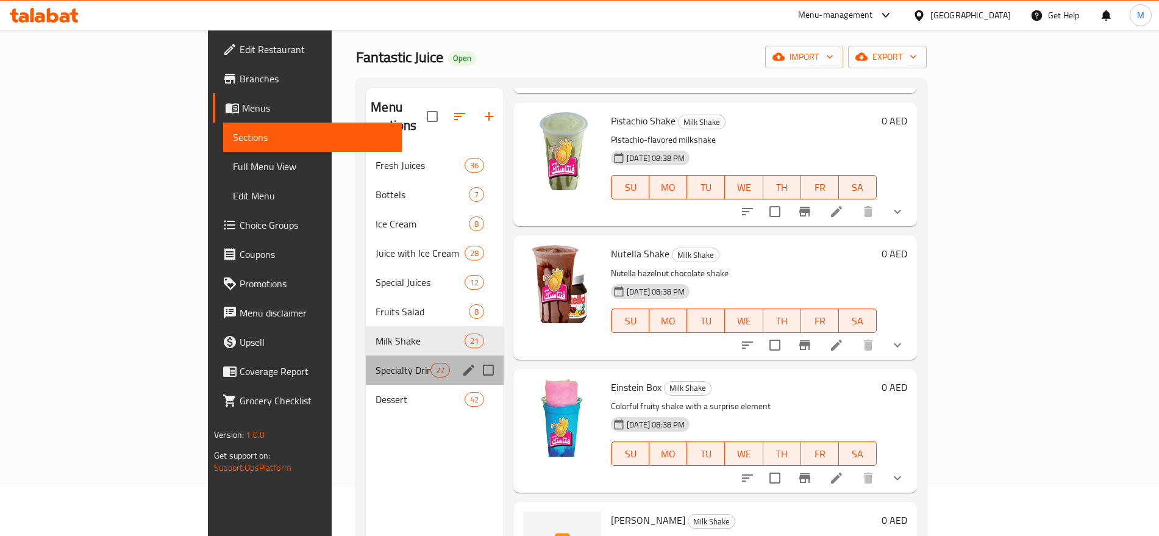
click at [366, 356] on div "Specialty Drinks 27" at bounding box center [435, 370] width 138 height 29
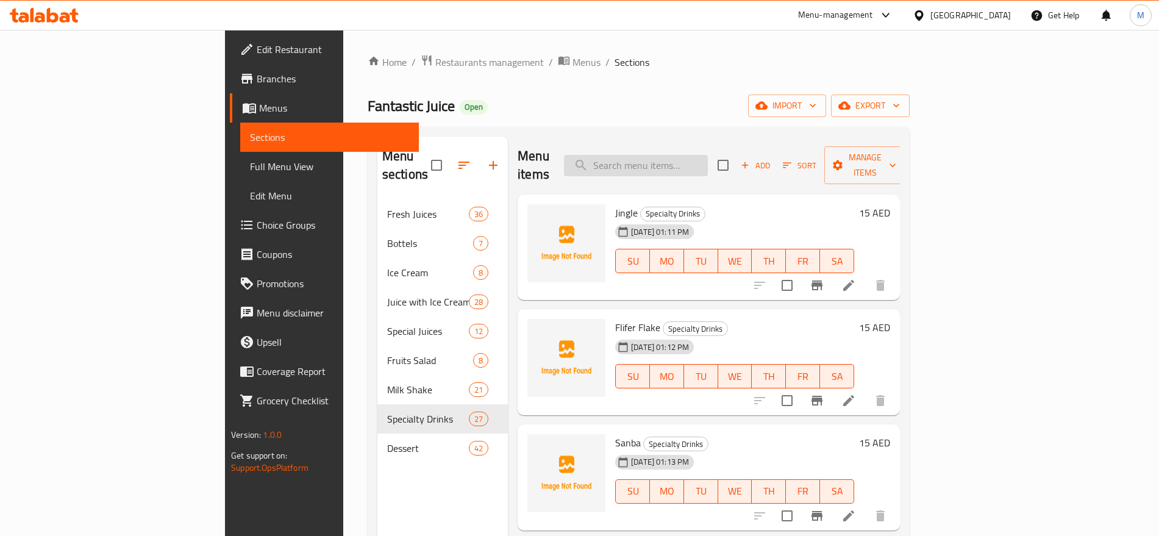
click at [708, 159] on input "search" at bounding box center [636, 165] width 144 height 21
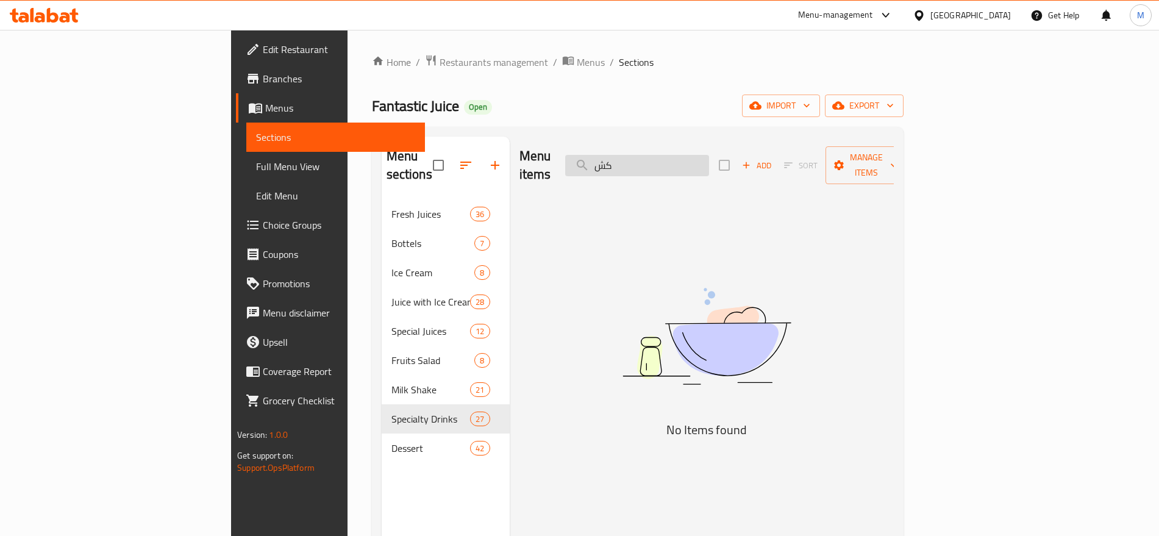
type input "ك"
type input "ا"
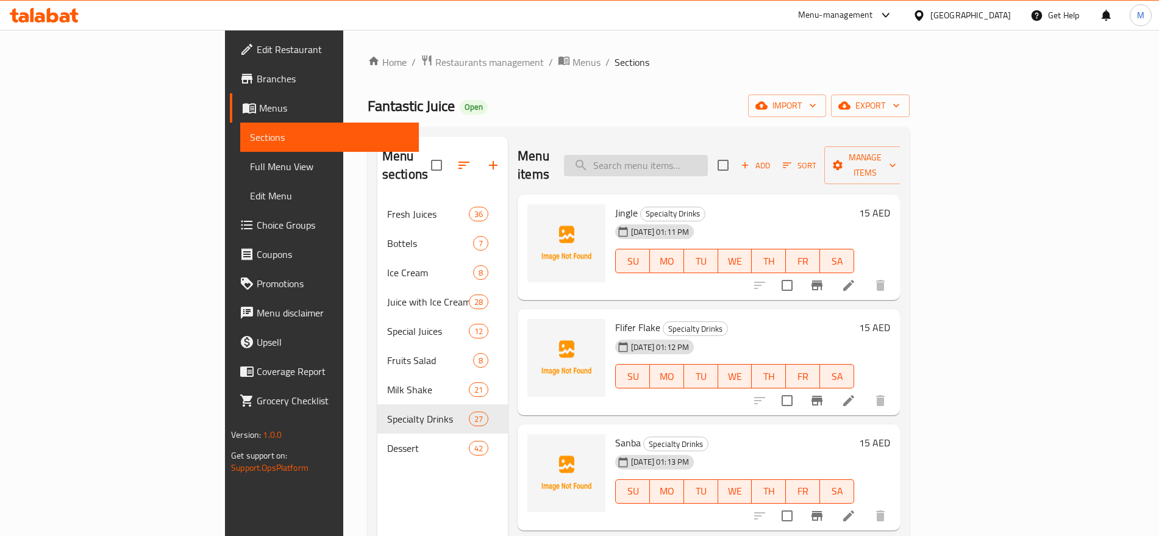
paste input "كشة"
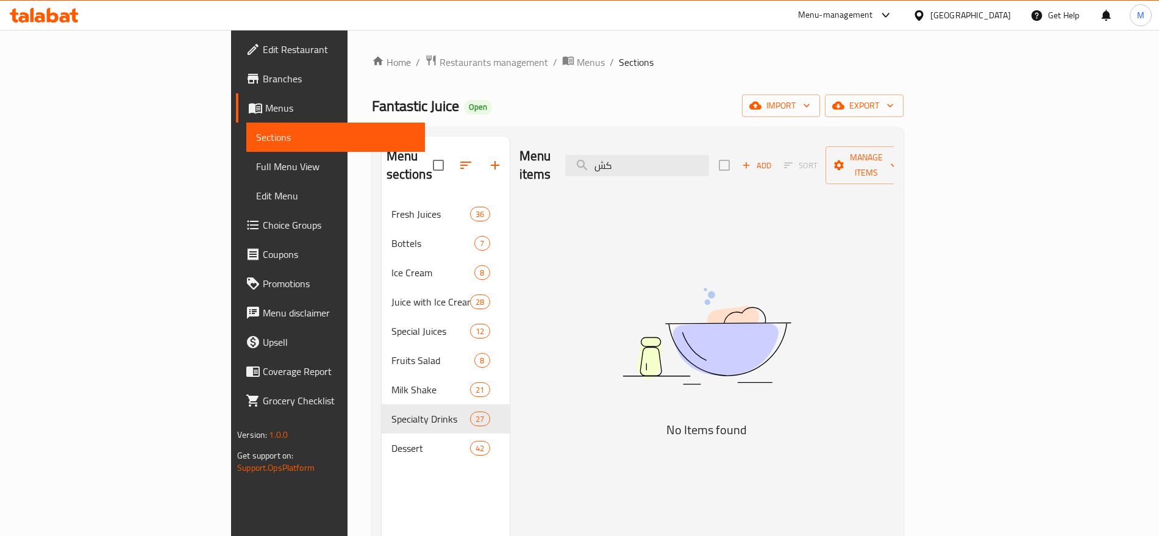
type input "ك"
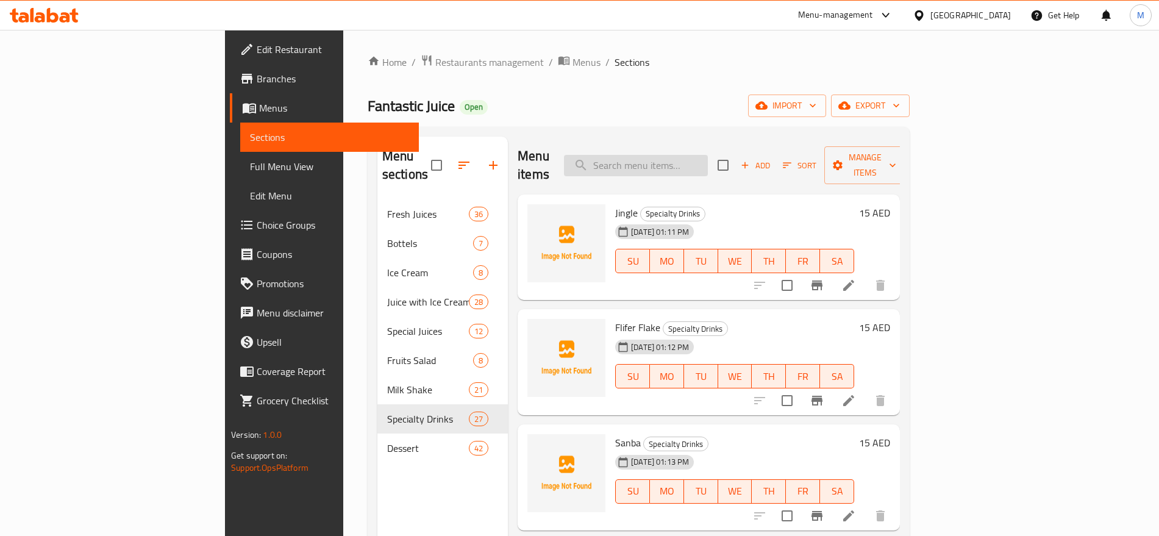
paste input "Kasha"
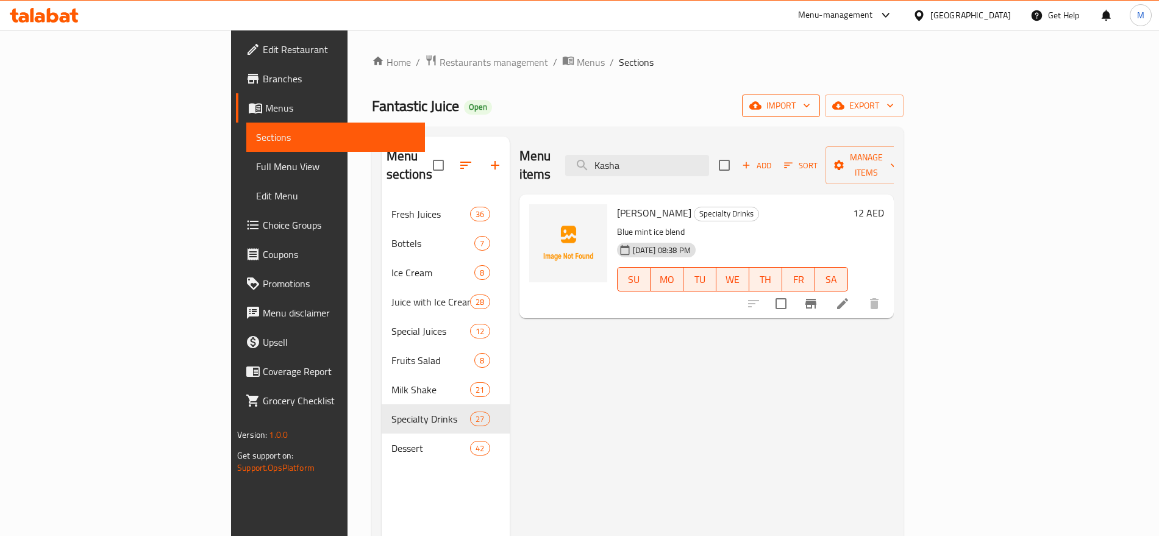
type input "Kasha"
click at [860, 293] on li at bounding box center [843, 304] width 34 height 22
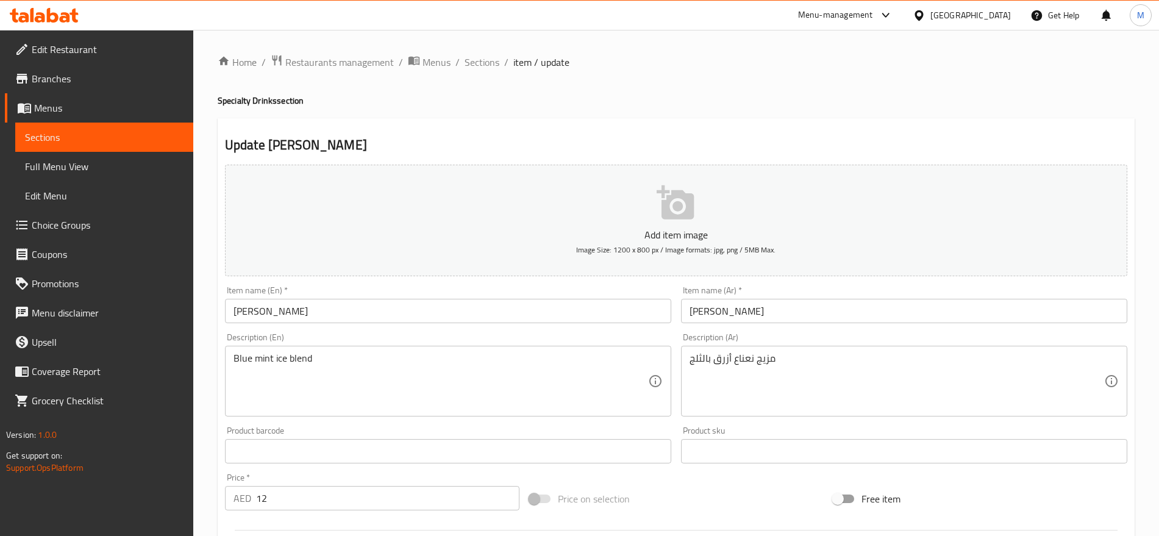
scroll to position [326, 0]
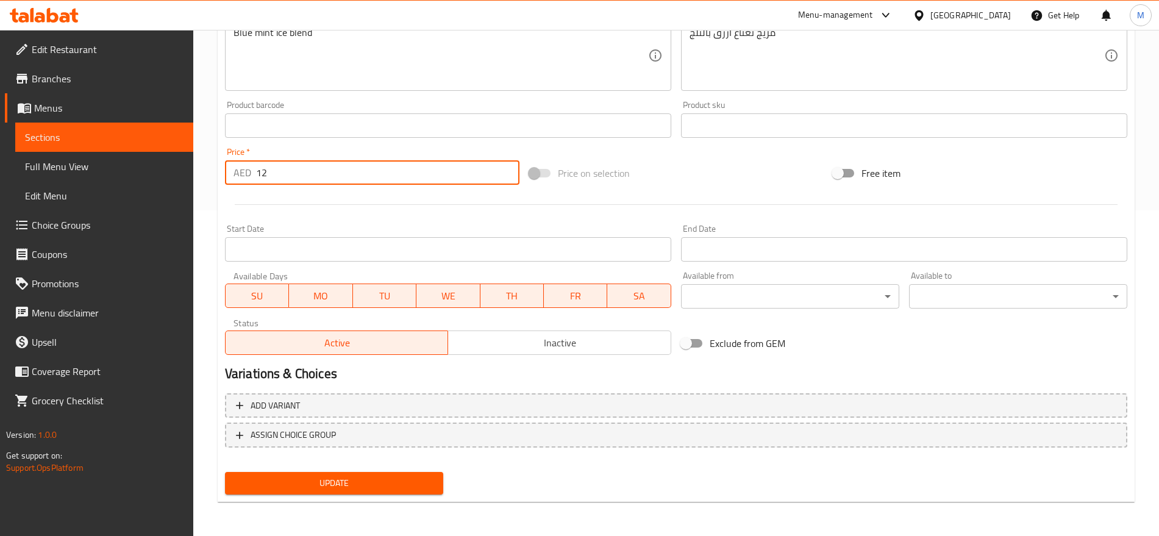
click at [298, 170] on input "12" at bounding box center [387, 172] width 263 height 24
click at [293, 181] on input "12" at bounding box center [387, 172] width 263 height 24
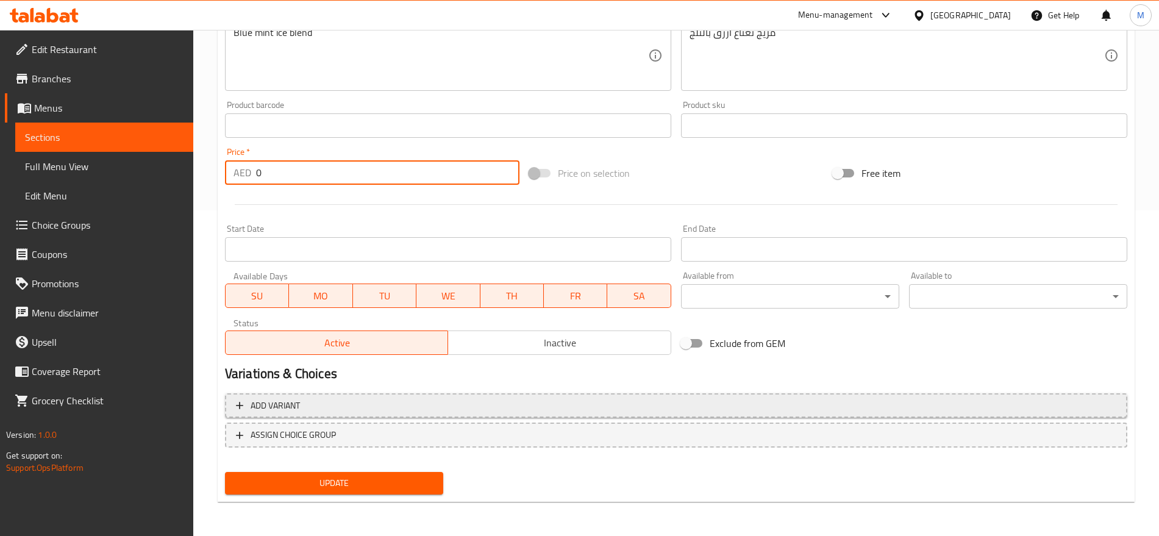
type input "0"
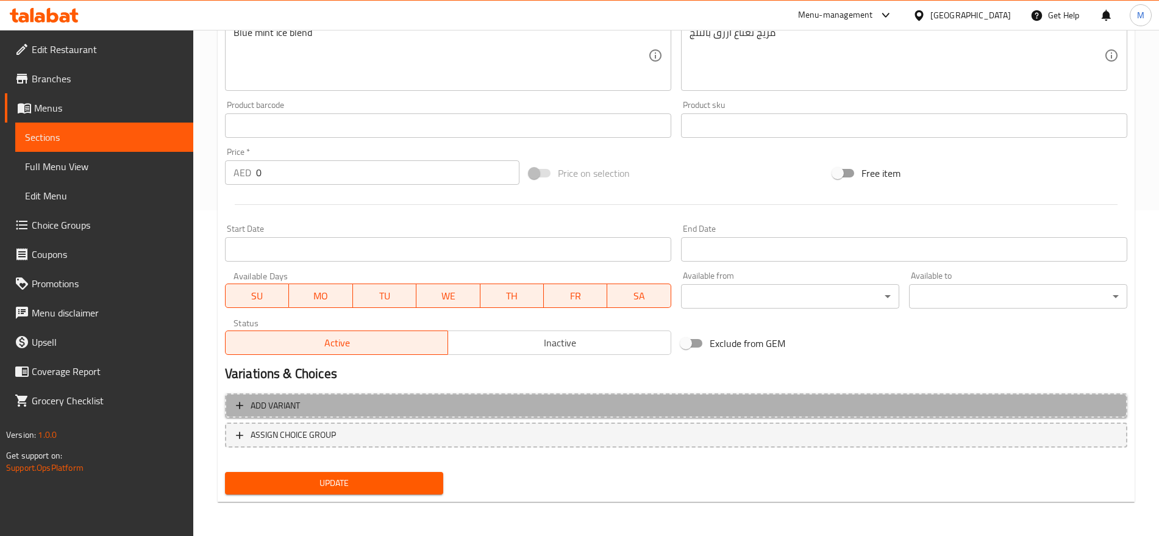
click at [744, 401] on span "Add variant" at bounding box center [676, 405] width 881 height 15
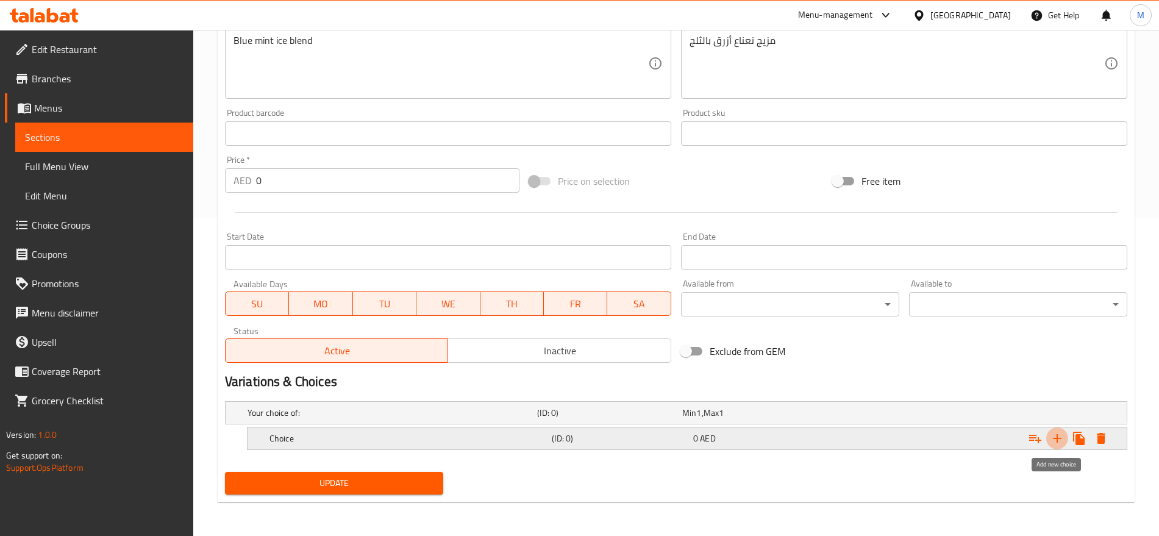
click at [1058, 445] on button "Expand" at bounding box center [1058, 439] width 22 height 22
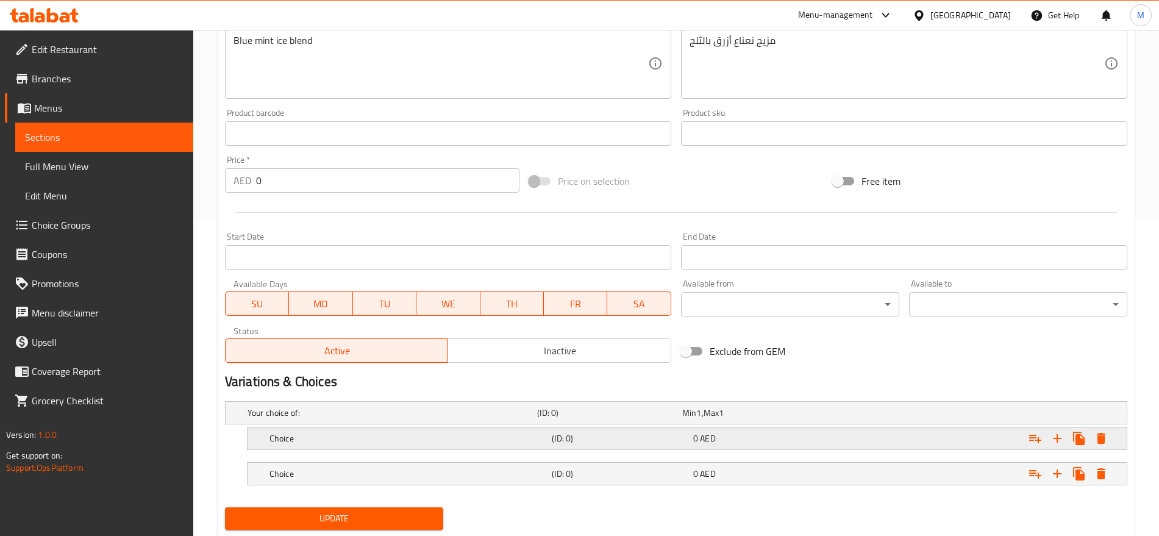
click at [816, 419] on div "0 AED" at bounding box center [753, 413] width 140 height 12
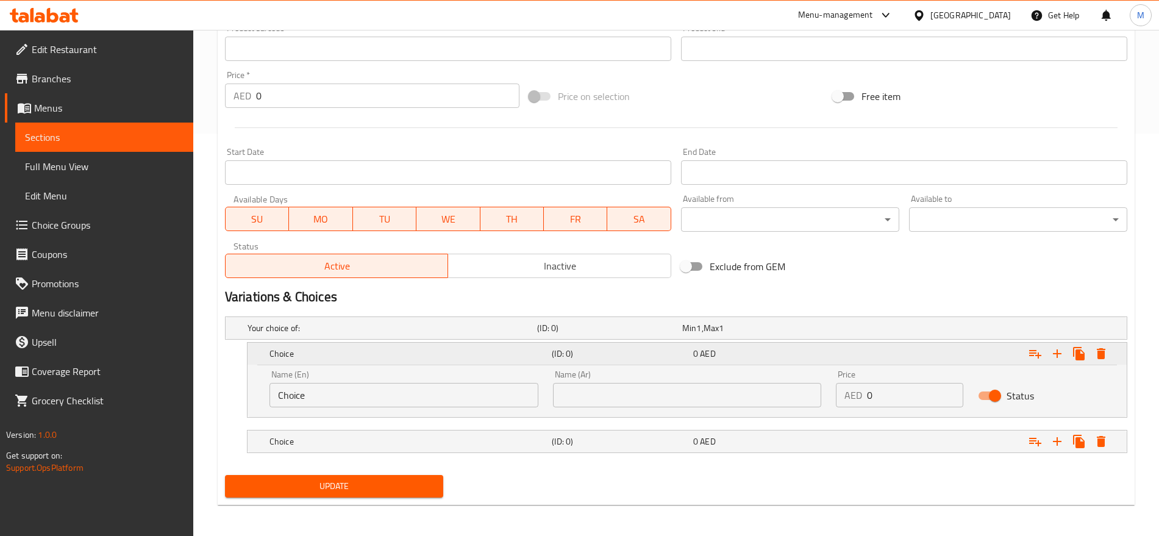
scroll to position [406, 0]
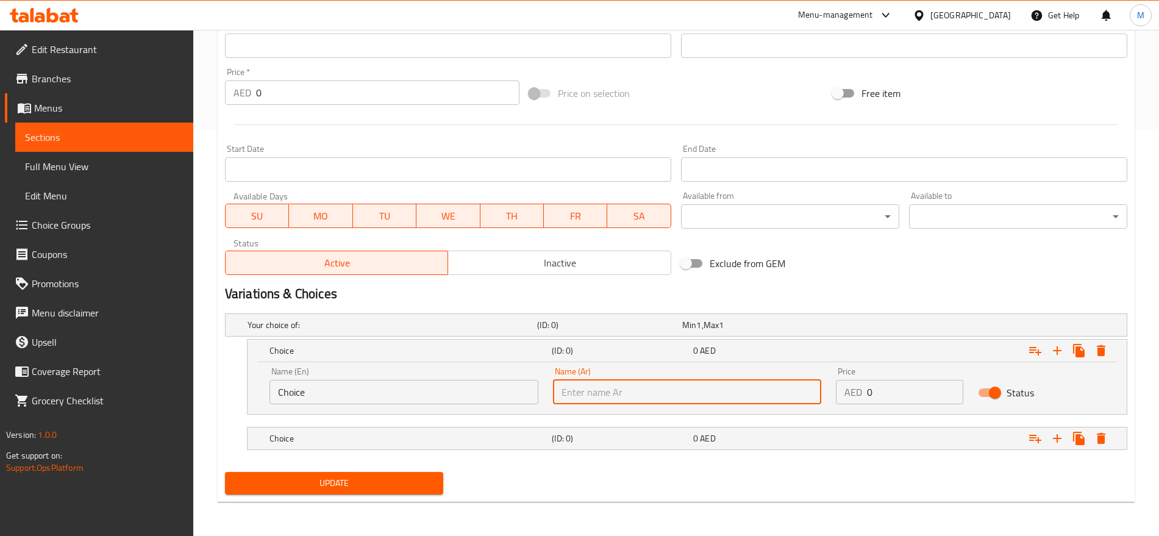
click at [713, 397] on input "text" at bounding box center [687, 392] width 269 height 24
type input "صغير"
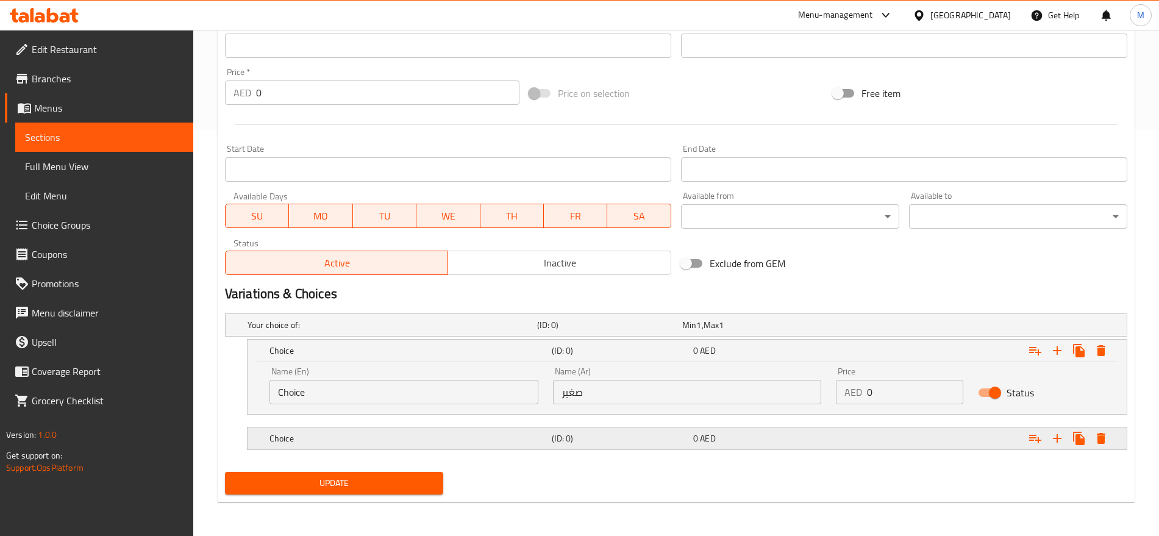
click at [648, 339] on div "Choice (ID: 0) 0 AED" at bounding box center [680, 325] width 870 height 27
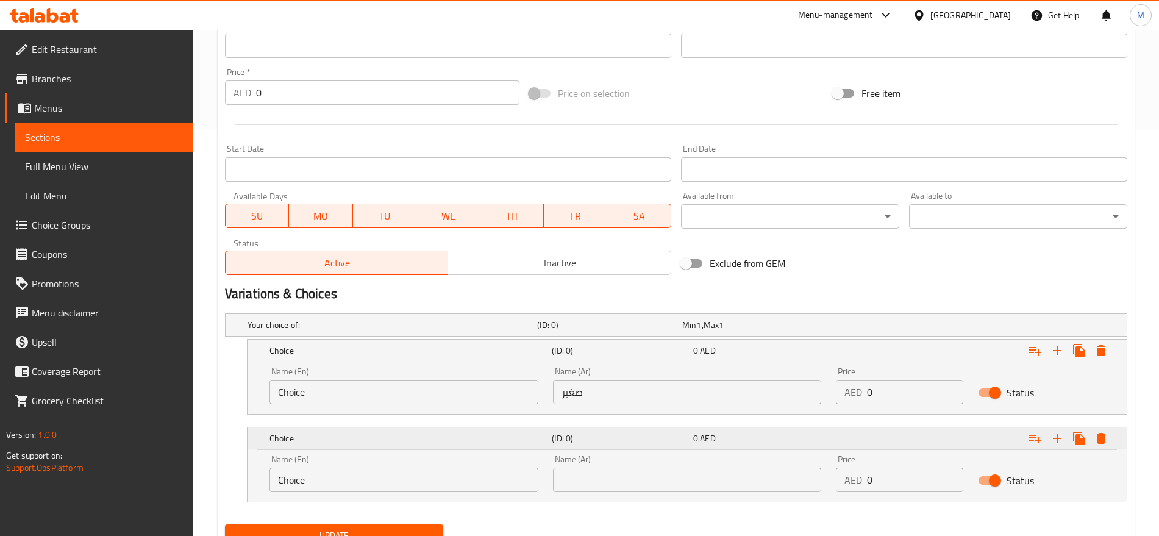
scroll to position [458, 0]
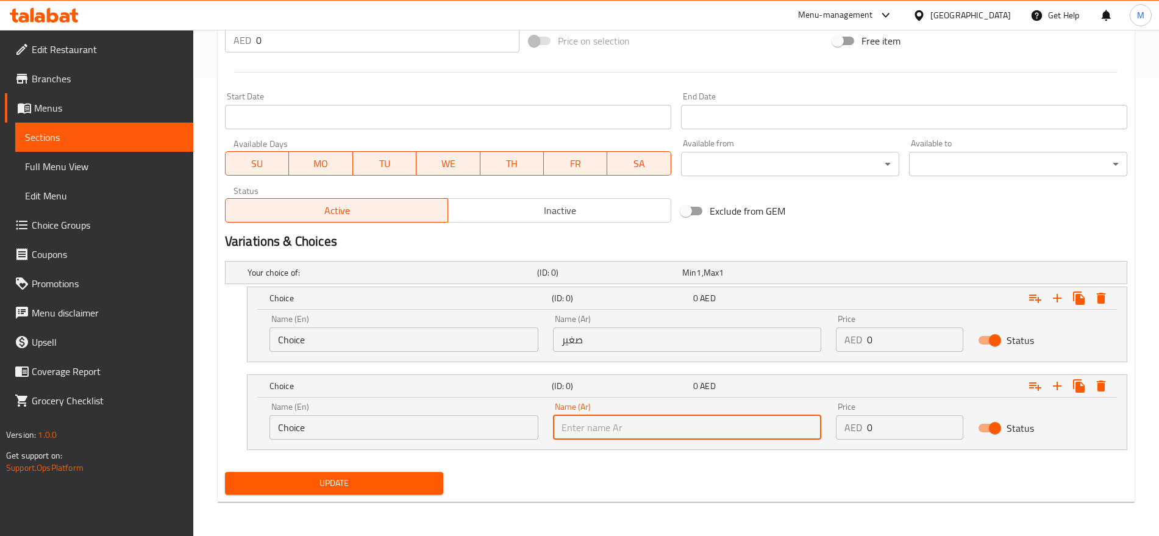
click at [648, 425] on input "text" at bounding box center [687, 427] width 269 height 24
type input "كبير"
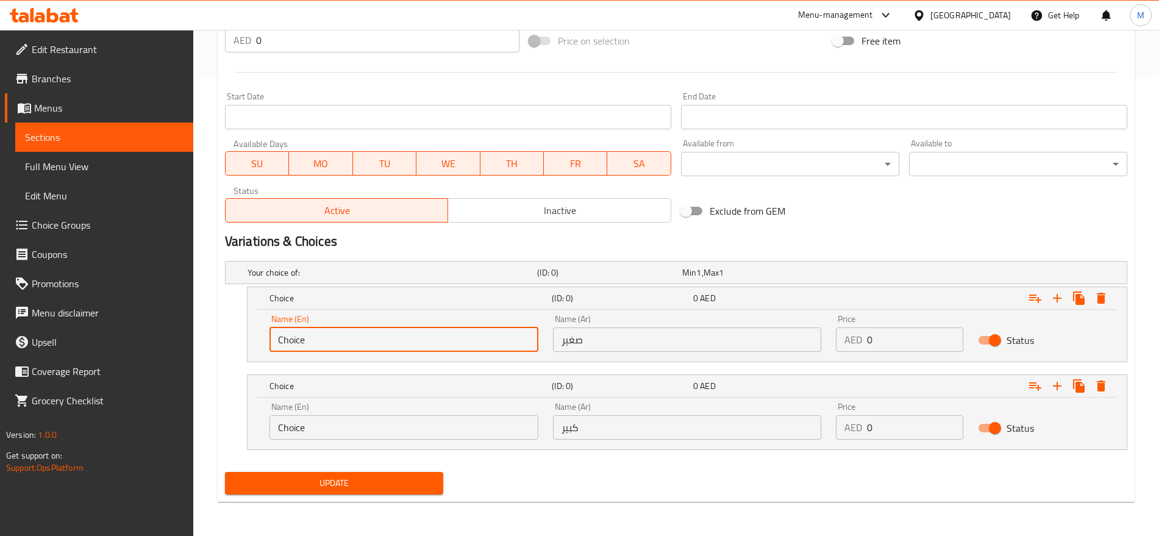
click at [414, 331] on input "Choice" at bounding box center [404, 340] width 269 height 24
type input "س"
type input "Small"
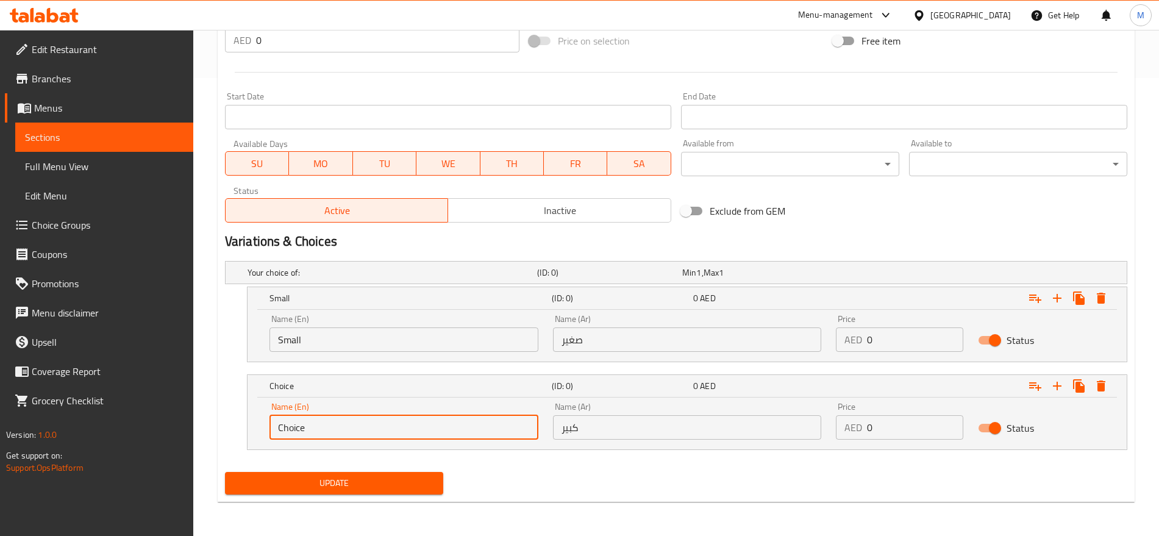
click at [337, 426] on input "Choice" at bounding box center [404, 427] width 269 height 24
type input "Large"
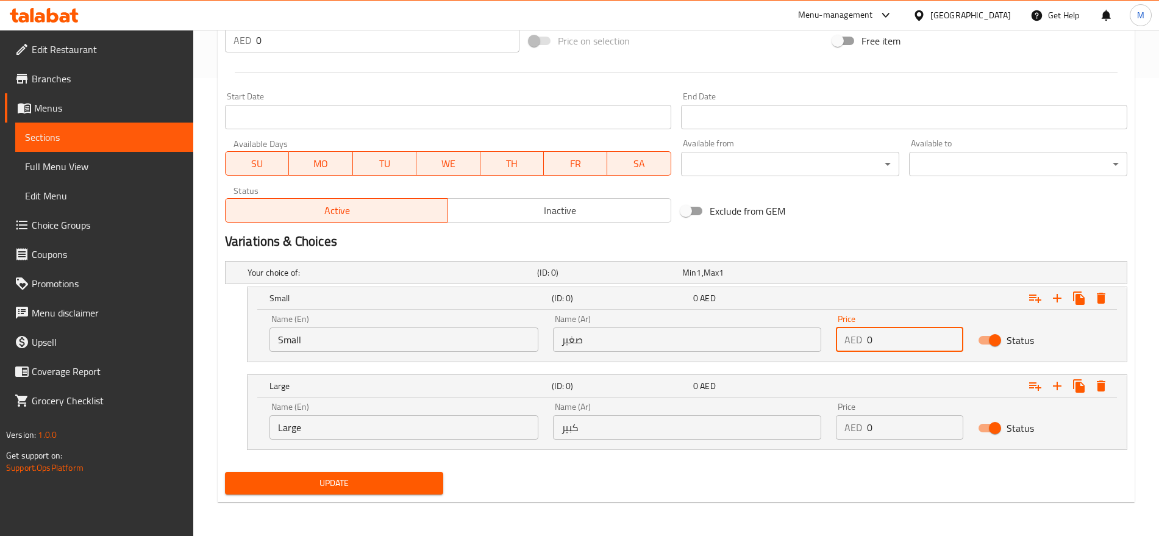
click at [901, 340] on input "0" at bounding box center [915, 340] width 96 height 24
type input "10"
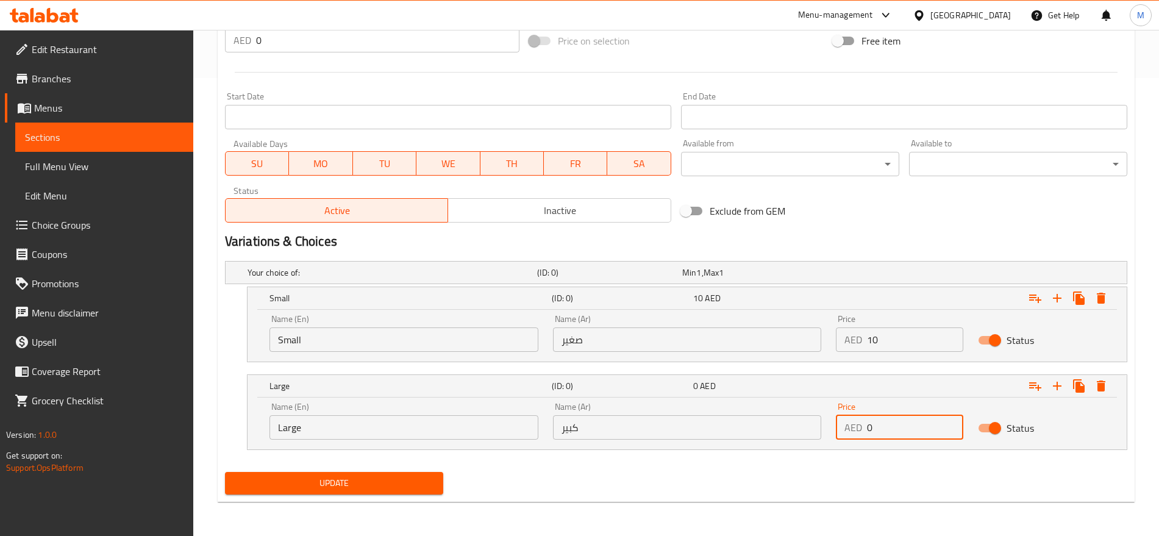
click at [889, 424] on input "0" at bounding box center [915, 427] width 96 height 24
type input "12"
click at [225, 472] on button "Update" at bounding box center [334, 483] width 218 height 23
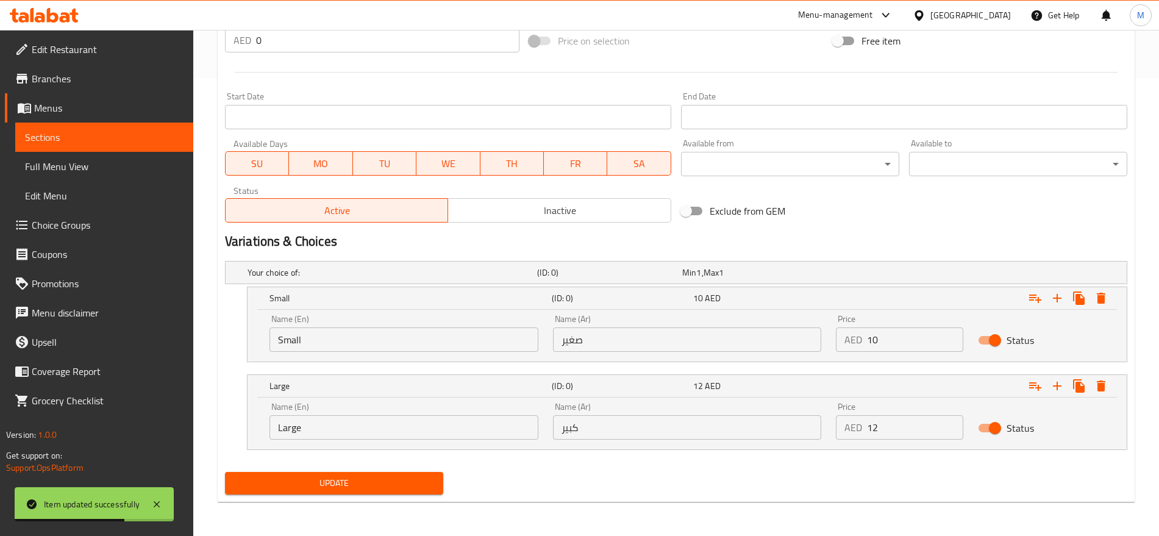
click at [840, 230] on div "Variations & Choices" at bounding box center [676, 242] width 912 height 28
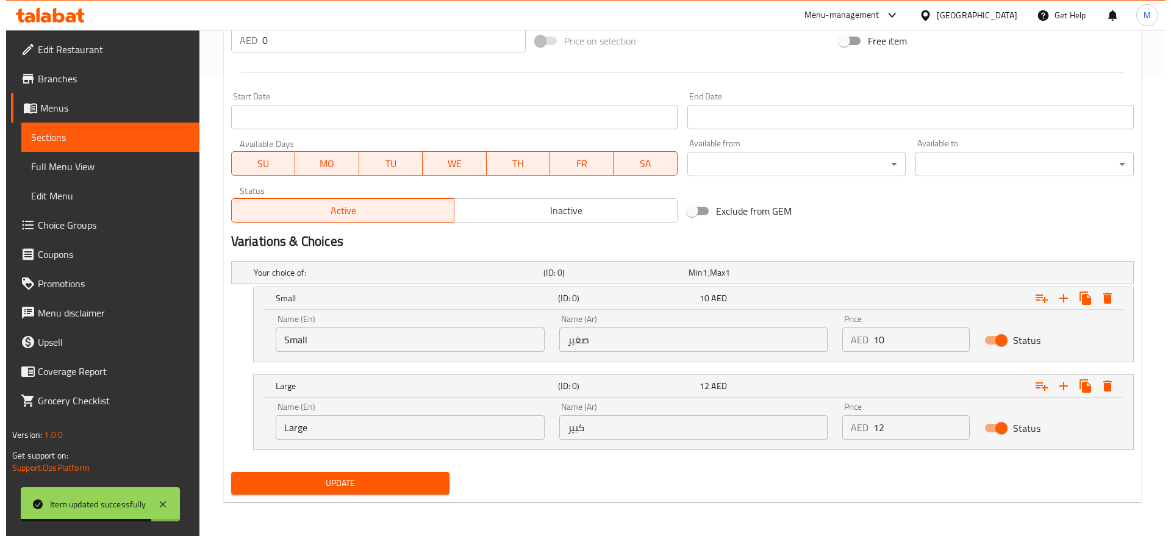
scroll to position [0, 0]
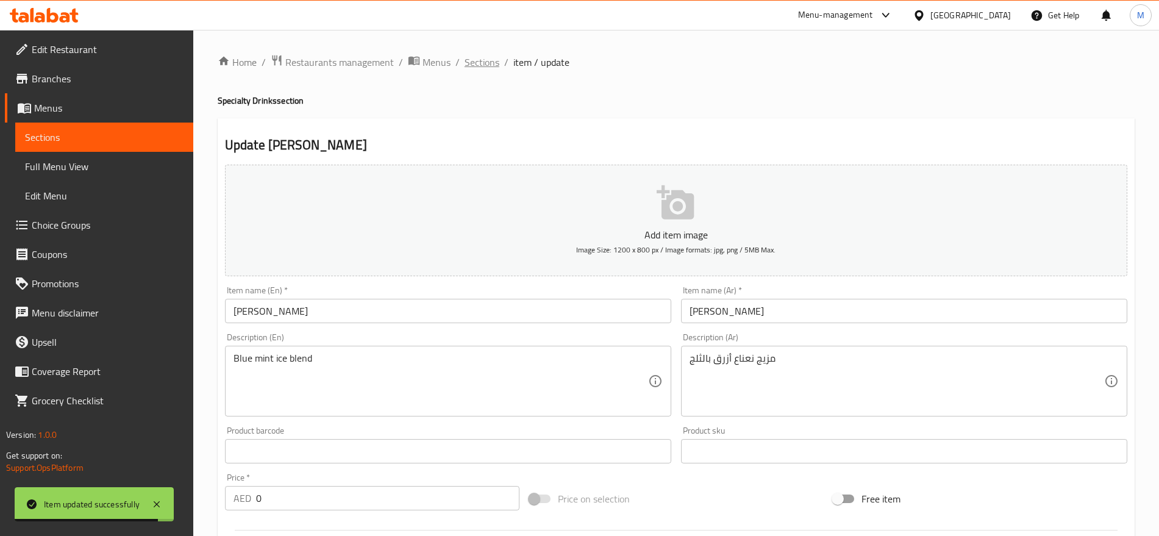
click at [482, 66] on span "Sections" at bounding box center [482, 62] width 35 height 15
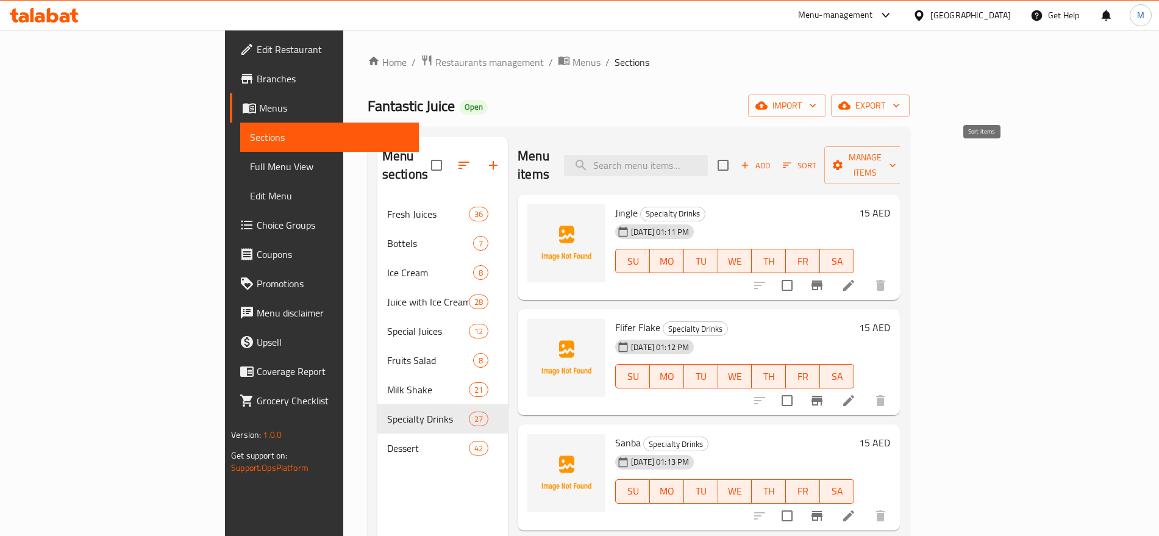
click at [825, 156] on span "Sort" at bounding box center [799, 165] width 49 height 19
click at [793, 160] on icon "button" at bounding box center [787, 165] width 11 height 11
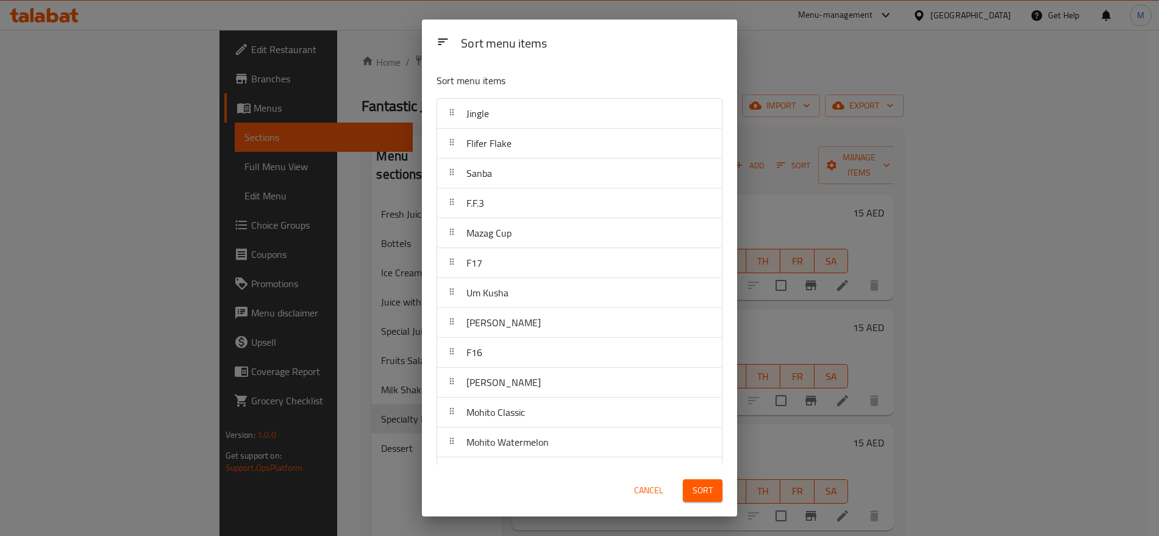
click at [974, 154] on div "Sort menu items Sort menu items Jingle Flifer Flake Sanba F.F.3 Mazag Cup F17 U…" at bounding box center [579, 268] width 1159 height 536
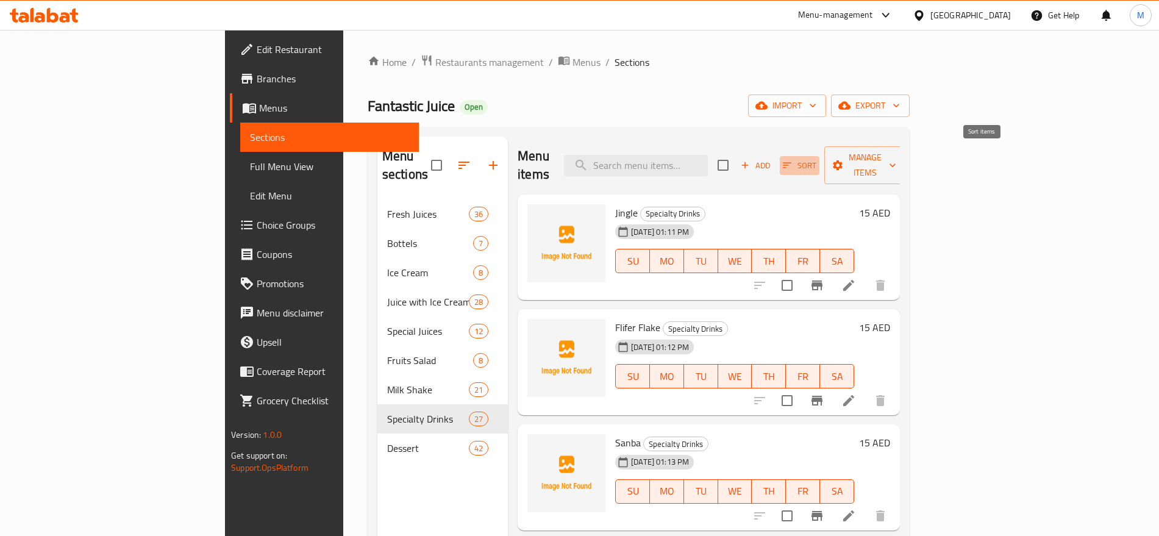
click at [793, 161] on icon "button" at bounding box center [787, 165] width 11 height 11
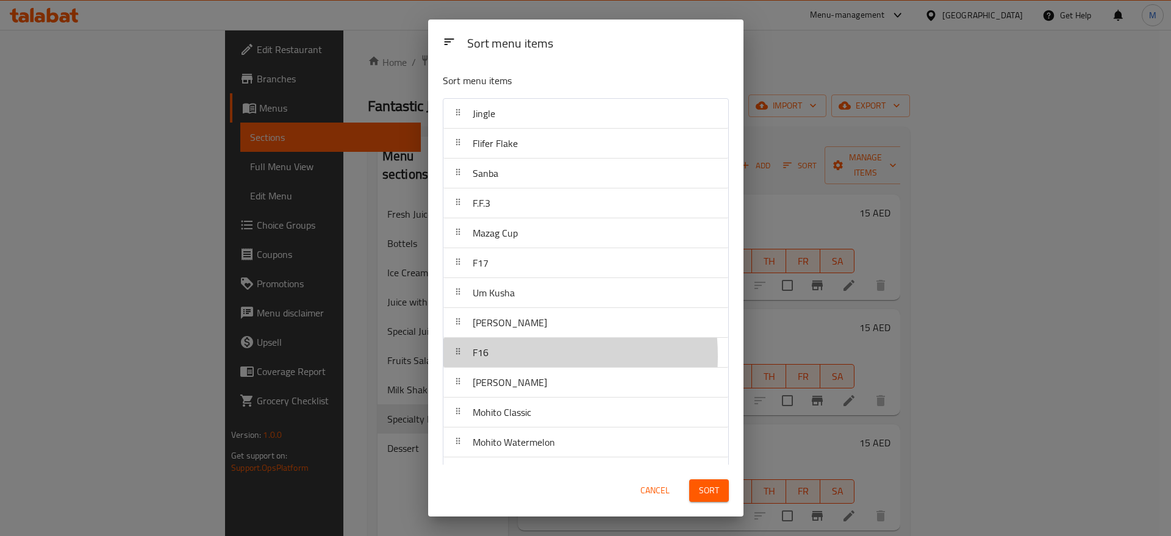
drag, startPoint x: 495, startPoint y: 356, endPoint x: 515, endPoint y: 117, distance: 239.9
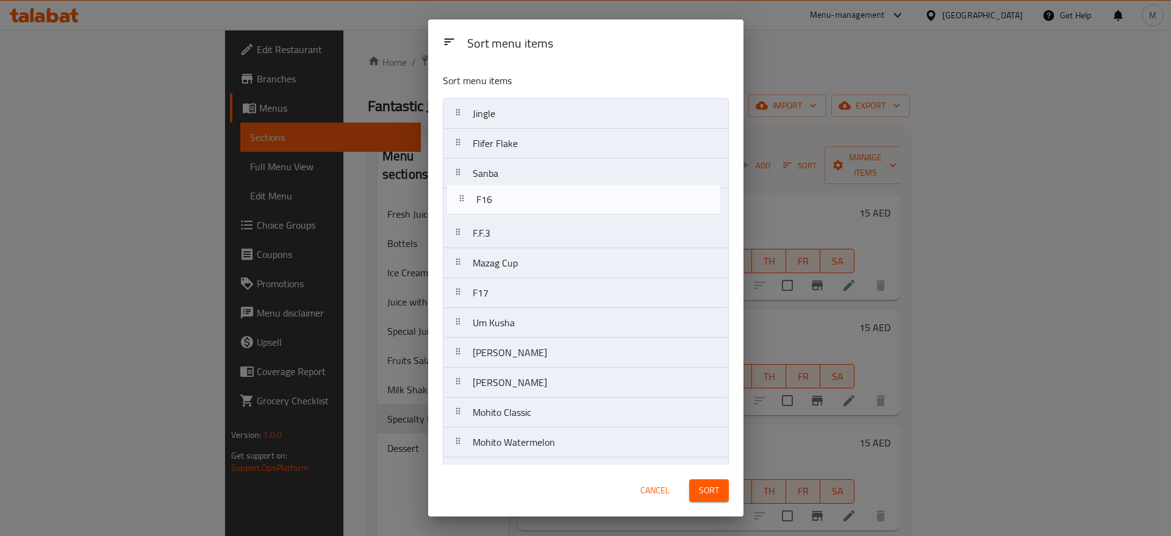
drag, startPoint x: 496, startPoint y: 359, endPoint x: 500, endPoint y: 204, distance: 155.0
click at [500, 204] on nav "Jingle Flifer Flake Sanba F.F.3 Mazag Cup F17 Um Kusha Abu Kasha F16 Mohito Spi…" at bounding box center [586, 502] width 286 height 808
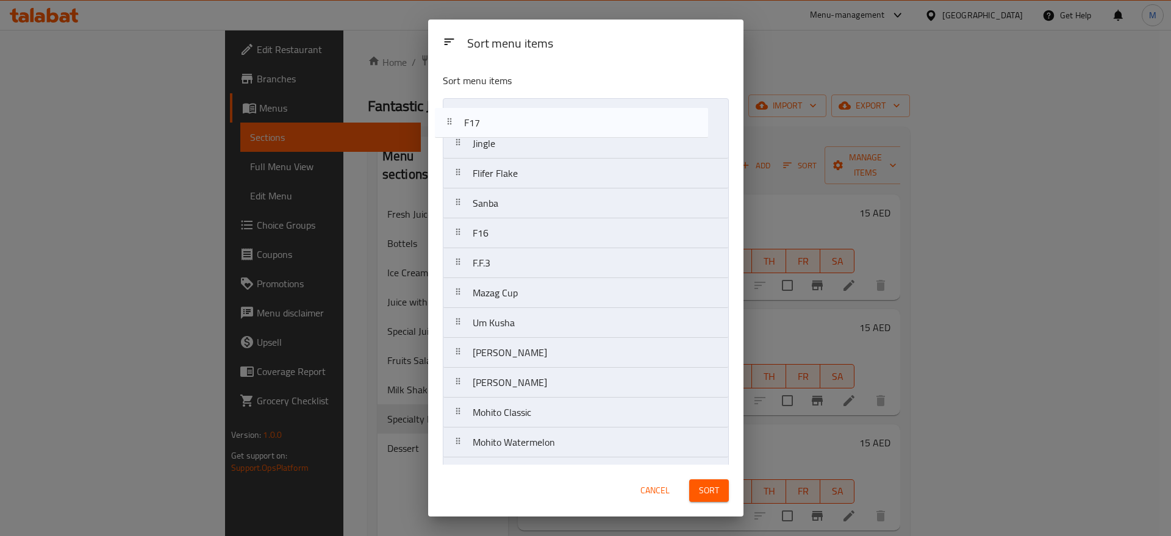
drag, startPoint x: 512, startPoint y: 295, endPoint x: 500, endPoint y: 96, distance: 199.2
click at [500, 96] on div "Sort menu items Jingle Flifer Flake Sanba F16 F.F.3 Mazag Cup F17 Um Kusha Abu …" at bounding box center [585, 263] width 315 height 401
drag, startPoint x: 495, startPoint y: 231, endPoint x: 498, endPoint y: 96, distance: 135.4
click at [498, 96] on div "Sort menu items F17 Jingle Flifer Flake Sanba F16 F.F.3 Mazag Cup Um Kusha Abu …" at bounding box center [585, 263] width 315 height 401
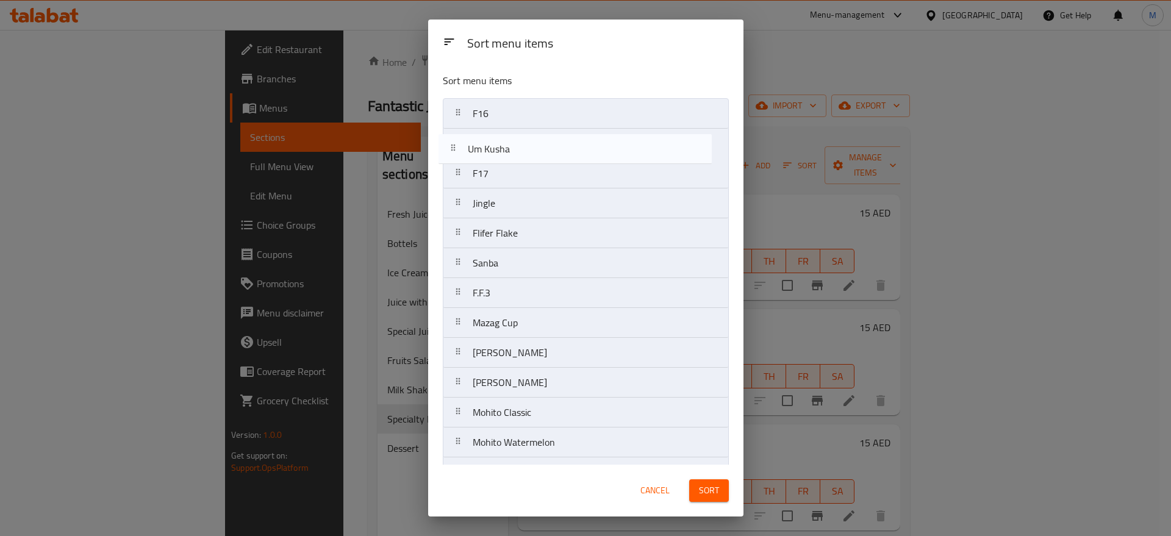
drag, startPoint x: 517, startPoint y: 320, endPoint x: 513, endPoint y: 132, distance: 188.5
click at [513, 132] on nav "F16 F17 Jingle Flifer Flake Sanba F.F.3 Mazag Cup Um Kusha Abu Kasha Mohito Spi…" at bounding box center [586, 502] width 286 height 808
drag, startPoint x: 509, startPoint y: 348, endPoint x: 503, endPoint y: 156, distance: 191.6
click at [503, 156] on nav "F16 Um Kusha F17 Jingle Flifer Flake Sanba F.F.3 Mazag Cup Abu Kasha Mohito Spi…" at bounding box center [586, 502] width 286 height 808
drag, startPoint x: 502, startPoint y: 151, endPoint x: 501, endPoint y: 182, distance: 31.1
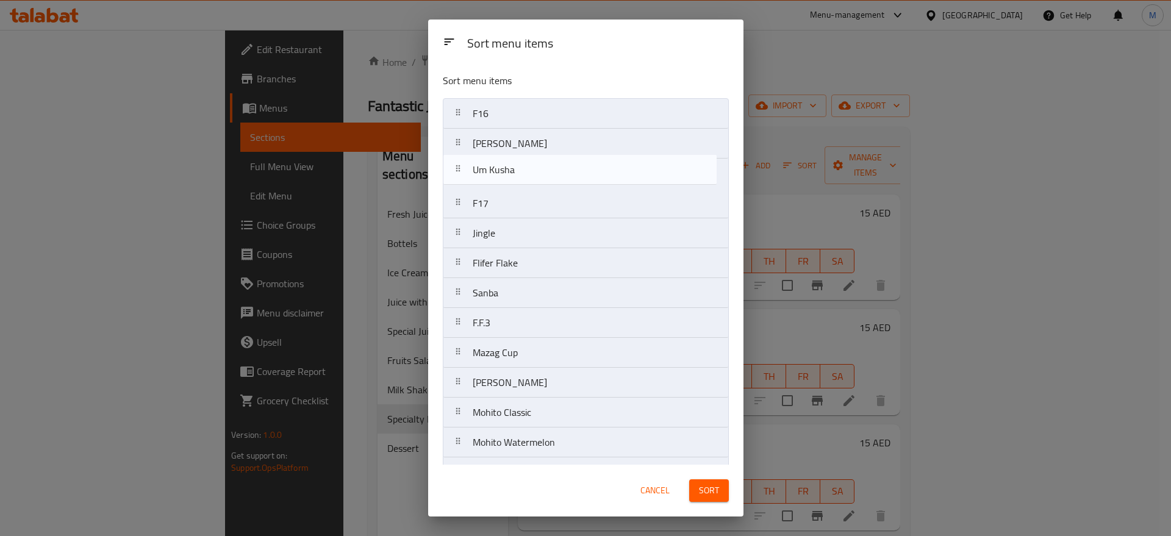
click at [501, 182] on nav "F16 Um Kusha Abu Kasha F17 Jingle Flifer Flake Sanba F.F.3 Mazag Cup Mohito Spi…" at bounding box center [586, 502] width 286 height 808
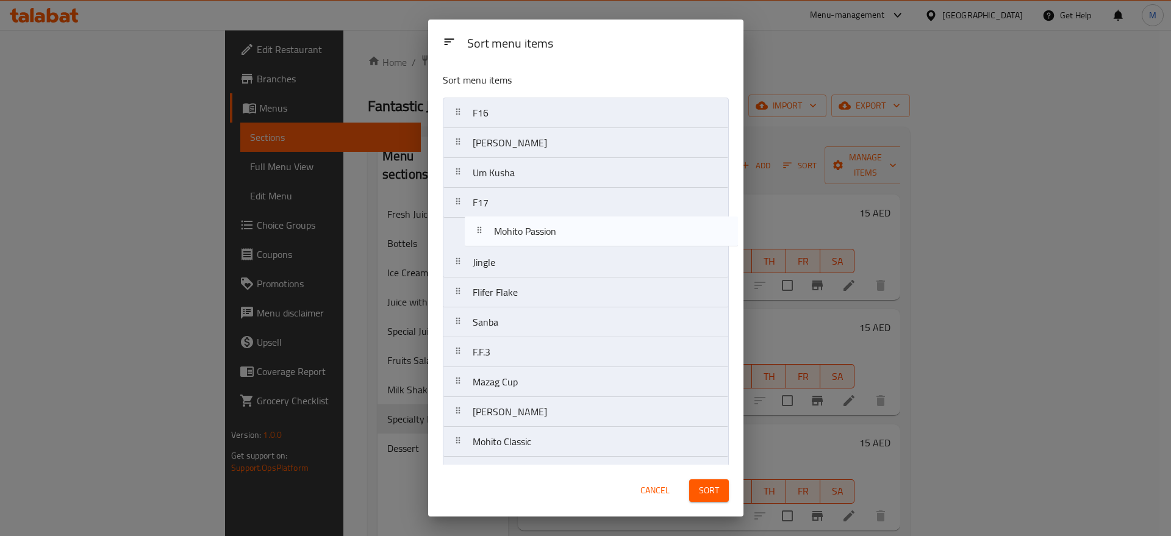
drag, startPoint x: 531, startPoint y: 284, endPoint x: 548, endPoint y: 213, distance: 72.2
click at [548, 213] on nav "F16 Abu Kasha Um Kusha F17 Jingle Flifer Flake Sanba F.F.3 Mazag Cup Mohito Spi…" at bounding box center [586, 502] width 286 height 808
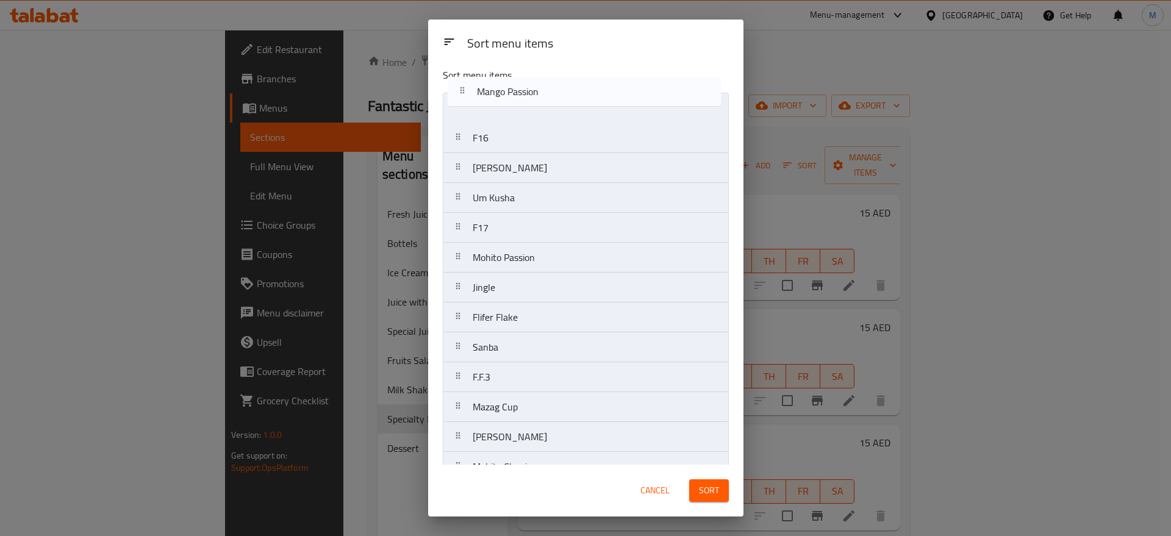
scroll to position [0, 0]
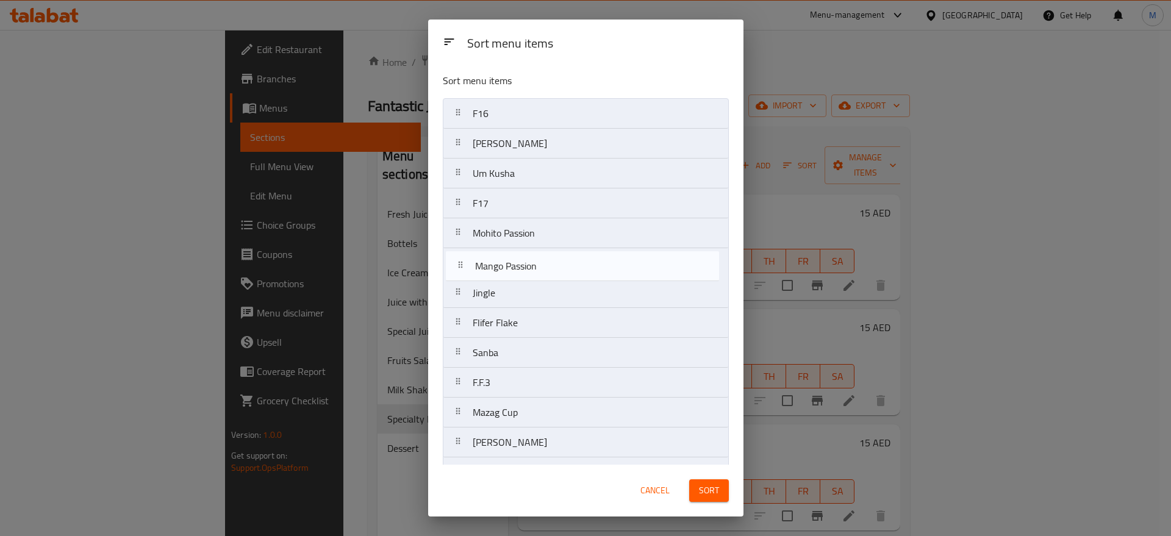
drag, startPoint x: 565, startPoint y: 359, endPoint x: 568, endPoint y: 259, distance: 100.7
click at [568, 259] on nav "F16 Abu Kasha Um Kusha F17 Mohito Passion Jingle Flifer Flake Sanba F.F.3 Mazag…" at bounding box center [586, 502] width 286 height 808
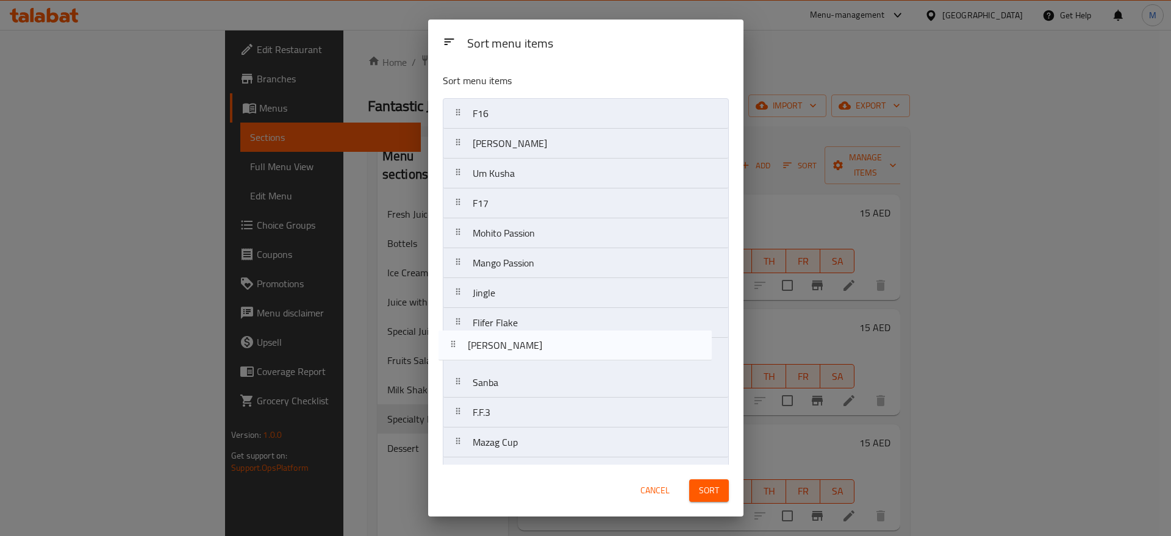
scroll to position [5, 0]
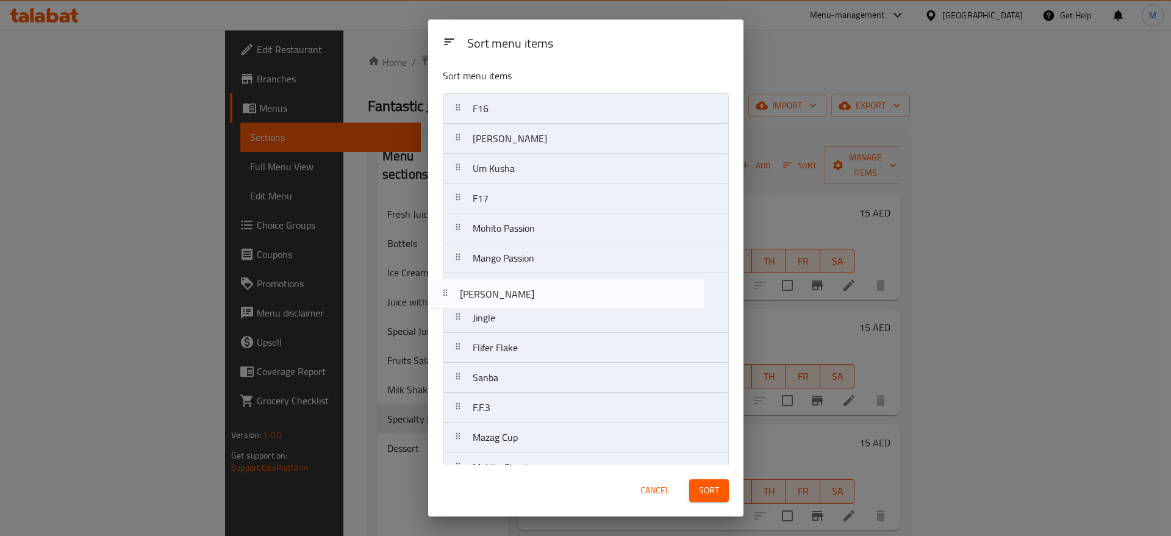
drag, startPoint x: 540, startPoint y: 444, endPoint x: 526, endPoint y: 290, distance: 154.9
click at [526, 290] on nav "F16 Abu Kasha Um Kusha F17 Mohito Passion Mango Passion Jingle Flifer Flake San…" at bounding box center [586, 497] width 286 height 808
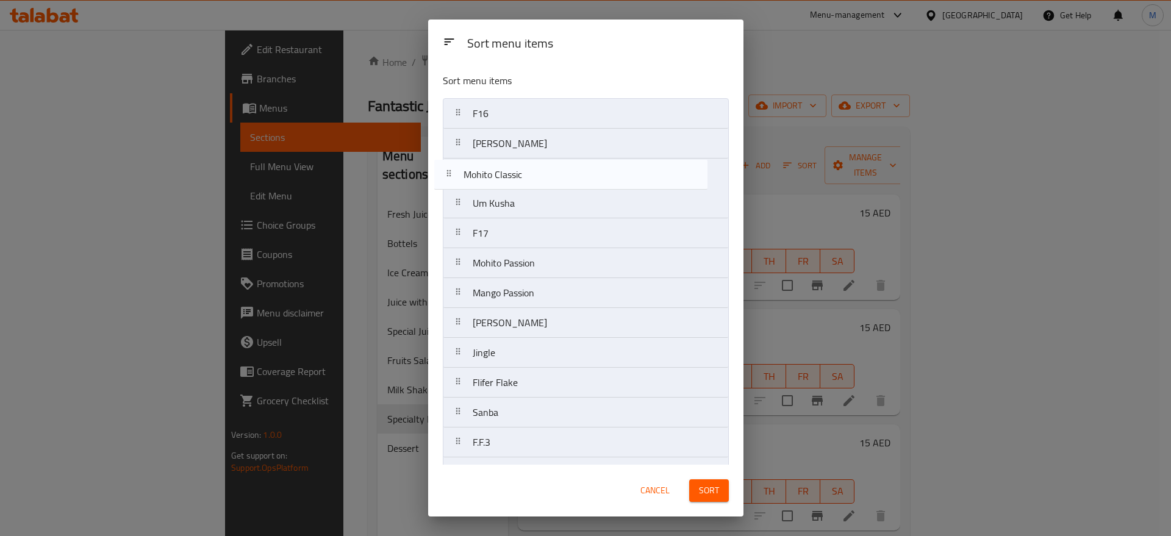
scroll to position [1, 0]
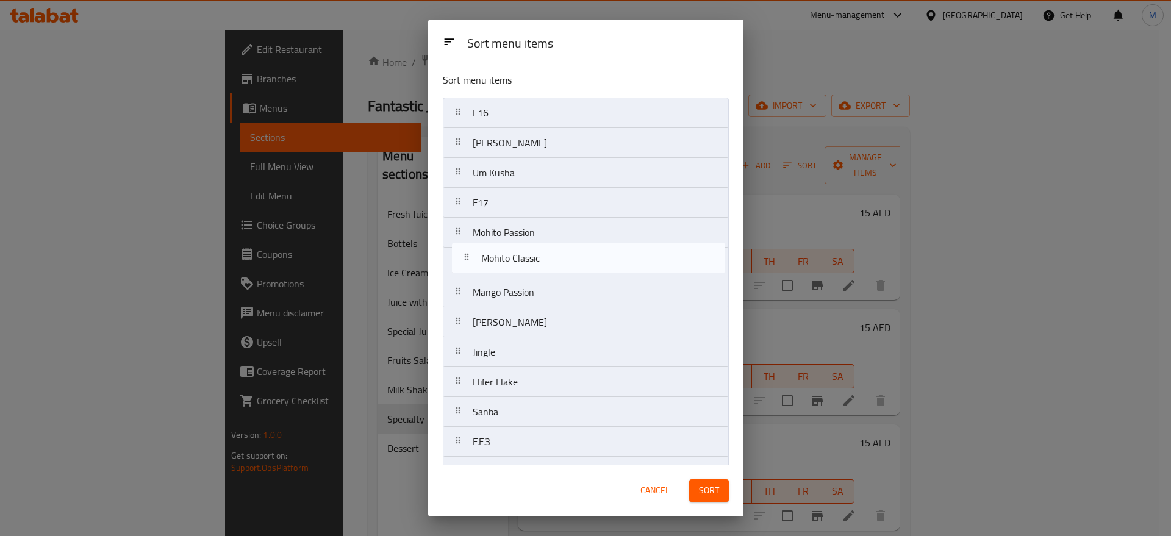
drag, startPoint x: 564, startPoint y: 183, endPoint x: 572, endPoint y: 239, distance: 56.7
click at [572, 239] on nav "F16 Abu Kasha Um Kusha F17 Mohito Passion Mango Passion Mohito Spinach Jingle F…" at bounding box center [586, 502] width 286 height 808
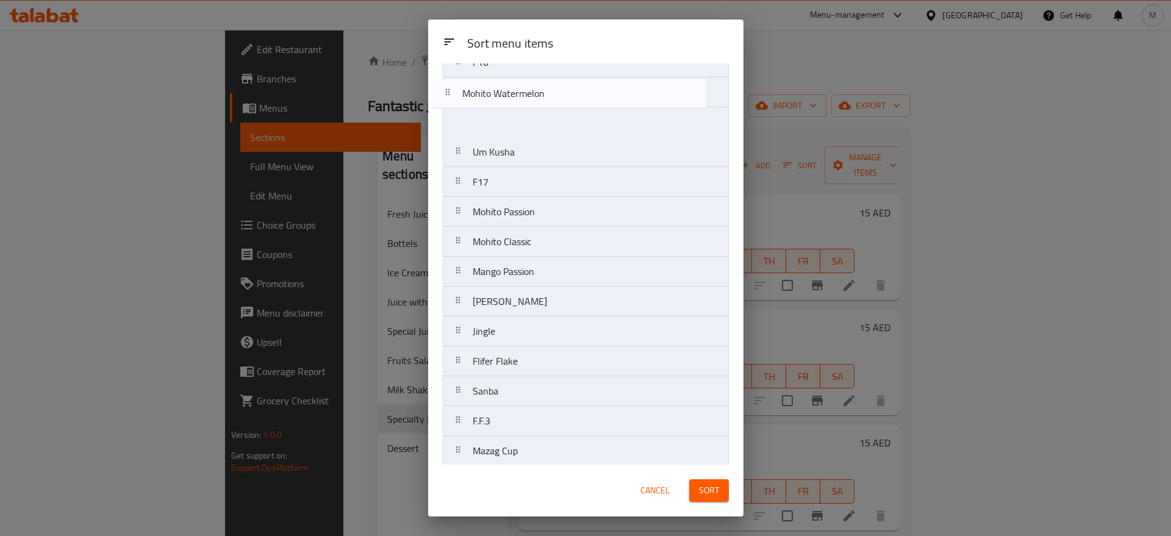
scroll to position [0, 0]
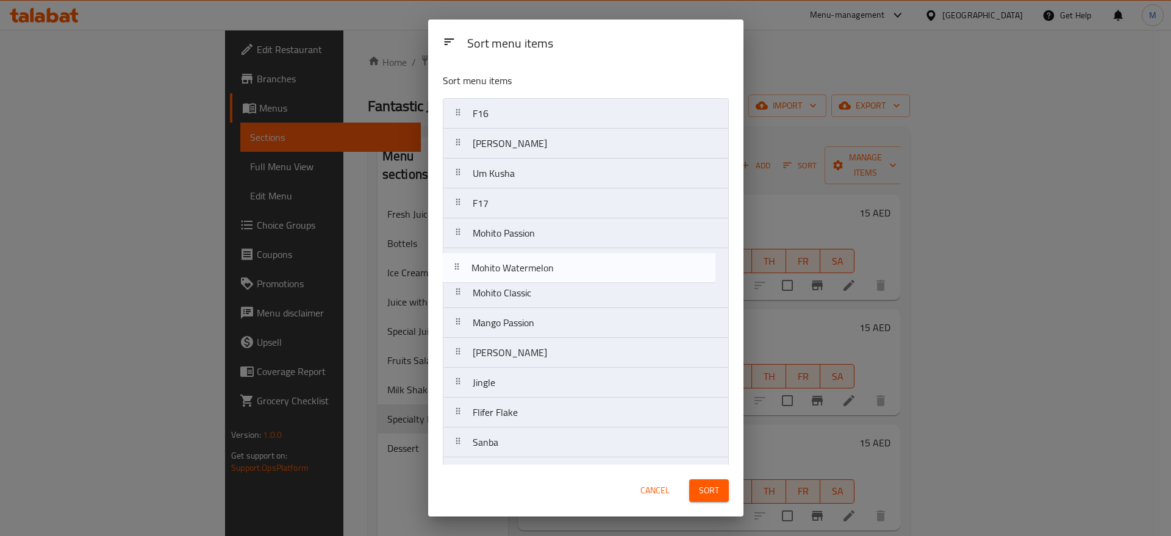
click at [551, 270] on nav "F16 Abu Kasha Um Kusha F17 Mohito Passion Mohito Classic Mango Passion Mohito S…" at bounding box center [586, 502] width 286 height 808
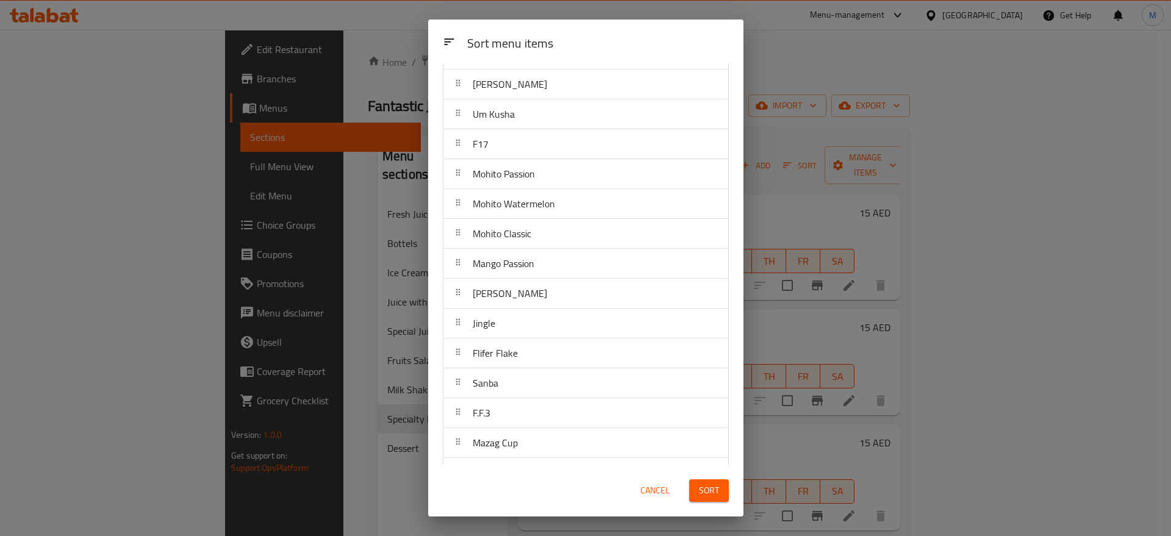
scroll to position [48, 0]
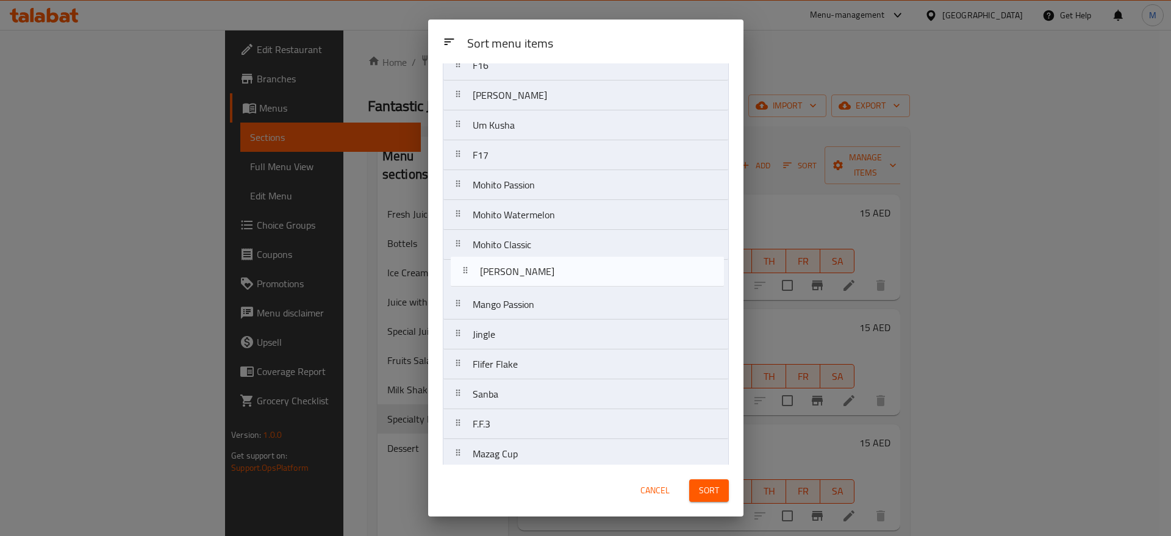
drag, startPoint x: 526, startPoint y: 306, endPoint x: 534, endPoint y: 262, distance: 44.6
click at [534, 262] on nav "F16 Abu Kasha Um Kusha F17 Mohito Passion Mohito Watermelon Mohito Classic Mang…" at bounding box center [586, 454] width 286 height 808
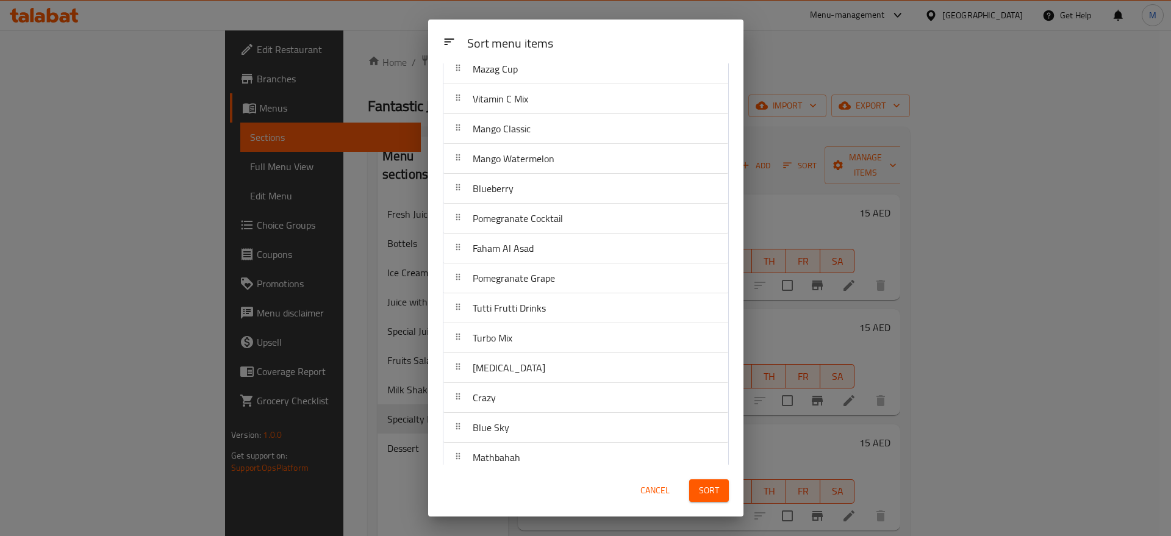
scroll to position [446, 0]
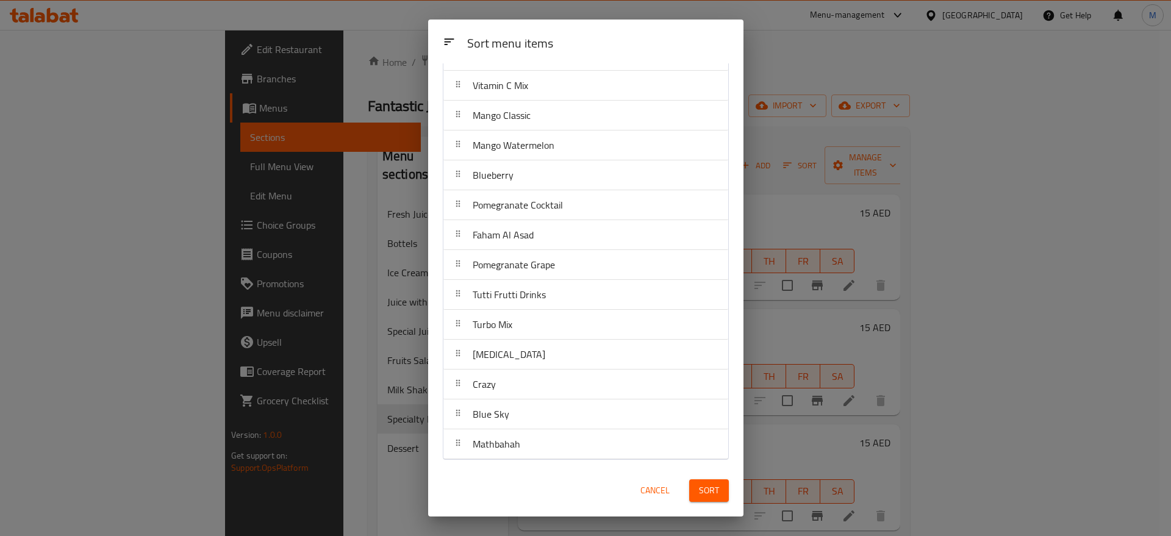
click at [711, 489] on span "Sort" at bounding box center [709, 490] width 20 height 15
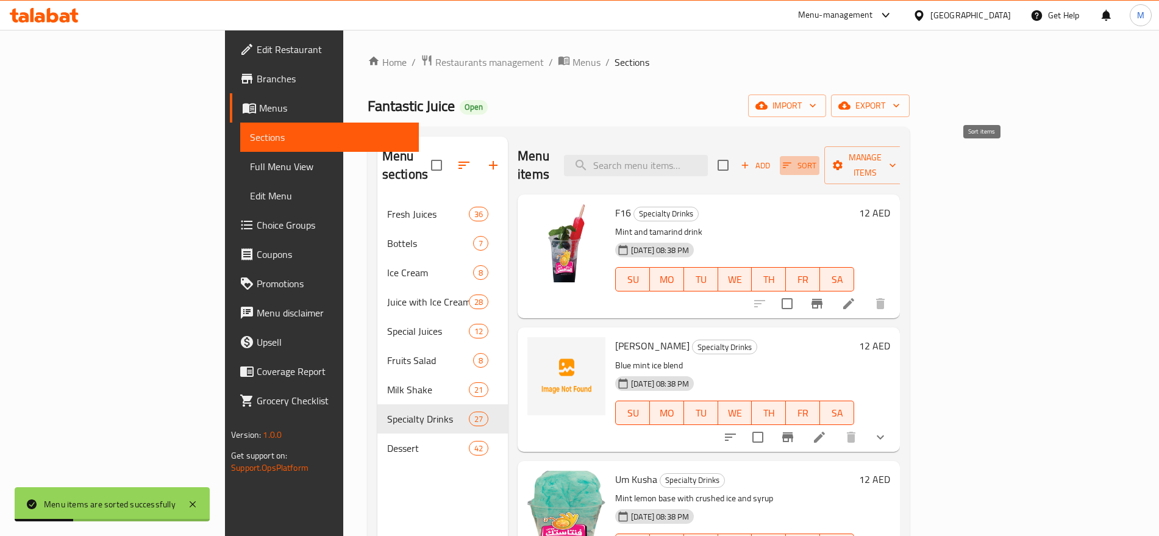
click at [793, 160] on icon "button" at bounding box center [787, 165] width 11 height 11
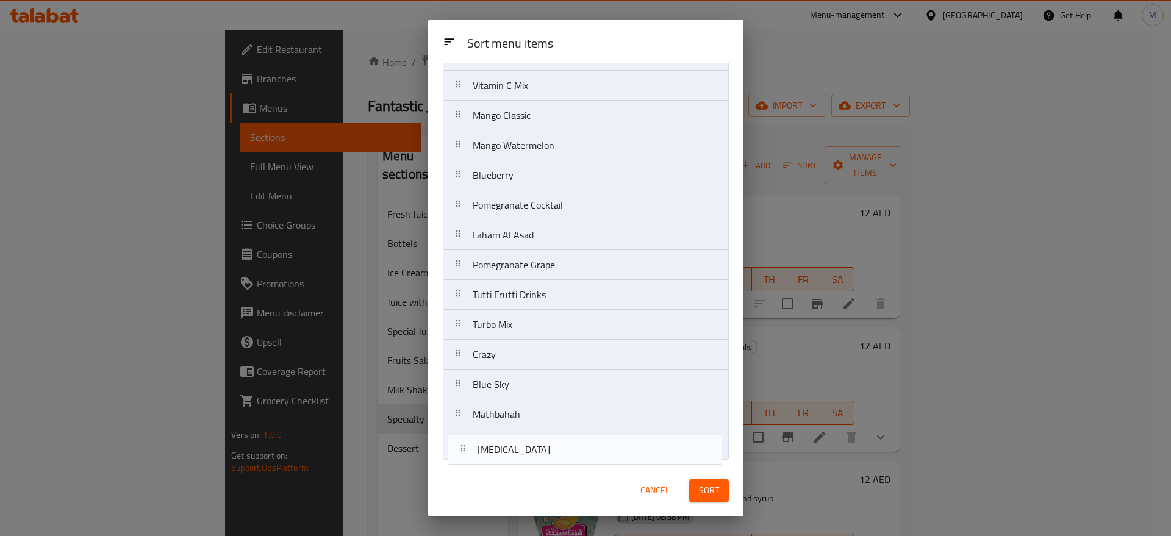
drag, startPoint x: 525, startPoint y: 357, endPoint x: 529, endPoint y: 459, distance: 101.9
click at [529, 459] on nav "F16 Abu Kasha Um Kusha F17 Mohito Passion Mohito Watermelon Mohito Classic Mohi…" at bounding box center [586, 56] width 286 height 808
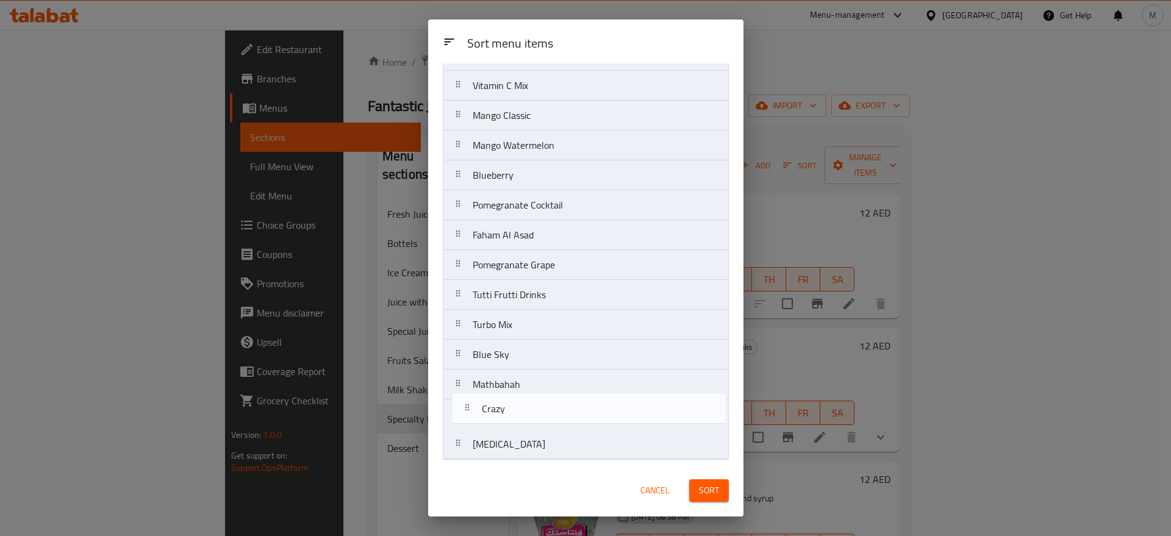
drag, startPoint x: 529, startPoint y: 356, endPoint x: 537, endPoint y: 423, distance: 67.6
click at [537, 423] on nav "F16 Abu Kasha Um Kusha F17 Mohito Passion Mohito Watermelon Mohito Classic Mohi…" at bounding box center [586, 56] width 286 height 808
drag, startPoint x: 525, startPoint y: 353, endPoint x: 531, endPoint y: 395, distance: 42.5
click at [531, 395] on nav "F16 Abu Kasha Um Kusha F17 Mohito Passion Mohito Watermelon Mohito Classic Mohi…" at bounding box center [586, 56] width 286 height 808
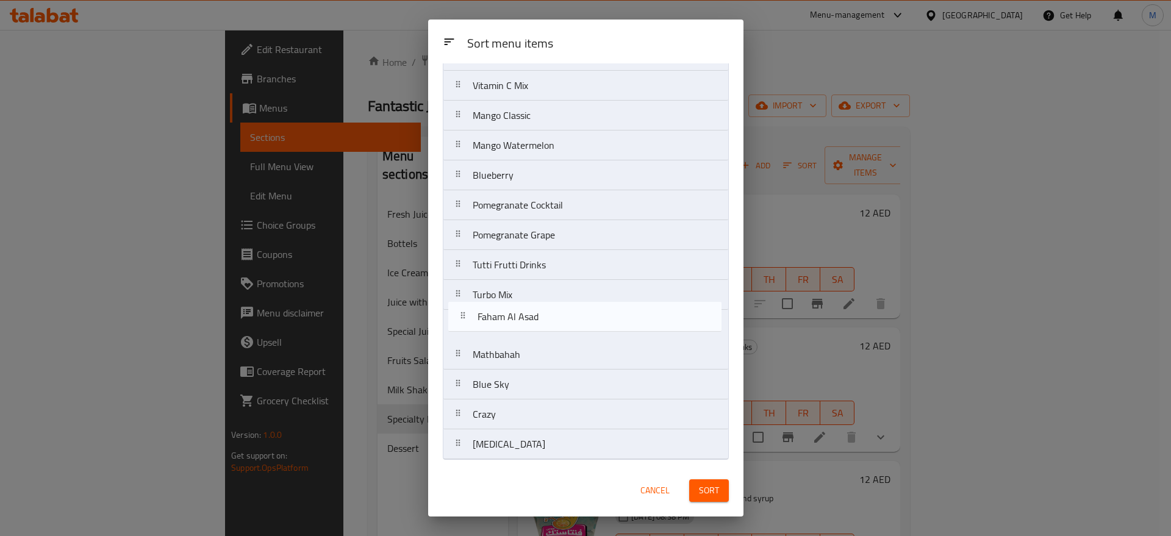
drag, startPoint x: 557, startPoint y: 243, endPoint x: 562, endPoint y: 328, distance: 84.9
click at [562, 328] on nav "F16 Abu Kasha Um Kusha F17 Mohito Passion Mohito Watermelon Mohito Classic Mohi…" at bounding box center [586, 56] width 286 height 808
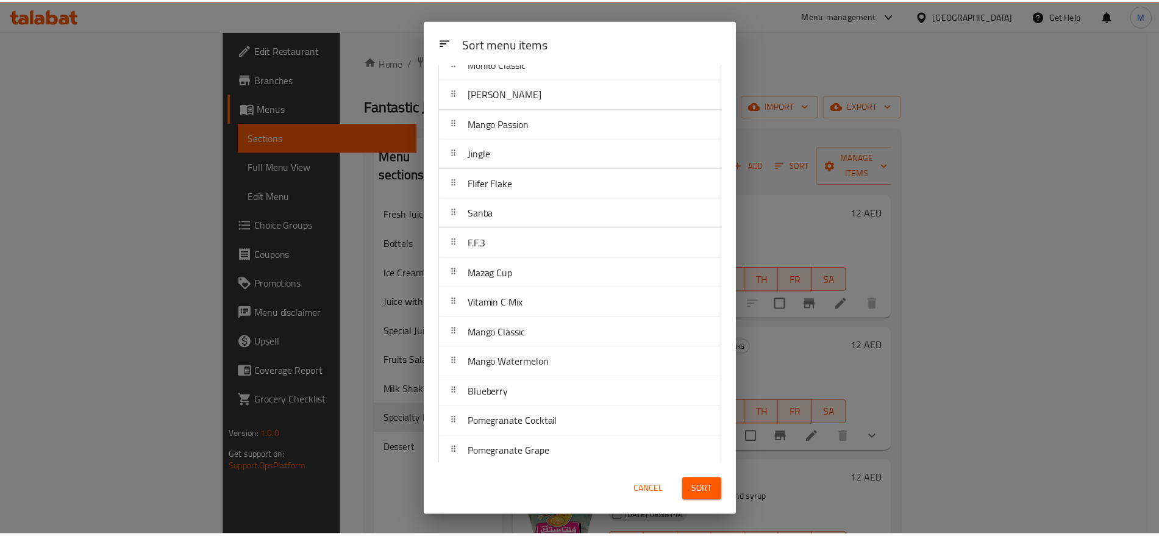
scroll to position [229, 0]
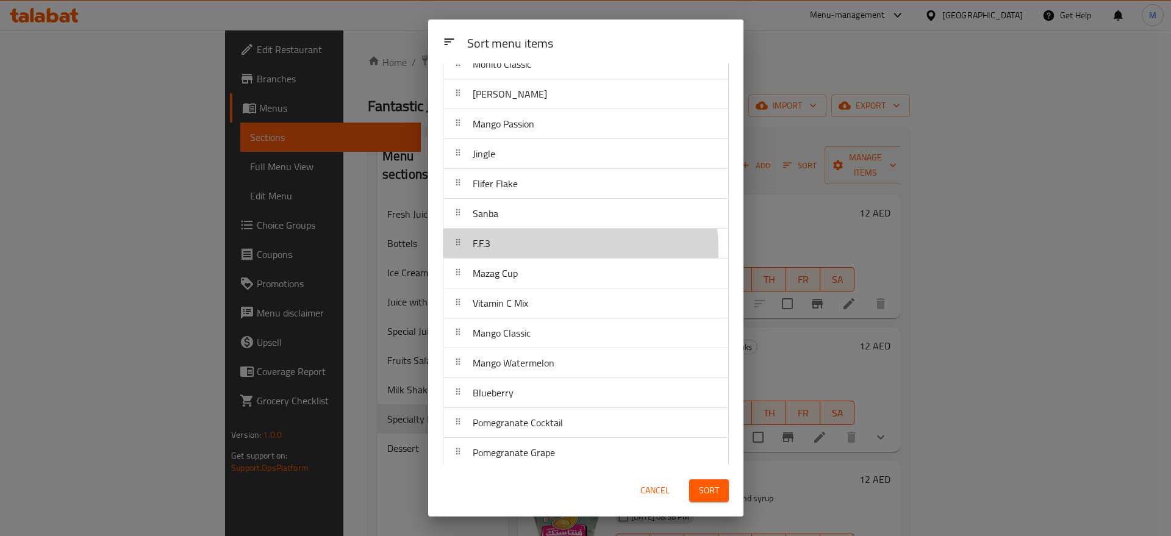
click at [556, 249] on div "F.F.3" at bounding box center [585, 243] width 275 height 29
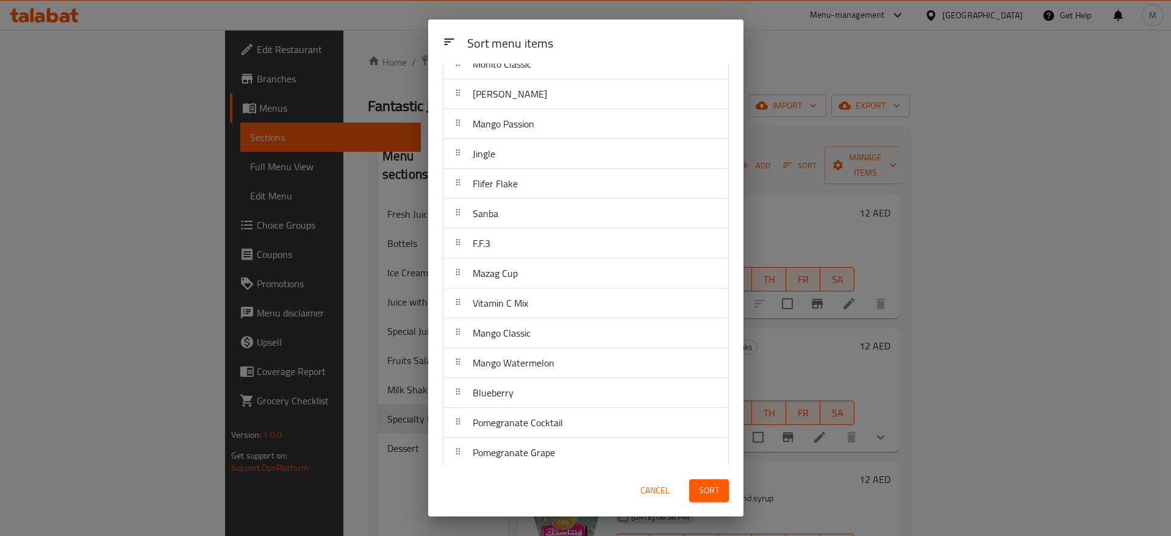
click at [701, 493] on span "Sort" at bounding box center [709, 490] width 20 height 15
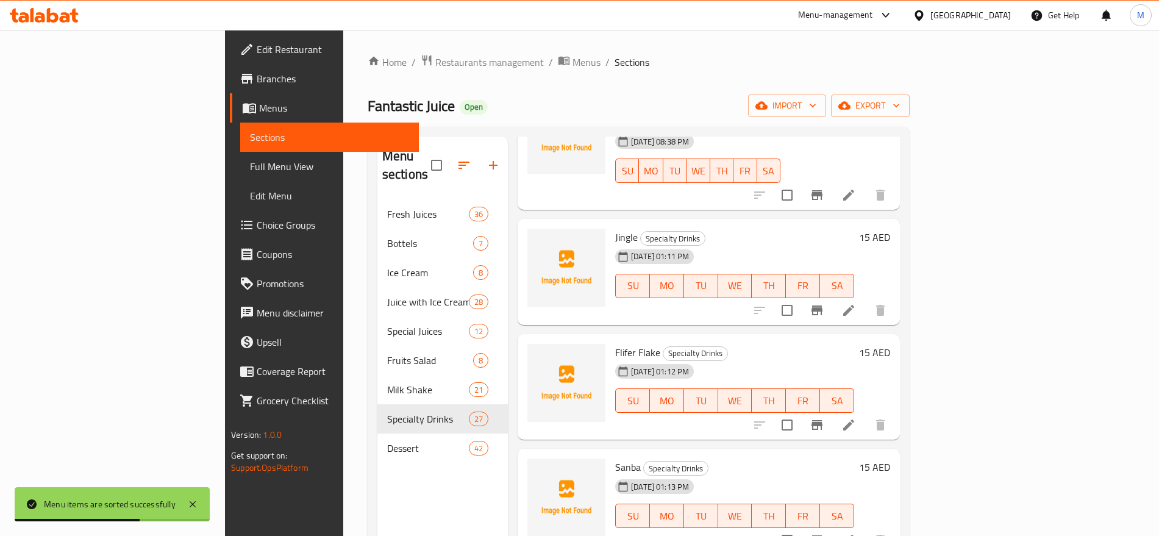
scroll to position [1168, 0]
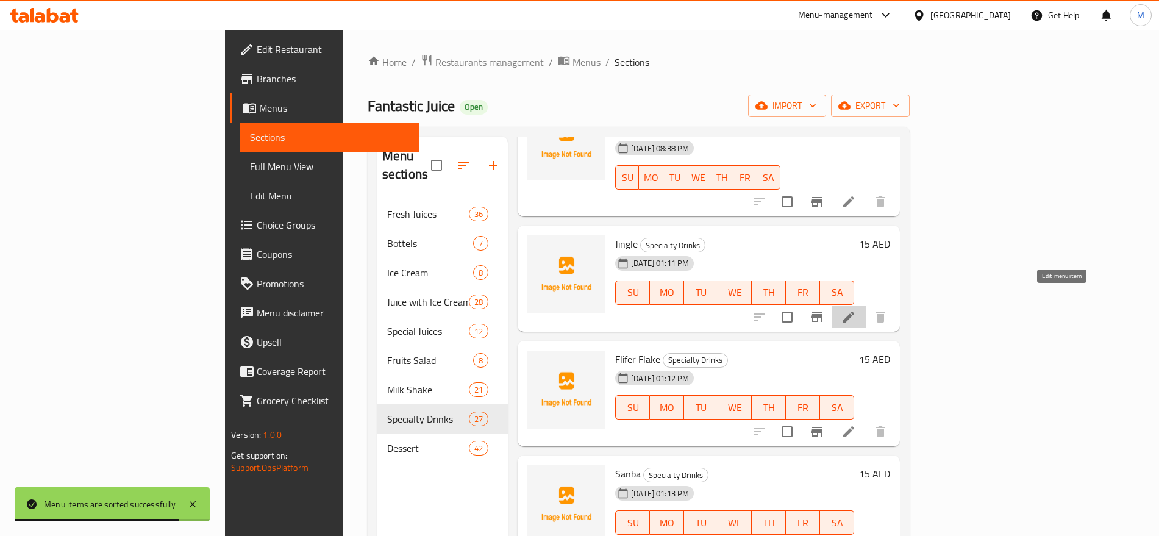
click at [856, 310] on icon at bounding box center [849, 317] width 15 height 15
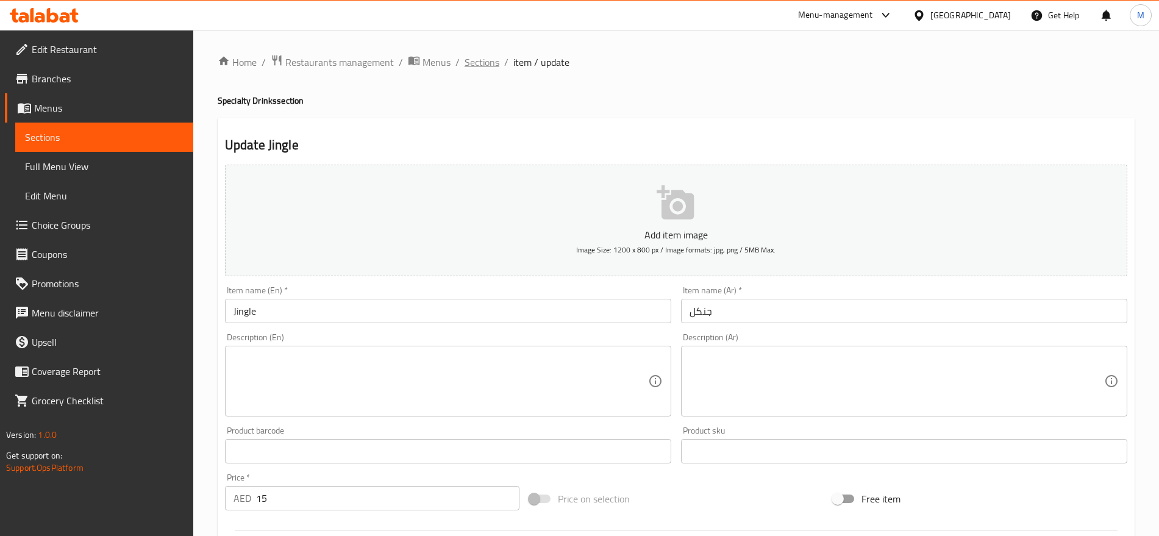
click at [479, 60] on span "Sections" at bounding box center [482, 62] width 35 height 15
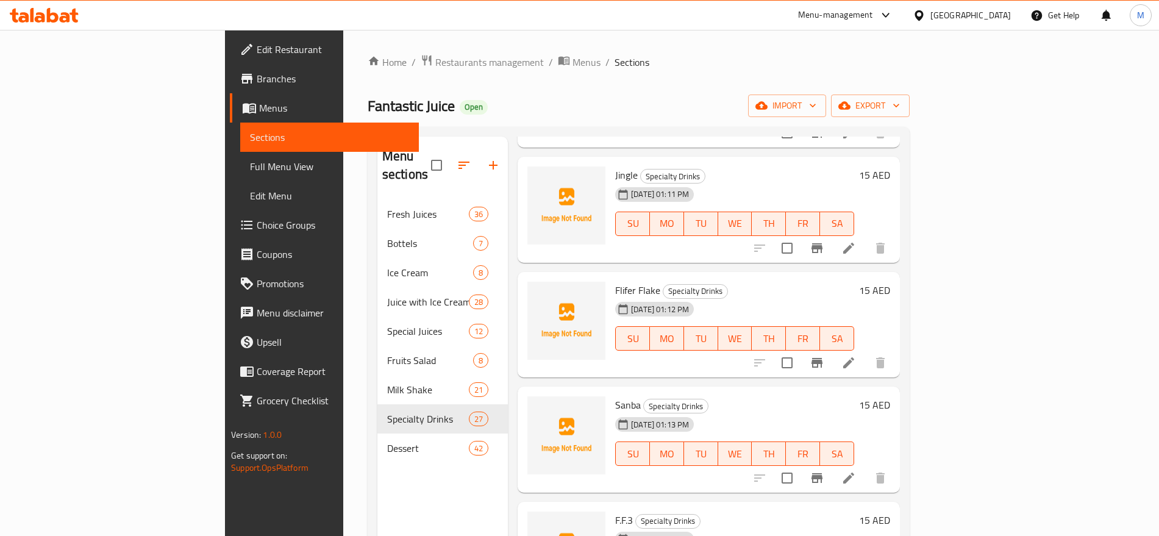
scroll to position [1280, 0]
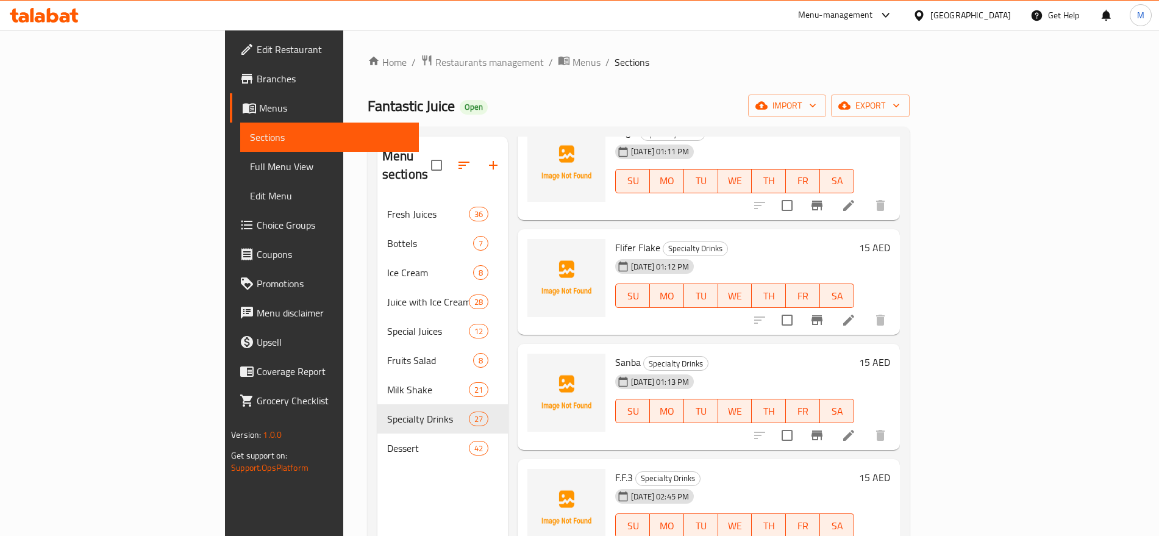
click at [895, 314] on div at bounding box center [820, 320] width 150 height 29
click at [856, 313] on icon at bounding box center [849, 320] width 15 height 15
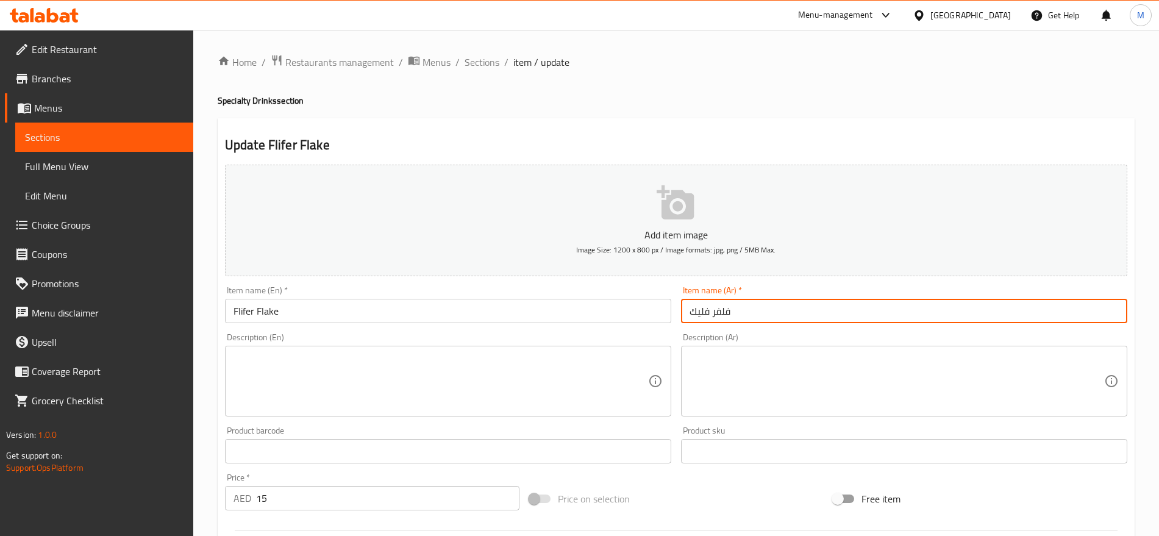
click at [800, 310] on input "فلفر فليك" at bounding box center [904, 311] width 446 height 24
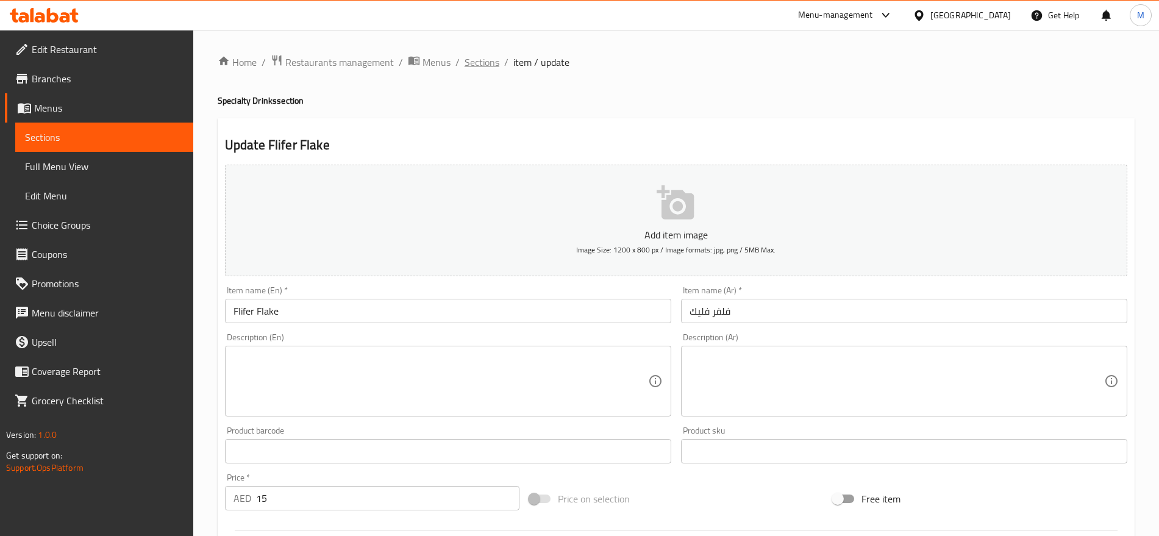
click at [487, 70] on div "Home / Restaurants management / Menus / Sections / item / update Specialty Drin…" at bounding box center [676, 445] width 917 height 783
click at [487, 70] on span "Sections" at bounding box center [482, 62] width 35 height 15
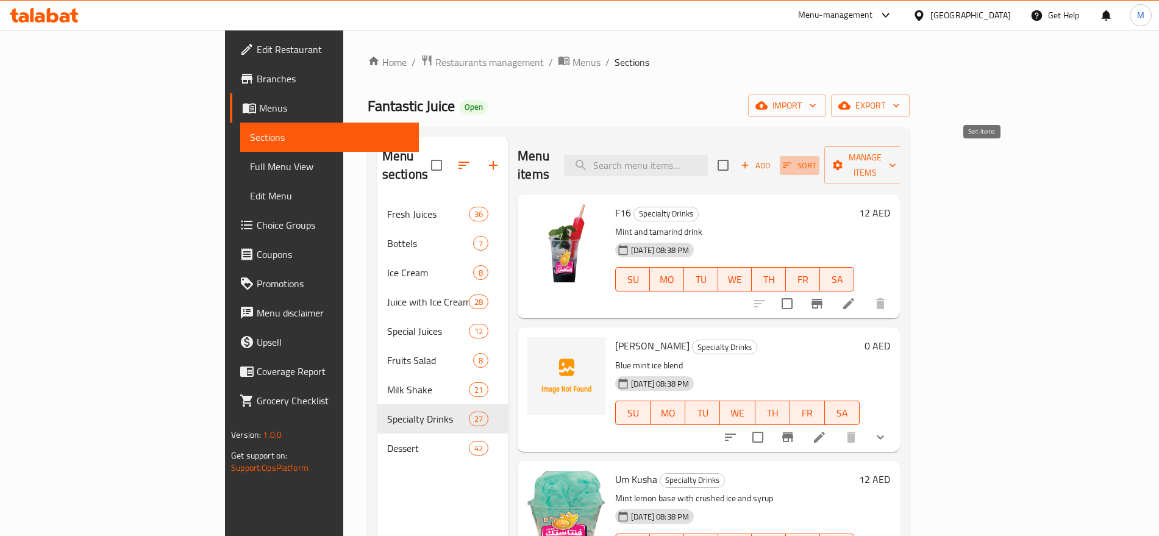
click at [820, 156] on button "Sort" at bounding box center [800, 165] width 40 height 19
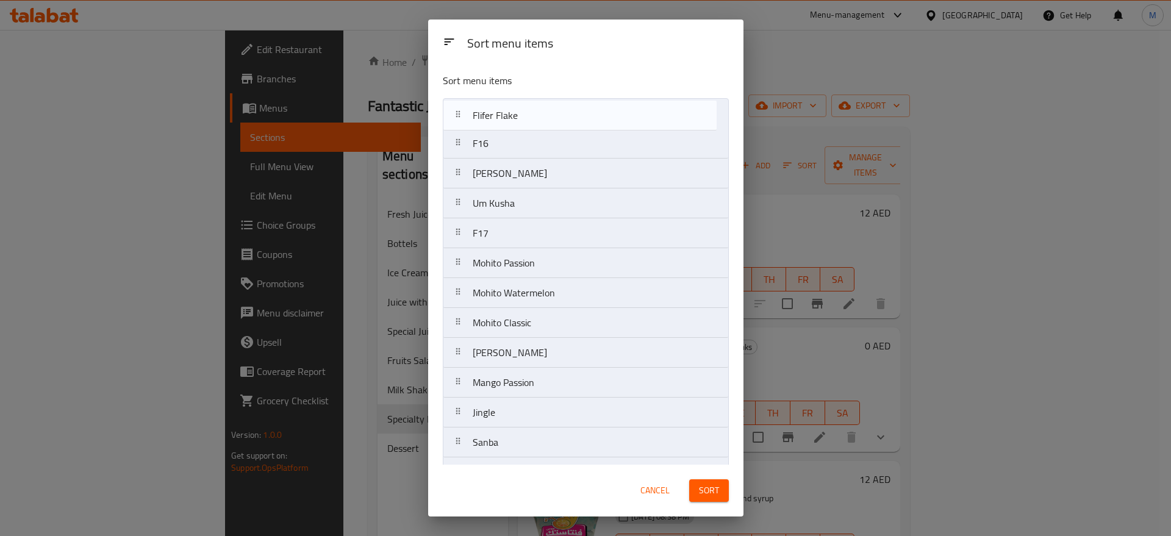
drag, startPoint x: 544, startPoint y: 284, endPoint x: 544, endPoint y: 104, distance: 179.9
click at [544, 104] on nav "F16 Abu Kasha Um Kusha F17 Mohito Passion Mohito Watermelon Mohito Classic Mohi…" at bounding box center [586, 502] width 286 height 808
drag, startPoint x: 529, startPoint y: 182, endPoint x: 547, endPoint y: 87, distance: 96.9
click at [547, 87] on div "Sort menu items Flifer Flake F16 Abu Kasha Um Kusha F17 Mohito Passion Mohito W…" at bounding box center [585, 263] width 315 height 401
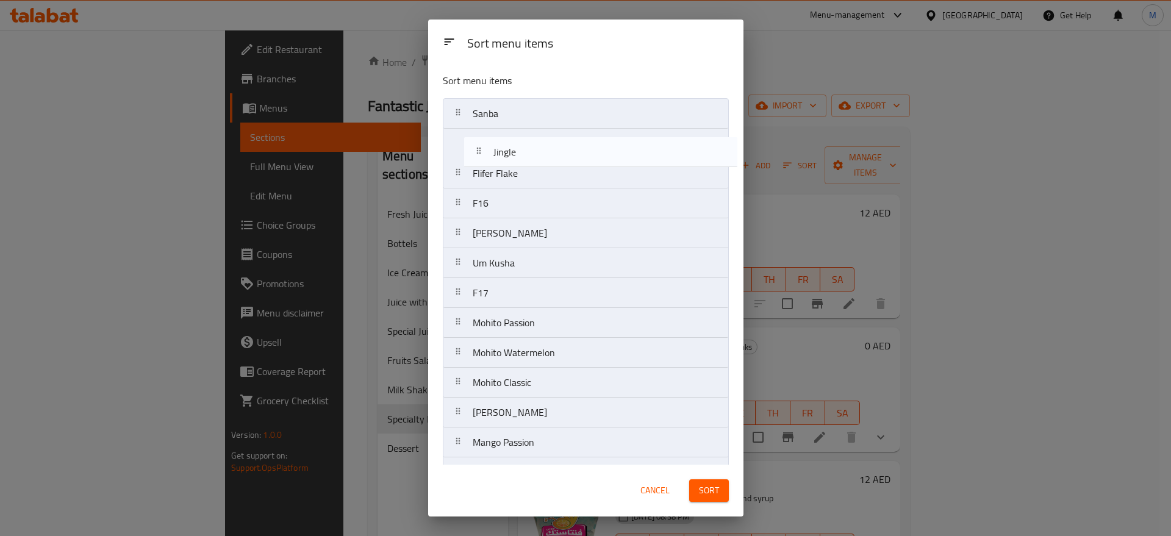
scroll to position [1, 0]
drag, startPoint x: 519, startPoint y: 90, endPoint x: 542, endPoint y: 181, distance: 94.2
click at [542, 181] on nav "Sanba Flifer Flake F16 Abu Kasha Um Kusha F17 Mohito Passion Mohito Watermelon …" at bounding box center [586, 502] width 286 height 808
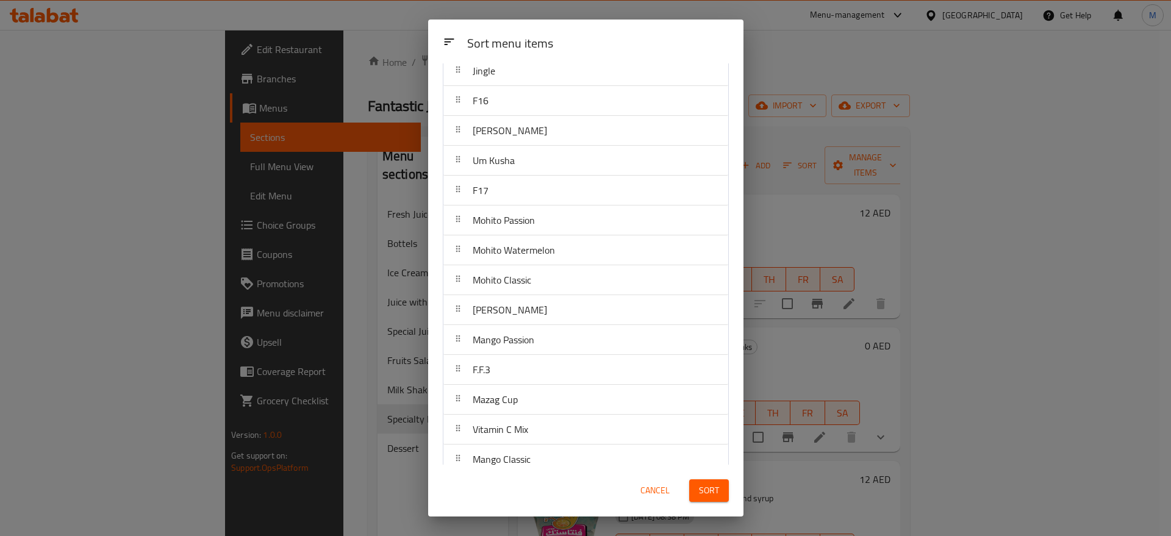
scroll to position [96, 0]
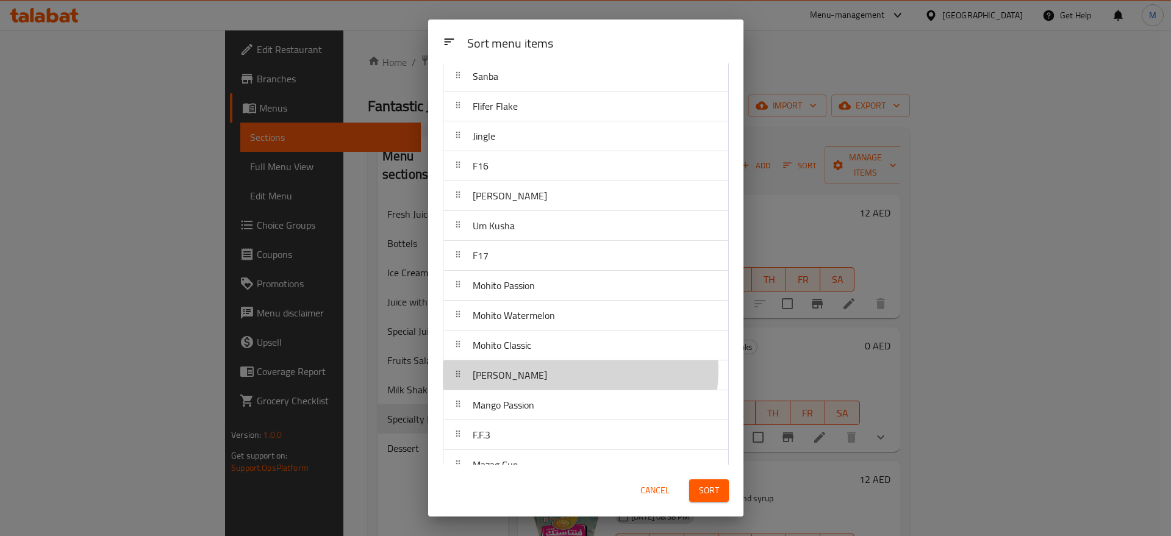
click at [559, 370] on div "Mohito Spinach" at bounding box center [585, 374] width 275 height 29
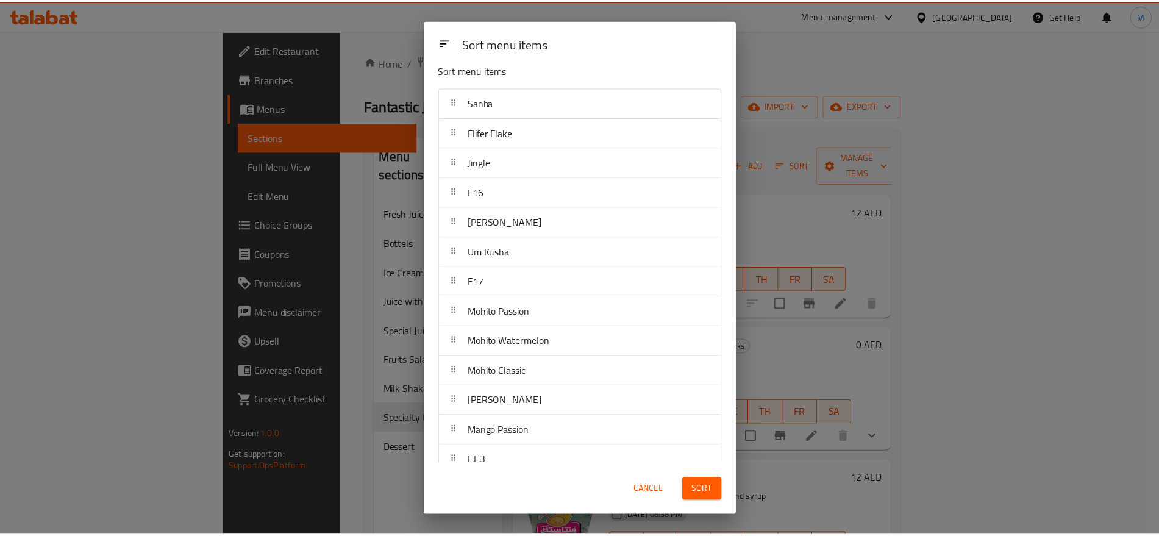
scroll to position [0, 0]
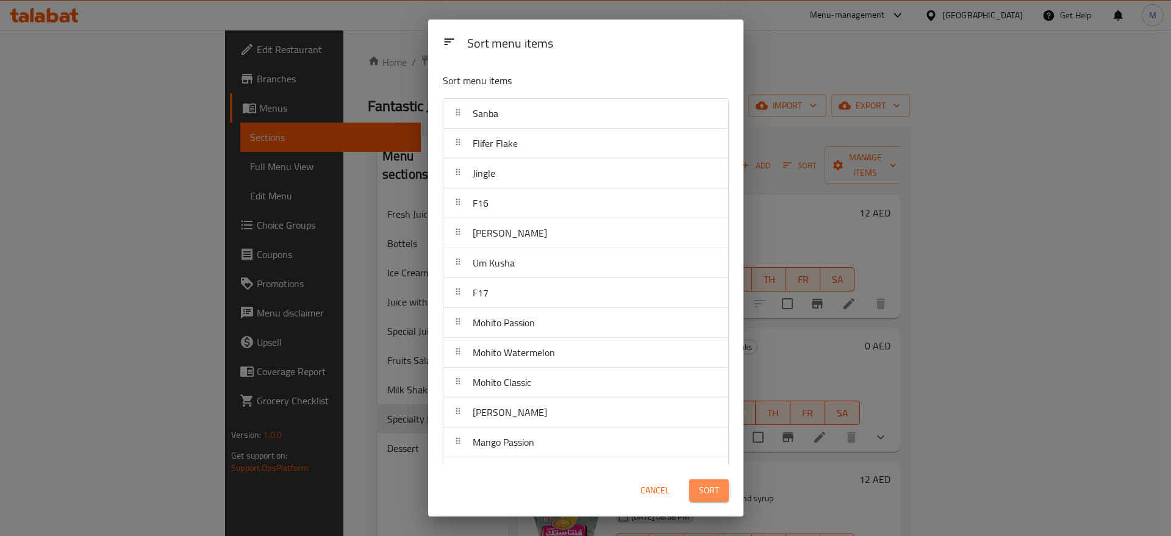
click at [714, 487] on span "Sort" at bounding box center [709, 490] width 20 height 15
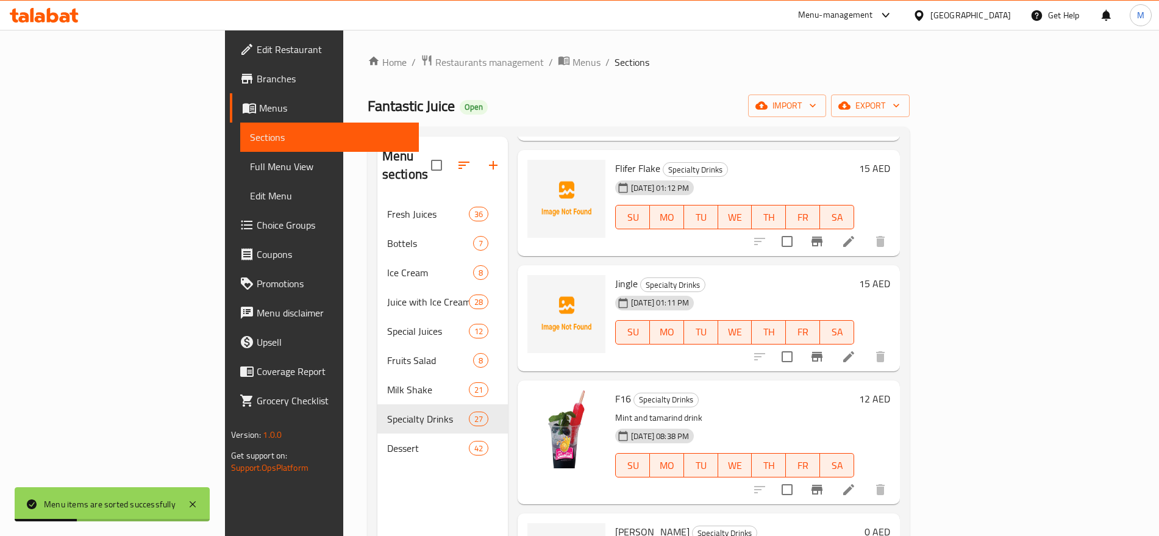
scroll to position [162, 0]
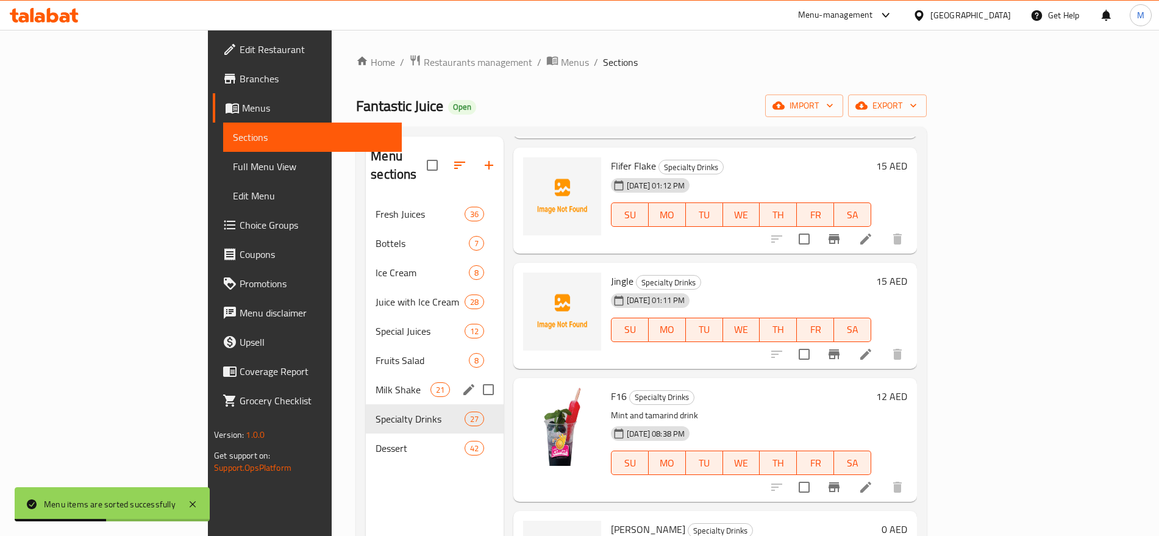
click at [366, 384] on div "Milk Shake 21" at bounding box center [435, 389] width 138 height 29
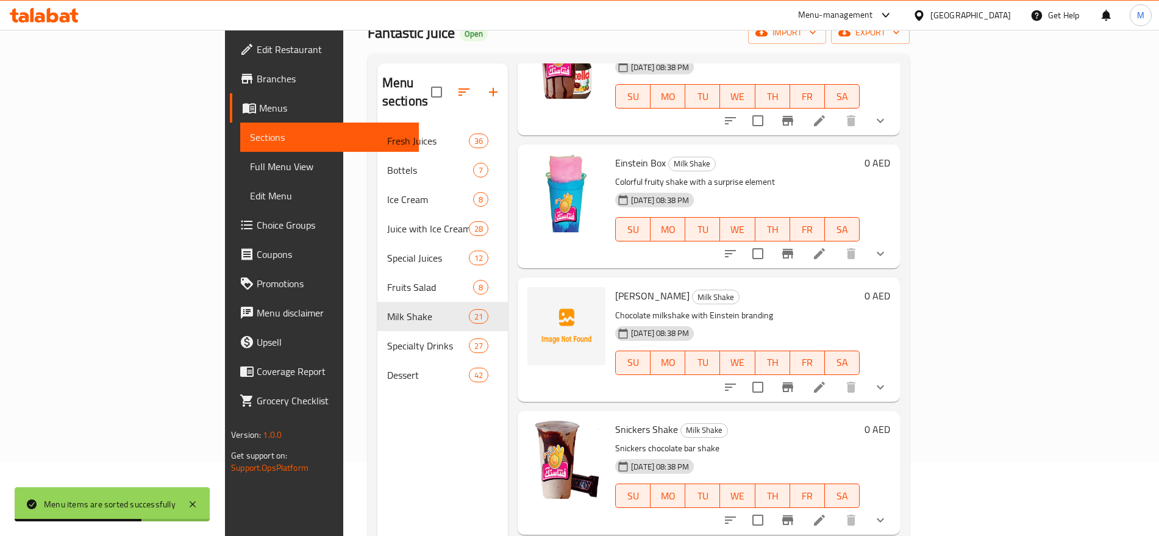
scroll to position [171, 0]
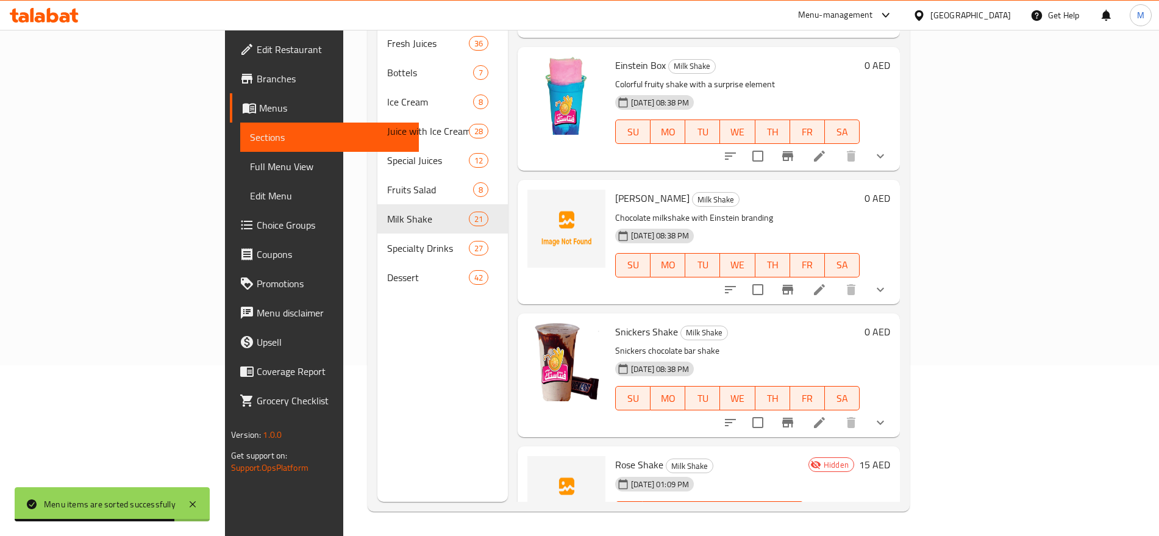
click at [866, 527] on li at bounding box center [849, 538] width 34 height 22
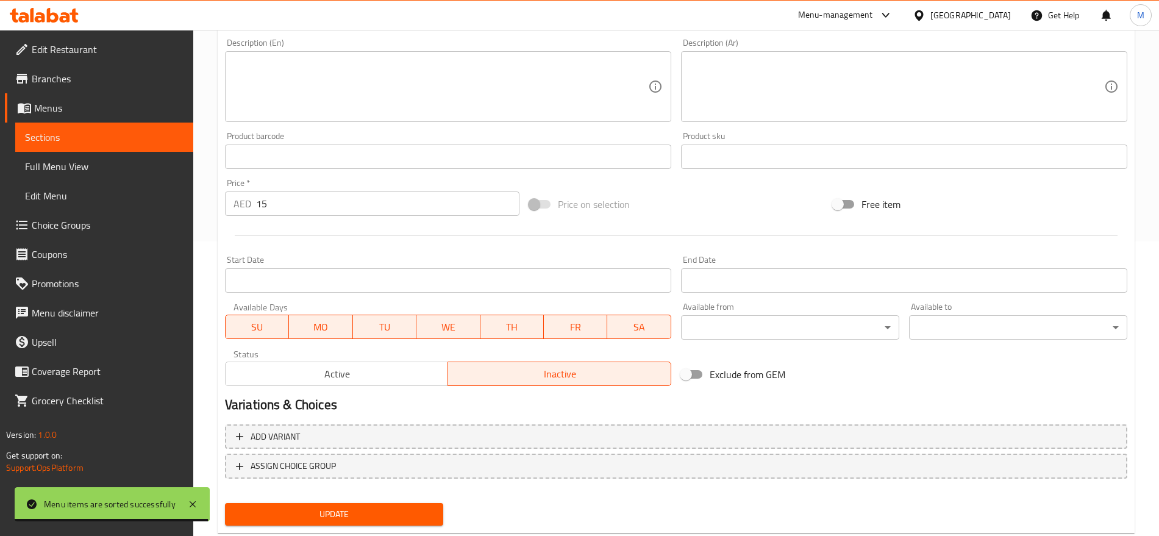
scroll to position [295, 0]
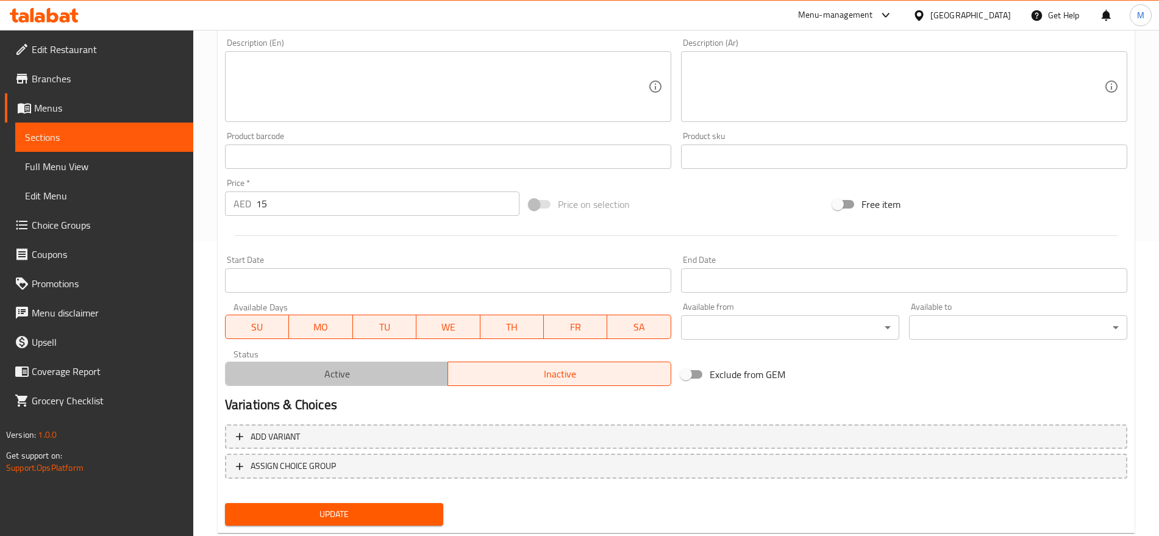
click at [339, 370] on span "Active" at bounding box center [337, 374] width 213 height 18
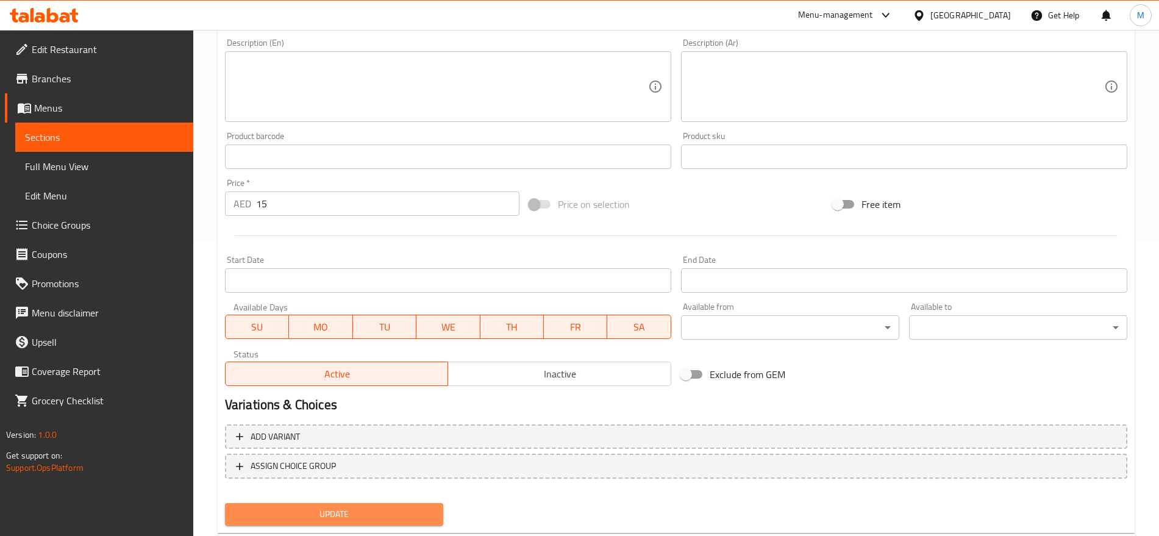
click at [360, 514] on span "Update" at bounding box center [334, 514] width 199 height 15
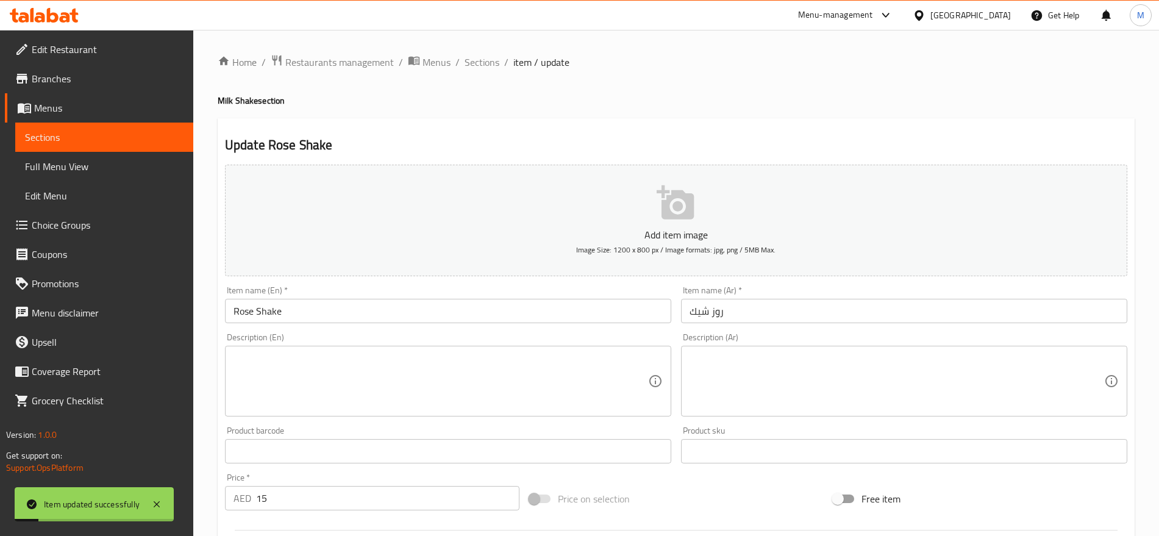
scroll to position [1, 0]
drag, startPoint x: 486, startPoint y: 71, endPoint x: 489, endPoint y: 58, distance: 13.8
click at [489, 58] on div "Home / Restaurants management / Menus / Sections / item / update Milk Shake sec…" at bounding box center [676, 445] width 917 height 783
click at [489, 58] on span "Sections" at bounding box center [482, 61] width 35 height 15
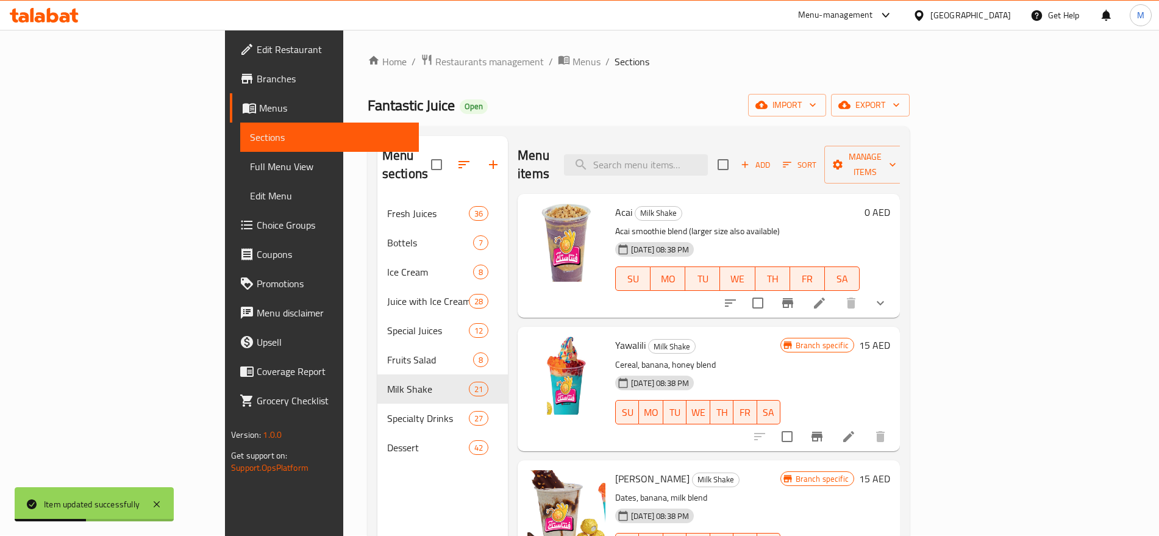
scroll to position [348, 0]
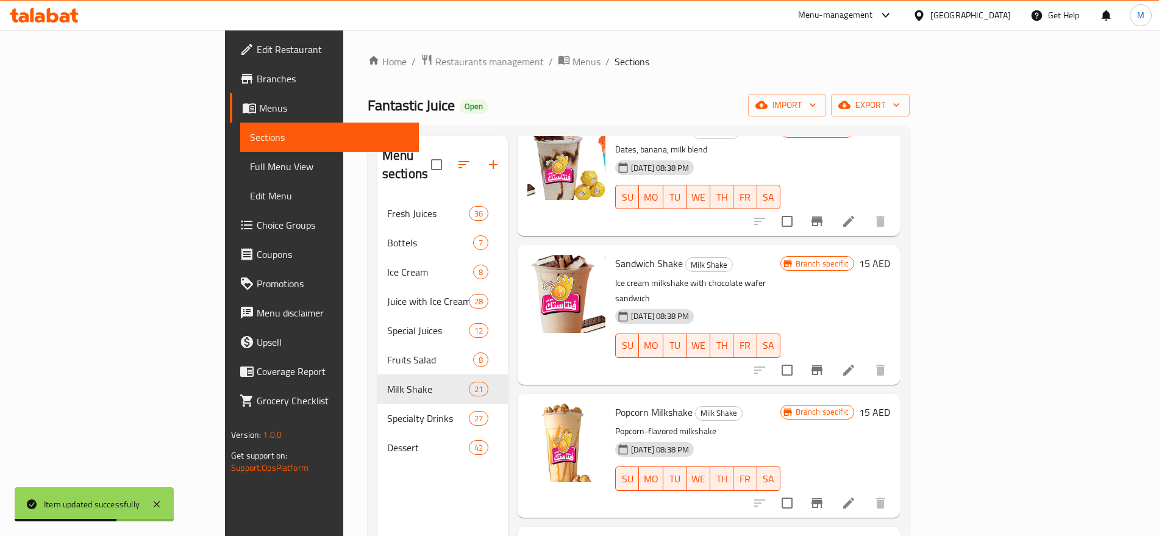
drag, startPoint x: 721, startPoint y: 348, endPoint x: 334, endPoint y: 400, distance: 390.8
click at [387, 411] on span "Specialty Drinks" at bounding box center [428, 418] width 82 height 15
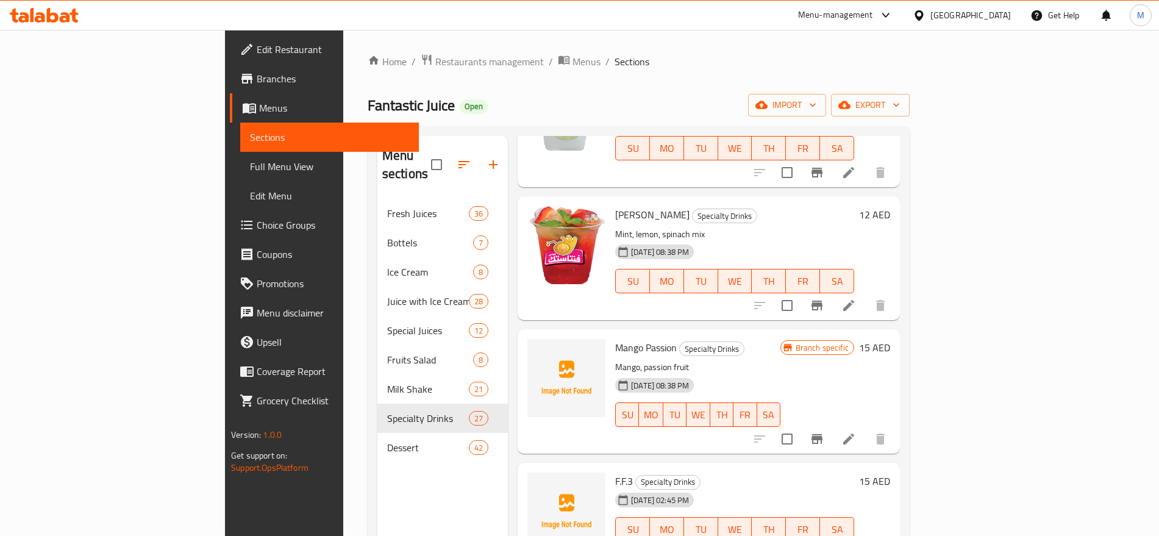
scroll to position [1346, 0]
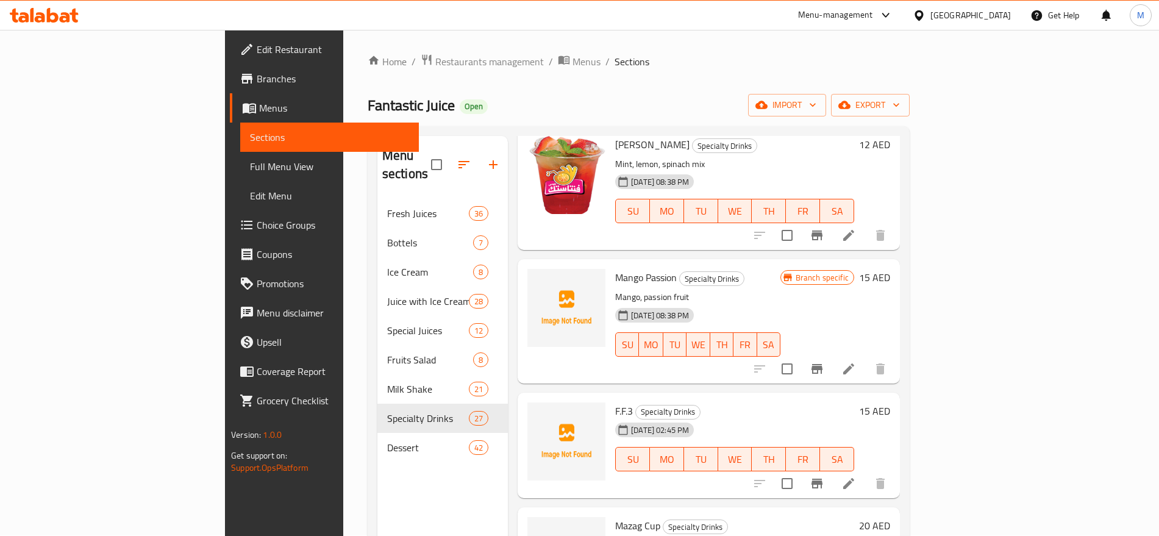
click at [615, 268] on span "Mango Passion" at bounding box center [646, 277] width 62 height 18
copy h6 "Mango Passion"
click at [856, 362] on icon at bounding box center [849, 369] width 15 height 15
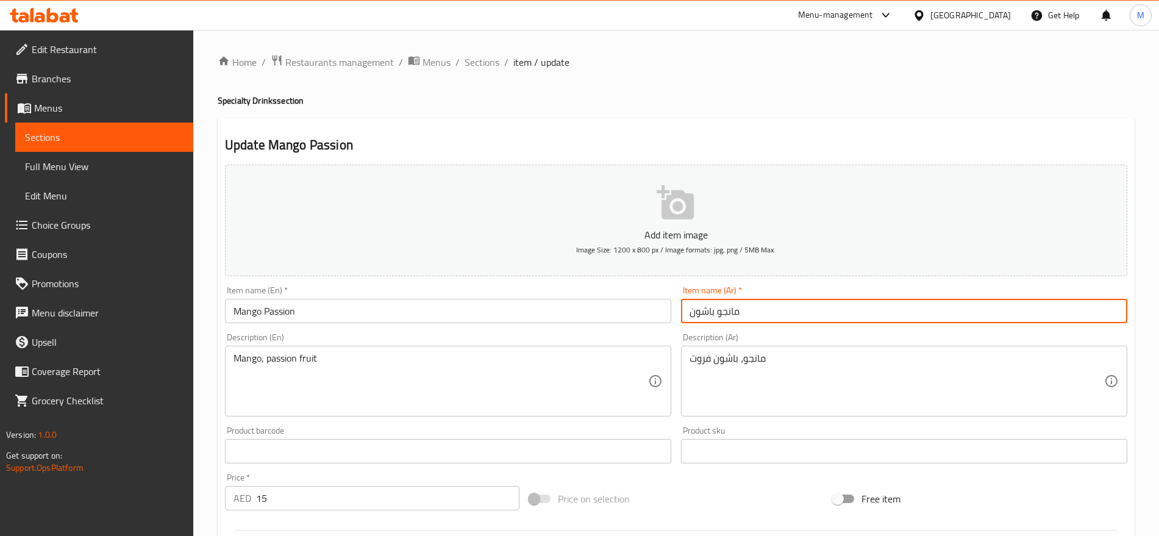
click at [753, 313] on input "مانجو باشون" at bounding box center [904, 311] width 446 height 24
click at [487, 62] on span "Sections" at bounding box center [482, 62] width 35 height 15
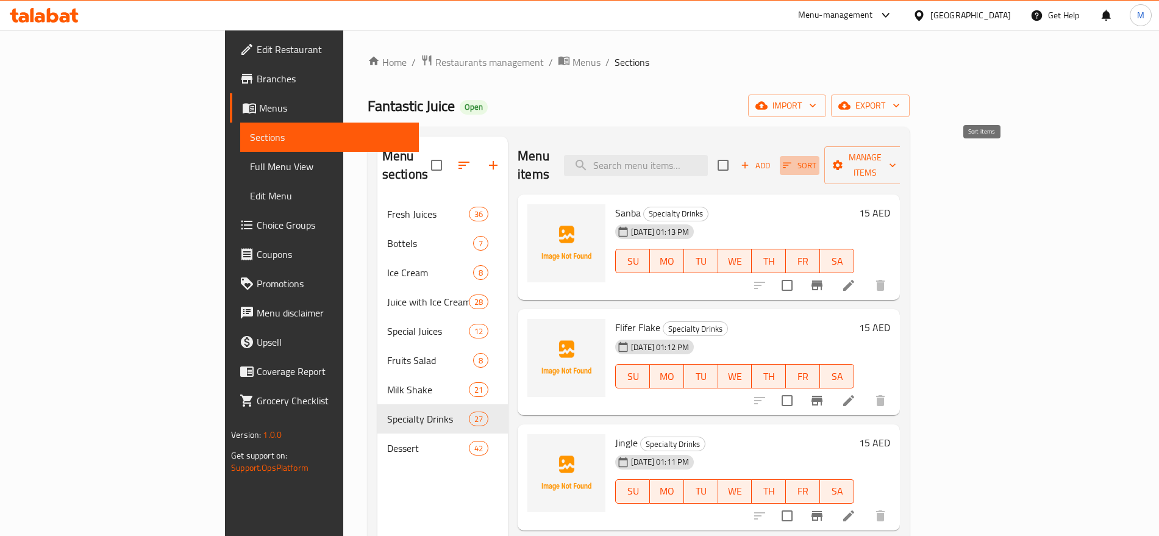
click at [793, 160] on icon "button" at bounding box center [787, 165] width 11 height 11
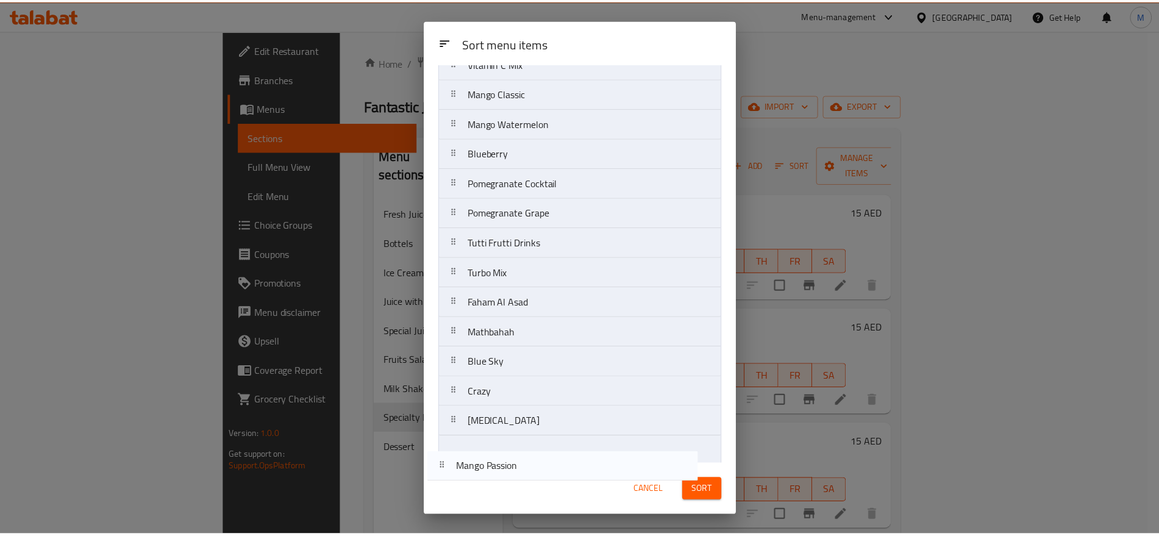
scroll to position [446, 0]
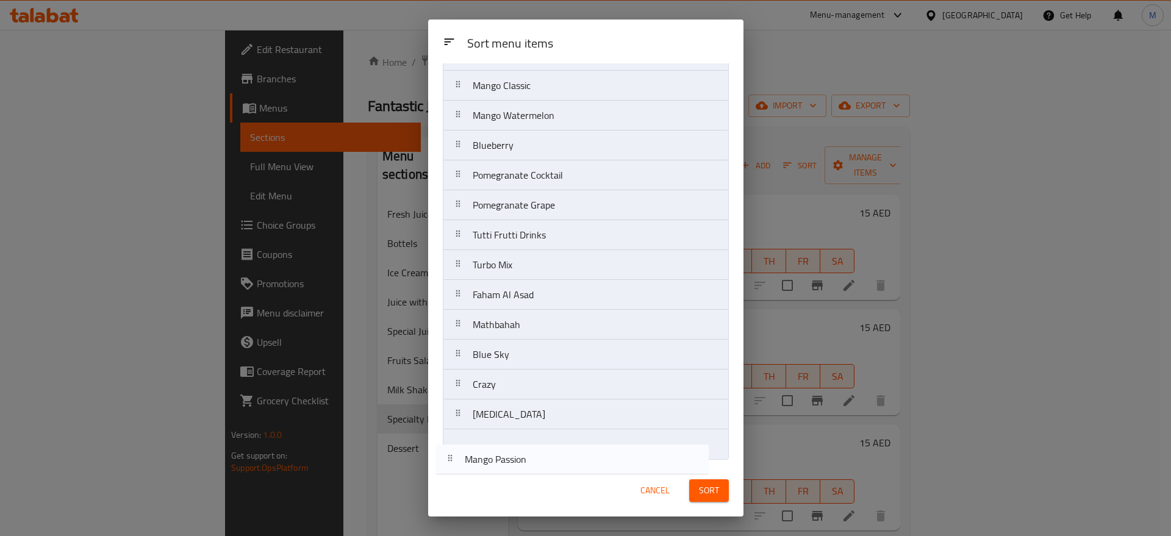
drag, startPoint x: 565, startPoint y: 254, endPoint x: 555, endPoint y: 464, distance: 210.1
click at [555, 464] on div "Sort menu items Sort menu items Sanba Flifer Flake Jingle F16 Abu Kasha Um Kush…" at bounding box center [585, 268] width 315 height 497
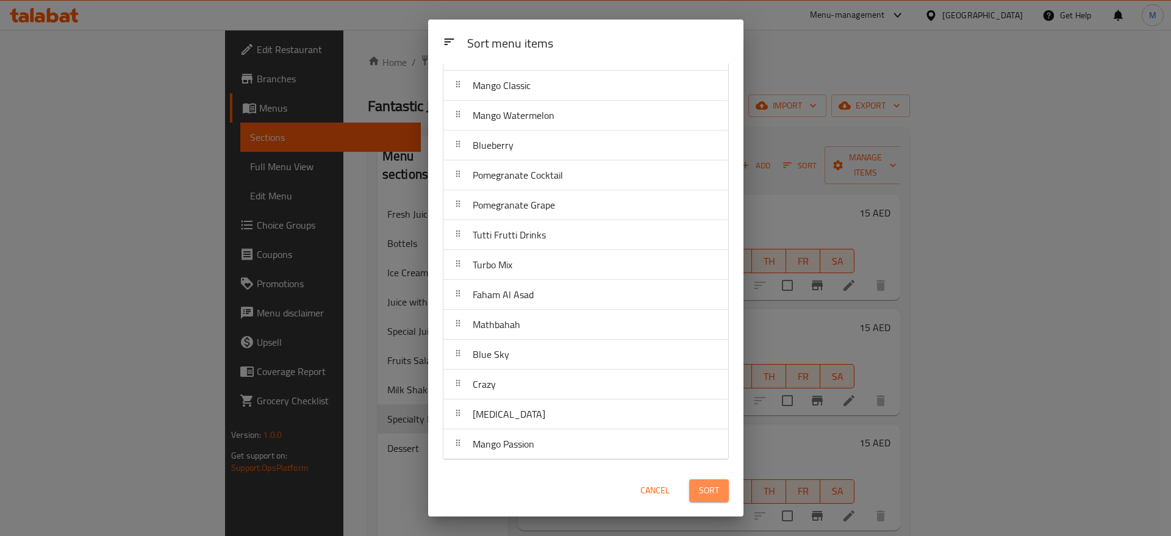
click at [708, 487] on span "Sort" at bounding box center [709, 490] width 20 height 15
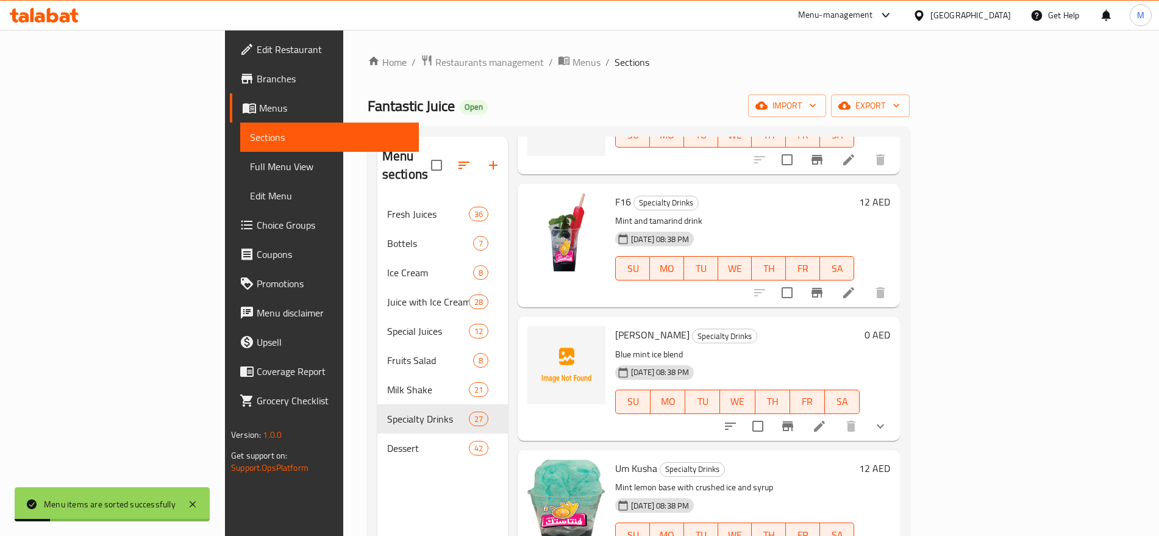
scroll to position [388, 0]
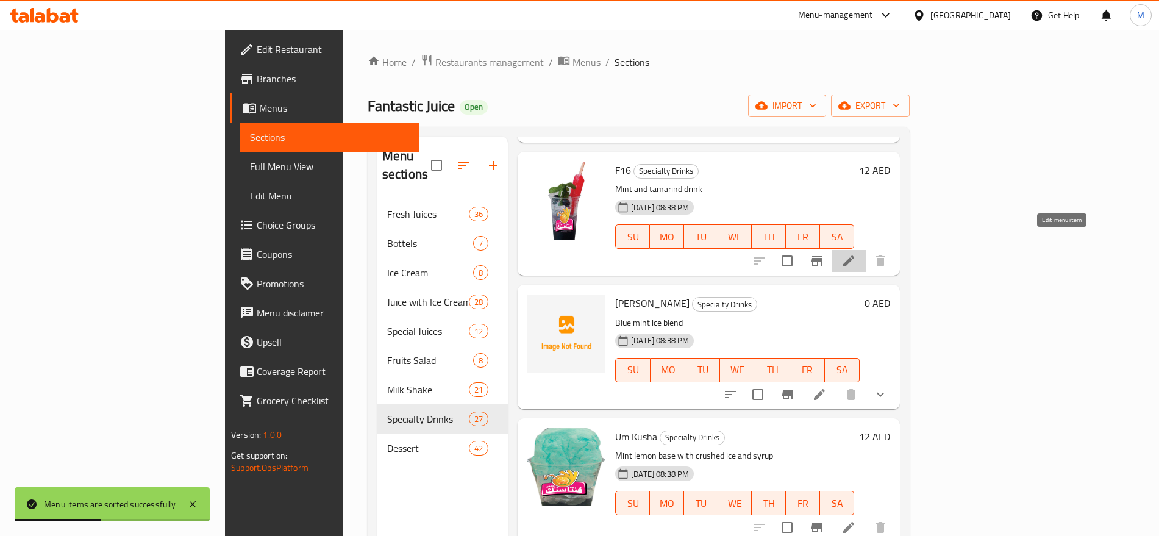
click at [856, 254] on icon at bounding box center [849, 261] width 15 height 15
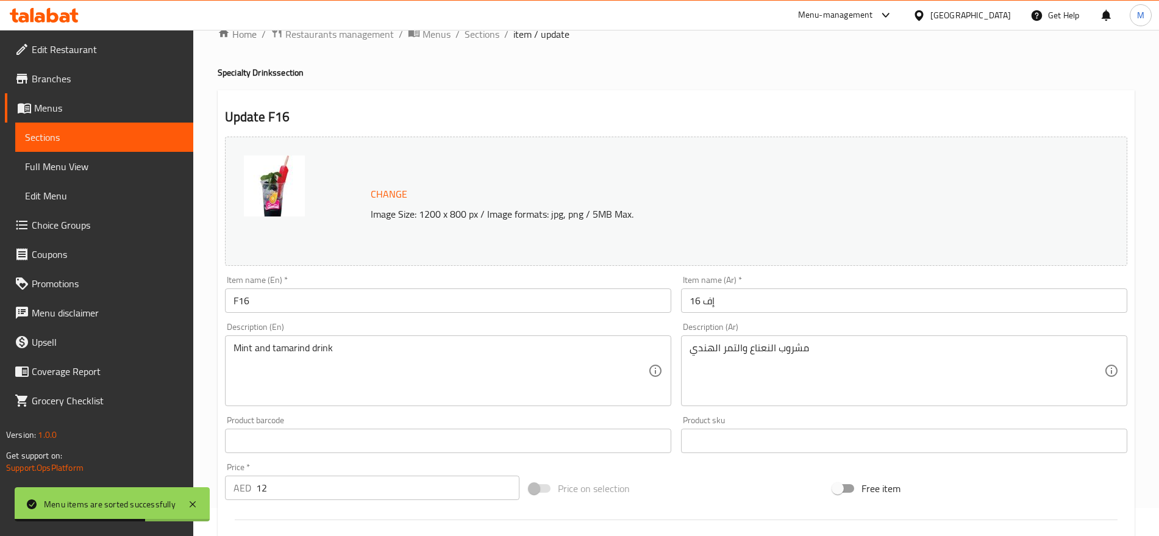
scroll to position [343, 0]
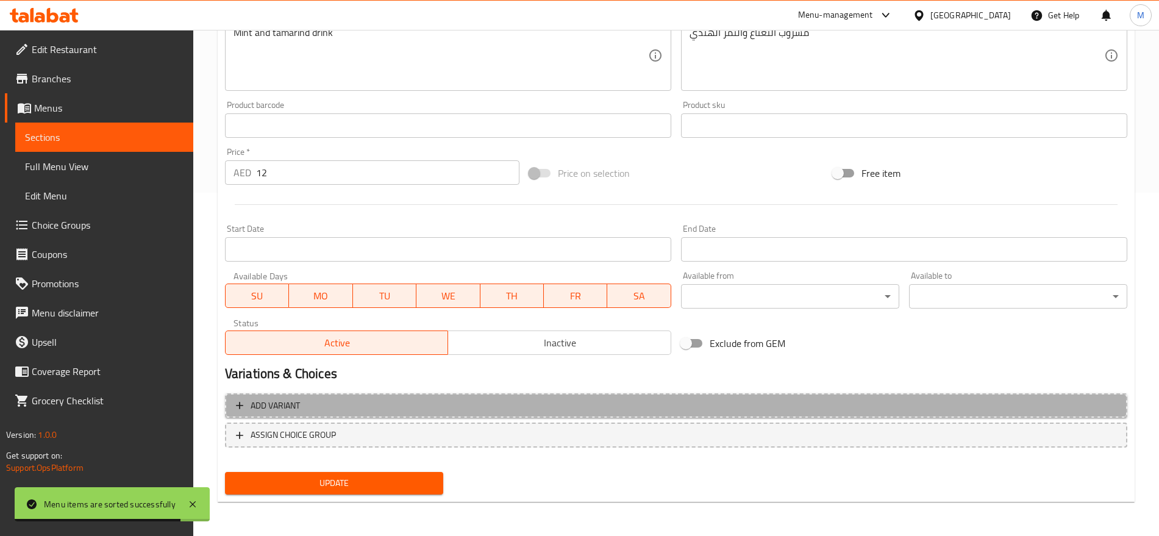
click at [902, 403] on span "Add variant" at bounding box center [676, 405] width 881 height 15
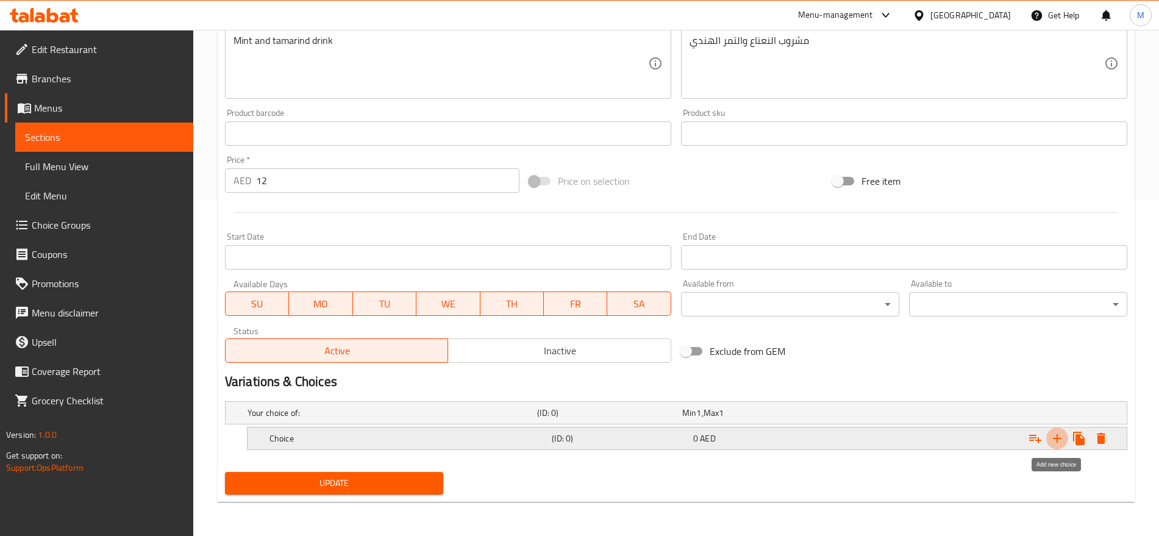
click at [1053, 440] on icon "Expand" at bounding box center [1057, 438] width 15 height 15
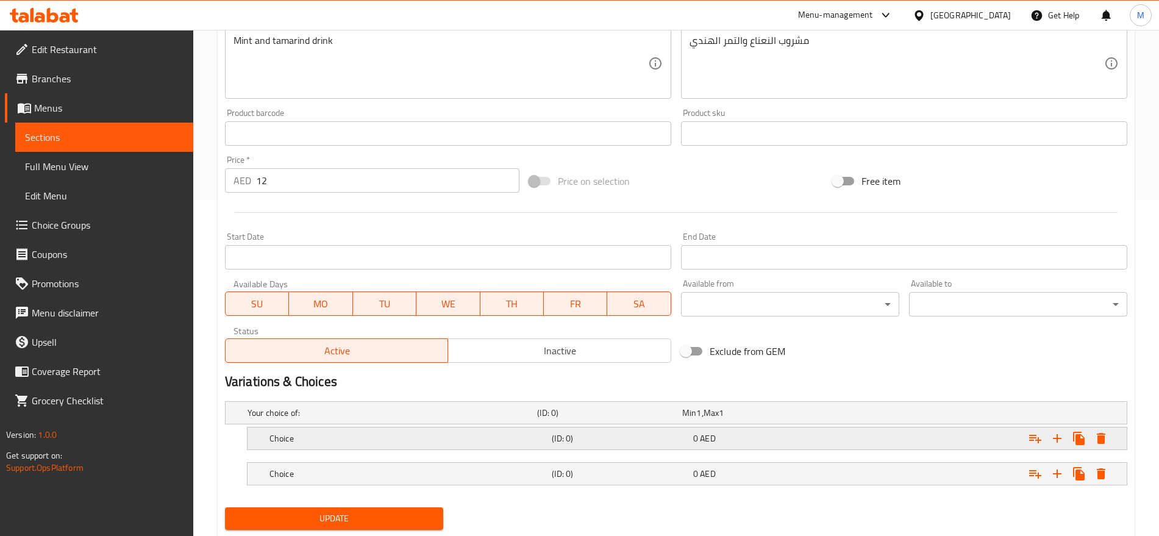
click at [839, 415] on div "Expand" at bounding box center [970, 412] width 290 height 5
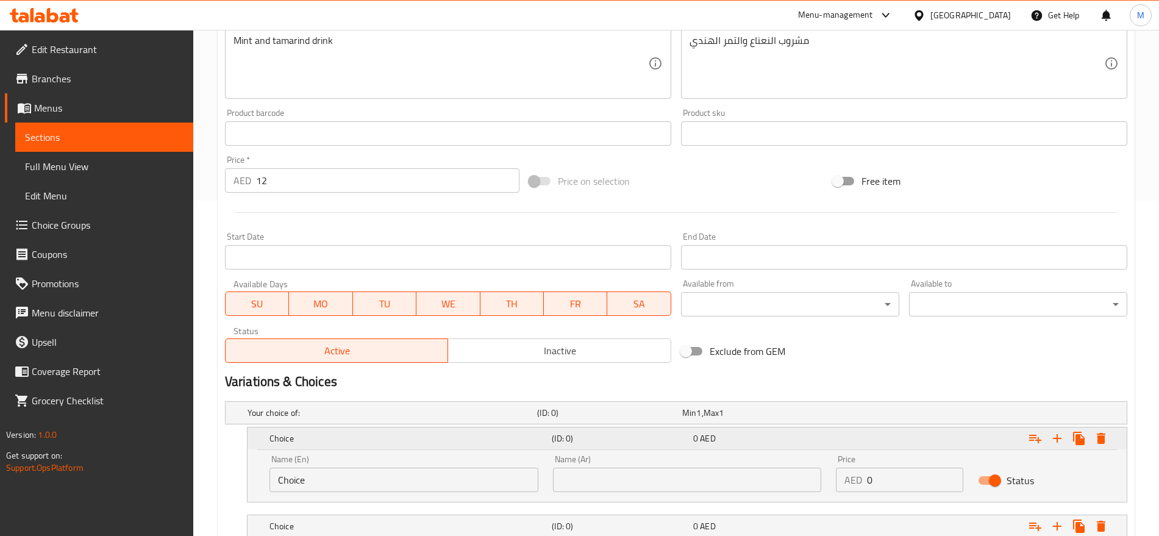
scroll to position [423, 0]
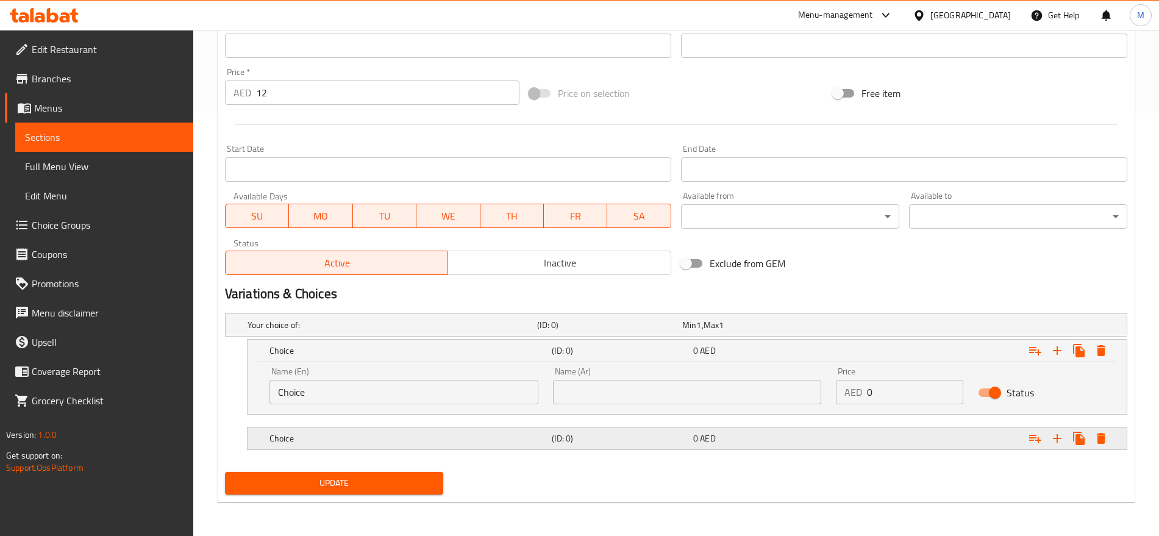
click at [846, 328] on div "Expand" at bounding box center [970, 325] width 290 height 5
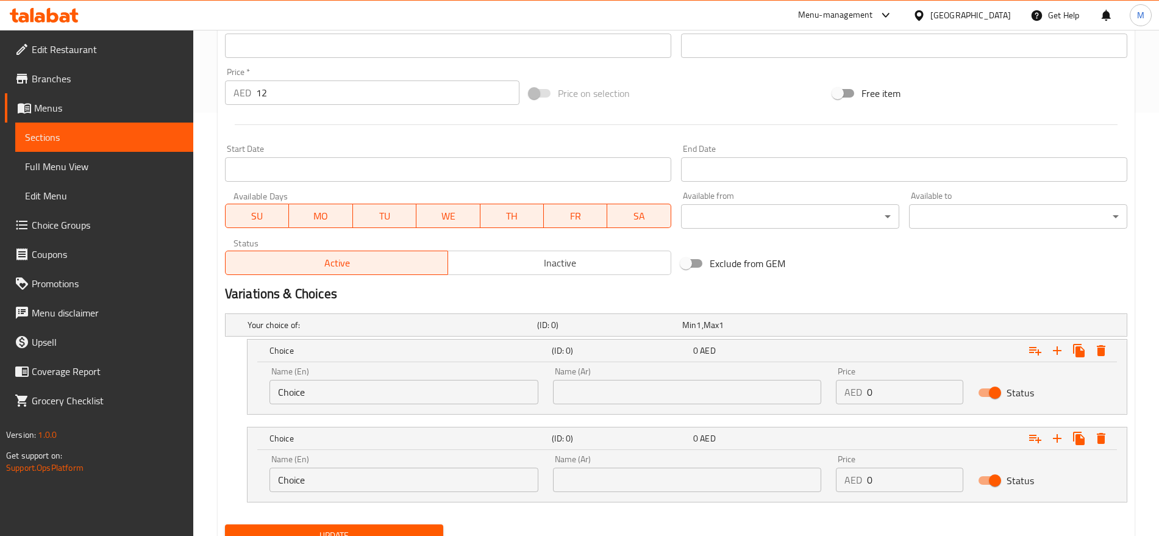
drag, startPoint x: 877, startPoint y: 406, endPoint x: 889, endPoint y: 393, distance: 17.3
click at [889, 393] on div "Price AED 0 Price" at bounding box center [900, 386] width 142 height 52
click at [889, 393] on input "0" at bounding box center [915, 392] width 96 height 24
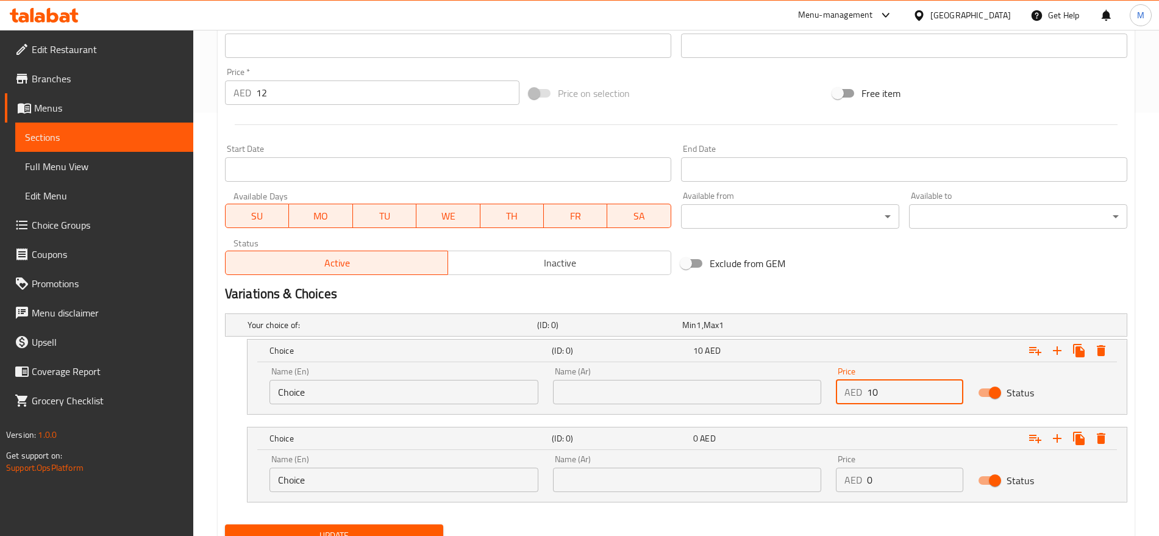
type input "10"
click at [887, 491] on input "0" at bounding box center [915, 480] width 96 height 24
type input "12"
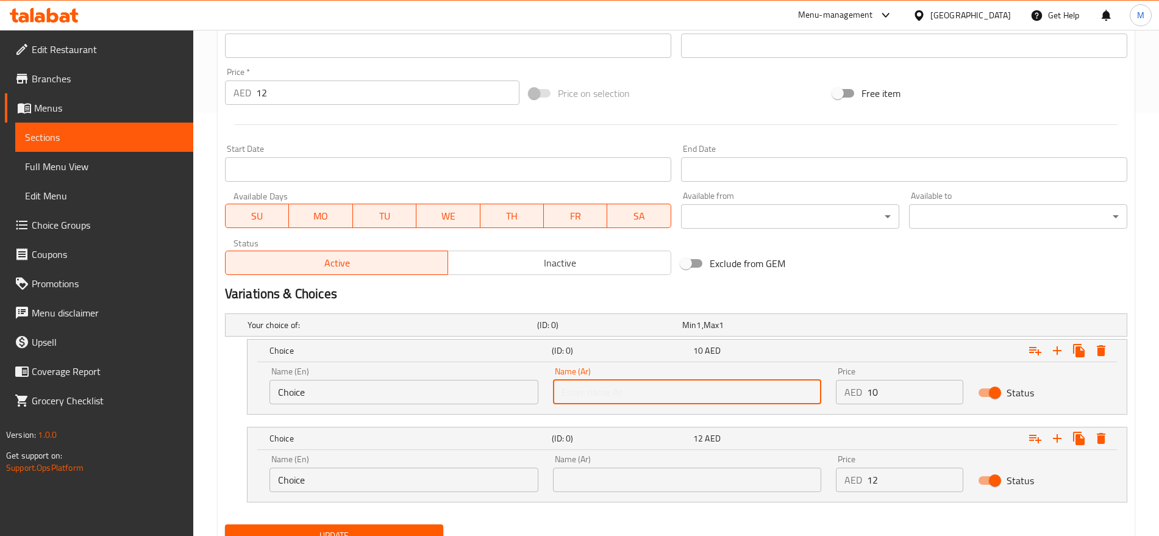
click at [722, 387] on input "text" at bounding box center [687, 392] width 269 height 24
type input "صغير"
click at [645, 485] on input "text" at bounding box center [687, 480] width 269 height 24
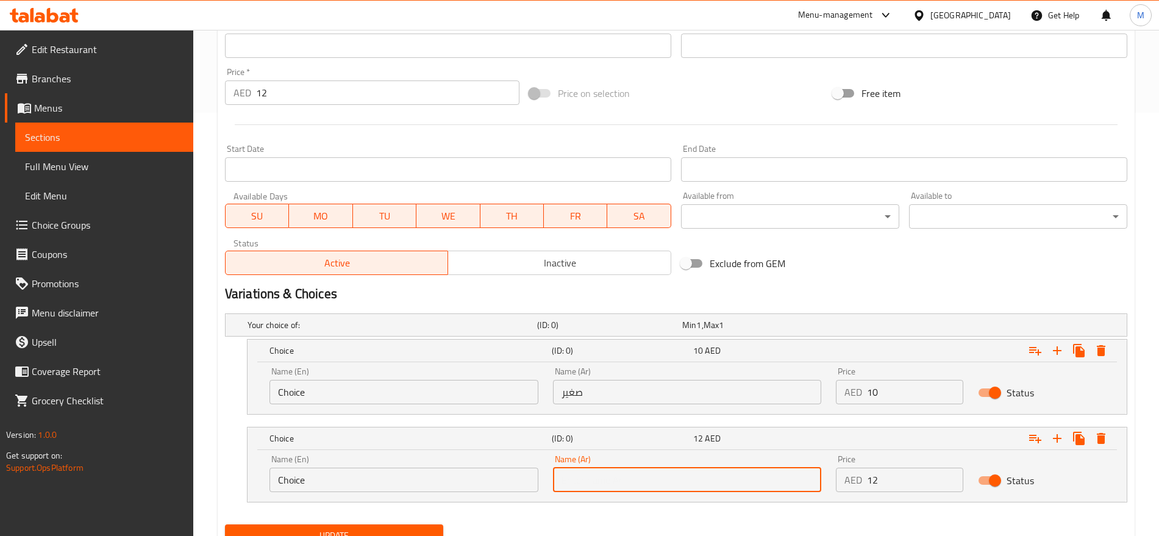
type input "كبير"
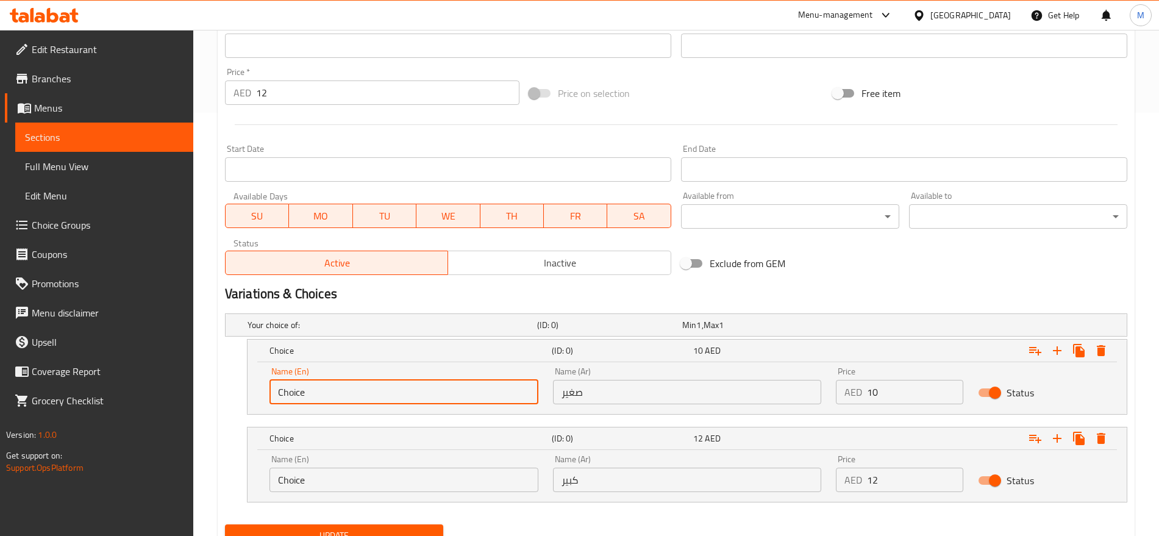
click at [382, 384] on input "Choice" at bounding box center [404, 392] width 269 height 24
type input "Small"
click at [316, 471] on input "Choice" at bounding box center [404, 480] width 269 height 24
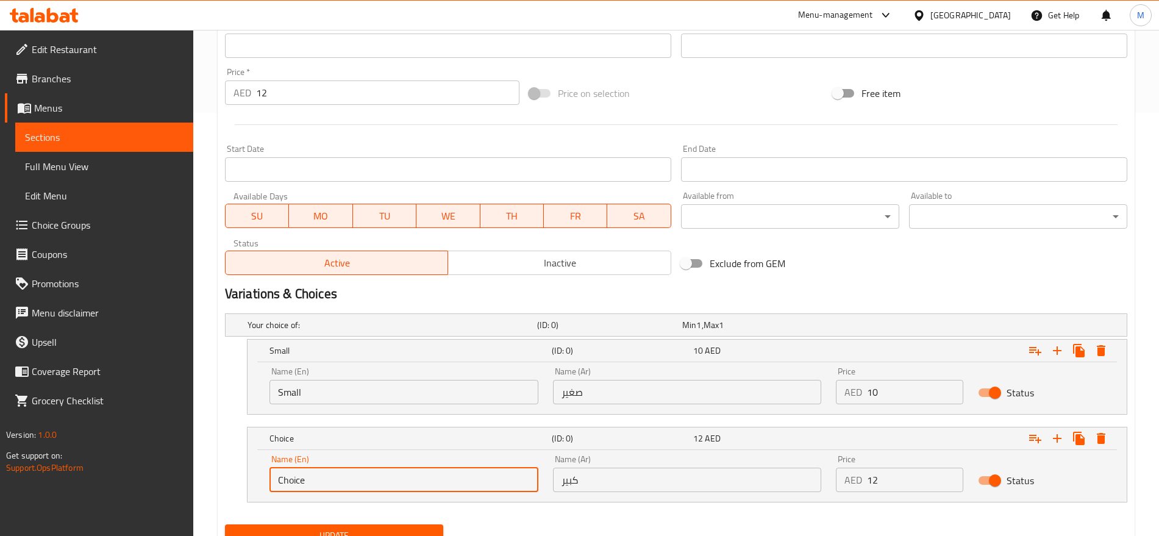
click at [316, 471] on input "Choice" at bounding box center [404, 480] width 269 height 24
type input "Large"
click at [310, 94] on input "12" at bounding box center [387, 93] width 263 height 24
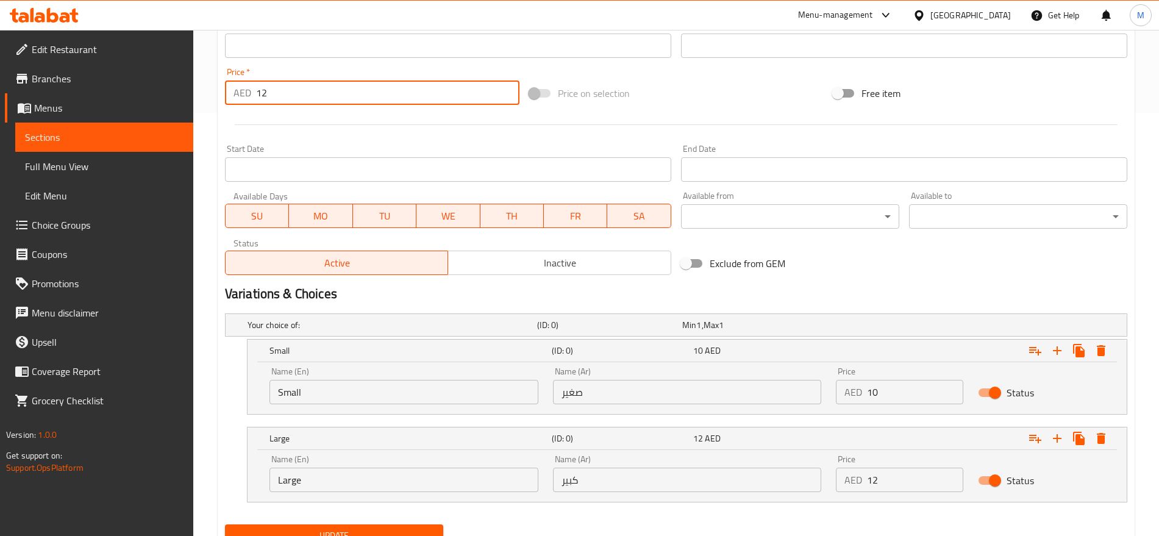
click at [310, 94] on input "12" at bounding box center [387, 93] width 263 height 24
type input "0"
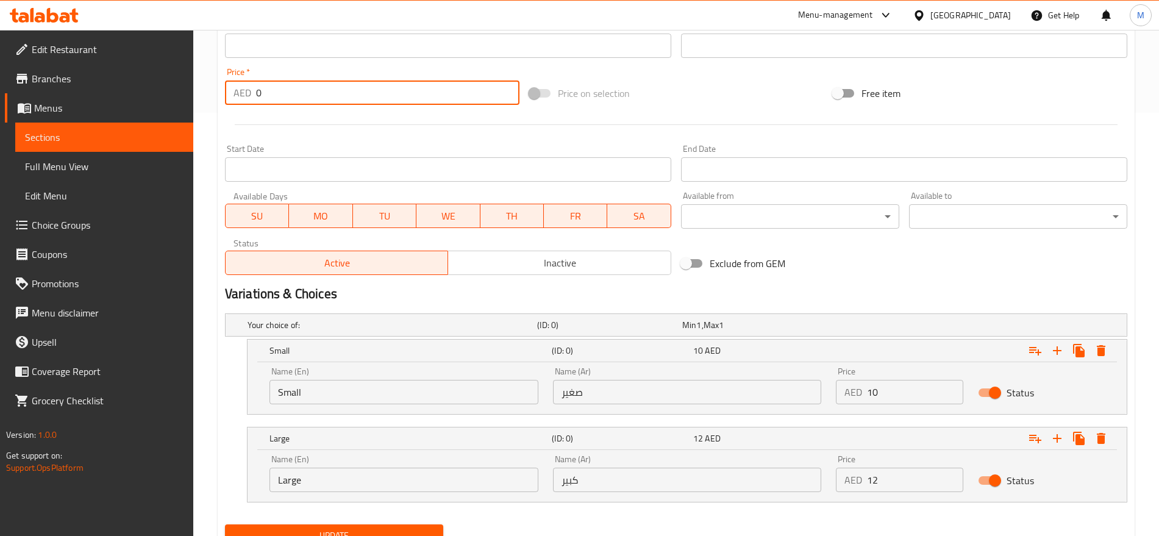
click at [225, 525] on button "Update" at bounding box center [334, 536] width 218 height 23
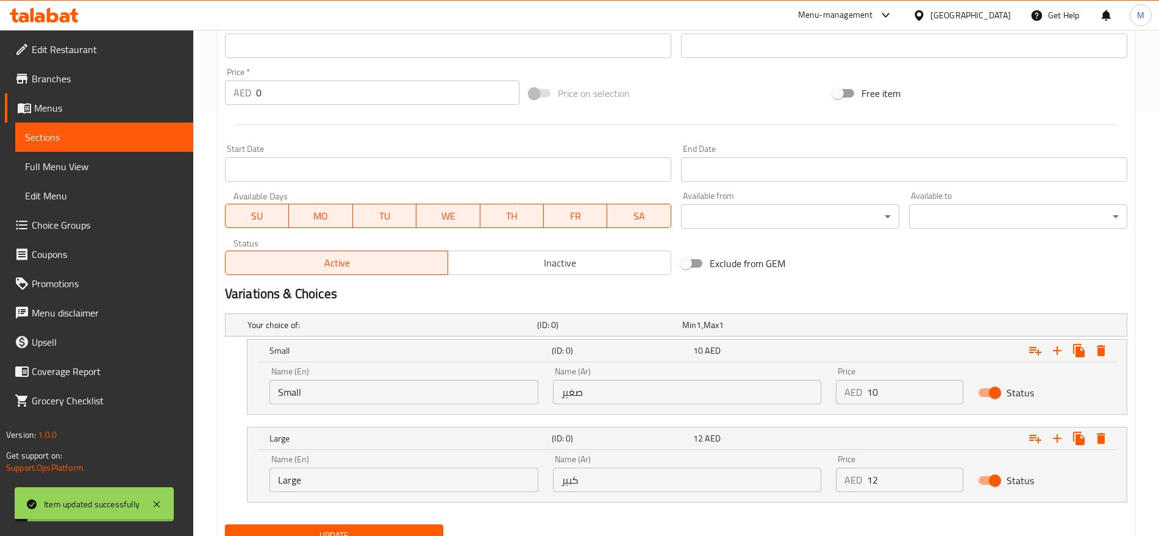
click at [881, 251] on div "Exclude from GEM" at bounding box center [828, 263] width 304 height 33
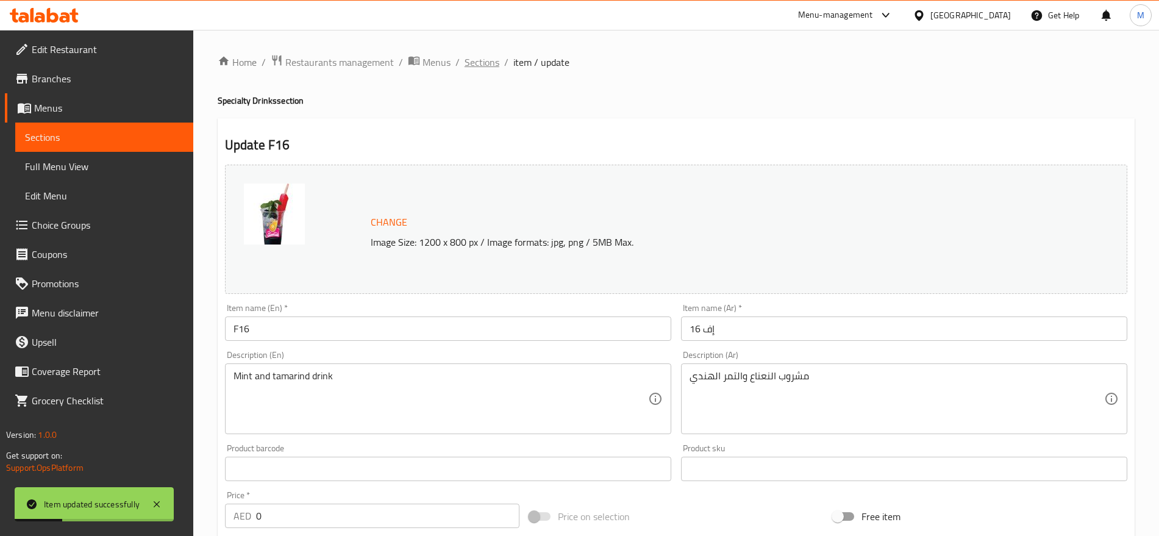
click at [472, 64] on span "Sections" at bounding box center [482, 62] width 35 height 15
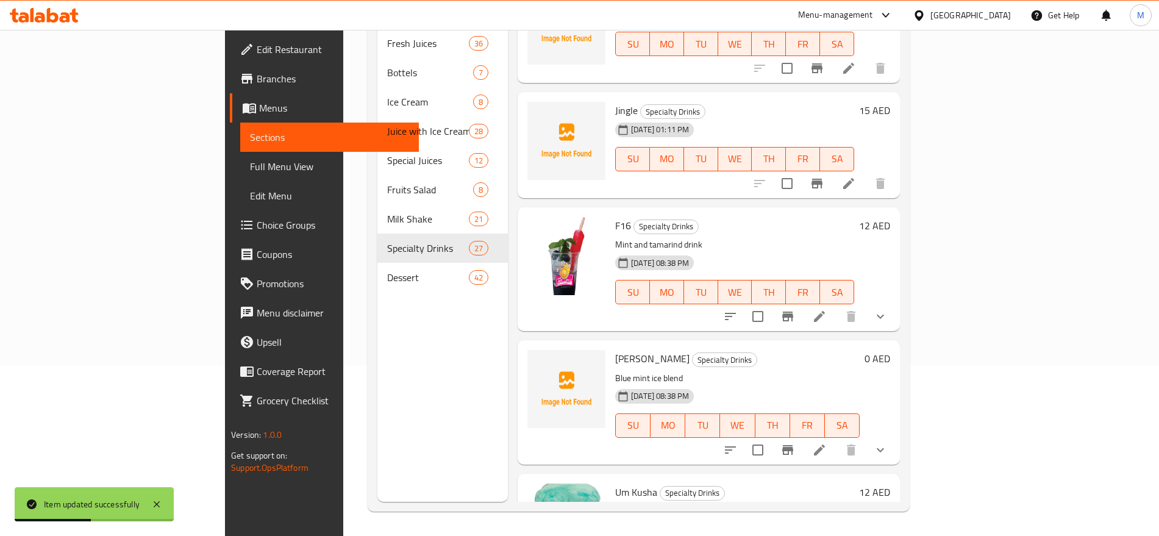
scroll to position [185, 0]
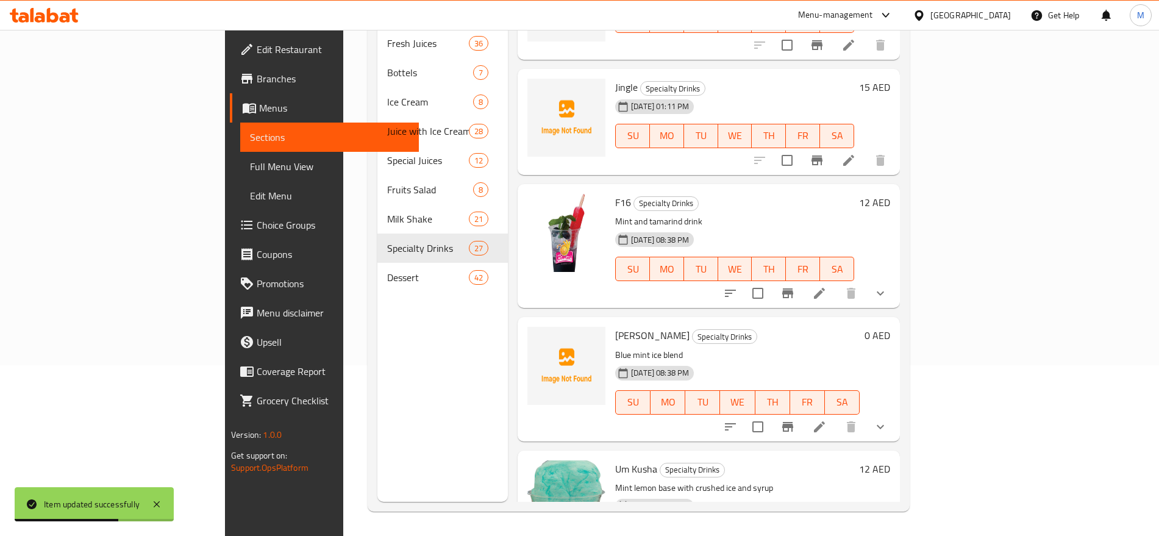
click at [615, 193] on span "F16" at bounding box center [623, 202] width 16 height 18
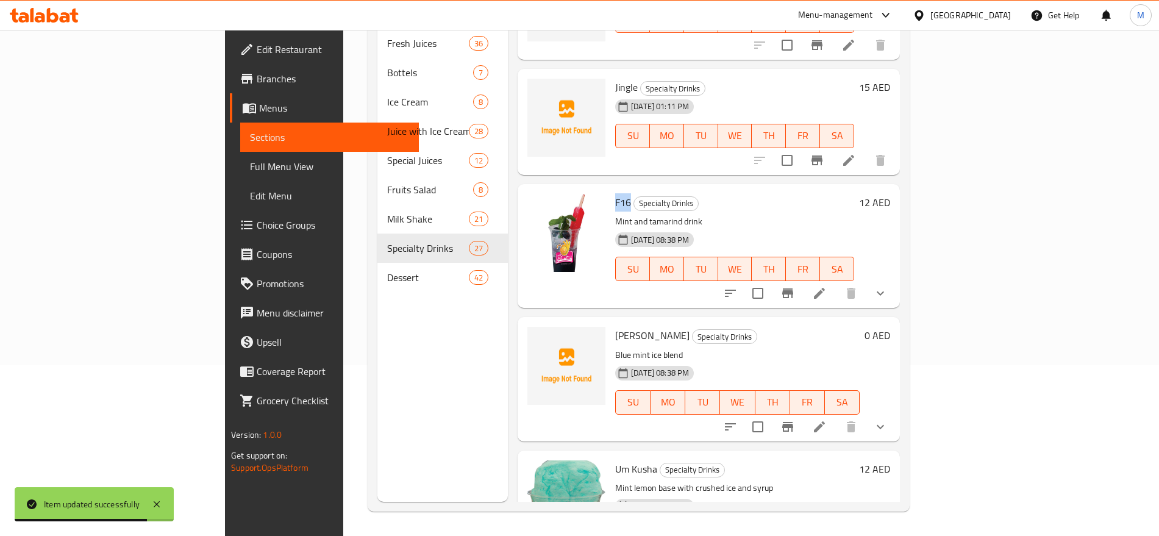
copy span "F16"
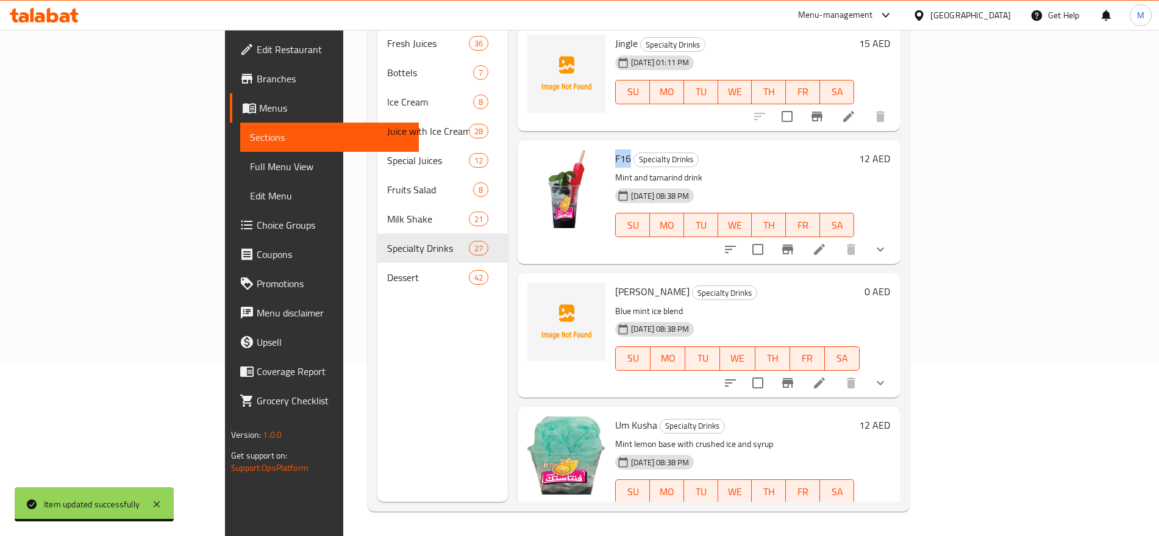
scroll to position [328, 0]
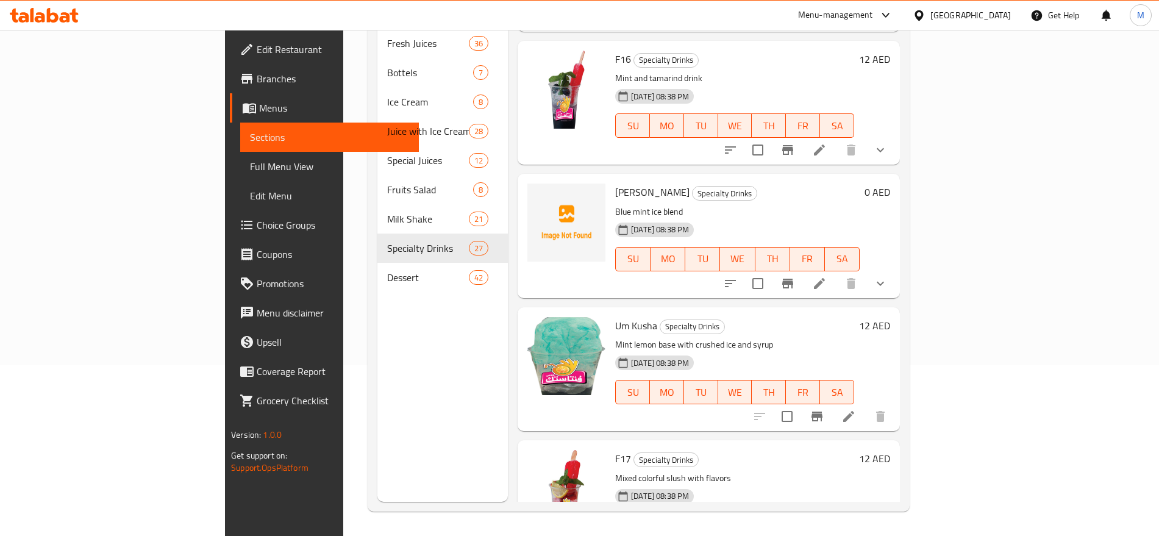
click at [615, 183] on span "[PERSON_NAME]" at bounding box center [652, 192] width 74 height 18
drag, startPoint x: 589, startPoint y: 175, endPoint x: 558, endPoint y: 177, distance: 30.6
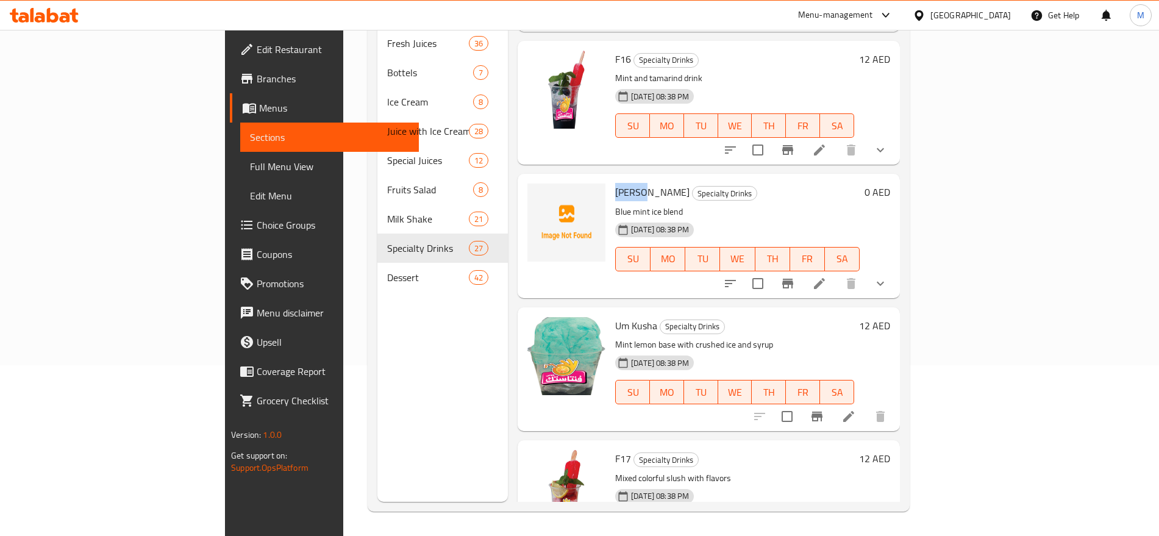
click at [611, 179] on div "Abu Kasha Specialty Drinks Blue mint ice blend 10-06-2025 08:38 PM SU MO TU WE …" at bounding box center [738, 236] width 254 height 114
copy span "Abu Ka"
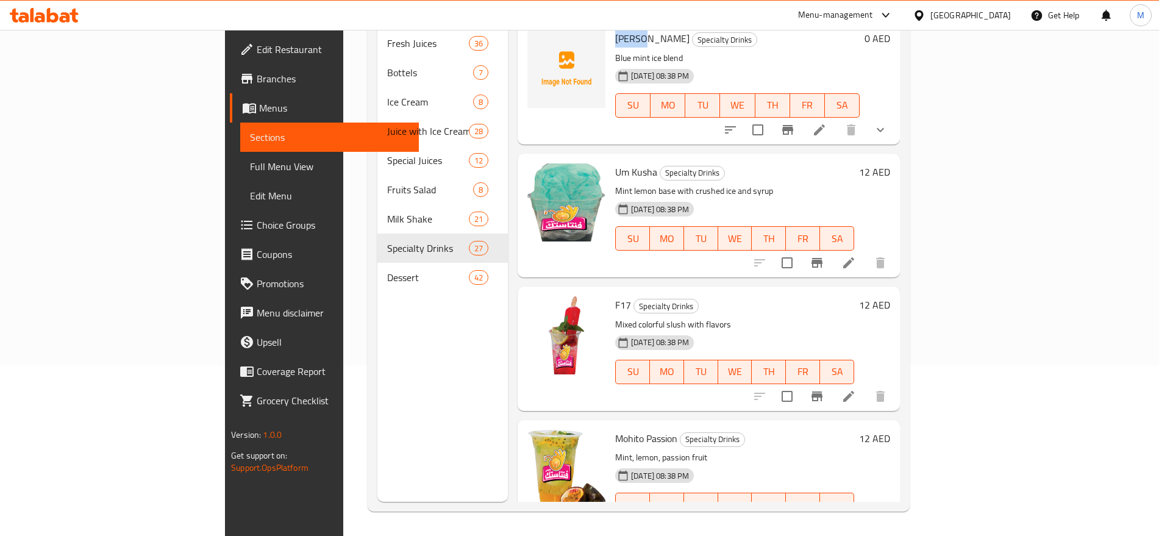
scroll to position [494, 0]
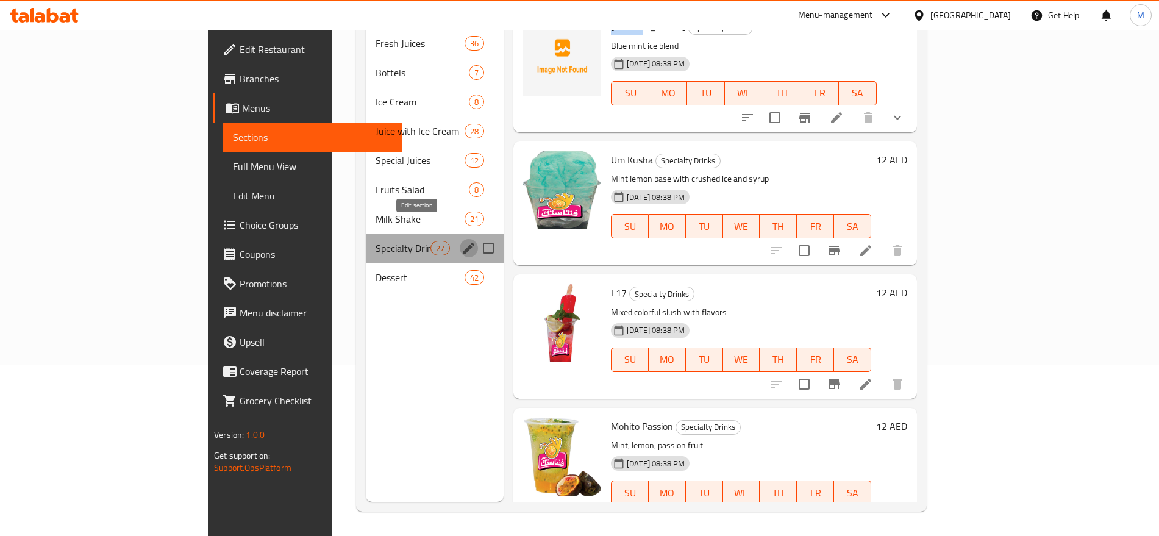
click at [462, 241] on icon "edit" at bounding box center [469, 248] width 15 height 15
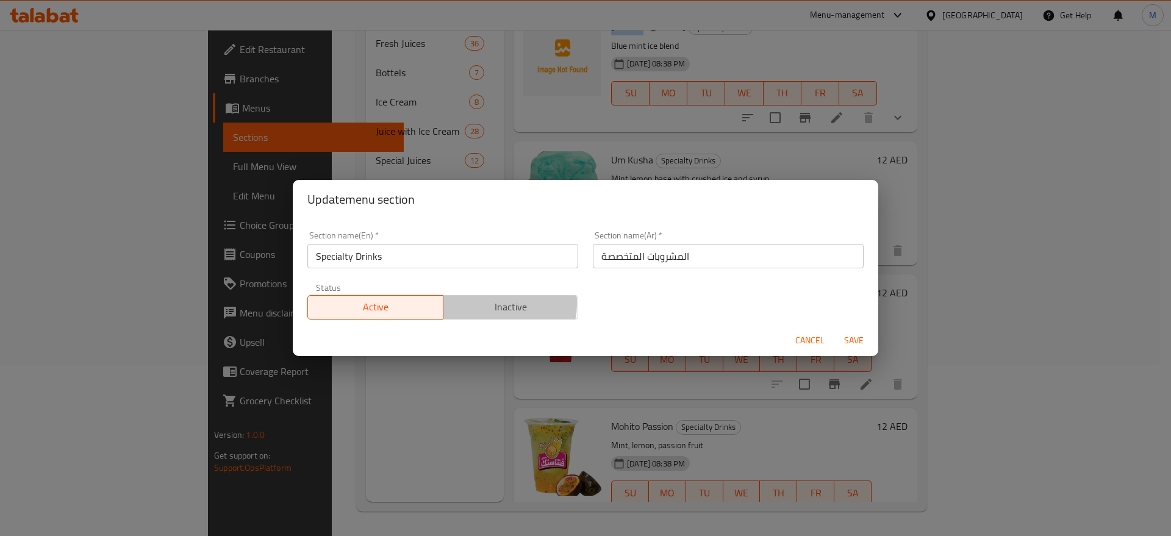
click at [471, 303] on span "Inactive" at bounding box center [511, 307] width 126 height 18
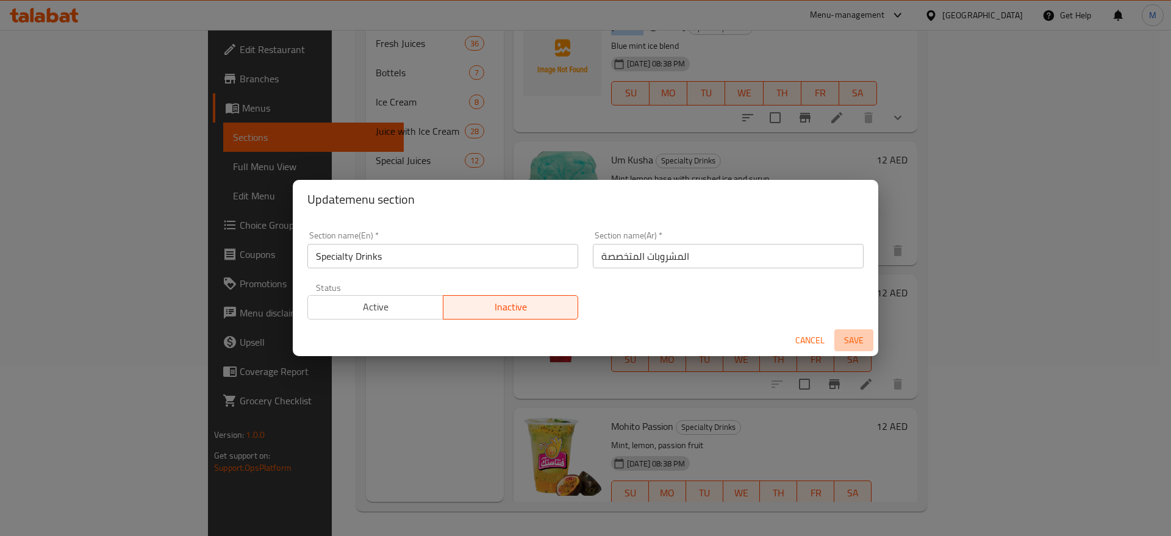
click at [863, 343] on span "Save" at bounding box center [853, 340] width 29 height 15
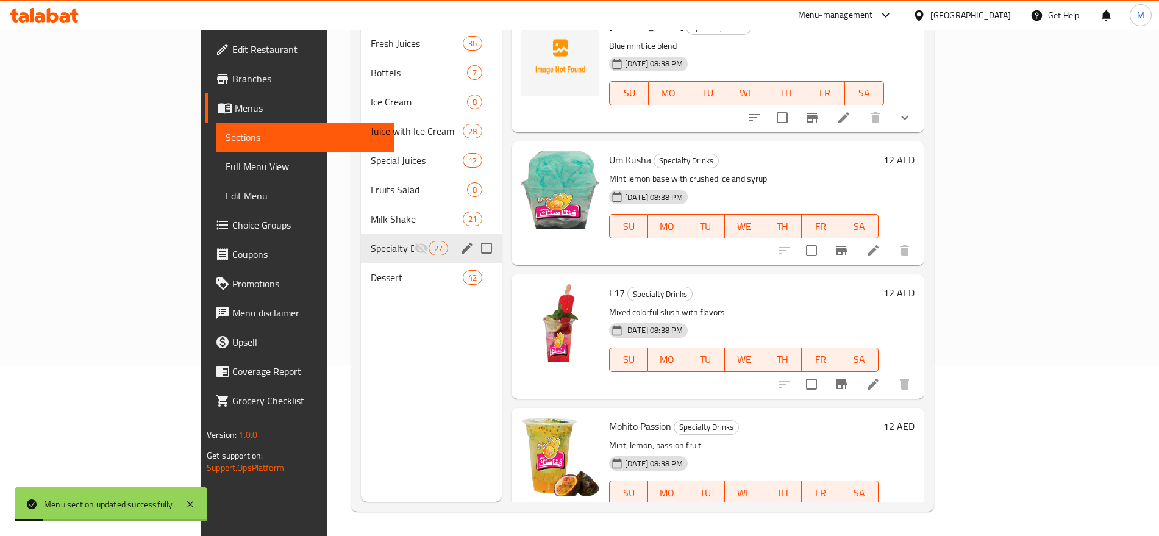
click at [915, 151] on h6 "12 AED" at bounding box center [899, 159] width 31 height 17
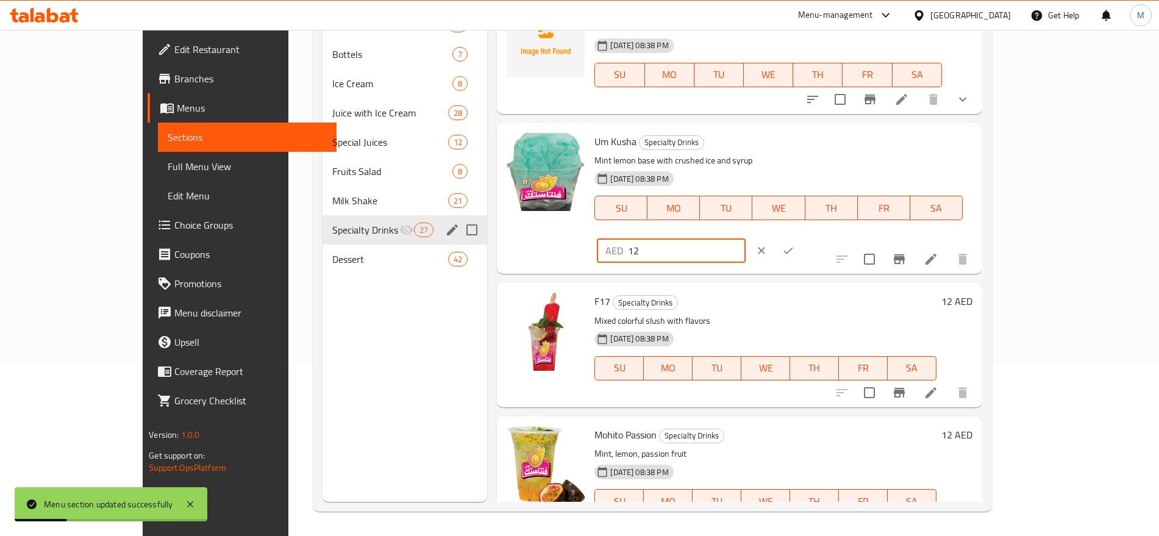
click at [746, 238] on input "12" at bounding box center [687, 250] width 118 height 24
type input "0"
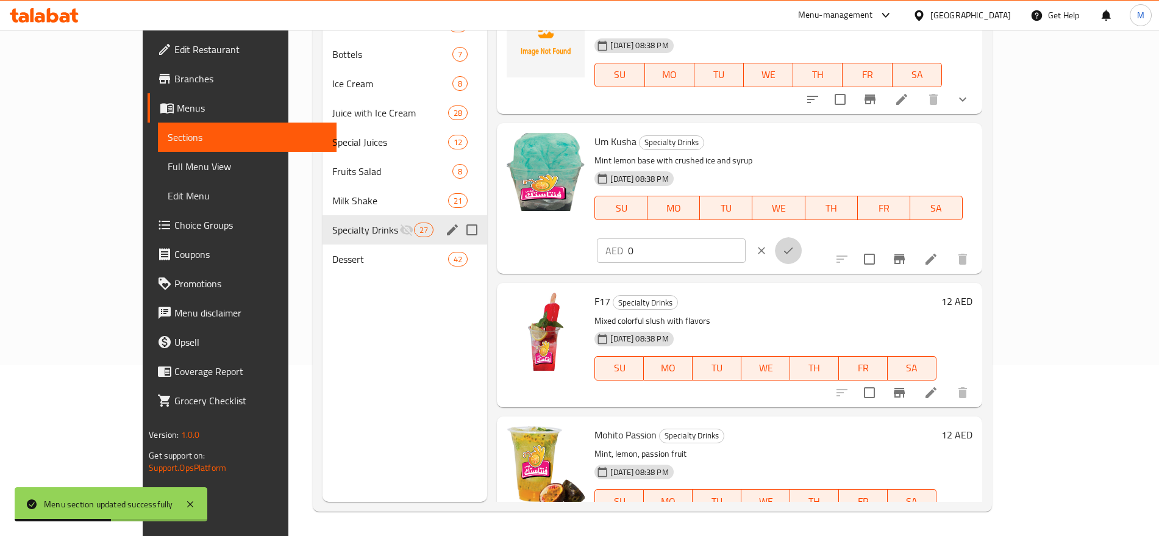
click at [802, 237] on button "ok" at bounding box center [788, 250] width 27 height 27
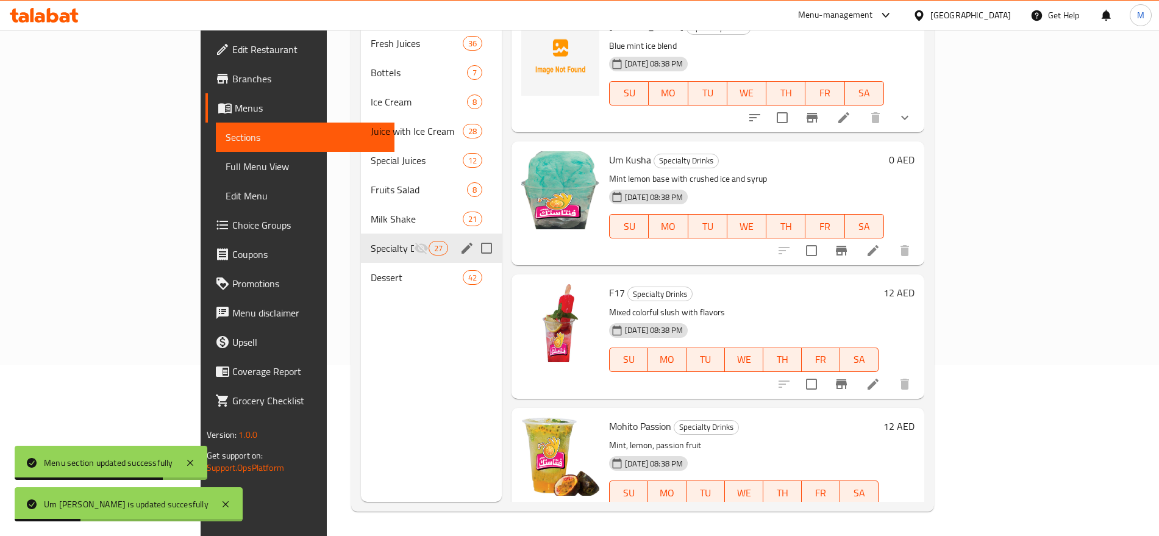
click at [915, 284] on h6 "12 AED" at bounding box center [899, 292] width 31 height 17
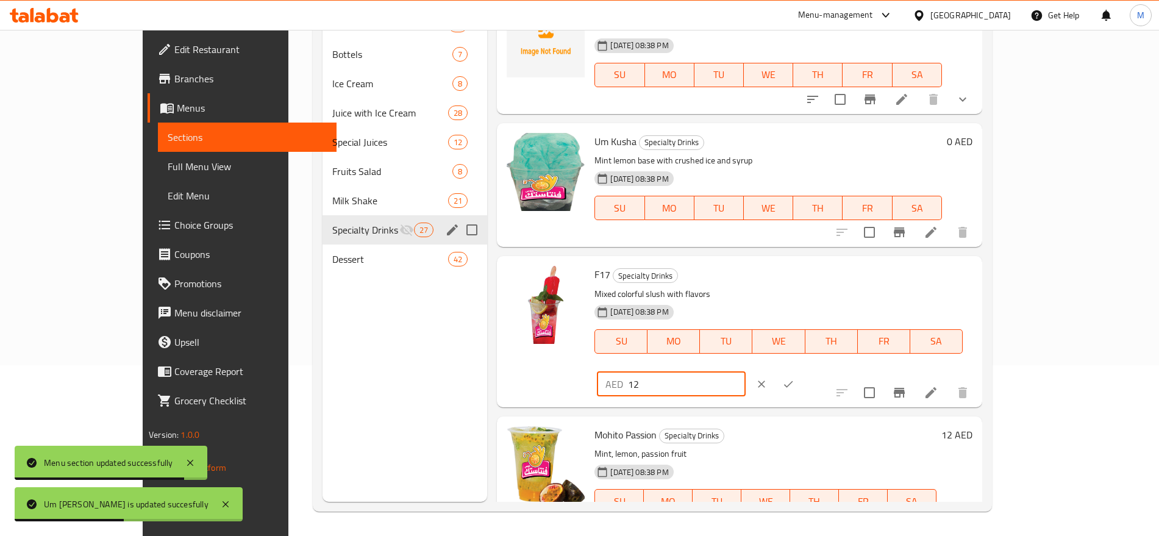
click at [746, 372] on input "12" at bounding box center [687, 384] width 118 height 24
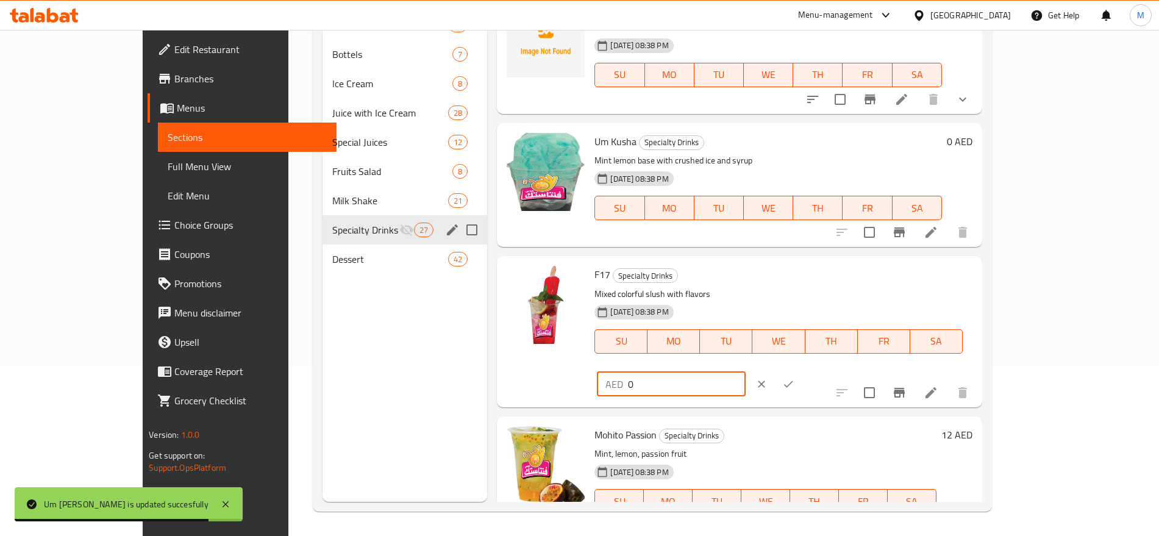
type input "0"
click at [795, 378] on icon "ok" at bounding box center [789, 384] width 12 height 12
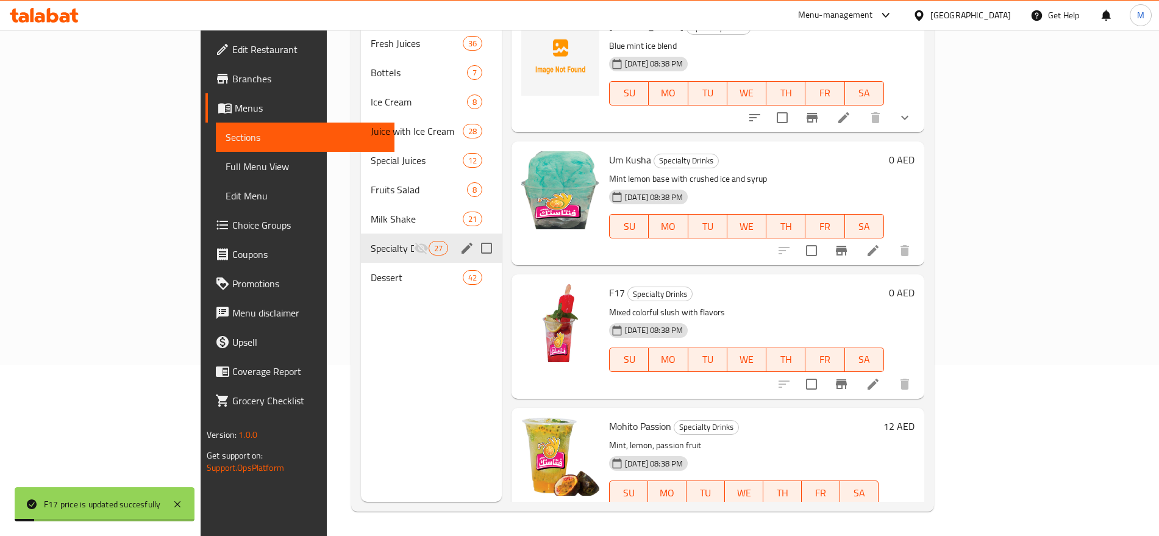
scroll to position [576, 0]
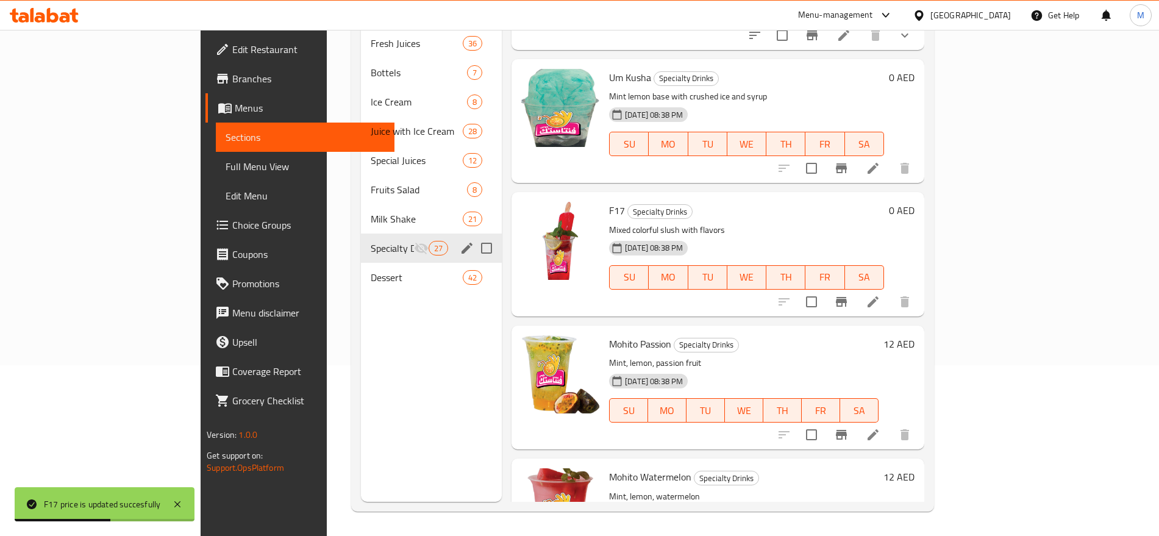
click at [915, 335] on h6 "12 AED" at bounding box center [899, 343] width 31 height 17
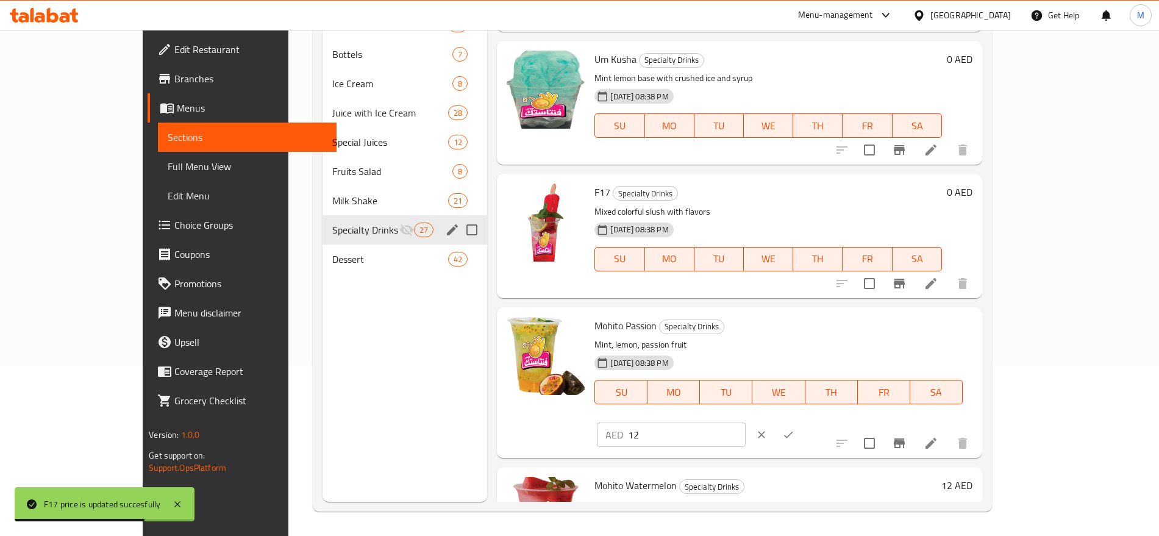
click at [746, 423] on input "12" at bounding box center [687, 435] width 118 height 24
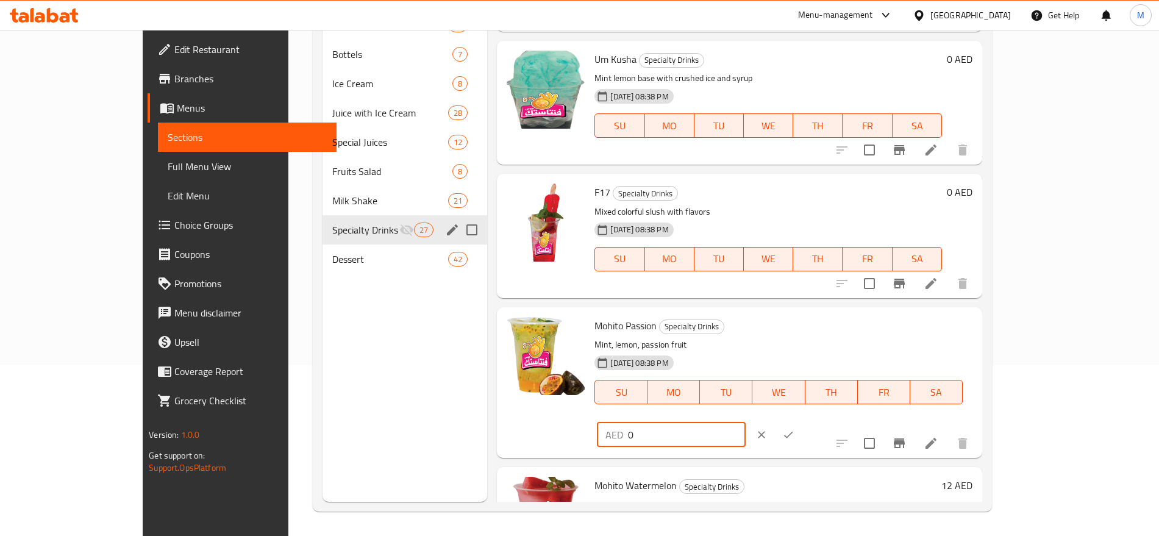
type input "0"
click at [794, 432] on icon "ok" at bounding box center [788, 435] width 9 height 7
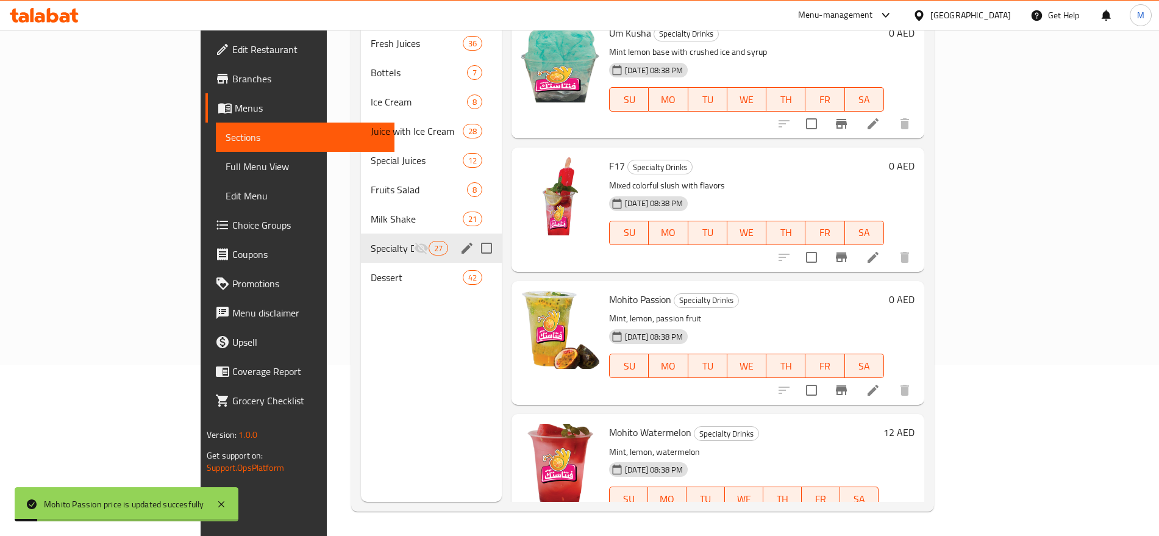
scroll to position [680, 0]
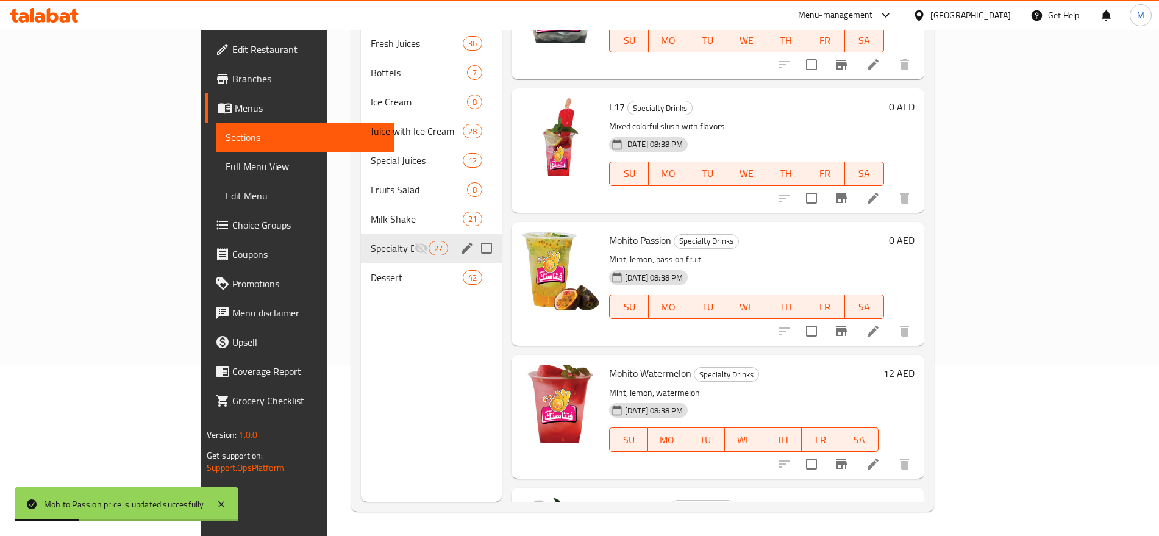
click at [915, 365] on h6 "12 AED" at bounding box center [899, 373] width 31 height 17
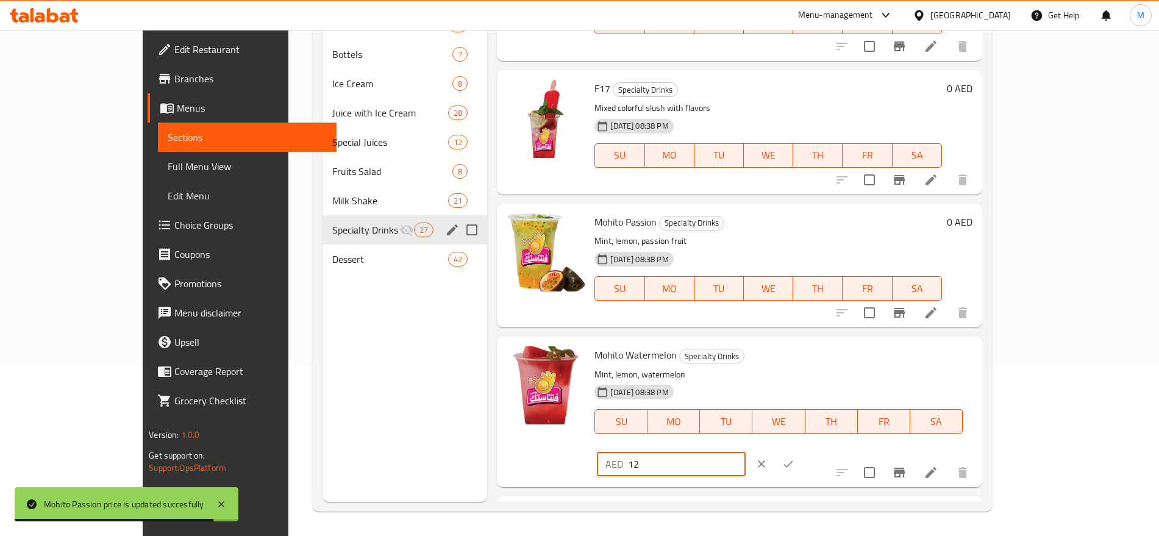
click at [746, 452] on input "12" at bounding box center [687, 464] width 118 height 24
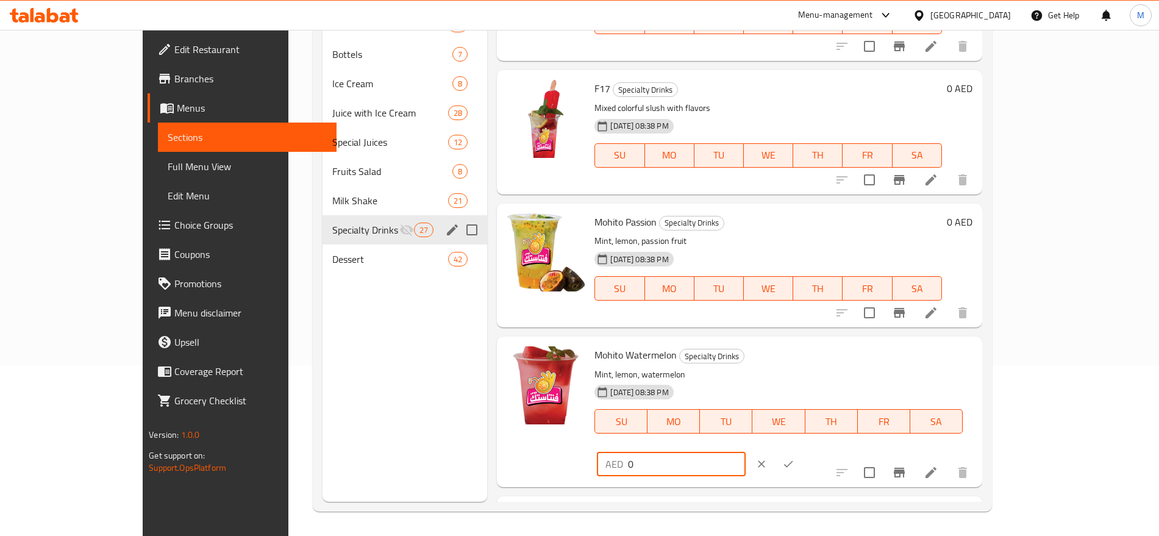
type input "0"
click at [795, 458] on icon "ok" at bounding box center [789, 464] width 12 height 12
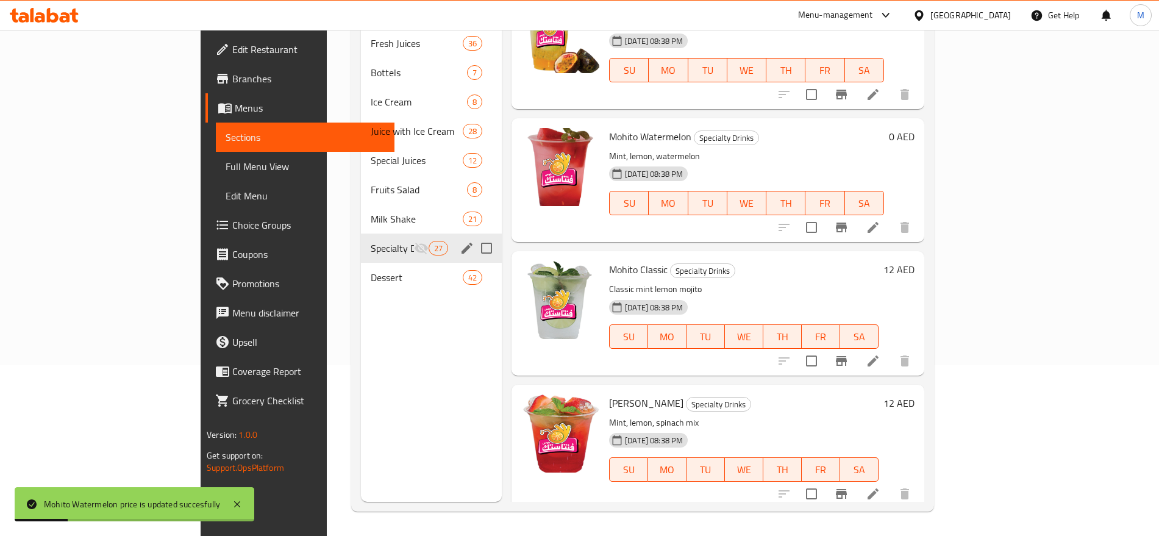
scroll to position [924, 0]
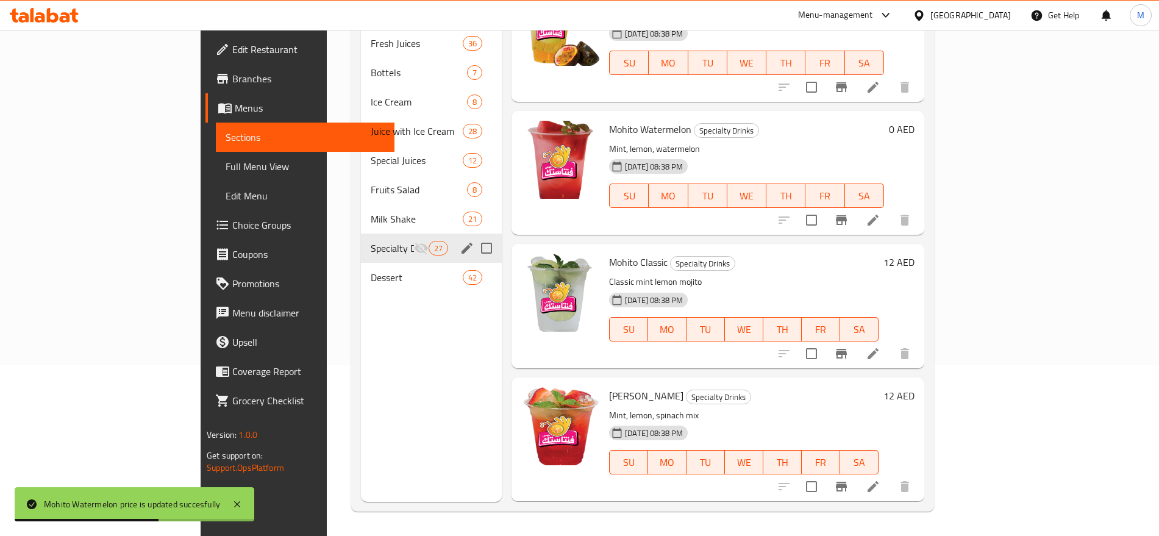
click at [915, 254] on h6 "12 AED" at bounding box center [899, 262] width 31 height 17
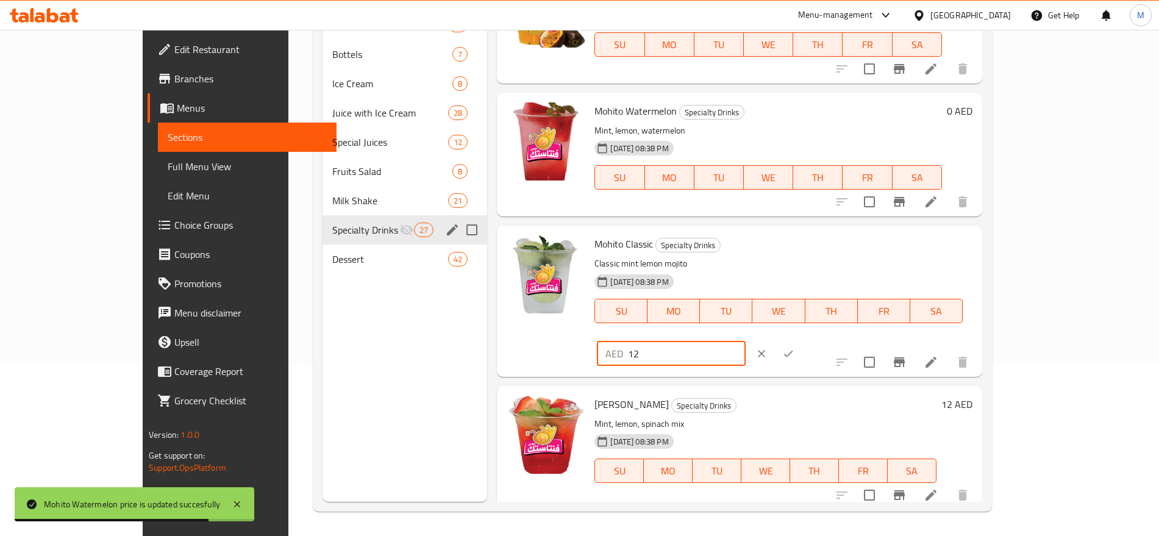
click at [746, 342] on input "12" at bounding box center [687, 354] width 118 height 24
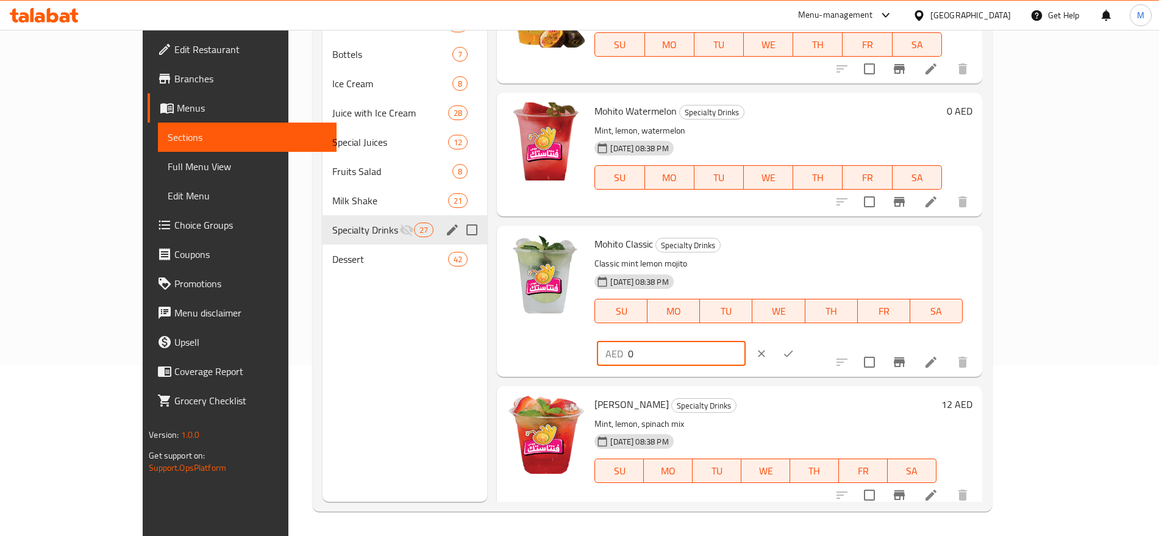
type input "0"
click at [802, 340] on button "ok" at bounding box center [788, 353] width 27 height 27
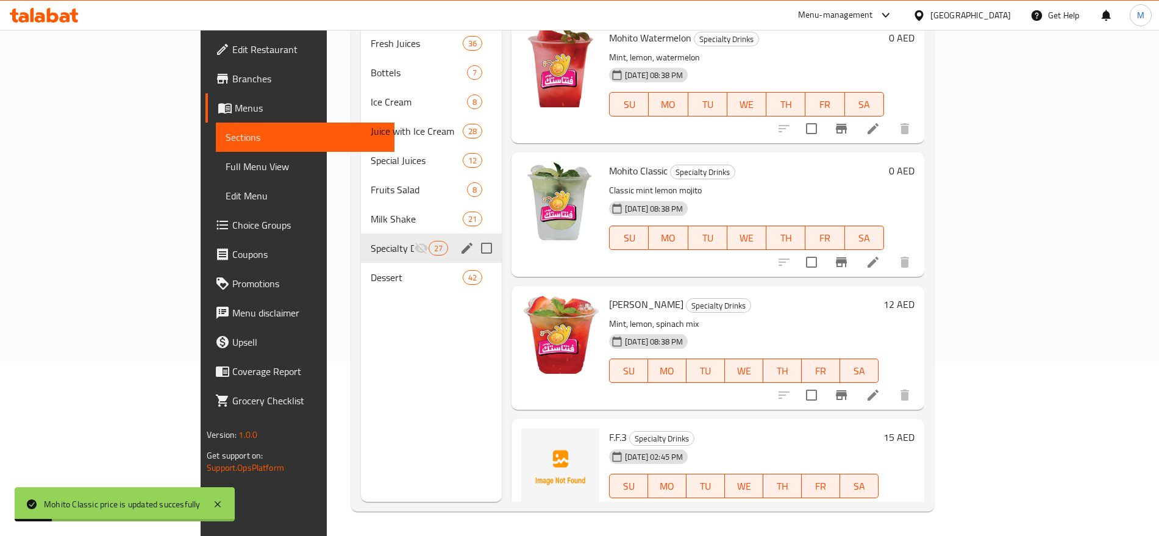
scroll to position [1045, 0]
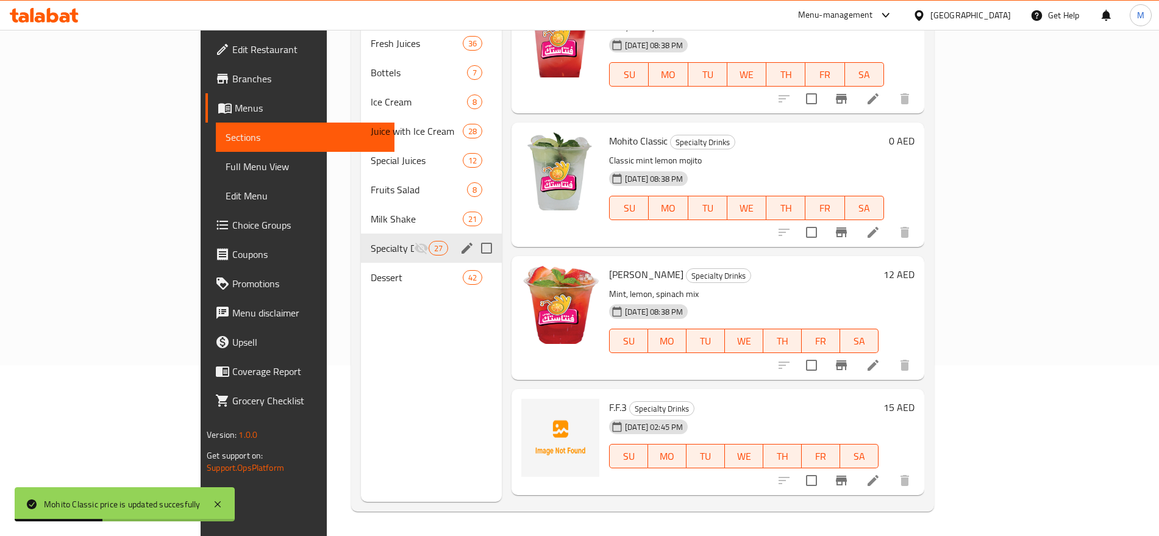
click at [915, 266] on h6 "12 AED" at bounding box center [899, 274] width 31 height 17
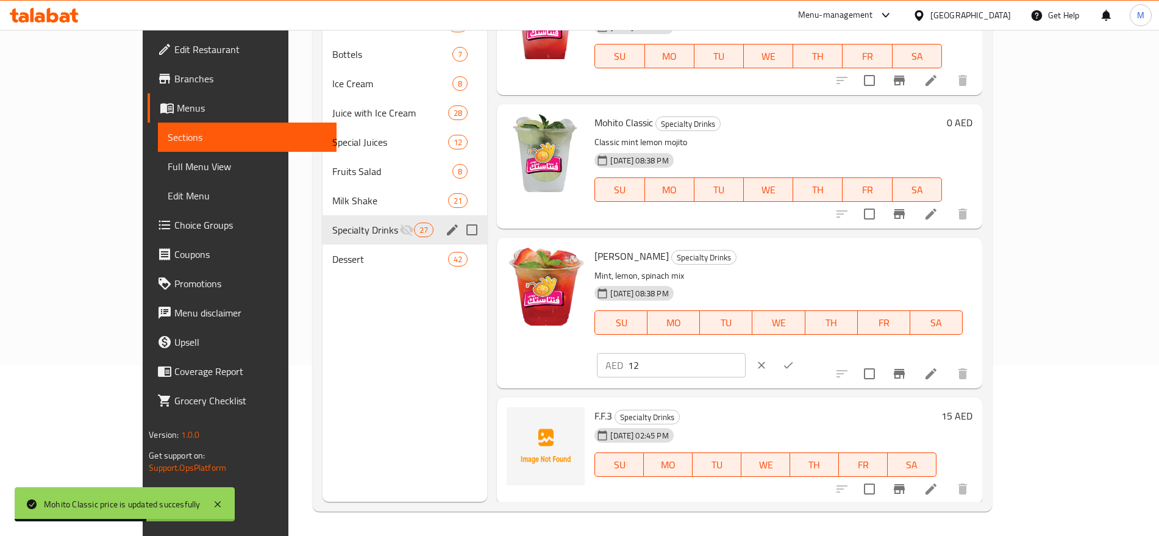
click at [746, 353] on input "12" at bounding box center [687, 365] width 118 height 24
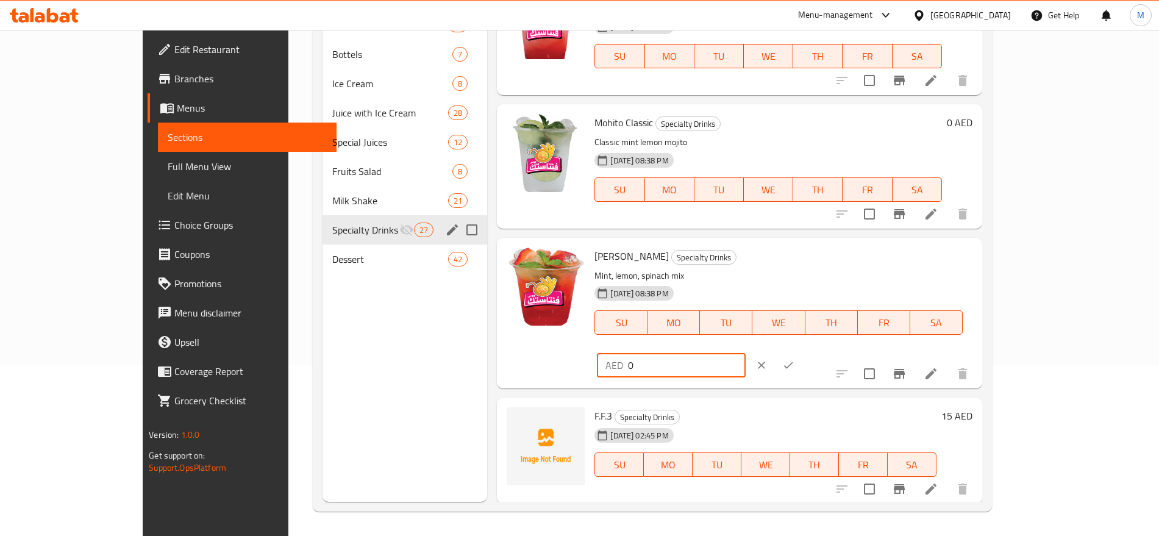
type input "0"
click at [802, 352] on button "ok" at bounding box center [788, 365] width 27 height 27
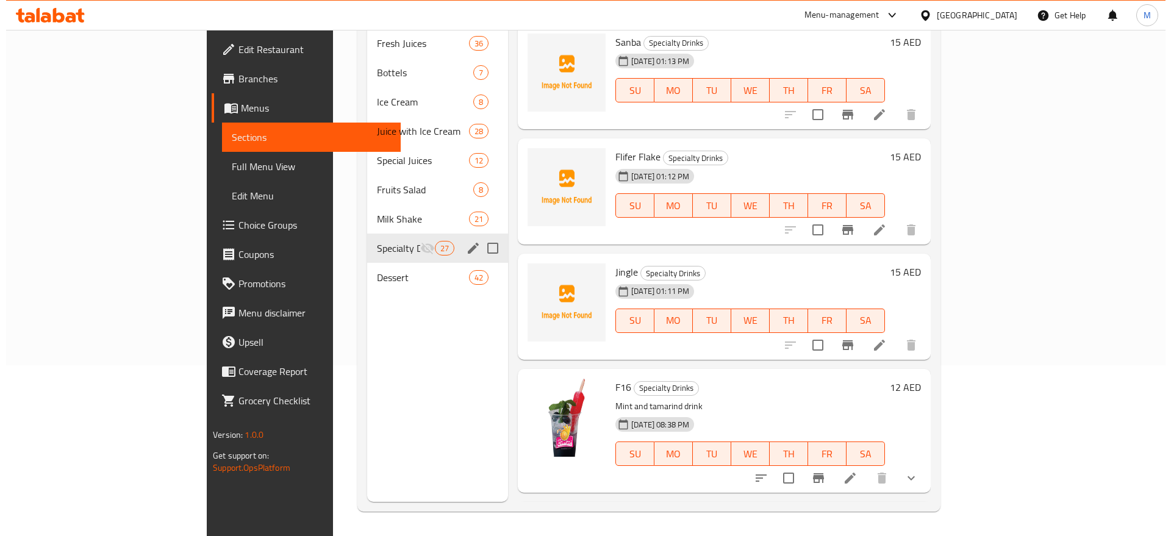
scroll to position [0, 0]
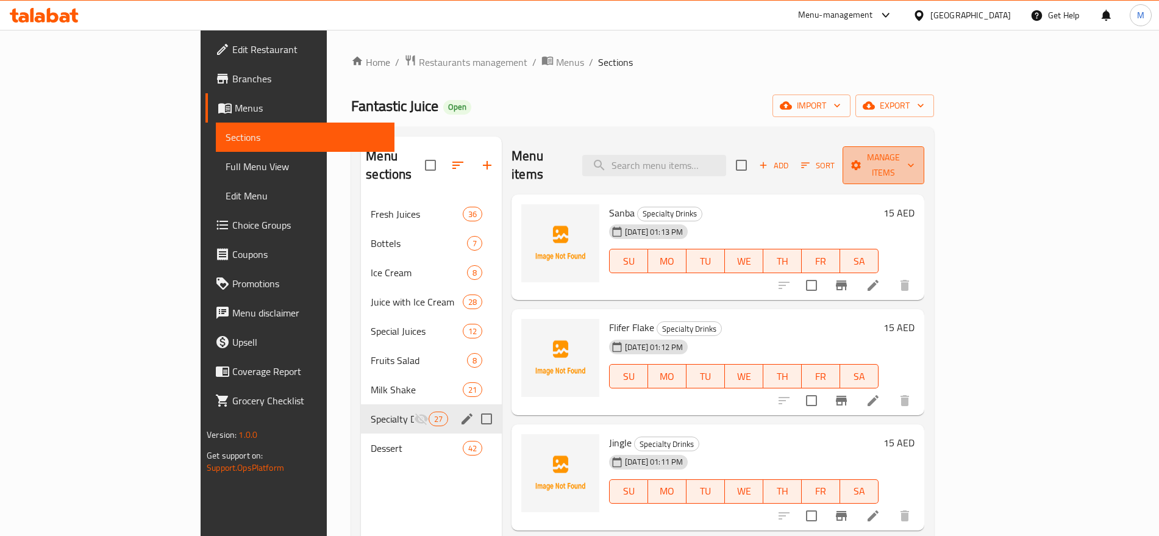
click at [862, 159] on icon "button" at bounding box center [856, 165] width 12 height 12
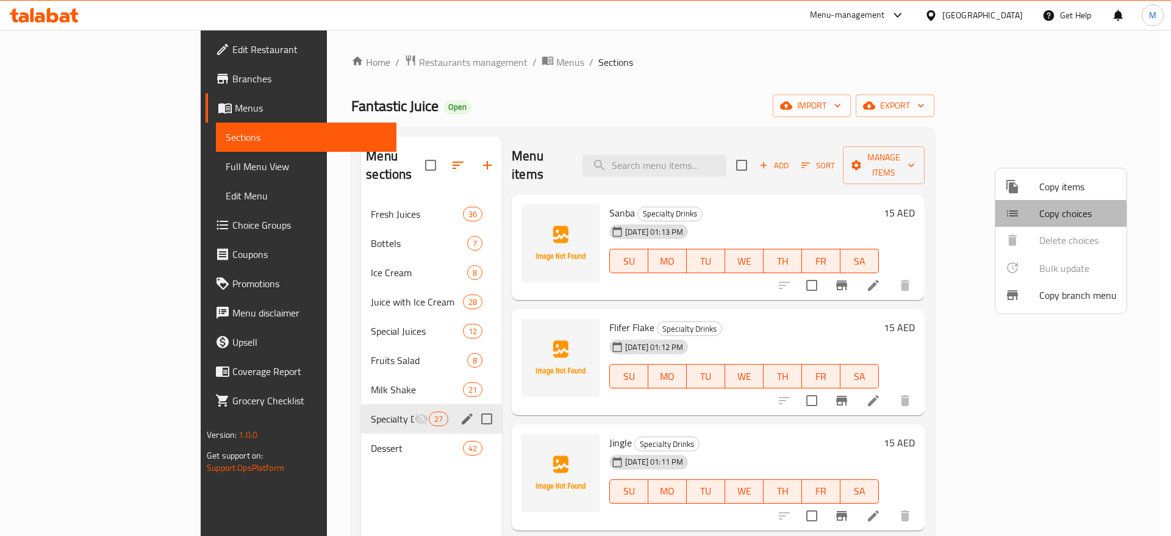
click at [1034, 214] on div at bounding box center [1022, 213] width 34 height 15
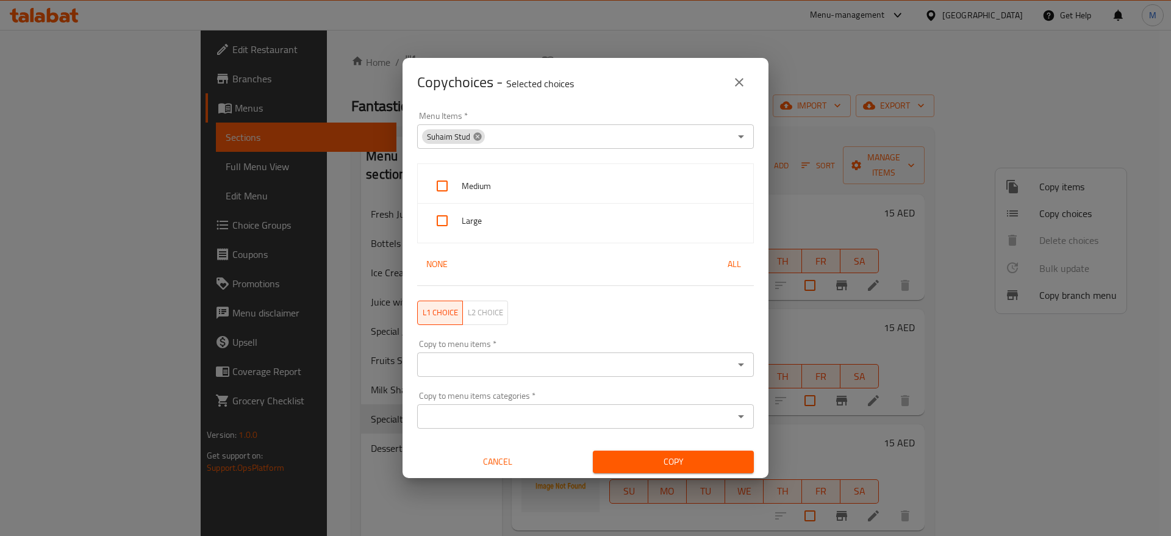
click at [474, 135] on icon at bounding box center [477, 136] width 8 height 8
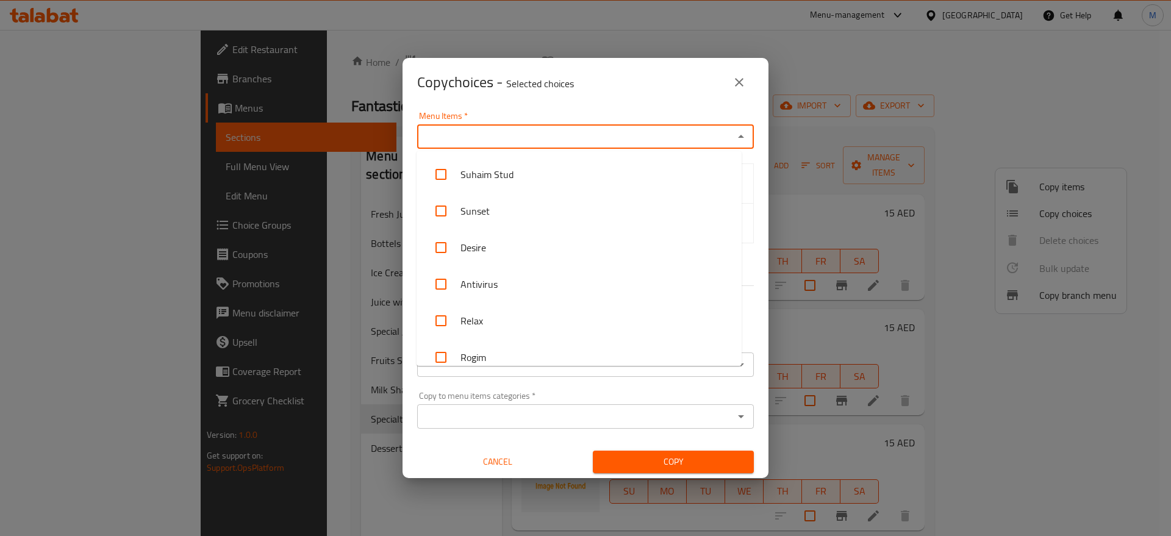
click at [474, 135] on input "Menu Items   *" at bounding box center [575, 136] width 309 height 17
paste input "Abu Ka"
type input "Abu Ka"
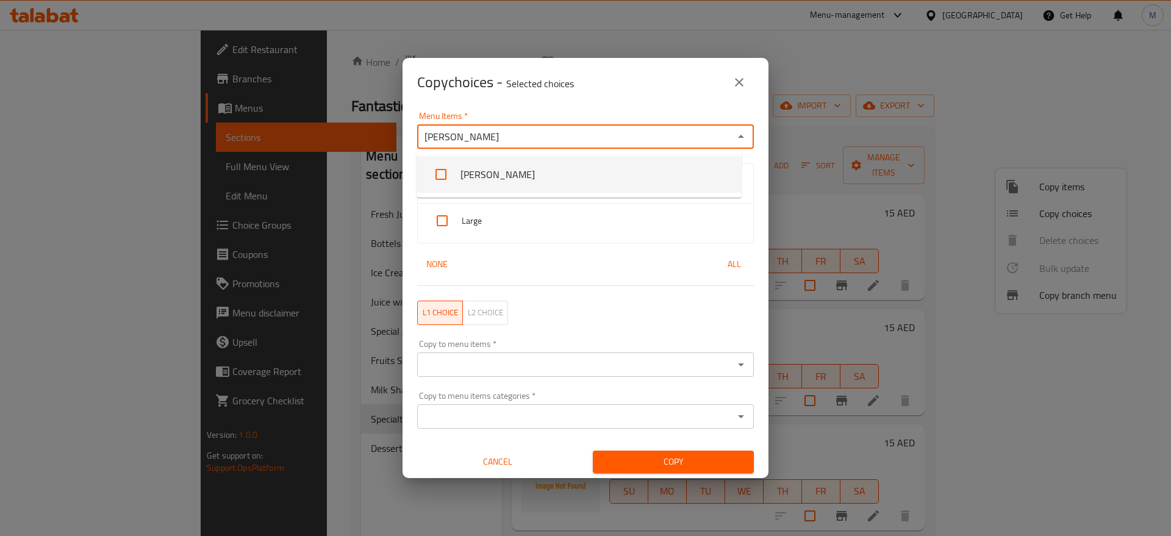
click at [473, 174] on li "[PERSON_NAME]" at bounding box center [579, 174] width 325 height 37
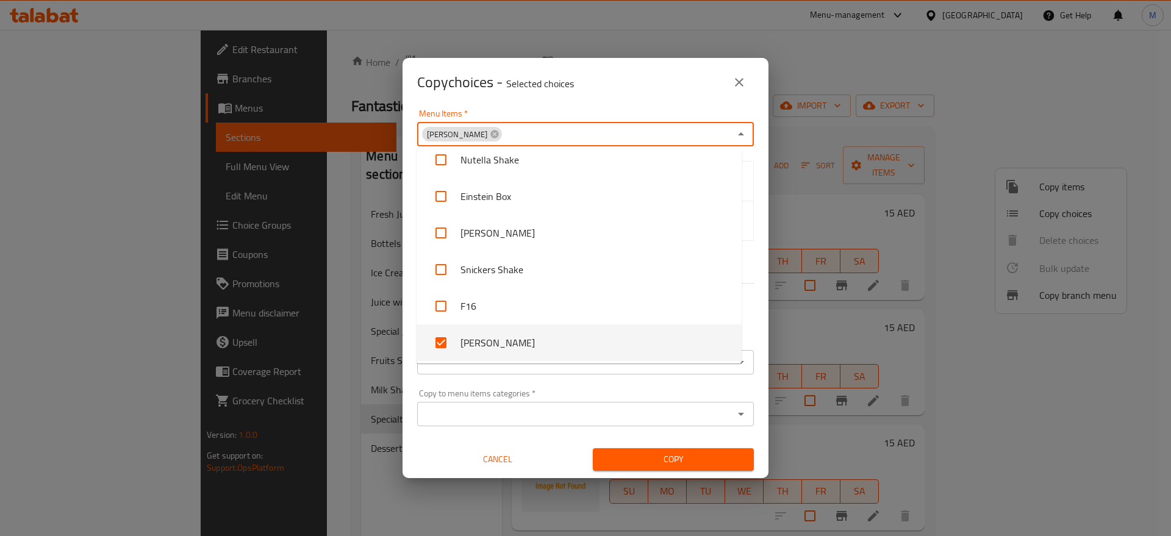
scroll to position [2, 0]
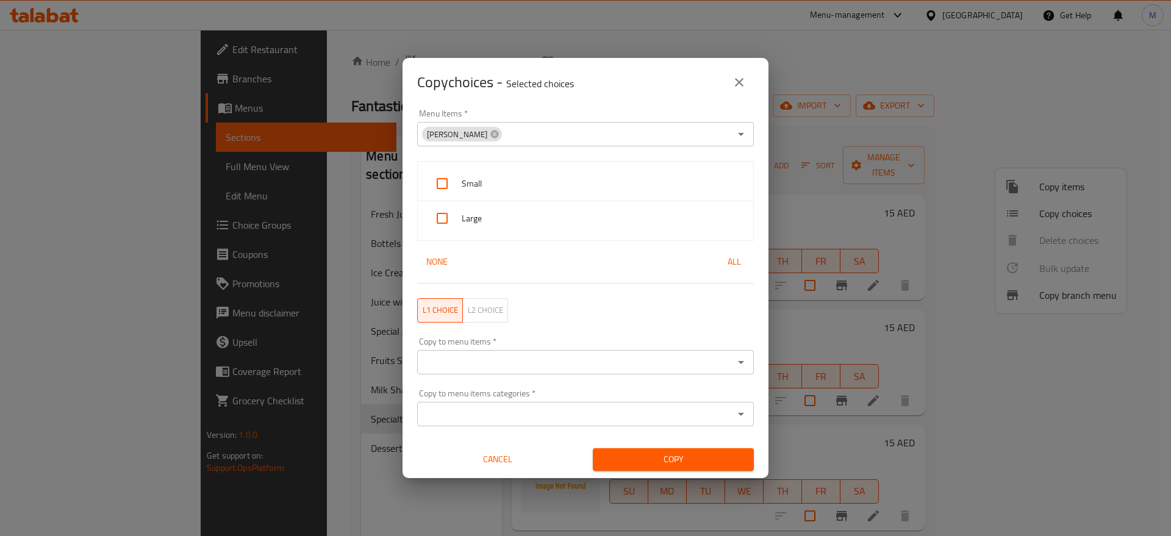
click at [750, 343] on div "Menu Items   * Abu Kasha Menu Items * Small Large None All L1 choice L2 choice …" at bounding box center [586, 292] width 366 height 371
click at [715, 270] on button "All" at bounding box center [734, 262] width 39 height 23
checkbox input "true"
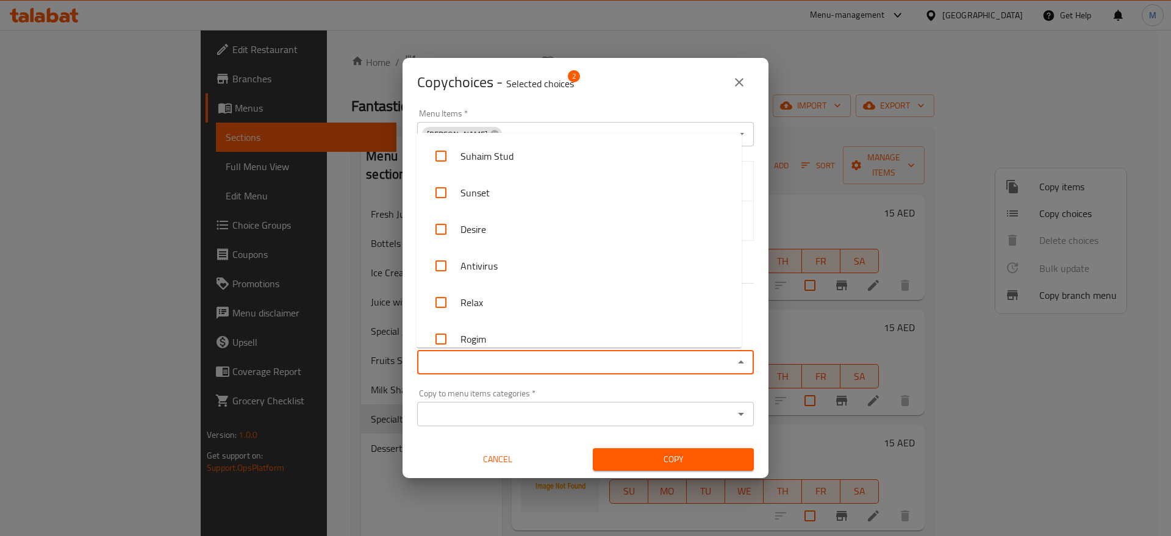
click at [531, 369] on input "Copy to menu items   *" at bounding box center [575, 362] width 309 height 17
paste input "Abu Ka"
type input "Abu Ka"
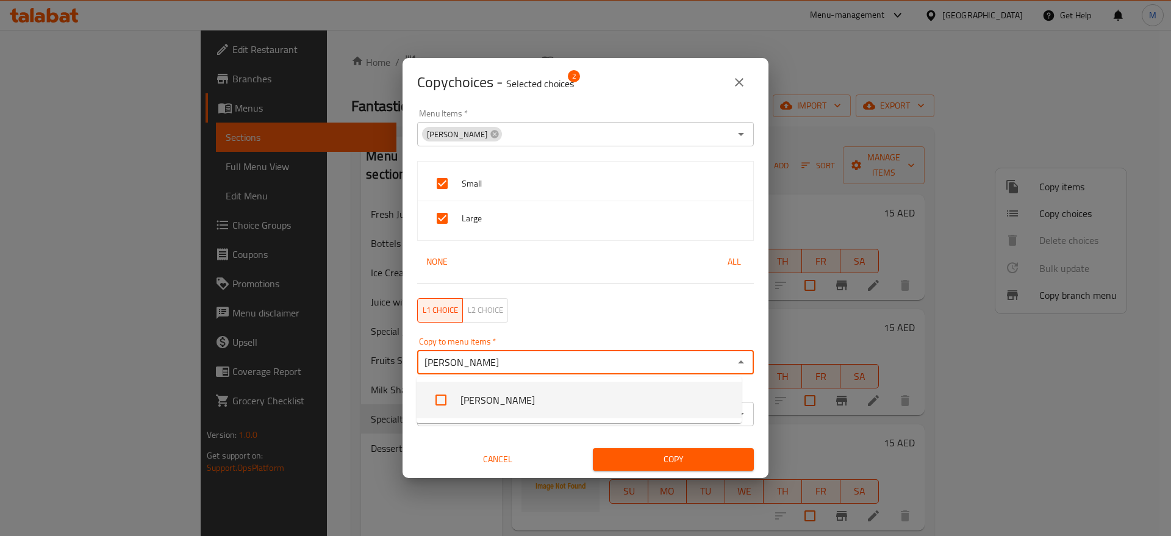
click at [479, 387] on li "[PERSON_NAME]" at bounding box center [579, 400] width 325 height 37
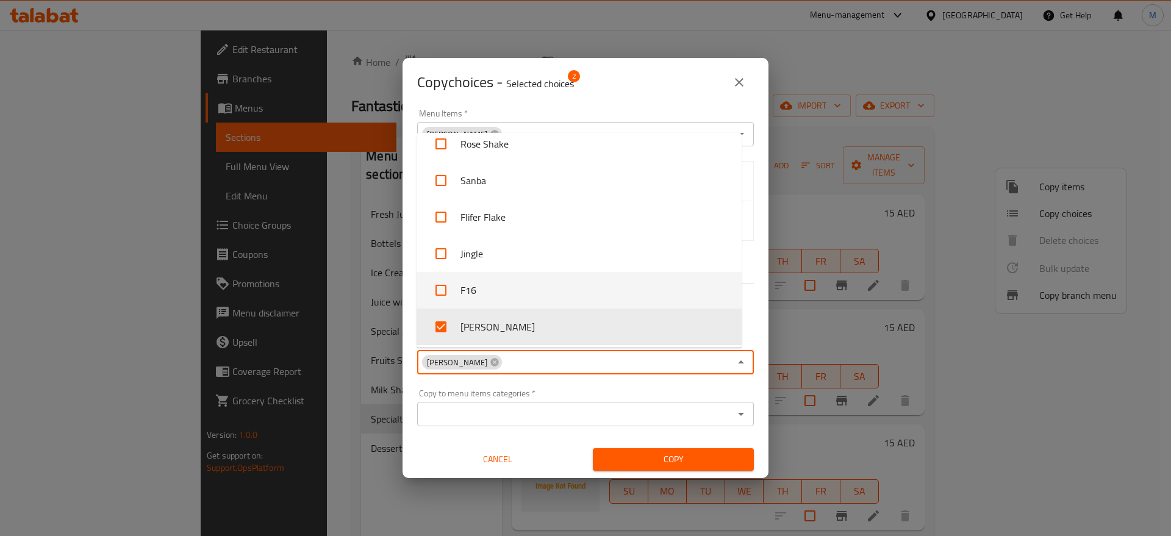
scroll to position [4454, 0]
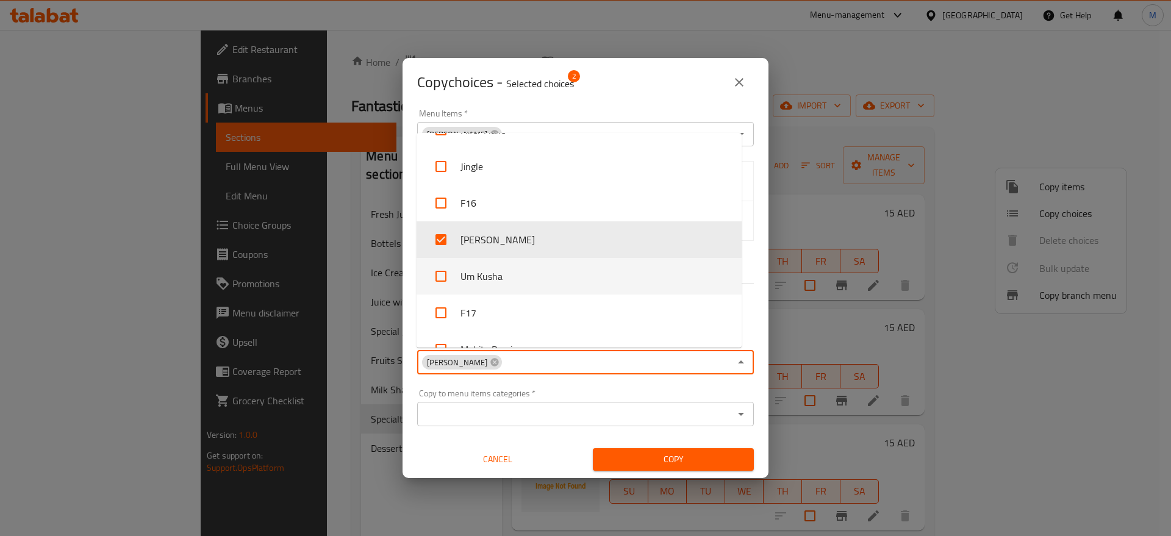
click at [460, 281] on li "Um Kusha" at bounding box center [579, 276] width 325 height 37
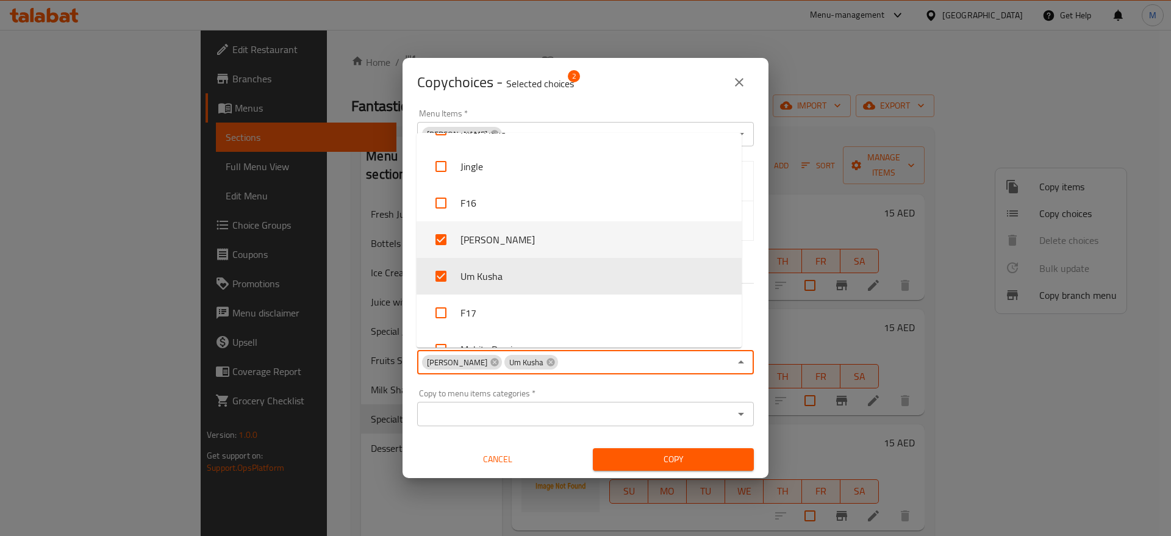
checkbox input "true"
click at [457, 244] on li "[PERSON_NAME]" at bounding box center [579, 239] width 325 height 37
checkbox input "false"
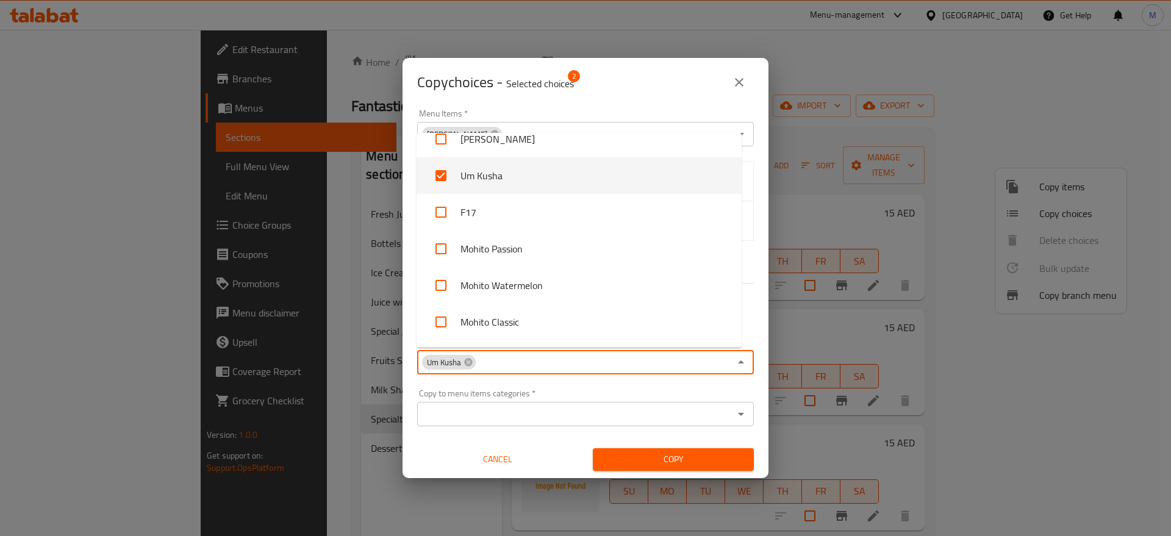
scroll to position [4565, 0]
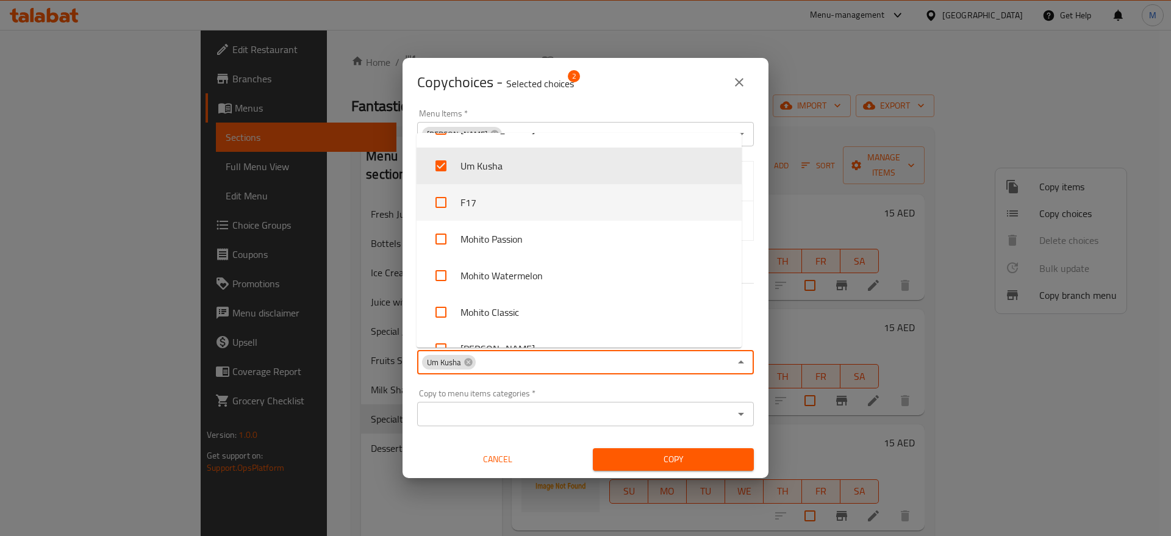
click at [457, 203] on li "F17" at bounding box center [579, 202] width 325 height 37
checkbox input "true"
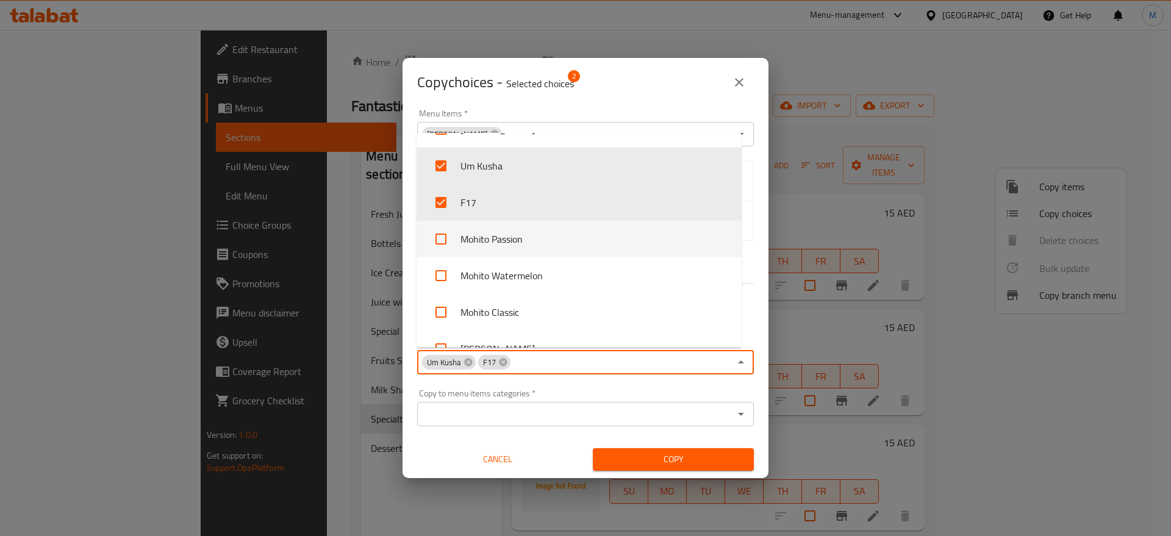
click at [464, 245] on li "Mohito Passion" at bounding box center [579, 239] width 325 height 37
checkbox input "true"
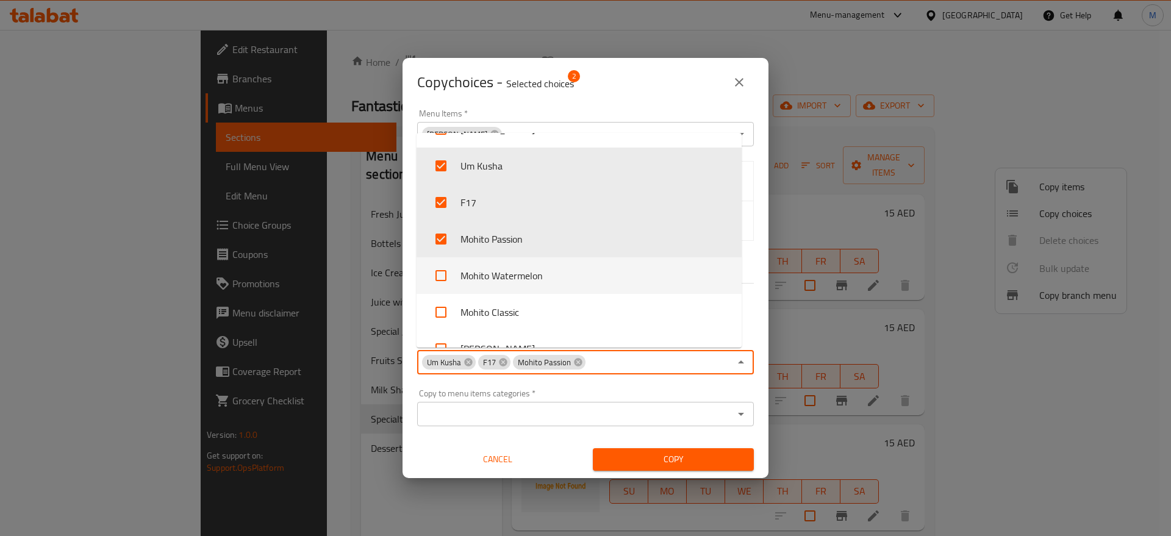
click at [464, 268] on li "Mohito Watermelon" at bounding box center [579, 275] width 325 height 37
checkbox input "true"
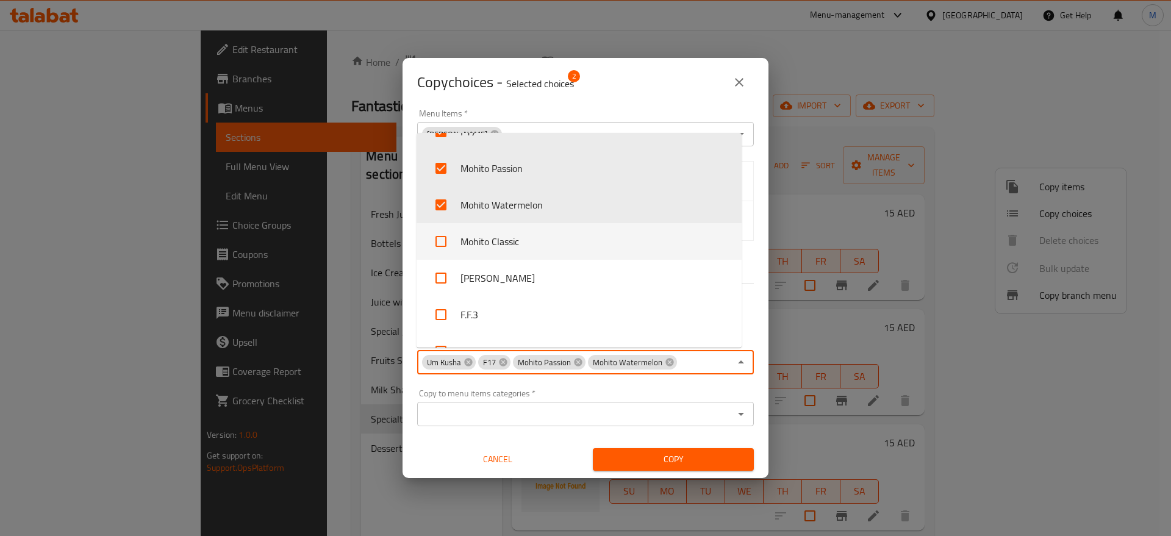
click at [469, 249] on li "Mohito Classic" at bounding box center [579, 241] width 325 height 37
checkbox input "true"
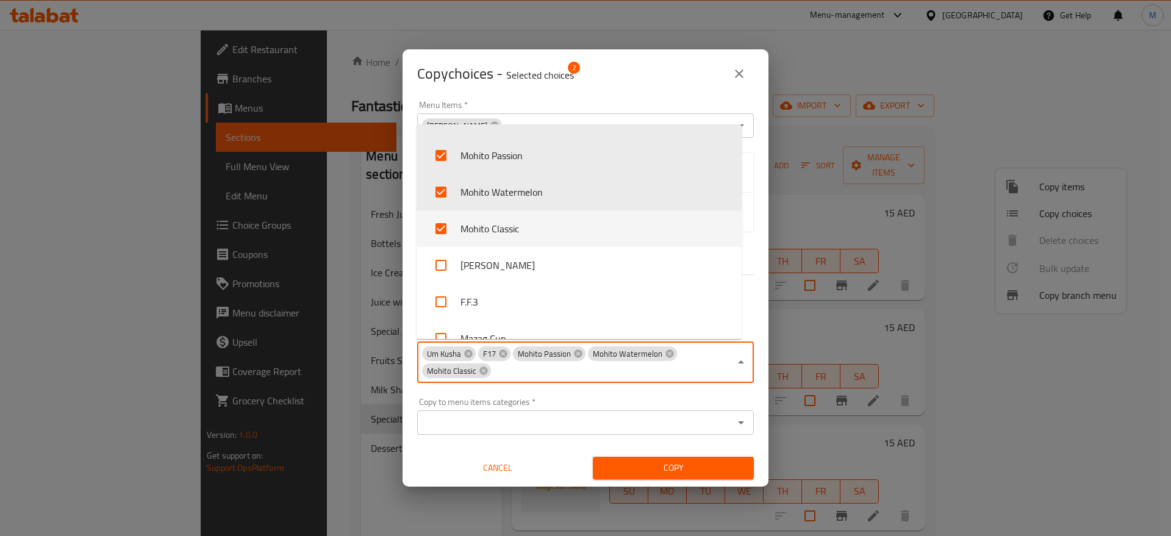
scroll to position [4664, 0]
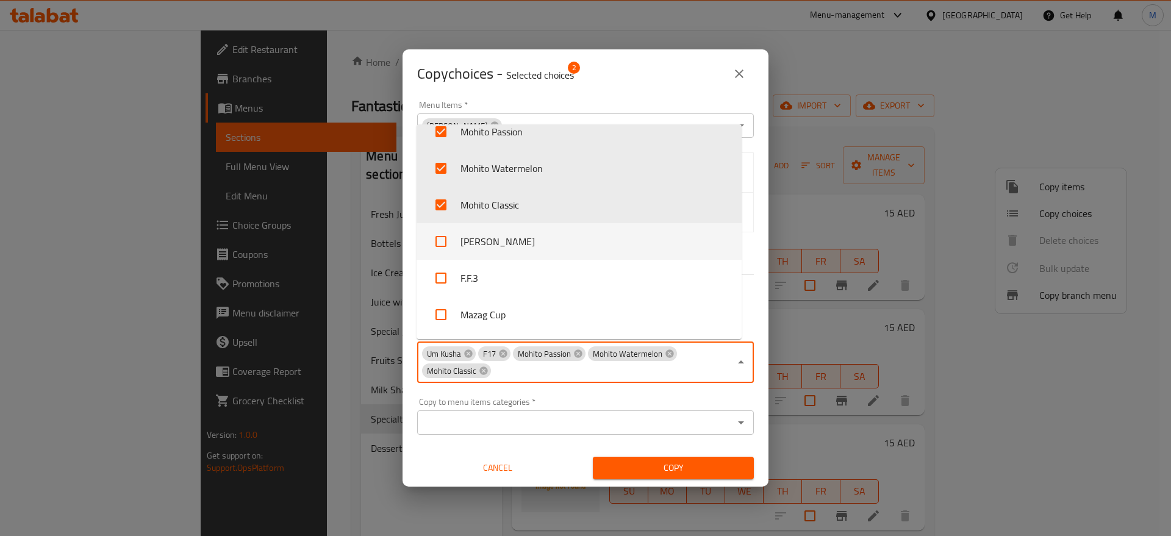
click at [469, 245] on li "[PERSON_NAME]" at bounding box center [579, 241] width 325 height 37
checkbox input "true"
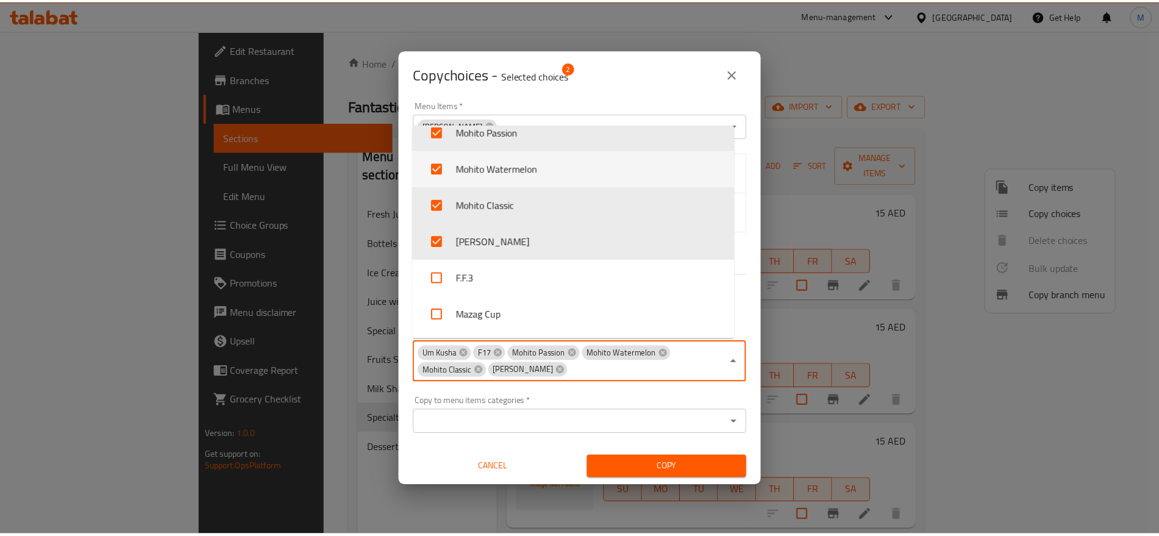
scroll to position [4582, 0]
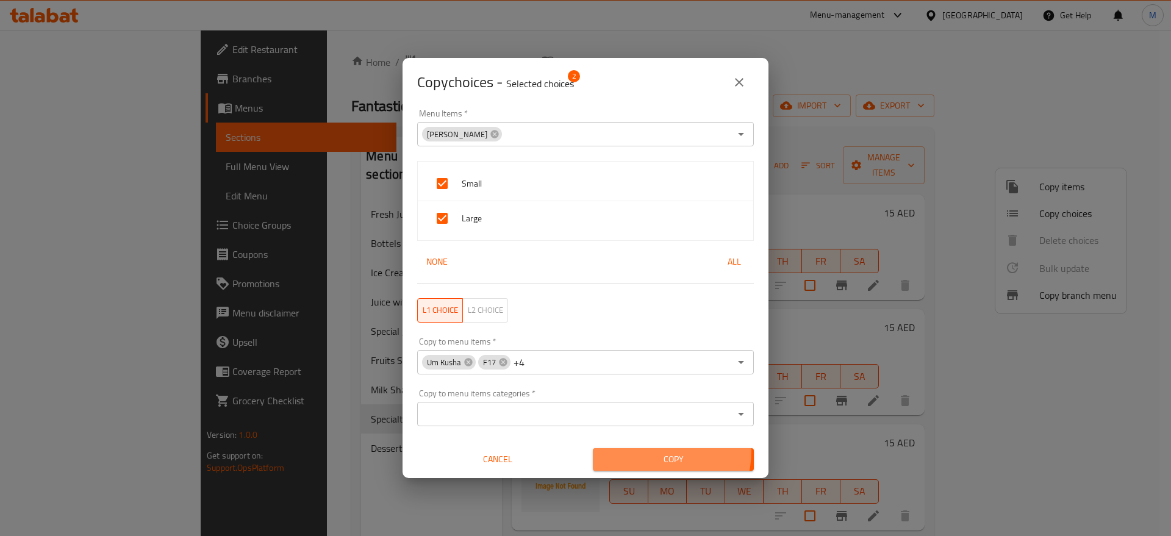
click at [644, 459] on button "Copy" at bounding box center [673, 459] width 161 height 23
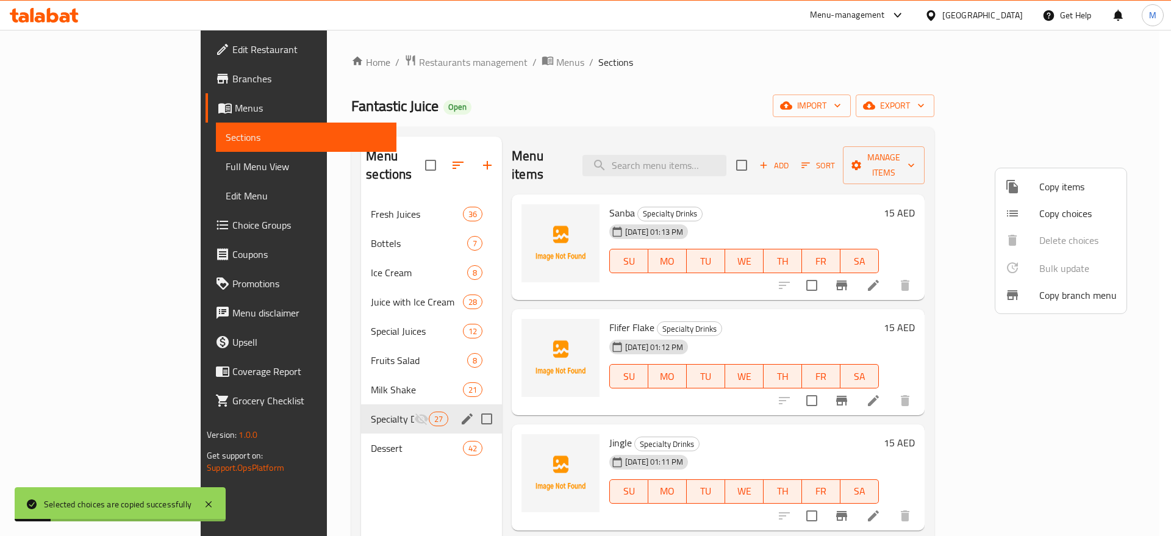
click at [831, 392] on div at bounding box center [585, 268] width 1171 height 536
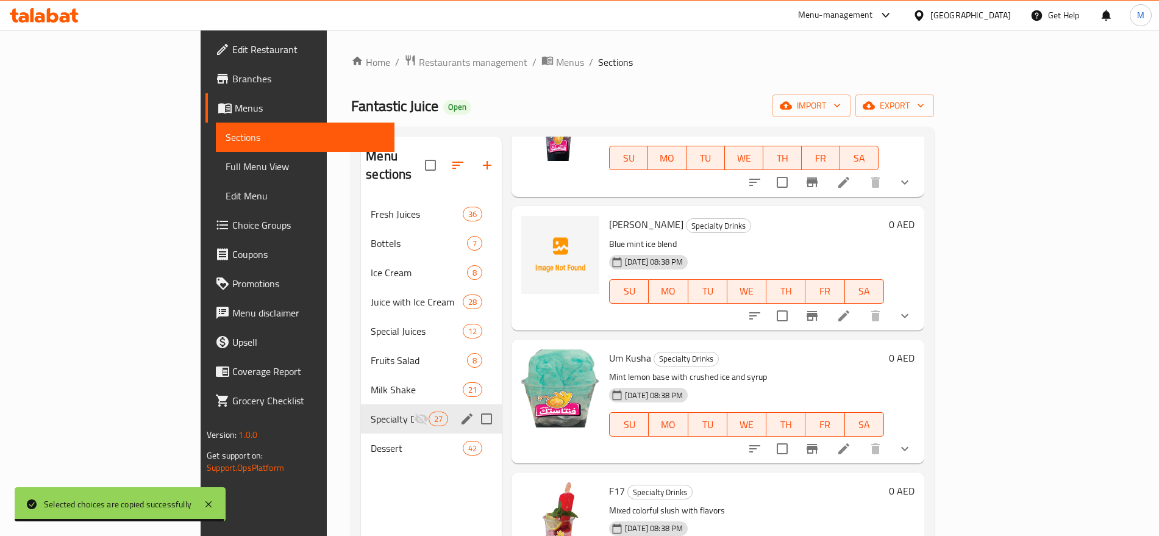
scroll to position [471, 0]
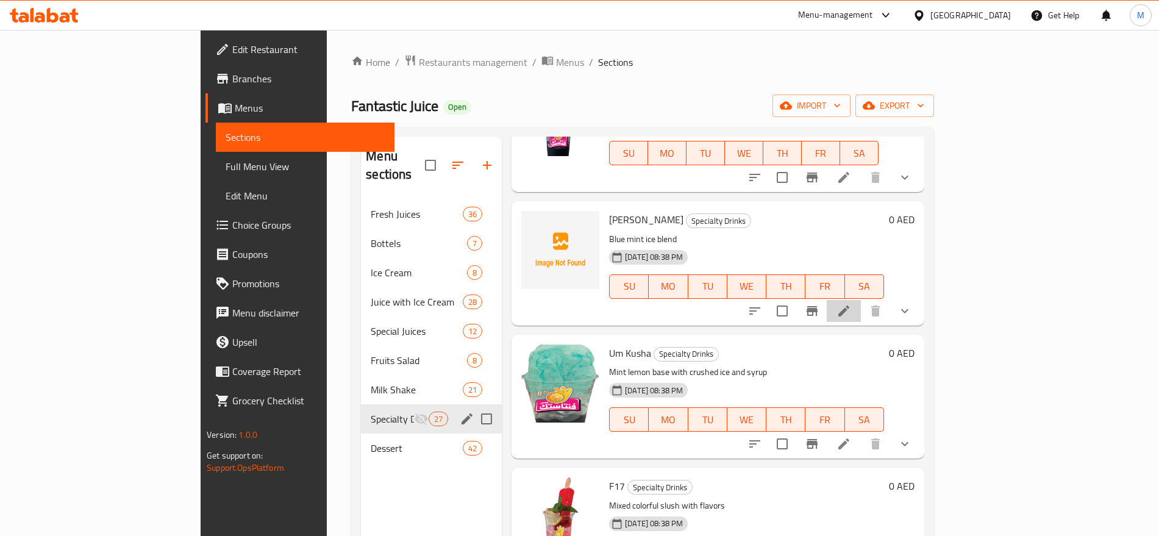
click at [861, 301] on li at bounding box center [844, 311] width 34 height 22
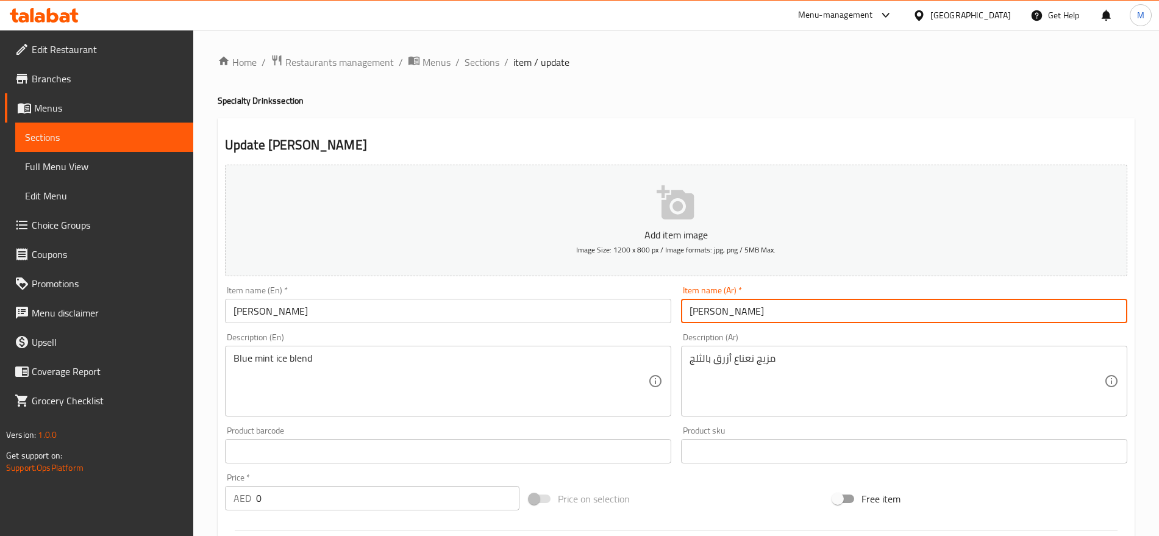
click at [704, 314] on input "أبو كاشة" at bounding box center [904, 311] width 446 height 24
click at [746, 310] on input "أبو كشة" at bounding box center [904, 311] width 446 height 24
type input "أبو كشة"
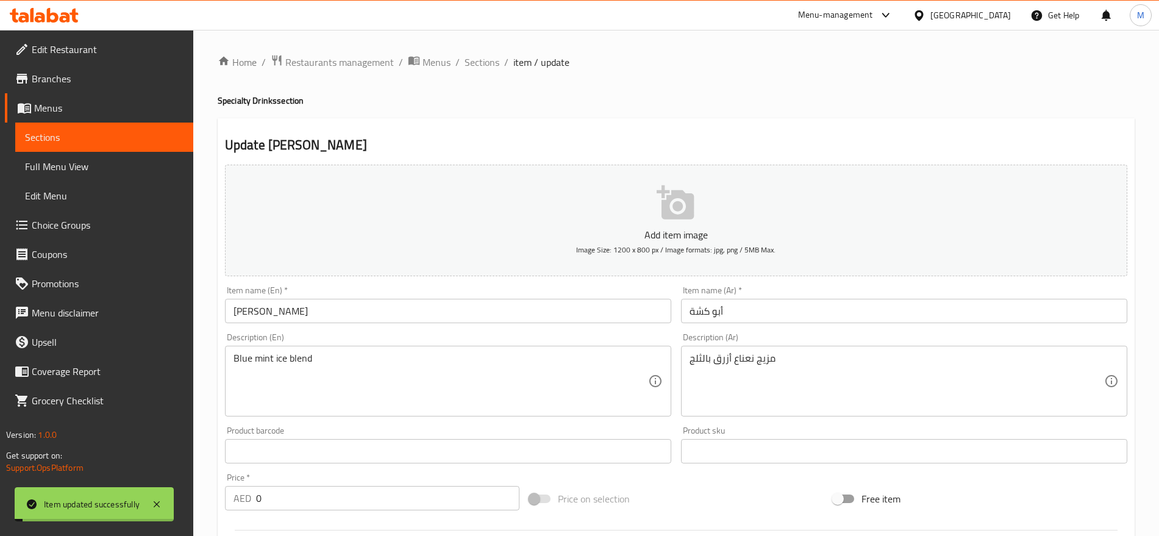
click at [474, 63] on span "Sections" at bounding box center [482, 62] width 35 height 15
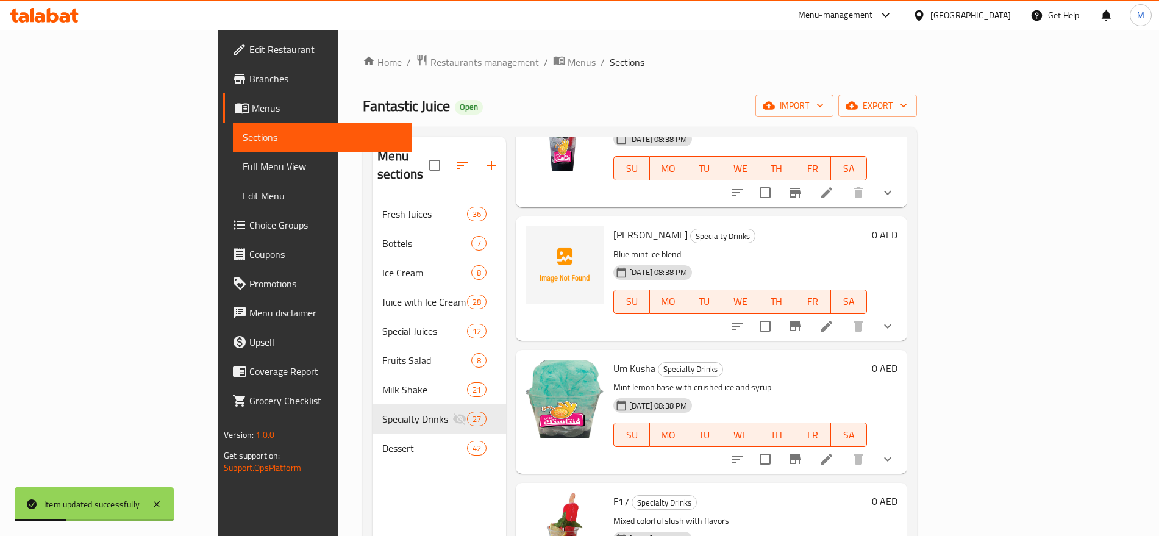
scroll to position [457, 0]
click at [844, 448] on li at bounding box center [827, 459] width 34 height 22
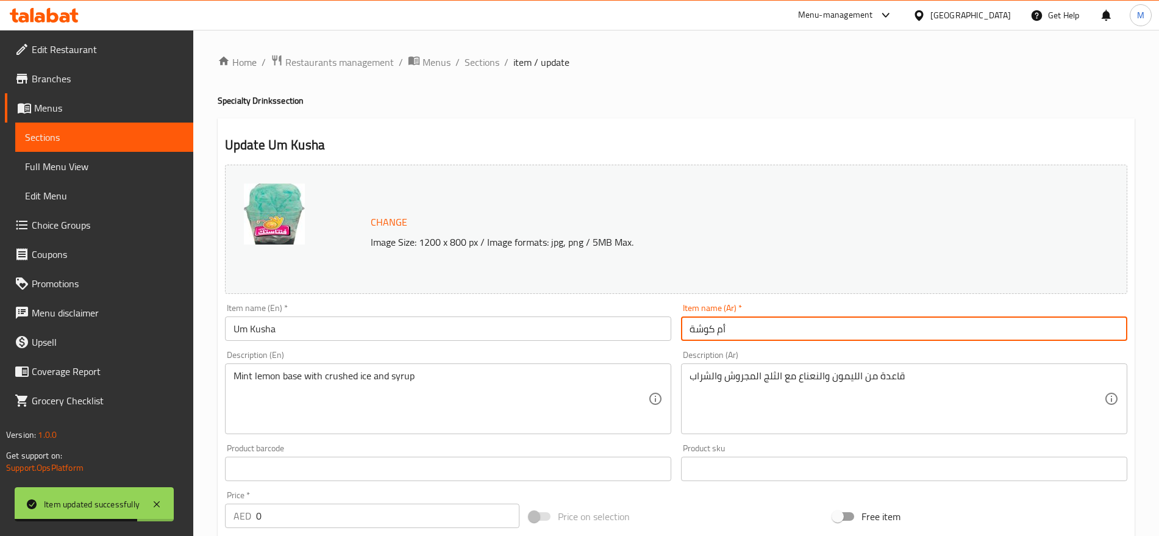
click at [706, 330] on input "أم كوشة" at bounding box center [904, 329] width 446 height 24
type input "أم كشة"
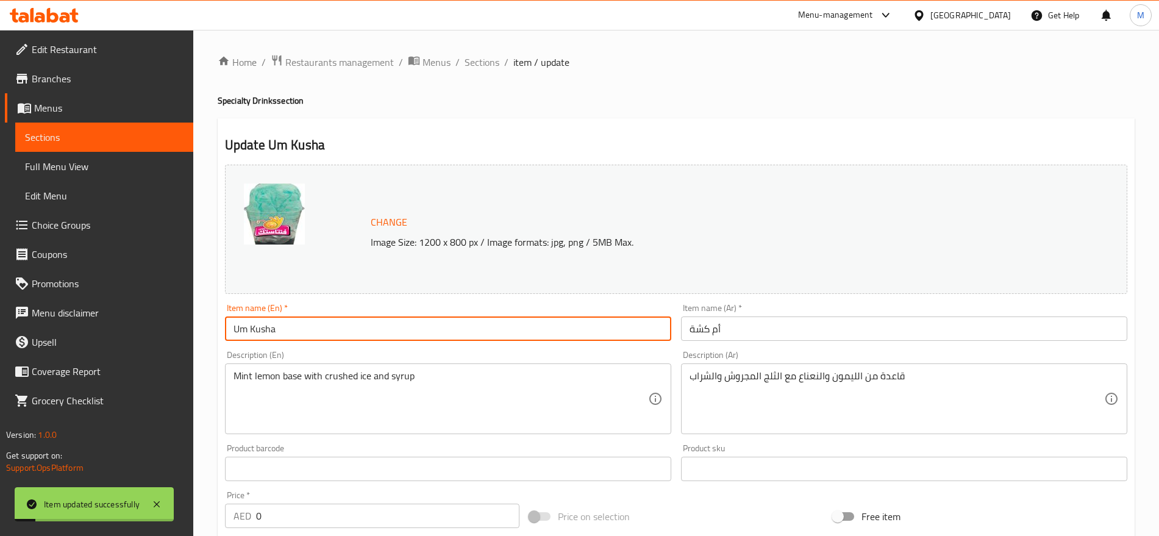
click at [263, 330] on input "Um Kusha" at bounding box center [448, 329] width 446 height 24
type input "Um Kusha"
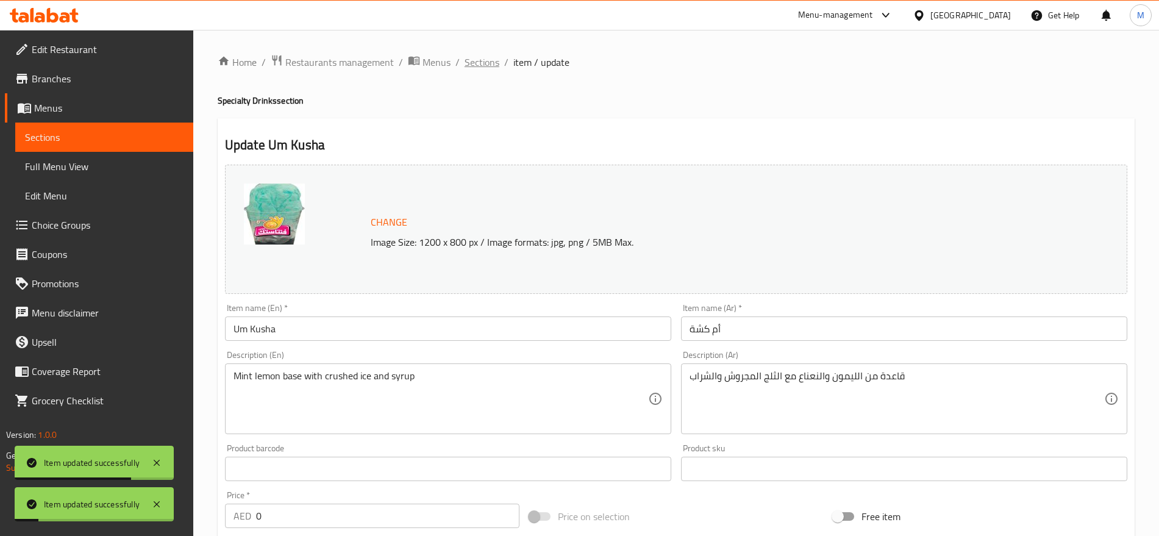
click at [473, 59] on span "Sections" at bounding box center [482, 62] width 35 height 15
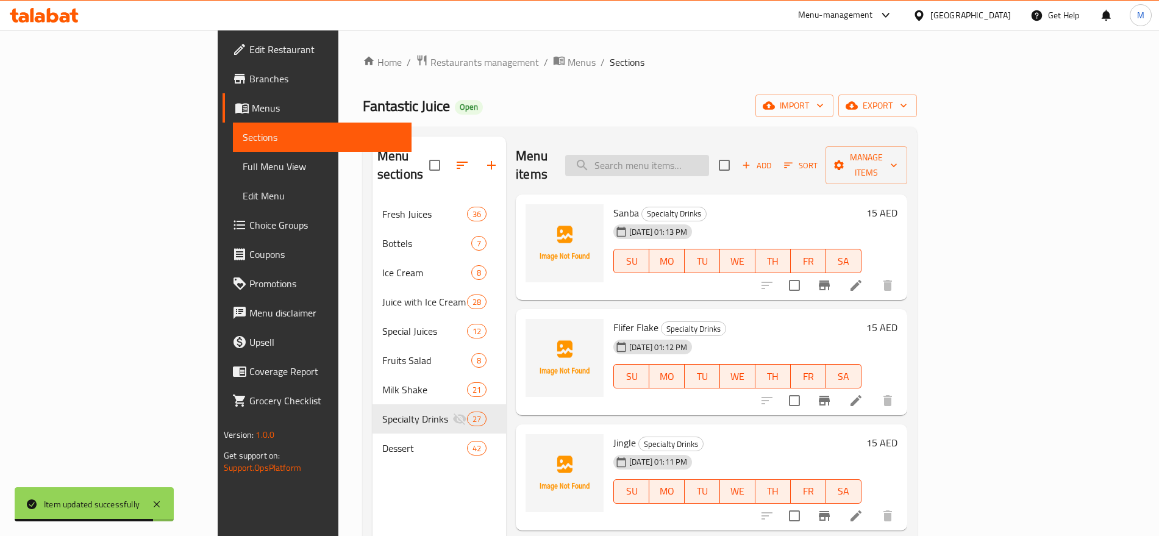
click at [709, 155] on input "search" at bounding box center [637, 165] width 144 height 21
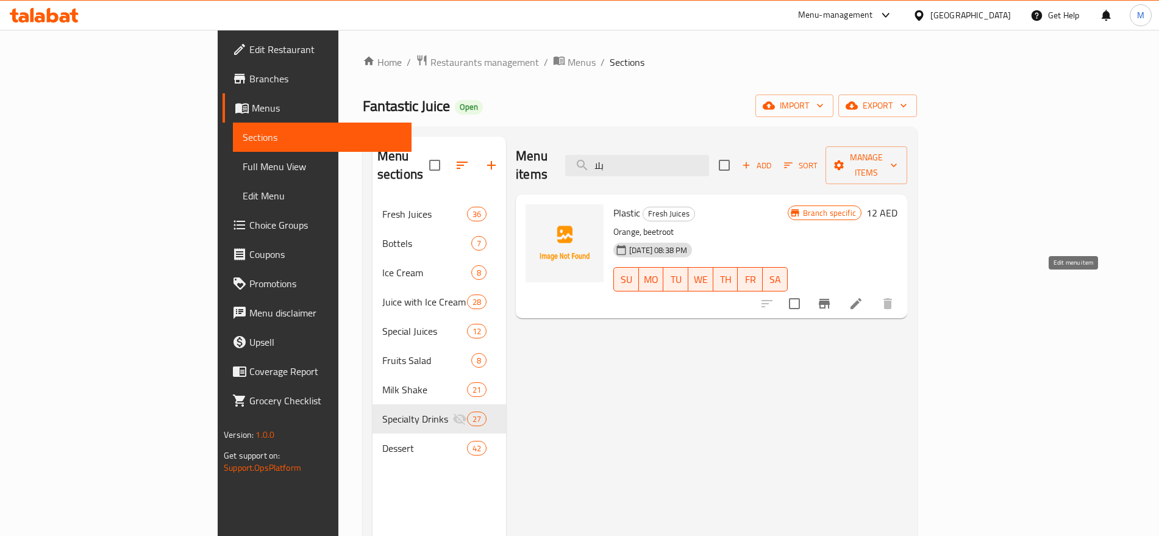
type input "بلا"
click at [864, 296] on icon at bounding box center [856, 303] width 15 height 15
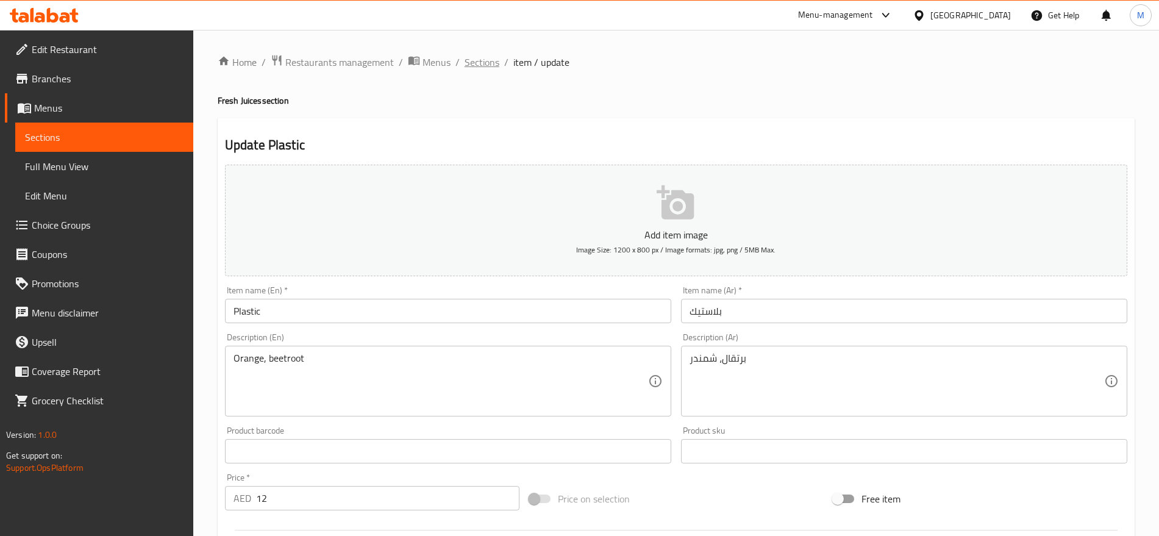
click at [482, 60] on span "Sections" at bounding box center [482, 62] width 35 height 15
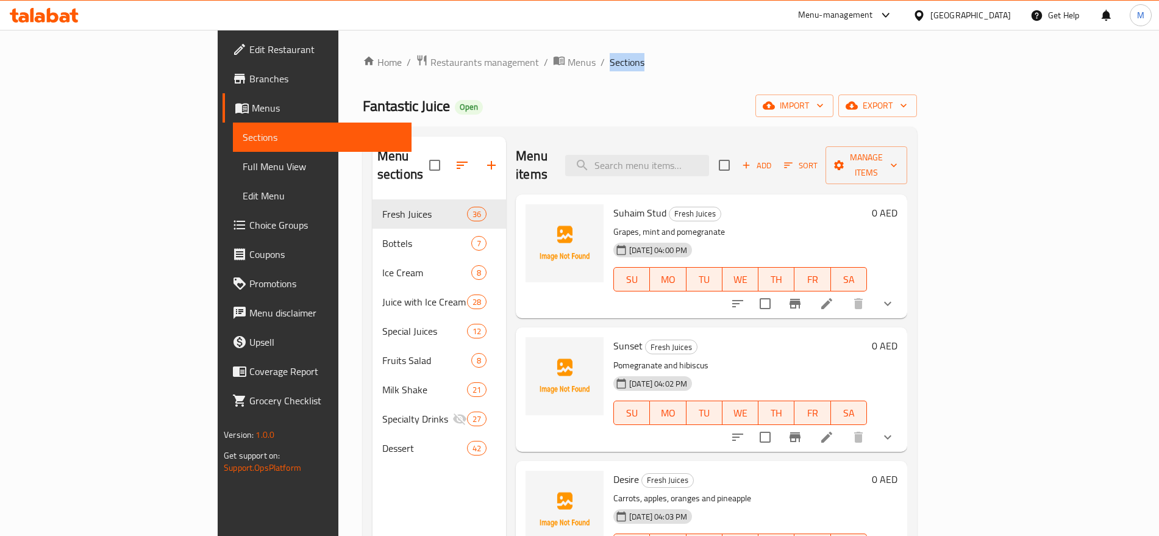
scroll to position [34, 0]
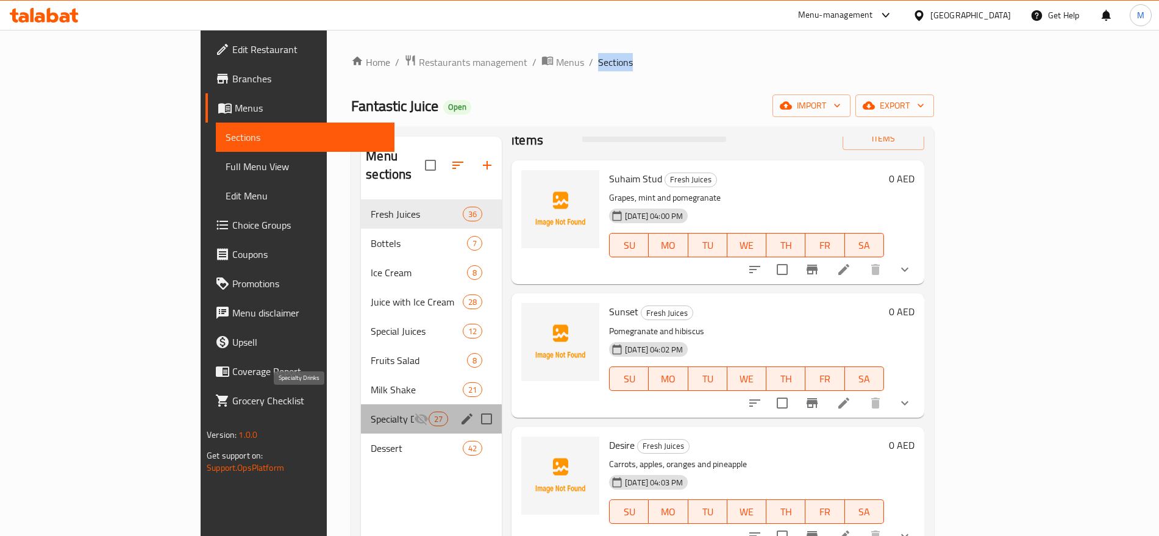
click at [371, 412] on span "Specialty Drinks" at bounding box center [392, 419] width 43 height 15
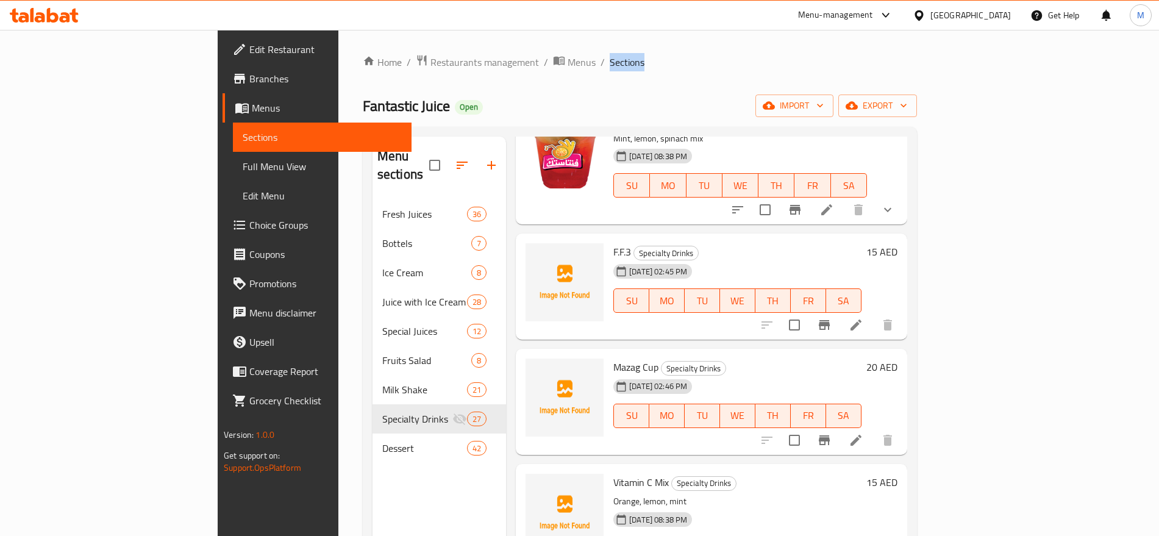
scroll to position [1382, 0]
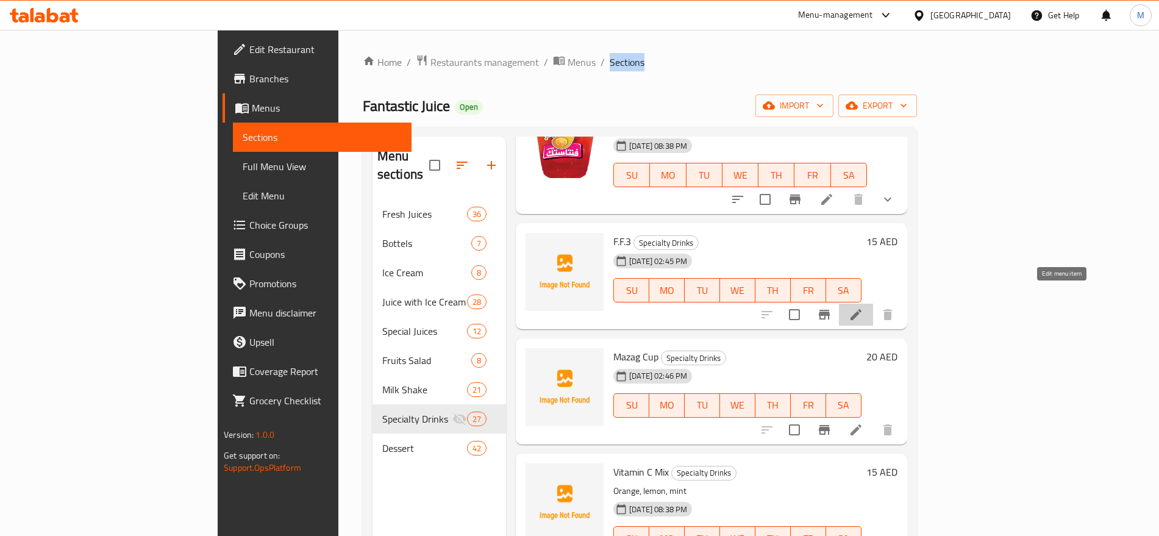
click at [862, 309] on icon at bounding box center [856, 314] width 11 height 11
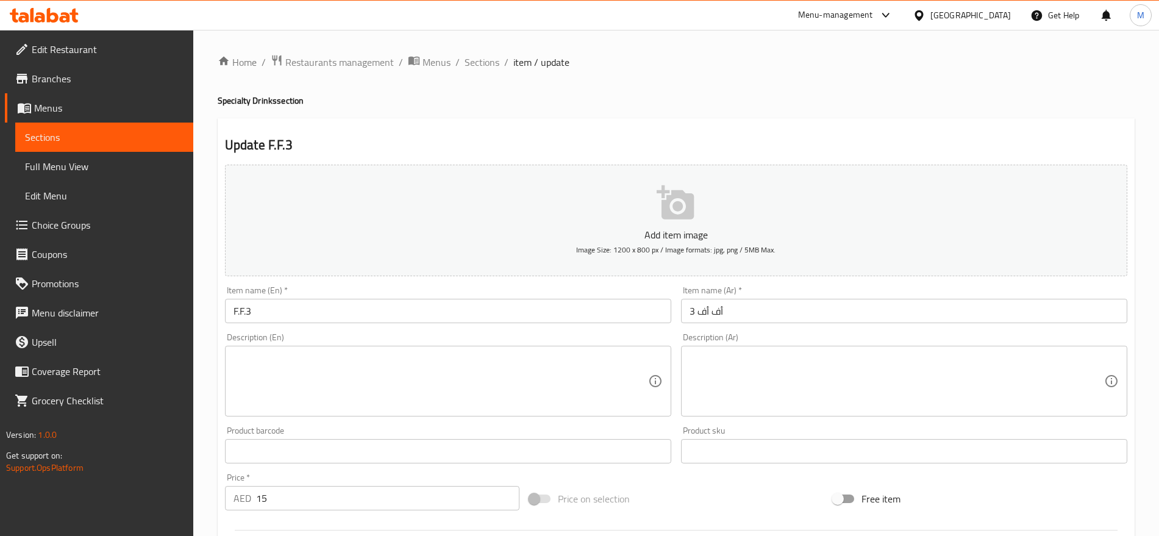
drag, startPoint x: 760, startPoint y: 325, endPoint x: 745, endPoint y: 310, distance: 20.7
click at [745, 310] on div "Item name (Ar)   * أف أف 3 Item name (Ar) *" at bounding box center [904, 304] width 456 height 47
click at [745, 310] on input "أف أف 3" at bounding box center [904, 311] width 446 height 24
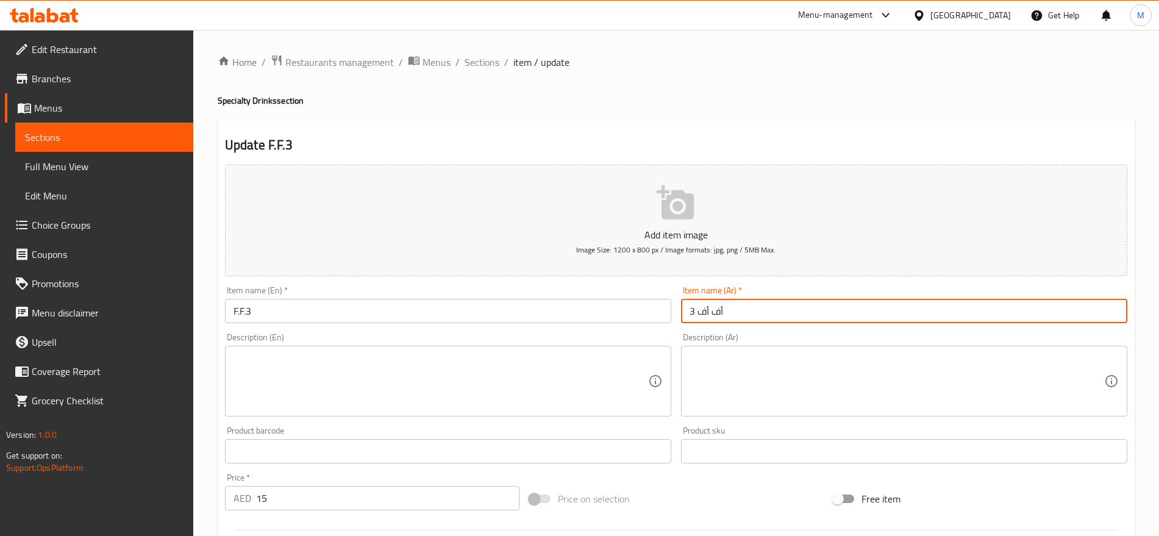
click at [745, 310] on input "أف أف 3" at bounding box center [904, 311] width 446 height 24
click at [266, 308] on input "F.F.3" at bounding box center [448, 311] width 446 height 24
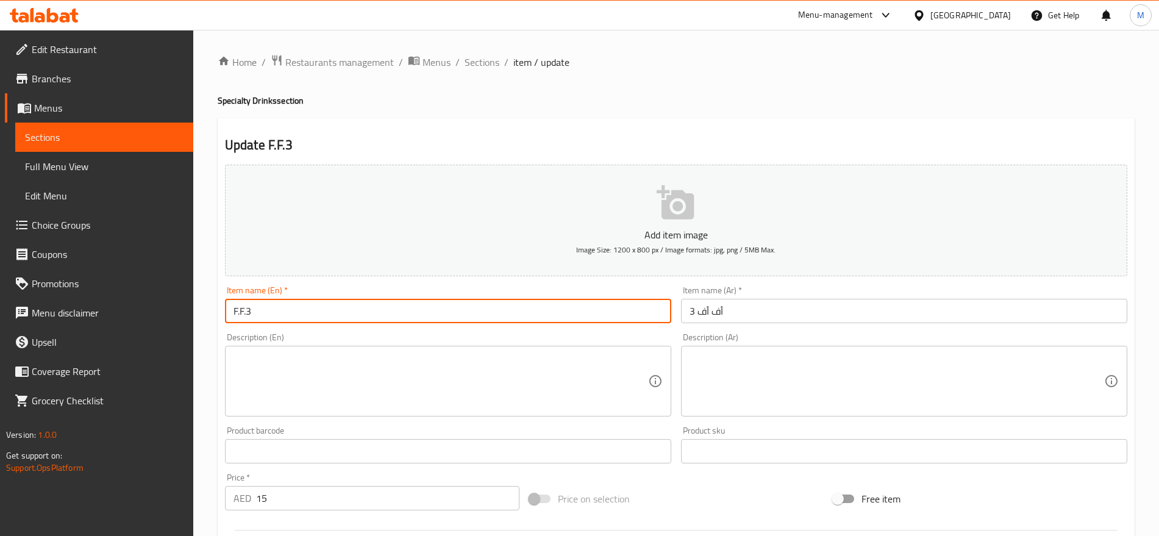
click at [266, 308] on input "F.F.3" at bounding box center [448, 311] width 446 height 24
click at [470, 56] on span "Sections" at bounding box center [482, 62] width 35 height 15
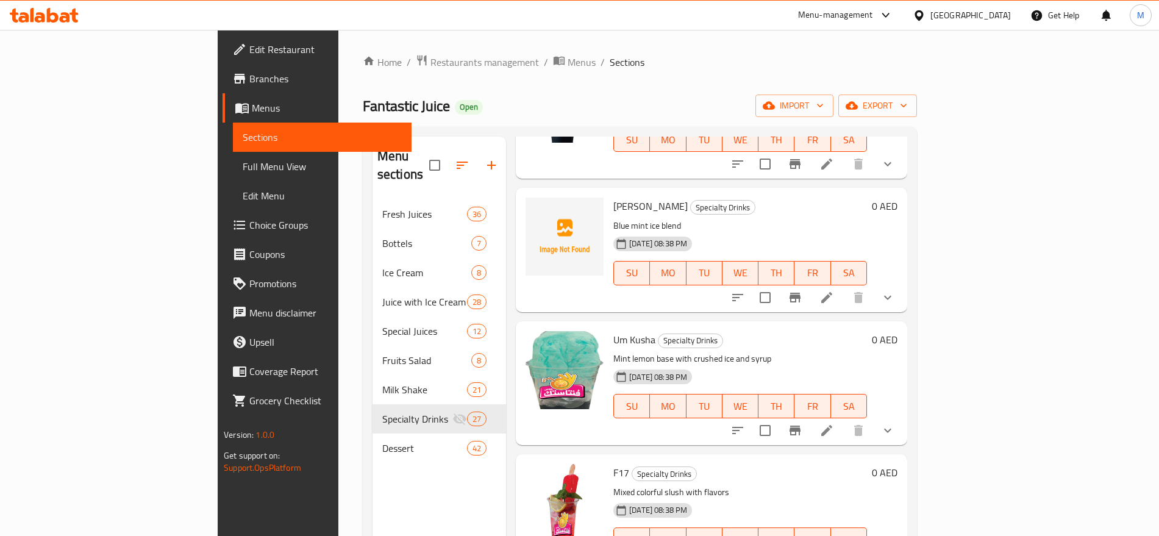
scroll to position [484, 0]
click at [614, 198] on span "Abu Kasha" at bounding box center [651, 207] width 74 height 18
copy h6 "Abu Kasha"
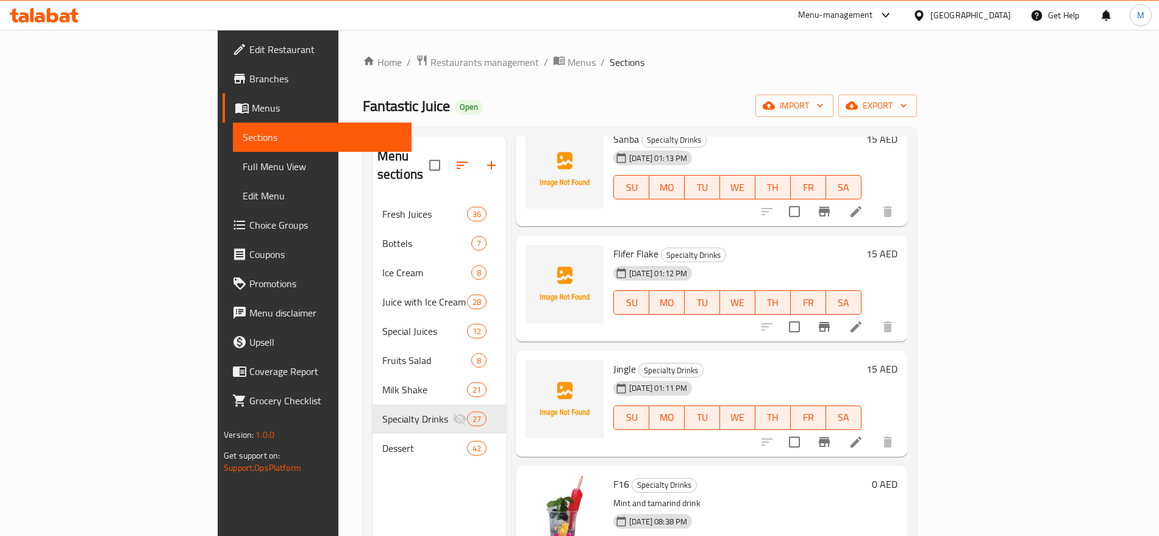
scroll to position [0, 0]
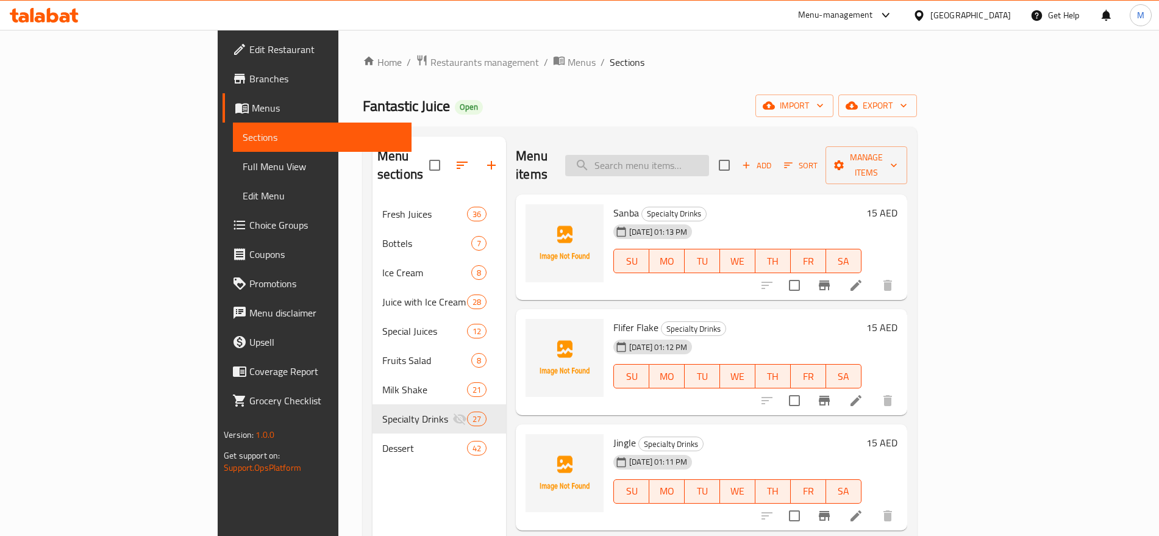
click at [709, 167] on input "search" at bounding box center [637, 165] width 144 height 21
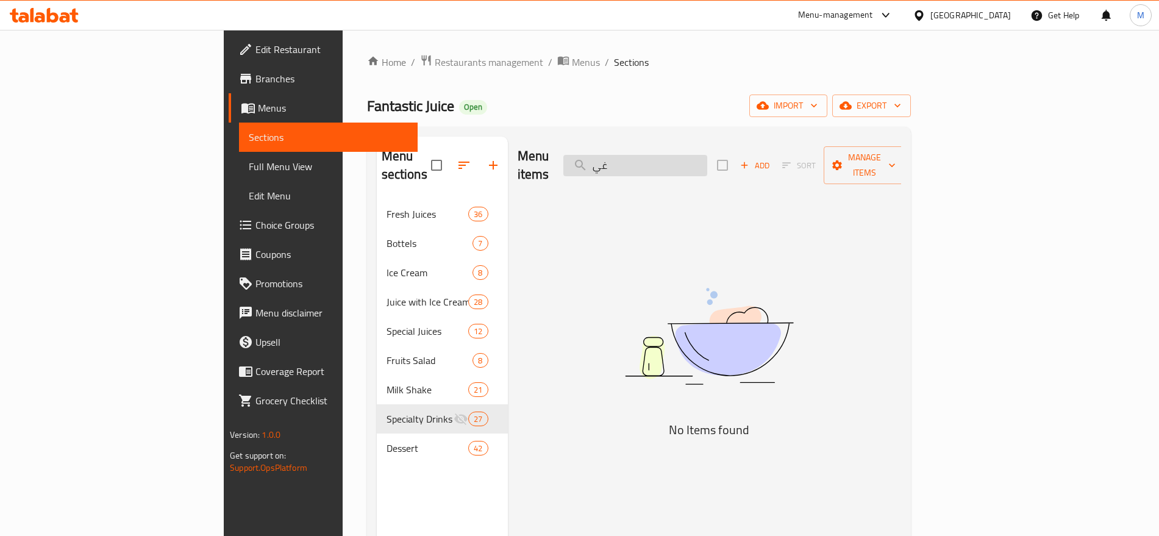
type input "غ"
type input "ف"
type input "v"
type input "ش"
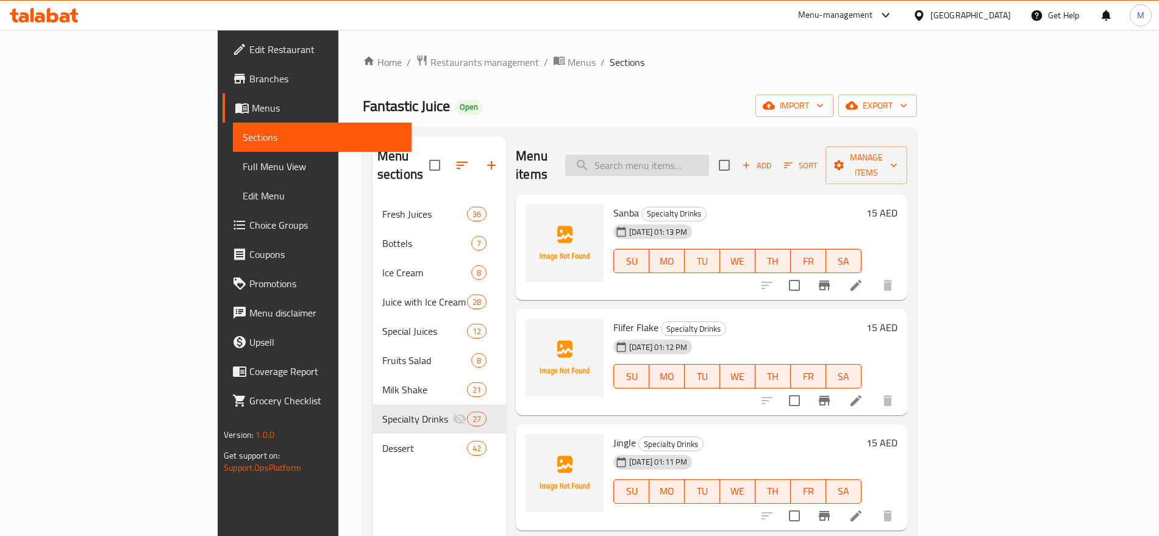
click at [709, 155] on input "search" at bounding box center [637, 165] width 144 height 21
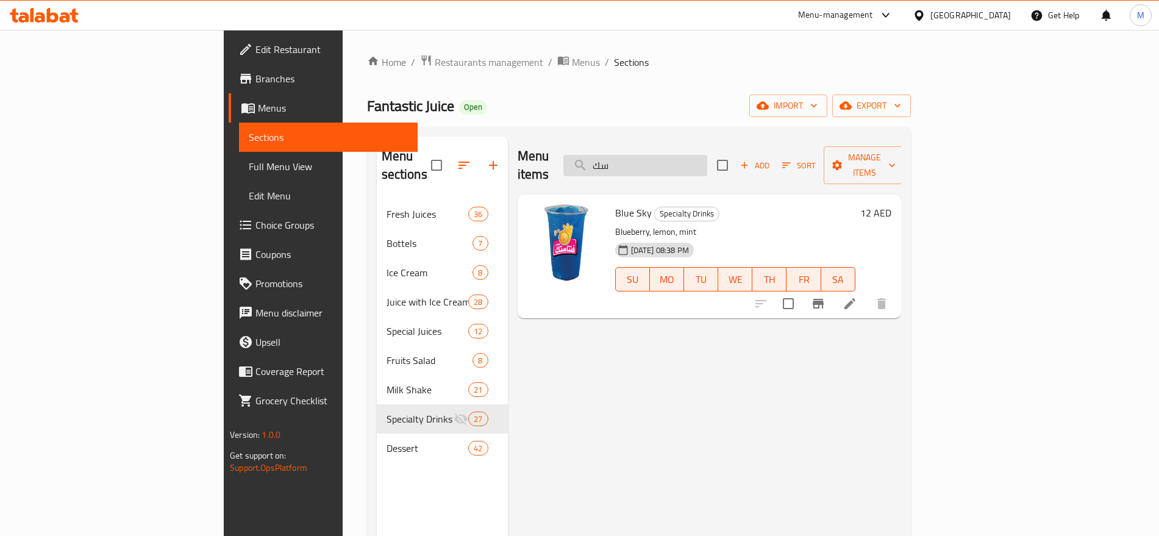
type input "س"
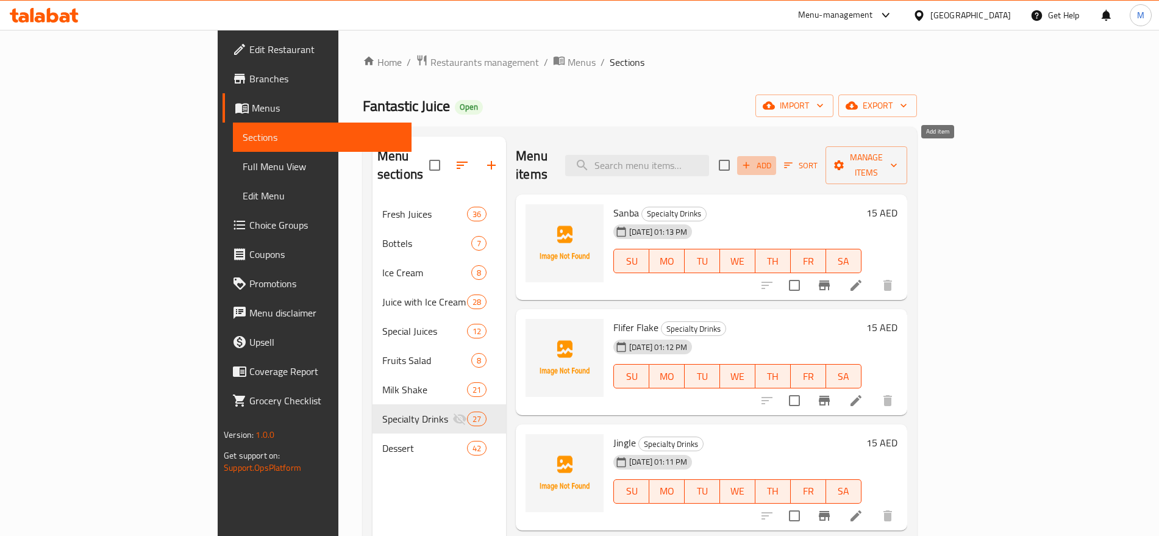
click at [752, 160] on icon "button" at bounding box center [746, 165] width 11 height 11
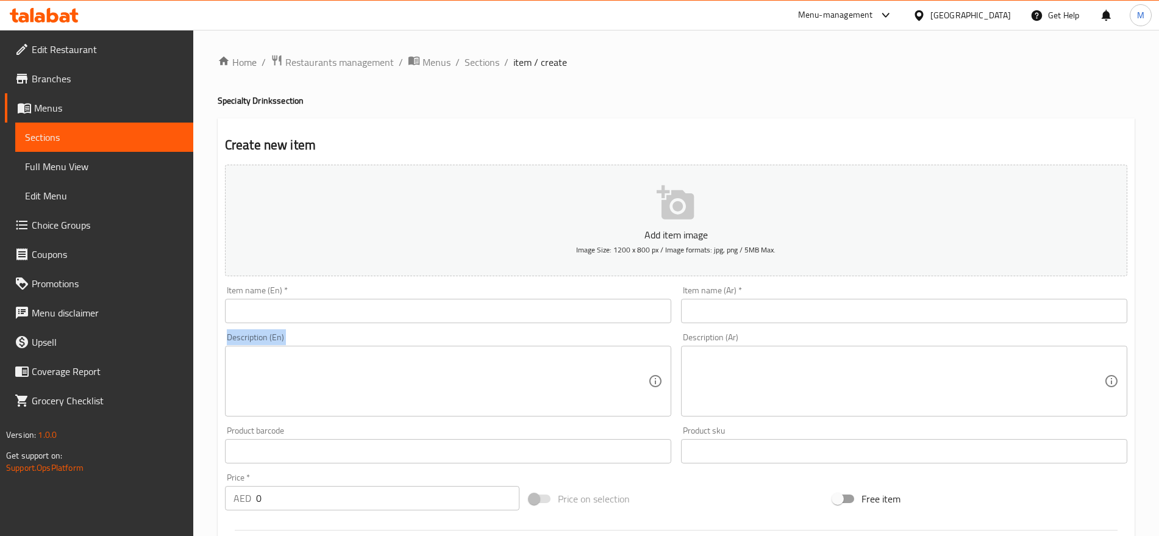
drag, startPoint x: 809, startPoint y: 329, endPoint x: 822, endPoint y: 307, distance: 25.1
click at [822, 307] on div "Add item image Image Size: 1200 x 800 px / Image formats: jpg, png / 5MB Max. I…" at bounding box center [676, 423] width 912 height 526
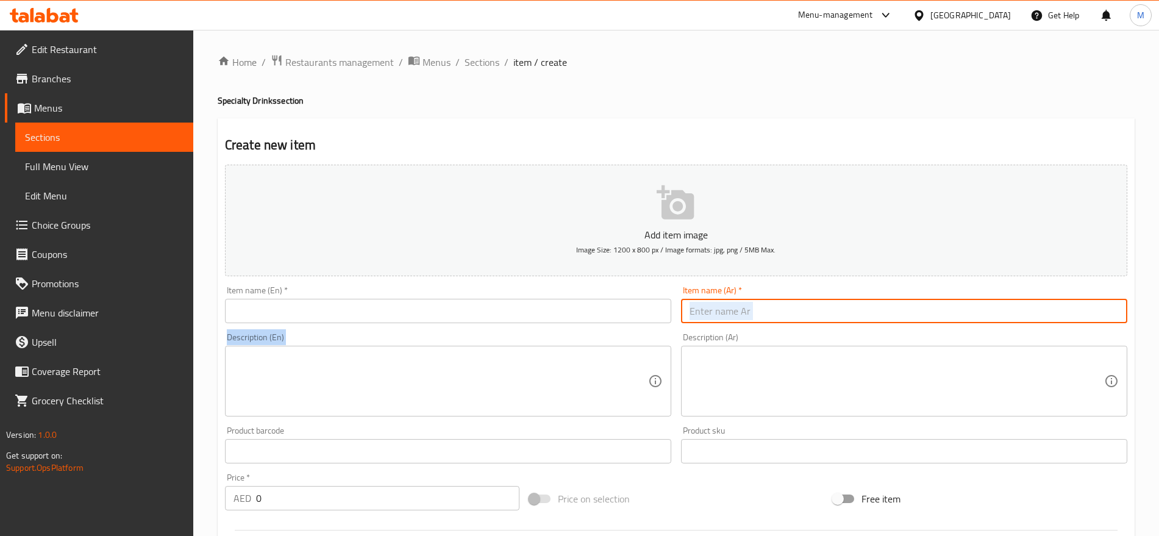
click at [822, 307] on input "text" at bounding box center [904, 311] width 446 height 24
paste input "بلاوي"
type input "بلاوي"
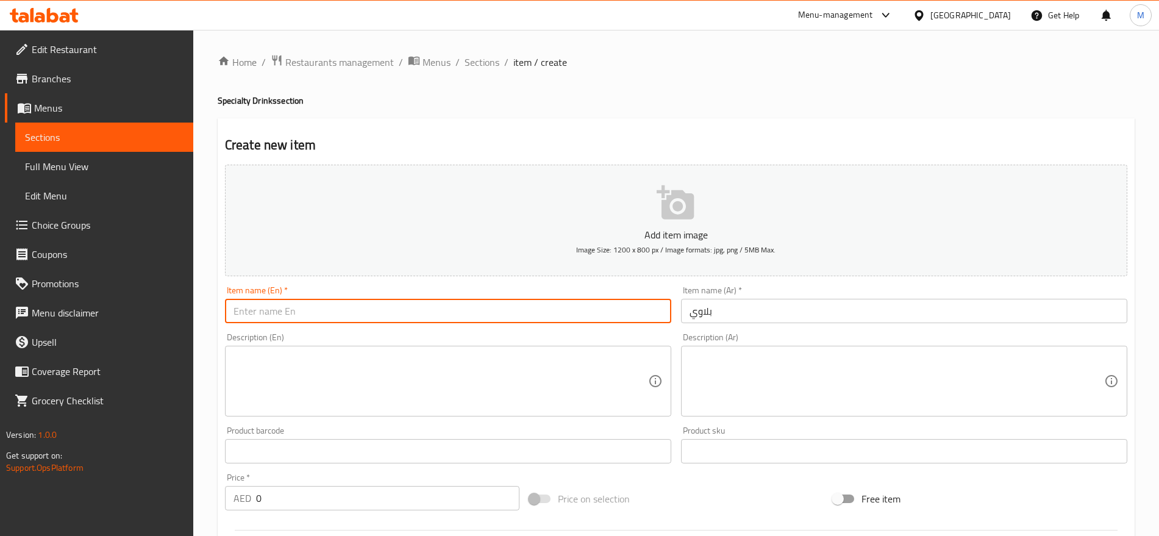
click at [510, 303] on input "text" at bounding box center [448, 311] width 446 height 24
type input "Balawy"
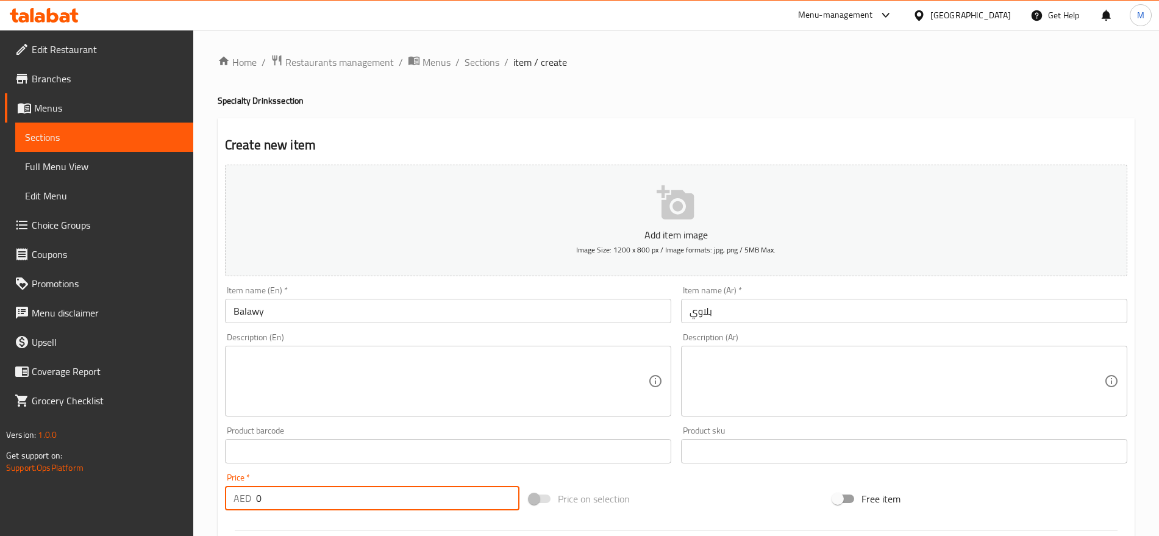
click at [301, 500] on input "0" at bounding box center [387, 498] width 263 height 24
type input "15"
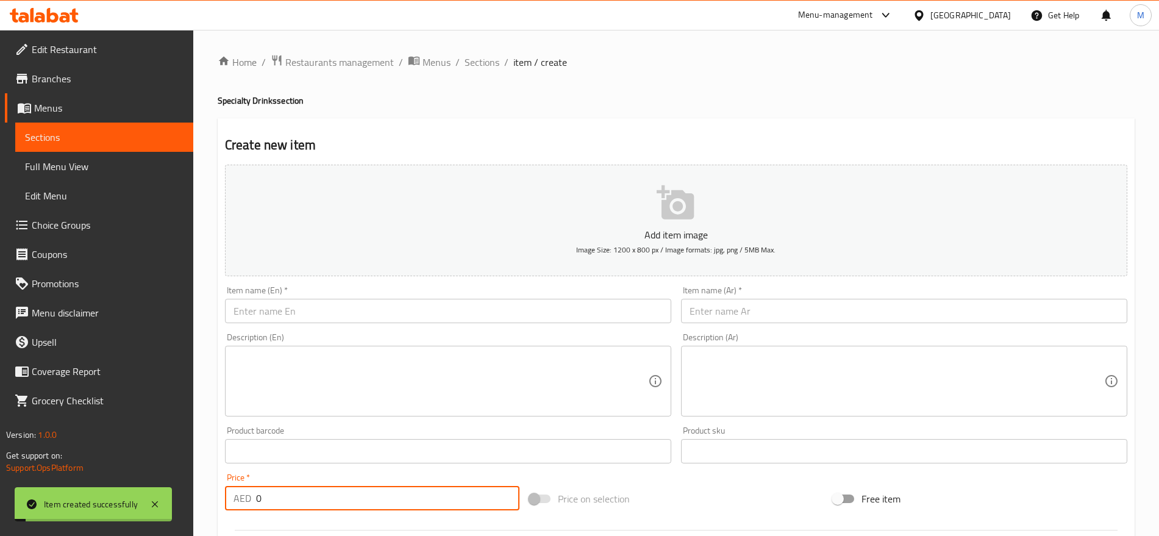
click at [336, 494] on input "0" at bounding box center [387, 498] width 263 height 24
type input "15"
paste input "فتيتو"
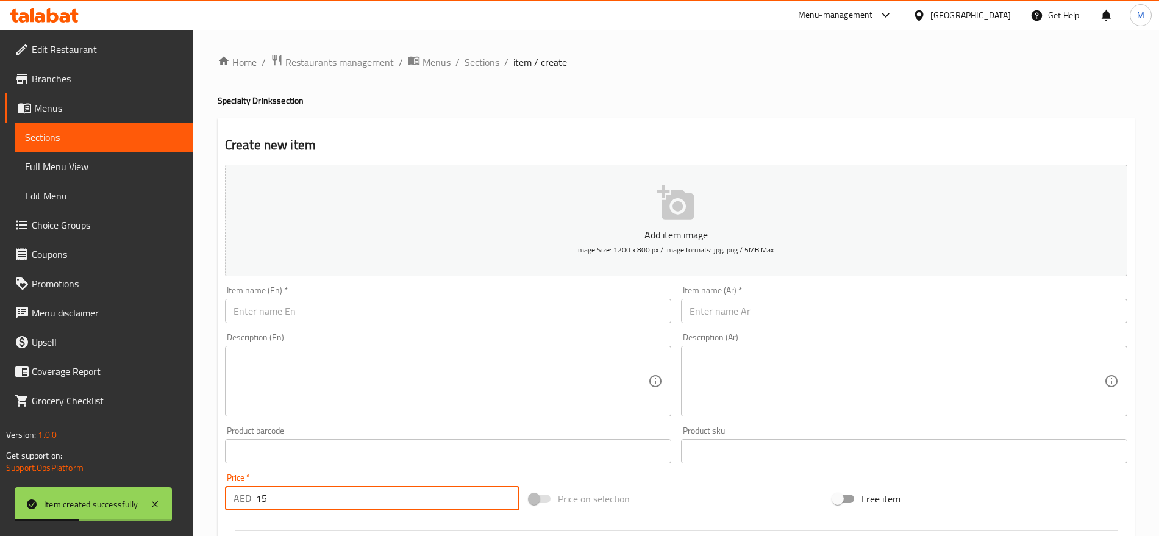
click at [704, 314] on input "text" at bounding box center [904, 311] width 446 height 24
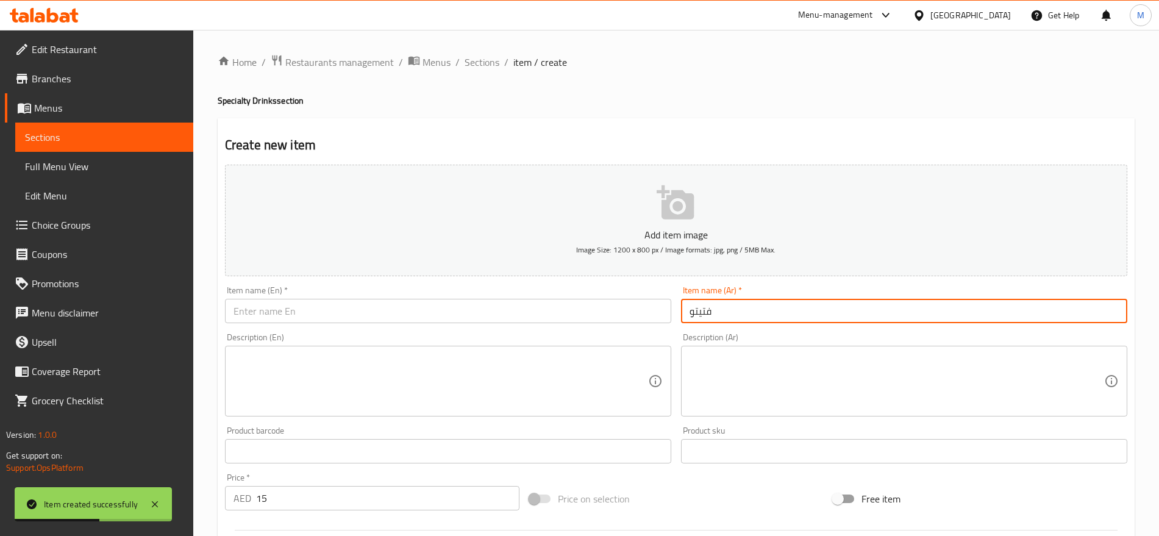
type input "فتيتو"
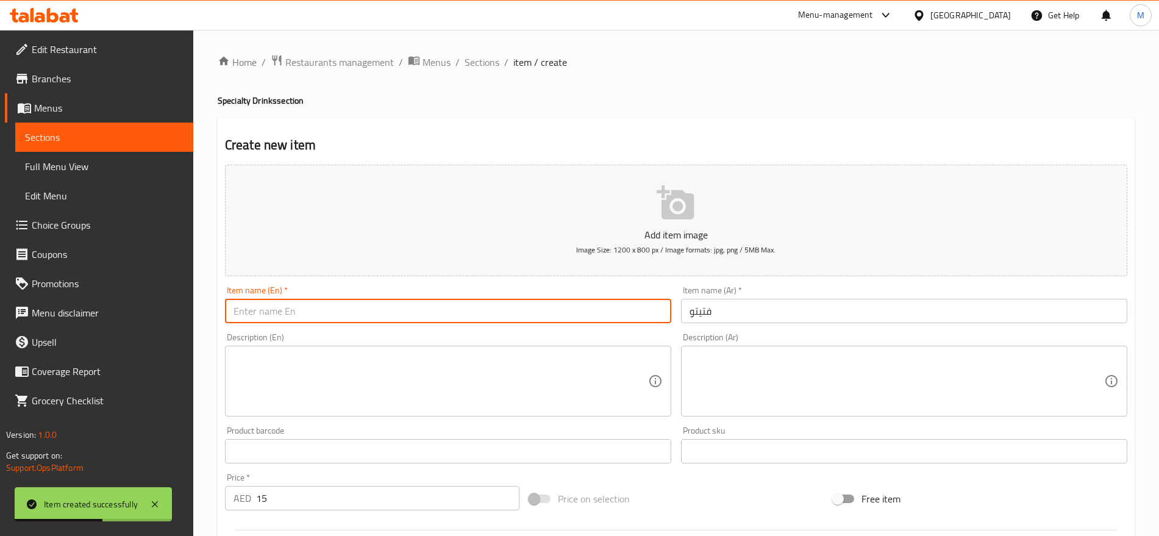
click at [519, 307] on input "text" at bounding box center [448, 311] width 446 height 24
type input "Vito"
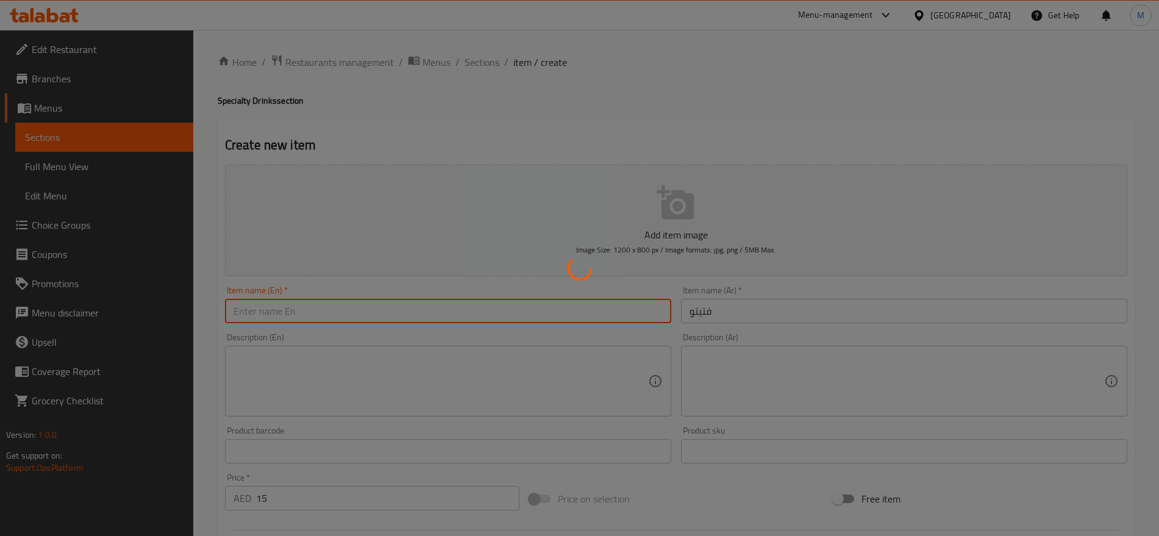
type input "0"
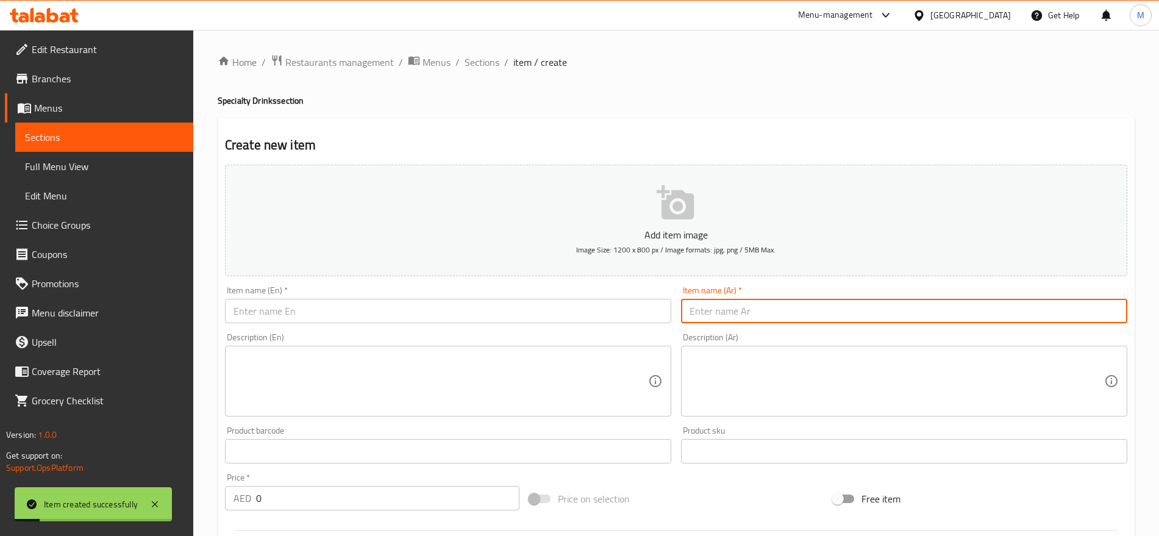
click at [804, 307] on input "text" at bounding box center [904, 311] width 446 height 24
paste input "شهاب"
type input "شهاب"
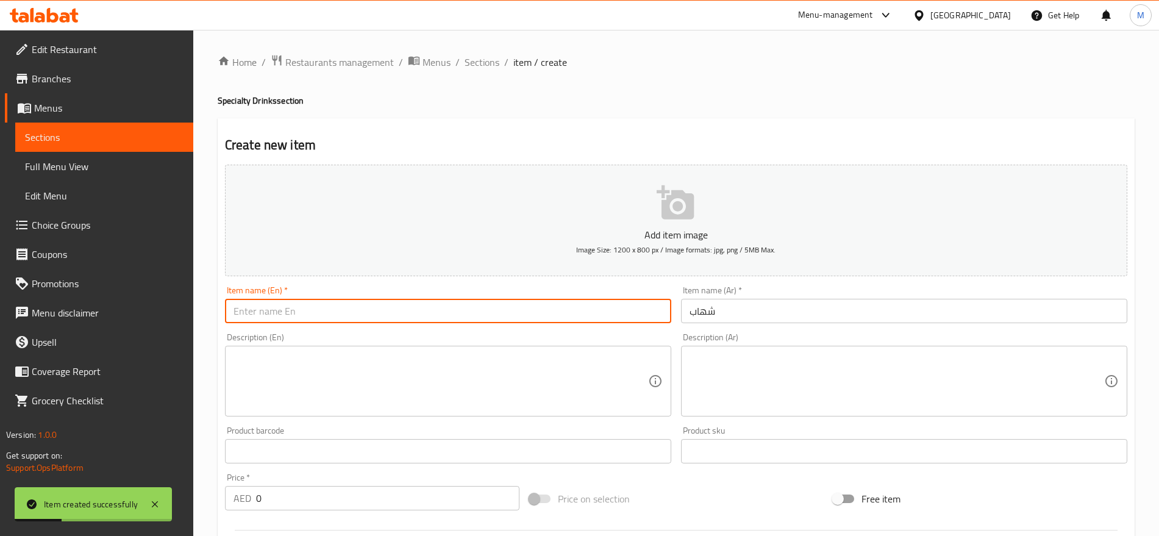
click at [515, 317] on input "text" at bounding box center [448, 311] width 446 height 24
type input "Shehab"
click at [293, 498] on input "0" at bounding box center [387, 498] width 263 height 24
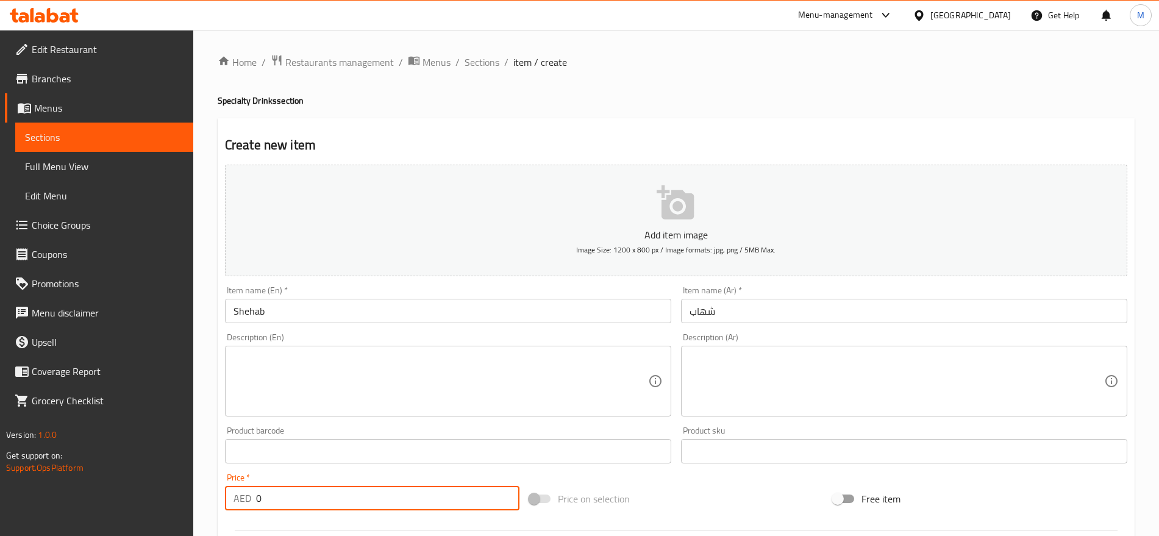
click at [293, 498] on input "0" at bounding box center [387, 498] width 263 height 24
type input "15"
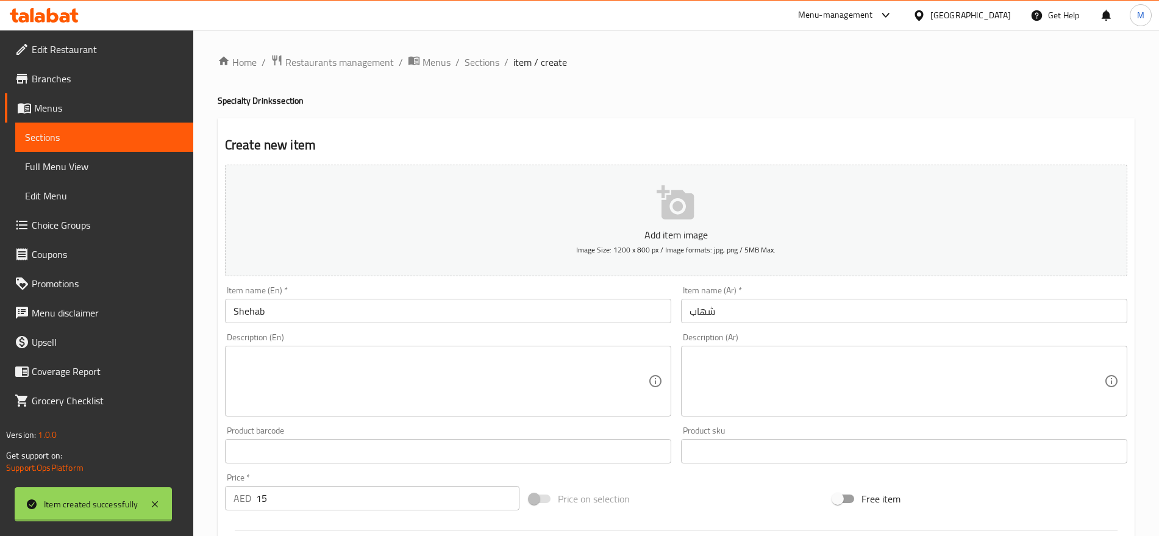
type input "0"
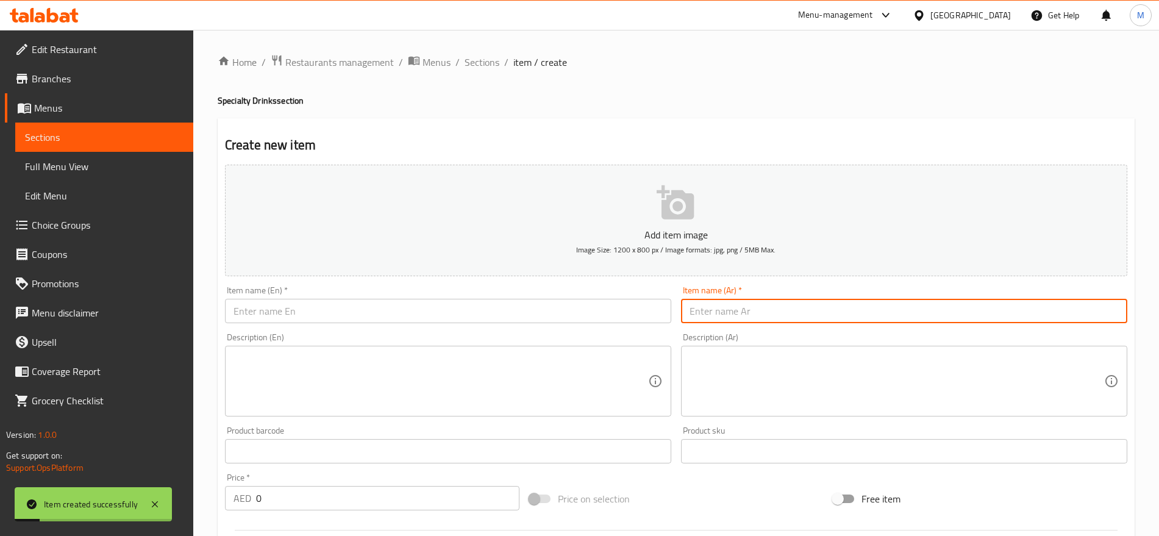
click at [772, 309] on input "text" at bounding box center [904, 311] width 446 height 24
paste input "ديناميت"
paste input "سكاي"
click at [740, 321] on input "ديناميت سكاي" at bounding box center [904, 311] width 446 height 24
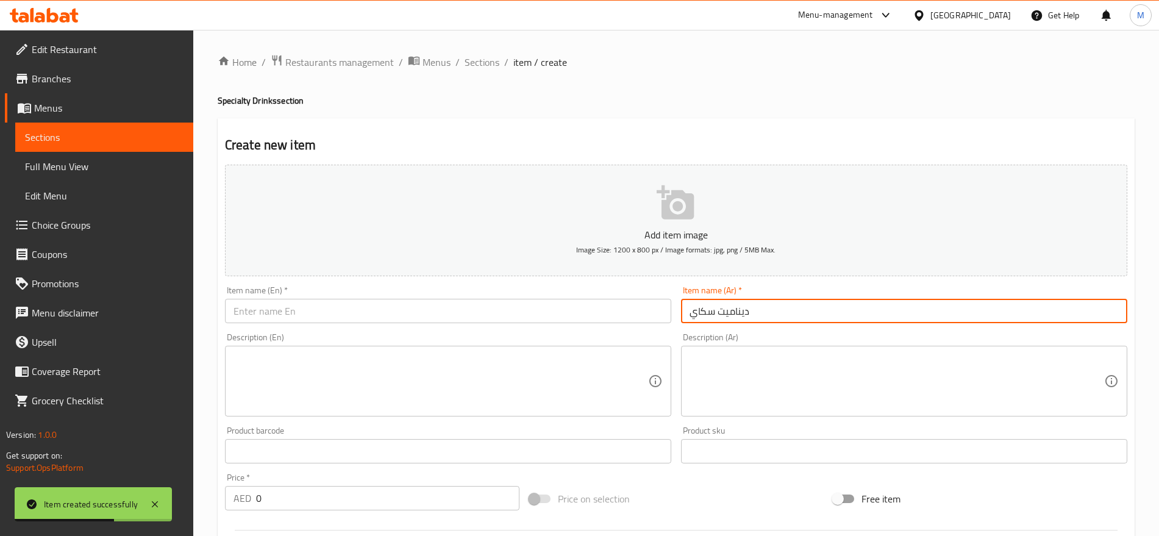
click at [740, 321] on input "ديناميت سكاي" at bounding box center [904, 311] width 446 height 24
type input "ديناميت سكاي"
click at [728, 359] on textarea at bounding box center [897, 382] width 415 height 58
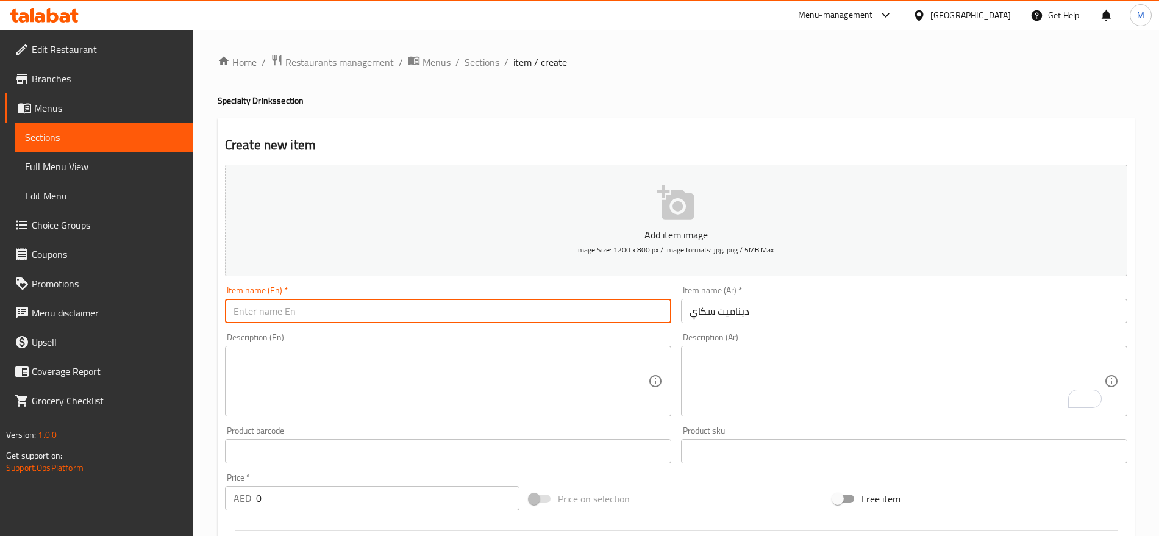
click at [422, 303] on input "text" at bounding box center [448, 311] width 446 height 24
paste input "Dynamite Sky"
type input "Dynamite Sky"
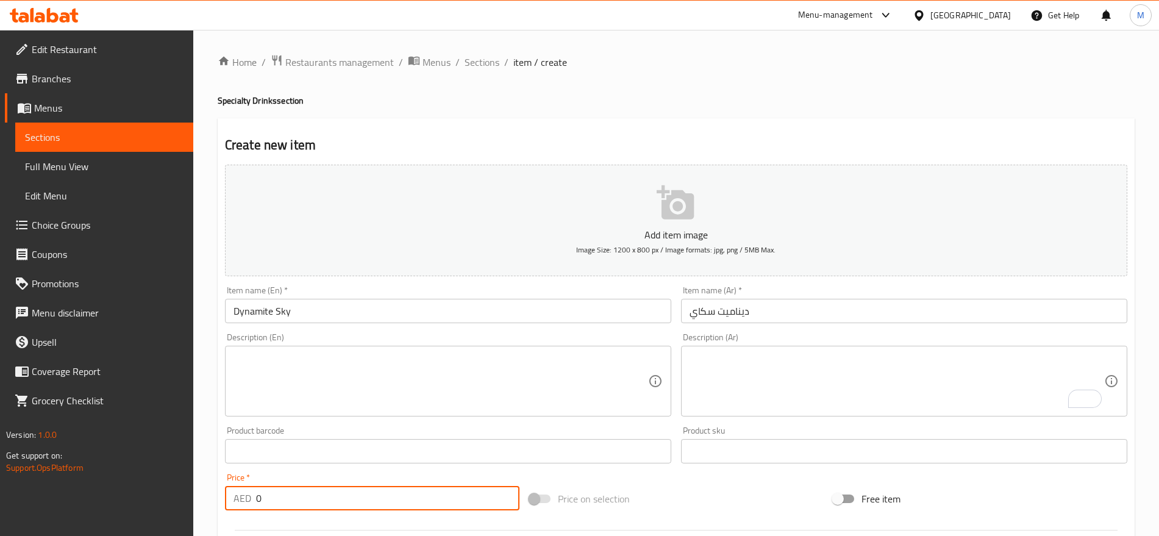
click at [286, 497] on input "0" at bounding box center [387, 498] width 263 height 24
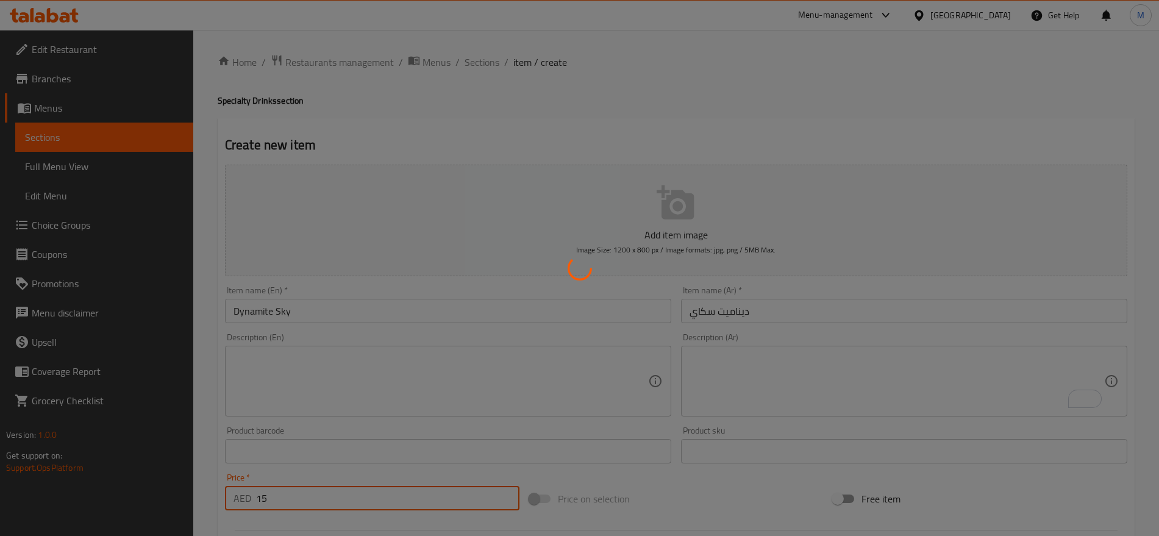
type input "0"
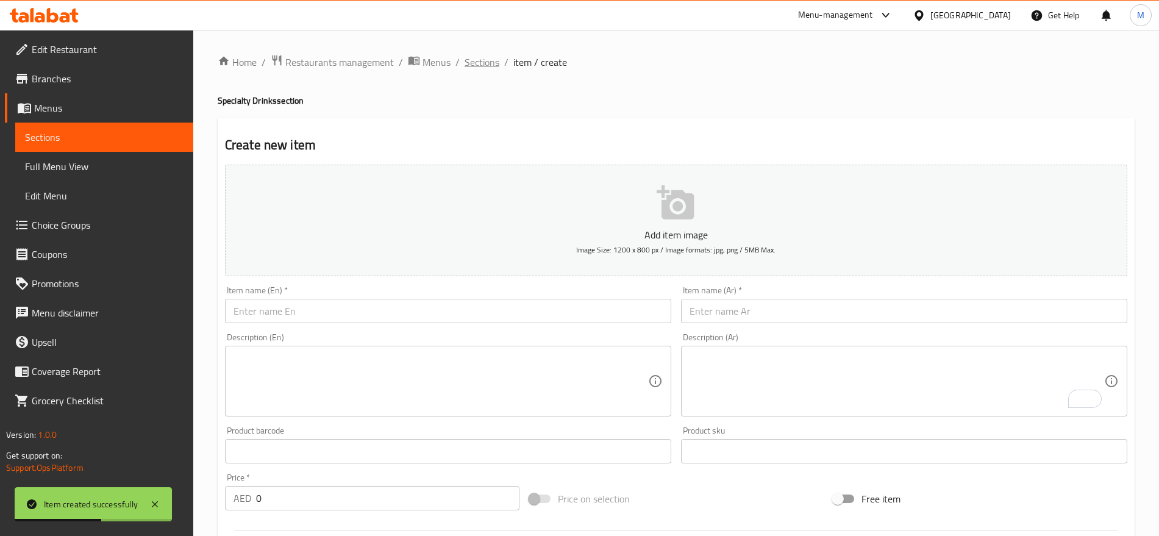
click at [486, 64] on span "Sections" at bounding box center [482, 62] width 35 height 15
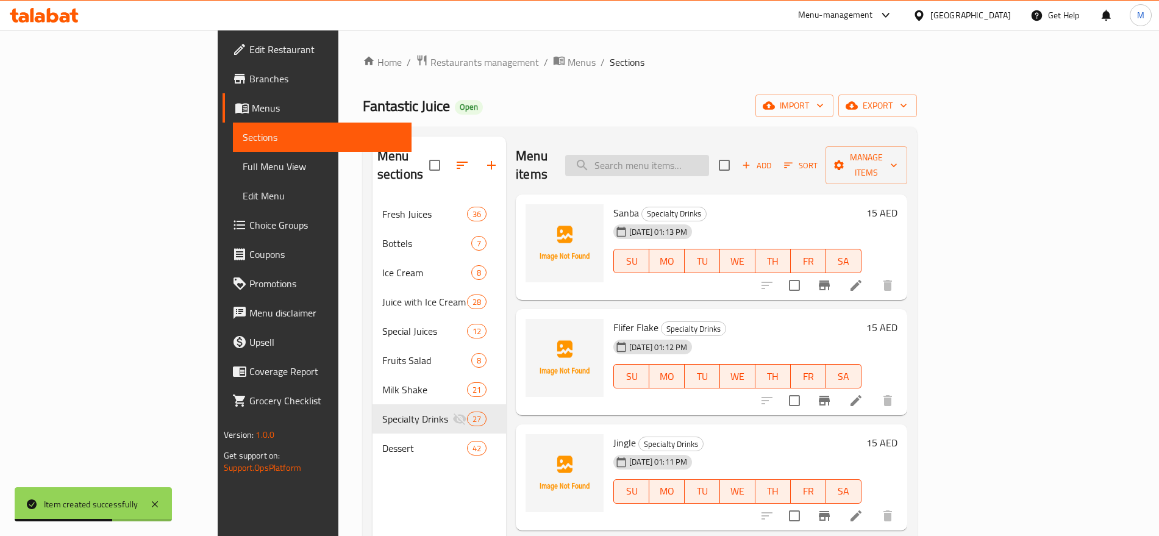
click at [709, 162] on input "search" at bounding box center [637, 165] width 144 height 21
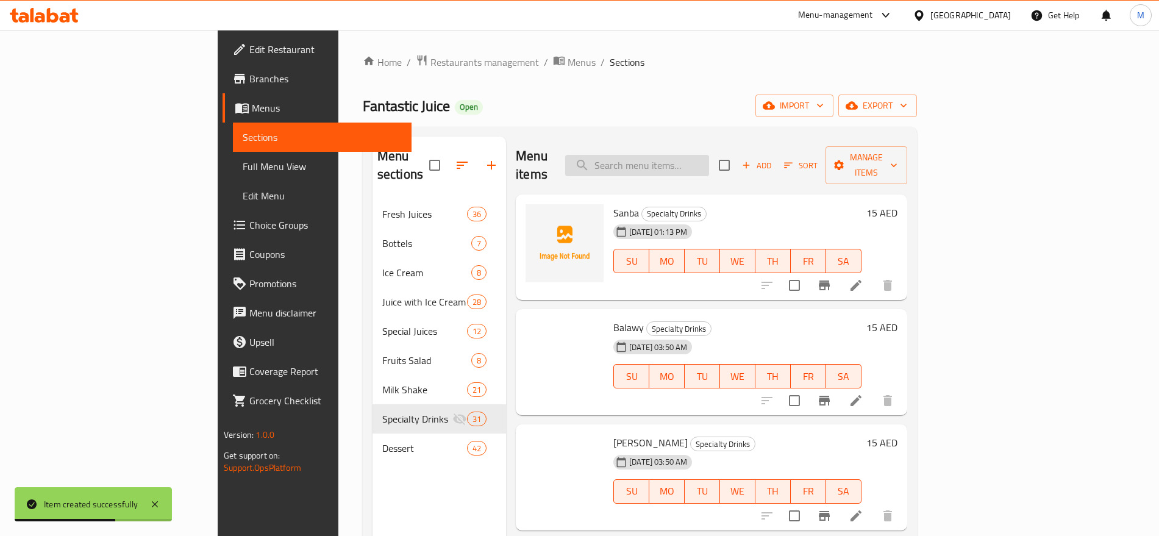
click at [692, 156] on input "search" at bounding box center [637, 165] width 144 height 21
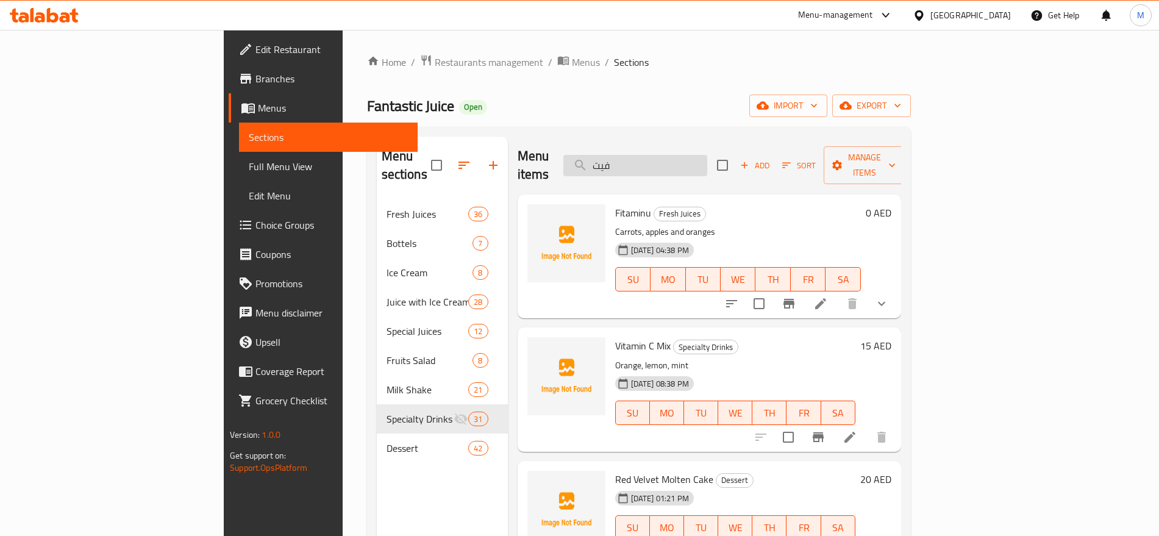
click at [703, 160] on input "فيت" at bounding box center [636, 165] width 144 height 21
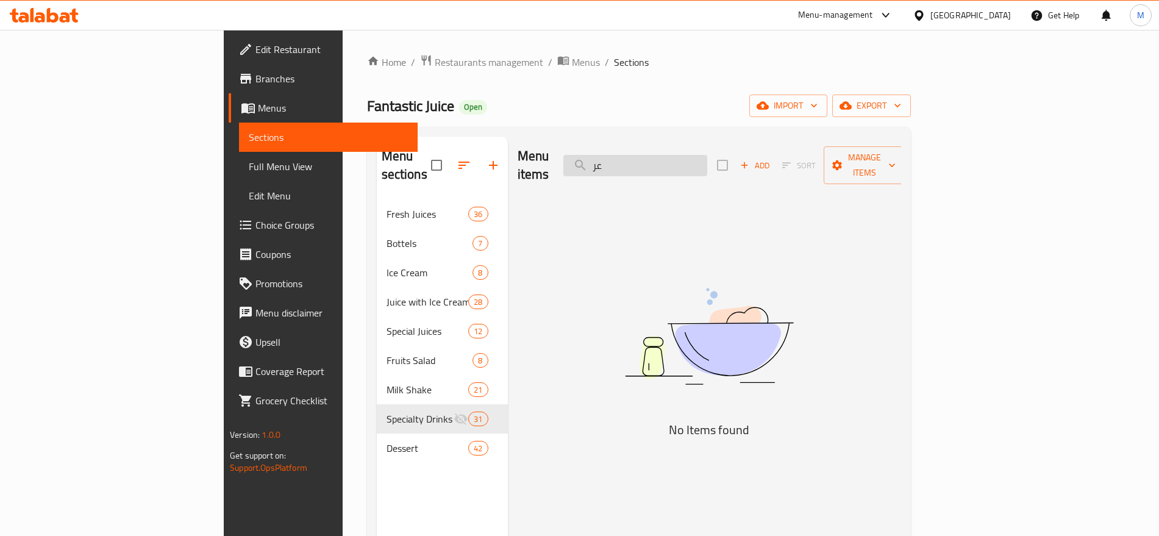
type input "ع"
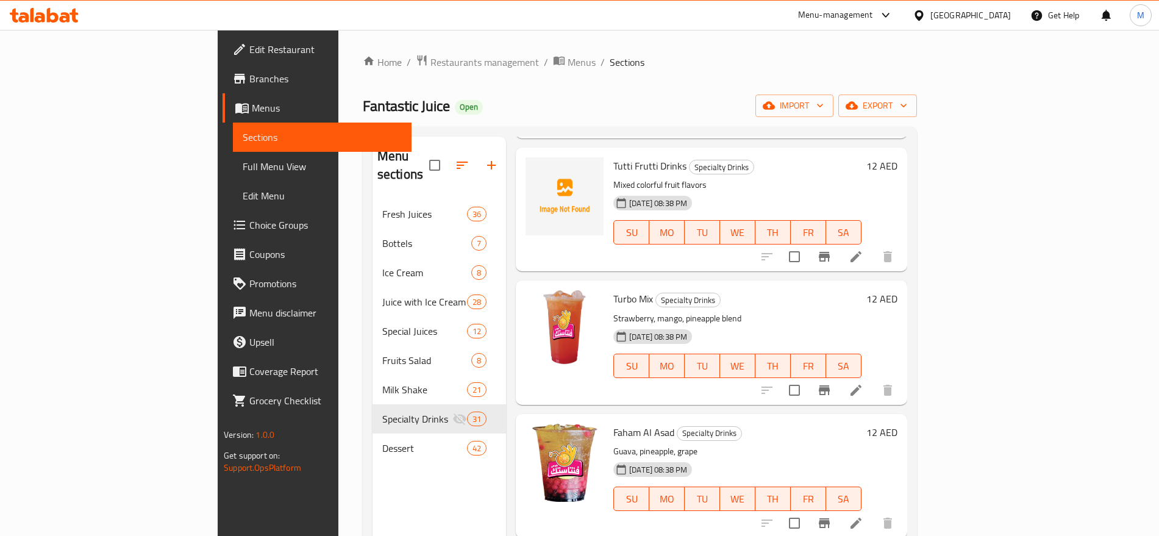
scroll to position [2931, 0]
click at [862, 384] on icon at bounding box center [856, 389] width 11 height 11
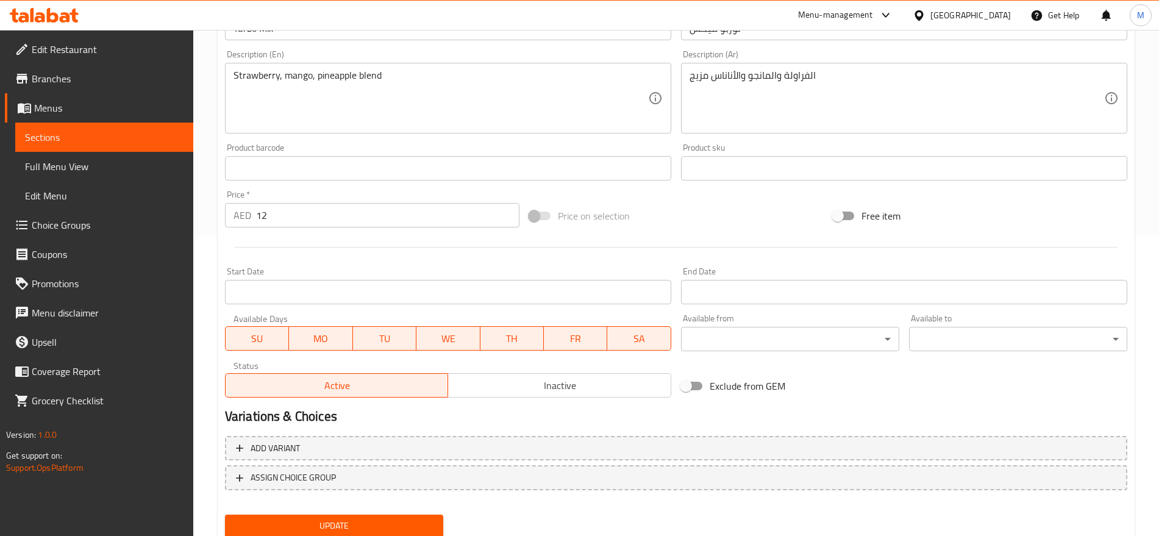
scroll to position [329, 0]
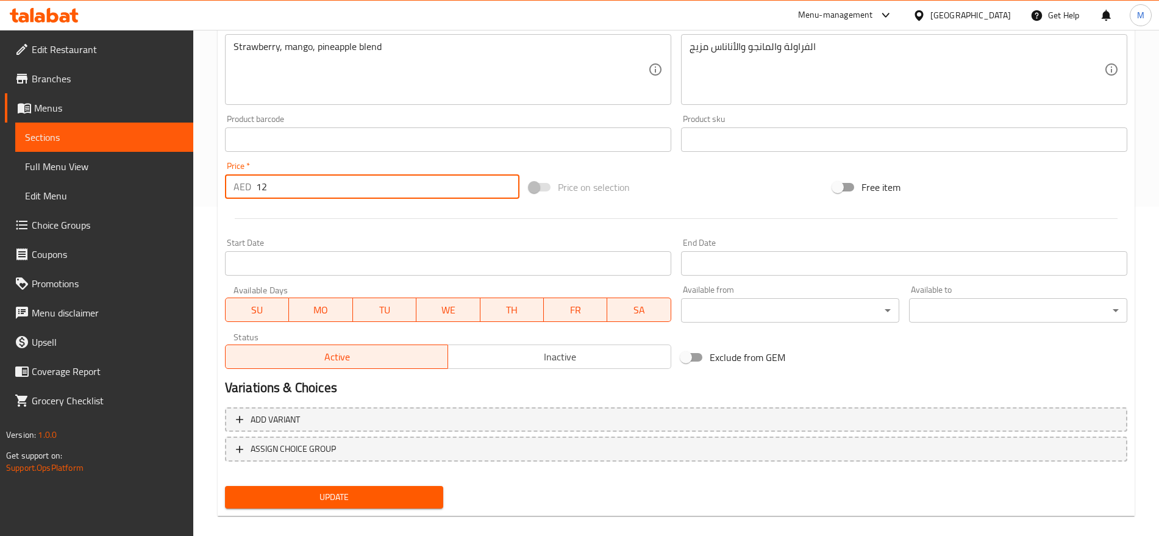
click at [290, 185] on input "12" at bounding box center [387, 186] width 263 height 24
type input "0"
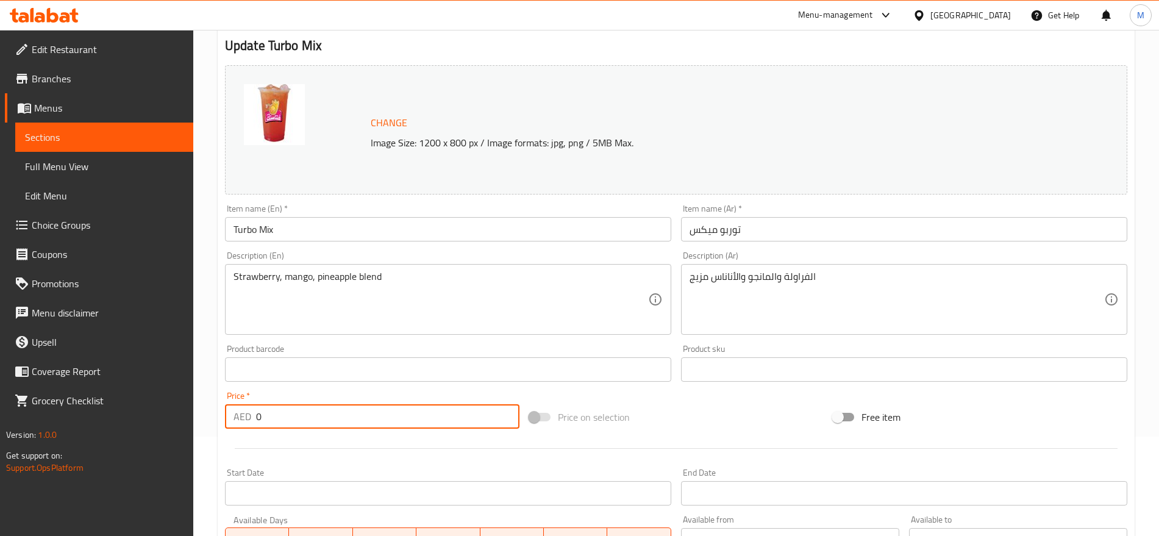
scroll to position [98, 0]
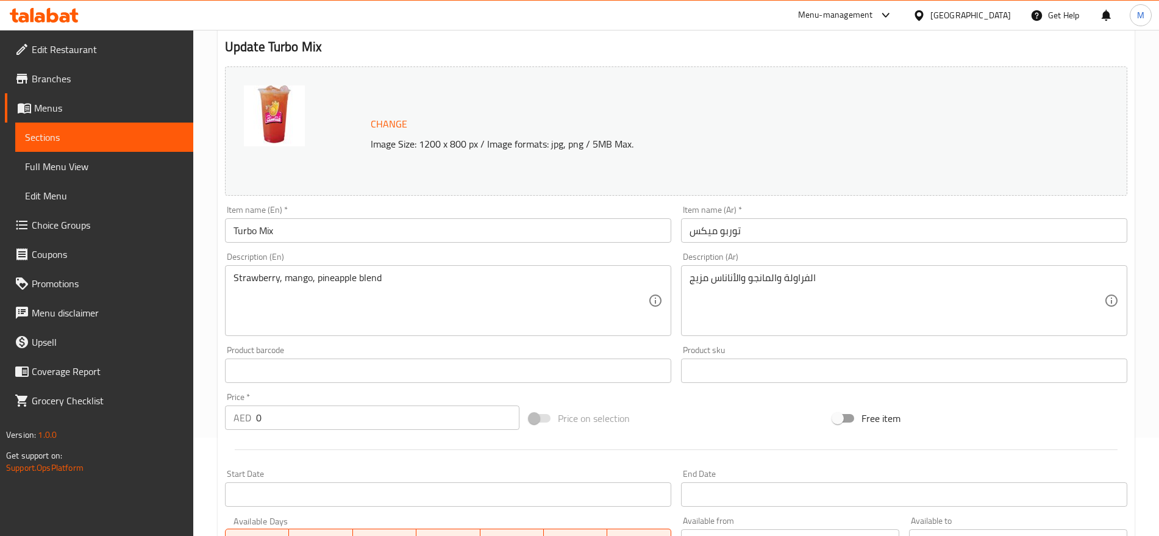
click at [763, 270] on div "الفراولة والمانجو والأناناس مزيج Description (Ar)" at bounding box center [904, 300] width 446 height 71
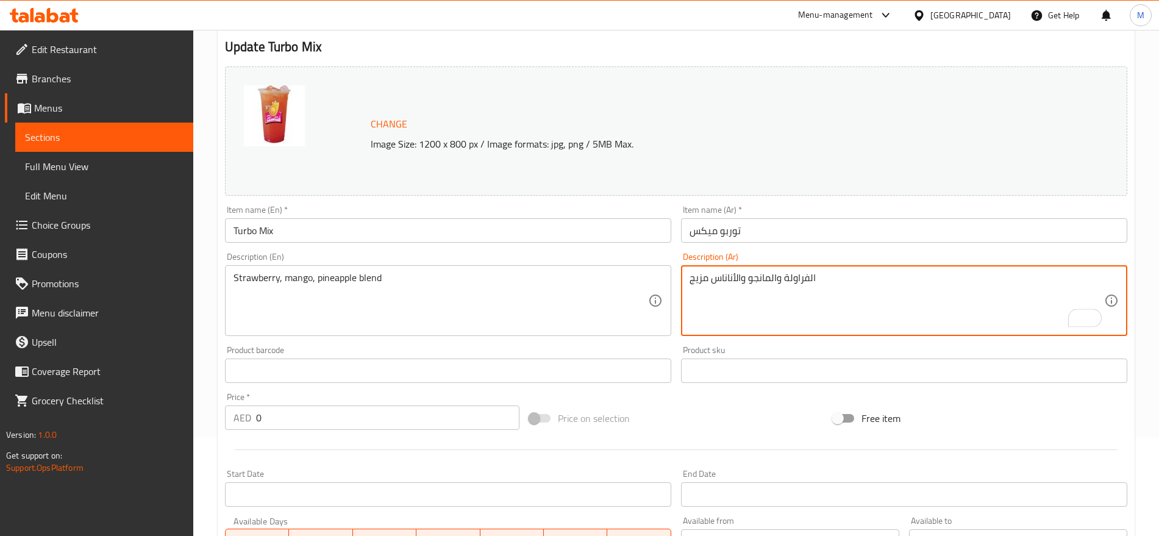
click at [784, 279] on textarea "الفراولة والمانجو والأناناس مزيج" at bounding box center [897, 301] width 415 height 58
drag, startPoint x: 784, startPoint y: 279, endPoint x: 836, endPoint y: 280, distance: 52.5
click at [784, 279] on textarea "الفراولة والمانجو والأناناس مزيج" at bounding box center [897, 301] width 415 height 58
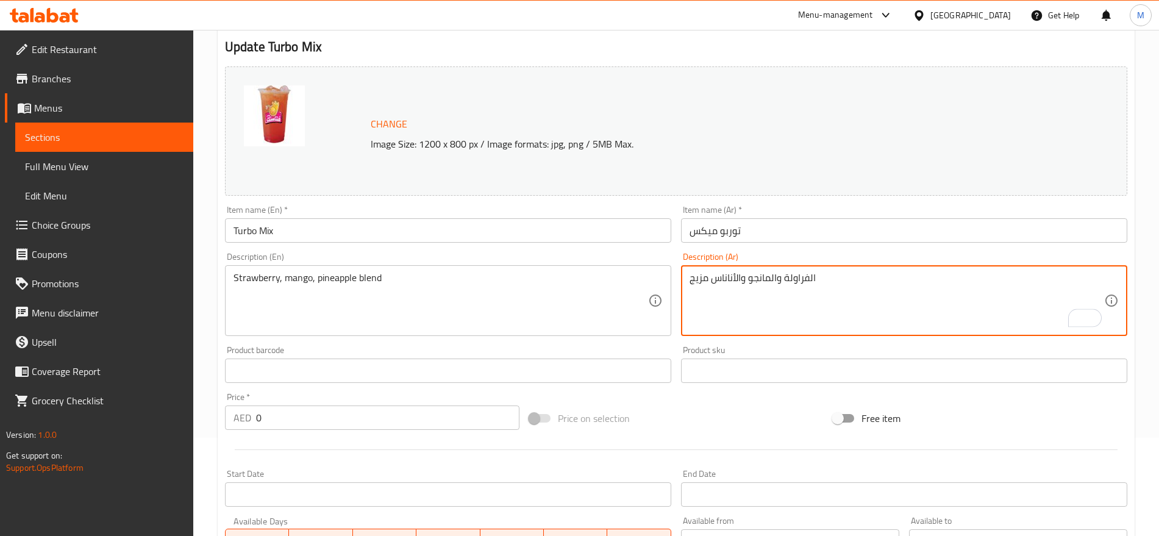
click at [784, 279] on textarea "الفراولة والمانجو والأناناس مزيج" at bounding box center [897, 301] width 415 height 58
click at [836, 280] on textarea "الفراولة والمانجو والأناناس مزيج" at bounding box center [897, 301] width 415 height 58
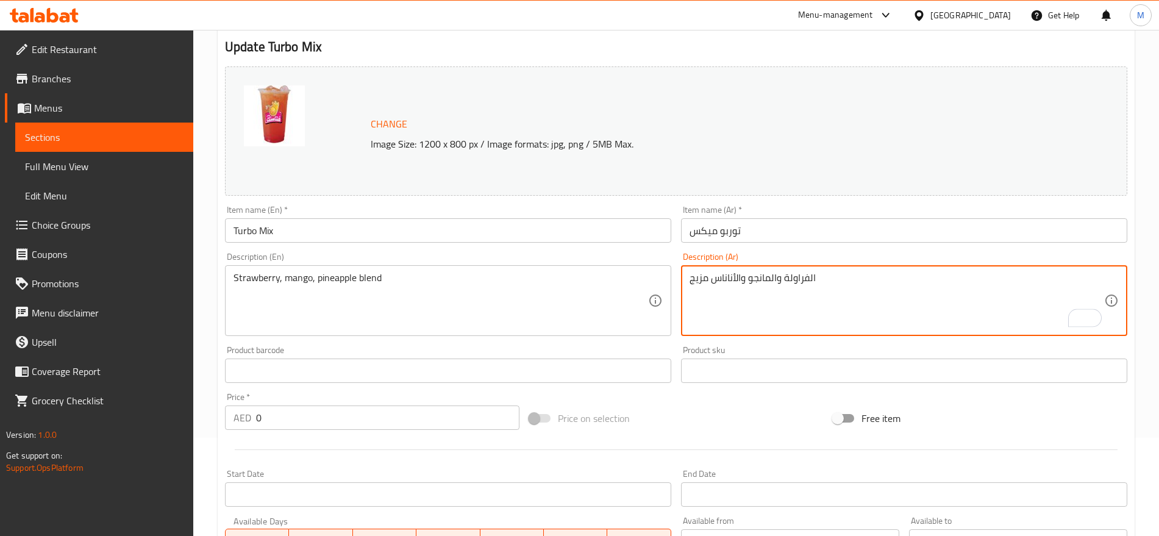
click at [836, 280] on textarea "الفراولة والمانجو والأناناس مزيج" at bounding box center [897, 301] width 415 height 58
click at [773, 281] on textarea "خلطة حصرية" at bounding box center [897, 301] width 415 height 58
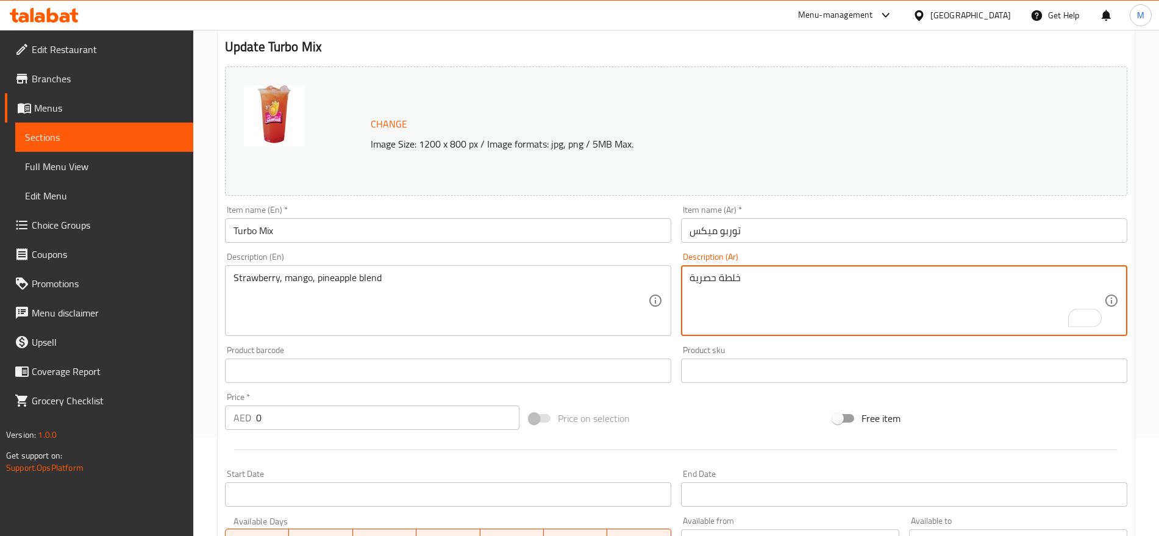
click at [773, 281] on textarea "خلطة حصرية" at bounding box center [897, 301] width 415 height 58
type textarea "خلطة حصرية"
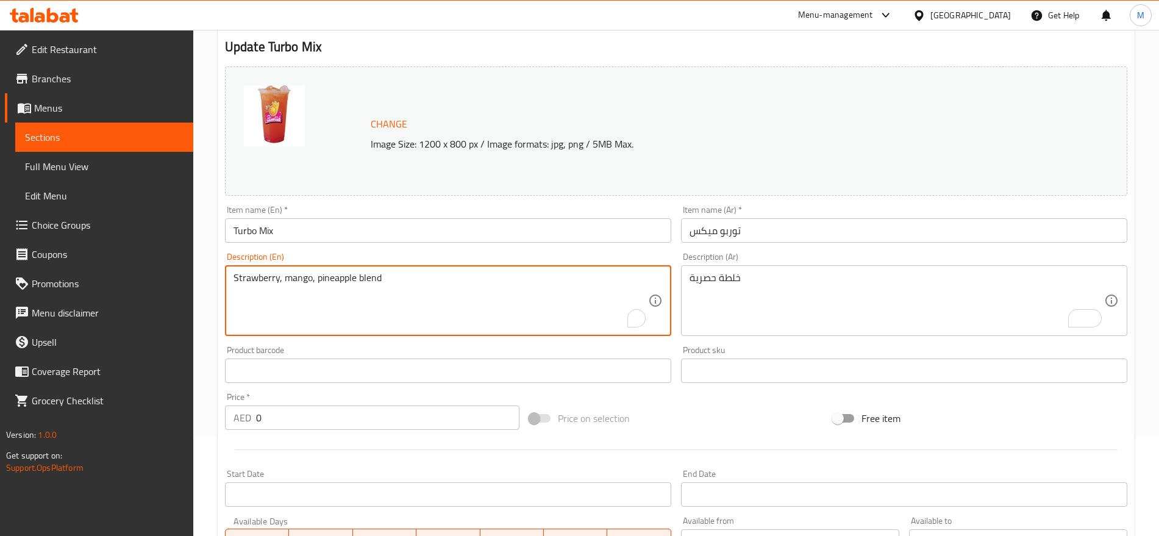
click at [367, 290] on textarea "Strawberry, mango, pineapple blend" at bounding box center [441, 301] width 415 height 58
paste textarea "Exclusiv"
click at [280, 285] on textarea "Exclusive blend" at bounding box center [441, 301] width 415 height 58
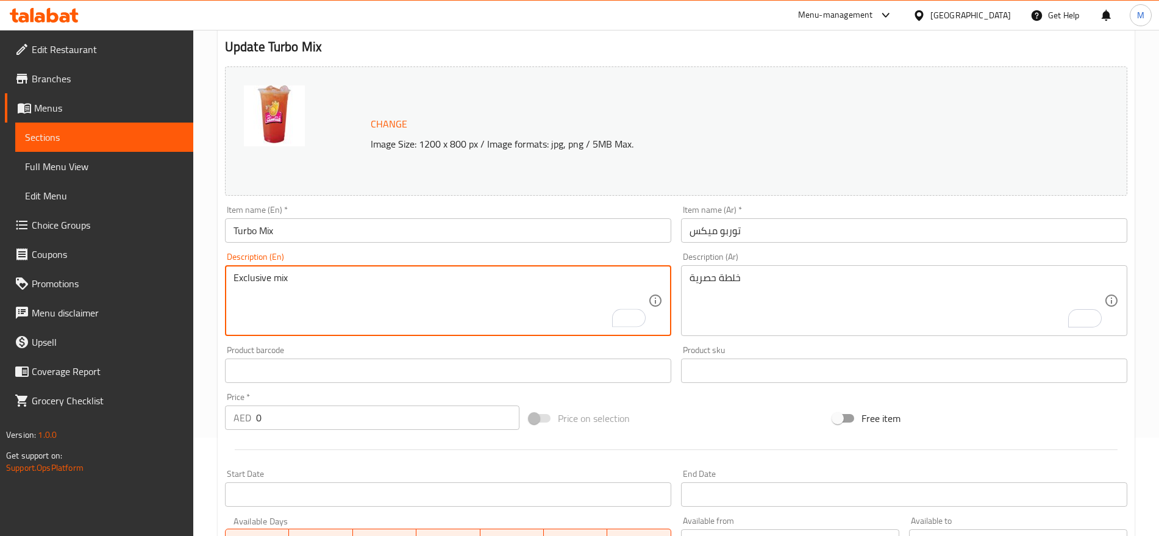
type textarea "Exclusive mix"
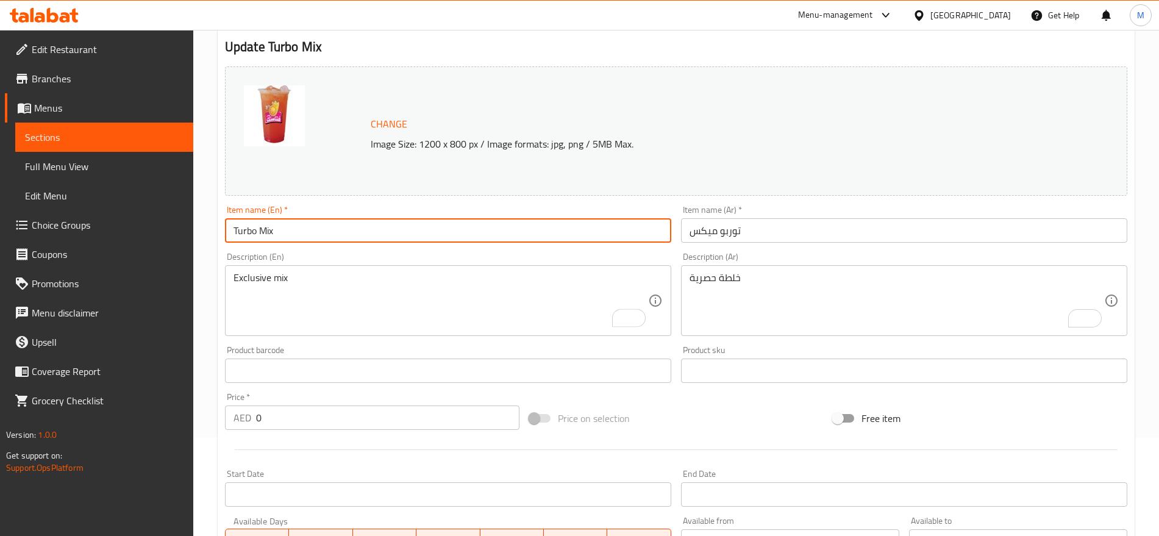
click at [265, 230] on input "Turbo Mix" at bounding box center [448, 230] width 446 height 24
type input "Turbo"
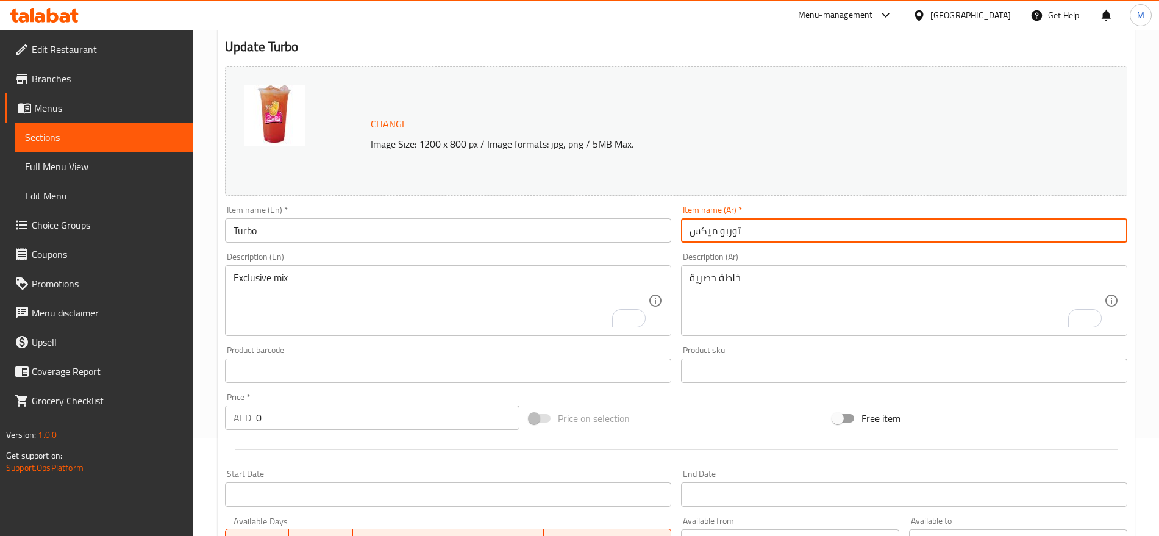
drag, startPoint x: 719, startPoint y: 229, endPoint x: 675, endPoint y: 227, distance: 43.4
click at [675, 227] on div "Change Image Size: 1200 x 800 px / Image formats: jpg, png / 5MB Max. Item name…" at bounding box center [676, 333] width 912 height 543
type input "توربو"
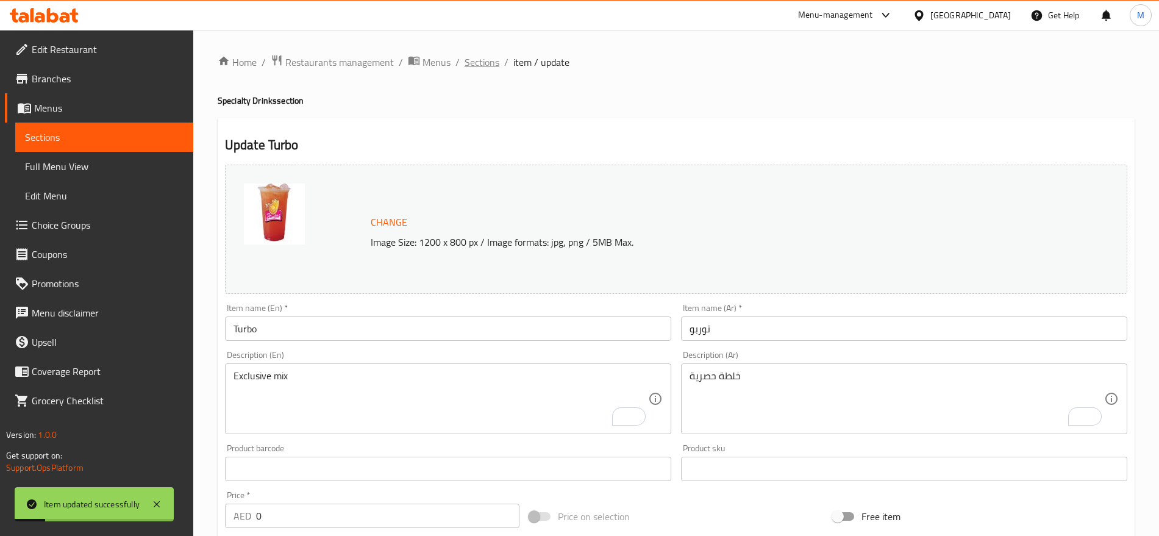
click at [487, 55] on span "Sections" at bounding box center [482, 62] width 35 height 15
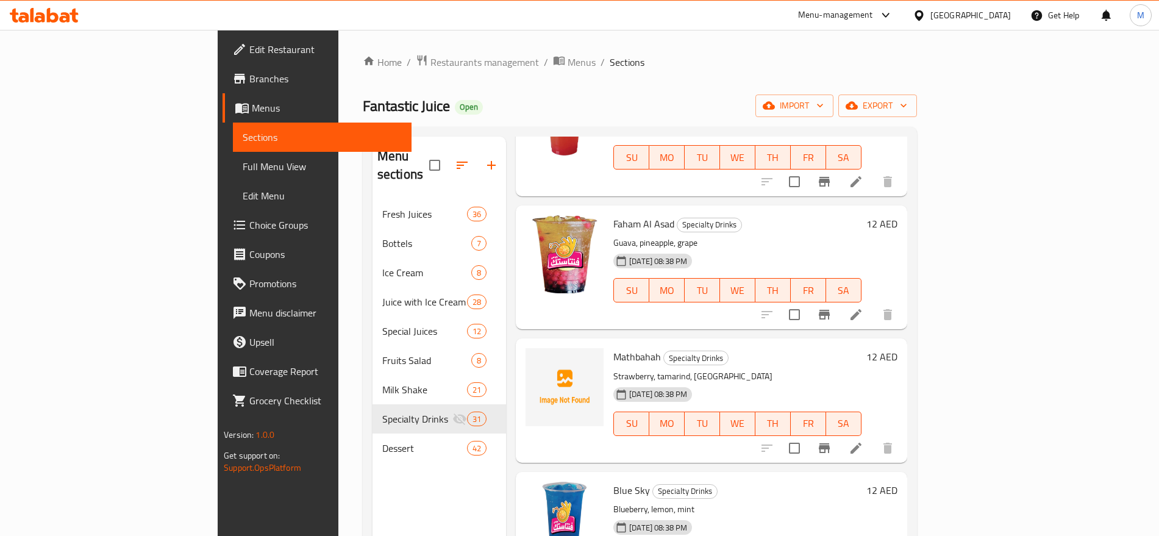
scroll to position [3139, 0]
click at [898, 215] on h6 "12 AED" at bounding box center [882, 223] width 31 height 17
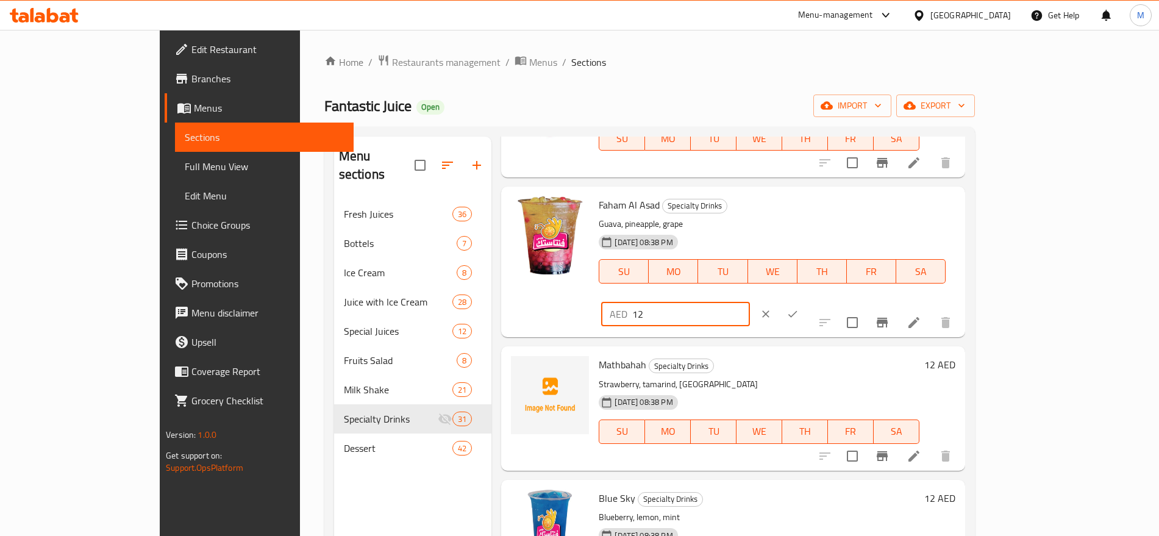
click at [750, 302] on input "12" at bounding box center [692, 314] width 118 height 24
type input "0"
click at [798, 311] on icon "ok" at bounding box center [793, 314] width 9 height 7
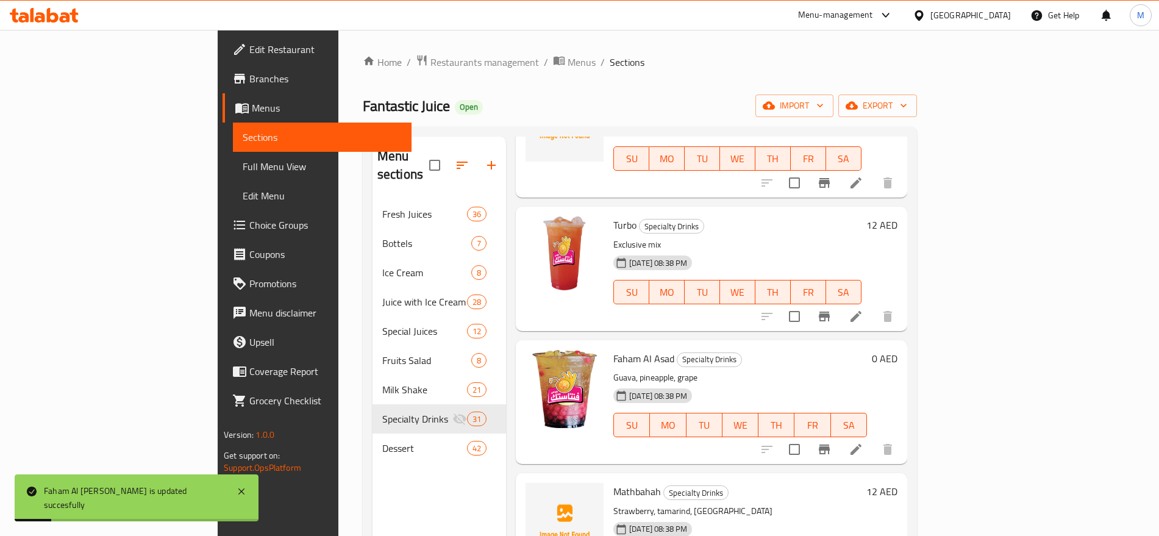
scroll to position [2987, 0]
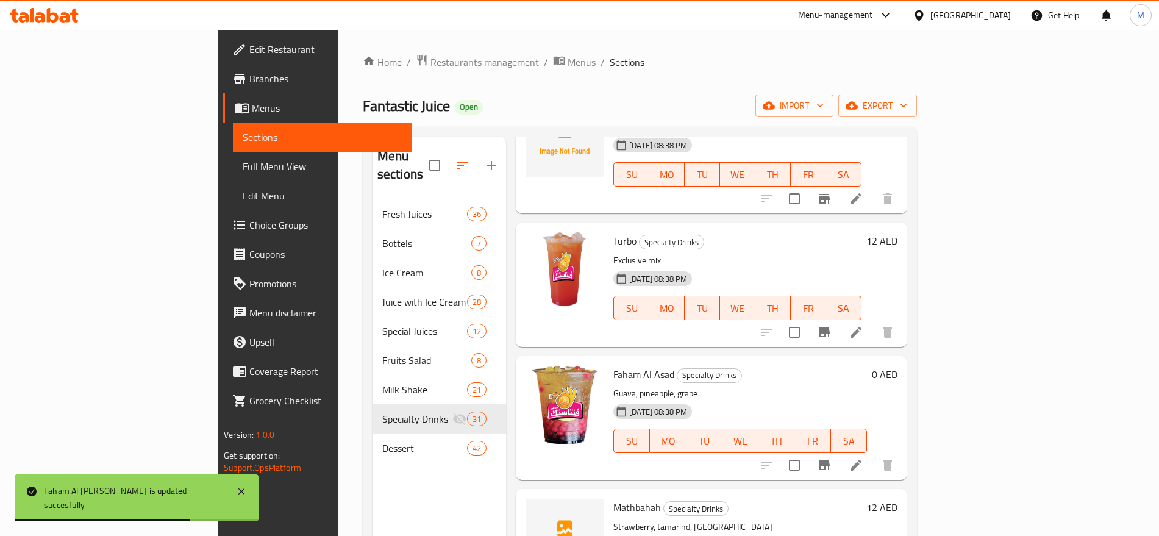
click at [898, 232] on h6 "12 AED" at bounding box center [882, 240] width 31 height 17
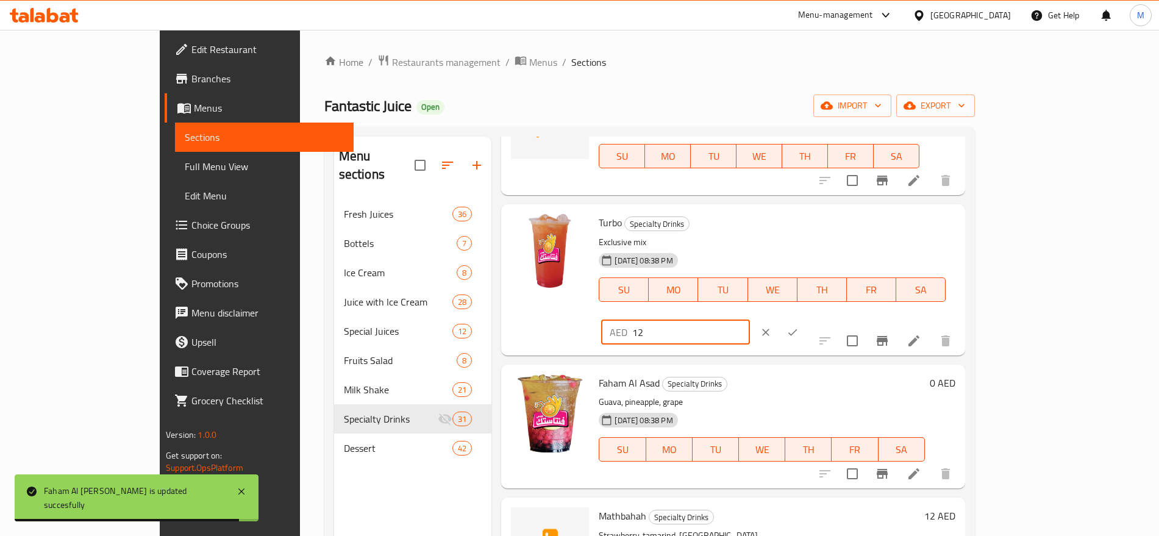
click at [750, 320] on input "12" at bounding box center [692, 332] width 118 height 24
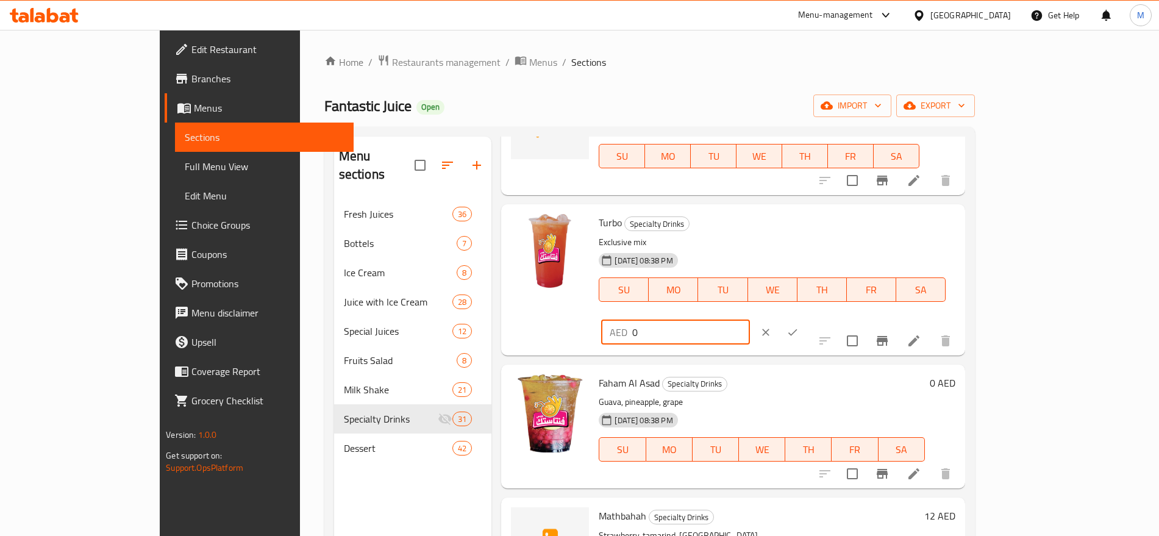
type input "0"
click at [799, 326] on icon "ok" at bounding box center [793, 332] width 12 height 12
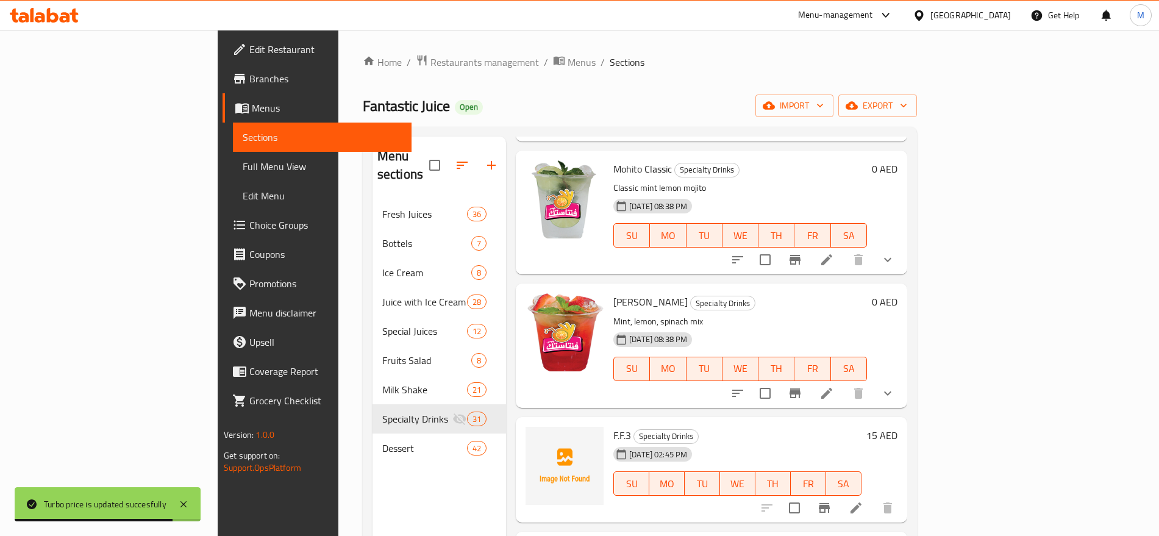
scroll to position [1596, 0]
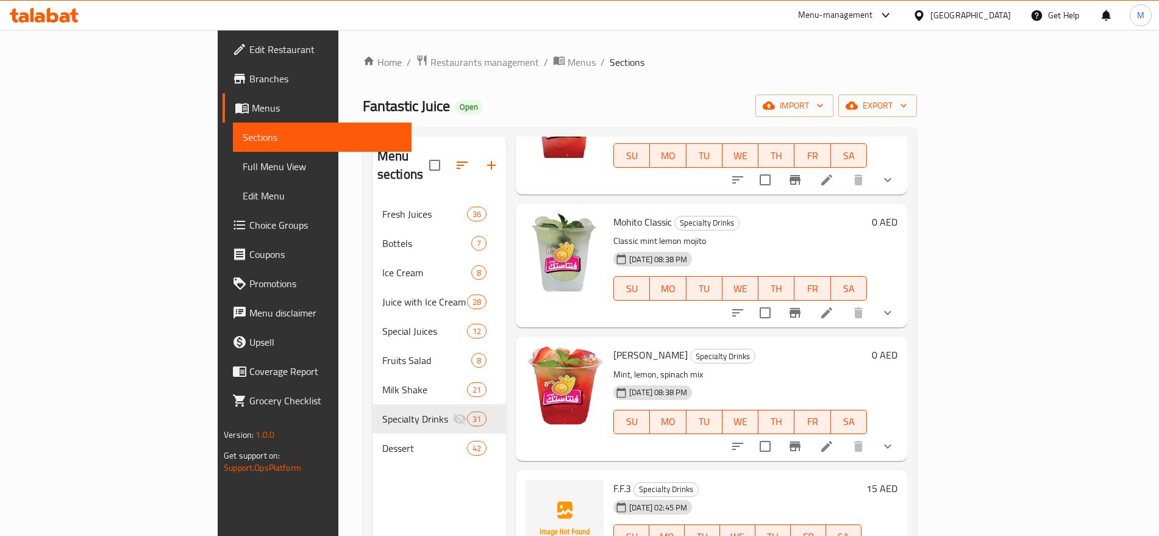
click at [614, 346] on span "Mohito Spinach" at bounding box center [651, 355] width 74 height 18
click at [622, 346] on span "Mohito Spinach" at bounding box center [651, 355] width 74 height 18
drag, startPoint x: 623, startPoint y: 334, endPoint x: 557, endPoint y: 337, distance: 65.9
click at [609, 342] on div "Mohito Spinach Specialty Drinks Mint, lemon, spinach mix 10-06-2025 08:38 PM SU…" at bounding box center [740, 399] width 263 height 114
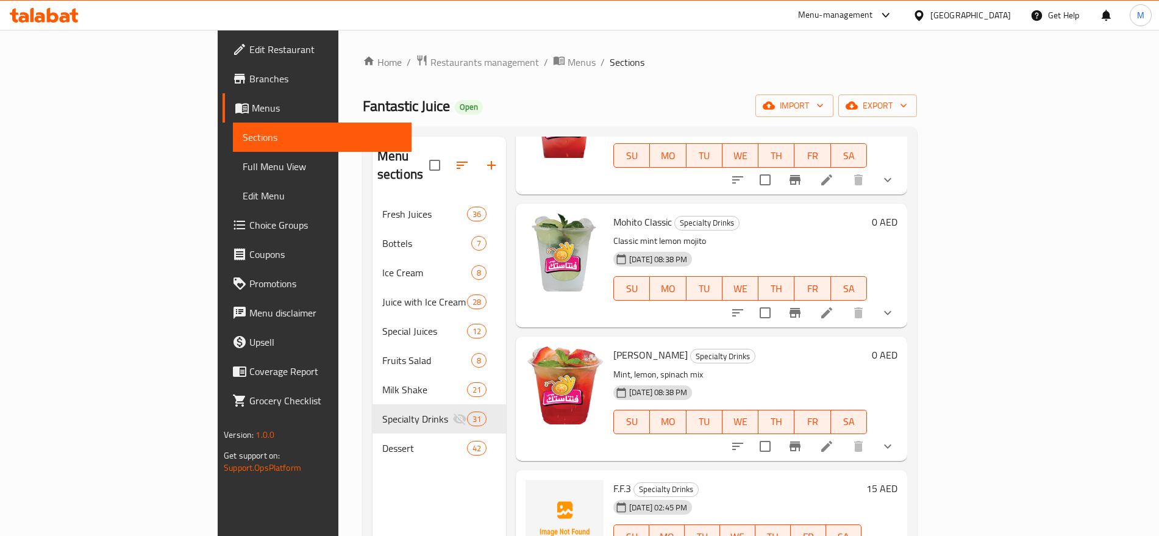
copy span "Mohito Spinach"
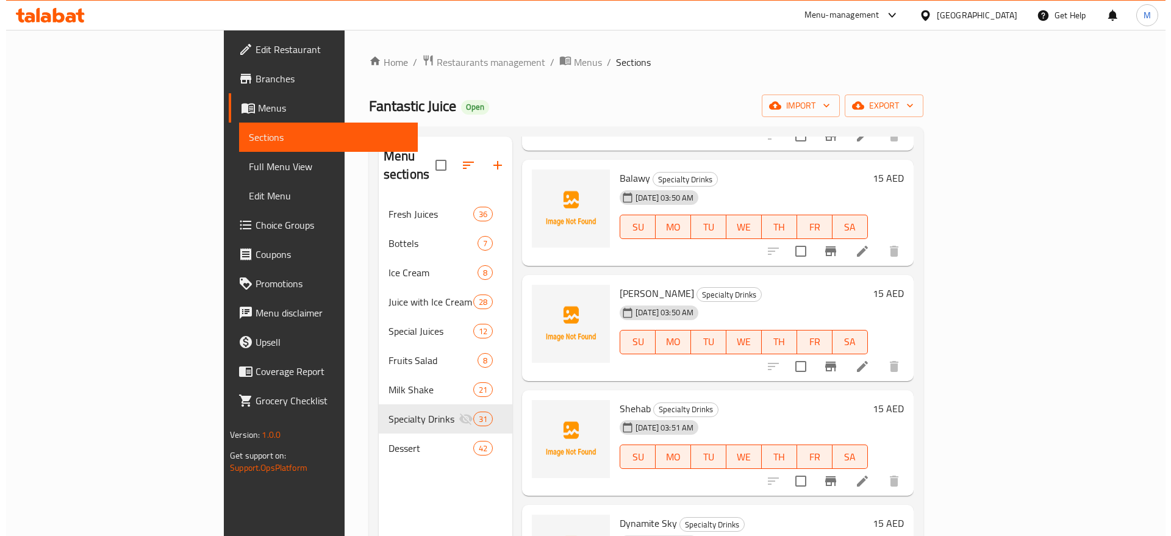
scroll to position [0, 0]
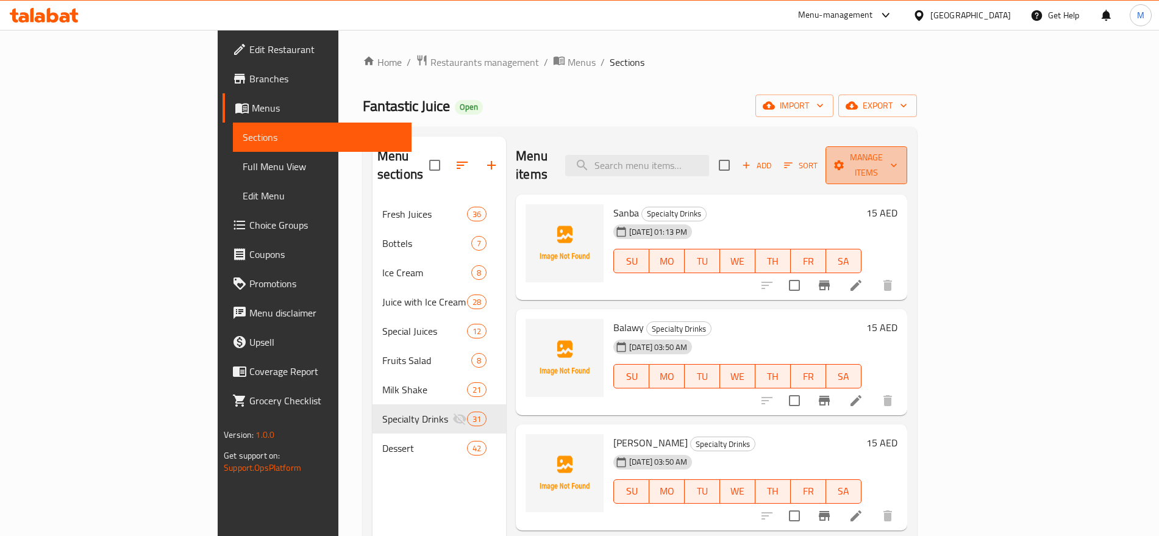
click at [898, 157] on span "Manage items" at bounding box center [867, 165] width 62 height 30
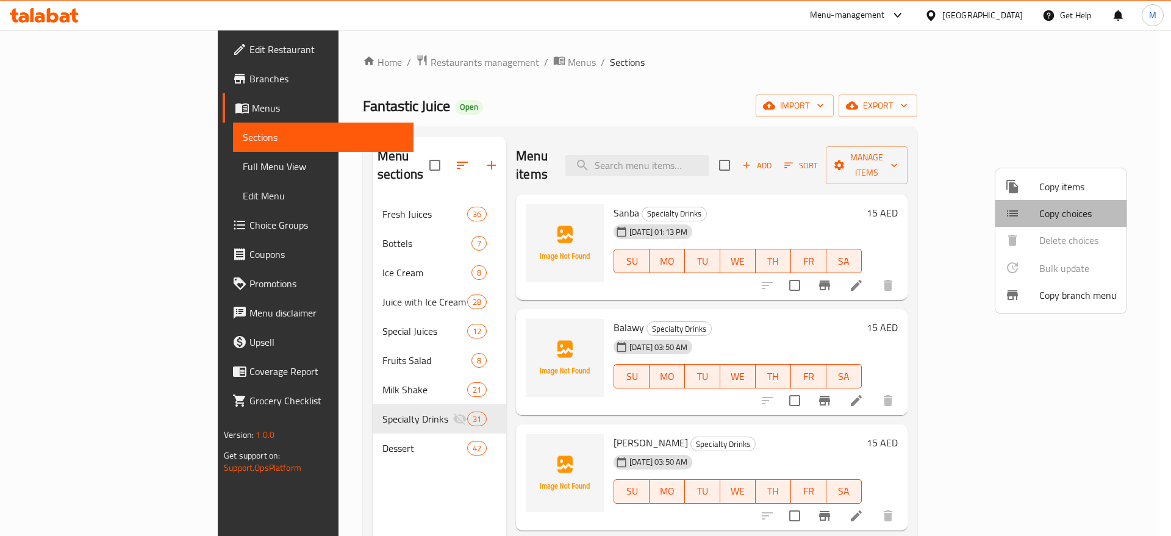
click at [1086, 226] on li "Copy choices" at bounding box center [1060, 213] width 131 height 27
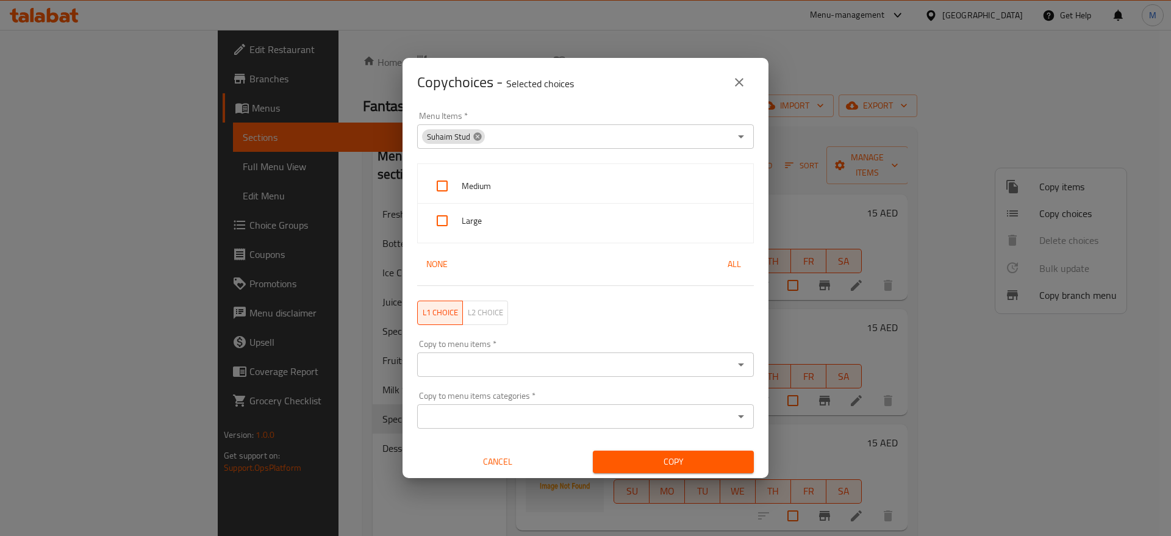
click at [473, 137] on icon at bounding box center [478, 137] width 10 height 10
drag, startPoint x: 523, startPoint y: 123, endPoint x: 504, endPoint y: 141, distance: 25.9
click at [504, 141] on div "Menu Items   * Menu Items *" at bounding box center [585, 130] width 337 height 37
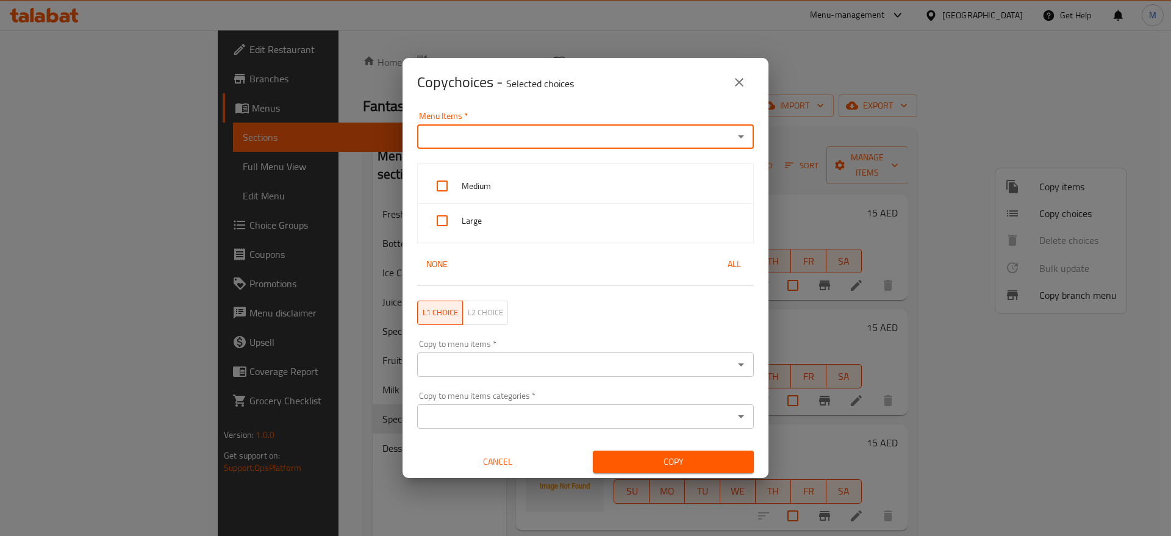
click at [504, 141] on input "Menu Items   *" at bounding box center [575, 136] width 309 height 17
paste input "Mohito Spinach"
type input "Mohito Spinach"
click at [511, 186] on li "Mohito Spinach" at bounding box center [579, 174] width 325 height 37
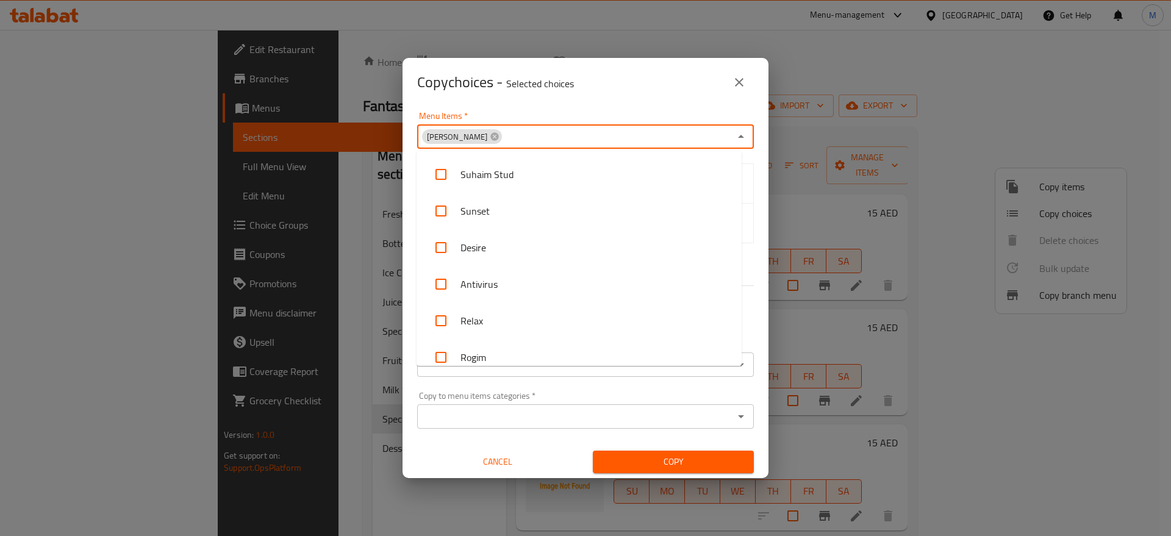
scroll to position [2025, 0]
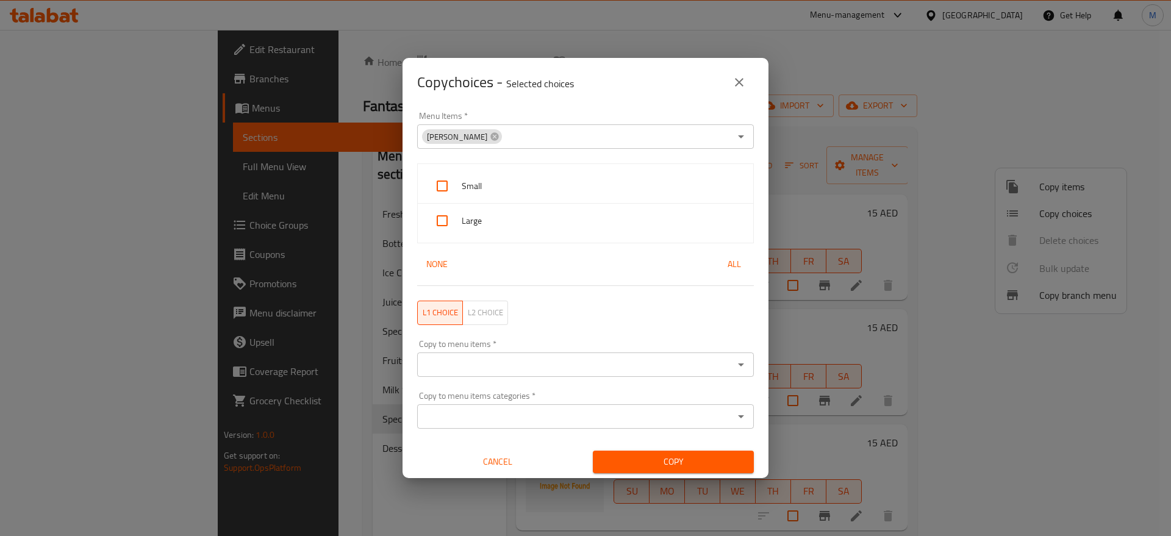
click at [751, 161] on div "Menu Items   * Mohito Spinach Menu Items * Small Large None All L1 choice L2 ch…" at bounding box center [586, 292] width 366 height 371
click at [729, 262] on span "All" at bounding box center [734, 264] width 29 height 15
checkbox input "true"
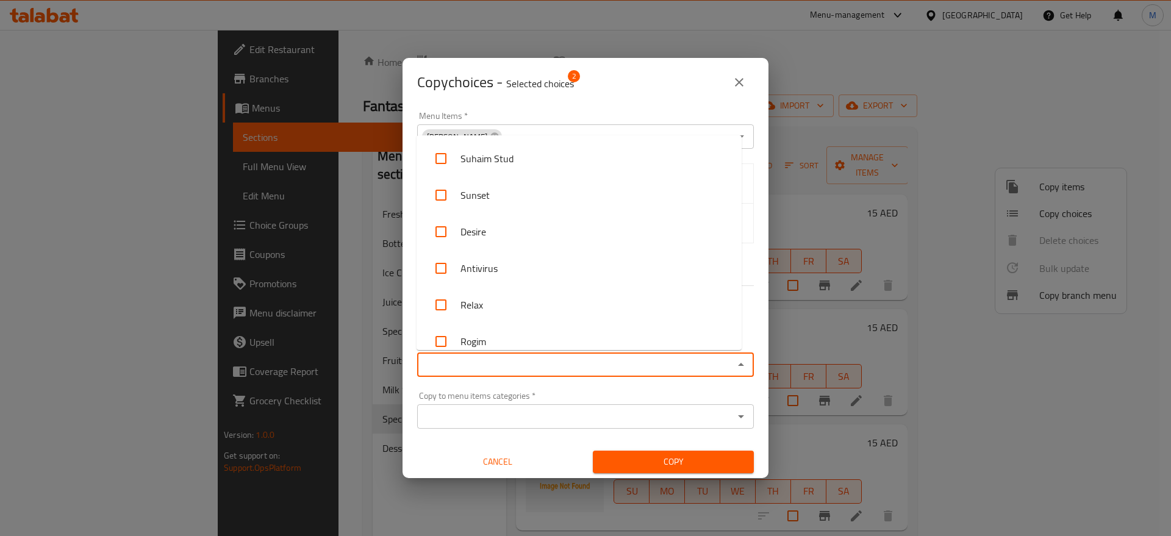
click at [584, 358] on input "Copy to menu items   *" at bounding box center [575, 364] width 309 height 17
paste input "Mohito Spinach"
type input "Mohito Spinach"
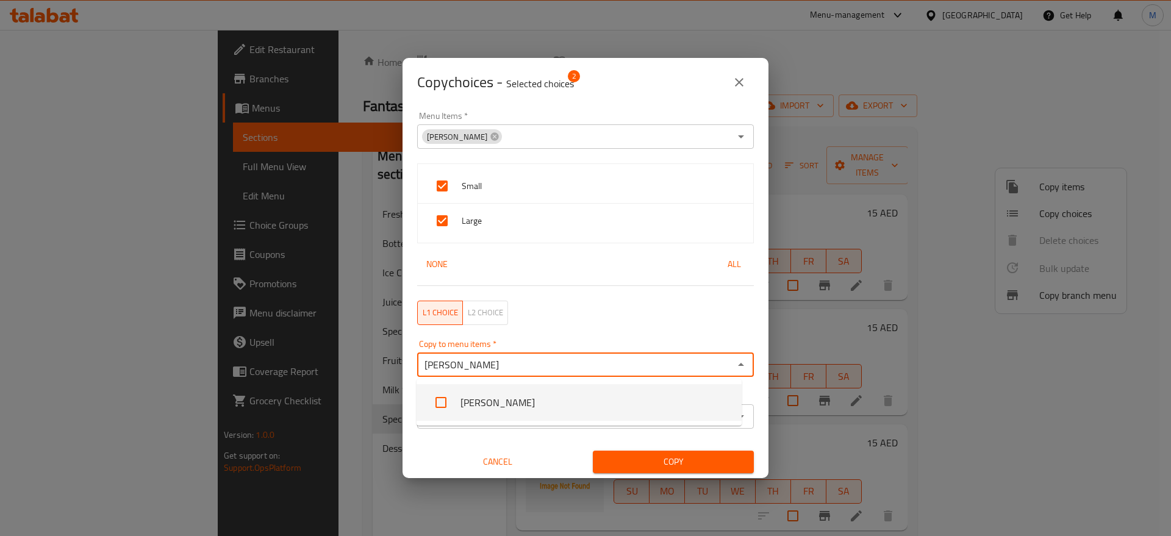
click at [490, 394] on li "Mohito Spinach" at bounding box center [579, 402] width 325 height 37
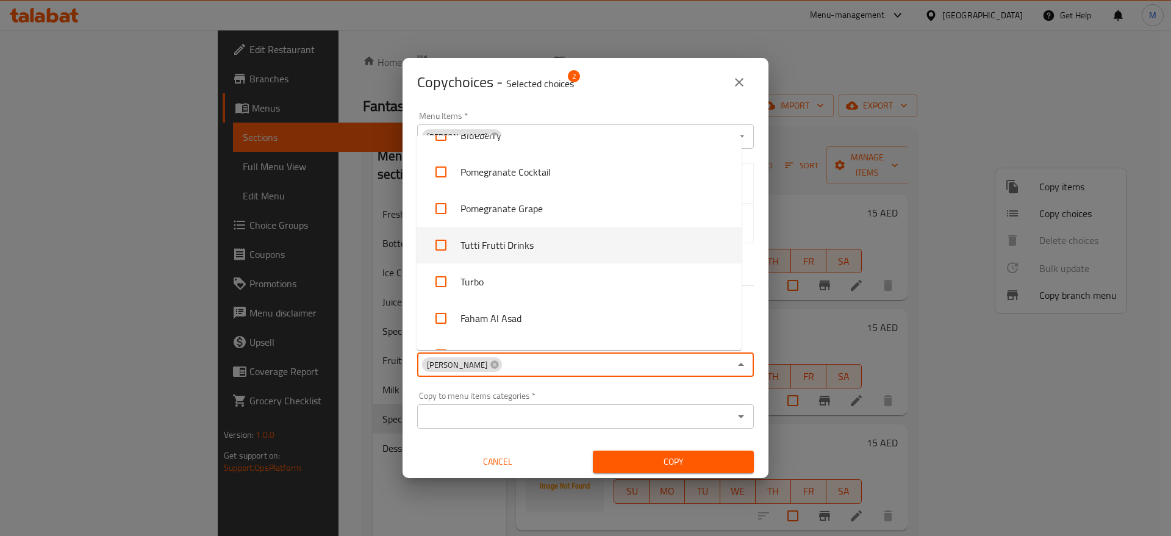
scroll to position [5151, 0]
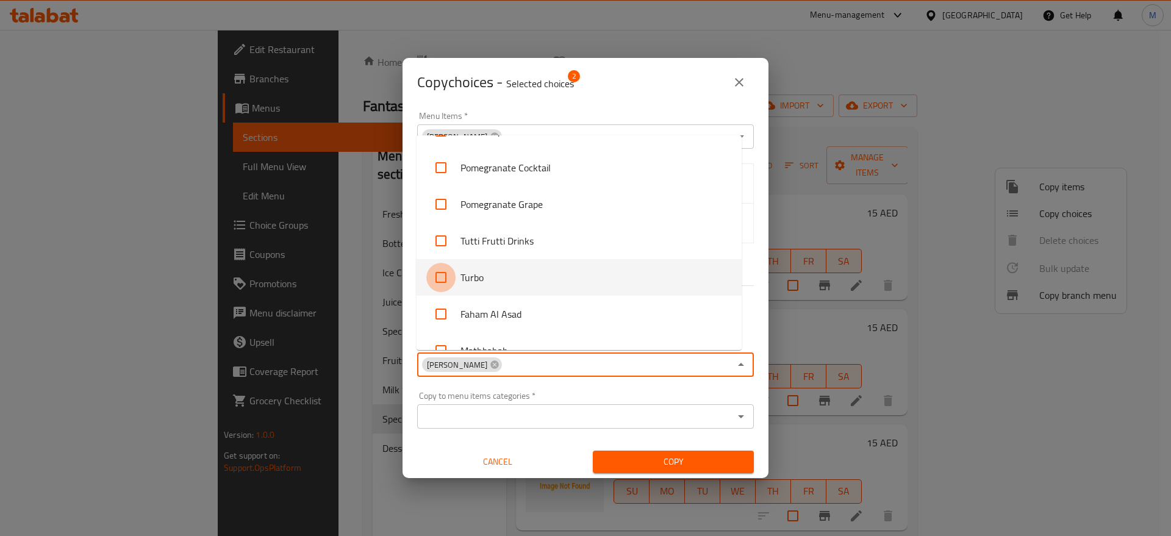
click at [448, 272] on input "checkbox" at bounding box center [440, 277] width 29 height 29
checkbox input "true"
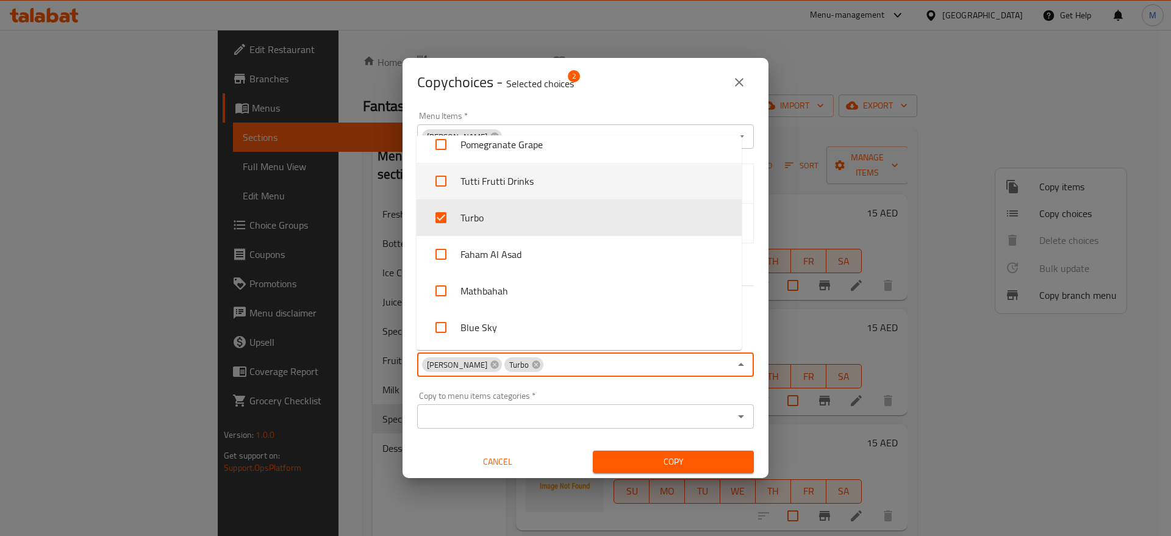
scroll to position [5213, 0]
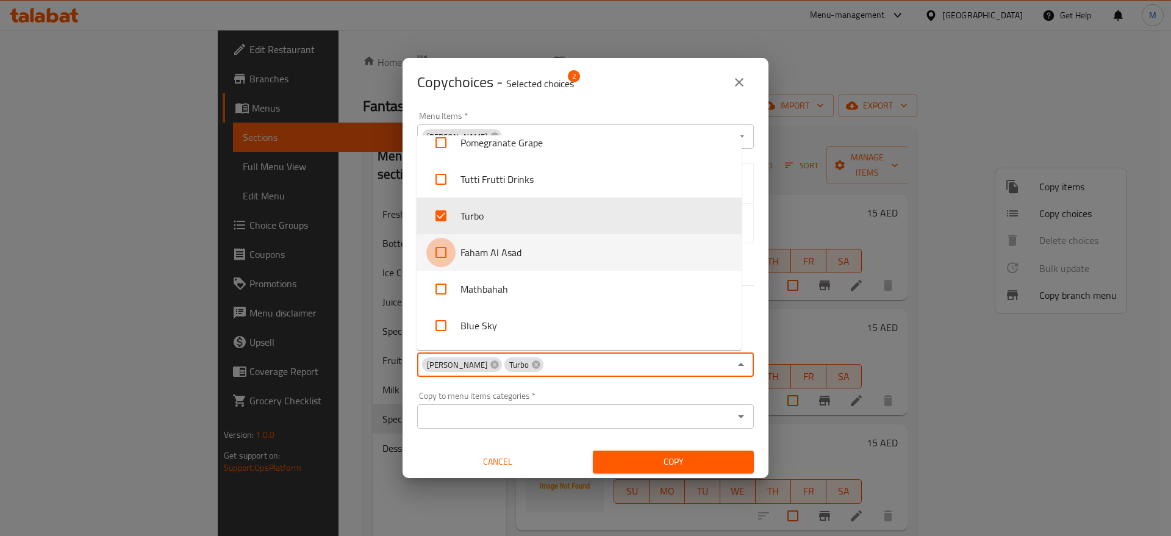
click at [453, 244] on input "checkbox" at bounding box center [440, 252] width 29 height 29
checkbox input "true"
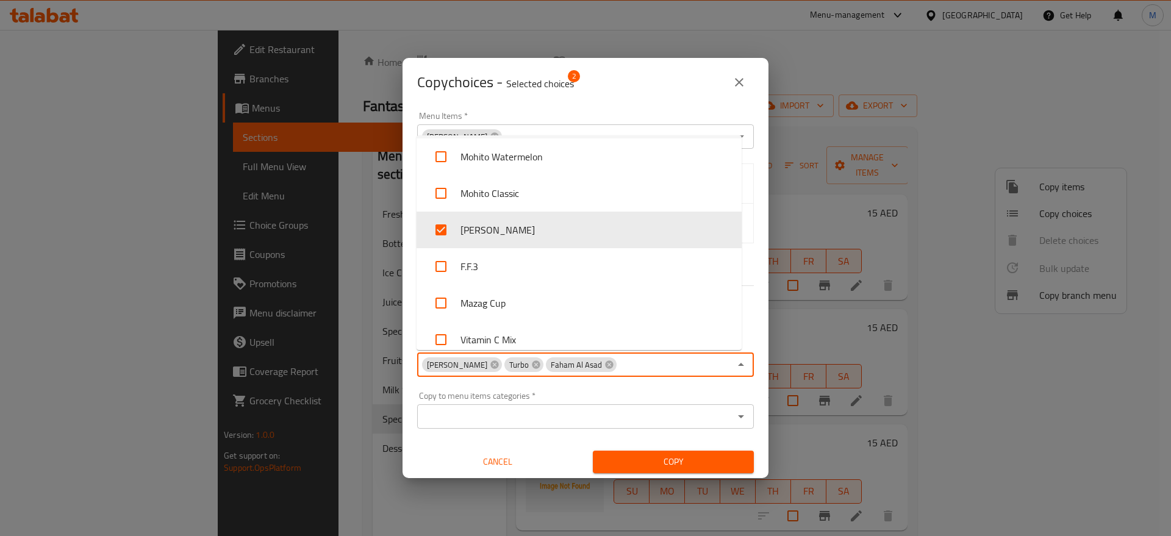
scroll to position [4833, 0]
click at [450, 230] on input "checkbox" at bounding box center [440, 229] width 29 height 29
checkbox input "false"
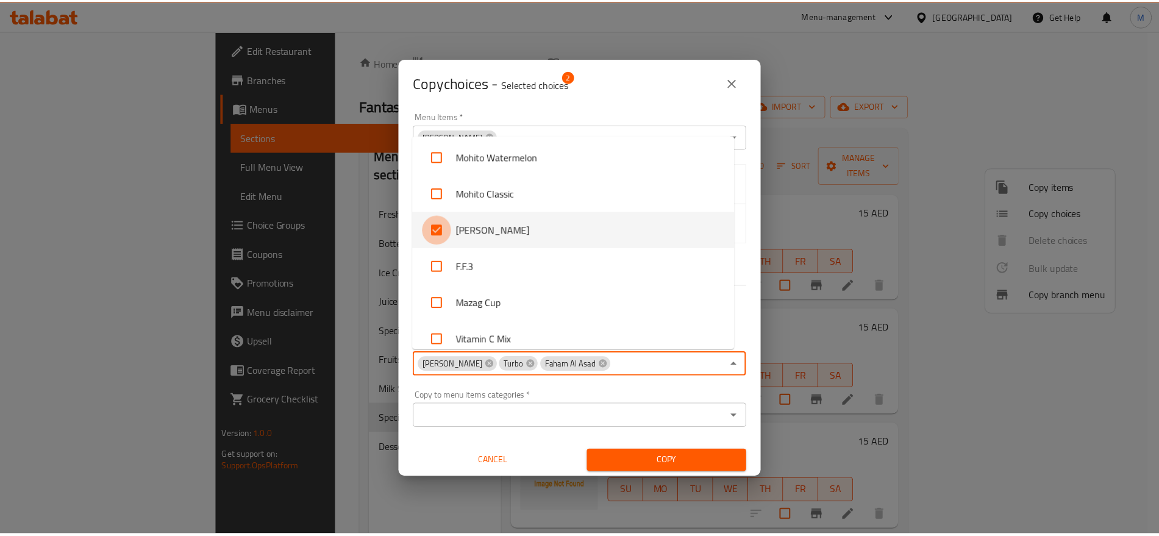
scroll to position [5099, 0]
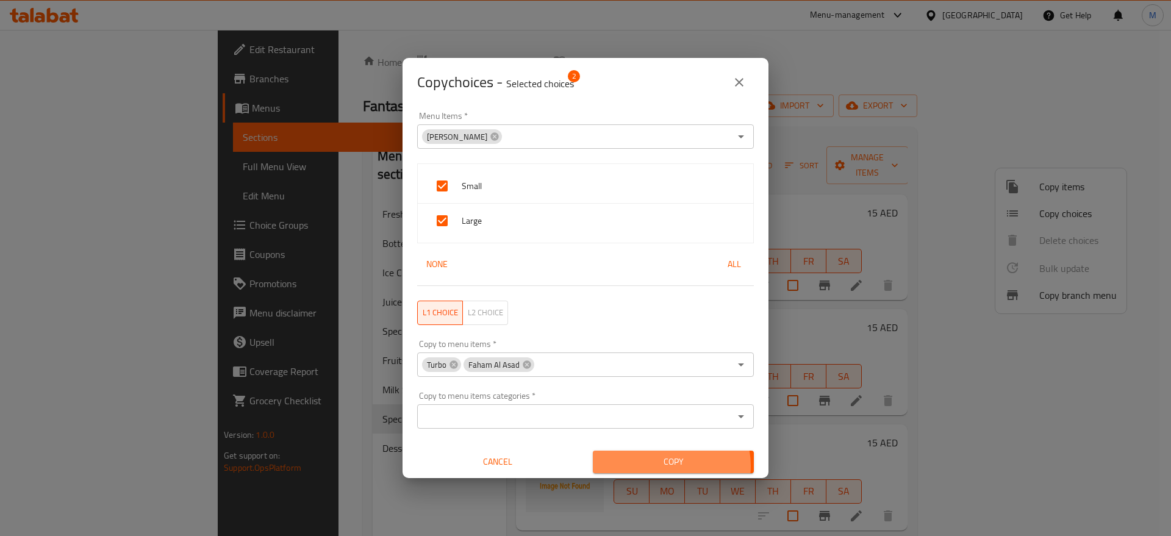
click at [664, 466] on span "Copy" at bounding box center [674, 461] width 142 height 15
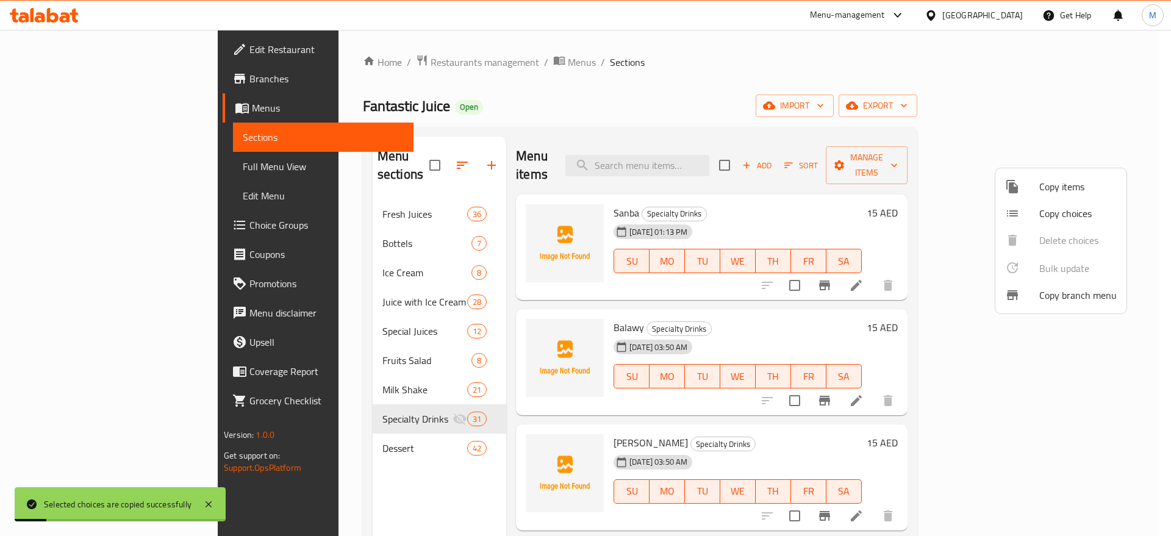
click at [746, 406] on div at bounding box center [585, 268] width 1171 height 536
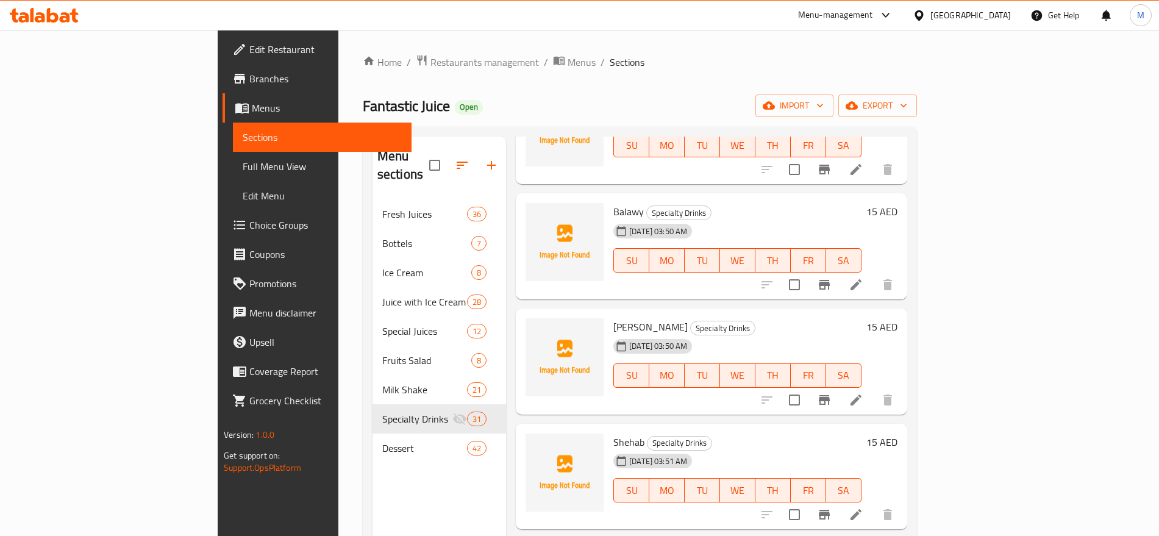
scroll to position [0, 0]
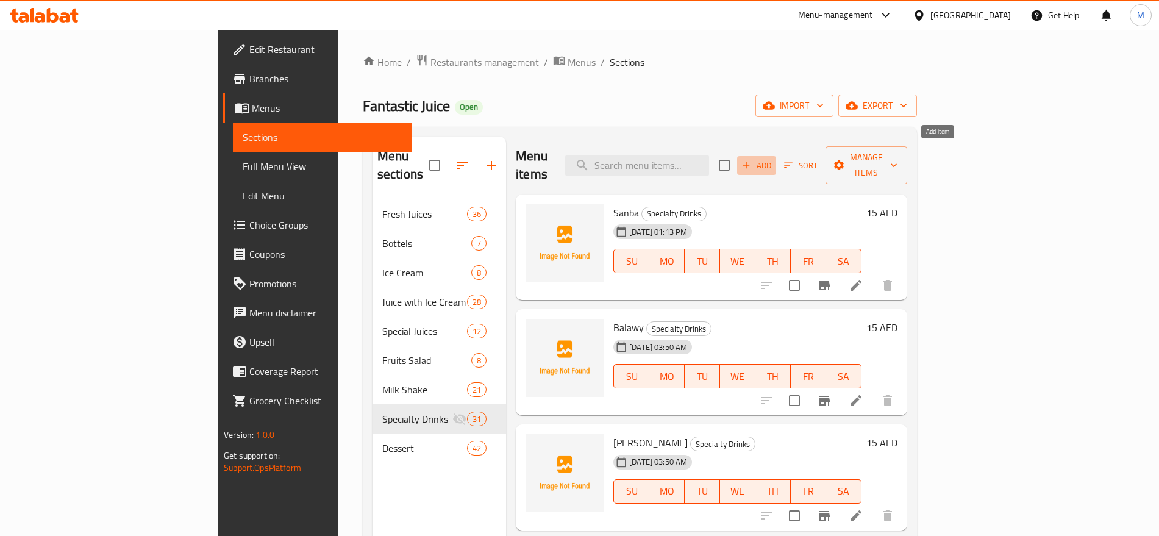
click at [752, 160] on icon "button" at bounding box center [746, 165] width 11 height 11
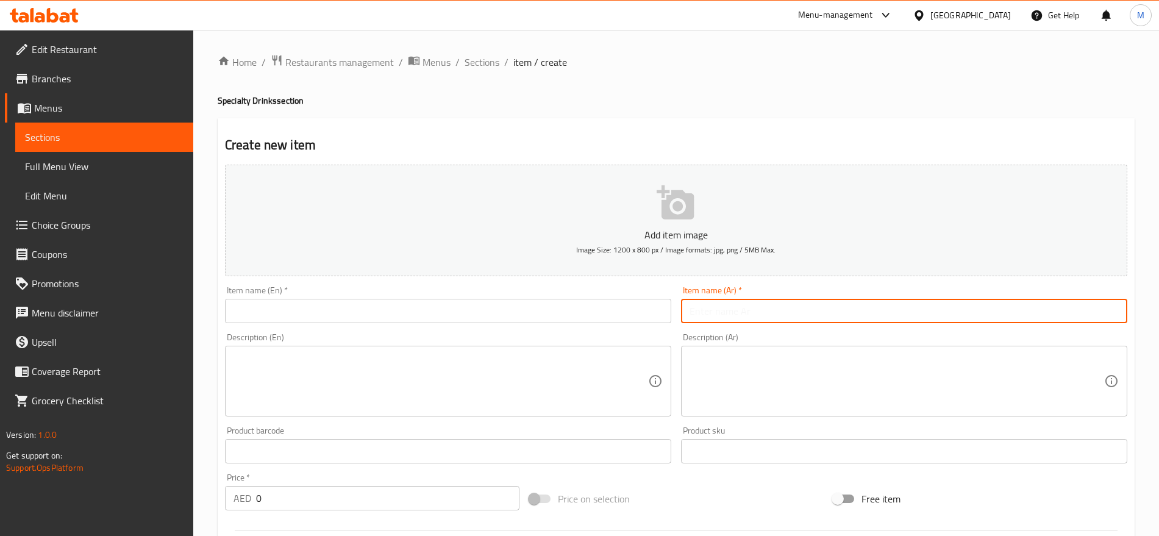
click at [892, 318] on input "text" at bounding box center [904, 311] width 446 height 24
type input "فتك"
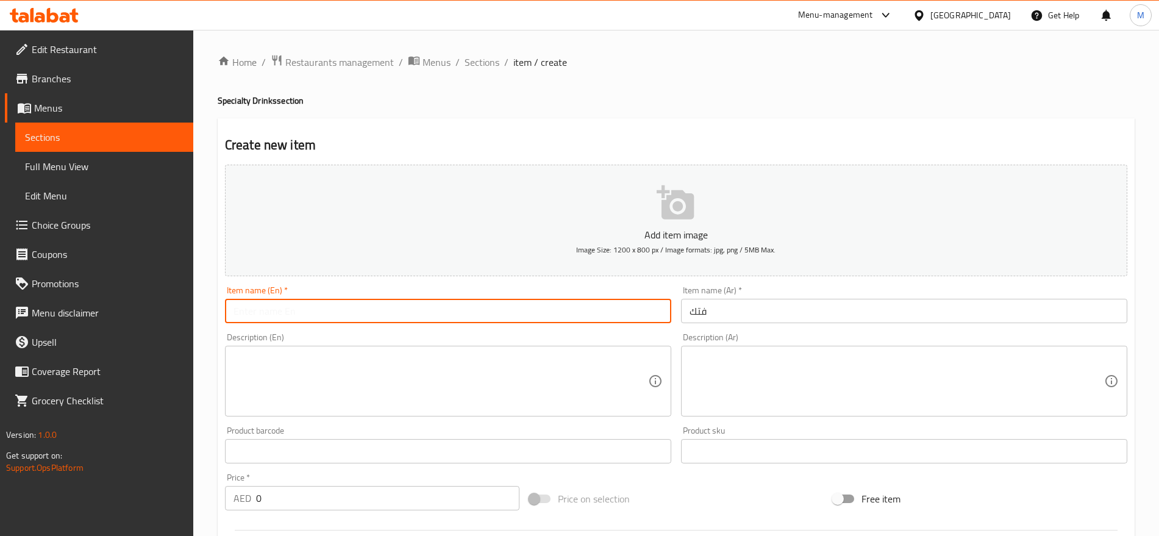
click at [528, 303] on input "text" at bounding box center [448, 311] width 446 height 24
type input "Fetk"
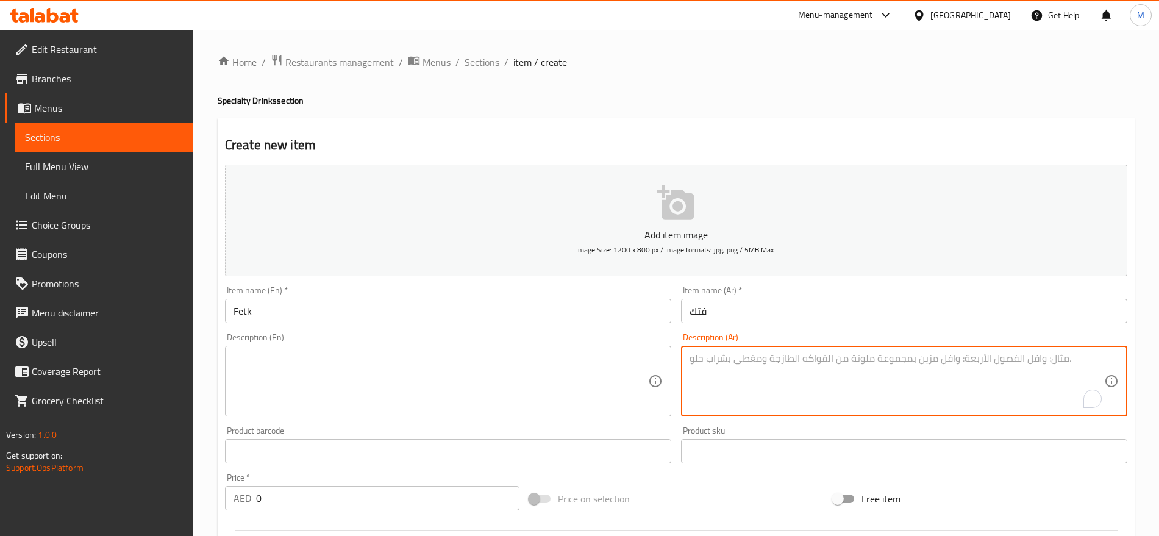
click at [712, 361] on textarea "To enrich screen reader interactions, please activate Accessibility in Grammarl…" at bounding box center [897, 382] width 415 height 58
type textarea "tdjhldk + j,j H.vr"
paste textarea "فيتامين + توت أزرق"
type textarea "فيتامين + توت أزرق"
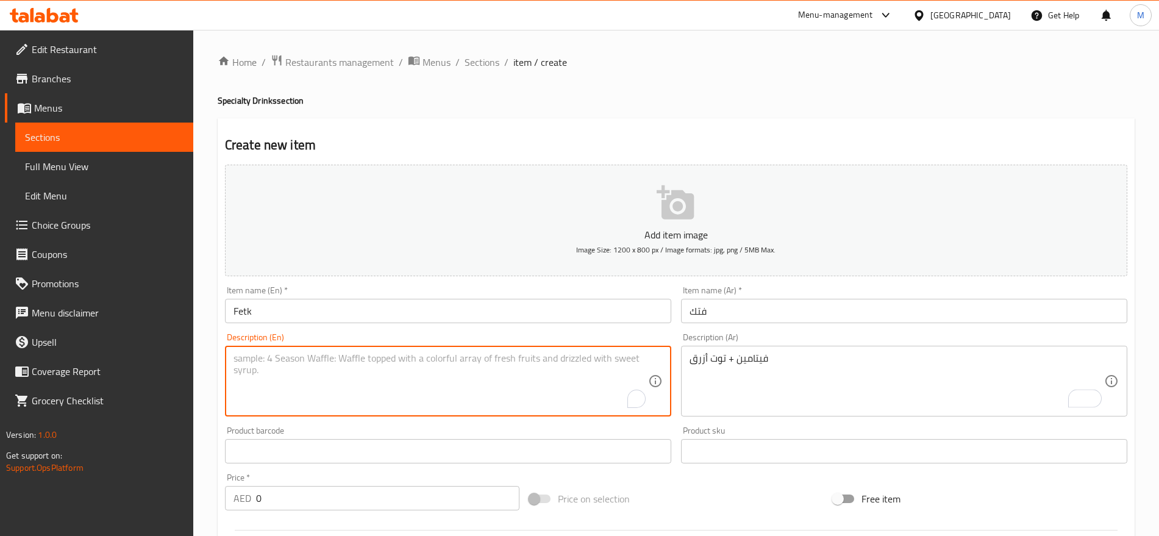
click at [423, 365] on textarea "To enrich screen reader interactions, please activate Accessibility in Grammarl…" at bounding box center [441, 382] width 415 height 58
paste textarea "Vitamin + Blueberry"
type textarea "Vitamin + Blueberry"
click at [342, 314] on input "Fetk" at bounding box center [448, 311] width 446 height 24
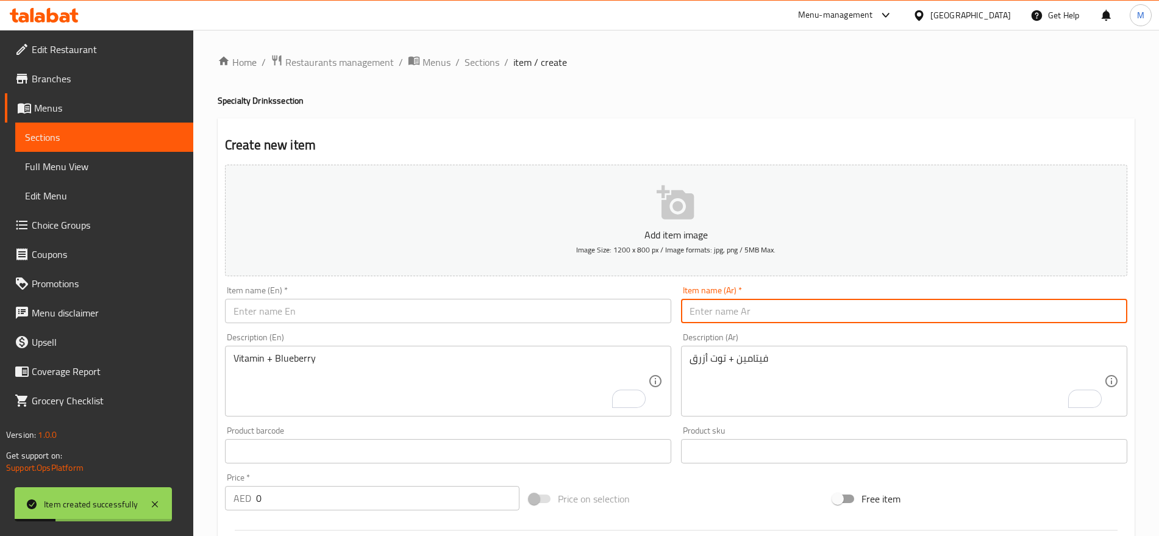
click at [726, 303] on input "text" at bounding box center [904, 311] width 446 height 24
click at [720, 306] on input "عرقوق" at bounding box center [904, 311] width 446 height 24
type input "عرقوق"
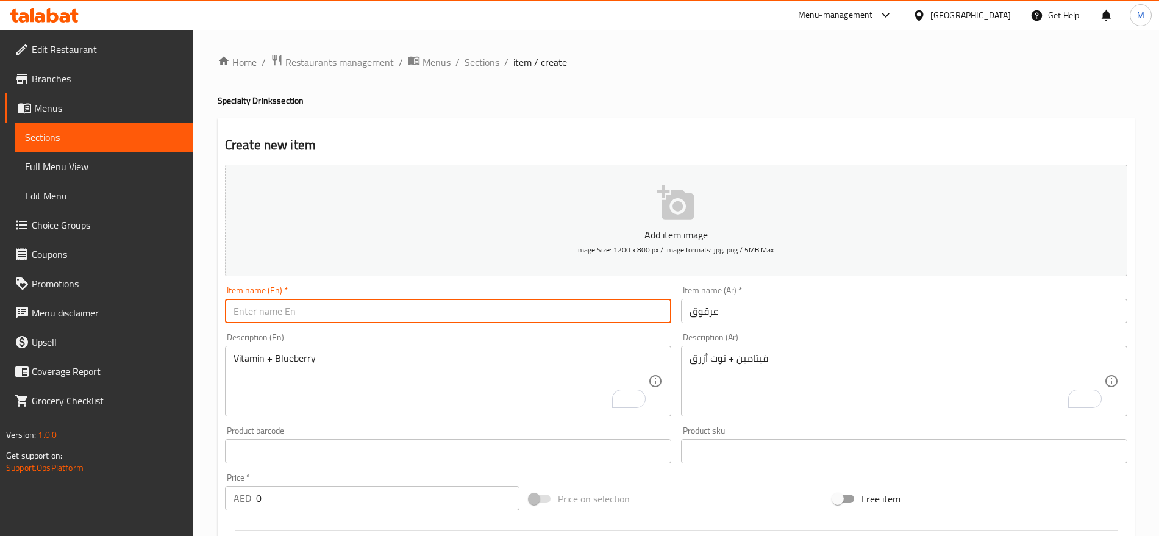
click at [403, 306] on input "text" at bounding box center [448, 311] width 446 height 24
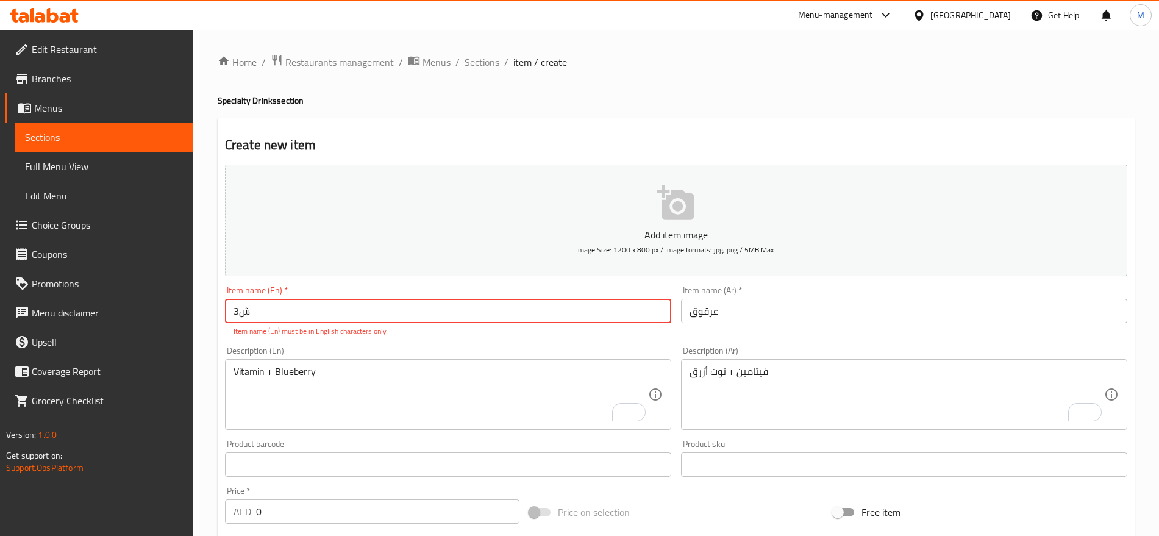
type input "3"
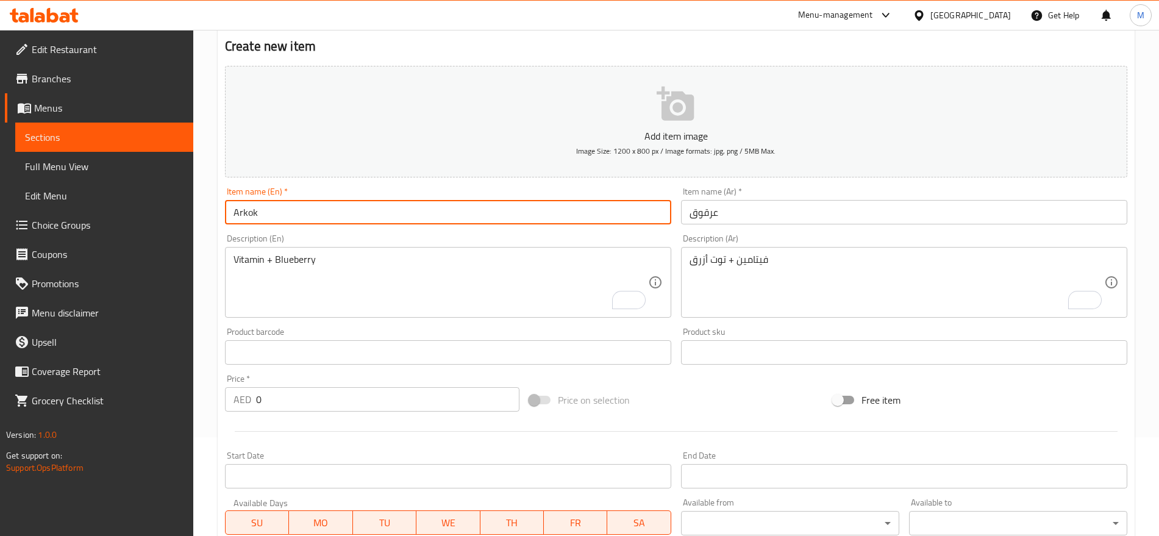
scroll to position [87, 0]
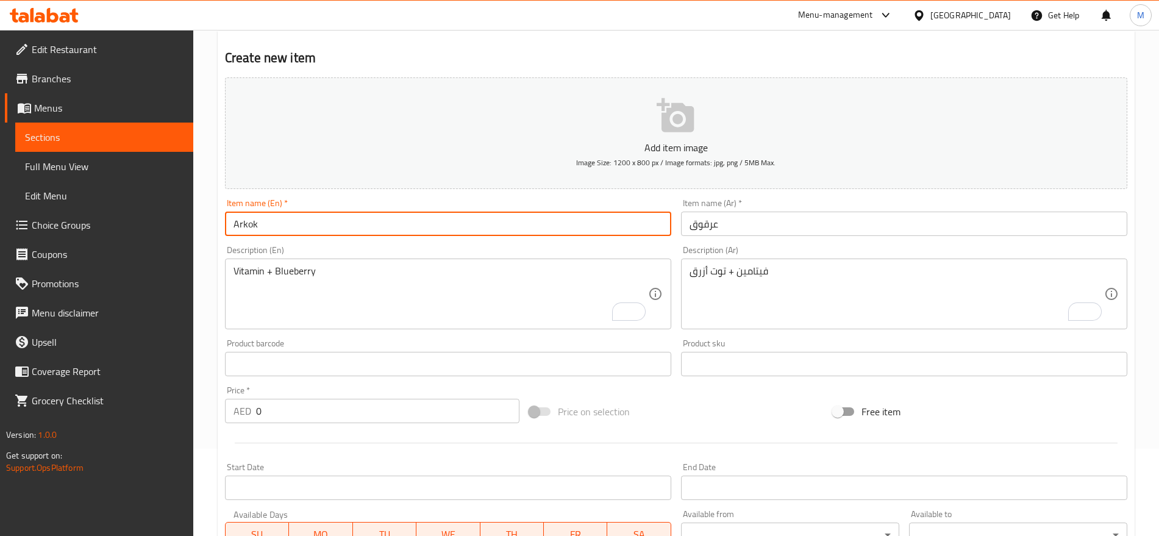
type input "Arkok"
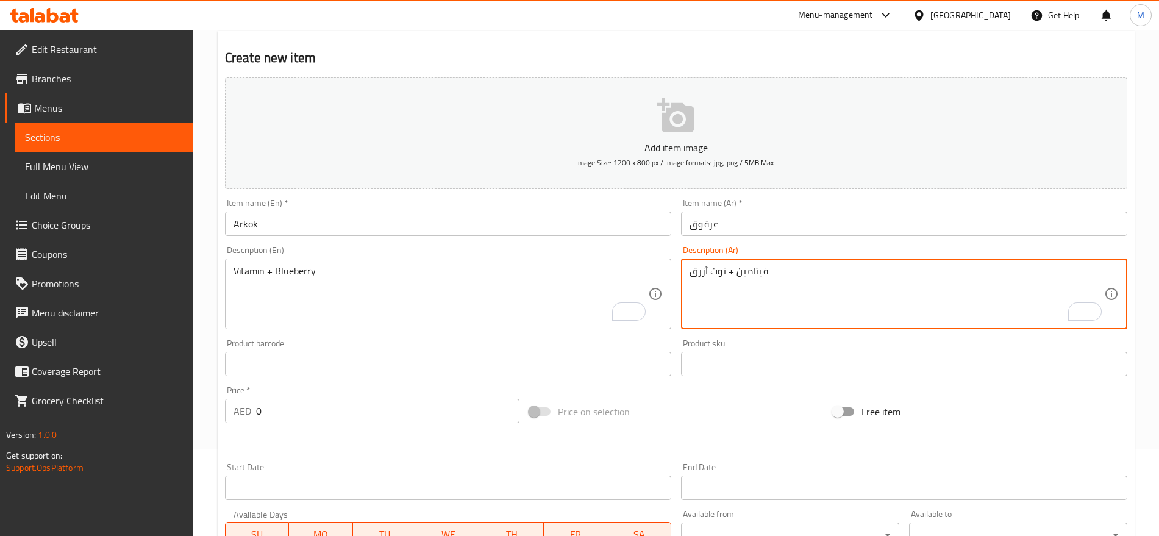
click at [730, 271] on textarea "فيتامين + توت أزرق" at bounding box center [897, 294] width 415 height 58
click at [730, 271] on textarea "خلطة حصرية" at bounding box center [897, 294] width 415 height 58
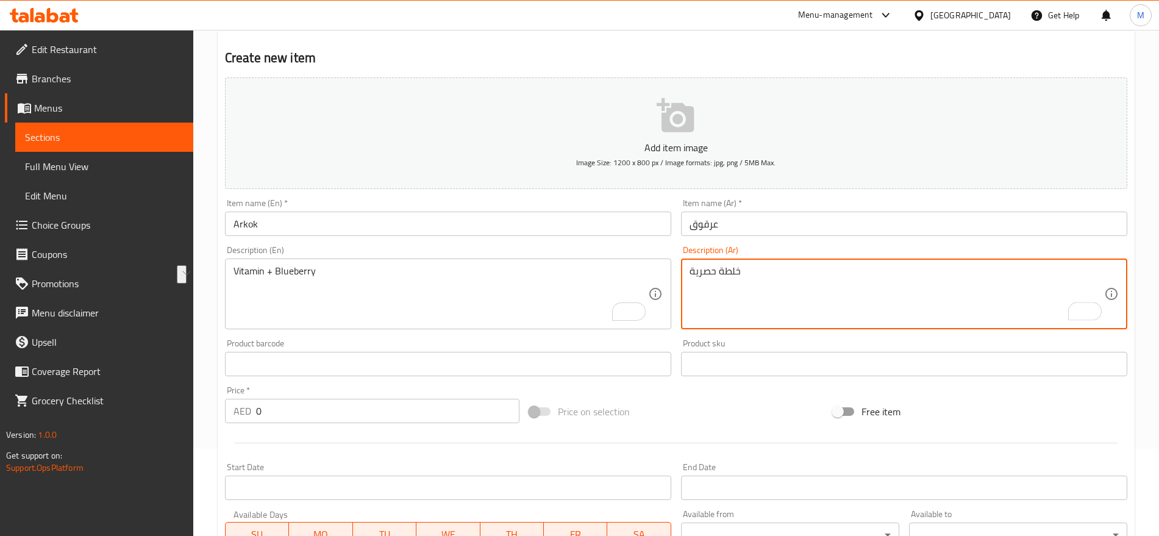
type textarea "خلطة حصرية"
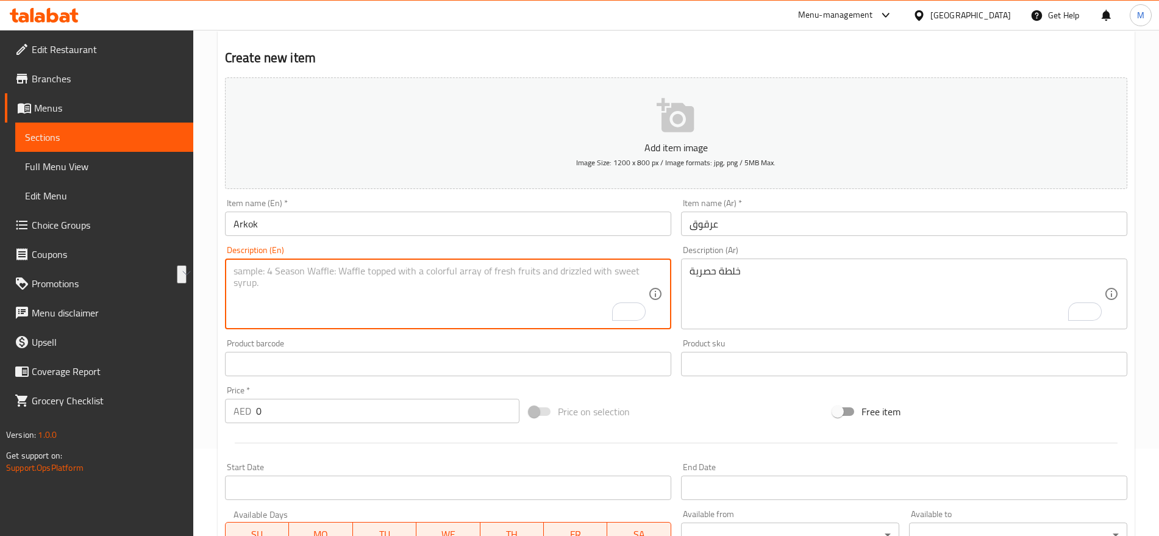
paste textarea "Exclusive blend"
click at [289, 271] on textarea "Exclusive blend" at bounding box center [441, 294] width 415 height 58
type textarea "Exclusive mix"
click at [334, 225] on input "Arkok" at bounding box center [448, 224] width 446 height 24
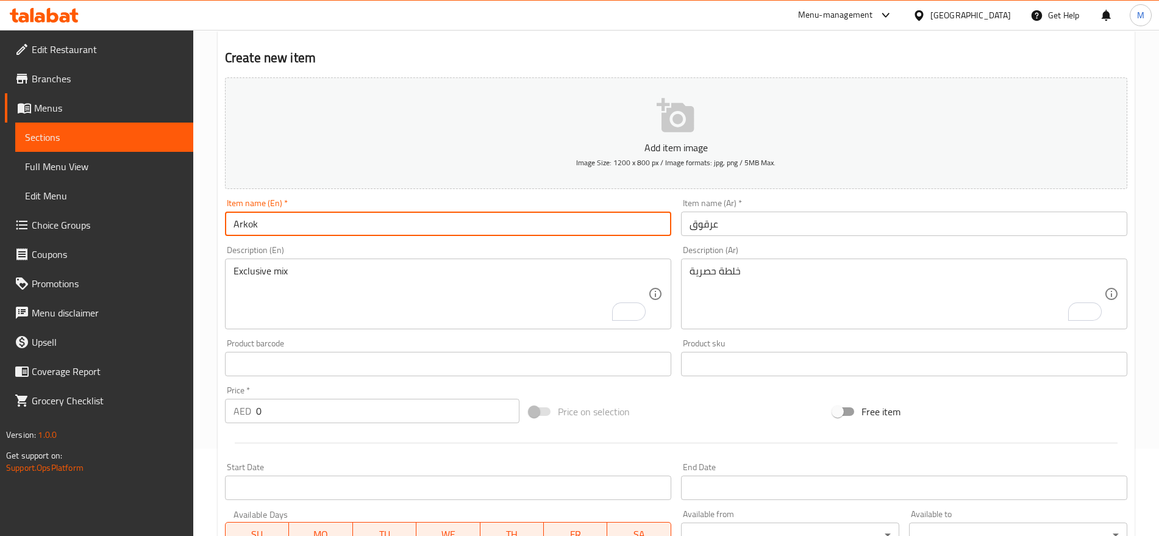
click at [262, 227] on input "Arkok" at bounding box center [448, 224] width 446 height 24
type input "Orqoq"
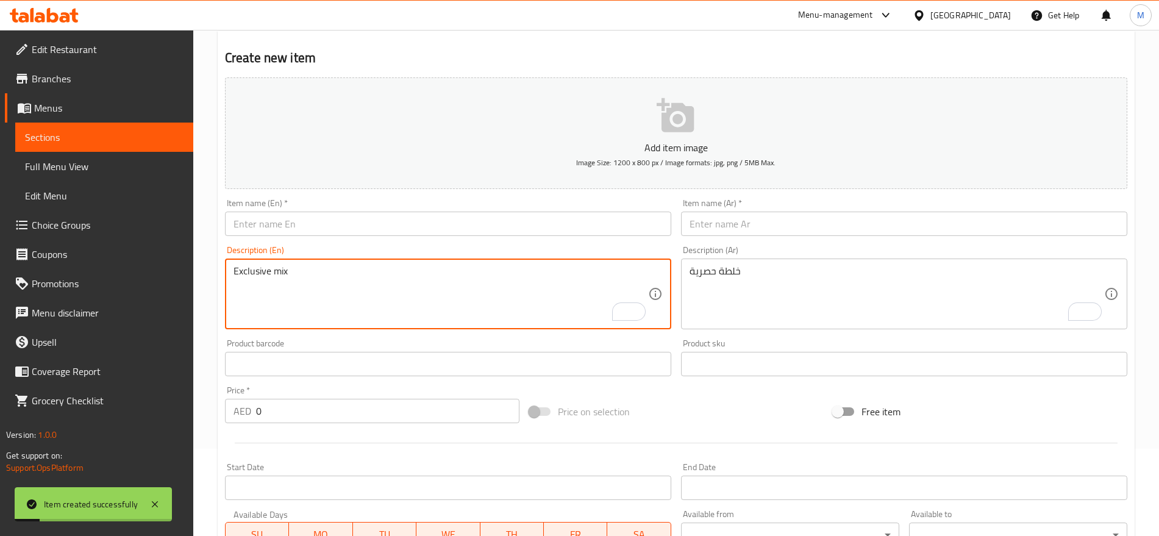
click at [507, 283] on textarea "Exclusive mix" at bounding box center [441, 294] width 415 height 58
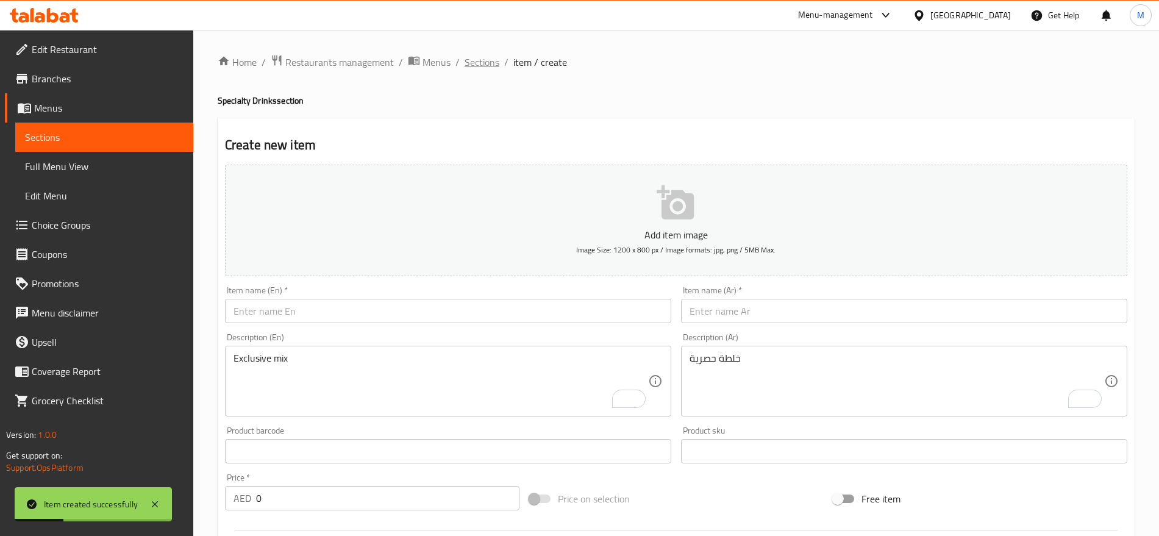
click at [487, 59] on span "Sections" at bounding box center [482, 62] width 35 height 15
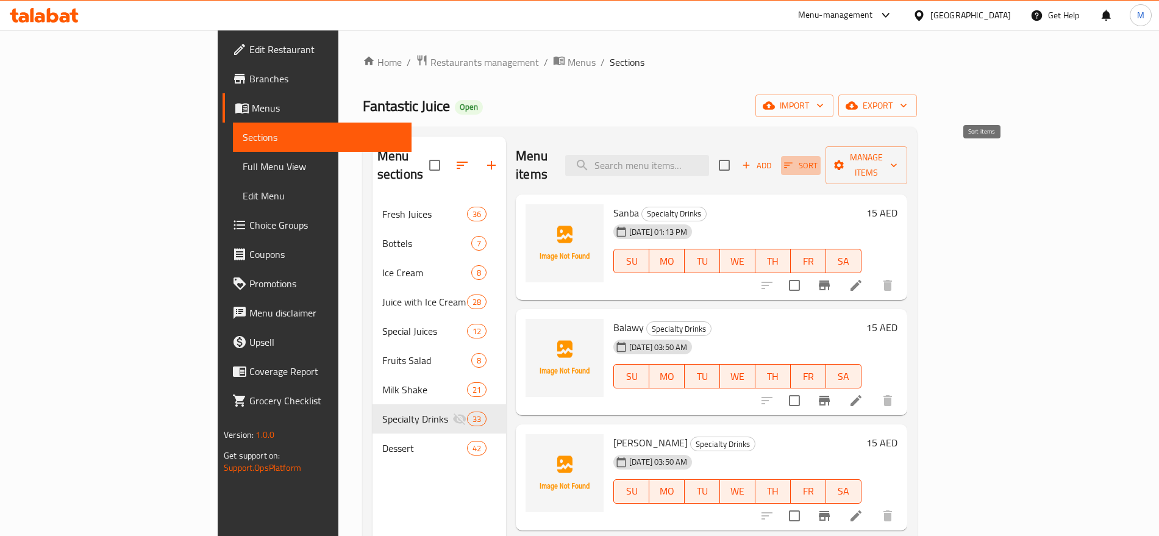
click at [818, 159] on span "Sort" at bounding box center [801, 166] width 34 height 14
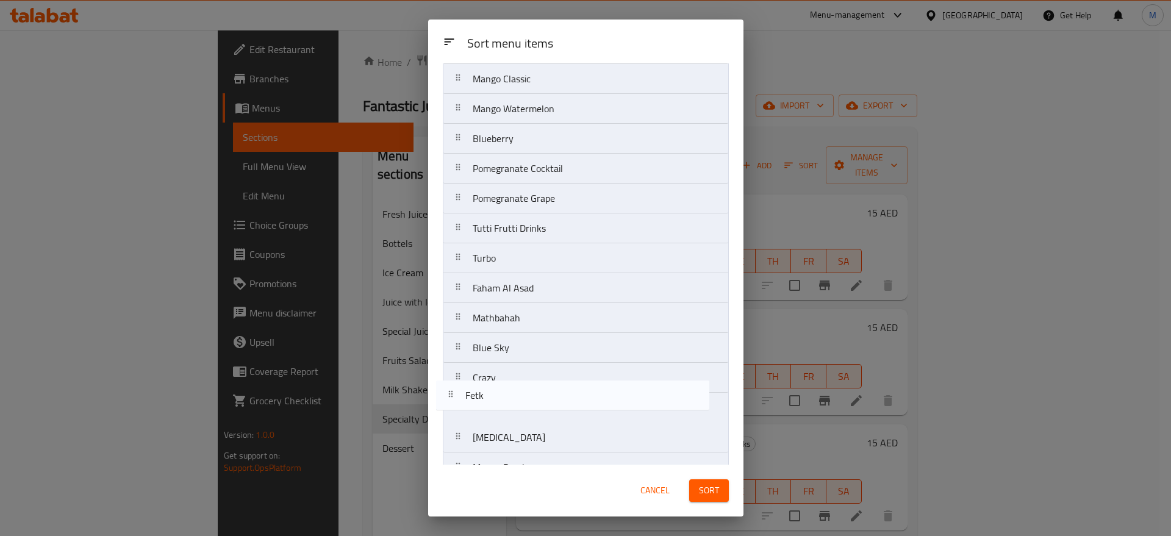
scroll to position [626, 0]
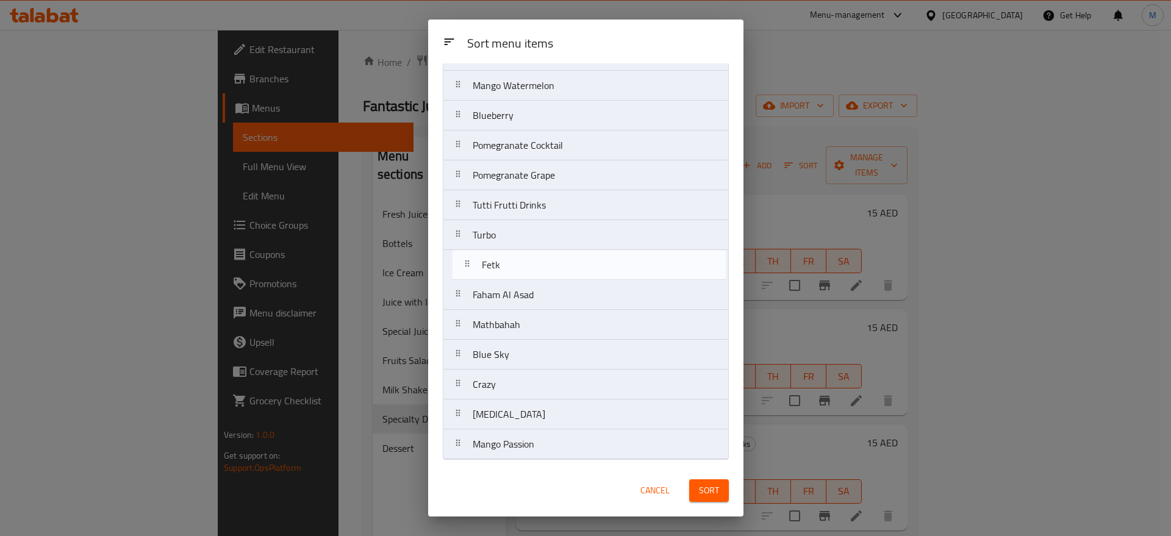
drag, startPoint x: 565, startPoint y: 272, endPoint x: 568, endPoint y: 289, distance: 16.7
drag, startPoint x: 503, startPoint y: 267, endPoint x: 515, endPoint y: 278, distance: 16.0
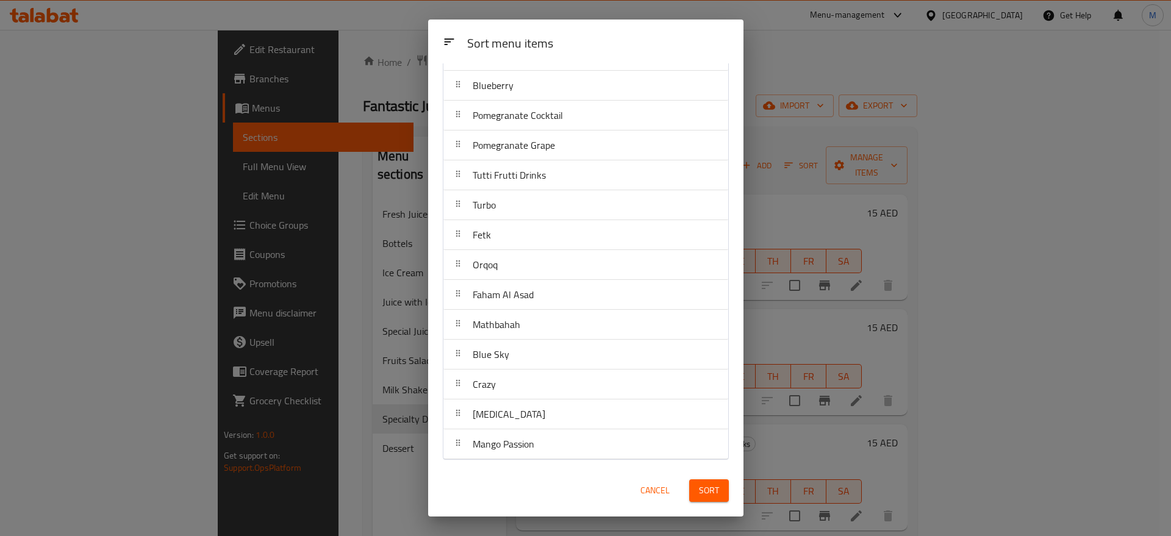
click at [707, 489] on span "Sort" at bounding box center [709, 490] width 20 height 15
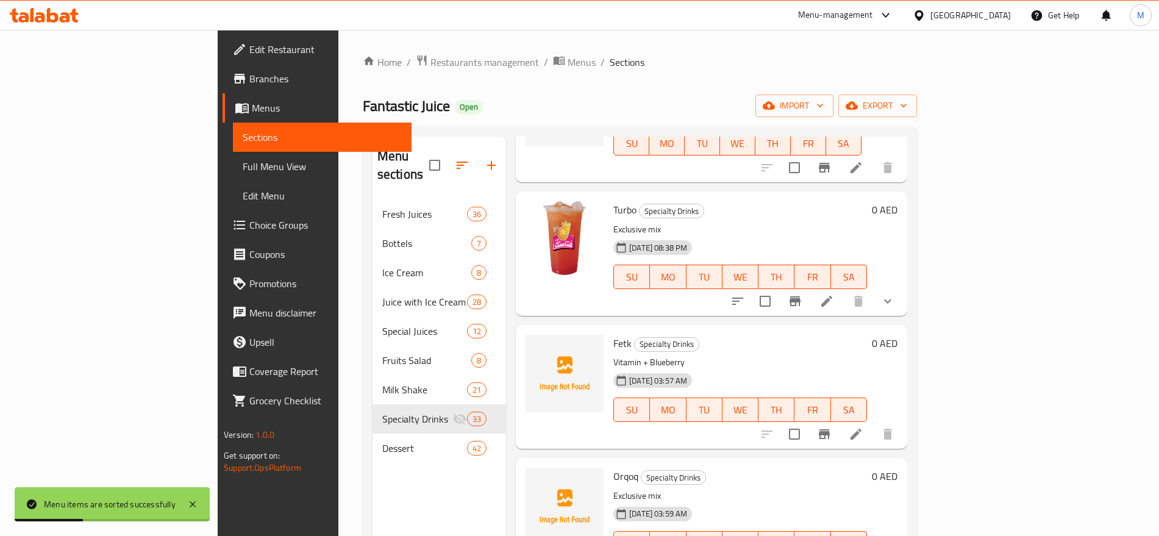
scroll to position [3020, 0]
click at [614, 199] on span "Turbo" at bounding box center [625, 208] width 23 height 18
copy span "Turbo"
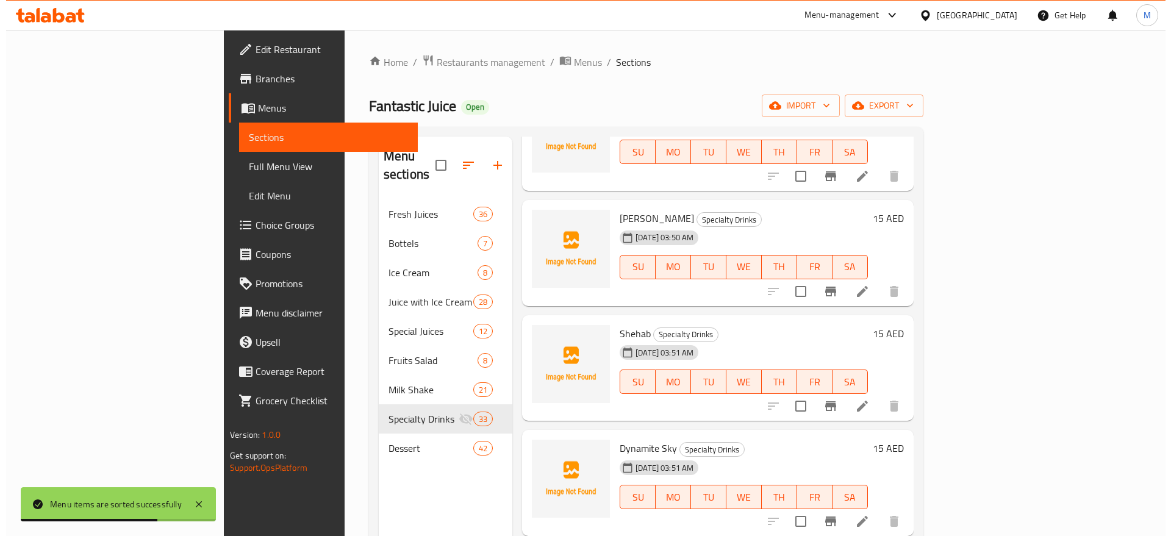
scroll to position [0, 0]
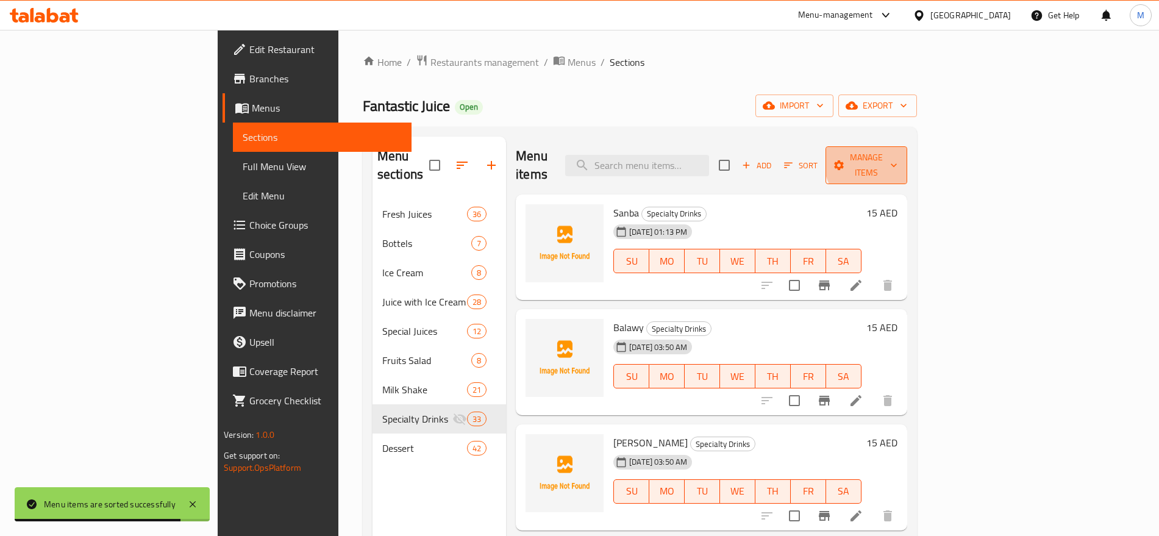
click at [898, 159] on span "Manage items" at bounding box center [867, 165] width 62 height 30
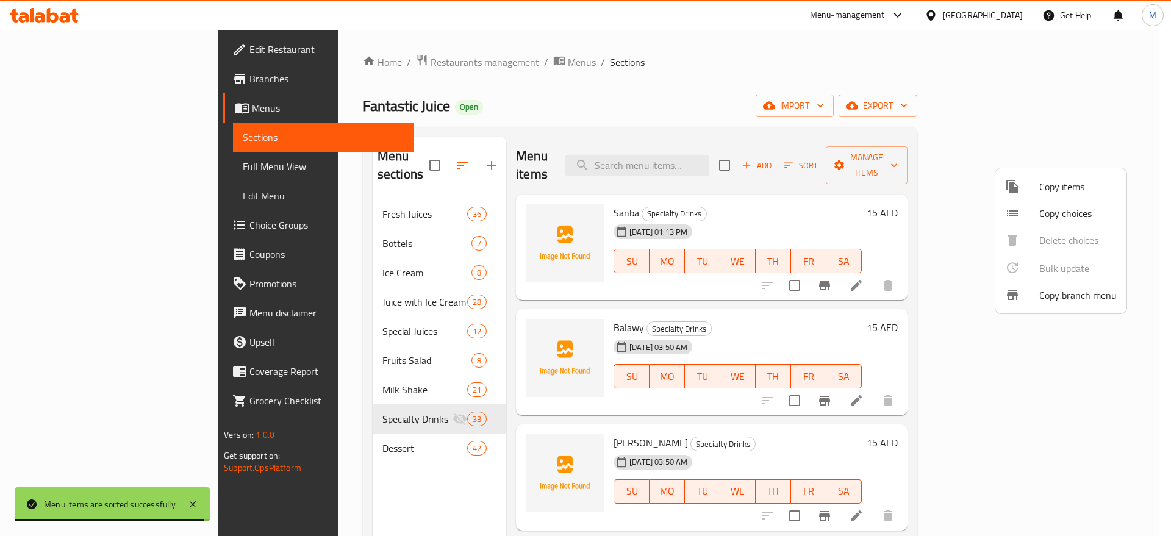
click at [1068, 220] on span "Copy choices" at bounding box center [1077, 213] width 77 height 15
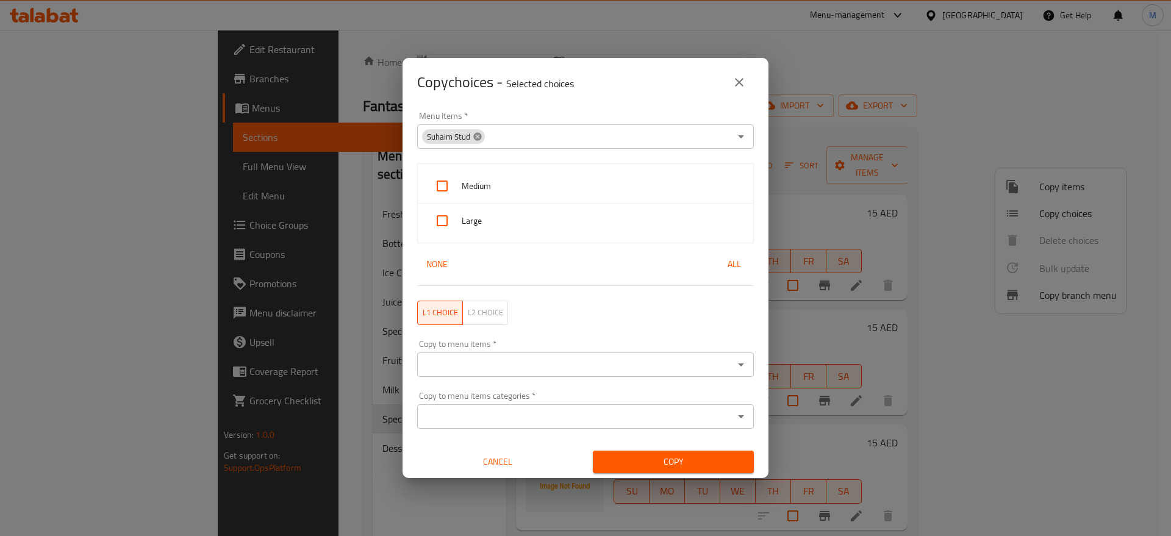
click at [474, 134] on icon at bounding box center [477, 136] width 8 height 8
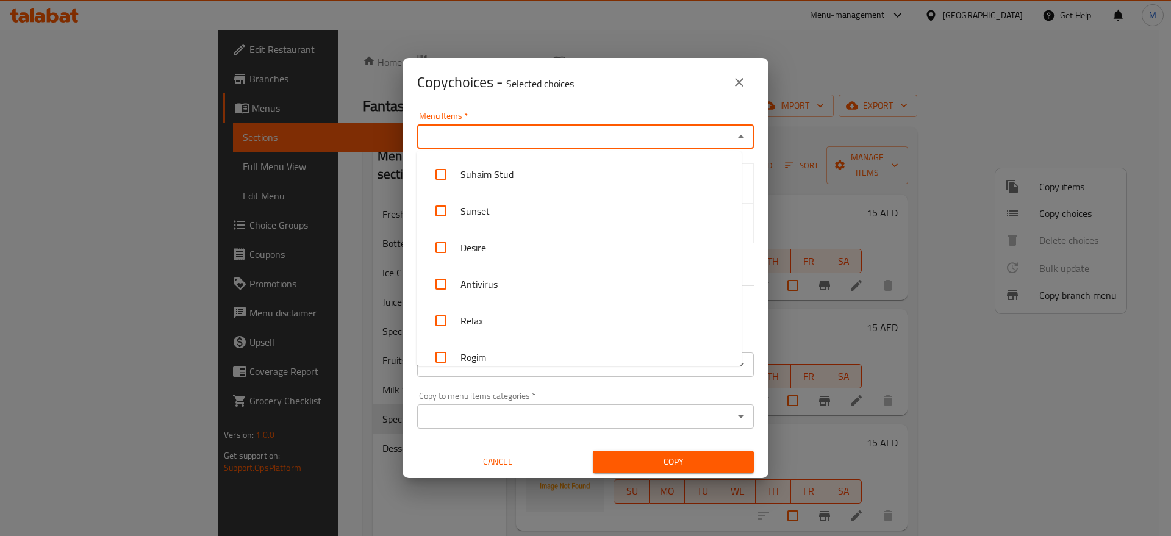
click at [474, 134] on input "Menu Items   *" at bounding box center [575, 136] width 309 height 17
paste input "Turbo"
type input "Turbo"
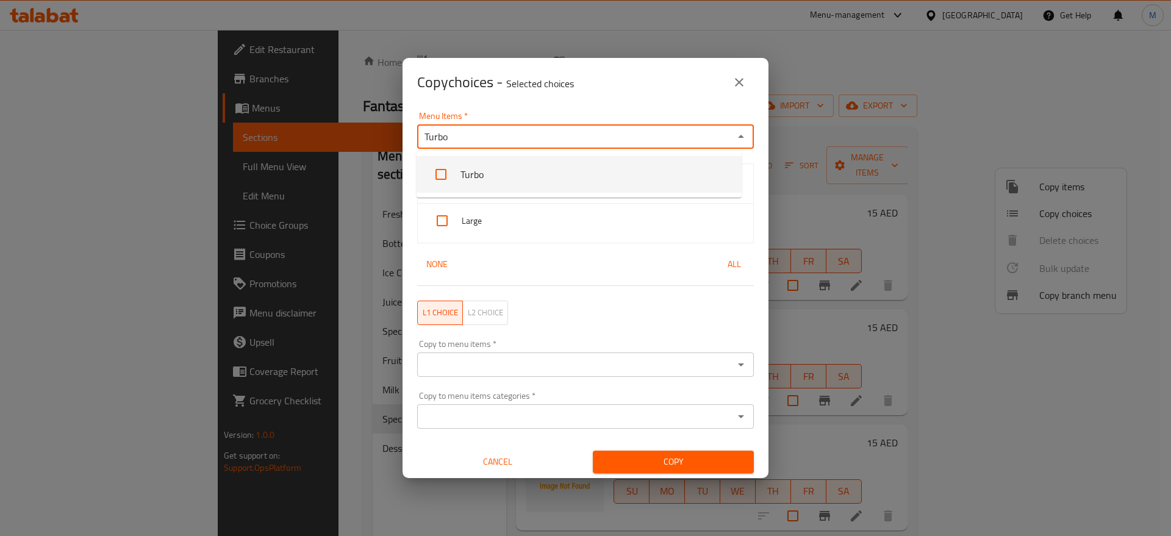
click at [511, 170] on li "Turbo" at bounding box center [579, 174] width 325 height 37
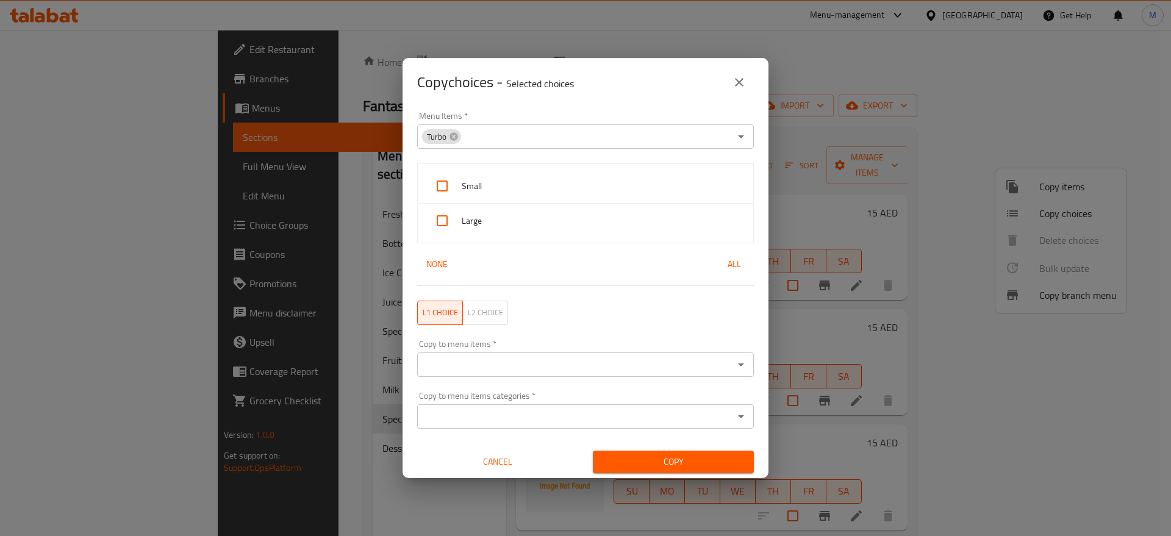
click at [756, 278] on div "Menu Items   * Turbo Menu Items * Small Large None All L1 choice L2 choice Copy…" at bounding box center [586, 292] width 366 height 371
click at [727, 262] on span "All" at bounding box center [734, 264] width 29 height 15
checkbox input "true"
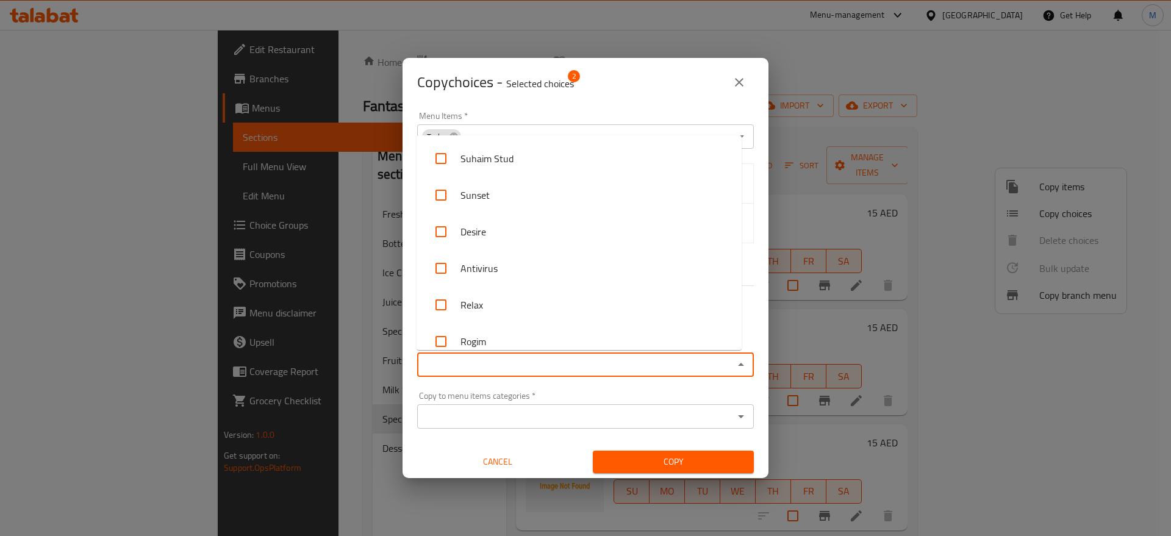
click at [586, 362] on input "Copy to menu items   *" at bounding box center [575, 364] width 309 height 17
paste input "Turbo"
type input "Turbo"
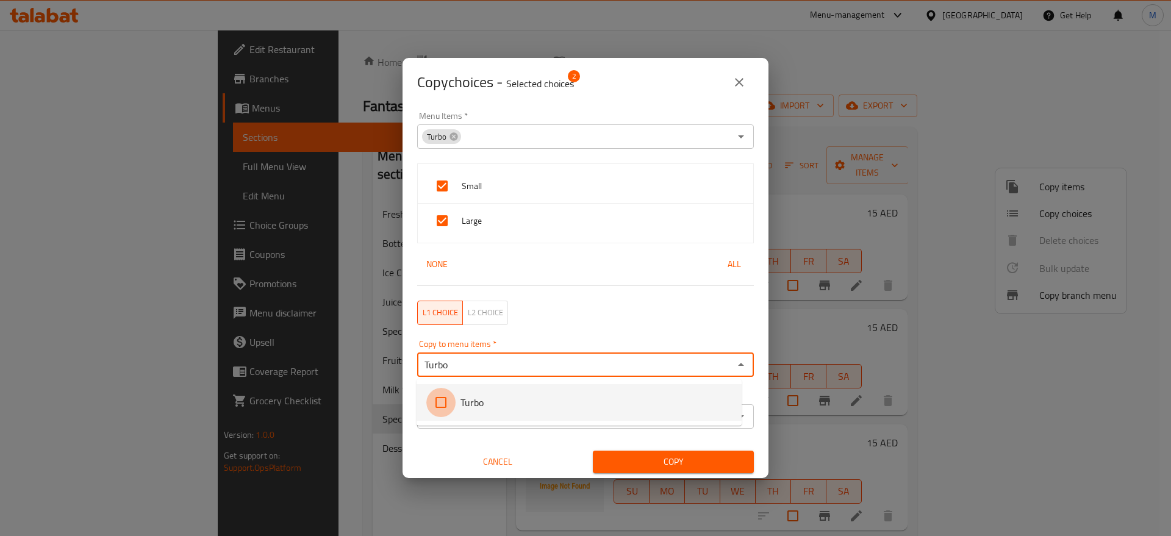
click at [443, 398] on input "checkbox" at bounding box center [440, 402] width 29 height 29
checkbox input "false"
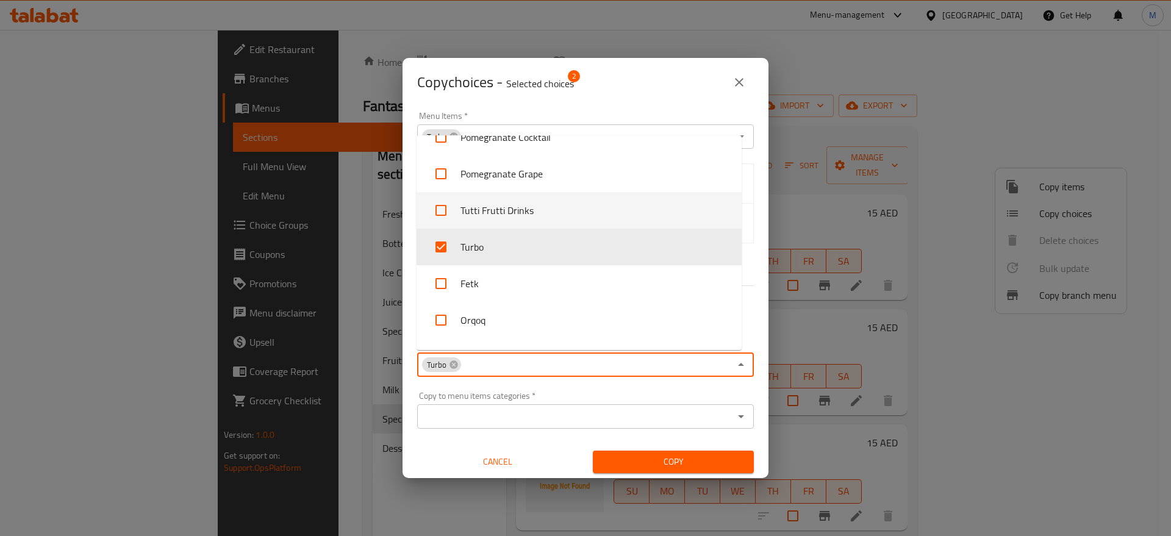
scroll to position [5191, 0]
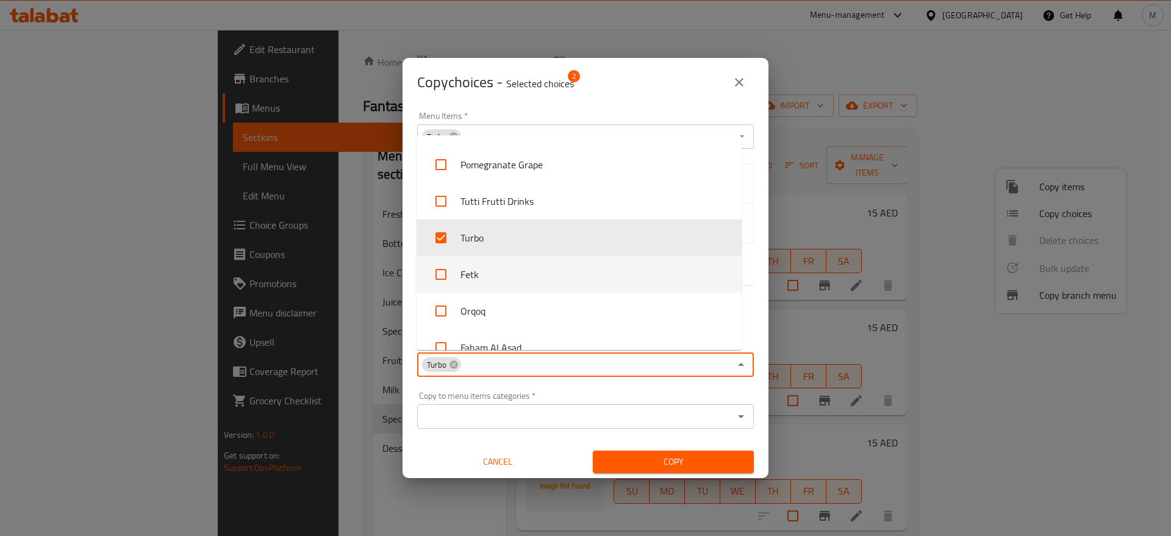
click at [456, 264] on li "Fetk" at bounding box center [579, 274] width 325 height 37
checkbox input "true"
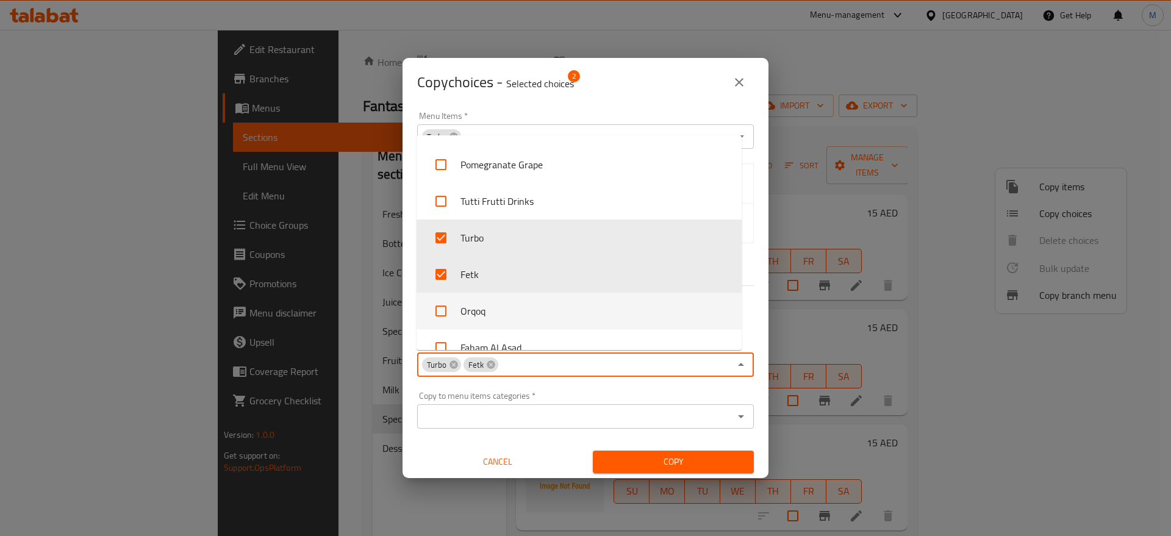
click at [456, 303] on li "Orqoq" at bounding box center [579, 311] width 325 height 37
checkbox input "true"
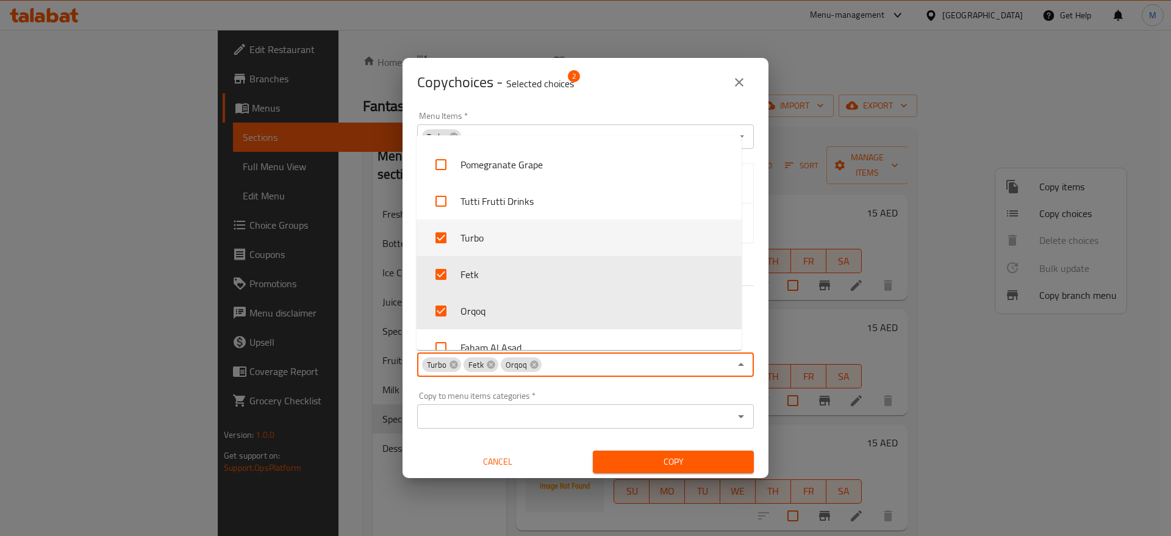
click at [465, 241] on li "Turbo" at bounding box center [579, 238] width 325 height 37
checkbox input "false"
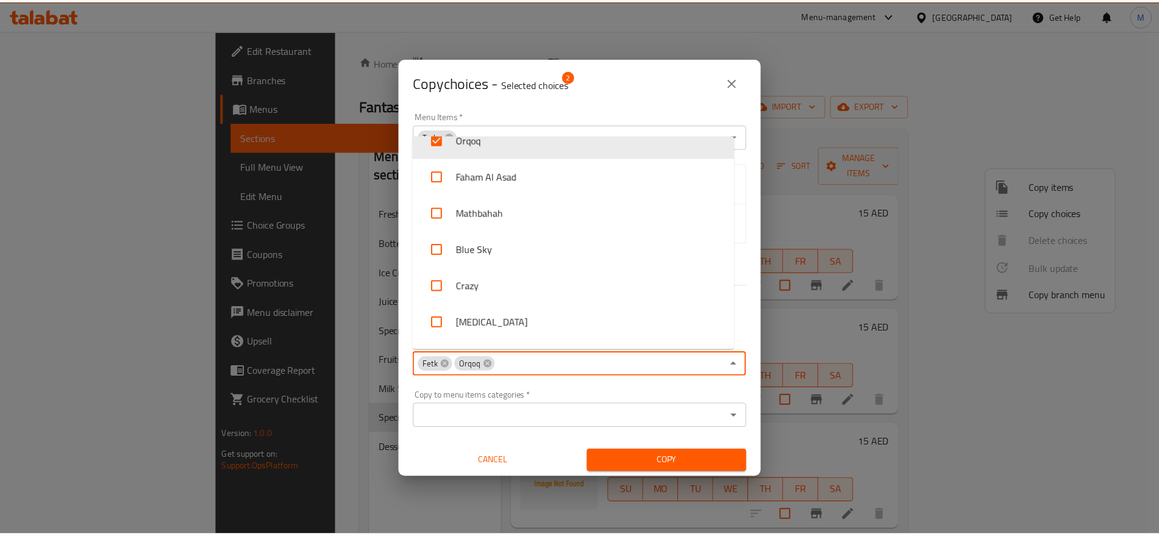
scroll to position [5363, 0]
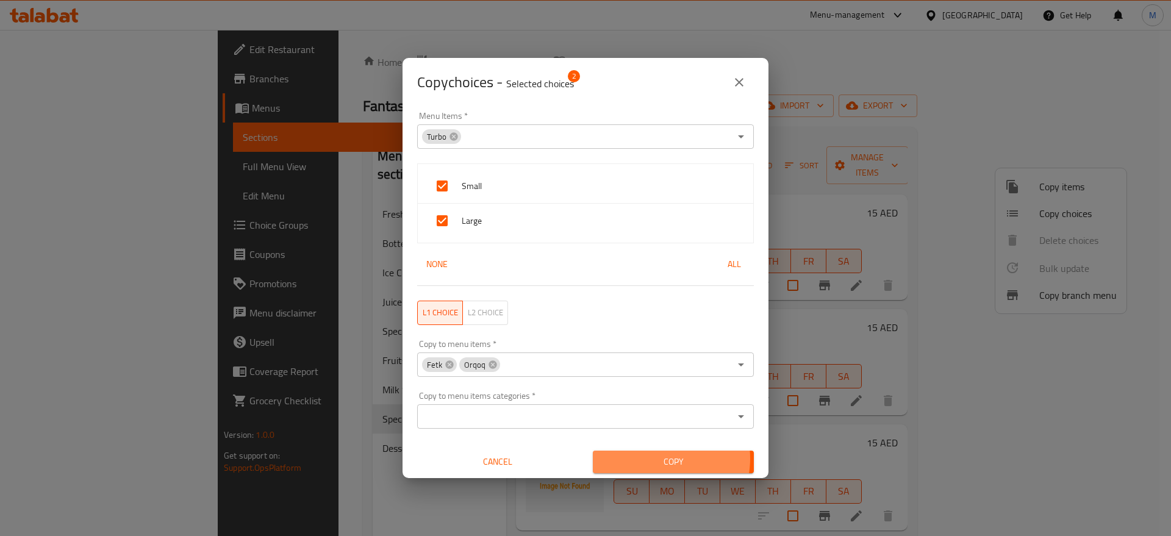
click at [651, 459] on span "Copy" at bounding box center [674, 461] width 142 height 15
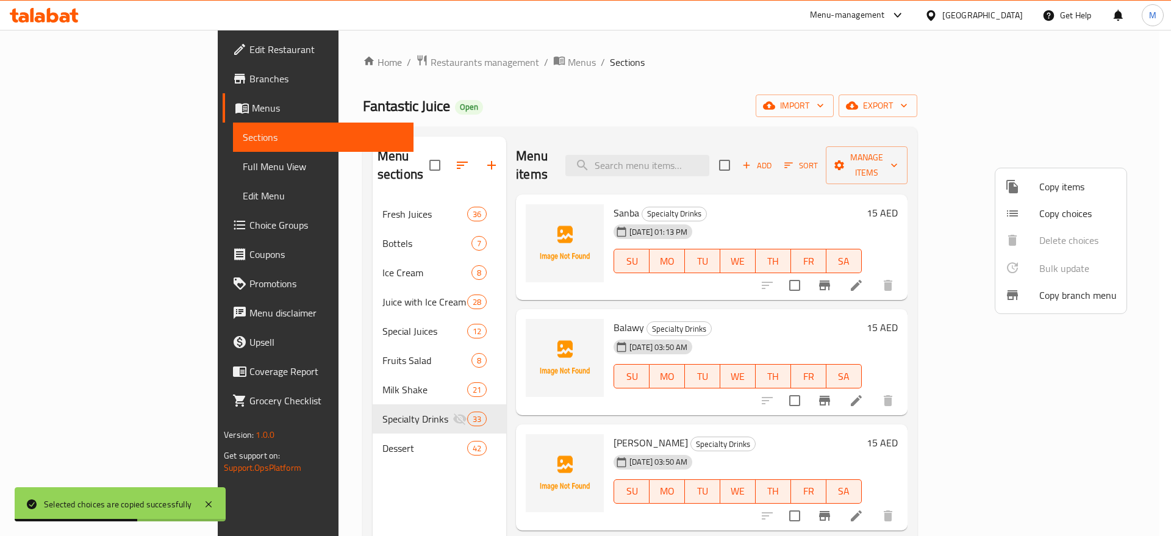
click at [434, 403] on div at bounding box center [585, 268] width 1171 height 536
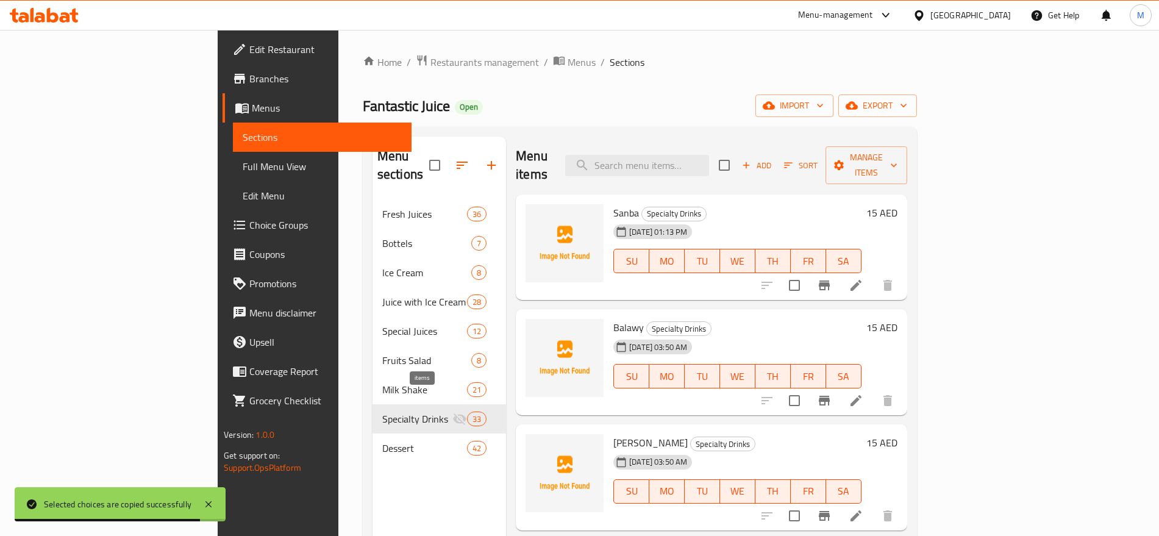
click at [468, 414] on span "33" at bounding box center [477, 420] width 18 height 12
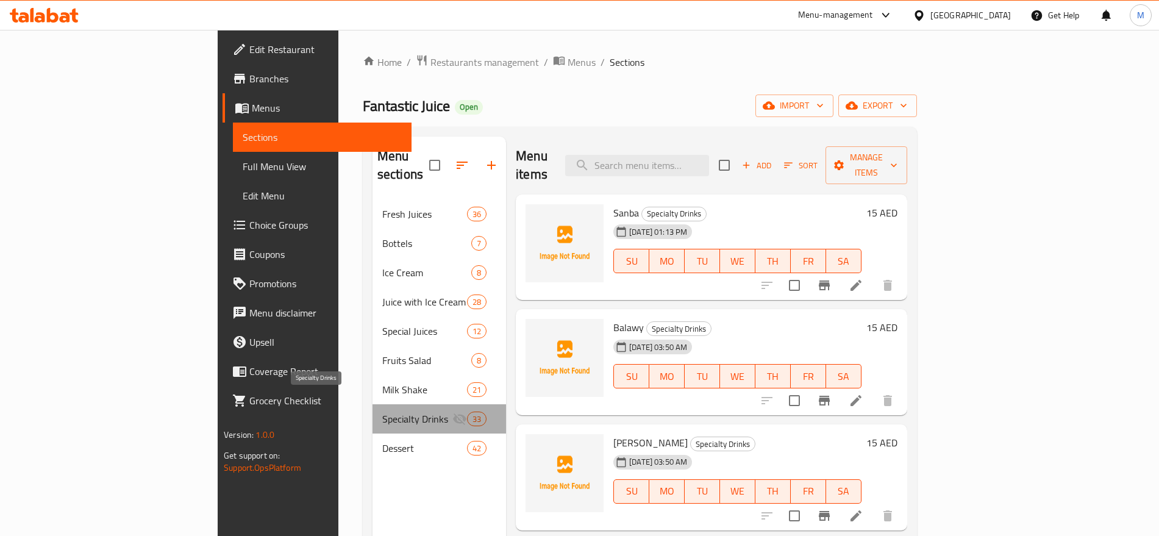
click at [382, 412] on span "Specialty Drinks" at bounding box center [417, 419] width 70 height 15
click at [439, 404] on div "Specialty Drinks 33" at bounding box center [440, 418] width 134 height 29
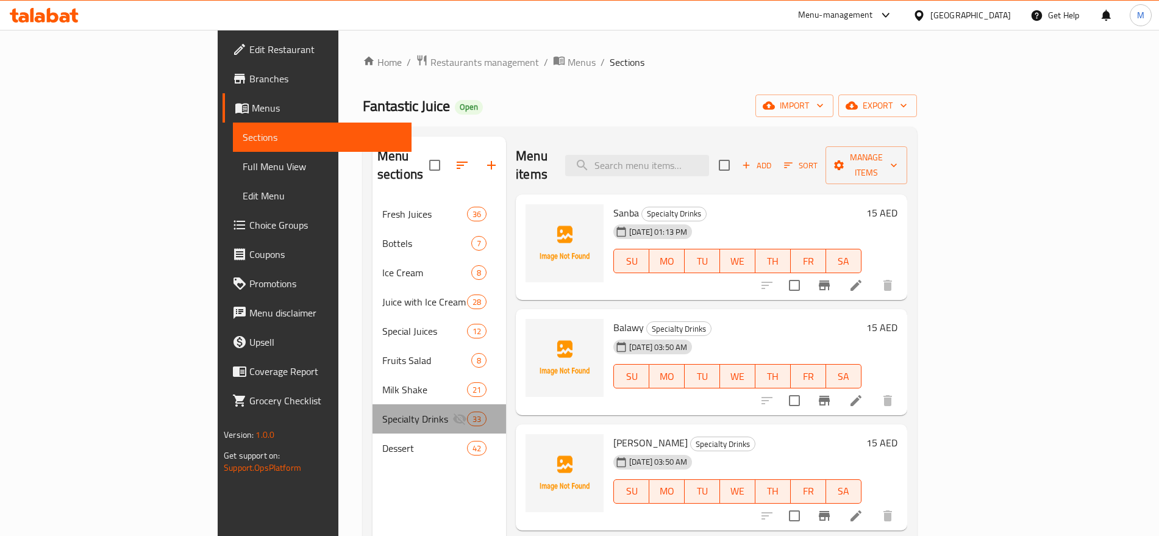
click at [439, 404] on div "Specialty Drinks 33" at bounding box center [440, 418] width 134 height 29
click at [526, 339] on img at bounding box center [565, 358] width 78 height 78
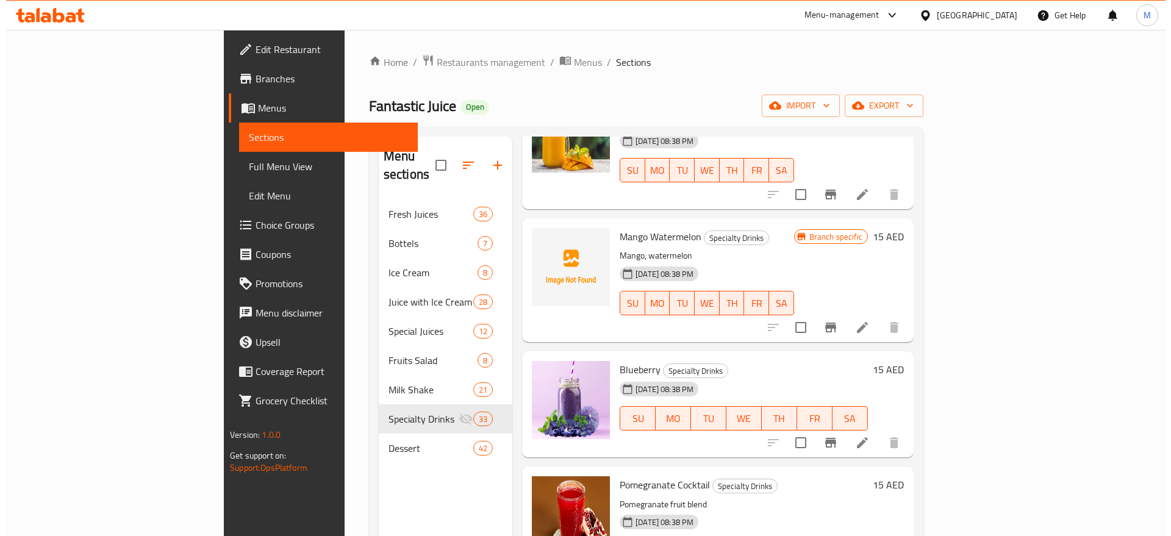
scroll to position [2329, 0]
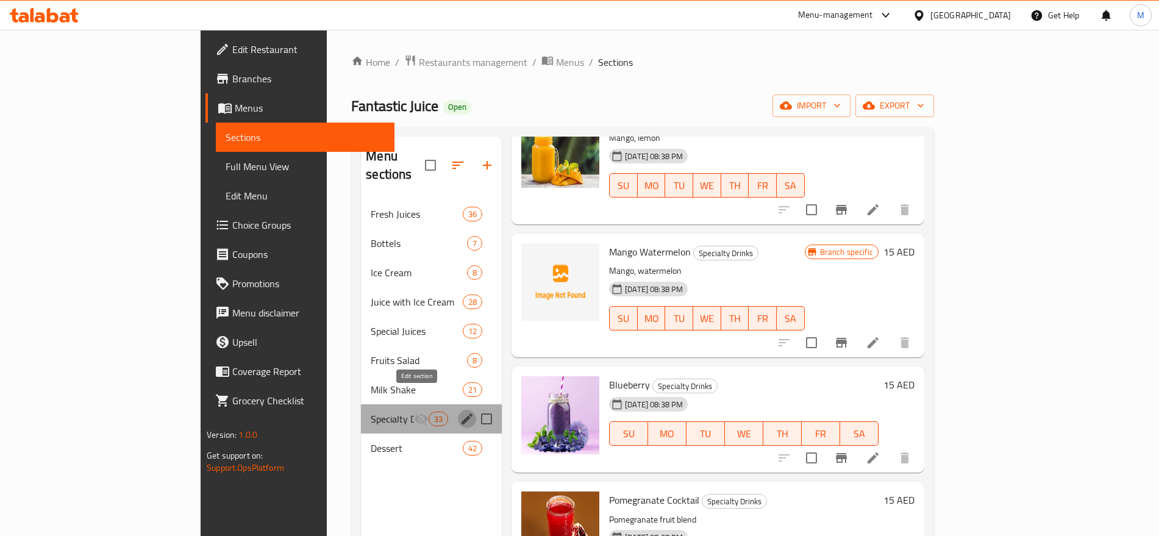
click at [460, 412] on icon "edit" at bounding box center [467, 419] width 15 height 15
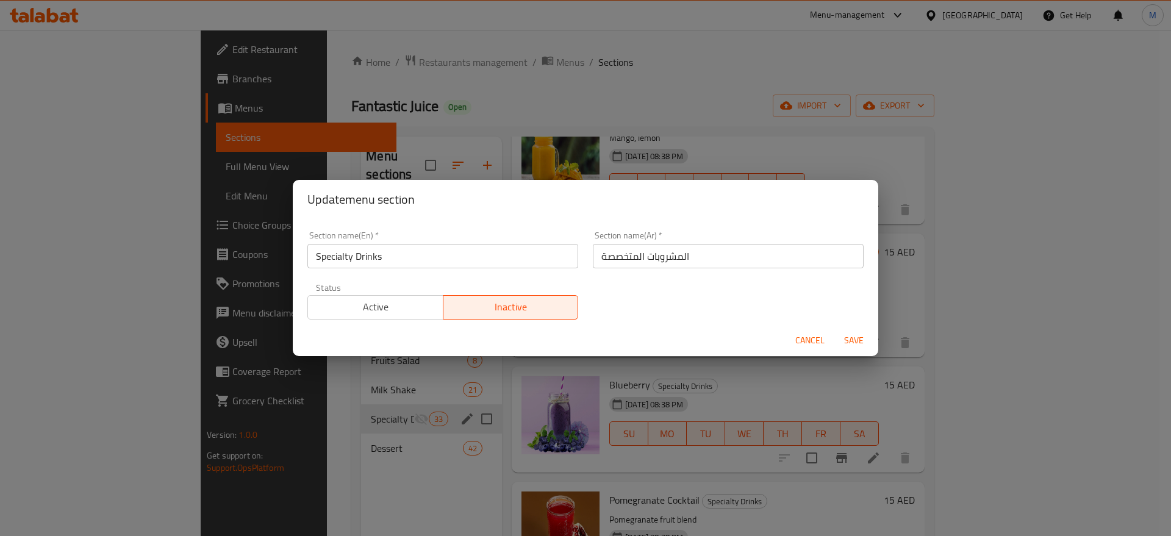
click at [395, 318] on div "Status Active Inactive" at bounding box center [442, 301] width 285 height 51
click at [395, 318] on button "Active" at bounding box center [375, 307] width 136 height 24
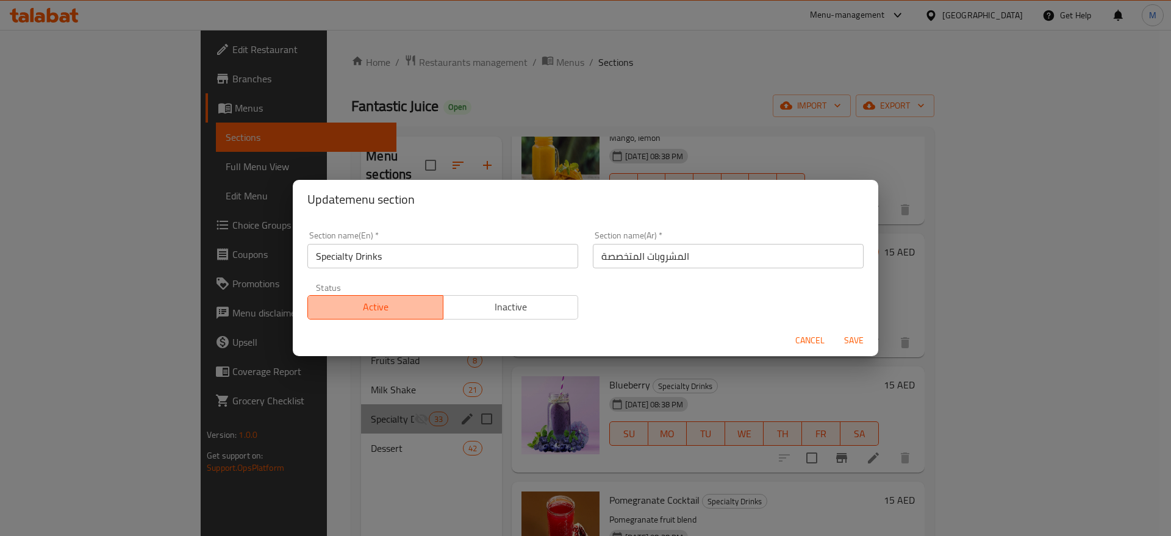
click at [397, 312] on span "Active" at bounding box center [376, 307] width 126 height 18
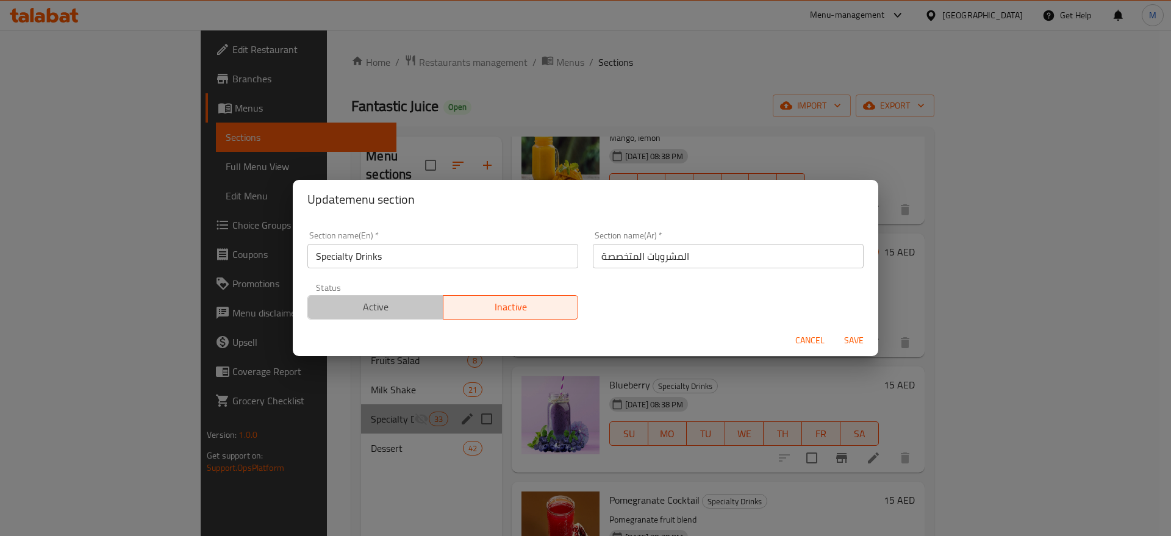
click at [406, 303] on span "Active" at bounding box center [376, 307] width 126 height 18
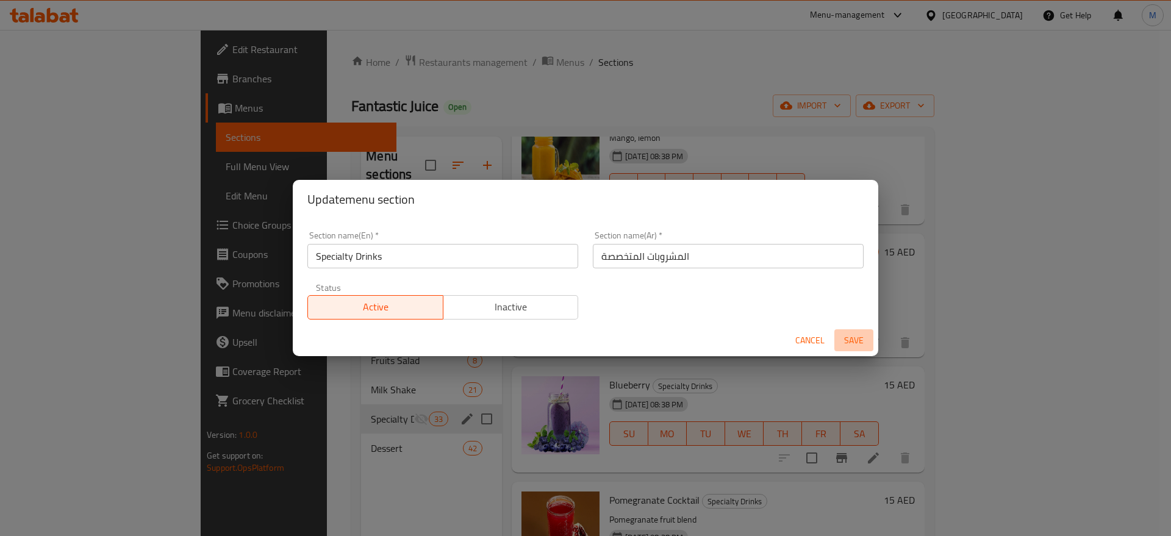
click at [853, 334] on span "Save" at bounding box center [853, 340] width 29 height 15
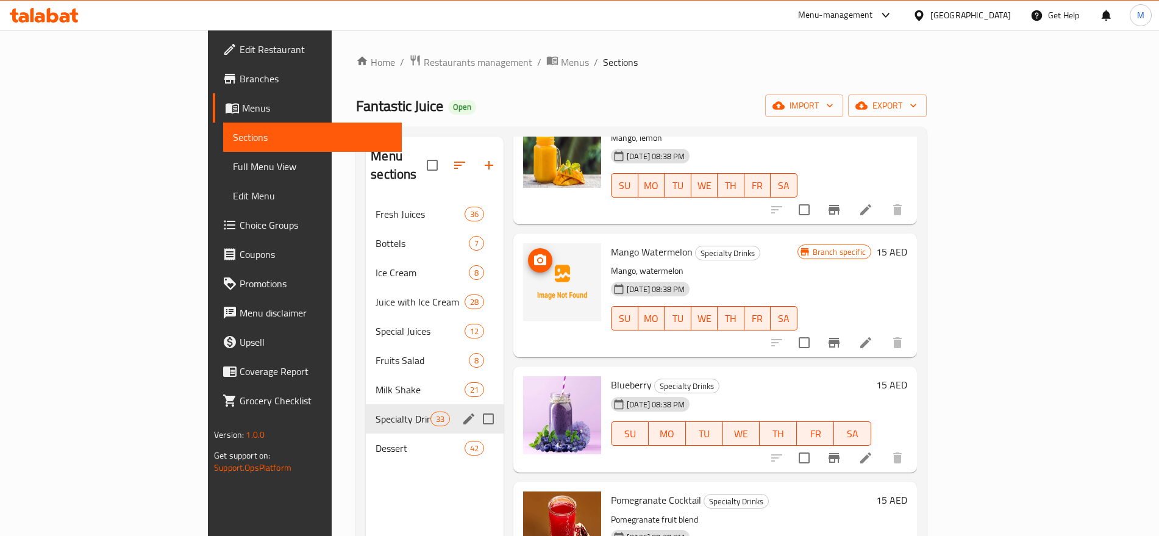
click at [523, 276] on img at bounding box center [562, 282] width 78 height 78
click at [917, 109] on span "export" at bounding box center [887, 105] width 59 height 15
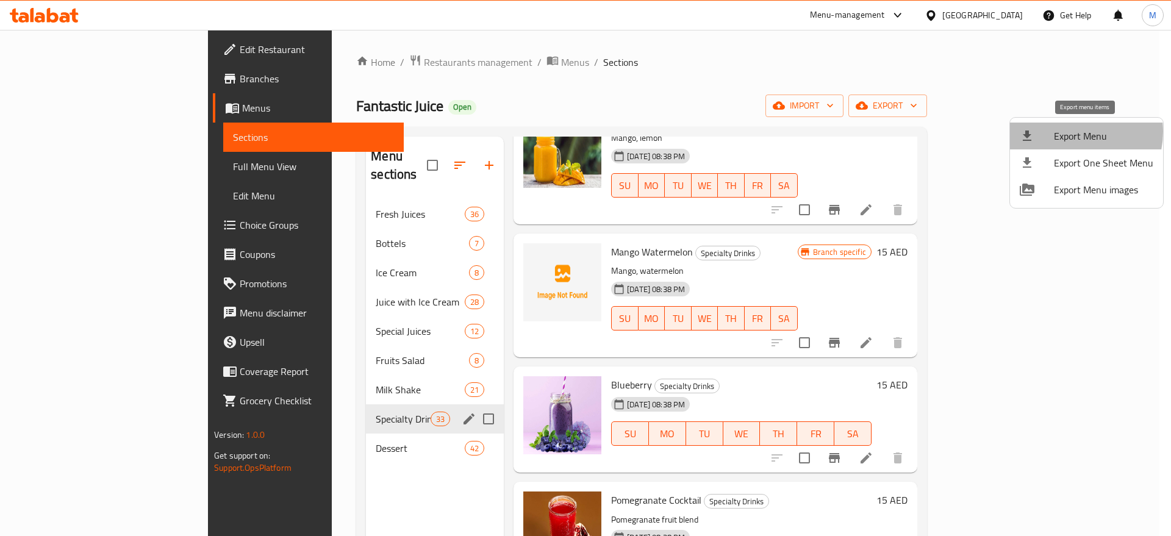
click at [1069, 132] on span "Export Menu" at bounding box center [1103, 136] width 99 height 15
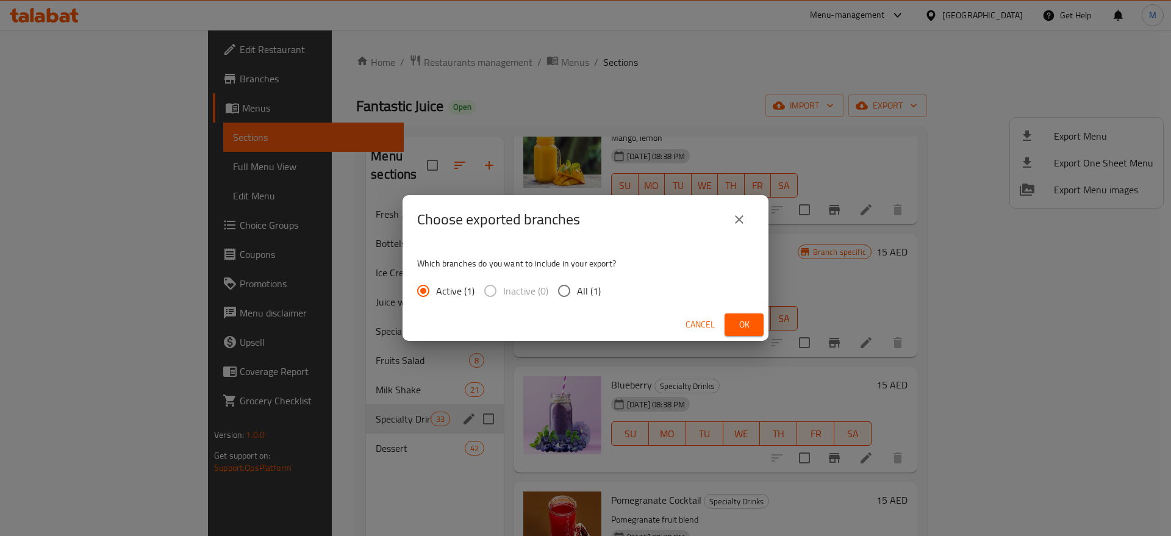
click at [563, 289] on input "All (1)" at bounding box center [564, 291] width 26 height 26
radio input "true"
click at [741, 323] on span "Ok" at bounding box center [744, 324] width 20 height 15
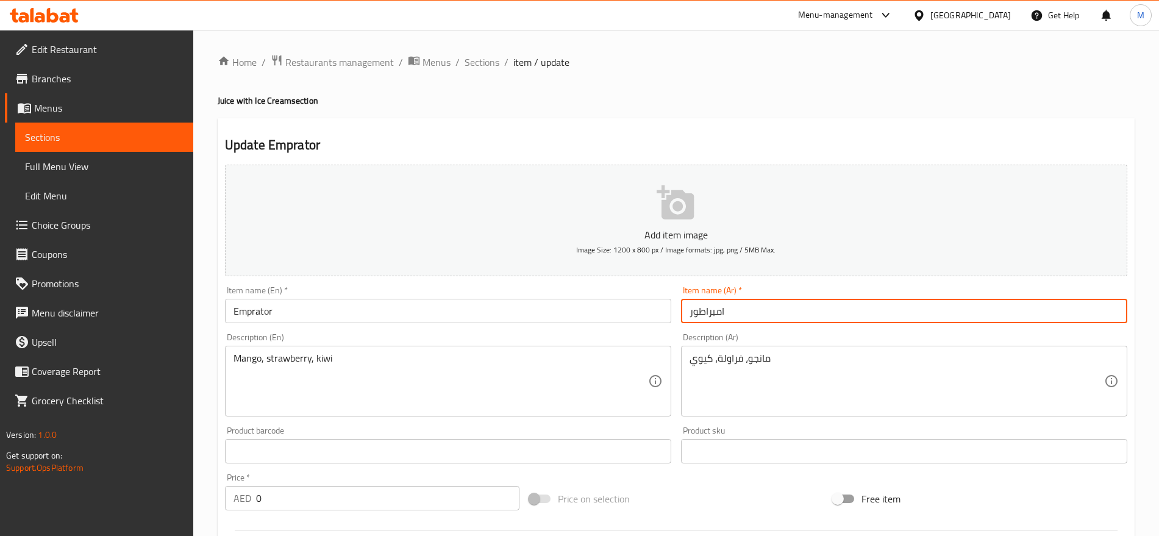
click at [744, 314] on input "امبراطور" at bounding box center [904, 311] width 446 height 24
